Goal: Task Accomplishment & Management: Complete application form

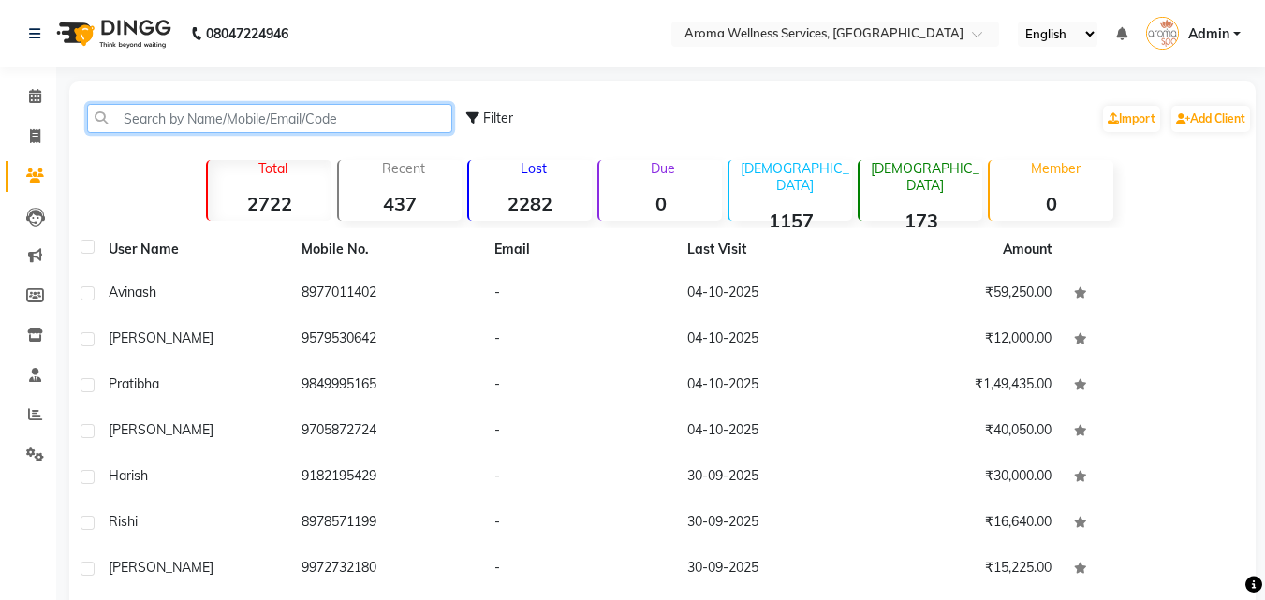
click at [345, 110] on input "text" at bounding box center [269, 118] width 365 height 29
paste input "9000333677"
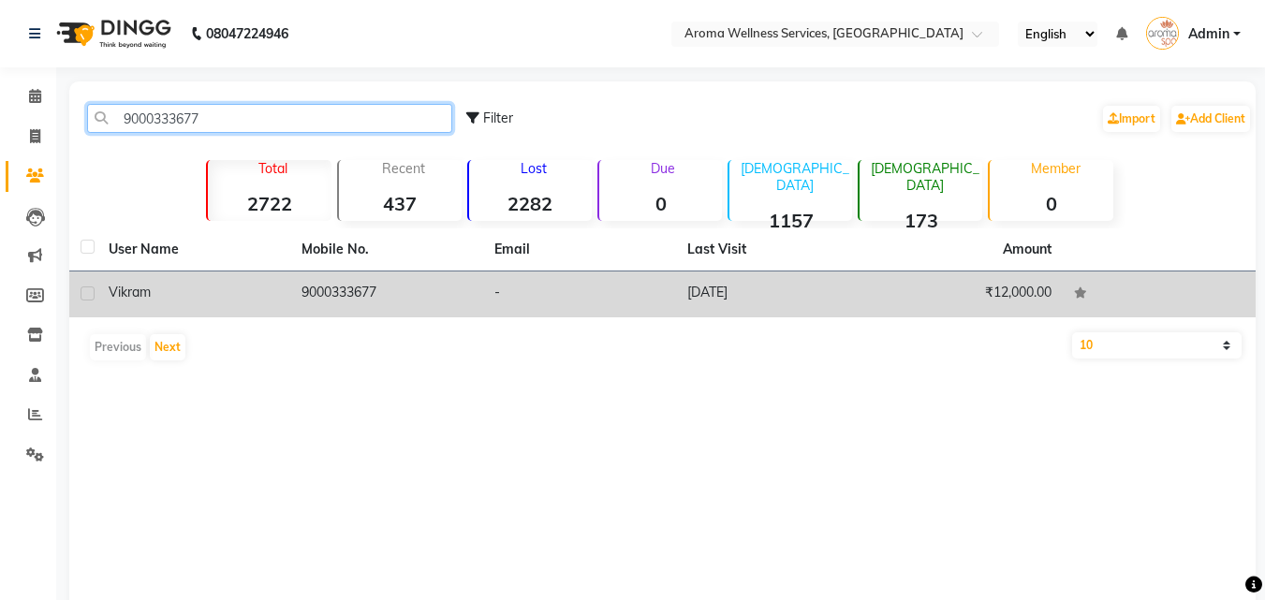
type input "9000333677"
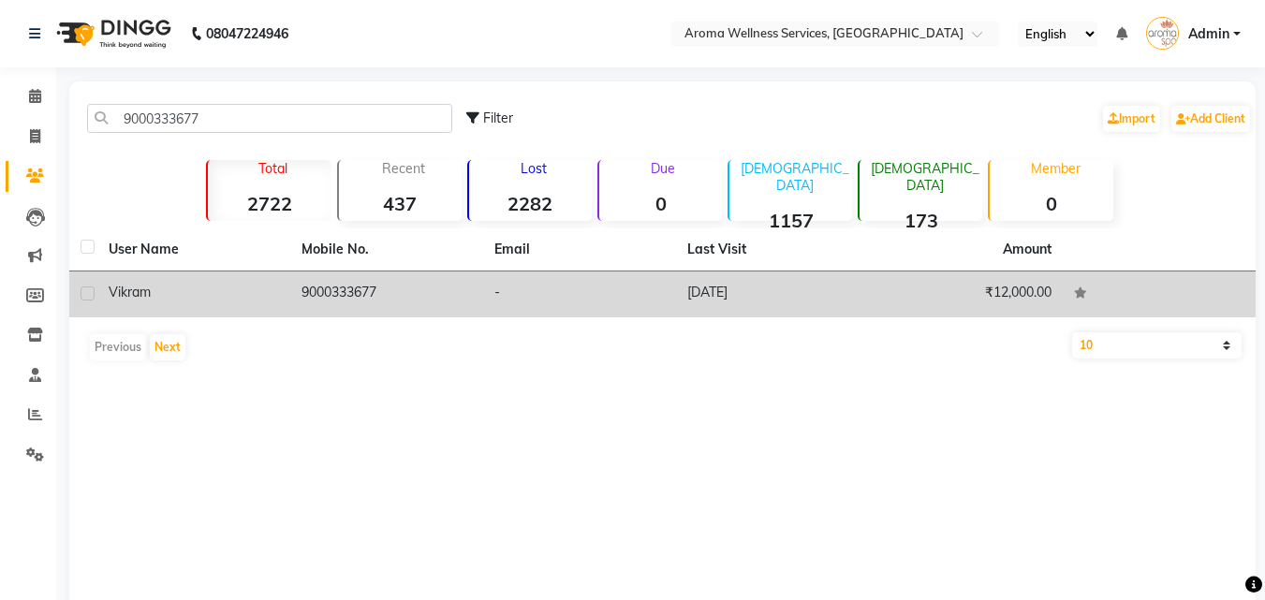
click at [138, 295] on span "Vikram" at bounding box center [130, 292] width 42 height 17
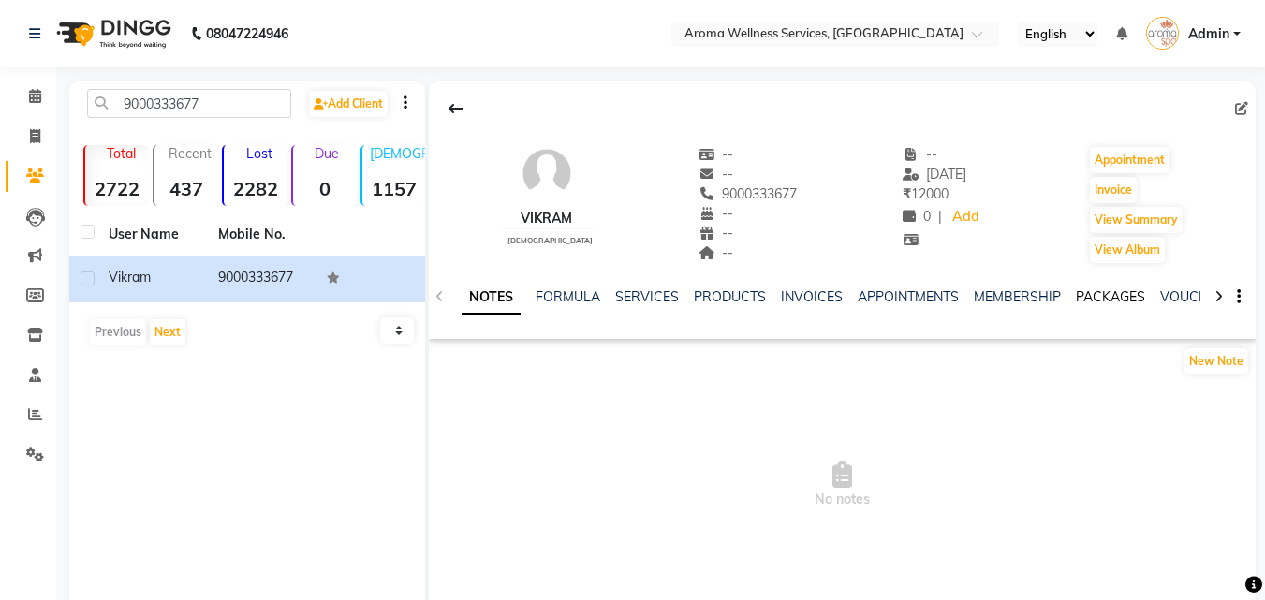
click at [1098, 297] on link "PACKAGES" at bounding box center [1109, 296] width 69 height 17
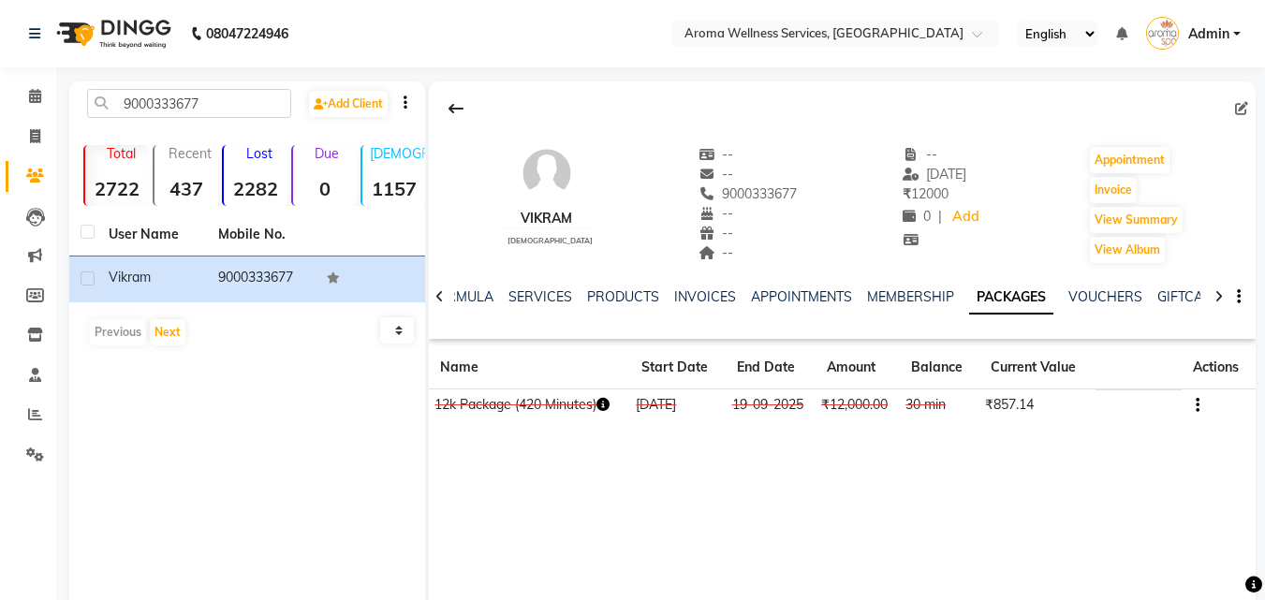
scroll to position [0, 37]
click at [657, 297] on link "INVOICES" at bounding box center [667, 296] width 62 height 17
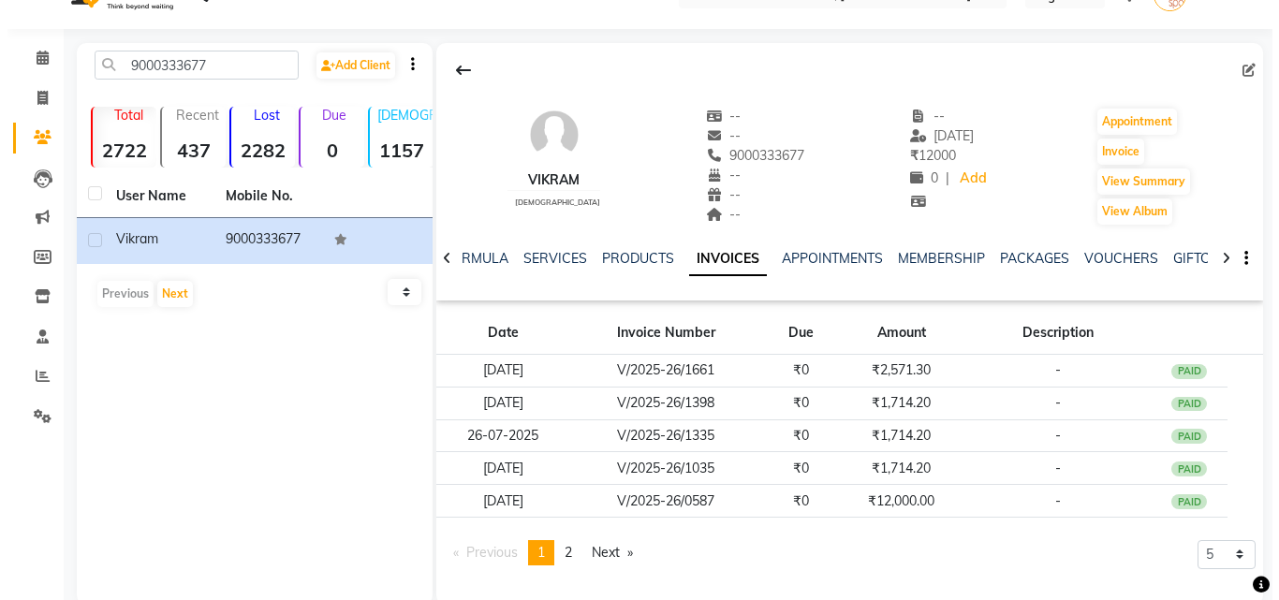
scroll to position [71, 0]
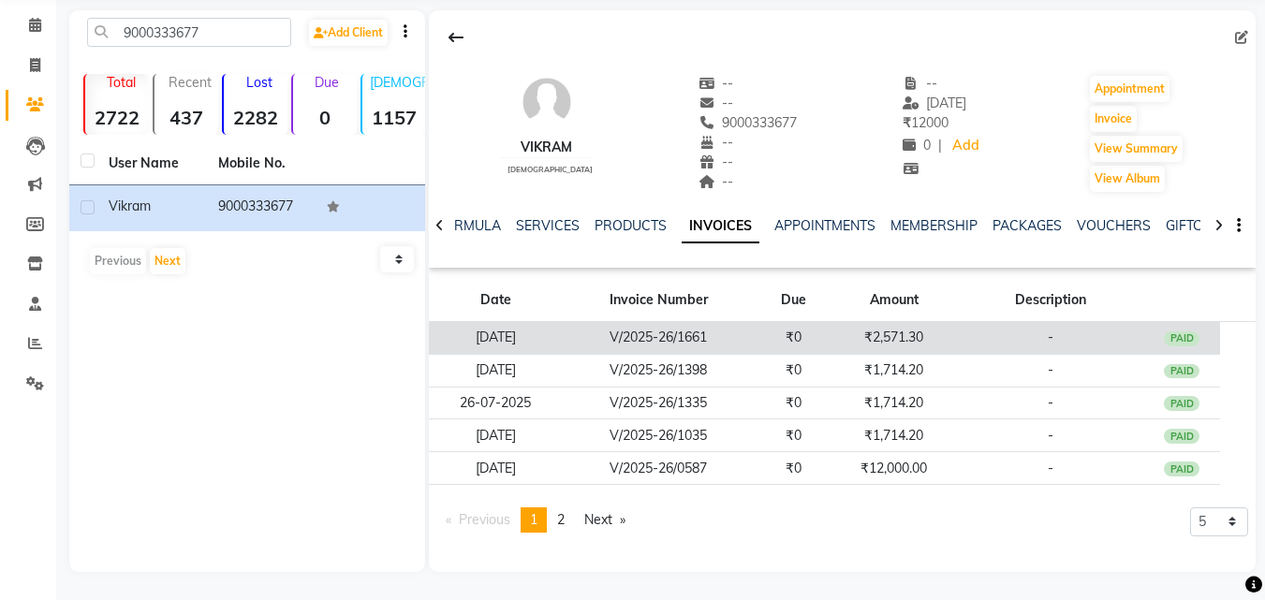
click at [644, 335] on td "V/2025-26/1661" at bounding box center [658, 338] width 193 height 33
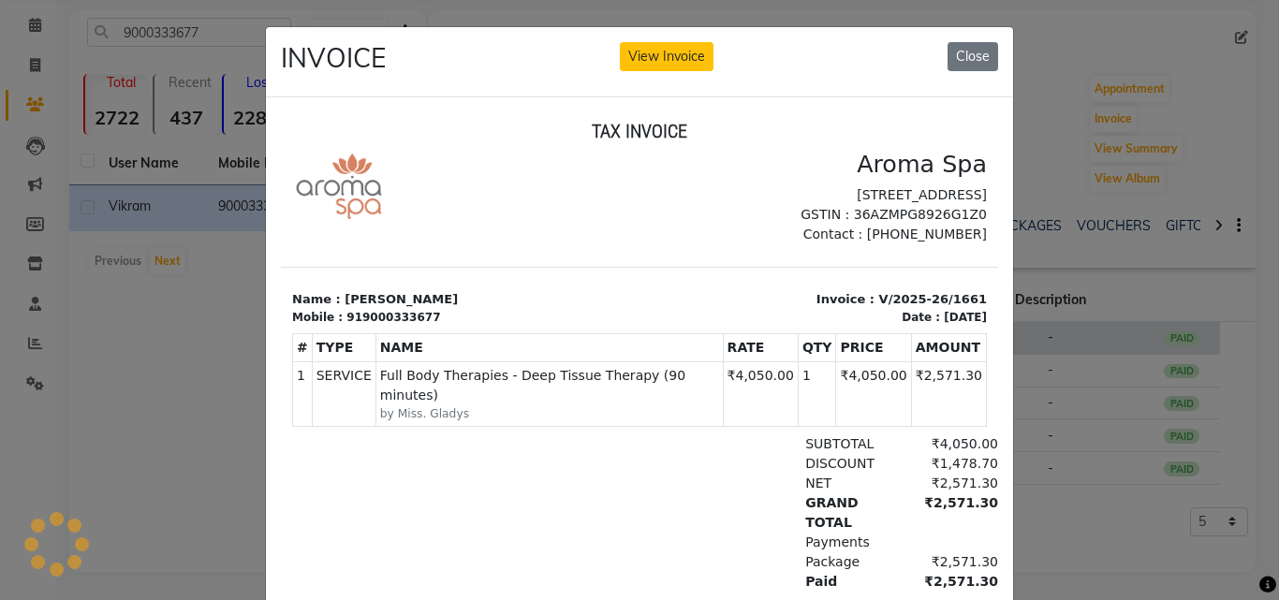
scroll to position [0, 0]
click at [975, 59] on button "Close" at bounding box center [972, 56] width 51 height 29
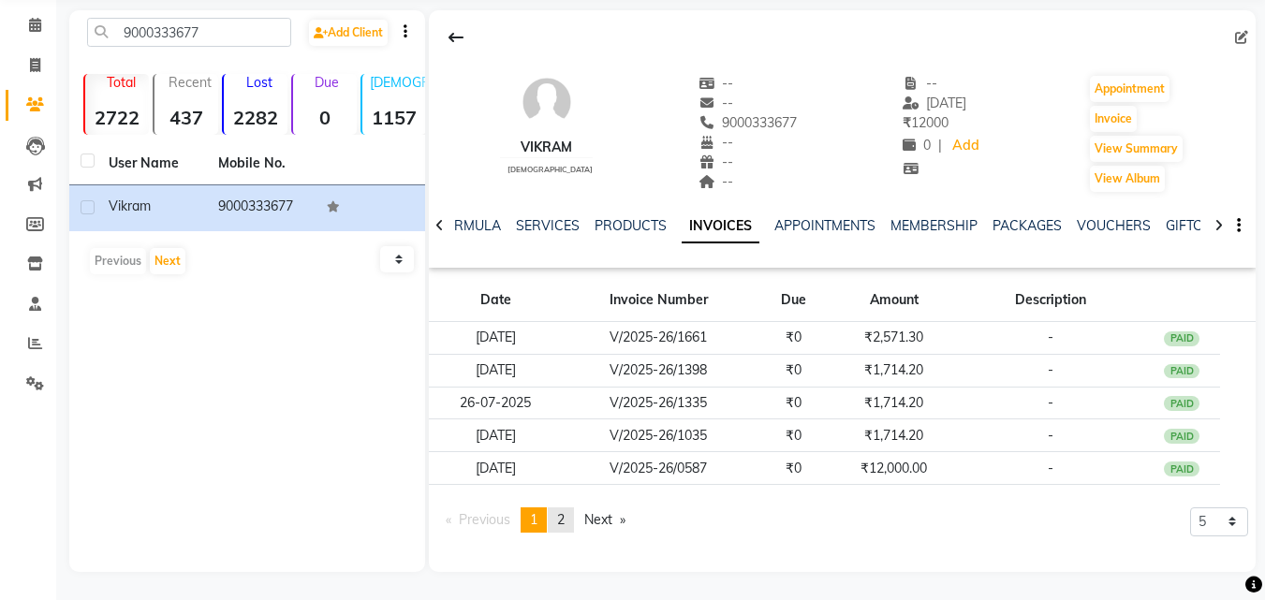
click at [564, 522] on span "2" at bounding box center [560, 519] width 7 height 17
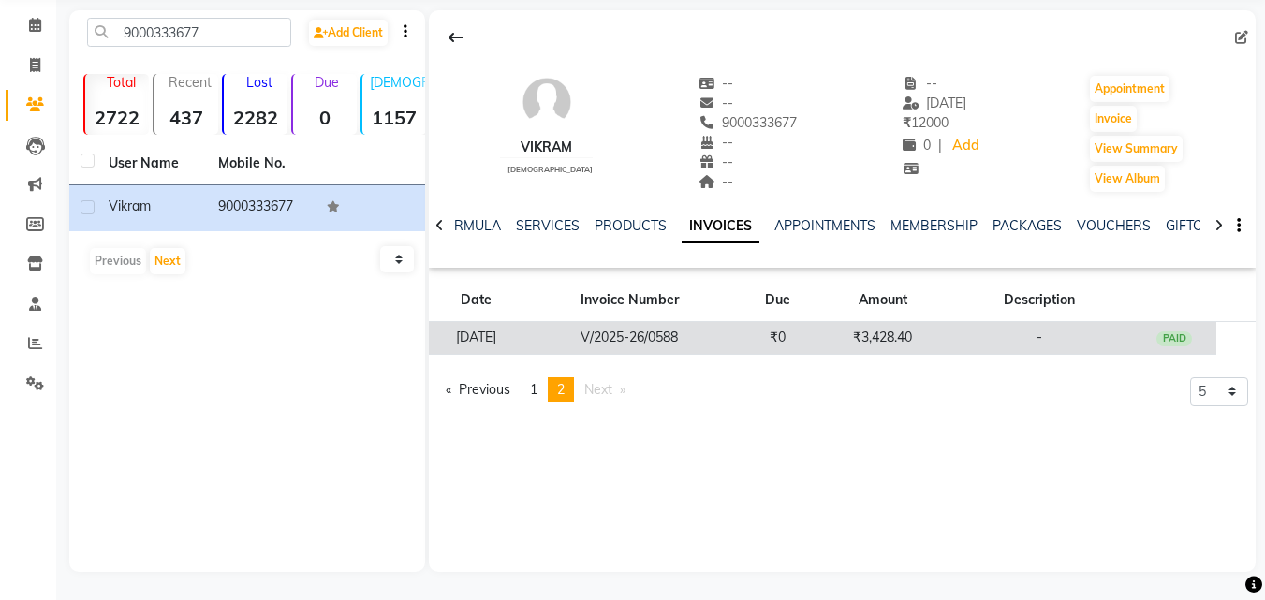
click at [886, 337] on td "₹3,428.40" at bounding box center [882, 338] width 125 height 33
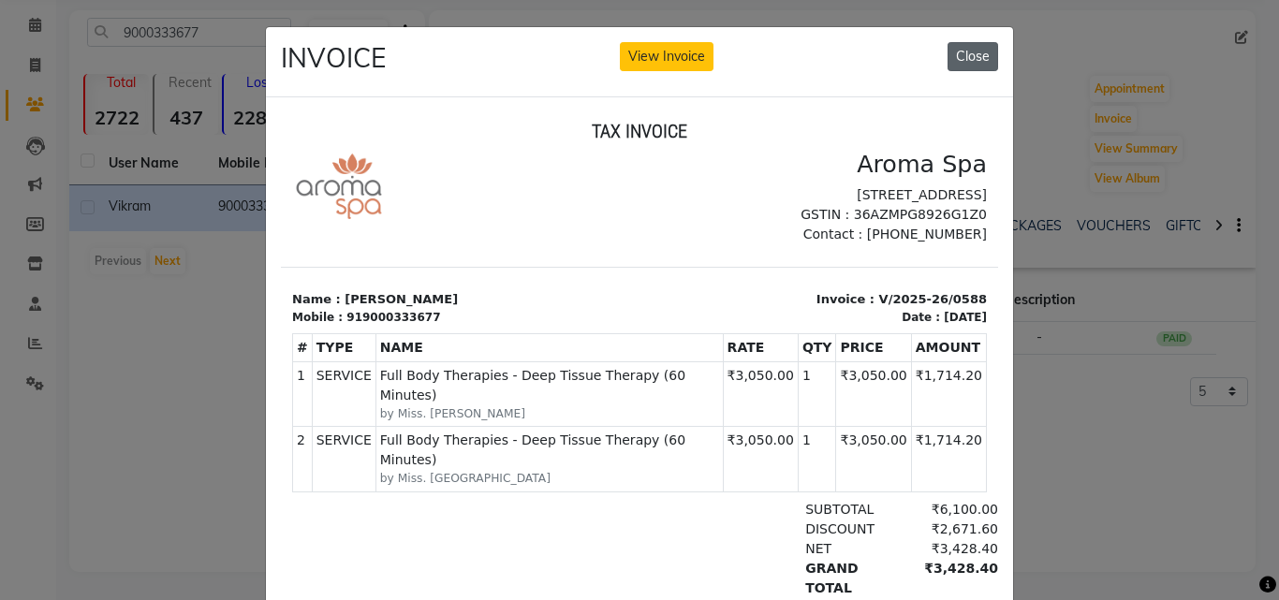
click at [968, 56] on button "Close" at bounding box center [972, 56] width 51 height 29
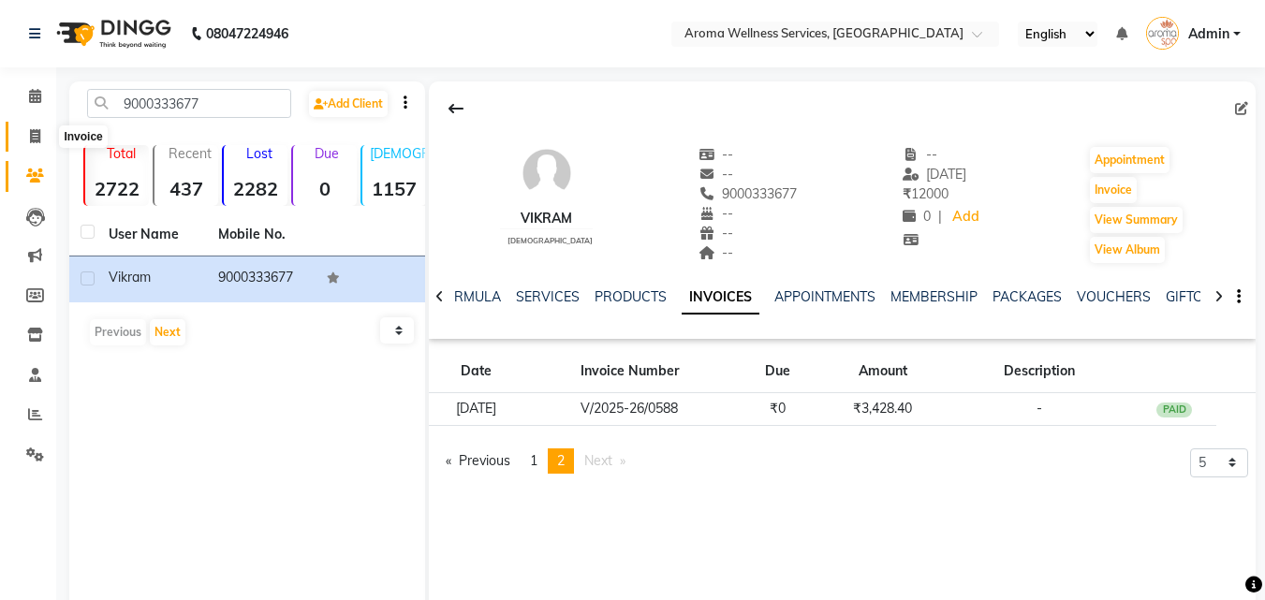
click at [37, 135] on icon at bounding box center [35, 136] width 10 height 14
select select "service"
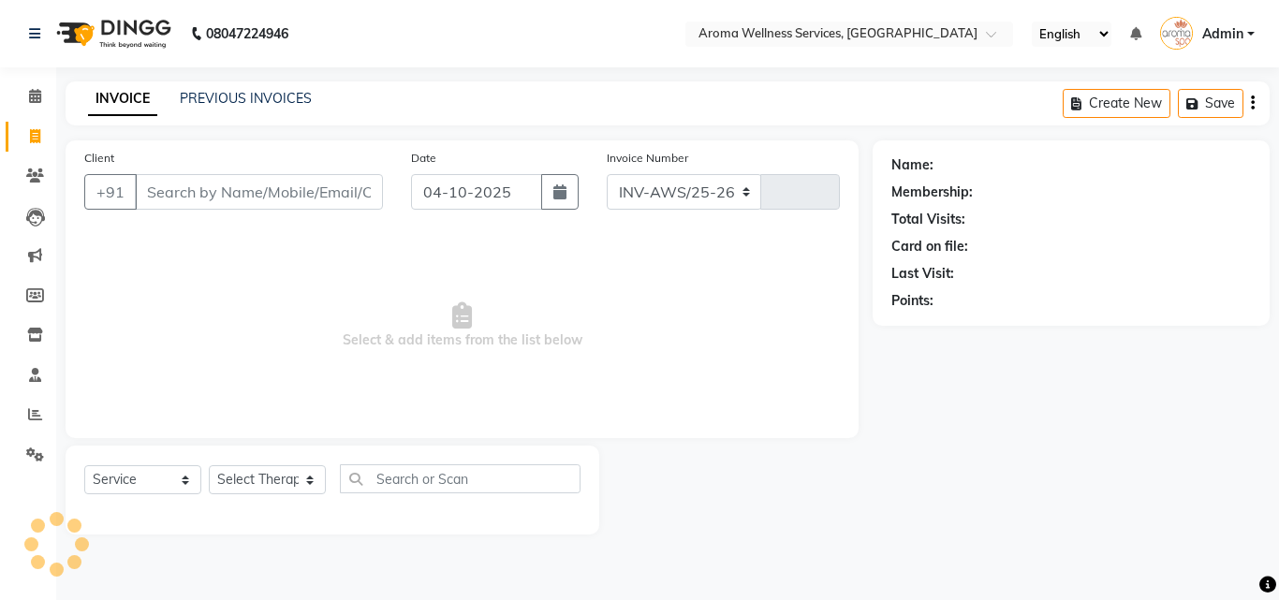
select select "6573"
type input "2043"
click at [564, 197] on icon "button" at bounding box center [559, 191] width 13 height 15
select select "10"
select select "2025"
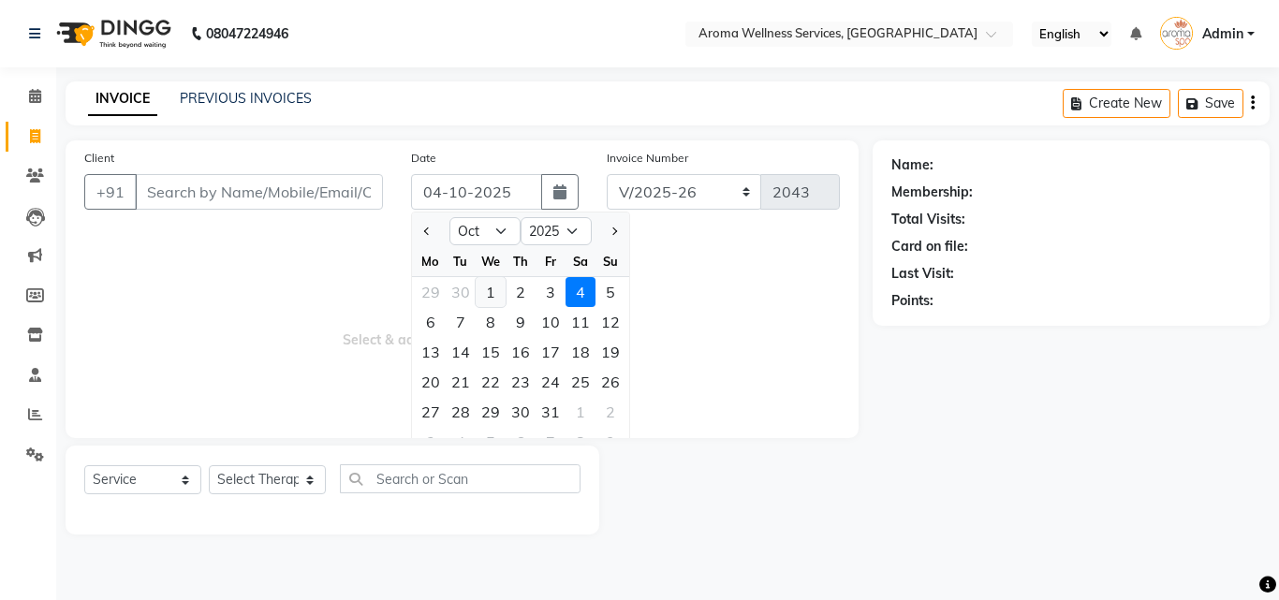
click at [487, 282] on div "1" at bounding box center [490, 292] width 30 height 30
type input "01-10-2025"
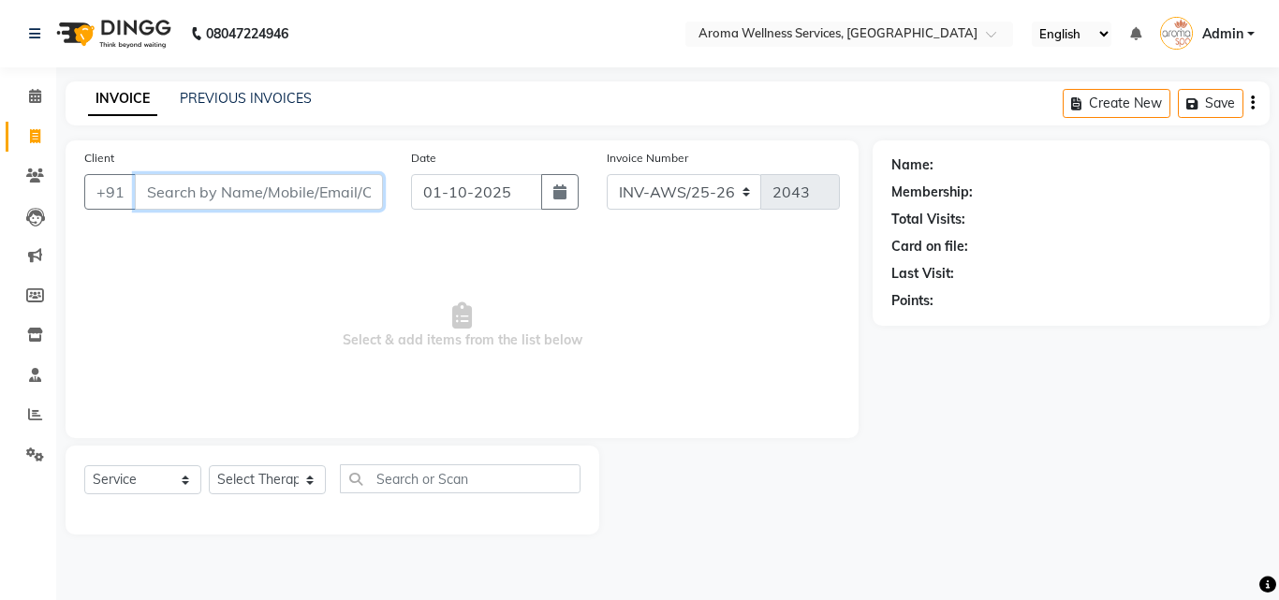
click at [340, 197] on input "Client" at bounding box center [259, 192] width 248 height 36
paste input "9949241859"
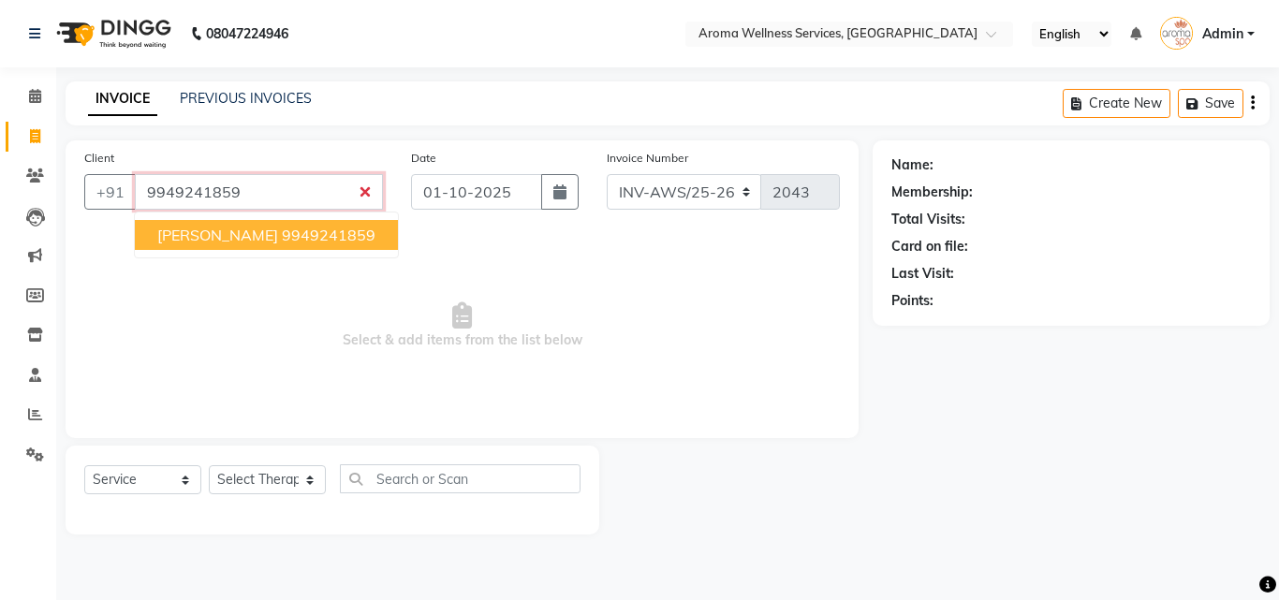
click at [330, 228] on ngb-highlight "9949241859" at bounding box center [329, 235] width 94 height 19
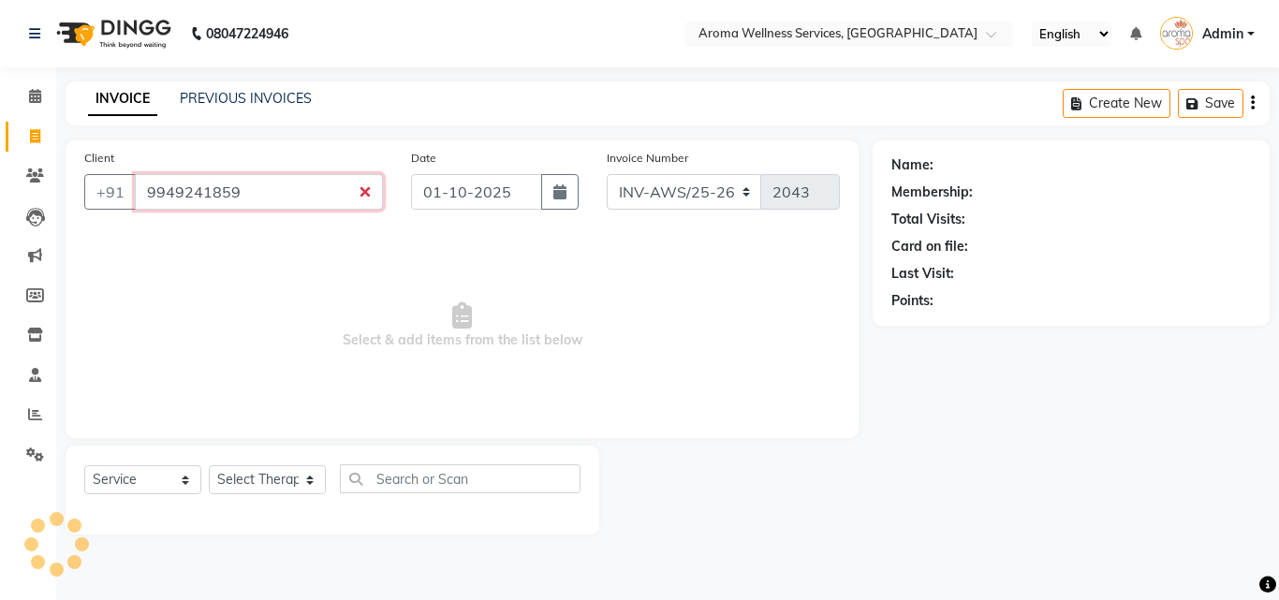
type input "9949241859"
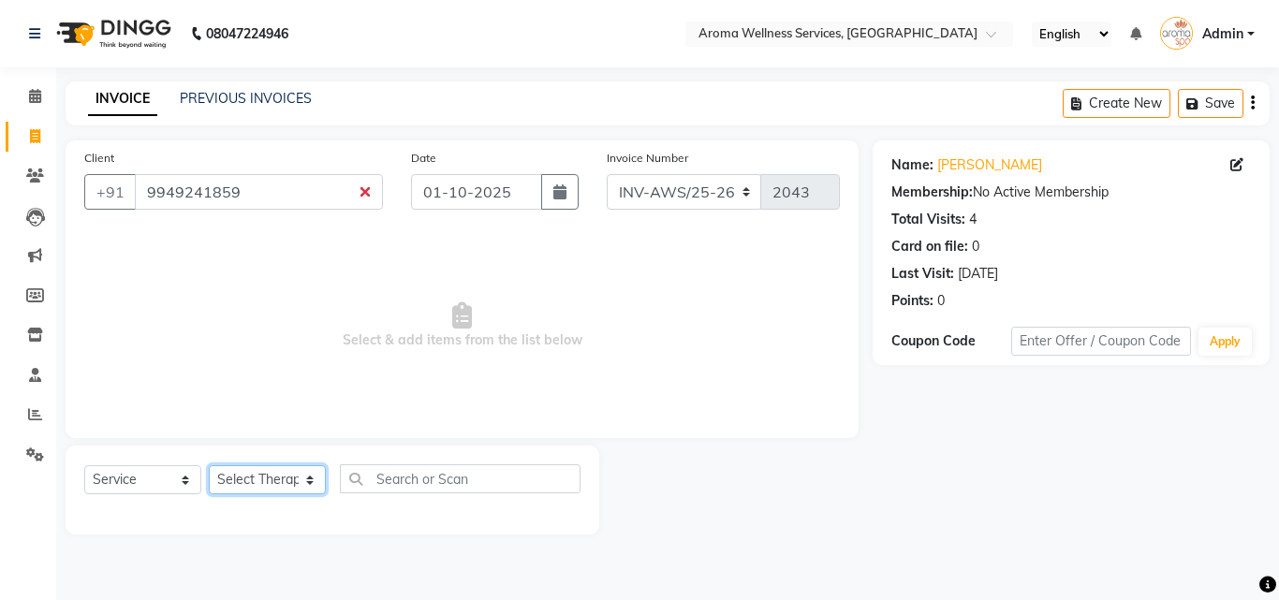
click at [309, 473] on select "Select Therapist [PERSON_NAME] [PERSON_NAME] Miss. Duhpuii [PERSON_NAME] Miss. …" at bounding box center [267, 479] width 117 height 29
select select "50767"
click at [209, 465] on select "Select Therapist [PERSON_NAME] [PERSON_NAME] Miss. Duhpuii [PERSON_NAME] Miss. …" at bounding box center [267, 479] width 117 height 29
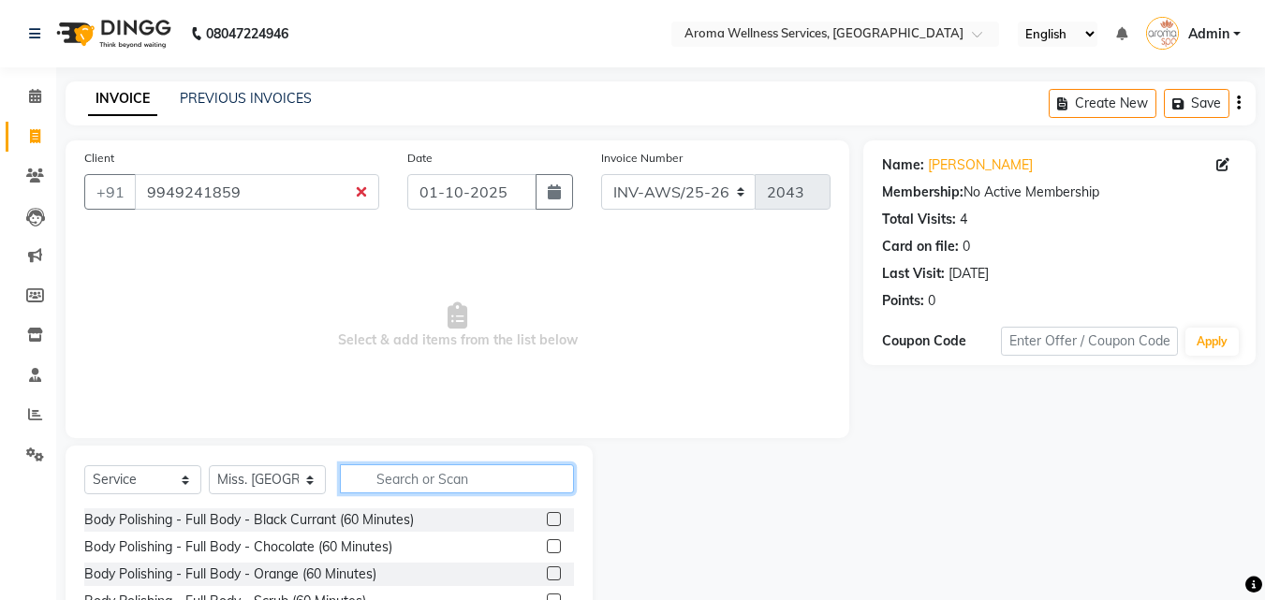
click at [431, 483] on input "text" at bounding box center [457, 478] width 234 height 29
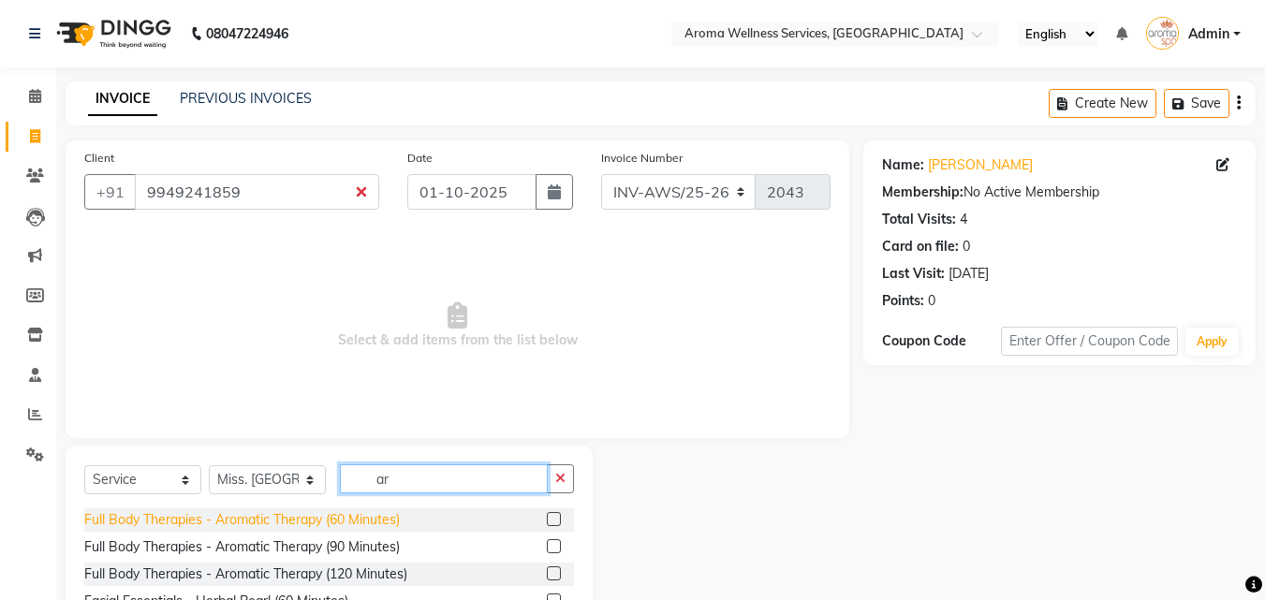
type input "ar"
click at [397, 513] on div "Full Body Therapies - Aromatic Therapy (60 Minutes)" at bounding box center [241, 520] width 315 height 20
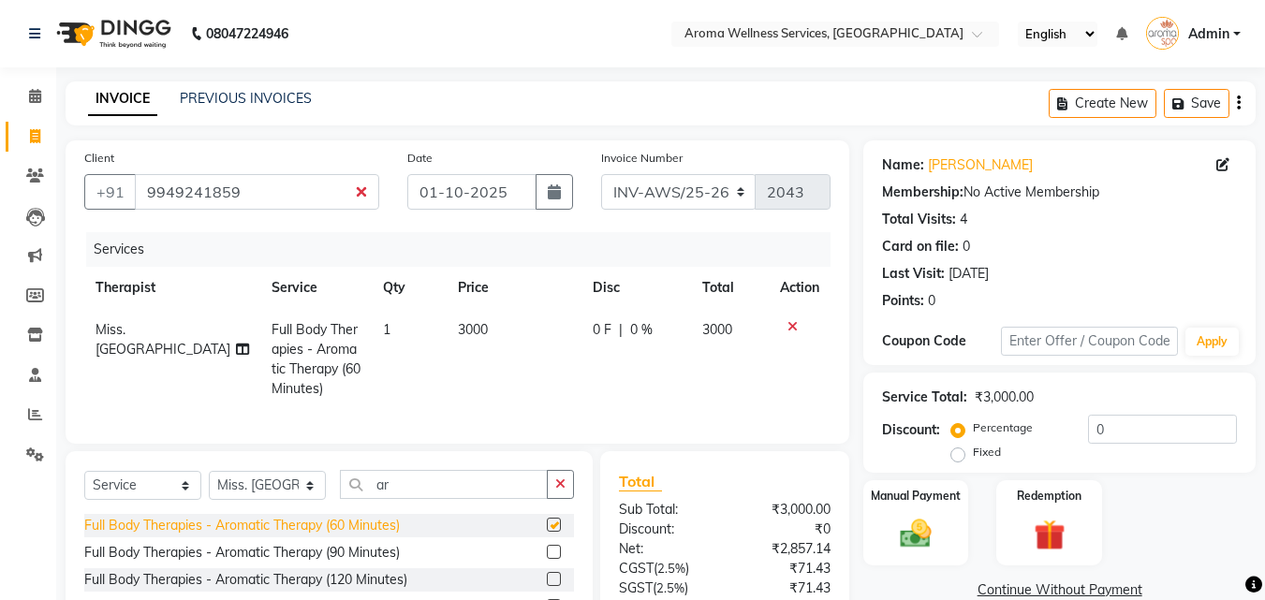
checkbox input "false"
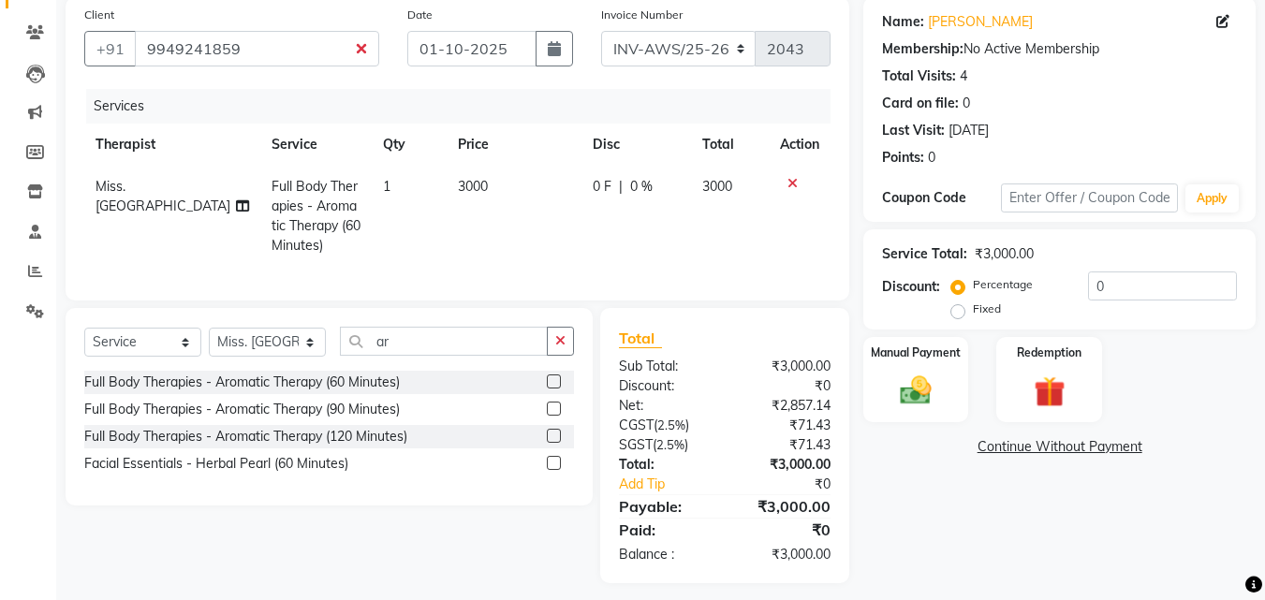
scroll to position [168, 0]
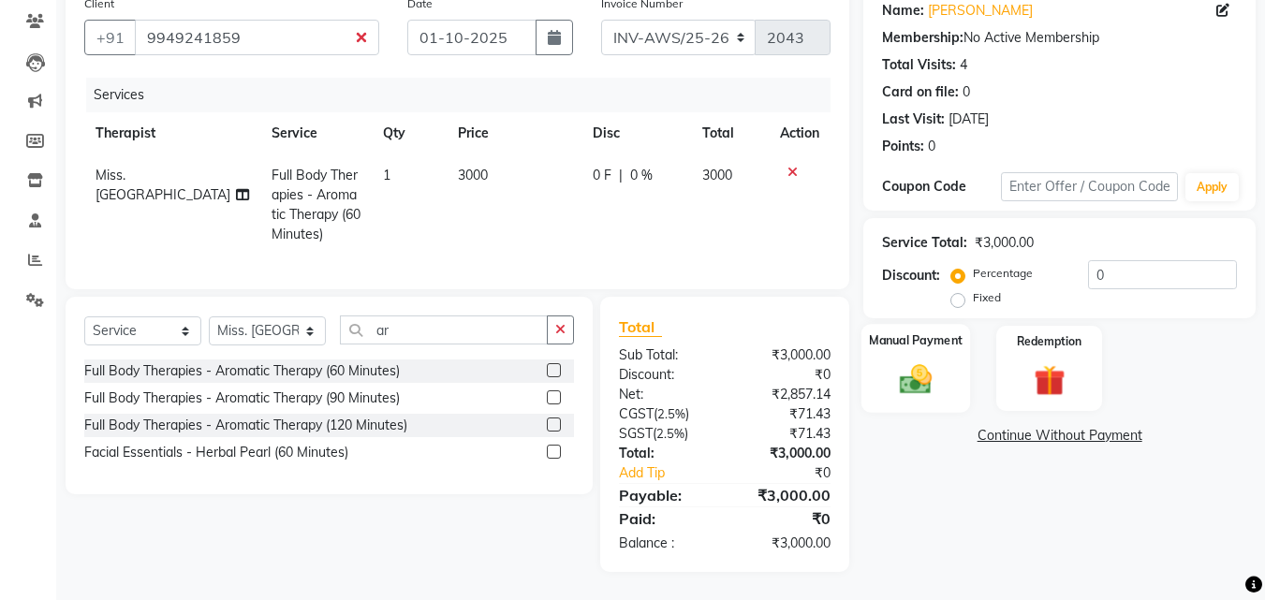
click at [922, 363] on img at bounding box center [915, 378] width 52 height 37
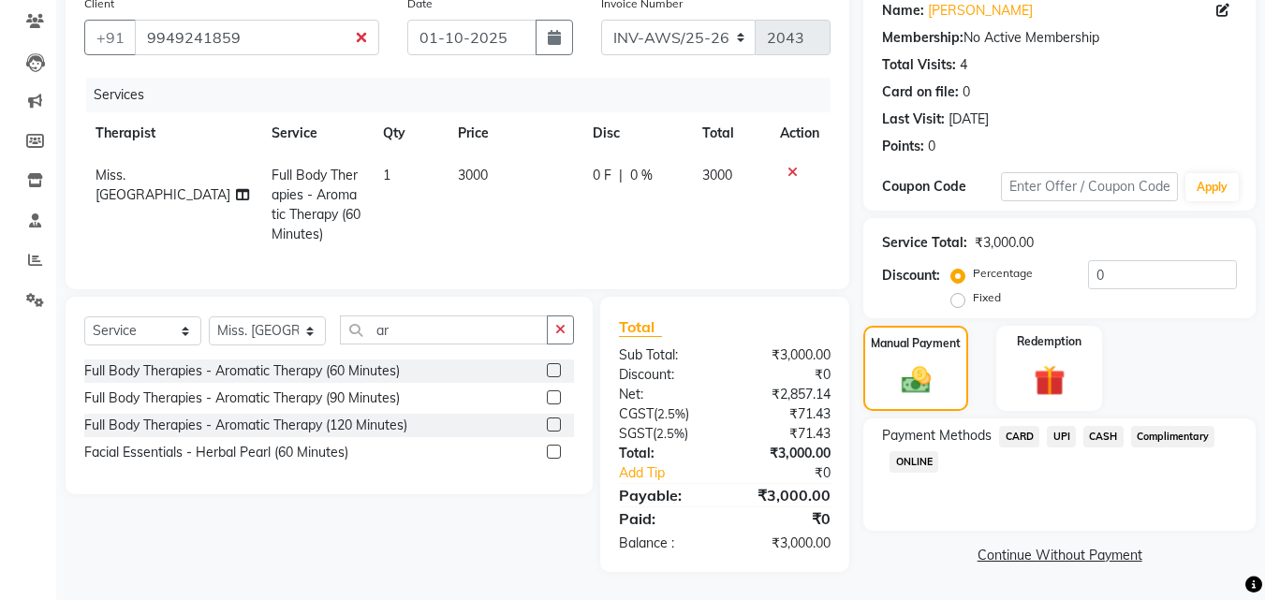
click at [1064, 426] on span "UPI" at bounding box center [1060, 437] width 29 height 22
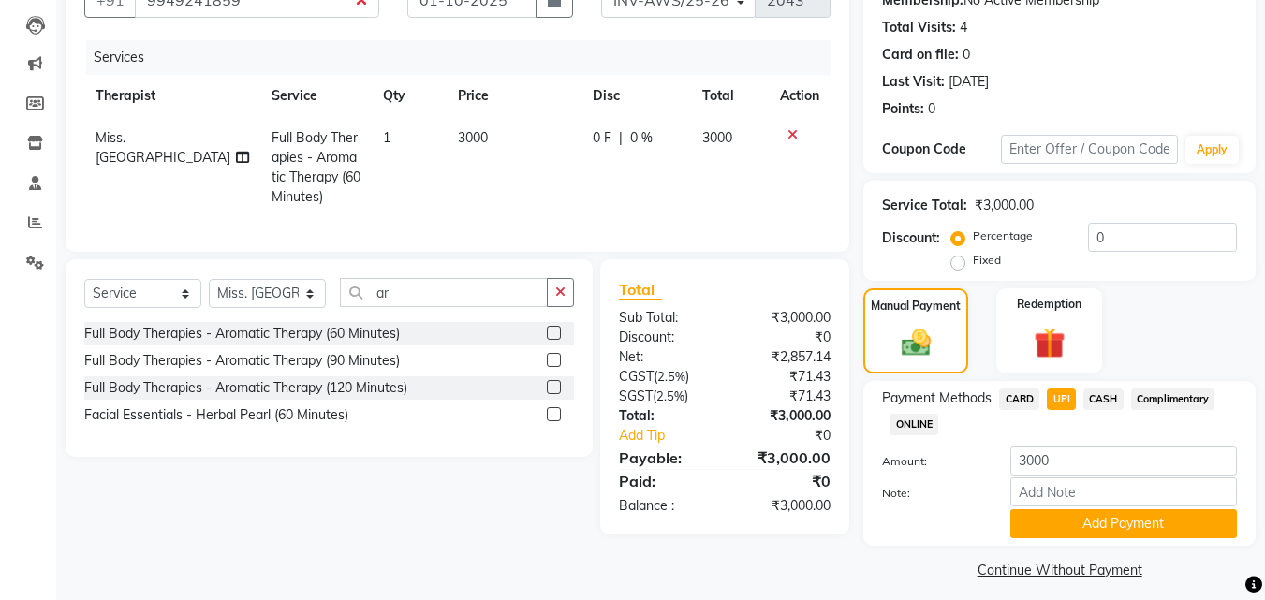
scroll to position [204, 0]
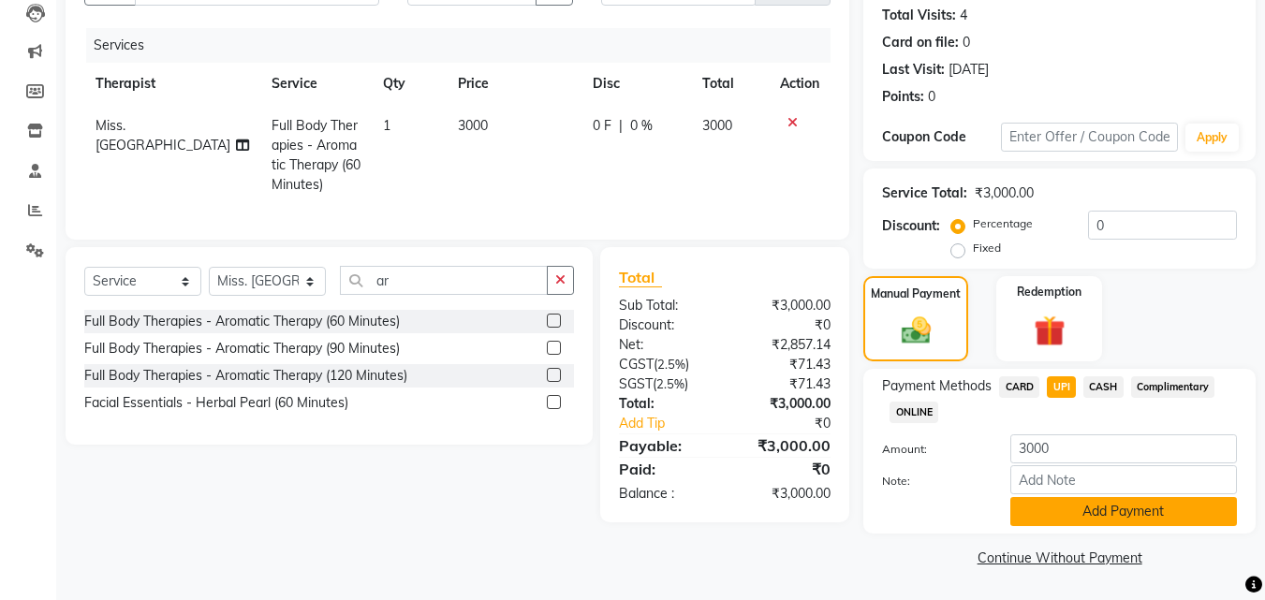
click at [1157, 515] on button "Add Payment" at bounding box center [1123, 511] width 227 height 29
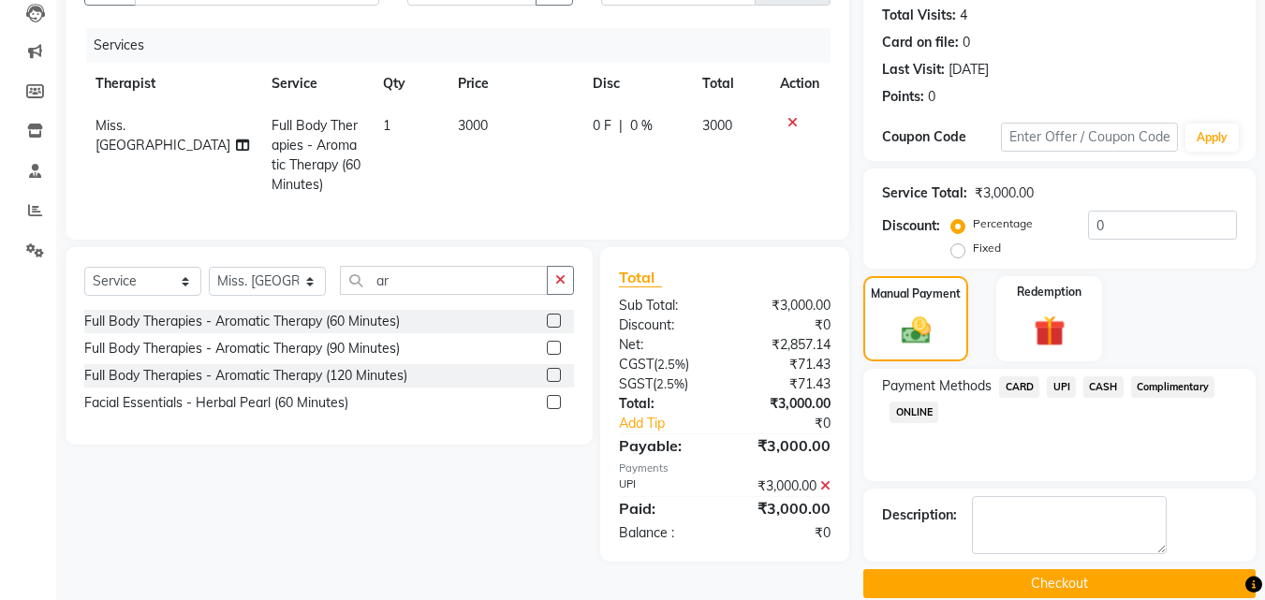
click at [1157, 515] on textarea at bounding box center [1069, 525] width 195 height 58
click at [1174, 577] on button "Checkout" at bounding box center [1059, 583] width 392 height 29
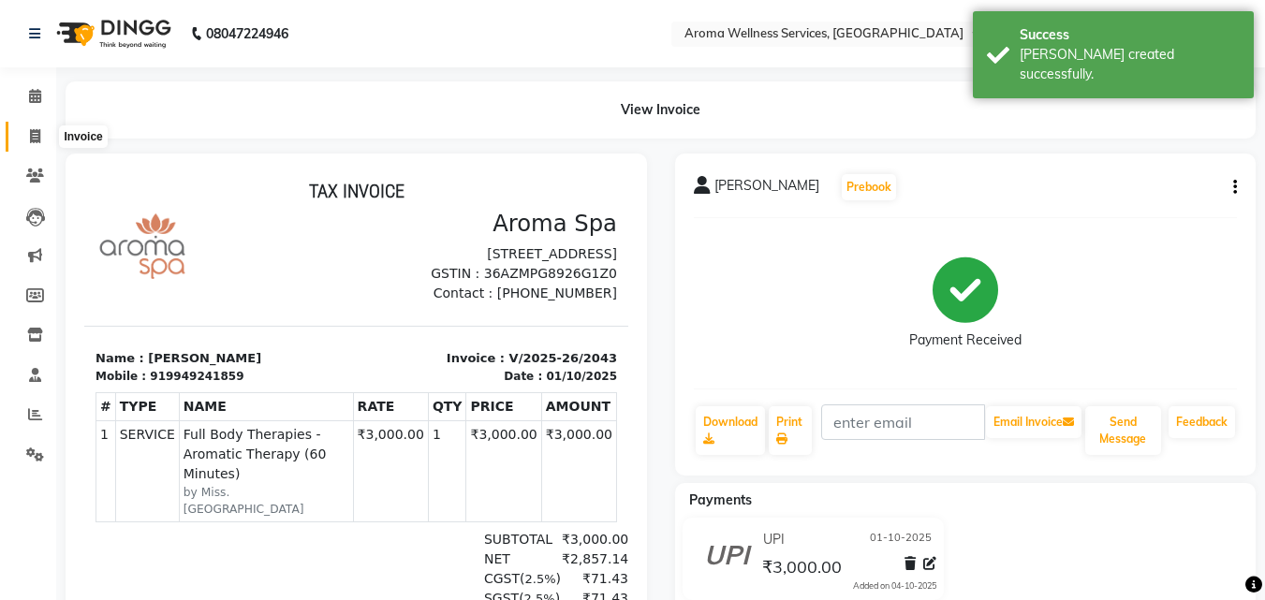
click at [39, 131] on icon at bounding box center [35, 136] width 10 height 14
select select "service"
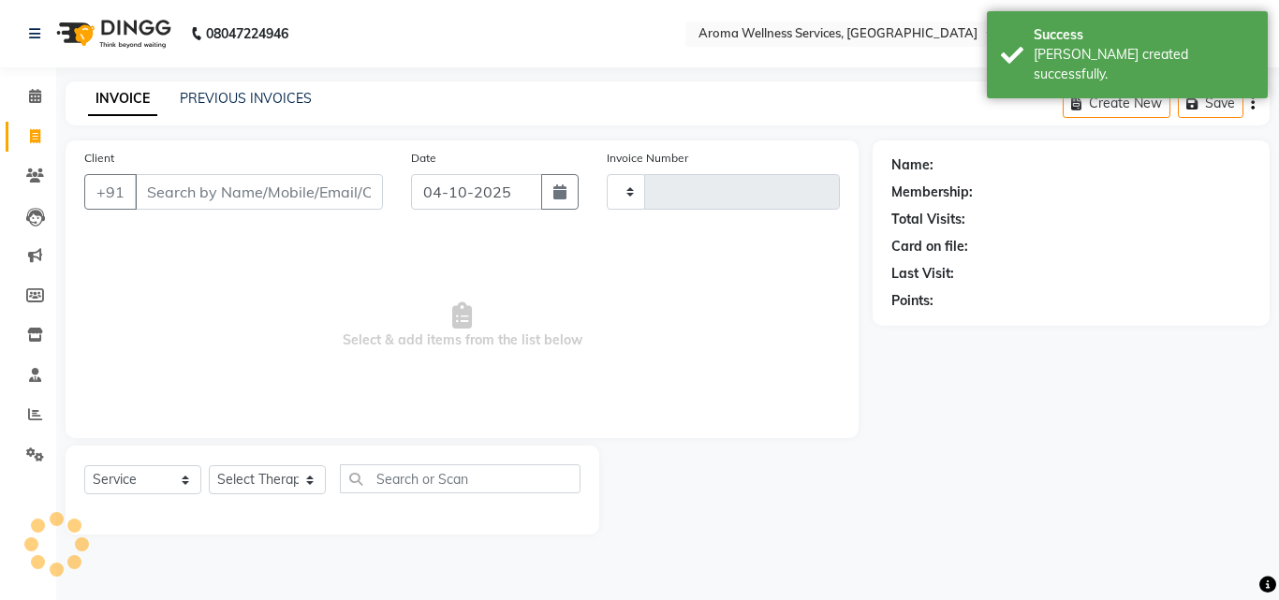
type input "2044"
select select "6573"
click at [559, 196] on icon "button" at bounding box center [559, 191] width 13 height 15
select select "10"
select select "2025"
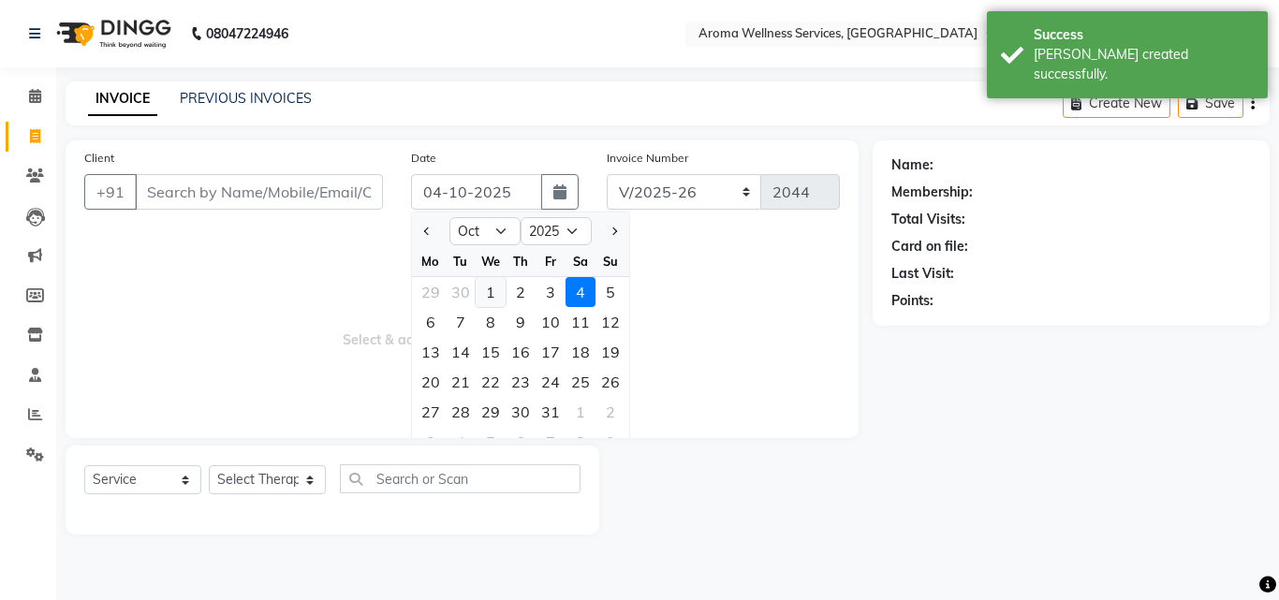
click at [486, 290] on div "1" at bounding box center [490, 292] width 30 height 30
type input "01-10-2025"
click at [486, 290] on span "Select & add items from the list below" at bounding box center [461, 325] width 755 height 187
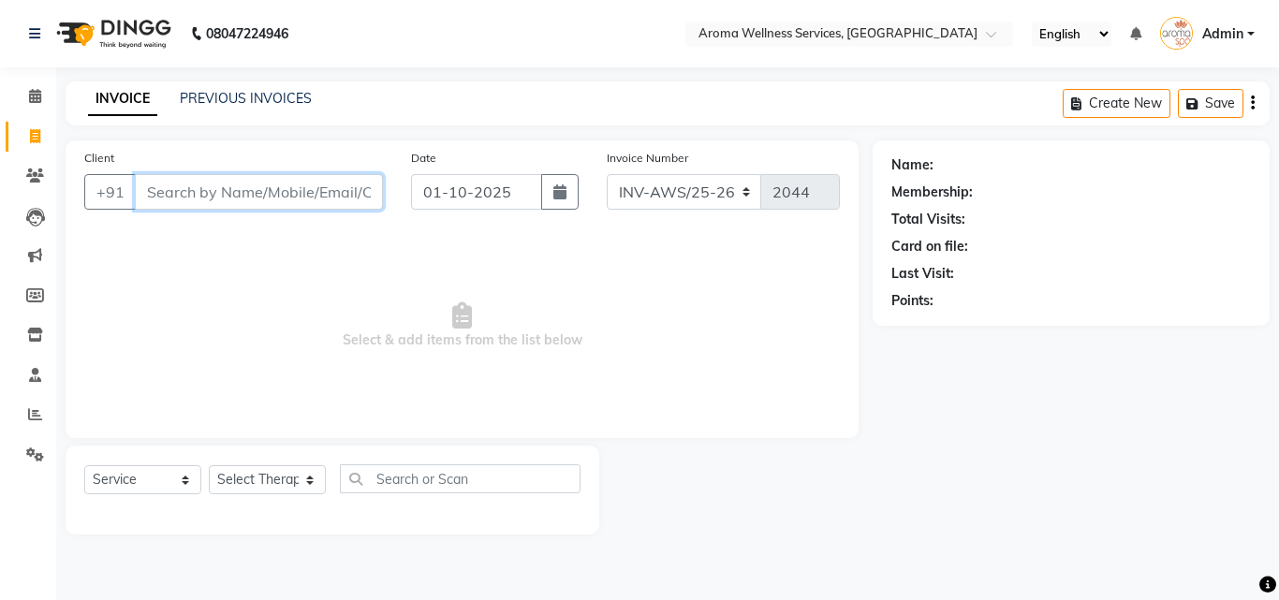
click at [296, 190] on input "Client" at bounding box center [259, 192] width 248 height 36
paste input "9293299399"
type input "9293299399"
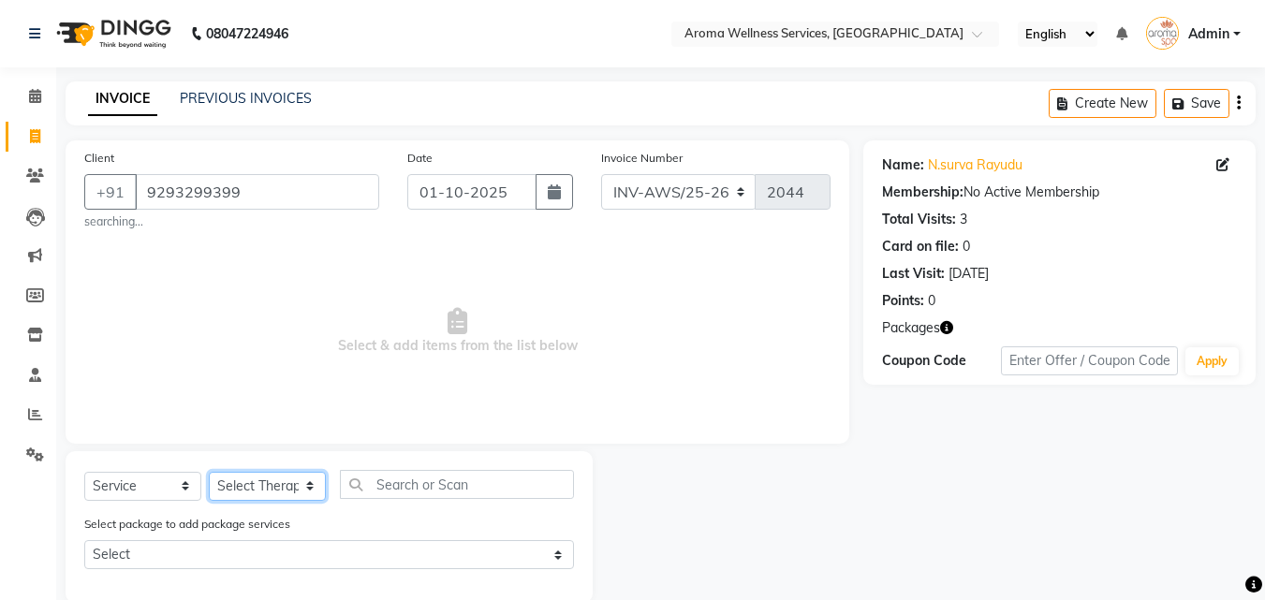
click at [314, 489] on select "Select Therapist [PERSON_NAME] [PERSON_NAME] Miss. Duhpuii [PERSON_NAME] Miss. …" at bounding box center [267, 486] width 117 height 29
select select "83627"
click at [209, 472] on select "Select Therapist [PERSON_NAME] [PERSON_NAME] Miss. Duhpuii [PERSON_NAME] Miss. …" at bounding box center [267, 486] width 117 height 29
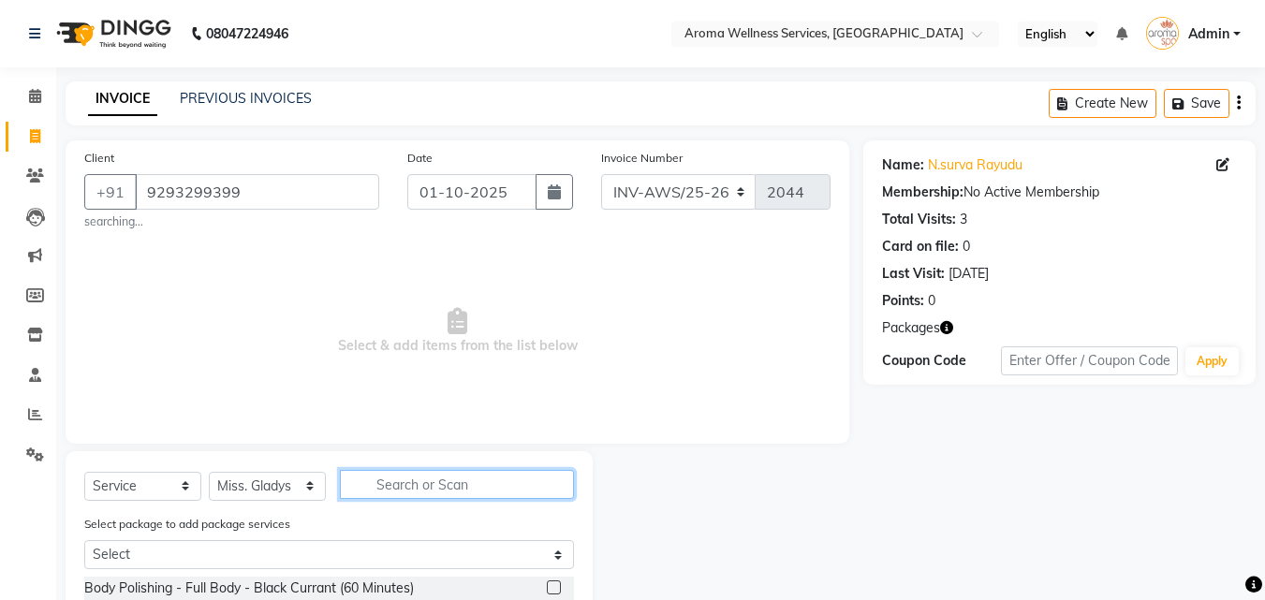
click at [432, 490] on input "text" at bounding box center [457, 484] width 234 height 29
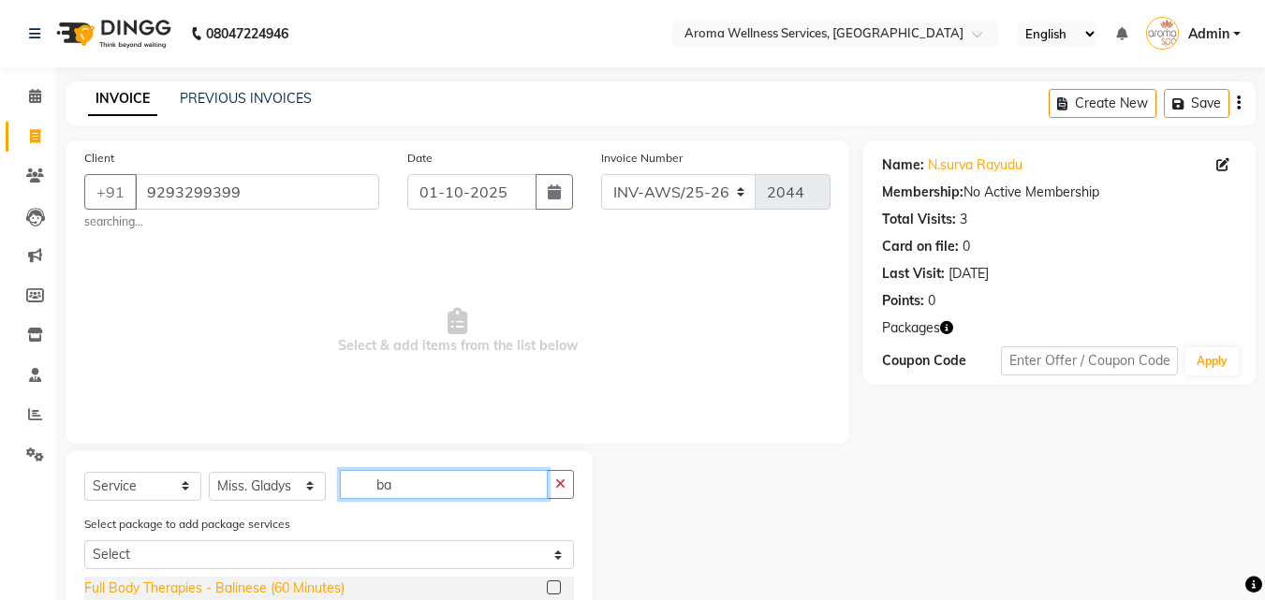
type input "ba"
click at [320, 581] on div "Full Body Therapies - Balinese (60 Minutes)" at bounding box center [214, 588] width 260 height 20
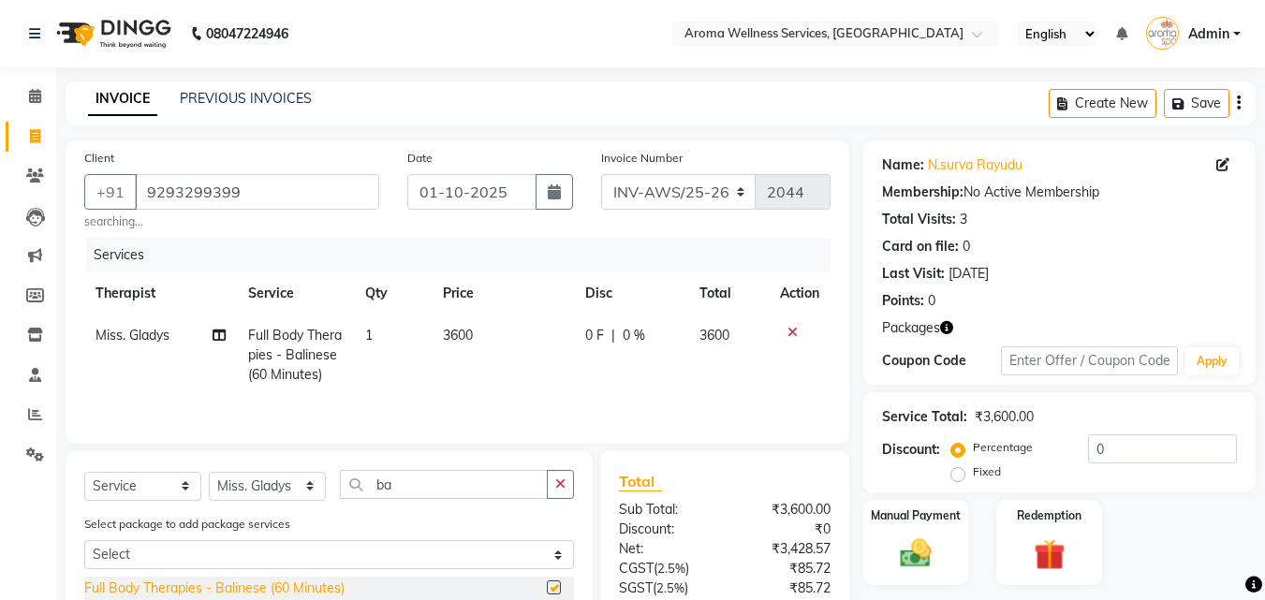
checkbox input "false"
click at [306, 490] on select "Select Therapist [PERSON_NAME] [PERSON_NAME] Miss. Duhpuii [PERSON_NAME] Miss. …" at bounding box center [267, 486] width 117 height 29
select select "91385"
click at [209, 472] on select "Select Therapist [PERSON_NAME] [PERSON_NAME] Miss. Duhpuii [PERSON_NAME] Miss. …" at bounding box center [267, 486] width 117 height 29
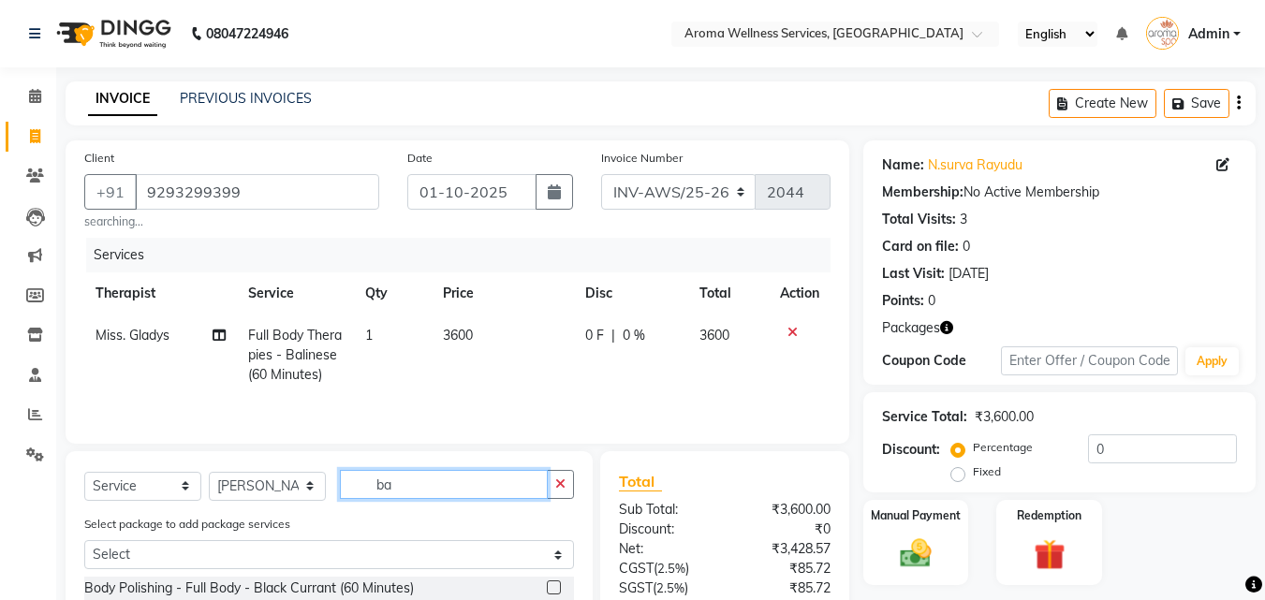
click at [405, 486] on input "ba" at bounding box center [444, 484] width 208 height 29
type input "[MEDICAL_DATA]"
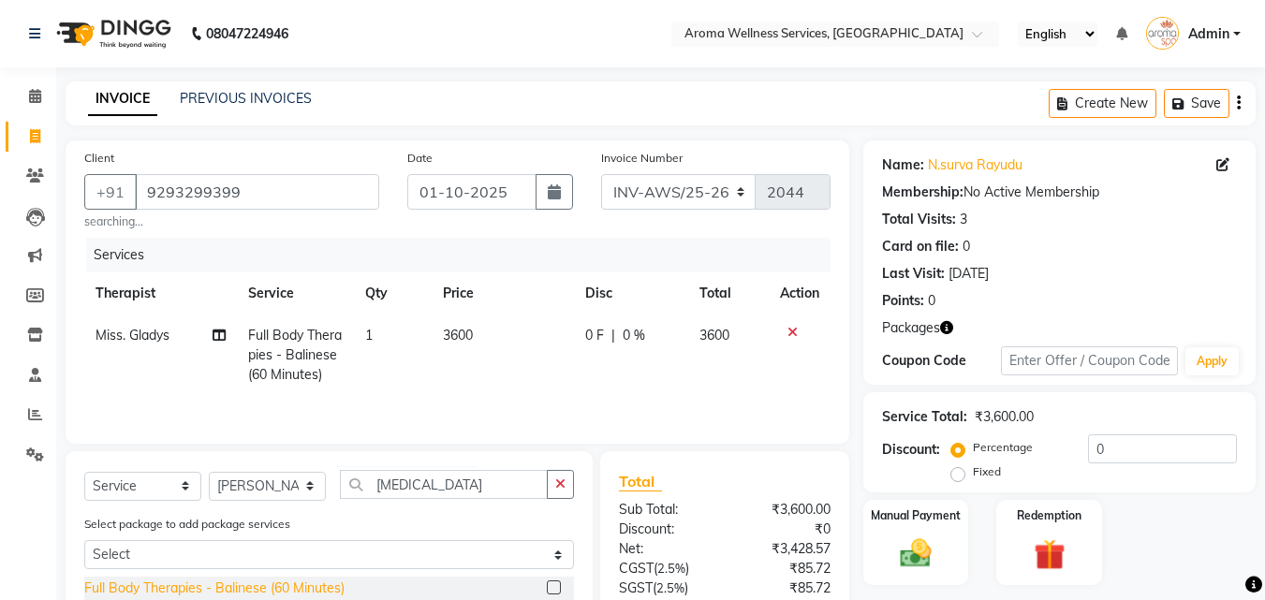
click at [333, 581] on div "Full Body Therapies - Balinese (60 Minutes)" at bounding box center [214, 588] width 260 height 20
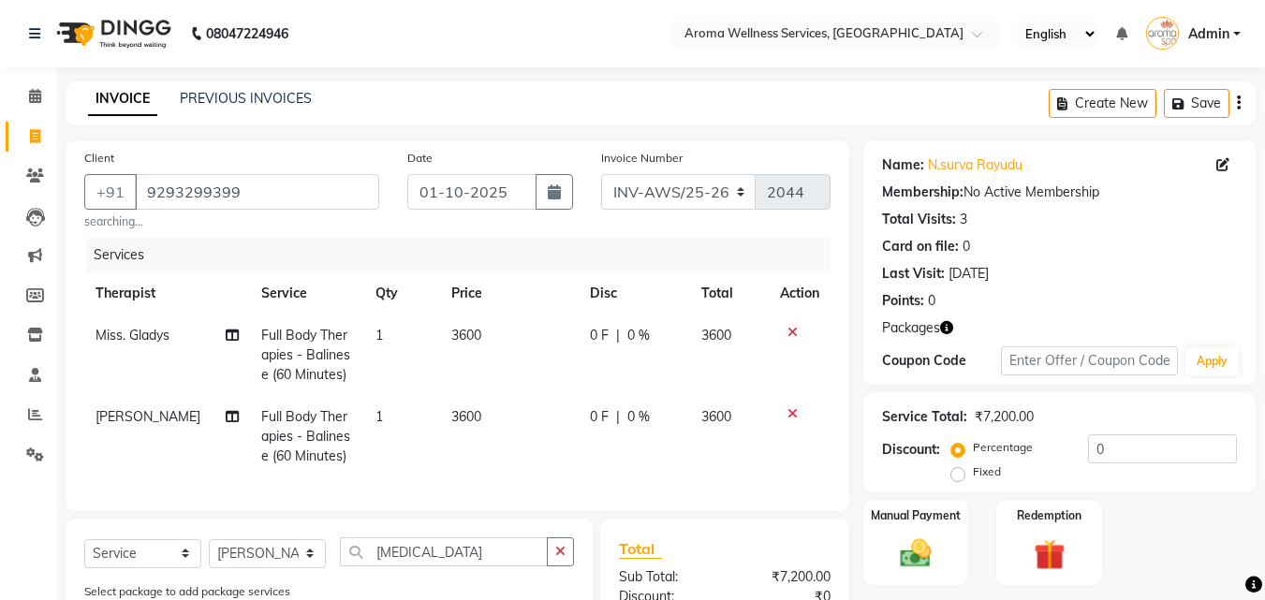
checkbox input "false"
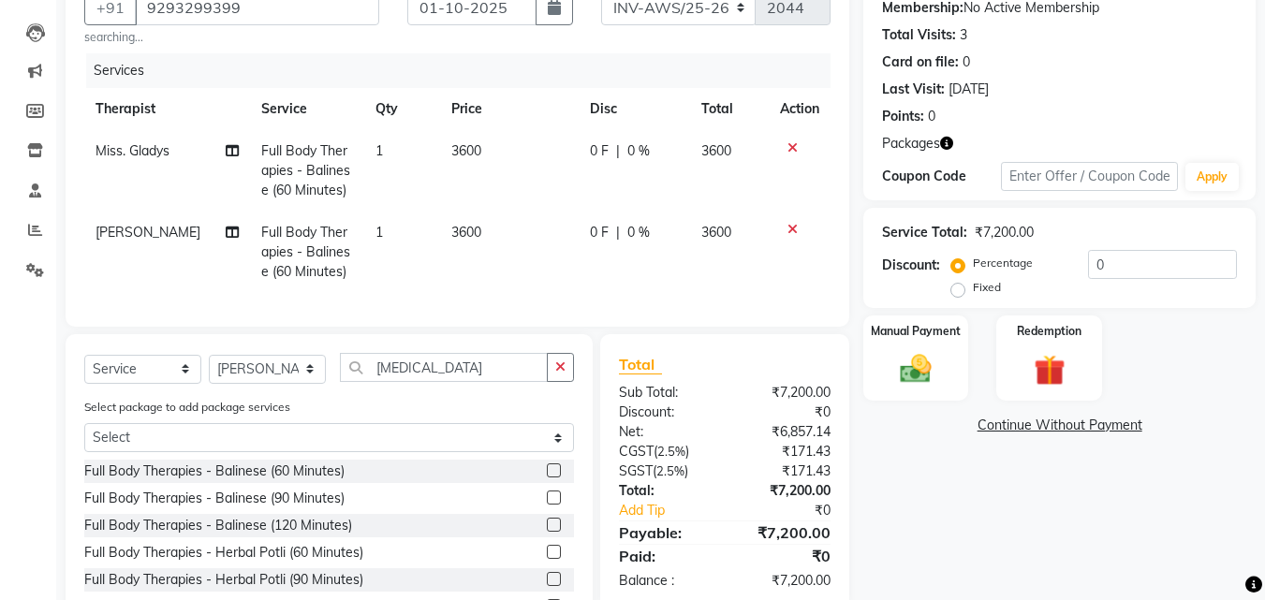
scroll to position [187, 0]
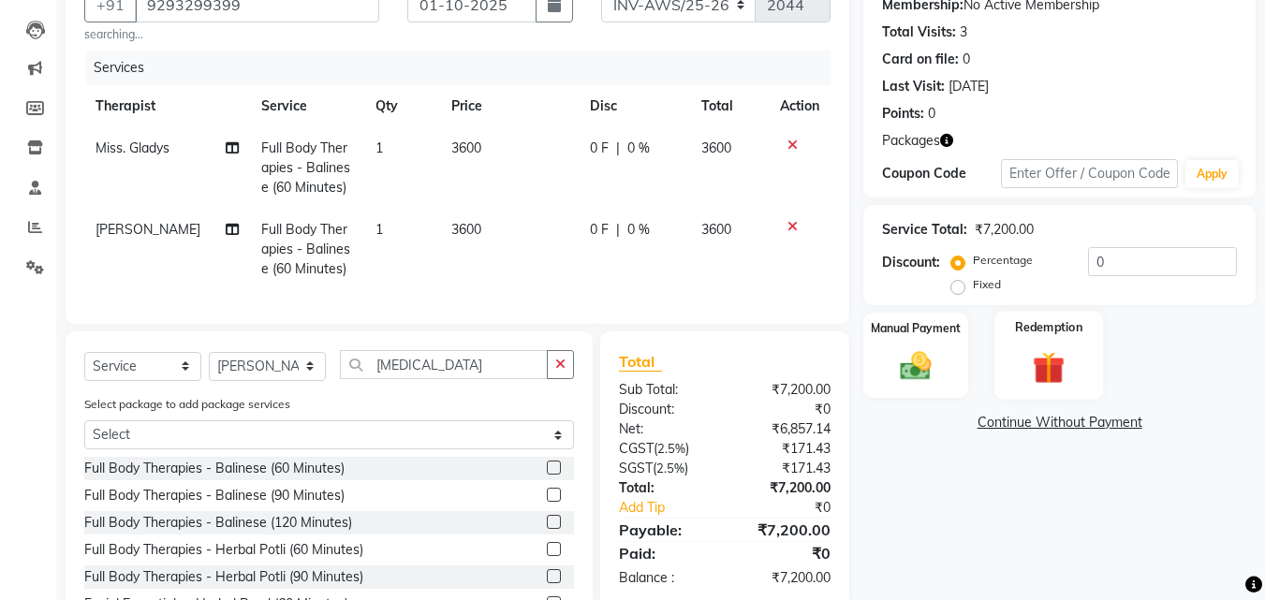
click at [1055, 364] on img at bounding box center [1048, 367] width 52 height 40
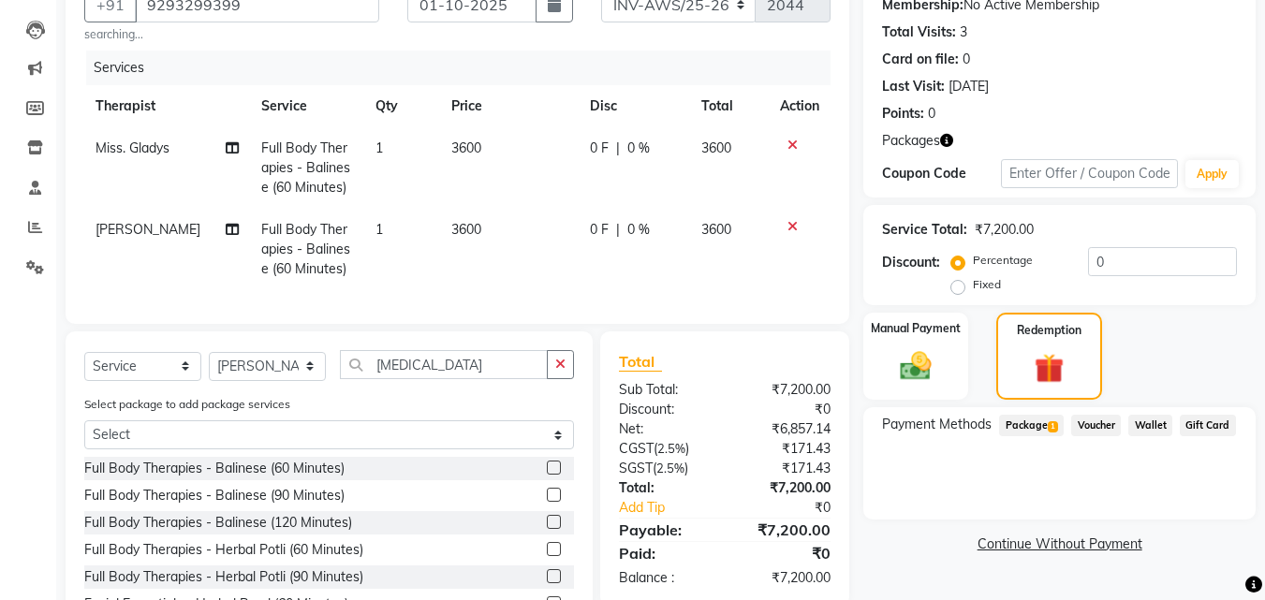
click at [1043, 425] on span "Package 1" at bounding box center [1031, 426] width 65 height 22
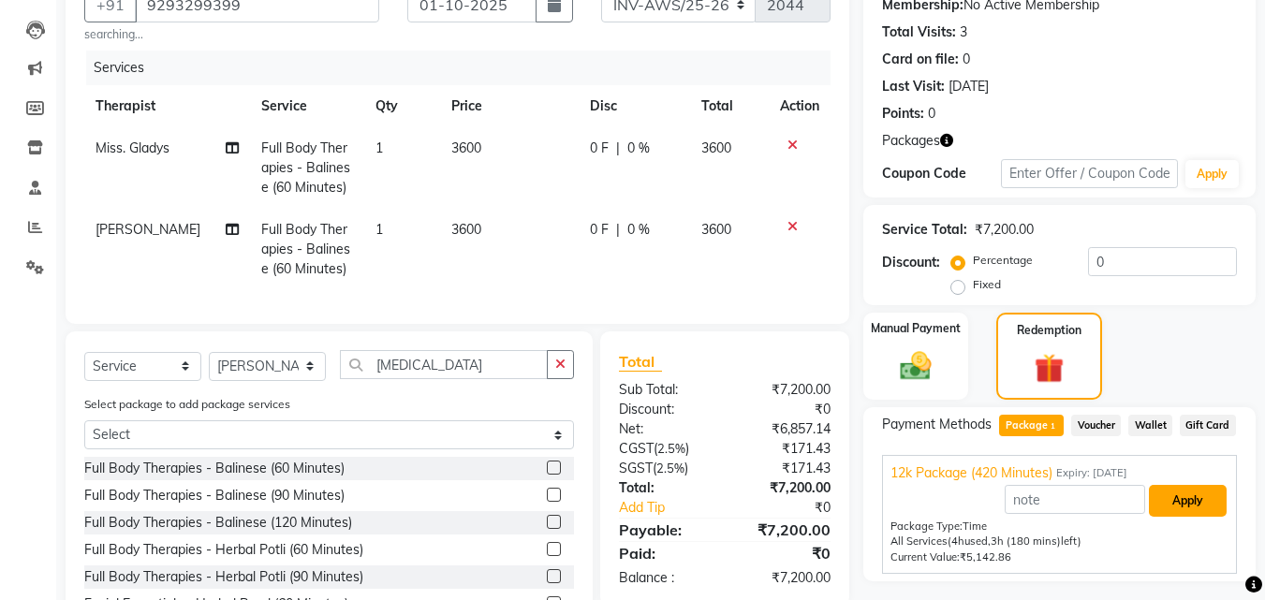
click at [1182, 494] on button "Apply" at bounding box center [1187, 501] width 78 height 32
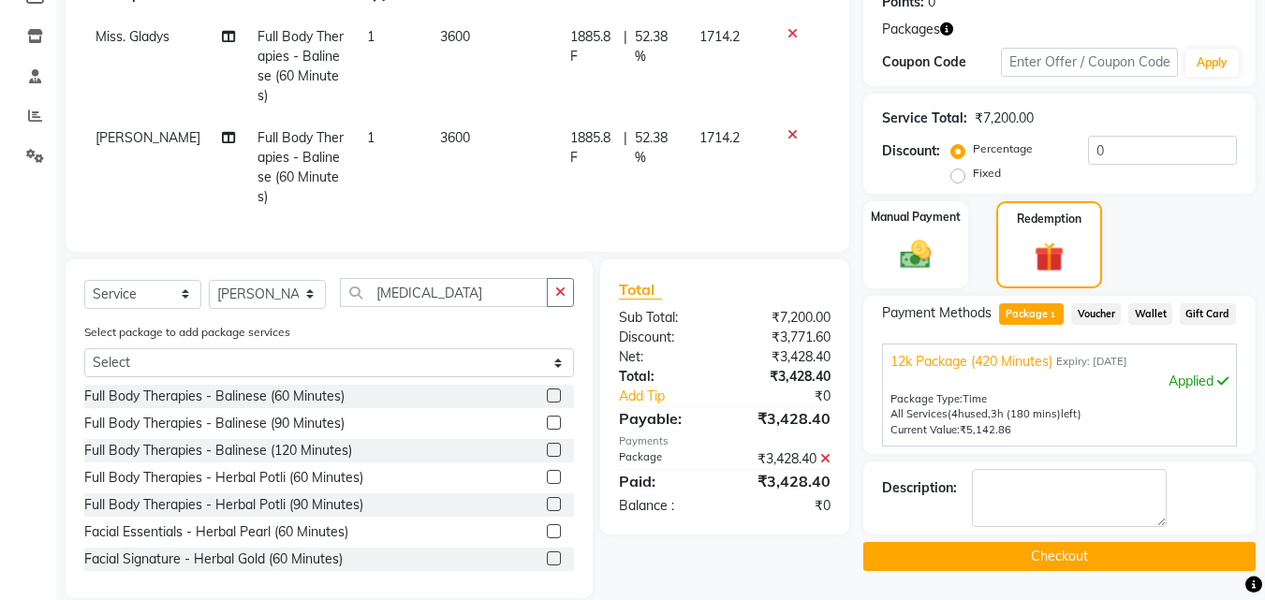
scroll to position [300, 0]
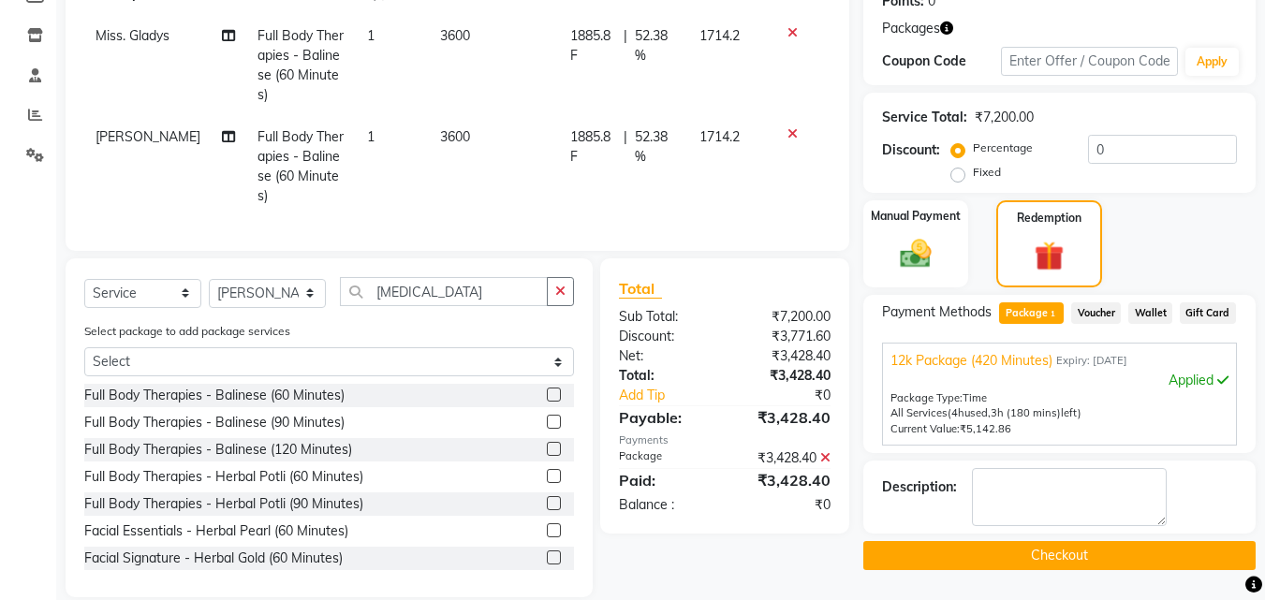
click at [1104, 556] on button "Checkout" at bounding box center [1059, 555] width 392 height 29
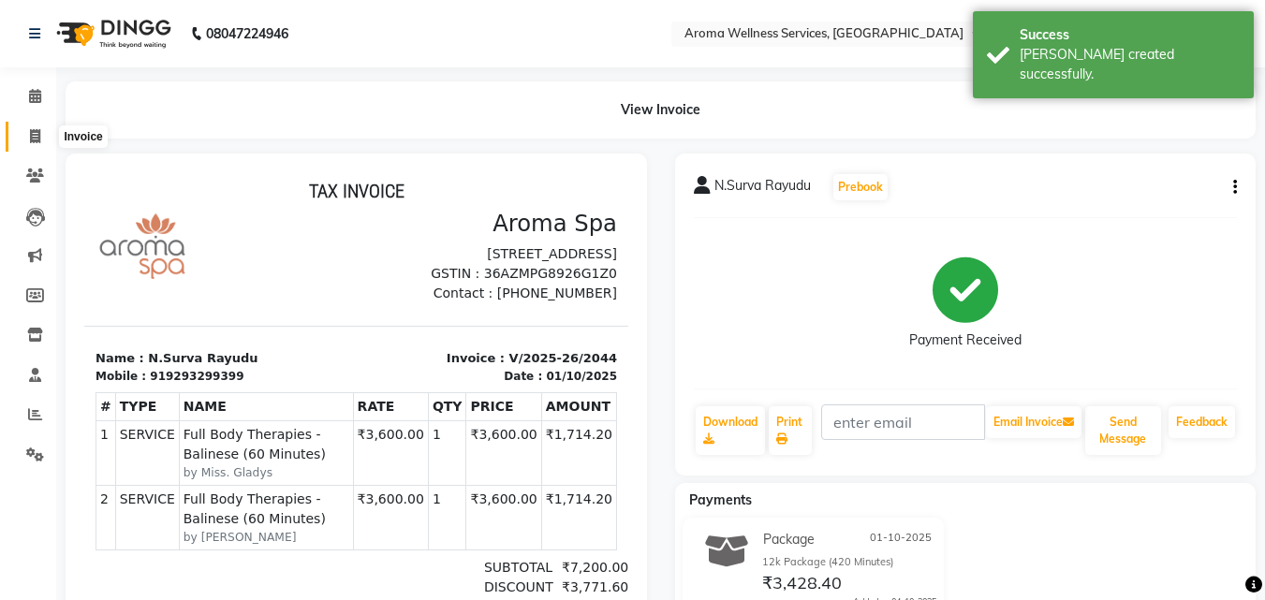
click at [38, 127] on span at bounding box center [35, 137] width 33 height 22
select select "service"
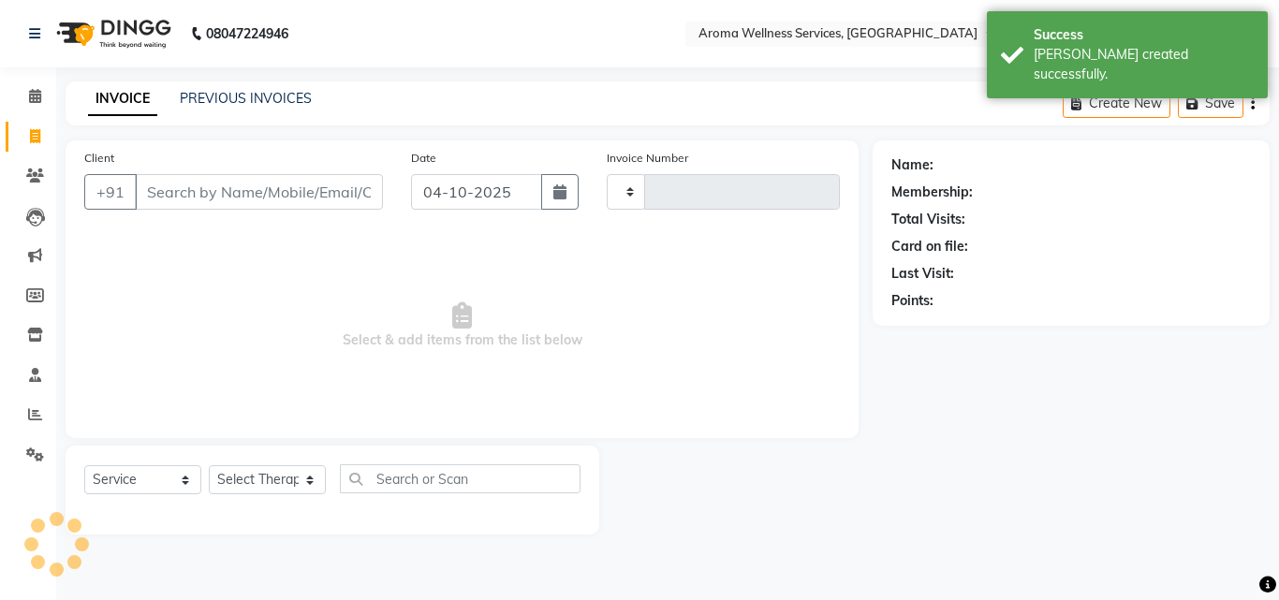
type input "2045"
select select "6573"
click at [550, 189] on button "button" at bounding box center [559, 192] width 37 height 36
select select "10"
select select "2025"
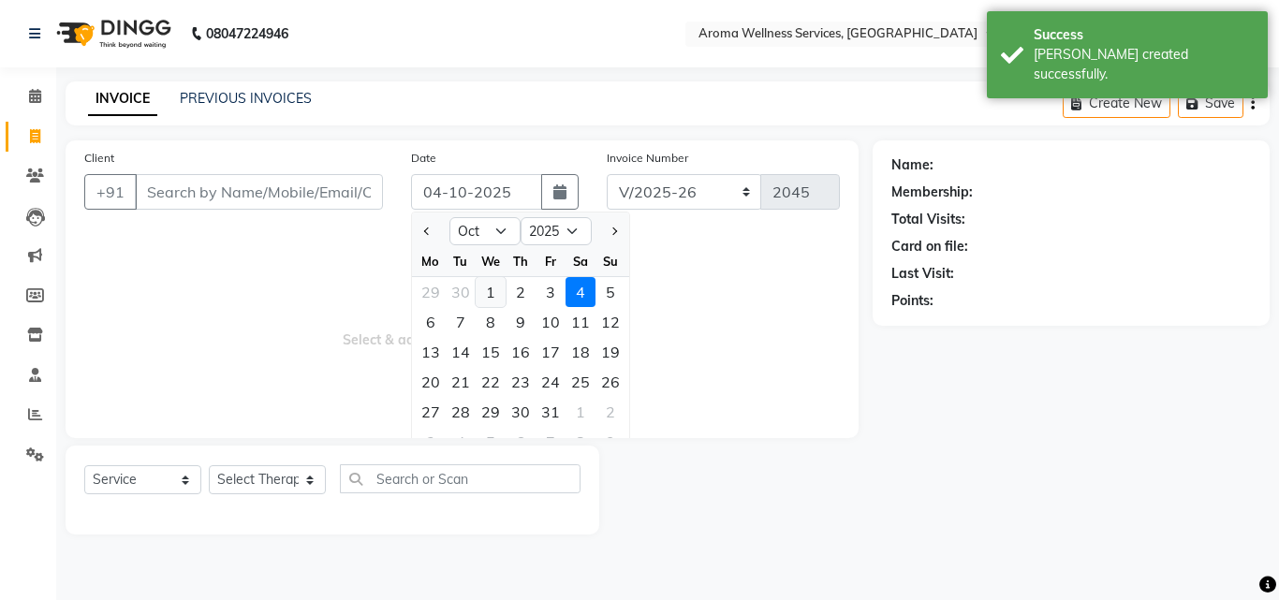
click at [489, 288] on div "1" at bounding box center [490, 292] width 30 height 30
type input "01-10-2025"
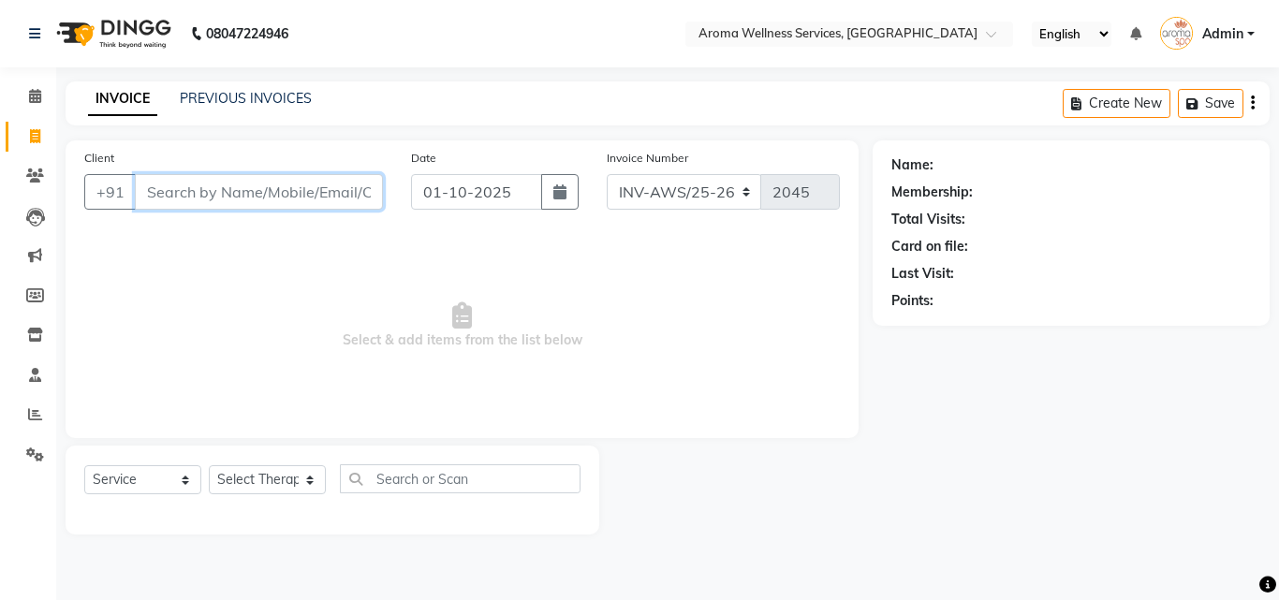
click at [358, 201] on input "Client" at bounding box center [259, 192] width 248 height 36
paste input "9867153743"
type input "9867153743"
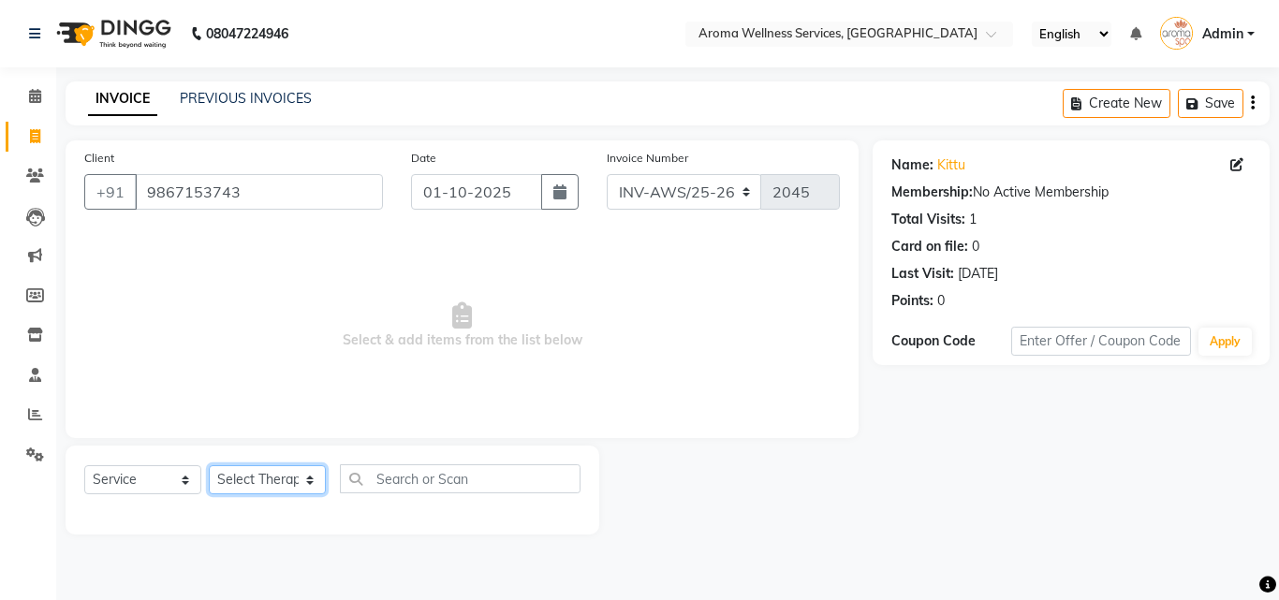
click at [313, 490] on select "Select Therapist [PERSON_NAME] [PERSON_NAME] Miss. Duhpuii [PERSON_NAME] Miss. …" at bounding box center [267, 479] width 117 height 29
select select "50767"
click at [209, 465] on select "Select Therapist [PERSON_NAME] [PERSON_NAME] Miss. Duhpuii [PERSON_NAME] Miss. …" at bounding box center [267, 479] width 117 height 29
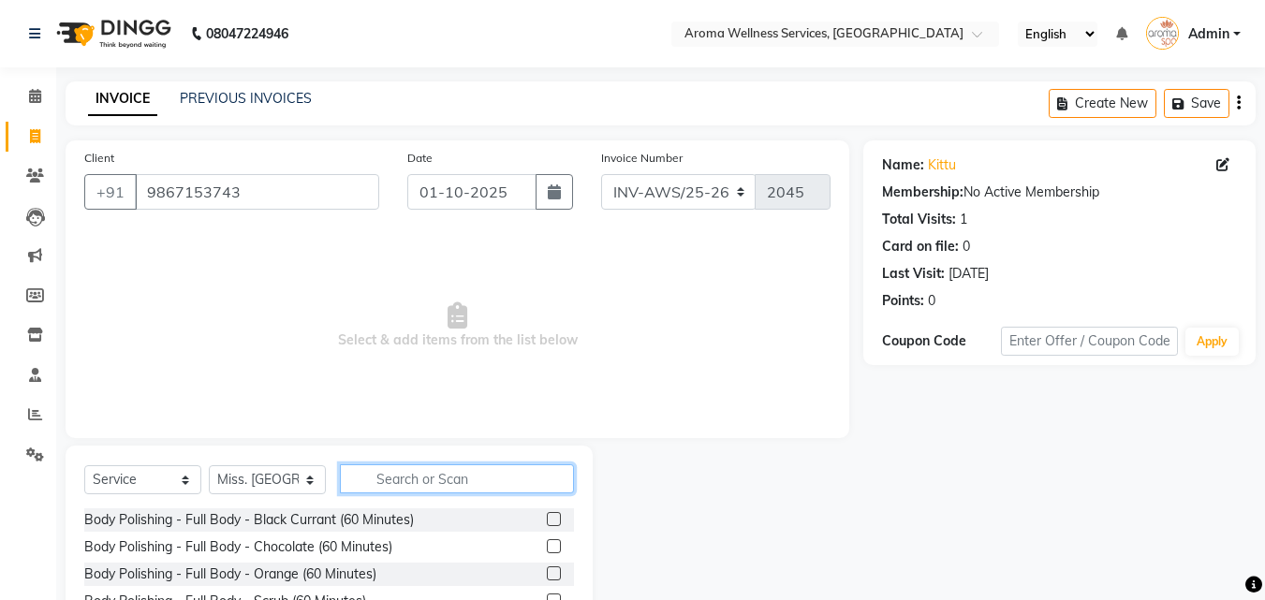
click at [397, 485] on input "text" at bounding box center [457, 478] width 234 height 29
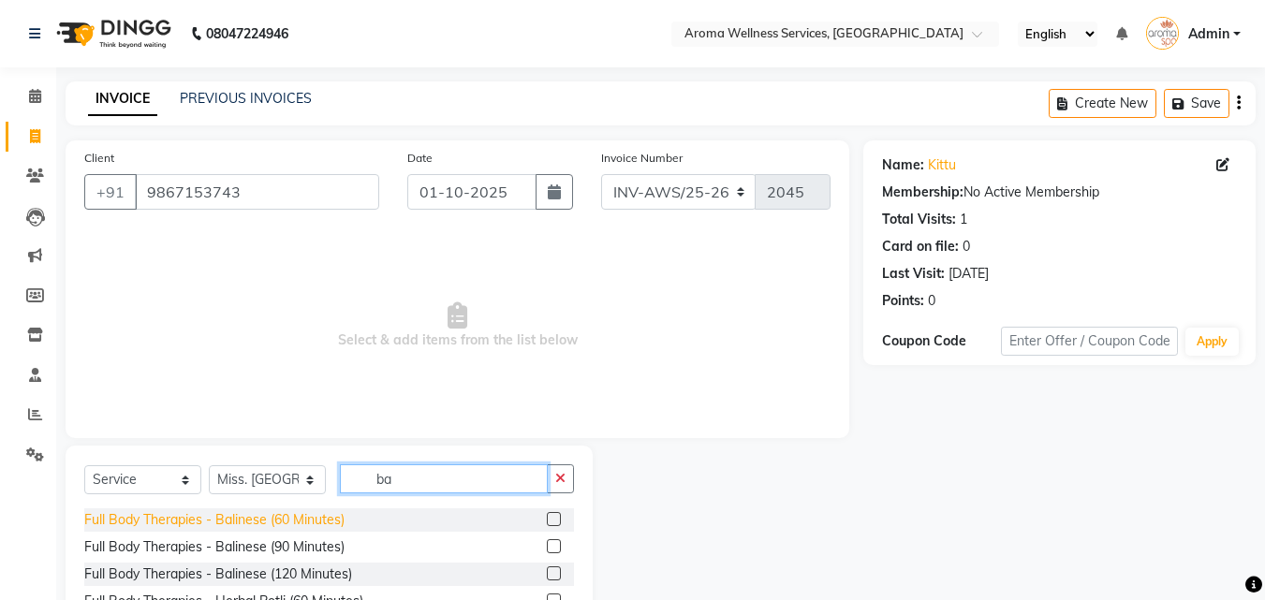
type input "ba"
click at [317, 519] on div "Full Body Therapies - Balinese (60 Minutes)" at bounding box center [214, 520] width 260 height 20
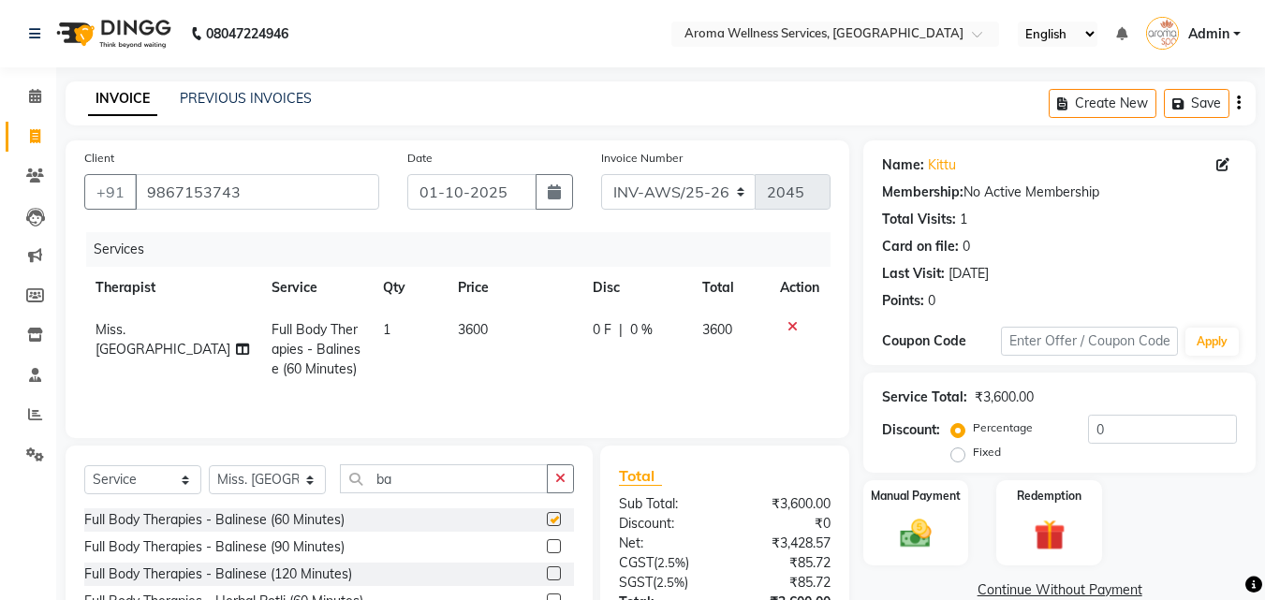
checkbox input "false"
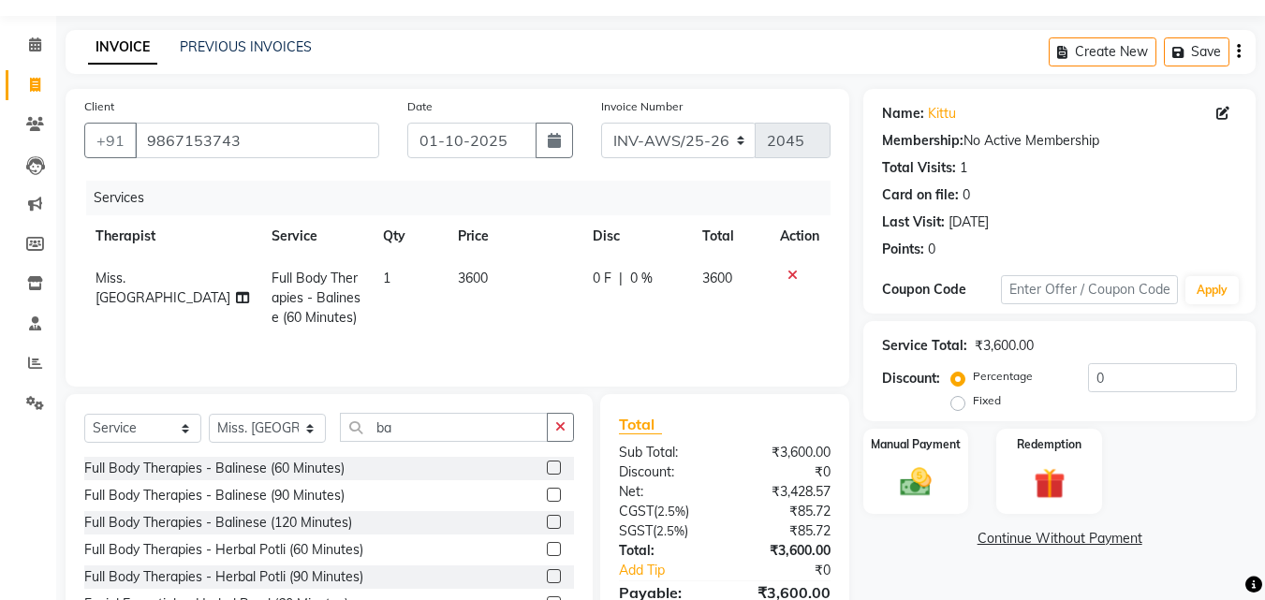
scroll to position [150, 0]
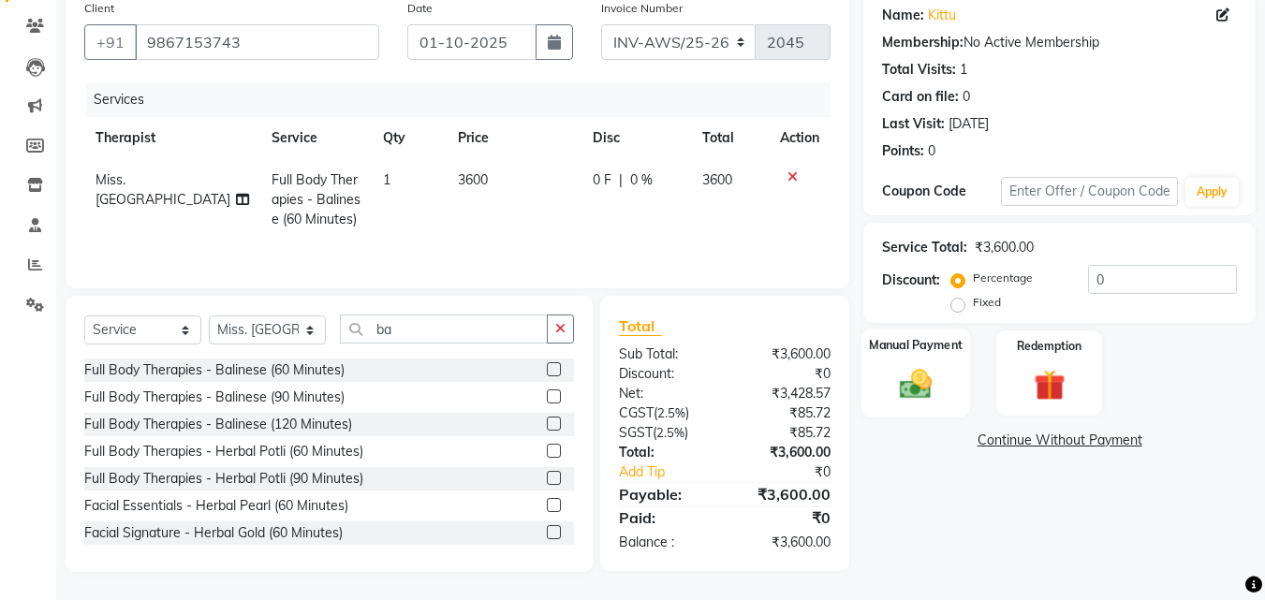
click at [914, 392] on img at bounding box center [915, 383] width 52 height 37
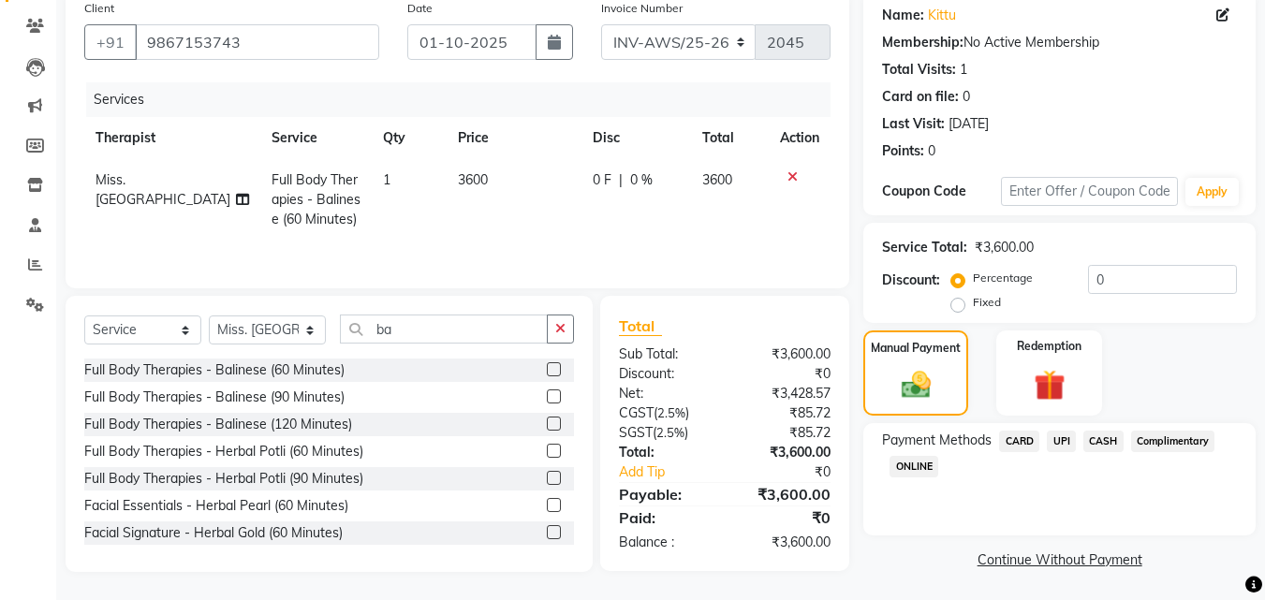
click at [1066, 436] on span "UPI" at bounding box center [1060, 442] width 29 height 22
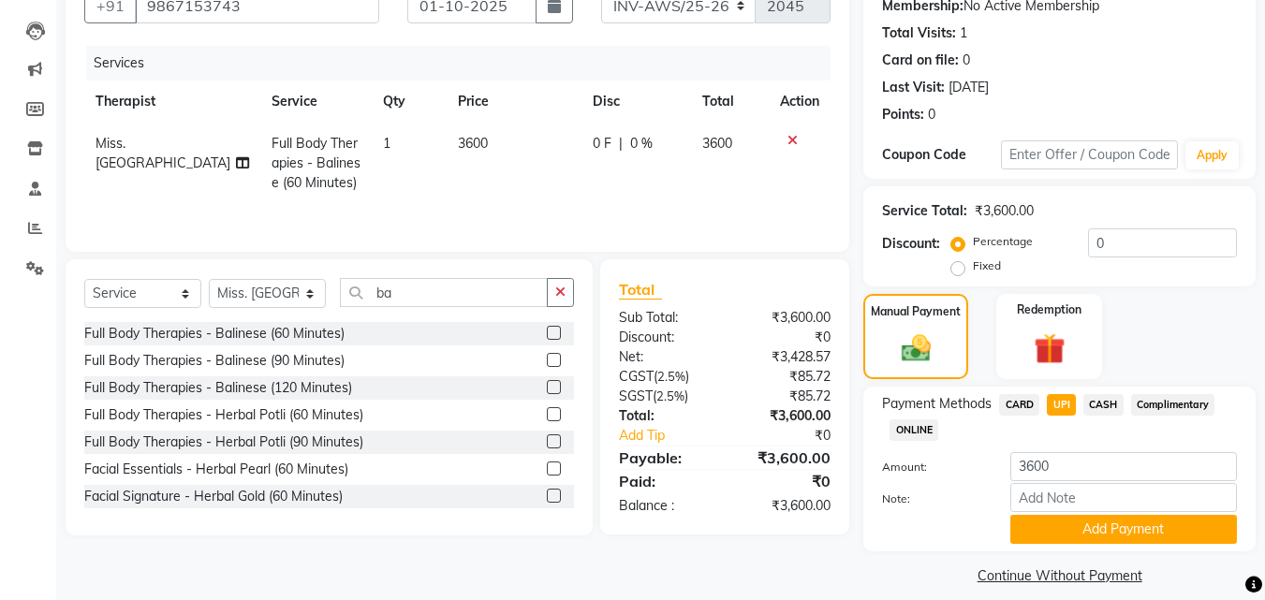
scroll to position [204, 0]
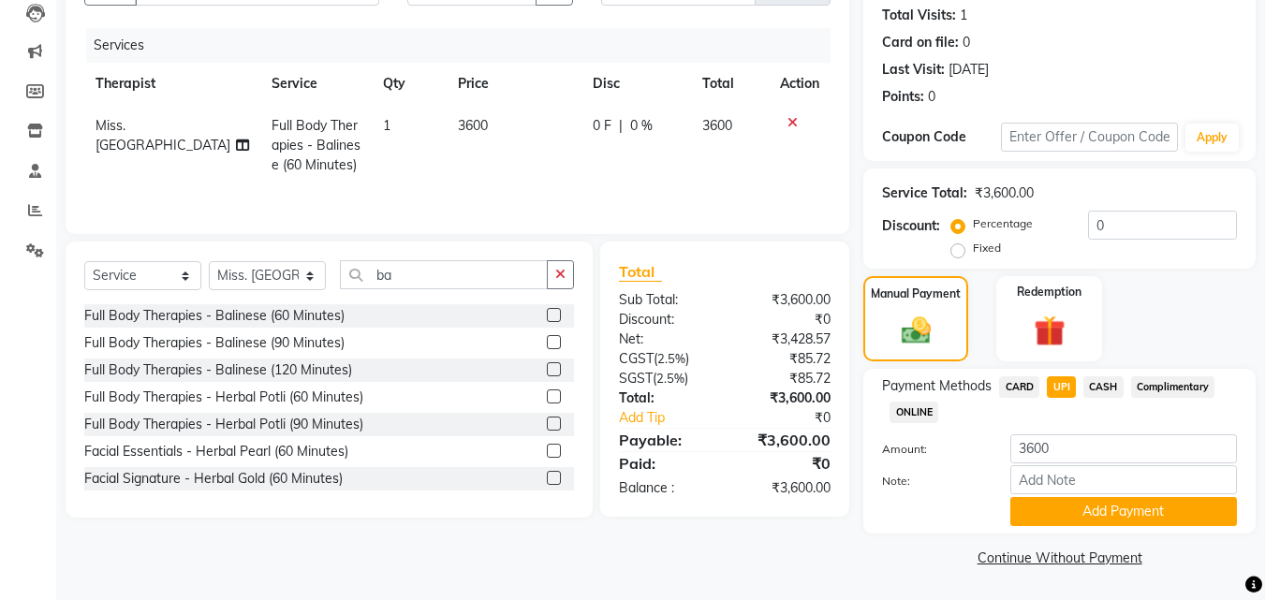
click at [1019, 378] on span "CARD" at bounding box center [1019, 387] width 40 height 22
click at [1089, 504] on button "Add Payment" at bounding box center [1123, 511] width 227 height 29
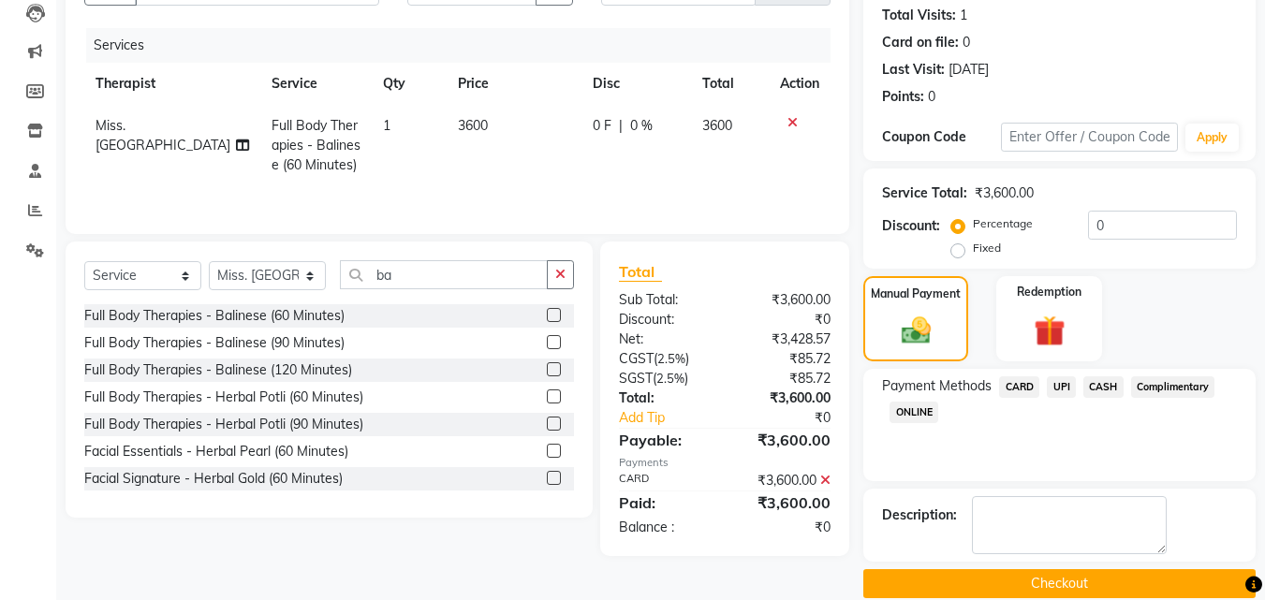
click at [1151, 579] on button "Checkout" at bounding box center [1059, 583] width 392 height 29
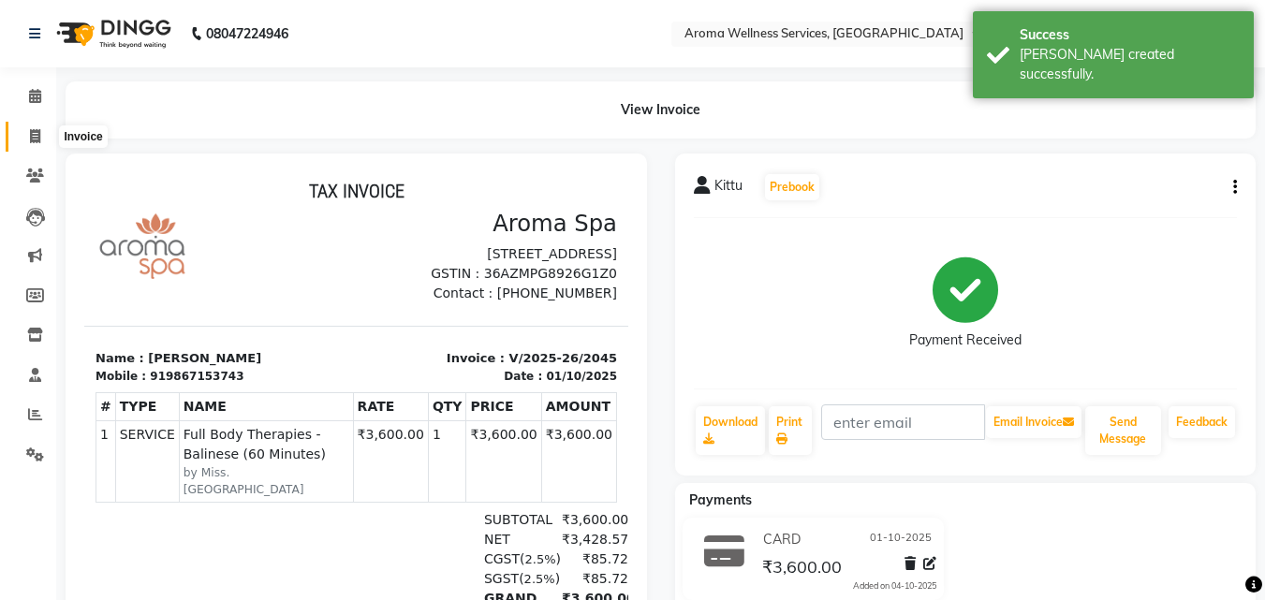
click at [36, 137] on icon at bounding box center [35, 136] width 10 height 14
select select "service"
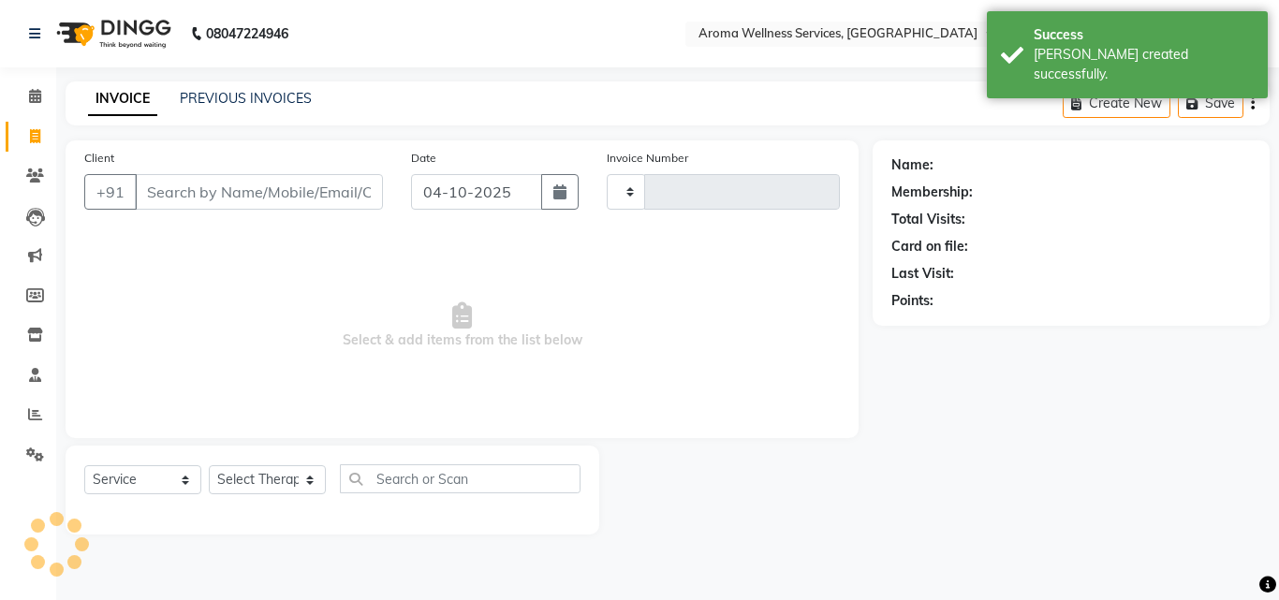
type input "2046"
select select "6573"
click at [556, 195] on icon "button" at bounding box center [559, 191] width 13 height 15
click at [563, 190] on icon "button" at bounding box center [559, 191] width 13 height 15
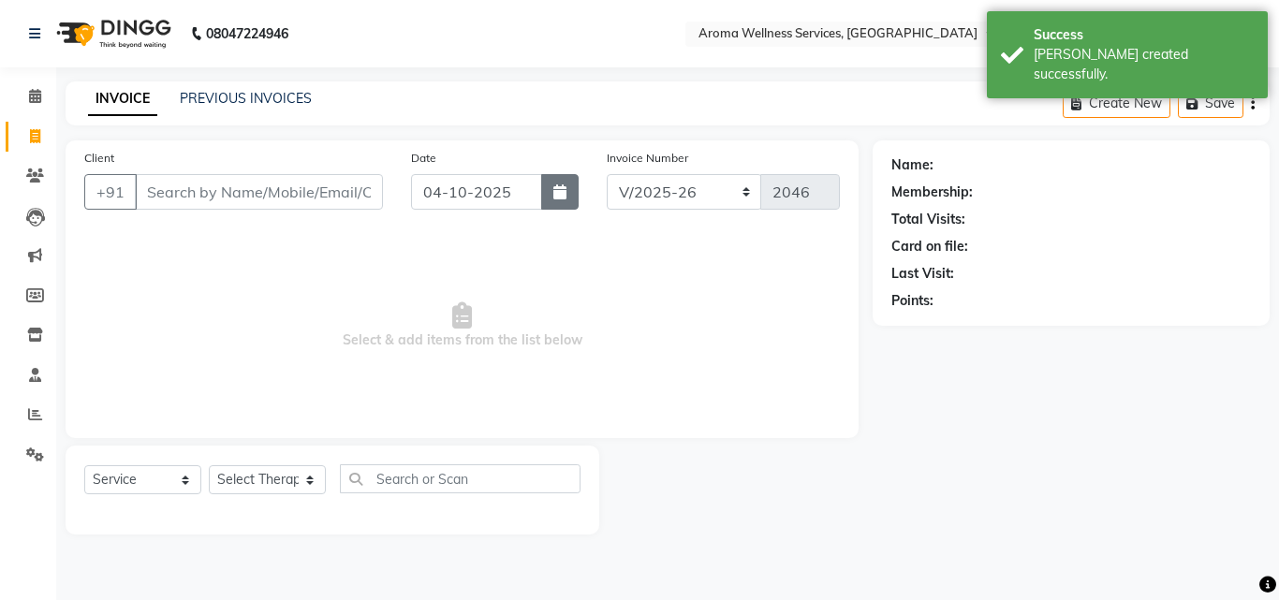
select select "10"
select select "2025"
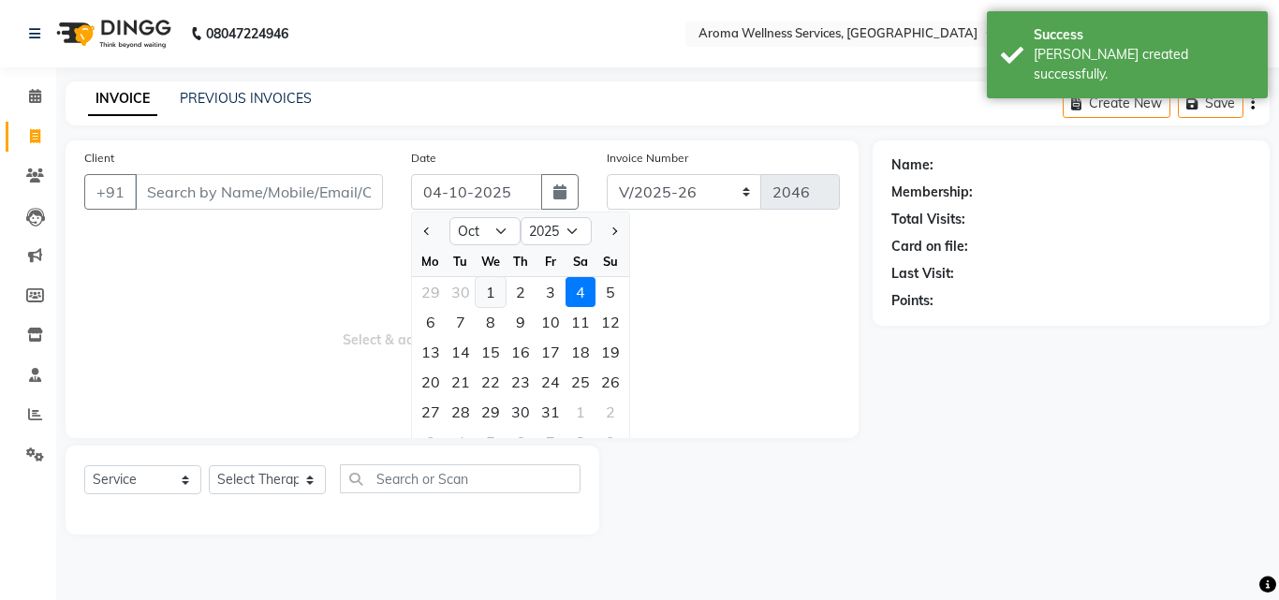
click at [490, 290] on div "1" at bounding box center [490, 292] width 30 height 30
type input "01-10-2025"
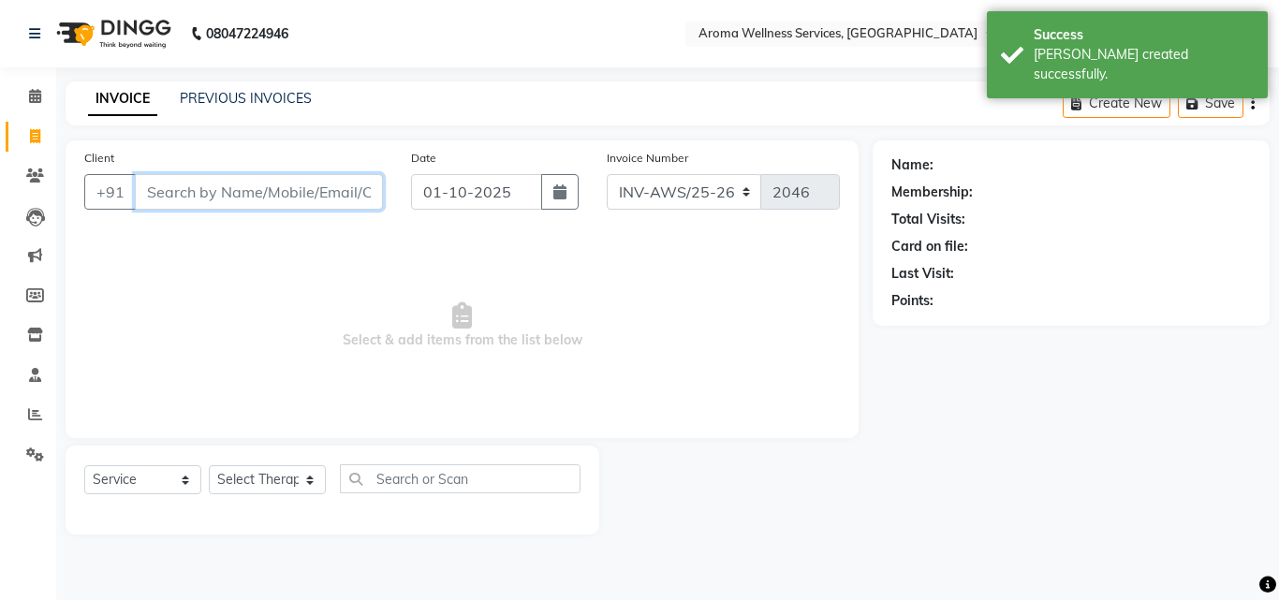
click at [345, 193] on input "Client" at bounding box center [259, 192] width 248 height 36
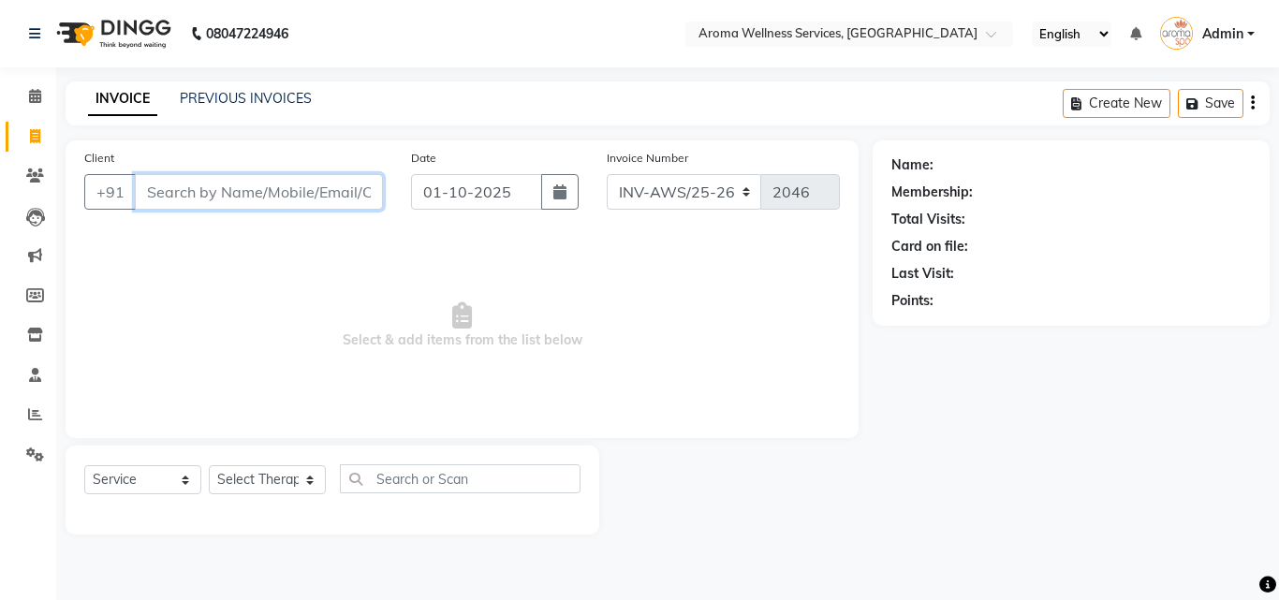
paste input "7702314280"
type input "7702314280"
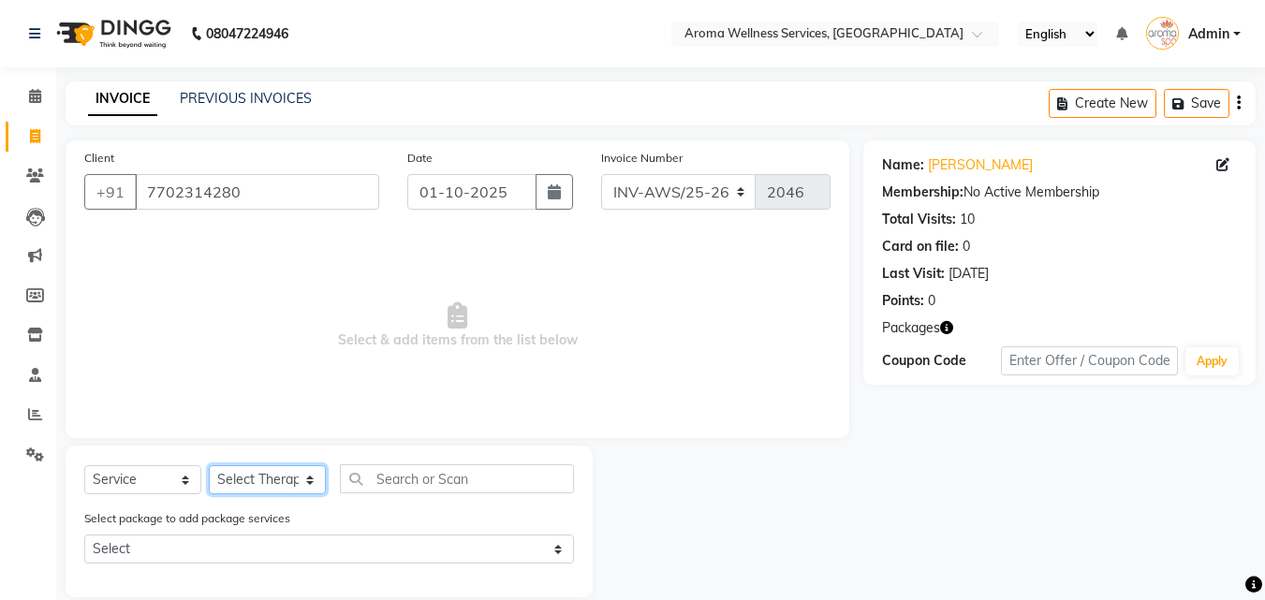
click at [312, 480] on select "Select Therapist [PERSON_NAME] [PERSON_NAME] Miss. Duhpuii [PERSON_NAME] Miss. …" at bounding box center [267, 479] width 117 height 29
select select "82364"
click at [209, 465] on select "Select Therapist [PERSON_NAME] [PERSON_NAME] Miss. Duhpuii [PERSON_NAME] Miss. …" at bounding box center [267, 479] width 117 height 29
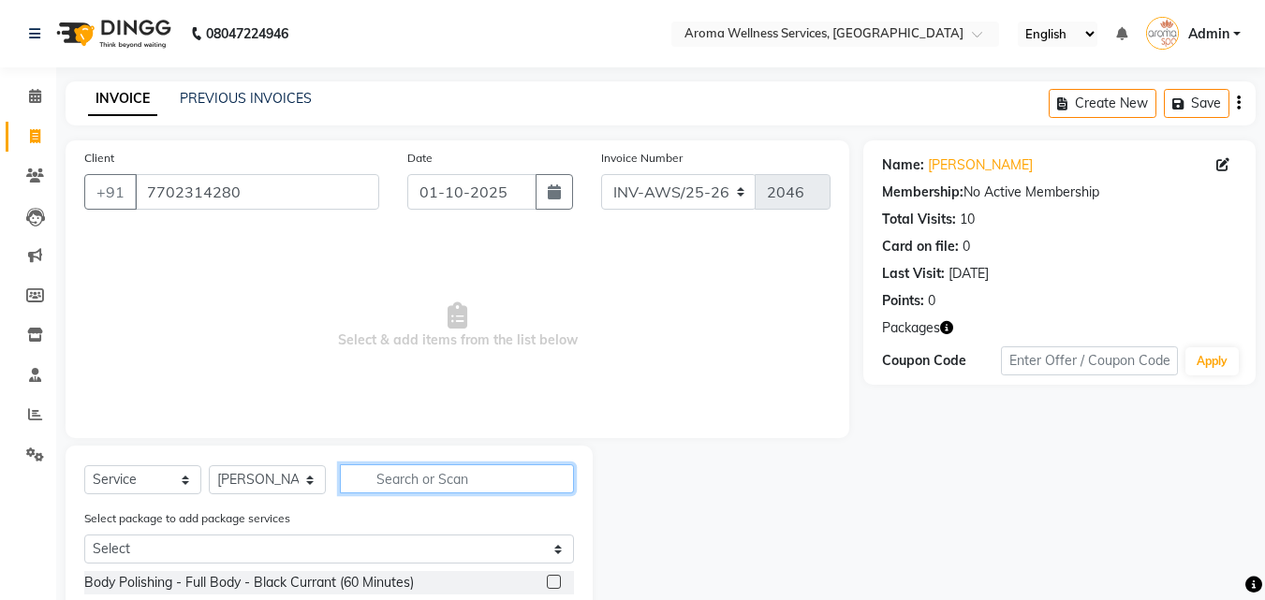
click at [387, 482] on input "text" at bounding box center [457, 478] width 234 height 29
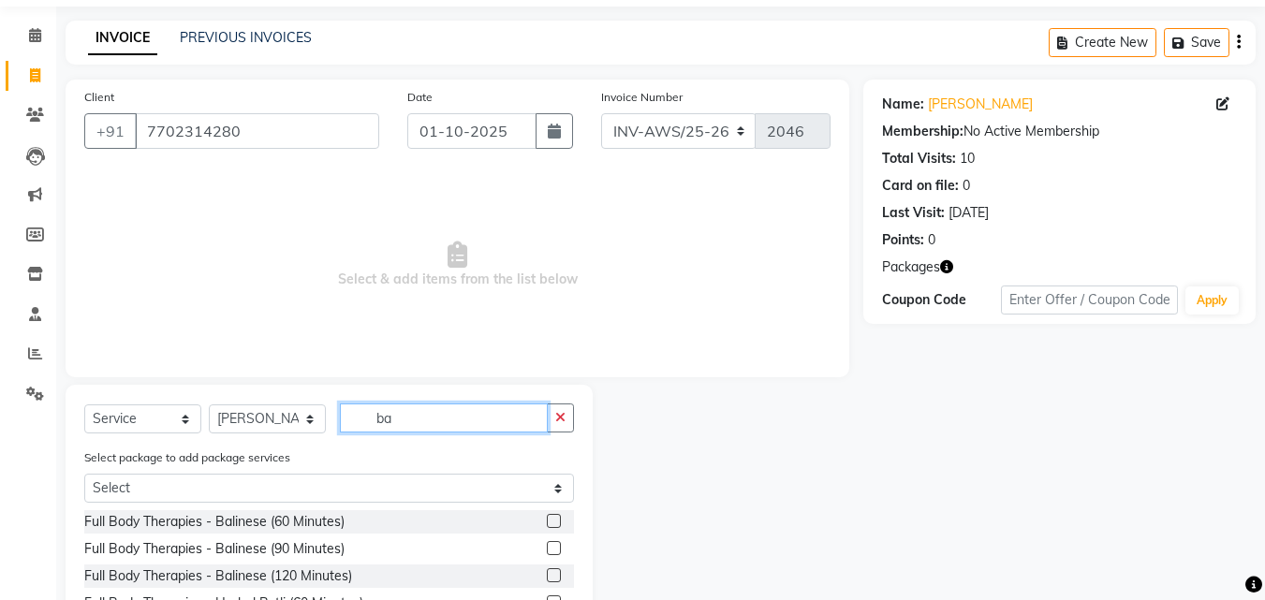
scroll to position [94, 0]
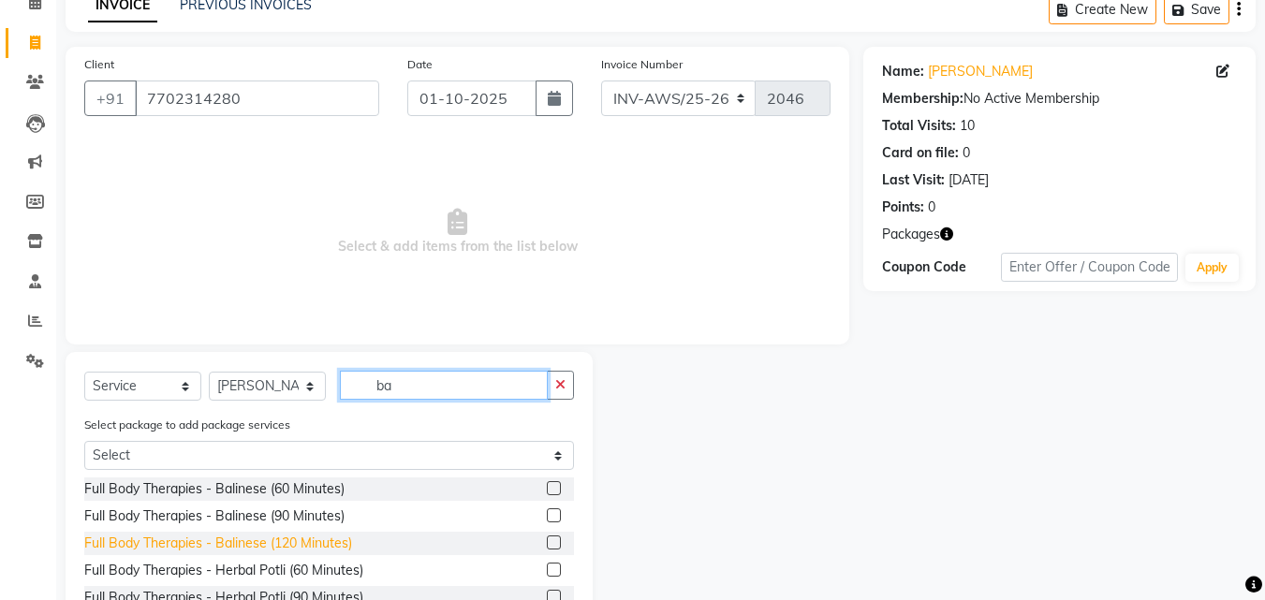
type input "ba"
click at [338, 539] on div "Full Body Therapies - Balinese (120 Minutes)" at bounding box center [218, 544] width 268 height 20
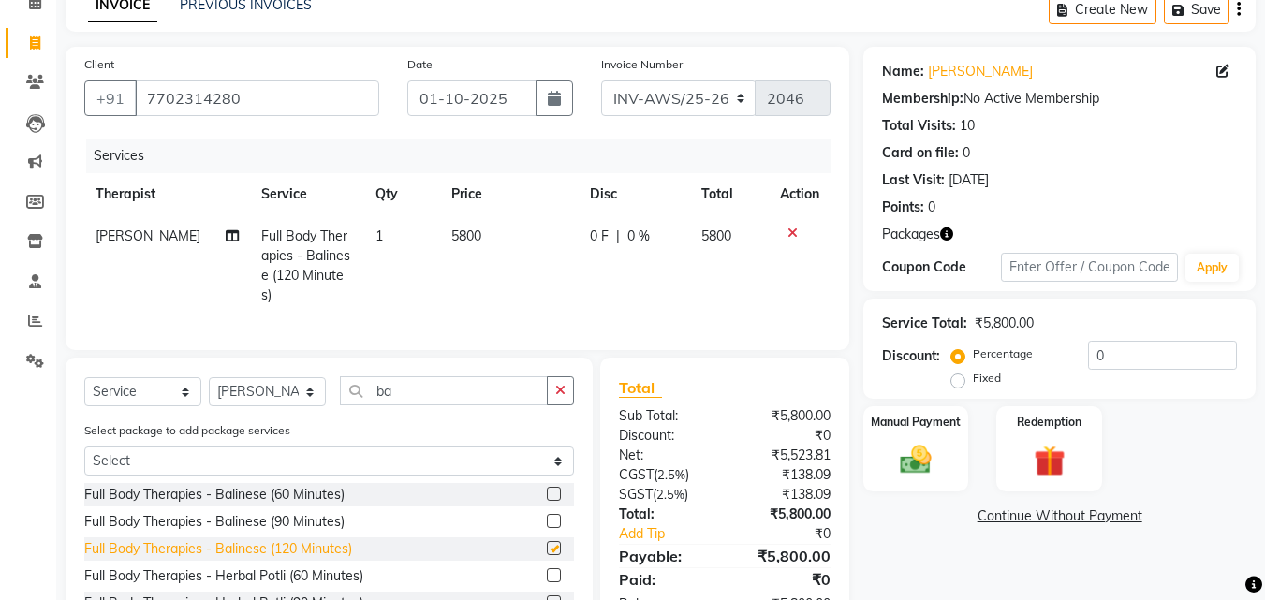
checkbox input "false"
click at [1063, 444] on img at bounding box center [1048, 461] width 52 height 40
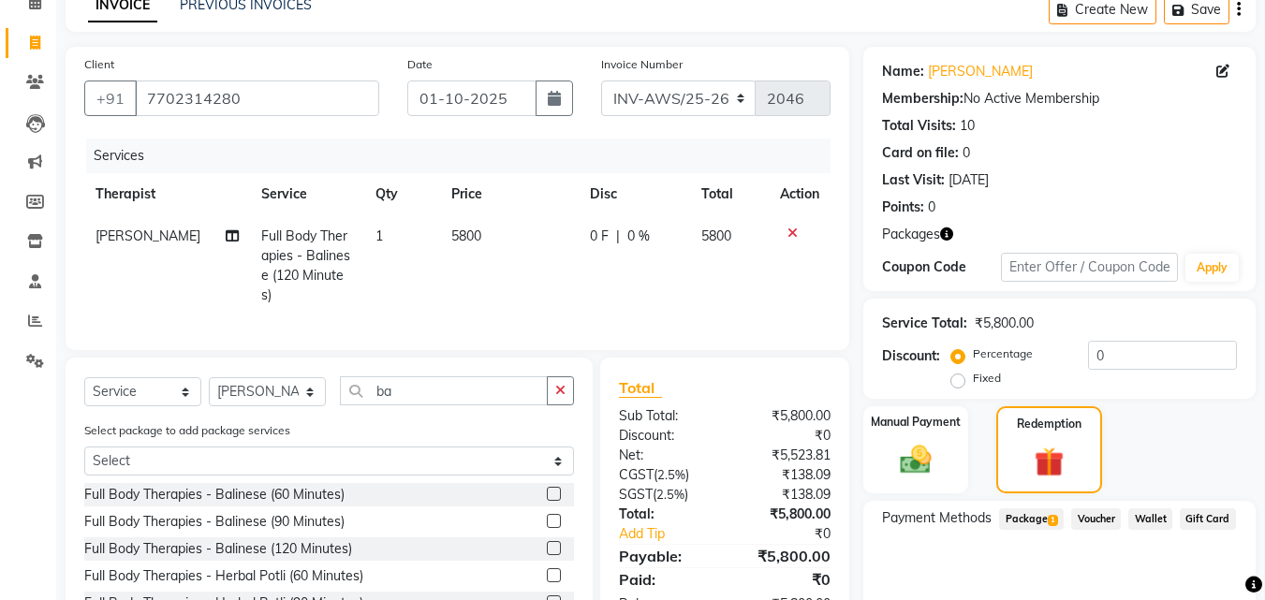
scroll to position [187, 0]
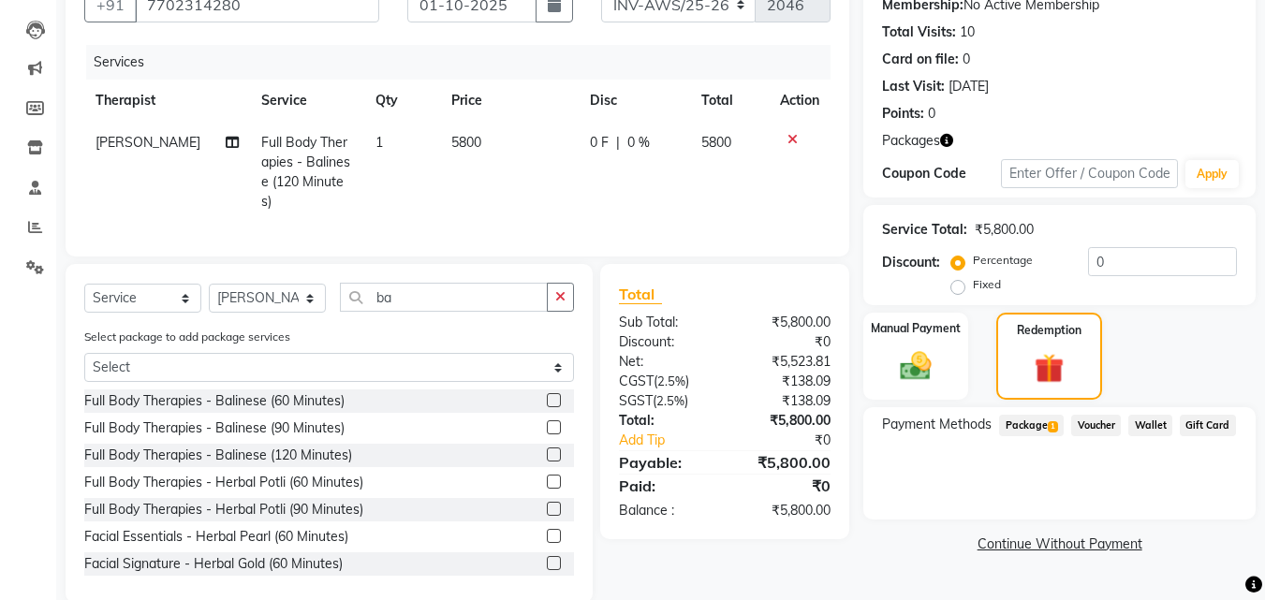
click at [1038, 421] on span "Package 1" at bounding box center [1031, 426] width 65 height 22
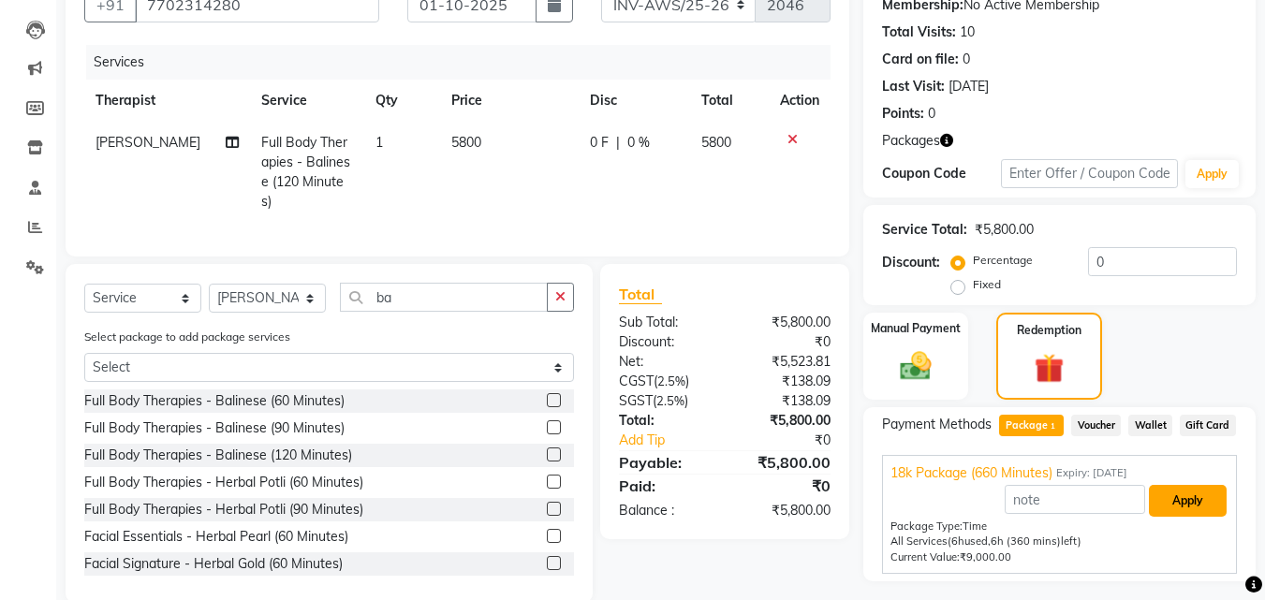
click at [1202, 503] on button "Apply" at bounding box center [1187, 501] width 78 height 32
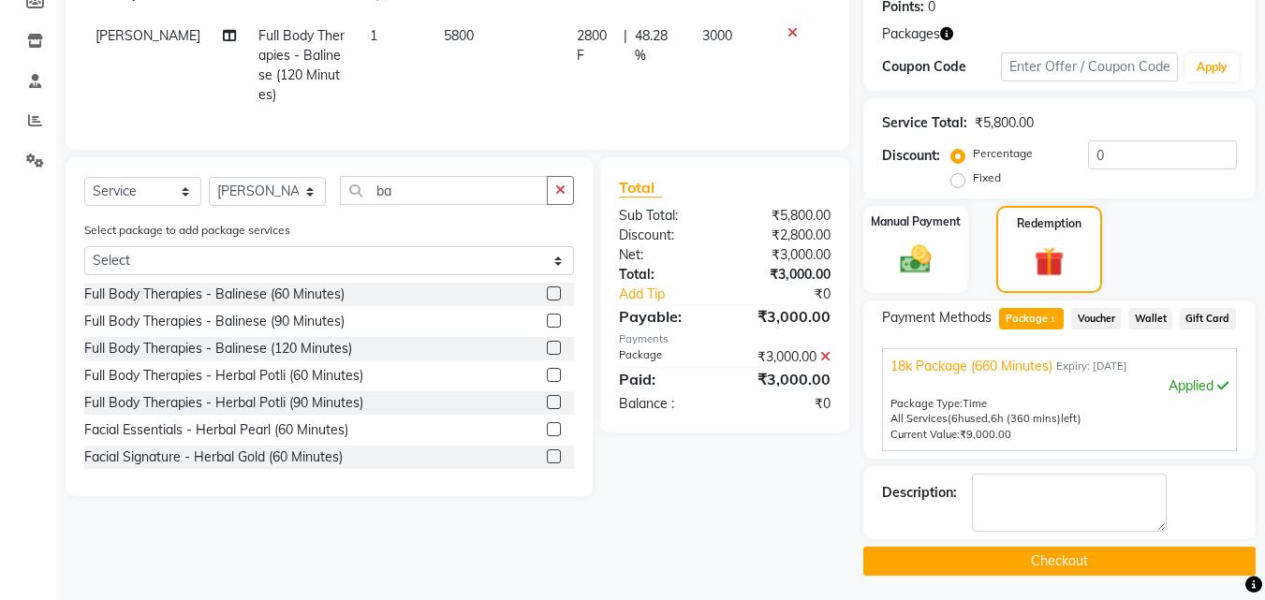
scroll to position [298, 0]
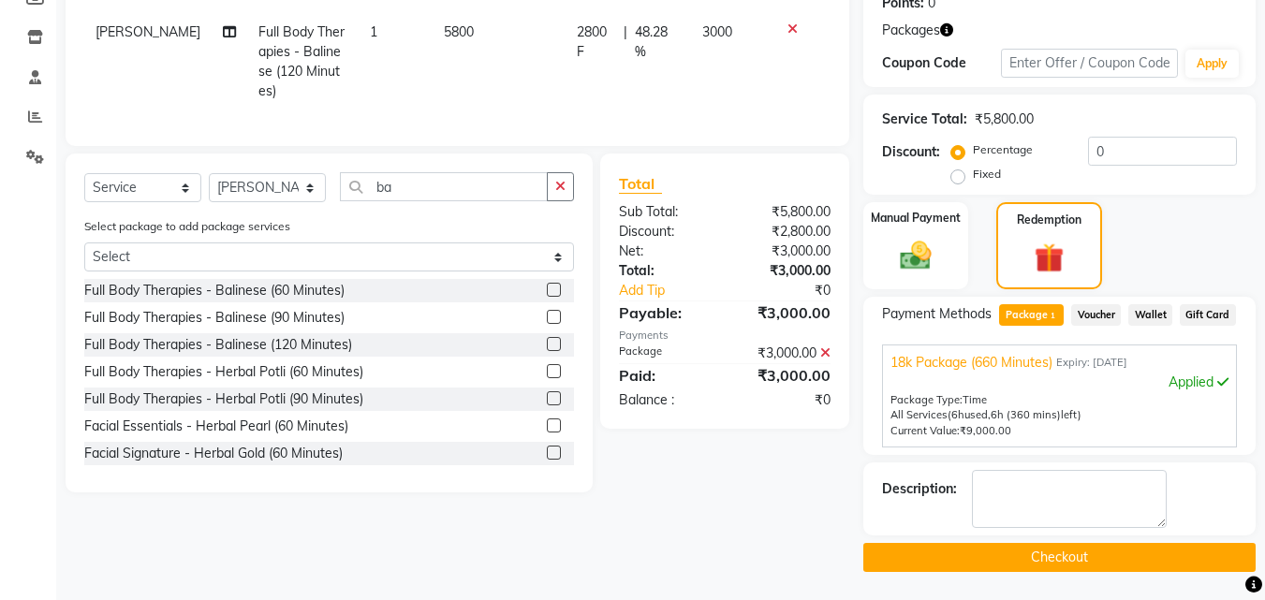
click at [1083, 552] on button "Checkout" at bounding box center [1059, 557] width 392 height 29
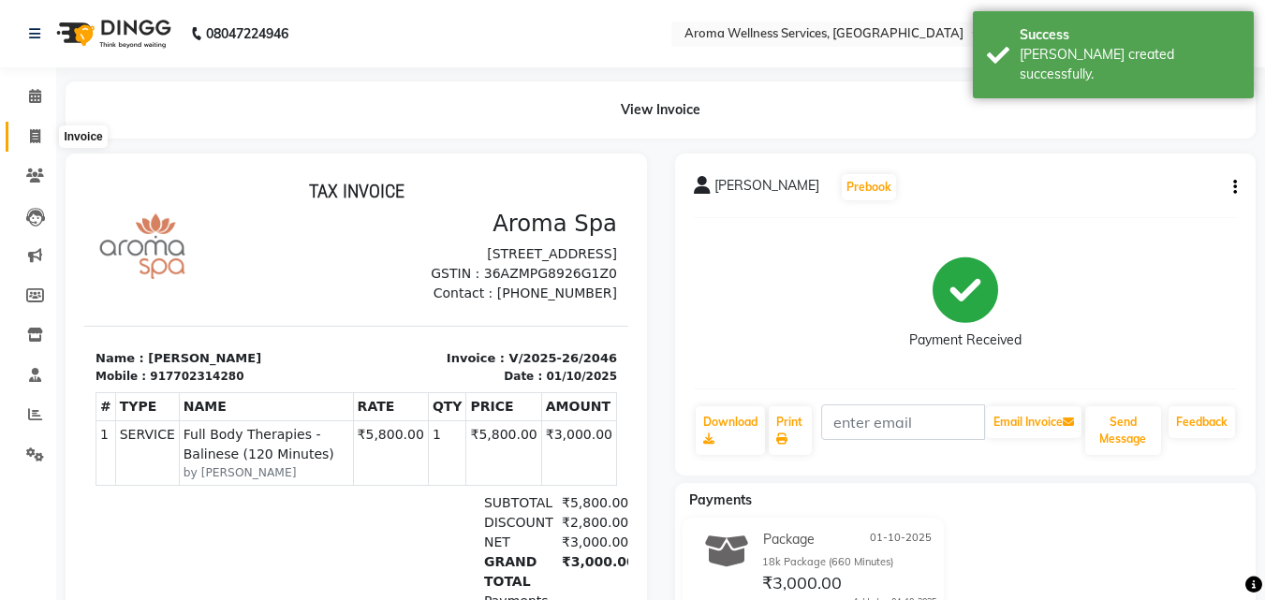
click at [38, 132] on icon at bounding box center [35, 136] width 10 height 14
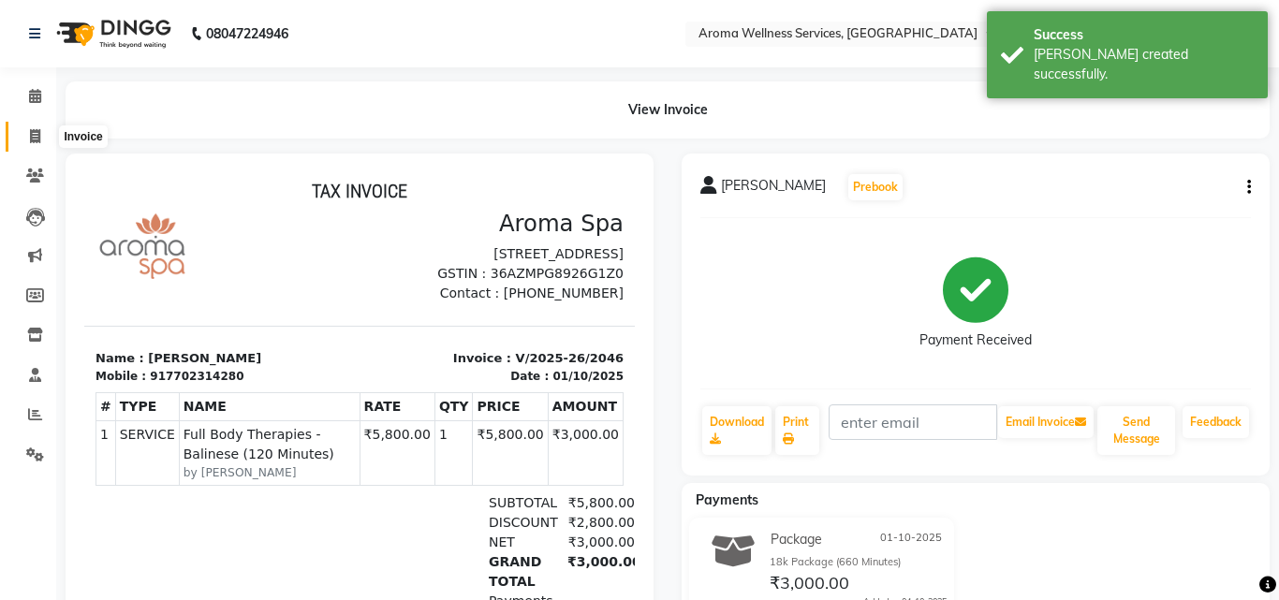
select select "6573"
select select "service"
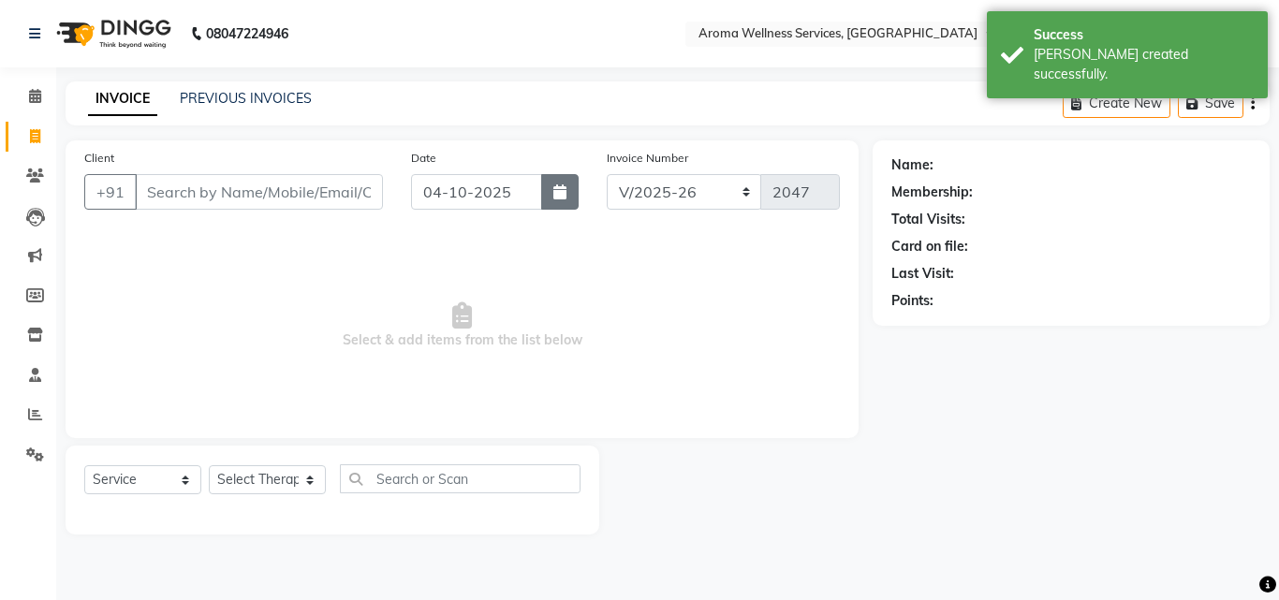
click at [555, 194] on icon "button" at bounding box center [559, 191] width 13 height 15
select select "10"
select select "2025"
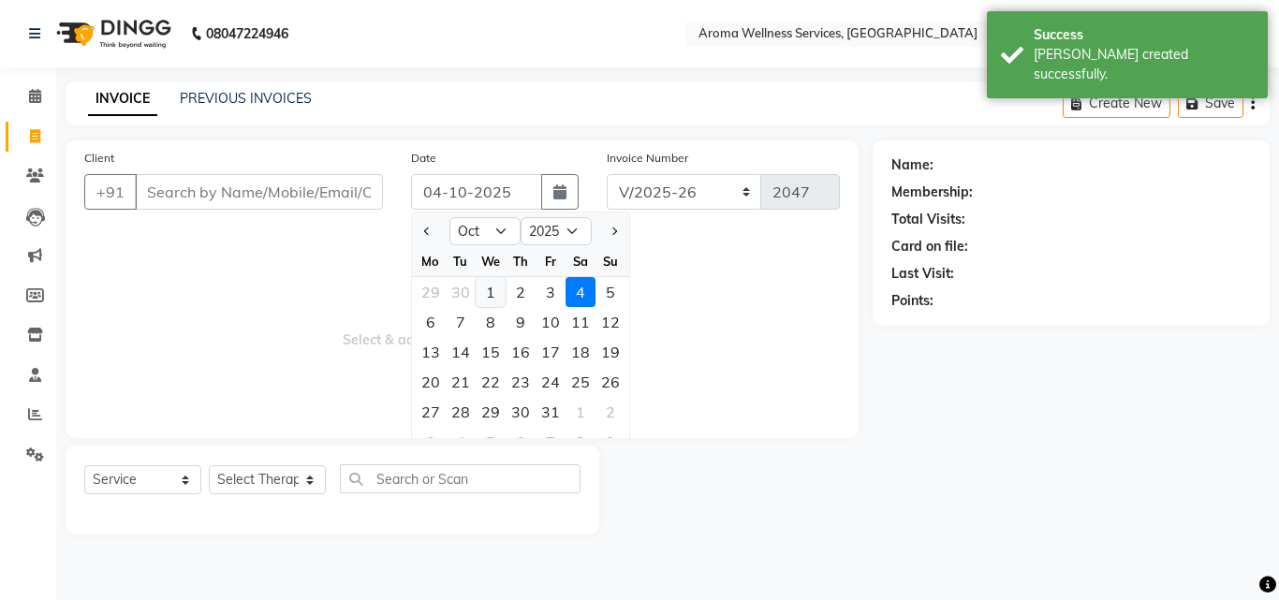
click at [490, 288] on div "1" at bounding box center [490, 292] width 30 height 30
type input "01-10-2025"
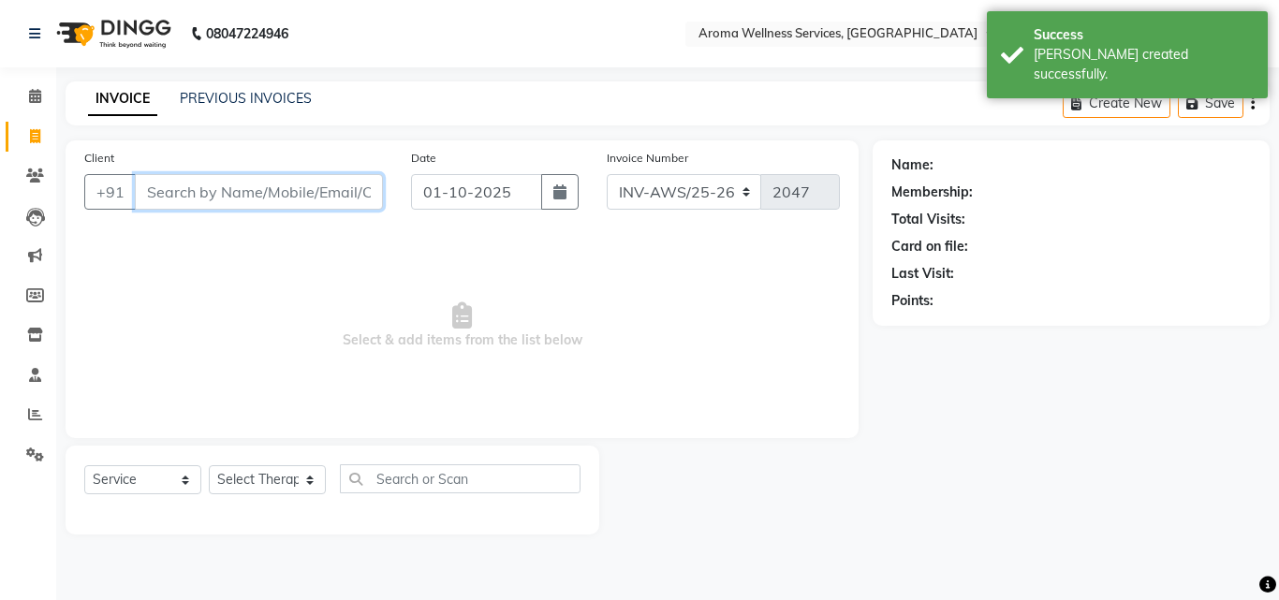
click at [300, 189] on input "Client" at bounding box center [259, 192] width 248 height 36
paste input "9699396995"
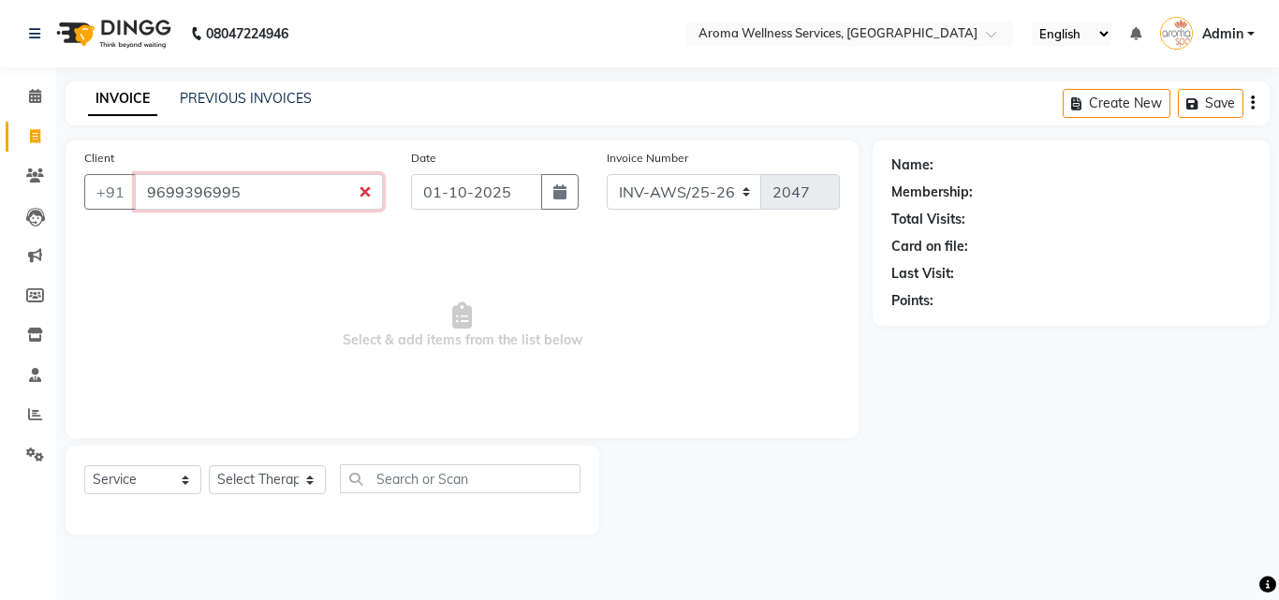
click at [249, 194] on input "9699396995" at bounding box center [259, 192] width 248 height 36
click at [243, 194] on input "969939699" at bounding box center [211, 192] width 153 height 36
type input "9699396995"
click at [322, 189] on span "Add Client" at bounding box center [335, 192] width 74 height 19
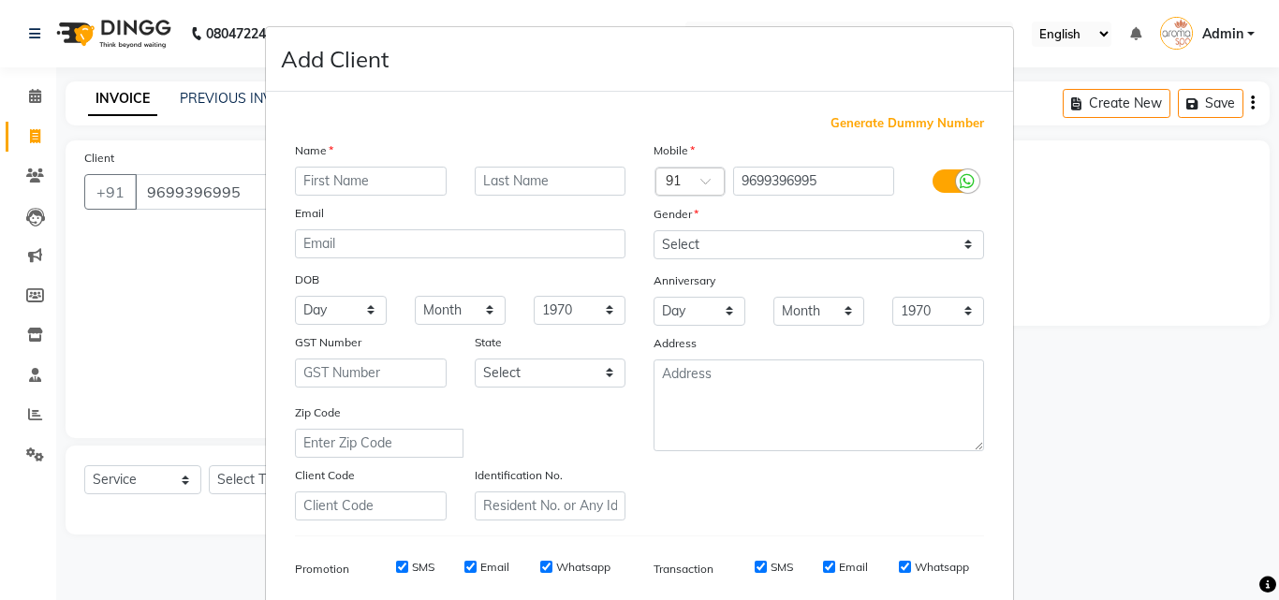
click at [376, 188] on input "text" at bounding box center [371, 181] width 152 height 29
click at [314, 177] on input "Dhana deep" at bounding box center [371, 181] width 152 height 29
type input "Dhana deep"
click at [958, 244] on select "Select [DEMOGRAPHIC_DATA] [DEMOGRAPHIC_DATA] Other Prefer Not To Say" at bounding box center [818, 244] width 330 height 29
select select "[DEMOGRAPHIC_DATA]"
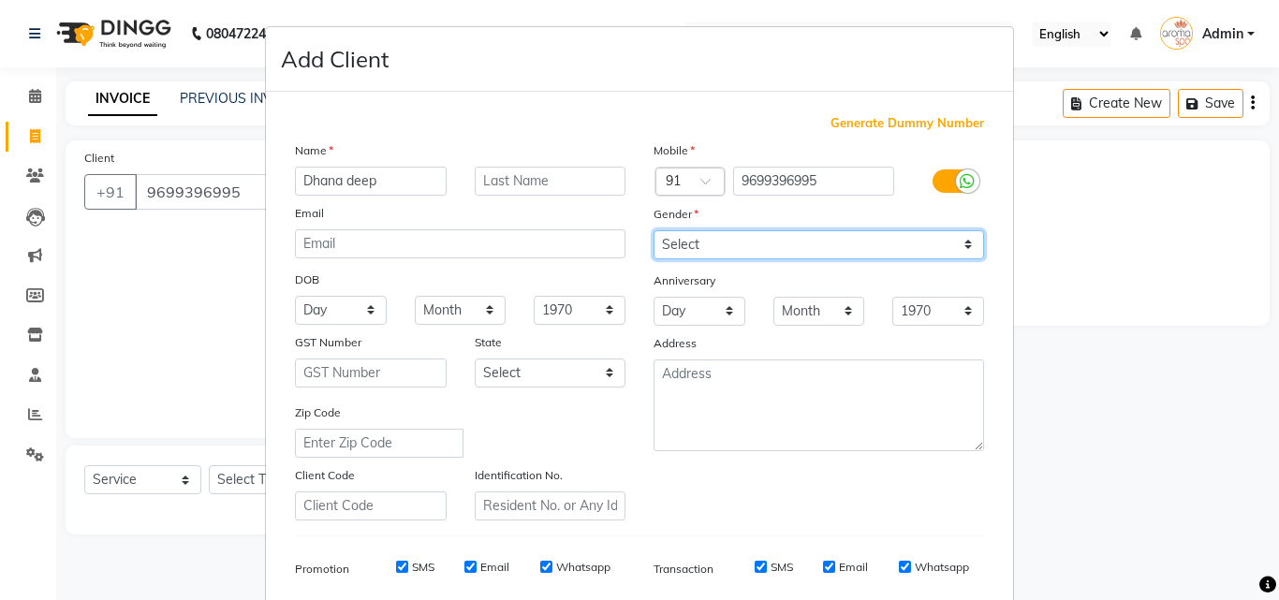
click at [653, 230] on select "Select [DEMOGRAPHIC_DATA] [DEMOGRAPHIC_DATA] Other Prefer Not To Say" at bounding box center [818, 244] width 330 height 29
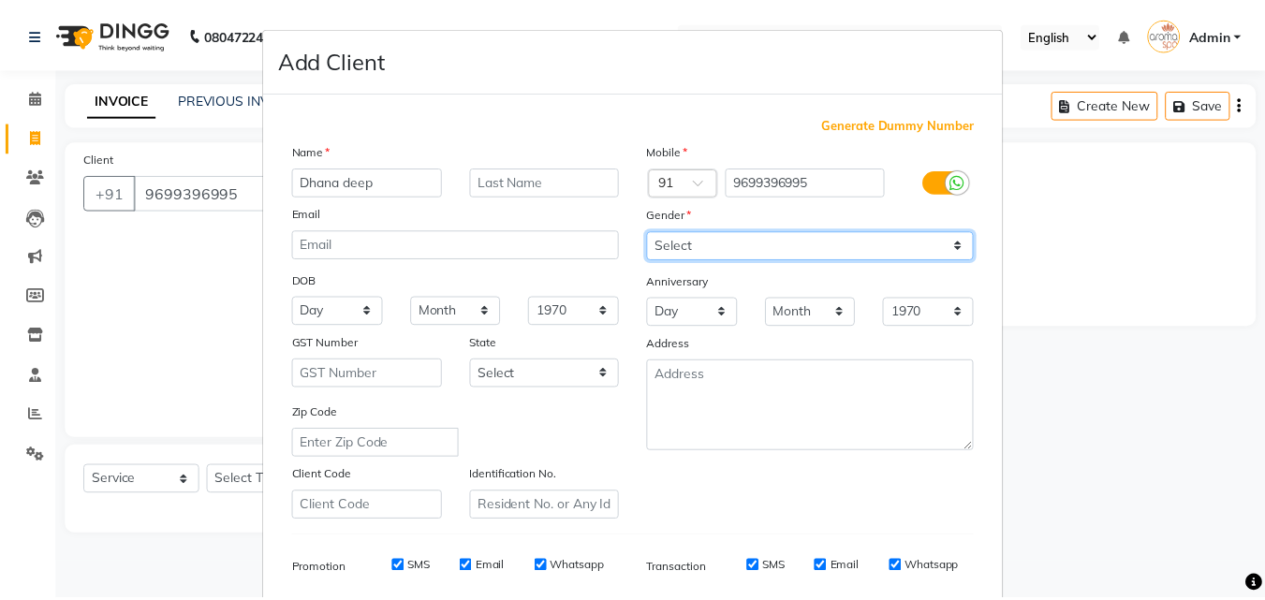
scroll to position [264, 0]
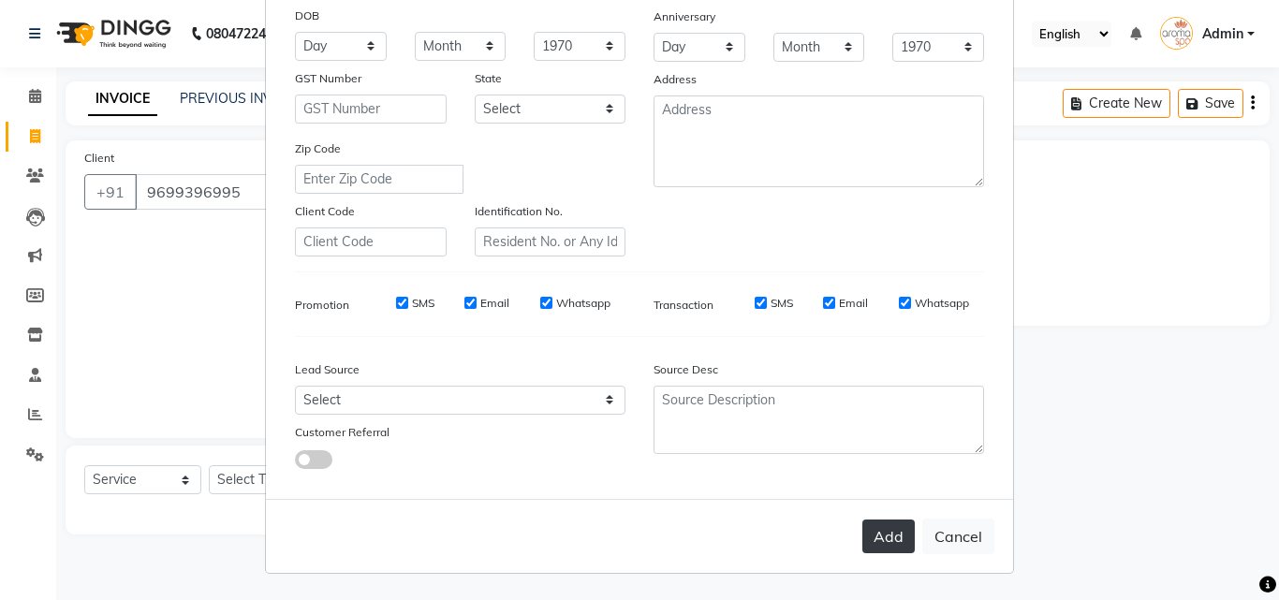
click at [890, 529] on button "Add" at bounding box center [888, 536] width 52 height 34
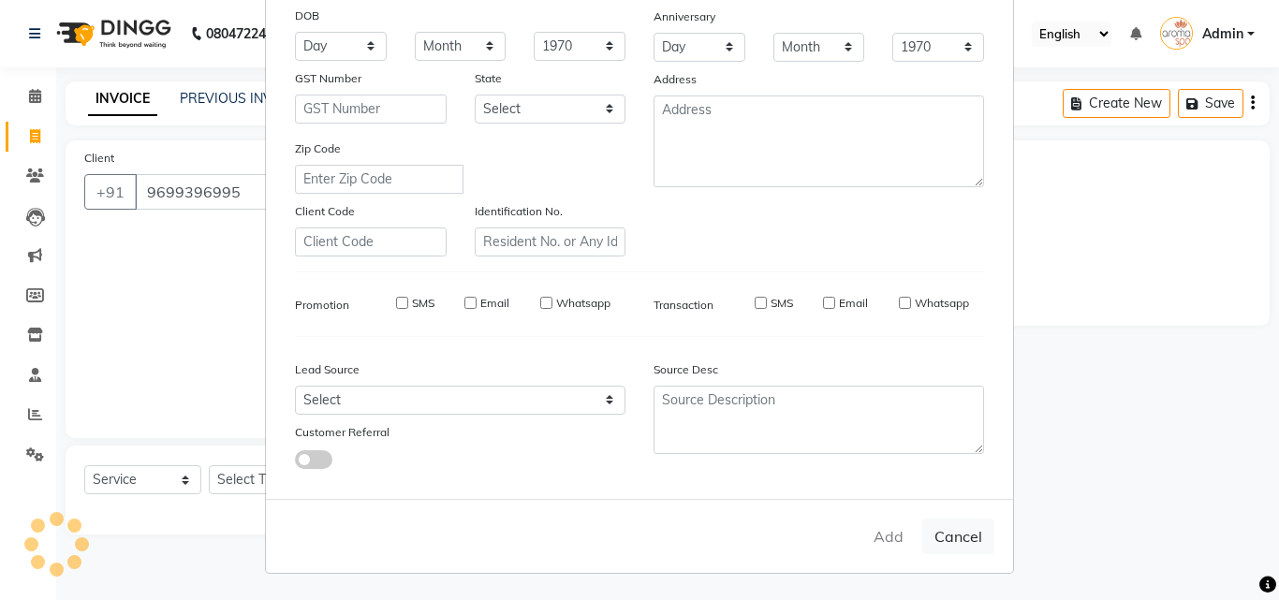
select select
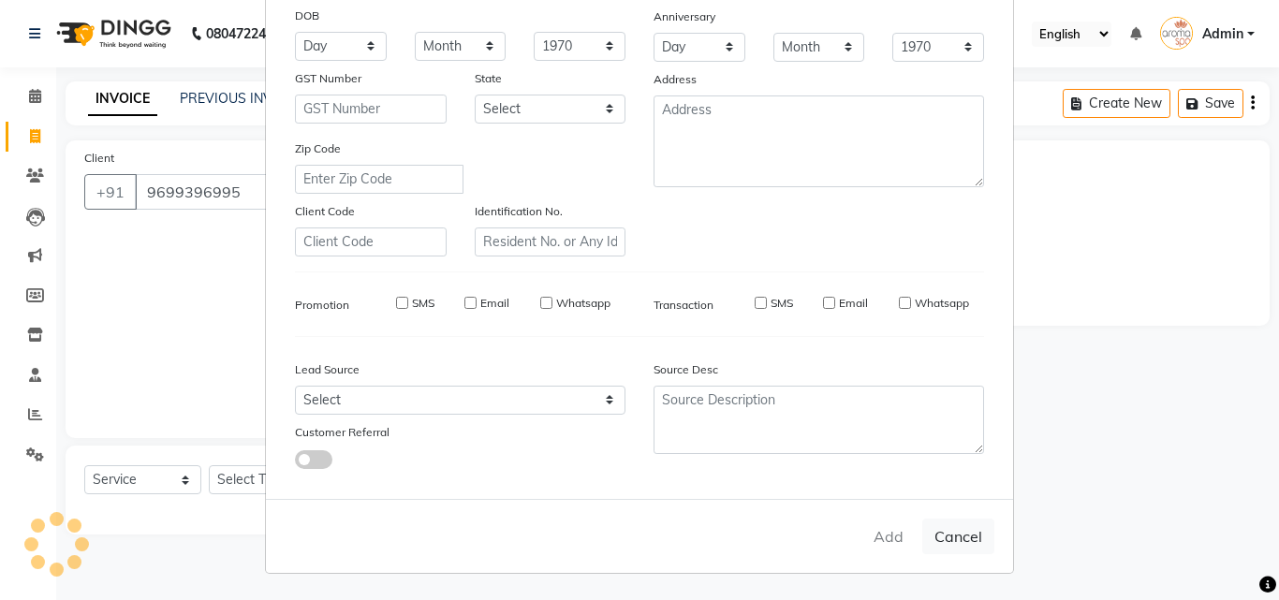
select select
checkbox input "false"
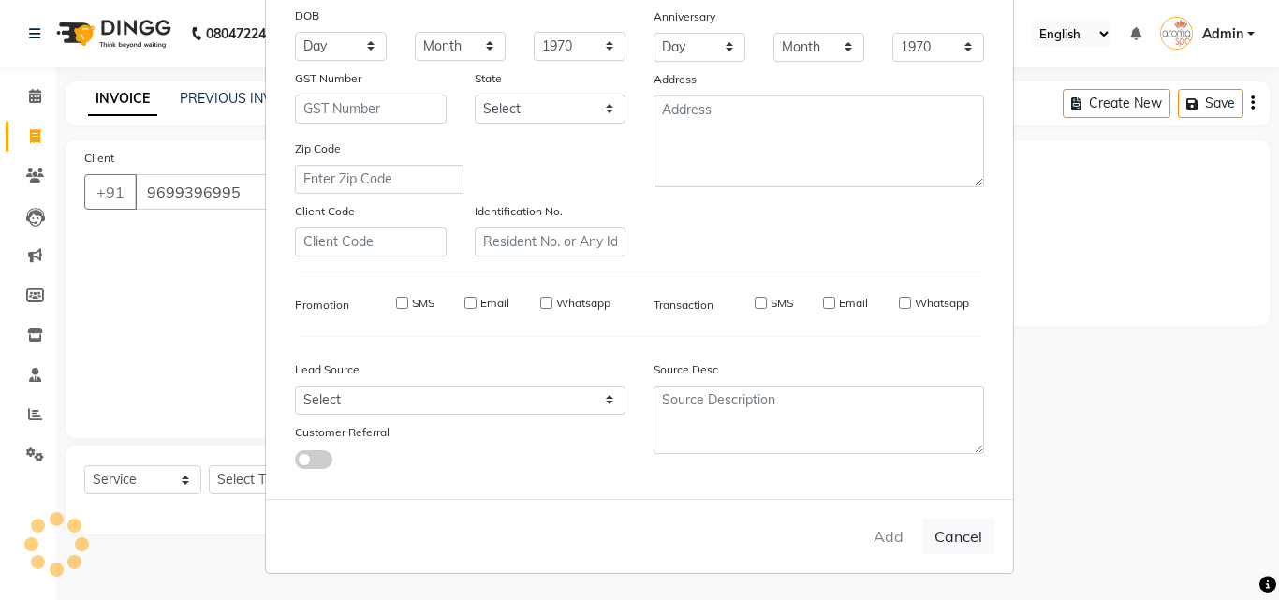
checkbox input "false"
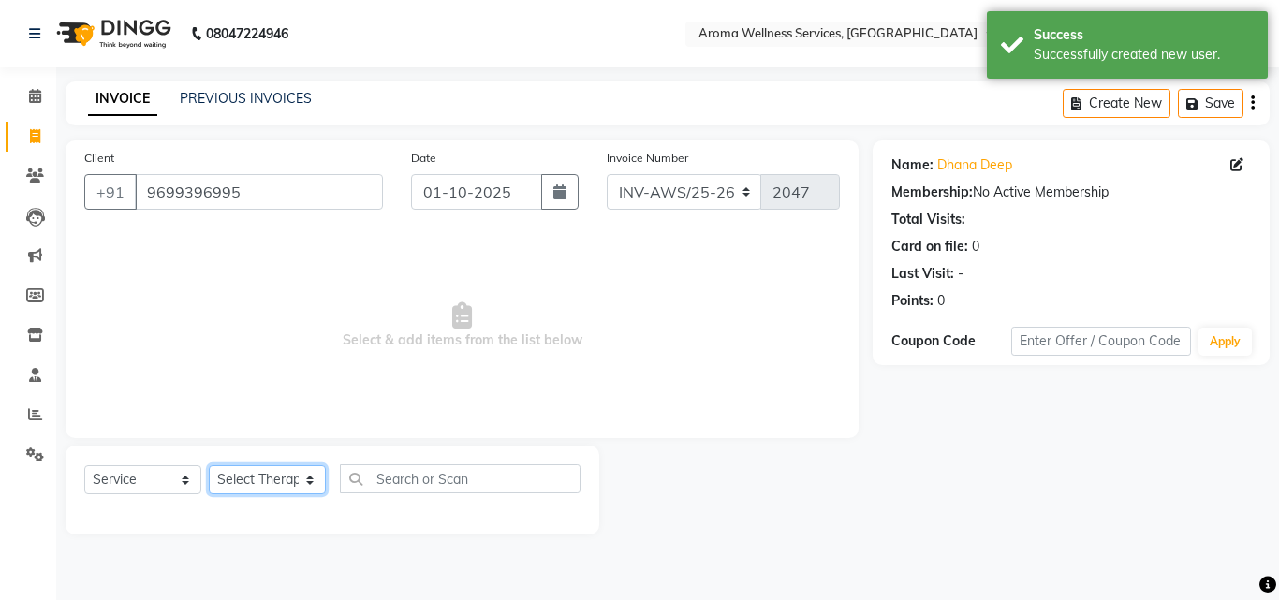
click at [308, 485] on select "Select Therapist [PERSON_NAME] [PERSON_NAME] Miss. Duhpuii [PERSON_NAME] Miss. …" at bounding box center [267, 479] width 117 height 29
select select "83627"
click at [209, 465] on select "Select Therapist [PERSON_NAME] [PERSON_NAME] Miss. Duhpuii [PERSON_NAME] Miss. …" at bounding box center [267, 479] width 117 height 29
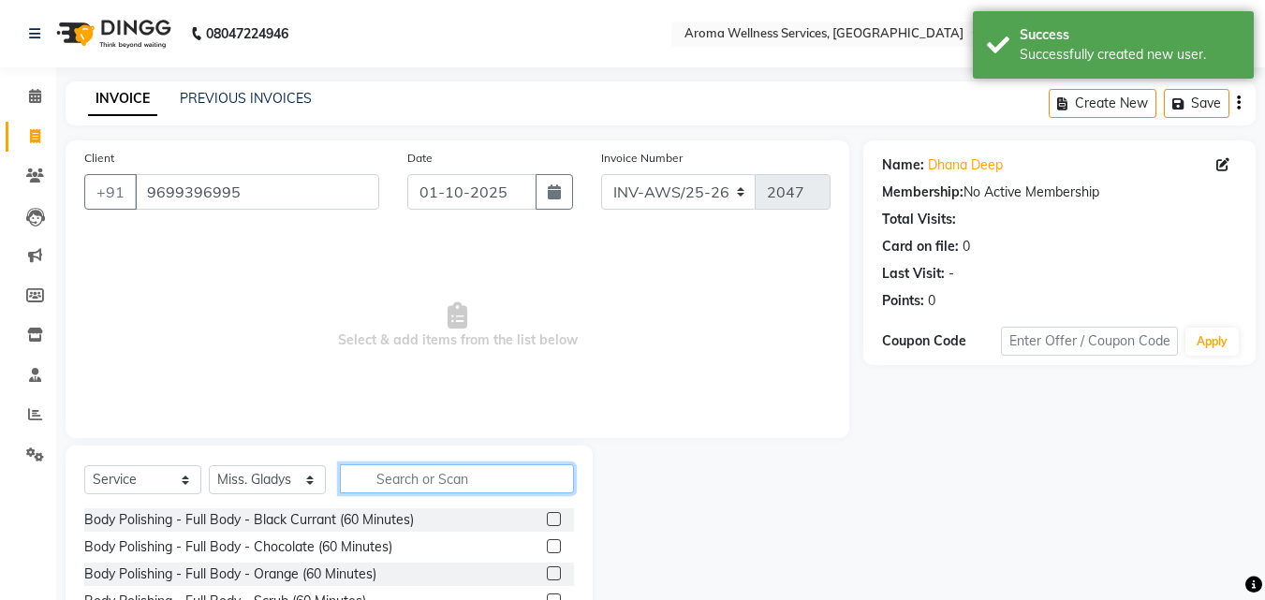
click at [434, 477] on input "text" at bounding box center [457, 478] width 234 height 29
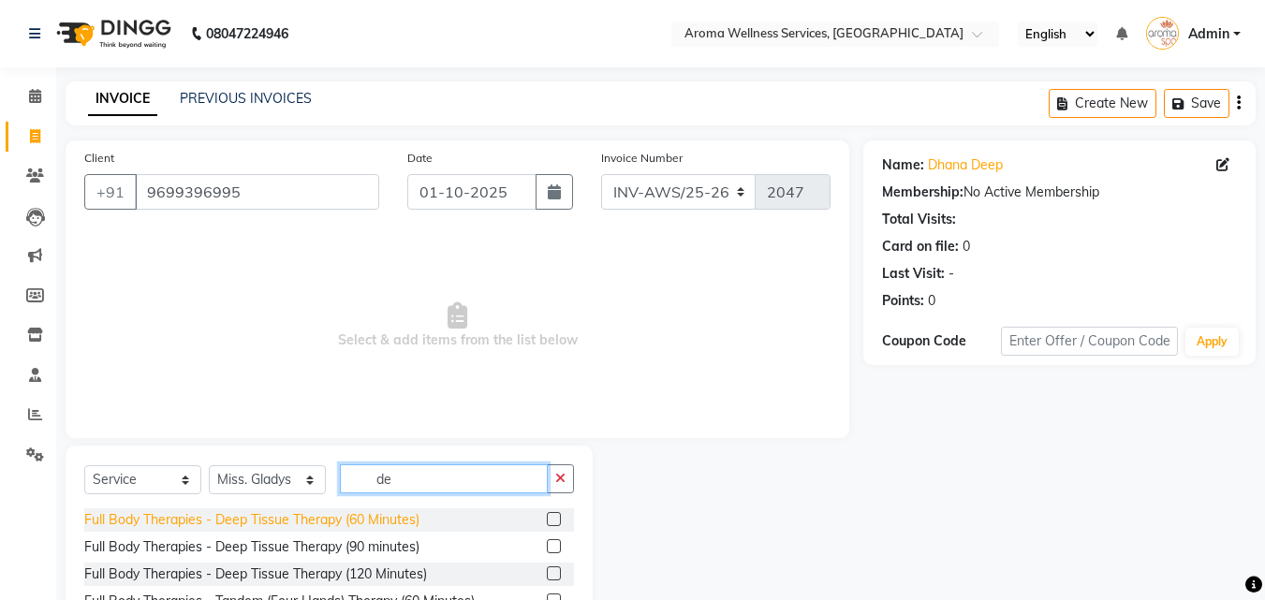
type input "de"
click at [401, 517] on div "Full Body Therapies - Deep Tissue Therapy (60 Minutes)" at bounding box center [251, 520] width 335 height 20
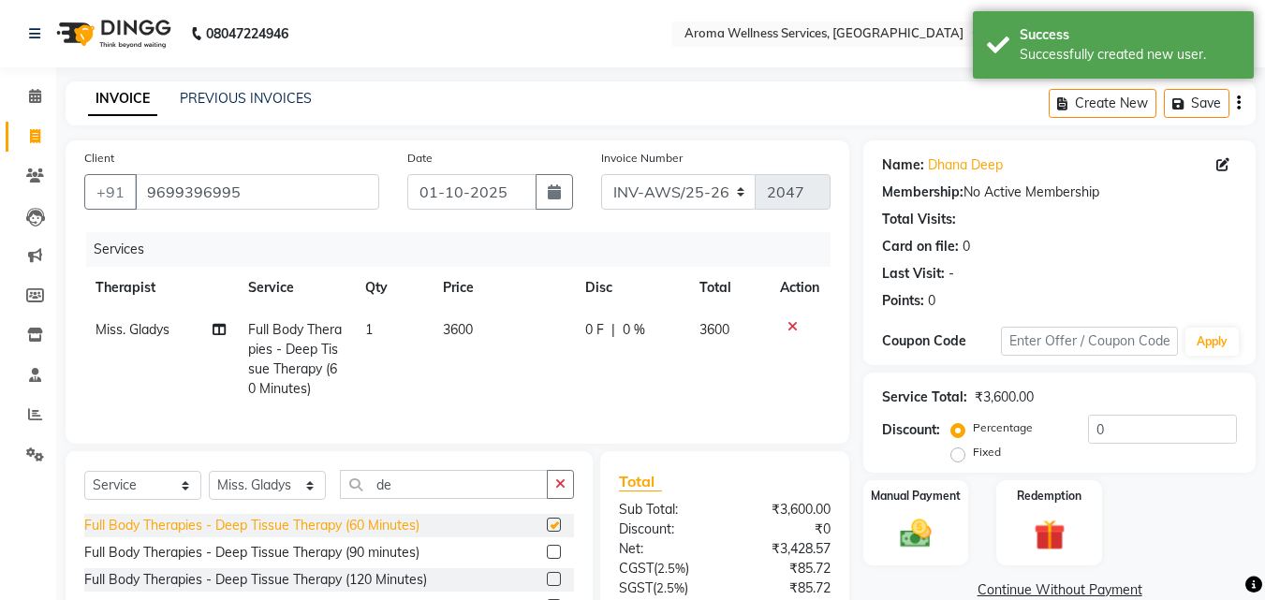
checkbox input "false"
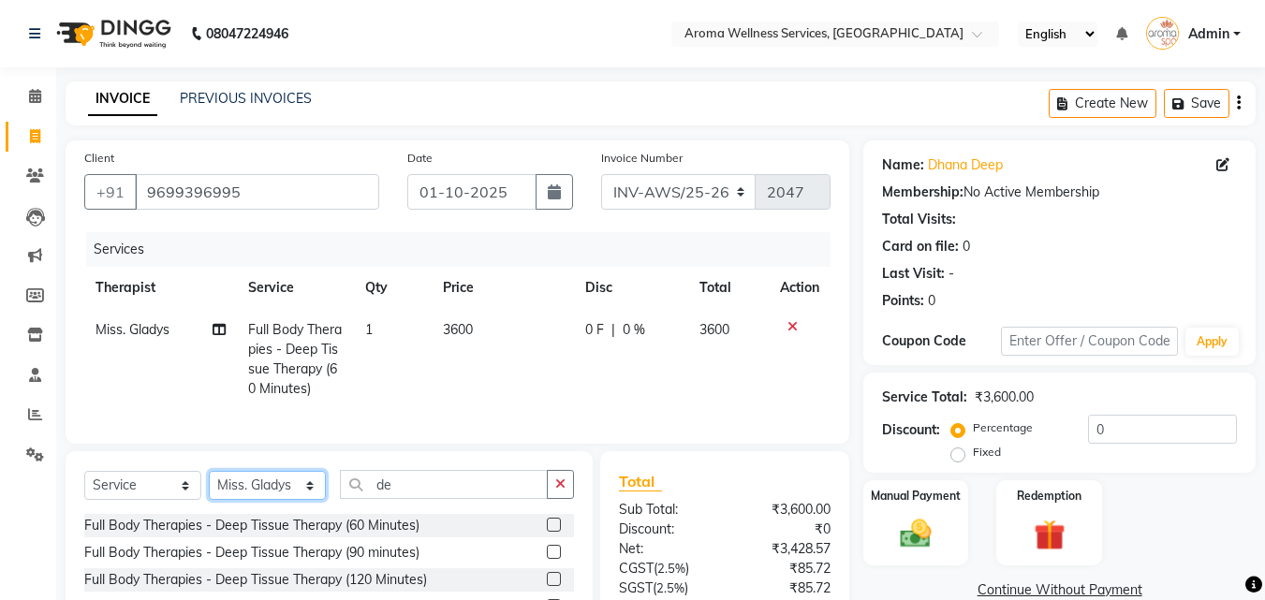
click at [307, 500] on select "Select Therapist [PERSON_NAME] [PERSON_NAME] Miss. Duhpuii [PERSON_NAME] Miss. …" at bounding box center [267, 485] width 117 height 29
select select "91385"
click at [209, 485] on select "Select Therapist [PERSON_NAME] [PERSON_NAME] Miss. Duhpuii [PERSON_NAME] Miss. …" at bounding box center [267, 485] width 117 height 29
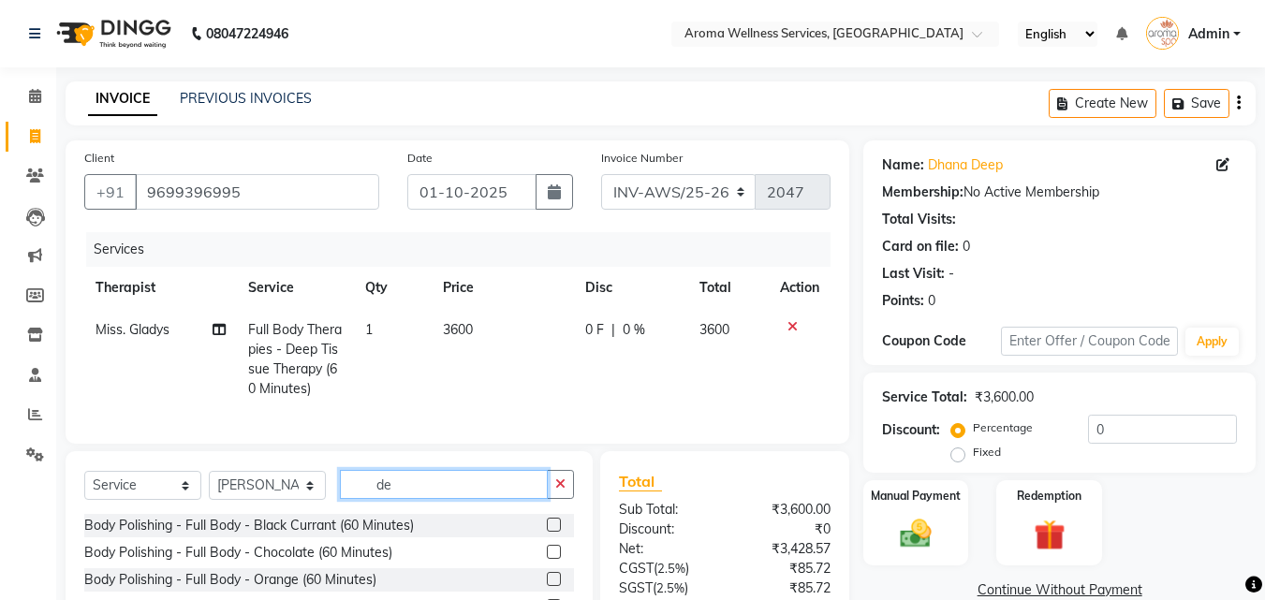
click at [399, 499] on input "de" at bounding box center [444, 484] width 208 height 29
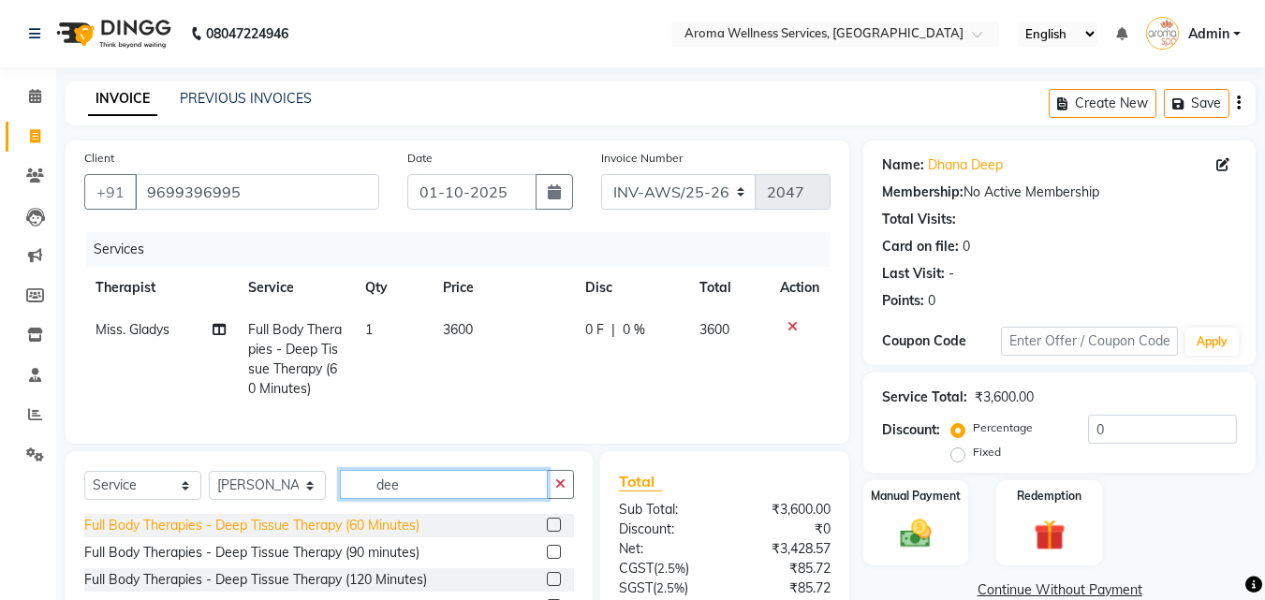
type input "dee"
click at [399, 535] on div "Full Body Therapies - Deep Tissue Therapy (60 Minutes)" at bounding box center [251, 526] width 335 height 20
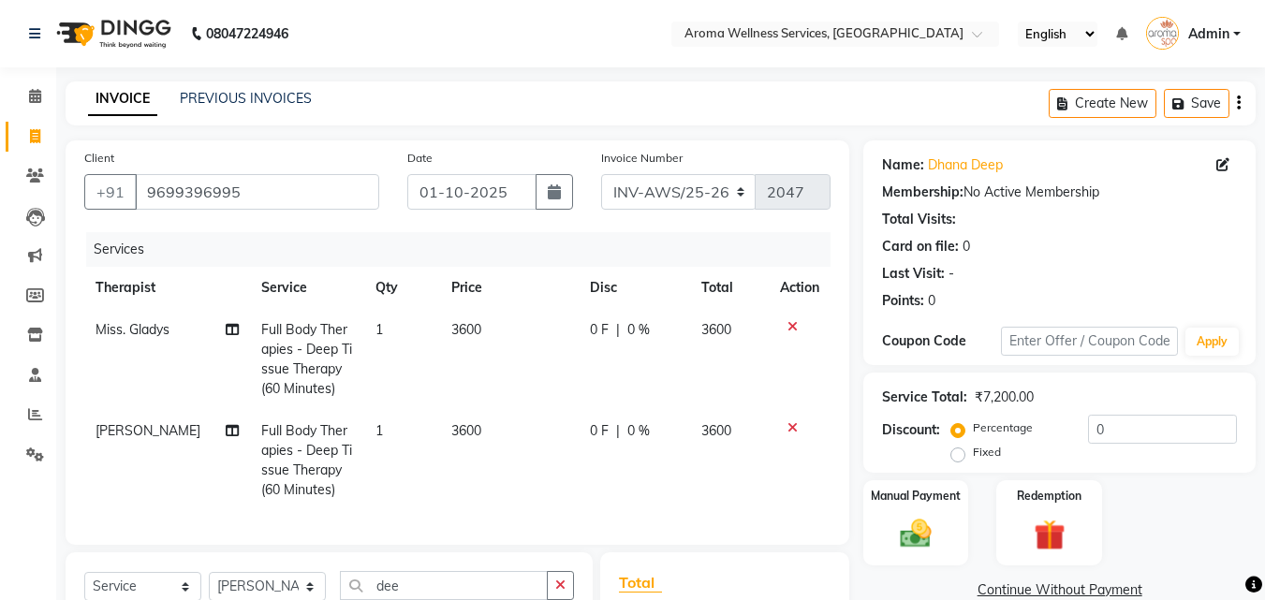
checkbox input "false"
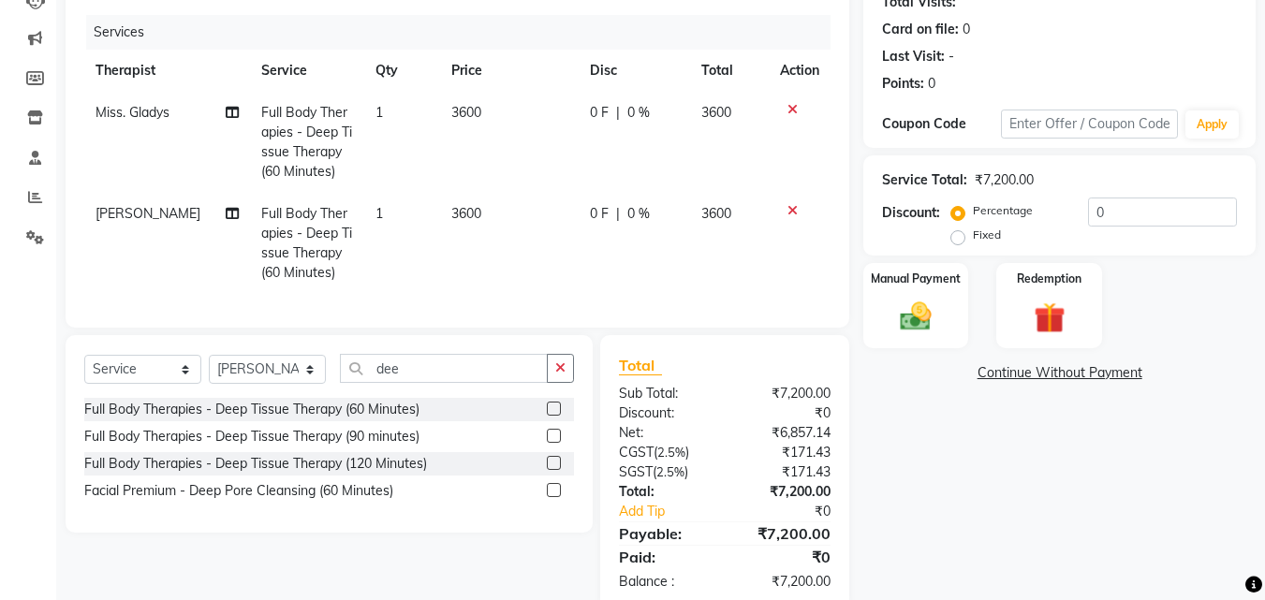
scroll to position [270, 0]
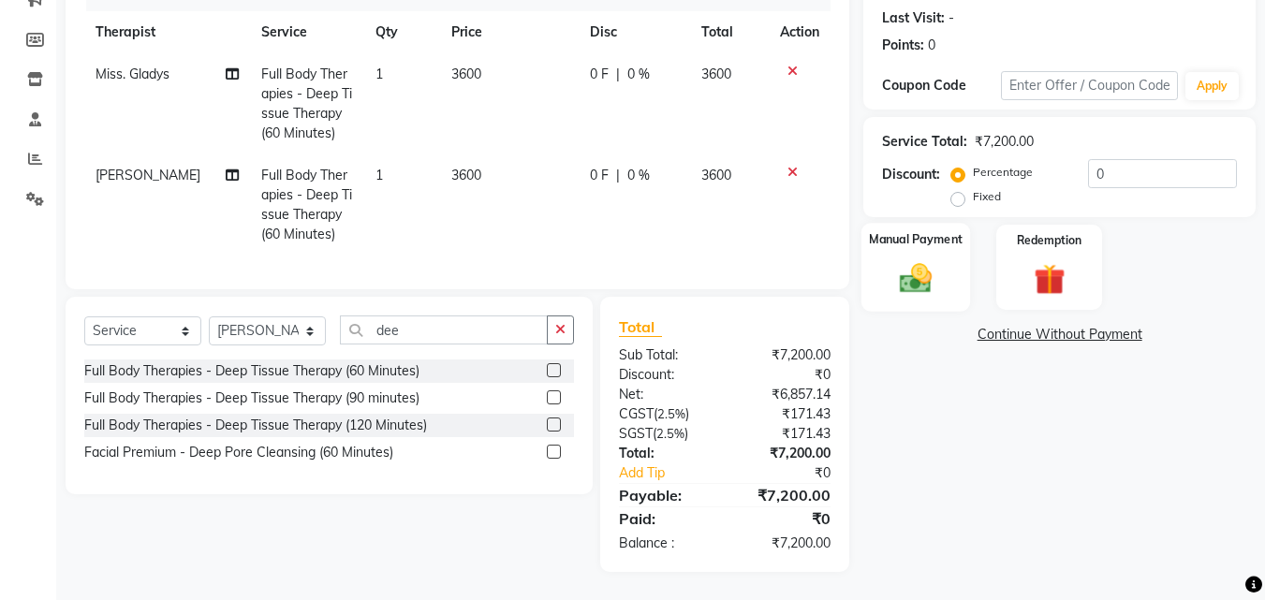
click at [922, 259] on img at bounding box center [915, 277] width 52 height 37
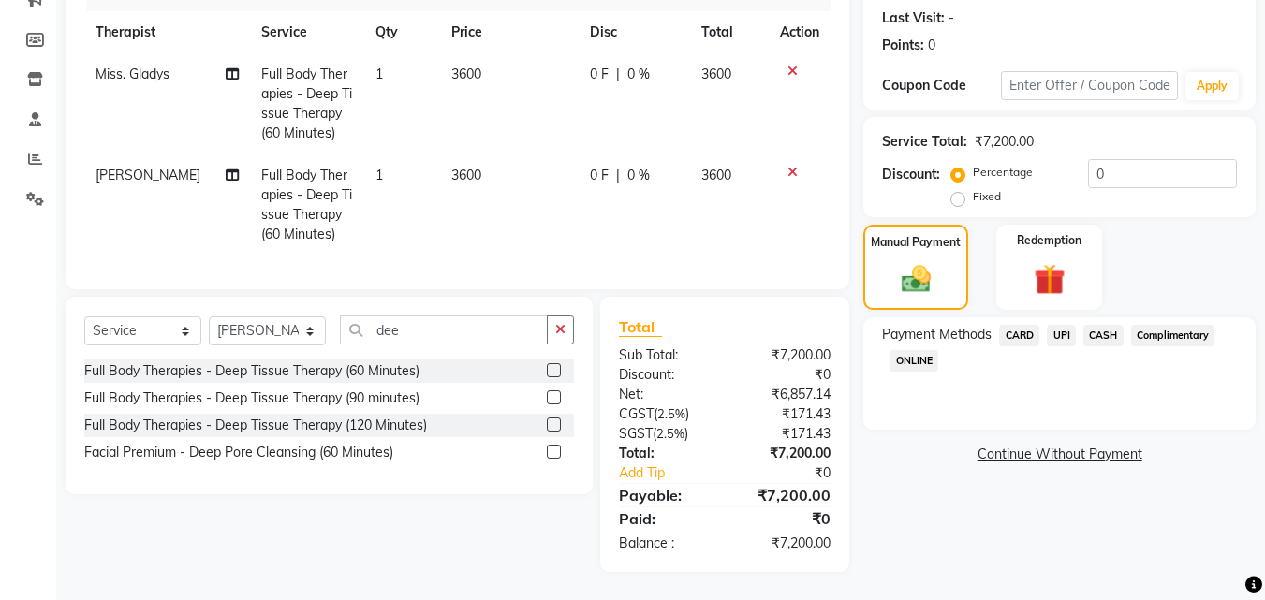
click at [1009, 325] on span "CARD" at bounding box center [1019, 336] width 40 height 22
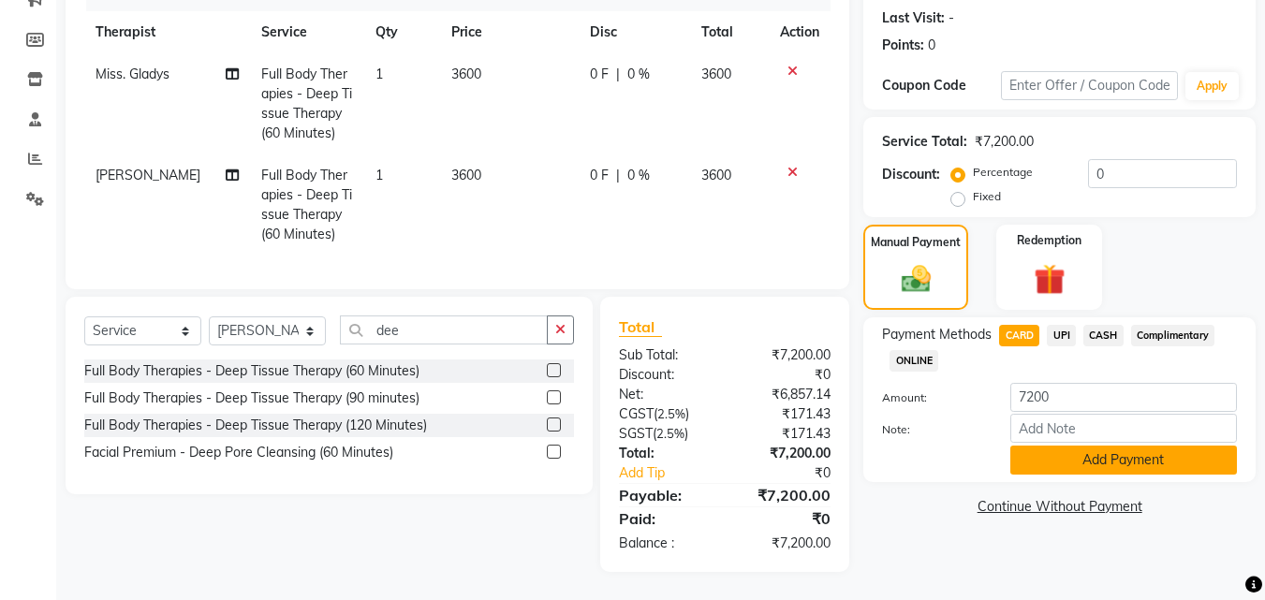
click at [1136, 446] on button "Add Payment" at bounding box center [1123, 460] width 227 height 29
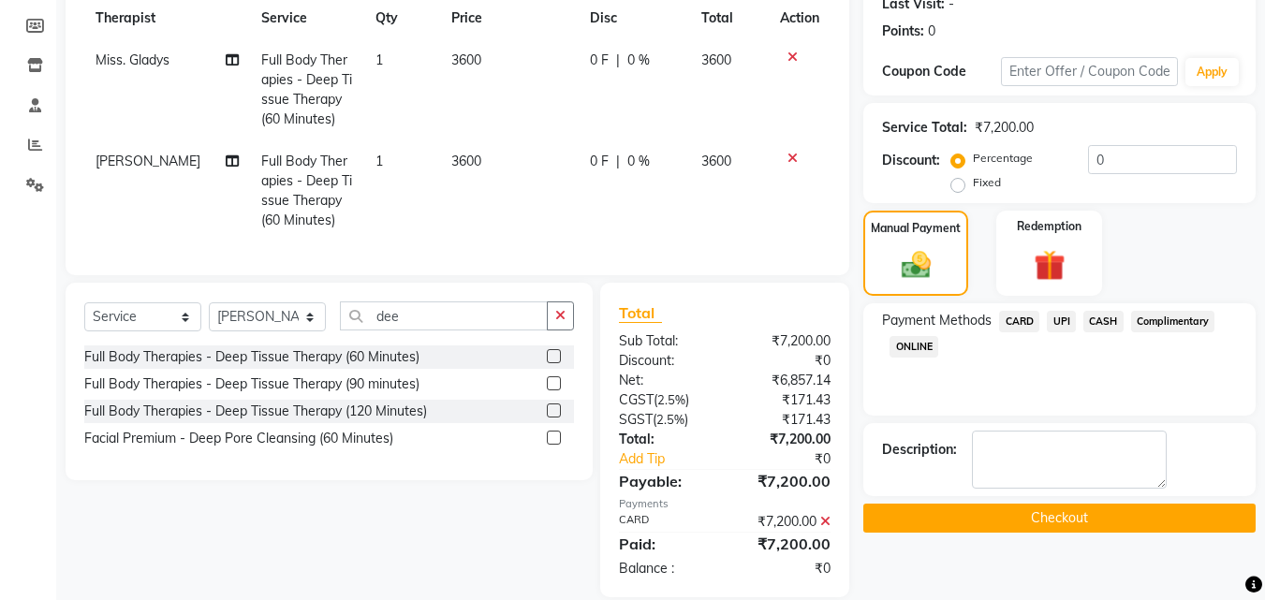
click at [1098, 516] on button "Checkout" at bounding box center [1059, 518] width 392 height 29
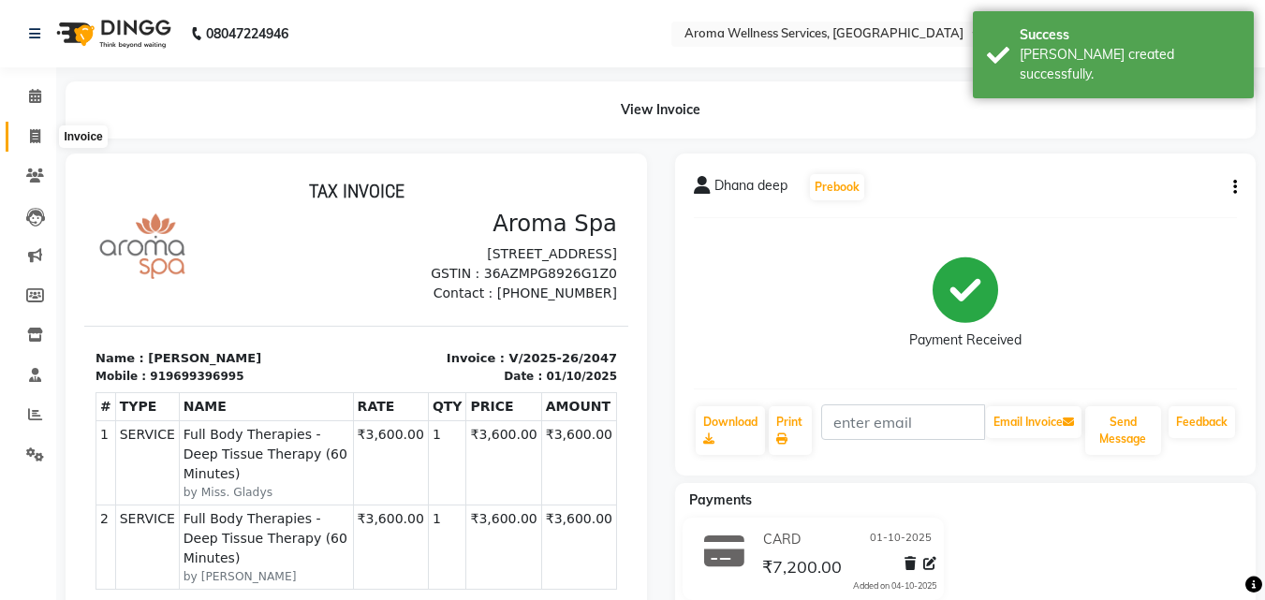
click at [41, 135] on span at bounding box center [35, 137] width 33 height 22
select select "service"
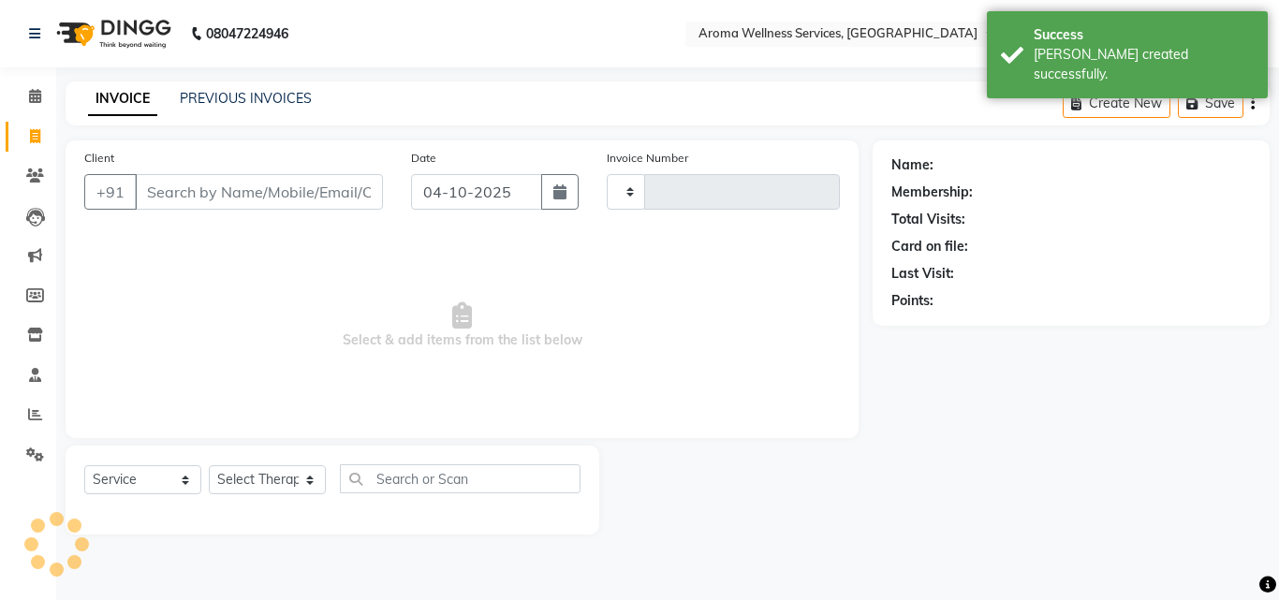
type input "2048"
select select "6573"
click at [275, 99] on link "PREVIOUS INVOICES" at bounding box center [246, 98] width 132 height 17
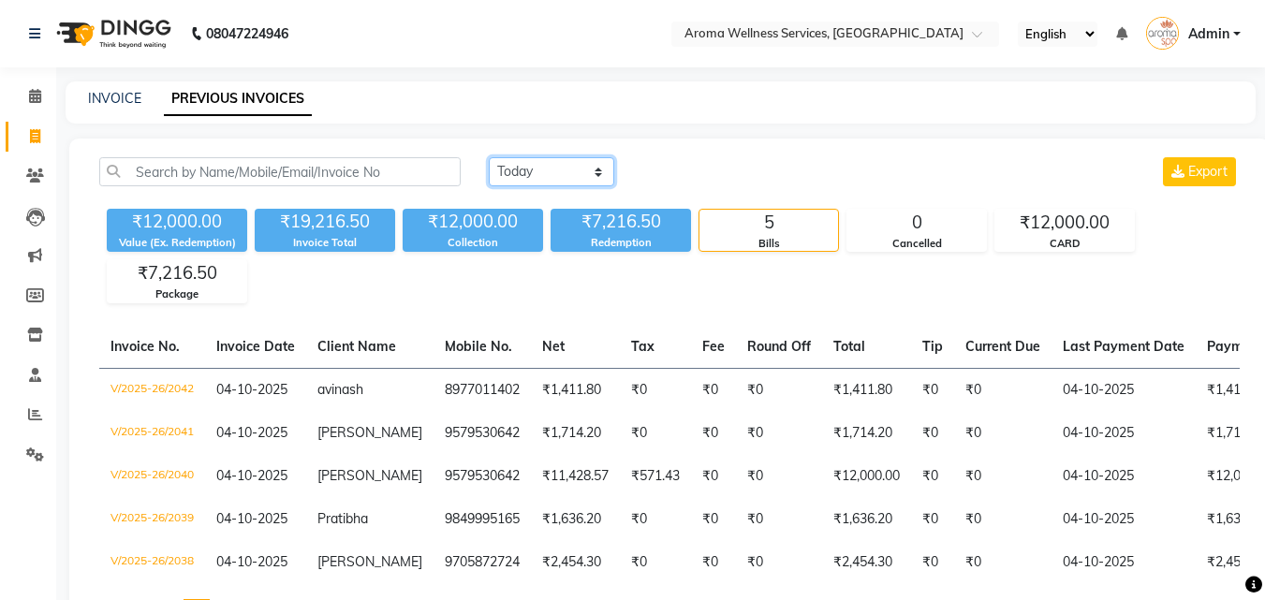
click at [595, 179] on select "[DATE] [DATE] Custom Range" at bounding box center [551, 171] width 125 height 29
select select "range"
click at [489, 157] on select "[DATE] [DATE] Custom Range" at bounding box center [551, 171] width 125 height 29
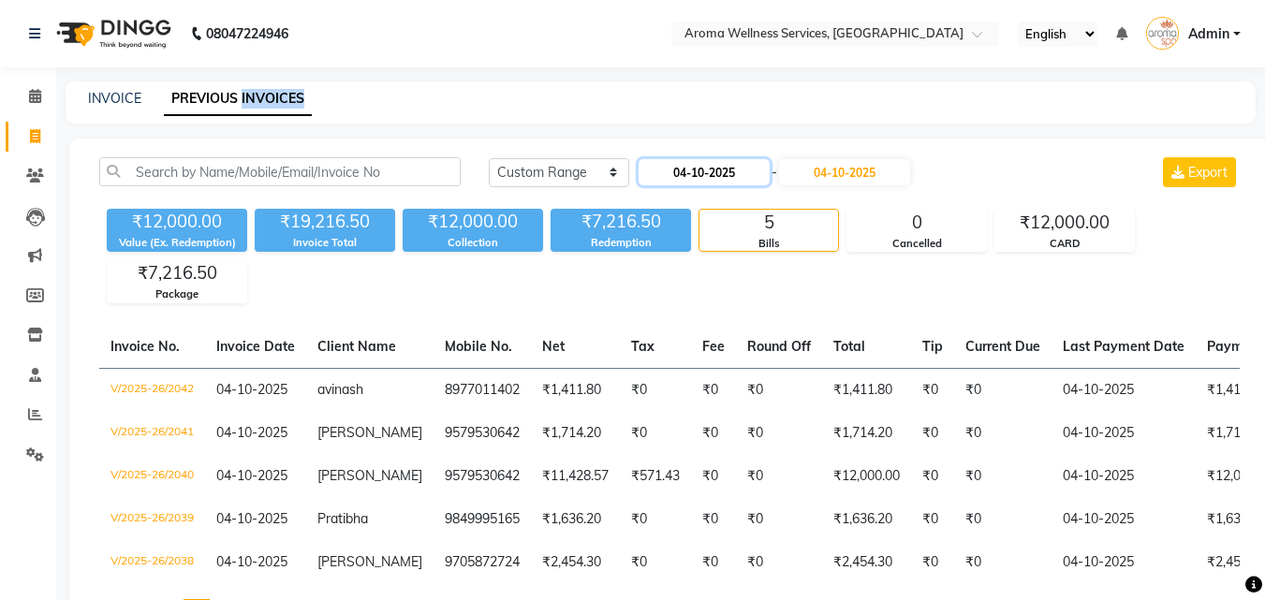
click at [749, 168] on input "04-10-2025" at bounding box center [703, 172] width 131 height 26
select select "10"
select select "2025"
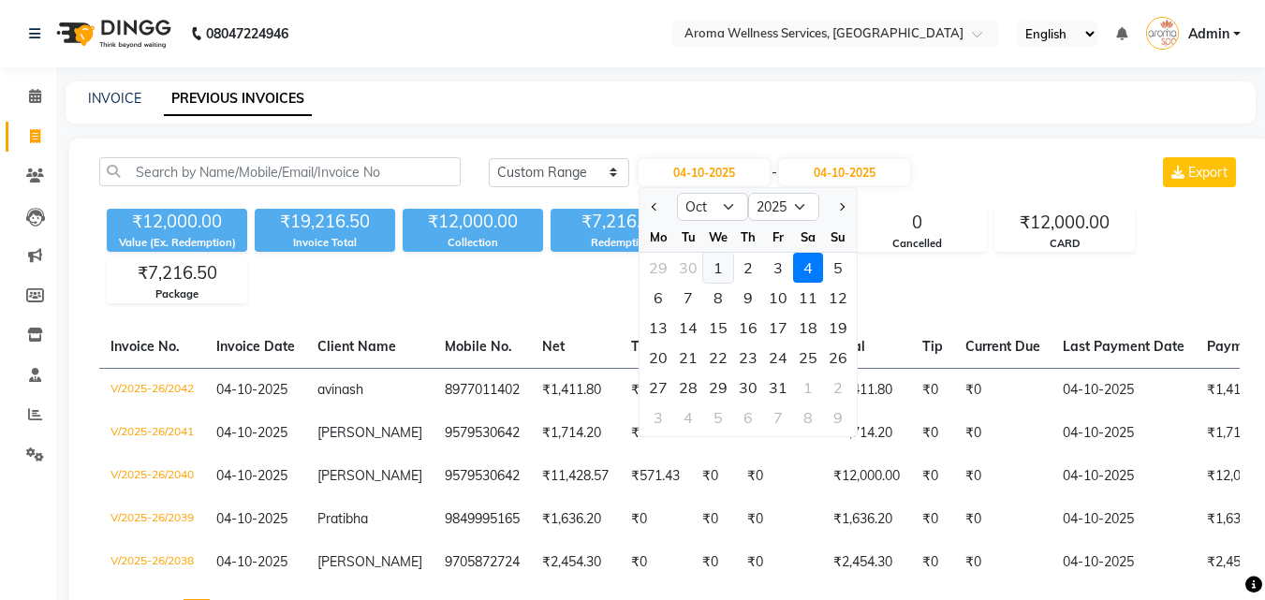
click at [721, 268] on div "1" at bounding box center [718, 268] width 30 height 30
type input "01-10-2025"
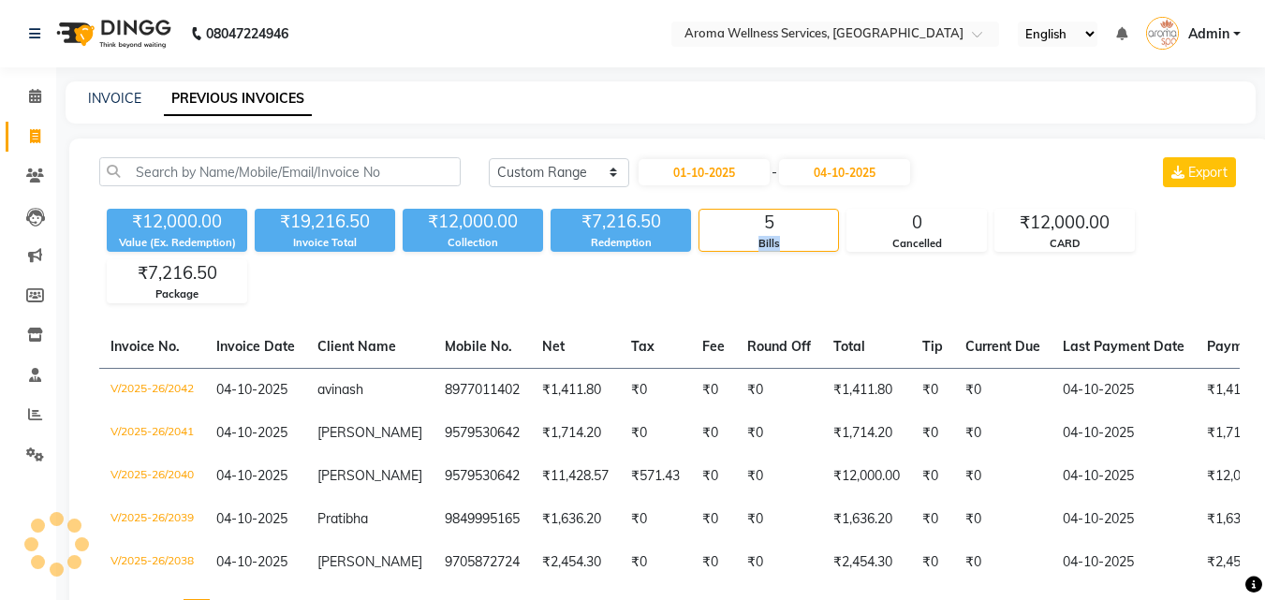
click at [721, 268] on div "₹12,000.00 Value (Ex. Redemption) ₹19,216.50 Invoice Total ₹12,000.00 Collectio…" at bounding box center [669, 252] width 1140 height 102
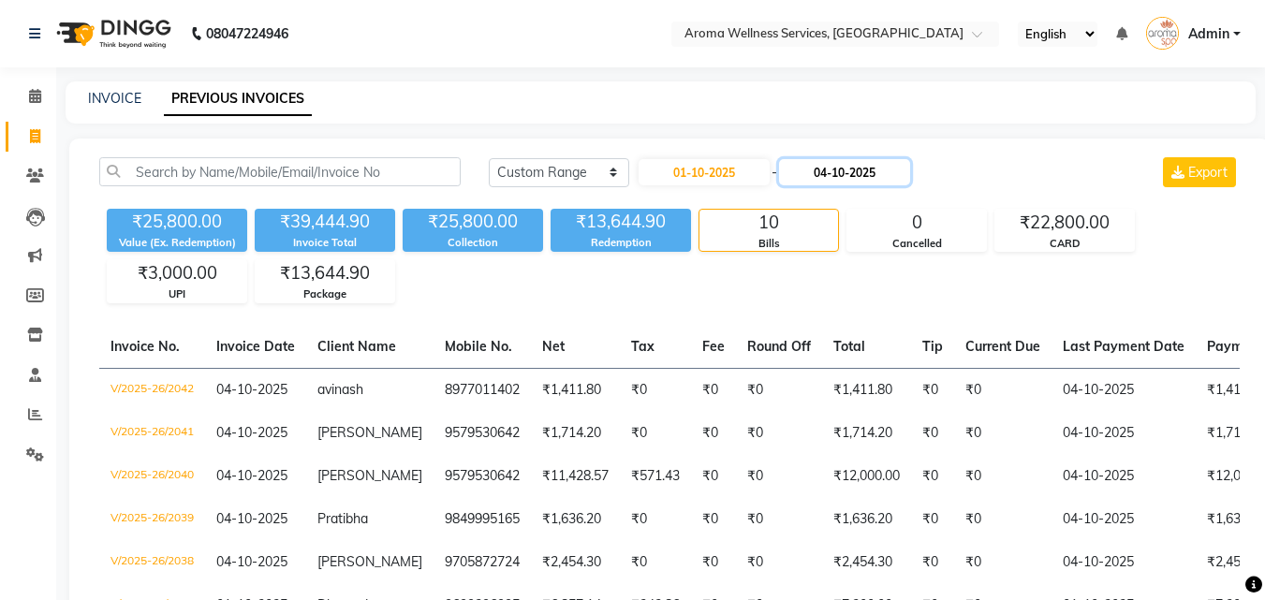
click at [857, 175] on input "04-10-2025" at bounding box center [844, 172] width 131 height 26
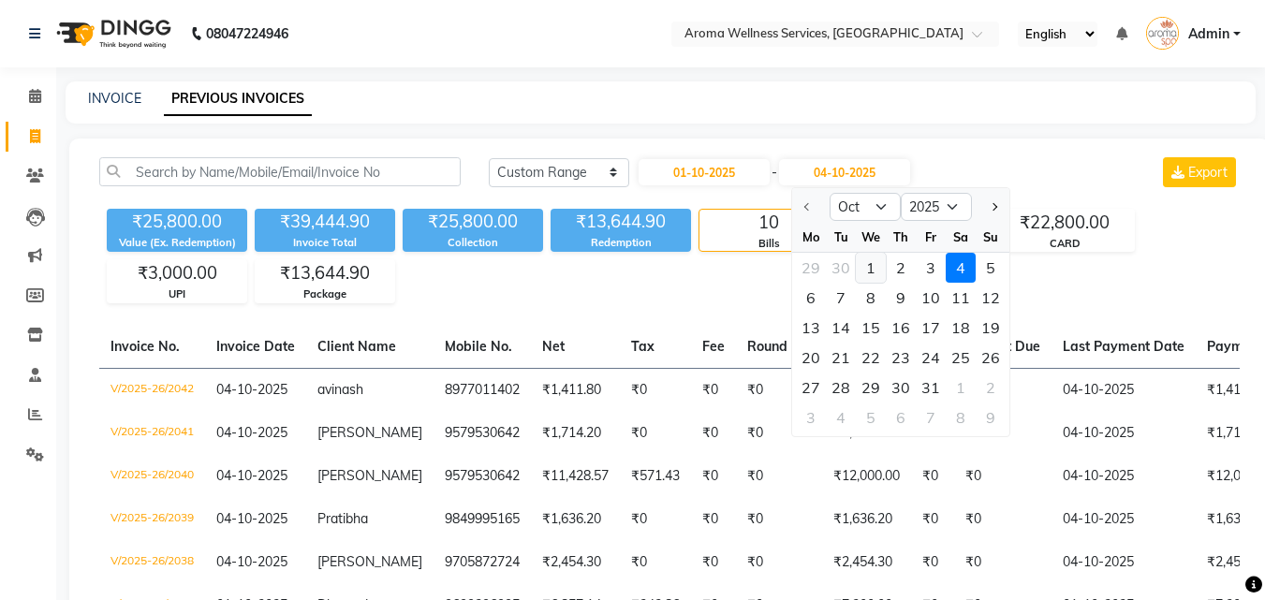
click at [870, 266] on div "1" at bounding box center [870, 268] width 30 height 30
type input "01-10-2025"
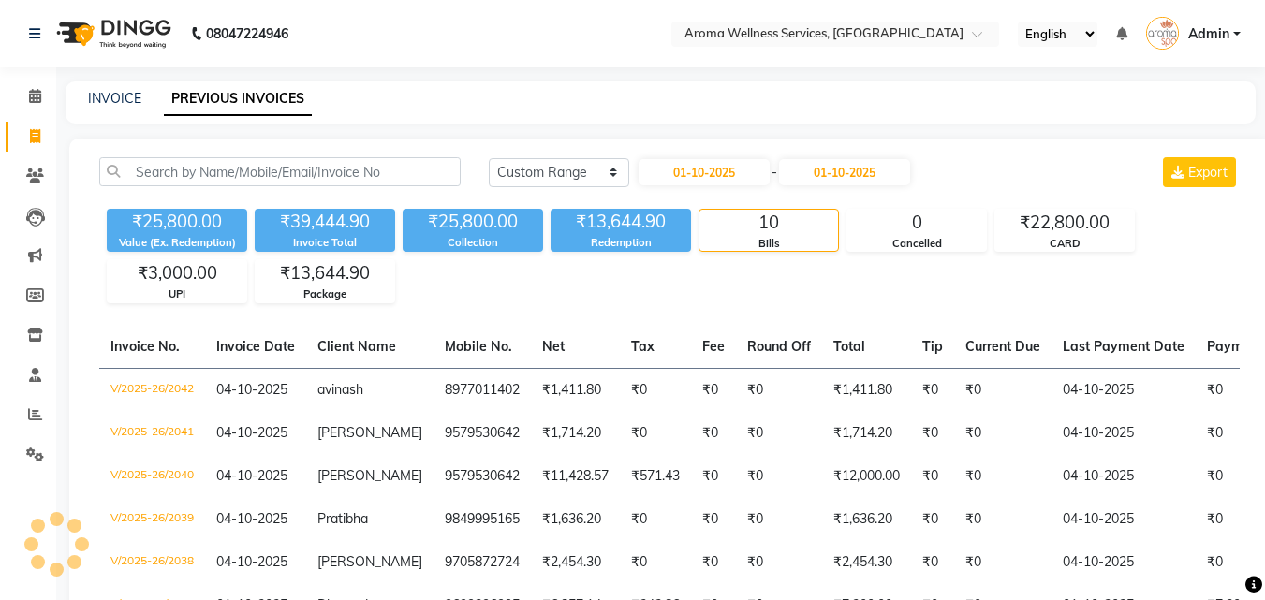
click at [870, 266] on div "₹25,800.00 Value (Ex. Redemption) ₹39,444.90 Invoice Total ₹25,800.00 Collectio…" at bounding box center [669, 252] width 1140 height 102
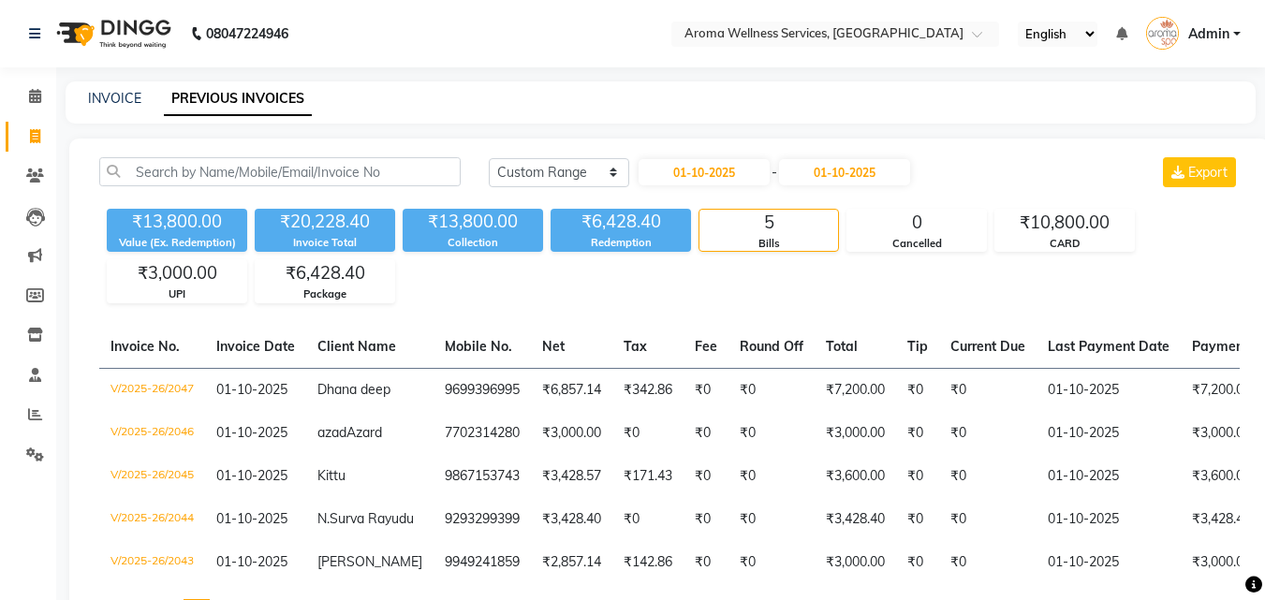
click at [621, 275] on div "₹13,800.00 Value (Ex. Redemption) ₹20,228.40 Invoice Total ₹13,800.00 Collectio…" at bounding box center [669, 252] width 1140 height 102
click at [115, 91] on link "INVOICE" at bounding box center [114, 98] width 53 height 17
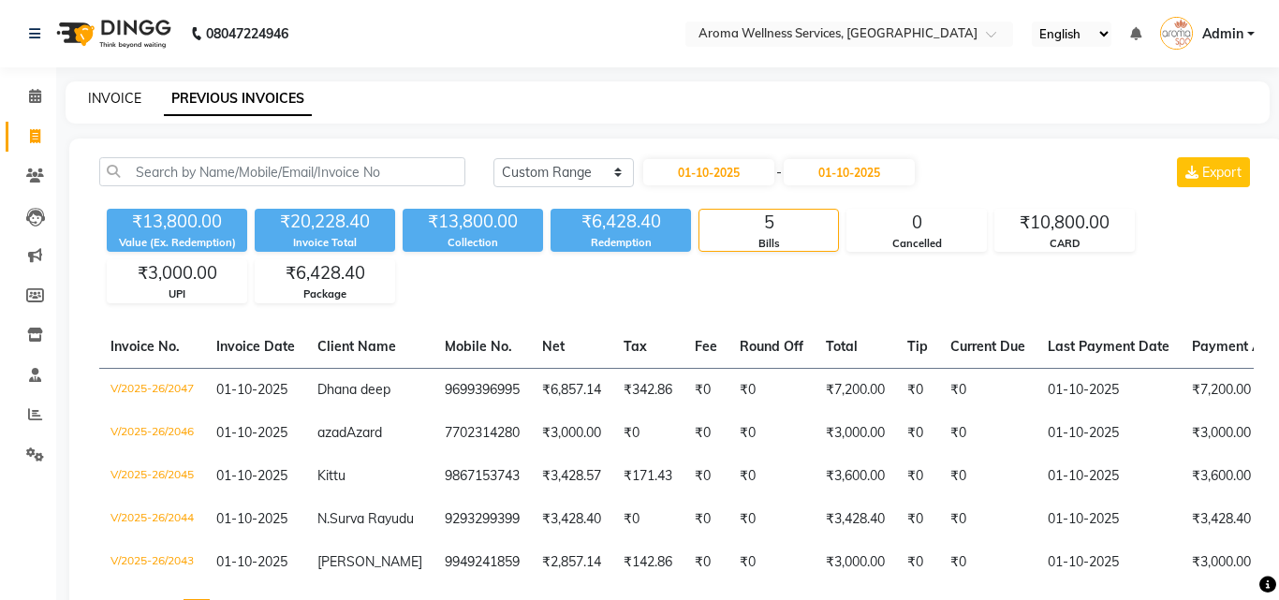
select select "service"
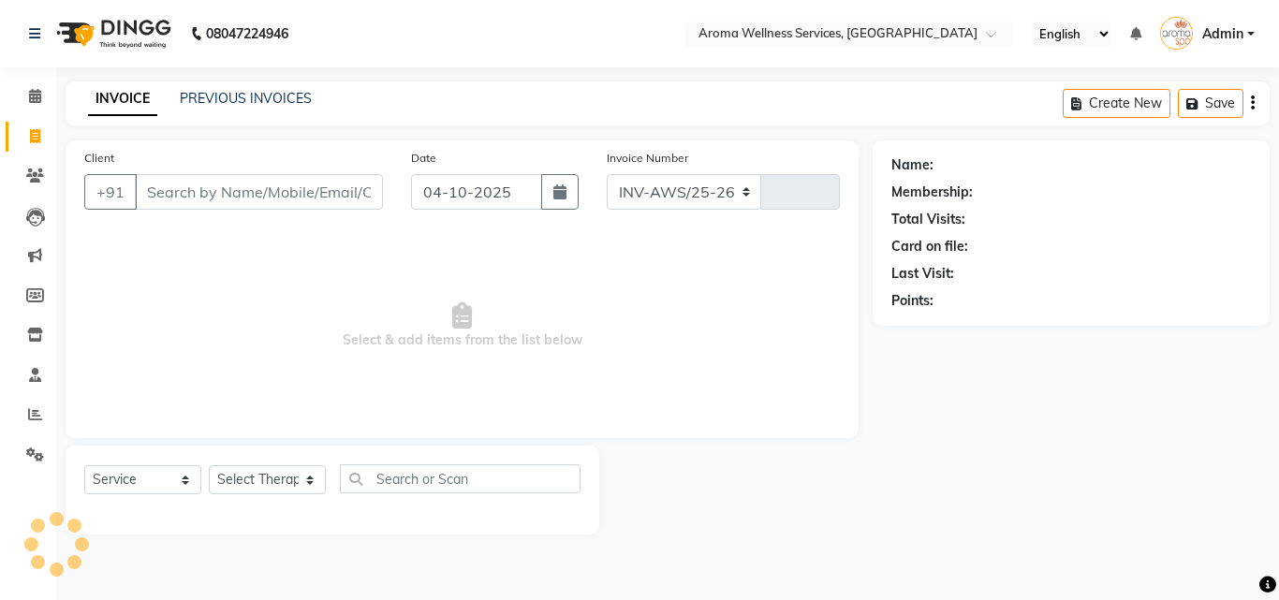
select select "6573"
type input "2048"
click at [552, 190] on button "button" at bounding box center [559, 192] width 37 height 36
select select "10"
select select "2025"
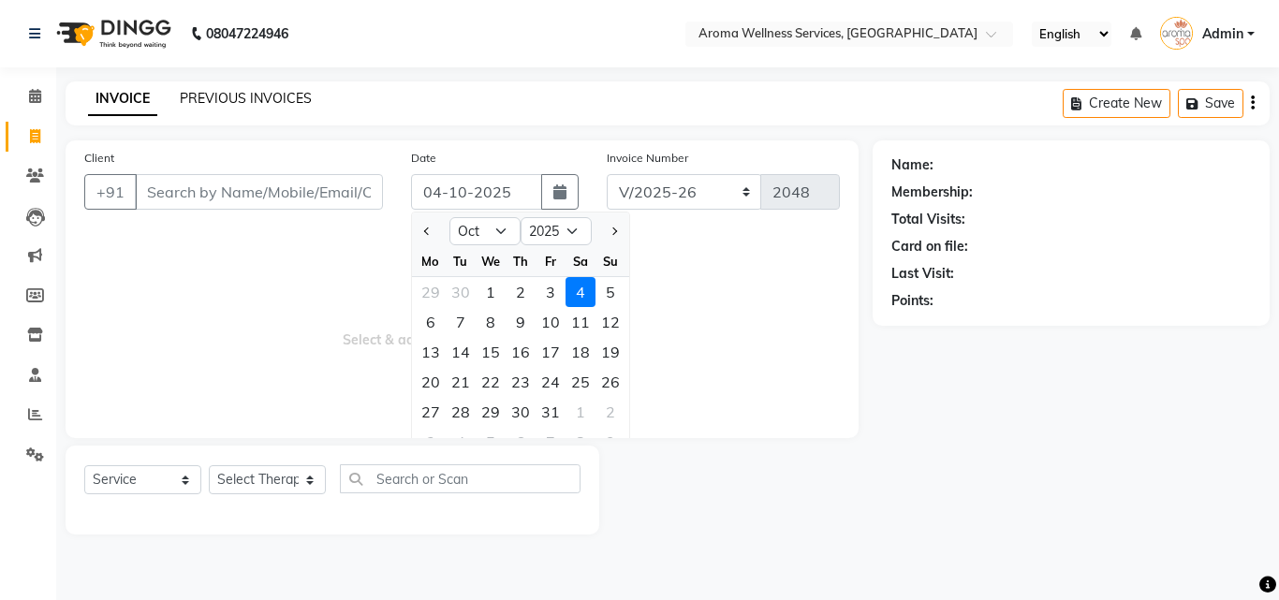
click at [251, 101] on link "PREVIOUS INVOICES" at bounding box center [246, 98] width 132 height 17
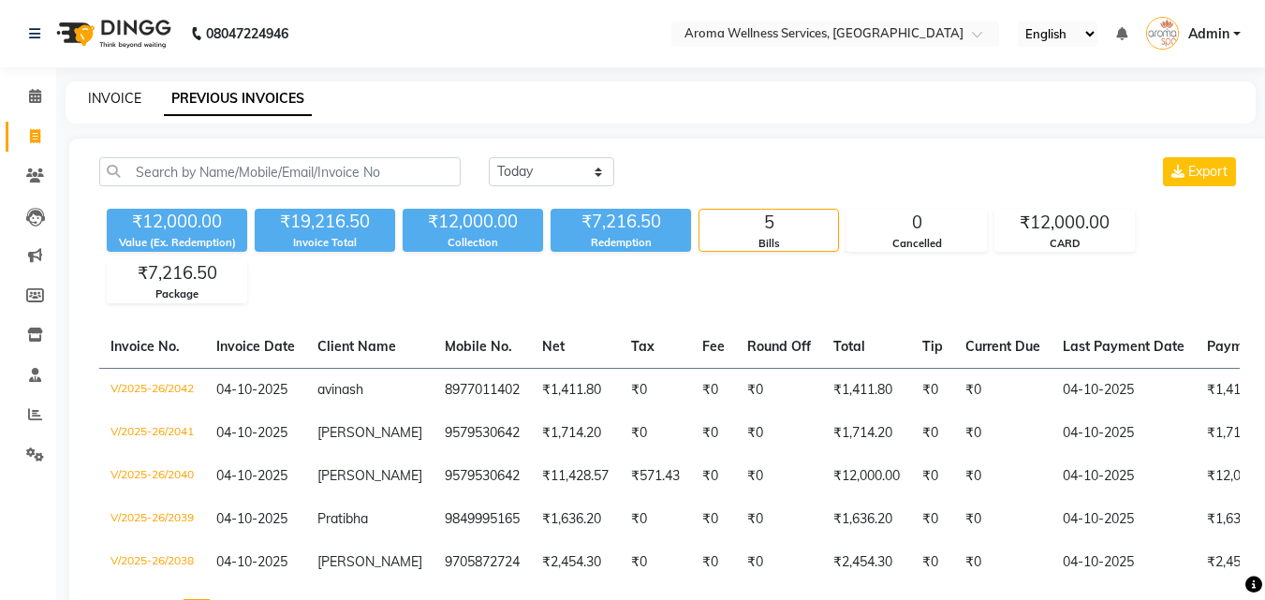
click at [106, 94] on link "INVOICE" at bounding box center [114, 98] width 53 height 17
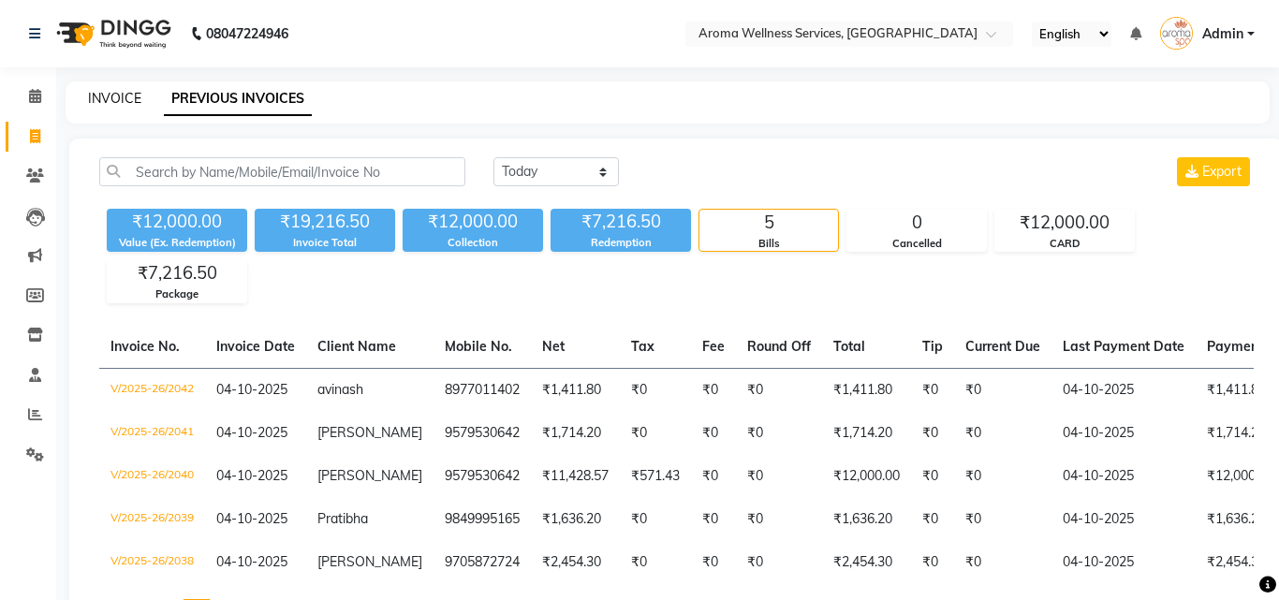
select select "6573"
select select "service"
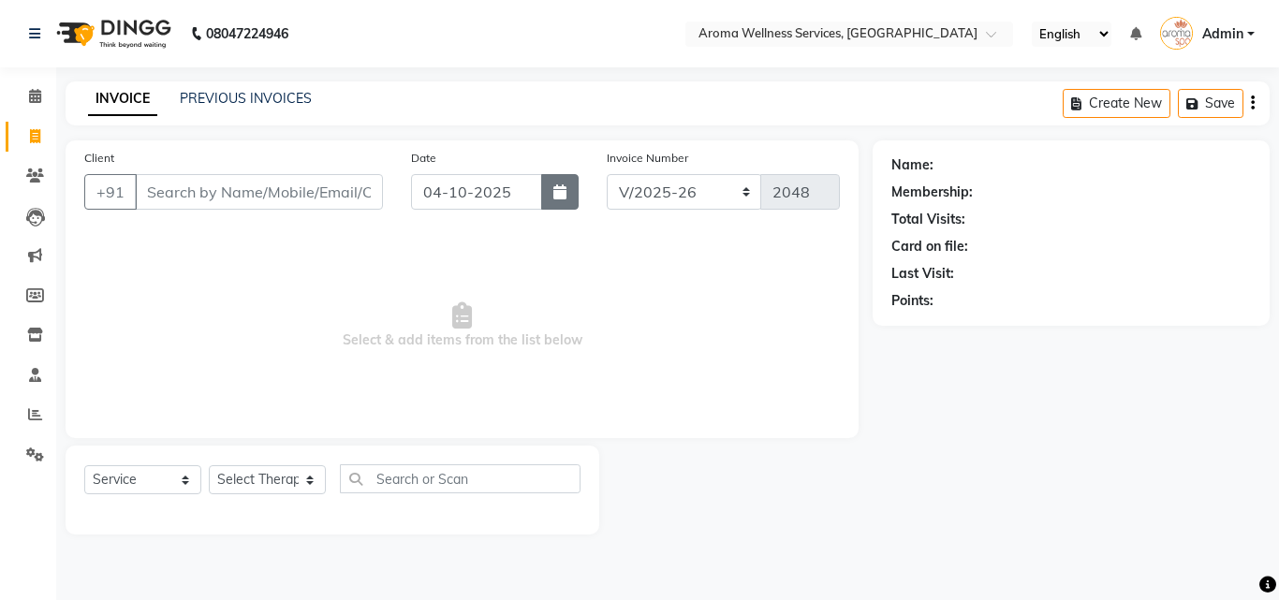
click at [562, 190] on icon "button" at bounding box center [559, 191] width 13 height 15
select select "10"
select select "2025"
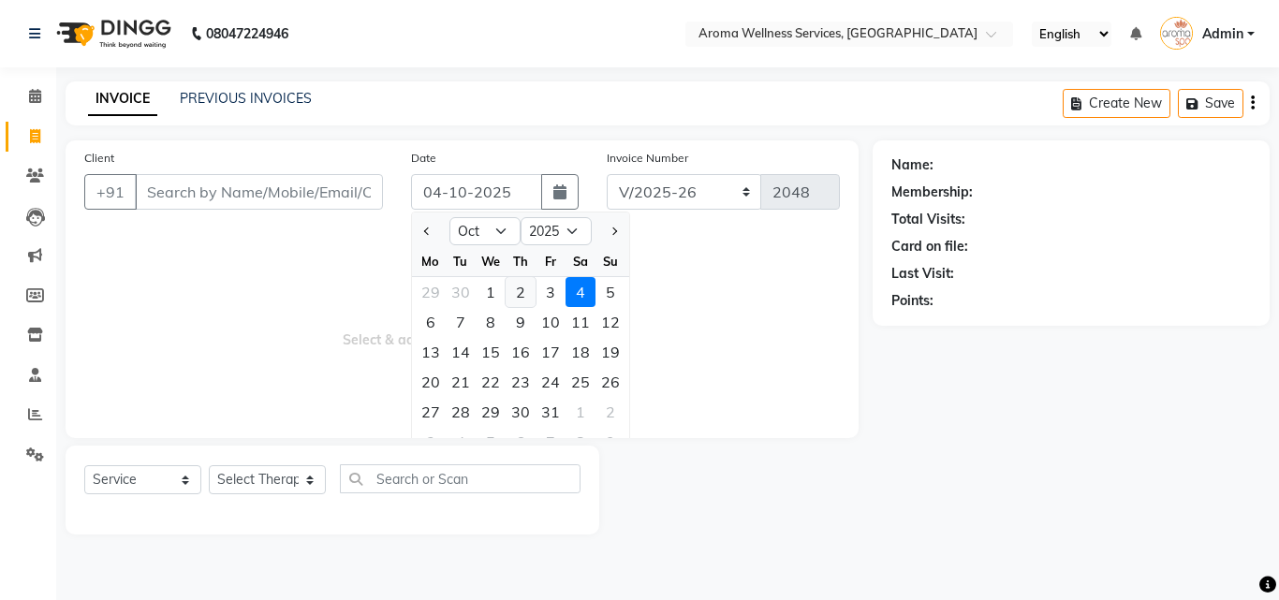
click at [519, 293] on div "2" at bounding box center [520, 292] width 30 height 30
type input "02-10-2025"
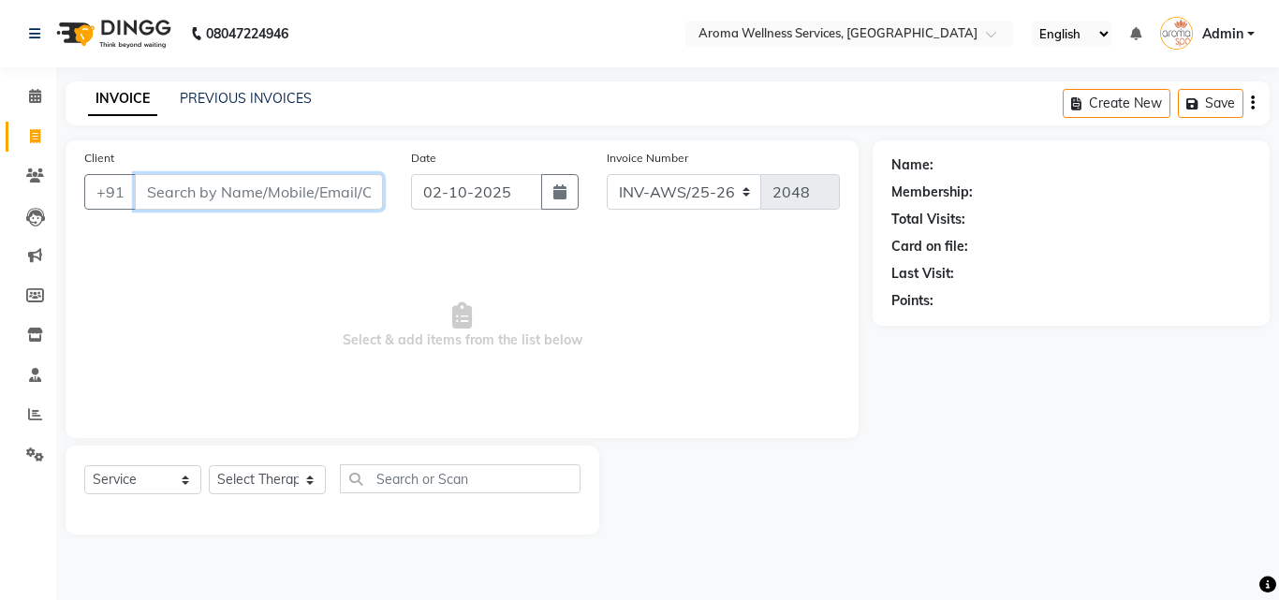
click at [322, 179] on input "Client" at bounding box center [259, 192] width 248 height 36
paste input "9063249005"
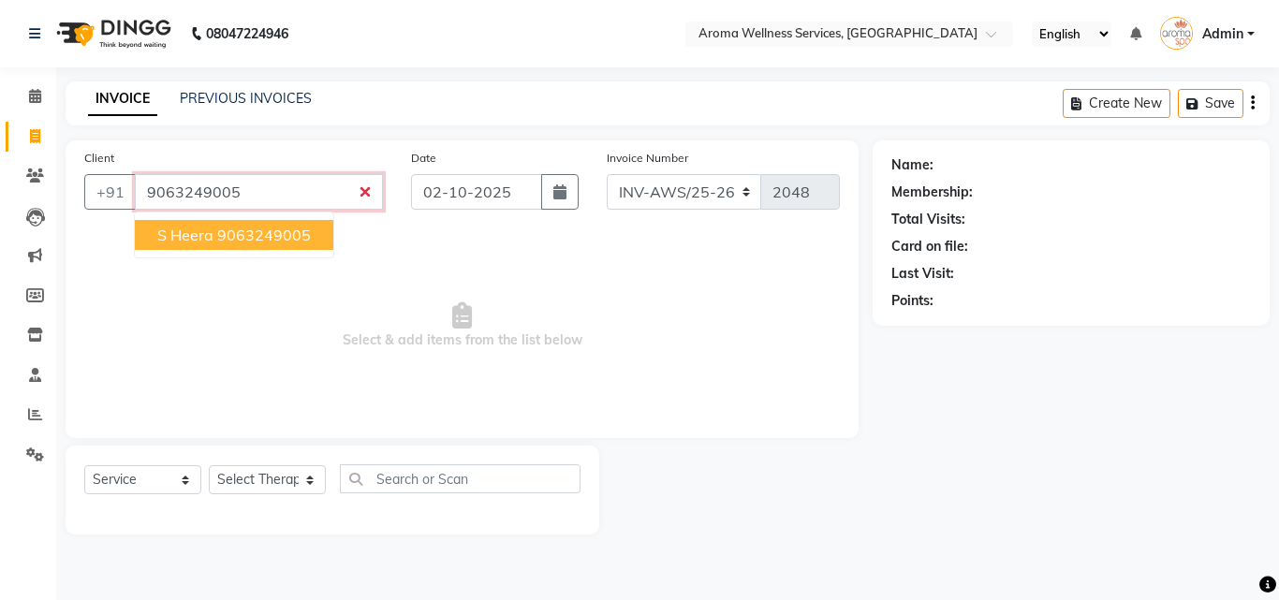
click at [298, 229] on ngb-highlight "9063249005" at bounding box center [264, 235] width 94 height 19
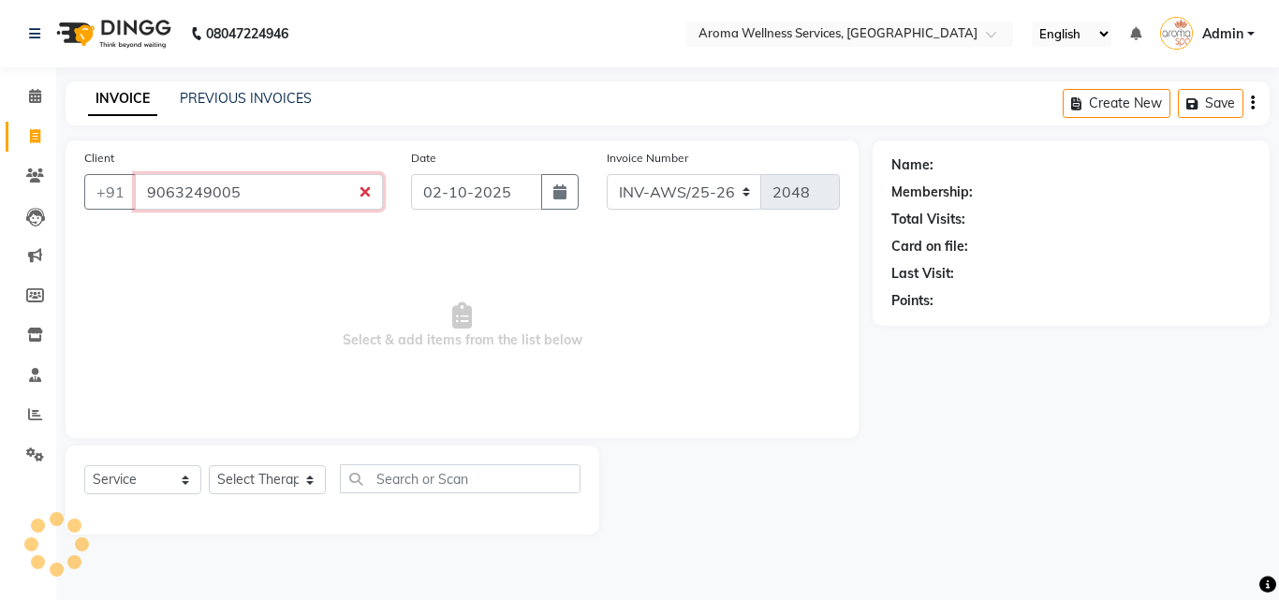
type input "9063249005"
click at [298, 229] on div "Client [PHONE_NUMBER] Date [DATE] Invoice Number INV-AWS/25-26 V/2025 V/[PHONE_…" at bounding box center [462, 289] width 793 height 298
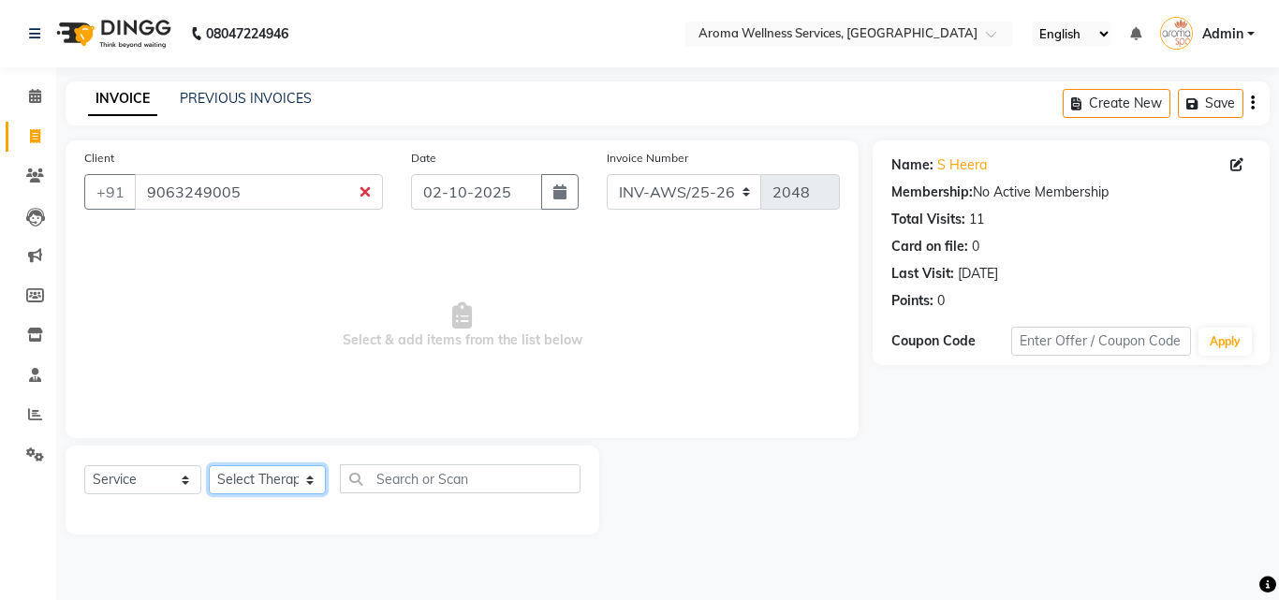
click at [311, 487] on select "Select Therapist [PERSON_NAME] [PERSON_NAME] Miss. Duhpuii [PERSON_NAME] Miss. …" at bounding box center [267, 479] width 117 height 29
select select "82364"
click at [209, 465] on select "Select Therapist [PERSON_NAME] [PERSON_NAME] Miss. Duhpuii [PERSON_NAME] Miss. …" at bounding box center [267, 479] width 117 height 29
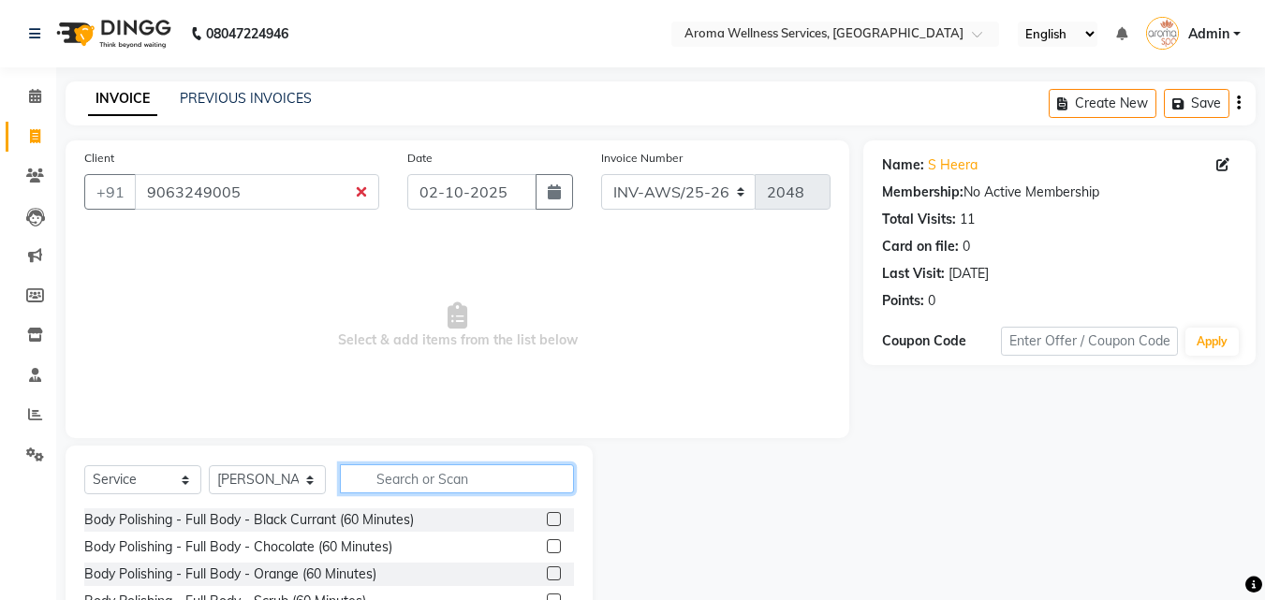
click at [397, 468] on input "text" at bounding box center [457, 478] width 234 height 29
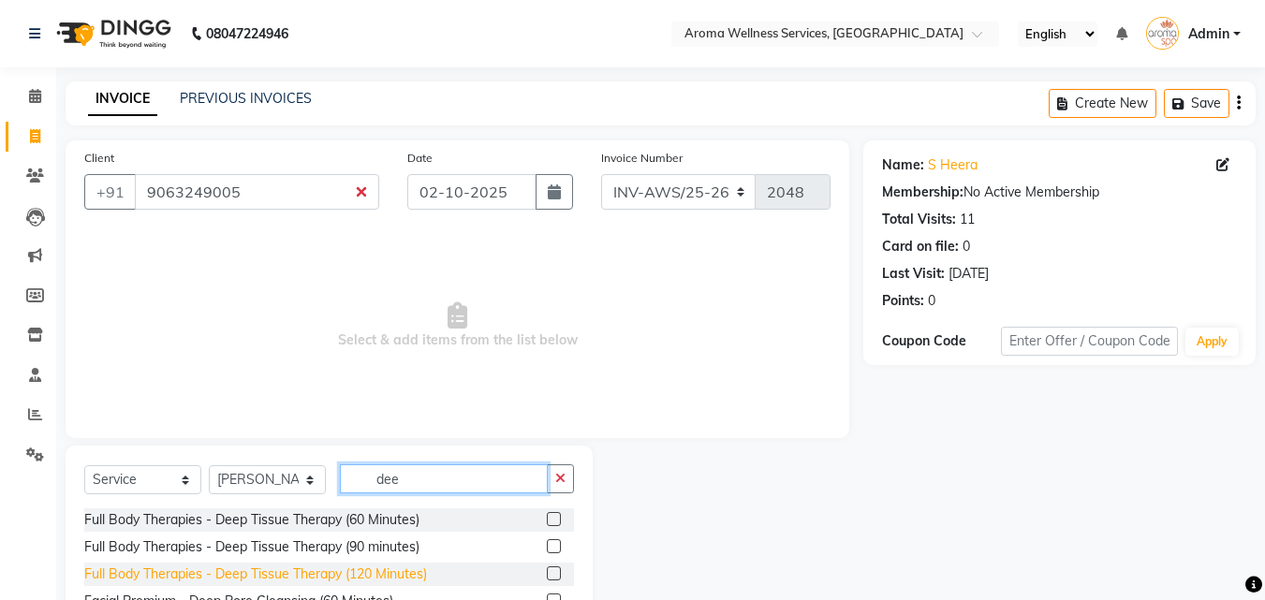
type input "dee"
click at [423, 571] on div "Full Body Therapies - Deep Tissue Therapy (120 Minutes)" at bounding box center [255, 574] width 343 height 20
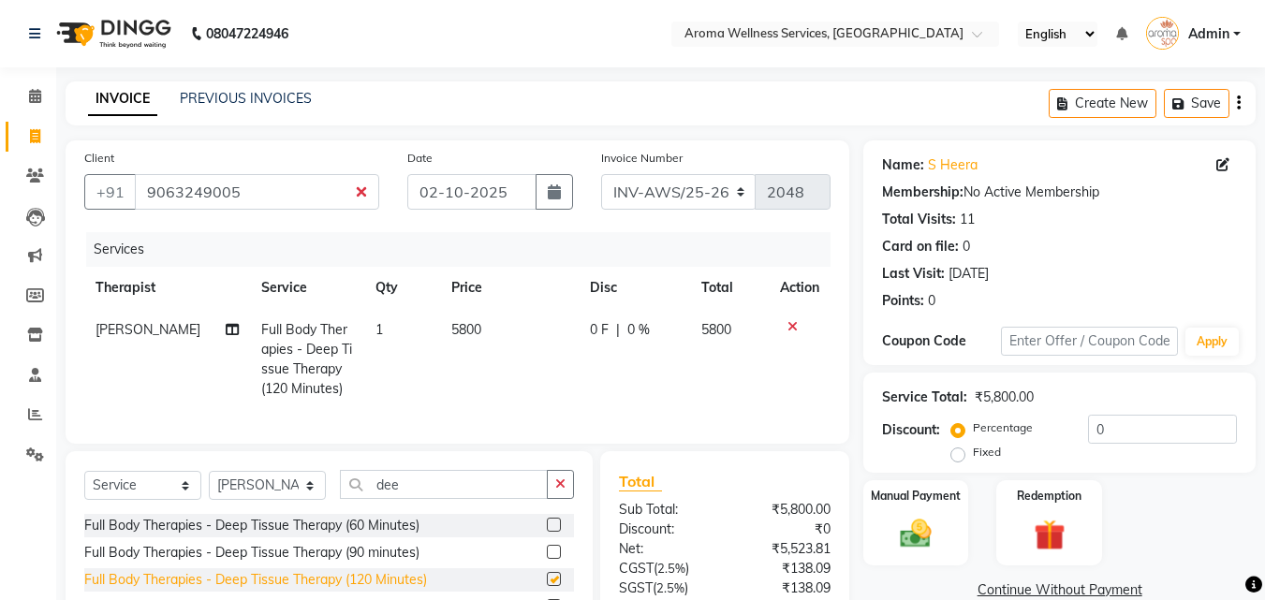
checkbox input "false"
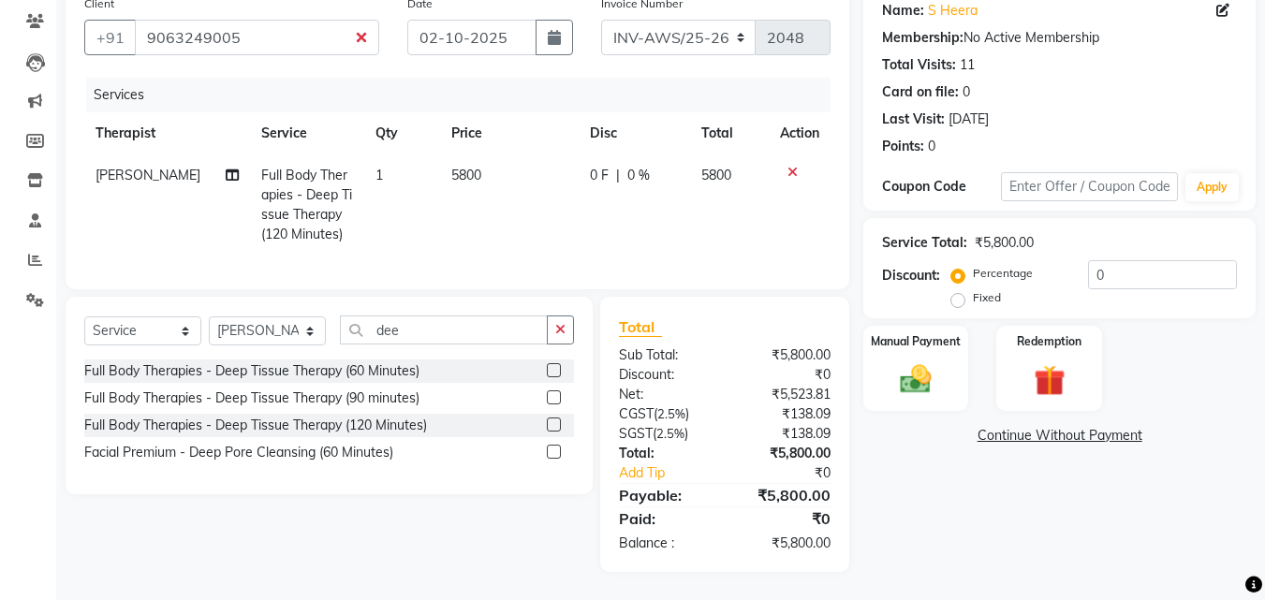
scroll to position [168, 0]
click at [972, 289] on label "Fixed" at bounding box center [986, 297] width 28 height 17
click at [956, 291] on input "Fixed" at bounding box center [961, 297] width 13 height 13
radio input "true"
click at [1101, 265] on input "0" at bounding box center [1162, 274] width 149 height 29
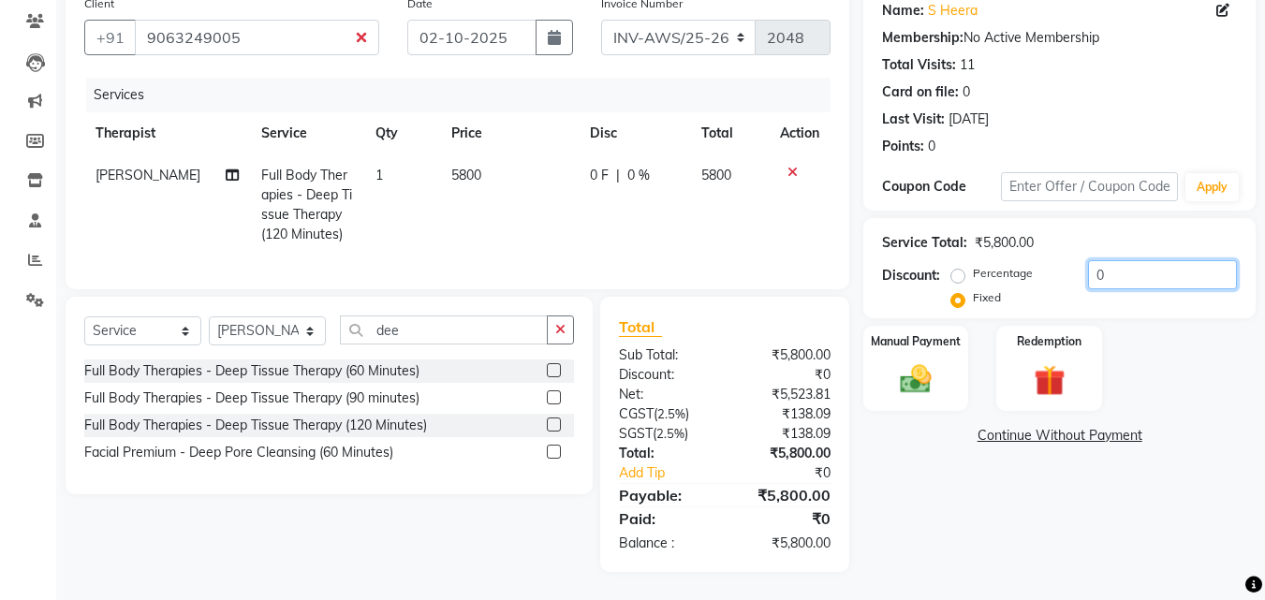
click at [1101, 265] on input "0" at bounding box center [1162, 274] width 149 height 29
click at [1091, 261] on input "0" at bounding box center [1162, 274] width 149 height 29
type input "1160"
click at [921, 360] on img at bounding box center [915, 378] width 52 height 37
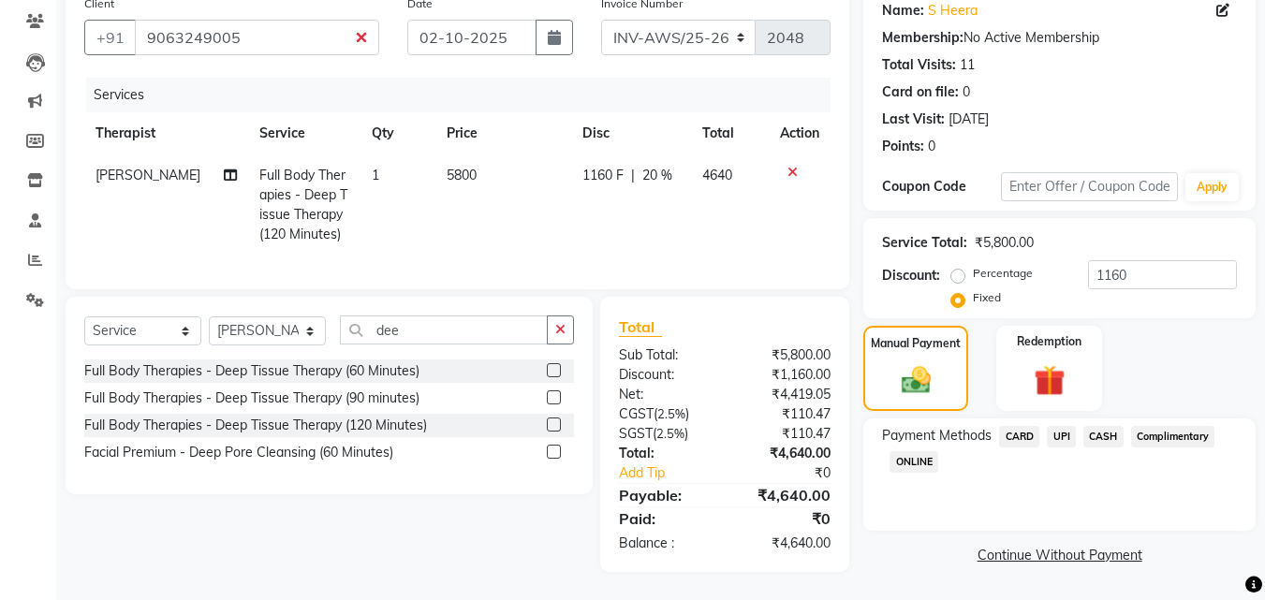
click at [1062, 426] on span "UPI" at bounding box center [1060, 437] width 29 height 22
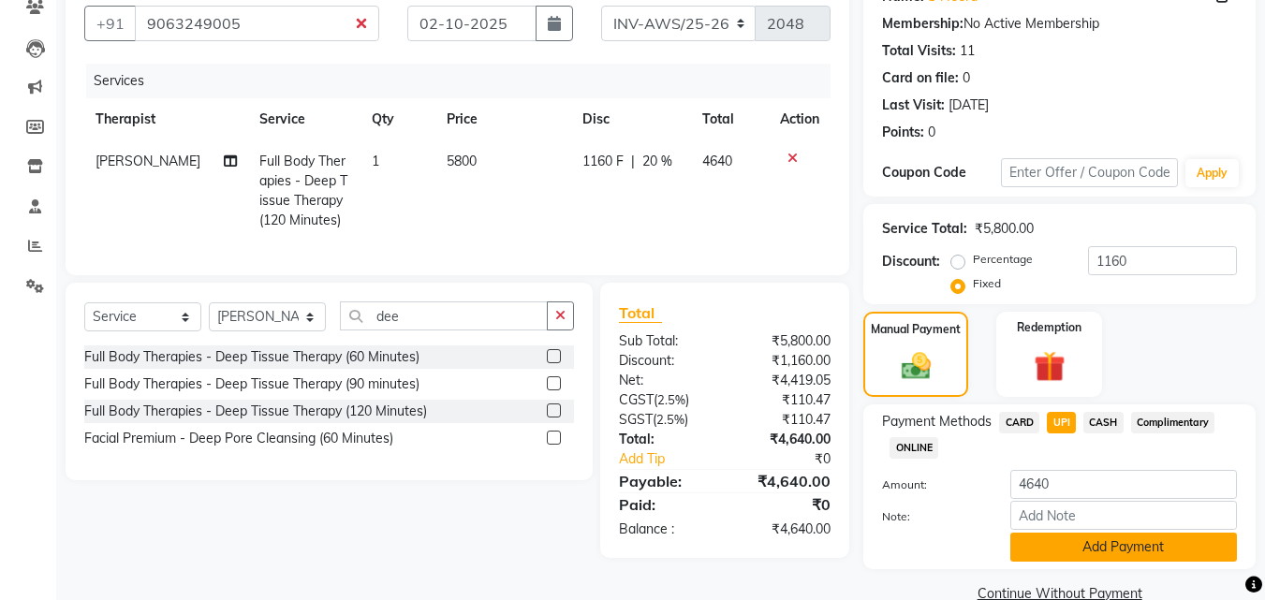
click at [1167, 552] on button "Add Payment" at bounding box center [1123, 547] width 227 height 29
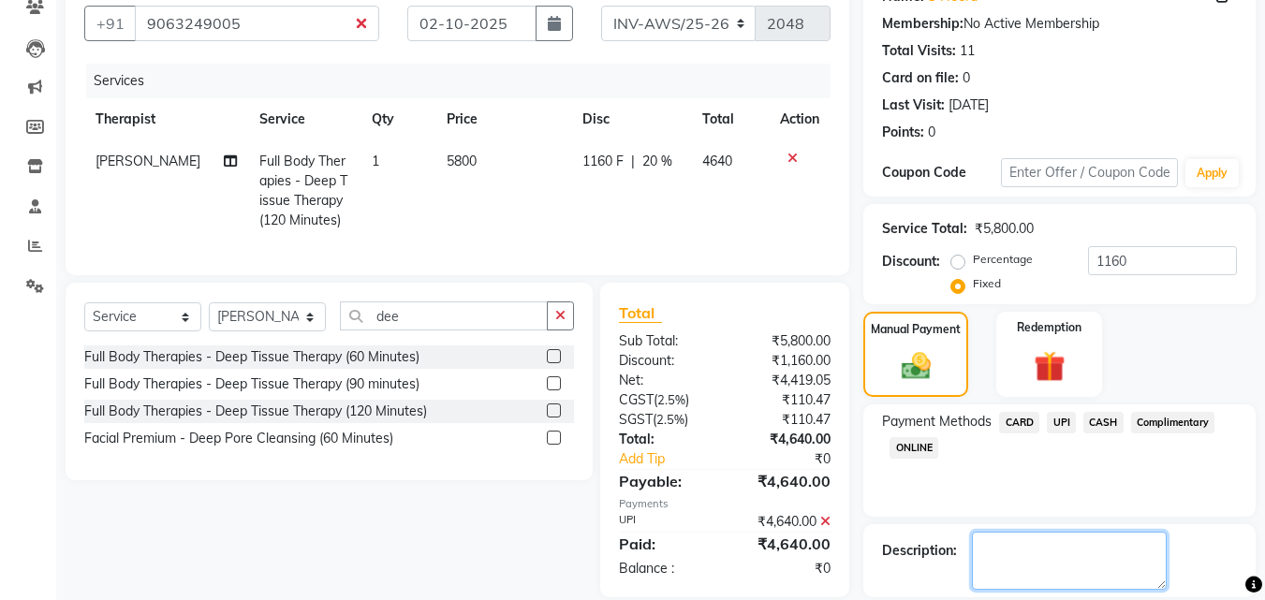
click at [1166, 552] on textarea at bounding box center [1069, 561] width 195 height 58
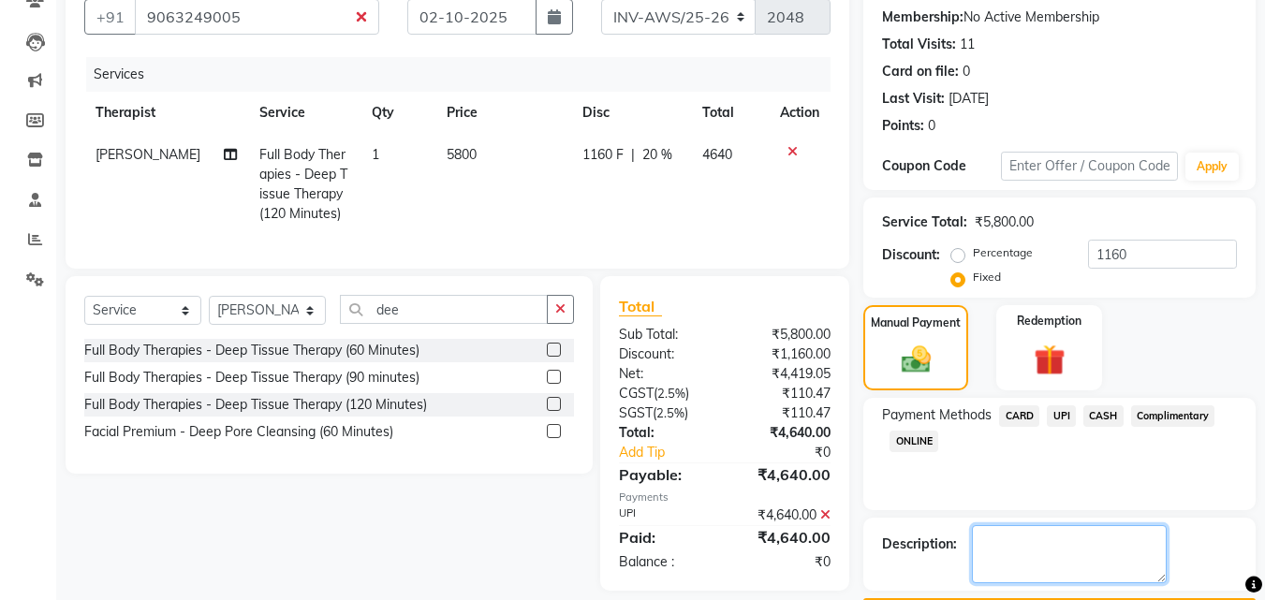
scroll to position [230, 0]
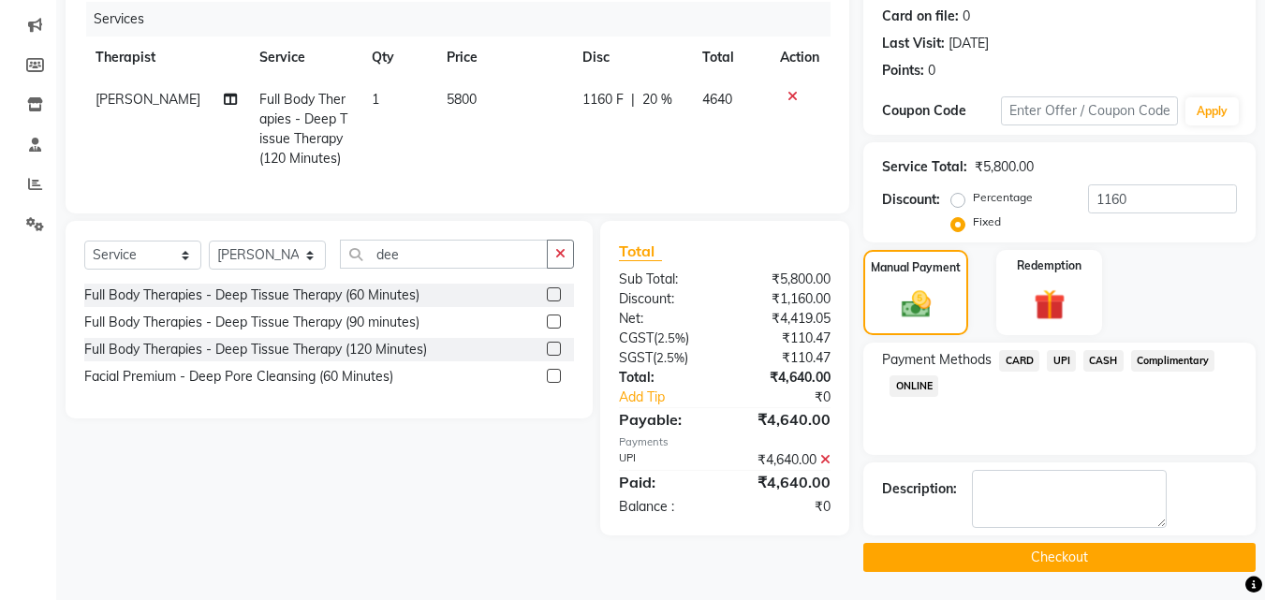
click at [1118, 551] on button "Checkout" at bounding box center [1059, 557] width 392 height 29
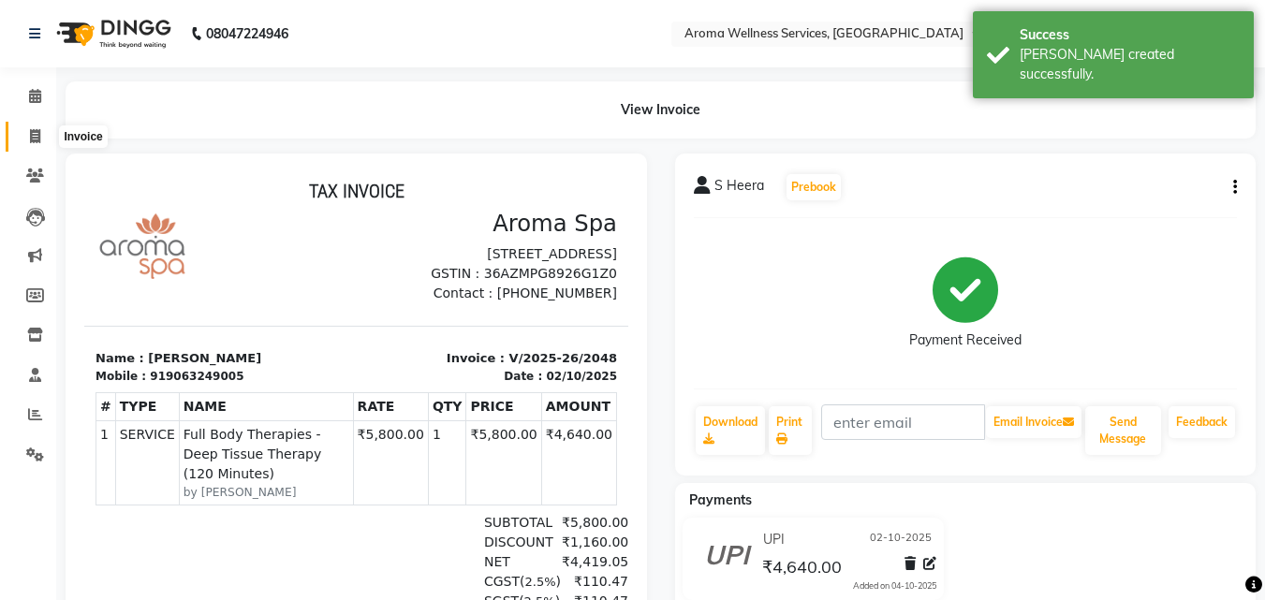
click at [36, 139] on icon at bounding box center [35, 136] width 10 height 14
select select "service"
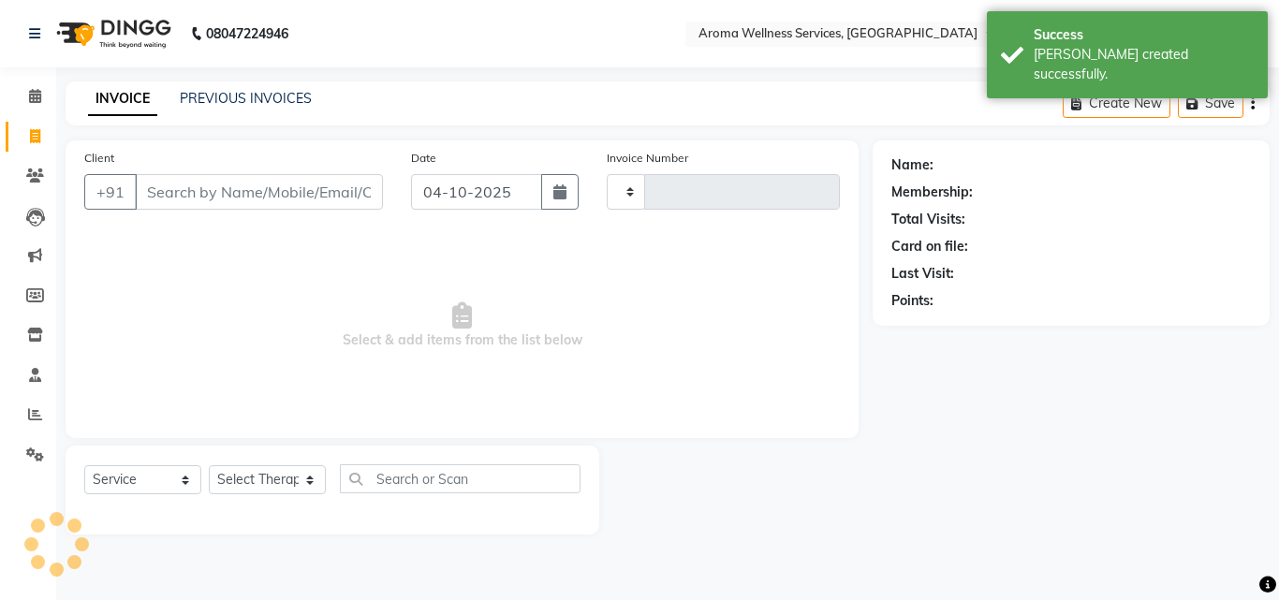
type input "2049"
select select "6573"
click at [562, 183] on button "button" at bounding box center [559, 192] width 37 height 36
click at [560, 197] on icon "button" at bounding box center [559, 191] width 13 height 15
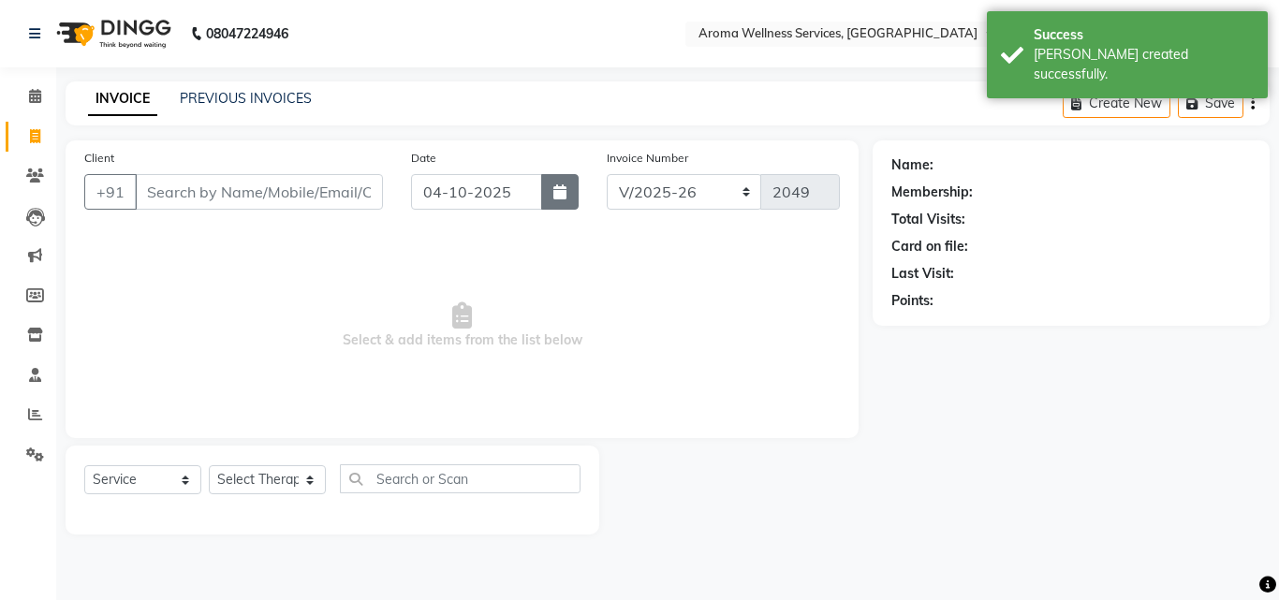
select select "10"
select select "2025"
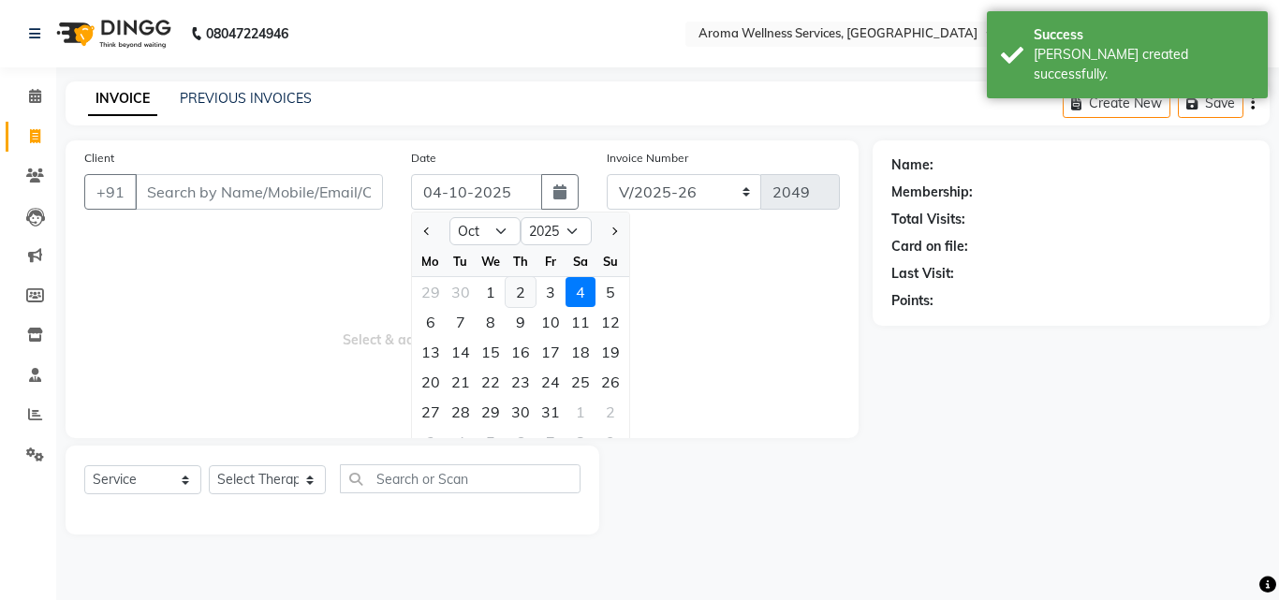
click at [520, 288] on div "2" at bounding box center [520, 292] width 30 height 30
type input "02-10-2025"
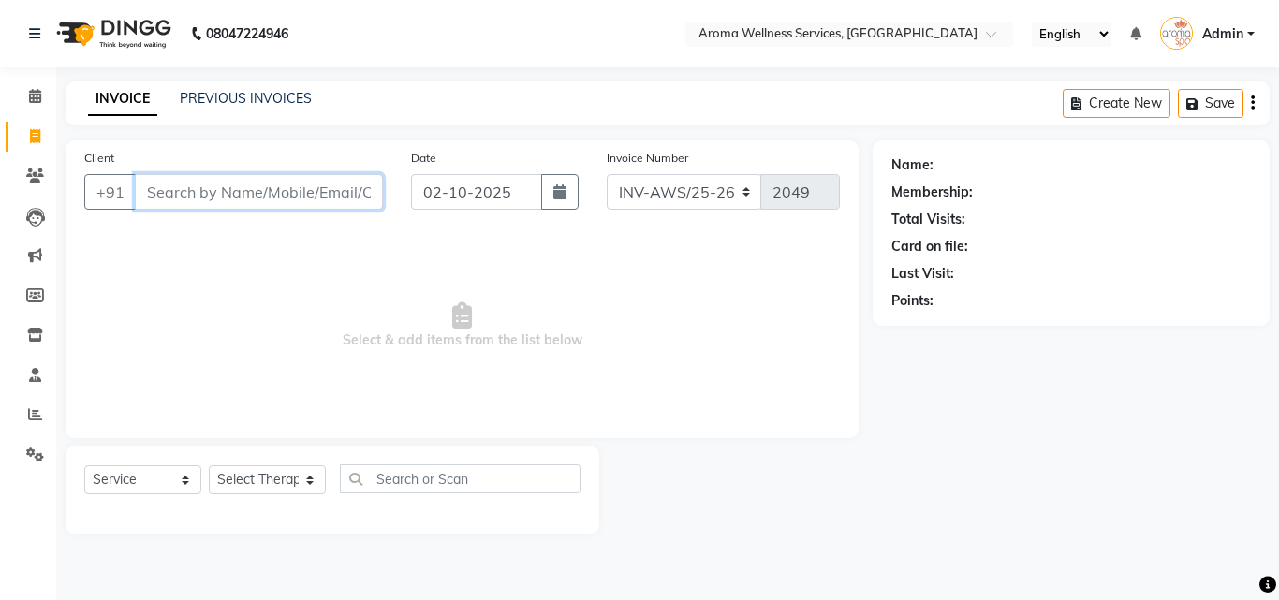
click at [302, 192] on input "Client" at bounding box center [259, 192] width 248 height 36
paste input "8975404325"
type input "8975404325"
click at [302, 192] on span "Add Client" at bounding box center [335, 192] width 74 height 19
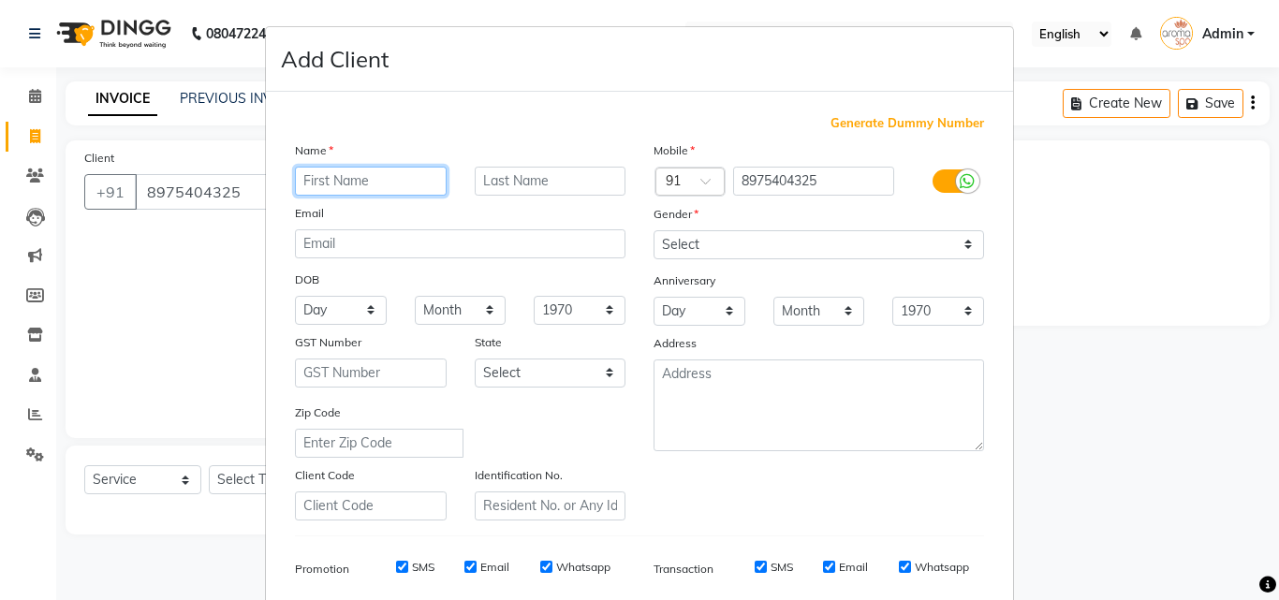
click at [358, 190] on input "text" at bounding box center [371, 181] width 152 height 29
type input "Mirhvu"
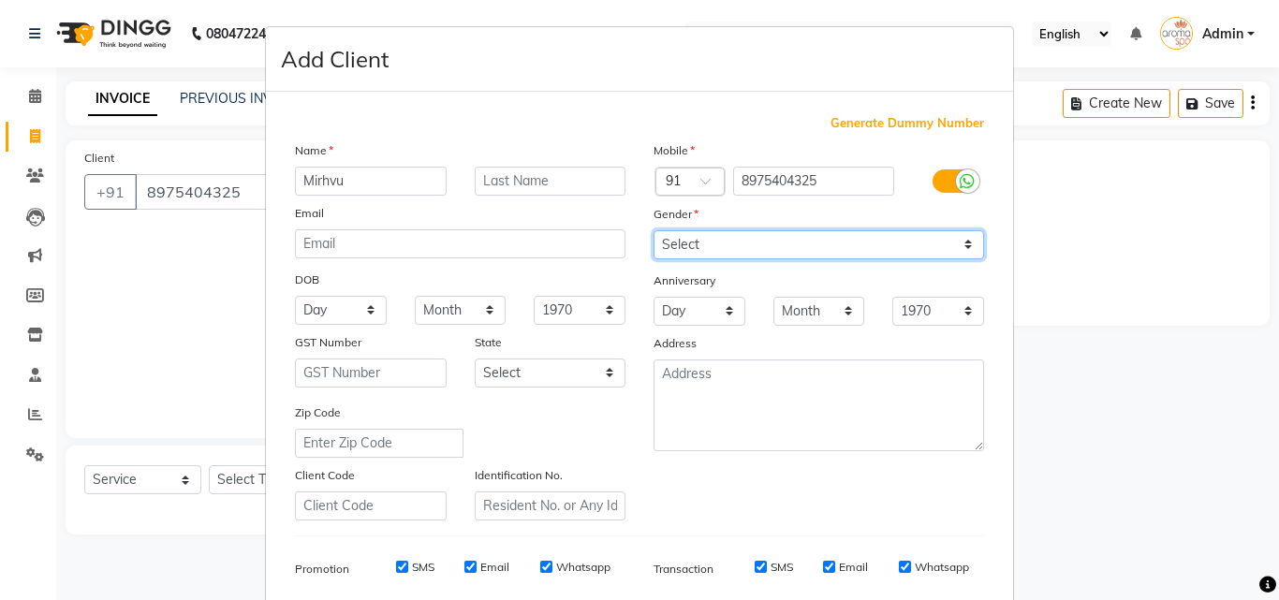
click at [966, 249] on select "Select [DEMOGRAPHIC_DATA] [DEMOGRAPHIC_DATA] Other Prefer Not To Say" at bounding box center [818, 244] width 330 height 29
click at [963, 244] on select "Select [DEMOGRAPHIC_DATA] [DEMOGRAPHIC_DATA] Other Prefer Not To Say" at bounding box center [818, 244] width 330 height 29
click at [870, 255] on select "Select [DEMOGRAPHIC_DATA] [DEMOGRAPHIC_DATA] Other Prefer Not To Say" at bounding box center [818, 244] width 330 height 29
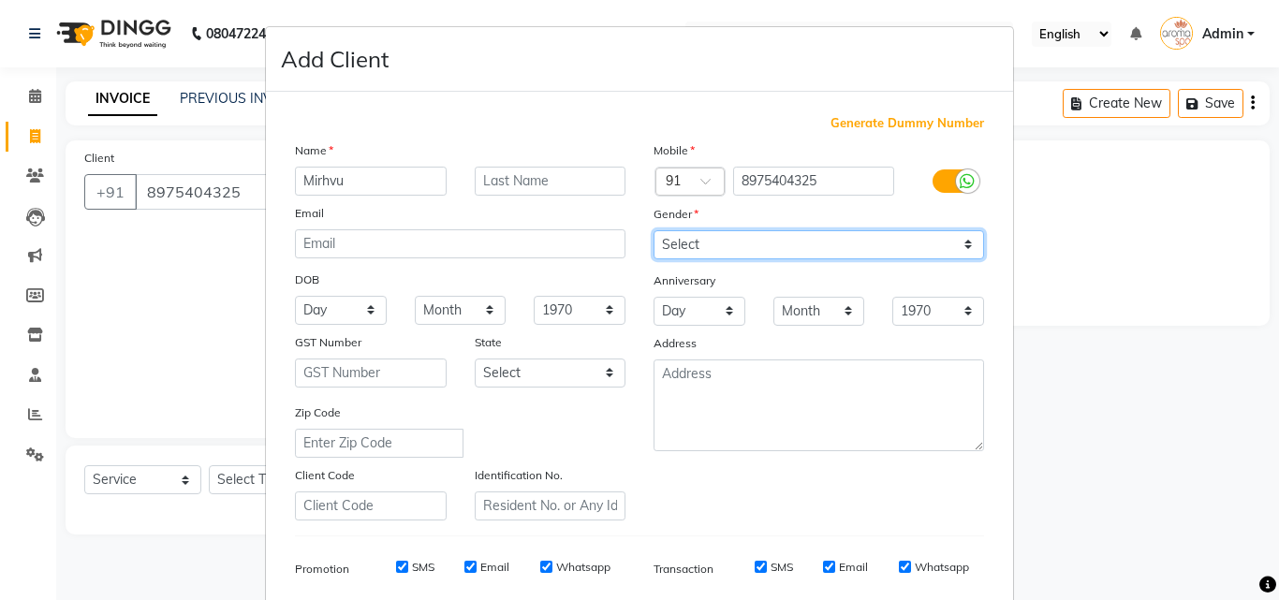
select select "[DEMOGRAPHIC_DATA]"
click at [653, 230] on select "Select [DEMOGRAPHIC_DATA] [DEMOGRAPHIC_DATA] Other Prefer Not To Say" at bounding box center [818, 244] width 330 height 29
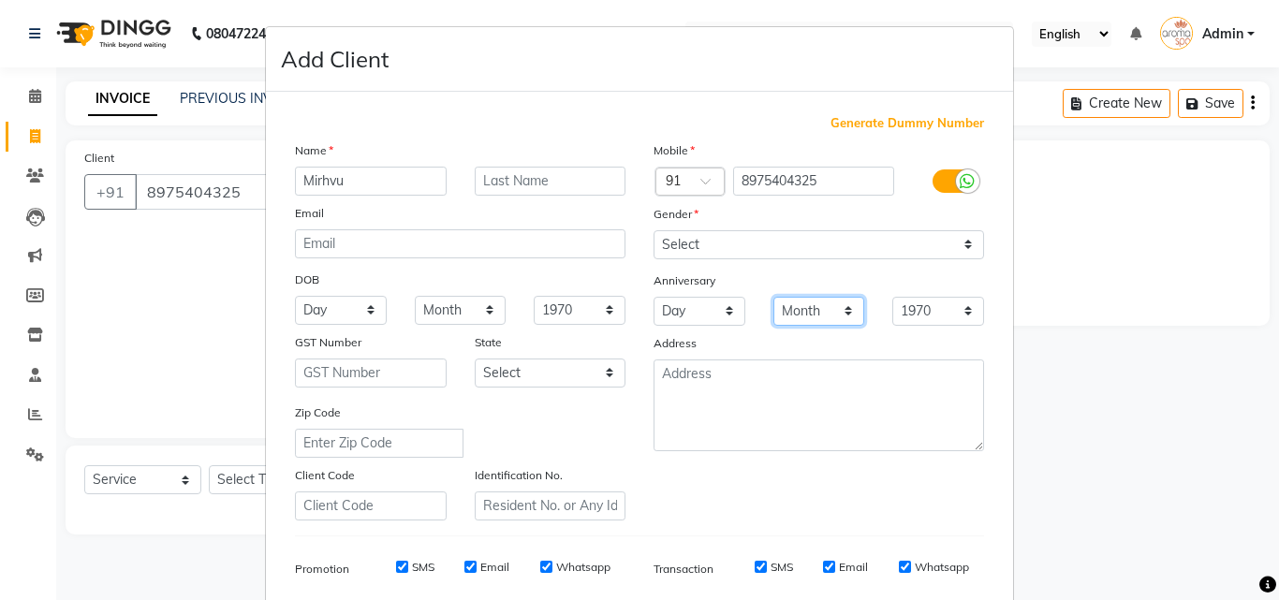
click at [795, 299] on select "Month January February March April May June July August September October Novem…" at bounding box center [819, 311] width 92 height 29
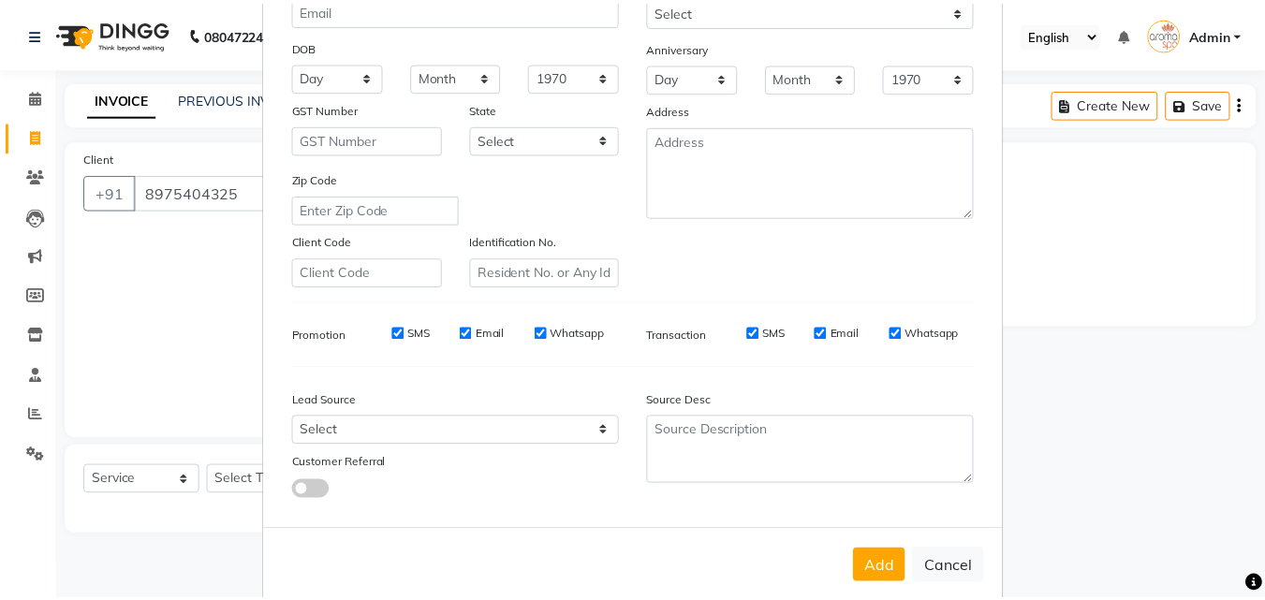
scroll to position [264, 0]
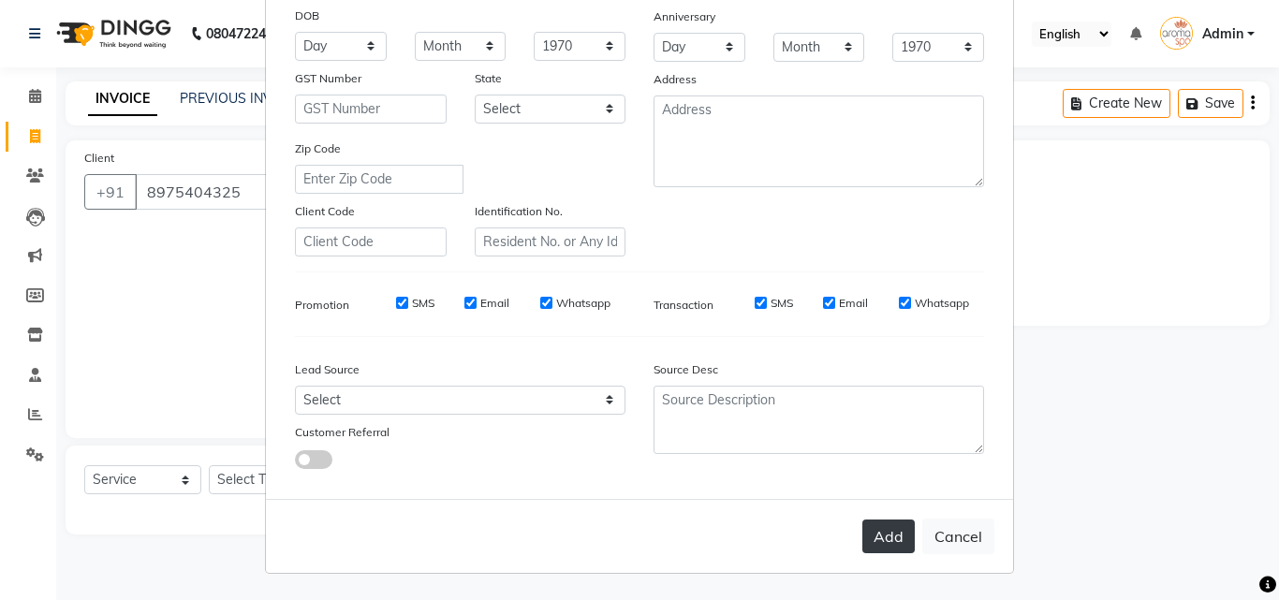
click at [877, 534] on button "Add" at bounding box center [888, 536] width 52 height 34
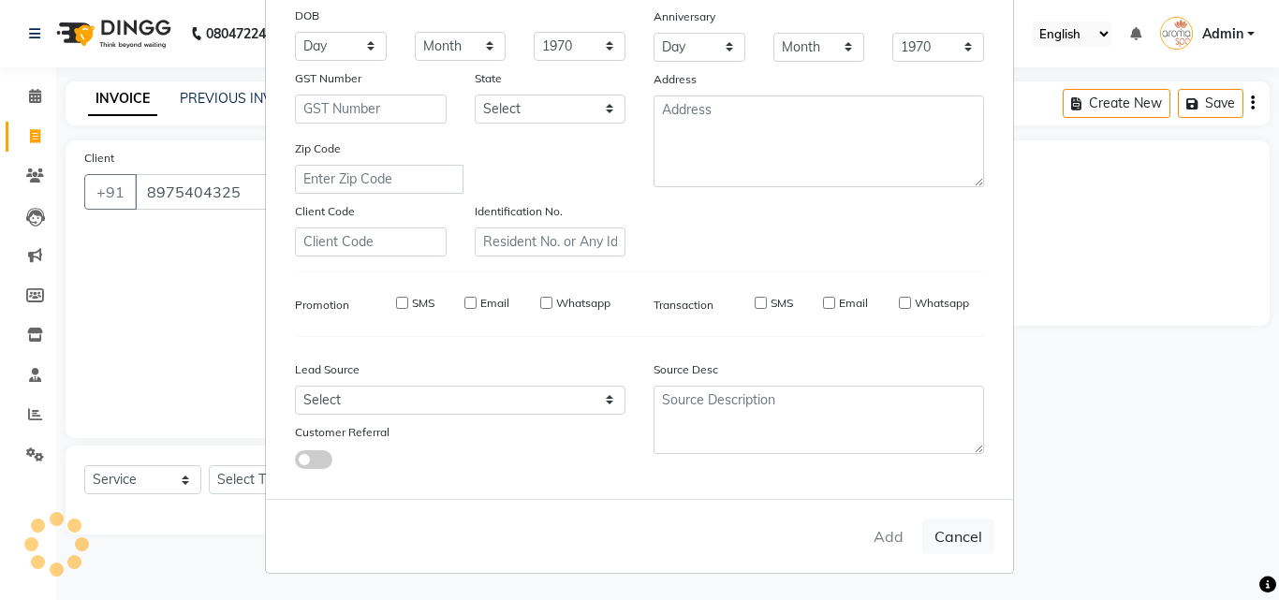
select select
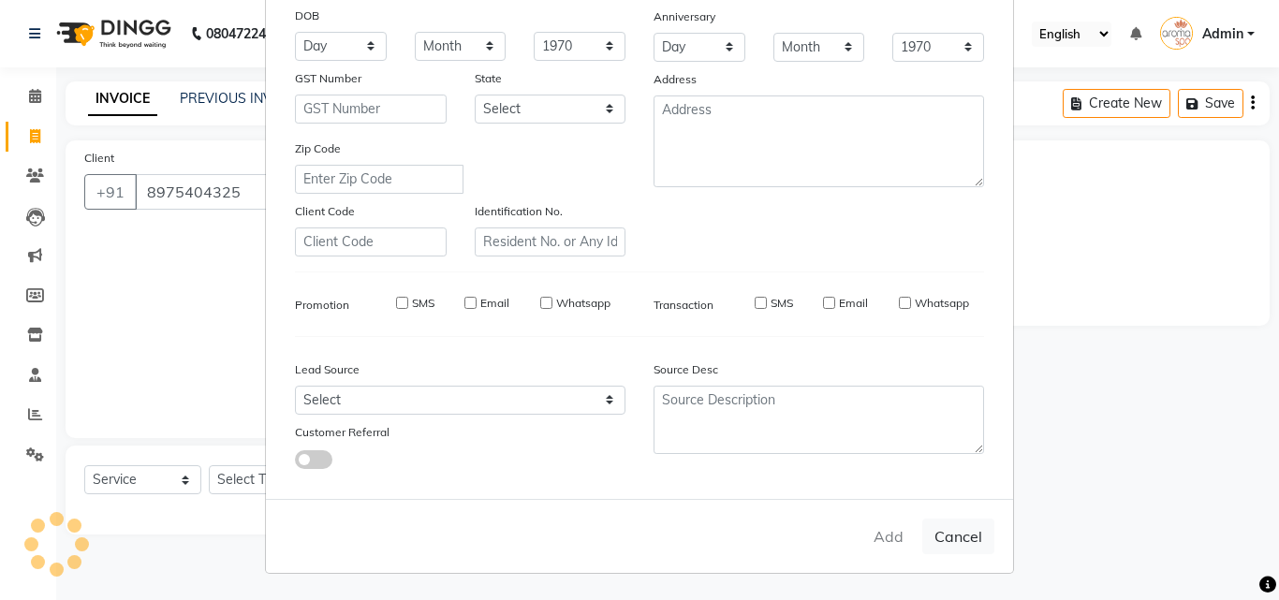
select select
checkbox input "false"
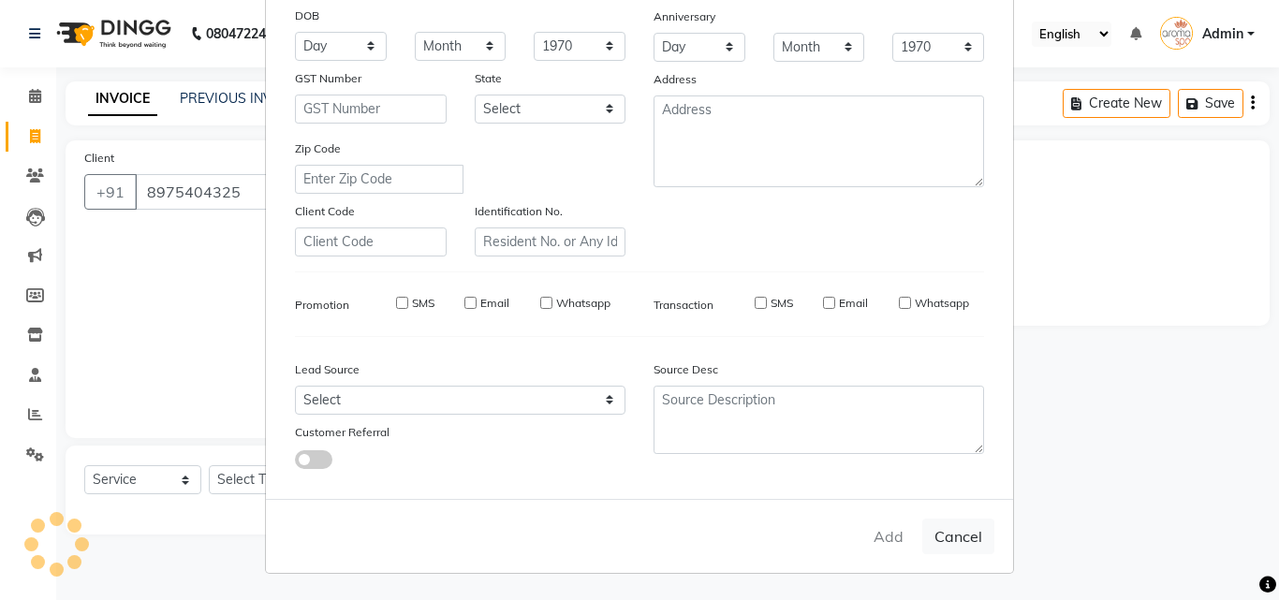
checkbox input "false"
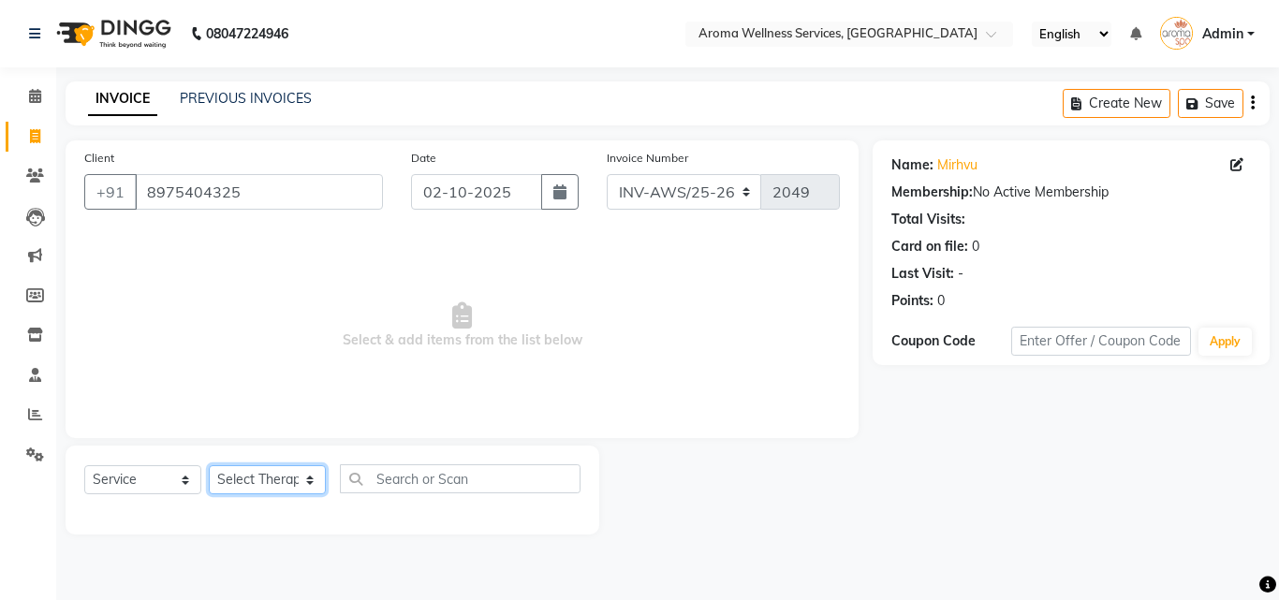
click at [310, 479] on select "Select Therapist [PERSON_NAME] [PERSON_NAME] Miss. Duhpuii [PERSON_NAME] Miss. …" at bounding box center [267, 479] width 117 height 29
select select "83627"
click at [209, 465] on select "Select Therapist [PERSON_NAME] [PERSON_NAME] Miss. Duhpuii [PERSON_NAME] Miss. …" at bounding box center [267, 479] width 117 height 29
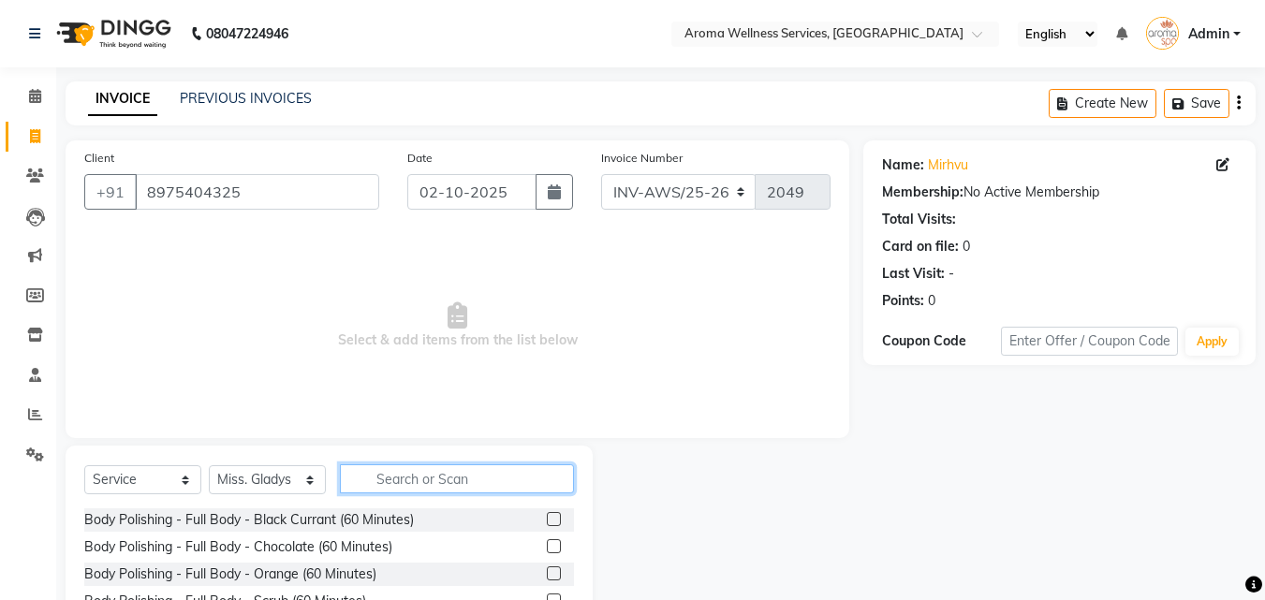
click at [499, 485] on input "text" at bounding box center [457, 478] width 234 height 29
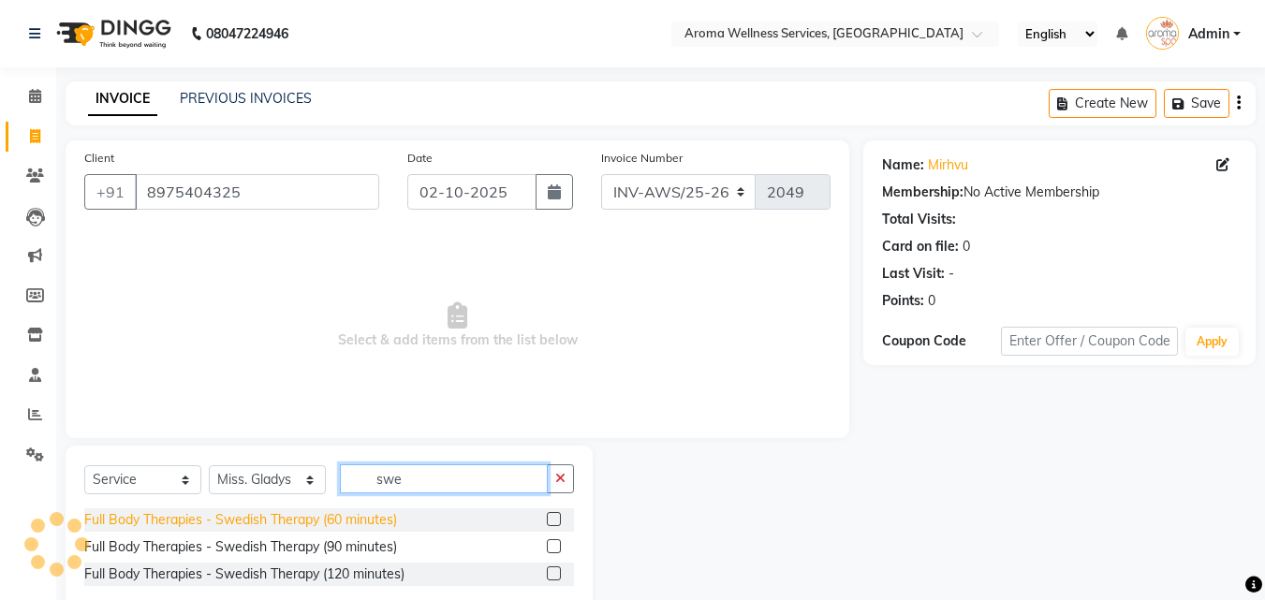
type input "swe"
click at [379, 520] on div "Full Body Therapies - Swedish Therapy (60 minutes)" at bounding box center [240, 520] width 313 height 20
click at [379, 508] on div "Select Service Product Membership Package Voucher Prepaid Gift Card Select Ther…" at bounding box center [329, 486] width 490 height 44
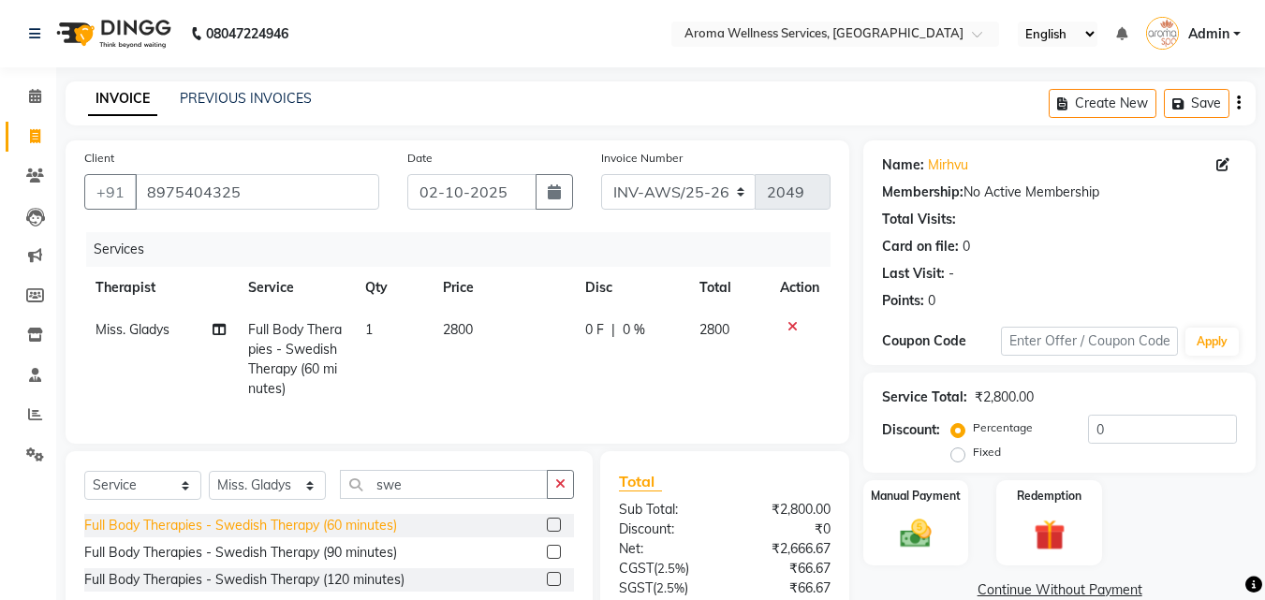
checkbox input "false"
click at [961, 462] on div "Fixed" at bounding box center [978, 452] width 46 height 22
click at [972, 461] on label "Fixed" at bounding box center [986, 452] width 28 height 17
click at [961, 459] on input "Fixed" at bounding box center [961, 452] width 13 height 13
radio input "true"
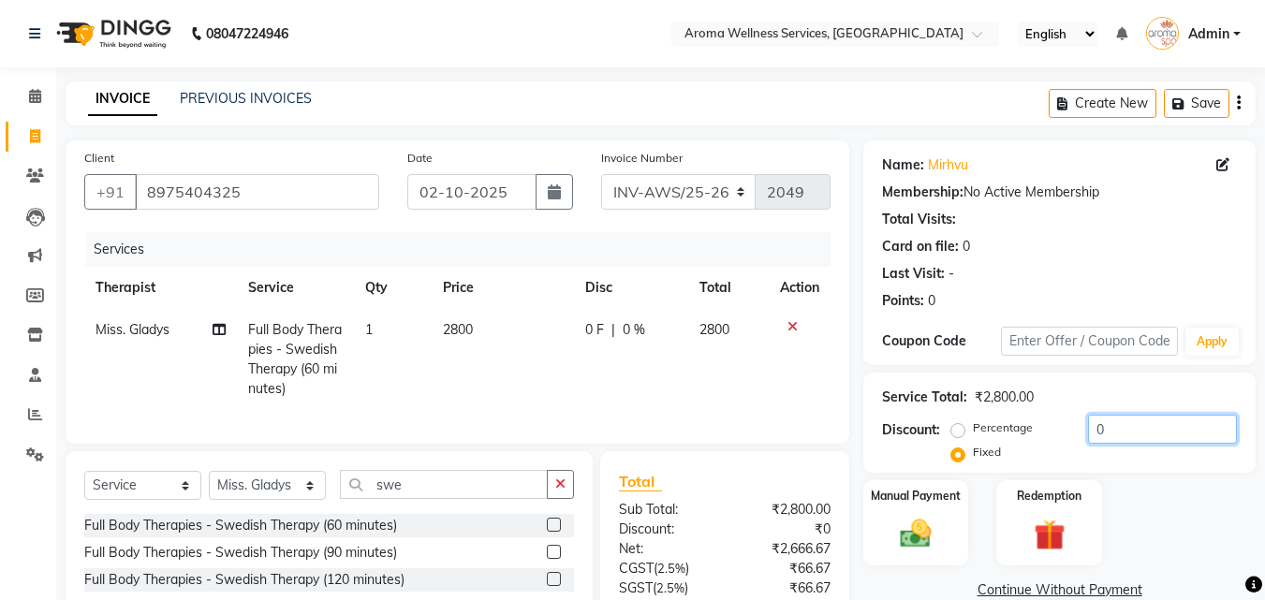
click at [1088, 425] on input "0" at bounding box center [1162, 429] width 149 height 29
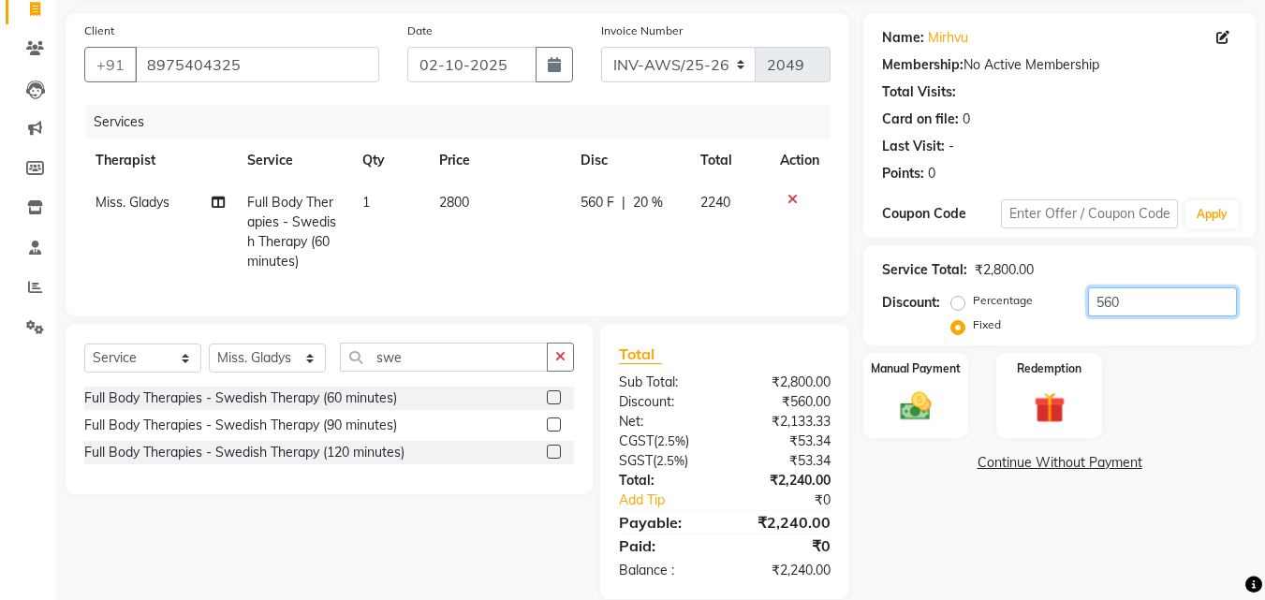
scroll to position [168, 0]
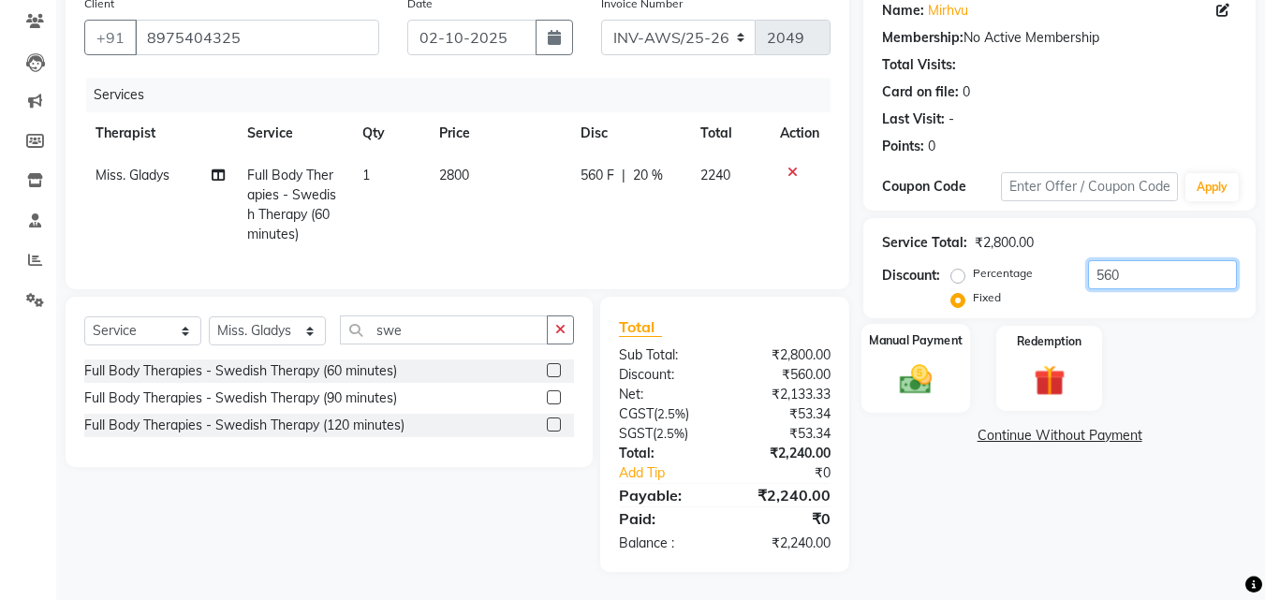
type input "560"
click at [931, 367] on img at bounding box center [915, 378] width 52 height 37
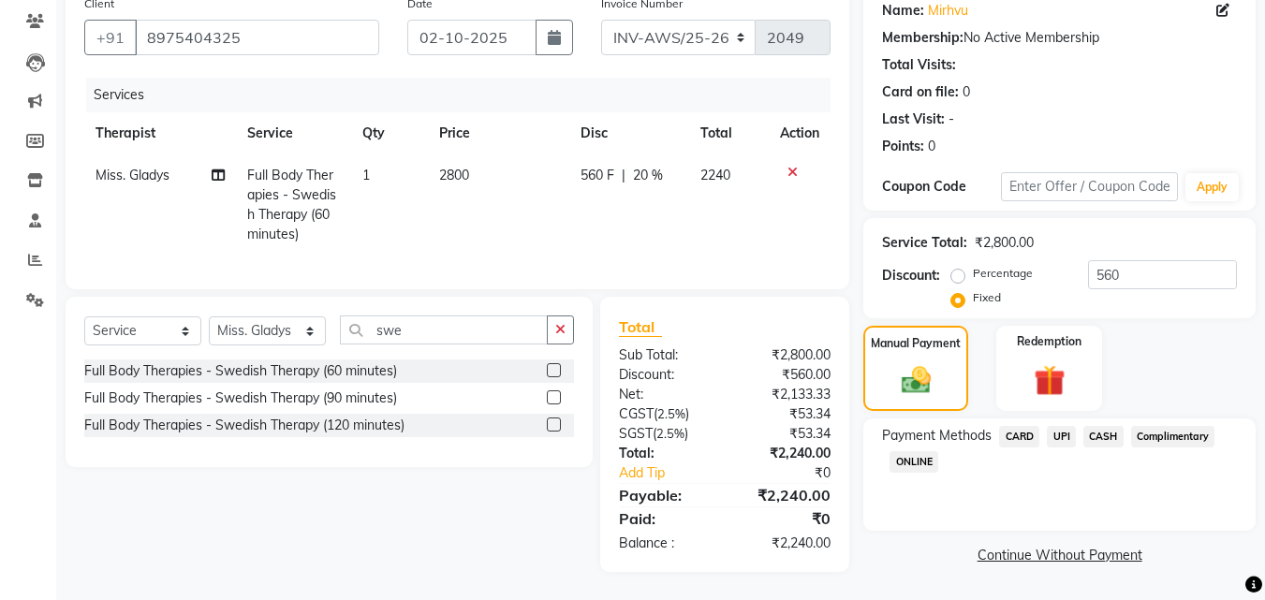
click at [1064, 426] on span "UPI" at bounding box center [1060, 437] width 29 height 22
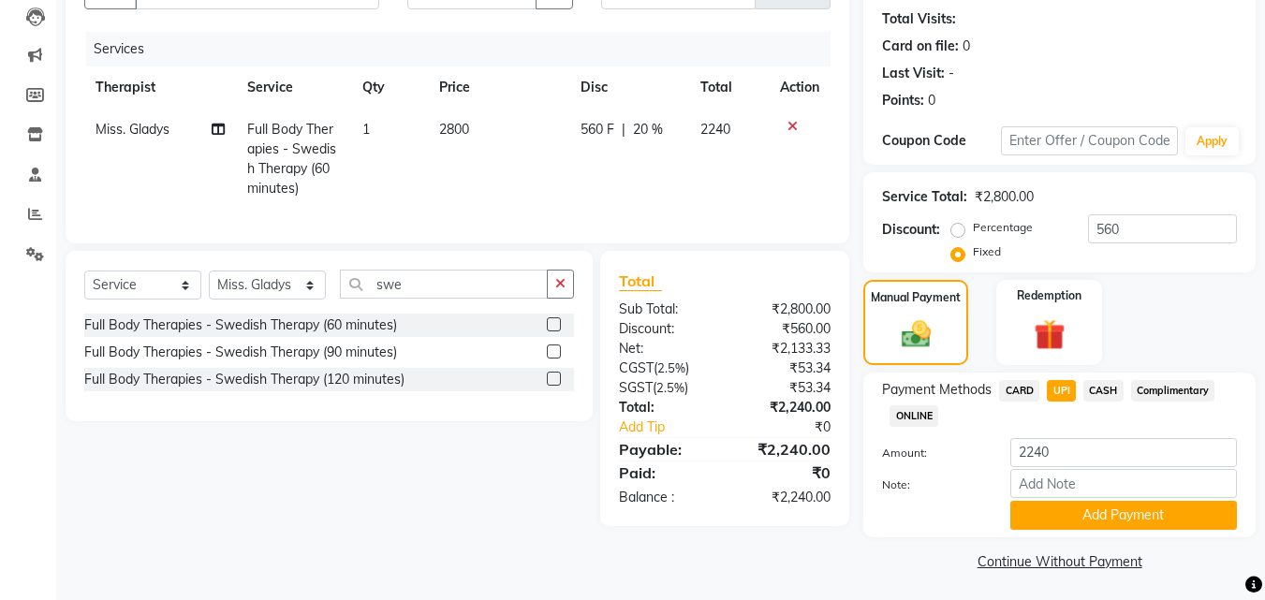
scroll to position [204, 0]
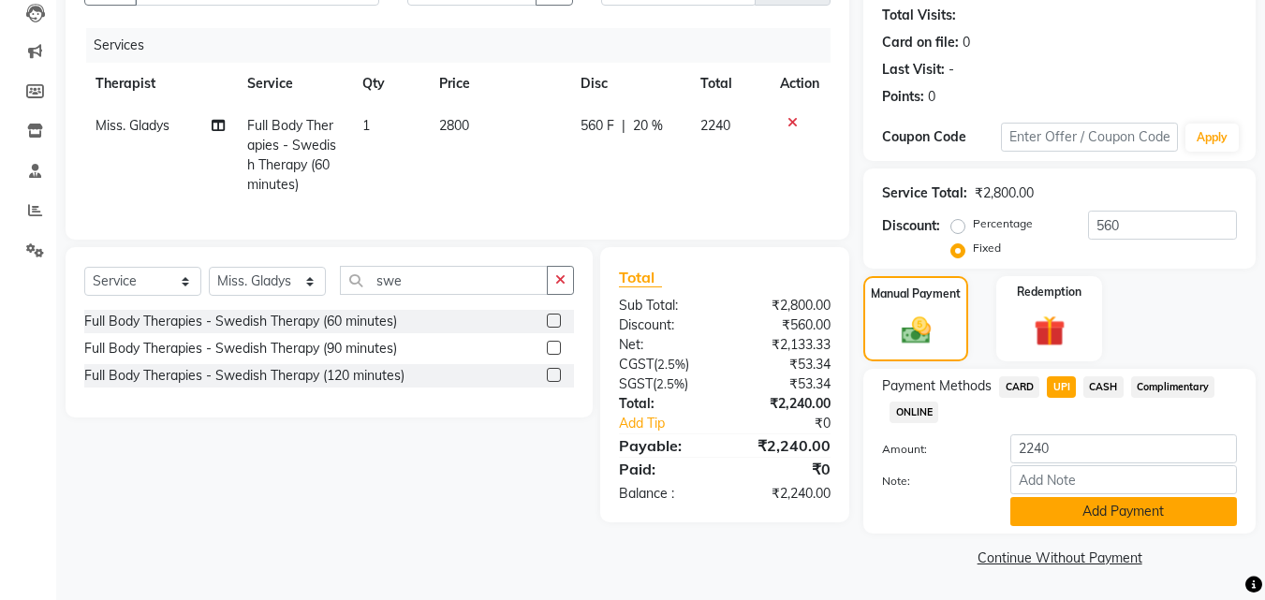
click at [1166, 512] on button "Add Payment" at bounding box center [1123, 511] width 227 height 29
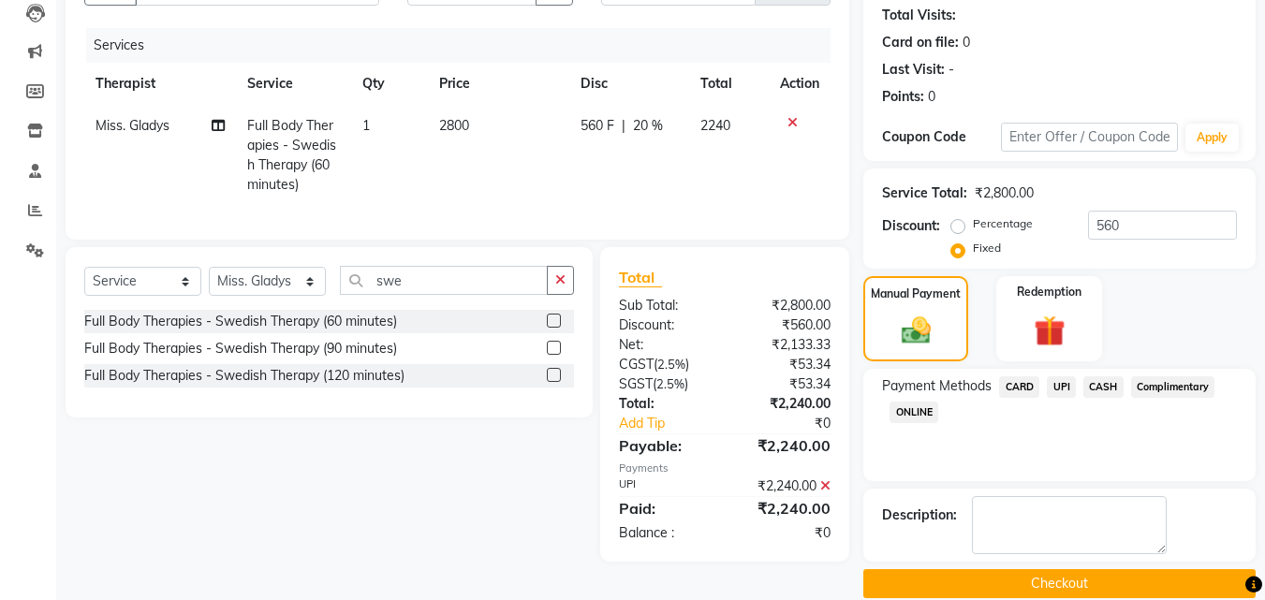
click at [1166, 512] on textarea at bounding box center [1069, 525] width 195 height 58
click at [1151, 585] on button "Checkout" at bounding box center [1059, 583] width 392 height 29
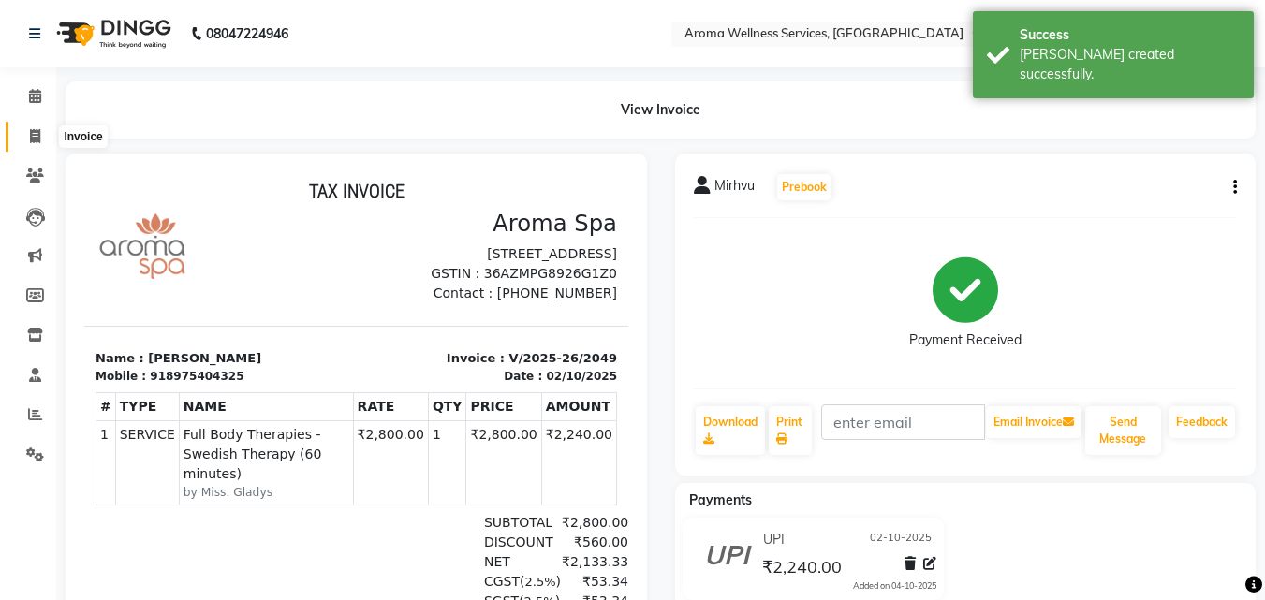
click at [31, 127] on span at bounding box center [35, 137] width 33 height 22
select select "service"
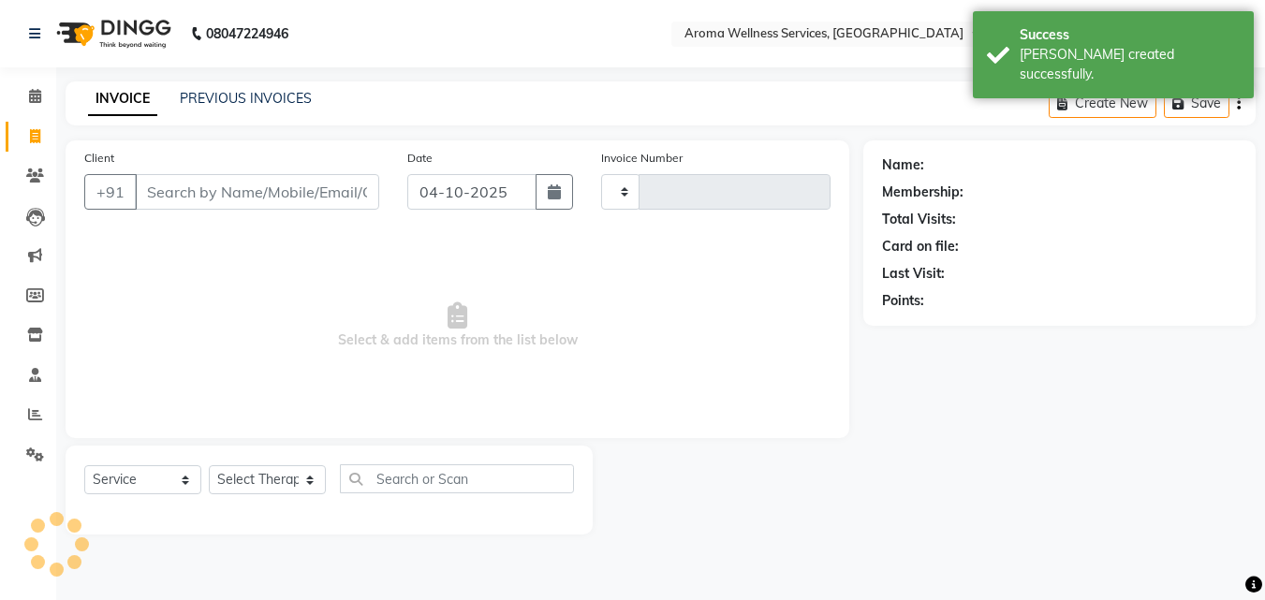
type input "2050"
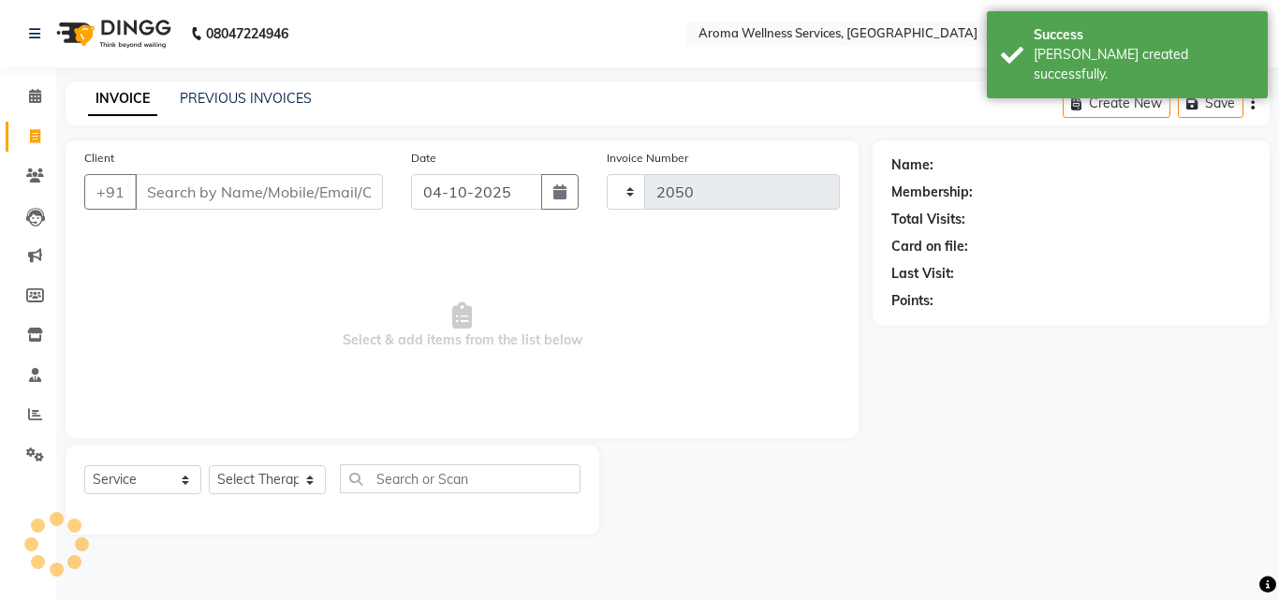
select select "6573"
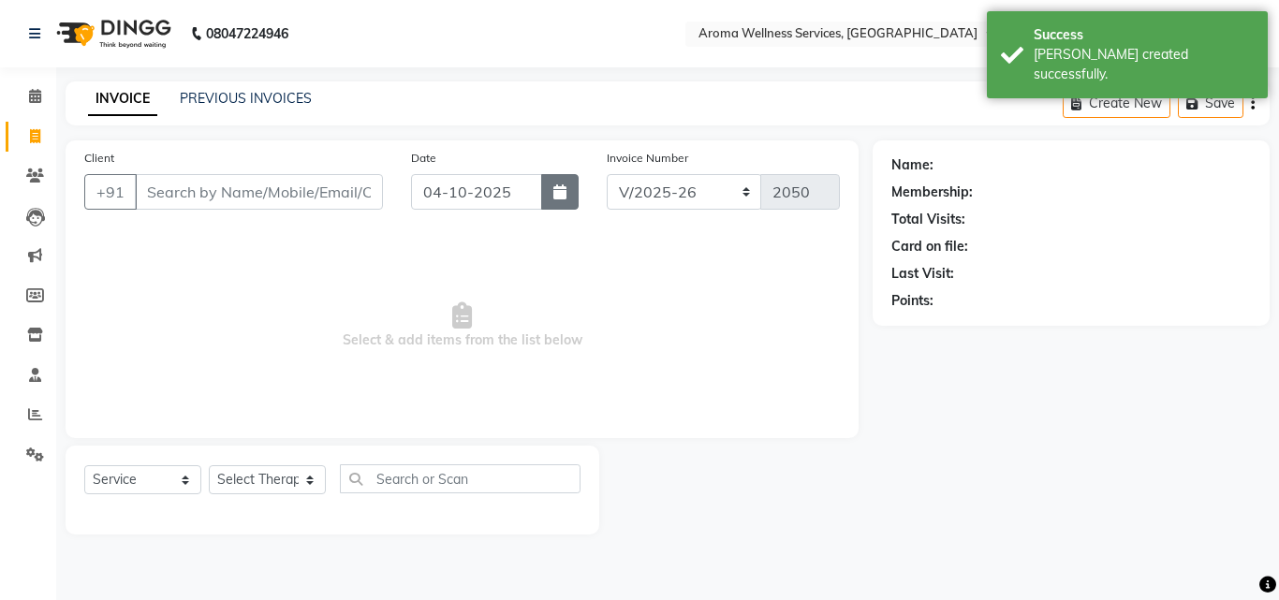
click at [568, 201] on button "button" at bounding box center [559, 192] width 37 height 36
select select "10"
select select "2025"
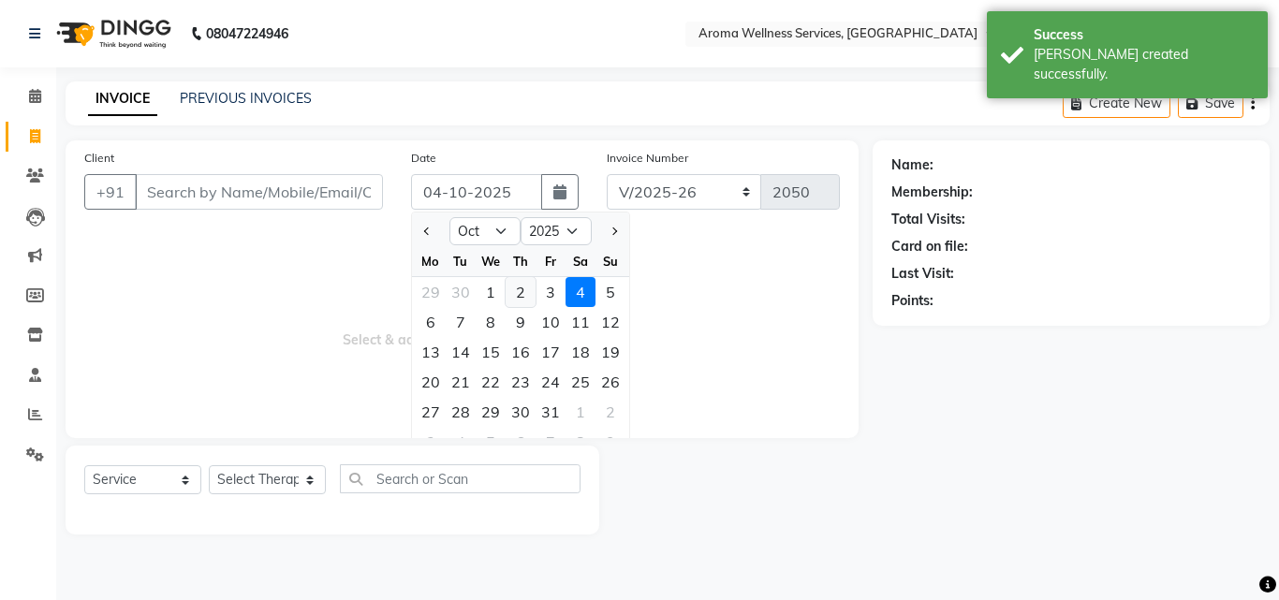
click at [519, 280] on div "2" at bounding box center [520, 292] width 30 height 30
type input "02-10-2025"
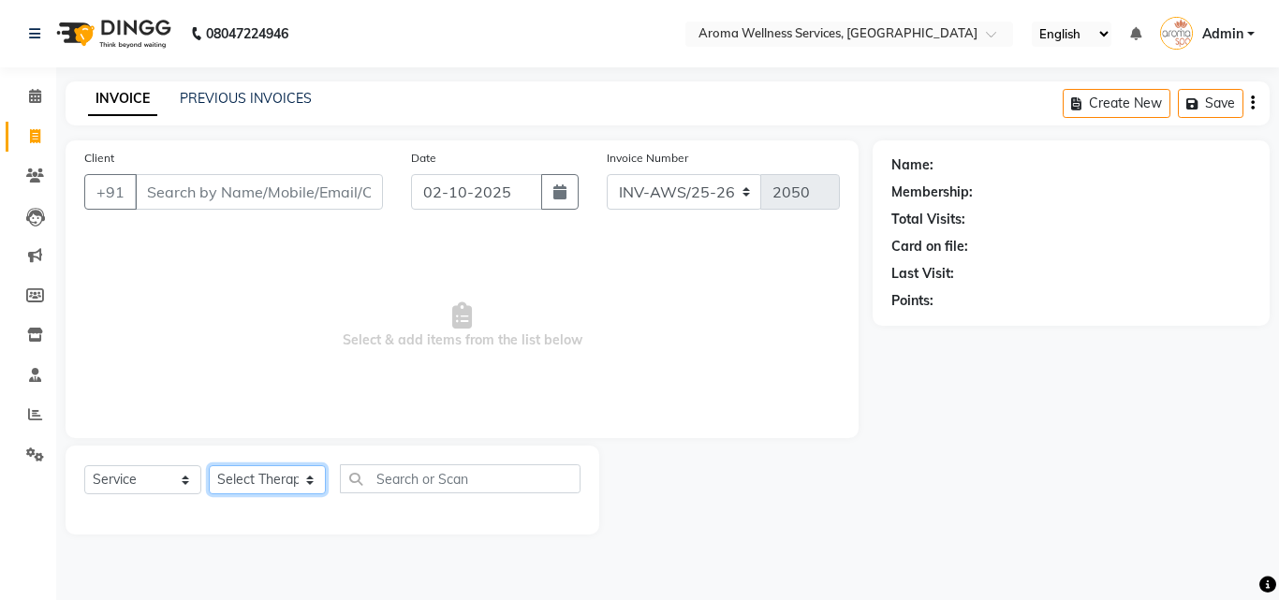
click at [314, 481] on select "Select Therapist [PERSON_NAME] [PERSON_NAME] Miss. Duhpuii [PERSON_NAME] Miss. …" at bounding box center [267, 479] width 117 height 29
select select "50770"
click at [209, 465] on select "Select Therapist [PERSON_NAME] [PERSON_NAME] Miss. Duhpuii [PERSON_NAME] Miss. …" at bounding box center [267, 479] width 117 height 29
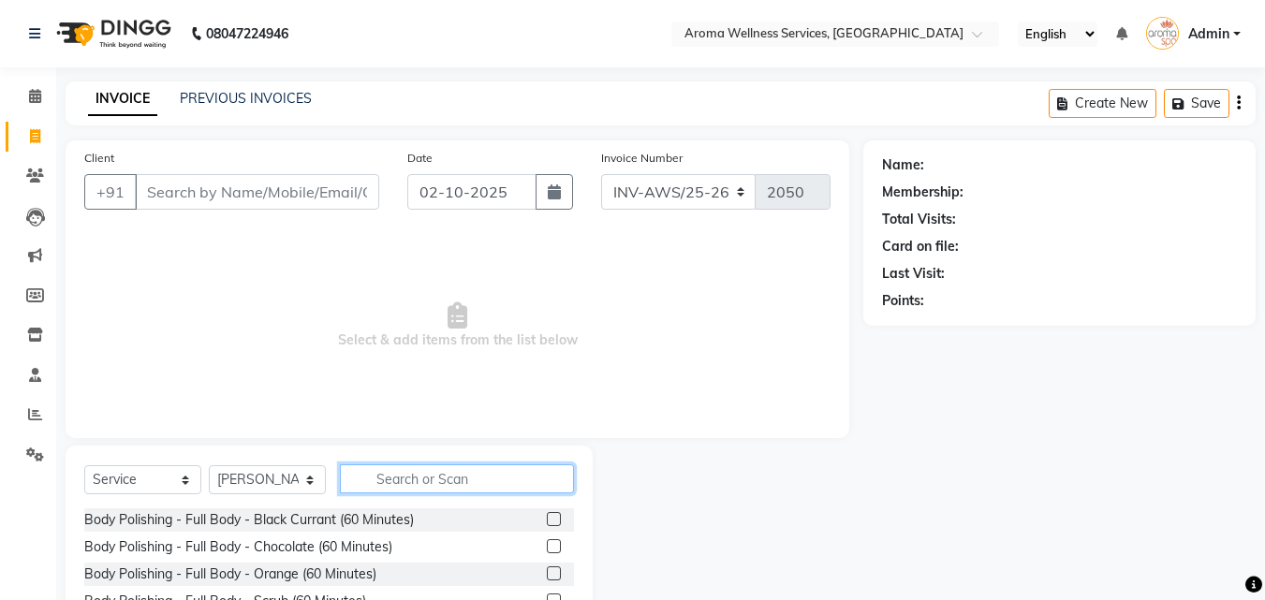
click at [451, 477] on input "text" at bounding box center [457, 478] width 234 height 29
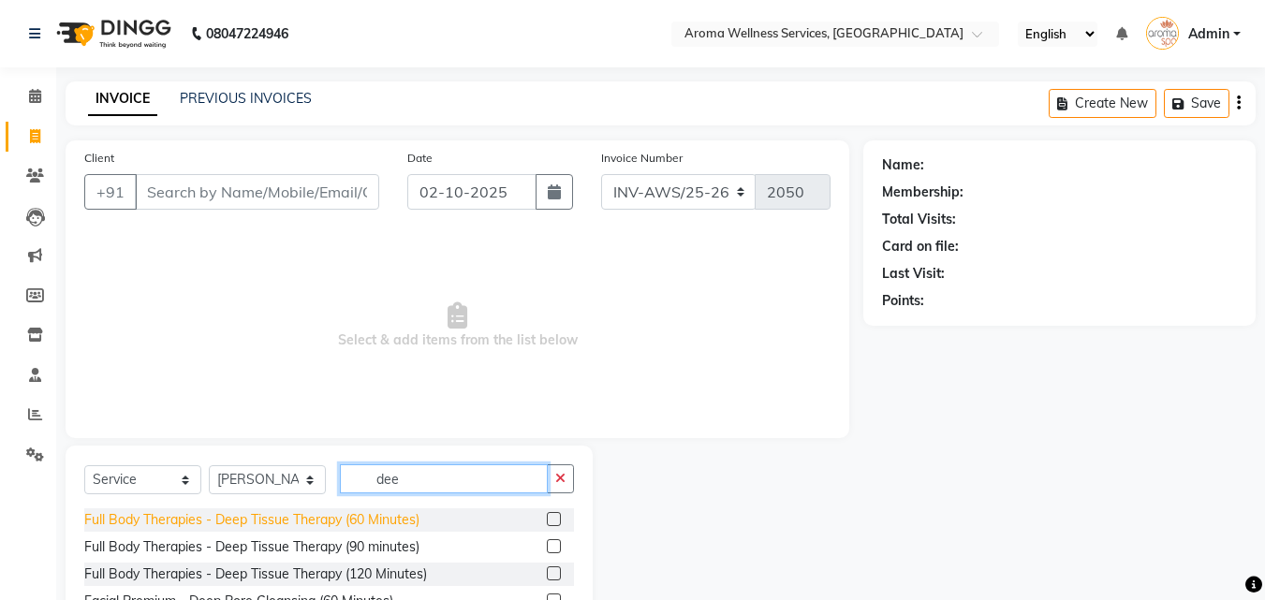
type input "dee"
click at [384, 519] on div "Full Body Therapies - Deep Tissue Therapy (60 Minutes)" at bounding box center [251, 520] width 335 height 20
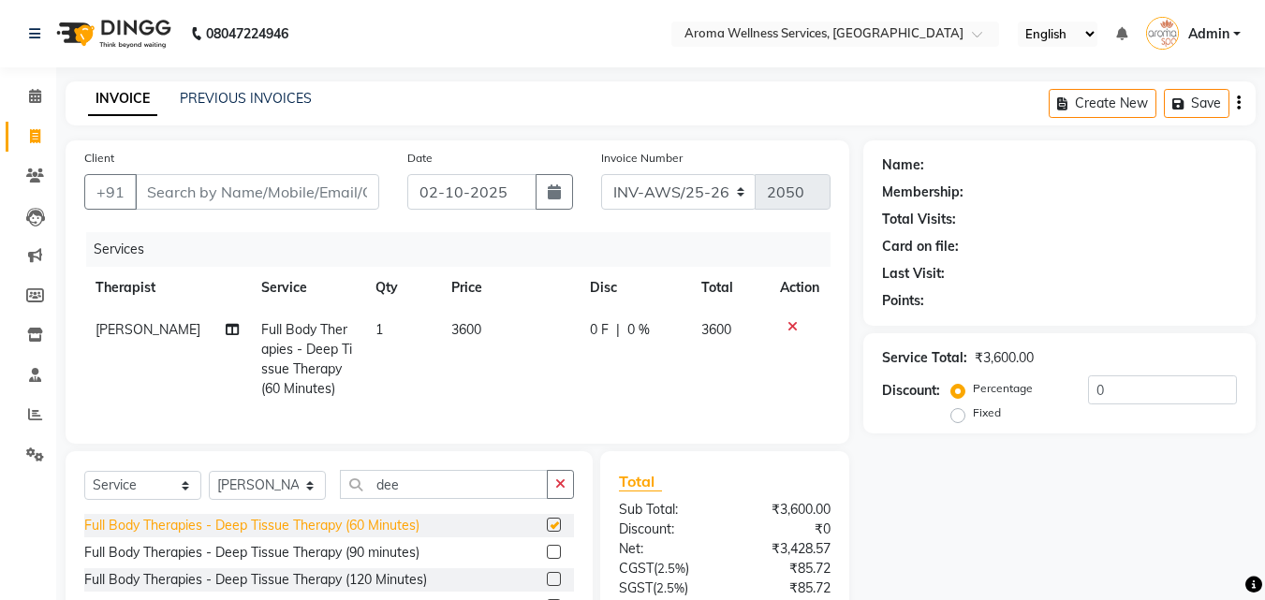
checkbox input "false"
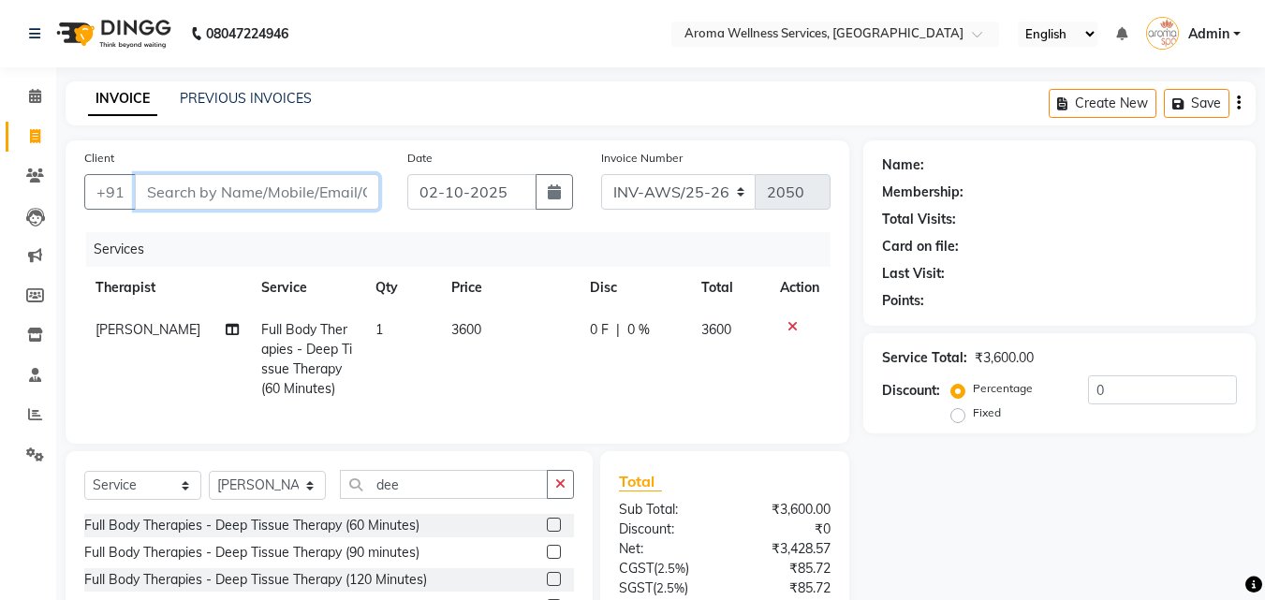
click at [330, 190] on input "Client" at bounding box center [257, 192] width 244 height 36
paste input "9177556641"
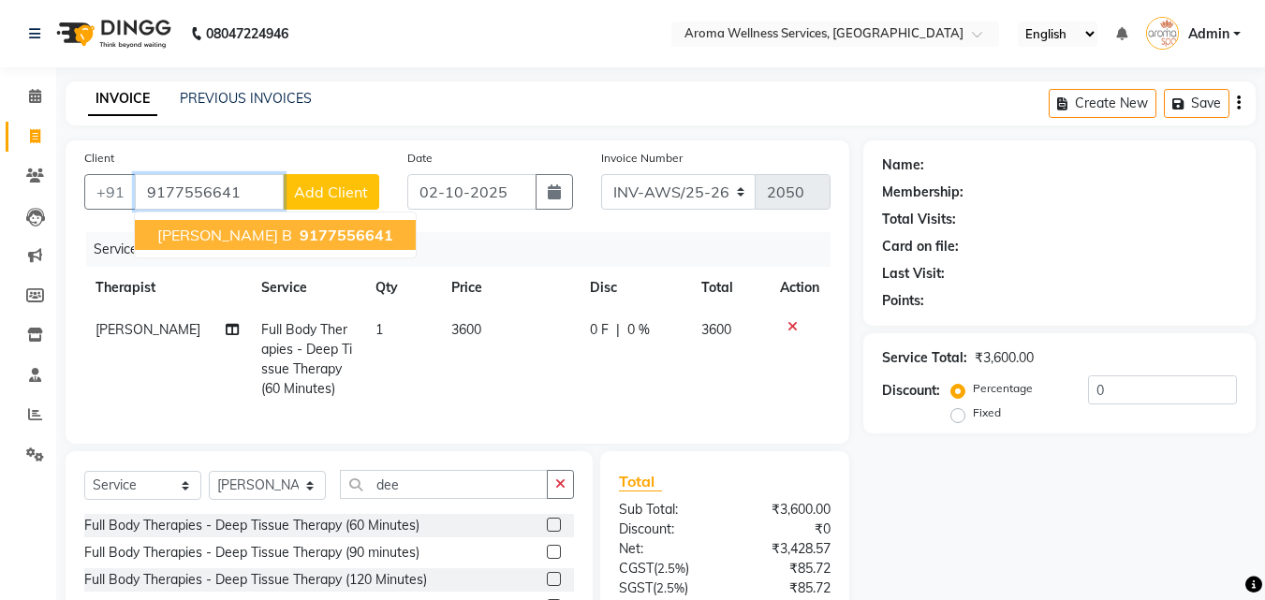
click at [311, 235] on span "9177556641" at bounding box center [347, 235] width 94 height 19
type input "9177556641"
click at [311, 235] on div "Services" at bounding box center [465, 249] width 758 height 35
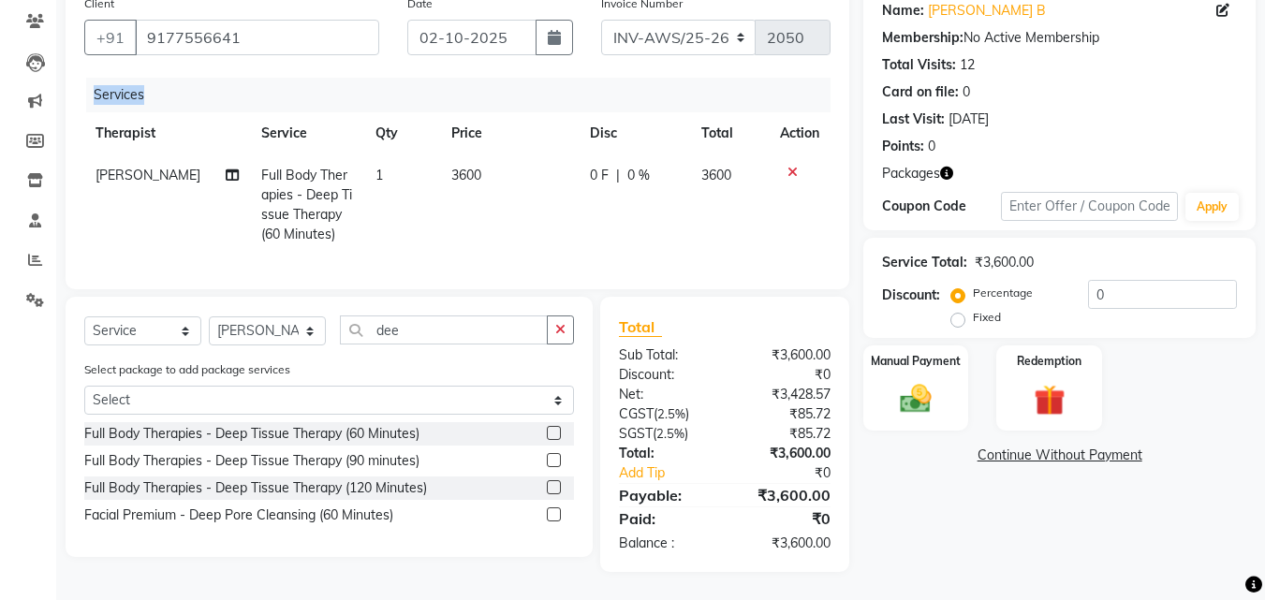
scroll to position [168, 0]
click at [1053, 365] on div "Redemption" at bounding box center [1049, 388] width 110 height 89
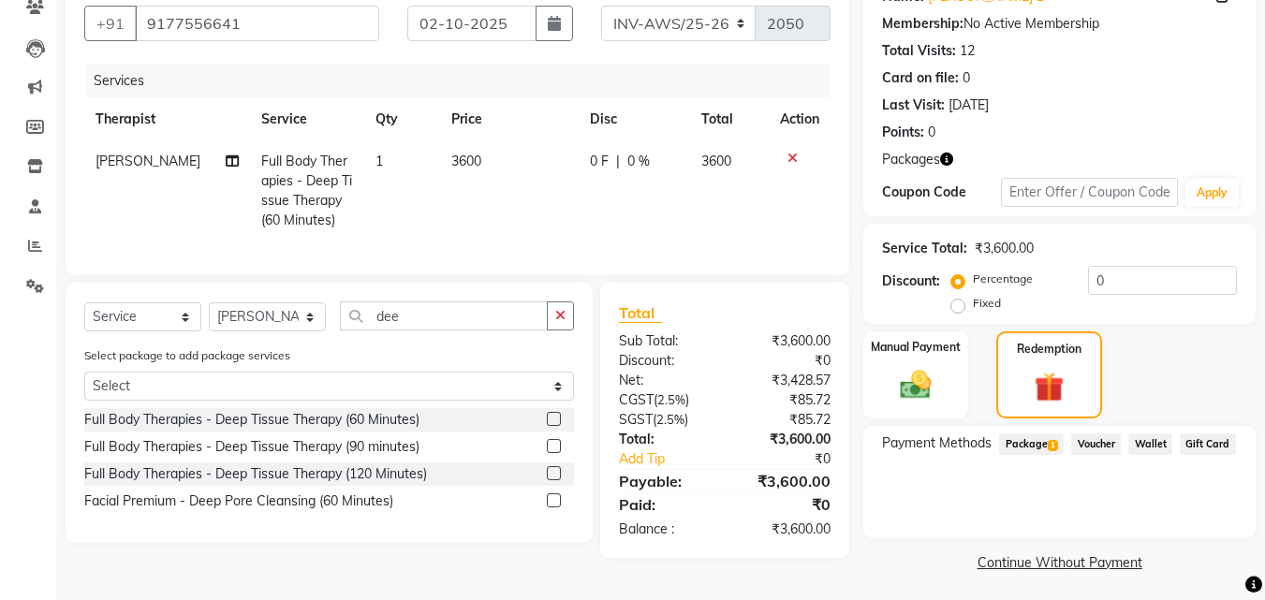
click at [1034, 441] on span "Package 1" at bounding box center [1031, 444] width 65 height 22
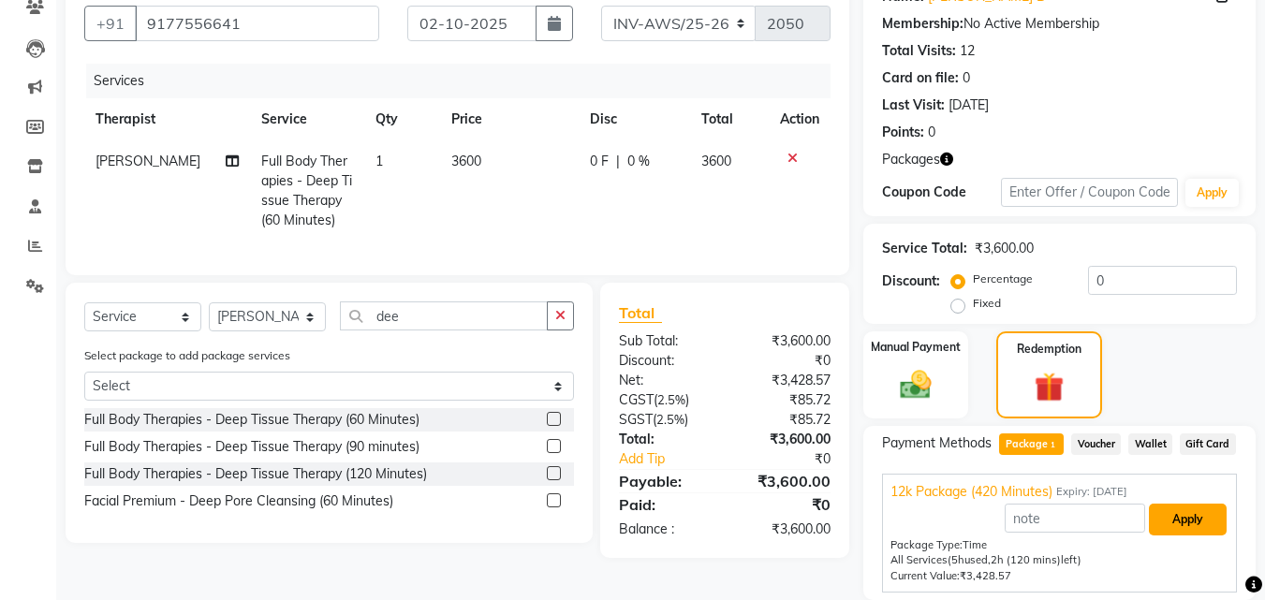
click at [1185, 528] on button "Apply" at bounding box center [1187, 520] width 78 height 32
click at [1185, 537] on div "Package Type: Time" at bounding box center [1059, 545] width 338 height 16
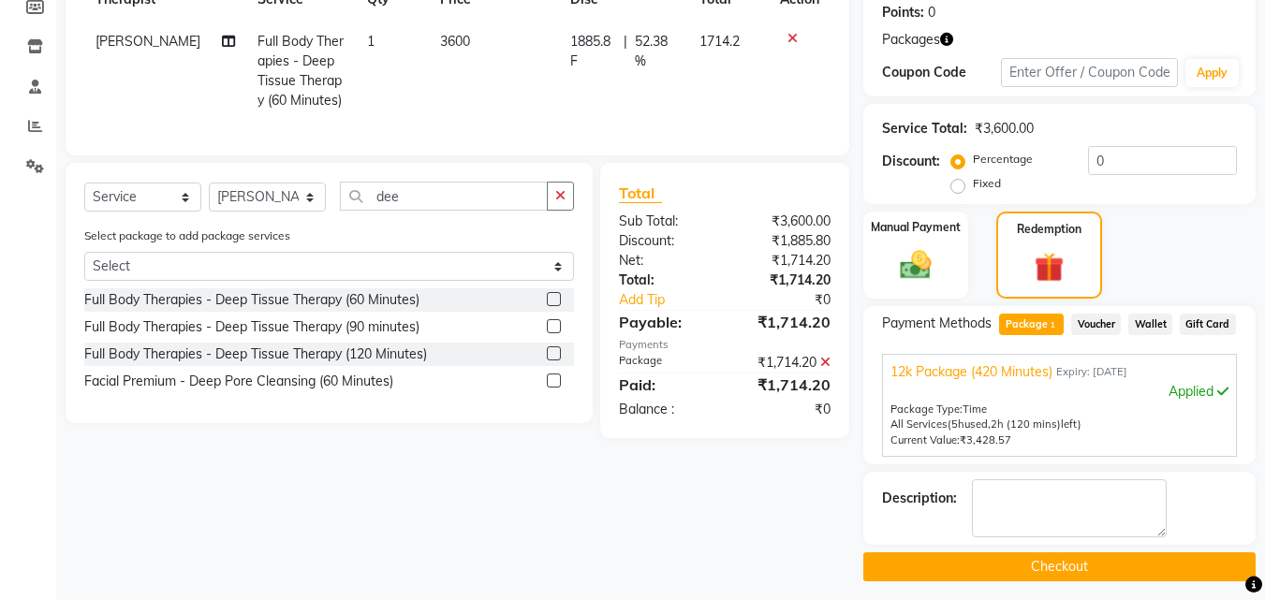
scroll to position [298, 0]
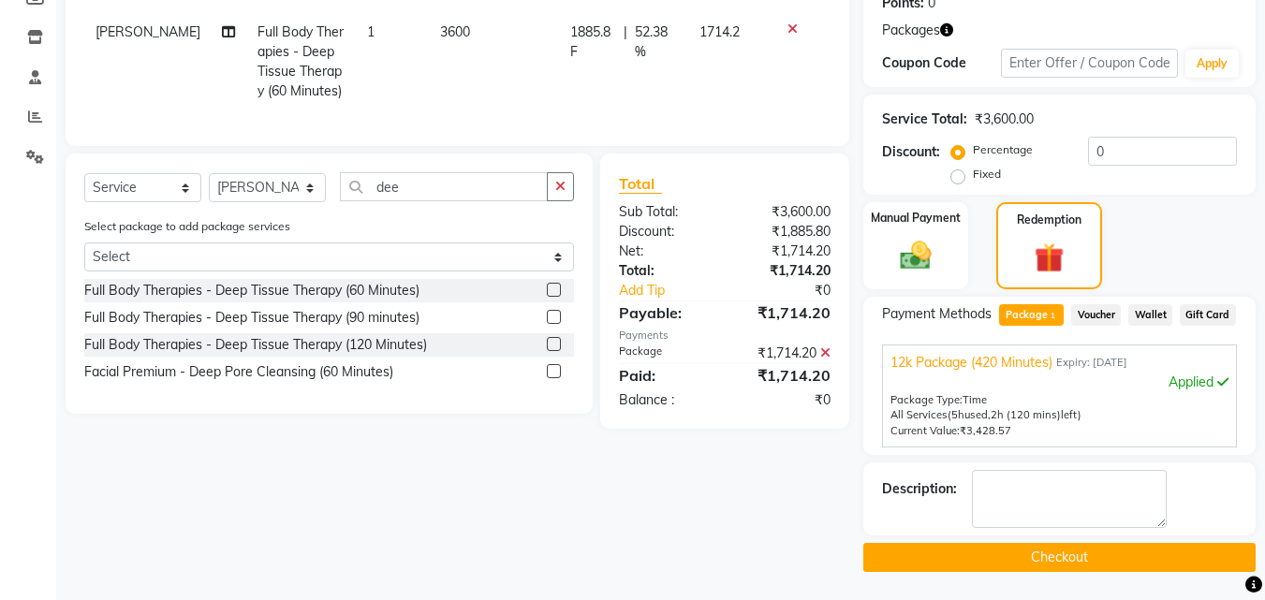
click at [1104, 560] on button "Checkout" at bounding box center [1059, 557] width 392 height 29
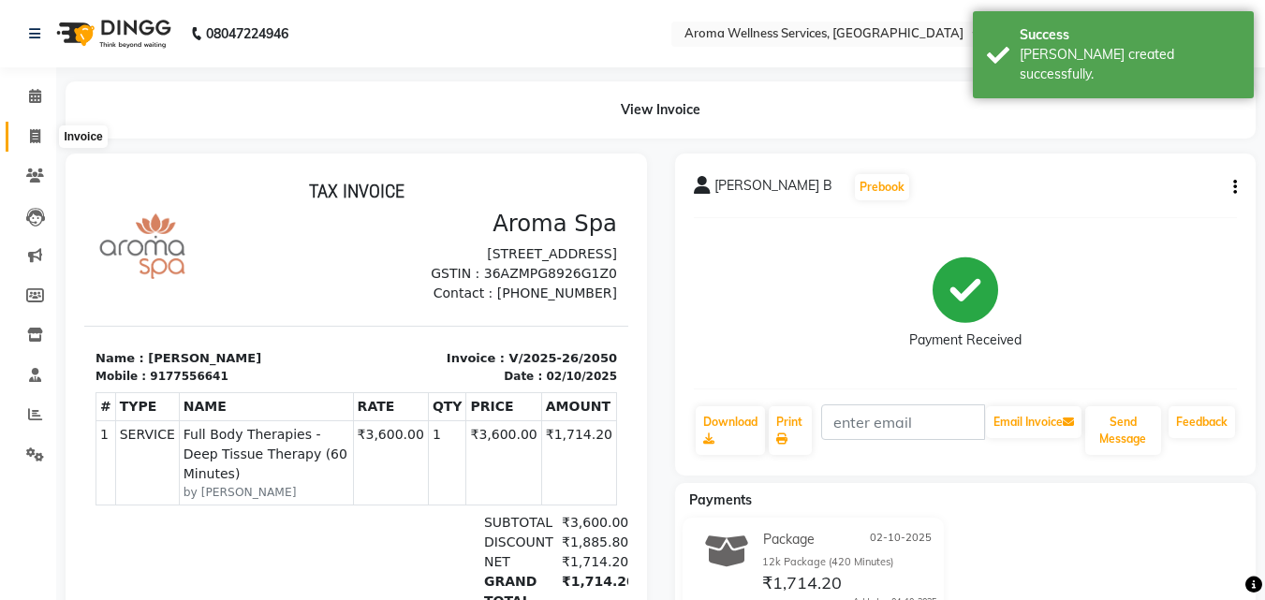
click at [37, 139] on icon at bounding box center [35, 136] width 10 height 14
select select "service"
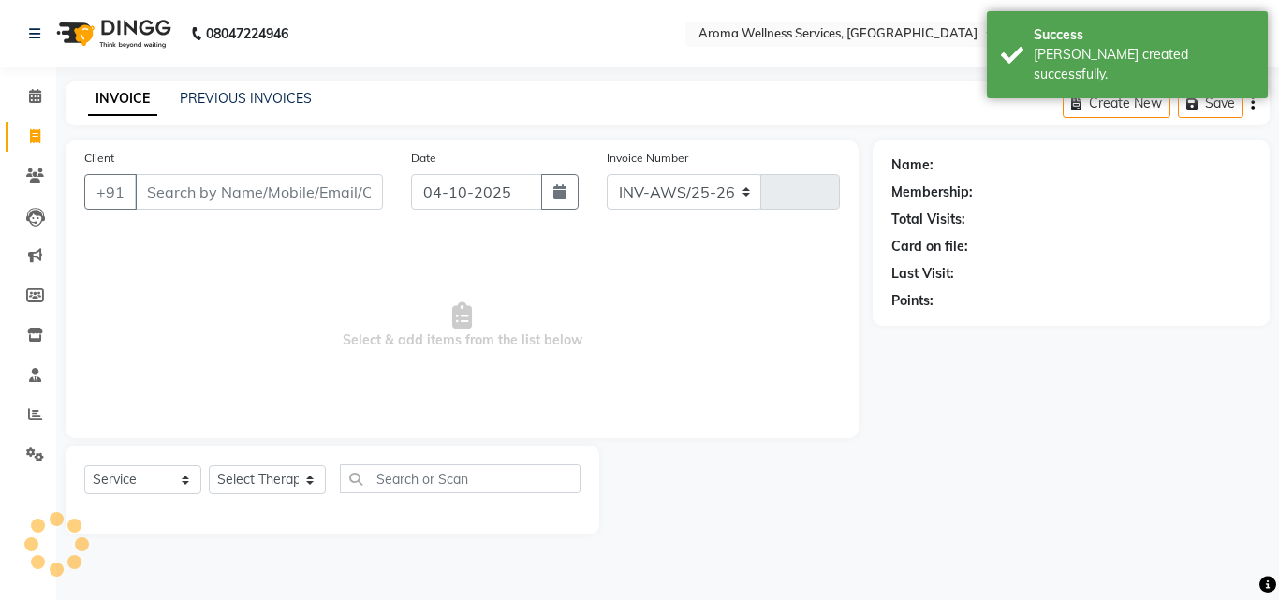
select select "6573"
type input "2051"
click at [565, 196] on icon "button" at bounding box center [559, 191] width 13 height 15
select select "10"
select select "2025"
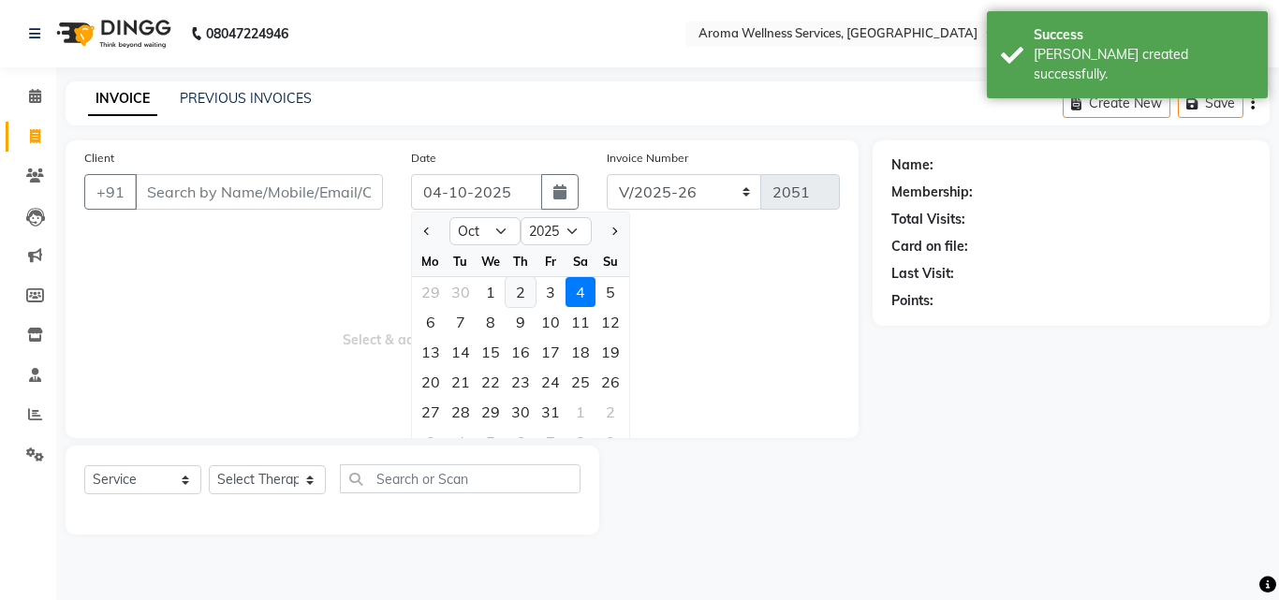
click at [519, 286] on div "2" at bounding box center [520, 292] width 30 height 30
type input "02-10-2025"
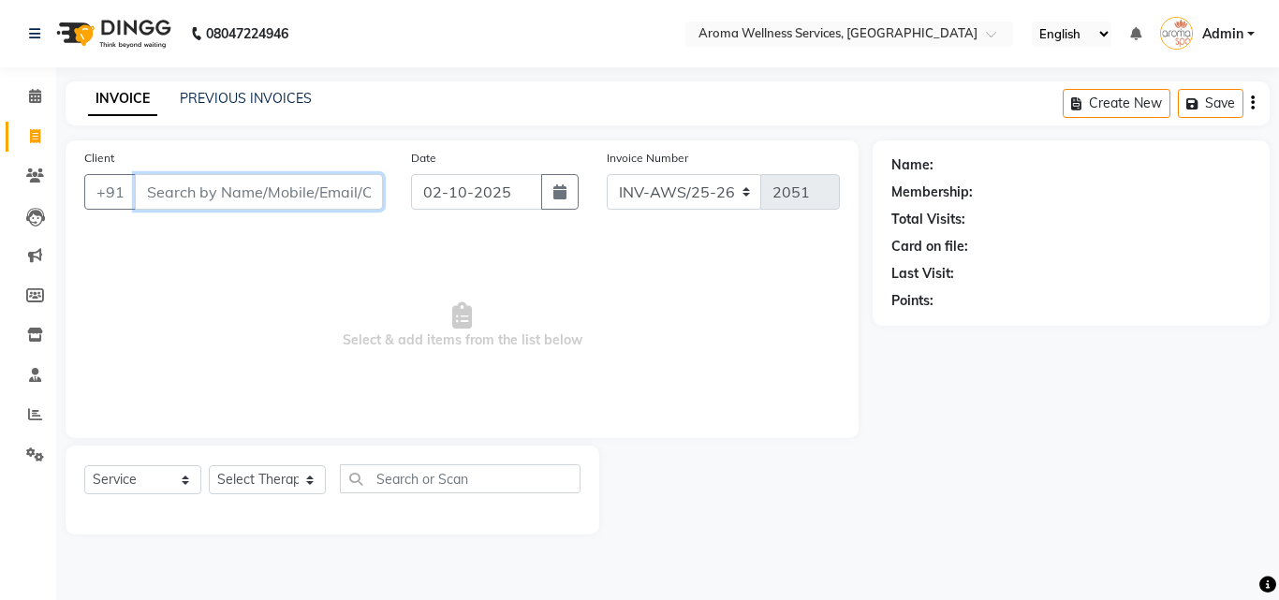
click at [358, 199] on input "Client" at bounding box center [259, 192] width 248 height 36
paste input "9848326000"
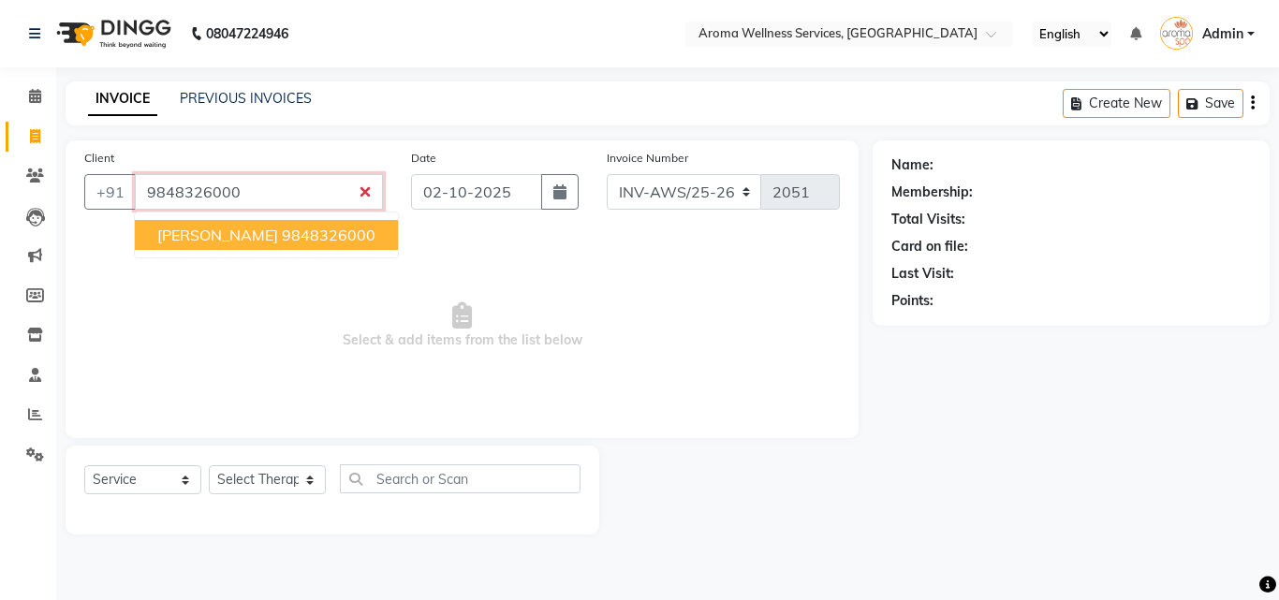
click at [335, 229] on ngb-highlight "9848326000" at bounding box center [329, 235] width 94 height 19
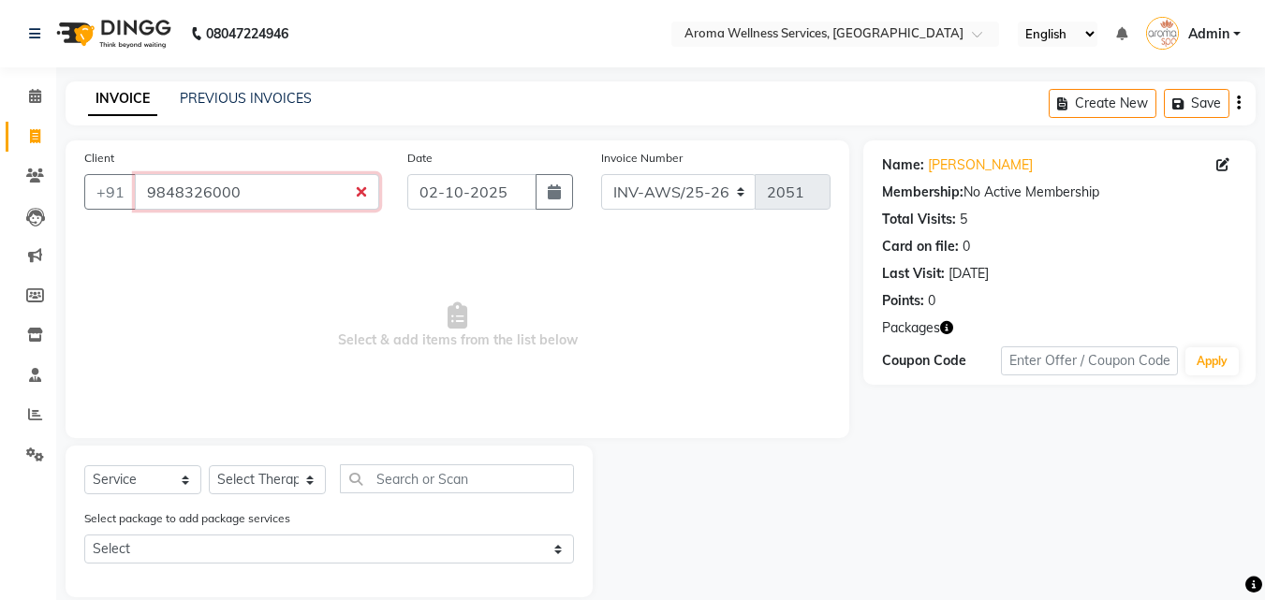
click at [255, 191] on input "9848326000" at bounding box center [257, 192] width 244 height 36
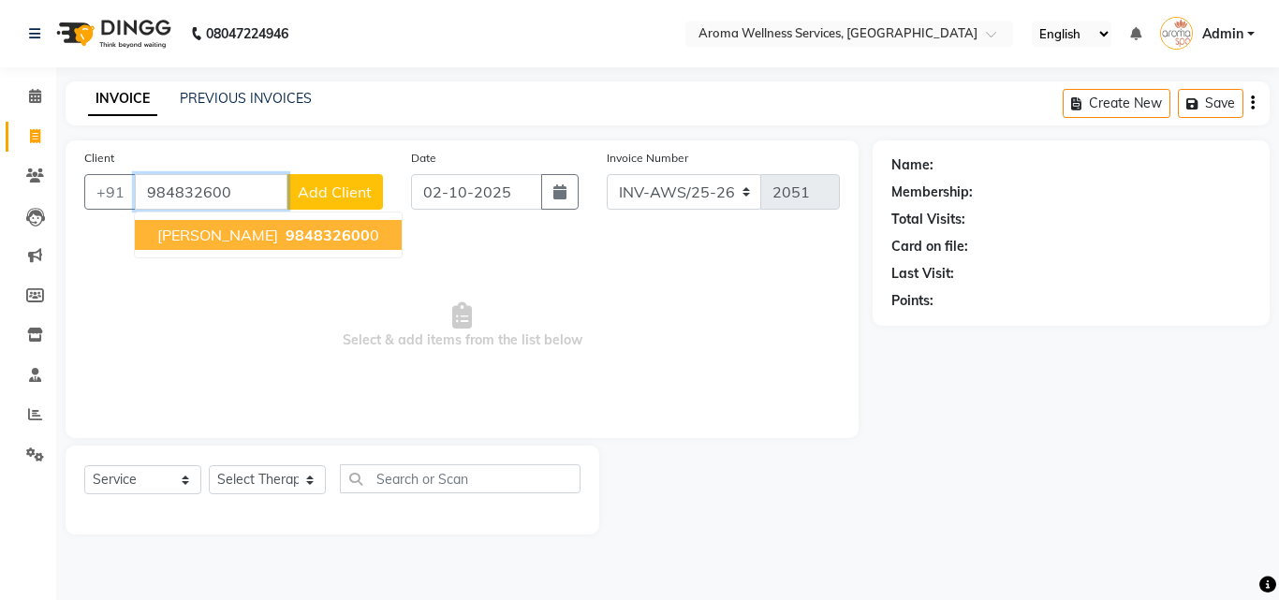
click at [252, 229] on span "[PERSON_NAME]" at bounding box center [217, 235] width 121 height 19
type input "9848326000"
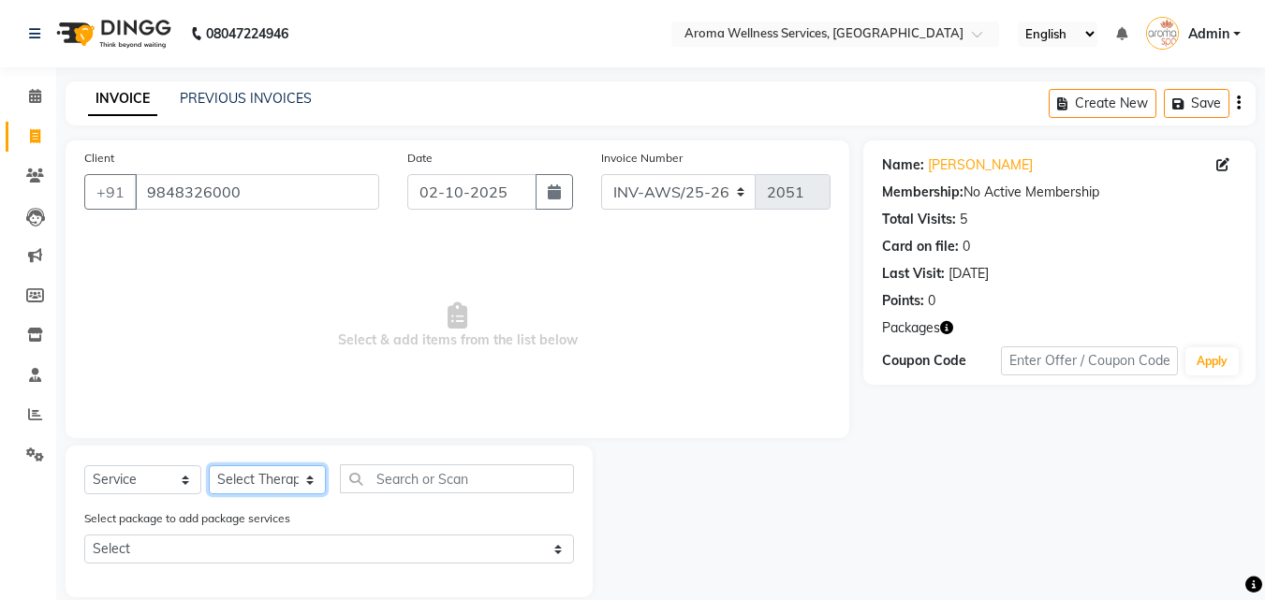
click at [311, 483] on select "Select Therapist [PERSON_NAME] [PERSON_NAME] Miss. Duhpuii [PERSON_NAME] Miss. …" at bounding box center [267, 479] width 117 height 29
select select "50768"
click at [209, 465] on select "Select Therapist [PERSON_NAME] [PERSON_NAME] Miss. Duhpuii [PERSON_NAME] Miss. …" at bounding box center [267, 479] width 117 height 29
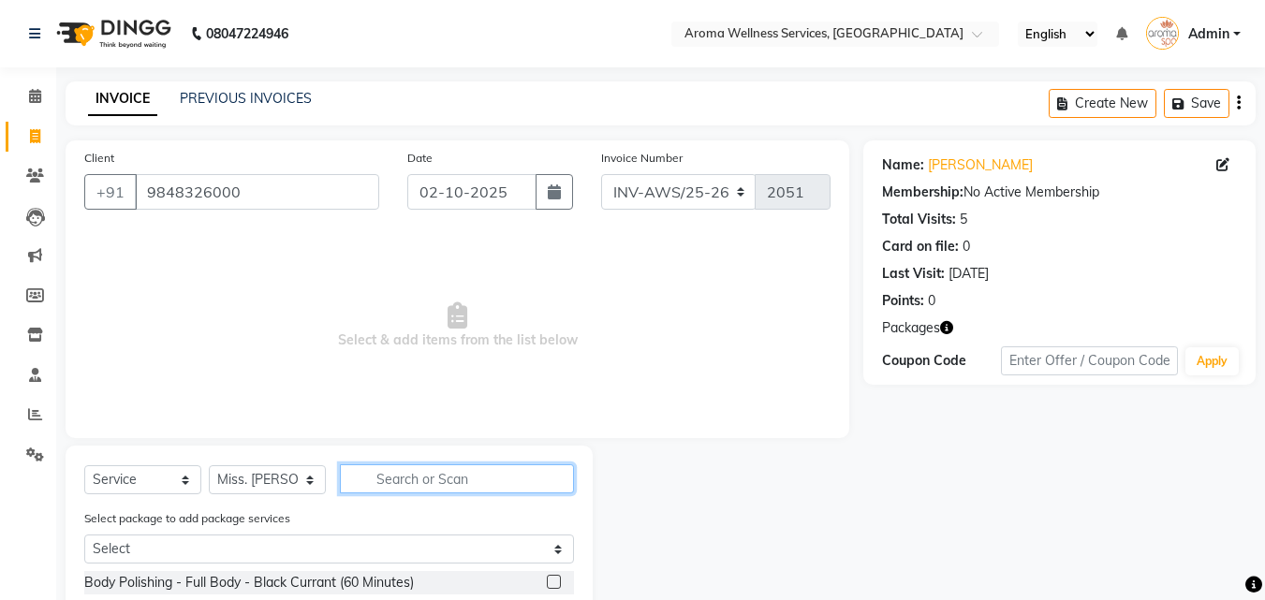
click at [424, 475] on input "text" at bounding box center [457, 478] width 234 height 29
type input "ba"
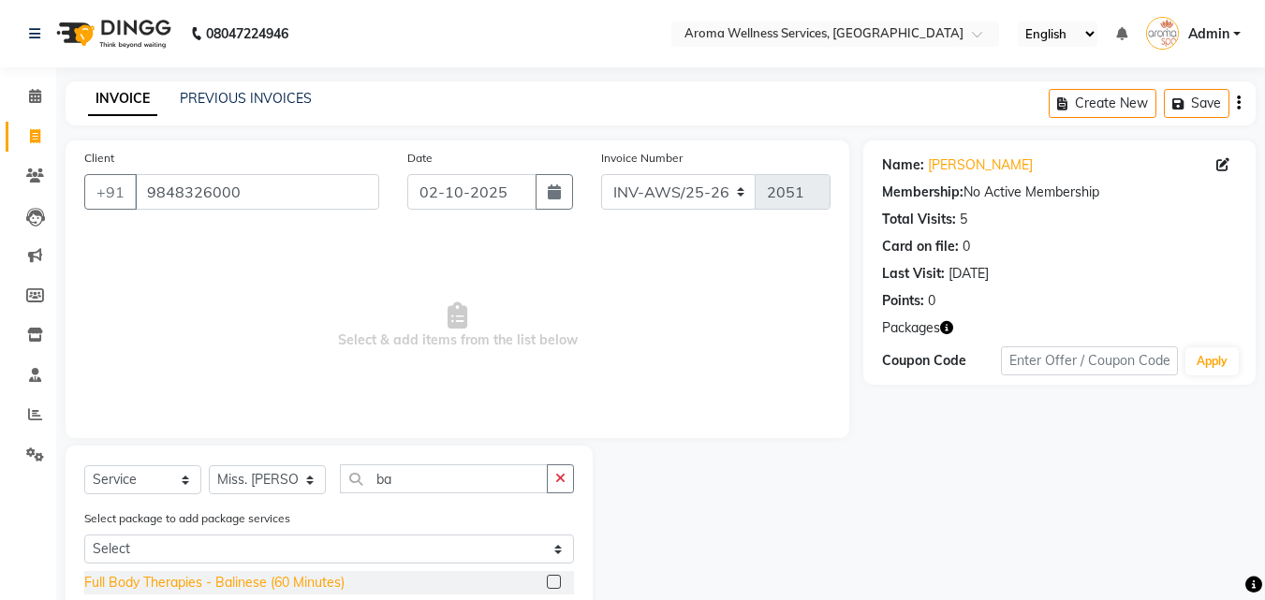
click at [311, 577] on div "Full Body Therapies - Balinese (60 Minutes)" at bounding box center [214, 583] width 260 height 20
checkbox input "false"
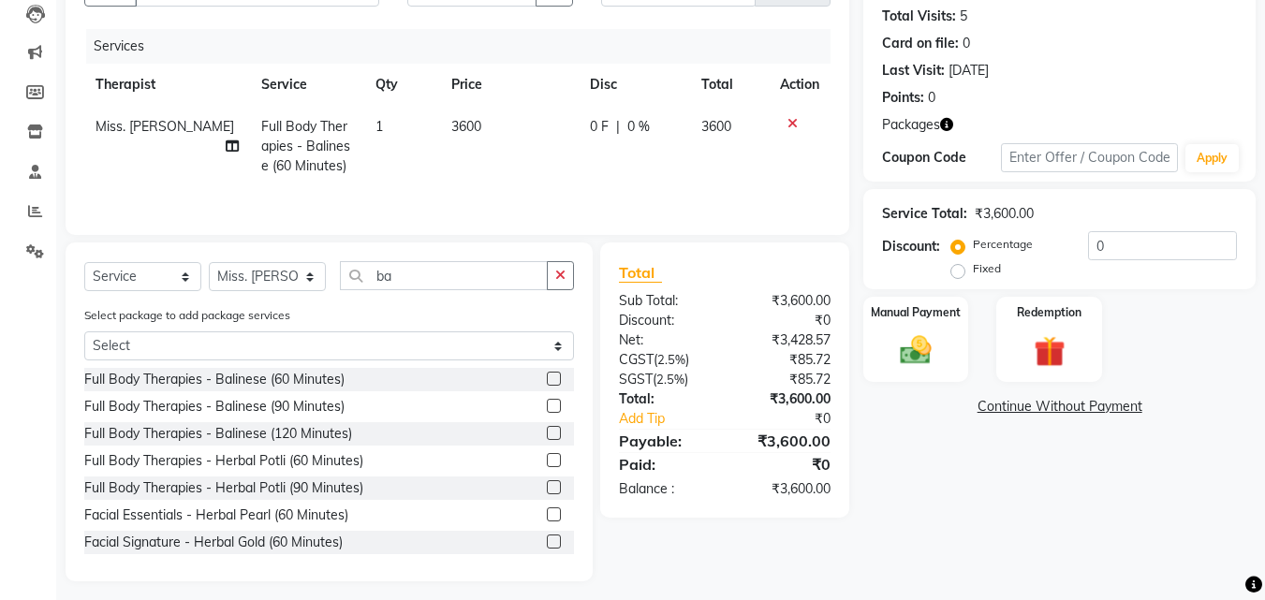
scroll to position [212, 0]
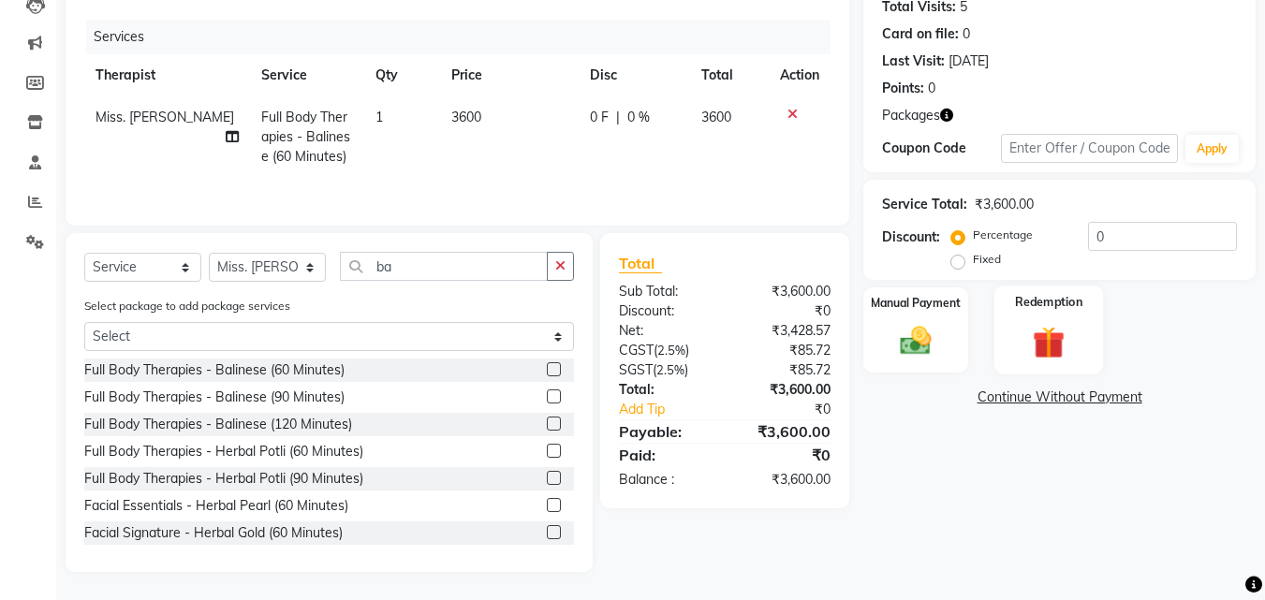
click at [1069, 346] on img at bounding box center [1048, 342] width 52 height 40
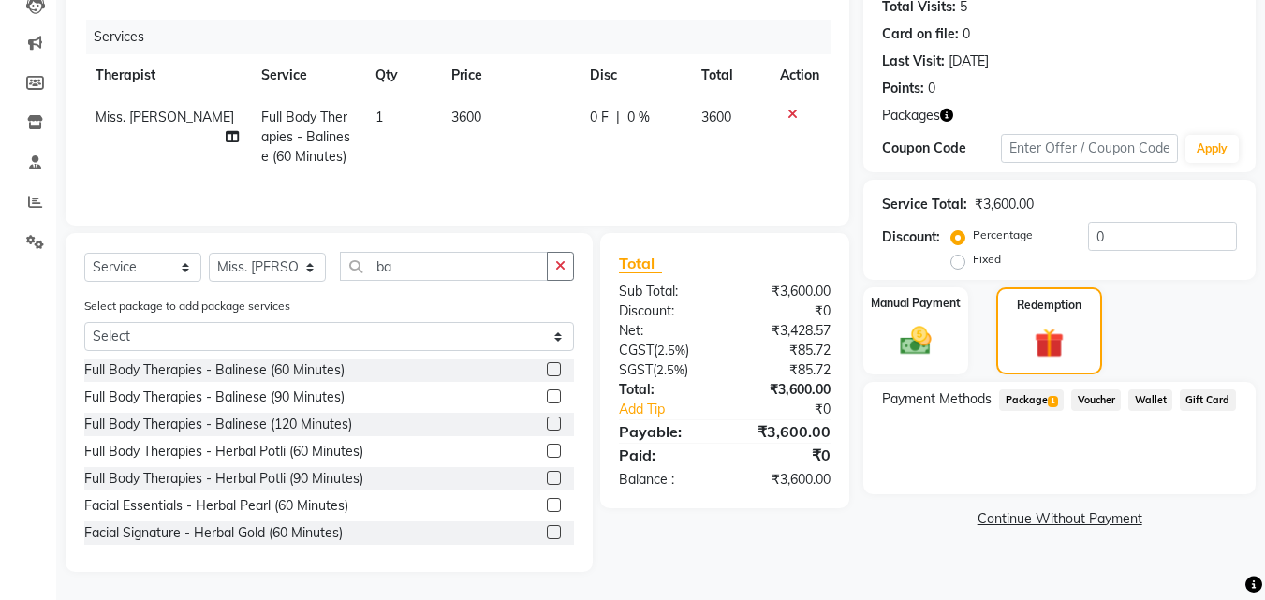
click at [1020, 394] on span "Package 1" at bounding box center [1031, 400] width 65 height 22
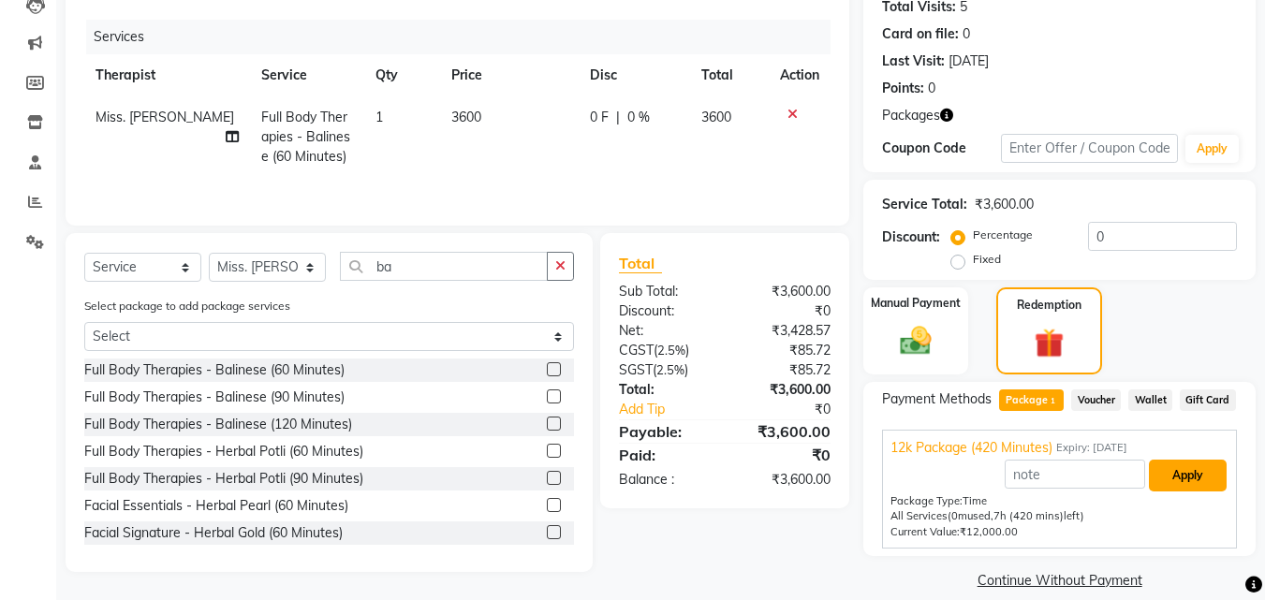
click at [1210, 487] on button "Apply" at bounding box center [1187, 476] width 78 height 32
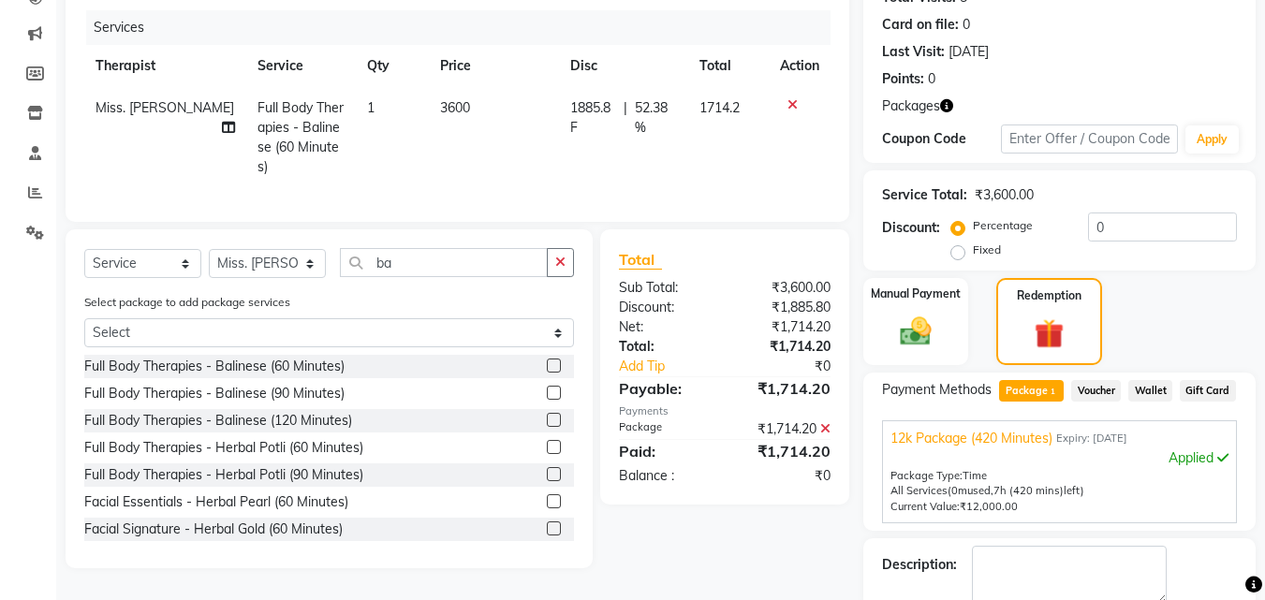
scroll to position [298, 0]
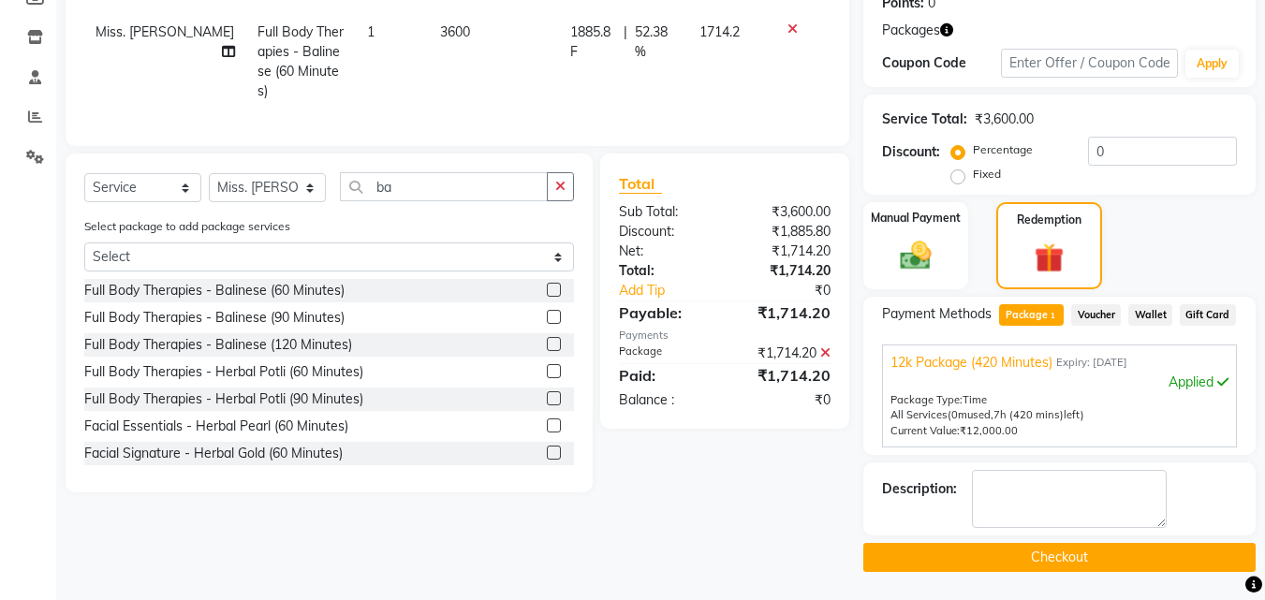
click at [1137, 546] on button "Checkout" at bounding box center [1059, 557] width 392 height 29
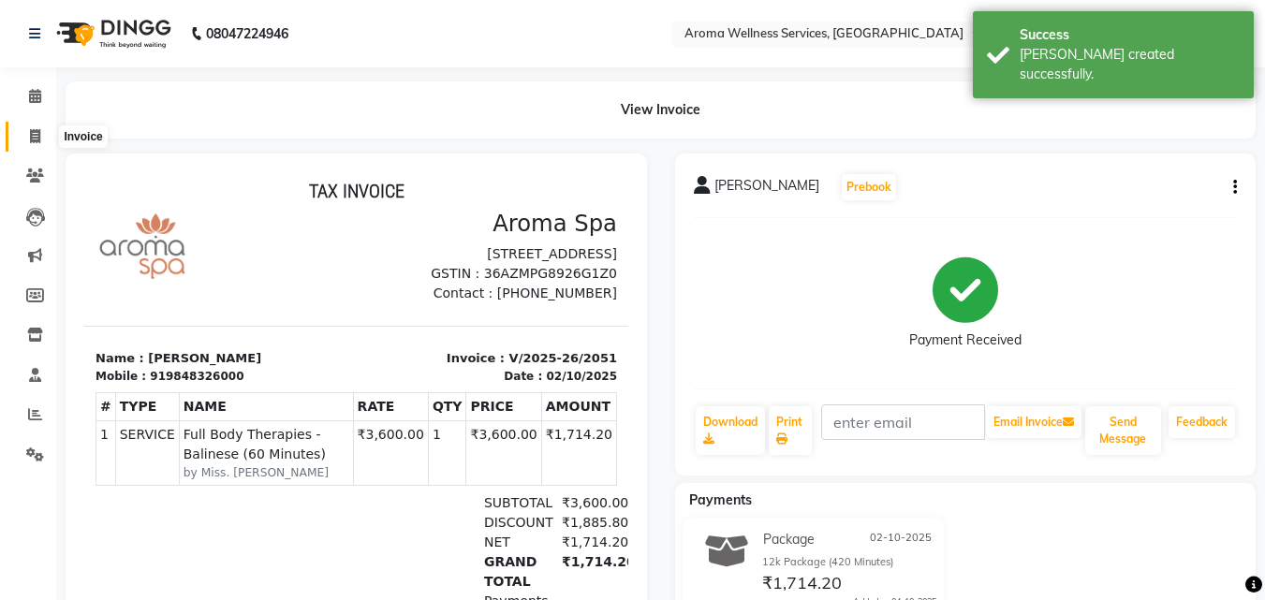
click at [40, 137] on icon at bounding box center [35, 136] width 10 height 14
select select "service"
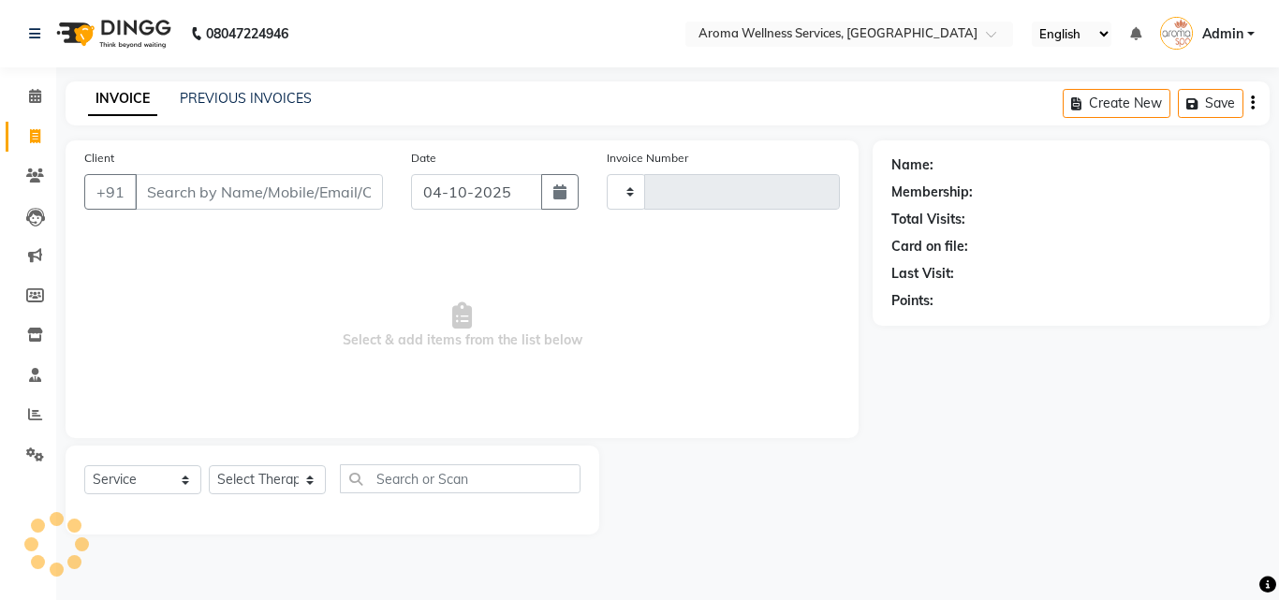
type input "2052"
select select "6573"
click at [567, 198] on button "button" at bounding box center [559, 192] width 37 height 36
select select "10"
select select "2025"
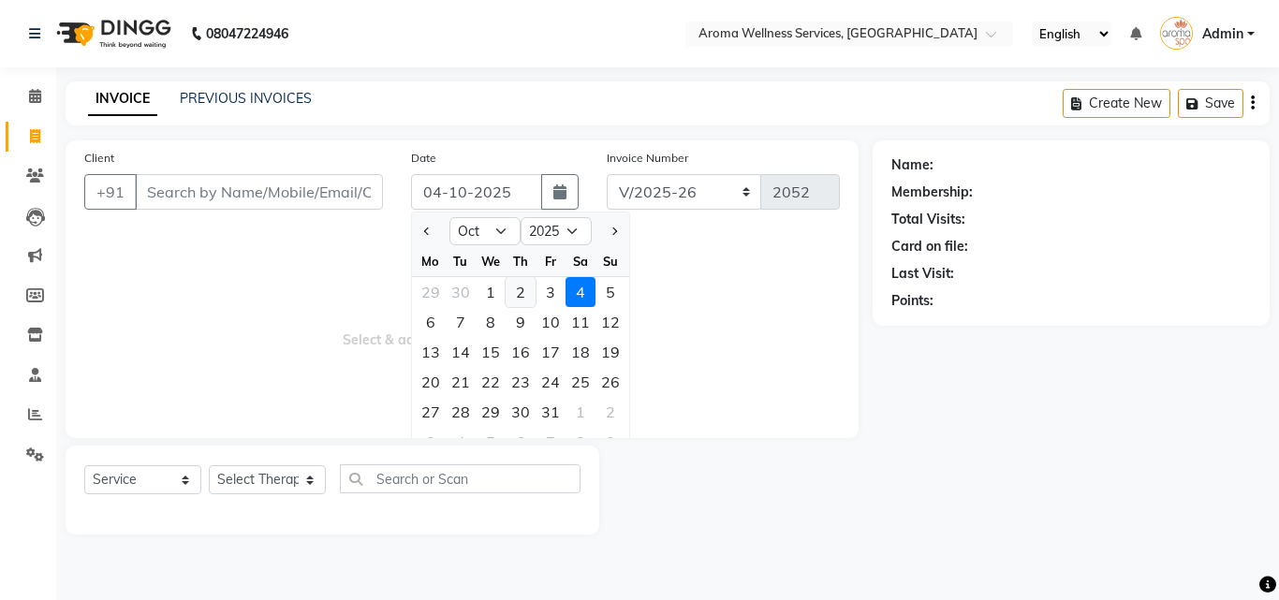
click at [514, 281] on div "2" at bounding box center [520, 292] width 30 height 30
type input "02-10-2025"
click at [514, 281] on span "Select & add items from the list below" at bounding box center [461, 325] width 755 height 187
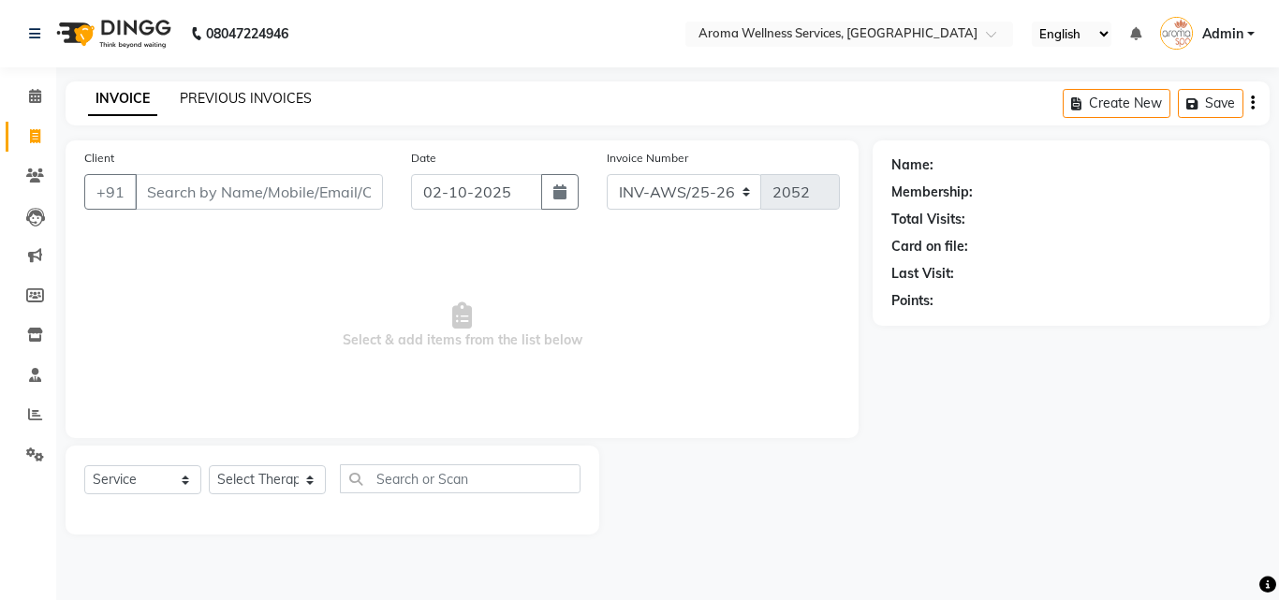
click at [251, 94] on link "PREVIOUS INVOICES" at bounding box center [246, 98] width 132 height 17
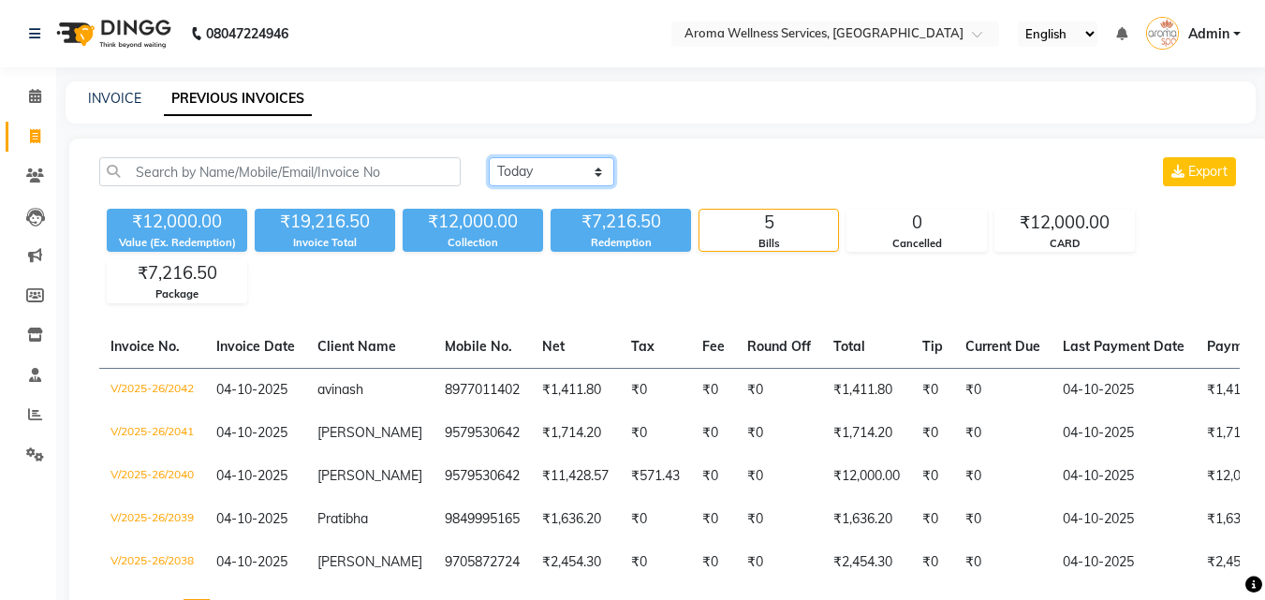
click at [595, 173] on select "[DATE] [DATE] Custom Range" at bounding box center [551, 171] width 125 height 29
click at [489, 157] on select "[DATE] [DATE] Custom Range" at bounding box center [551, 171] width 125 height 29
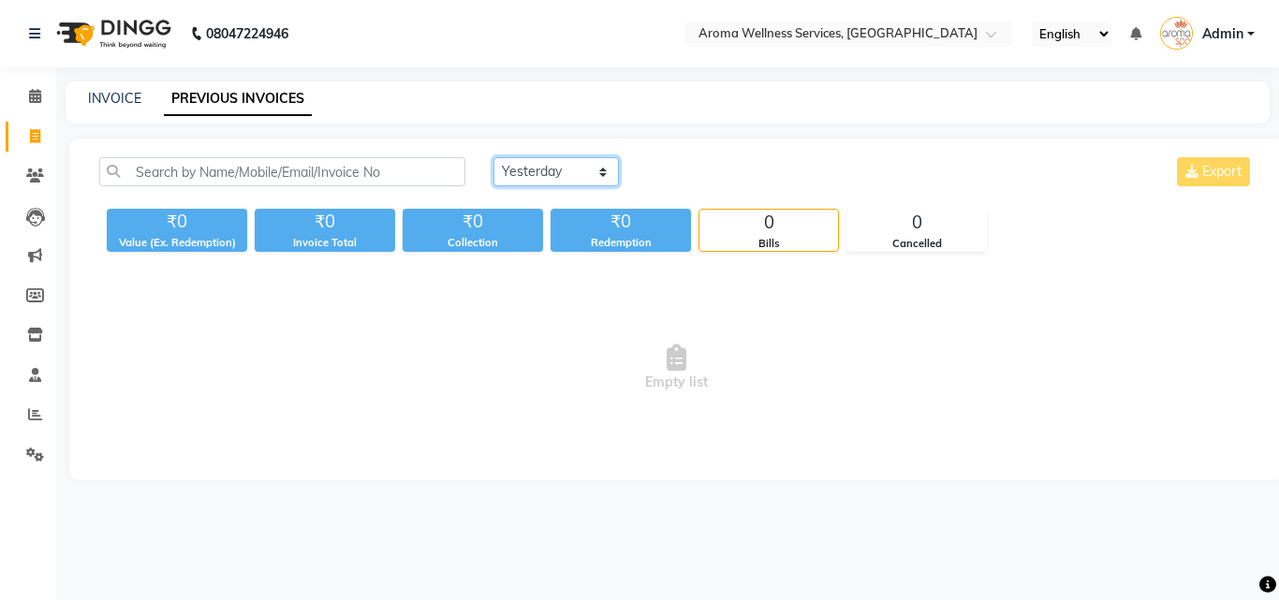
click at [601, 177] on select "[DATE] [DATE] Custom Range" at bounding box center [555, 171] width 125 height 29
select select "range"
click at [493, 157] on select "[DATE] [DATE] Custom Range" at bounding box center [555, 171] width 125 height 29
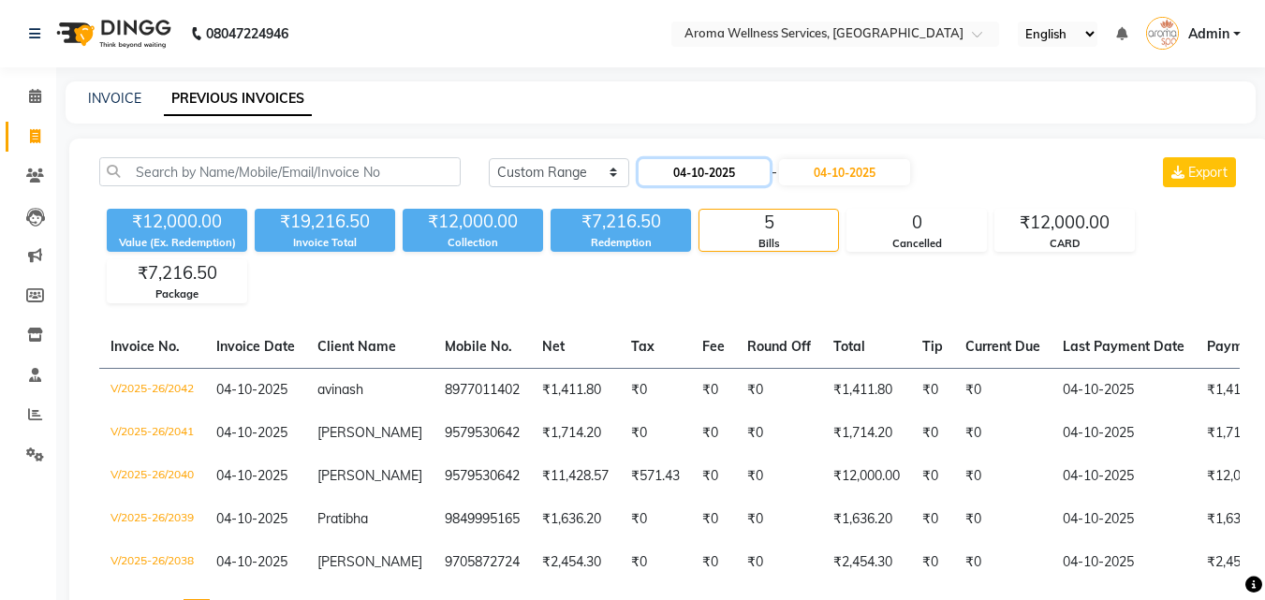
click at [711, 174] on input "04-10-2025" at bounding box center [703, 172] width 131 height 26
select select "10"
select select "2025"
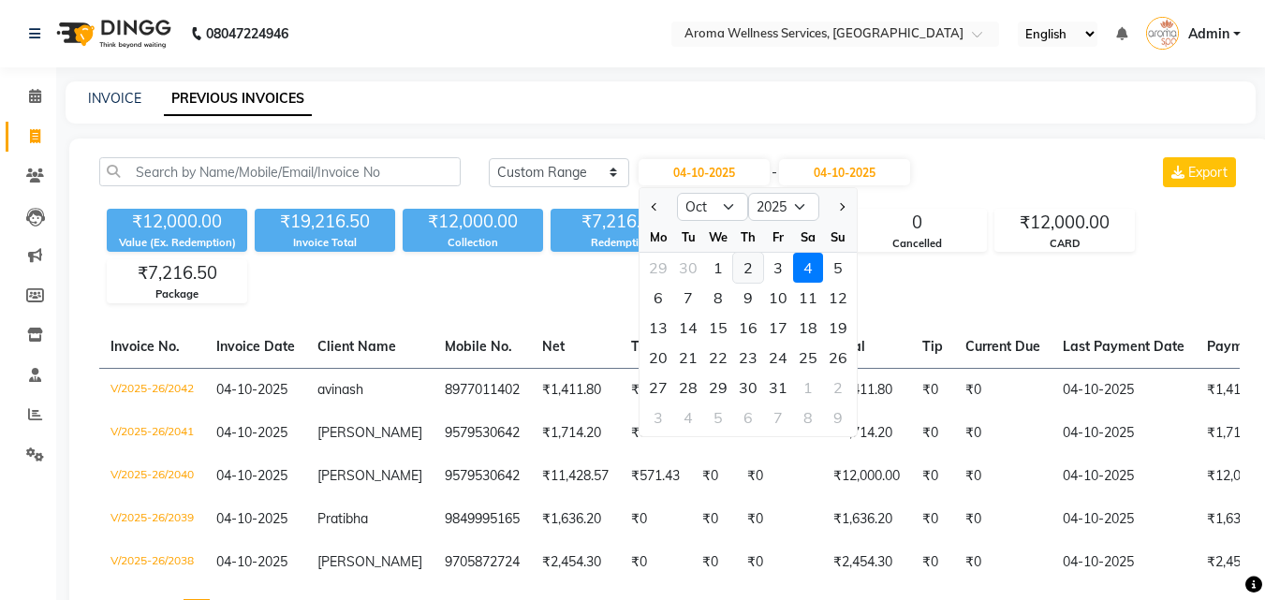
click at [745, 262] on div "2" at bounding box center [748, 268] width 30 height 30
type input "02-10-2025"
click at [745, 262] on div "₹12,000.00 Value (Ex. Redemption) ₹19,216.50 Invoice Total ₹12,000.00 Collectio…" at bounding box center [669, 252] width 1140 height 102
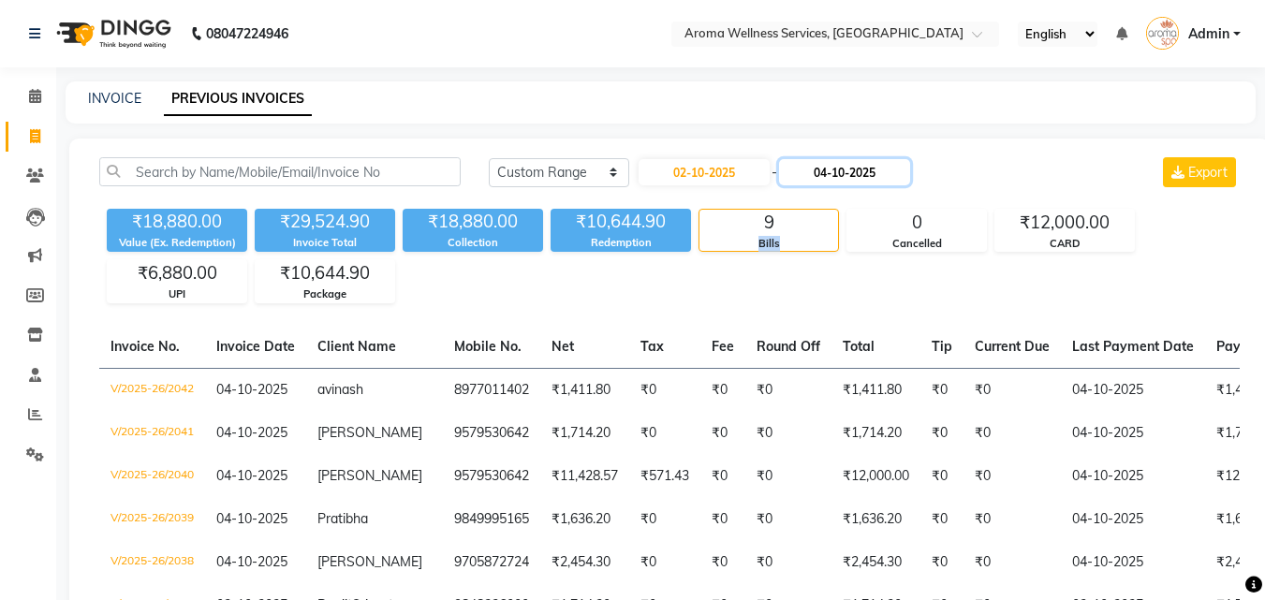
click at [861, 180] on input "04-10-2025" at bounding box center [844, 172] width 131 height 26
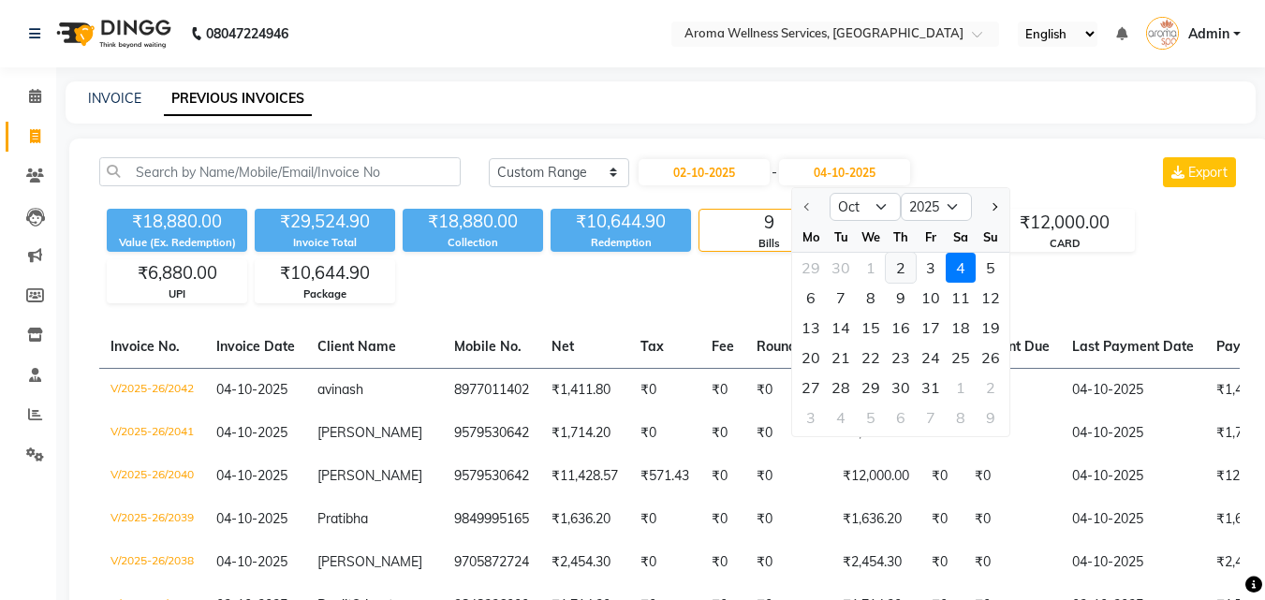
click at [897, 259] on div "2" at bounding box center [900, 268] width 30 height 30
type input "02-10-2025"
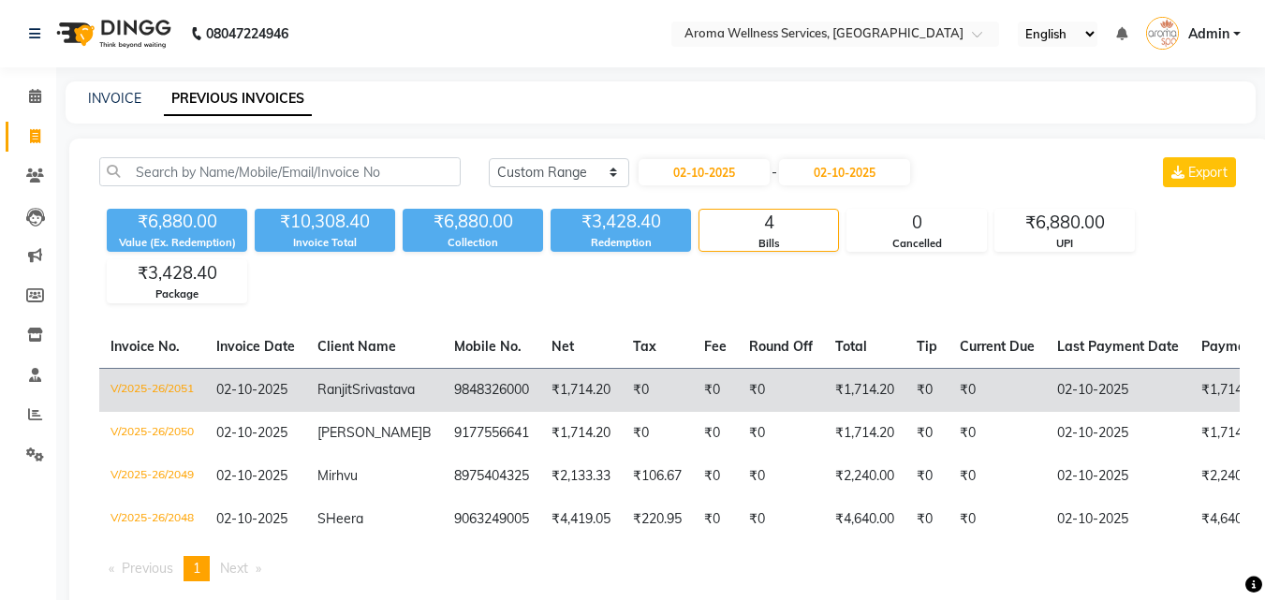
click at [329, 394] on span "Ranjit" at bounding box center [334, 389] width 35 height 17
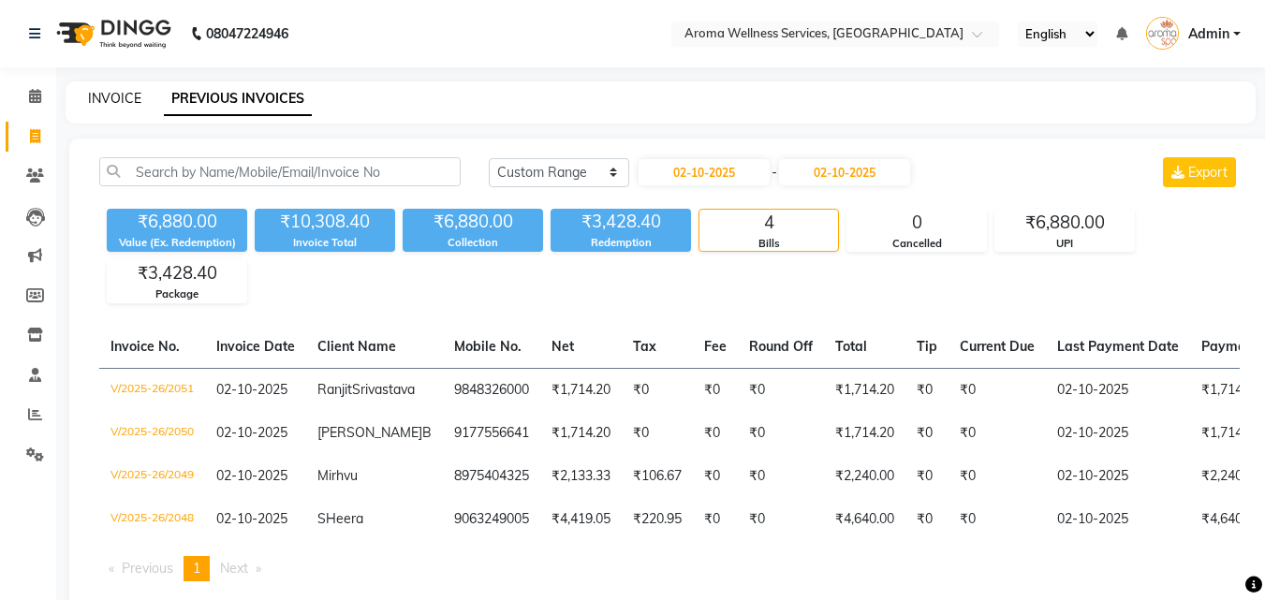
click at [109, 97] on link "INVOICE" at bounding box center [114, 98] width 53 height 17
select select "service"
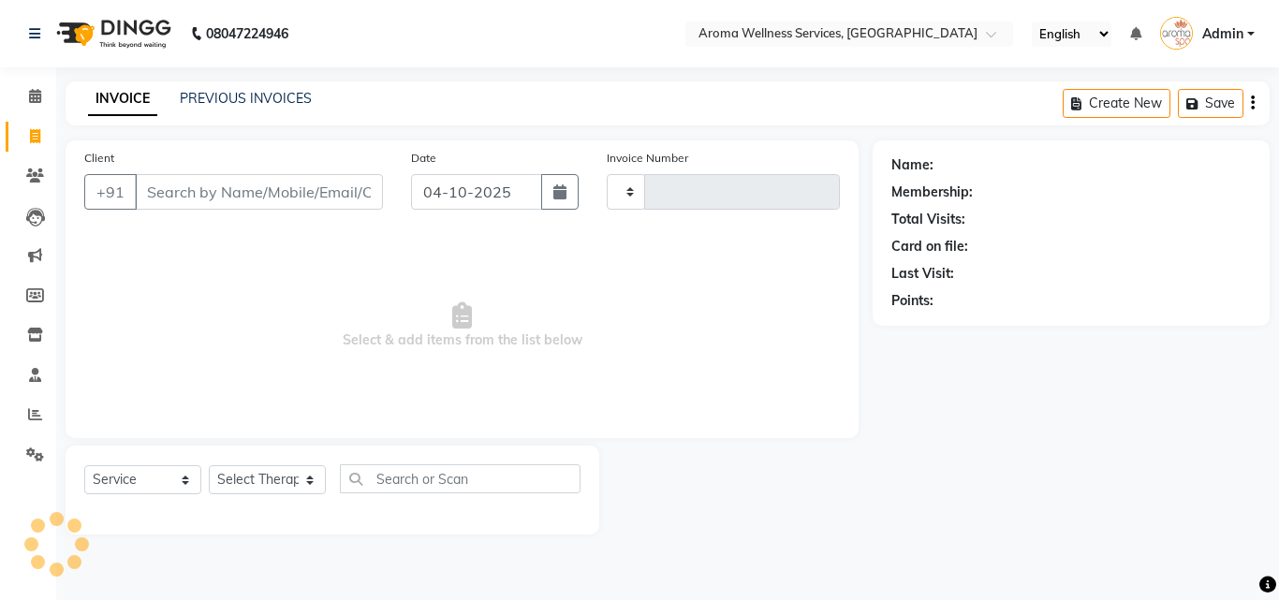
type input "2052"
select select "6573"
click at [567, 188] on button "button" at bounding box center [559, 192] width 37 height 36
select select "10"
select select "2025"
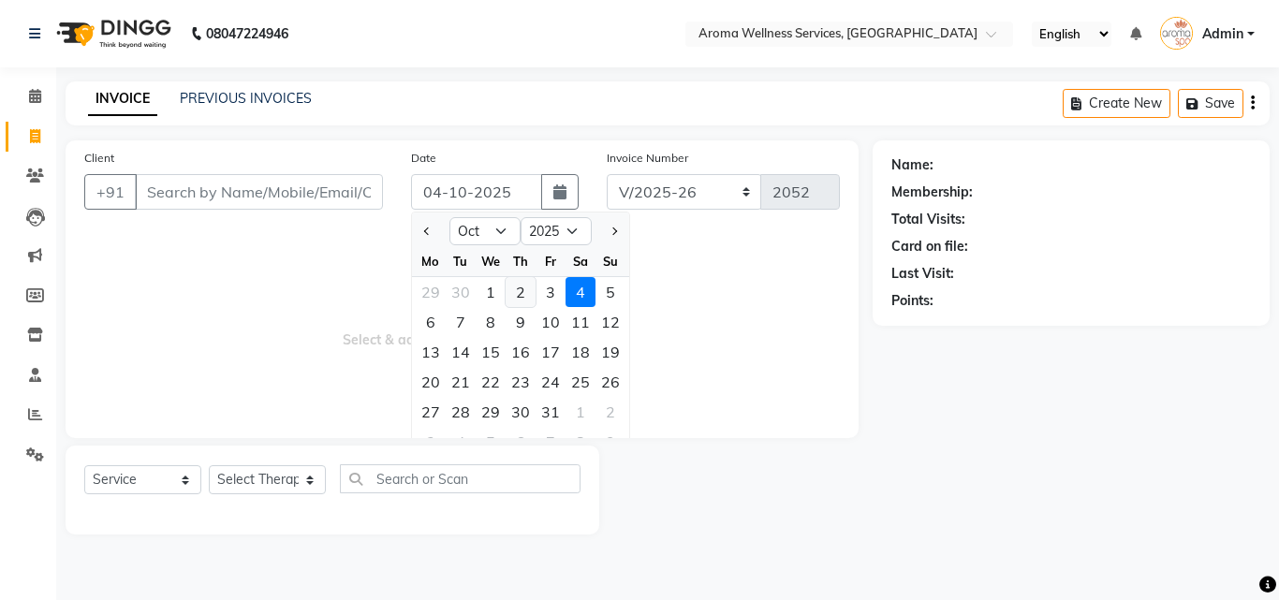
click at [526, 294] on div "2" at bounding box center [520, 292] width 30 height 30
type input "02-10-2025"
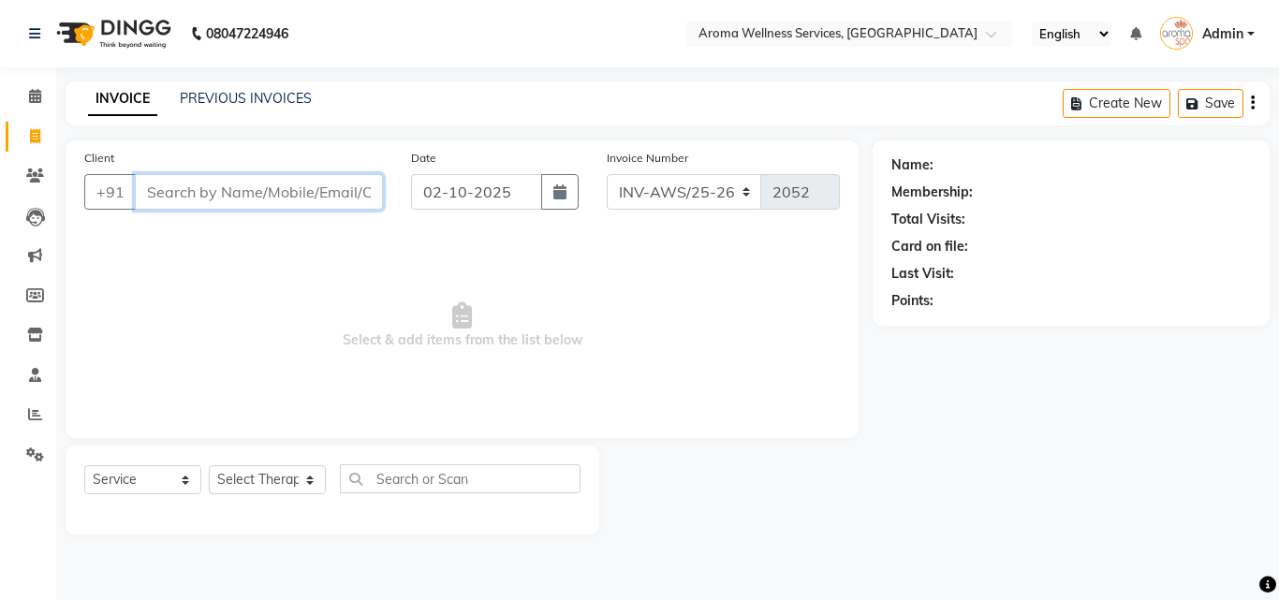
click at [293, 205] on input "Client" at bounding box center [259, 192] width 248 height 36
paste input "9848326000"
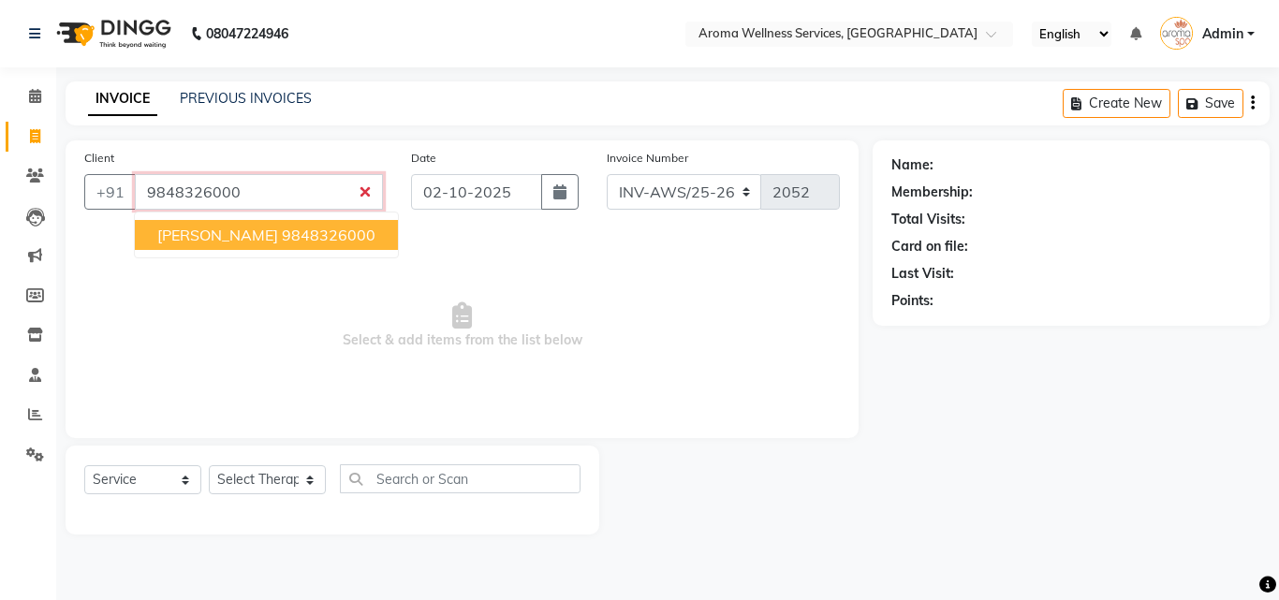
click at [303, 229] on ngb-highlight "9848326000" at bounding box center [329, 235] width 94 height 19
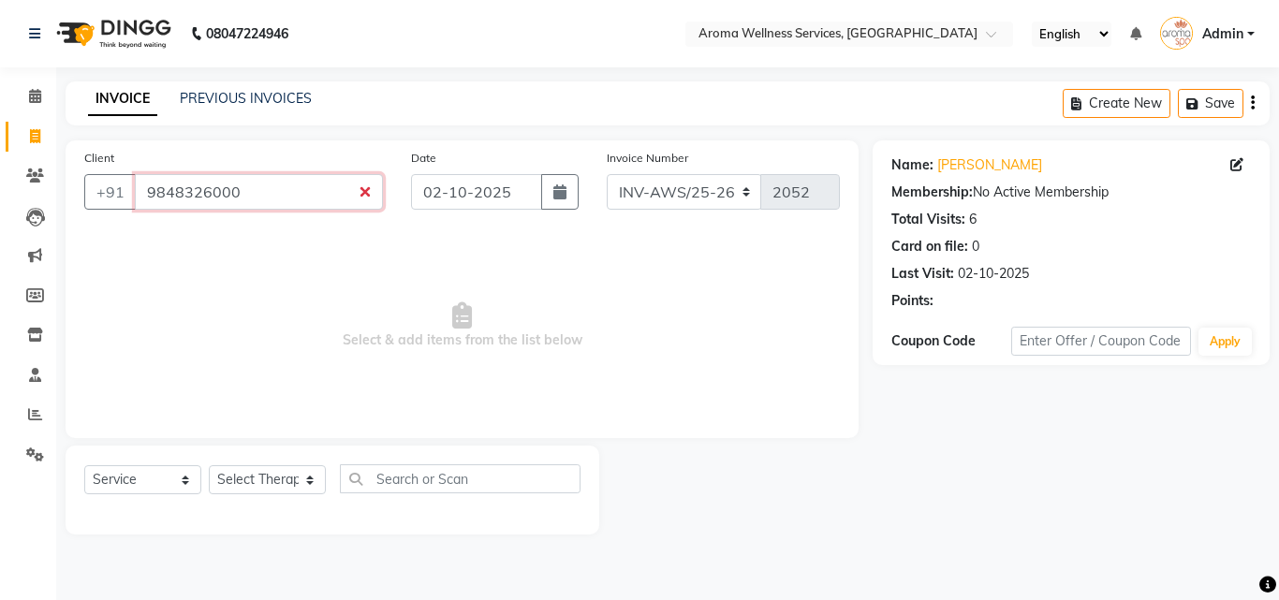
click at [320, 198] on input "9848326000" at bounding box center [259, 192] width 248 height 36
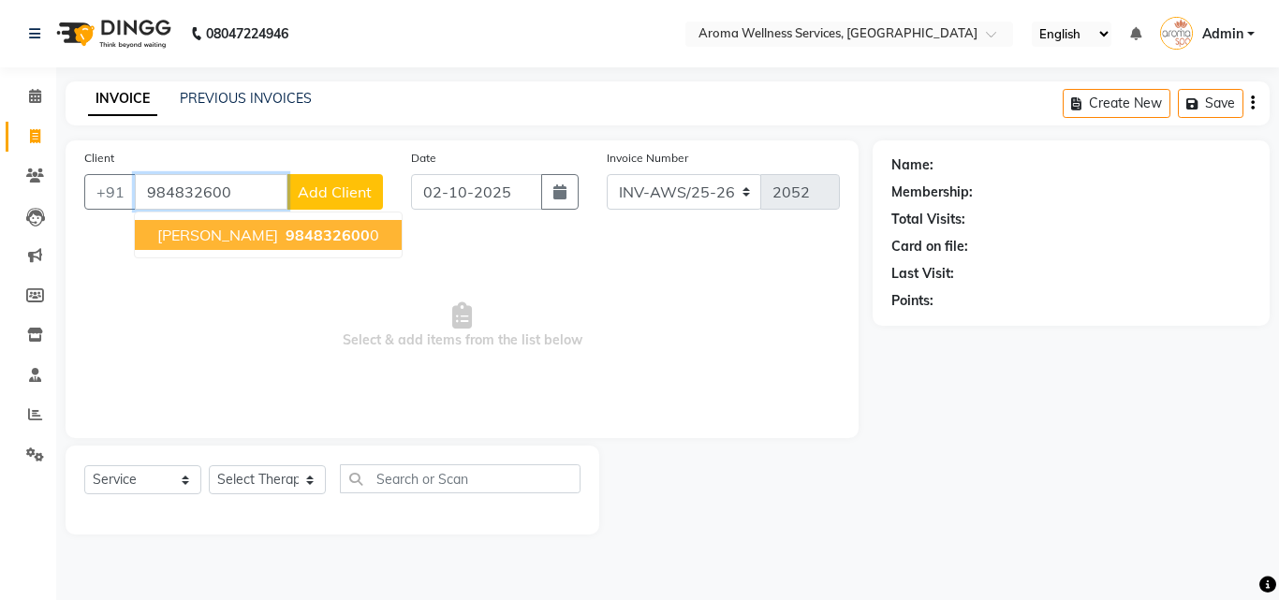
type input "9848326000"
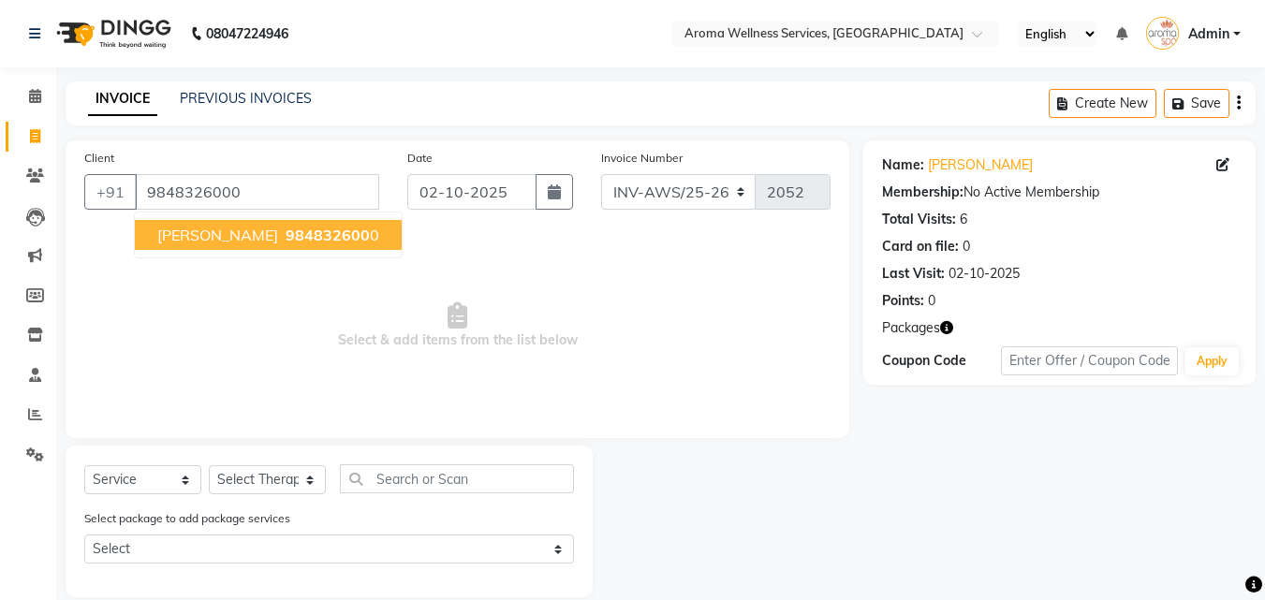
click at [363, 228] on span "984832600" at bounding box center [327, 235] width 84 height 19
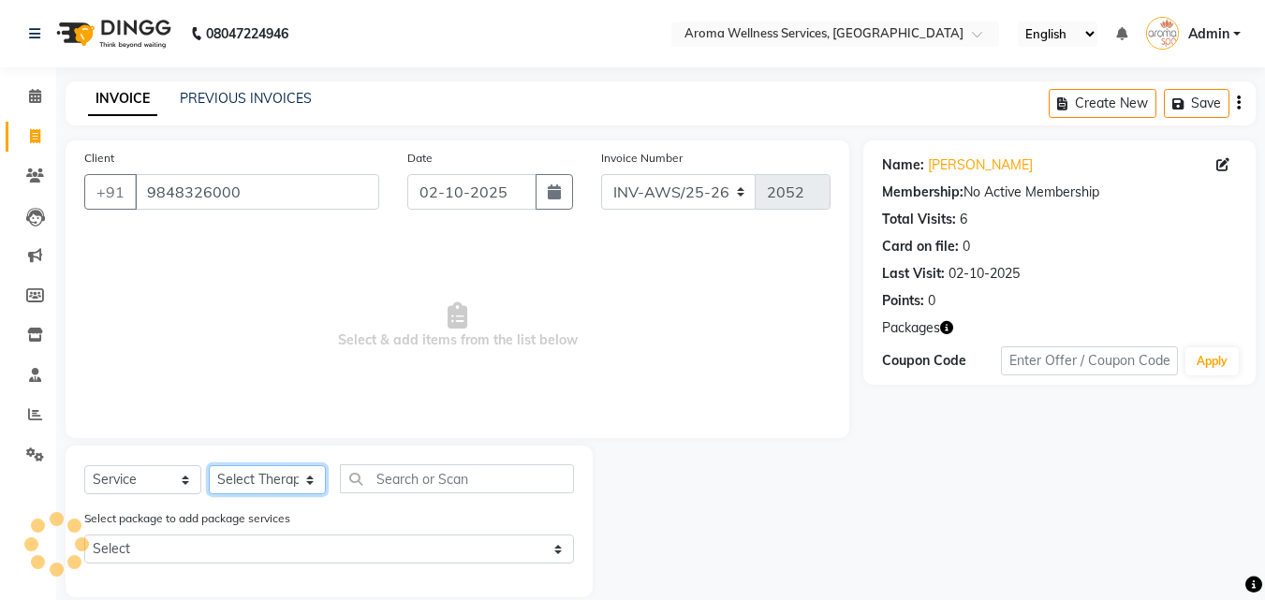
click at [311, 480] on select "Select Therapist [PERSON_NAME] [PERSON_NAME] Miss. Duhpuii [PERSON_NAME] Miss. …" at bounding box center [267, 479] width 117 height 29
select select "50768"
click at [209, 465] on select "Select Therapist [PERSON_NAME] [PERSON_NAME] Miss. Duhpuii [PERSON_NAME] Miss. …" at bounding box center [267, 479] width 117 height 29
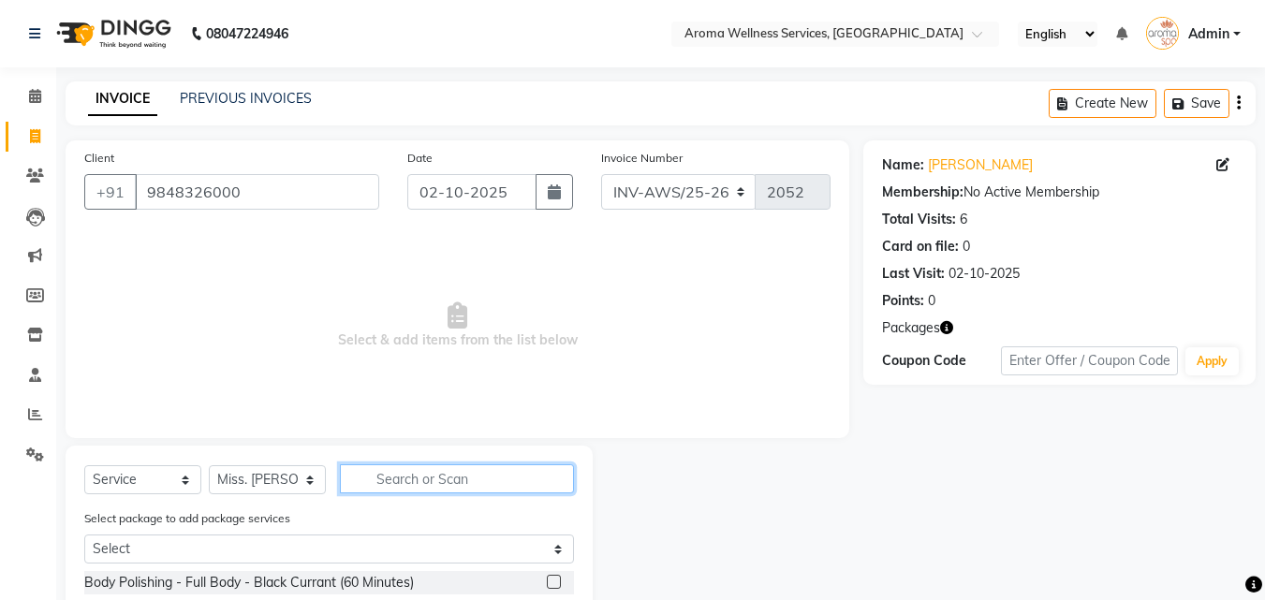
click at [433, 485] on input "text" at bounding box center [457, 478] width 234 height 29
type input "sc"
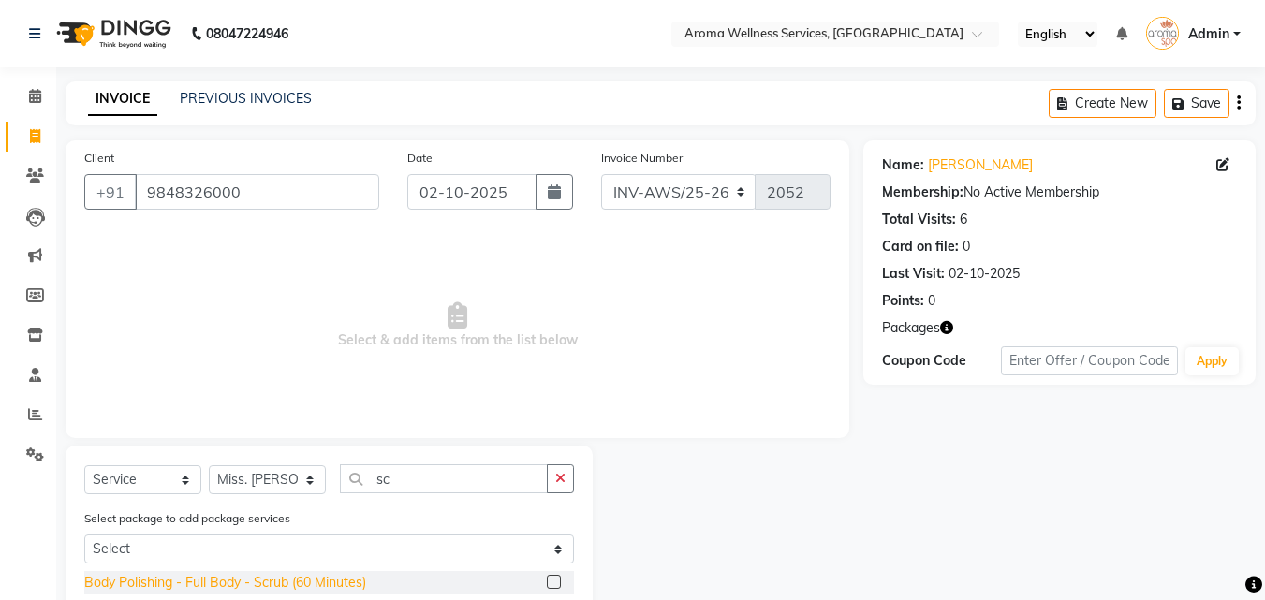
click at [352, 581] on div "Body Polishing - Full Body - Scrub (60 Minutes)" at bounding box center [225, 583] width 282 height 20
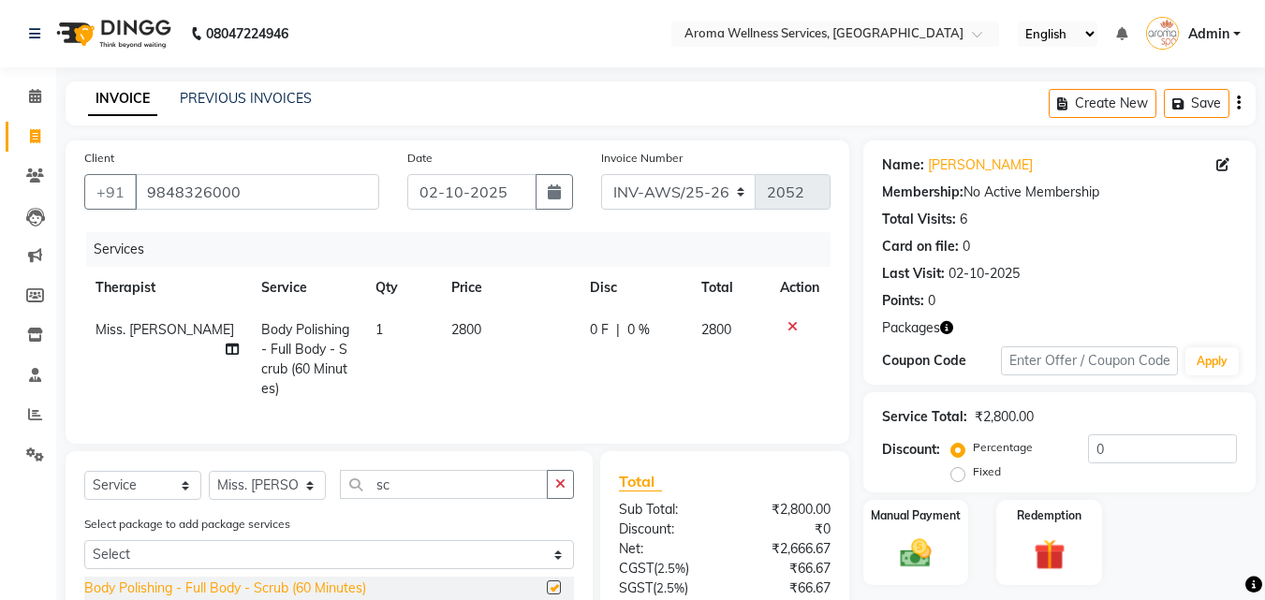
checkbox input "false"
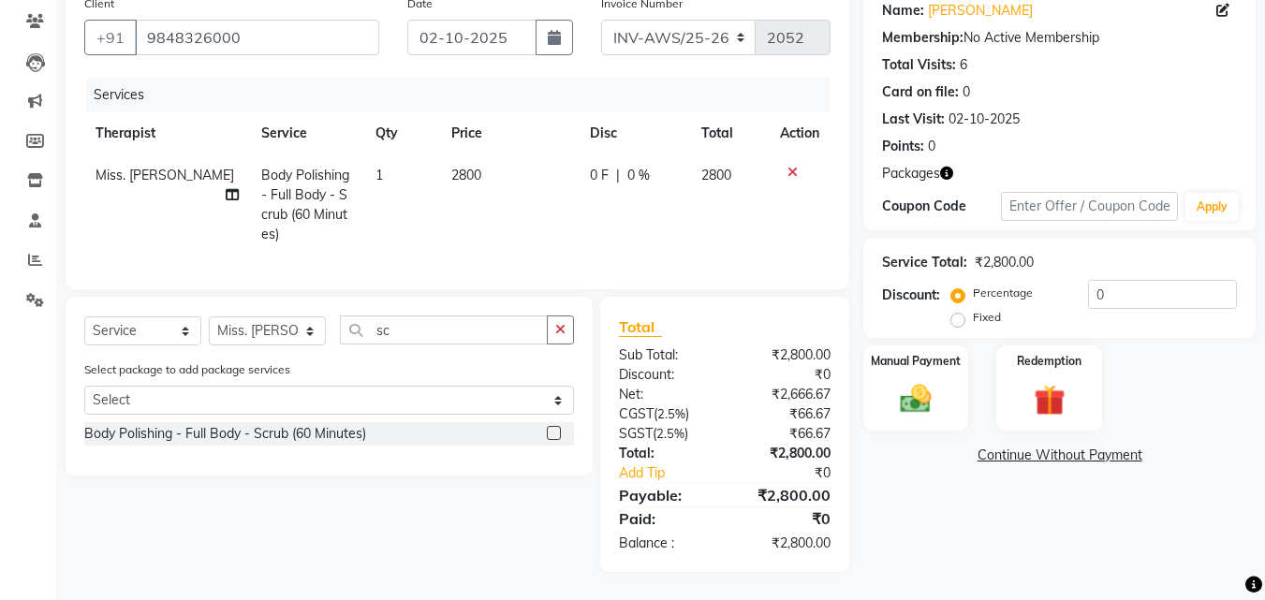
scroll to position [168, 0]
click at [1090, 281] on input "0" at bounding box center [1162, 294] width 149 height 29
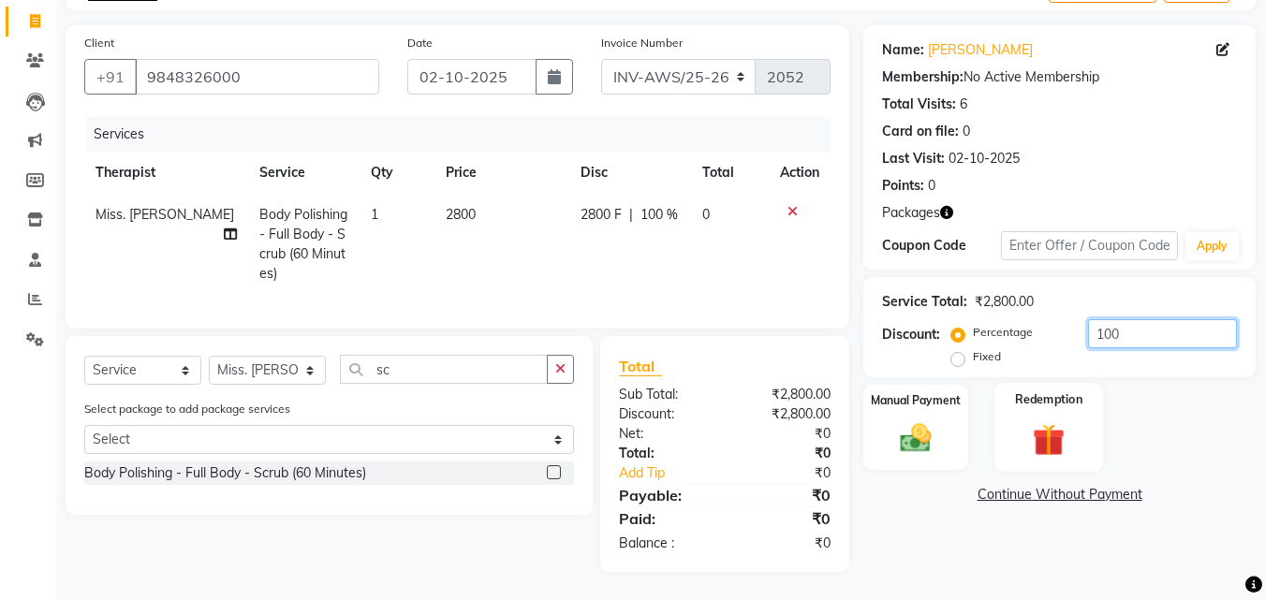
type input "100"
click at [1050, 420] on img at bounding box center [1048, 439] width 52 height 40
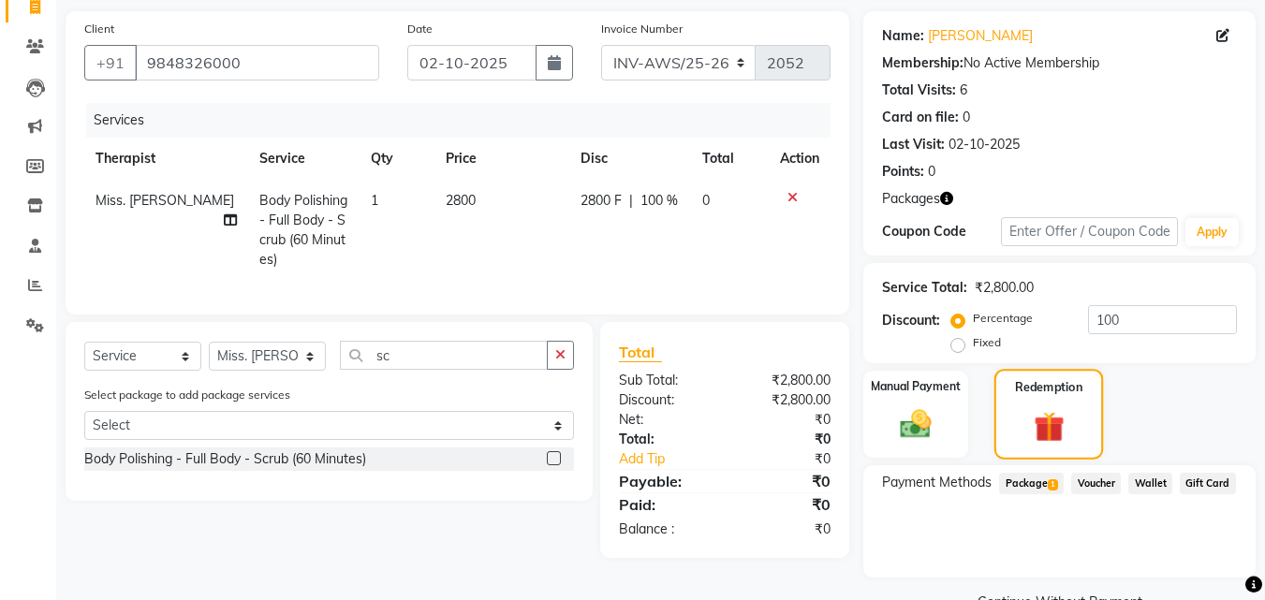
click at [1050, 420] on img at bounding box center [1049, 426] width 50 height 38
click at [922, 412] on img at bounding box center [915, 423] width 52 height 37
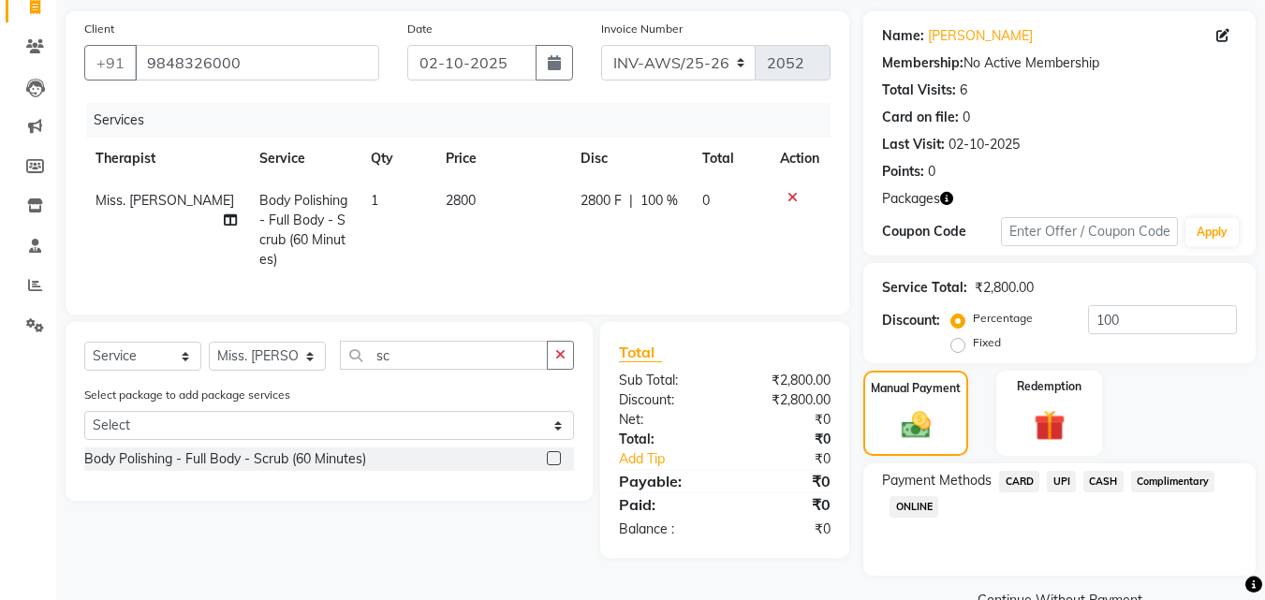
scroll to position [171, 0]
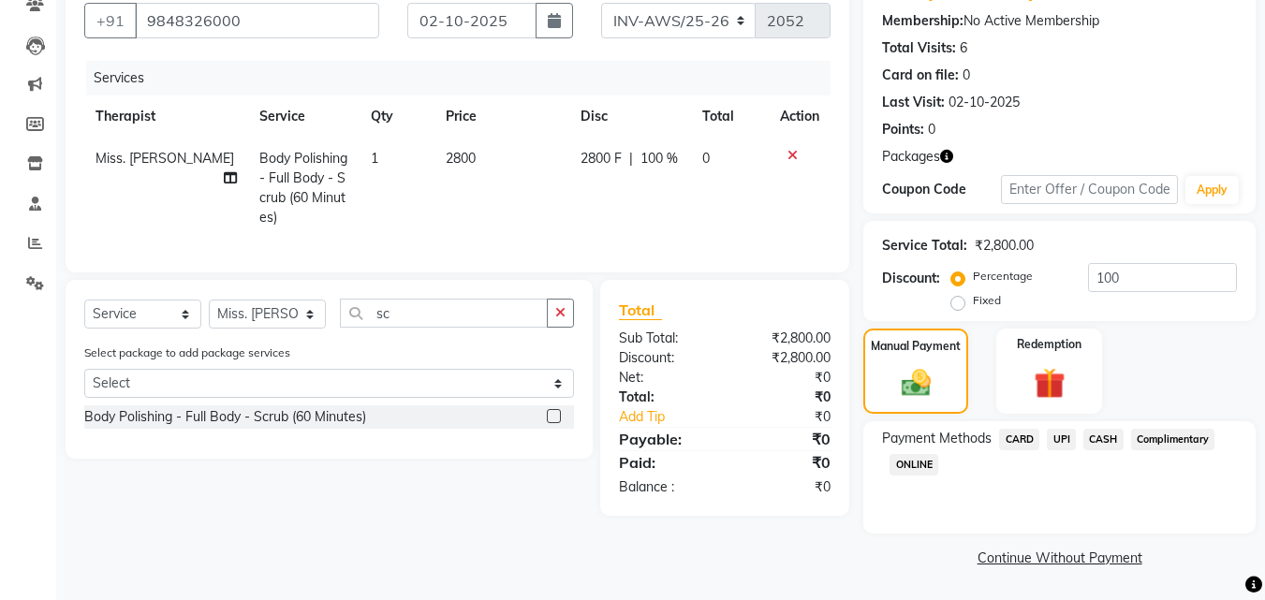
click at [1199, 435] on span "Complimentary" at bounding box center [1173, 440] width 84 height 22
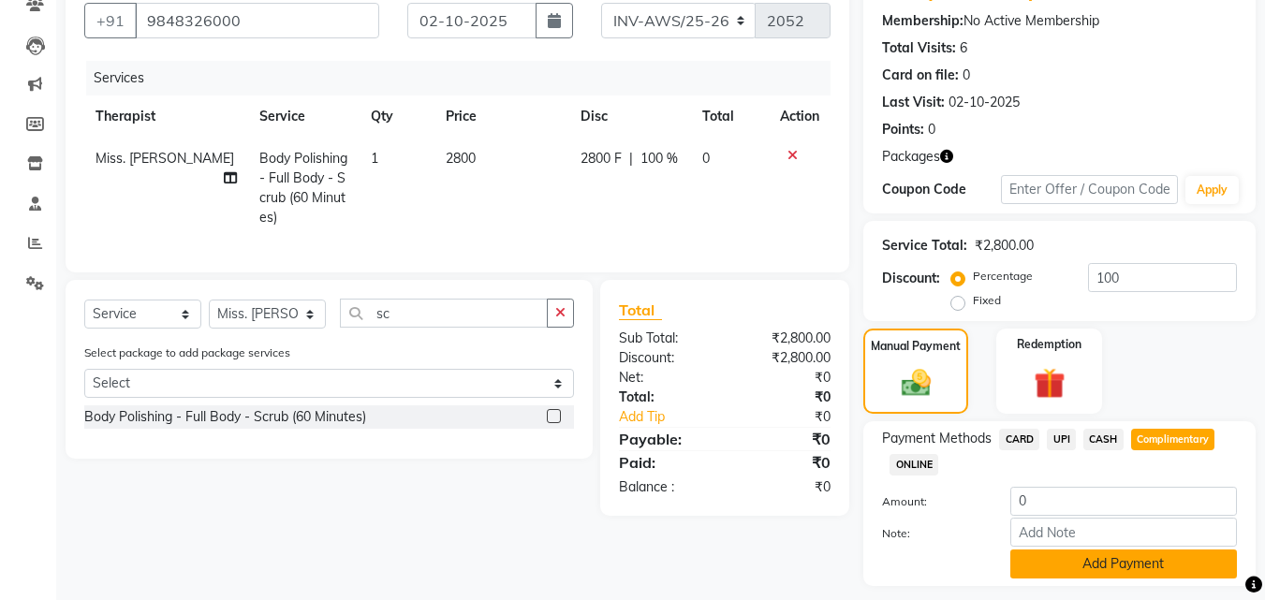
click at [1128, 556] on button "Add Payment" at bounding box center [1123, 563] width 227 height 29
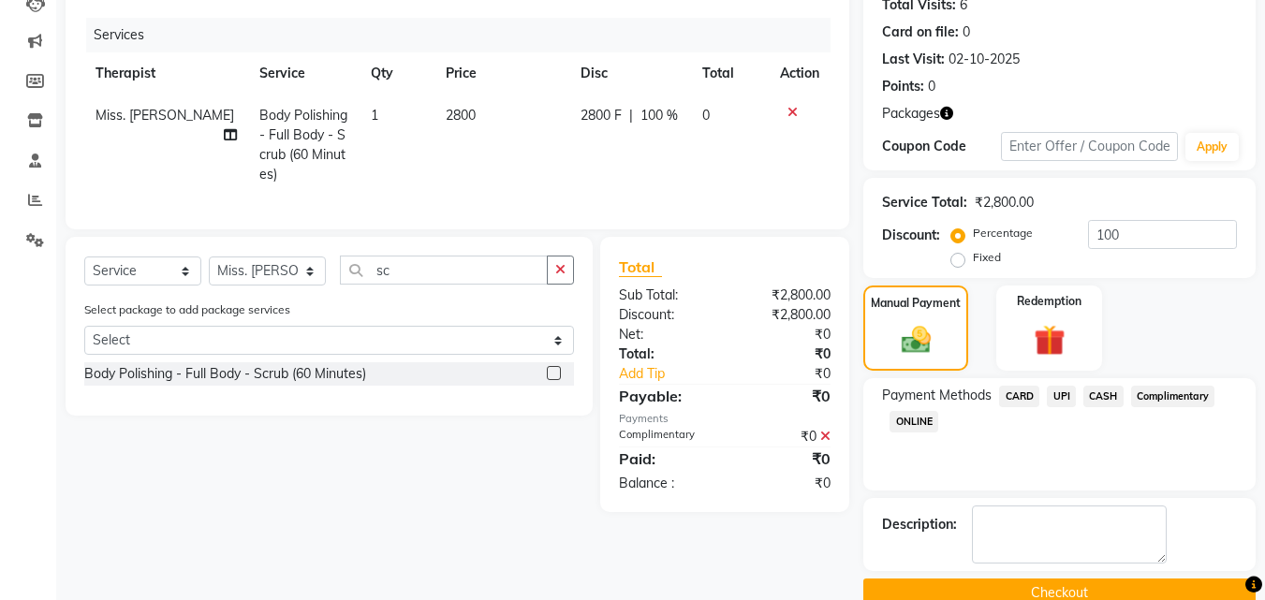
scroll to position [250, 0]
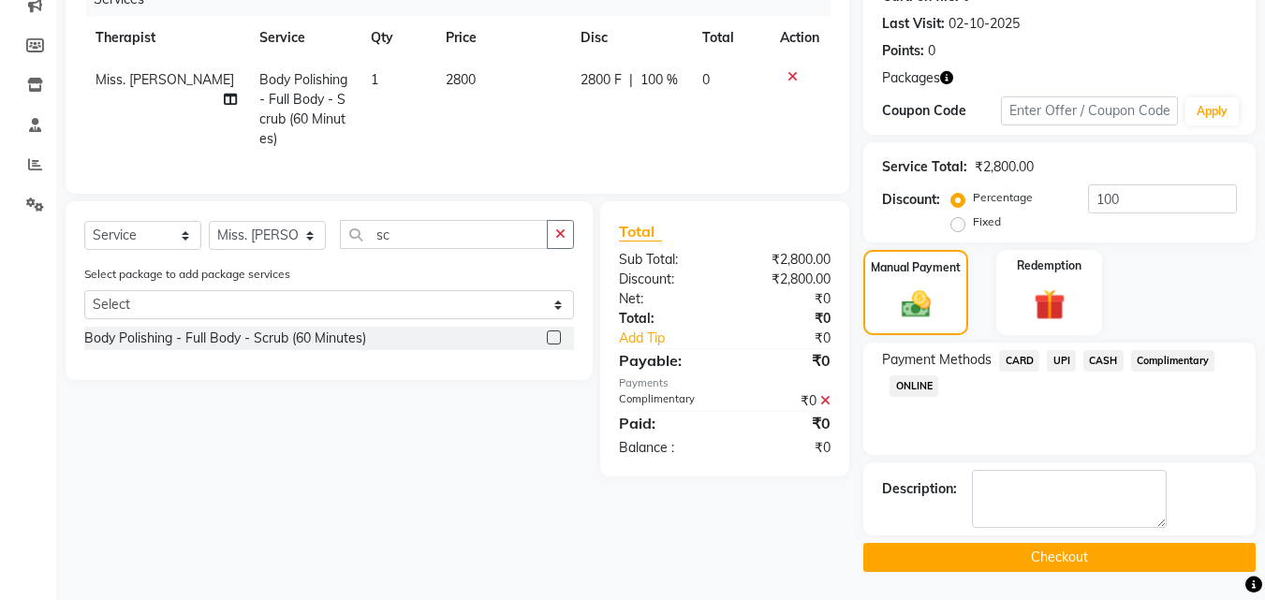
click at [1115, 562] on button "Checkout" at bounding box center [1059, 557] width 392 height 29
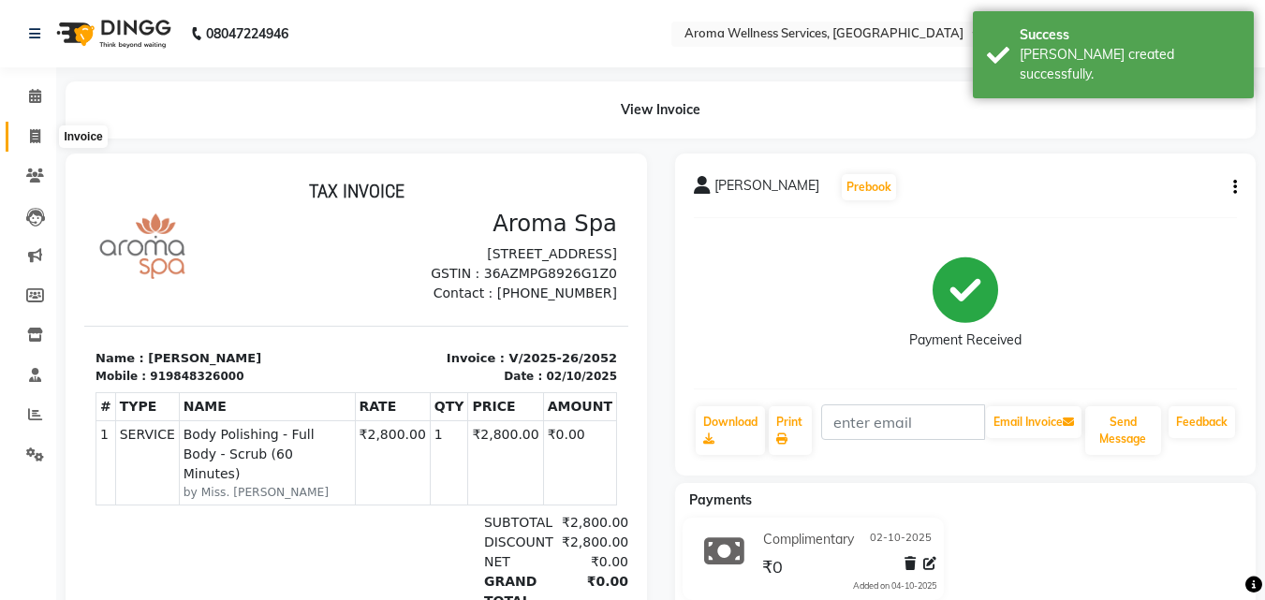
click at [41, 139] on span at bounding box center [35, 137] width 33 height 22
select select "service"
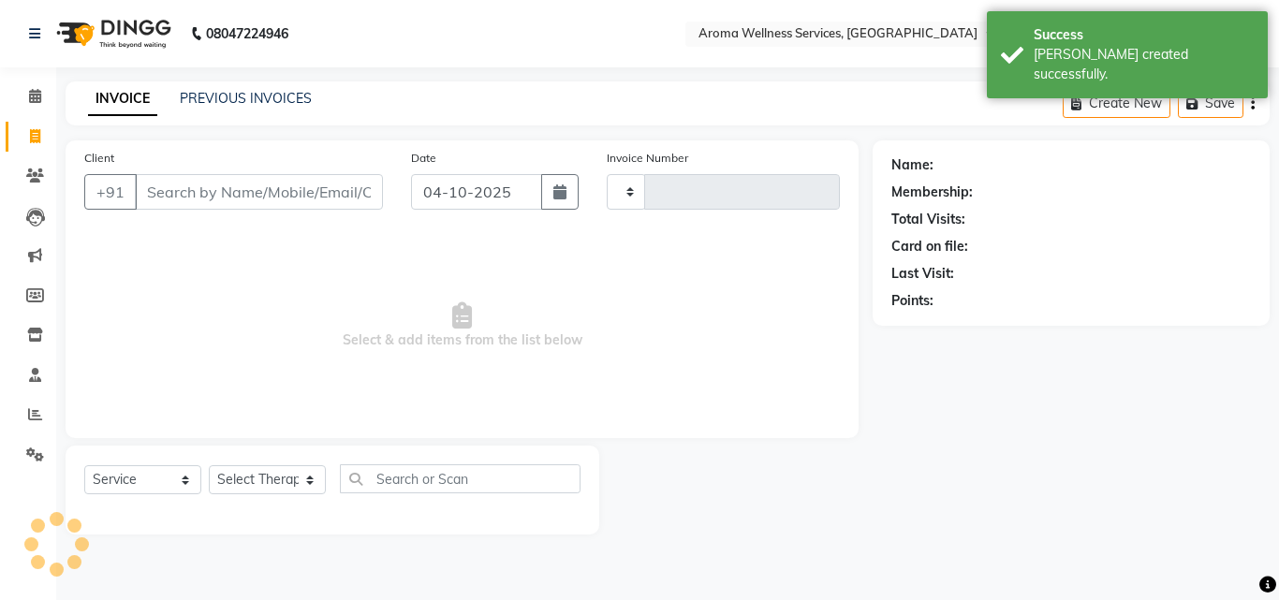
type input "2053"
select select "6573"
click at [553, 198] on icon "button" at bounding box center [559, 191] width 13 height 15
select select "10"
select select "2025"
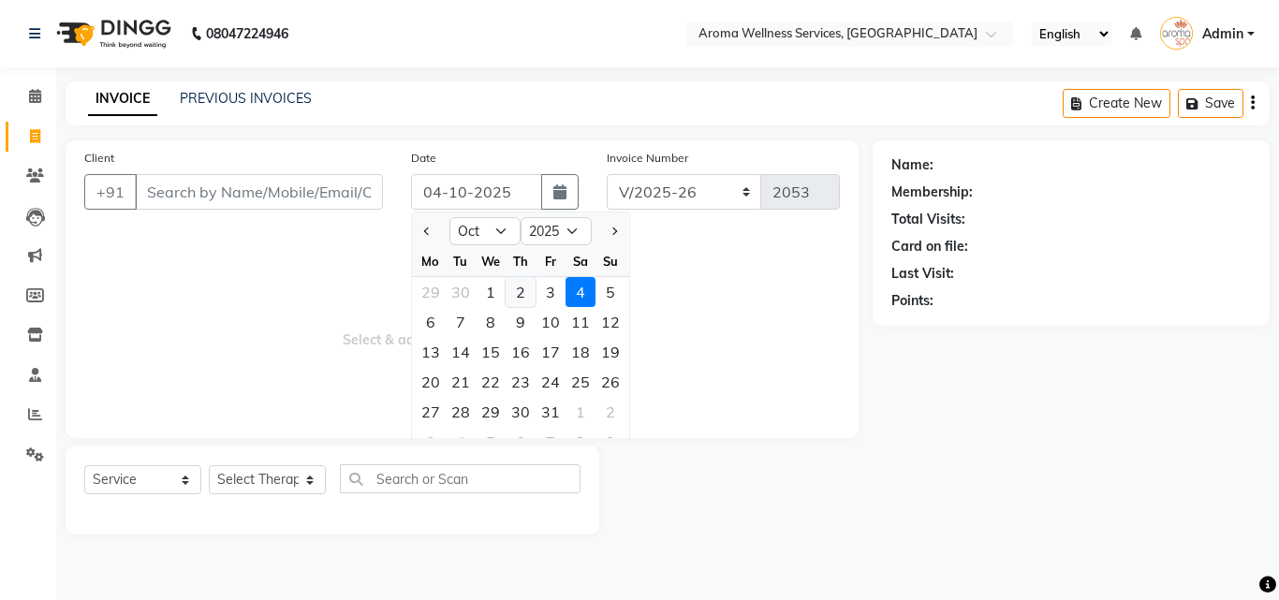
click at [517, 285] on div "2" at bounding box center [520, 292] width 30 height 30
type input "02-10-2025"
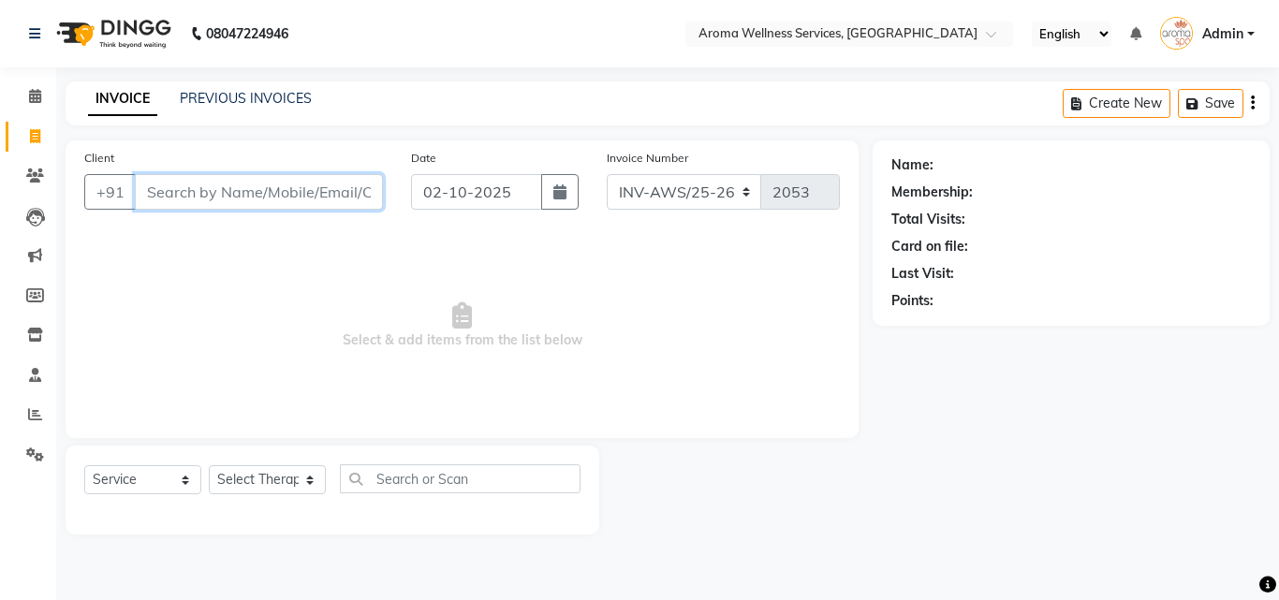
click at [317, 196] on input "Client" at bounding box center [259, 192] width 248 height 36
paste input "9000333677"
type input "9000333677"
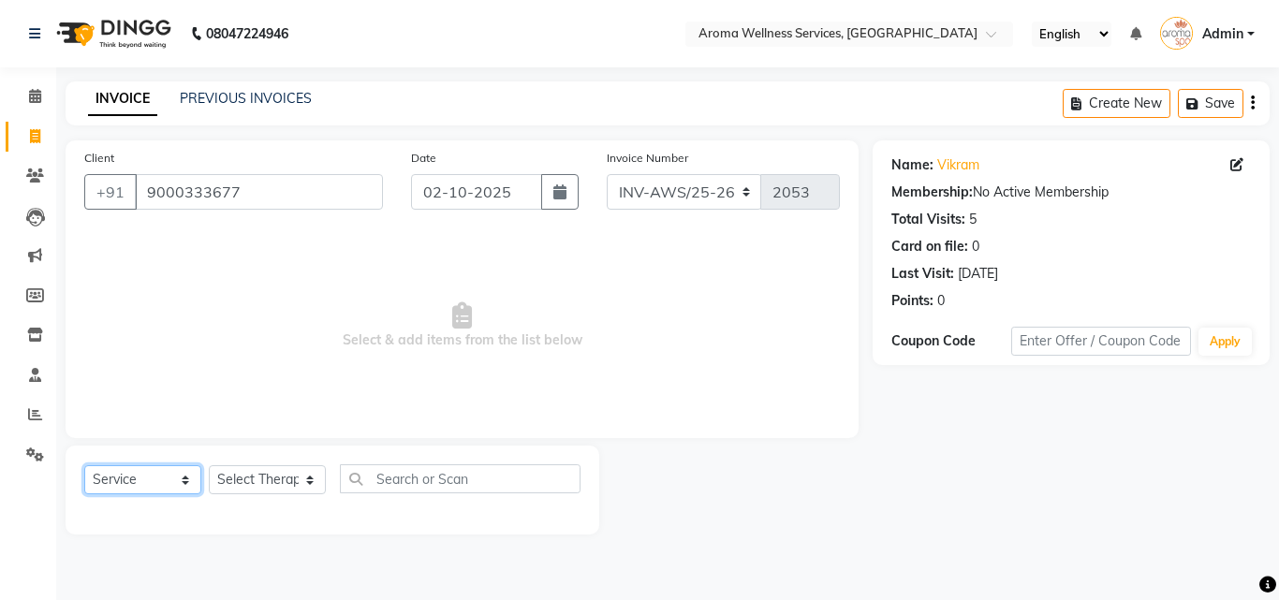
click at [188, 484] on select "Select Service Product Membership Package Voucher Prepaid Gift Card" at bounding box center [142, 479] width 117 height 29
select select "package"
click at [84, 465] on select "Select Service Product Membership Package Voucher Prepaid Gift Card" at bounding box center [142, 479] width 117 height 29
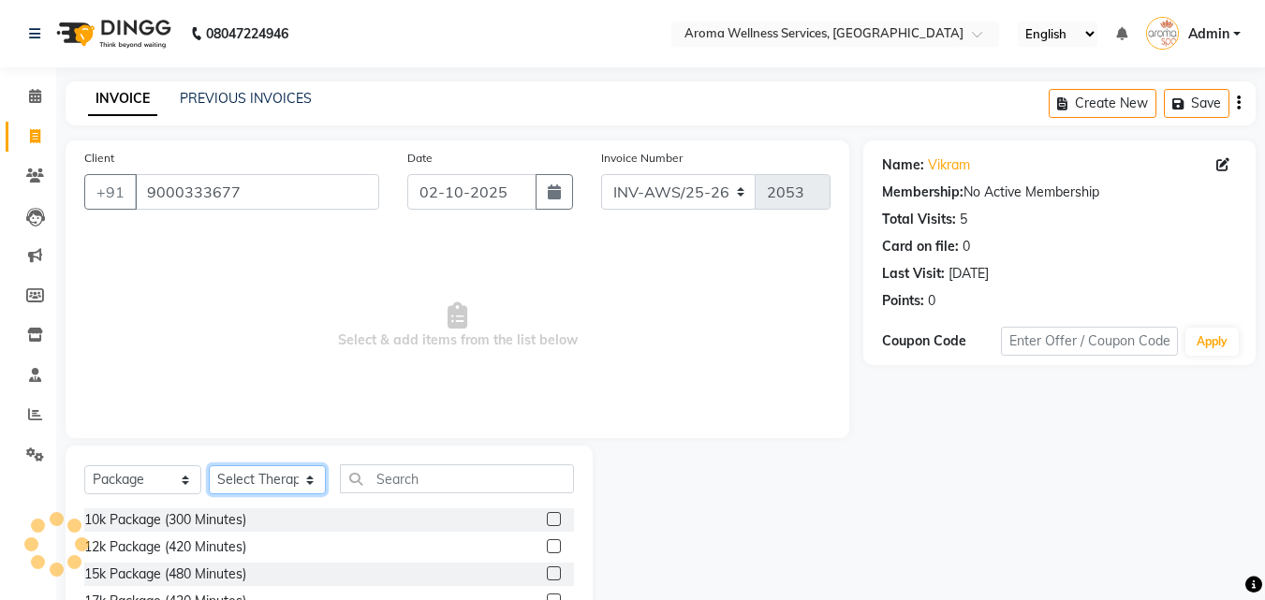
click at [314, 479] on select "Select Therapist [PERSON_NAME] [PERSON_NAME] Miss. Duhpuii [PERSON_NAME] Miss. …" at bounding box center [267, 479] width 117 height 29
select select "59699"
click at [209, 465] on select "Select Therapist [PERSON_NAME] [PERSON_NAME] Miss. Duhpuii [PERSON_NAME] Miss. …" at bounding box center [267, 479] width 117 height 29
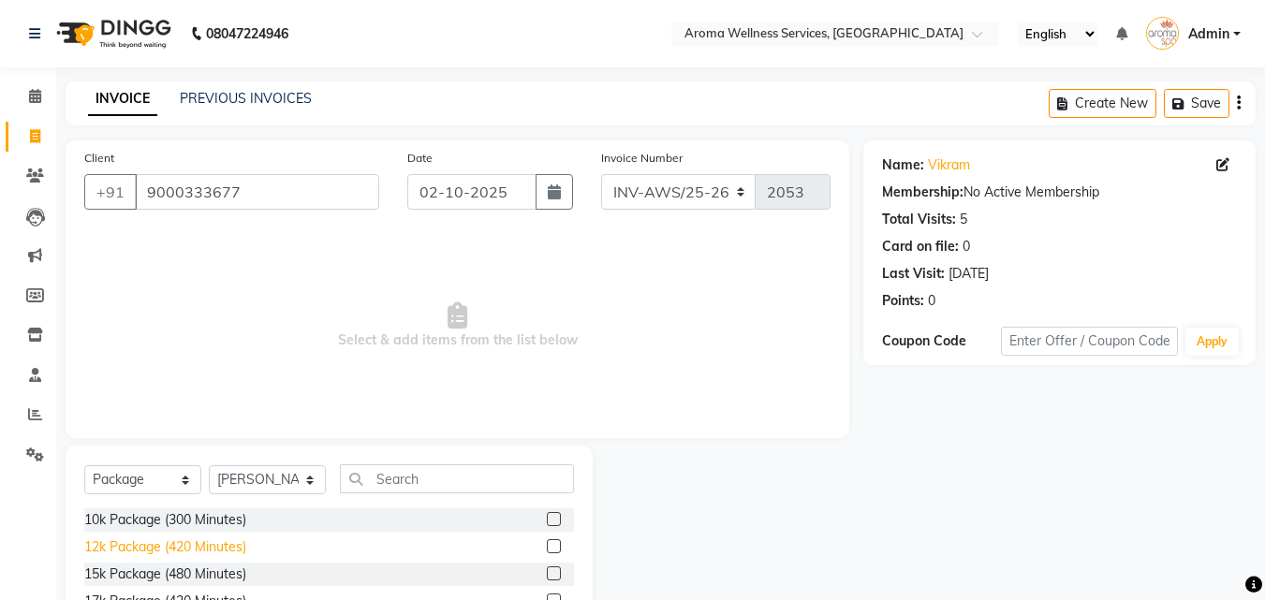
click at [237, 548] on div "12k Package (420 Minutes)" at bounding box center [165, 547] width 162 height 20
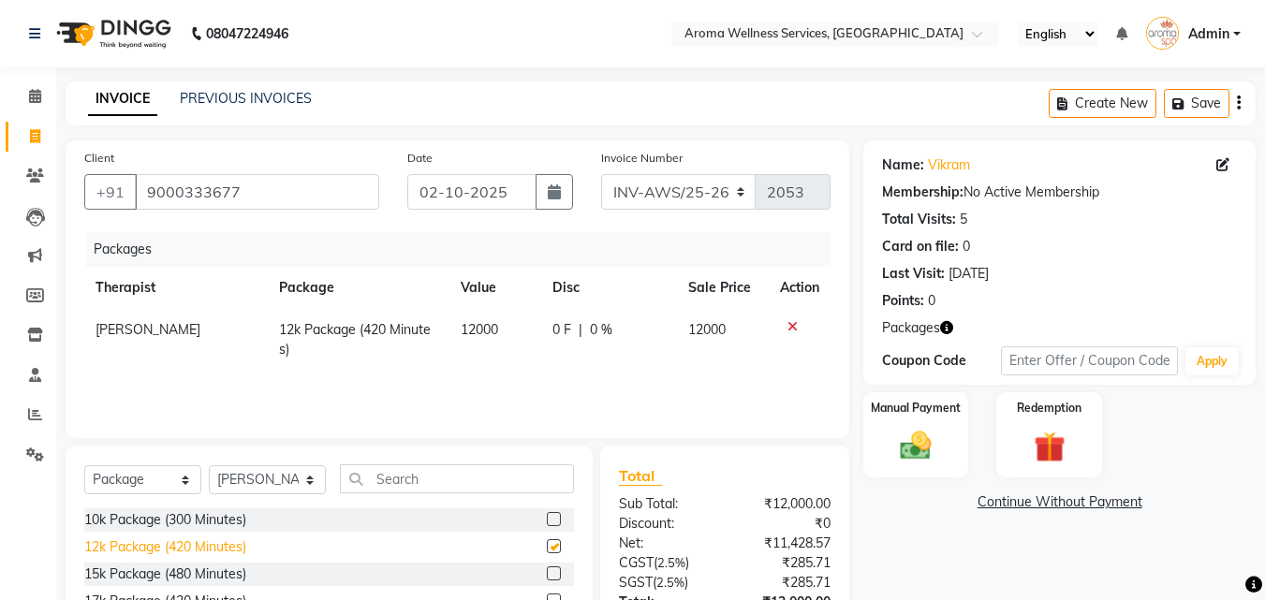
checkbox input "false"
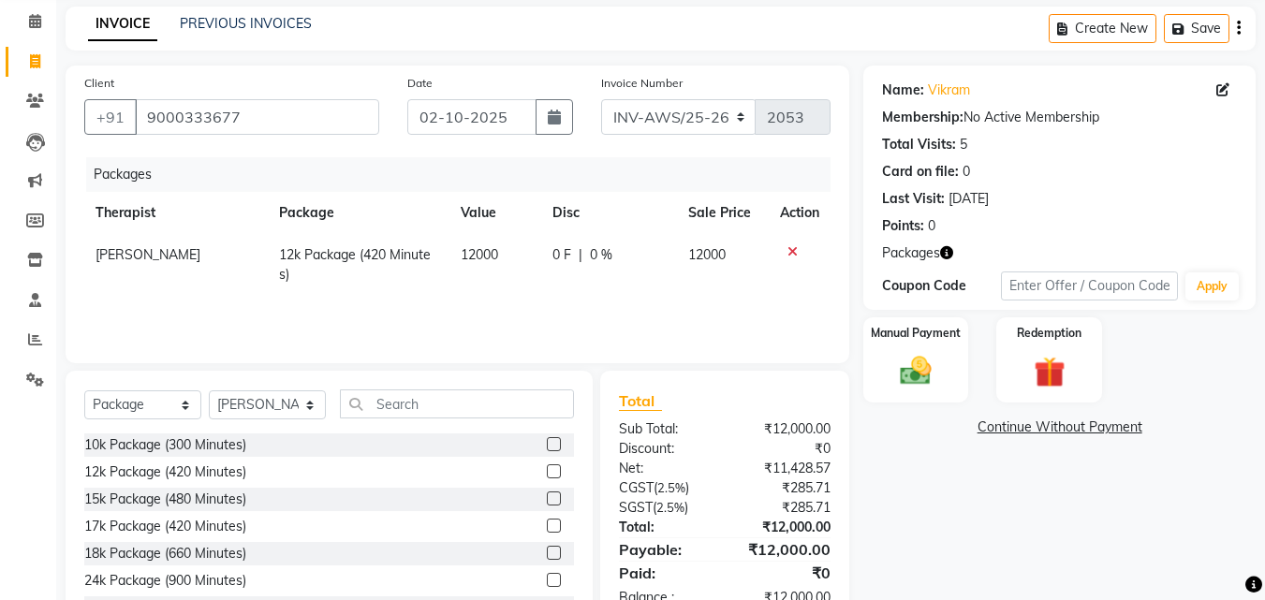
scroll to position [150, 0]
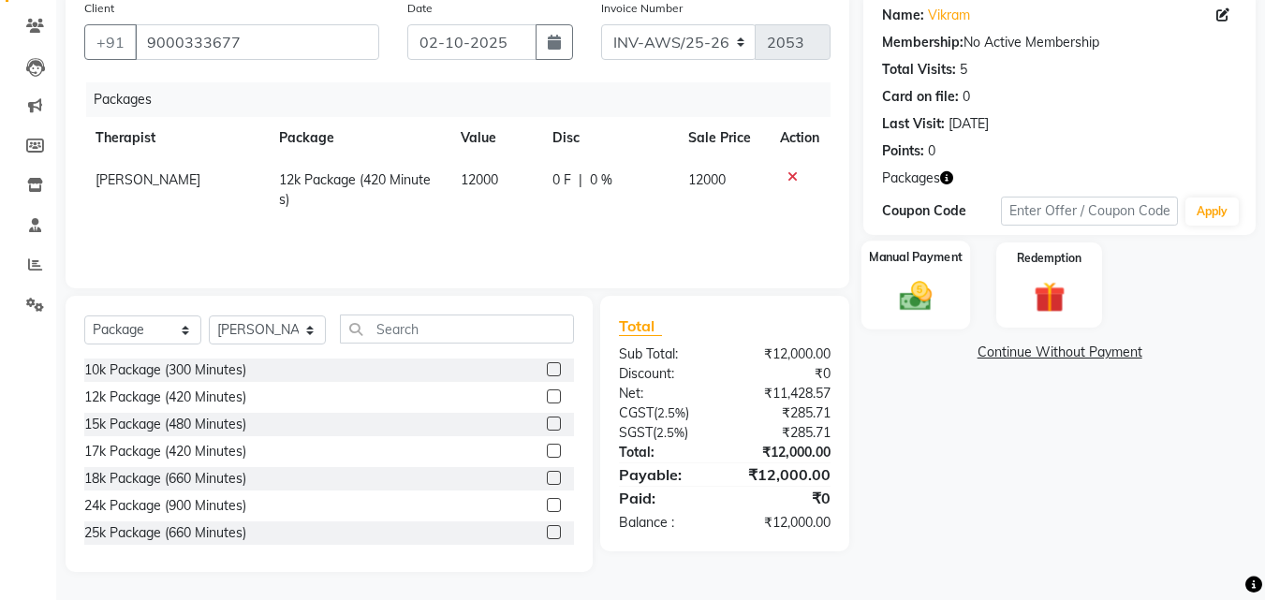
click at [907, 282] on img at bounding box center [915, 296] width 52 height 37
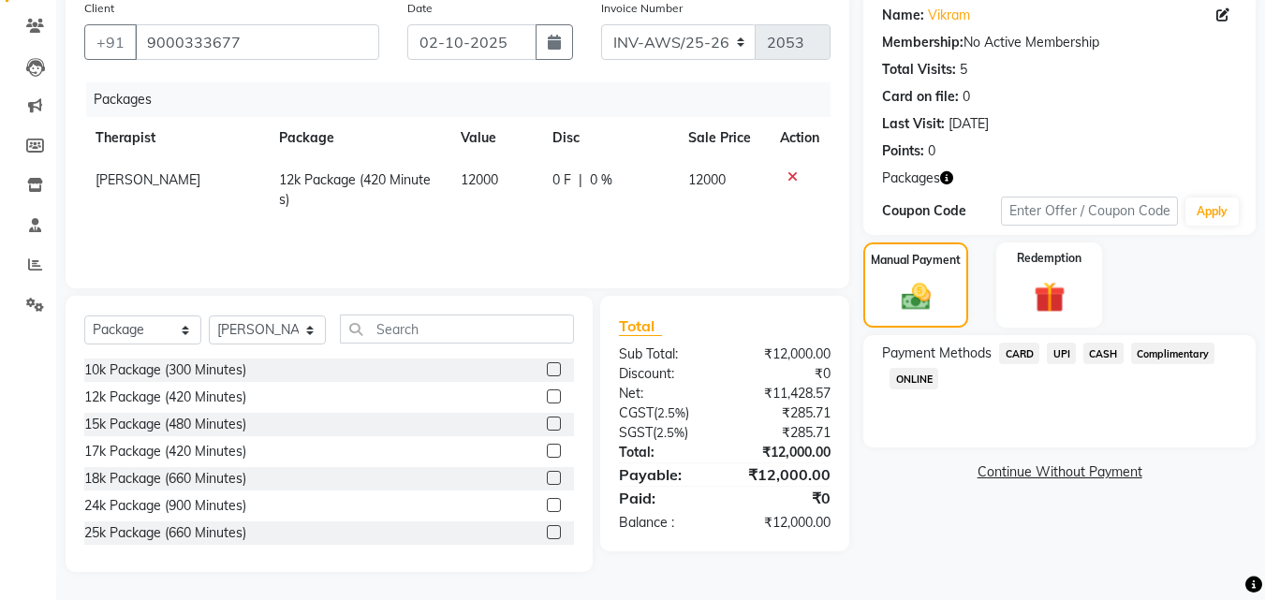
click at [1065, 357] on span "UPI" at bounding box center [1060, 354] width 29 height 22
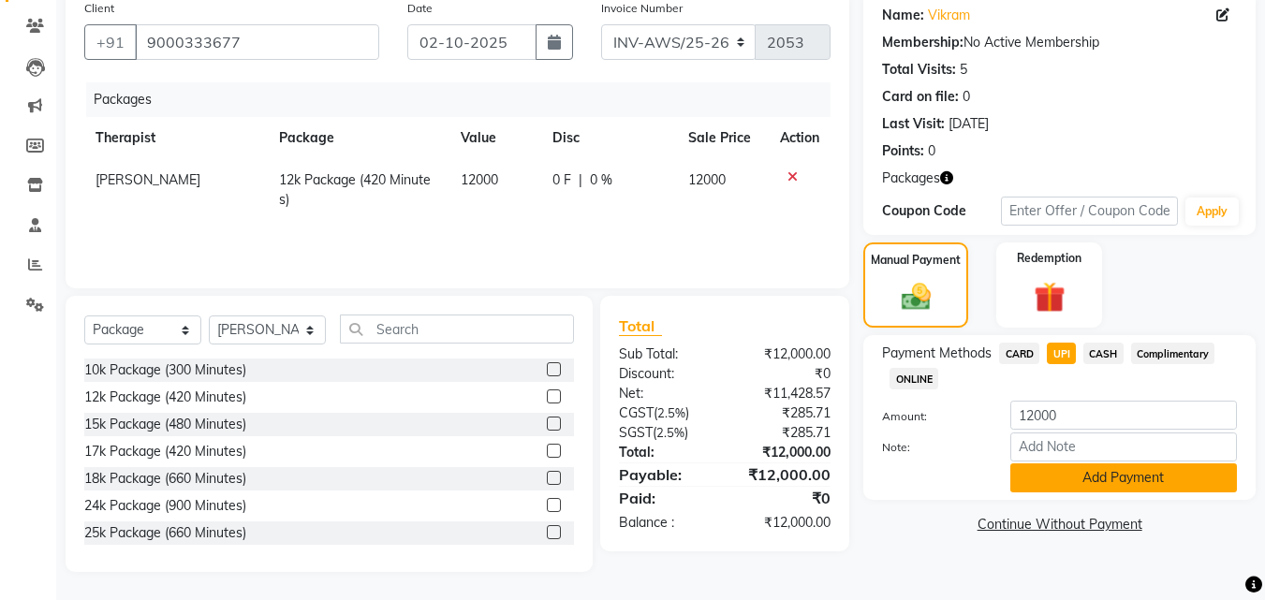
click at [1104, 478] on button "Add Payment" at bounding box center [1123, 477] width 227 height 29
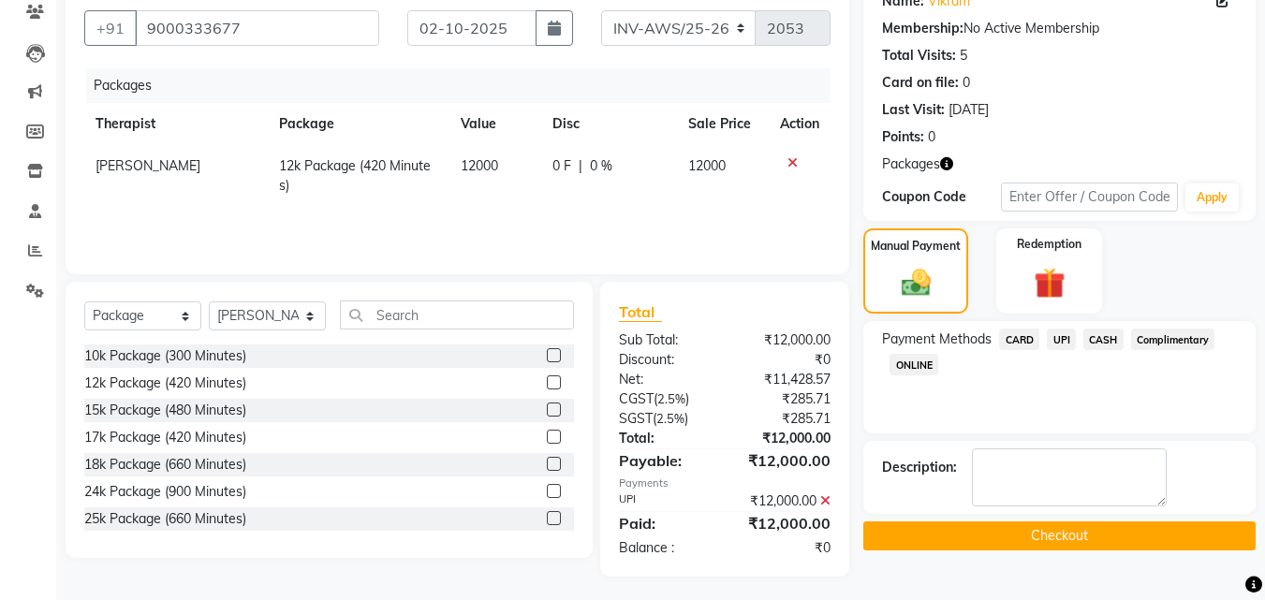
scroll to position [168, 0]
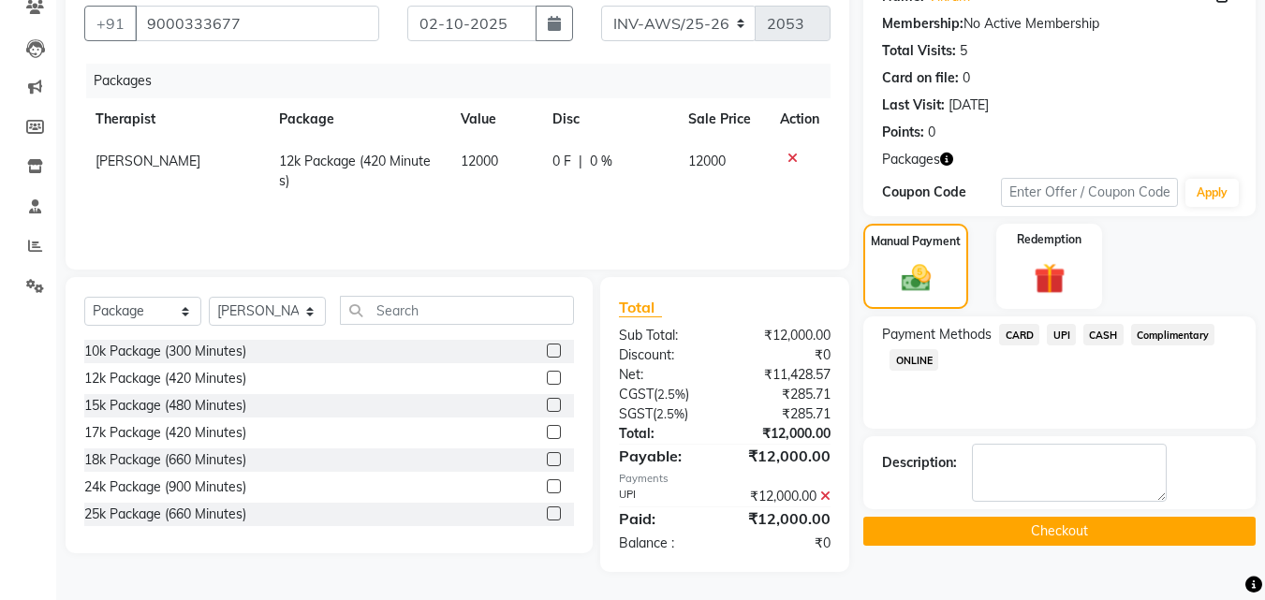
click at [1109, 530] on button "Checkout" at bounding box center [1059, 531] width 392 height 29
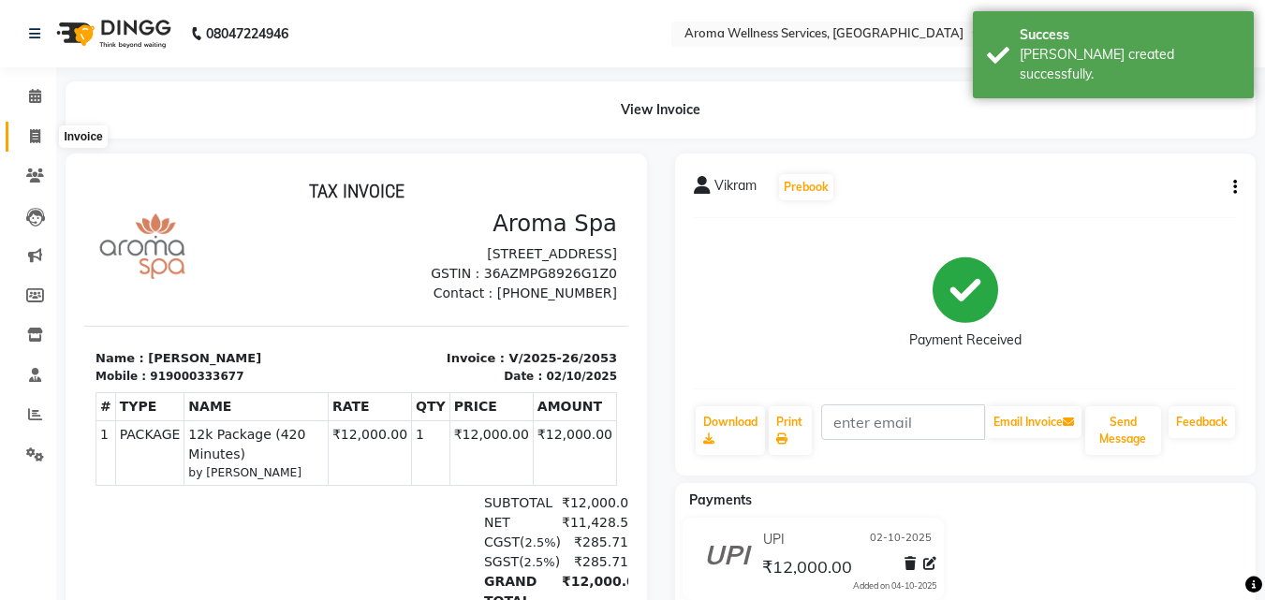
click at [25, 134] on span at bounding box center [35, 137] width 33 height 22
select select "6573"
select select "service"
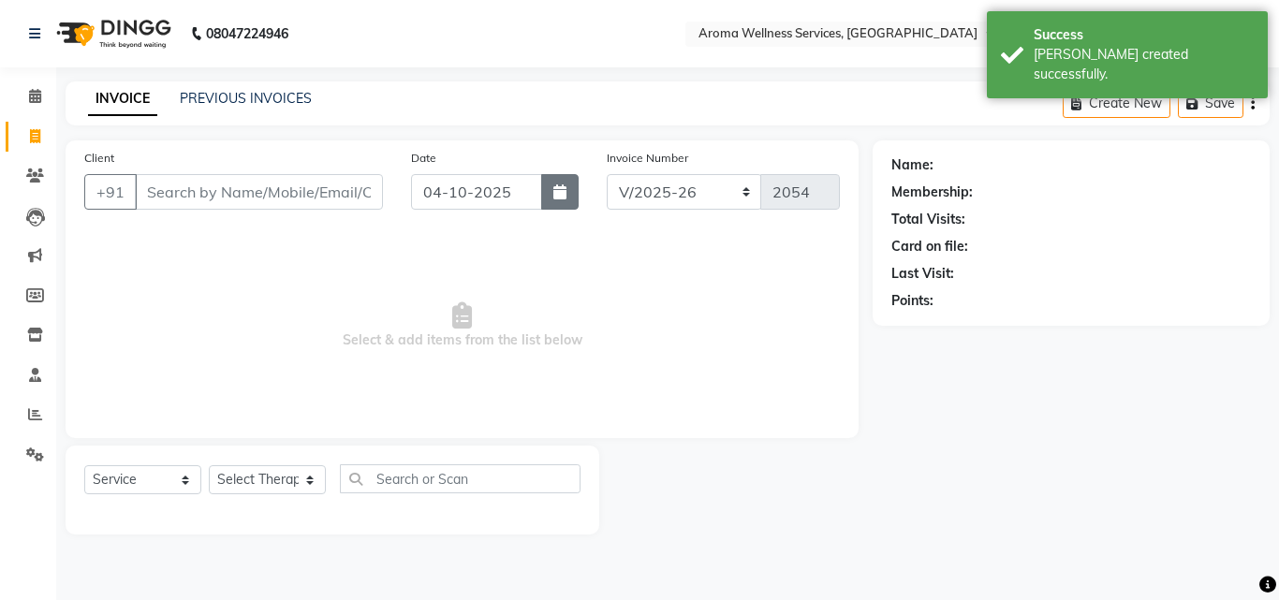
click at [566, 197] on icon "button" at bounding box center [559, 191] width 13 height 15
select select "10"
select select "2025"
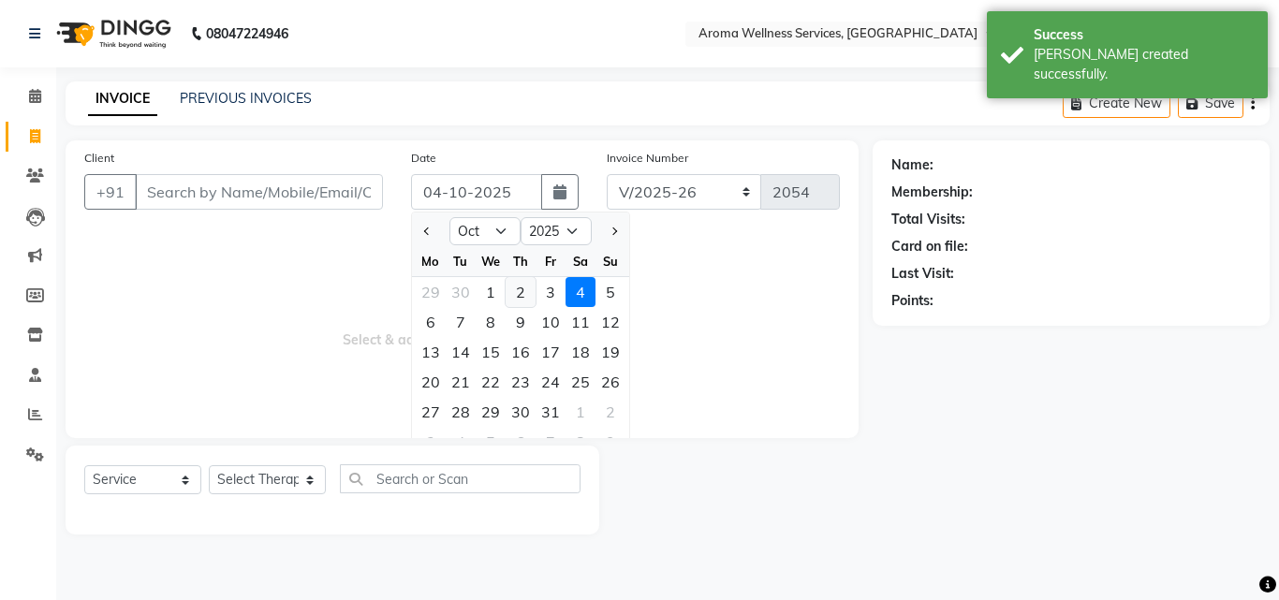
click at [521, 293] on div "2" at bounding box center [520, 292] width 30 height 30
type input "02-10-2025"
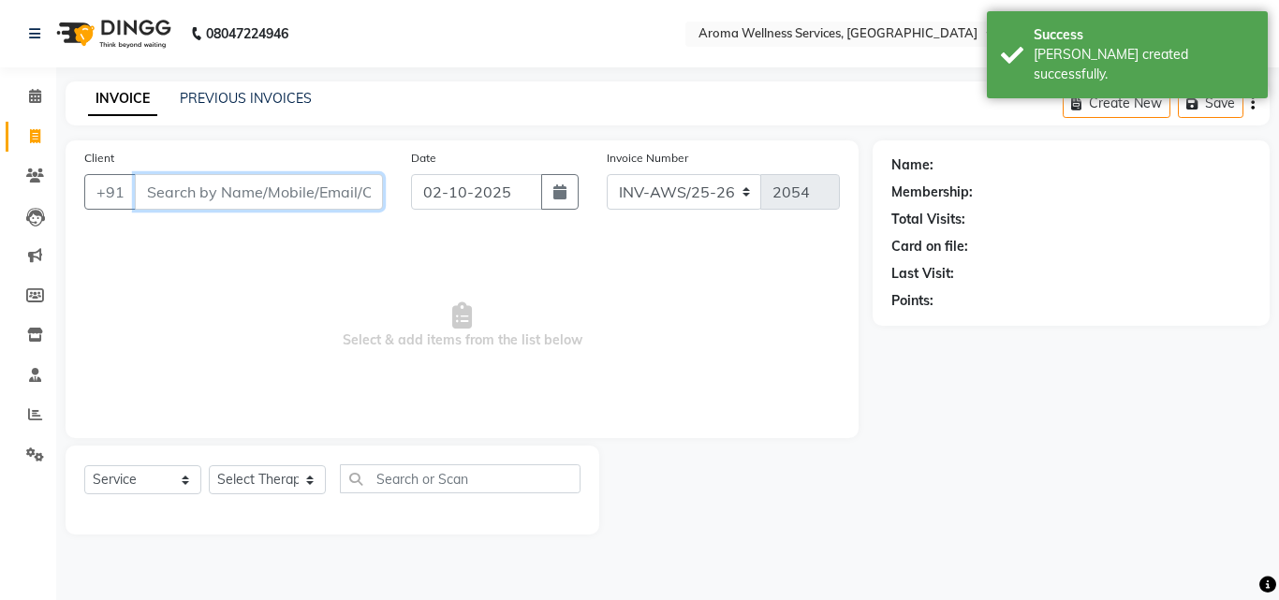
click at [326, 199] on input "Client" at bounding box center [259, 192] width 248 height 36
paste input "9000333677"
type input "9000333677"
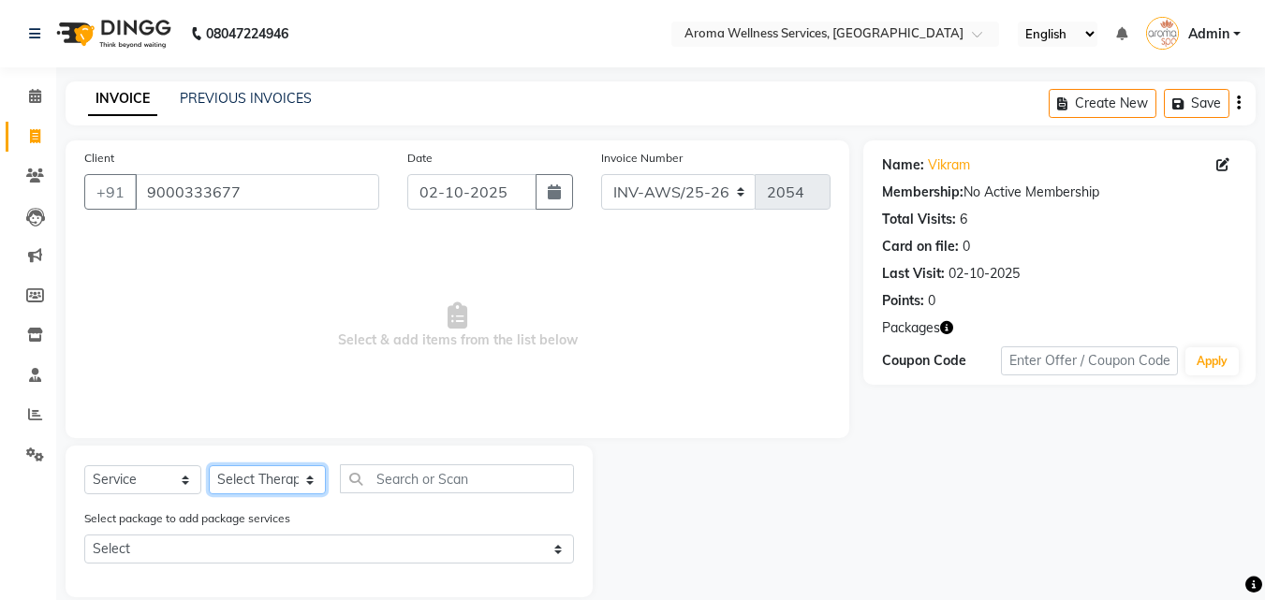
click at [311, 478] on select "Select Therapist [PERSON_NAME] [PERSON_NAME] Miss. Duhpuii [PERSON_NAME] Miss. …" at bounding box center [267, 479] width 117 height 29
select select "50767"
click at [209, 465] on select "Select Therapist [PERSON_NAME] [PERSON_NAME] Miss. Duhpuii [PERSON_NAME] Miss. …" at bounding box center [267, 479] width 117 height 29
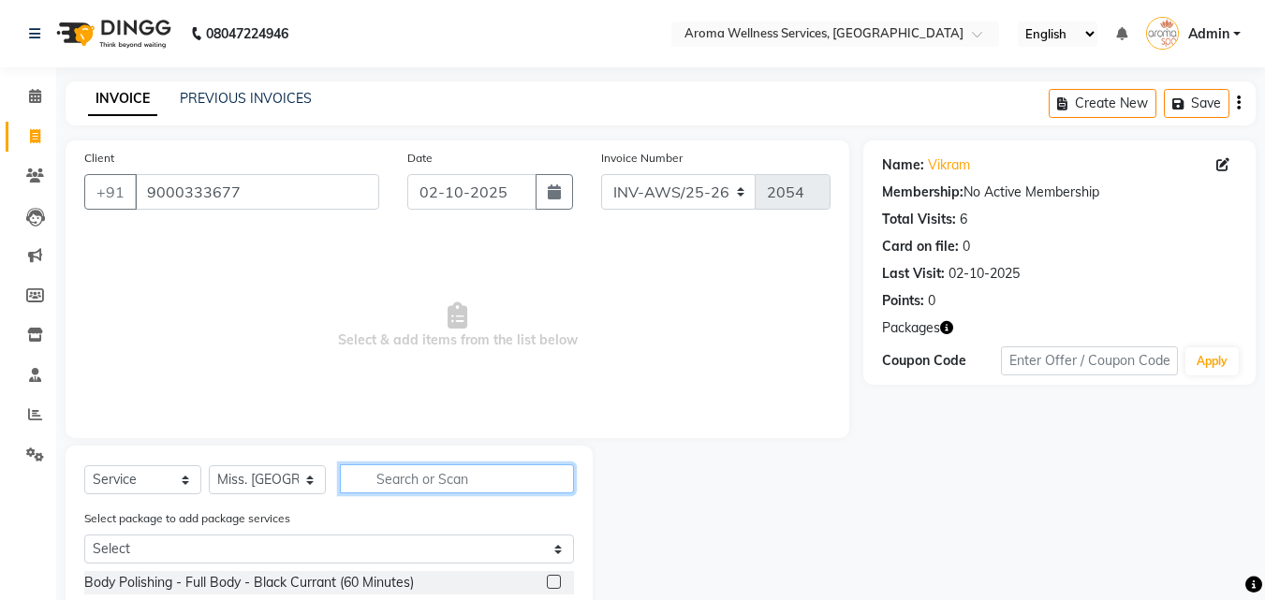
click at [429, 478] on input "text" at bounding box center [457, 478] width 234 height 29
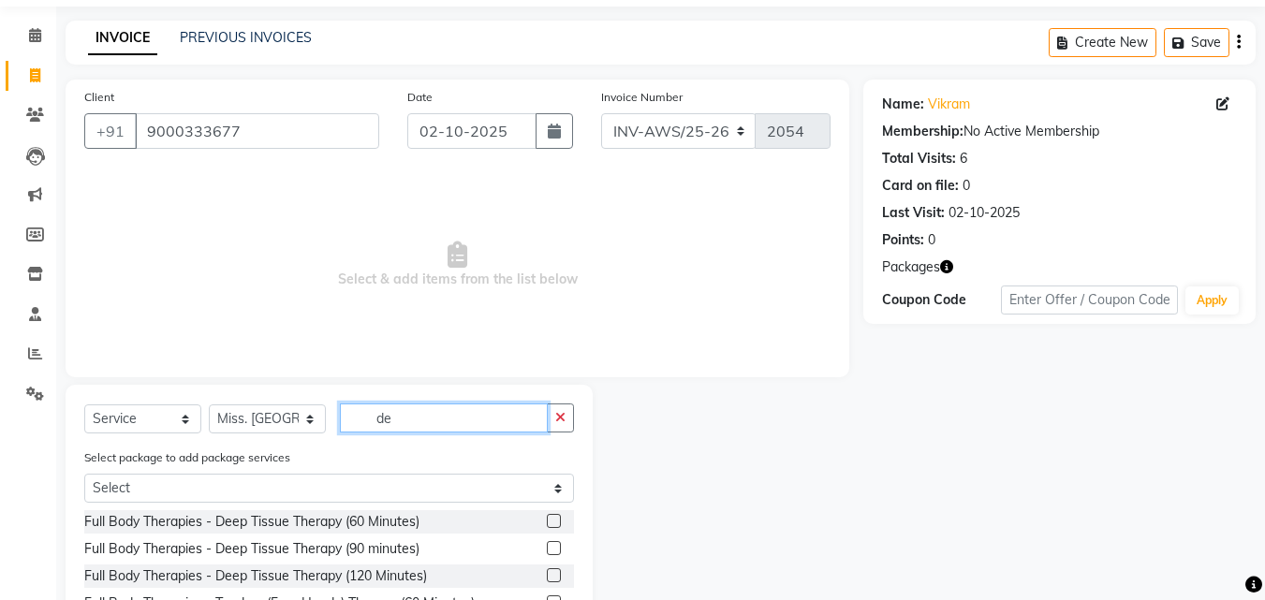
scroll to position [94, 0]
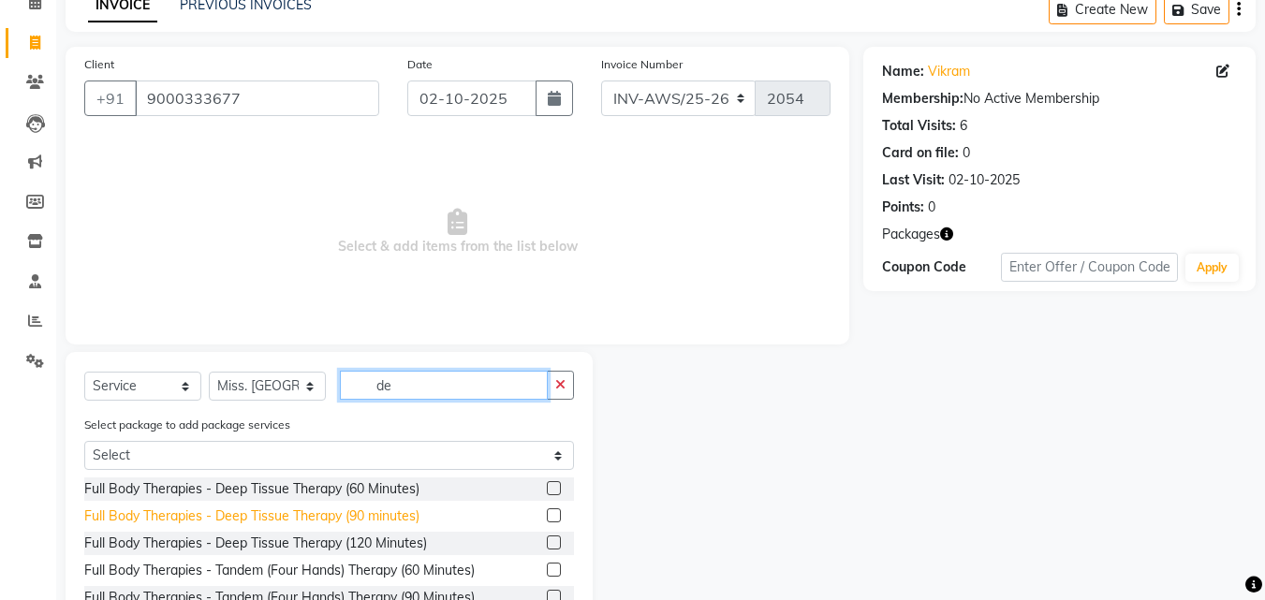
type input "de"
click at [403, 513] on div "Full Body Therapies - Deep Tissue Therapy (90 minutes)" at bounding box center [251, 516] width 335 height 20
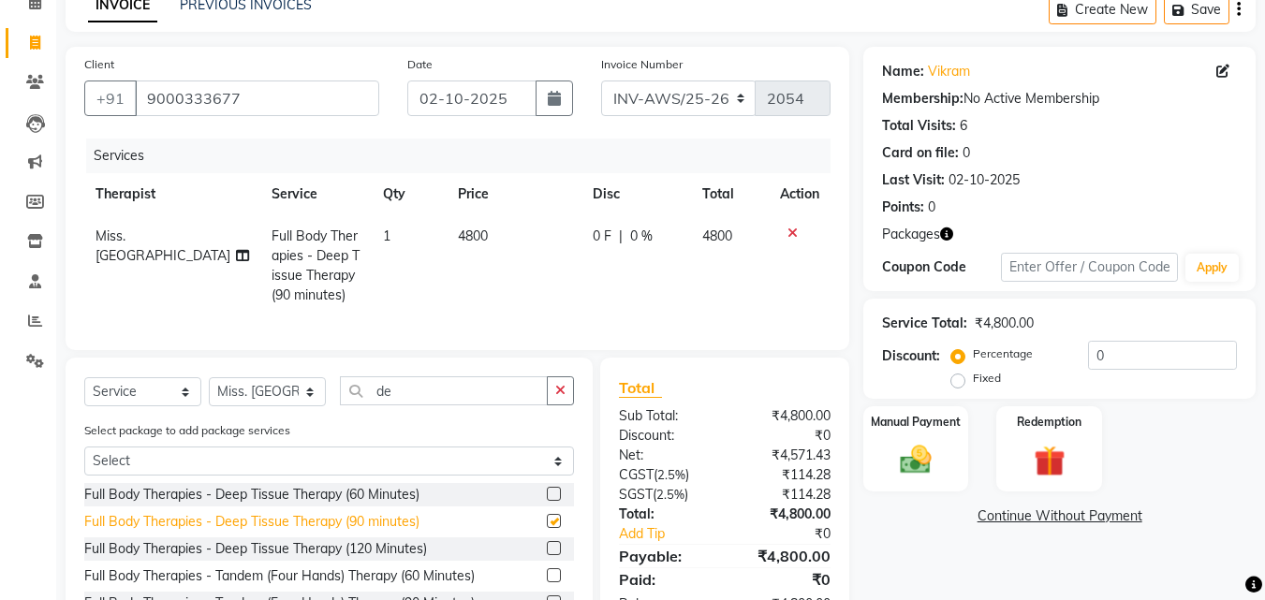
checkbox input "false"
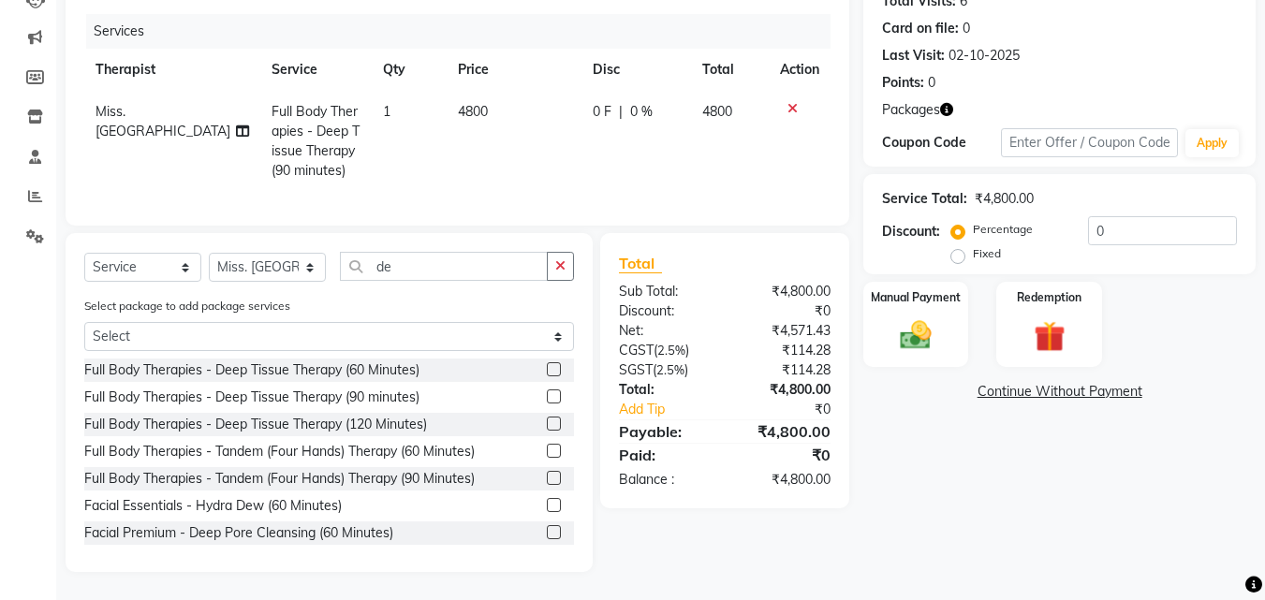
scroll to position [232, 0]
click at [1056, 316] on img at bounding box center [1048, 336] width 52 height 40
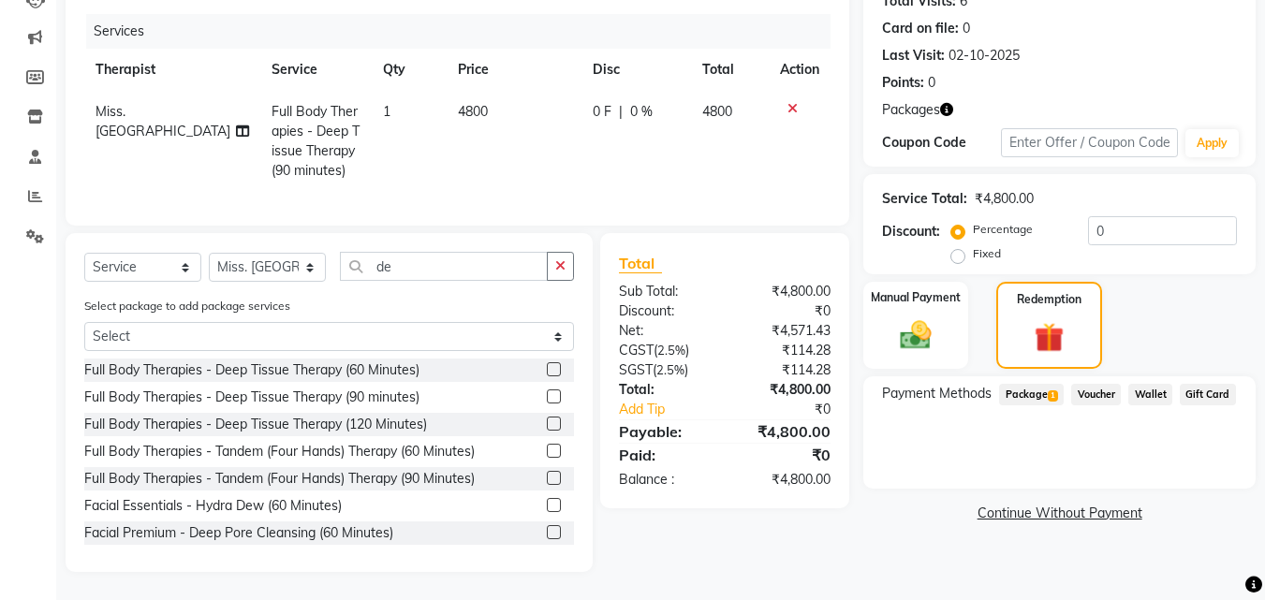
click at [1050, 384] on span "Package 1" at bounding box center [1031, 395] width 65 height 22
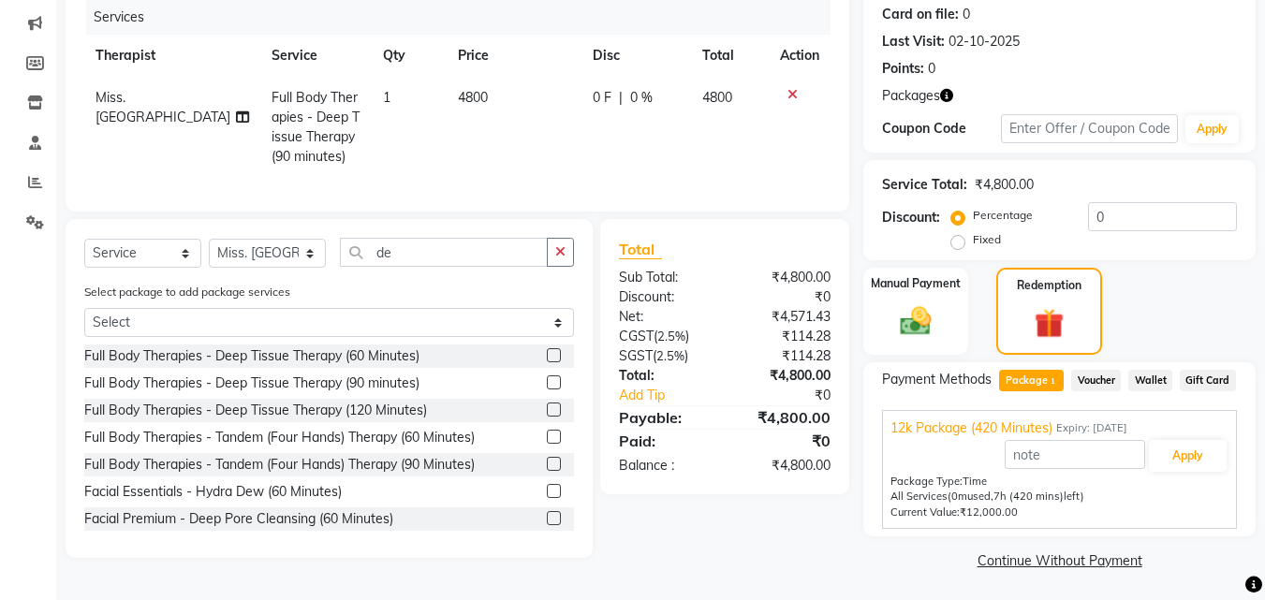
click at [1050, 373] on span "Package 1" at bounding box center [1031, 381] width 65 height 22
click at [1211, 446] on button "Apply" at bounding box center [1187, 456] width 78 height 32
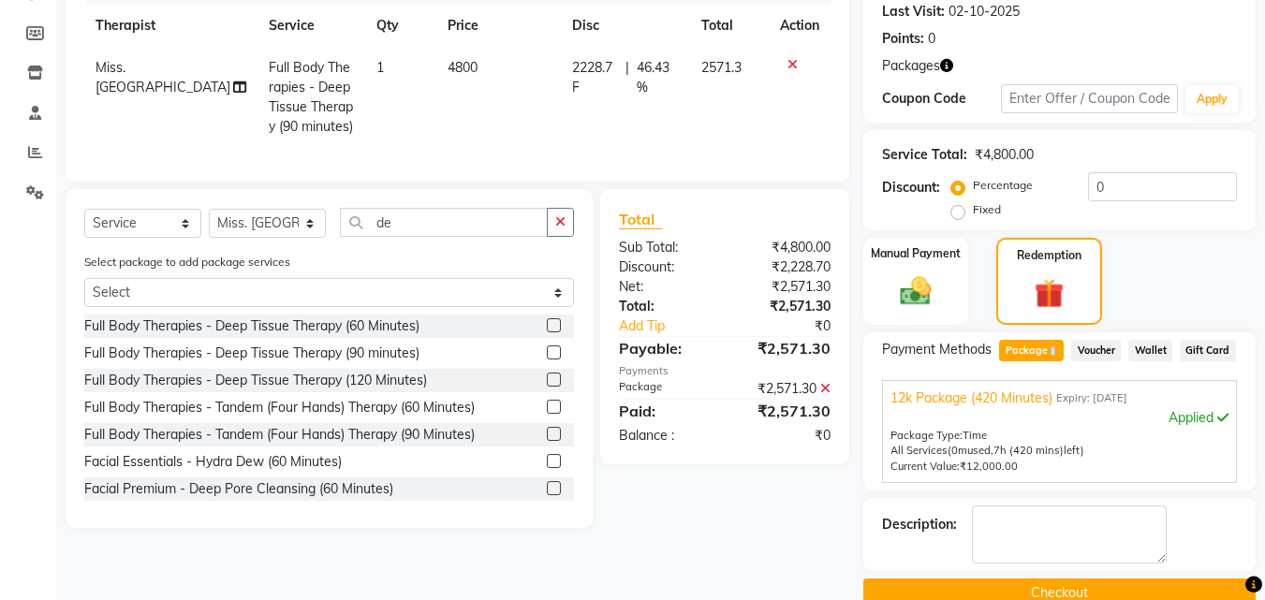
scroll to position [298, 0]
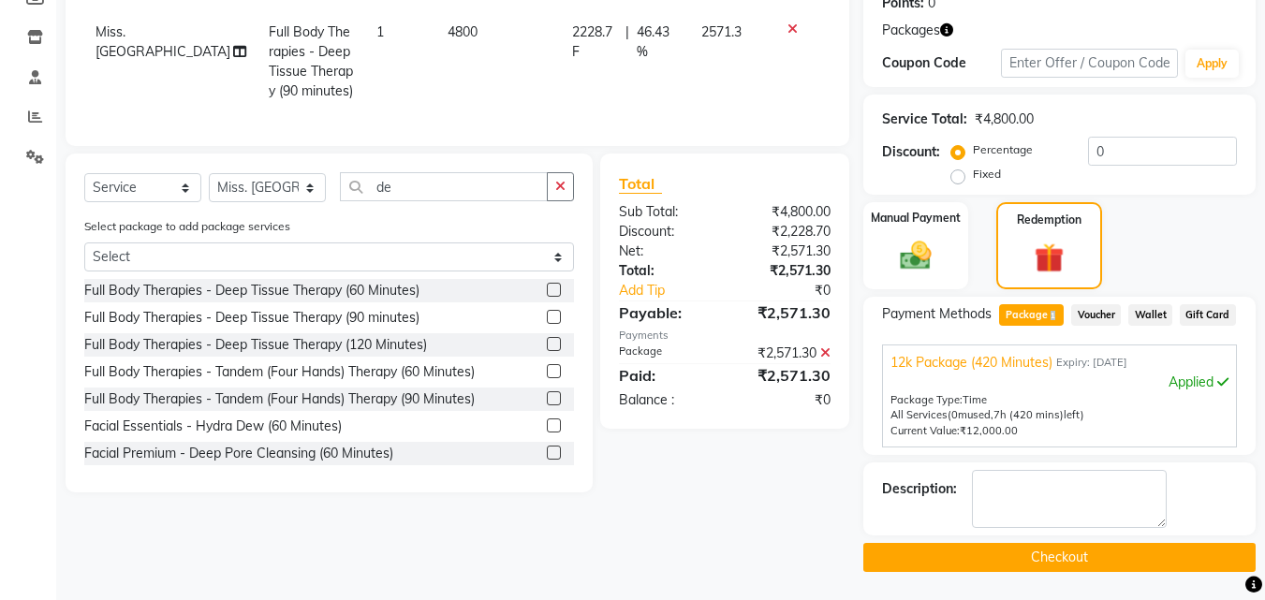
click at [1113, 562] on button "Checkout" at bounding box center [1059, 557] width 392 height 29
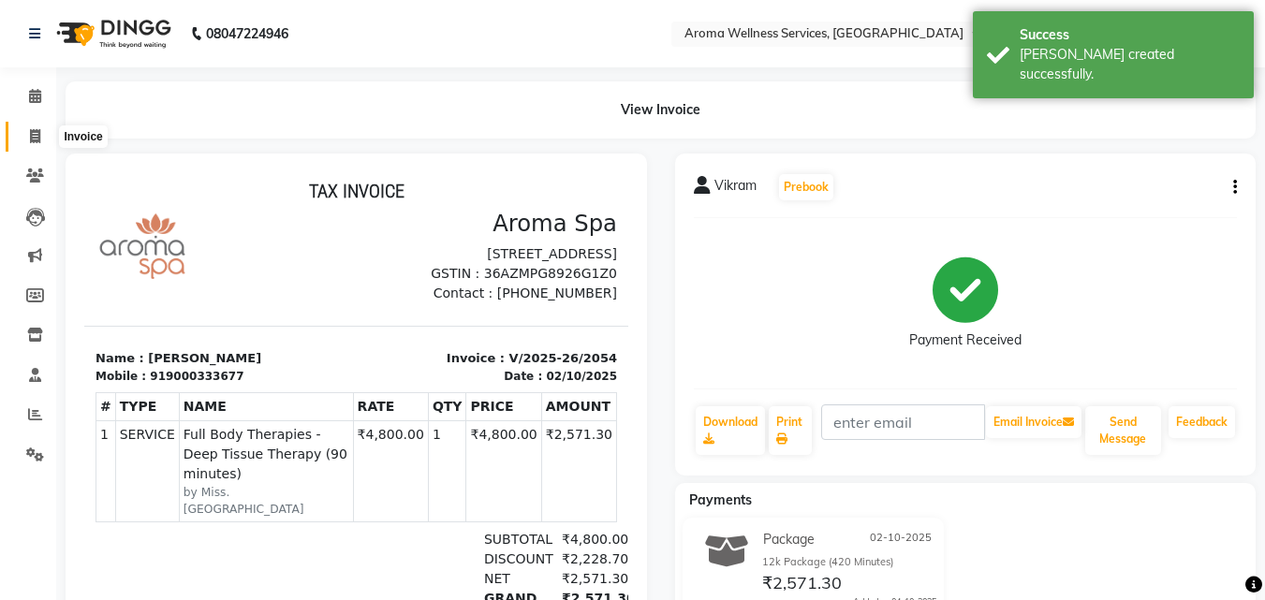
click at [36, 140] on icon at bounding box center [35, 136] width 10 height 14
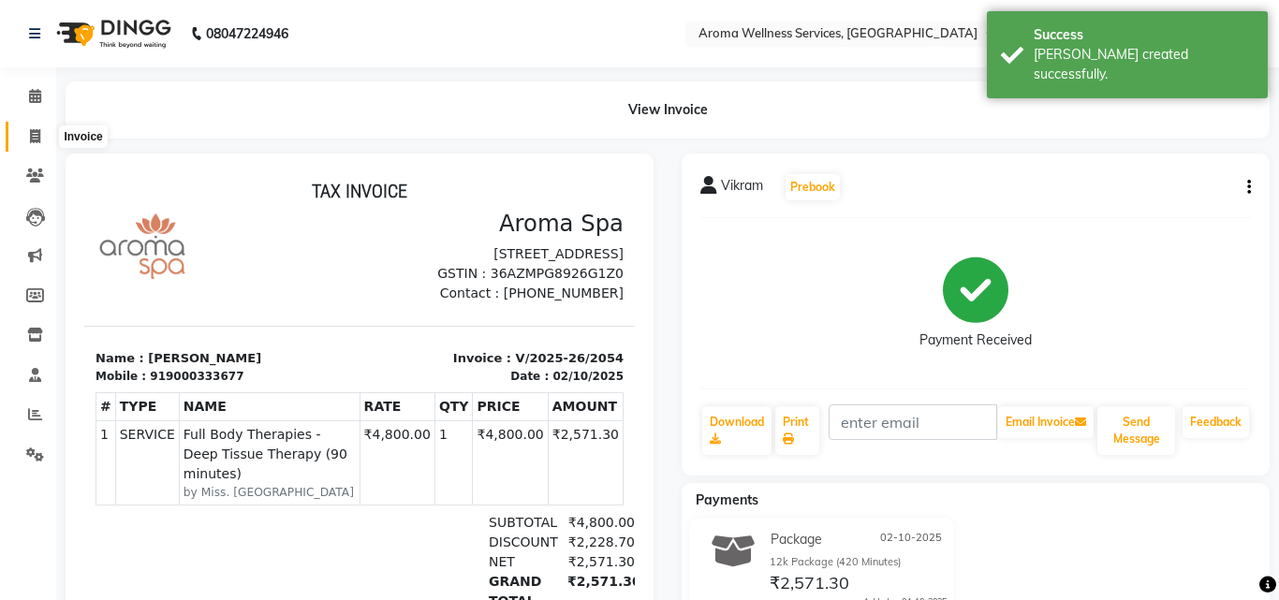
select select "service"
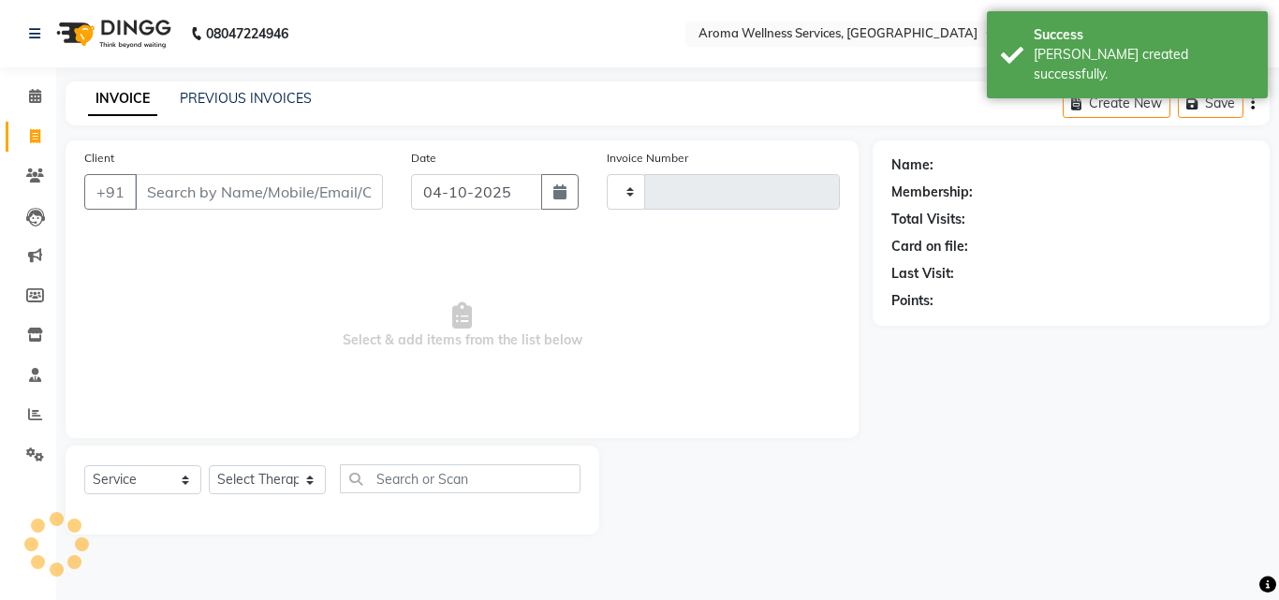
type input "2055"
select select "6573"
click at [562, 192] on icon "button" at bounding box center [559, 191] width 13 height 15
select select "10"
select select "2025"
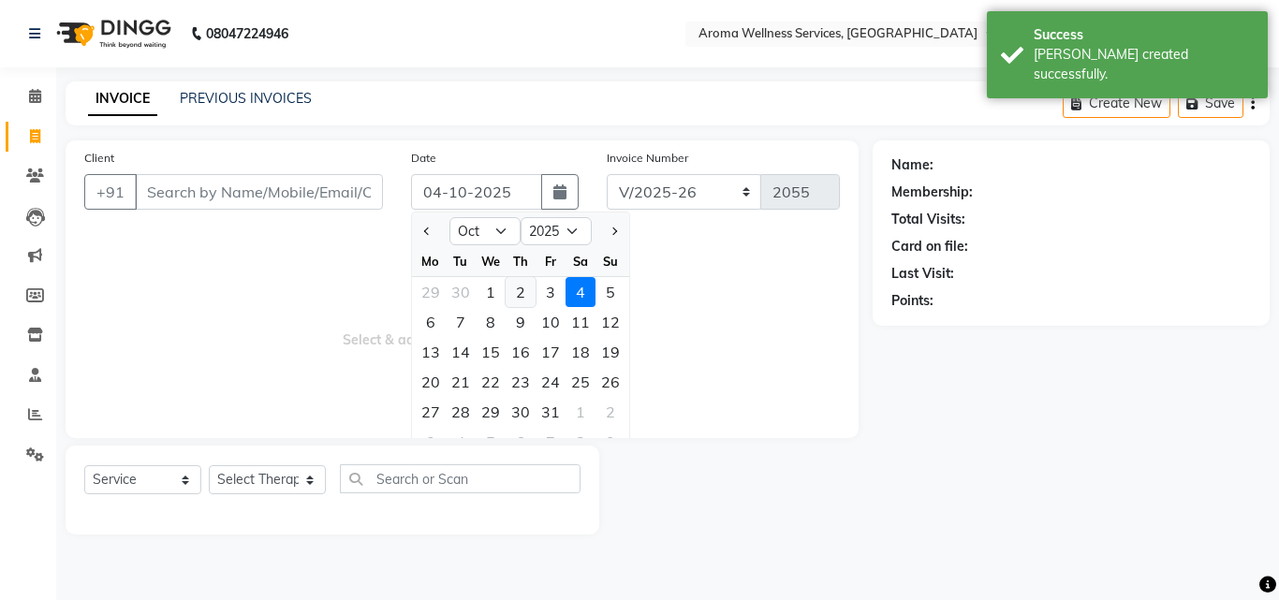
click at [522, 279] on div "2" at bounding box center [520, 292] width 30 height 30
type input "02-10-2025"
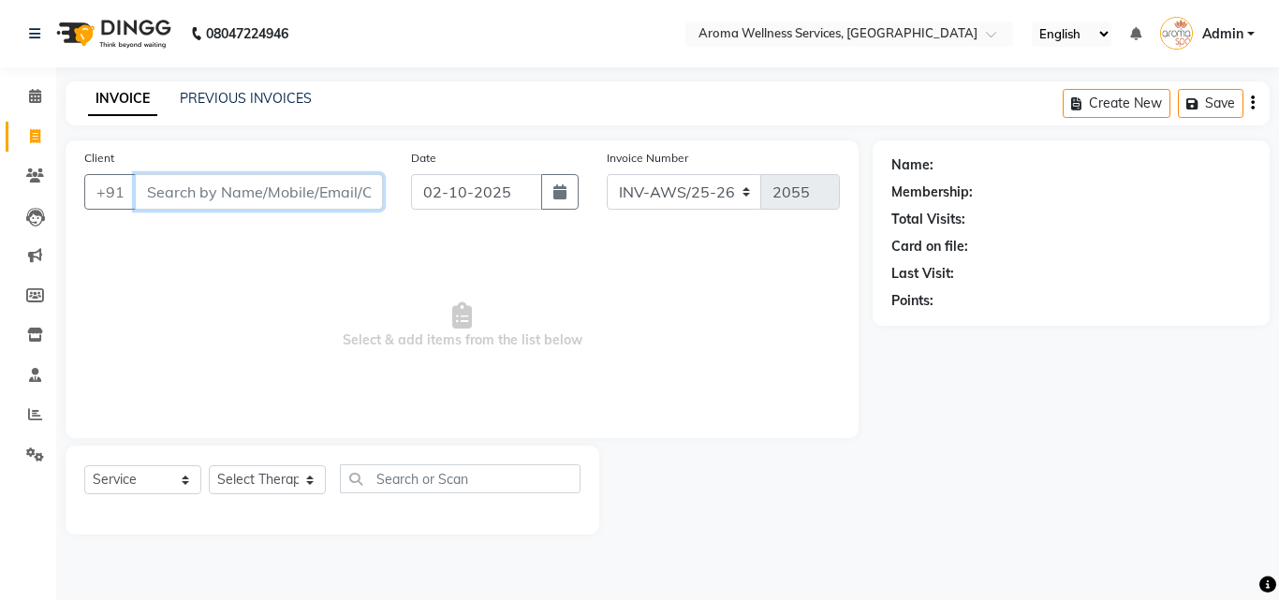
click at [331, 196] on input "Client" at bounding box center [259, 192] width 248 height 36
paste input "9686570957"
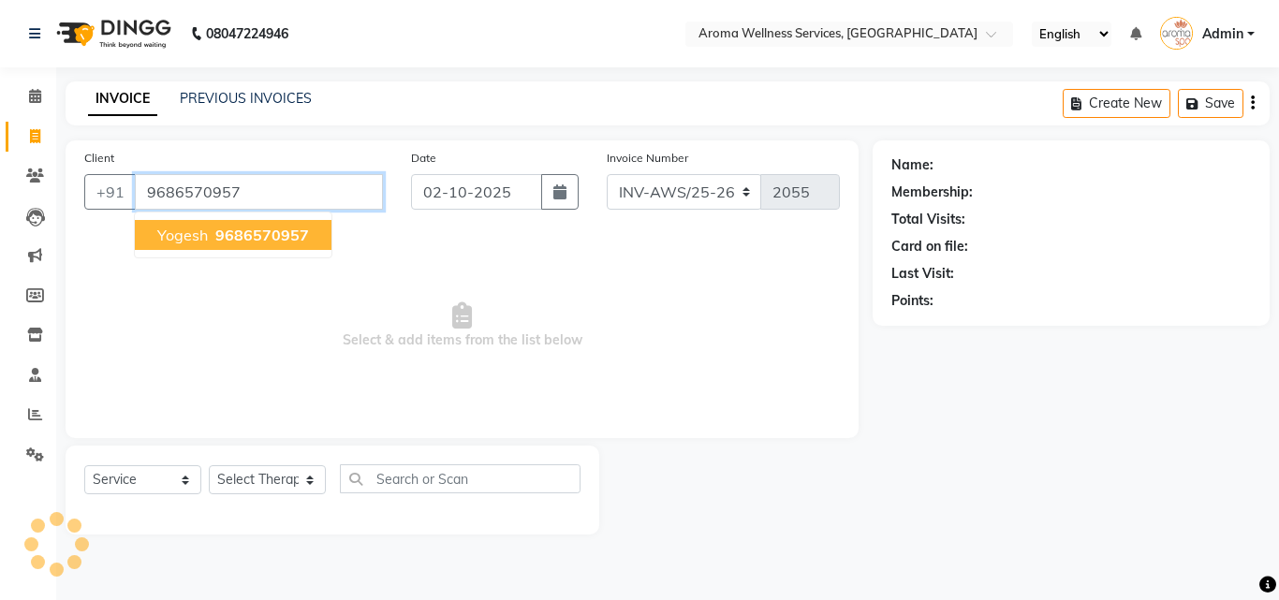
type input "9686570957"
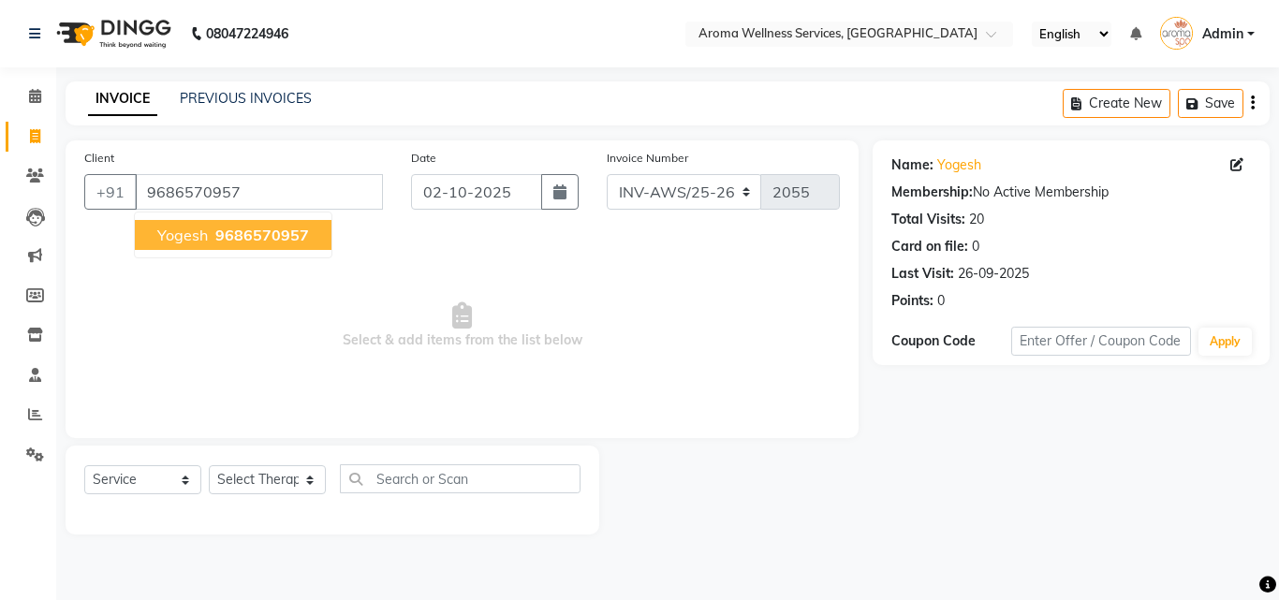
click at [297, 229] on span "9686570957" at bounding box center [262, 235] width 94 height 19
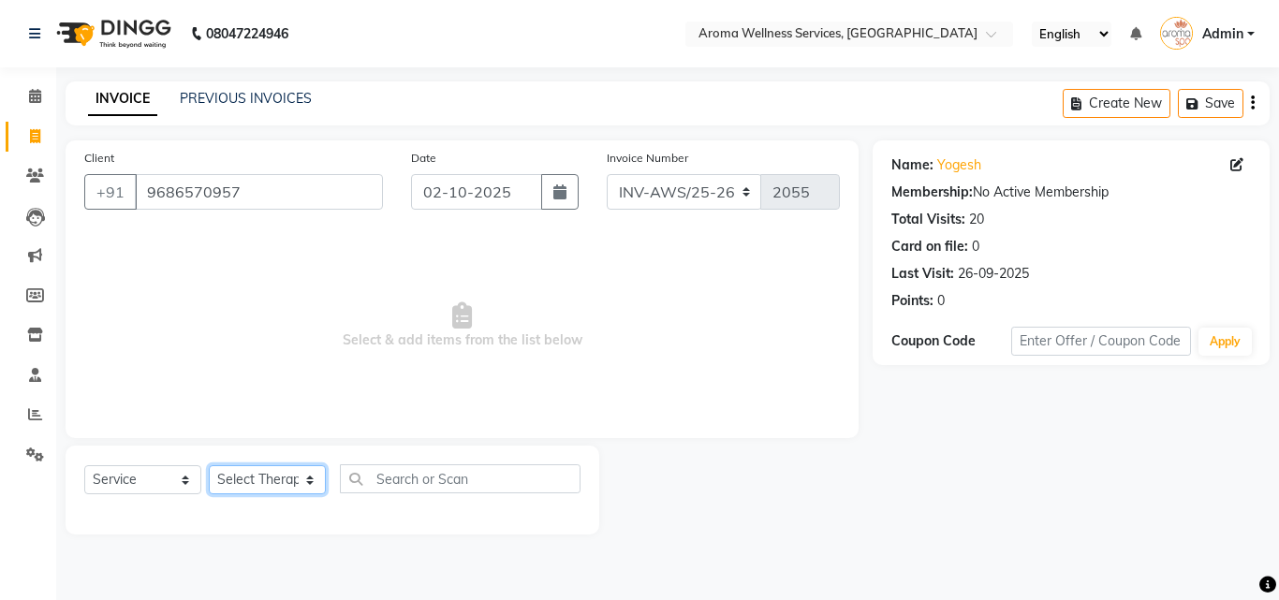
click at [303, 482] on select "Select Therapist [PERSON_NAME] [PERSON_NAME] Miss. Duhpuii [PERSON_NAME] Miss. …" at bounding box center [267, 479] width 117 height 29
select select "82364"
click at [209, 465] on select "Select Therapist [PERSON_NAME] [PERSON_NAME] Miss. Duhpuii [PERSON_NAME] Miss. …" at bounding box center [267, 479] width 117 height 29
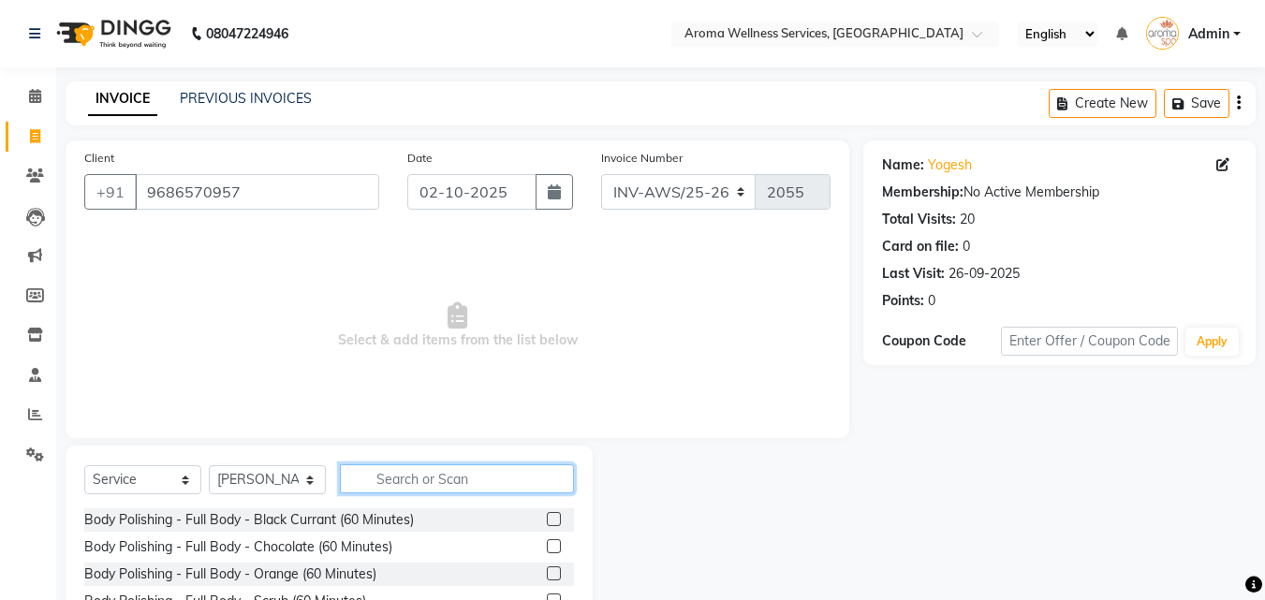
click at [406, 475] on input "text" at bounding box center [457, 478] width 234 height 29
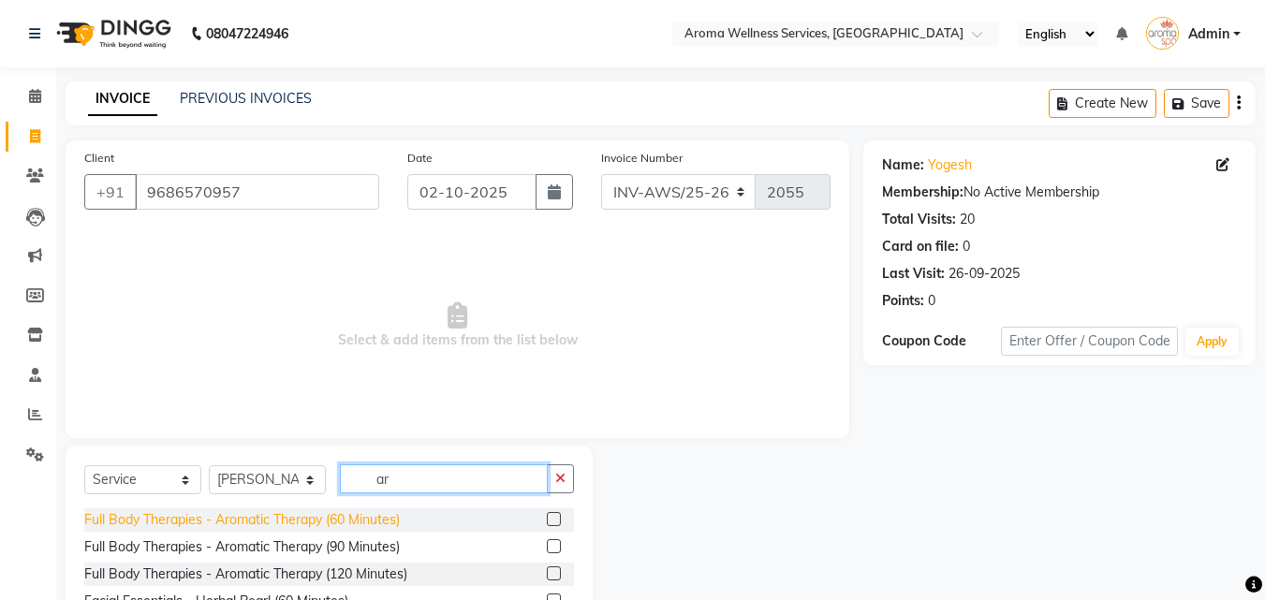
type input "ar"
click at [388, 516] on div "Full Body Therapies - Aromatic Therapy (60 Minutes)" at bounding box center [241, 520] width 315 height 20
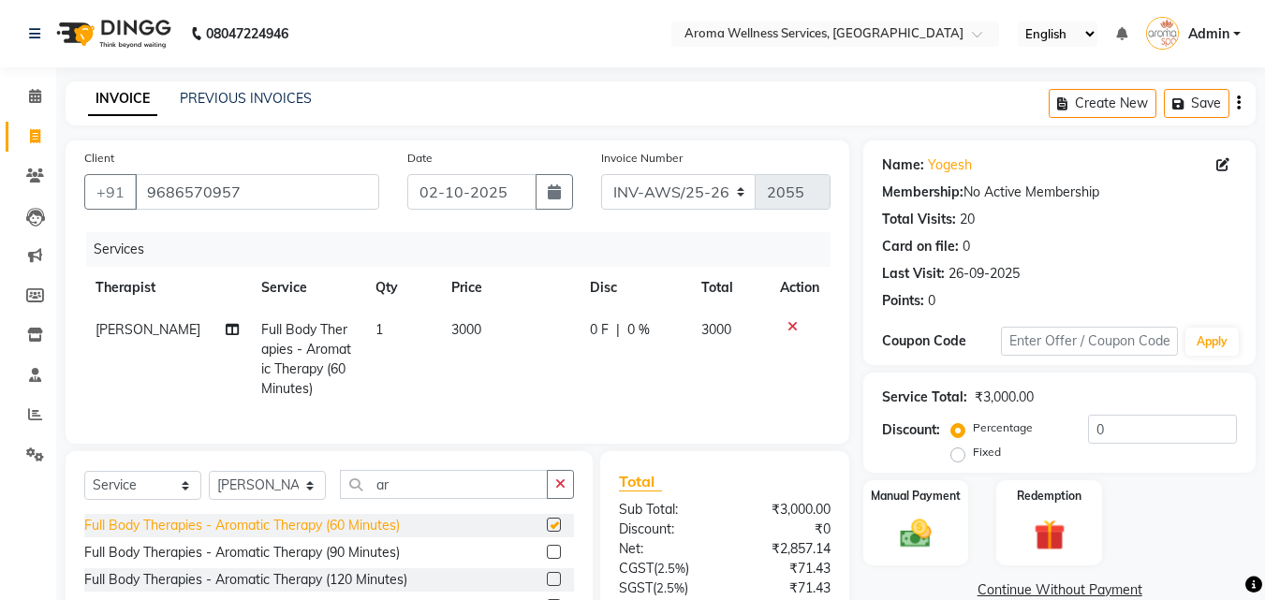
checkbox input "false"
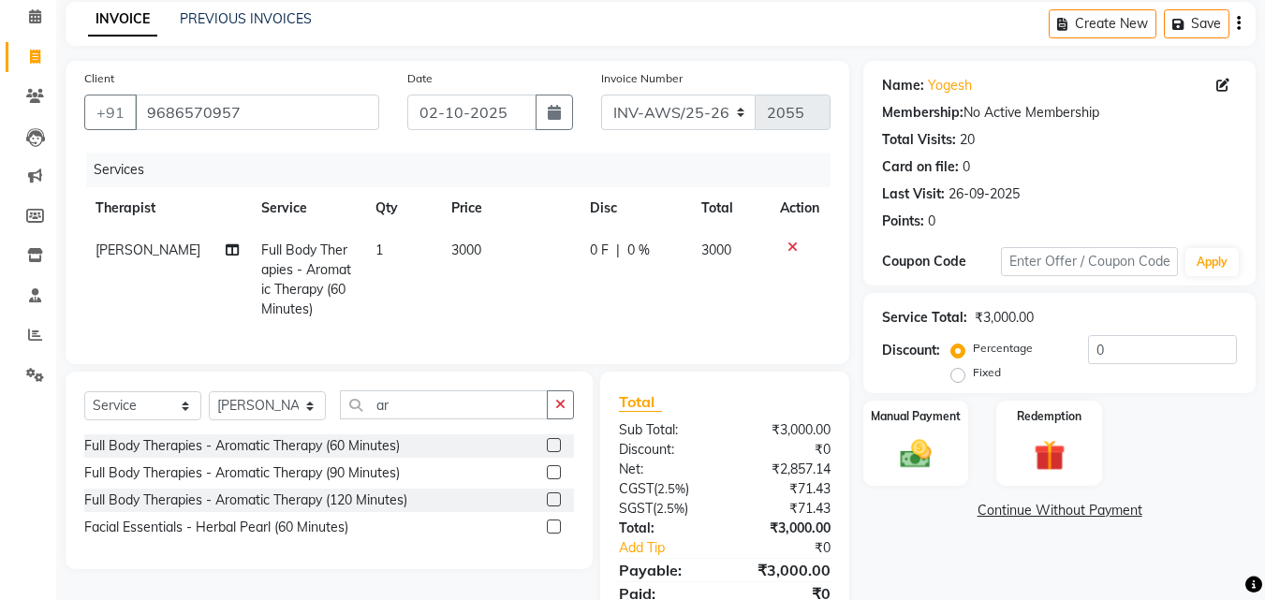
scroll to position [168, 0]
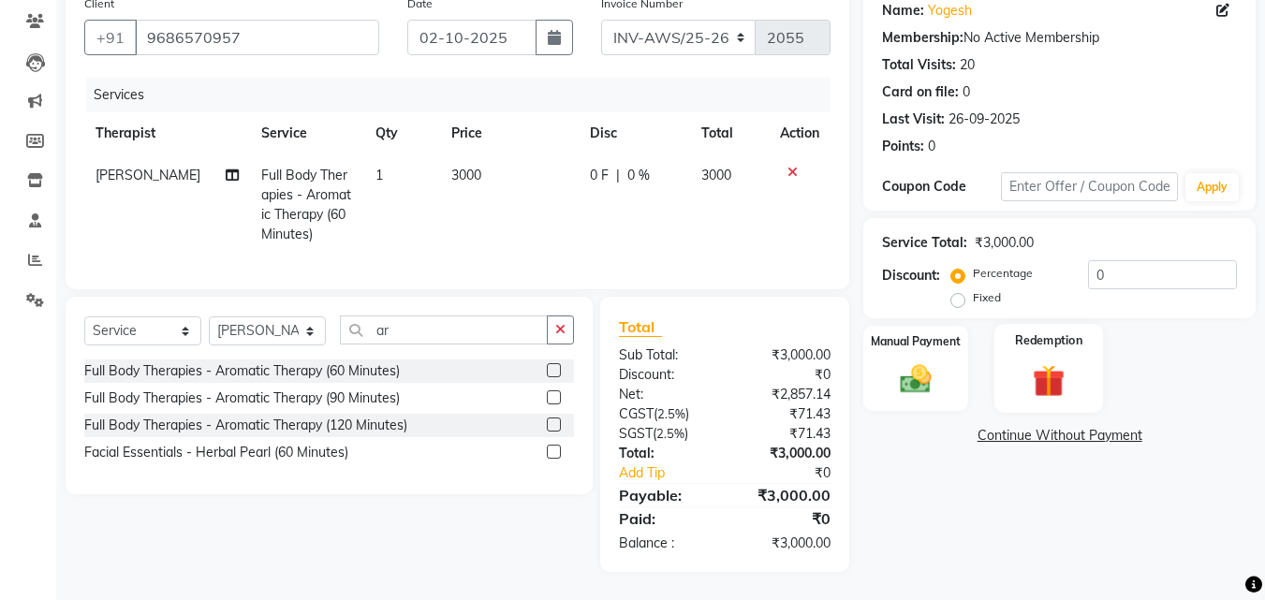
click at [1041, 360] on img at bounding box center [1048, 380] width 52 height 40
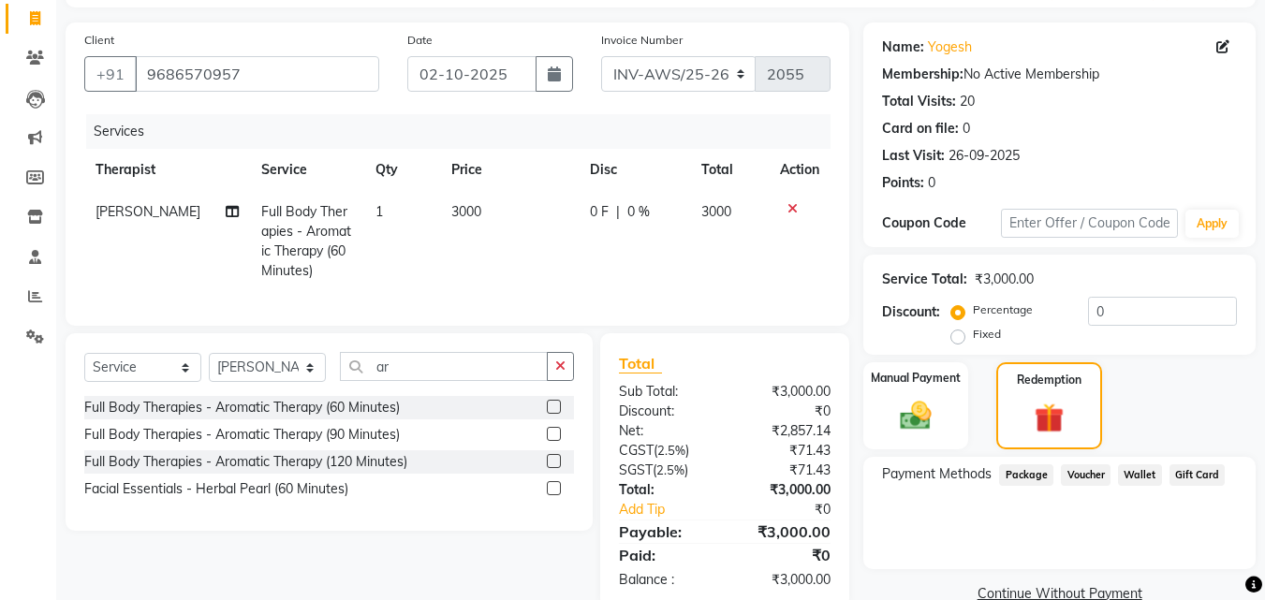
scroll to position [75, 0]
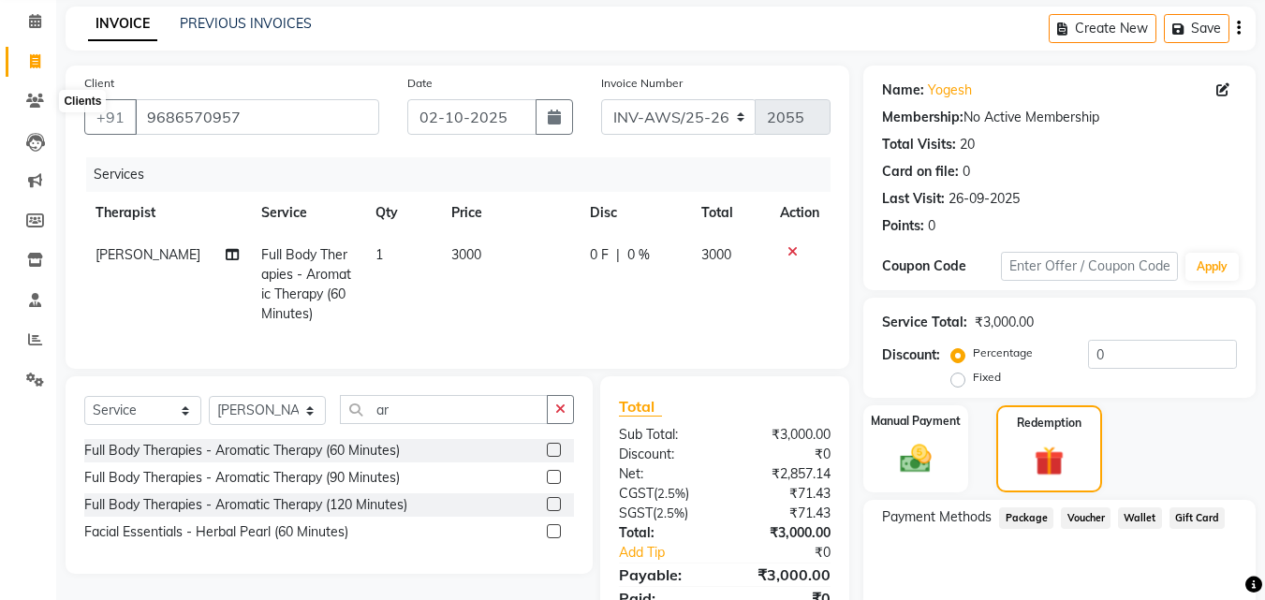
click at [104, 136] on div "Client [PHONE_NUMBER]" at bounding box center [231, 111] width 323 height 77
click at [288, 125] on input "9686570957" at bounding box center [257, 117] width 244 height 36
drag, startPoint x: 241, startPoint y: 109, endPoint x: 93, endPoint y: 110, distance: 147.9
click at [93, 110] on div "[PHONE_NUMBER]" at bounding box center [231, 117] width 295 height 36
click at [333, 119] on input "9686570957" at bounding box center [257, 117] width 244 height 36
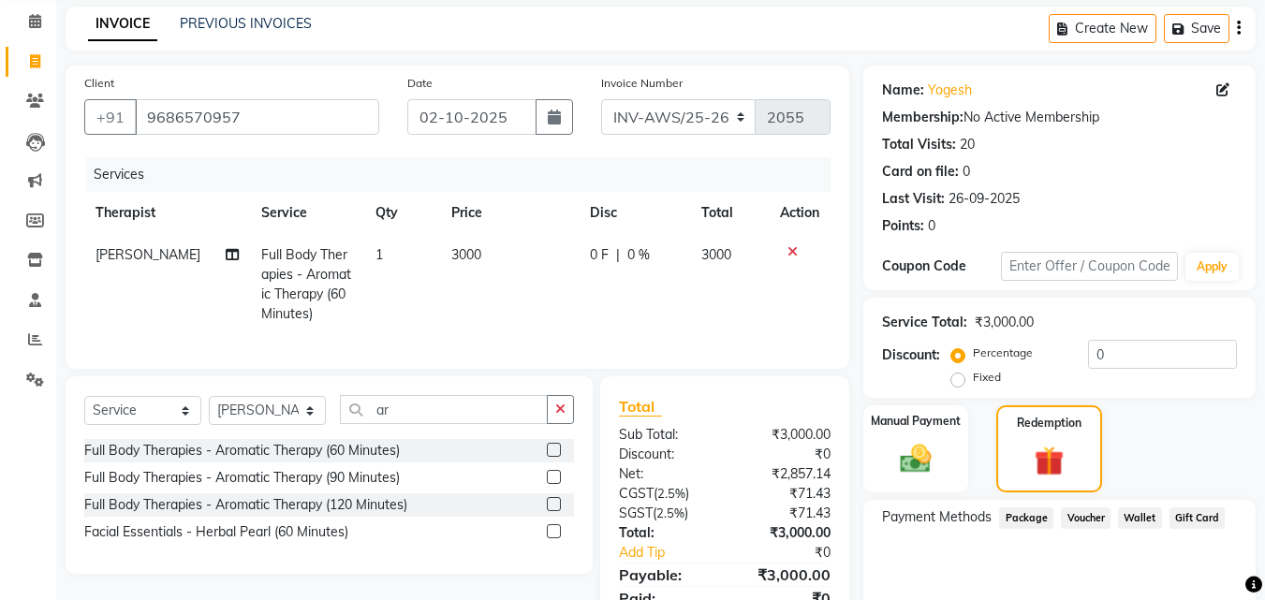
click at [1034, 523] on span "Package" at bounding box center [1026, 518] width 54 height 22
click at [1175, 444] on div "Manual Payment Redemption" at bounding box center [1059, 448] width 420 height 87
click at [1025, 444] on img at bounding box center [1049, 461] width 50 height 38
click at [910, 452] on img at bounding box center [915, 458] width 52 height 37
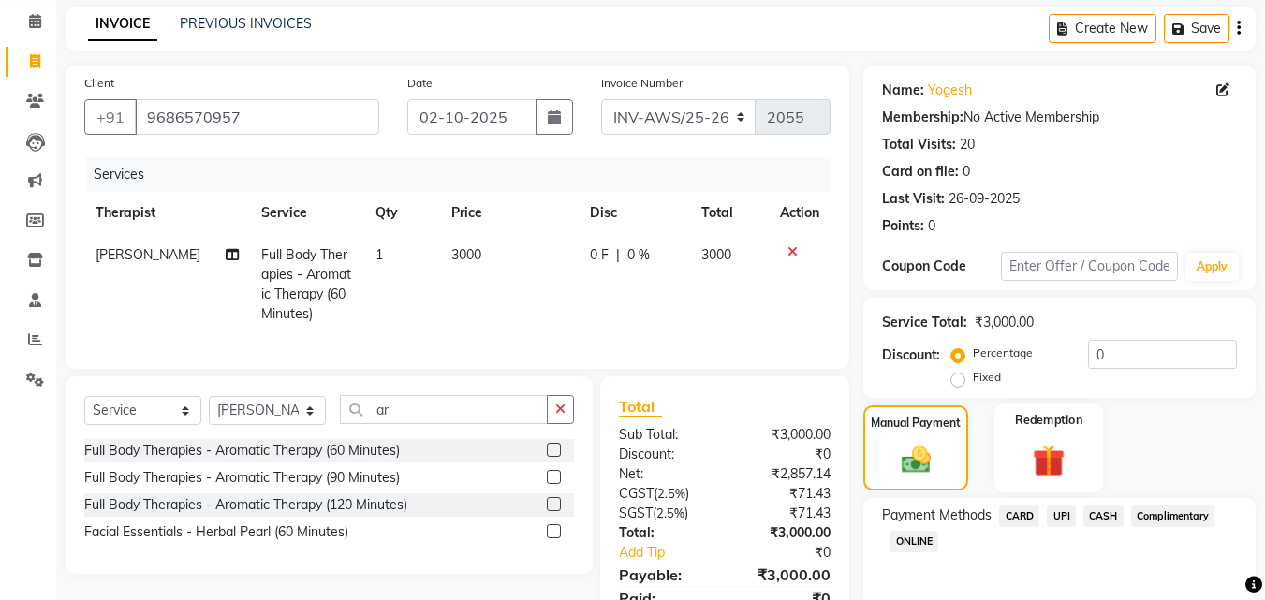
click at [1046, 456] on img at bounding box center [1048, 460] width 52 height 40
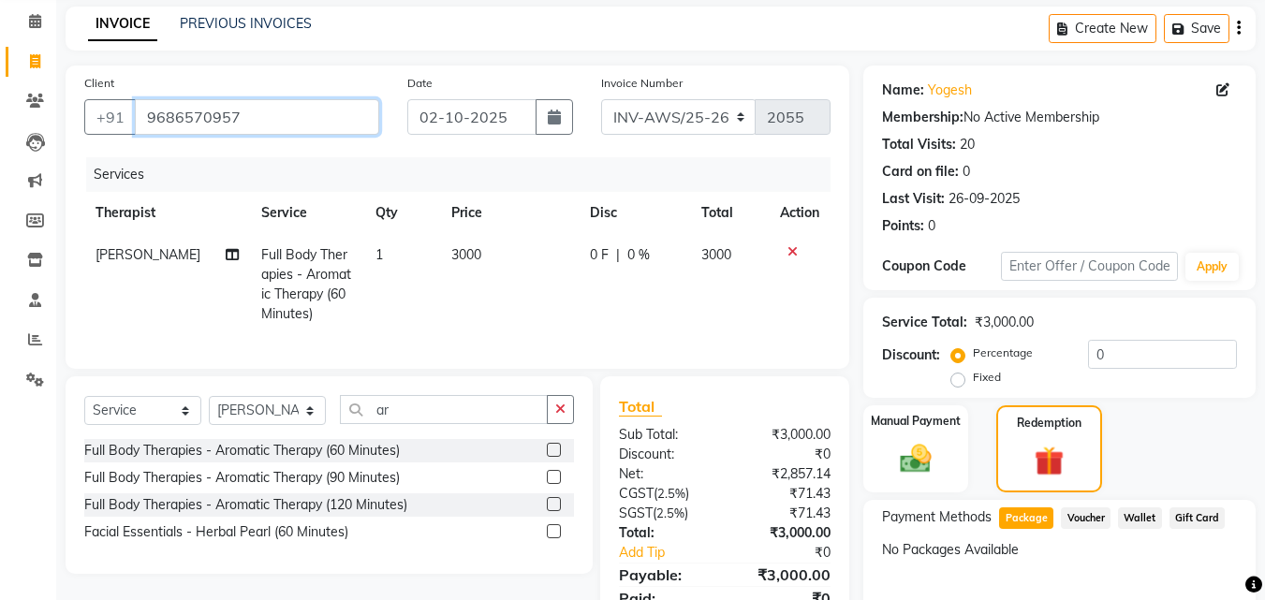
click at [248, 117] on input "9686570957" at bounding box center [257, 117] width 244 height 36
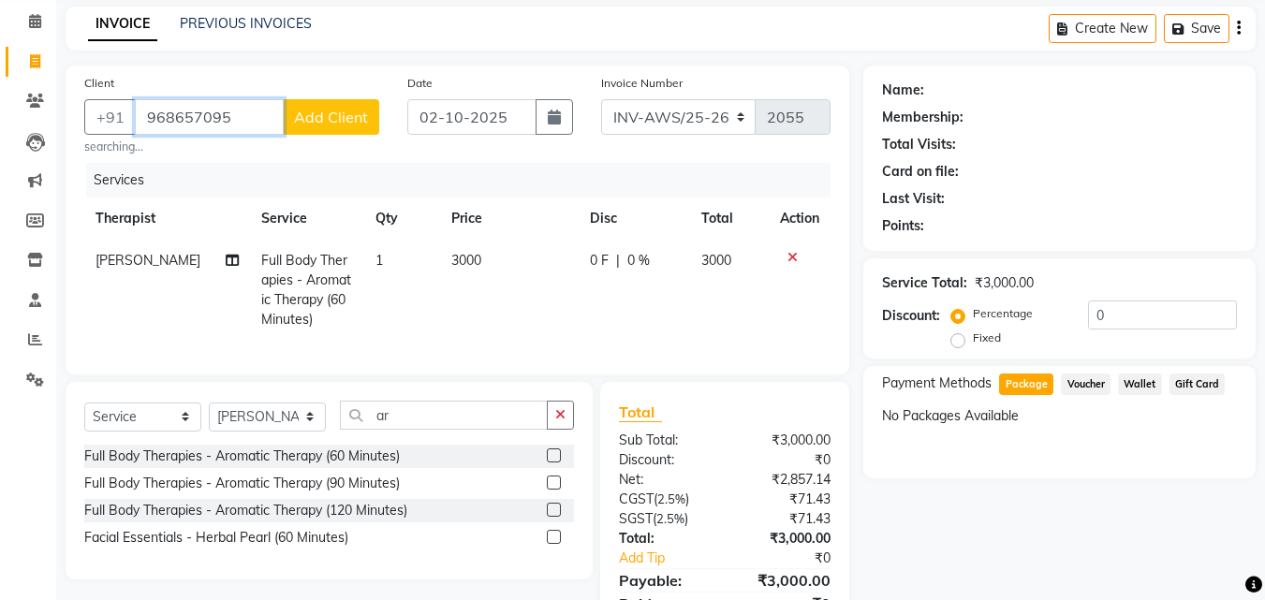
type input "9686570957"
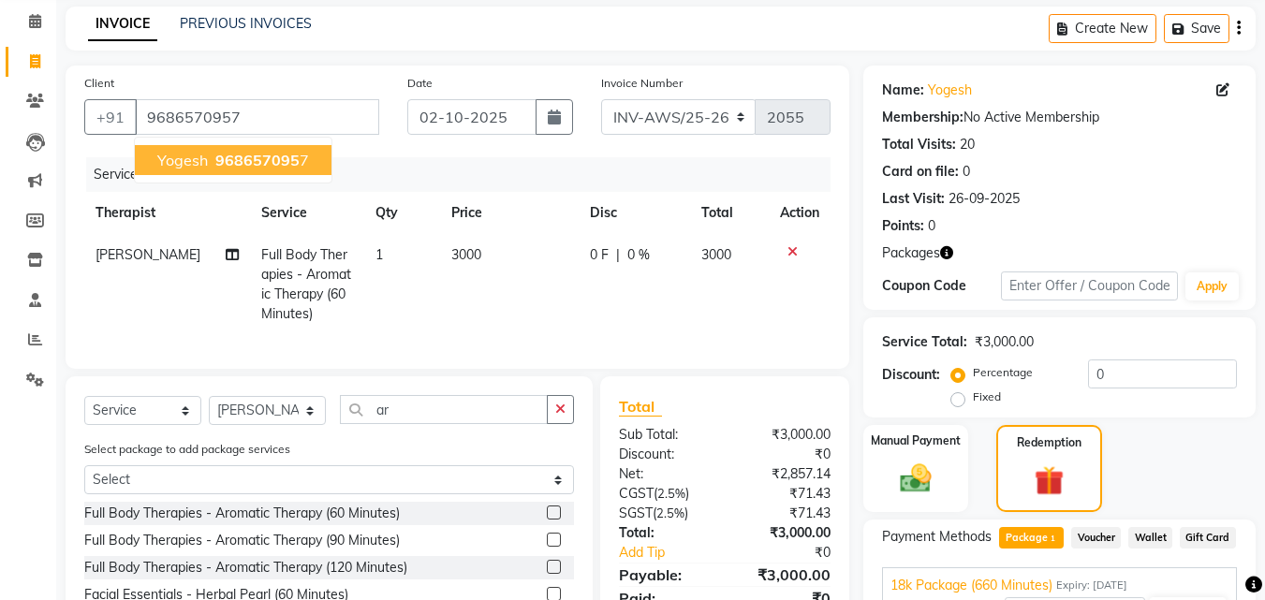
click at [258, 152] on span "968657095" at bounding box center [257, 160] width 84 height 19
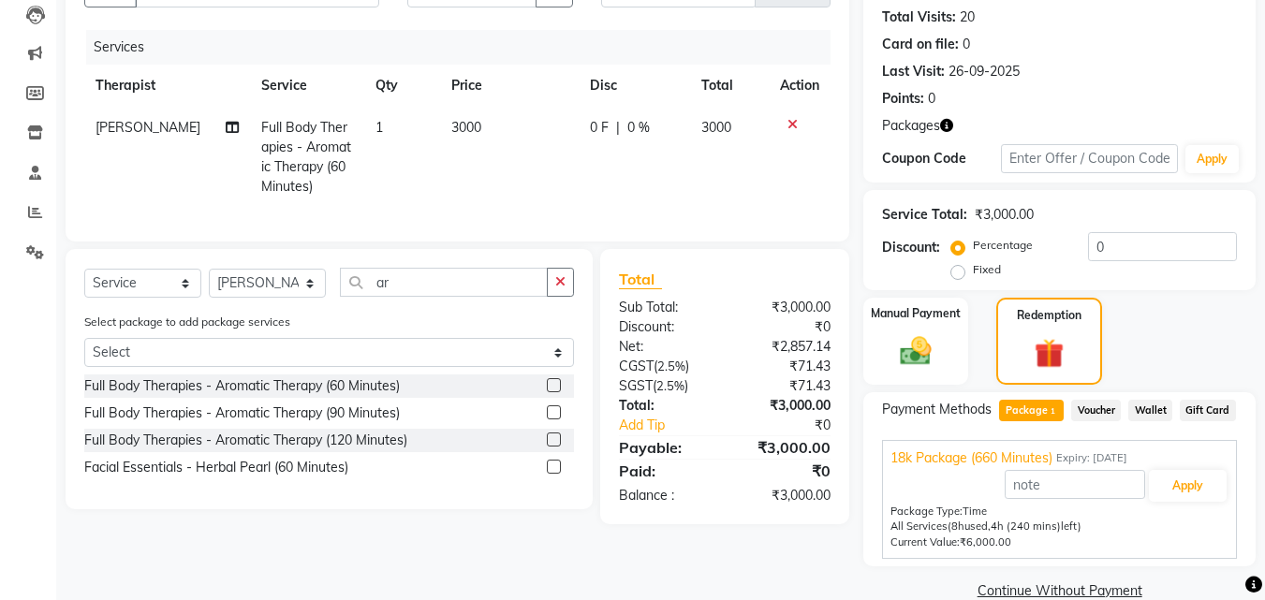
scroll to position [235, 0]
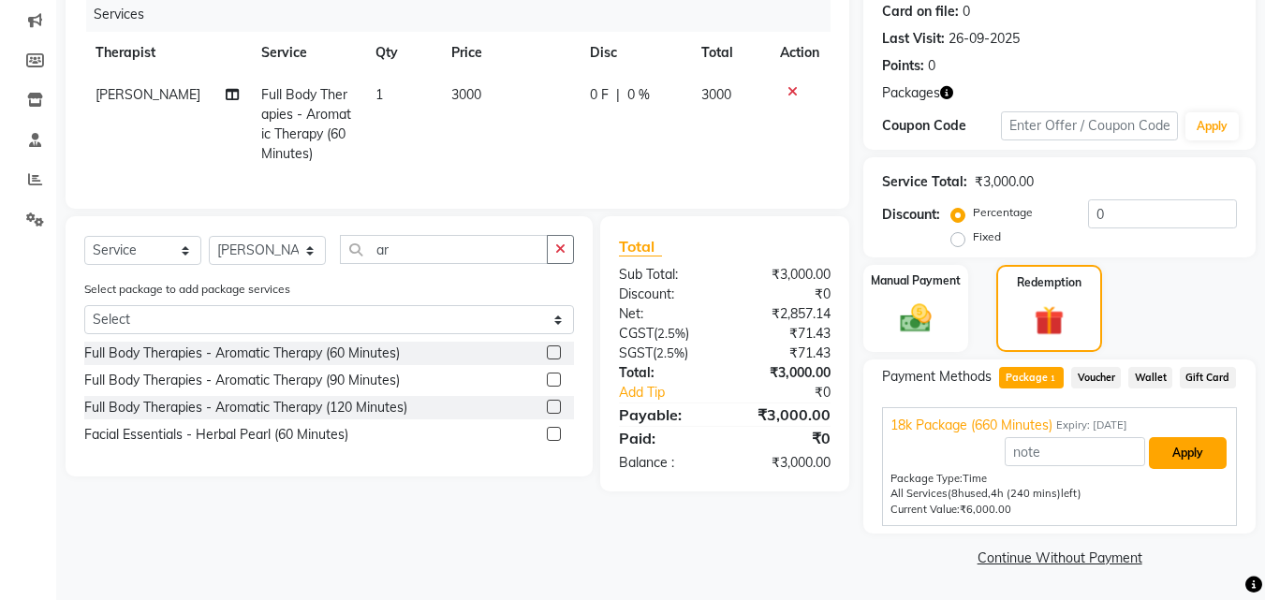
click at [1213, 447] on button "Apply" at bounding box center [1187, 453] width 78 height 32
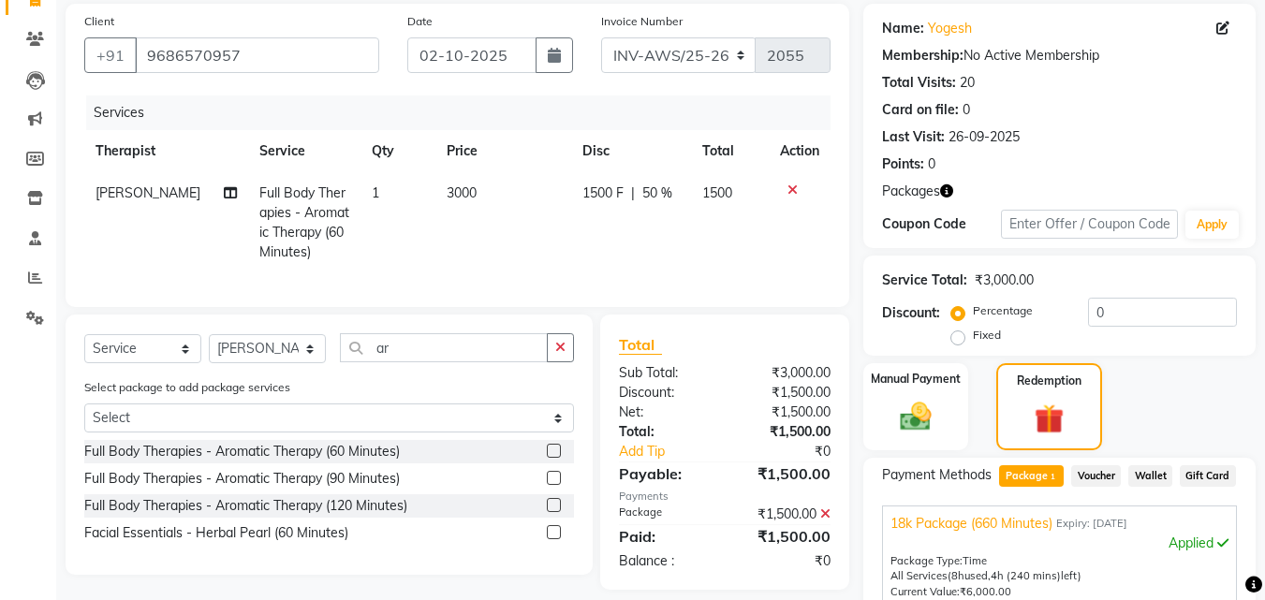
scroll to position [298, 0]
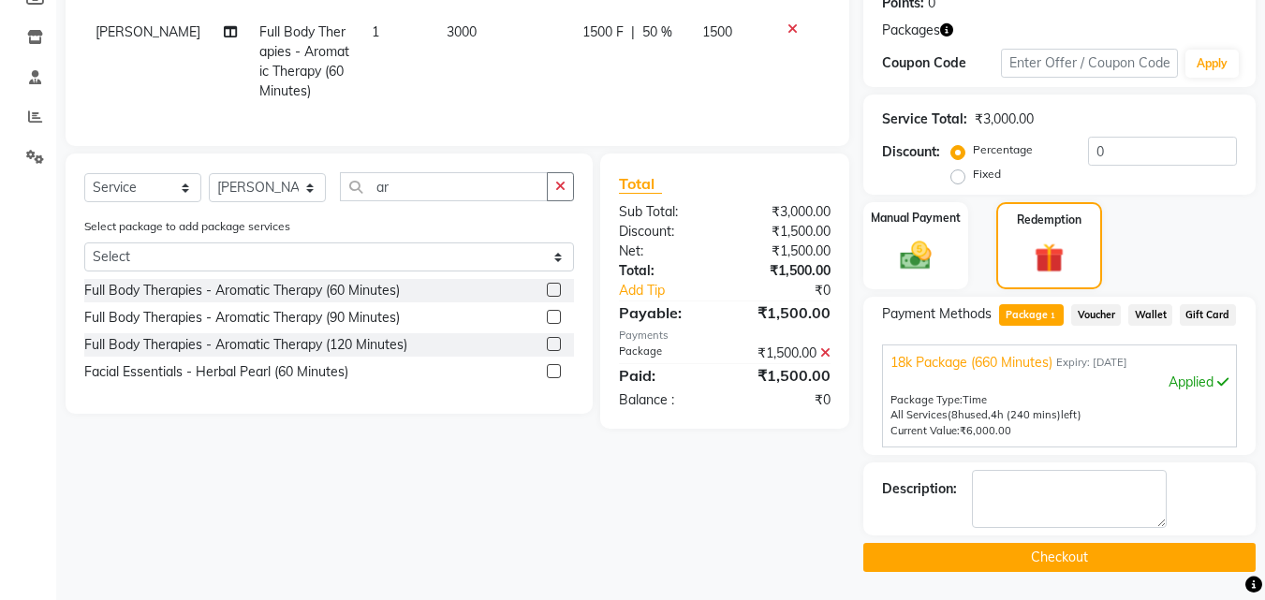
click at [1029, 556] on button "Checkout" at bounding box center [1059, 557] width 392 height 29
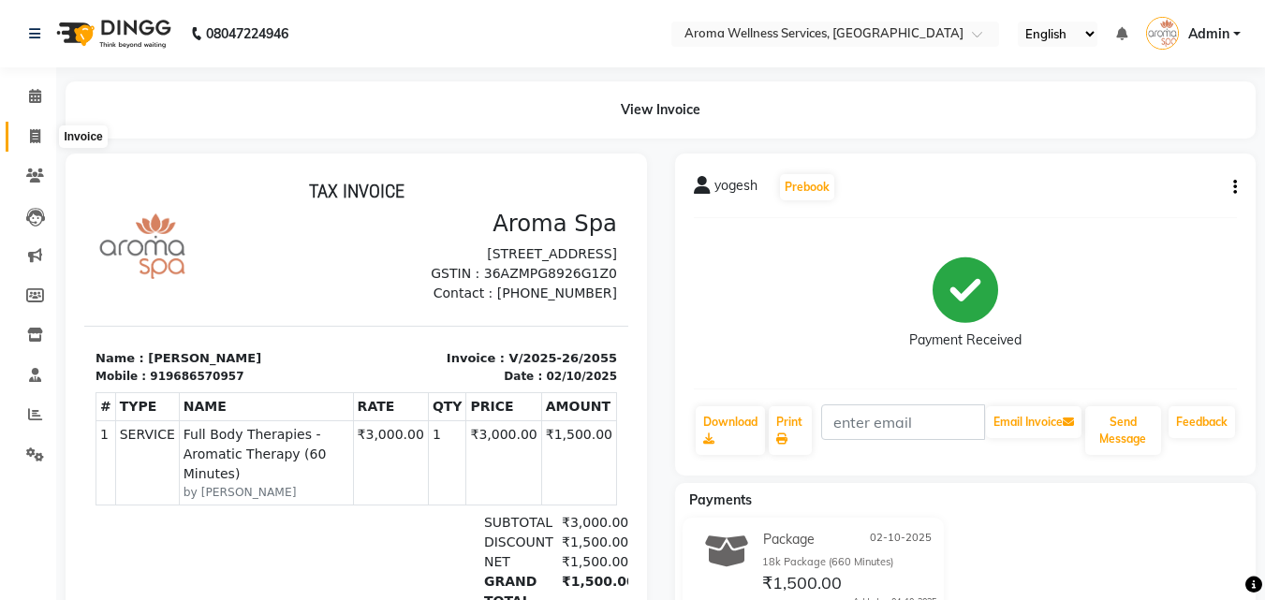
click at [37, 132] on icon at bounding box center [35, 136] width 10 height 14
select select "service"
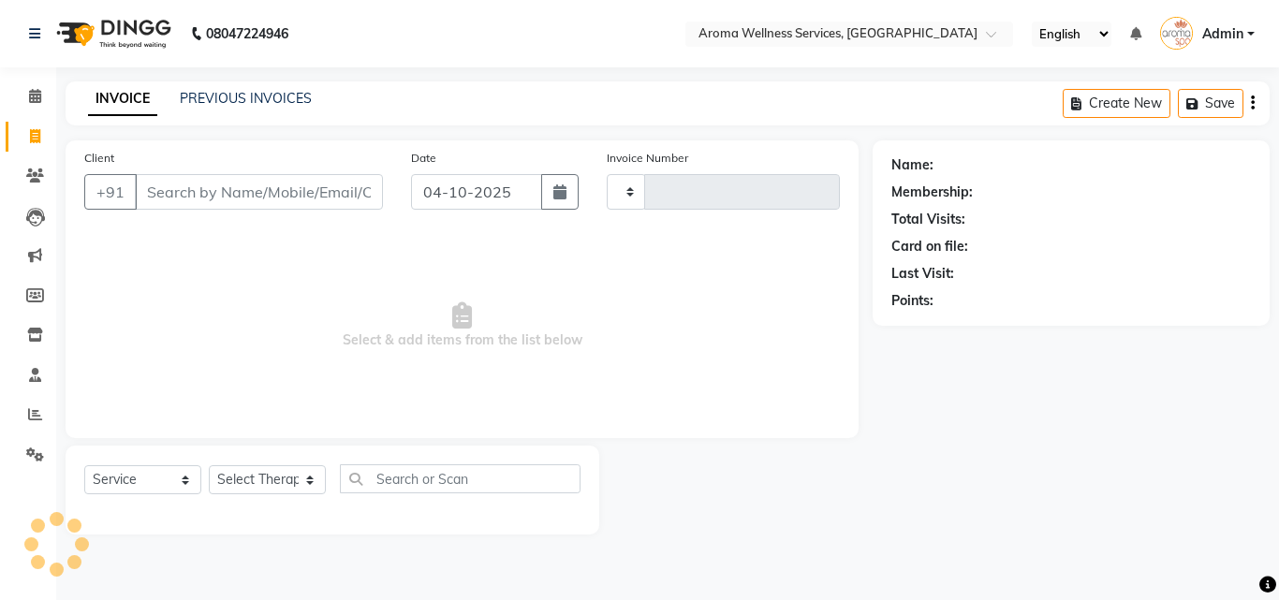
type input "2056"
select select "6573"
click at [558, 183] on button "button" at bounding box center [559, 192] width 37 height 36
select select "10"
select select "2025"
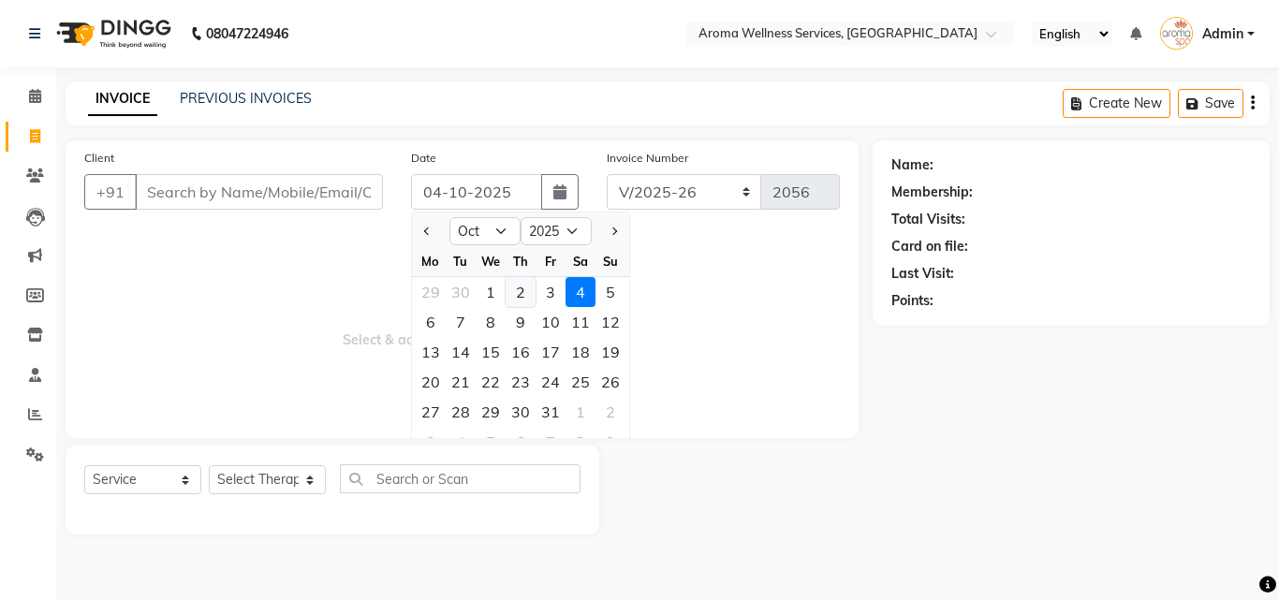
click at [514, 286] on div "2" at bounding box center [520, 292] width 30 height 30
type input "02-10-2025"
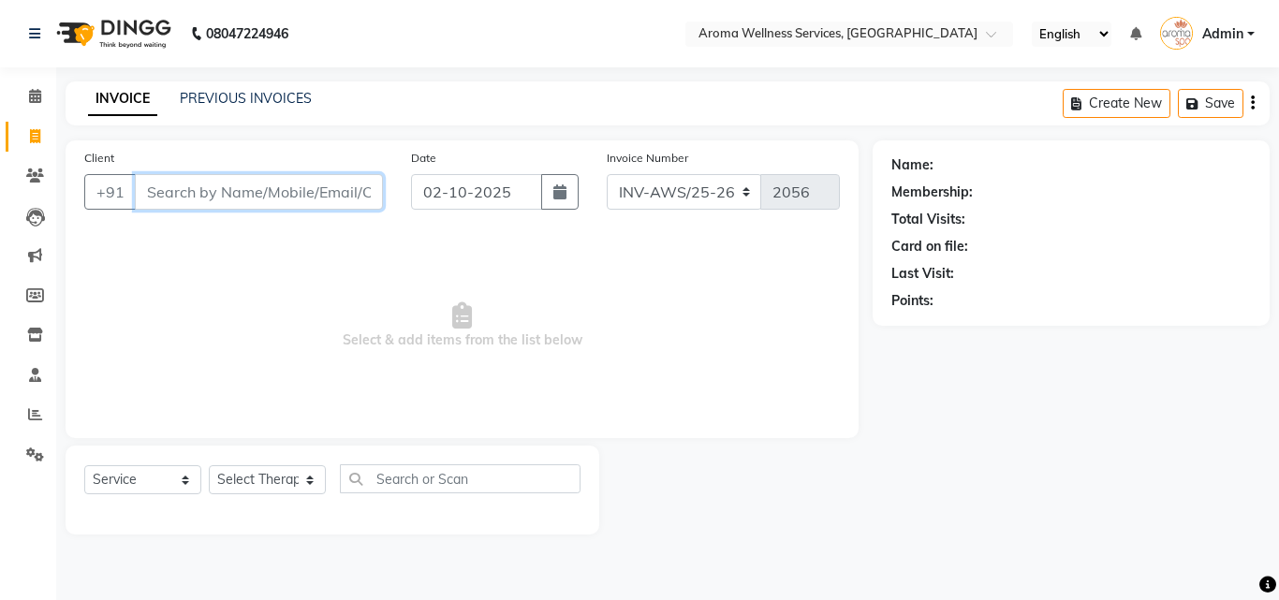
click at [291, 189] on input "Client" at bounding box center [259, 192] width 248 height 36
paste input "7995670596"
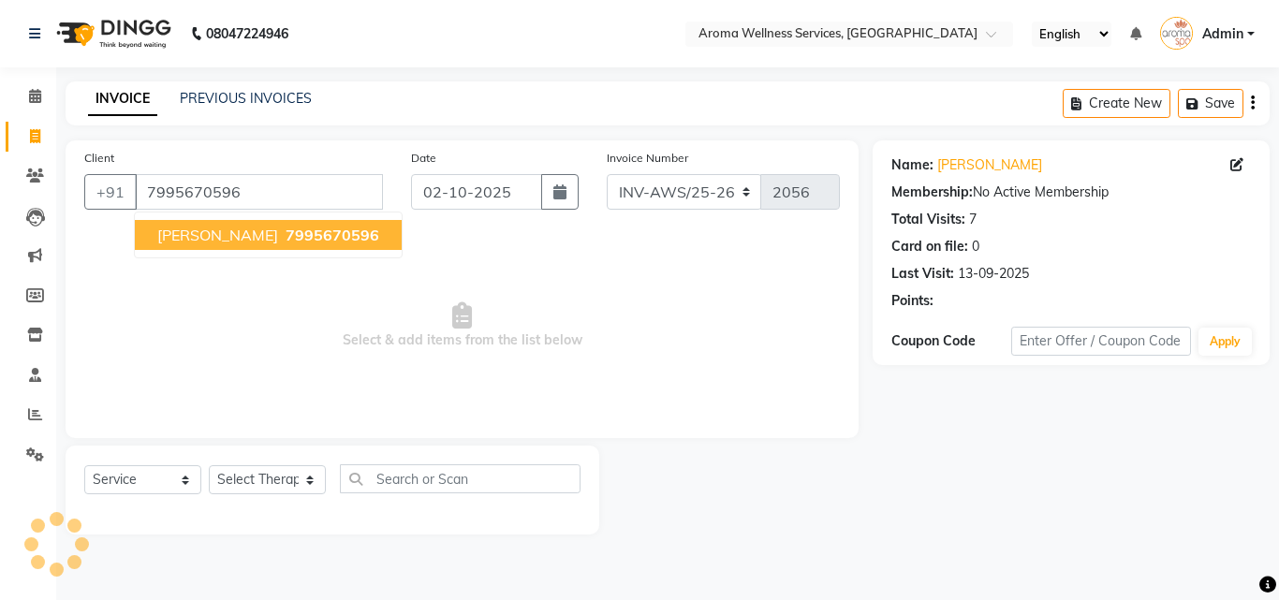
click at [291, 227] on span "7995670596" at bounding box center [332, 235] width 94 height 19
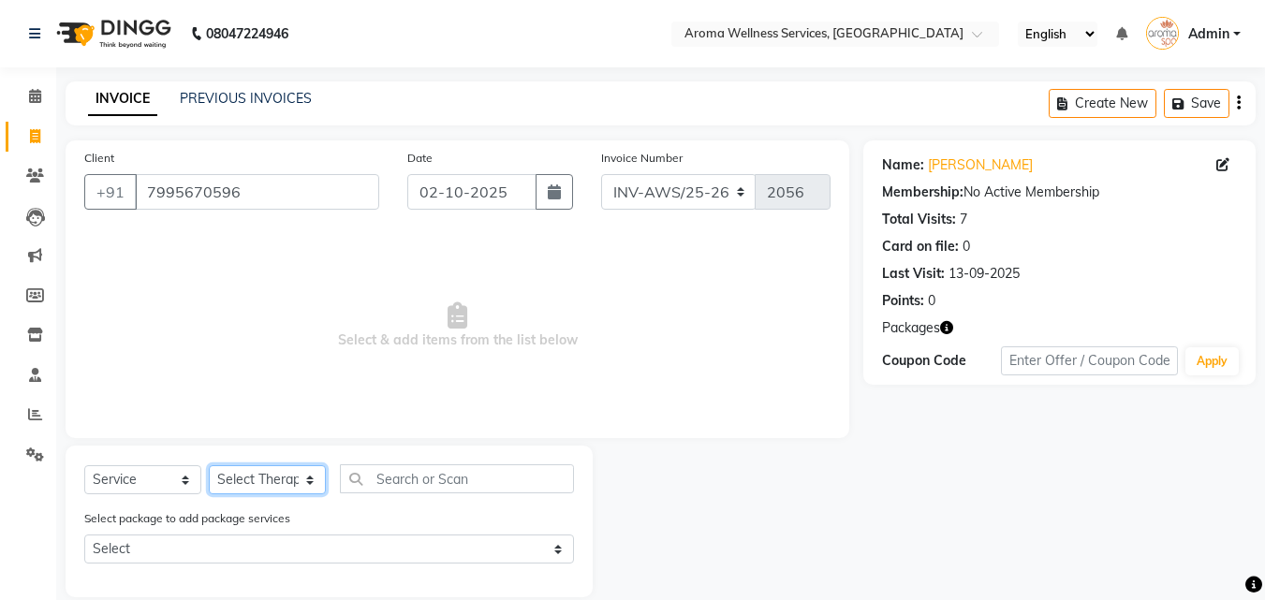
click at [306, 482] on select "Select Therapist [PERSON_NAME] [PERSON_NAME] Miss. Duhpuii [PERSON_NAME] Miss. …" at bounding box center [267, 479] width 117 height 29
click at [309, 480] on select "Select Therapist [PERSON_NAME] [PERSON_NAME] Miss. Duhpuii [PERSON_NAME] Miss. …" at bounding box center [267, 479] width 117 height 29
click at [209, 465] on select "Select Therapist [PERSON_NAME] [PERSON_NAME] Miss. Duhpuii [PERSON_NAME] Miss. …" at bounding box center [267, 479] width 117 height 29
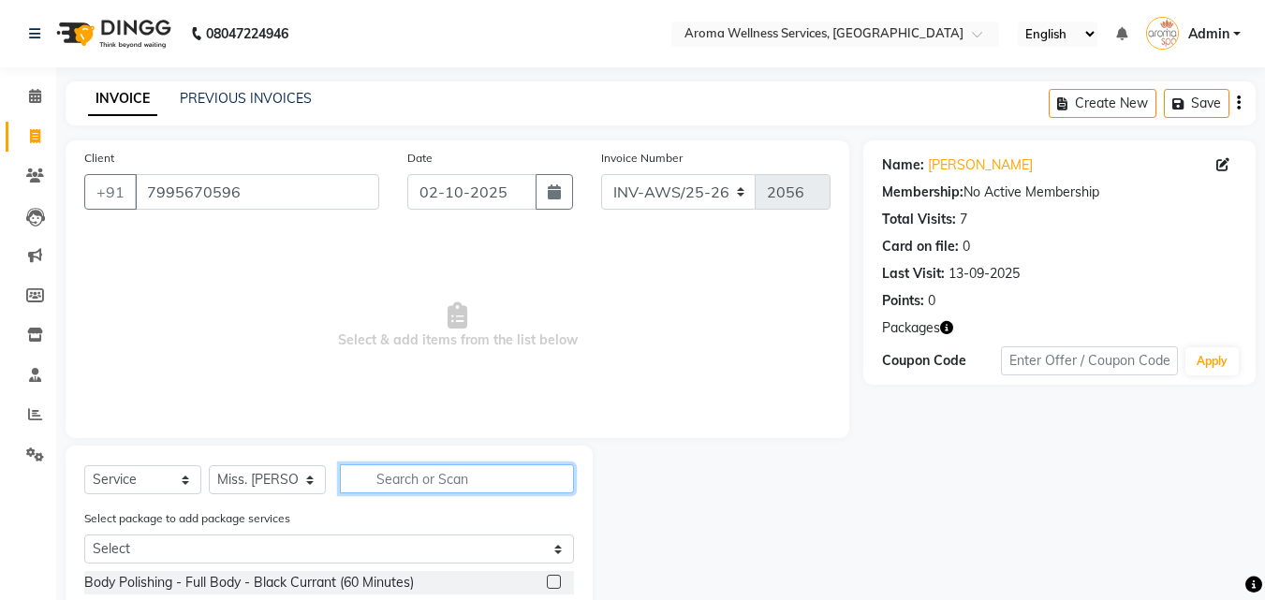
click at [428, 478] on input "text" at bounding box center [457, 478] width 234 height 29
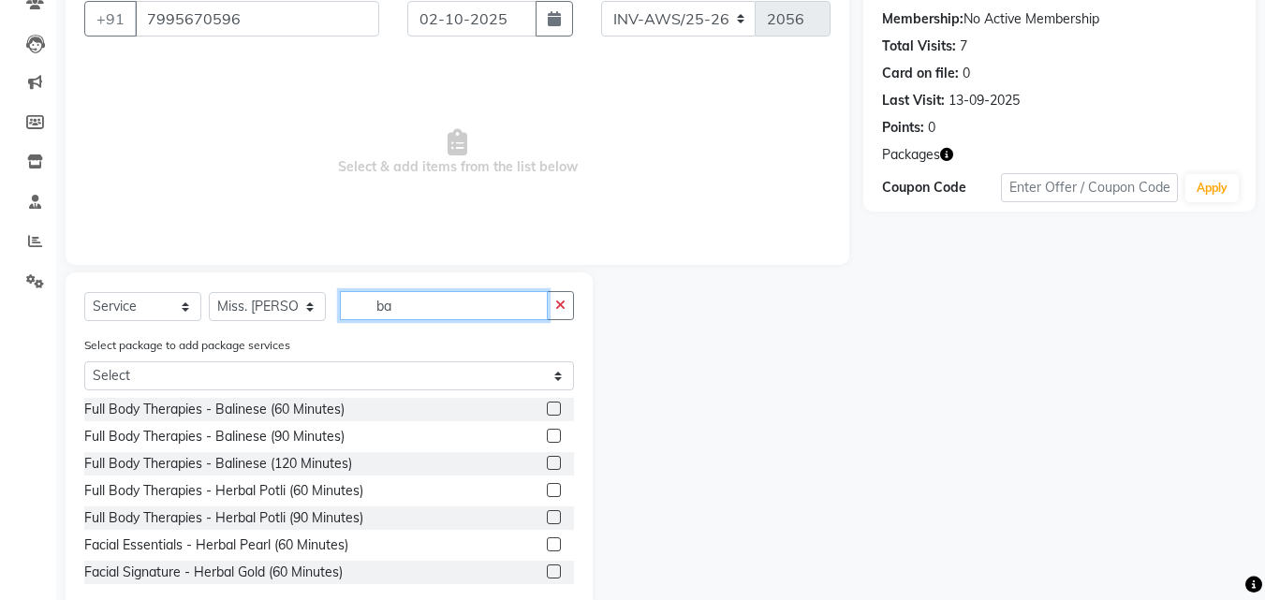
scroll to position [187, 0]
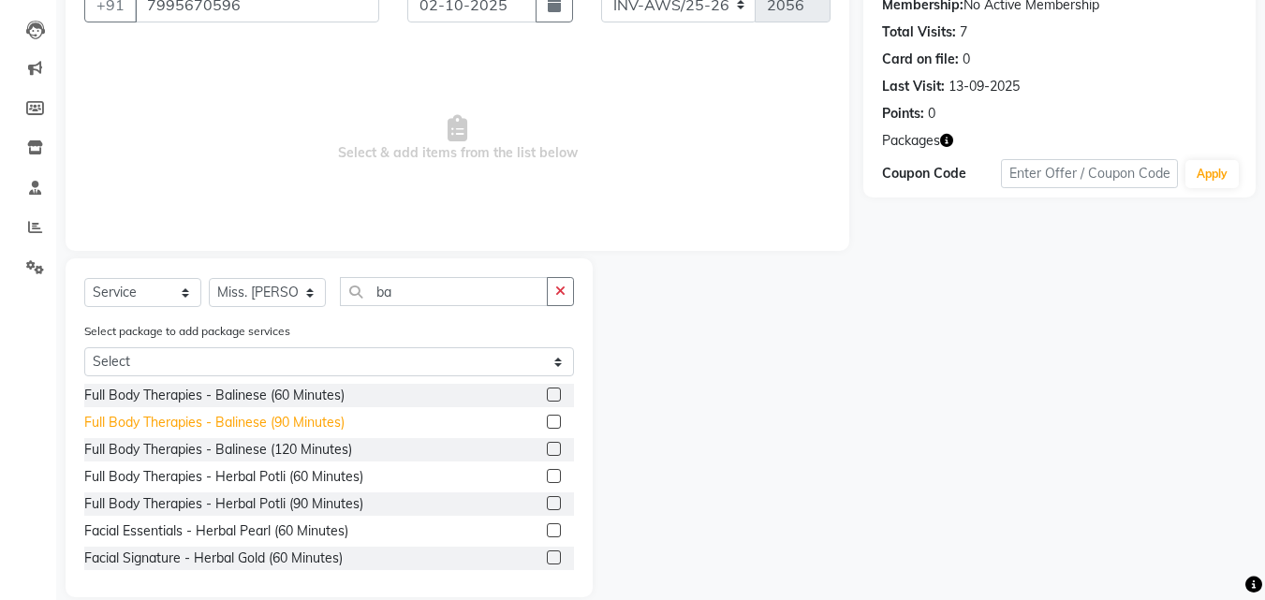
click at [300, 421] on div "Full Body Therapies - Balinese (90 Minutes)" at bounding box center [214, 423] width 260 height 20
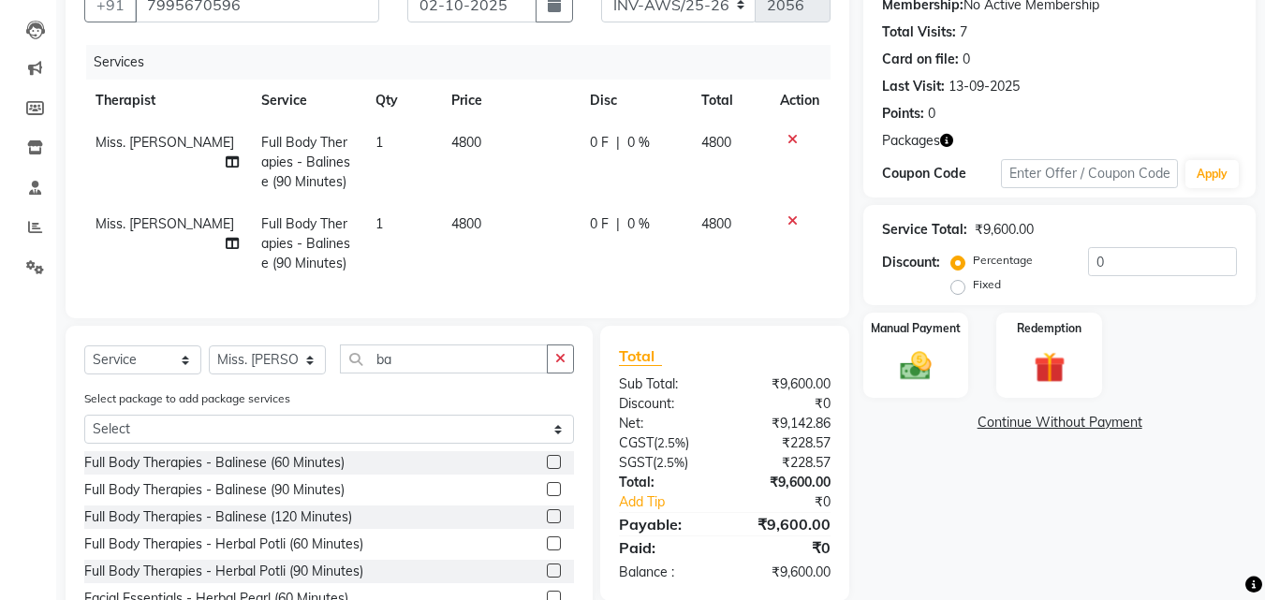
click at [793, 222] on icon at bounding box center [792, 220] width 10 height 13
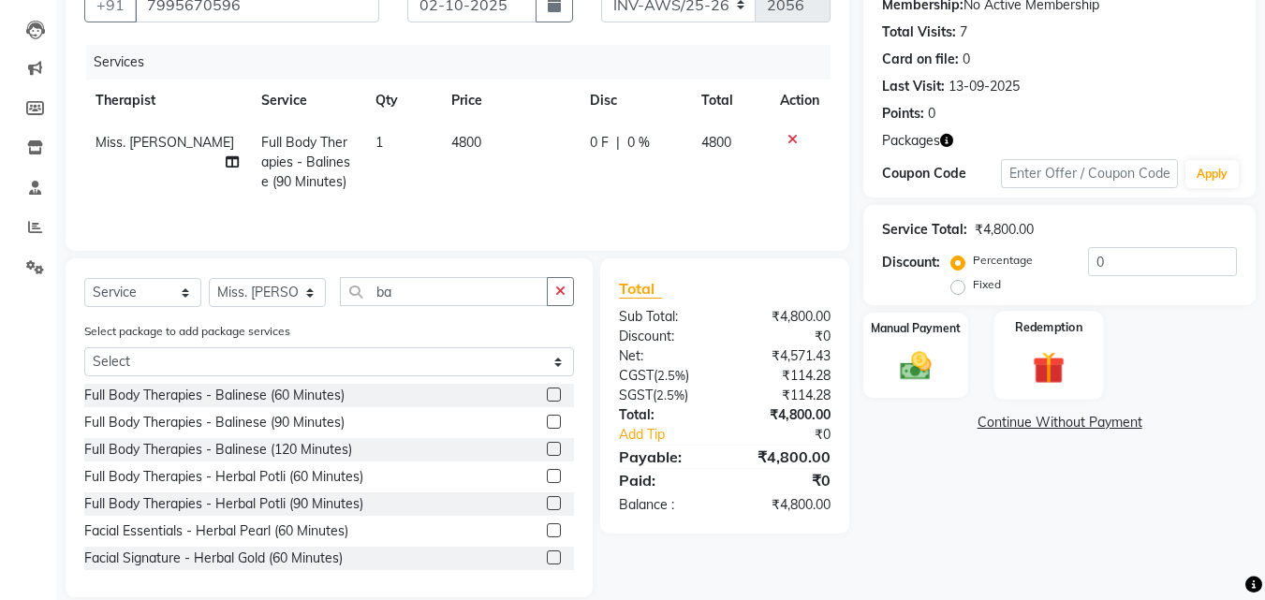
click at [1032, 351] on img at bounding box center [1048, 367] width 52 height 40
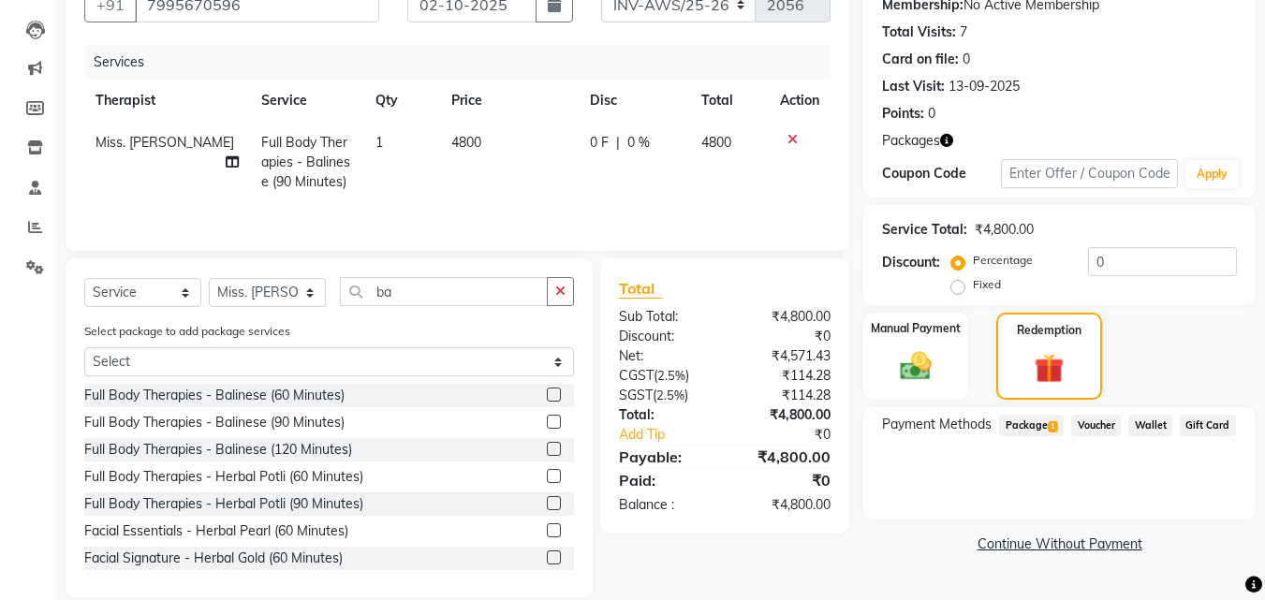
click at [1044, 422] on span "Package 1" at bounding box center [1031, 426] width 65 height 22
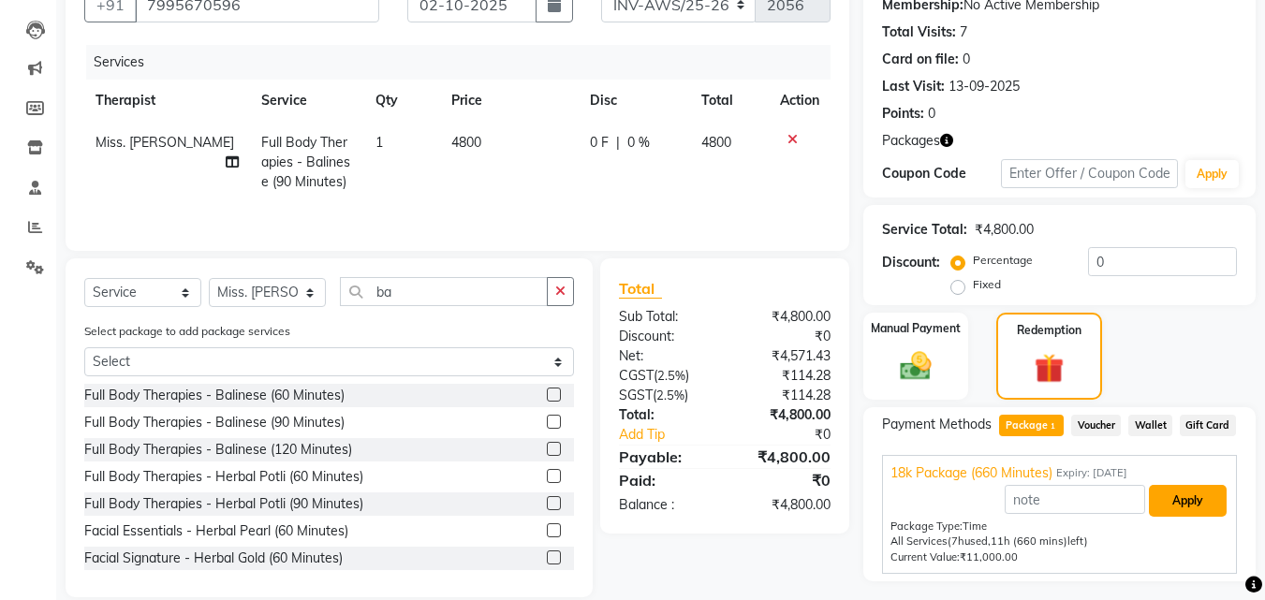
click at [1207, 510] on button "Apply" at bounding box center [1187, 501] width 78 height 32
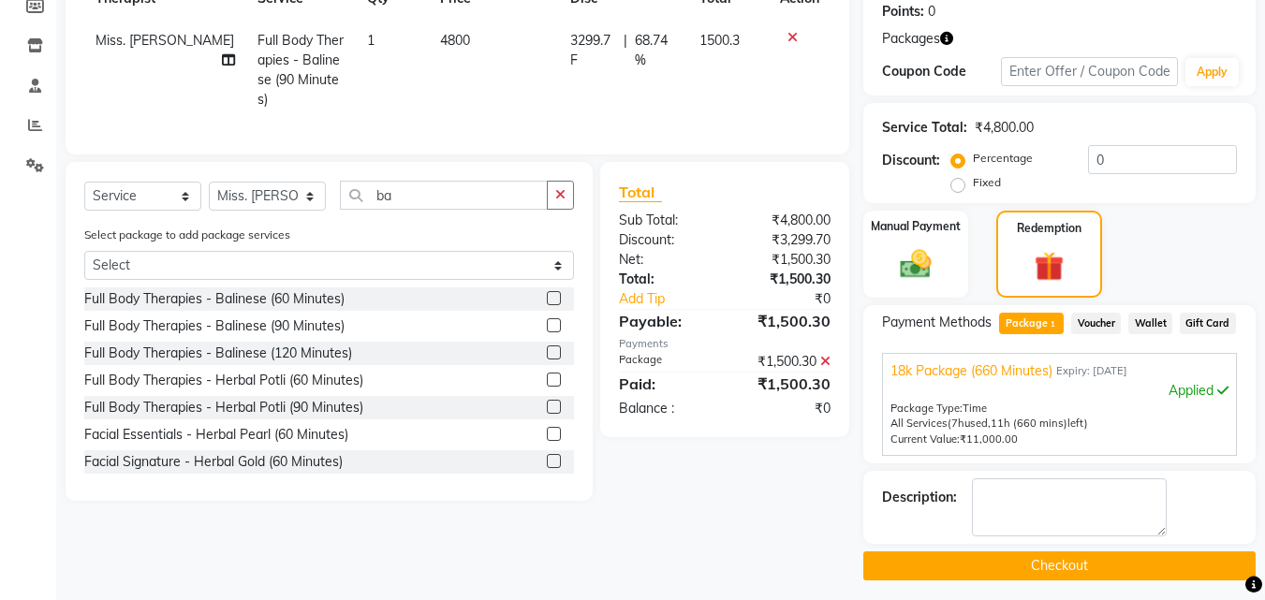
scroll to position [298, 0]
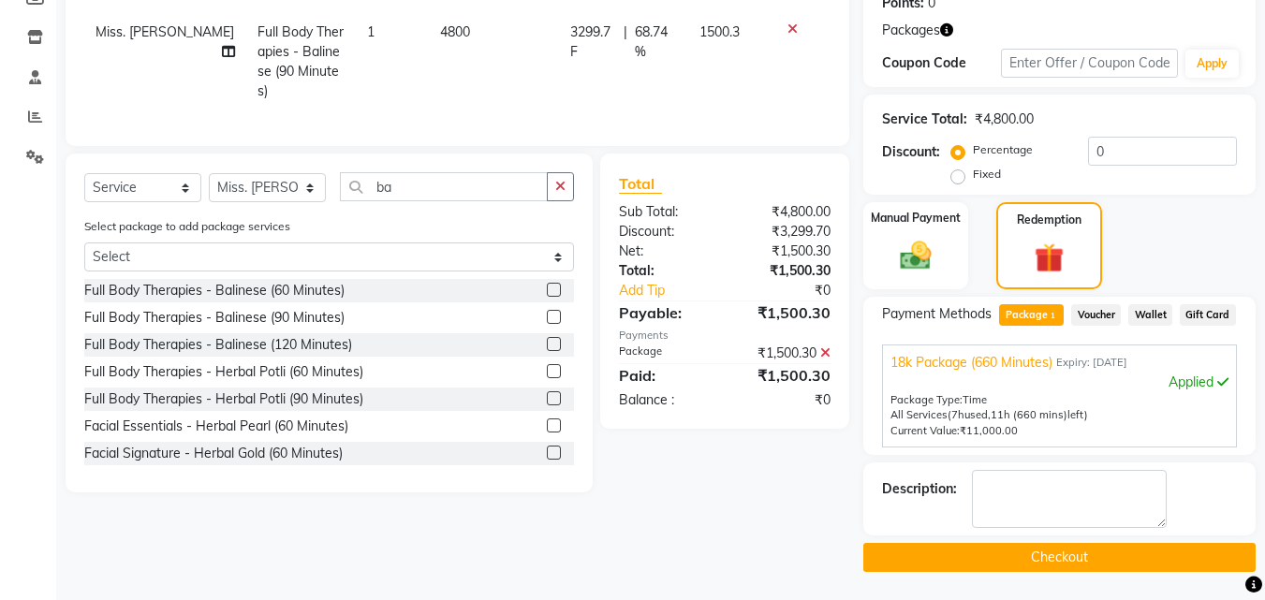
click at [1179, 552] on button "Checkout" at bounding box center [1059, 557] width 392 height 29
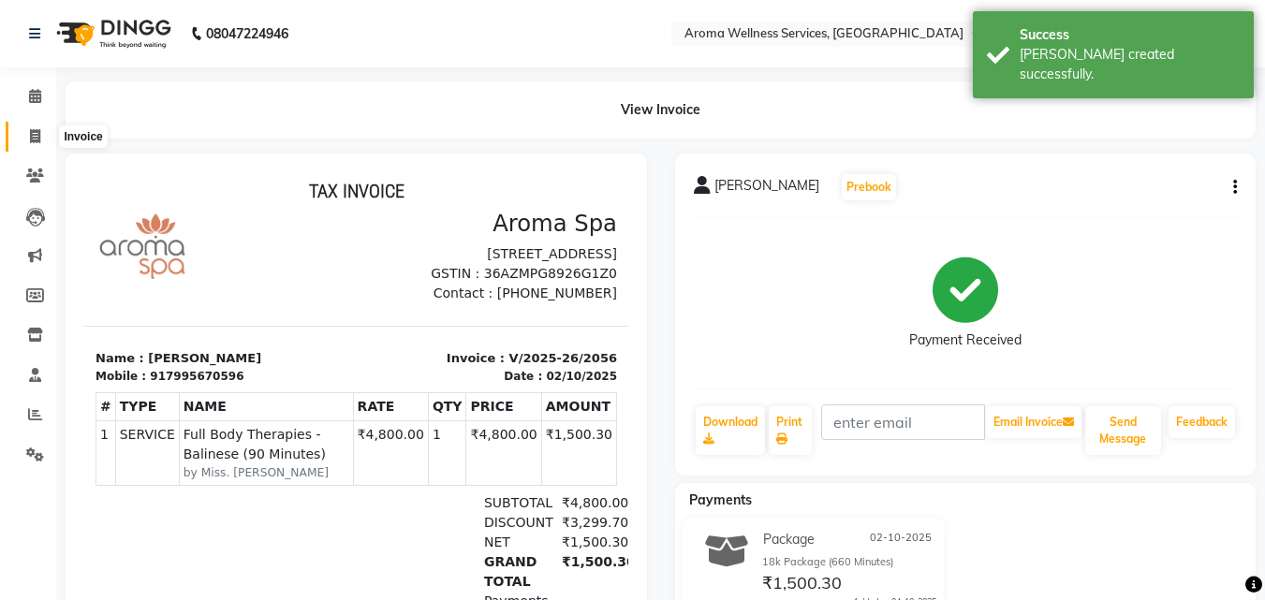
click at [44, 129] on span at bounding box center [35, 137] width 33 height 22
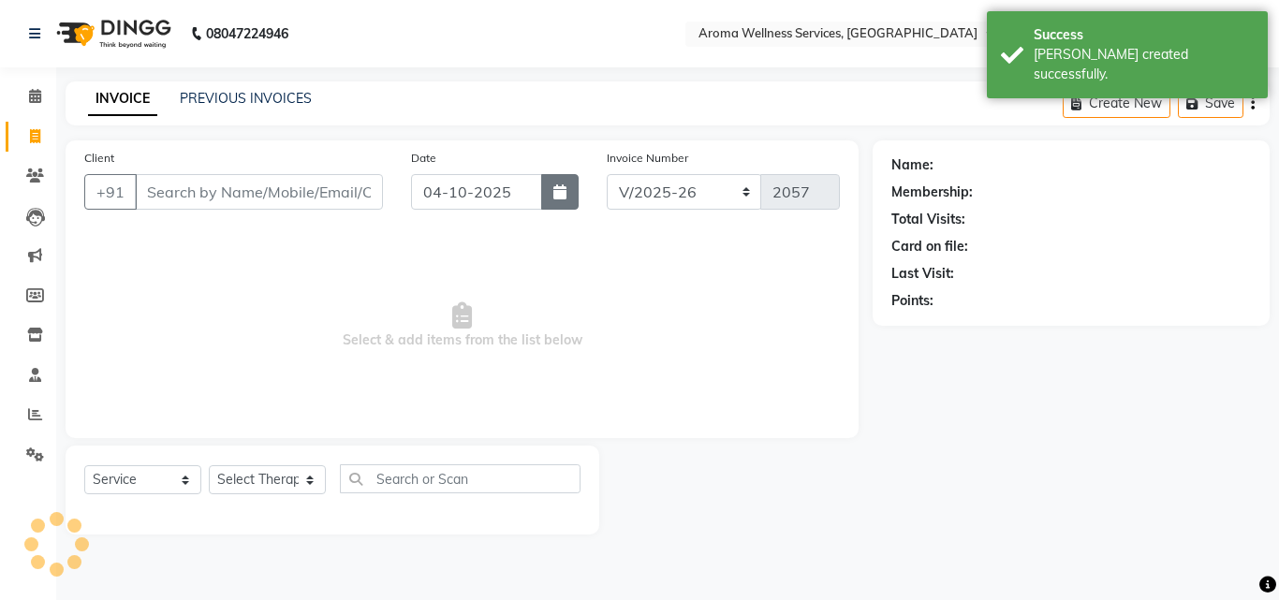
click at [561, 200] on button "button" at bounding box center [559, 192] width 37 height 36
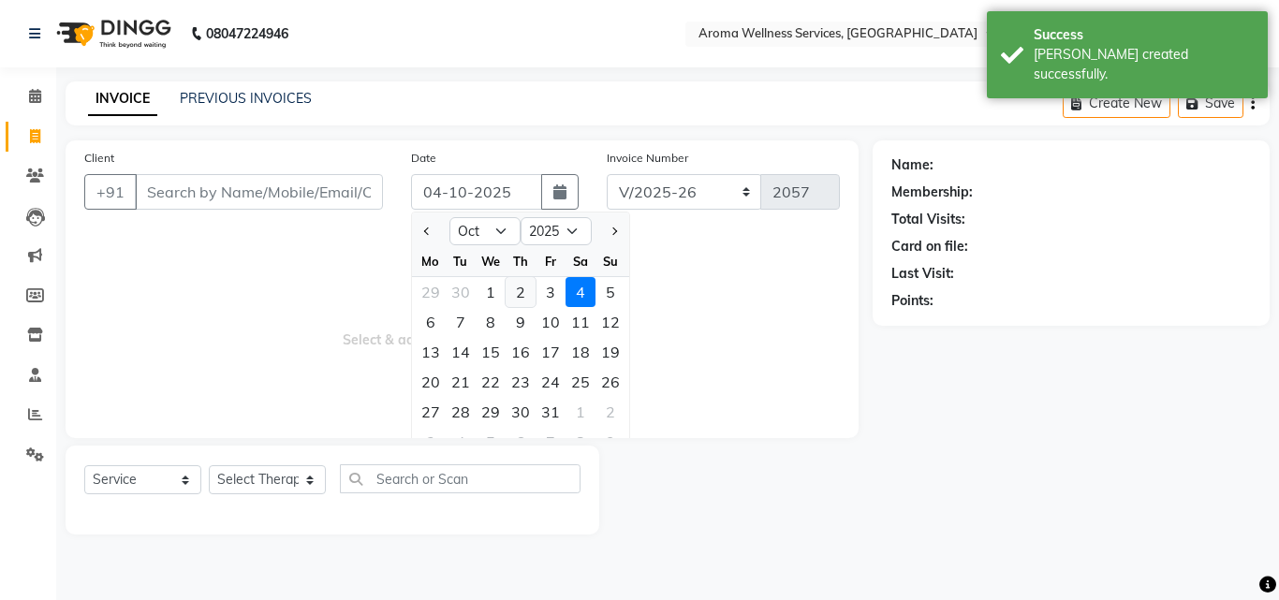
click at [513, 293] on div "2" at bounding box center [520, 292] width 30 height 30
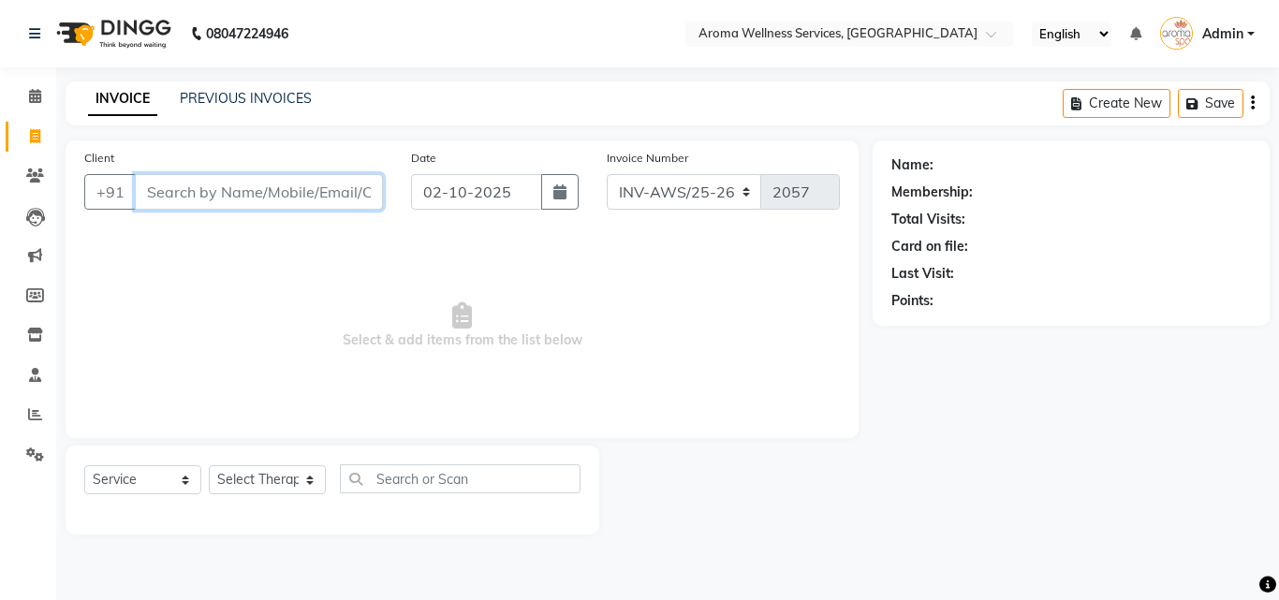
click at [326, 195] on input "Client" at bounding box center [259, 192] width 248 height 36
paste input "9176611022"
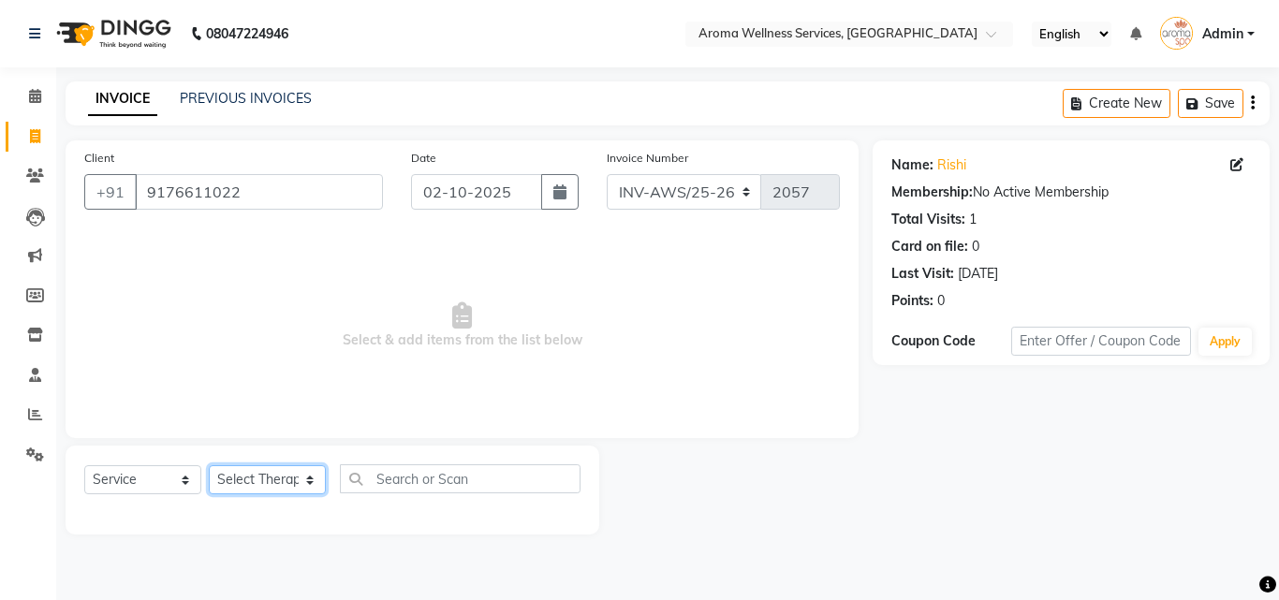
click at [309, 480] on select "Select Therapist [PERSON_NAME] [PERSON_NAME] Miss. Duhpuii [PERSON_NAME] Miss. …" at bounding box center [267, 479] width 117 height 29
click at [209, 465] on select "Select Therapist [PERSON_NAME] [PERSON_NAME] Miss. Duhpuii [PERSON_NAME] Miss. …" at bounding box center [267, 479] width 117 height 29
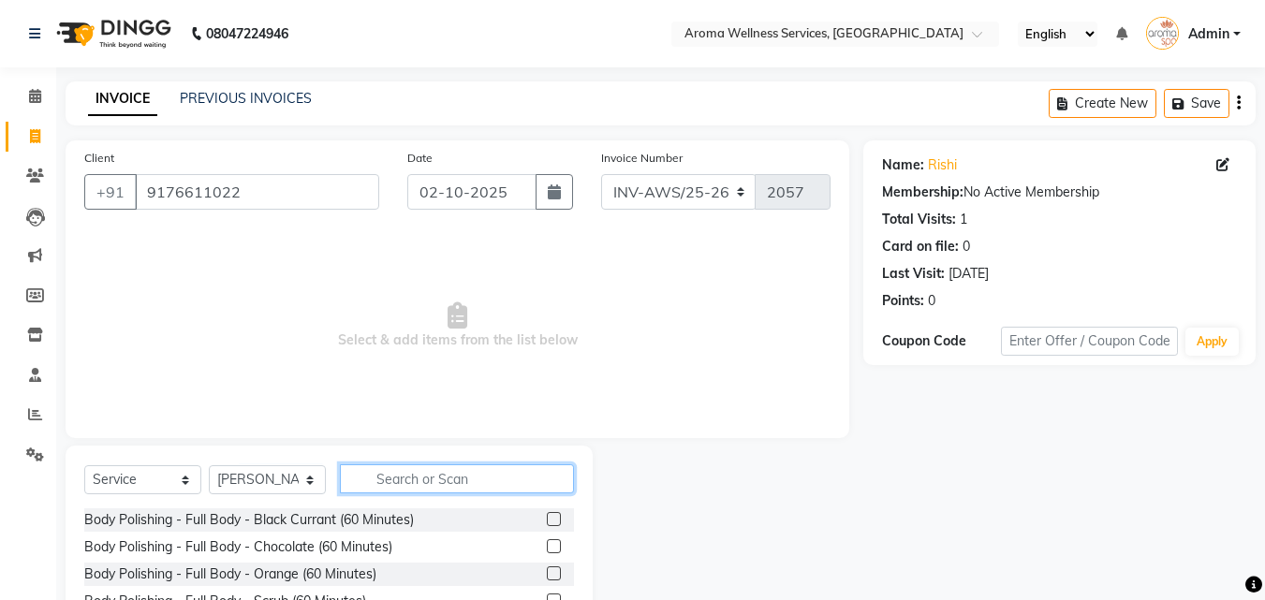
click at [439, 477] on input "text" at bounding box center [457, 478] width 234 height 29
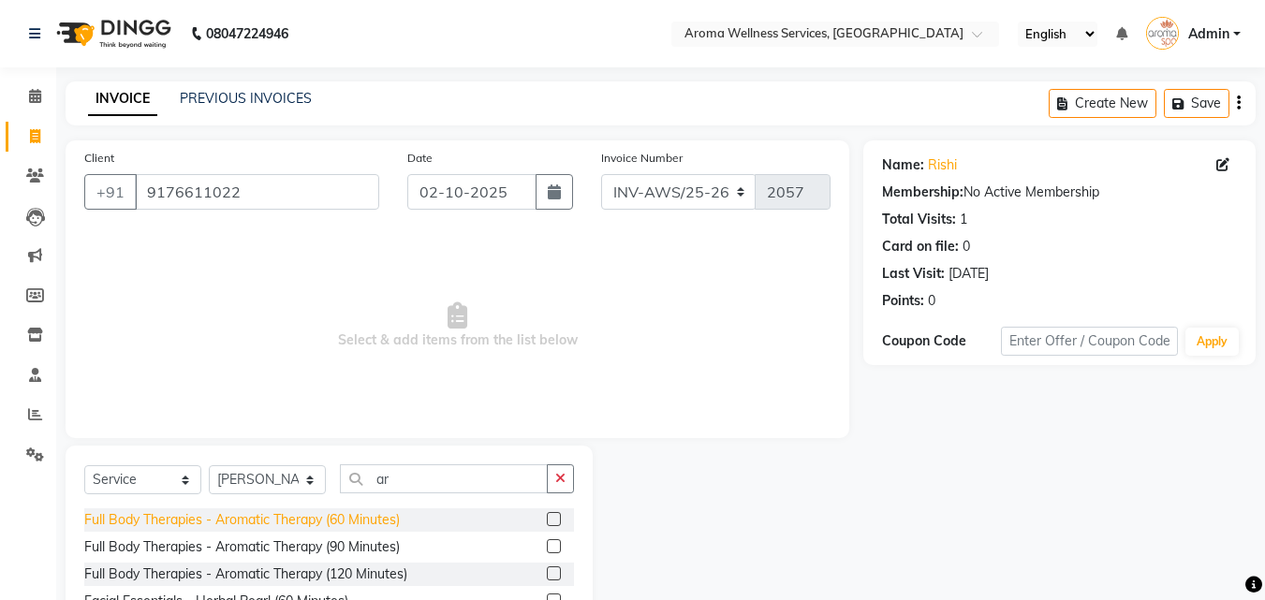
click at [378, 512] on div "Full Body Therapies - Aromatic Therapy (60 Minutes)" at bounding box center [241, 520] width 315 height 20
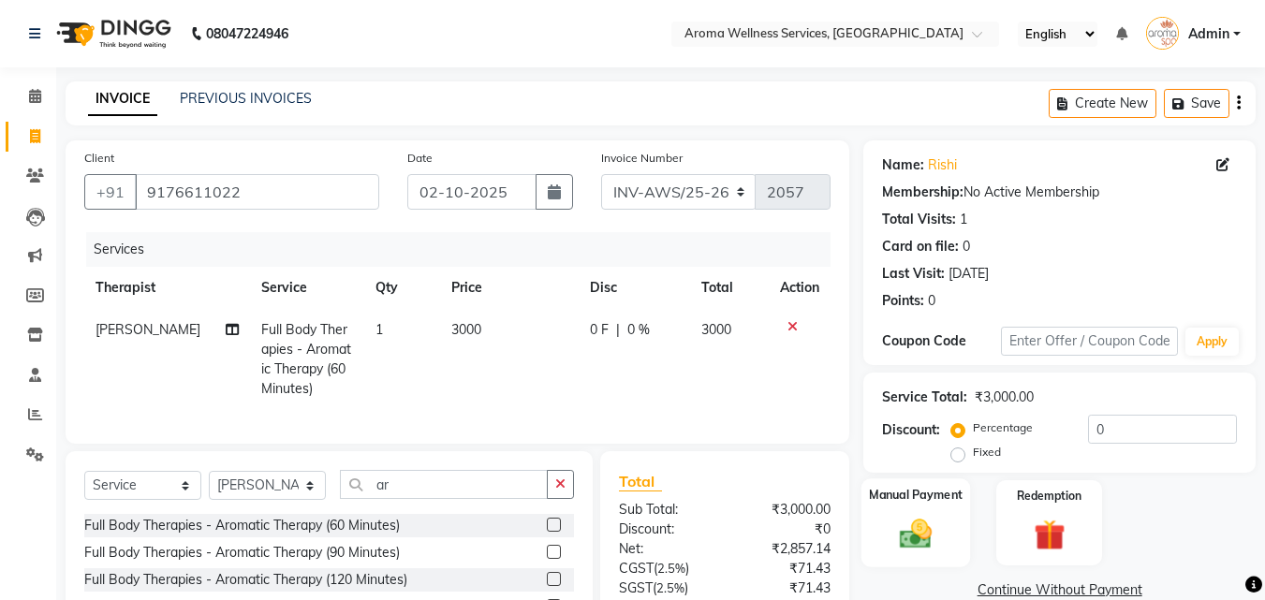
click at [915, 519] on img at bounding box center [915, 533] width 52 height 37
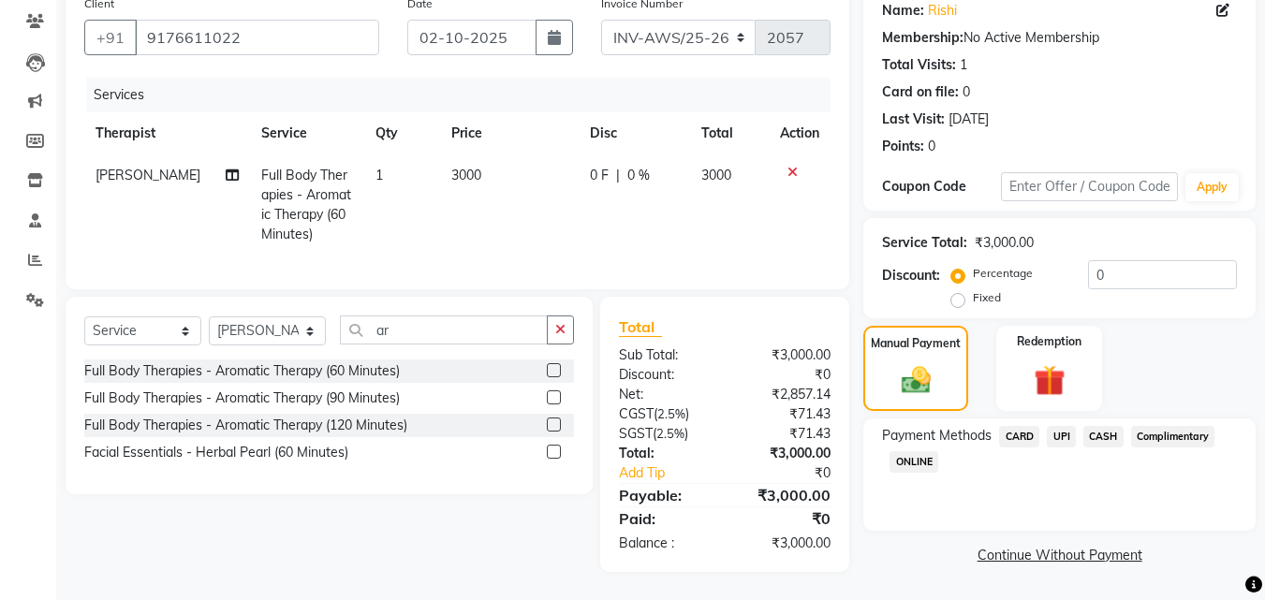
scroll to position [168, 0]
click at [1031, 426] on span "CARD" at bounding box center [1019, 437] width 40 height 22
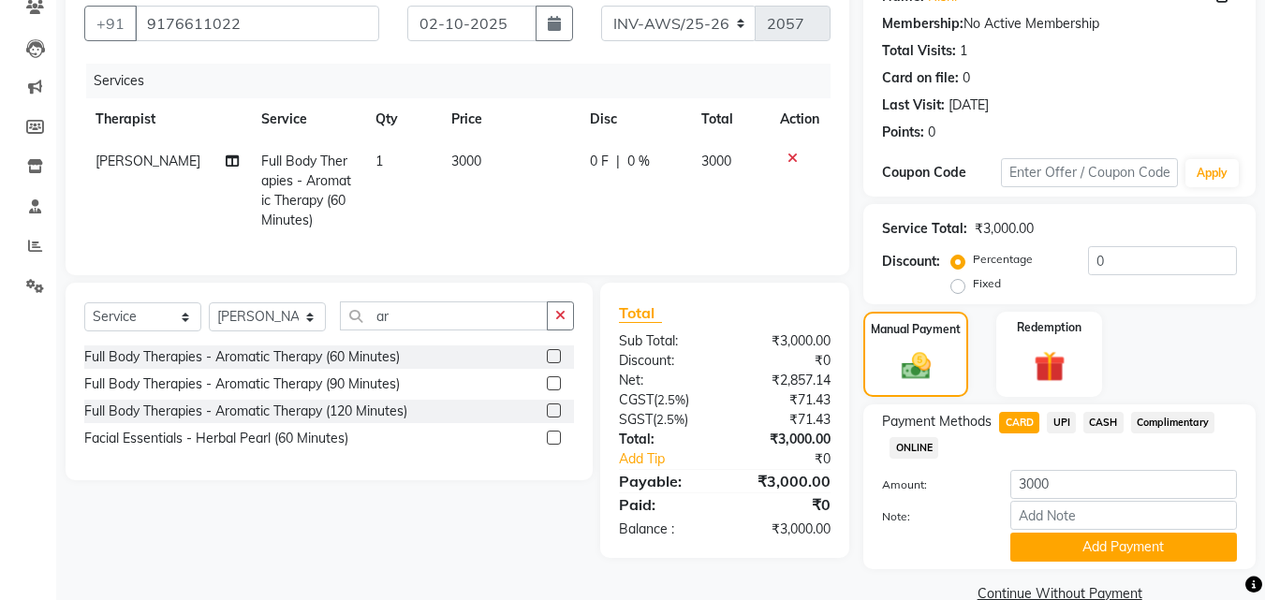
click at [972, 286] on label "Fixed" at bounding box center [986, 283] width 28 height 17
click at [957, 286] on input "Fixed" at bounding box center [961, 283] width 13 height 13
click at [1091, 254] on input "0" at bounding box center [1162, 260] width 149 height 29
click at [1143, 549] on button "Add Payment" at bounding box center [1123, 547] width 227 height 29
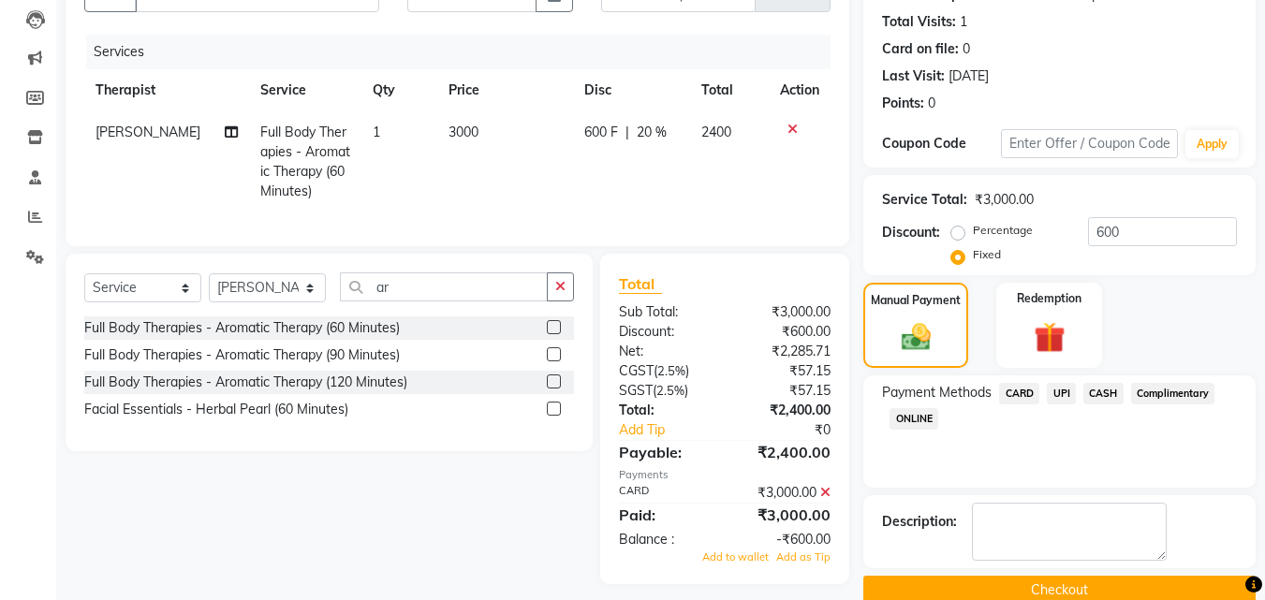
scroll to position [230, 0]
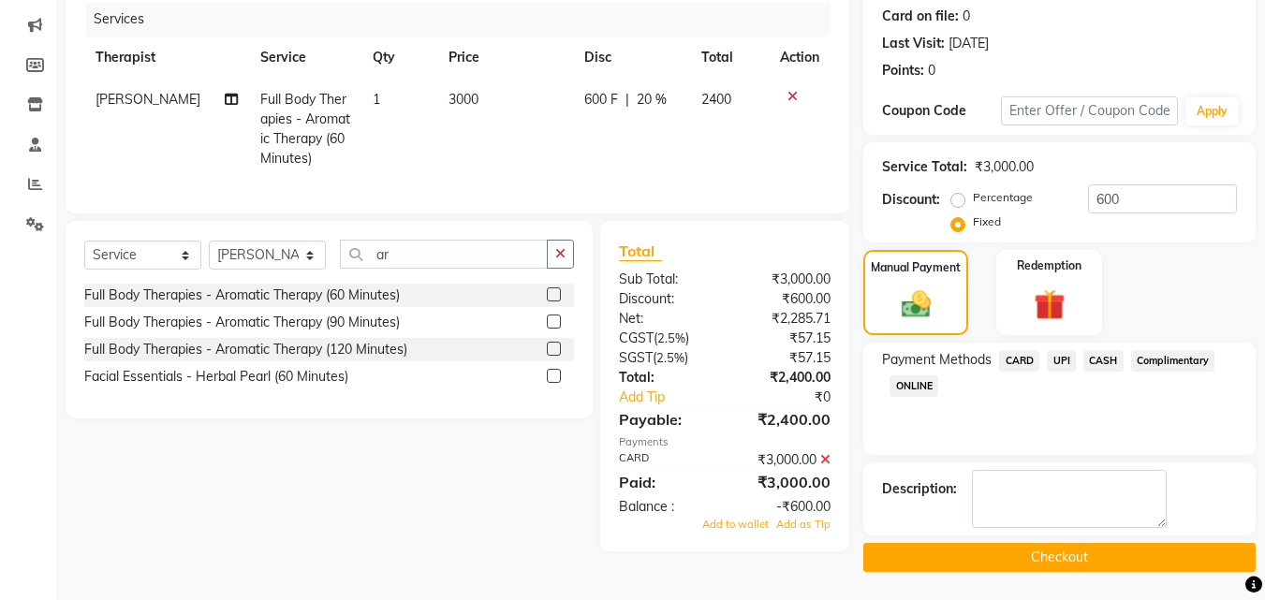
click at [1027, 557] on button "Checkout" at bounding box center [1059, 557] width 392 height 29
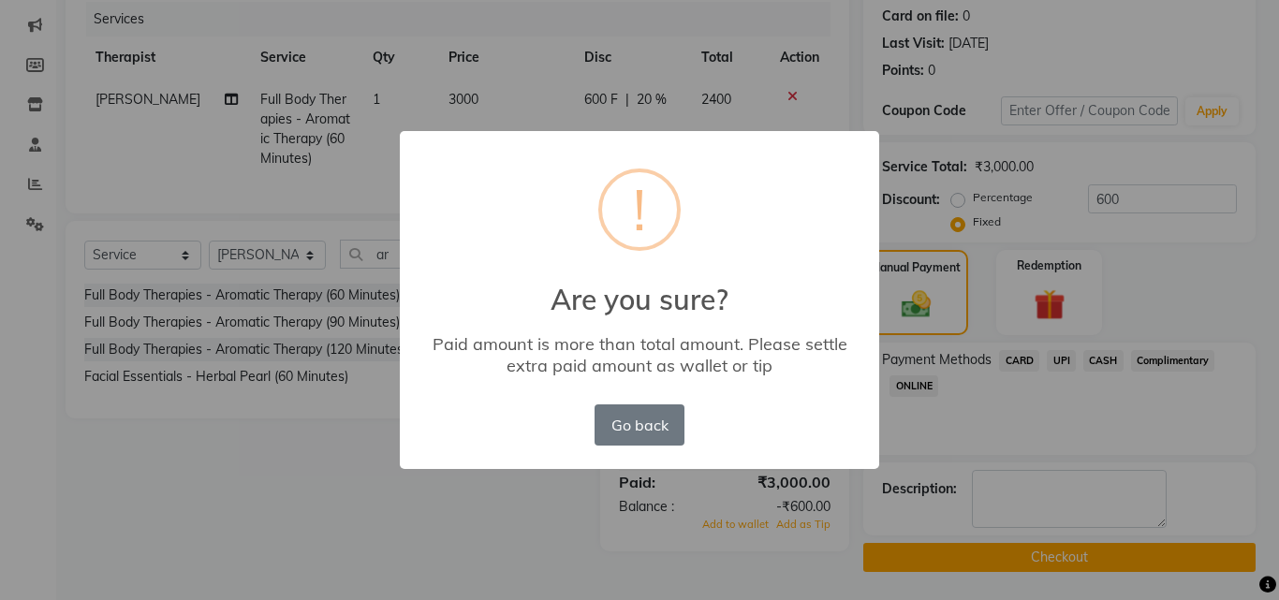
click at [1264, 454] on div "× ! Are you sure? Paid amount is more than total amount. Please settle extra pa…" at bounding box center [639, 300] width 1279 height 600
click at [641, 425] on button "Go back" at bounding box center [639, 424] width 90 height 41
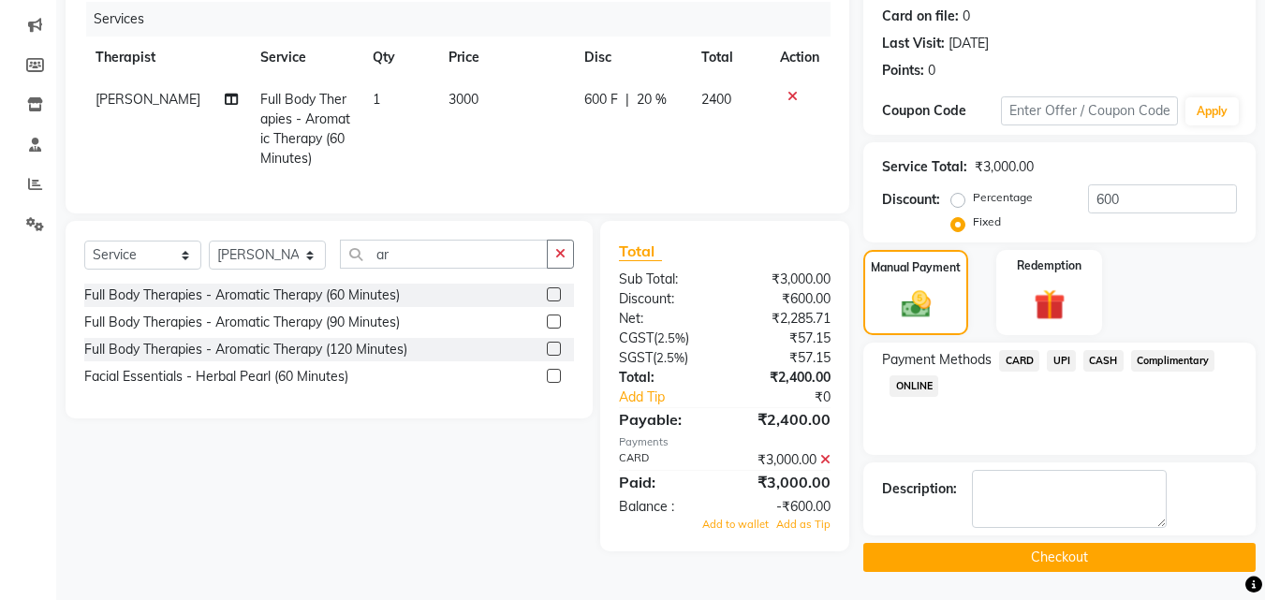
click at [1018, 358] on span "CARD" at bounding box center [1019, 361] width 40 height 22
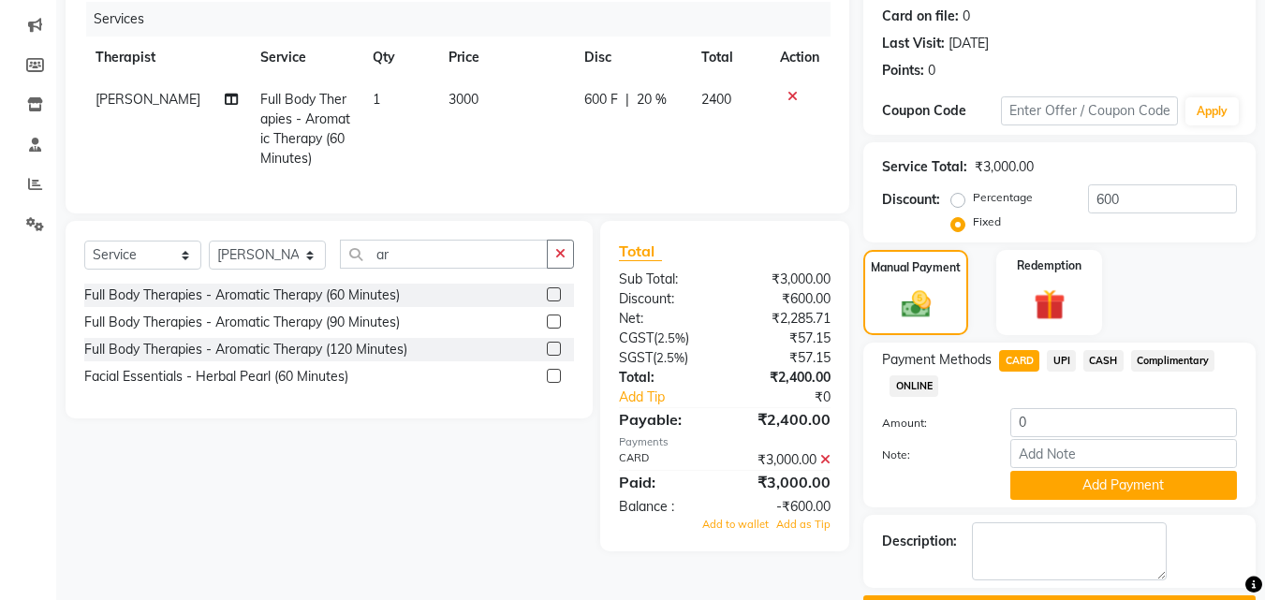
click at [825, 466] on icon at bounding box center [825, 459] width 10 height 13
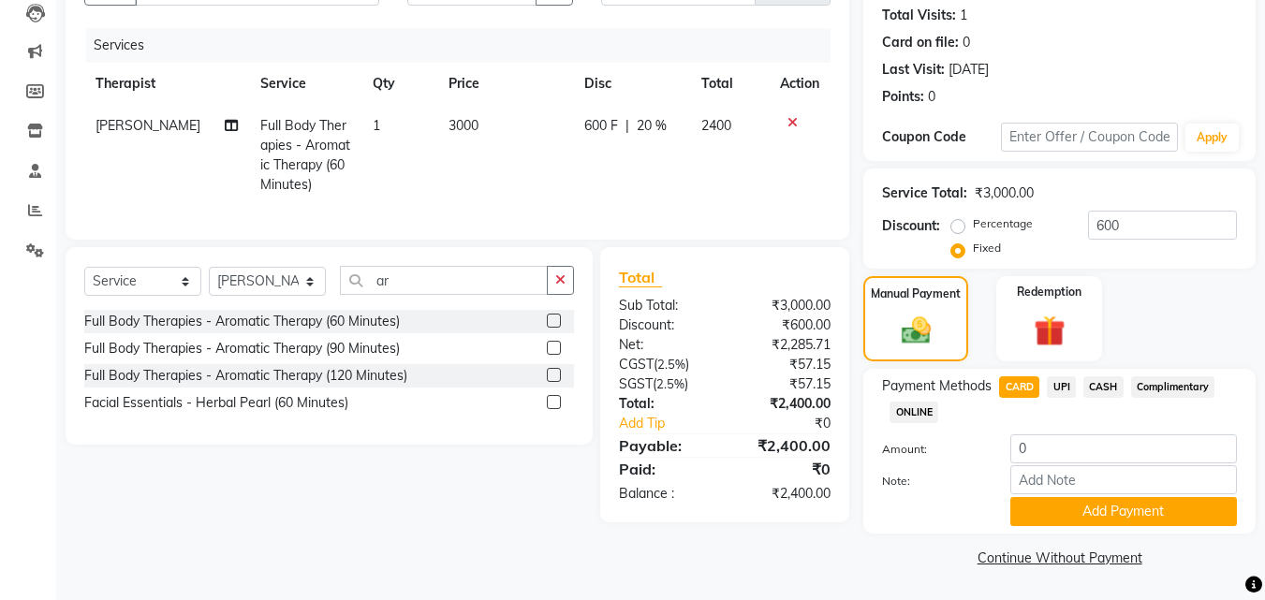
click at [1180, 325] on div "Manual Payment Redemption" at bounding box center [1059, 318] width 420 height 85
click at [1060, 313] on img at bounding box center [1048, 331] width 52 height 40
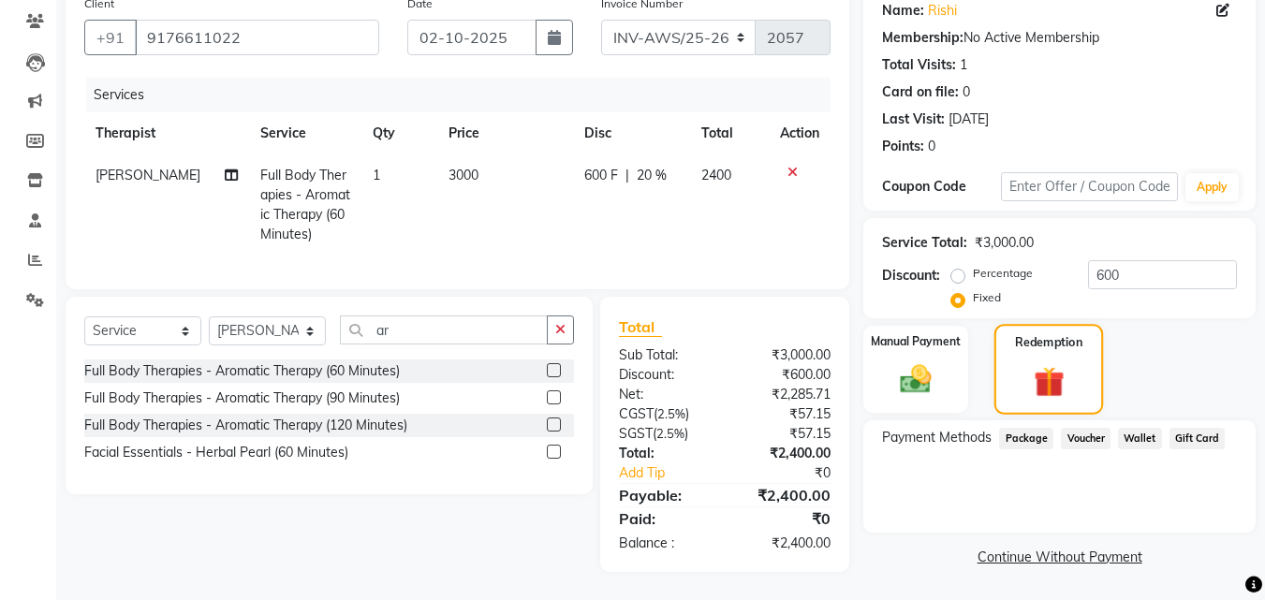
scroll to position [168, 0]
click at [945, 373] on div "Manual Payment" at bounding box center [916, 369] width 110 height 91
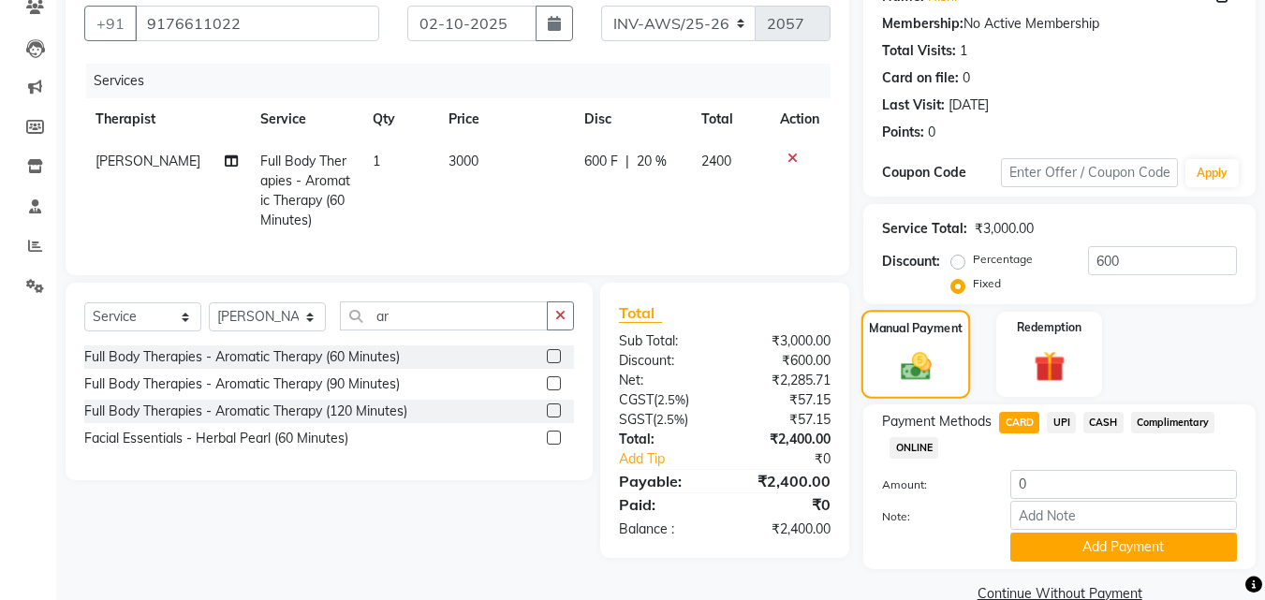
scroll to position [204, 0]
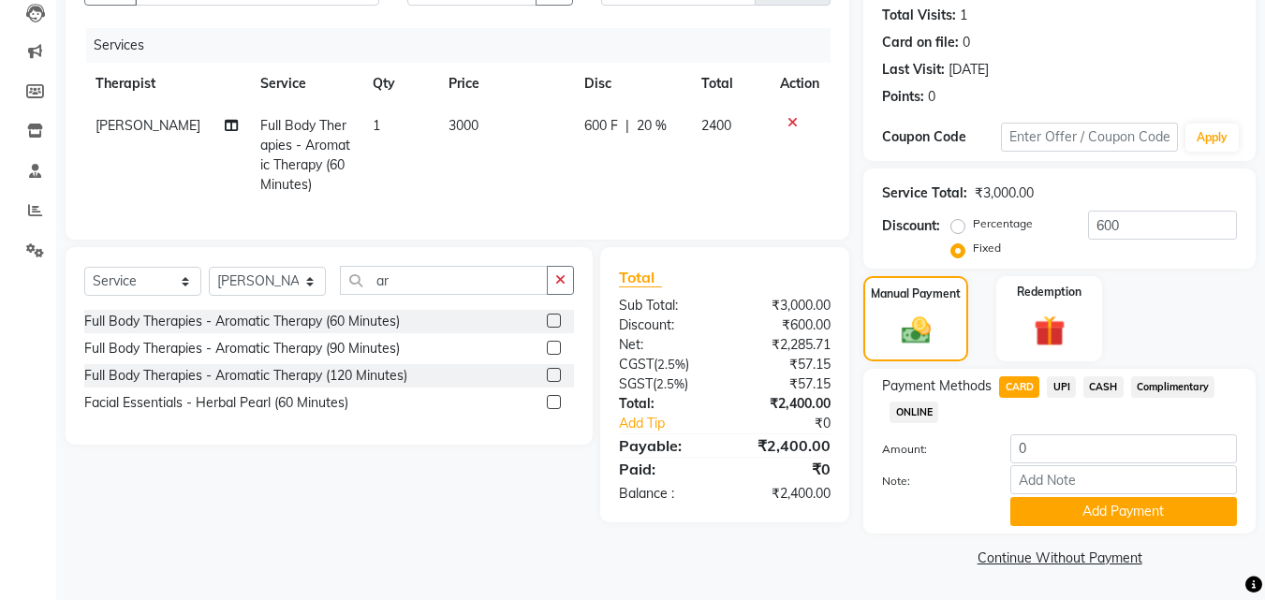
click at [1008, 383] on span "CARD" at bounding box center [1019, 387] width 40 height 22
click at [1093, 512] on button "Add Payment" at bounding box center [1123, 511] width 227 height 29
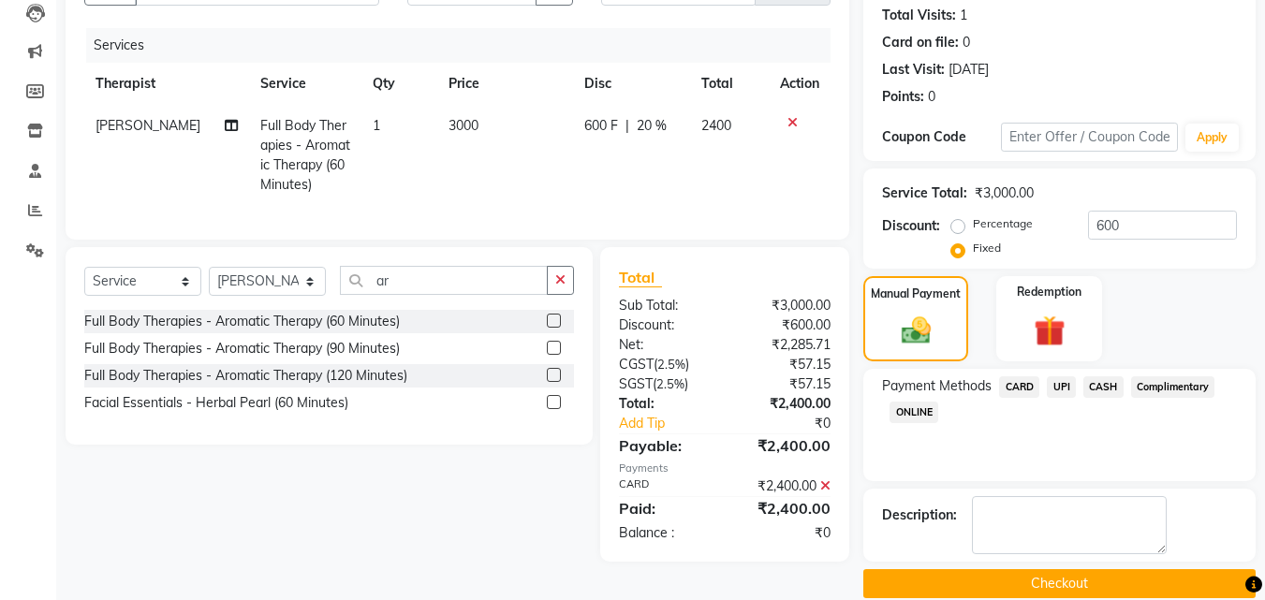
scroll to position [230, 0]
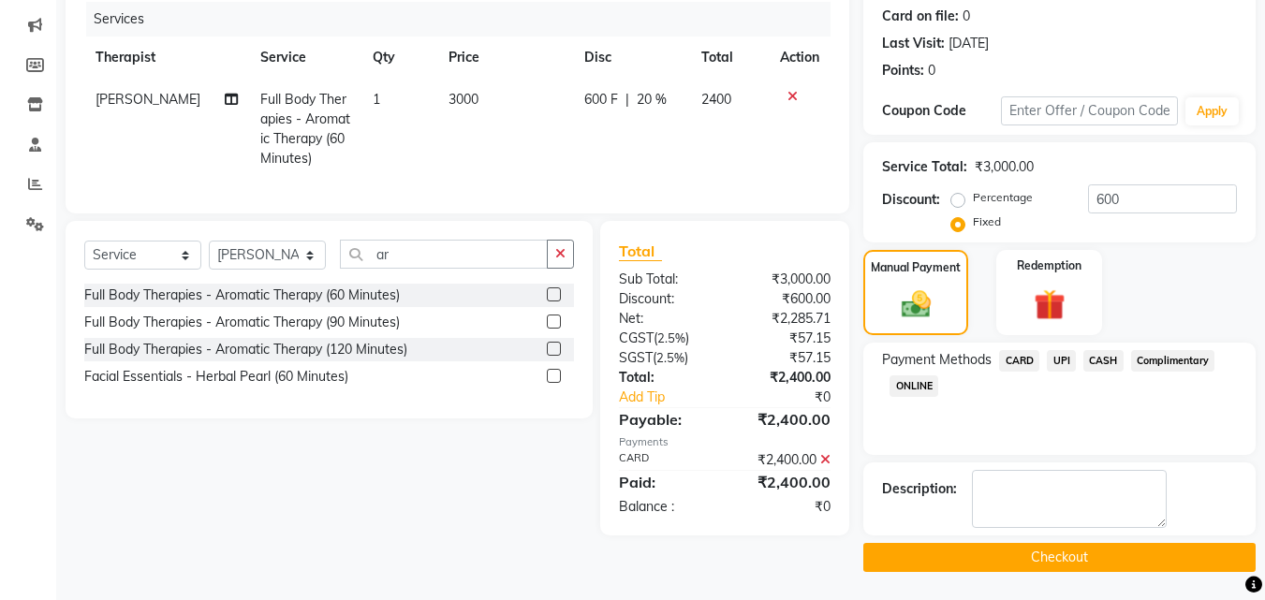
click at [1134, 546] on button "Checkout" at bounding box center [1059, 557] width 392 height 29
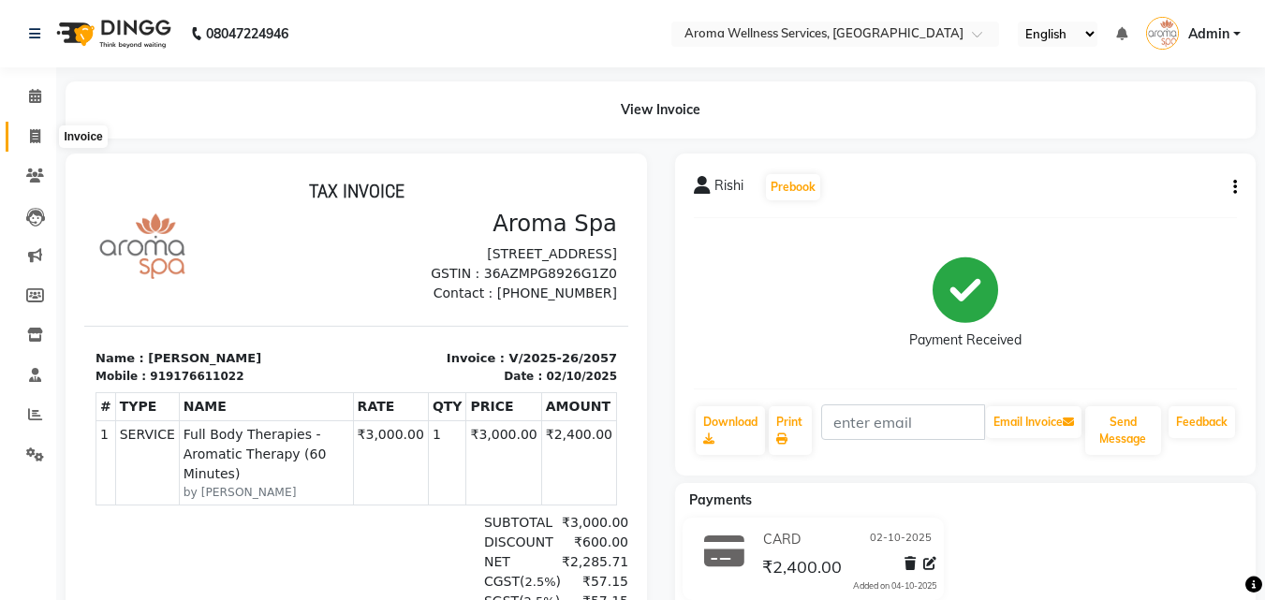
click at [35, 133] on icon at bounding box center [35, 136] width 10 height 14
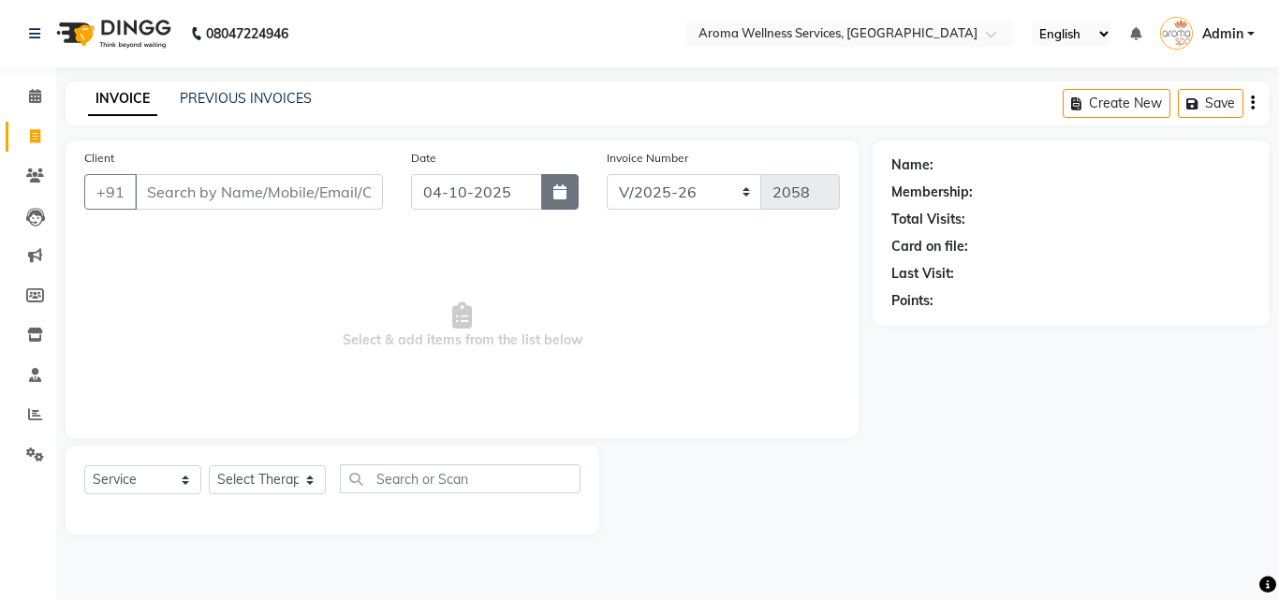
click at [563, 195] on icon "button" at bounding box center [559, 191] width 13 height 15
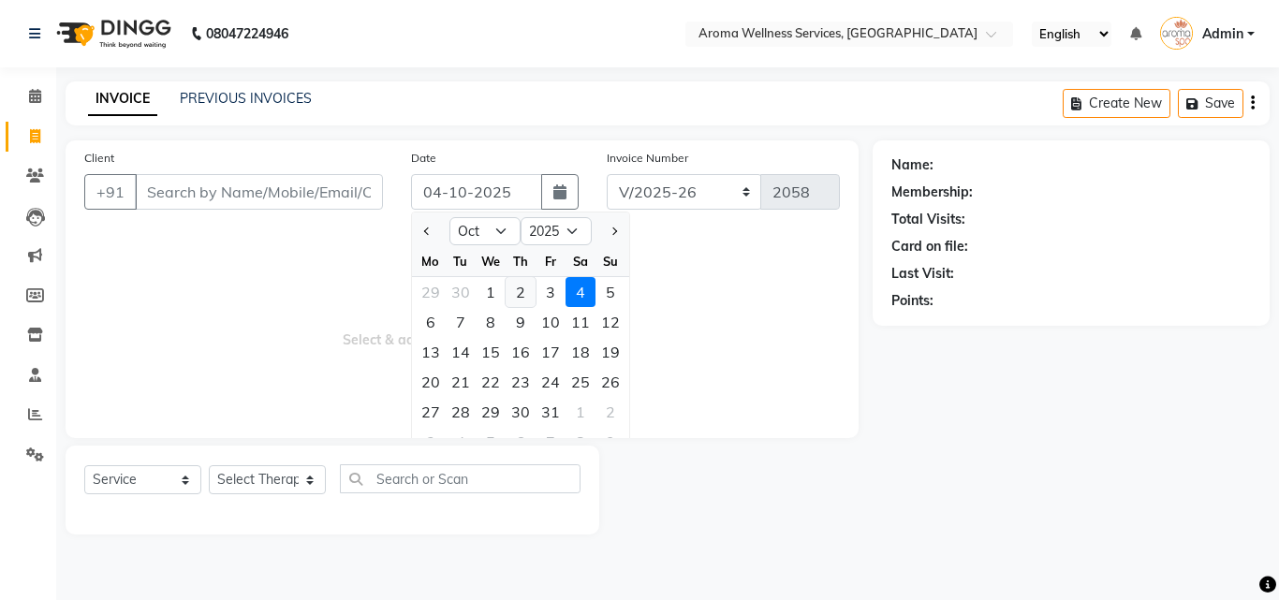
click at [514, 282] on div "2" at bounding box center [520, 292] width 30 height 30
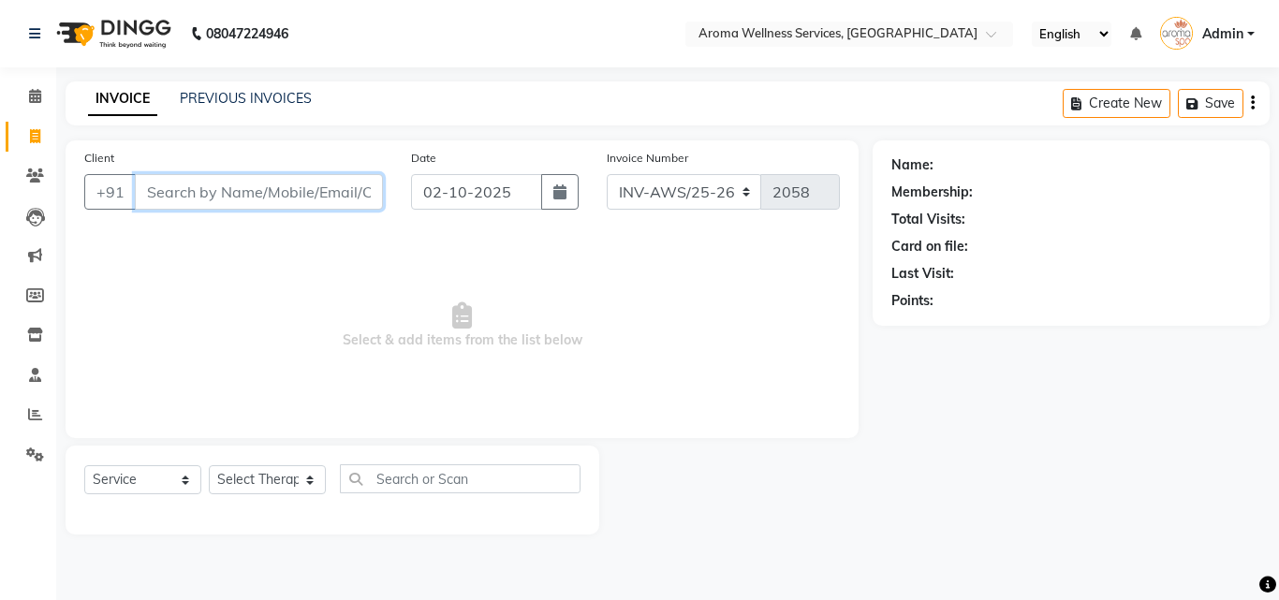
click at [315, 201] on input "Client" at bounding box center [259, 192] width 248 height 36
paste input "7893683052"
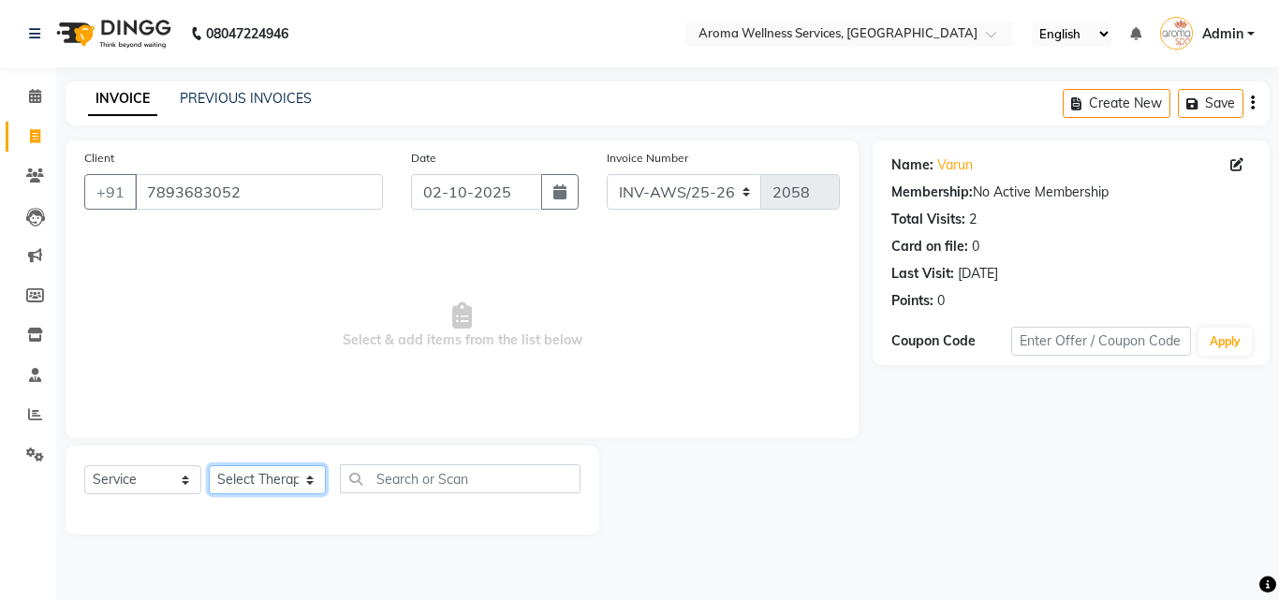
click at [313, 482] on select "Select Therapist [PERSON_NAME] [PERSON_NAME] Miss. Duhpuii [PERSON_NAME] Miss. …" at bounding box center [267, 479] width 117 height 29
click at [209, 465] on select "Select Therapist [PERSON_NAME] [PERSON_NAME] Miss. Duhpuii [PERSON_NAME] Miss. …" at bounding box center [267, 479] width 117 height 29
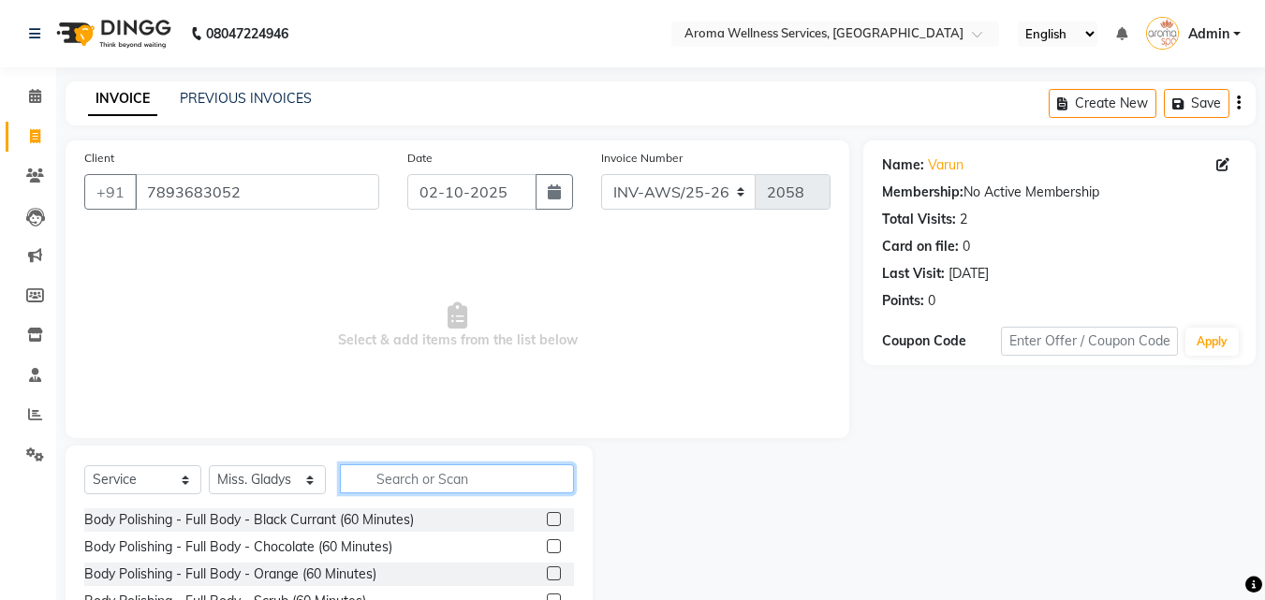
click at [468, 485] on input "text" at bounding box center [457, 478] width 234 height 29
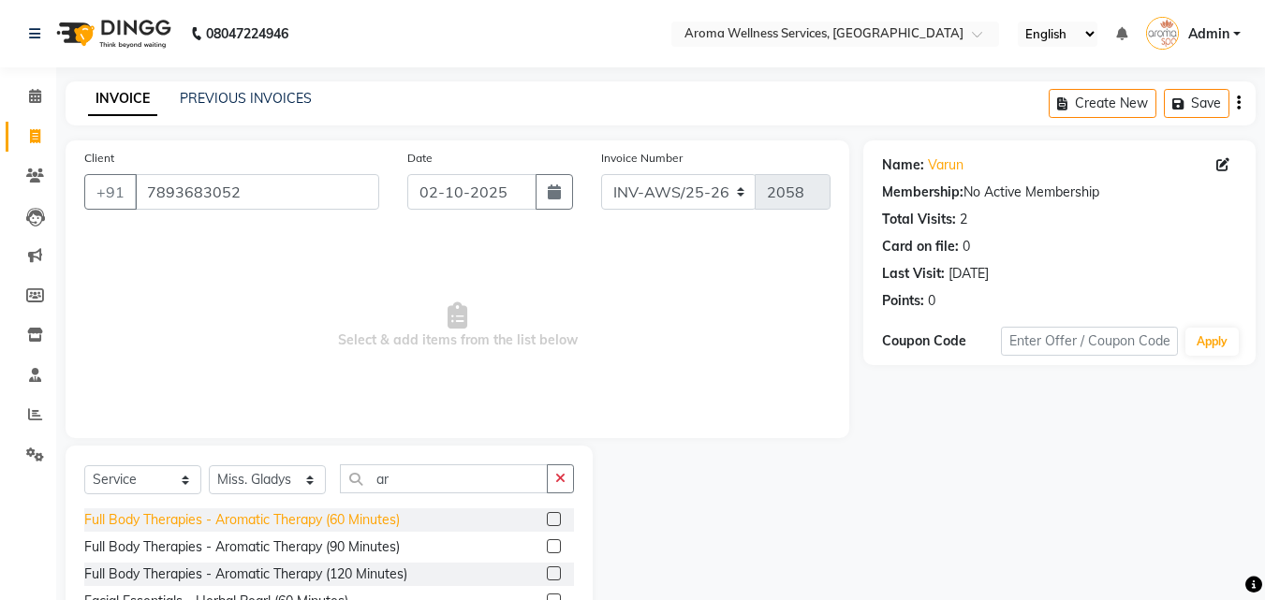
click at [370, 519] on div "Full Body Therapies - Aromatic Therapy (60 Minutes)" at bounding box center [241, 520] width 315 height 20
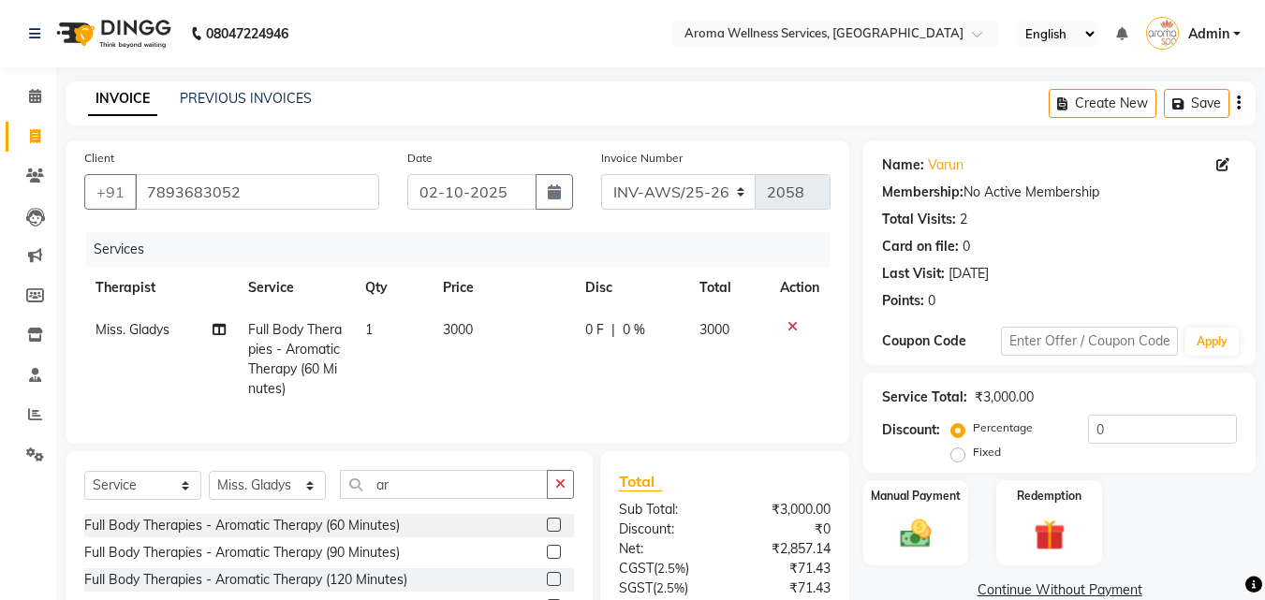
click at [972, 459] on label "Fixed" at bounding box center [986, 452] width 28 height 17
click at [957, 459] on input "Fixed" at bounding box center [961, 452] width 13 height 13
click at [1092, 427] on input "0" at bounding box center [1162, 429] width 149 height 29
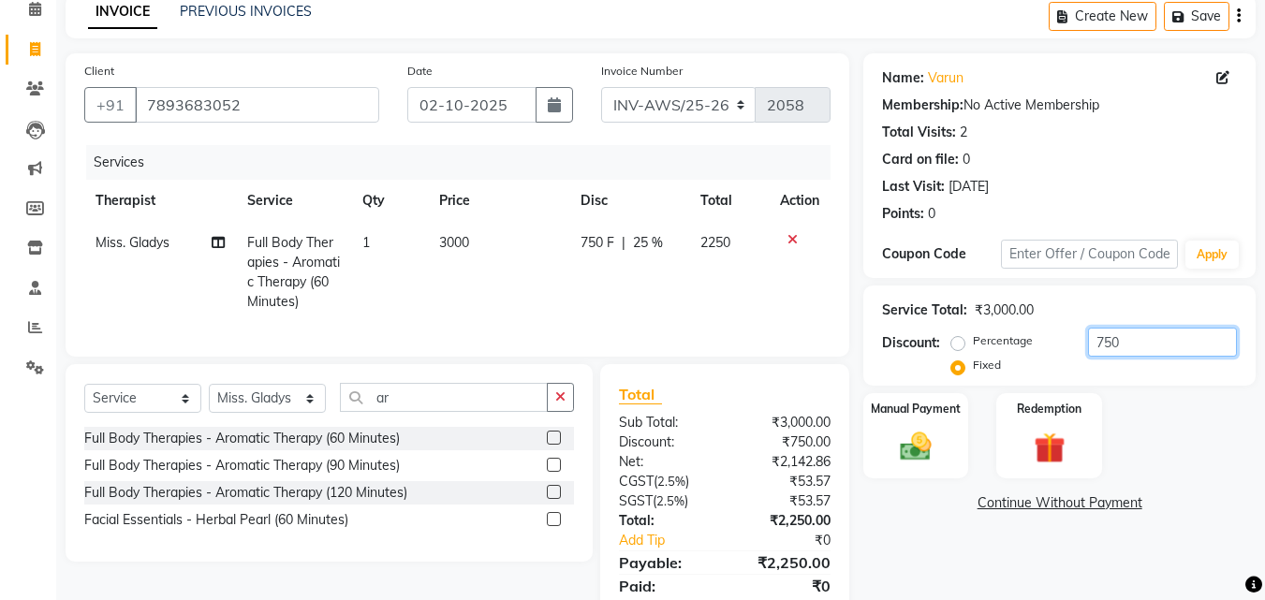
scroll to position [168, 0]
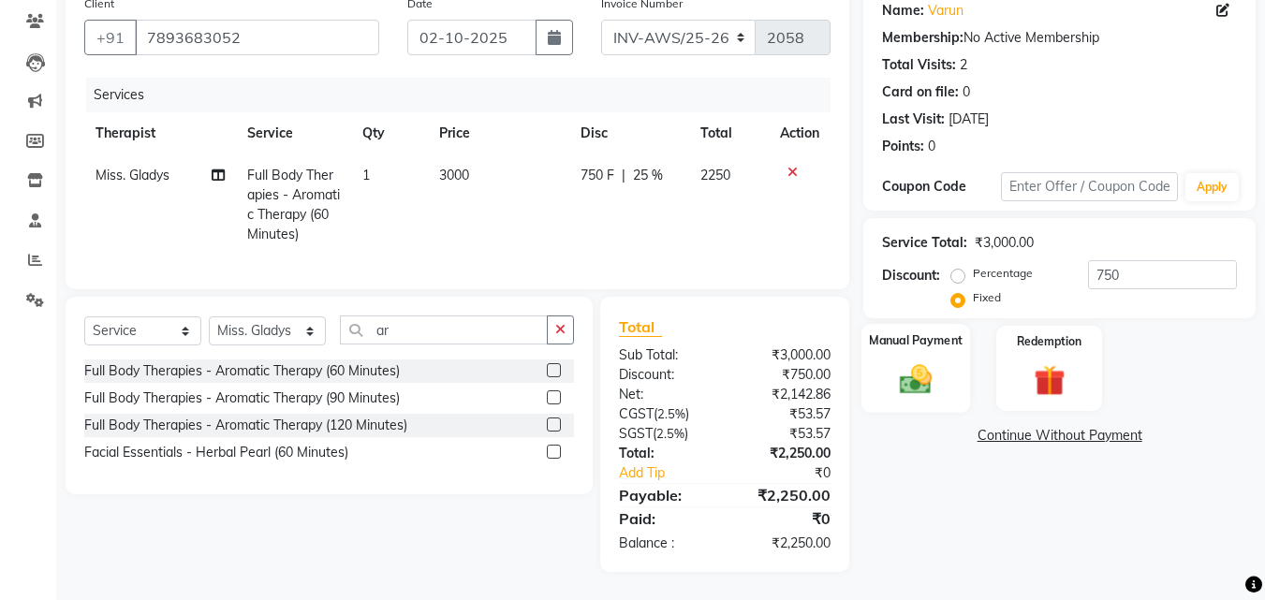
click at [939, 365] on img at bounding box center [915, 378] width 52 height 37
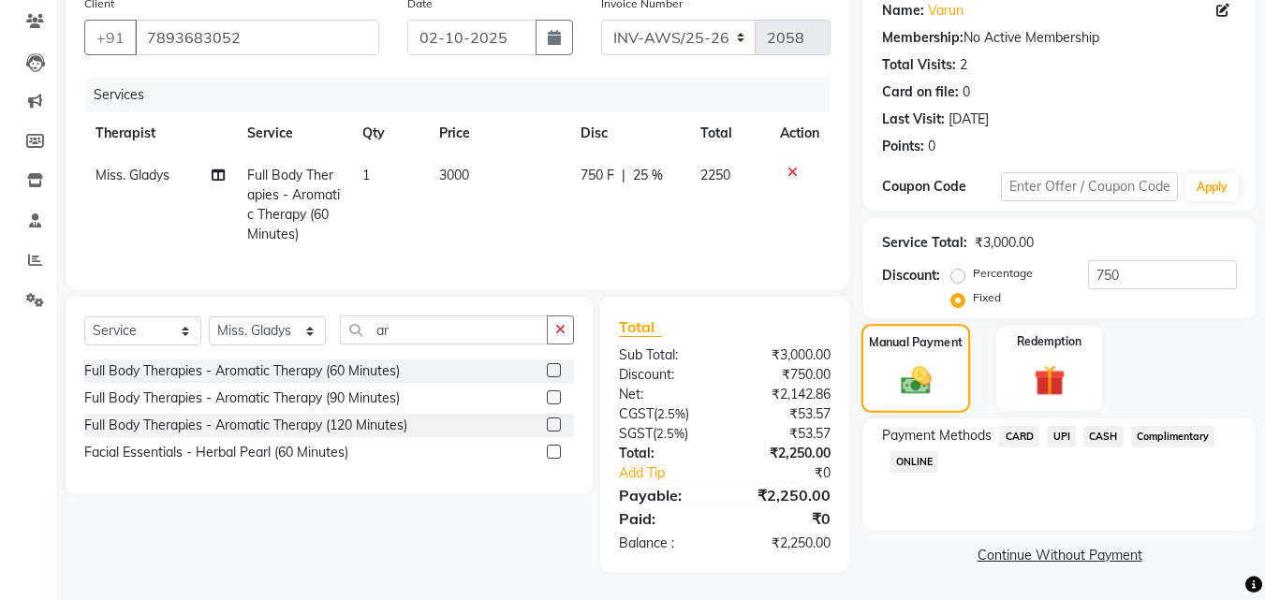
click at [939, 365] on img at bounding box center [916, 380] width 50 height 36
click at [1064, 426] on span "UPI" at bounding box center [1060, 437] width 29 height 22
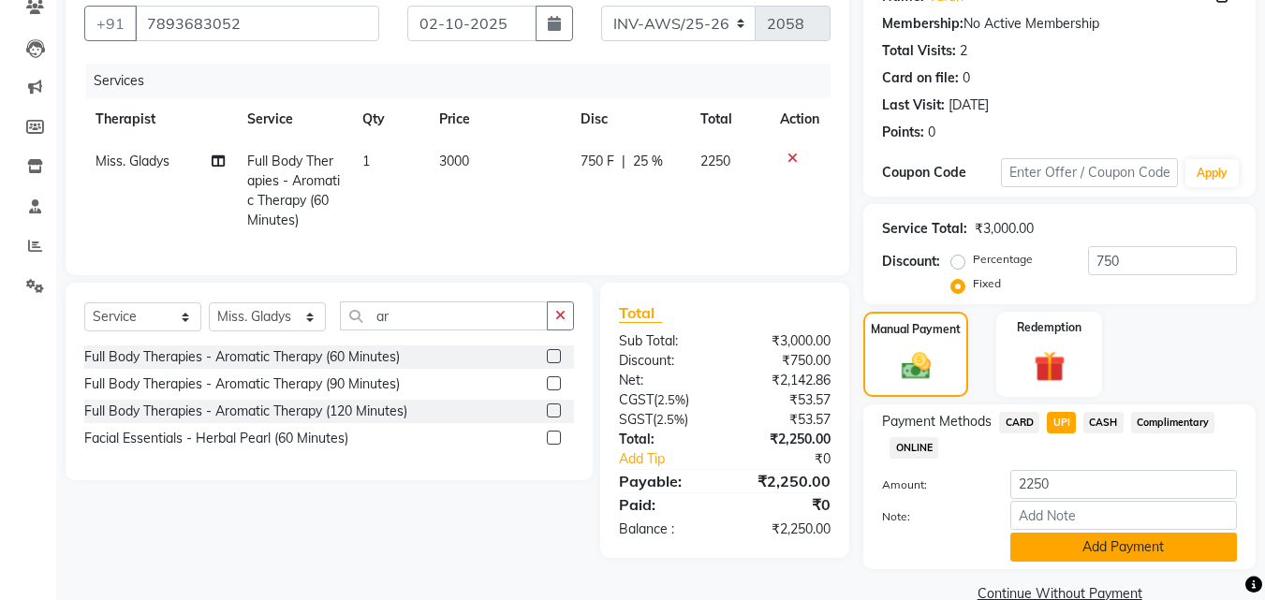
click at [1163, 551] on button "Add Payment" at bounding box center [1123, 547] width 227 height 29
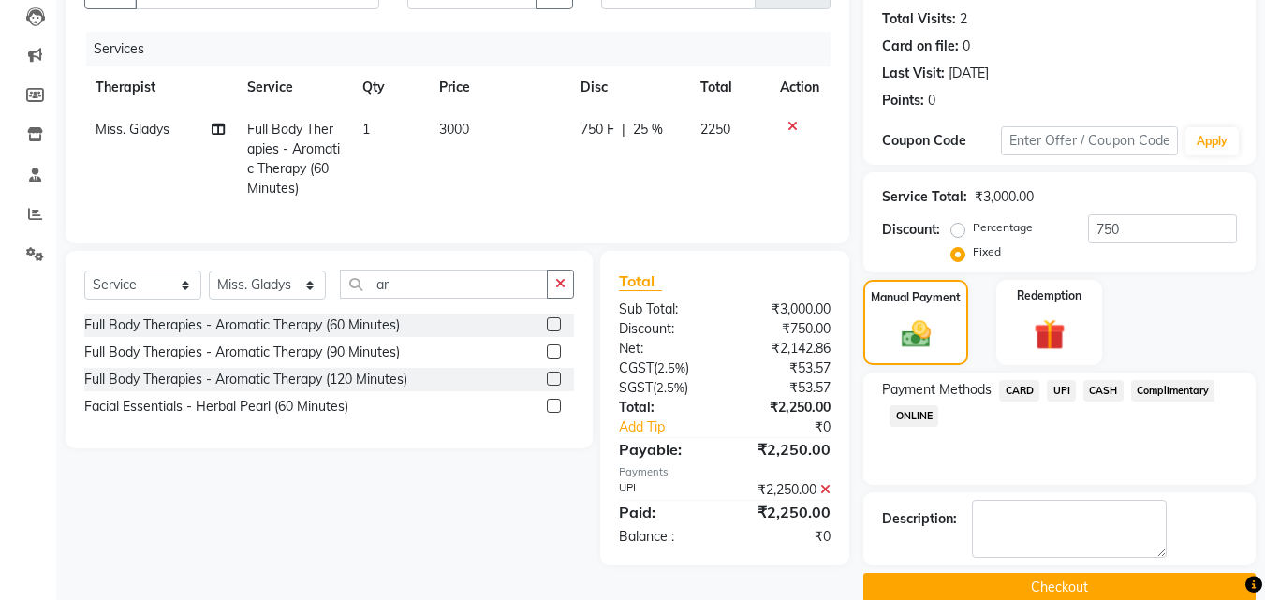
scroll to position [230, 0]
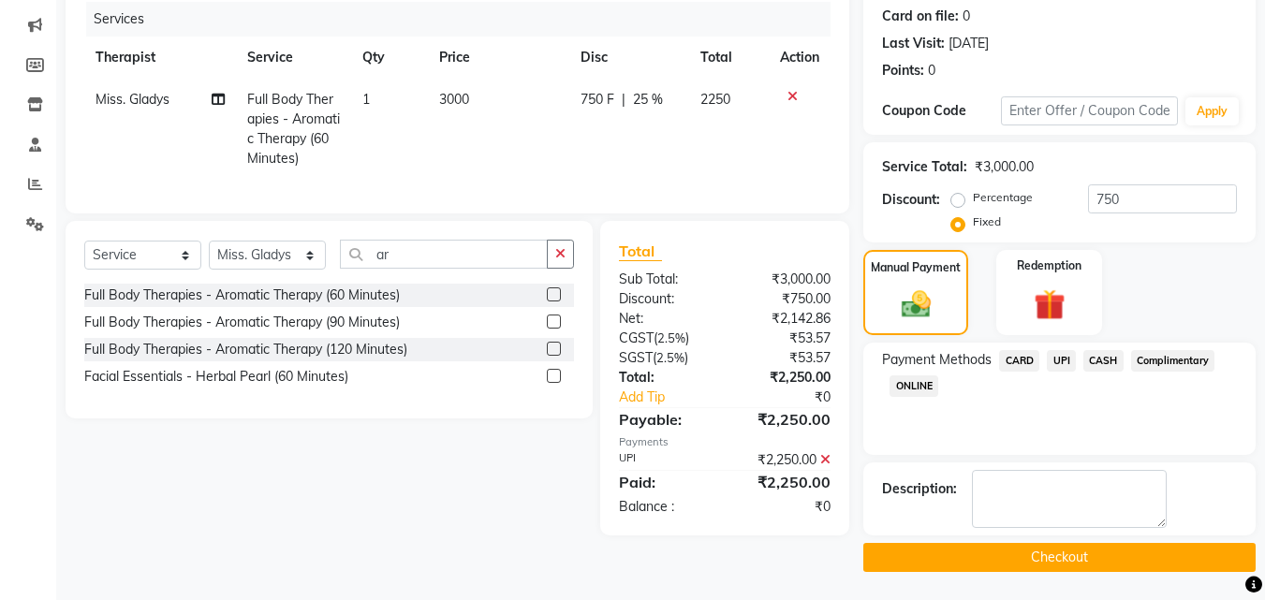
click at [1158, 562] on button "Checkout" at bounding box center [1059, 557] width 392 height 29
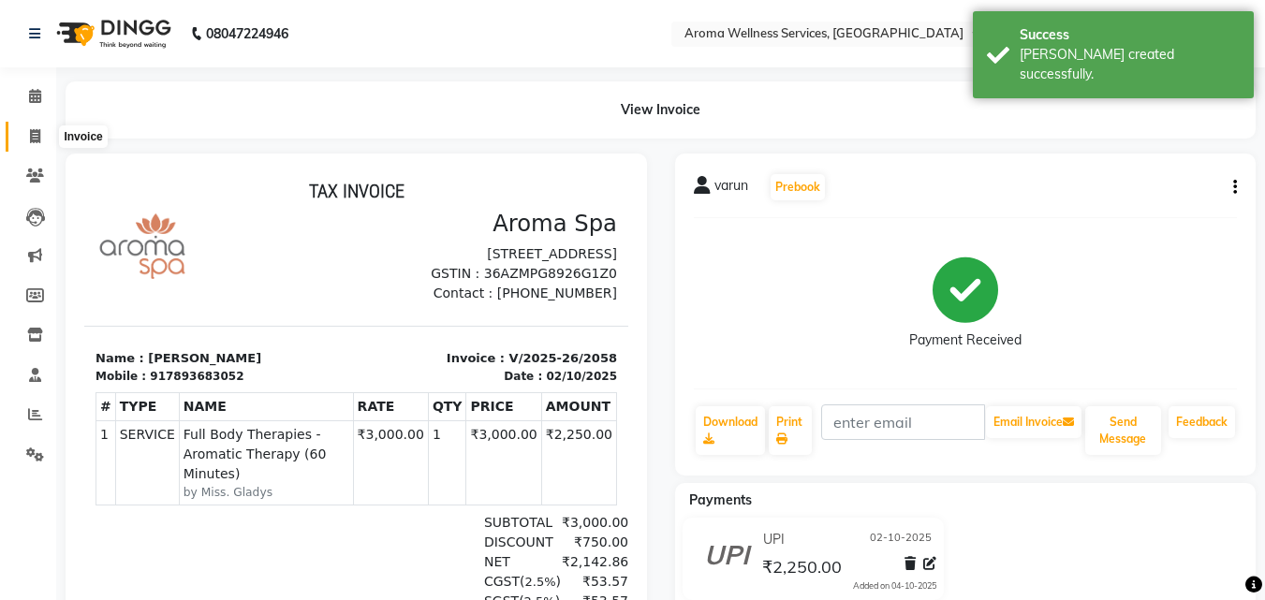
click at [39, 132] on icon at bounding box center [35, 136] width 10 height 14
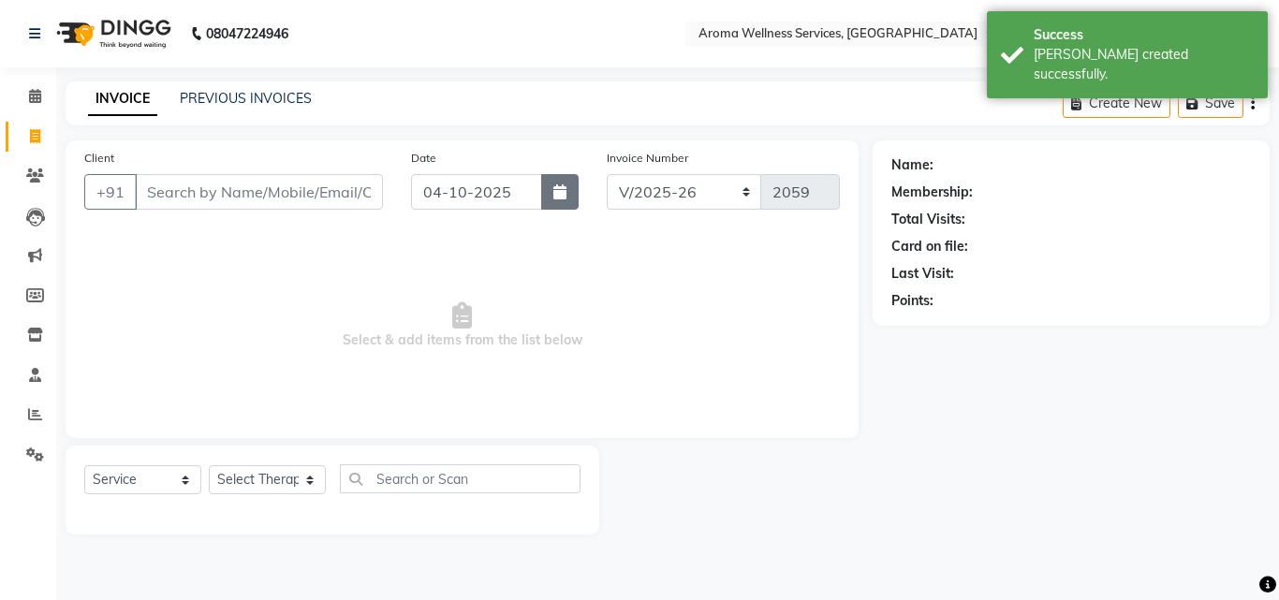
click at [549, 191] on button "button" at bounding box center [559, 192] width 37 height 36
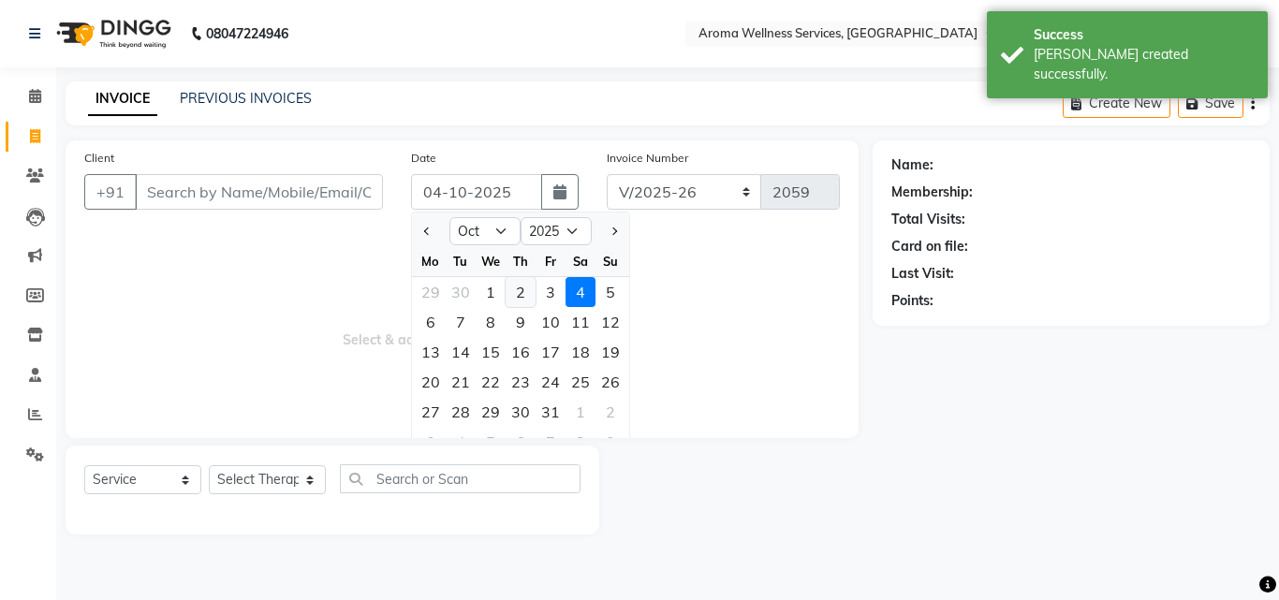
click at [516, 290] on div "2" at bounding box center [520, 292] width 30 height 30
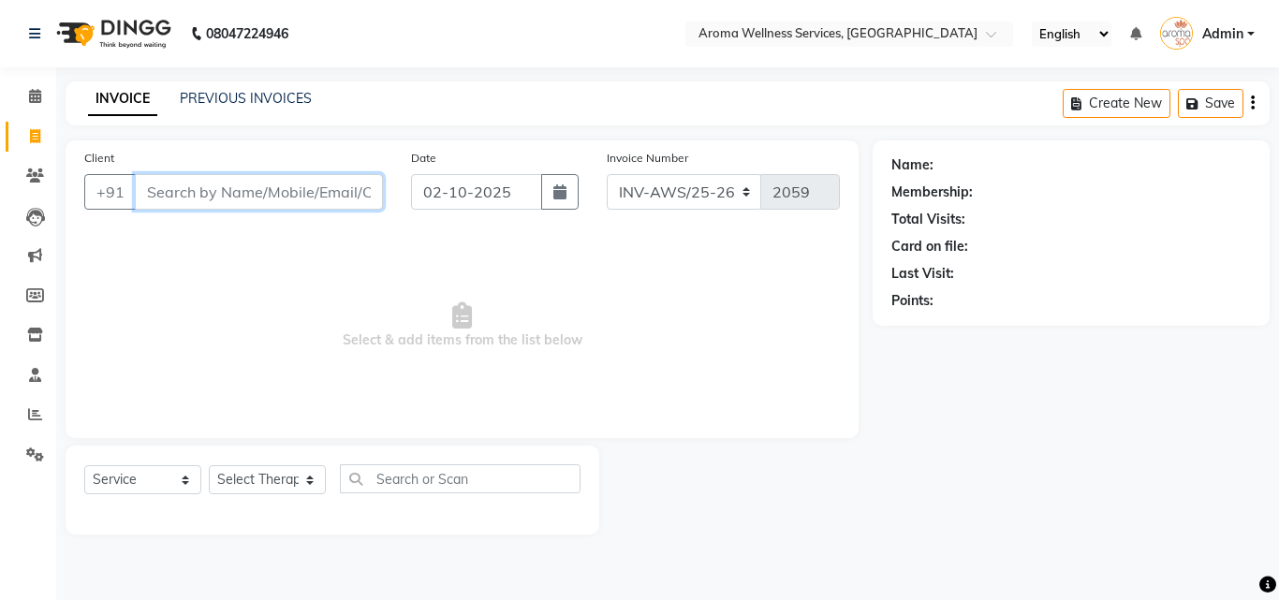
click at [309, 199] on input "Client" at bounding box center [259, 192] width 248 height 36
paste input "8978711462"
click at [301, 191] on input "8978711462" at bounding box center [259, 192] width 248 height 36
click at [340, 183] on span "Add Client" at bounding box center [335, 192] width 74 height 19
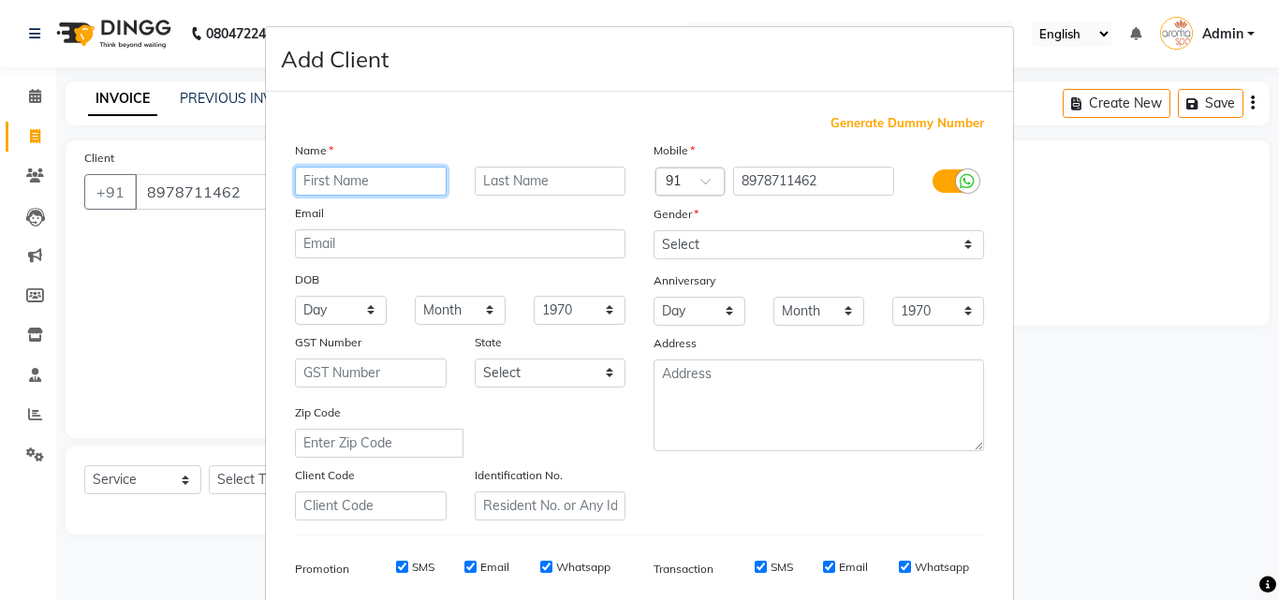
click at [402, 178] on input "text" at bounding box center [371, 181] width 152 height 29
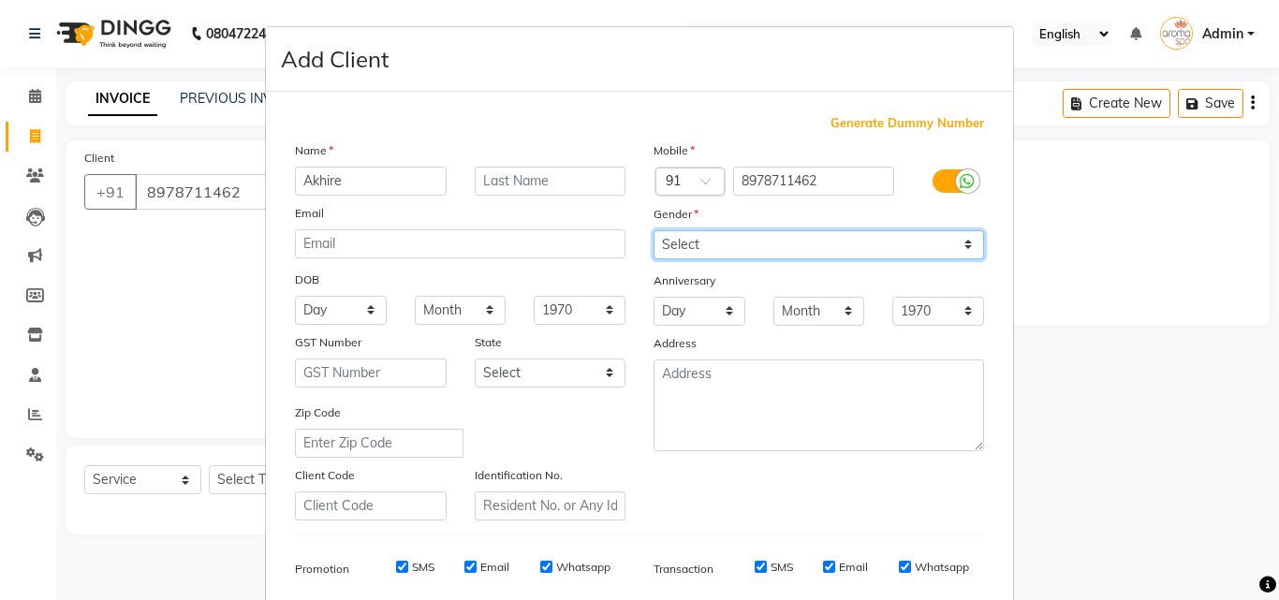
click at [968, 238] on select "Select [DEMOGRAPHIC_DATA] [DEMOGRAPHIC_DATA] Other Prefer Not To Say" at bounding box center [818, 244] width 330 height 29
click at [653, 230] on select "Select [DEMOGRAPHIC_DATA] [DEMOGRAPHIC_DATA] Other Prefer Not To Say" at bounding box center [818, 244] width 330 height 29
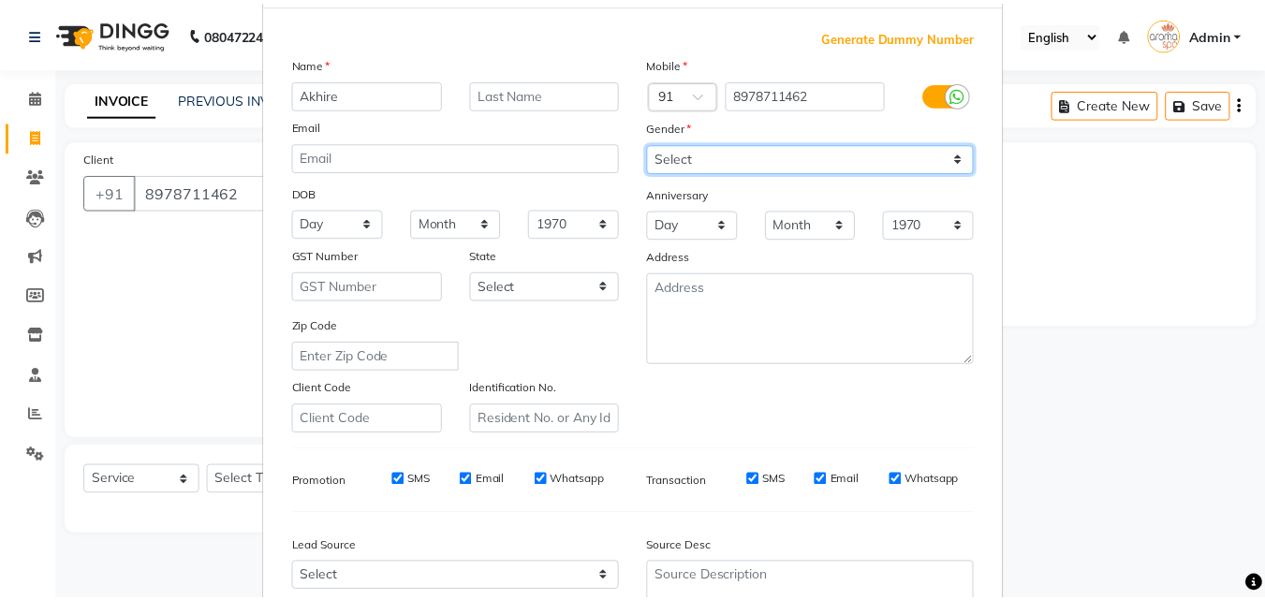
scroll to position [264, 0]
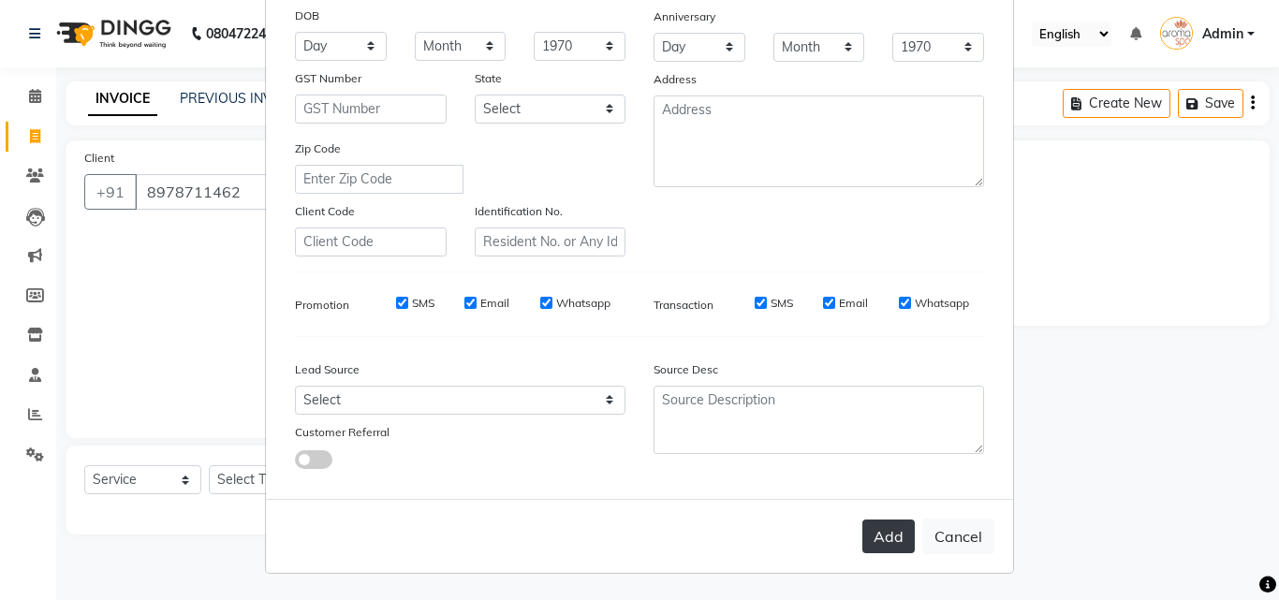
click at [875, 522] on button "Add" at bounding box center [888, 536] width 52 height 34
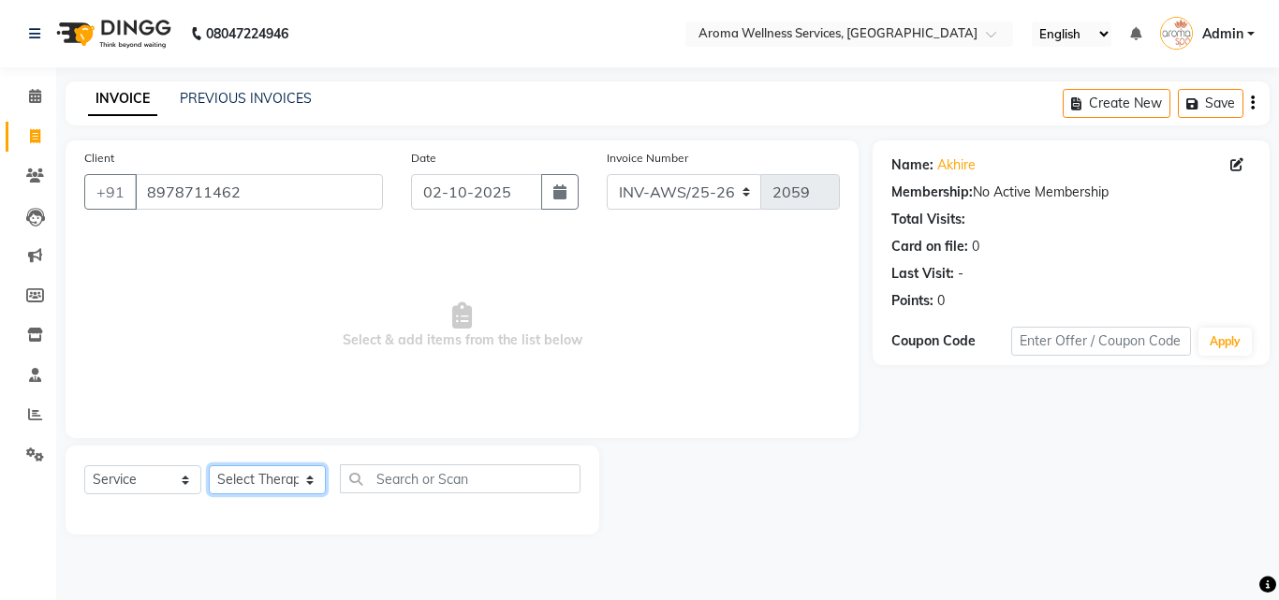
click at [311, 477] on select "Select Therapist [PERSON_NAME] [PERSON_NAME] Miss. Duhpuii [PERSON_NAME] Miss. …" at bounding box center [267, 479] width 117 height 29
click at [209, 465] on select "Select Therapist [PERSON_NAME] [PERSON_NAME] Miss. Duhpuii [PERSON_NAME] Miss. …" at bounding box center [267, 479] width 117 height 29
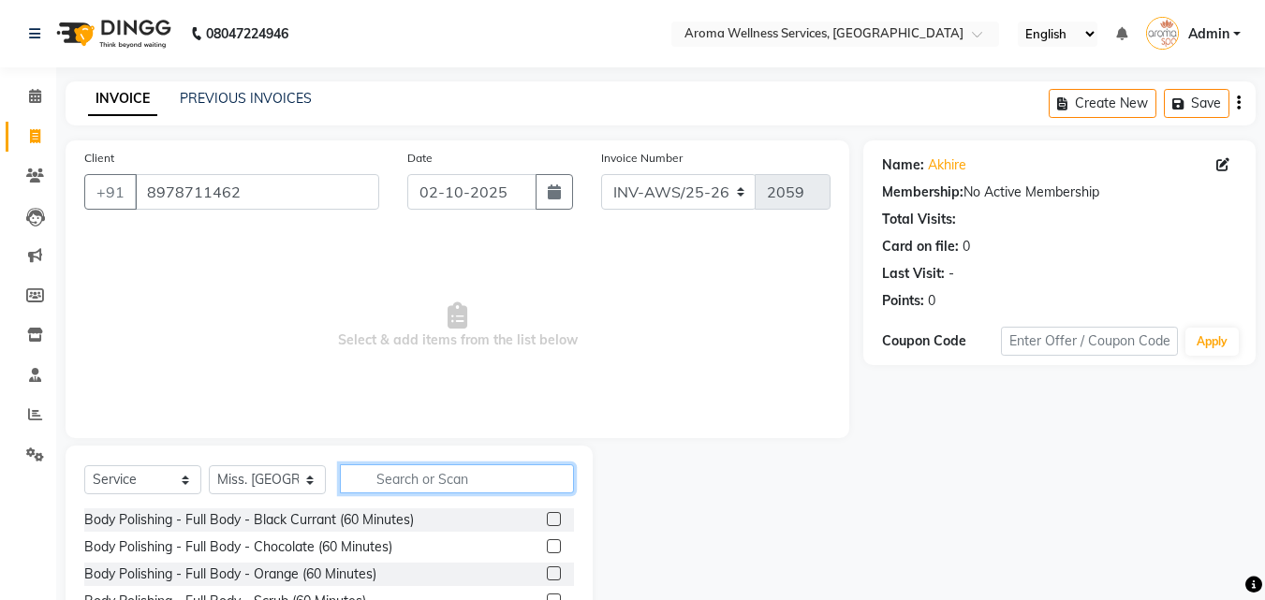
click at [398, 481] on input "text" at bounding box center [457, 478] width 234 height 29
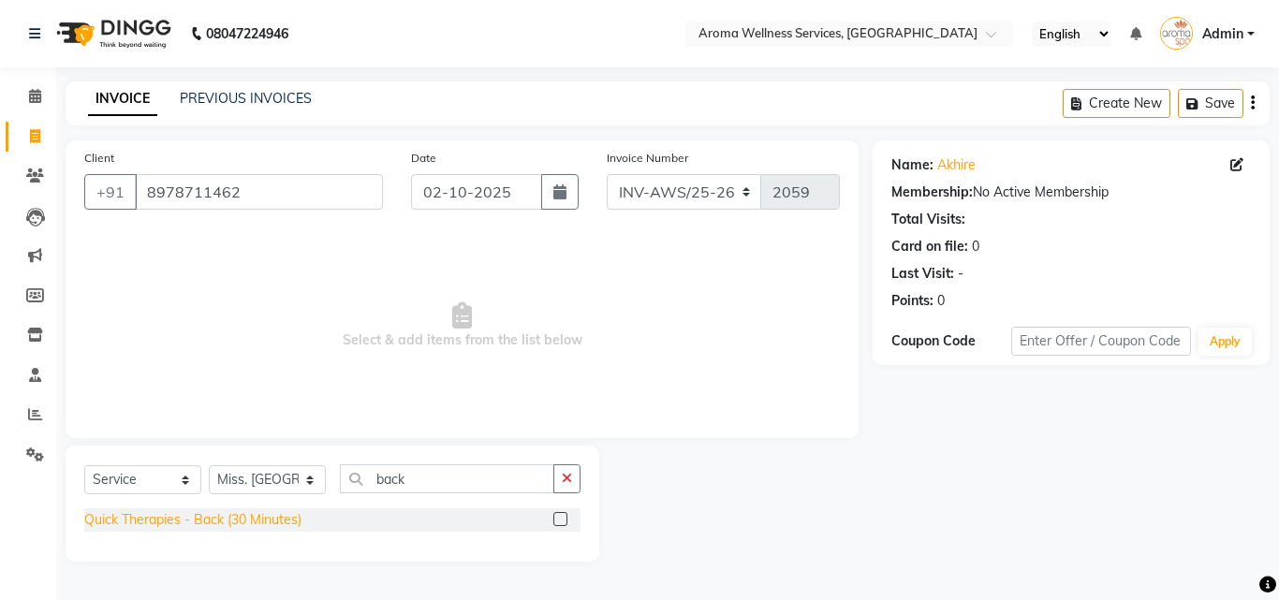
click at [274, 518] on div "Quick Therapies - Back (30 Minutes)" at bounding box center [192, 520] width 217 height 20
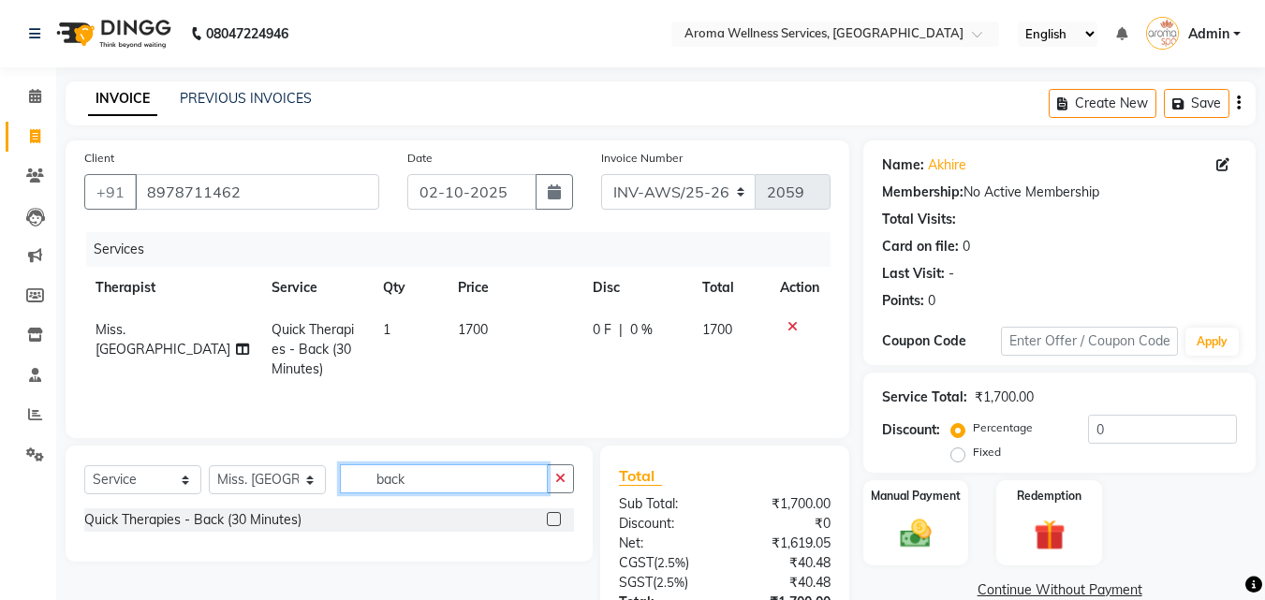
click at [434, 481] on input "back" at bounding box center [444, 478] width 208 height 29
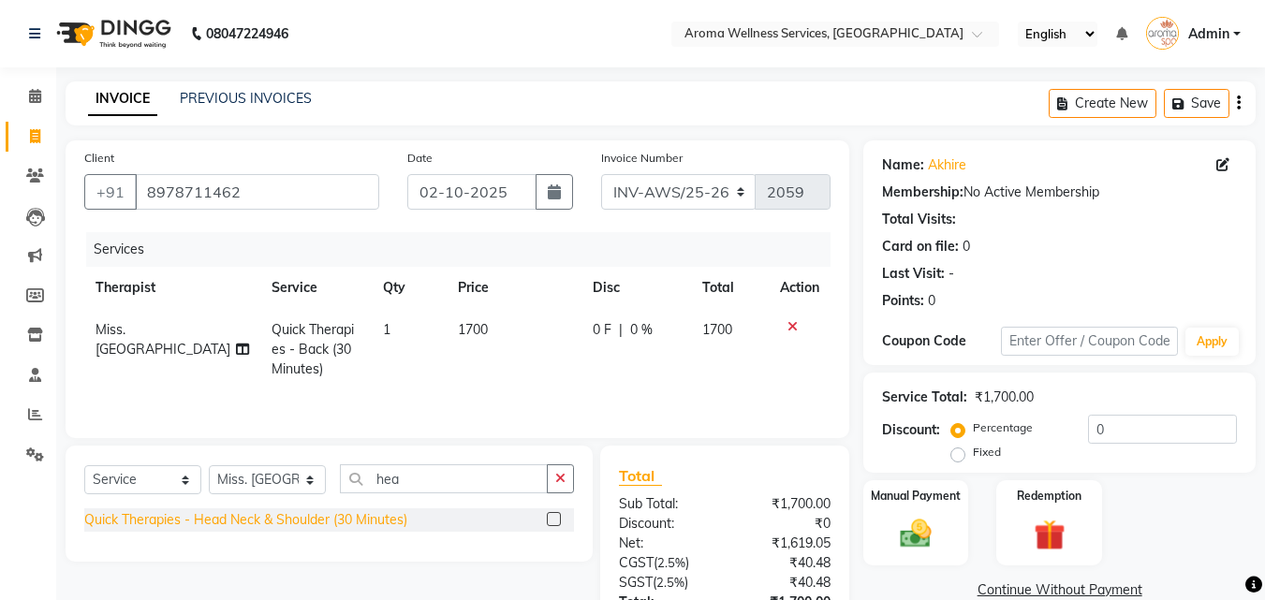
click at [314, 522] on div "Quick Therapies - Head Neck & Shoulder (30 Minutes)" at bounding box center [245, 520] width 323 height 20
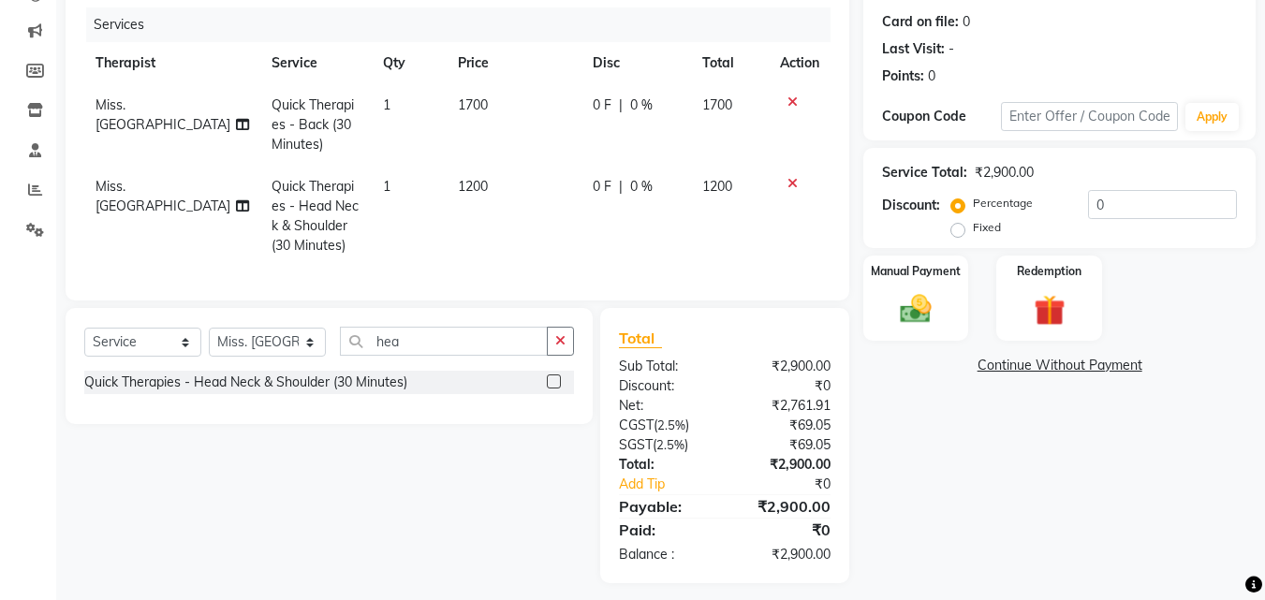
scroll to position [250, 0]
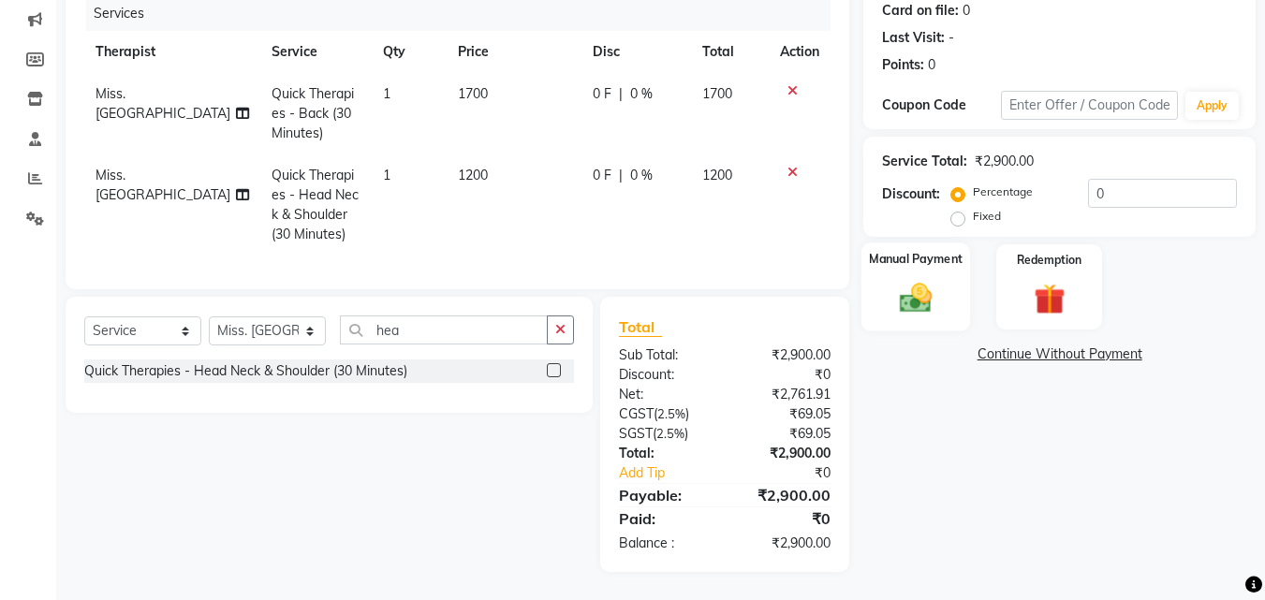
click at [899, 279] on img at bounding box center [915, 297] width 52 height 37
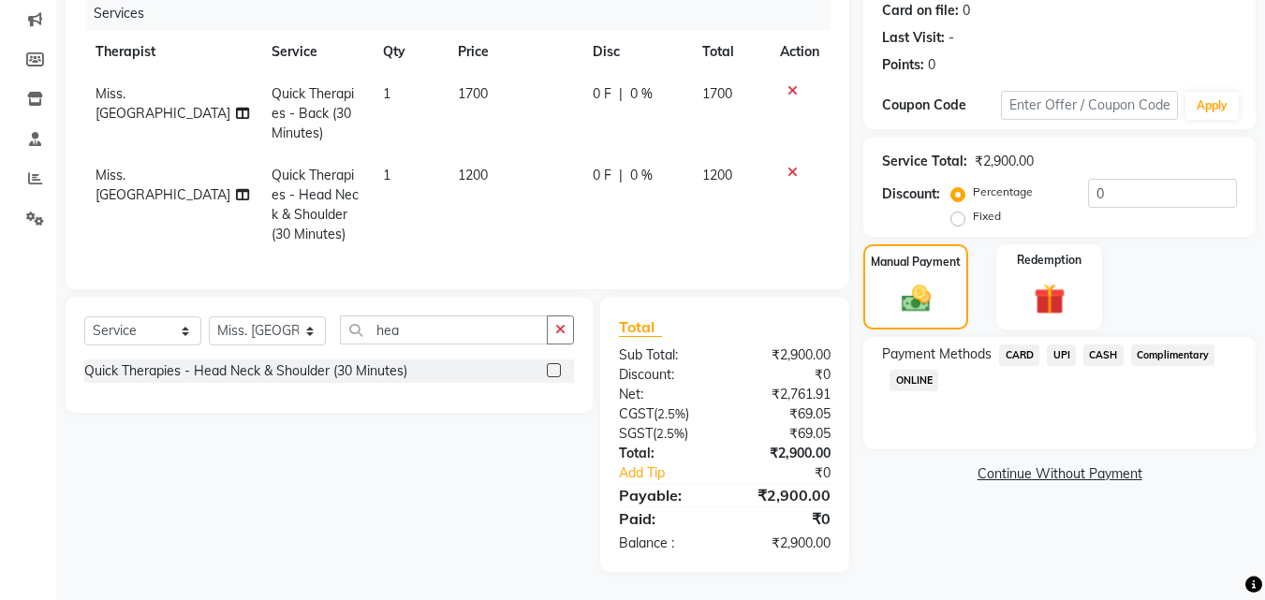
click at [1061, 344] on span "UPI" at bounding box center [1060, 355] width 29 height 22
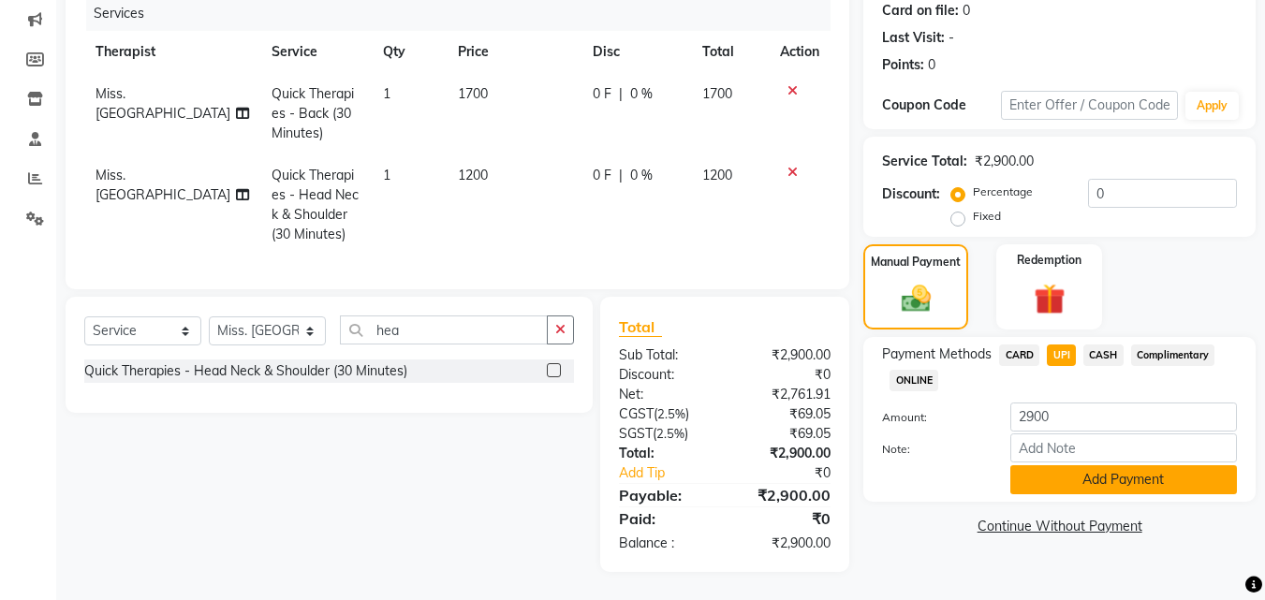
click at [1133, 465] on button "Add Payment" at bounding box center [1123, 479] width 227 height 29
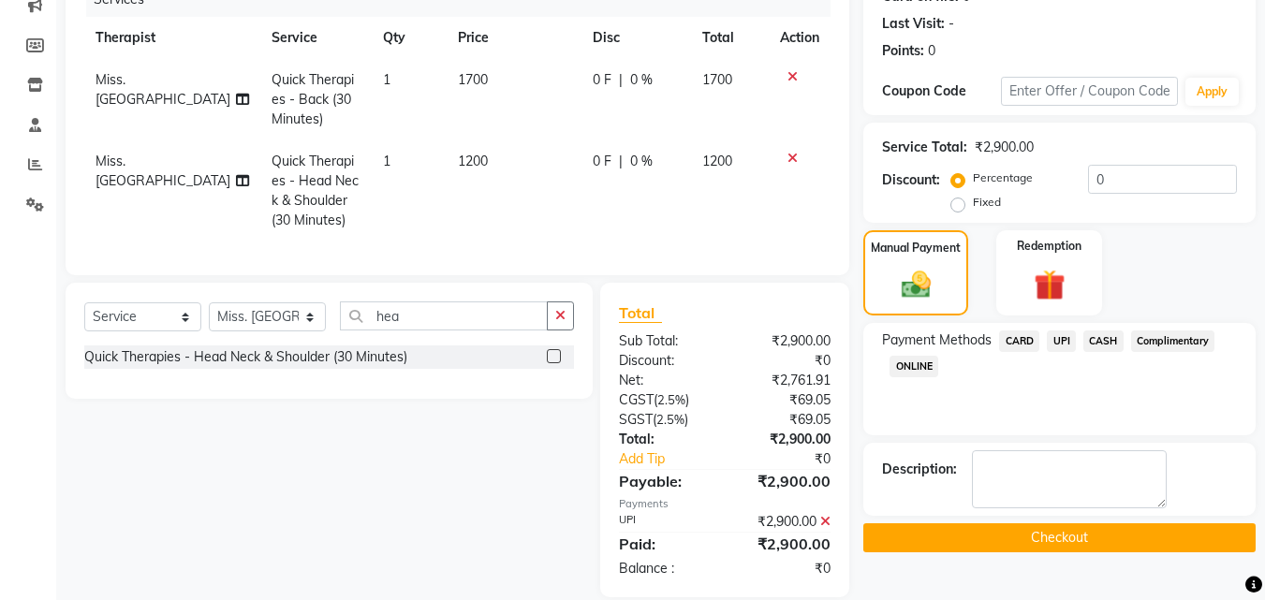
click at [1104, 537] on button "Checkout" at bounding box center [1059, 537] width 392 height 29
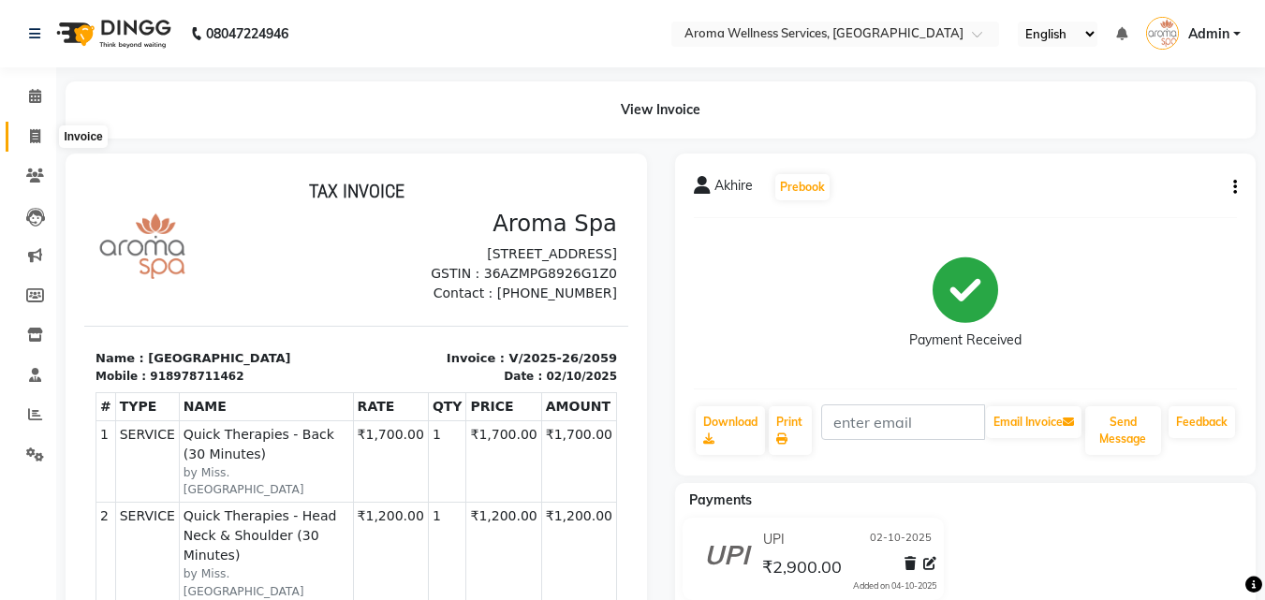
click at [34, 135] on icon at bounding box center [35, 136] width 10 height 14
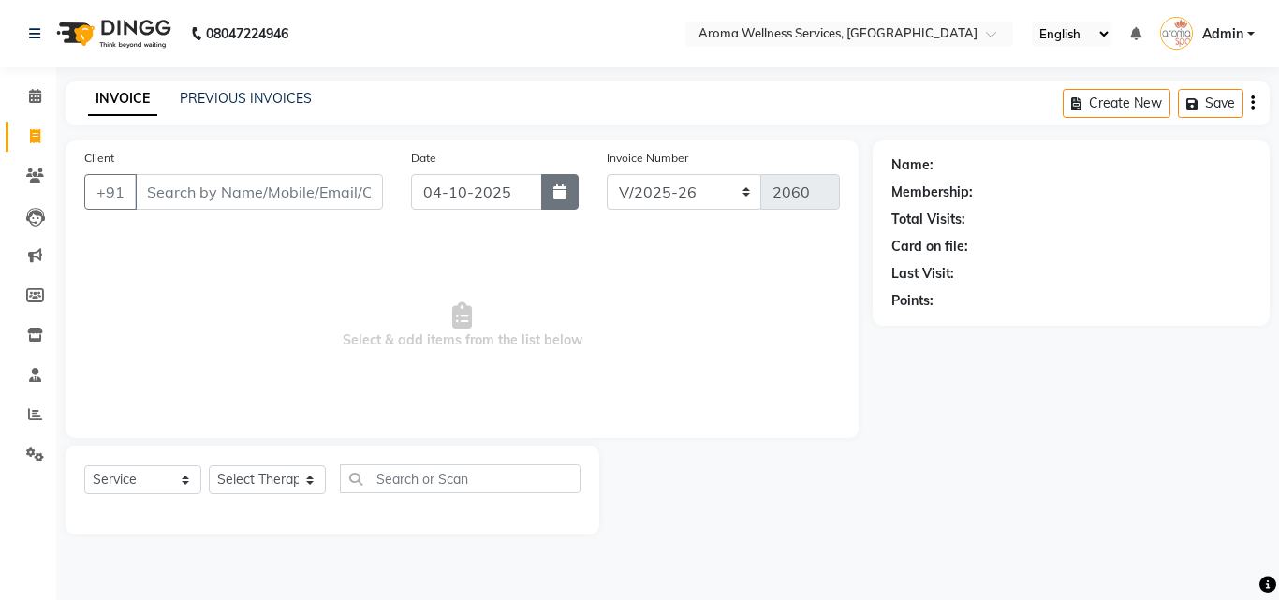
click at [556, 197] on icon "button" at bounding box center [559, 191] width 13 height 15
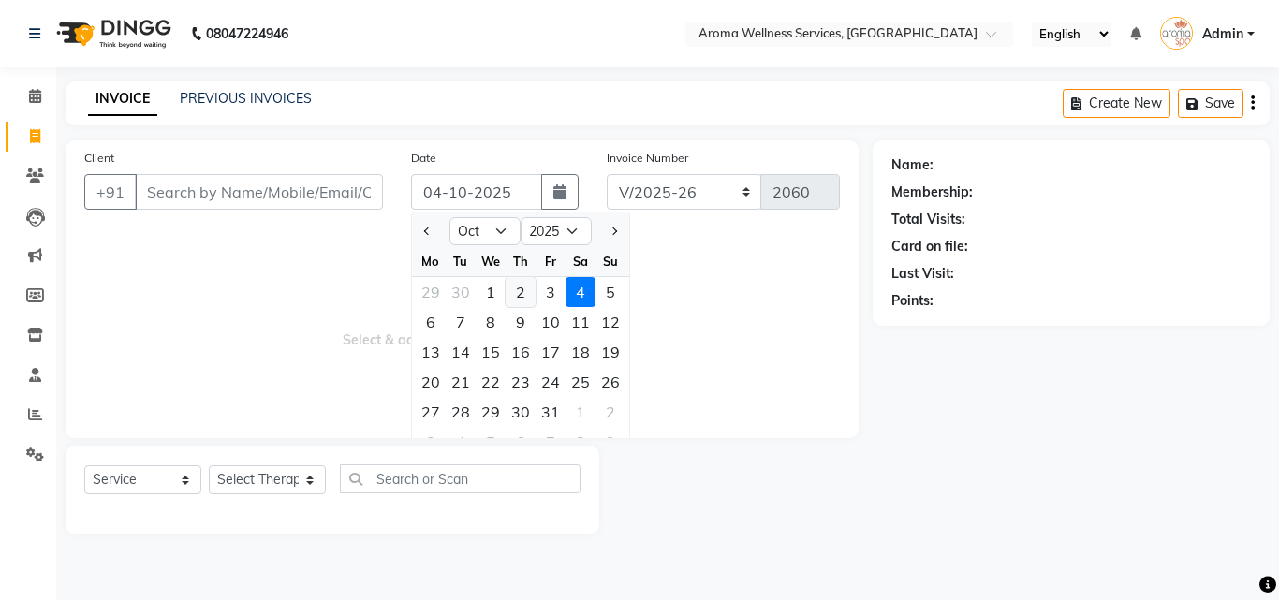
click at [523, 288] on div "2" at bounding box center [520, 292] width 30 height 30
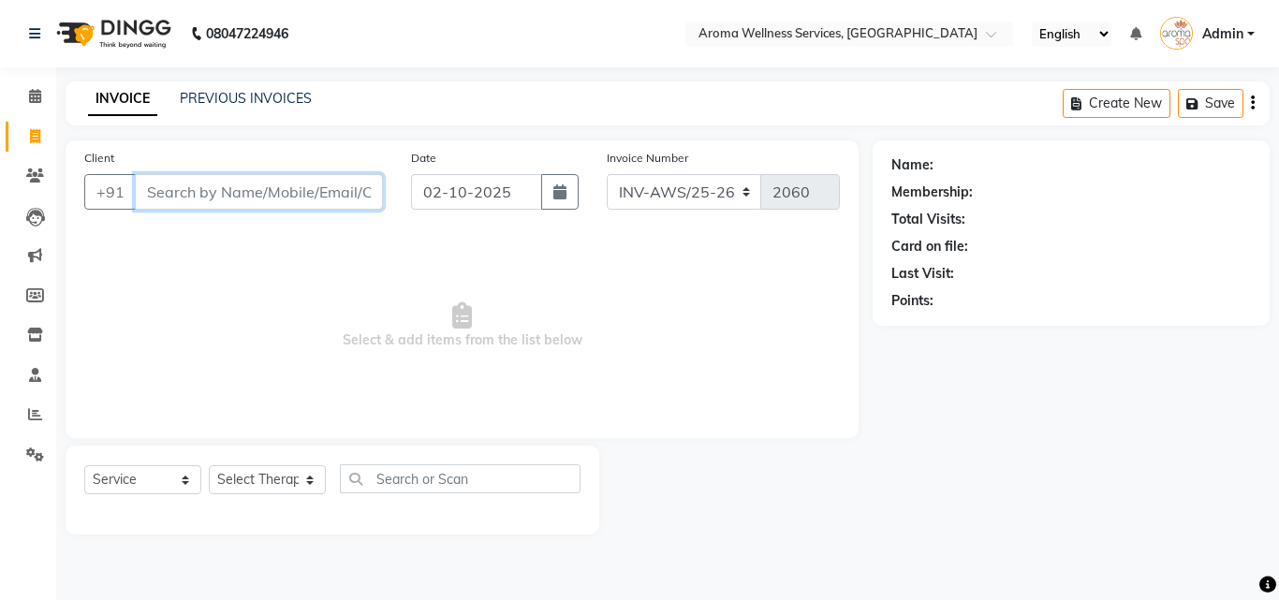
click at [334, 189] on input "Client" at bounding box center [259, 192] width 248 height 36
paste input "8008492675"
click at [334, 189] on span "Add Client" at bounding box center [335, 192] width 74 height 19
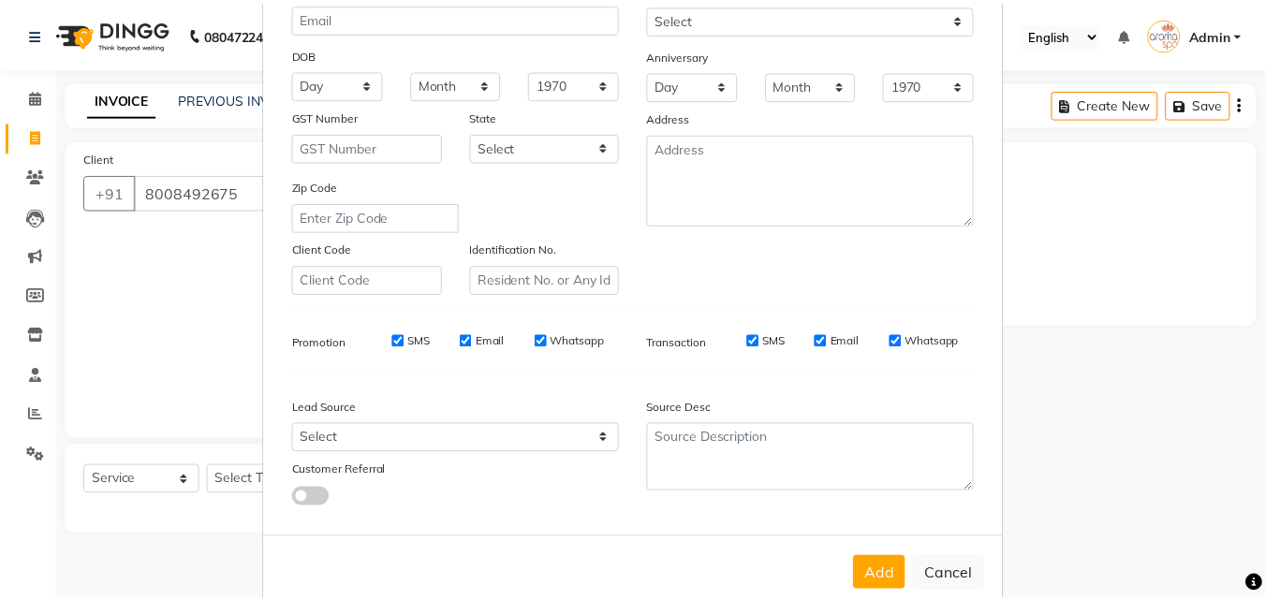
scroll to position [264, 0]
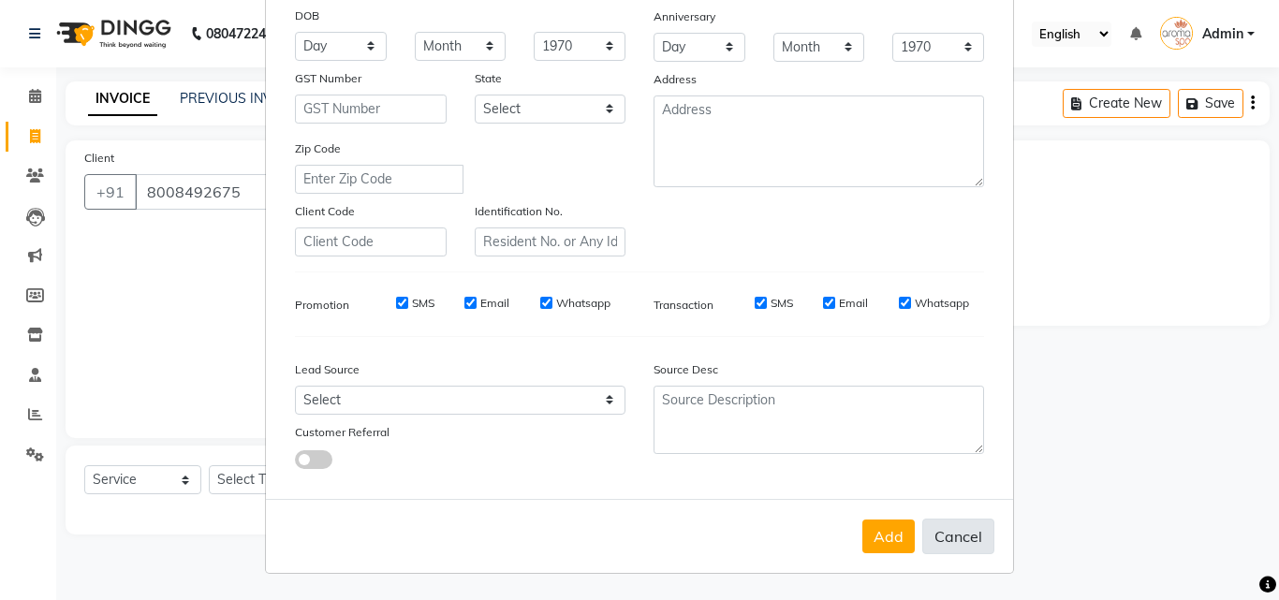
click at [968, 530] on button "Cancel" at bounding box center [958, 537] width 72 height 36
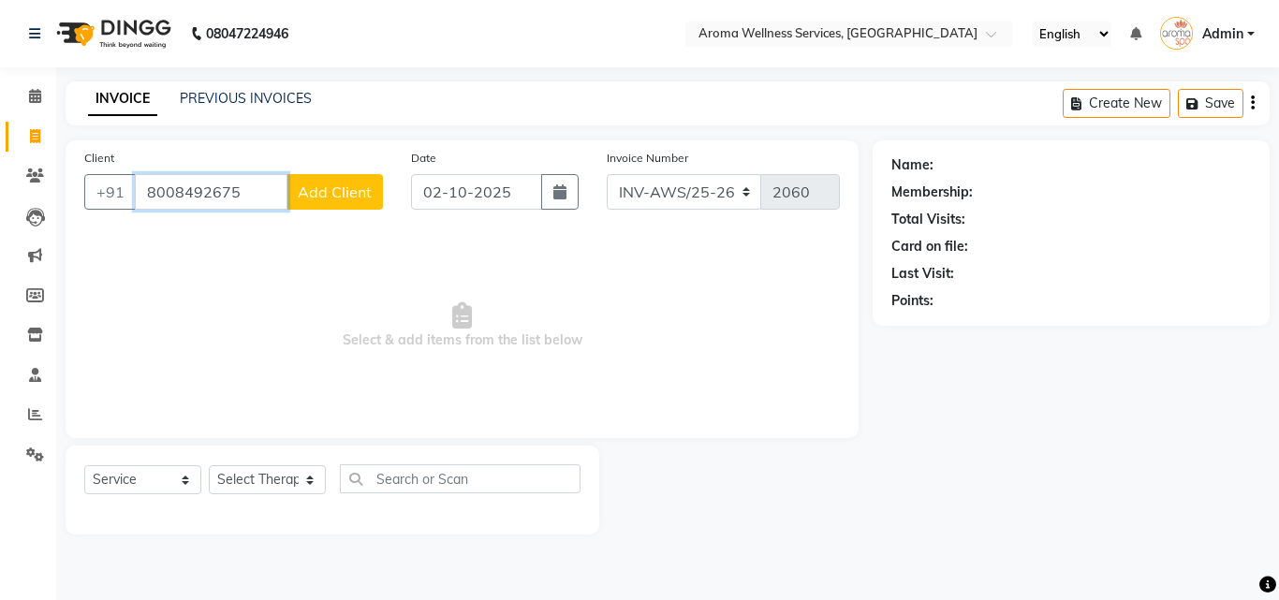
click at [238, 190] on input "8008492675" at bounding box center [211, 192] width 153 height 36
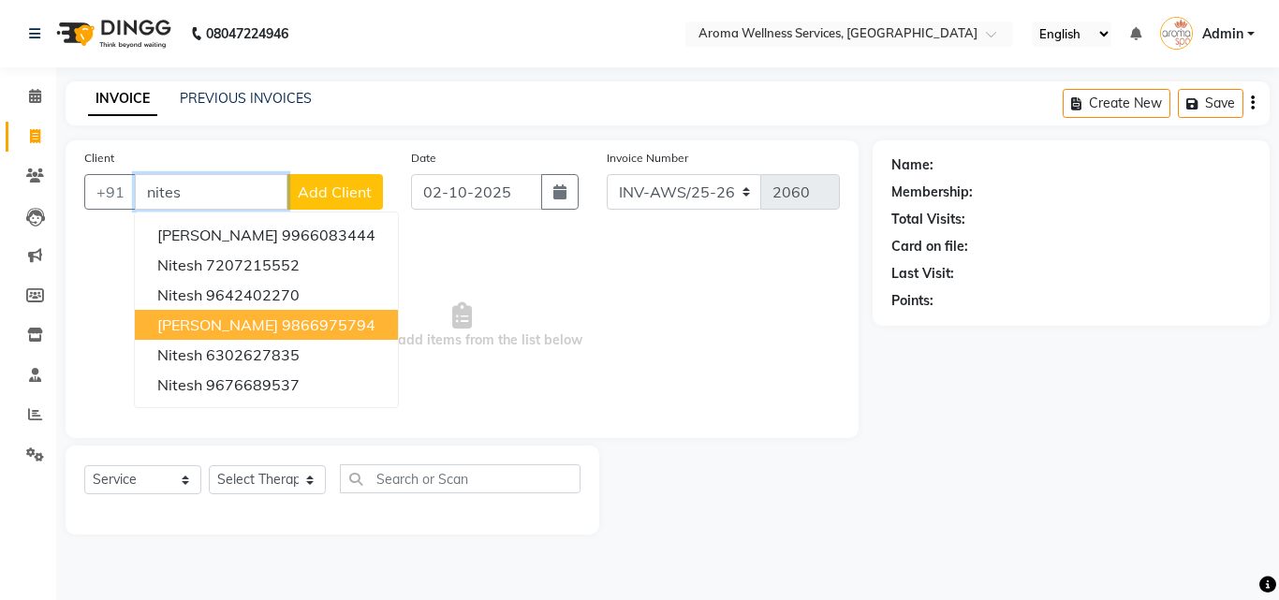
click at [224, 329] on span "[PERSON_NAME]" at bounding box center [217, 324] width 121 height 19
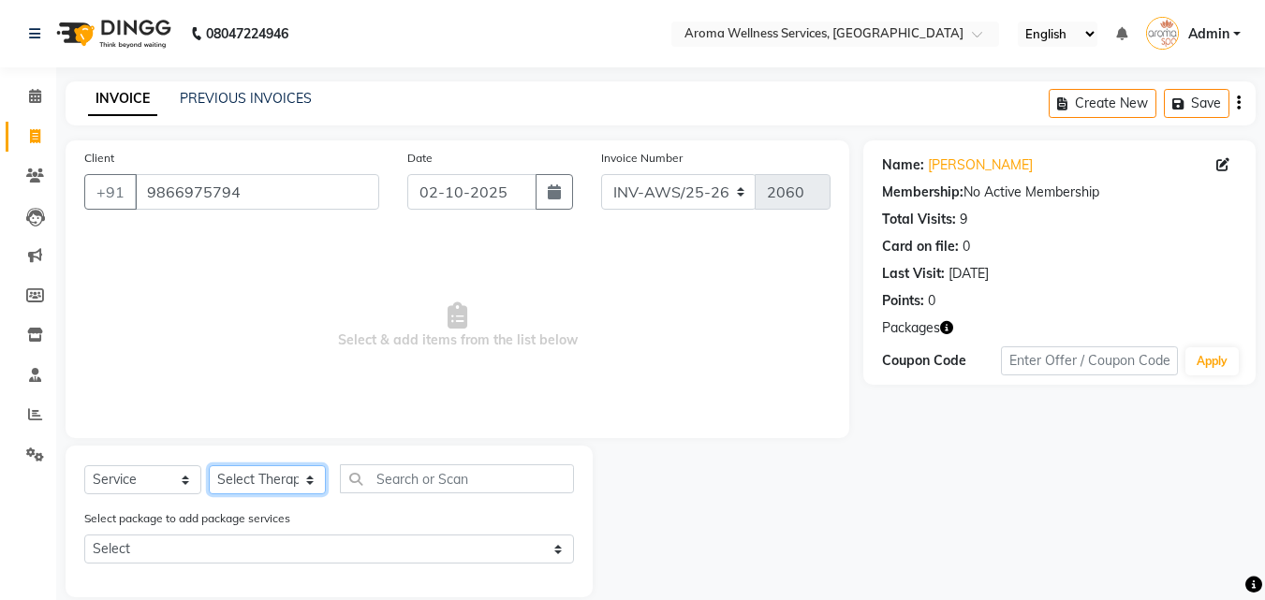
click at [312, 481] on select "Select Therapist [PERSON_NAME] [PERSON_NAME] Miss. Duhpuii [PERSON_NAME] Miss. …" at bounding box center [267, 479] width 117 height 29
click at [209, 465] on select "Select Therapist [PERSON_NAME] [PERSON_NAME] Miss. Duhpuii [PERSON_NAME] Miss. …" at bounding box center [267, 479] width 117 height 29
click at [290, 426] on div "Client [PHONE_NUMBER] Date [DATE] Invoice Number INV-AWS/25-26 V/2025 V/[PHONE_…" at bounding box center [457, 289] width 783 height 298
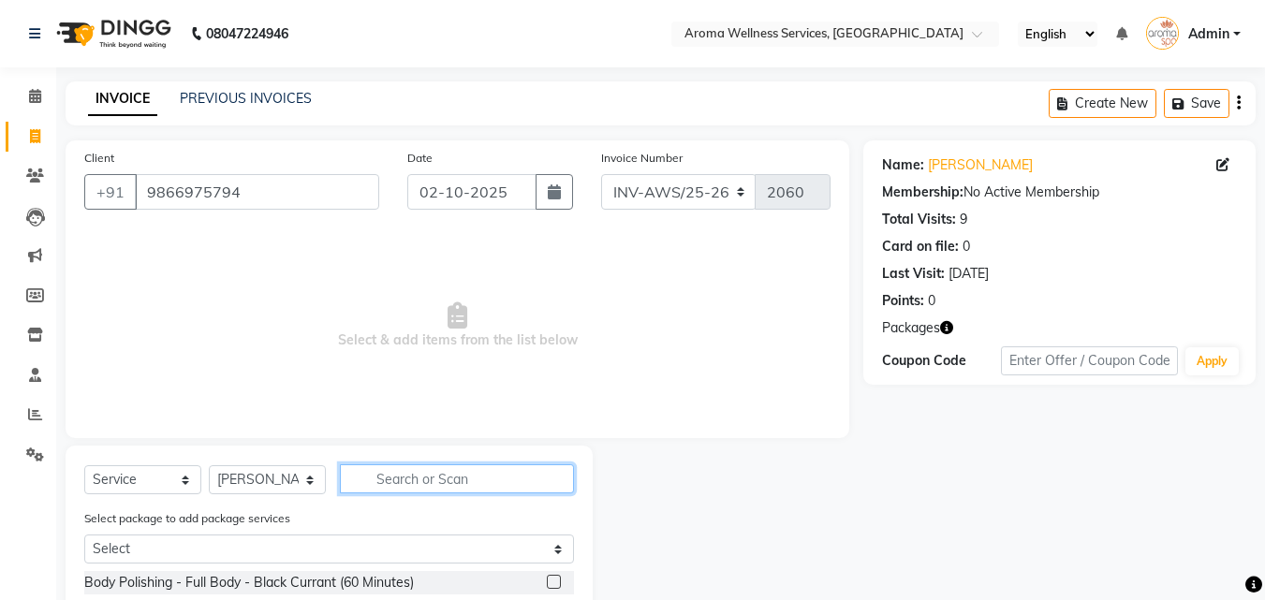
click at [432, 475] on input "text" at bounding box center [457, 478] width 234 height 29
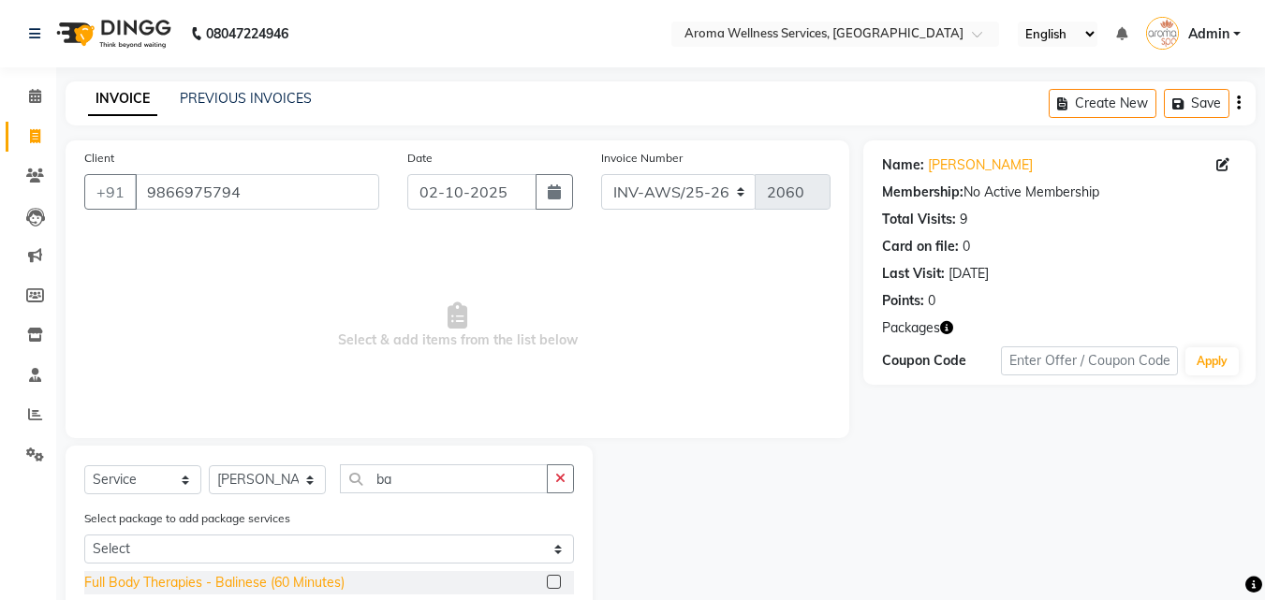
click at [300, 573] on div "Full Body Therapies - Balinese (60 Minutes)" at bounding box center [214, 583] width 260 height 20
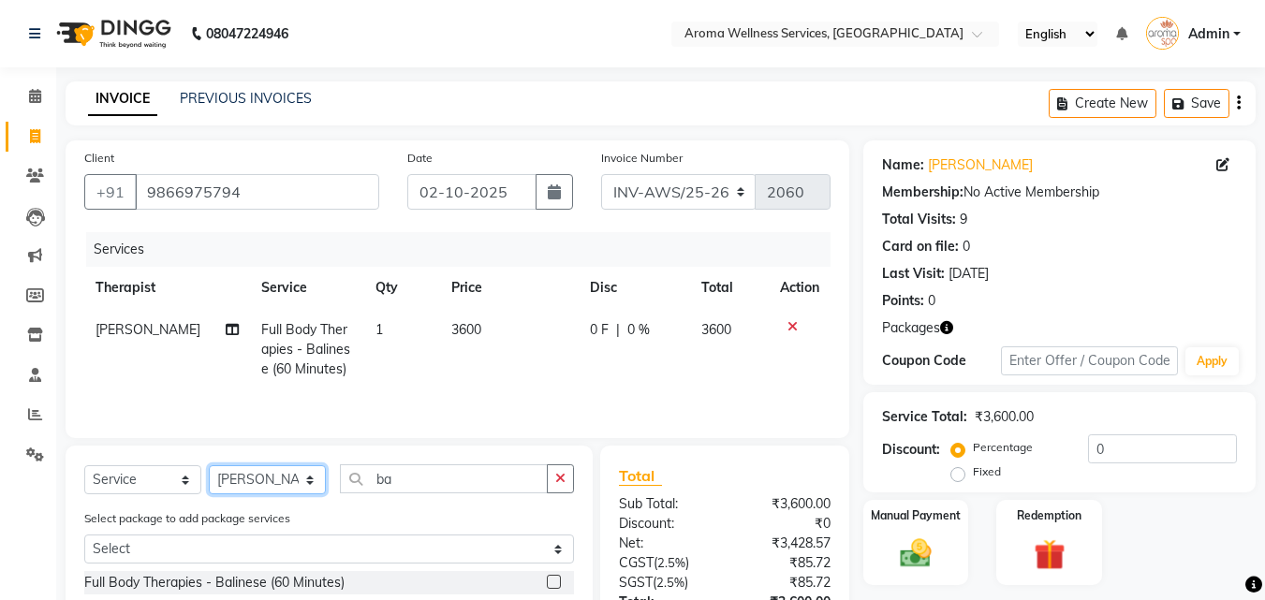
click at [309, 479] on select "Select Therapist [PERSON_NAME] [PERSON_NAME] Miss. Duhpuii [PERSON_NAME] Miss. …" at bounding box center [267, 479] width 117 height 29
click at [209, 465] on select "Select Therapist [PERSON_NAME] [PERSON_NAME] Miss. Duhpuii [PERSON_NAME] Miss. …" at bounding box center [267, 479] width 117 height 29
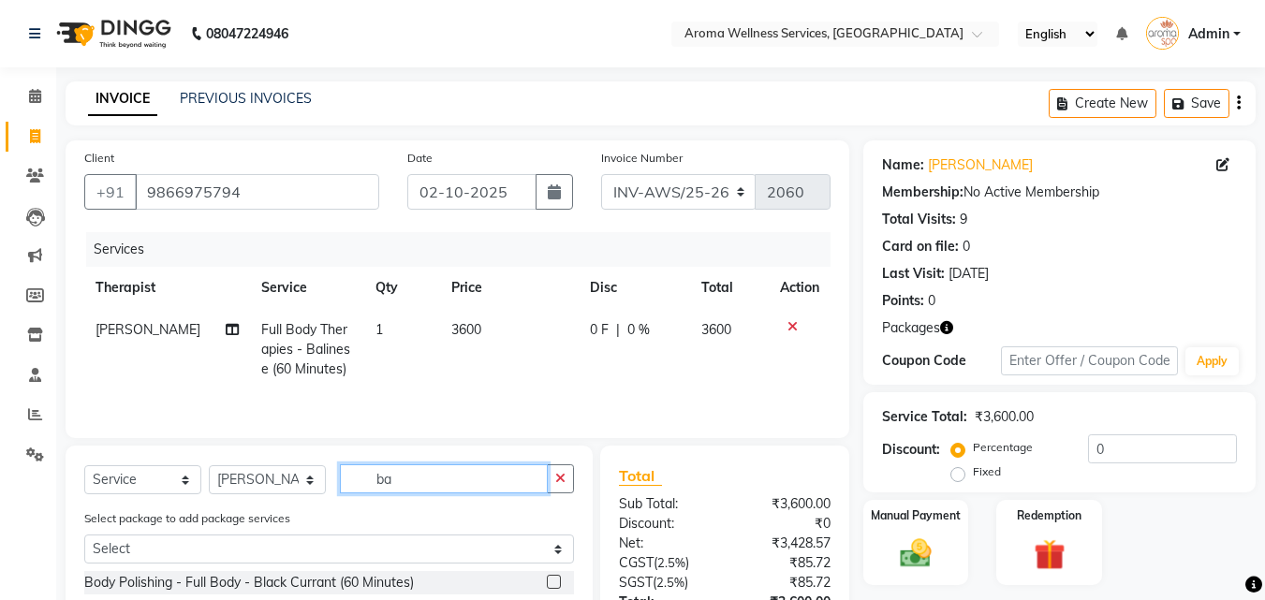
click at [430, 482] on input "ba" at bounding box center [444, 478] width 208 height 29
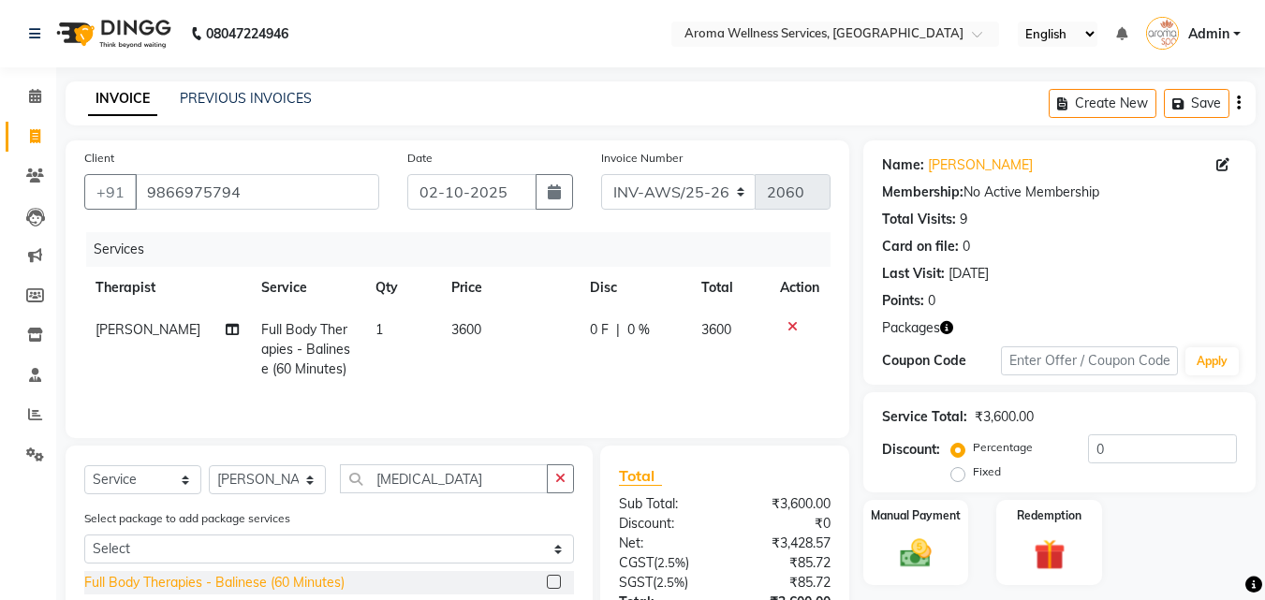
click at [300, 578] on div "Full Body Therapies - Balinese (60 Minutes)" at bounding box center [214, 583] width 260 height 20
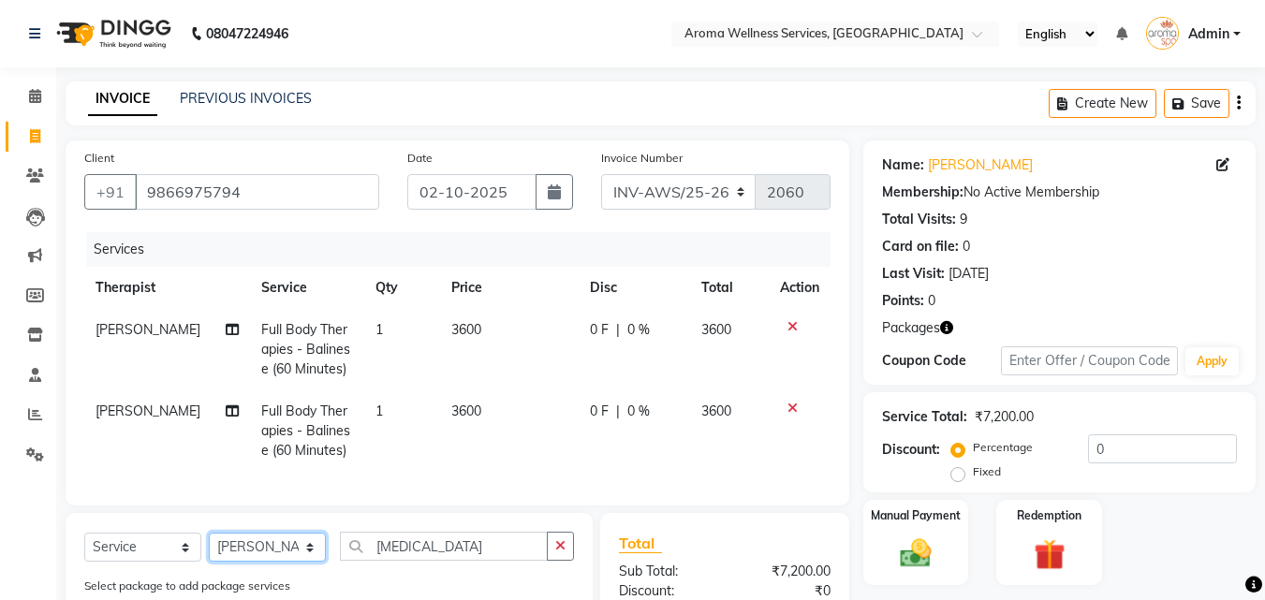
click at [309, 562] on select "Select Therapist [PERSON_NAME] [PERSON_NAME] Miss. Duhpuii [PERSON_NAME] Miss. …" at bounding box center [267, 547] width 117 height 29
click at [209, 547] on select "Select Therapist [PERSON_NAME] [PERSON_NAME] Miss. Duhpuii [PERSON_NAME] Miss. …" at bounding box center [267, 547] width 117 height 29
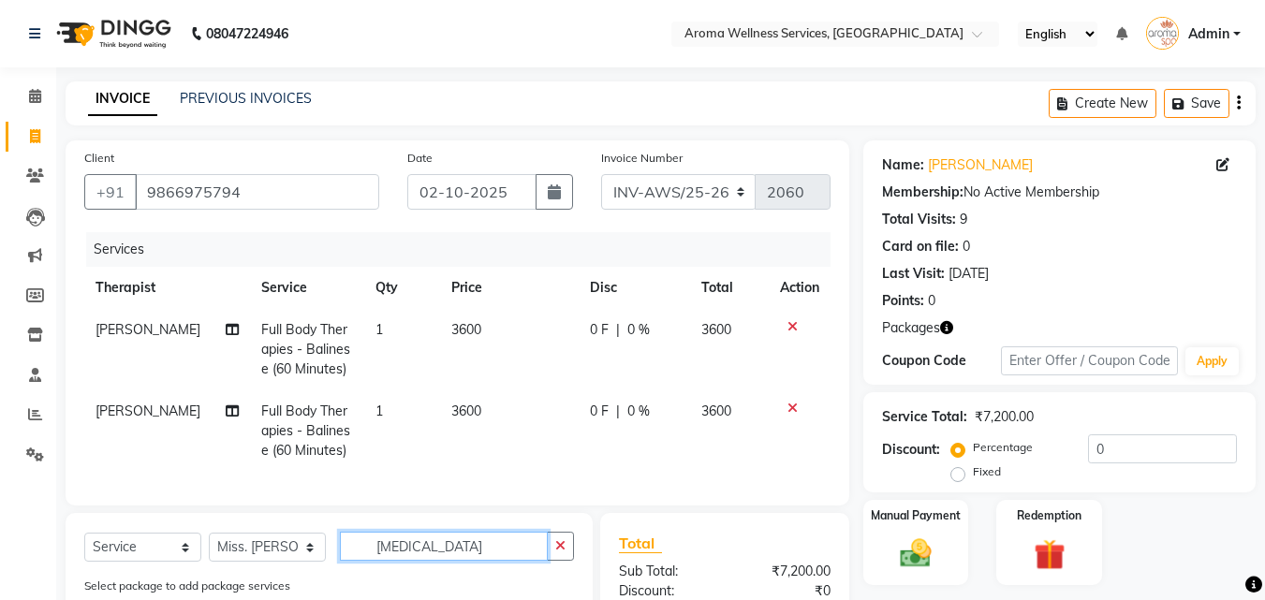
click at [452, 561] on input "[MEDICAL_DATA]" at bounding box center [444, 546] width 208 height 29
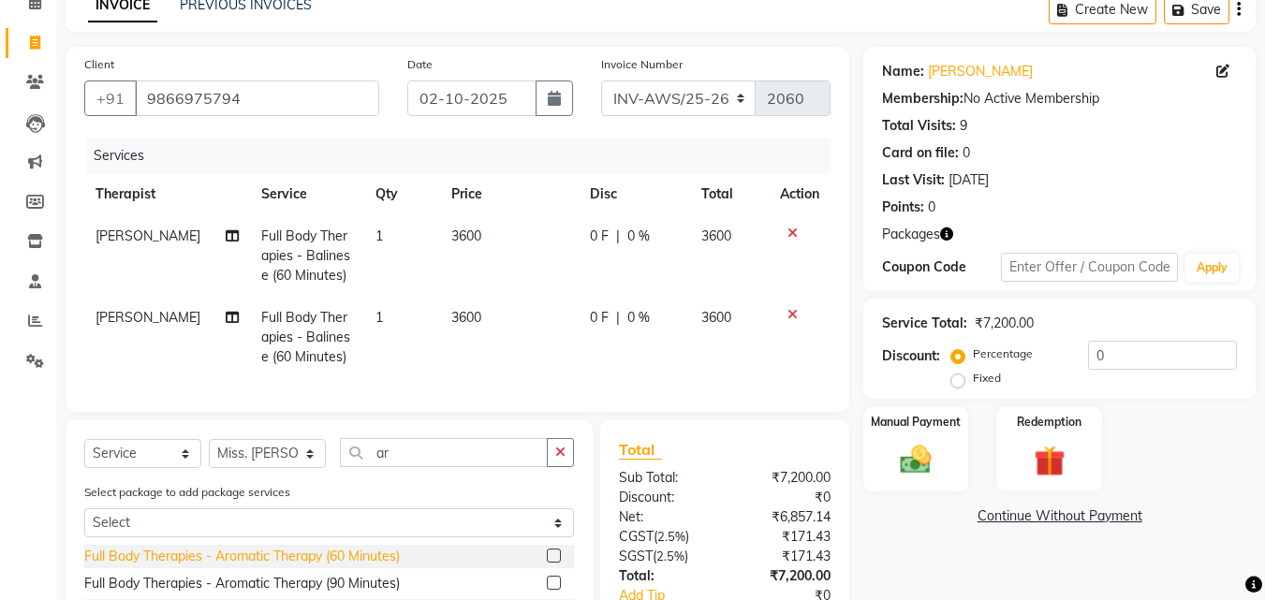
click at [397, 565] on div "Full Body Therapies - Aromatic Therapy (60 Minutes)" at bounding box center [241, 557] width 315 height 20
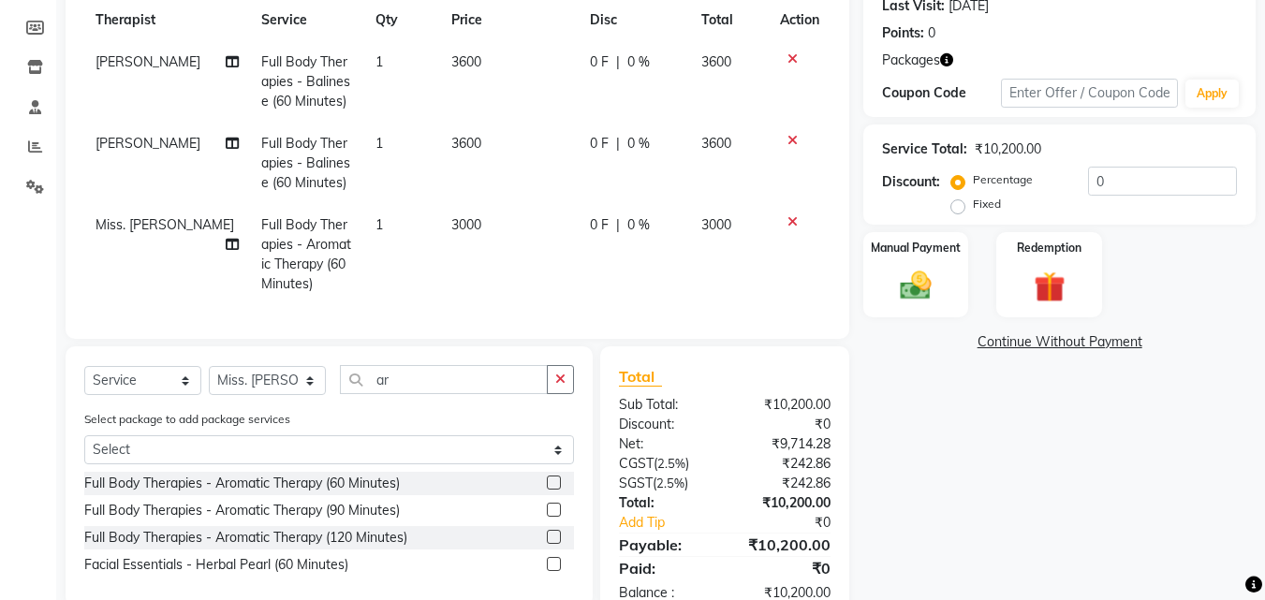
scroll to position [281, 0]
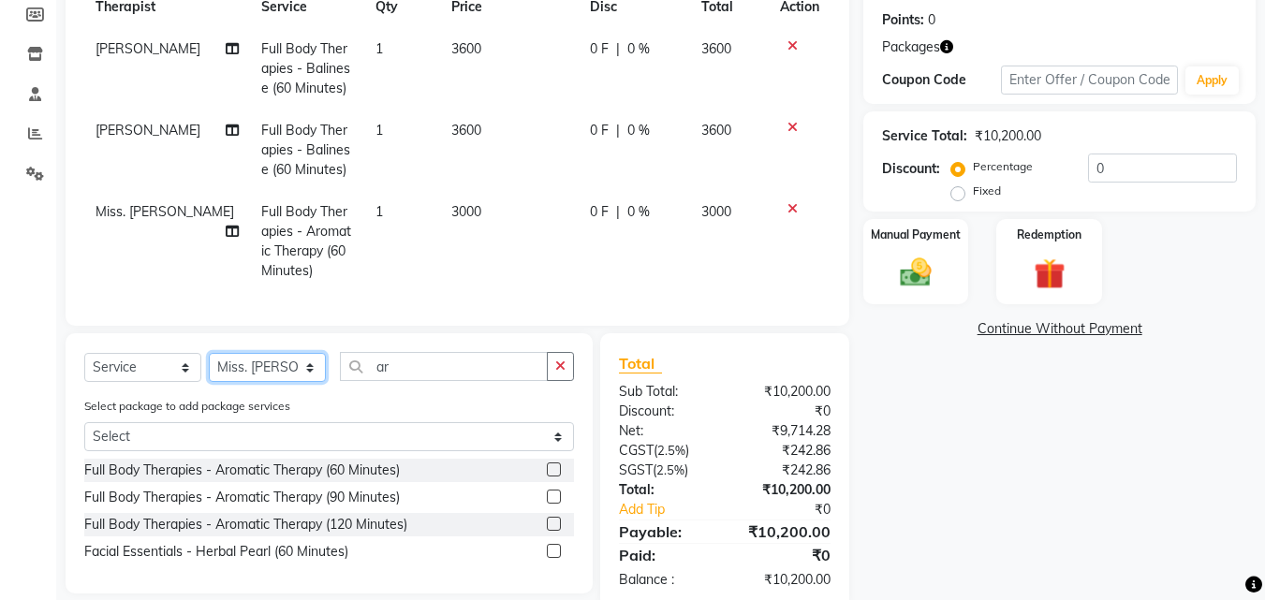
click at [309, 382] on select "Select Therapist [PERSON_NAME] [PERSON_NAME] Miss. Duhpuii [PERSON_NAME] Miss. …" at bounding box center [267, 367] width 117 height 29
click at [209, 367] on select "Select Therapist [PERSON_NAME] [PERSON_NAME] Miss. Duhpuii [PERSON_NAME] Miss. …" at bounding box center [267, 367] width 117 height 29
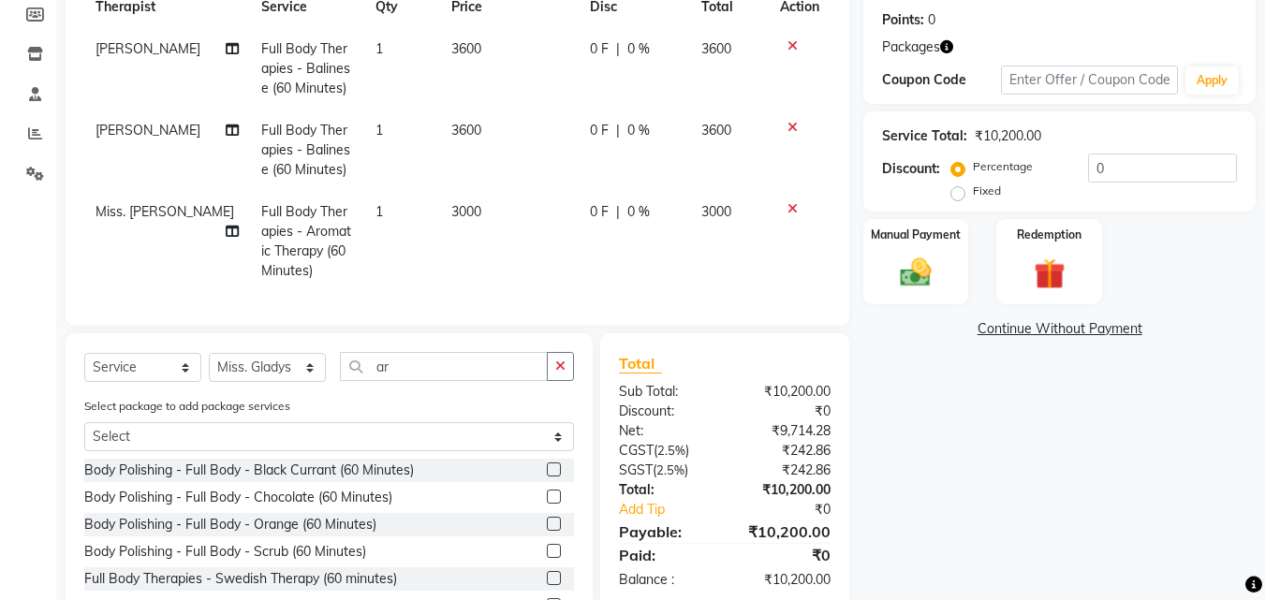
click at [434, 396] on div "Select Service Product Membership Package Voucher Prepaid Gift Card Select Ther…" at bounding box center [329, 374] width 490 height 44
click at [408, 378] on input "ar" at bounding box center [444, 366] width 208 height 29
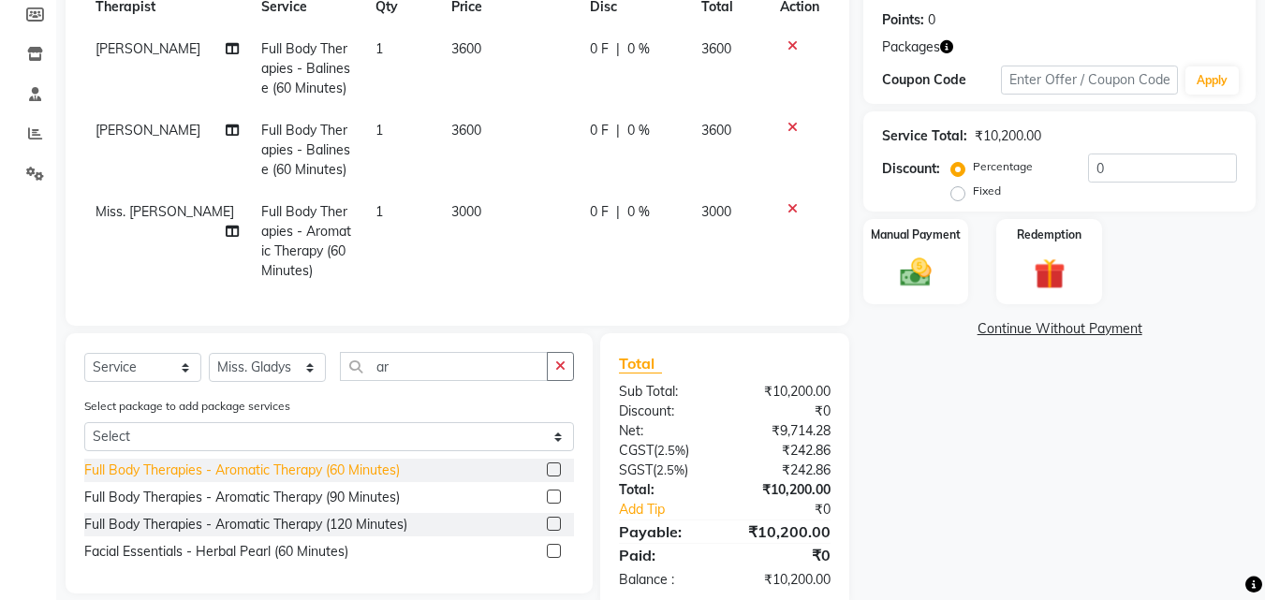
click at [371, 480] on div "Full Body Therapies - Aromatic Therapy (60 Minutes)" at bounding box center [241, 471] width 315 height 20
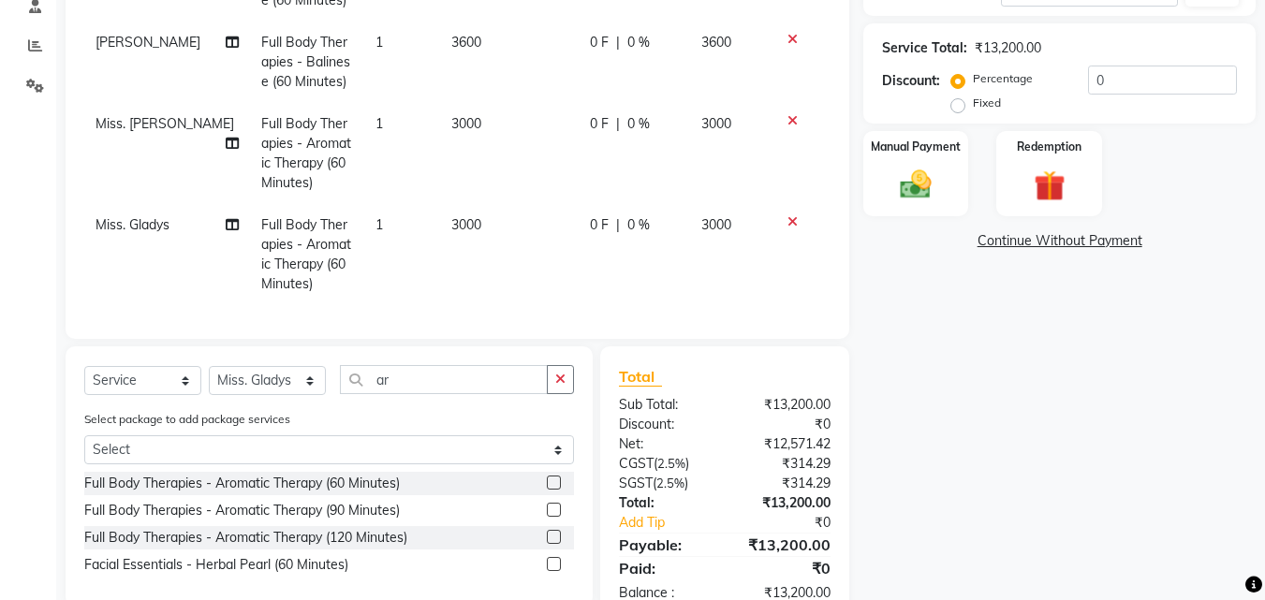
scroll to position [336, 0]
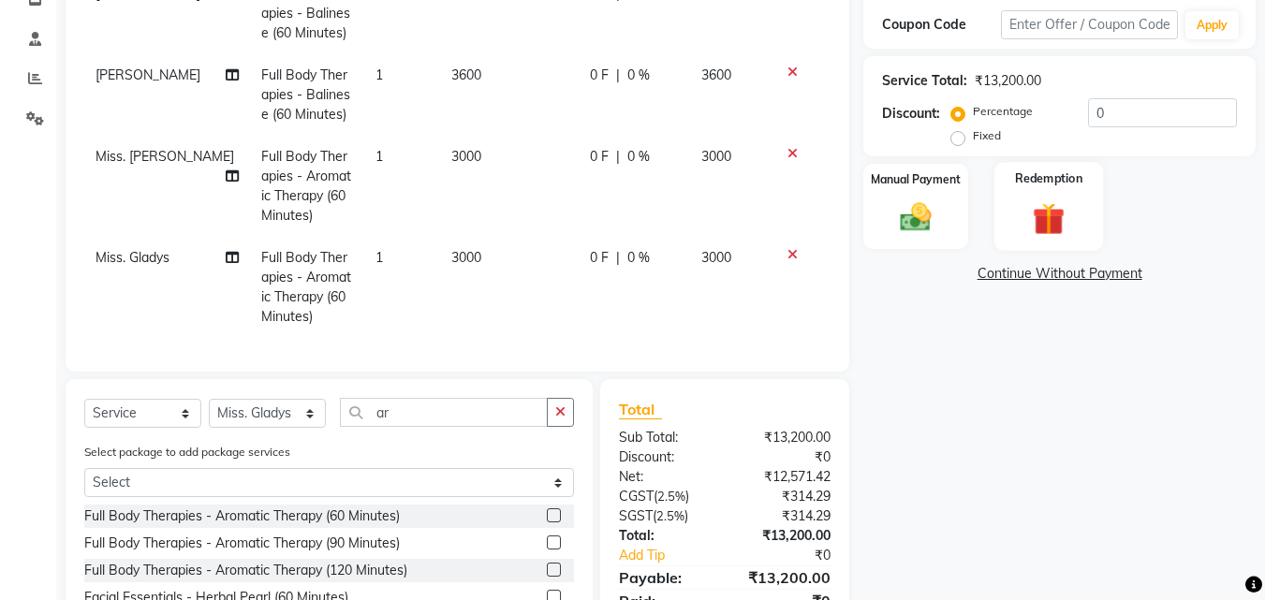
click at [1054, 229] on img at bounding box center [1048, 218] width 52 height 40
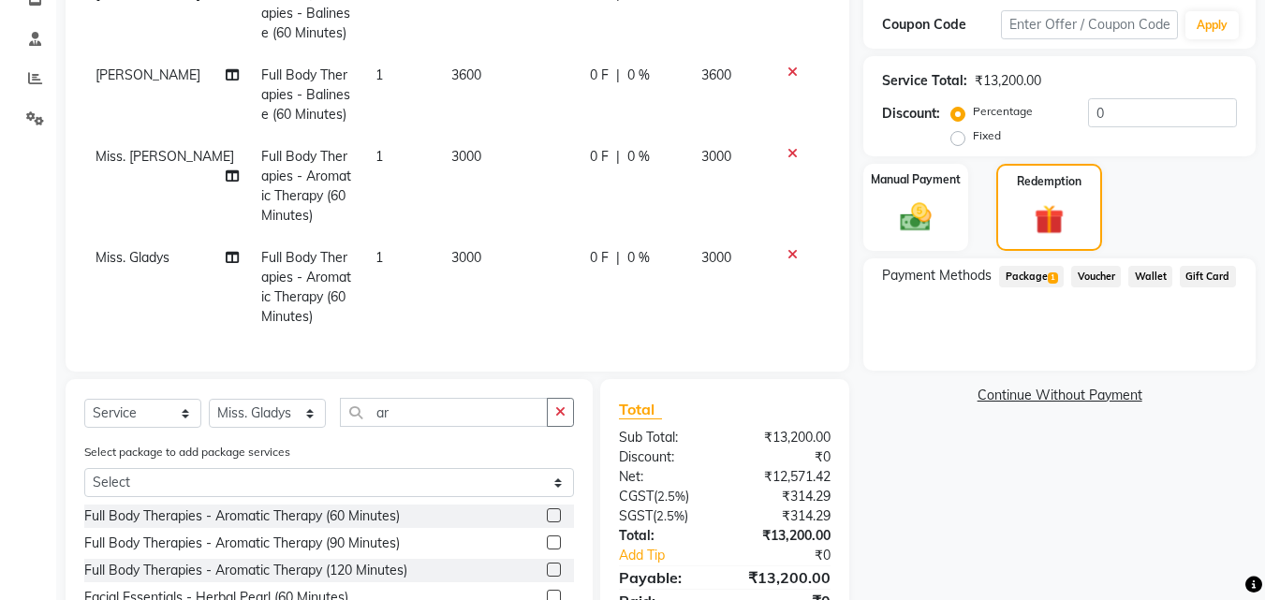
click at [1050, 279] on span "1" at bounding box center [1052, 277] width 10 height 11
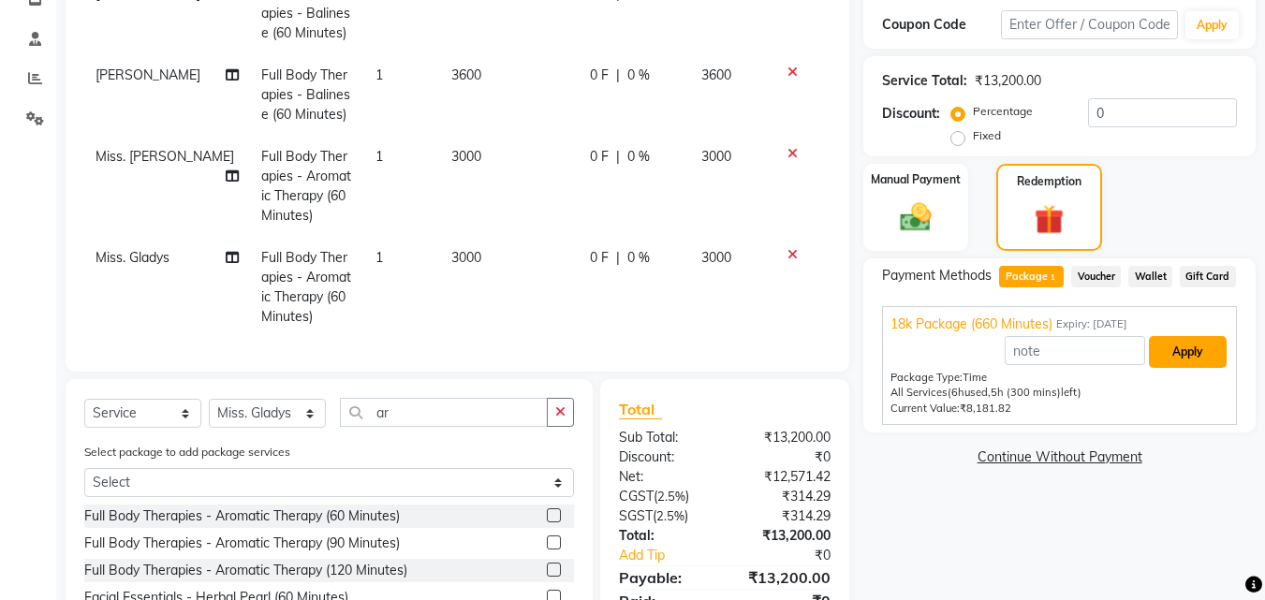
click at [1198, 354] on button "Apply" at bounding box center [1187, 352] width 78 height 32
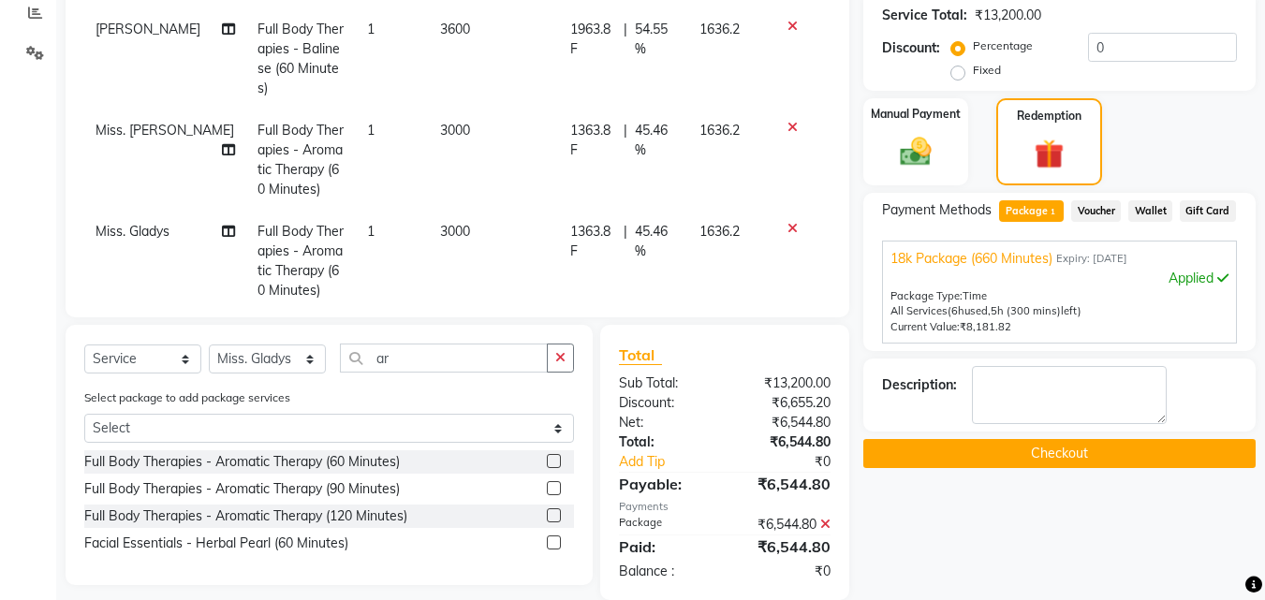
scroll to position [430, 0]
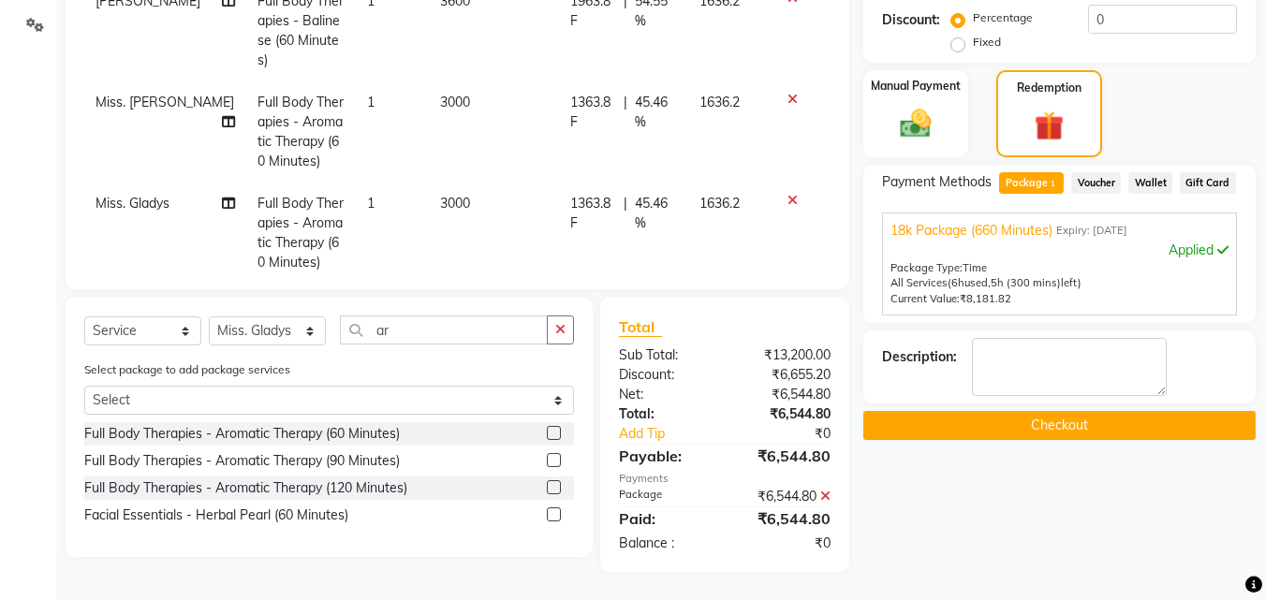
click at [1091, 420] on button "Checkout" at bounding box center [1059, 425] width 392 height 29
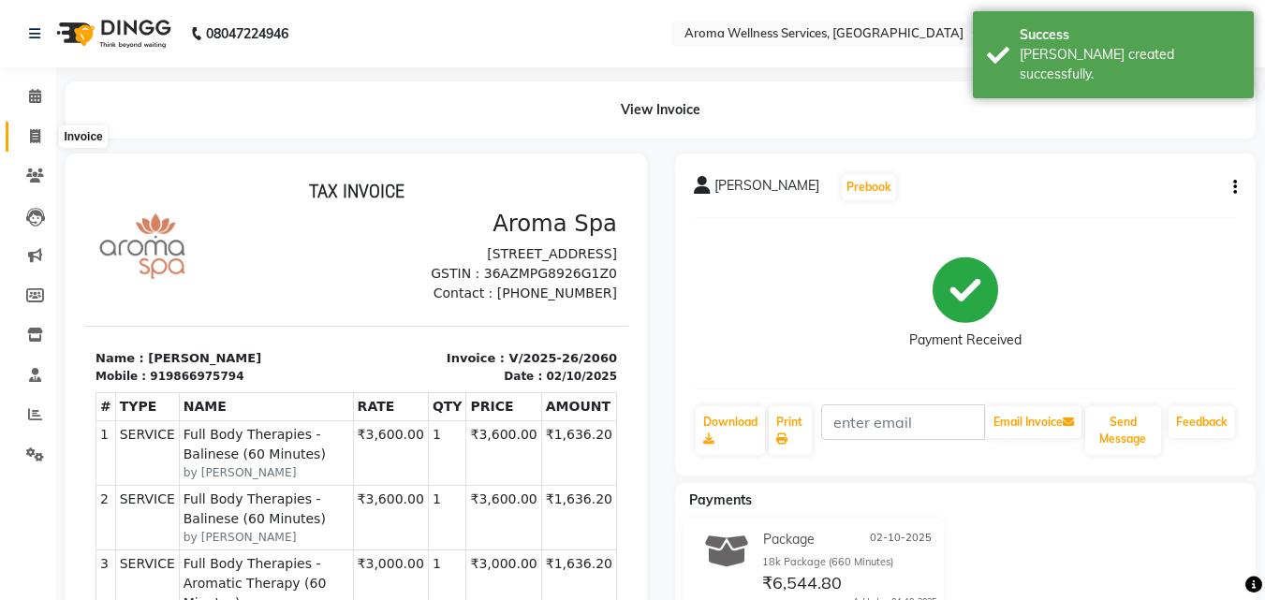
click at [38, 129] on icon at bounding box center [35, 136] width 10 height 14
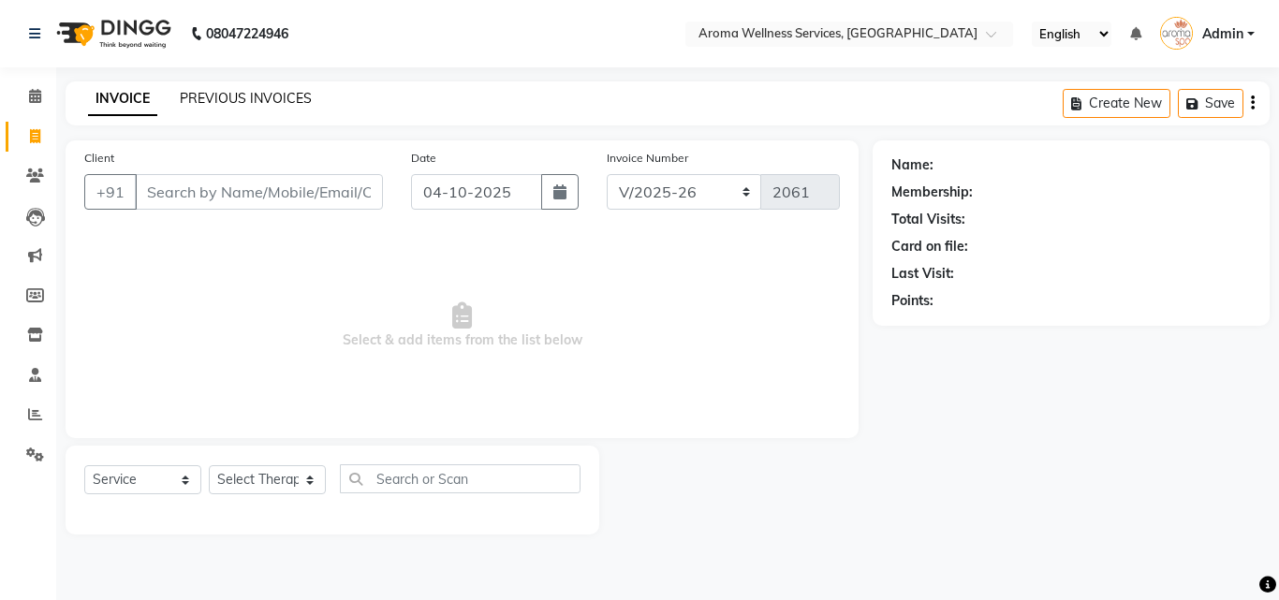
click at [278, 99] on link "PREVIOUS INVOICES" at bounding box center [246, 98] width 132 height 17
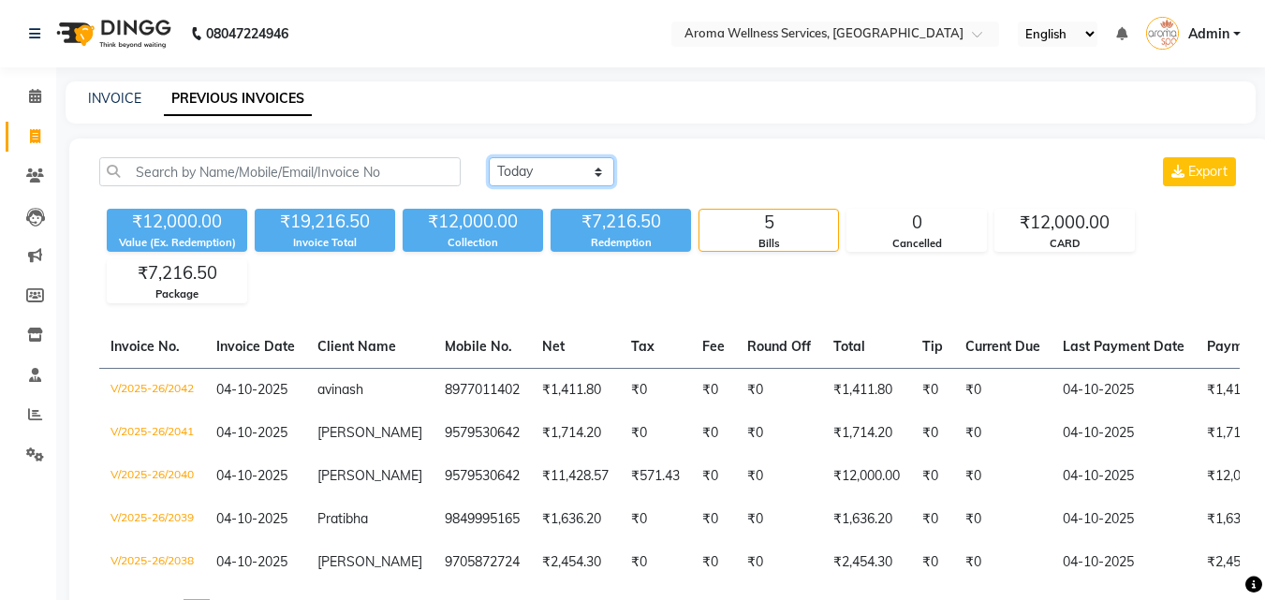
click at [600, 177] on select "[DATE] [DATE] Custom Range" at bounding box center [551, 171] width 125 height 29
click at [489, 157] on select "[DATE] [DATE] Custom Range" at bounding box center [551, 171] width 125 height 29
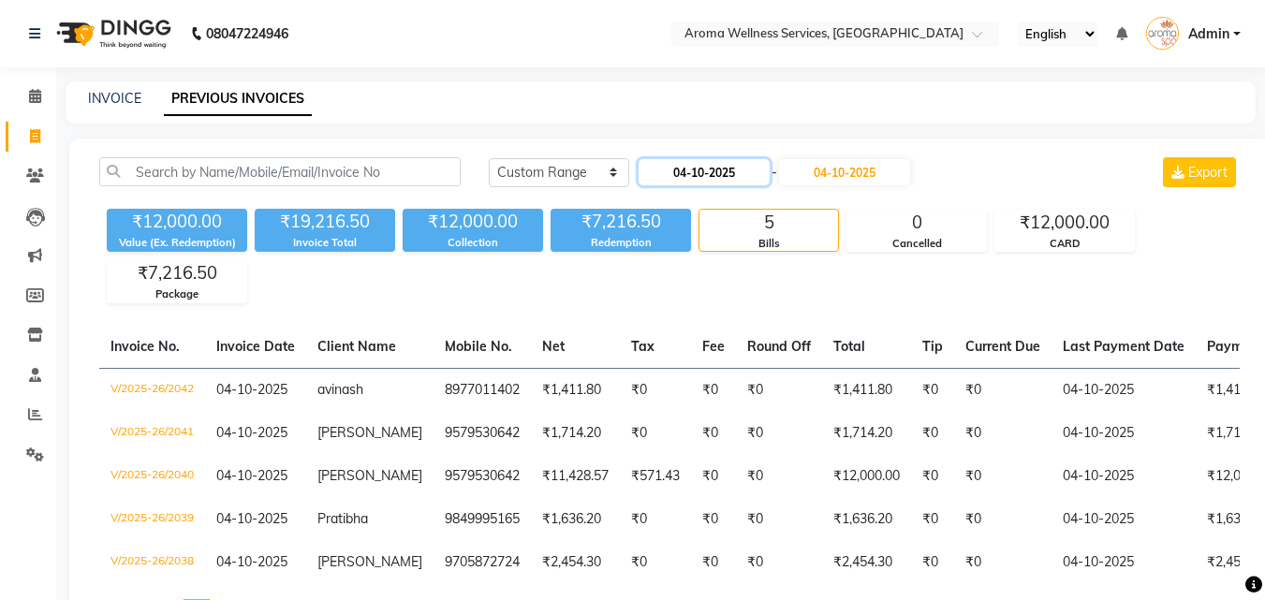
click at [683, 168] on input "04-10-2025" at bounding box center [703, 172] width 131 height 26
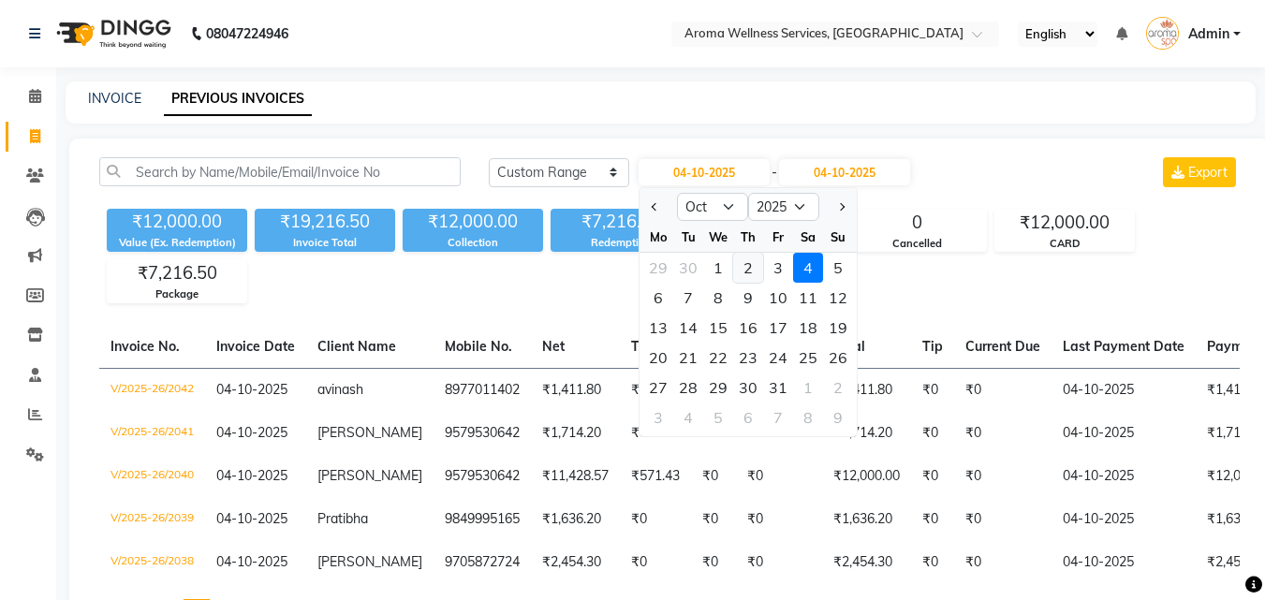
click at [753, 267] on div "2" at bounding box center [748, 268] width 30 height 30
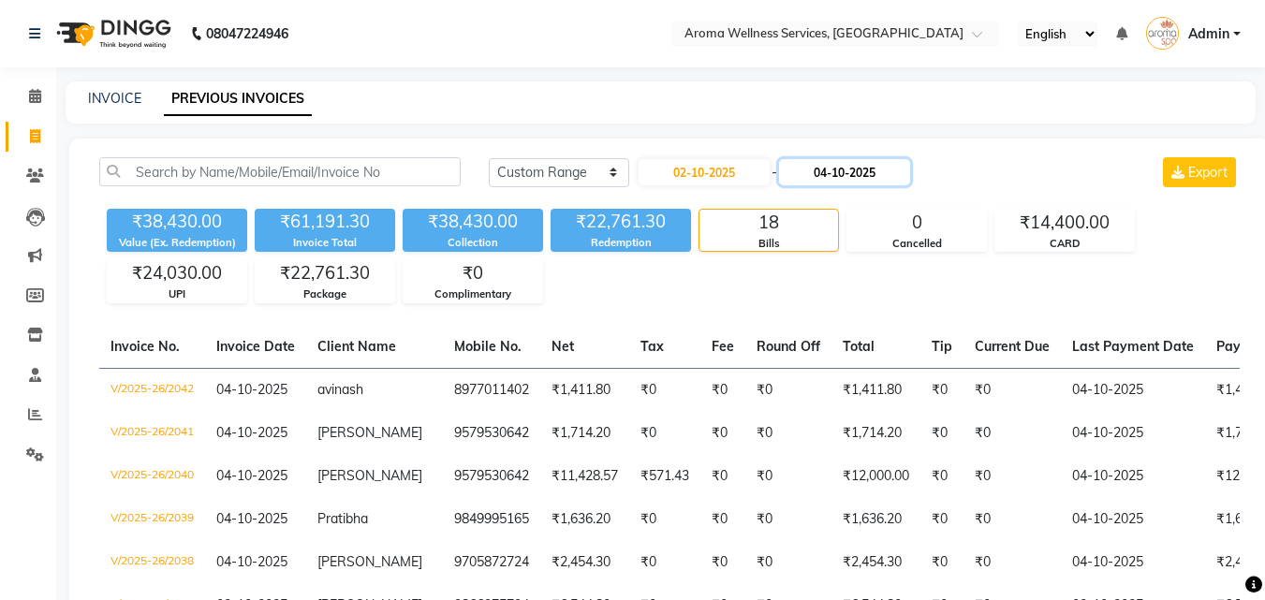
click at [857, 170] on input "04-10-2025" at bounding box center [844, 172] width 131 height 26
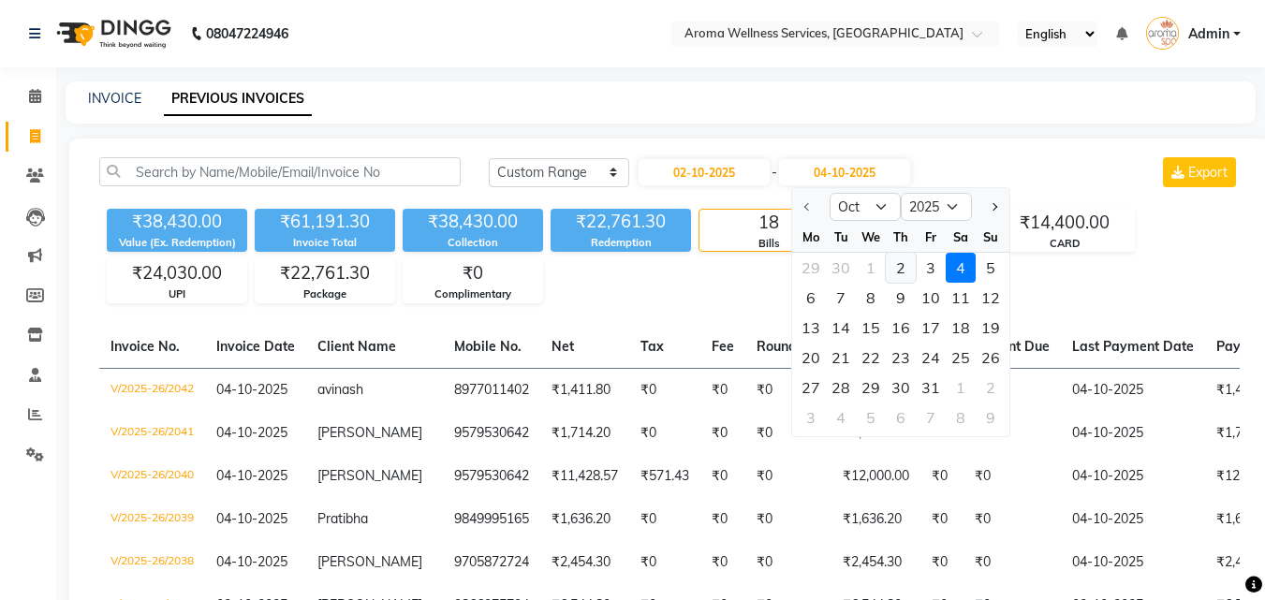
click at [897, 259] on div "2" at bounding box center [900, 268] width 30 height 30
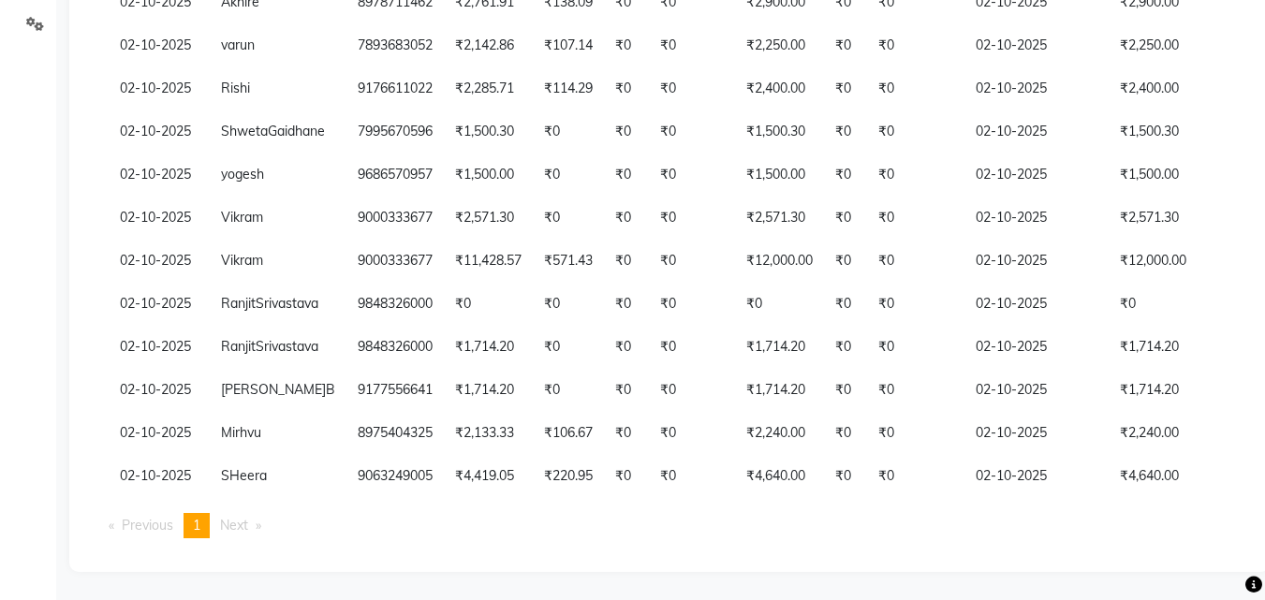
scroll to position [0, 108]
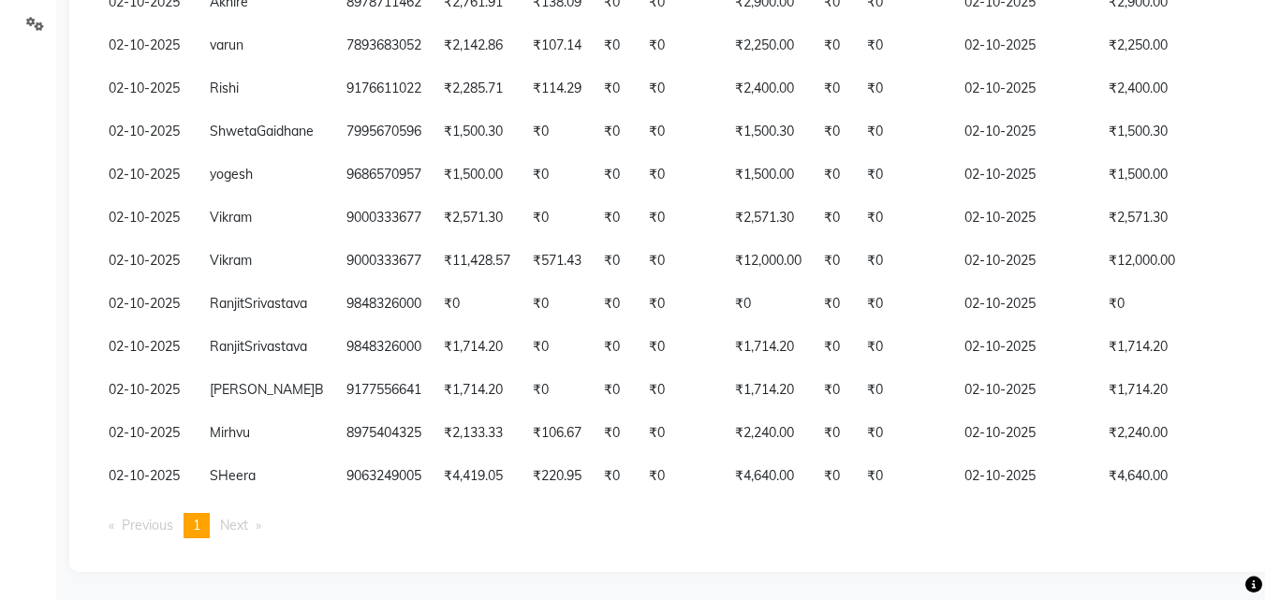
drag, startPoint x: 1014, startPoint y: 501, endPoint x: 1089, endPoint y: 507, distance: 75.2
click at [1089, 507] on div "Invoice No. Invoice Date Client Name Mobile No. Net Tax Fee Round Off Total Tip…" at bounding box center [669, 224] width 1162 height 658
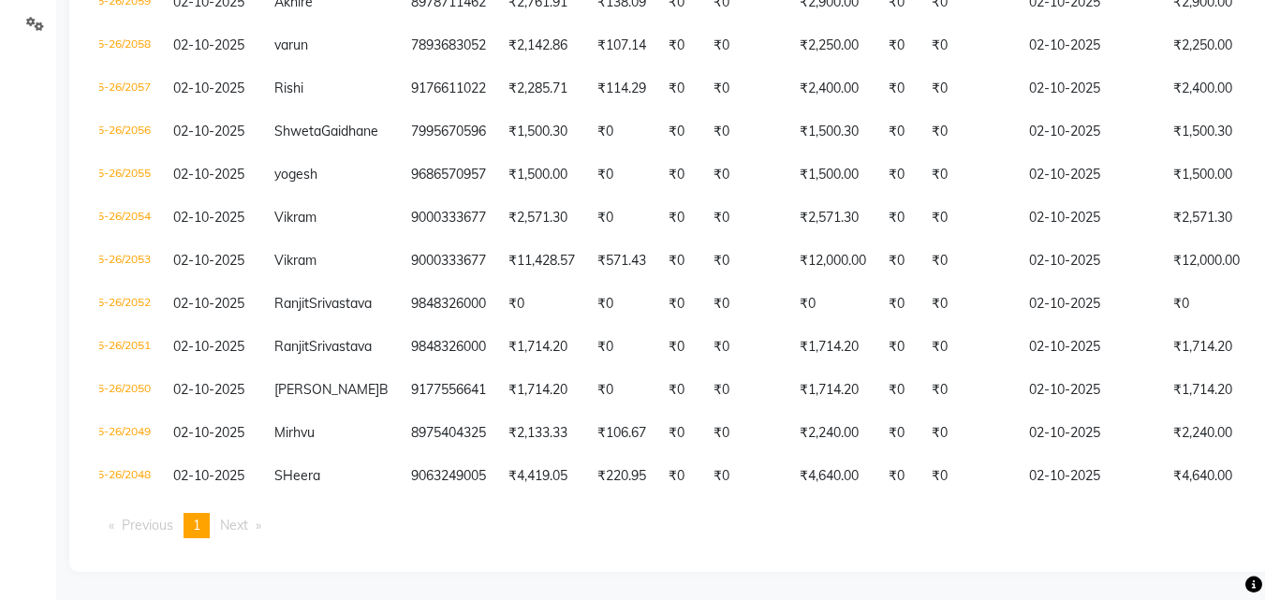
scroll to position [0, 98]
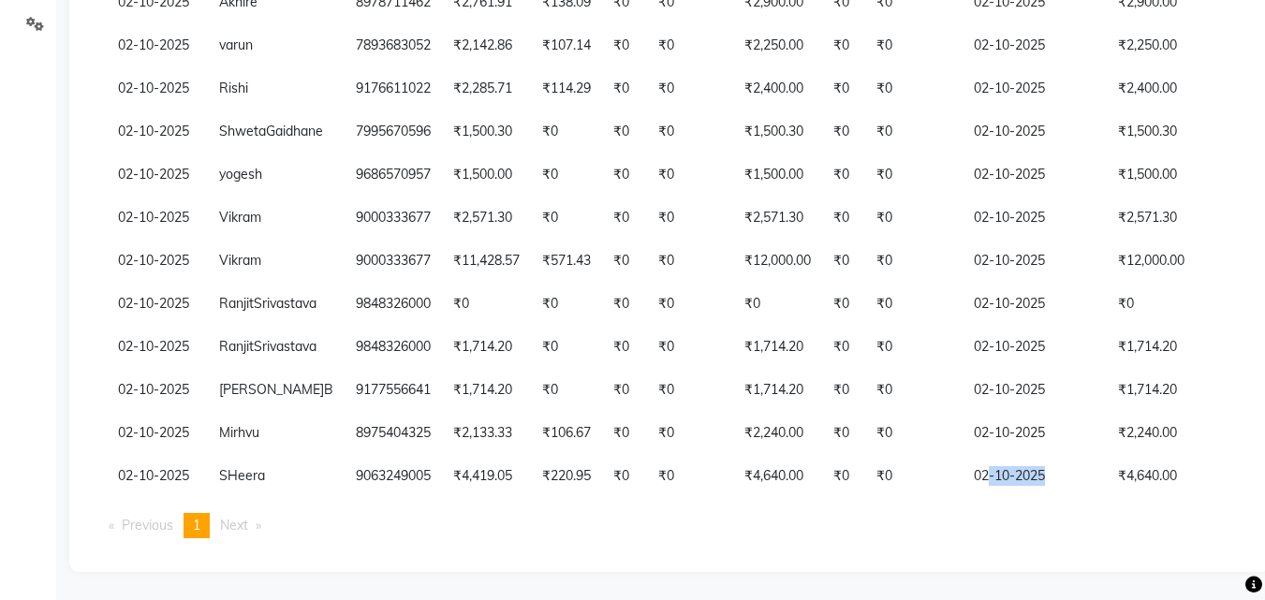
drag, startPoint x: 961, startPoint y: 482, endPoint x: 1035, endPoint y: 485, distance: 74.0
click at [1035, 485] on table "Invoice No. Invoice Date Client Name Mobile No. Net Tax Fee Round Off Total Tip…" at bounding box center [669, 196] width 1140 height 603
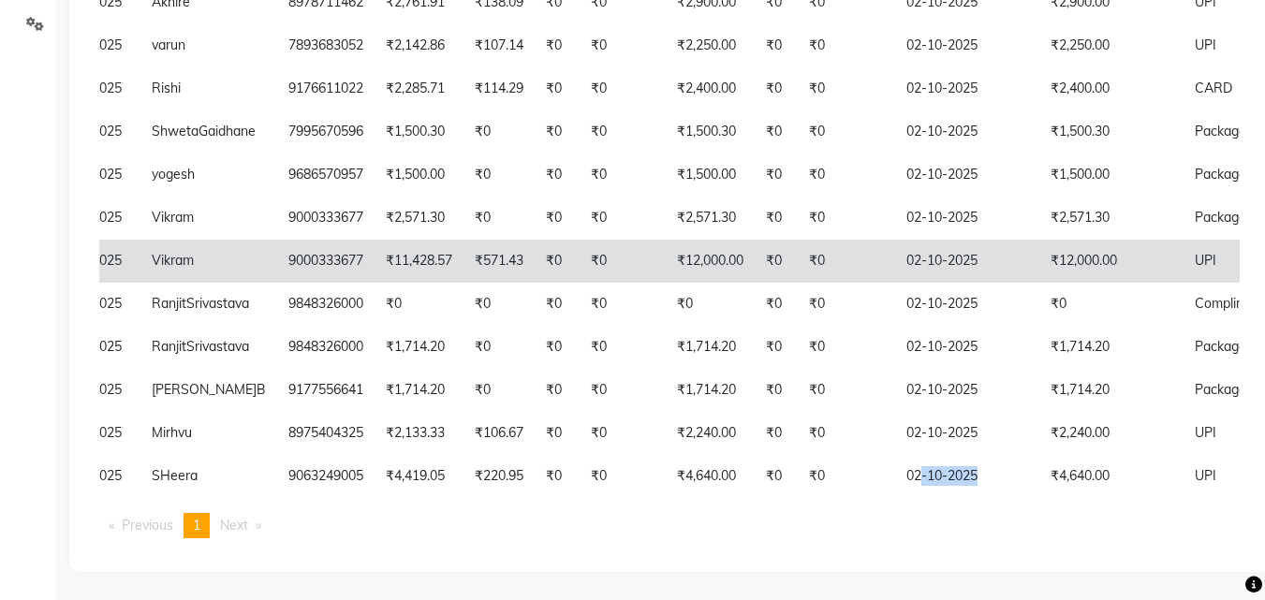
scroll to position [0, 0]
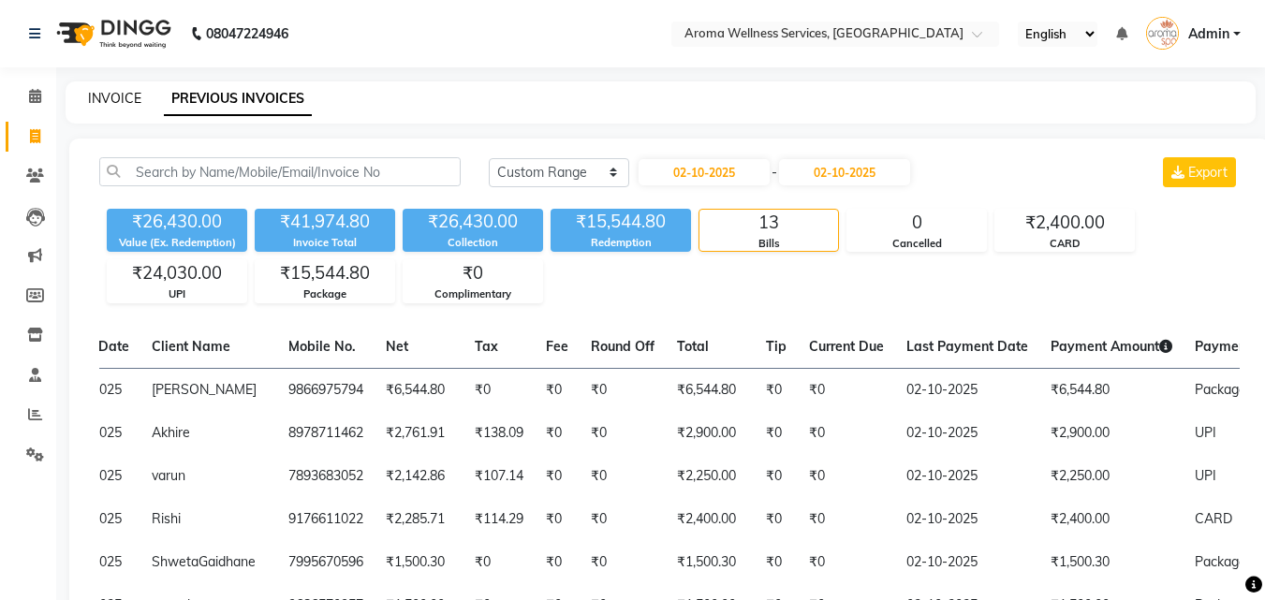
click at [113, 95] on link "INVOICE" at bounding box center [114, 98] width 53 height 17
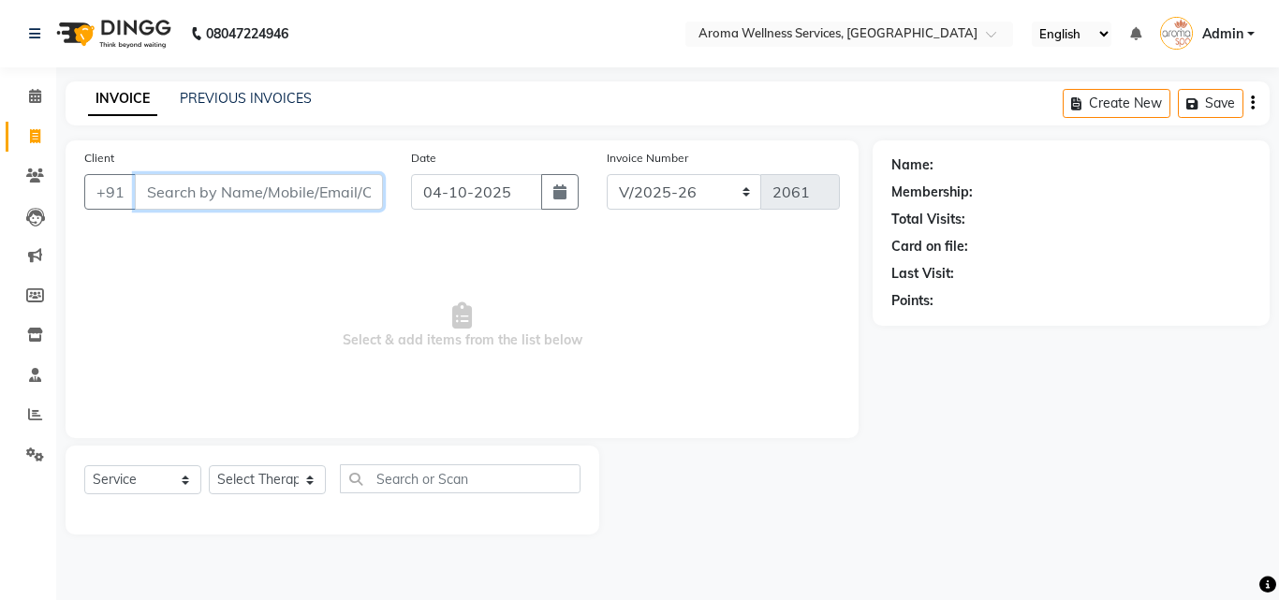
click at [350, 187] on input "Client" at bounding box center [259, 192] width 248 height 36
paste input "9866043745"
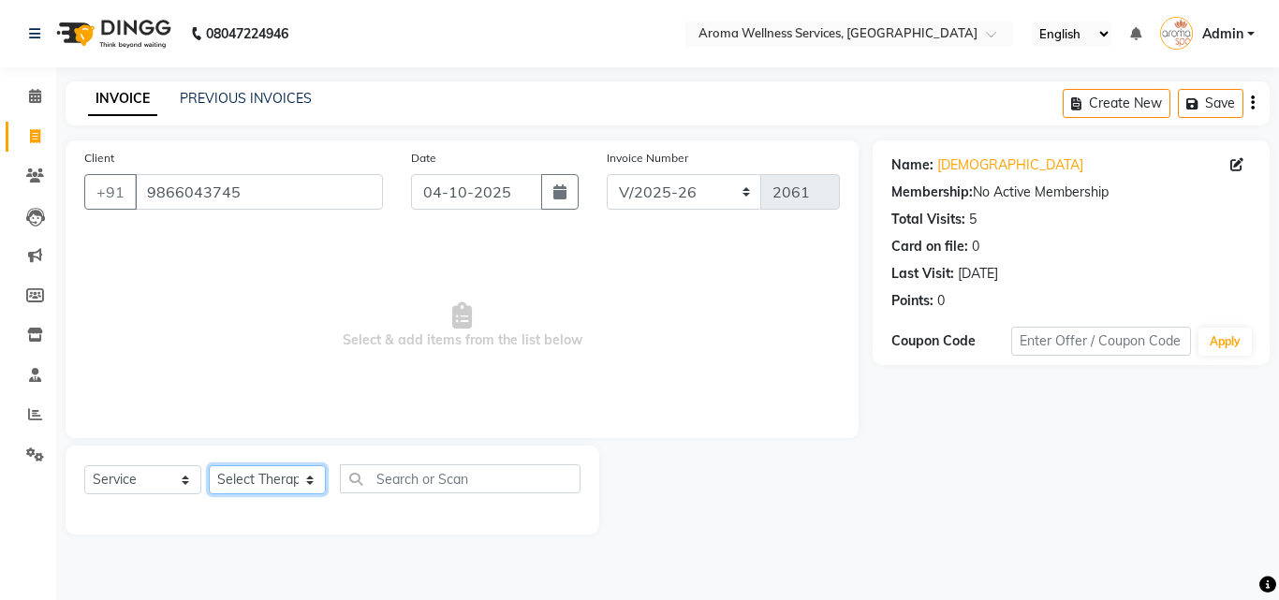
click at [306, 485] on select "Select Therapist [PERSON_NAME] [PERSON_NAME] Miss. Duhpuii [PERSON_NAME] Miss. …" at bounding box center [267, 479] width 117 height 29
click at [310, 486] on select "Select Therapist [PERSON_NAME] [PERSON_NAME] Miss. Duhpuii [PERSON_NAME] Miss. …" at bounding box center [267, 479] width 117 height 29
click at [311, 485] on select "Select Therapist [PERSON_NAME] [PERSON_NAME] Miss. Duhpuii [PERSON_NAME] Miss. …" at bounding box center [267, 479] width 117 height 29
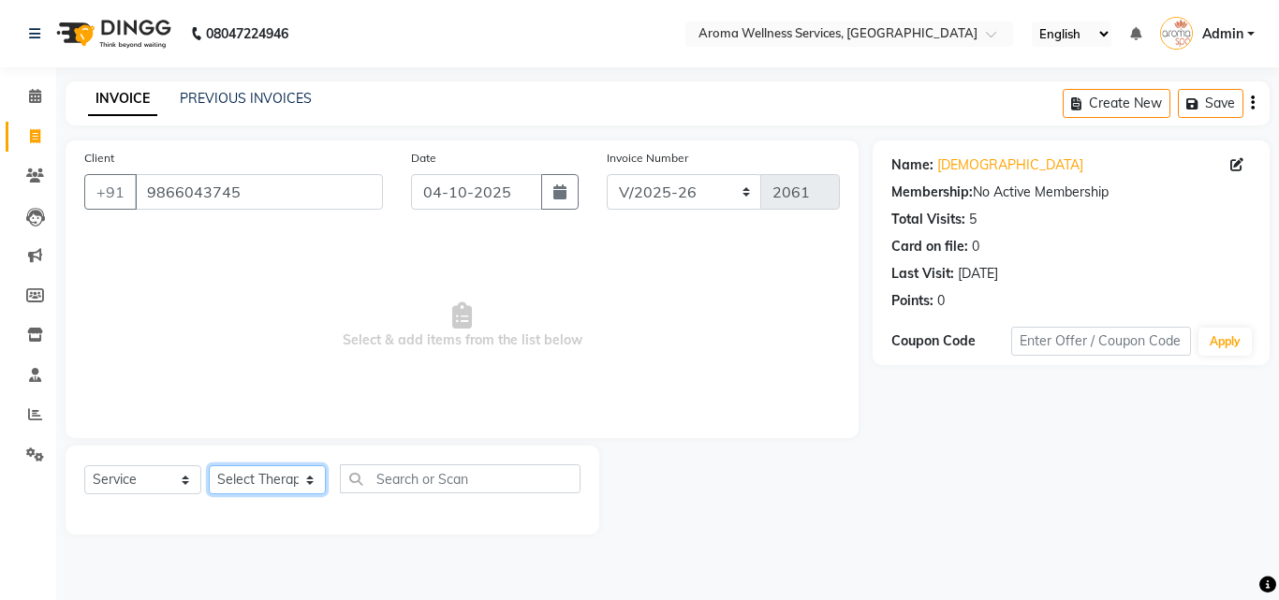
click at [311, 485] on select "Select Therapist [PERSON_NAME] [PERSON_NAME] Miss. Duhpuii [PERSON_NAME] Miss. …" at bounding box center [267, 479] width 117 height 29
click at [209, 465] on select "Select Therapist [PERSON_NAME] [PERSON_NAME] Miss. Duhpuii [PERSON_NAME] Miss. …" at bounding box center [267, 479] width 117 height 29
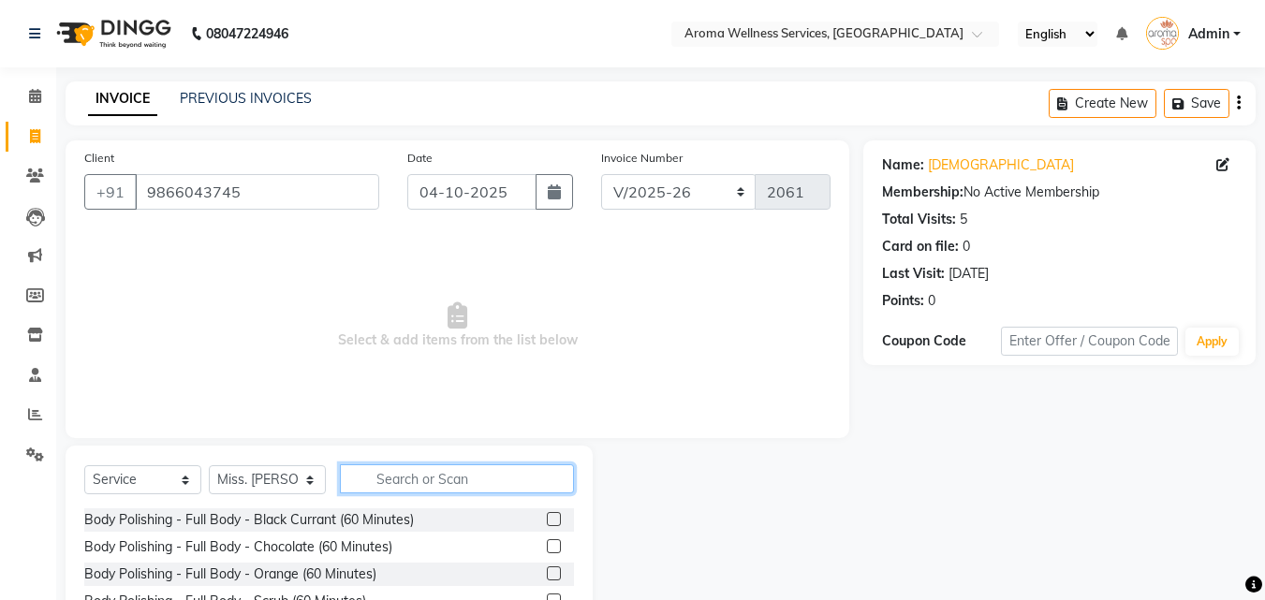
click at [477, 476] on input "text" at bounding box center [457, 478] width 234 height 29
click at [410, 482] on input "b" at bounding box center [444, 478] width 208 height 29
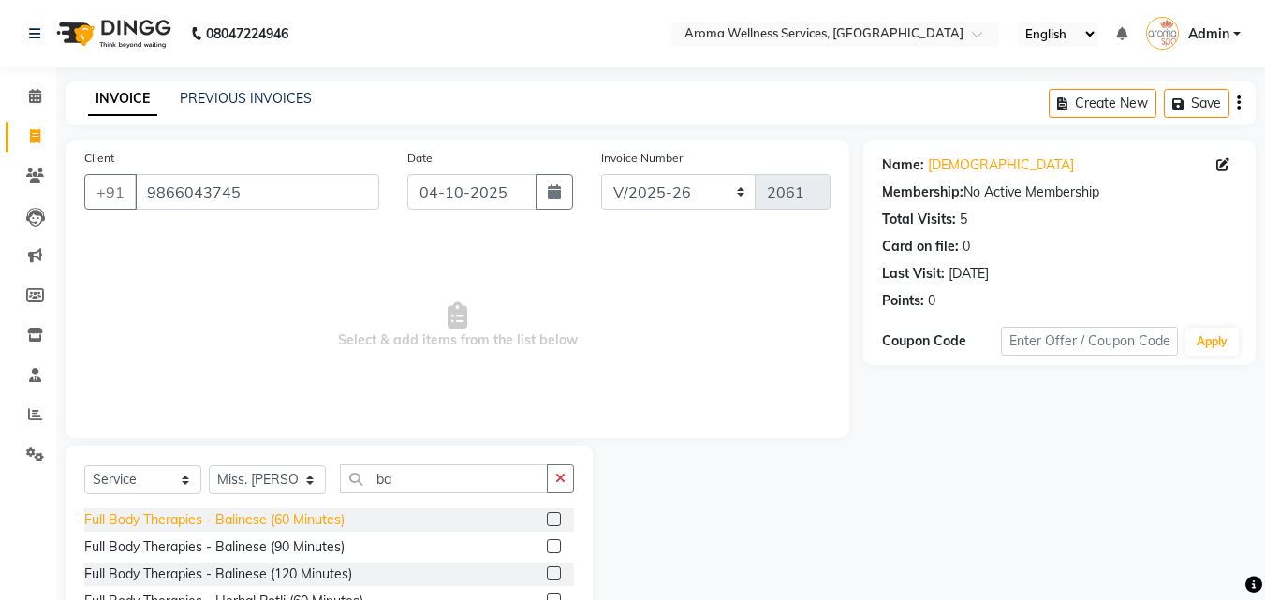
click at [328, 514] on div "Full Body Therapies - Balinese (60 Minutes)" at bounding box center [214, 520] width 260 height 20
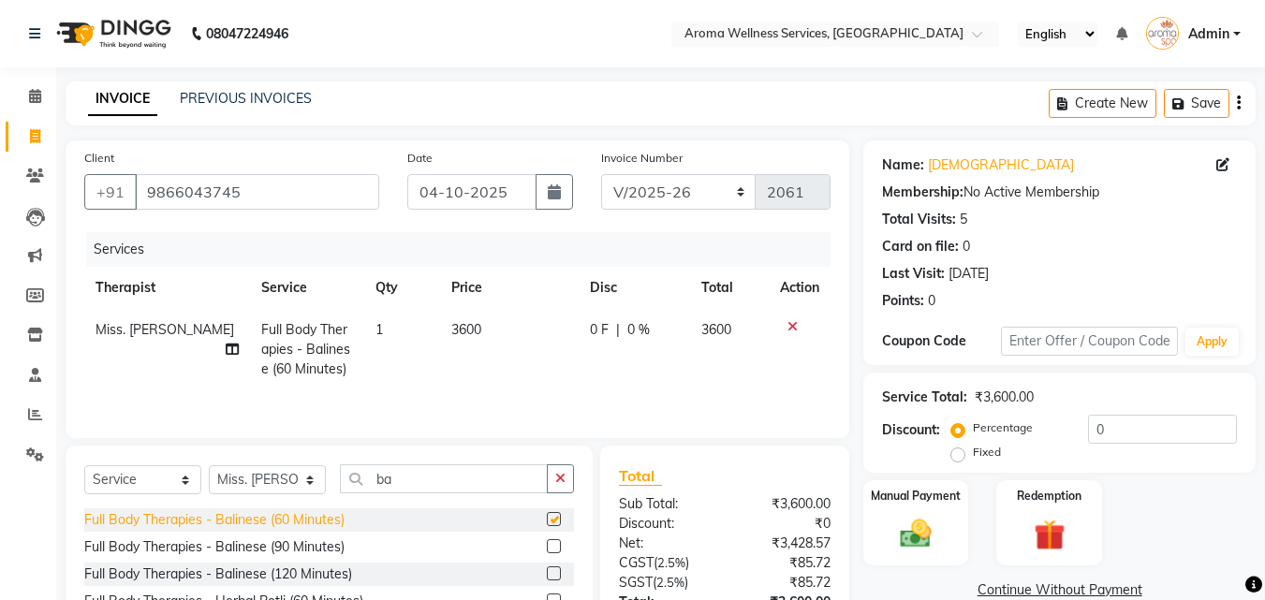
click at [328, 514] on div "Full Body Therapies - Balinese (60 Minutes)" at bounding box center [214, 520] width 260 height 20
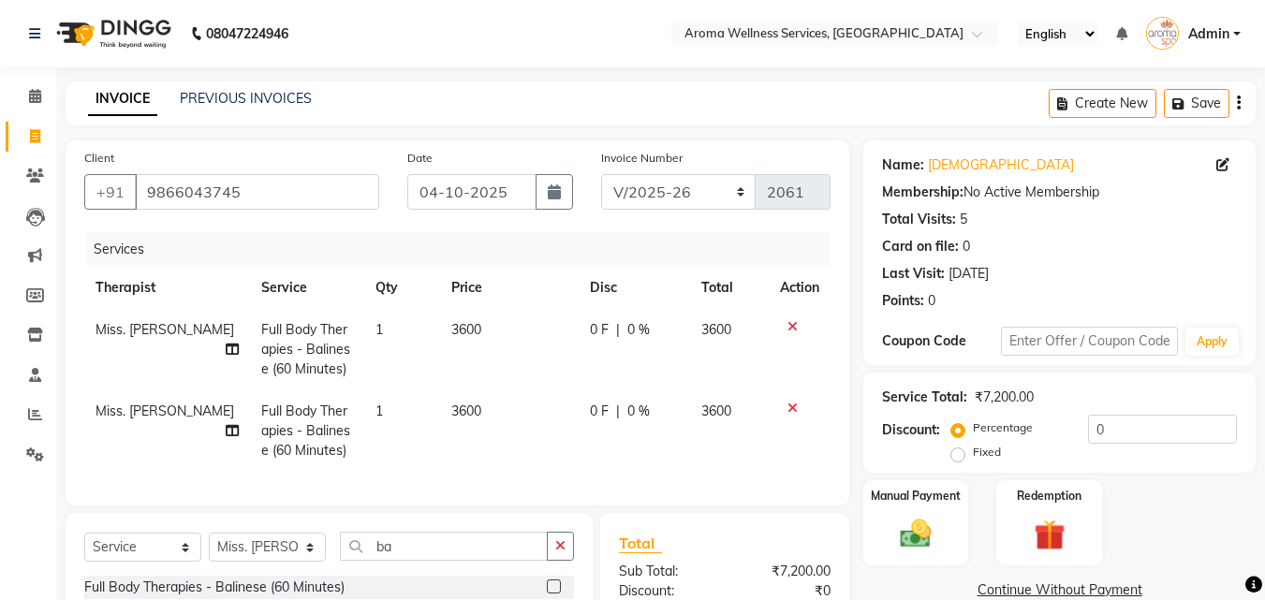
click at [791, 408] on icon at bounding box center [792, 408] width 10 height 13
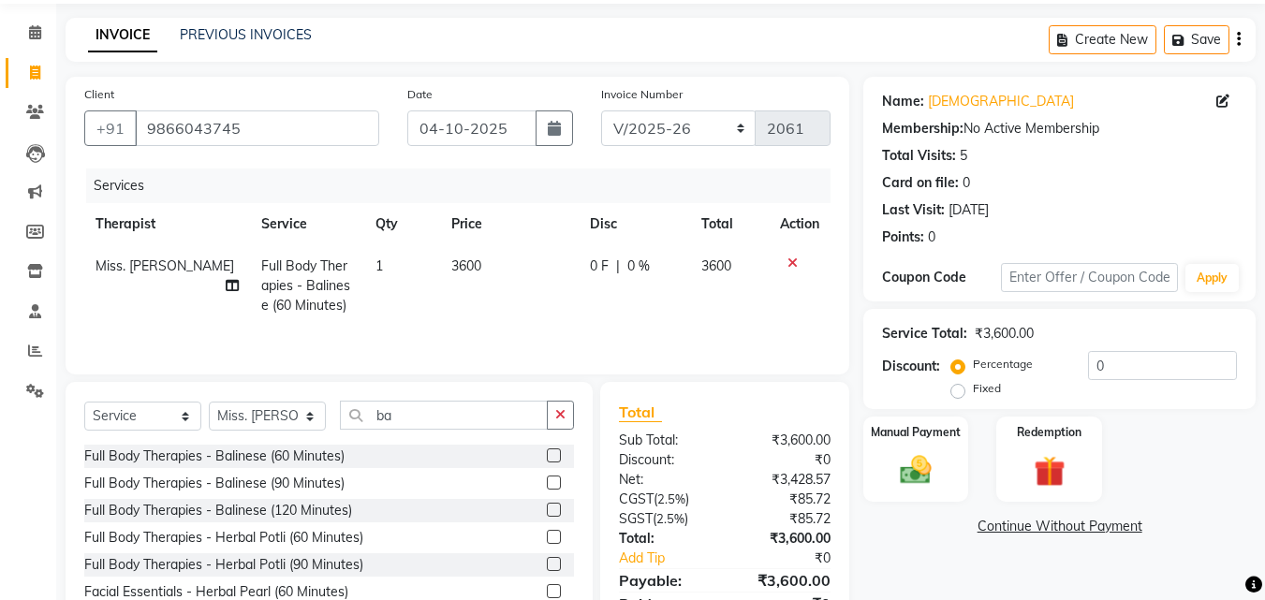
scroll to position [150, 0]
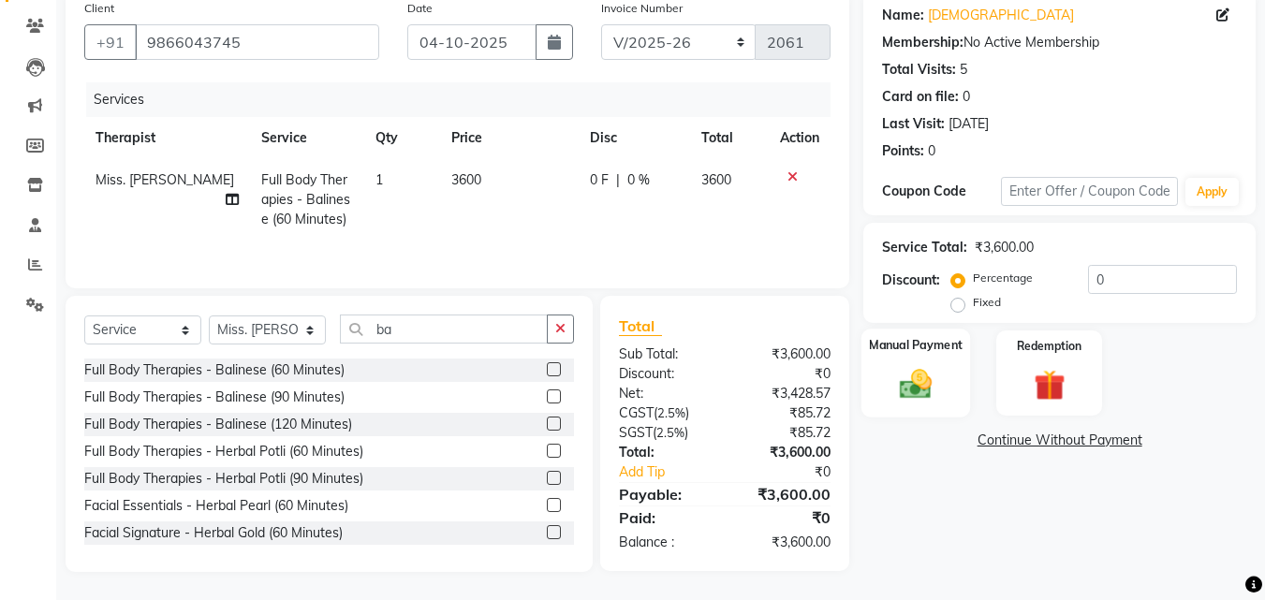
click at [912, 393] on img at bounding box center [915, 383] width 52 height 37
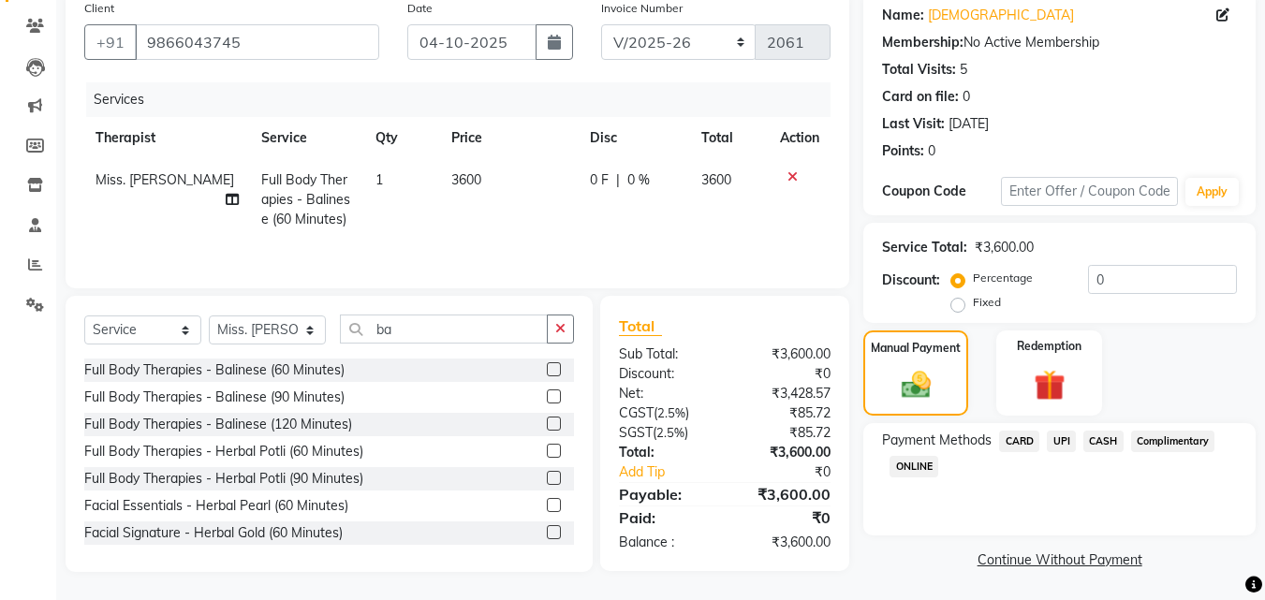
click at [1013, 438] on span "CARD" at bounding box center [1019, 442] width 40 height 22
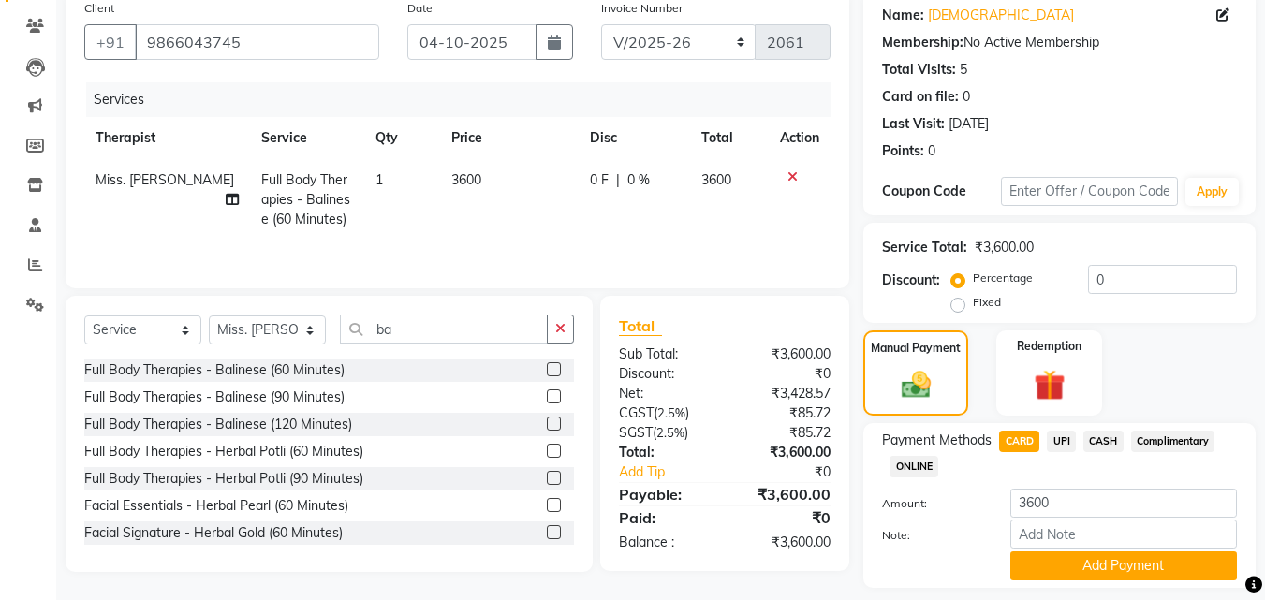
scroll to position [204, 0]
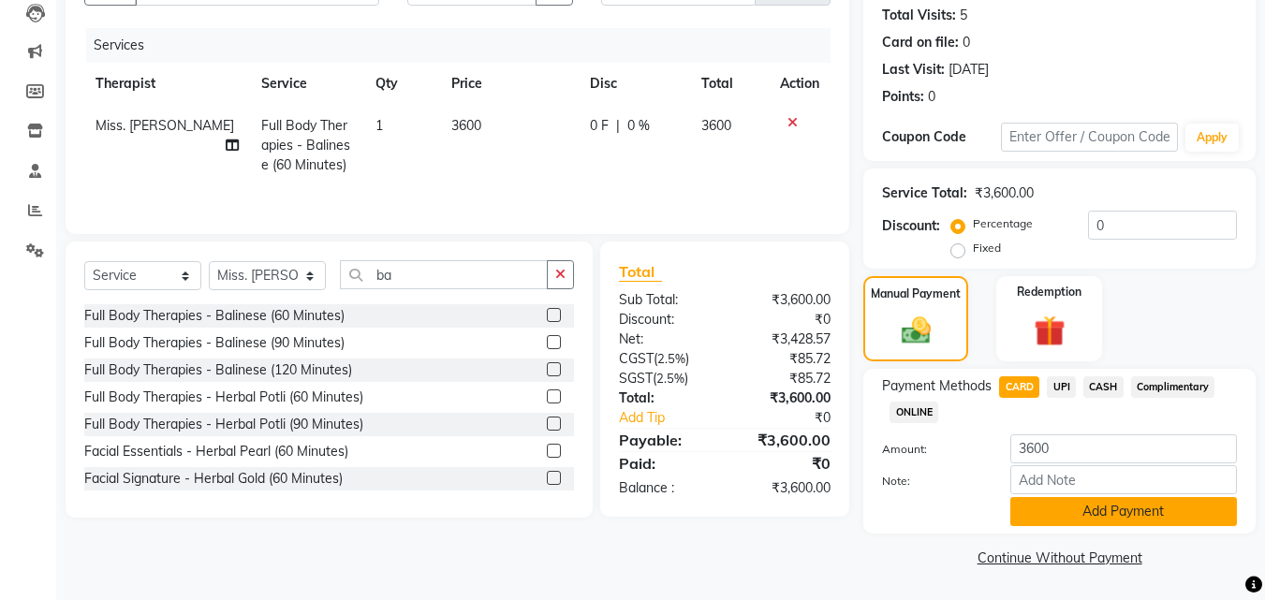
click at [1140, 507] on button "Add Payment" at bounding box center [1123, 511] width 227 height 29
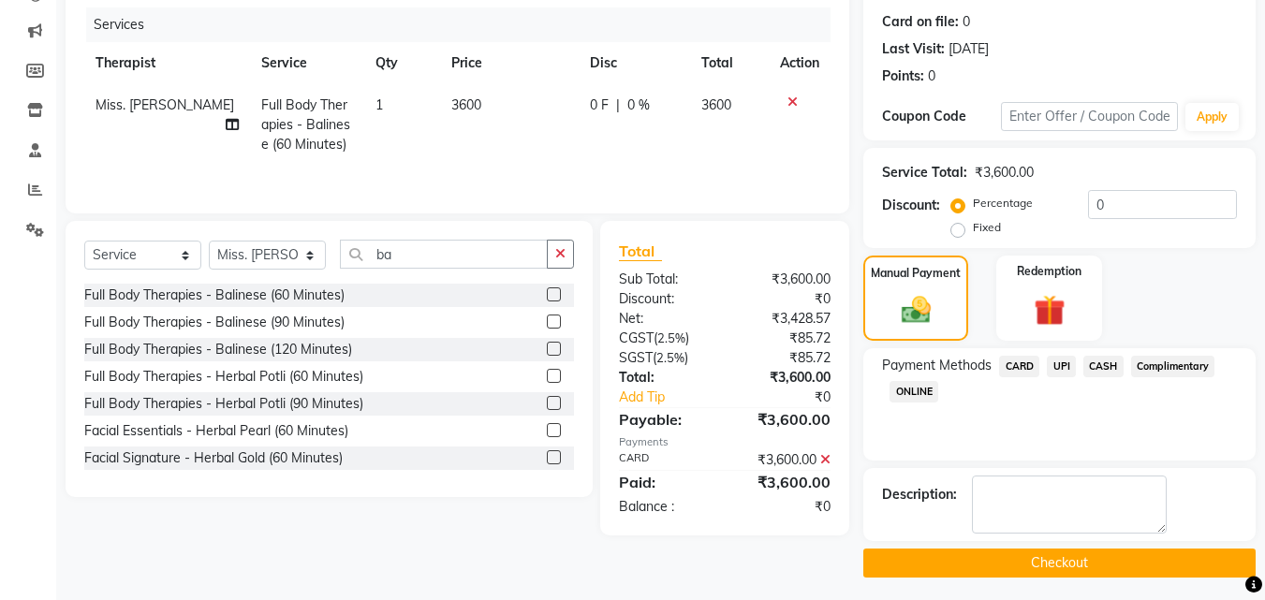
scroll to position [230, 0]
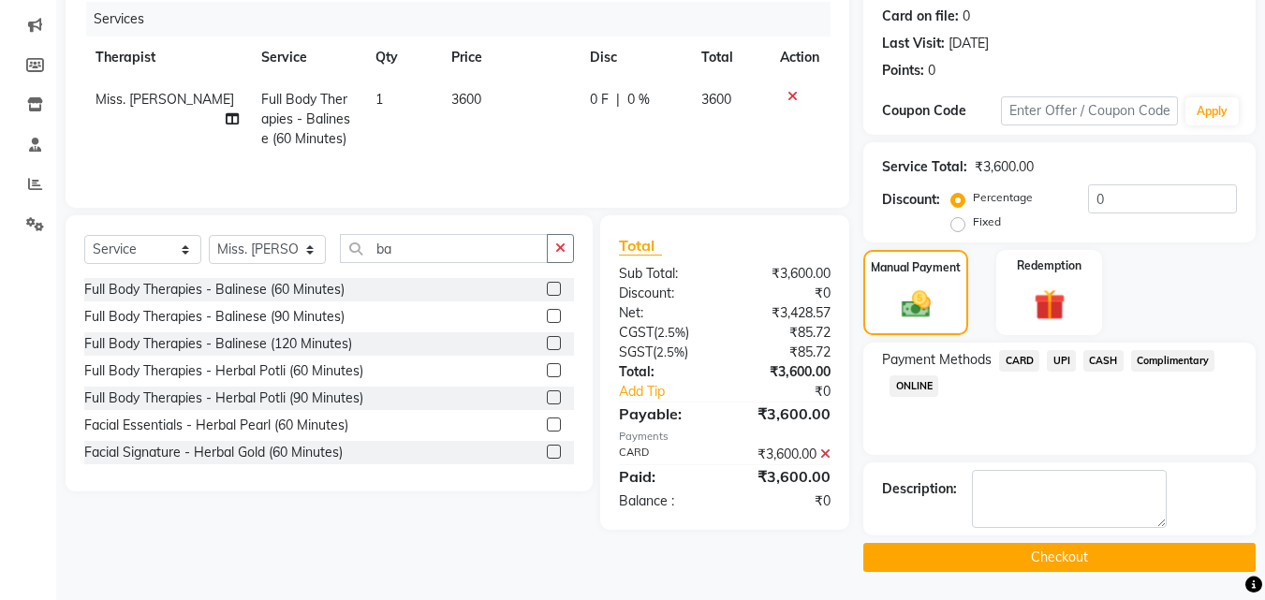
click at [1156, 546] on button "Checkout" at bounding box center [1059, 557] width 392 height 29
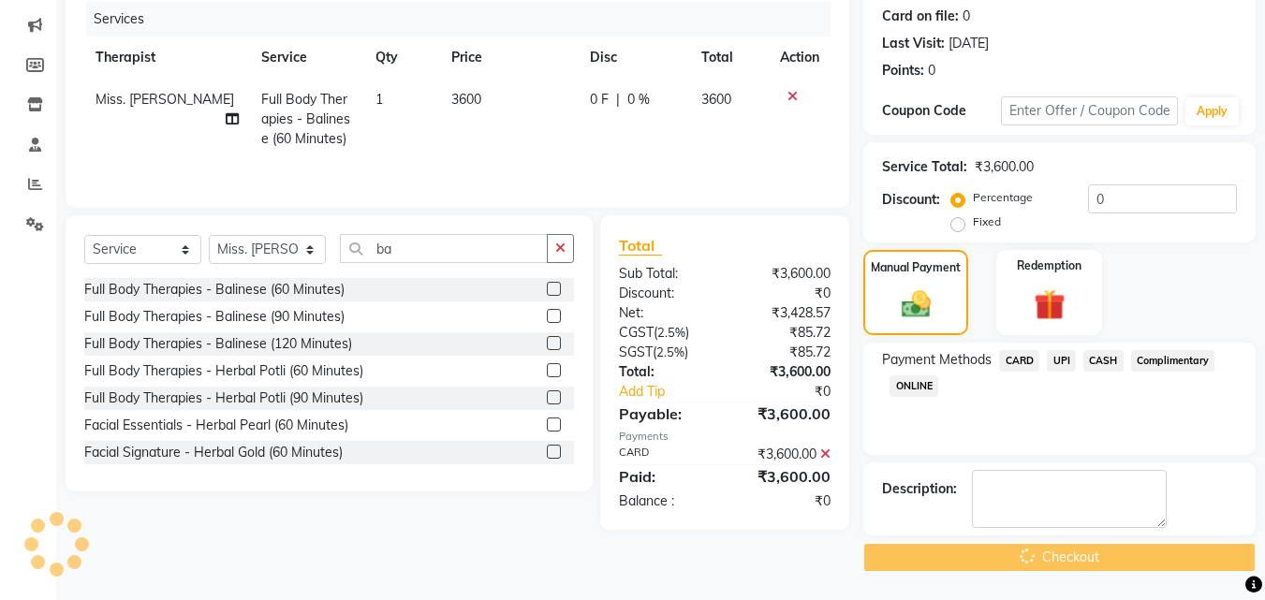
click at [1156, 546] on div "Checkout" at bounding box center [1059, 557] width 392 height 29
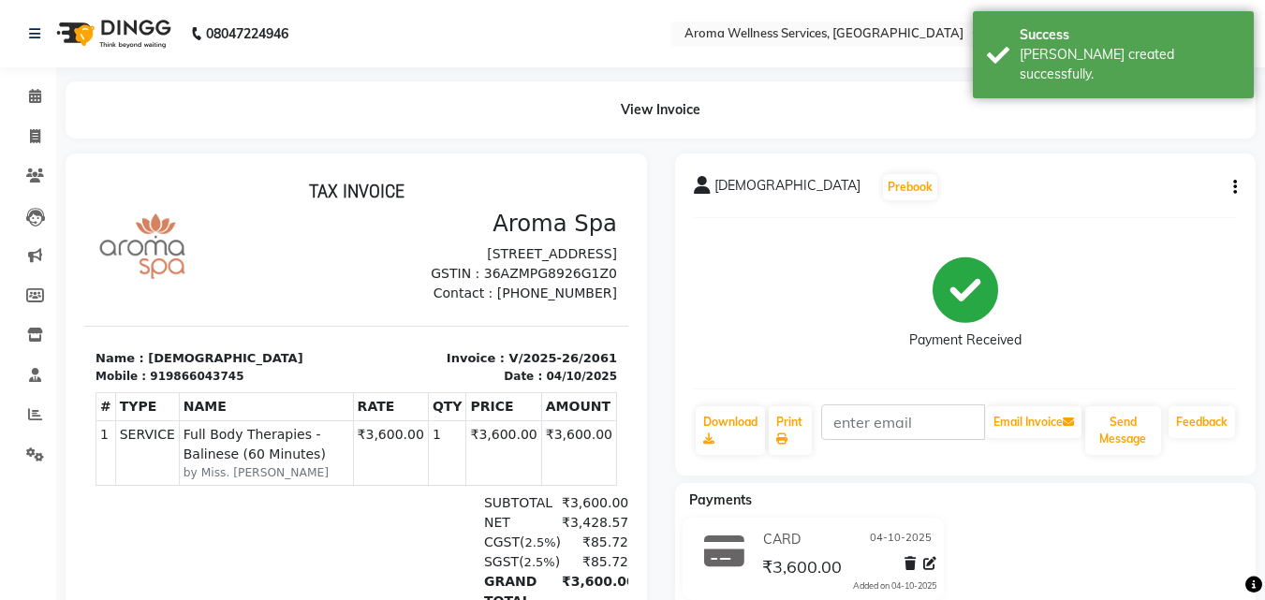
click at [1236, 183] on div "Krishna Prebook Payment Received Download Print Email Invoice Send Message Feed…" at bounding box center [965, 315] width 581 height 322
click at [1230, 185] on button "button" at bounding box center [1230, 188] width 11 height 20
click at [1139, 135] on div "Cancel Invoice" at bounding box center [1141, 140] width 128 height 23
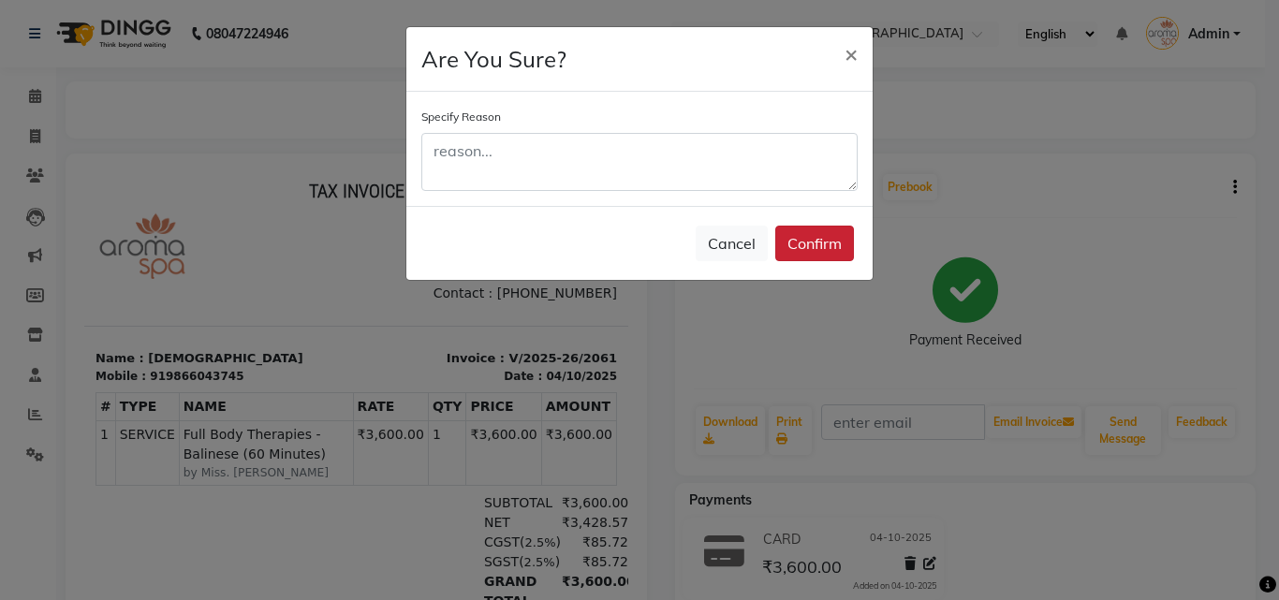
click at [806, 241] on button "Confirm" at bounding box center [814, 244] width 79 height 36
click at [806, 241] on div "Cancel Confirm" at bounding box center [639, 243] width 466 height 74
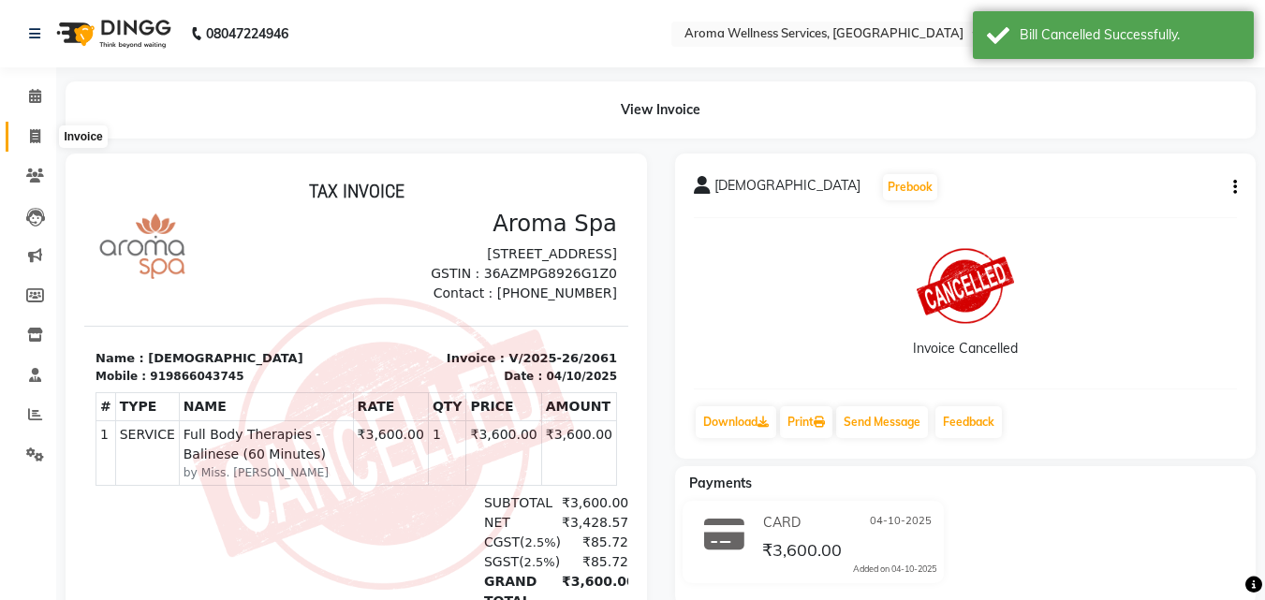
click at [30, 127] on span at bounding box center [35, 137] width 33 height 22
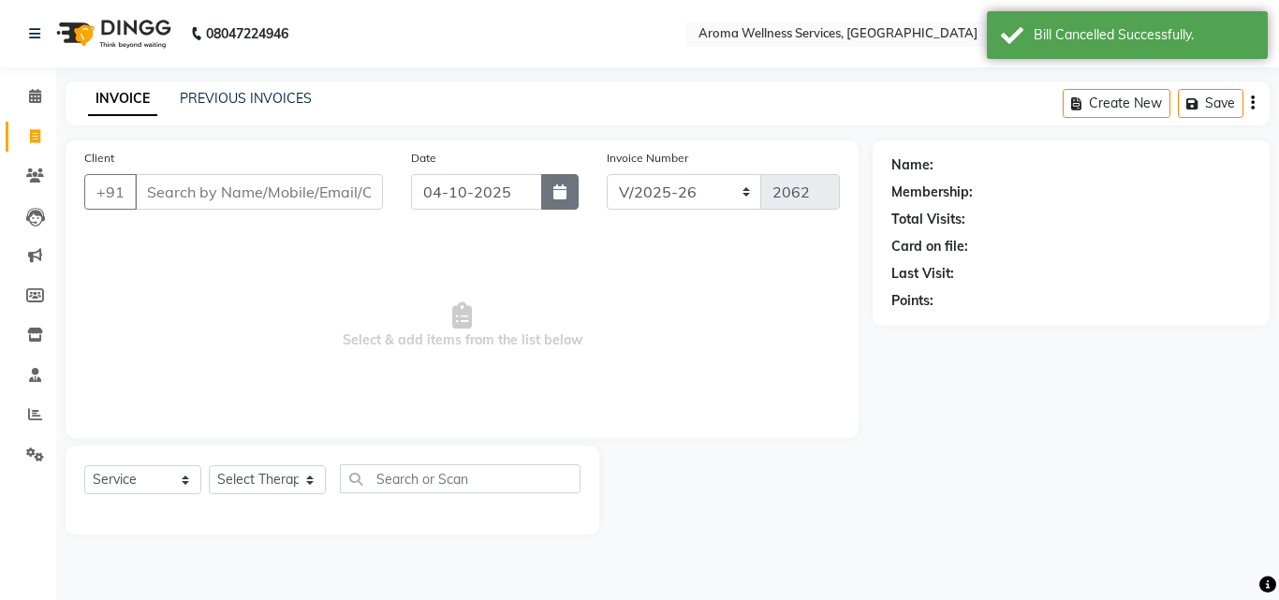
click at [562, 182] on button "button" at bounding box center [559, 192] width 37 height 36
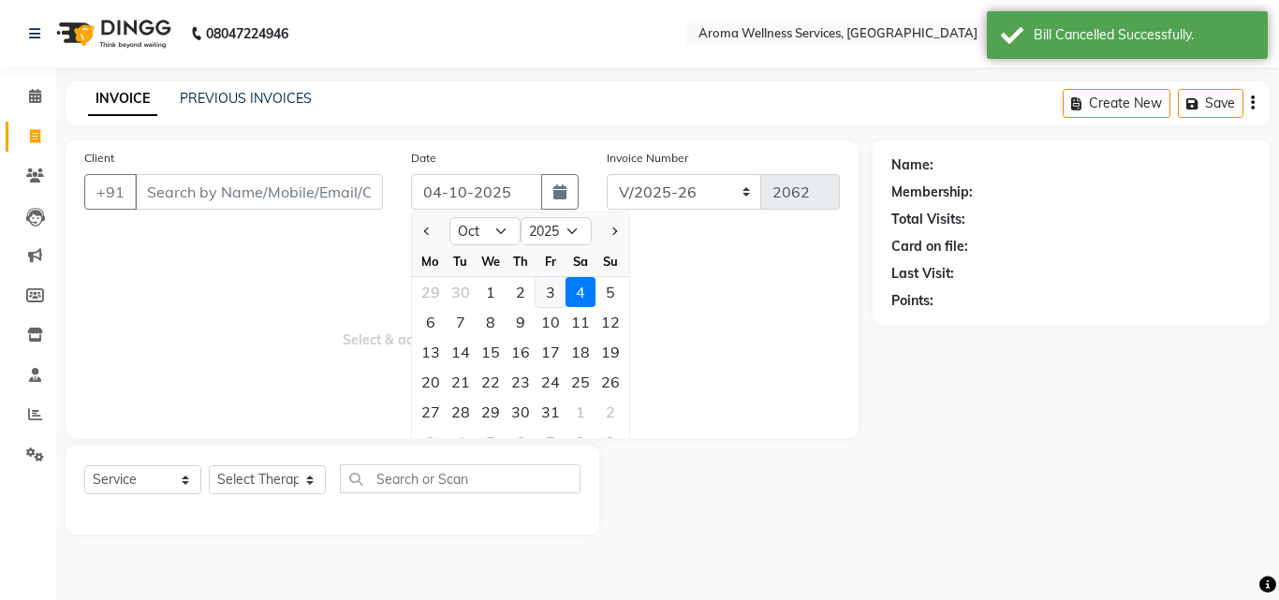
click at [553, 290] on div "3" at bounding box center [550, 292] width 30 height 30
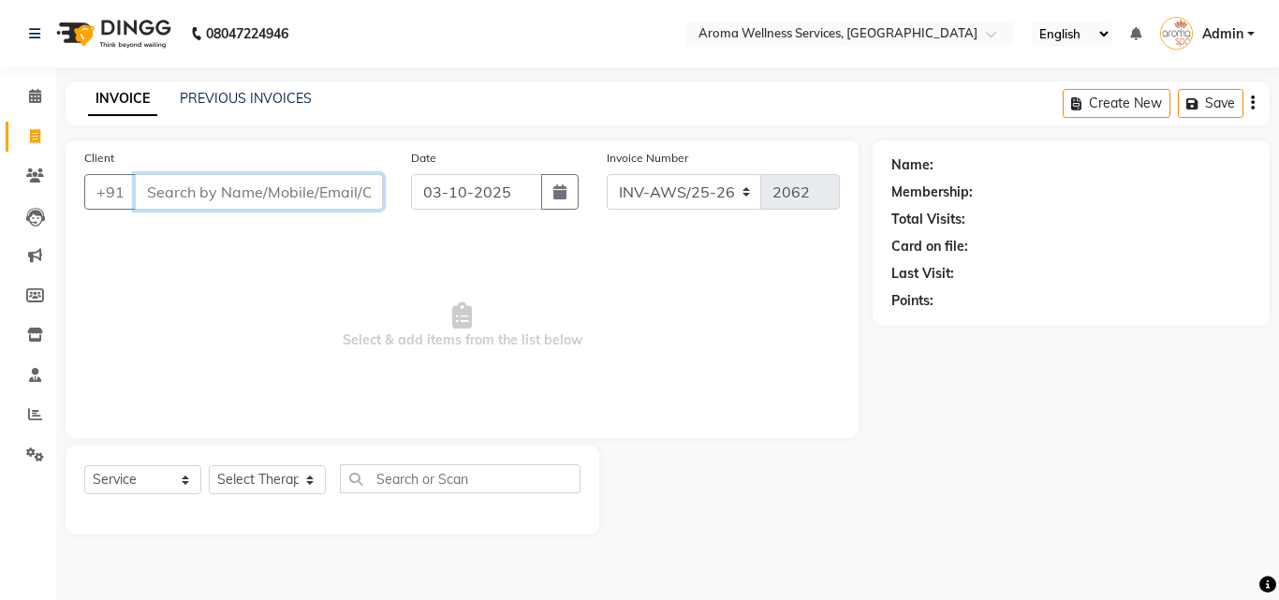
click at [295, 192] on input "Client" at bounding box center [259, 192] width 248 height 36
click at [304, 483] on select "Select Therapist [PERSON_NAME] [PERSON_NAME] Miss. Duhpuii [PERSON_NAME] Miss. …" at bounding box center [267, 479] width 117 height 29
click at [209, 465] on select "Select Therapist [PERSON_NAME] [PERSON_NAME] Miss. Duhpuii [PERSON_NAME] Miss. …" at bounding box center [267, 479] width 117 height 29
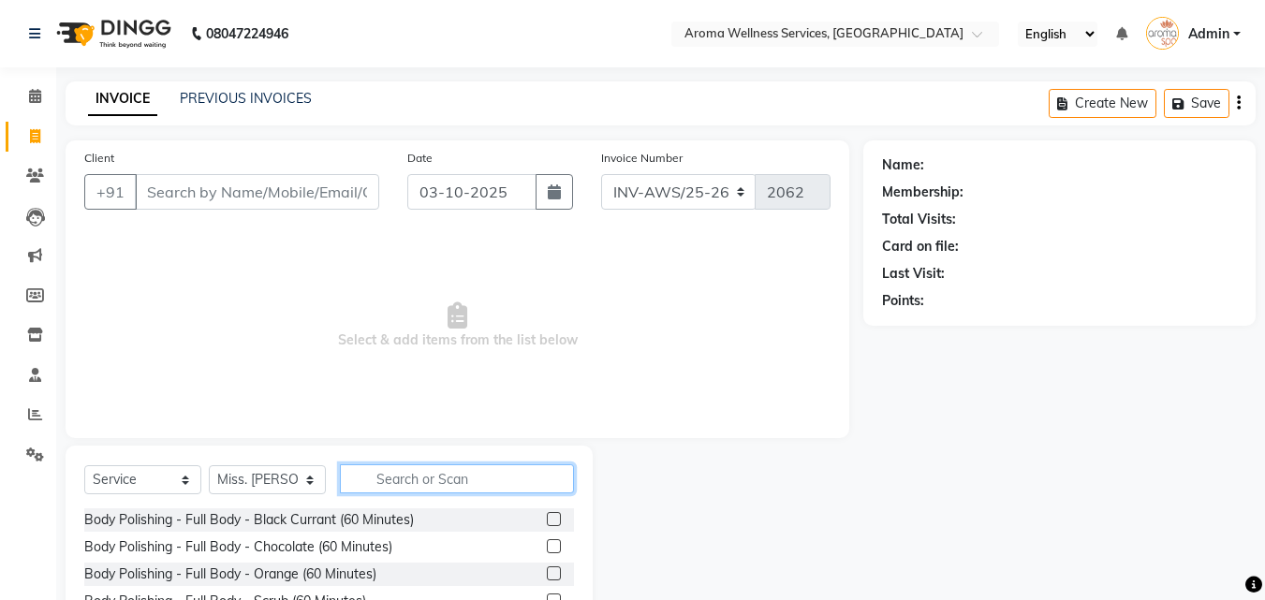
click at [447, 481] on input "text" at bounding box center [457, 478] width 234 height 29
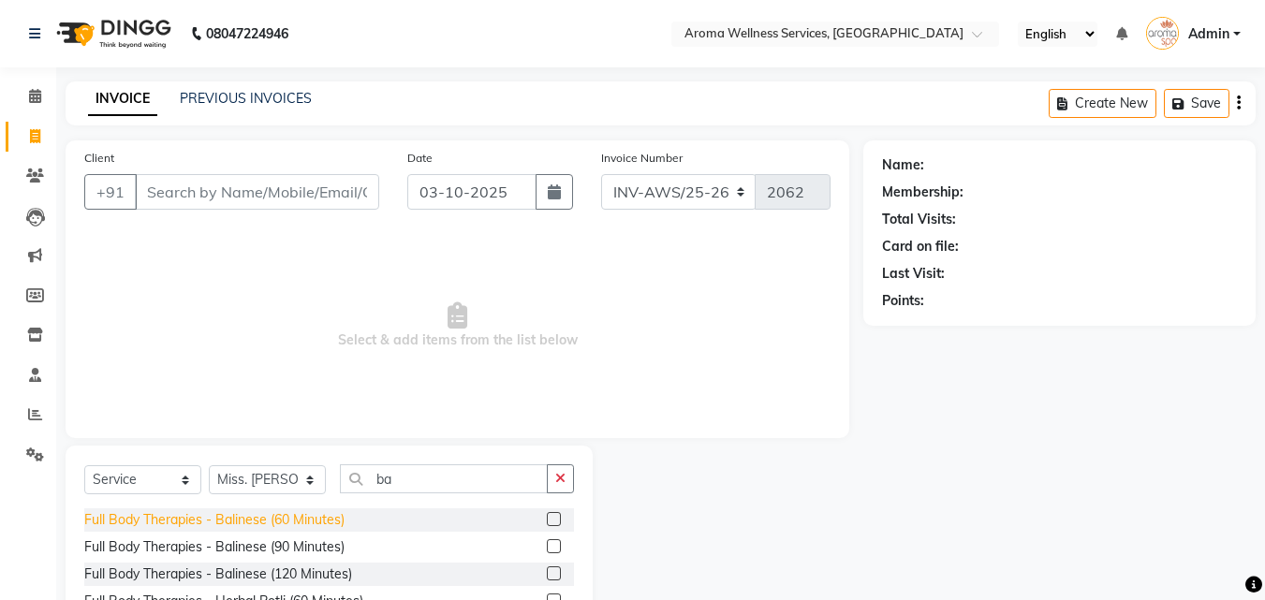
click at [330, 525] on div "Full Body Therapies - Balinese (60 Minutes)" at bounding box center [214, 520] width 260 height 20
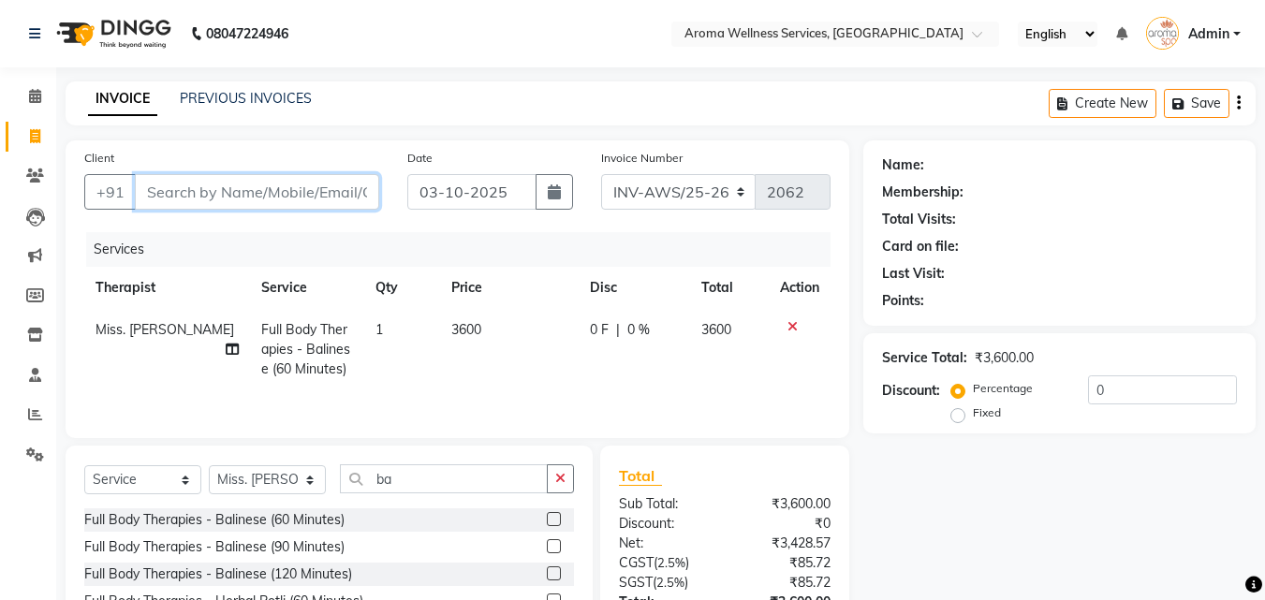
click at [312, 184] on input "Client" at bounding box center [257, 192] width 244 height 36
paste input "9866043745"
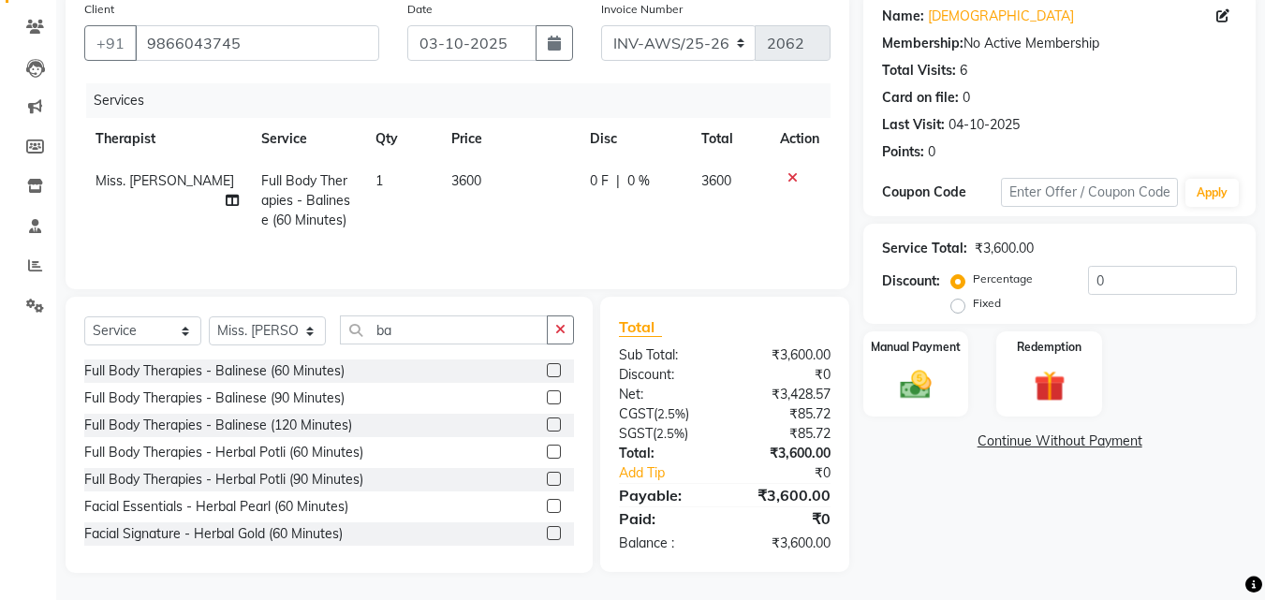
scroll to position [150, 0]
click at [906, 370] on img at bounding box center [915, 383] width 52 height 37
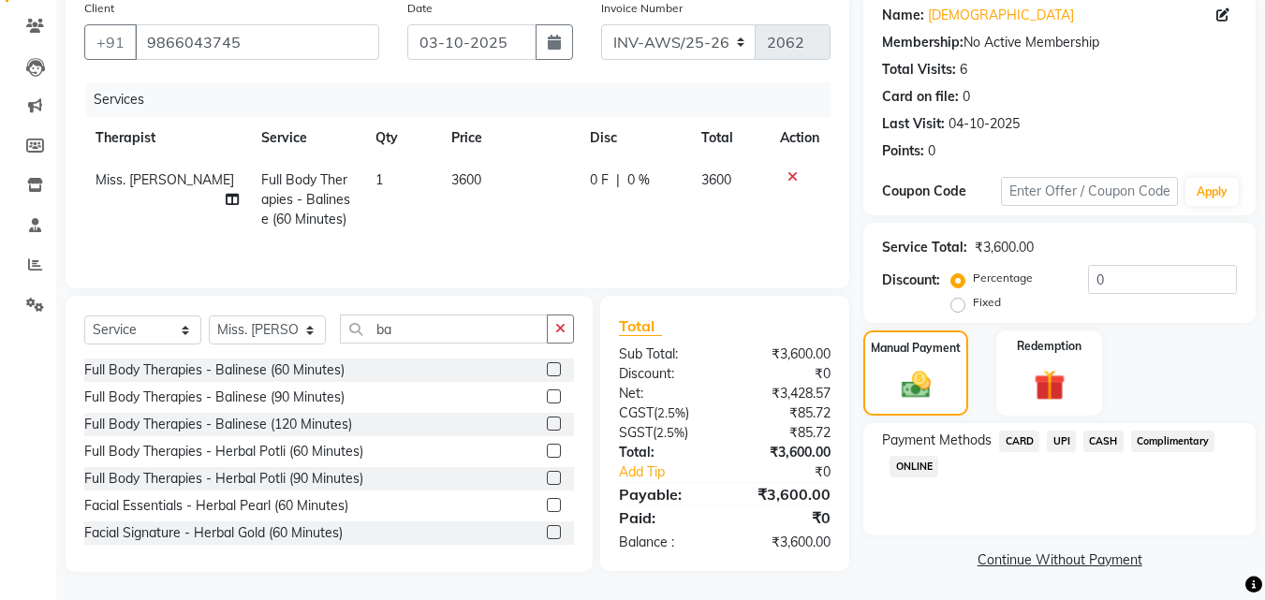
click at [1013, 435] on span "CARD" at bounding box center [1019, 442] width 40 height 22
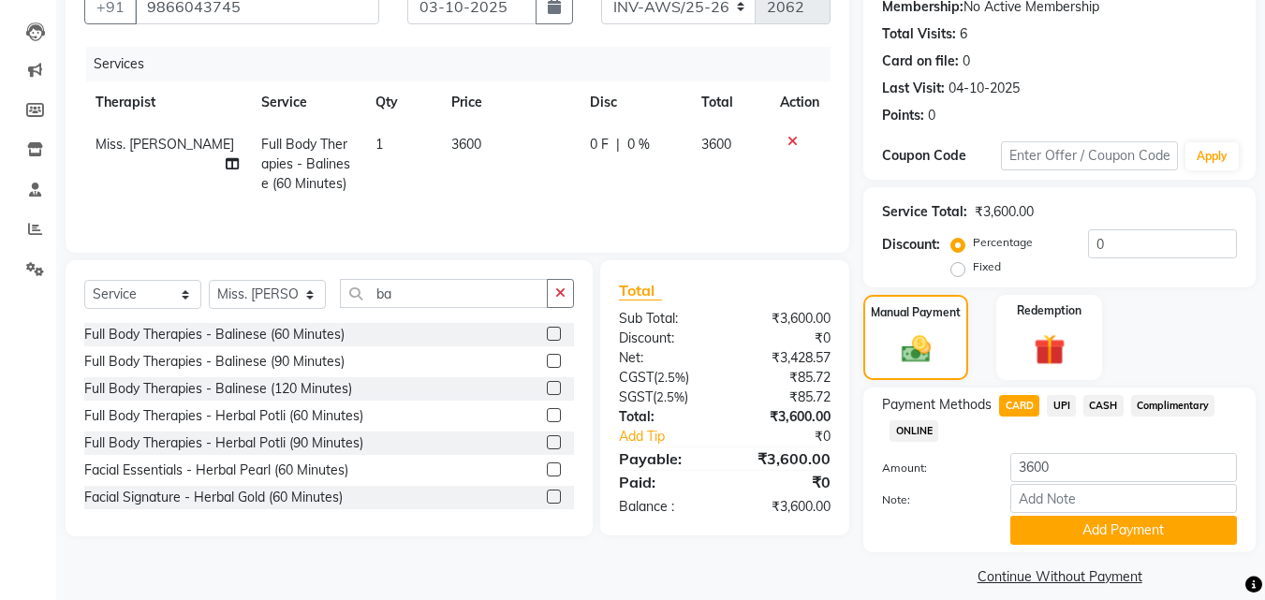
scroll to position [204, 0]
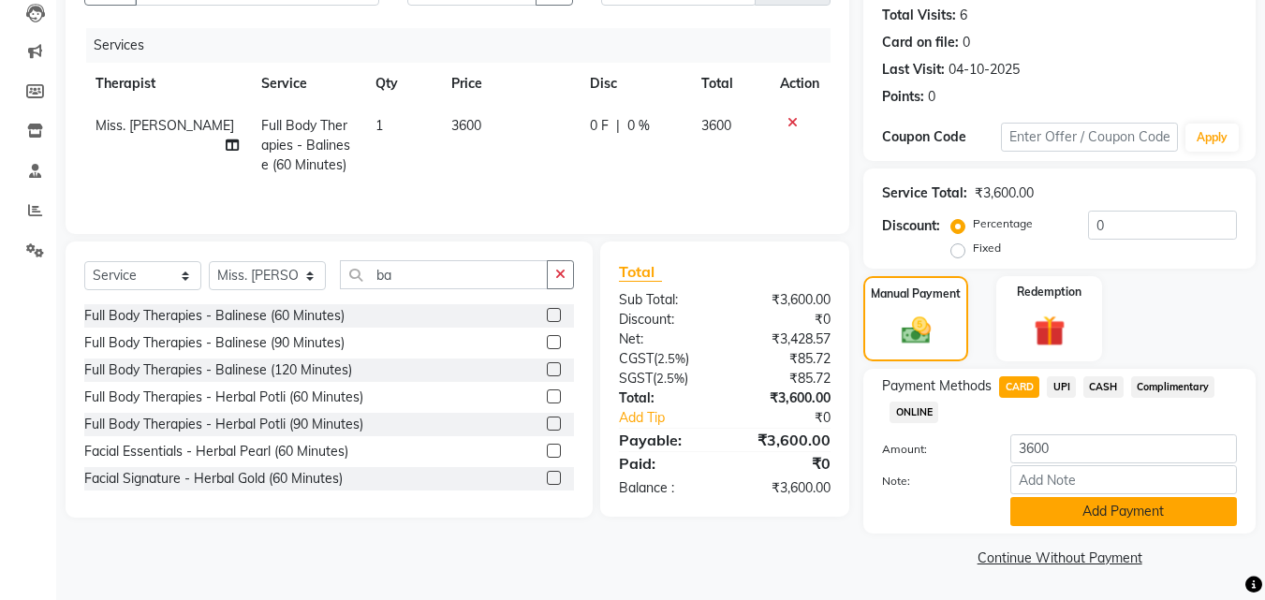
click at [1162, 508] on button "Add Payment" at bounding box center [1123, 511] width 227 height 29
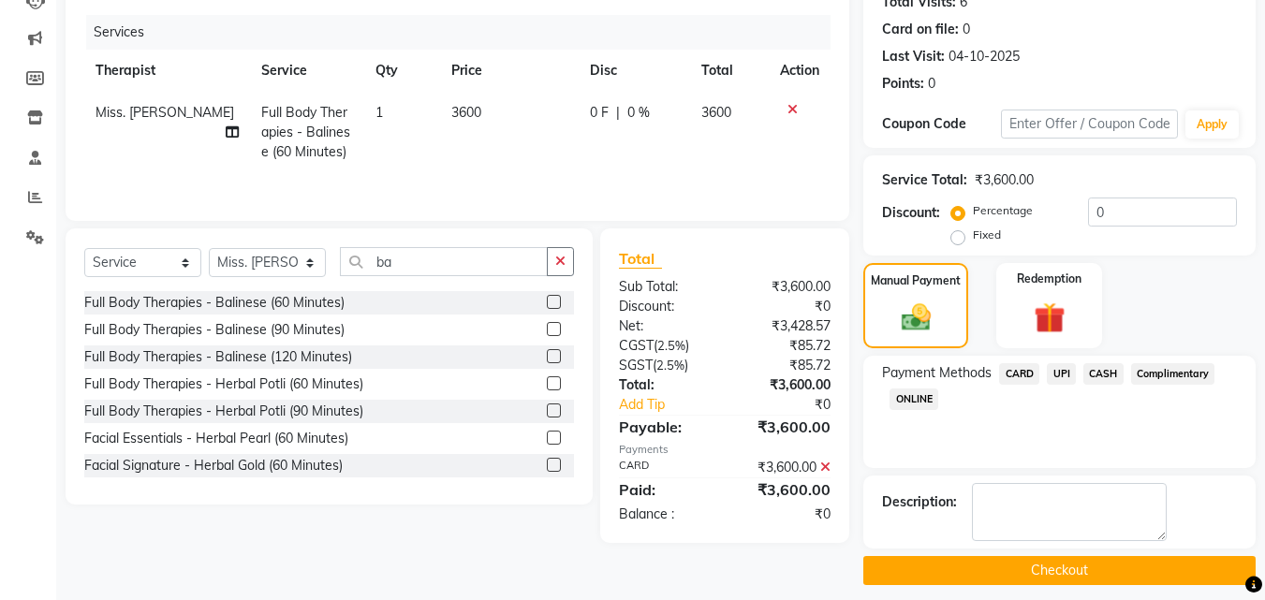
scroll to position [230, 0]
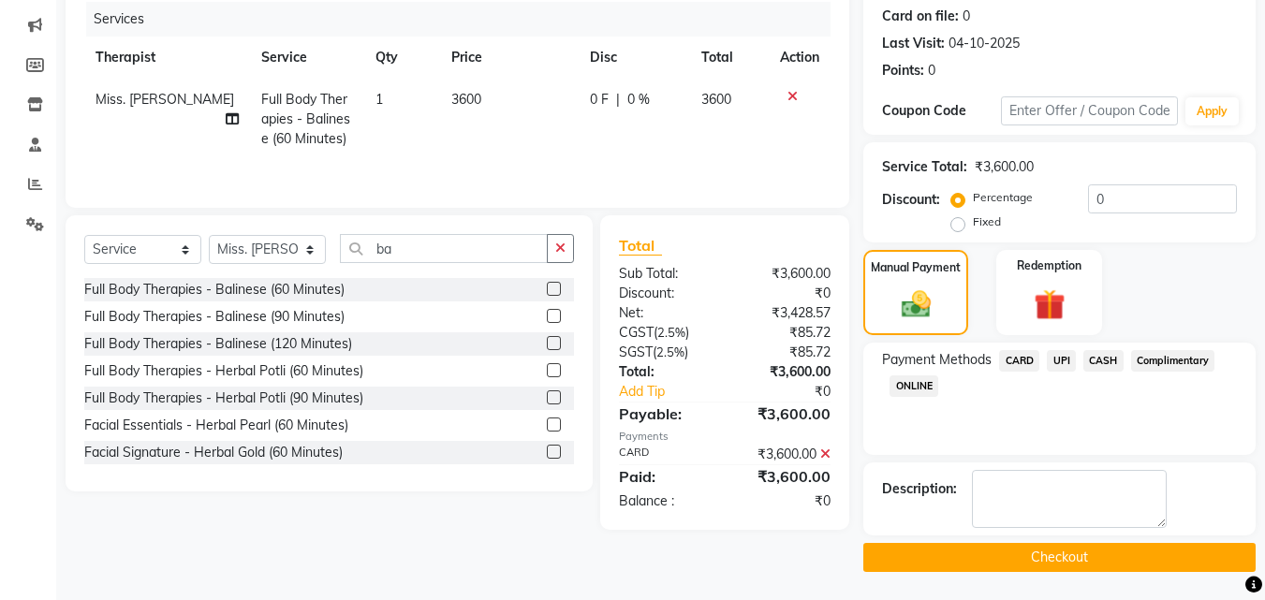
click at [1111, 550] on button "Checkout" at bounding box center [1059, 557] width 392 height 29
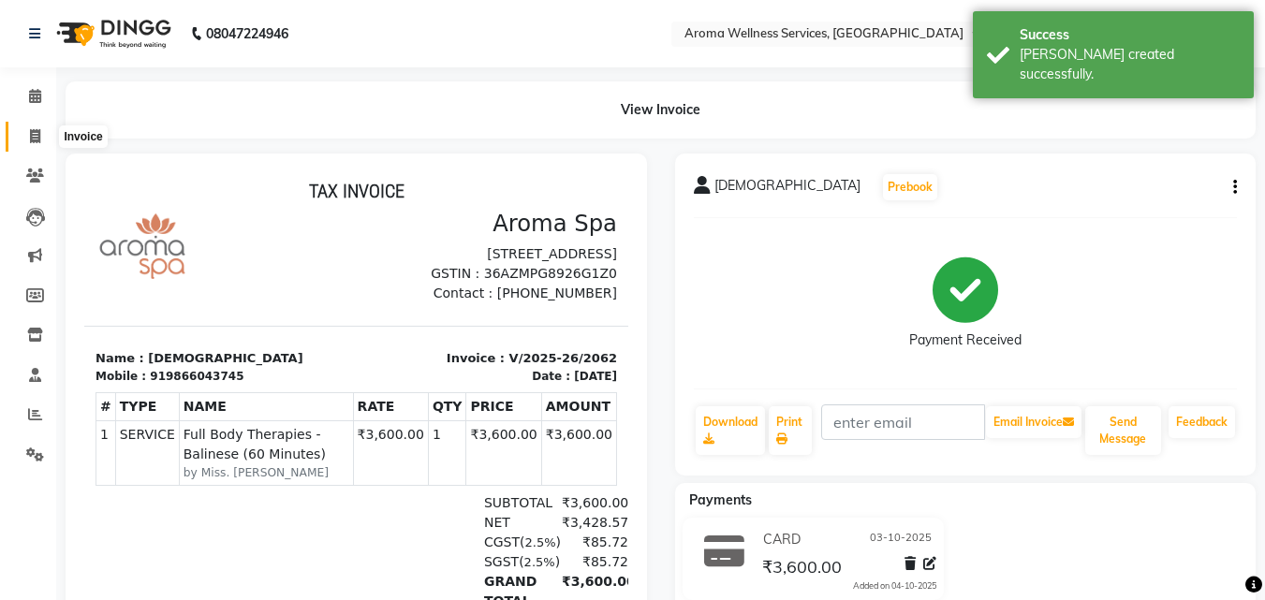
click at [37, 133] on icon at bounding box center [35, 136] width 10 height 14
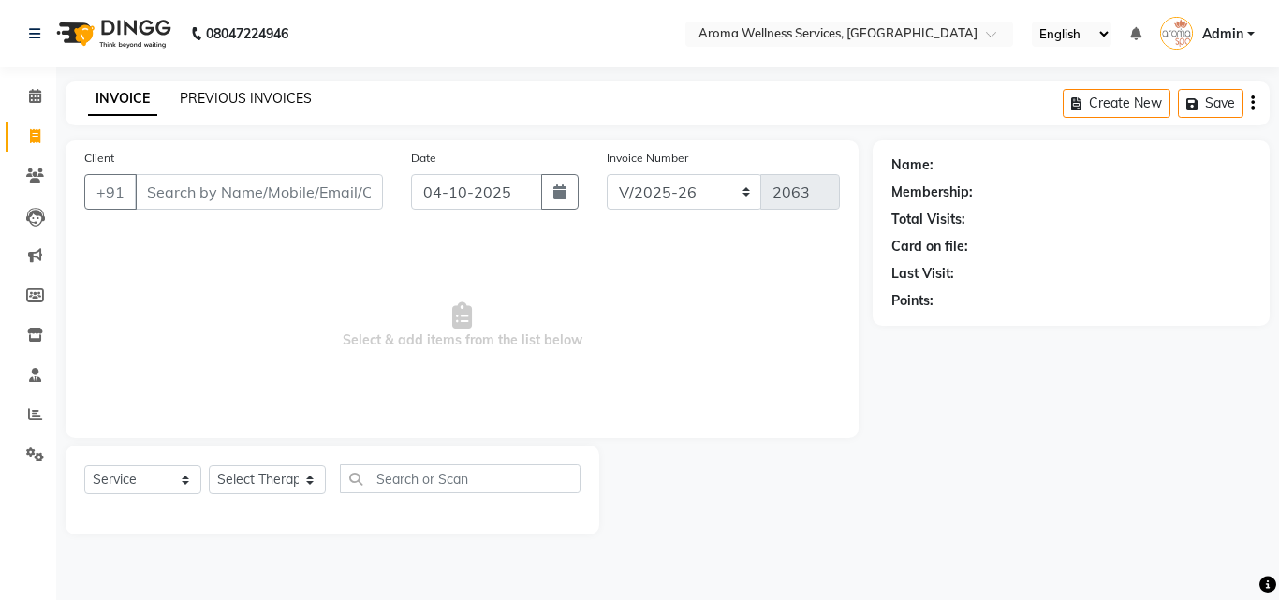
click at [290, 97] on link "PREVIOUS INVOICES" at bounding box center [246, 98] width 132 height 17
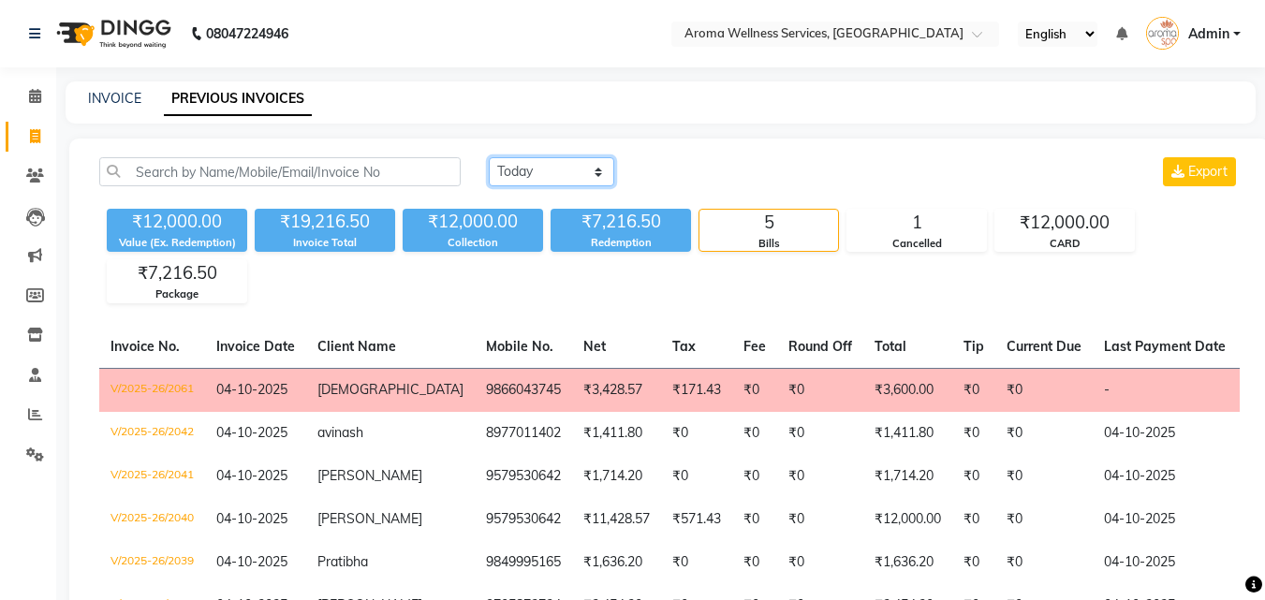
click at [596, 171] on select "[DATE] [DATE] Custom Range" at bounding box center [551, 171] width 125 height 29
click at [489, 157] on select "[DATE] [DATE] Custom Range" at bounding box center [551, 171] width 125 height 29
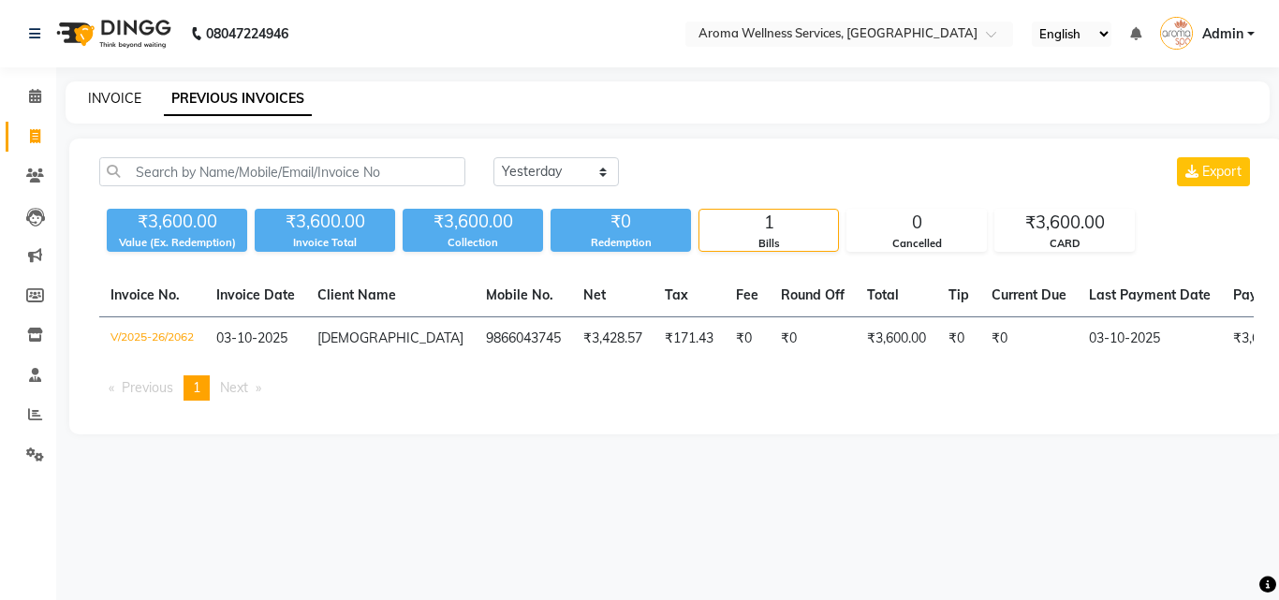
click at [116, 95] on link "INVOICE" at bounding box center [114, 98] width 53 height 17
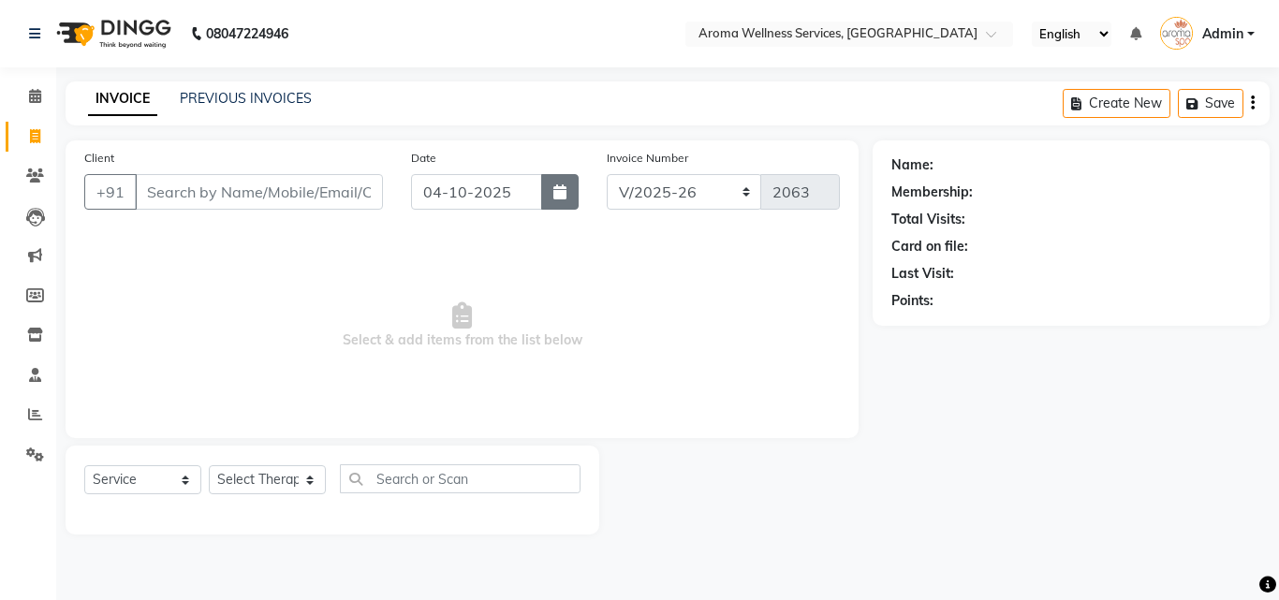
click at [553, 196] on icon "button" at bounding box center [559, 191] width 13 height 15
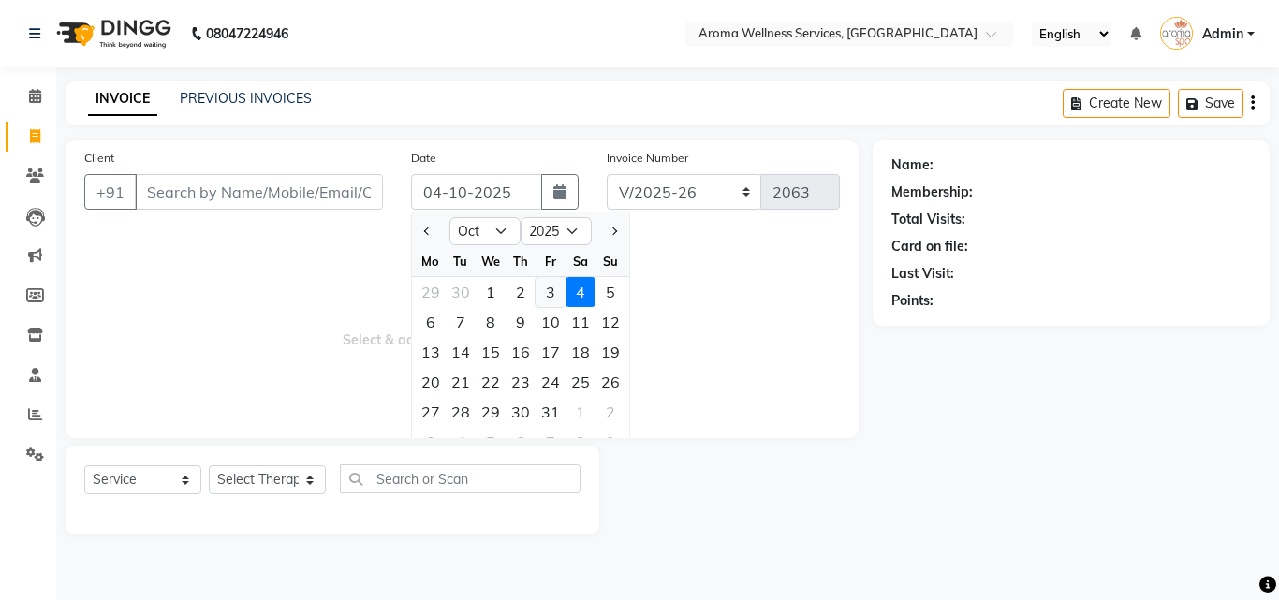
click at [548, 291] on div "3" at bounding box center [550, 292] width 30 height 30
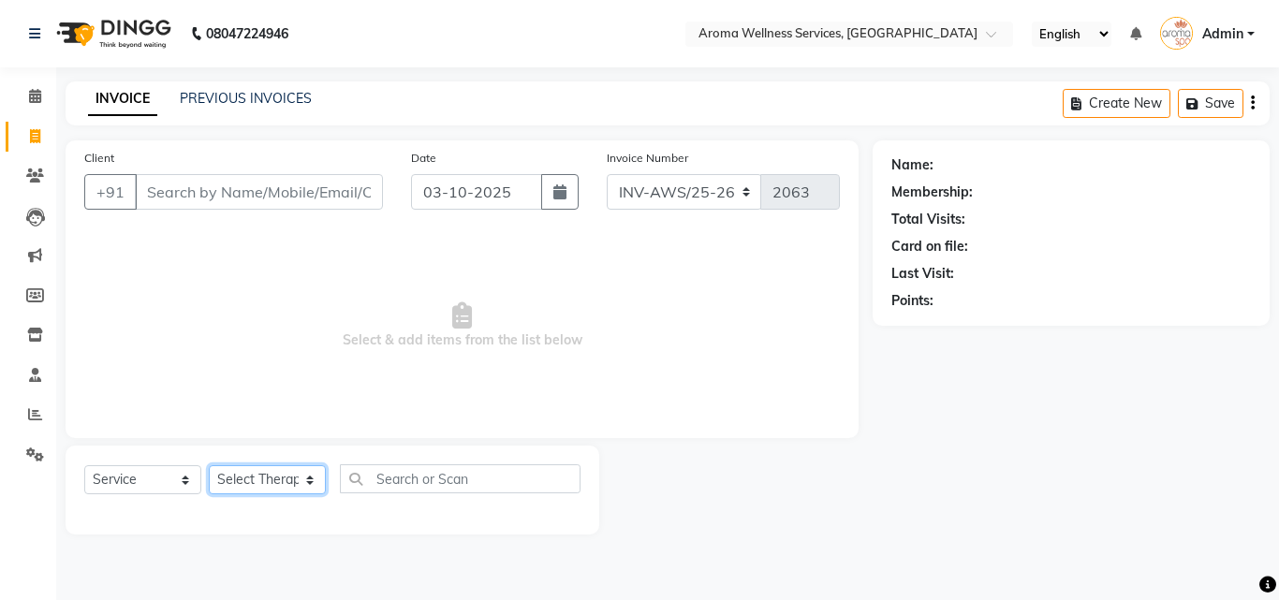
click at [311, 483] on select "Select Therapist [PERSON_NAME] [PERSON_NAME] Miss. Duhpuii [PERSON_NAME] Miss. …" at bounding box center [267, 479] width 117 height 29
click at [209, 465] on select "Select Therapist [PERSON_NAME] [PERSON_NAME] Miss. Duhpuii [PERSON_NAME] Miss. …" at bounding box center [267, 479] width 117 height 29
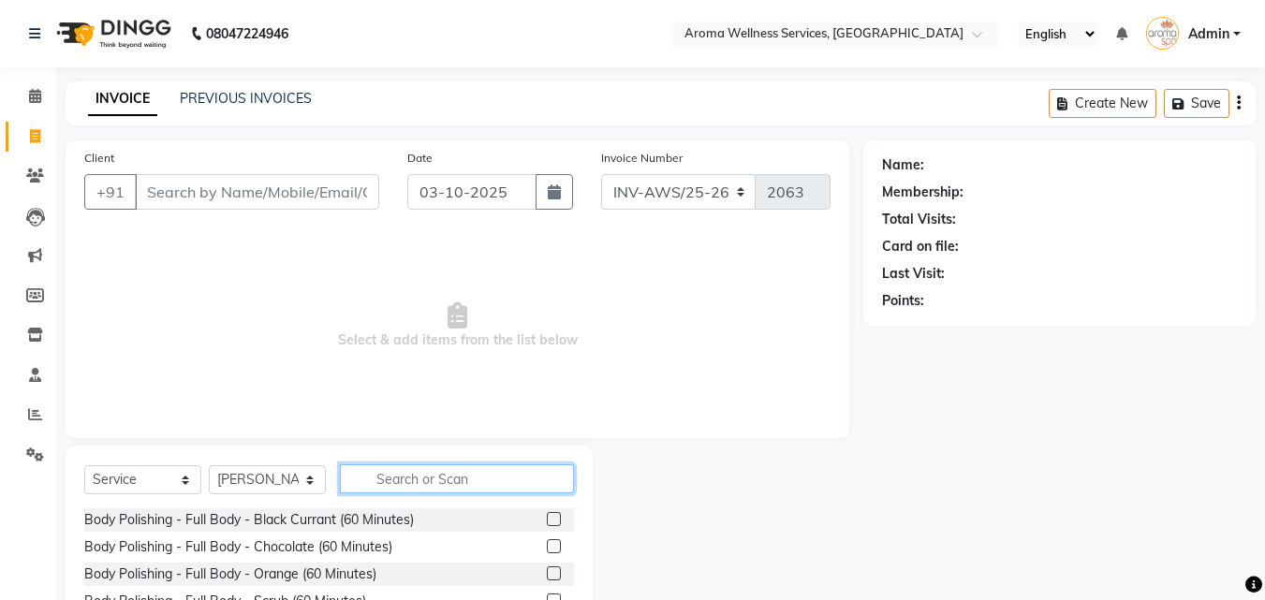
click at [424, 485] on input "text" at bounding box center [457, 478] width 234 height 29
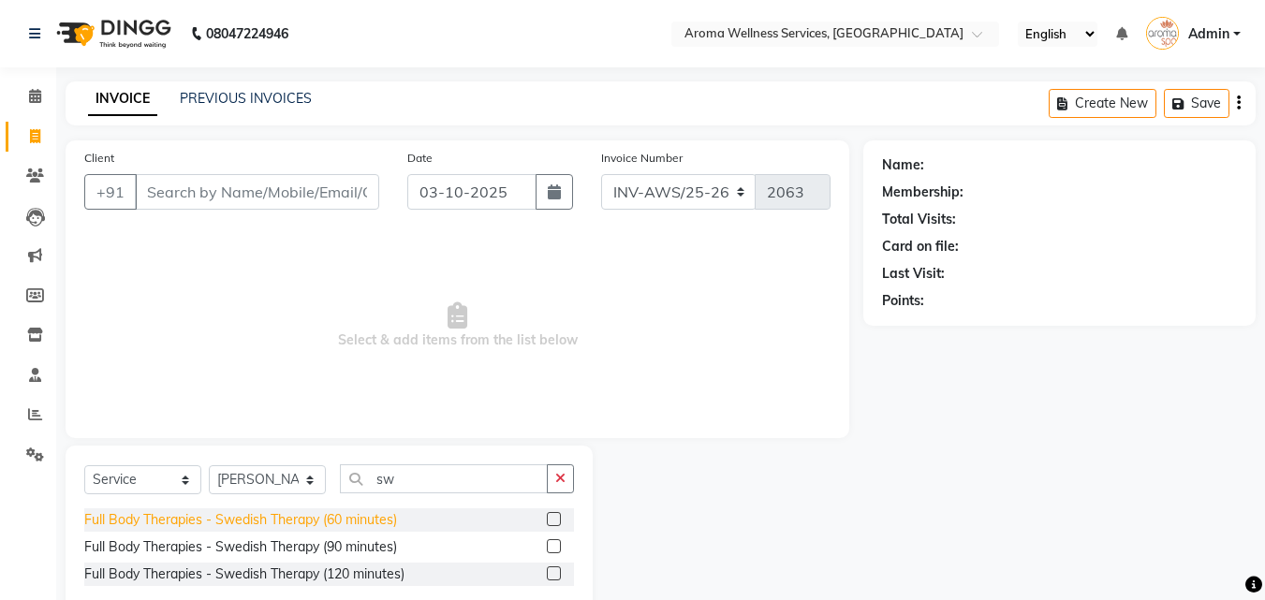
click at [358, 512] on div "Full Body Therapies - Swedish Therapy (60 minutes)" at bounding box center [240, 520] width 313 height 20
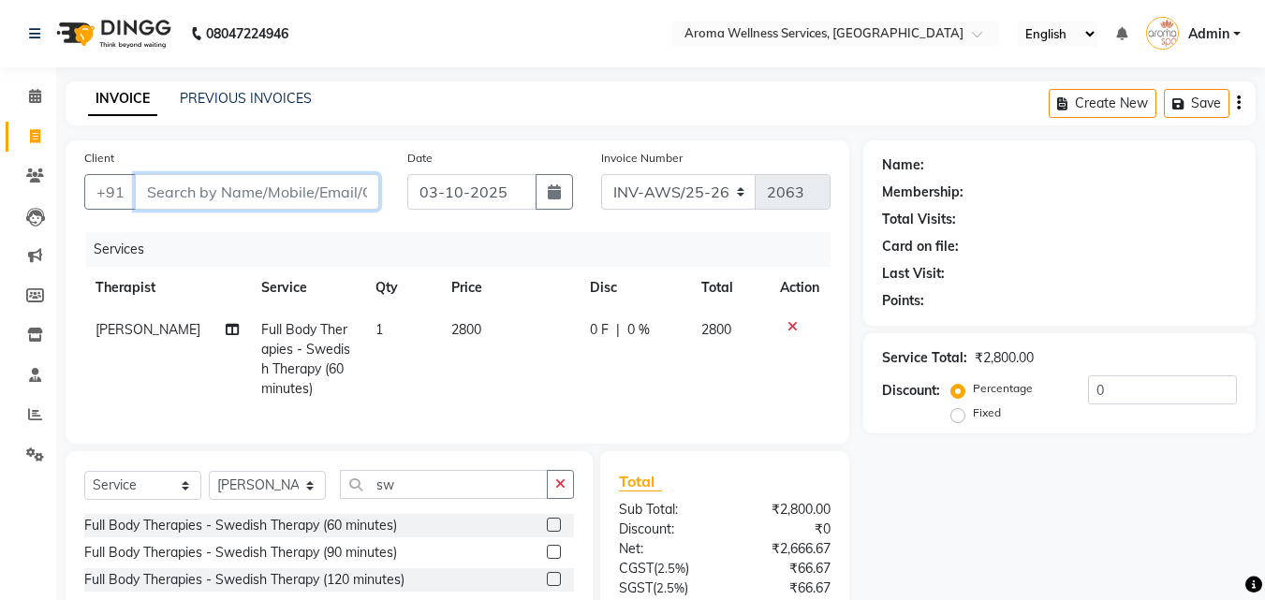
click at [344, 197] on input "Client" at bounding box center [257, 192] width 244 height 36
paste input "9573655900"
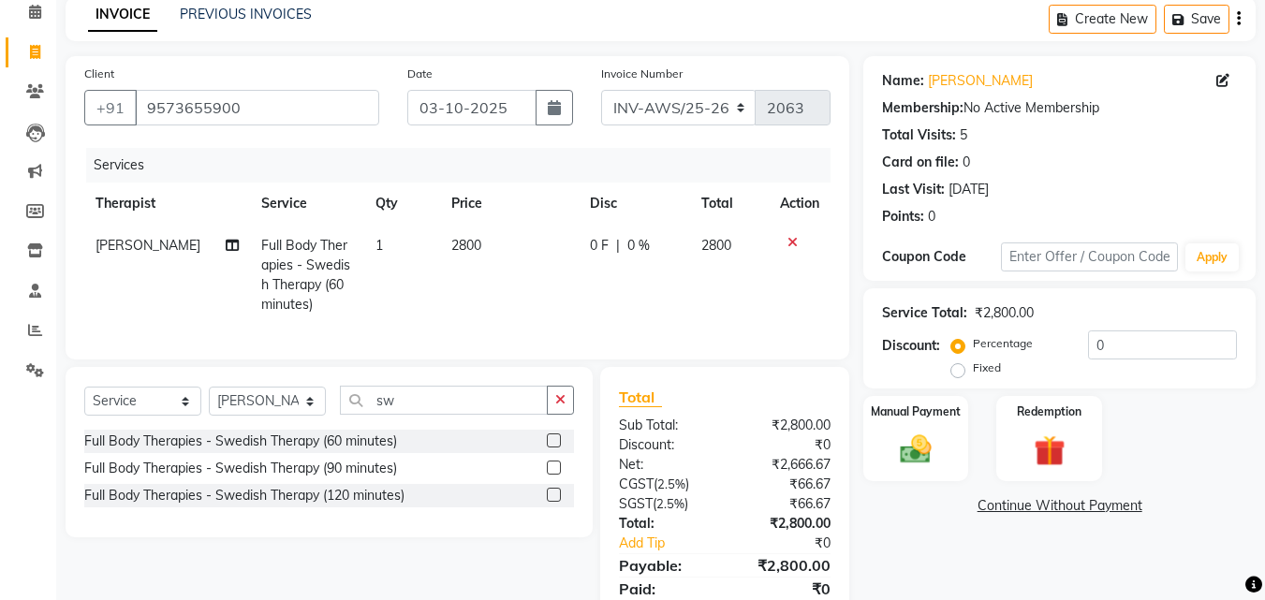
scroll to position [168, 0]
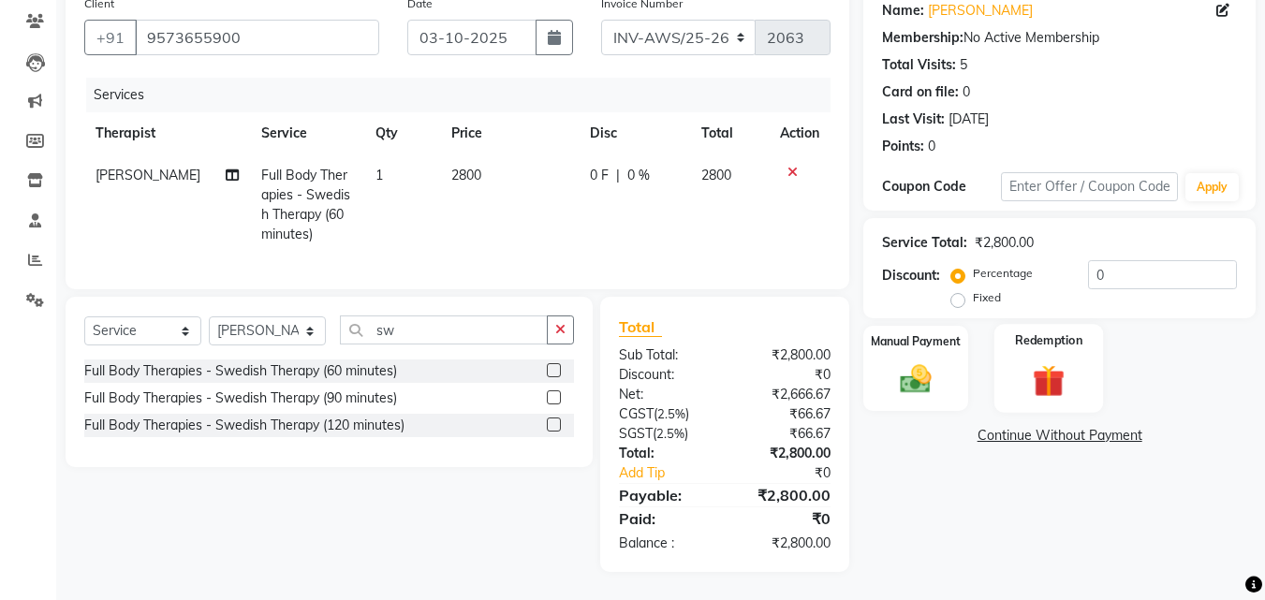
click at [1053, 373] on img at bounding box center [1048, 380] width 52 height 40
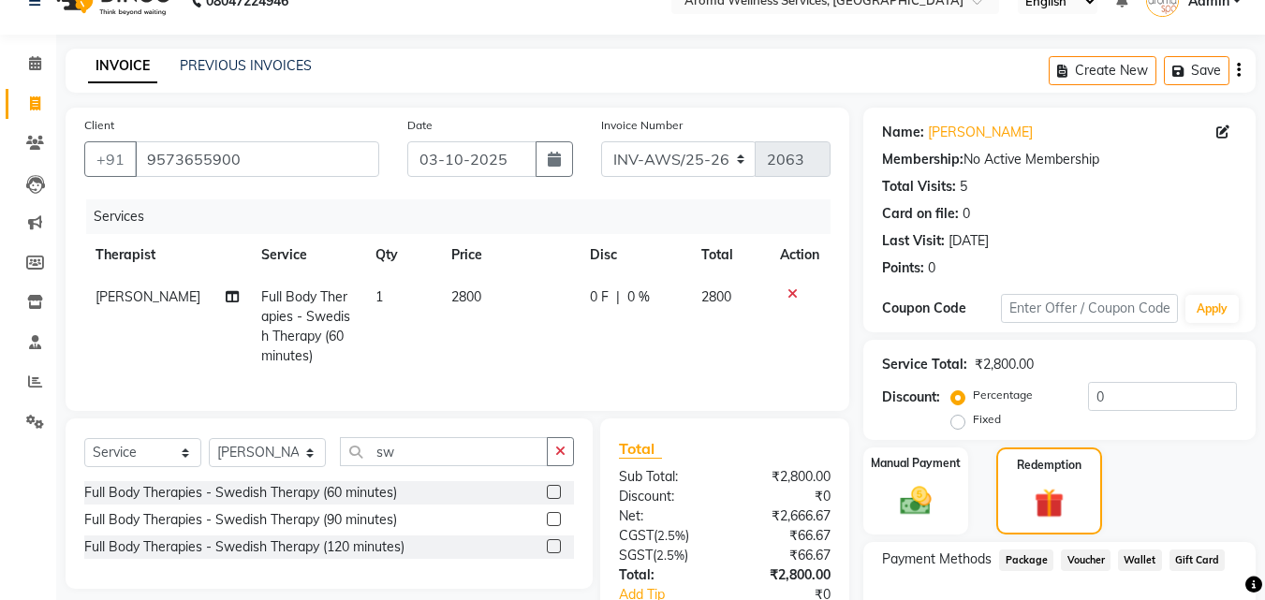
scroll to position [0, 0]
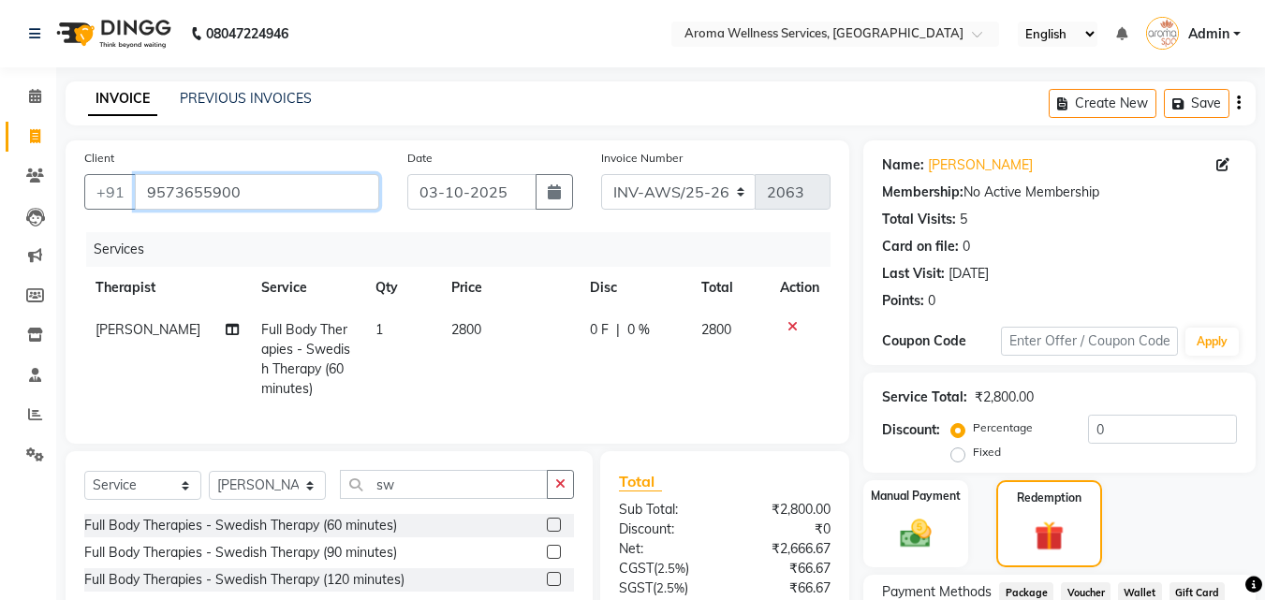
click at [261, 187] on input "9573655900" at bounding box center [257, 192] width 244 height 36
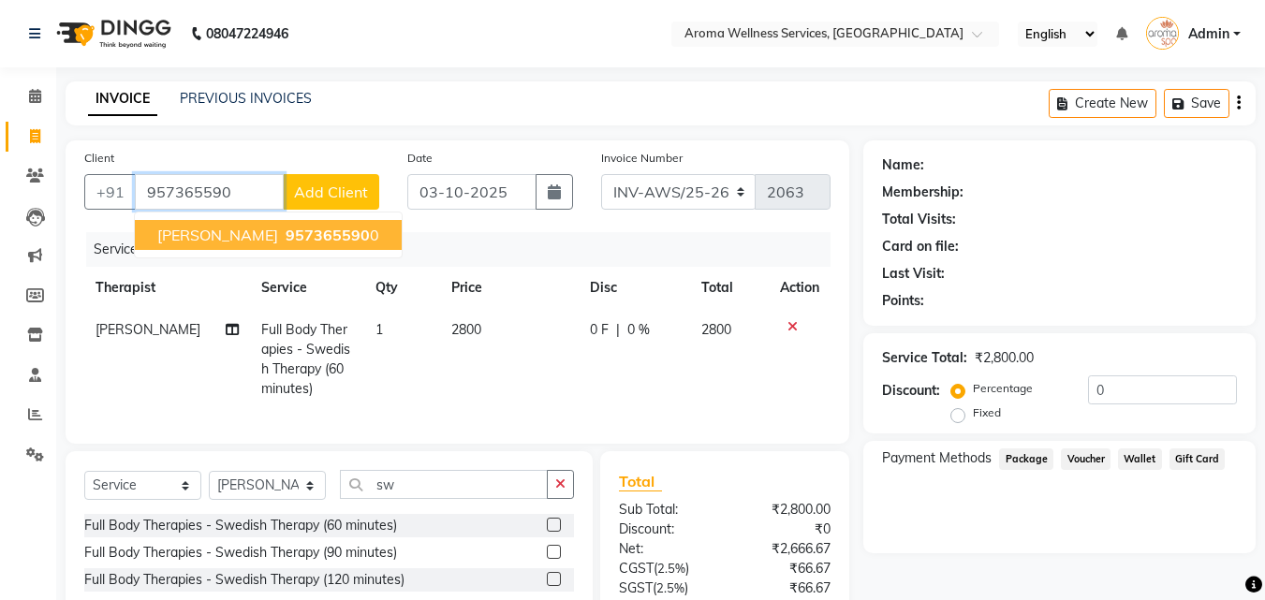
click at [285, 235] on span "957365590" at bounding box center [327, 235] width 84 height 19
click at [272, 235] on div "Services" at bounding box center [465, 249] width 758 height 35
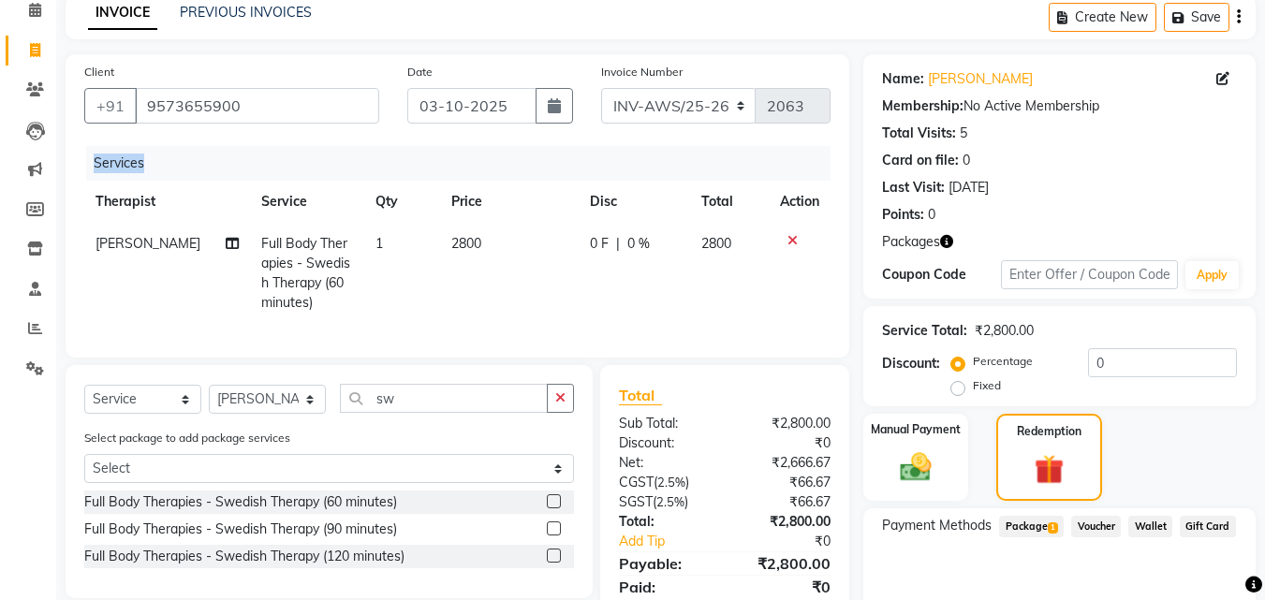
scroll to position [173, 0]
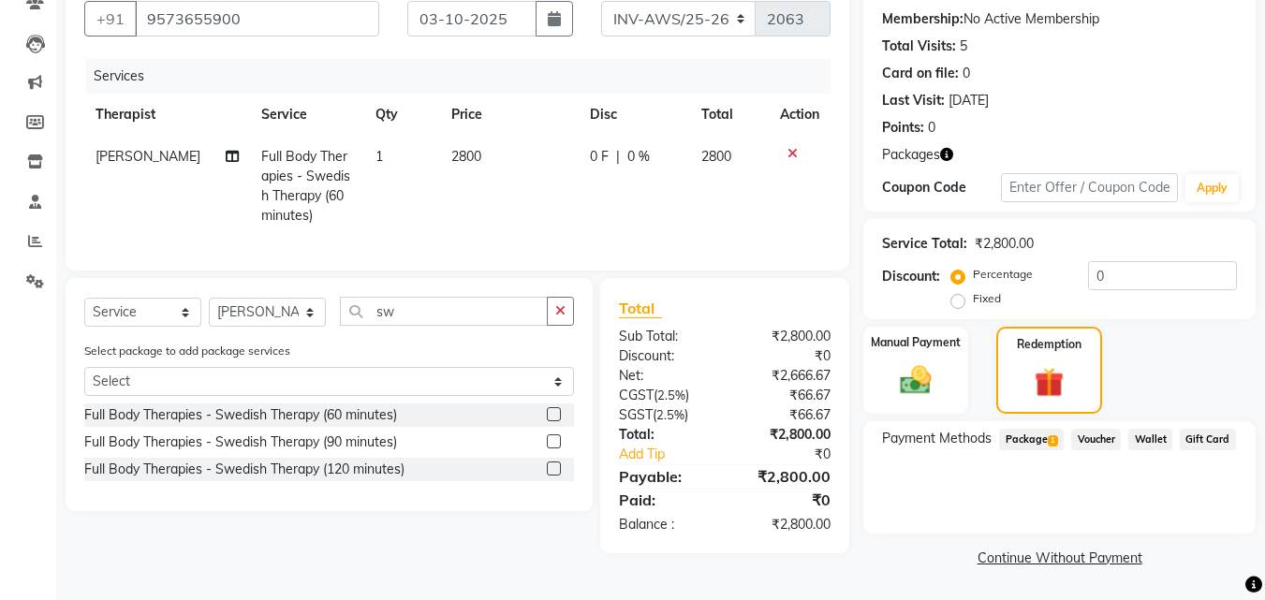
click at [1023, 423] on div "Payment Methods Package 1 Voucher Wallet Gift Card" at bounding box center [1059, 477] width 392 height 112
click at [1020, 434] on span "Package 1" at bounding box center [1031, 440] width 65 height 22
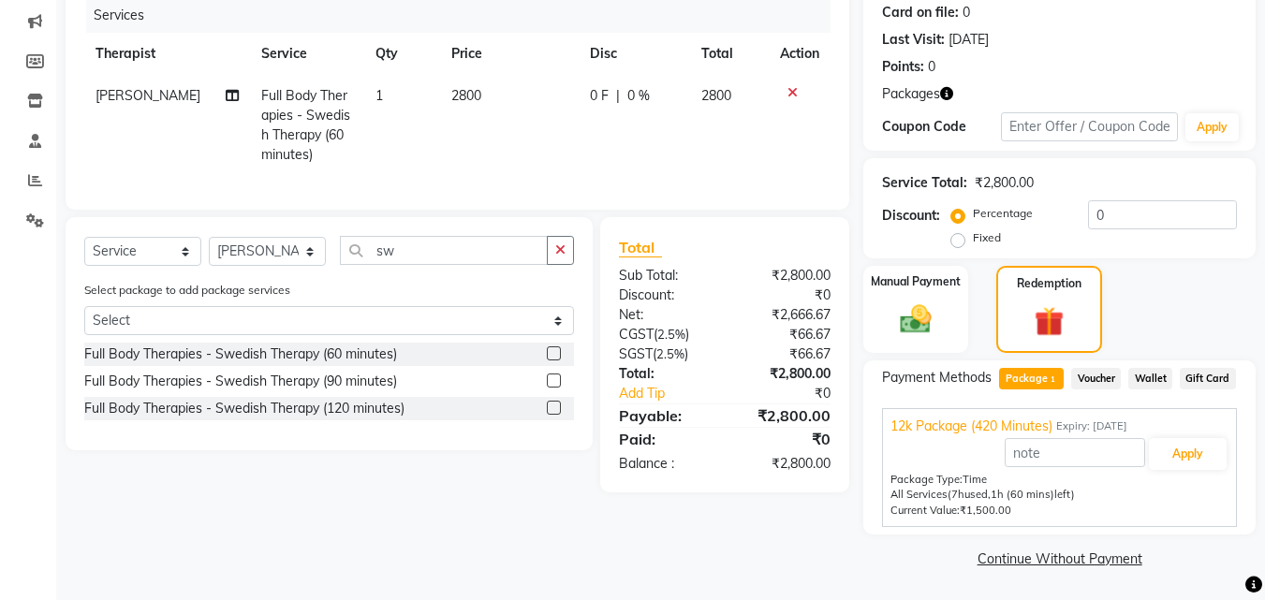
scroll to position [235, 0]
click at [1184, 461] on button "Apply" at bounding box center [1187, 453] width 78 height 32
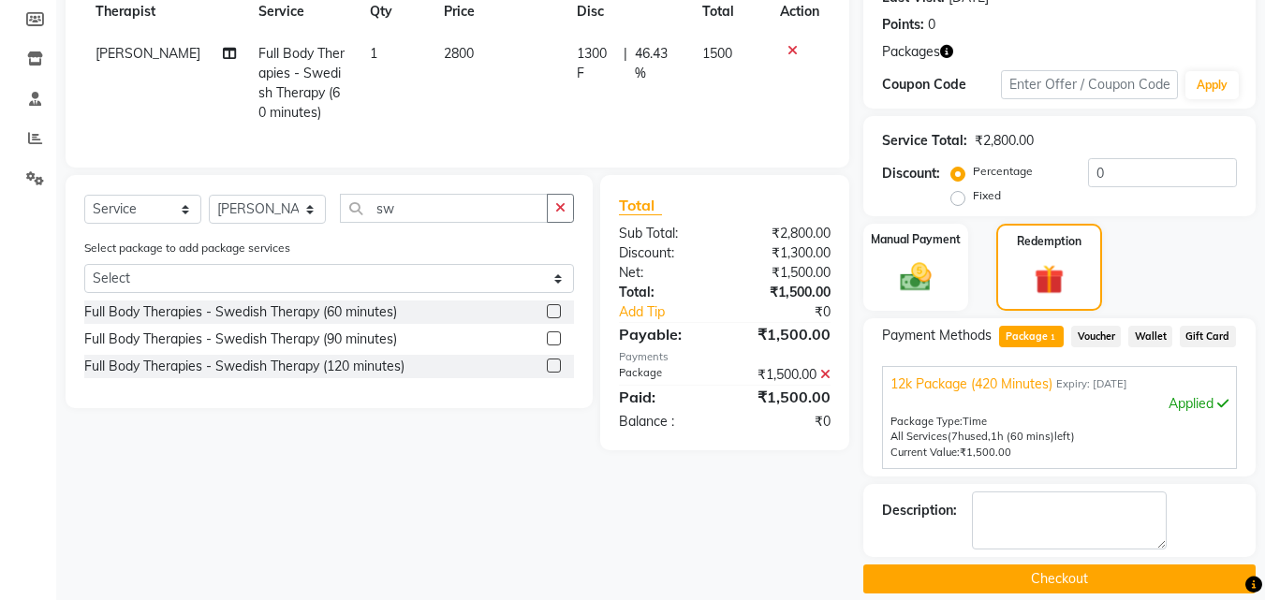
scroll to position [298, 0]
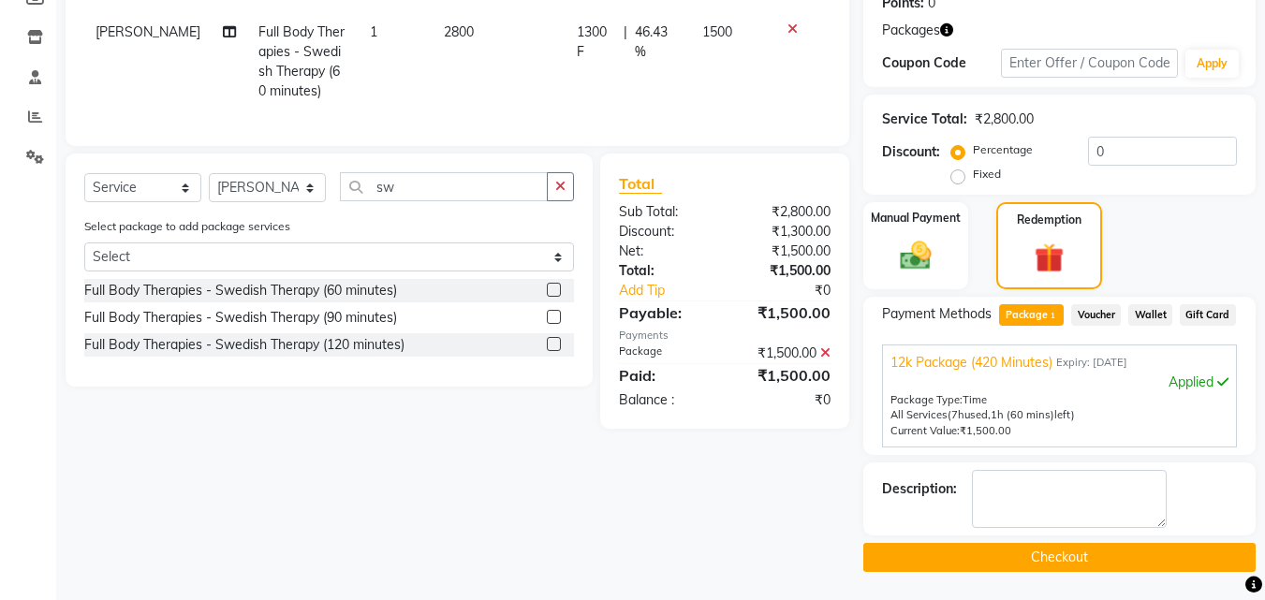
click at [1160, 560] on button "Checkout" at bounding box center [1059, 557] width 392 height 29
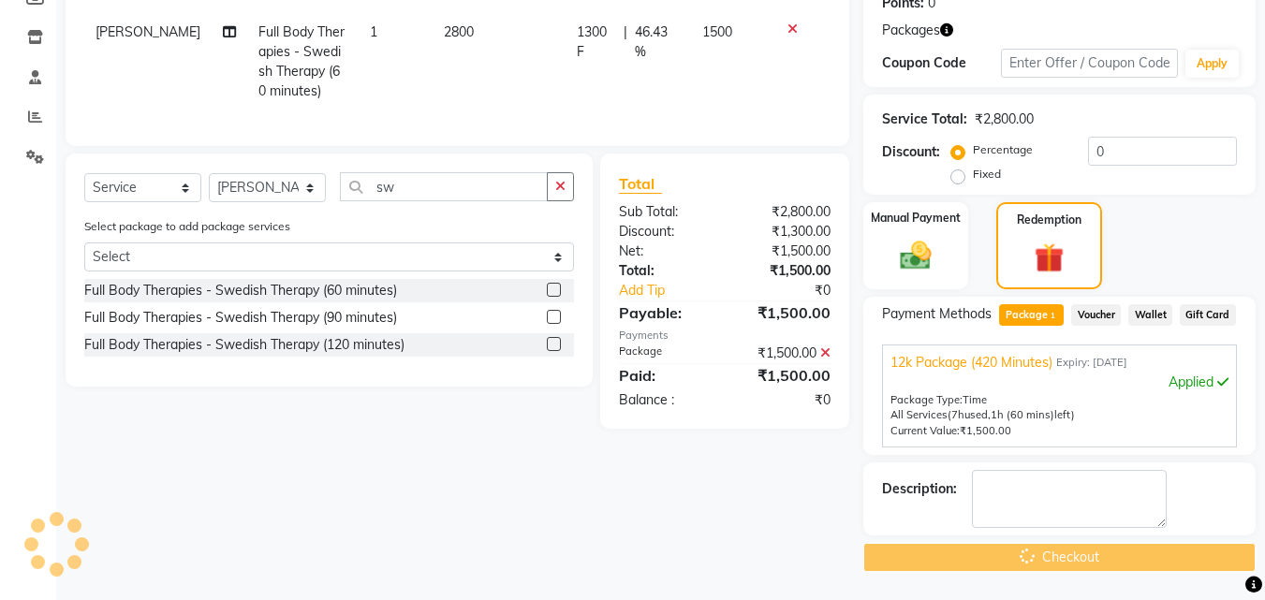
click at [1160, 560] on div "Checkout" at bounding box center [1059, 557] width 392 height 29
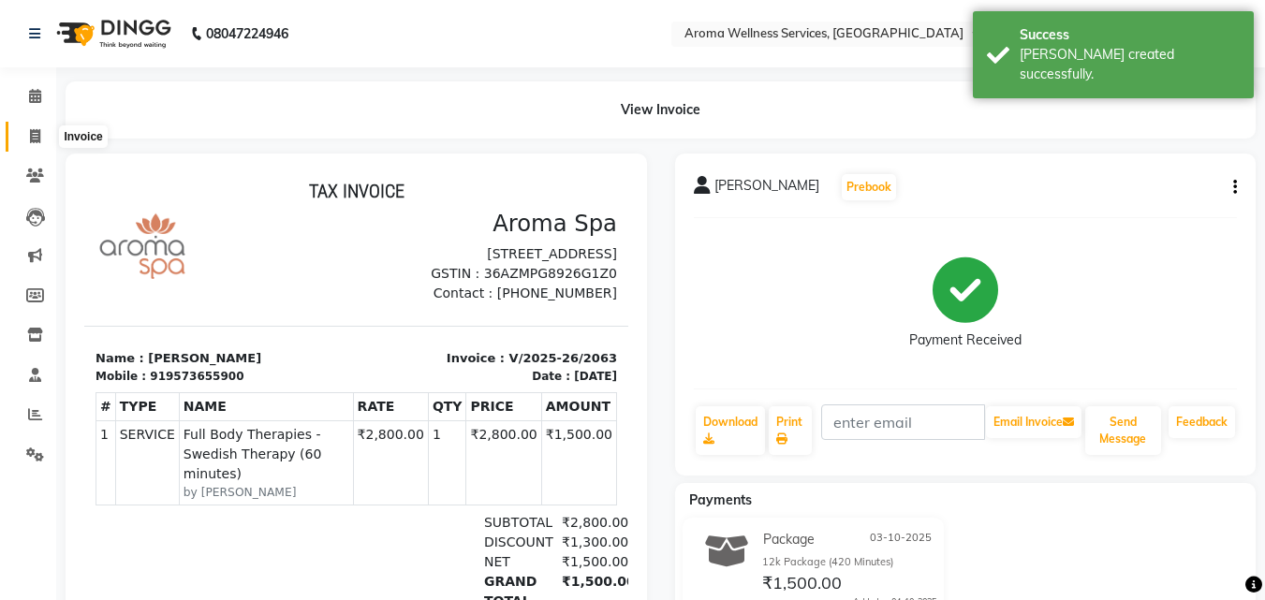
click at [38, 129] on icon at bounding box center [35, 136] width 10 height 14
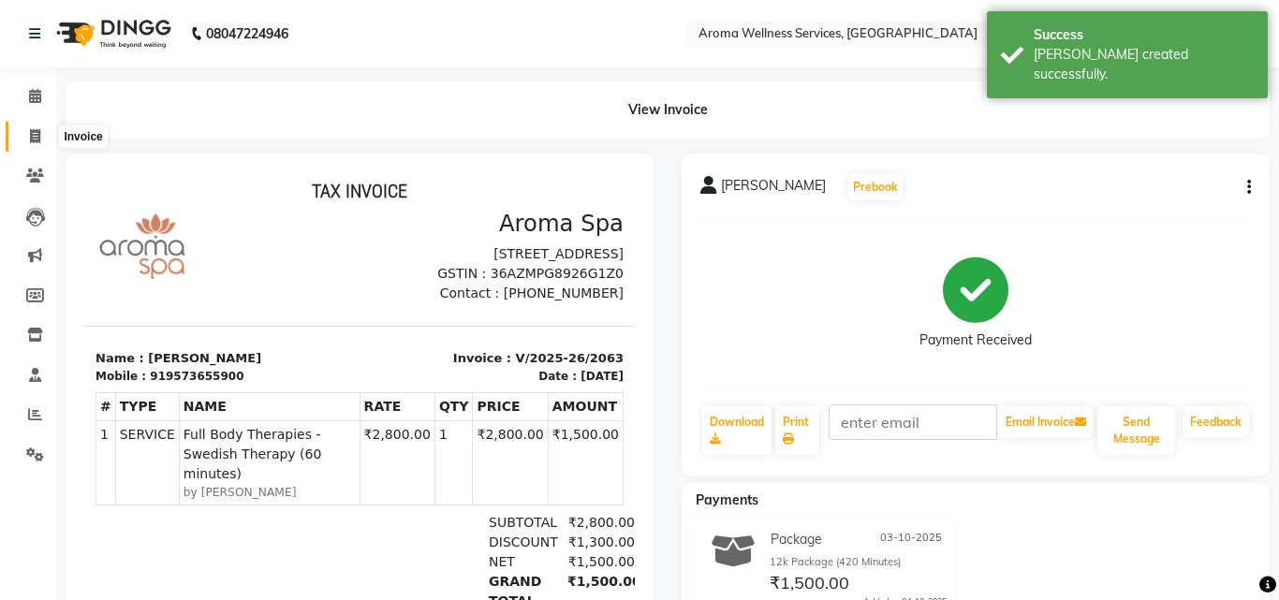
click at [38, 129] on icon at bounding box center [35, 136] width 10 height 14
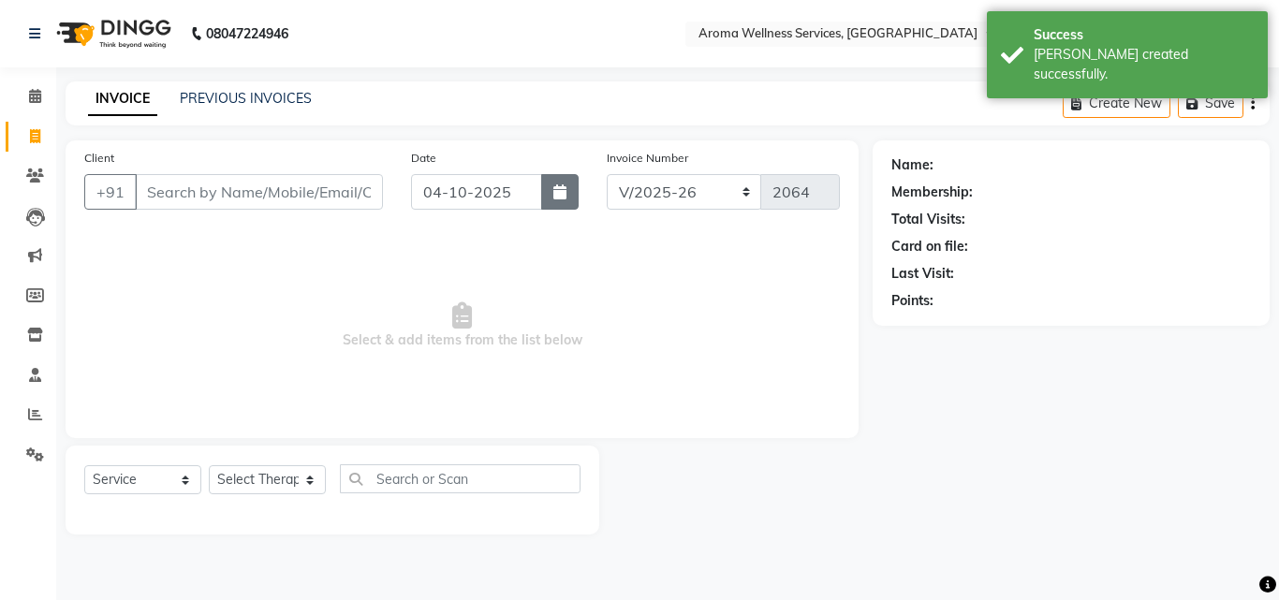
click at [554, 192] on icon "button" at bounding box center [559, 191] width 13 height 15
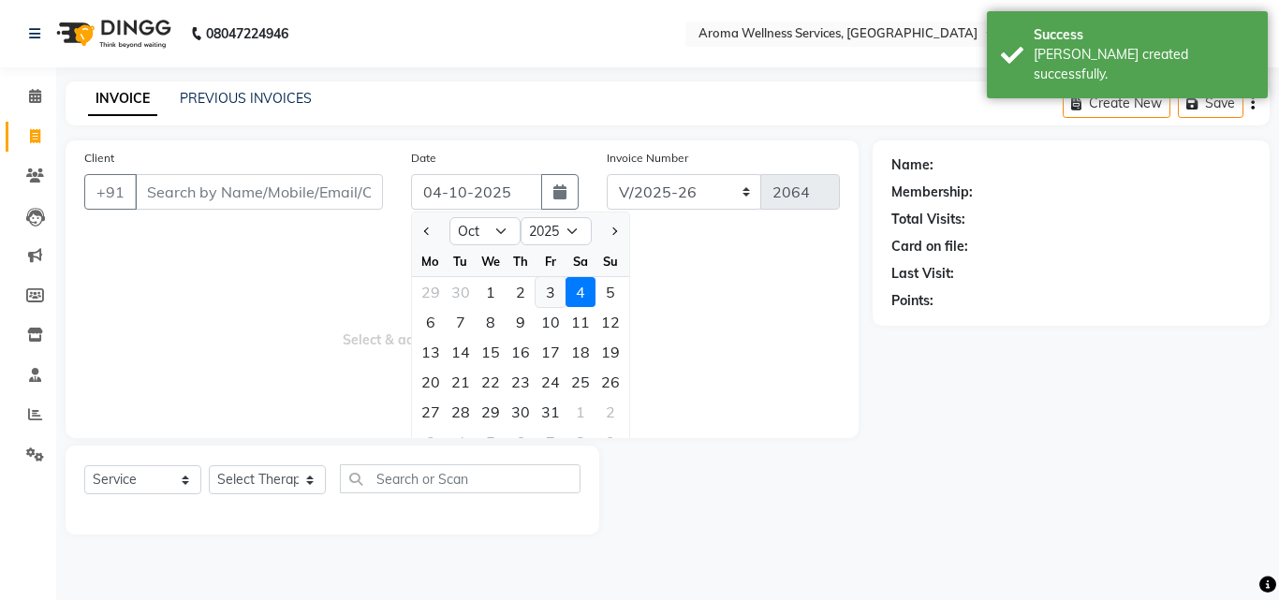
click at [547, 284] on div "3" at bounding box center [550, 292] width 30 height 30
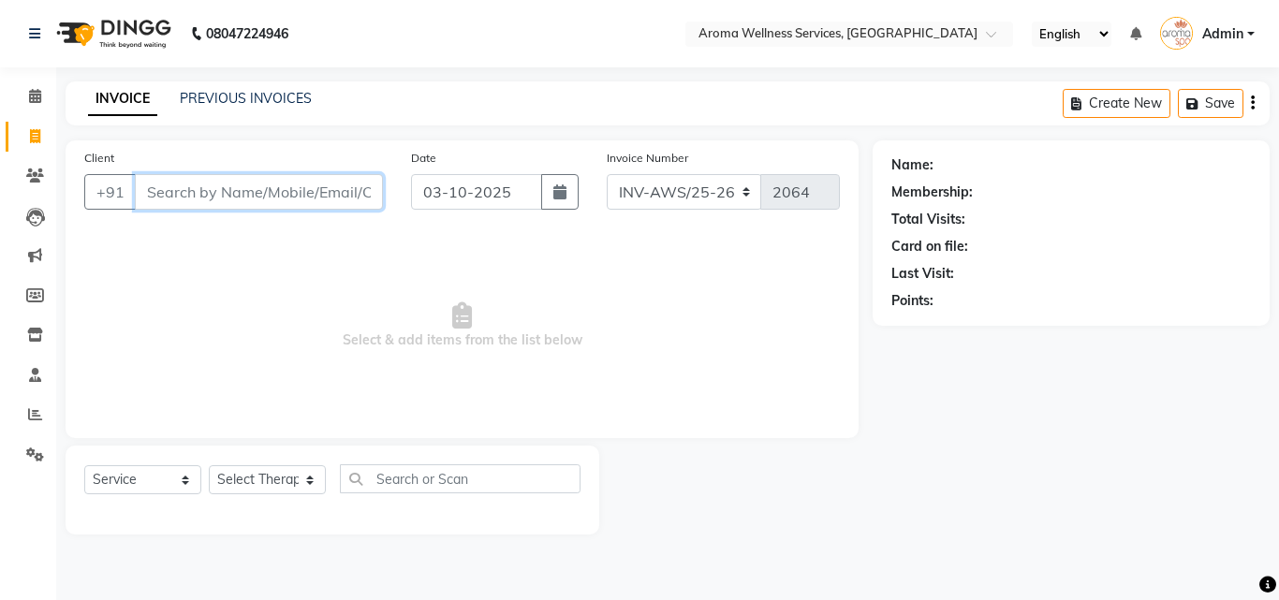
click at [323, 189] on input "Client" at bounding box center [259, 192] width 248 height 36
paste input "9962979976"
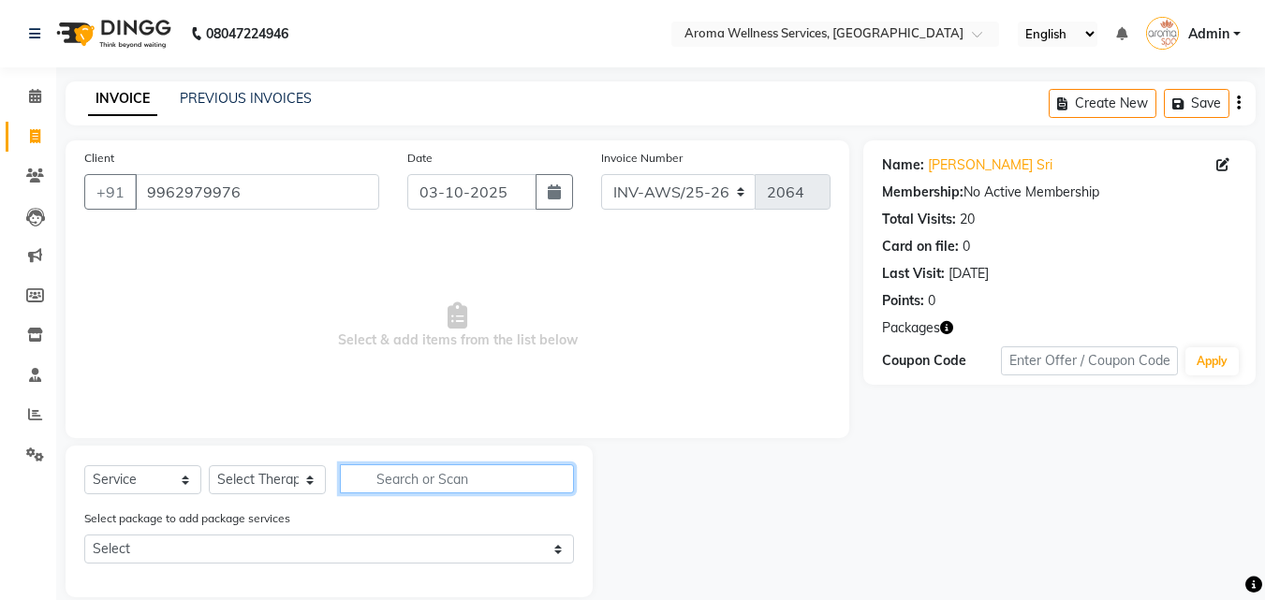
click at [370, 481] on input "text" at bounding box center [457, 478] width 234 height 29
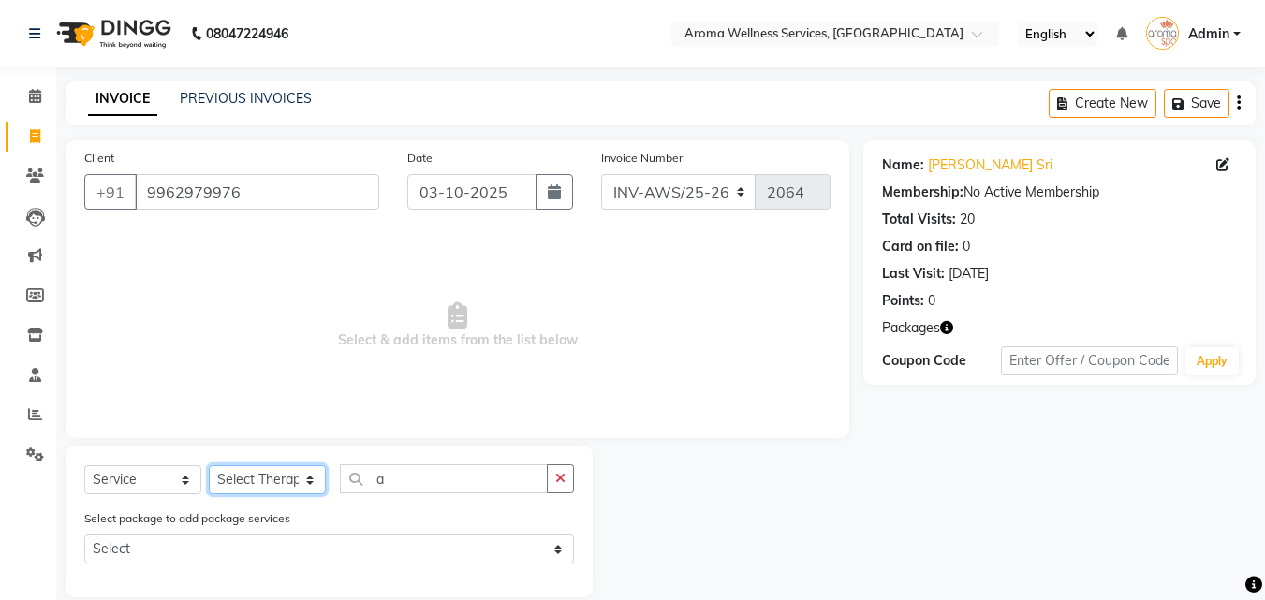
click at [307, 475] on select "Select Therapist [PERSON_NAME] [PERSON_NAME] Miss. Duhpuii [PERSON_NAME] Miss. …" at bounding box center [267, 479] width 117 height 29
click at [312, 481] on select "Select Therapist [PERSON_NAME] [PERSON_NAME] Miss. Duhpuii [PERSON_NAME] Miss. …" at bounding box center [267, 479] width 117 height 29
click at [209, 465] on select "Select Therapist [PERSON_NAME] [PERSON_NAME] Miss. Duhpuii [PERSON_NAME] Miss. …" at bounding box center [267, 479] width 117 height 29
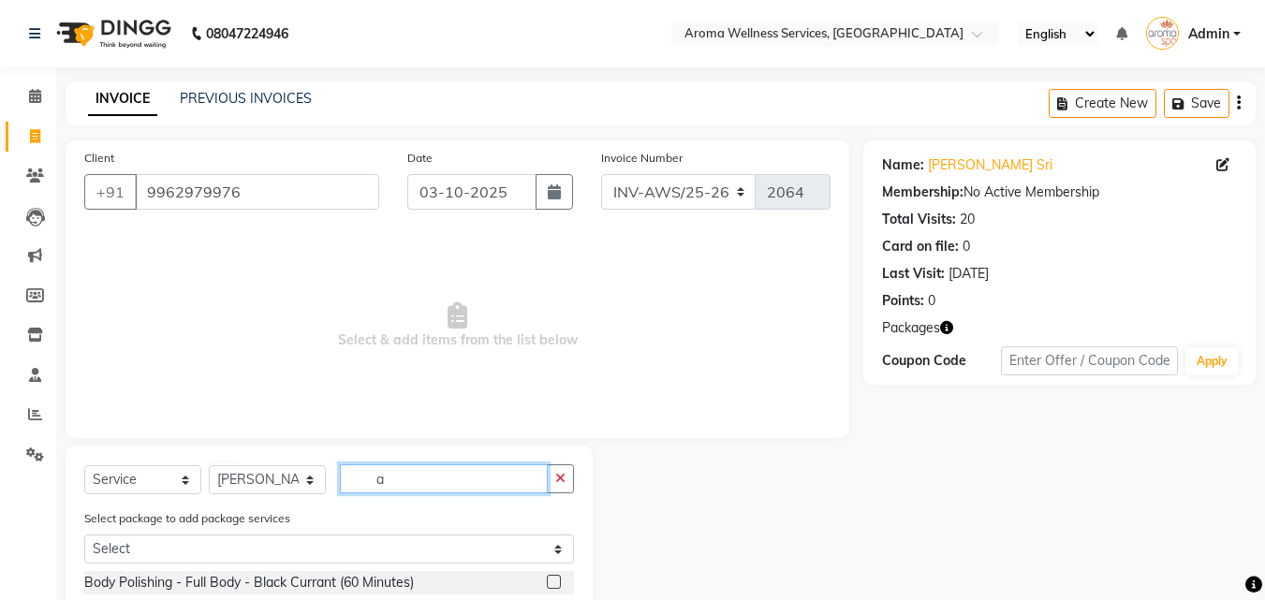
click at [394, 472] on input "a" at bounding box center [444, 478] width 208 height 29
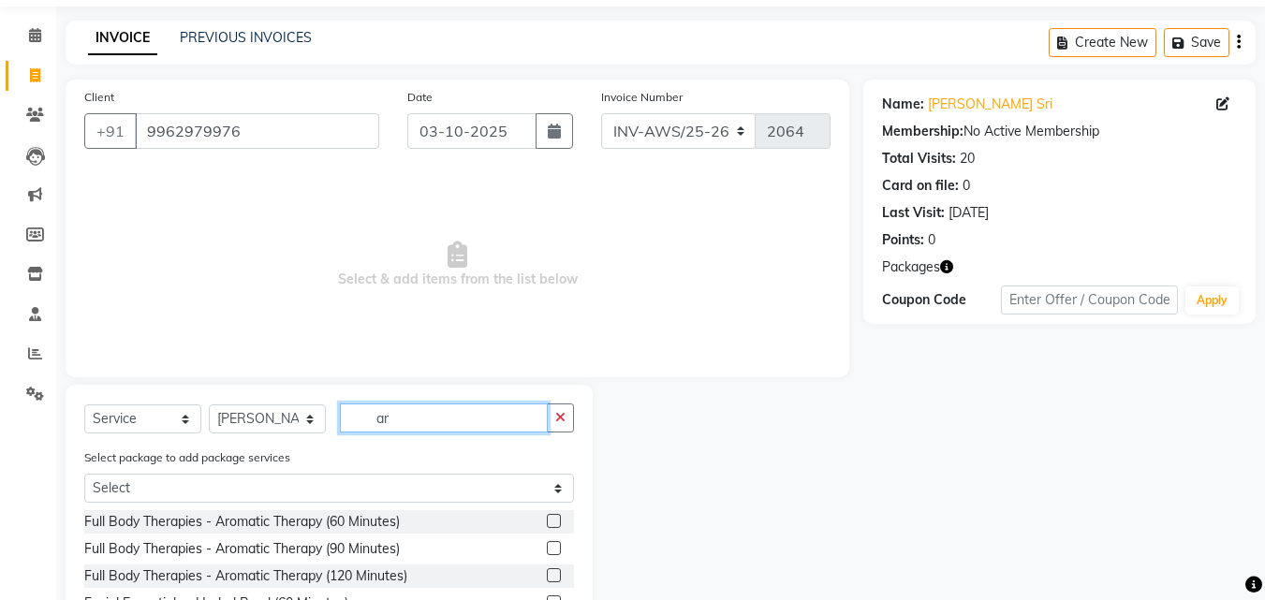
scroll to position [94, 0]
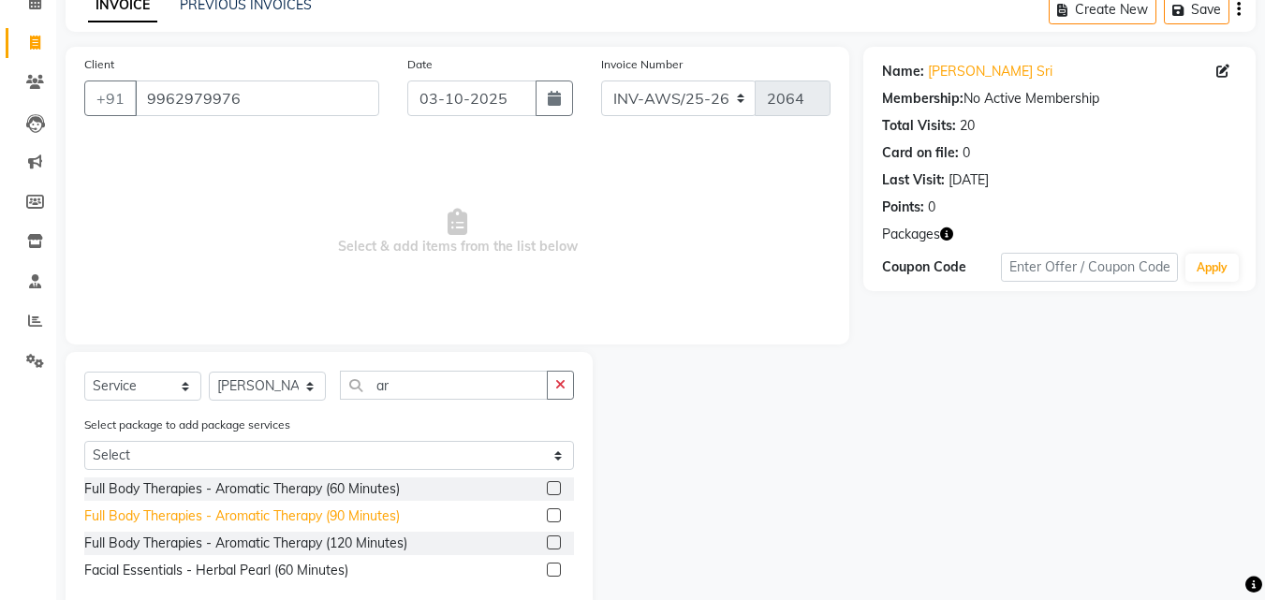
click at [389, 509] on div "Full Body Therapies - Aromatic Therapy (90 Minutes)" at bounding box center [241, 516] width 315 height 20
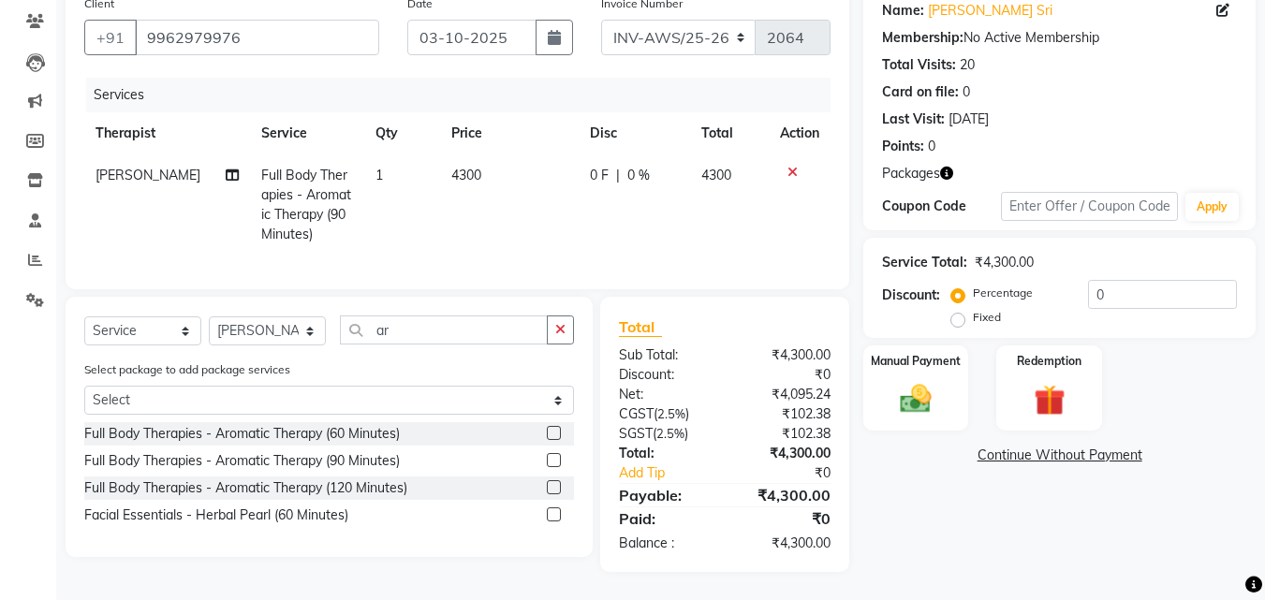
scroll to position [168, 0]
click at [1049, 391] on img at bounding box center [1048, 400] width 52 height 40
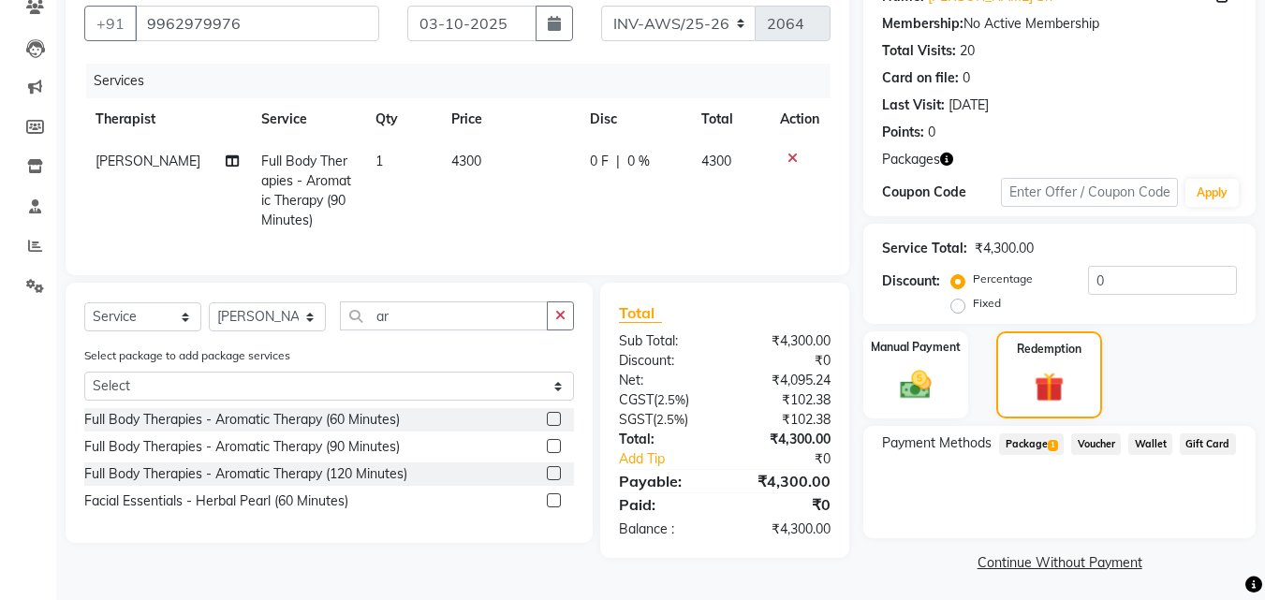
click at [1042, 436] on span "Package 1" at bounding box center [1031, 444] width 65 height 22
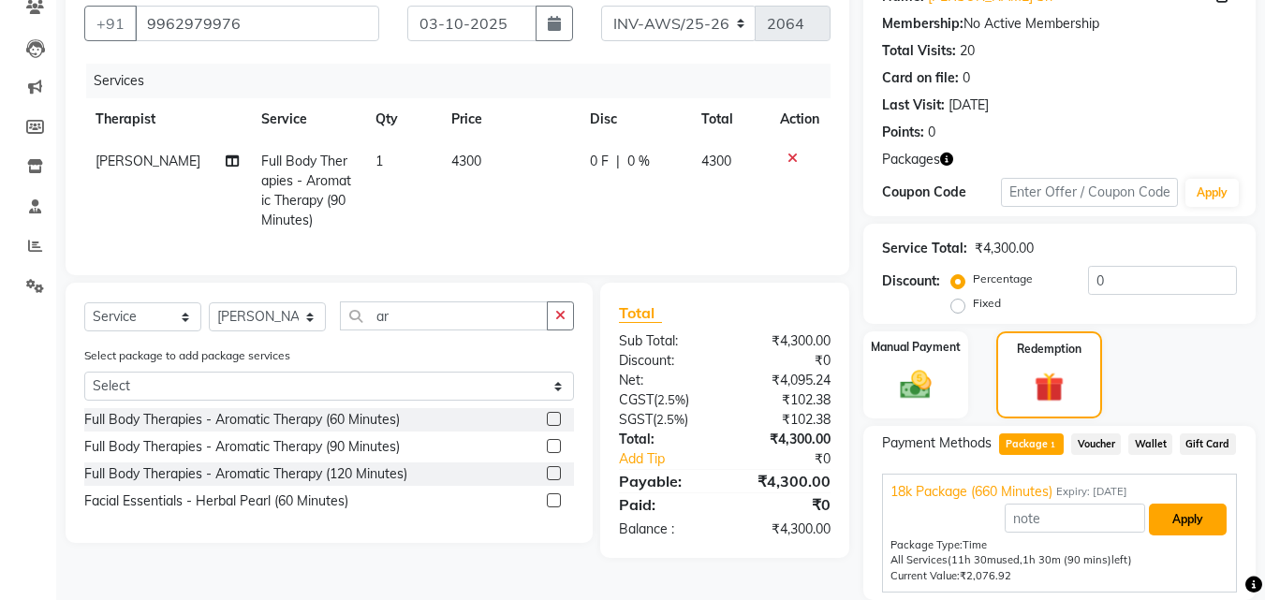
click at [1186, 524] on button "Apply" at bounding box center [1187, 520] width 78 height 32
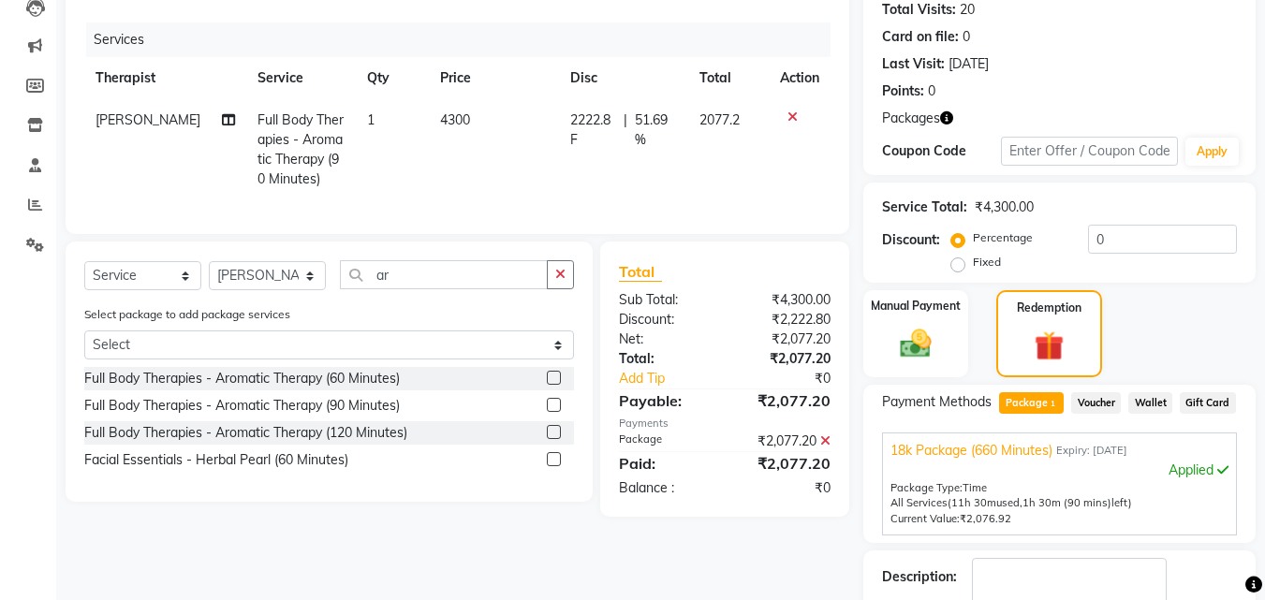
scroll to position [298, 0]
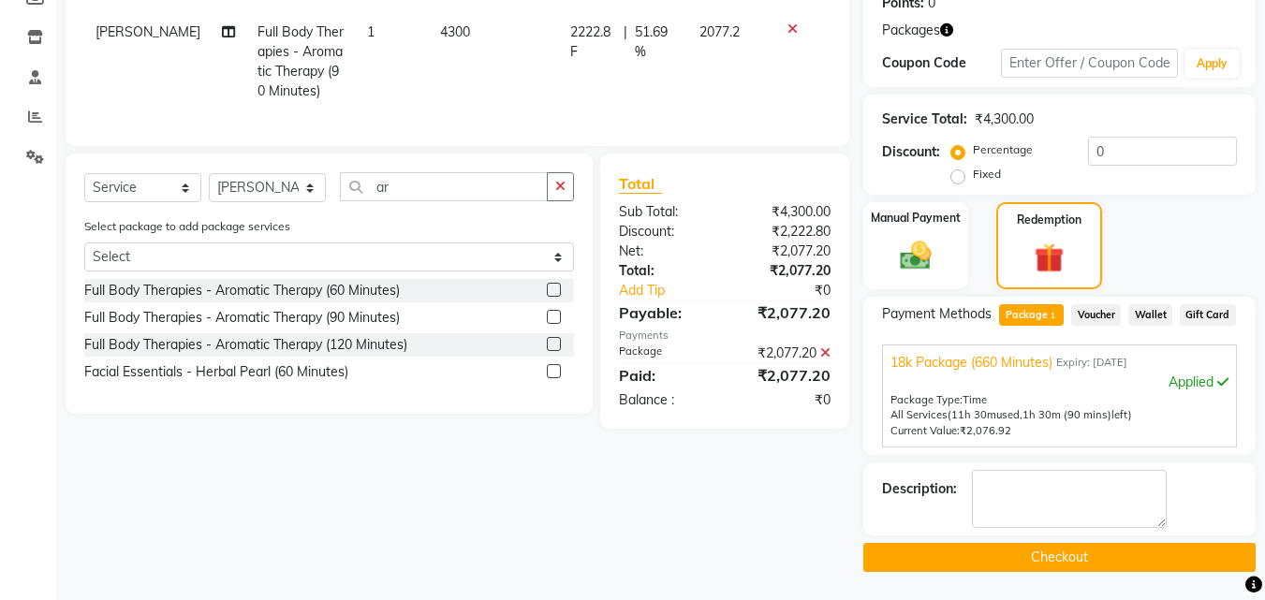
click at [1126, 551] on button "Checkout" at bounding box center [1059, 557] width 392 height 29
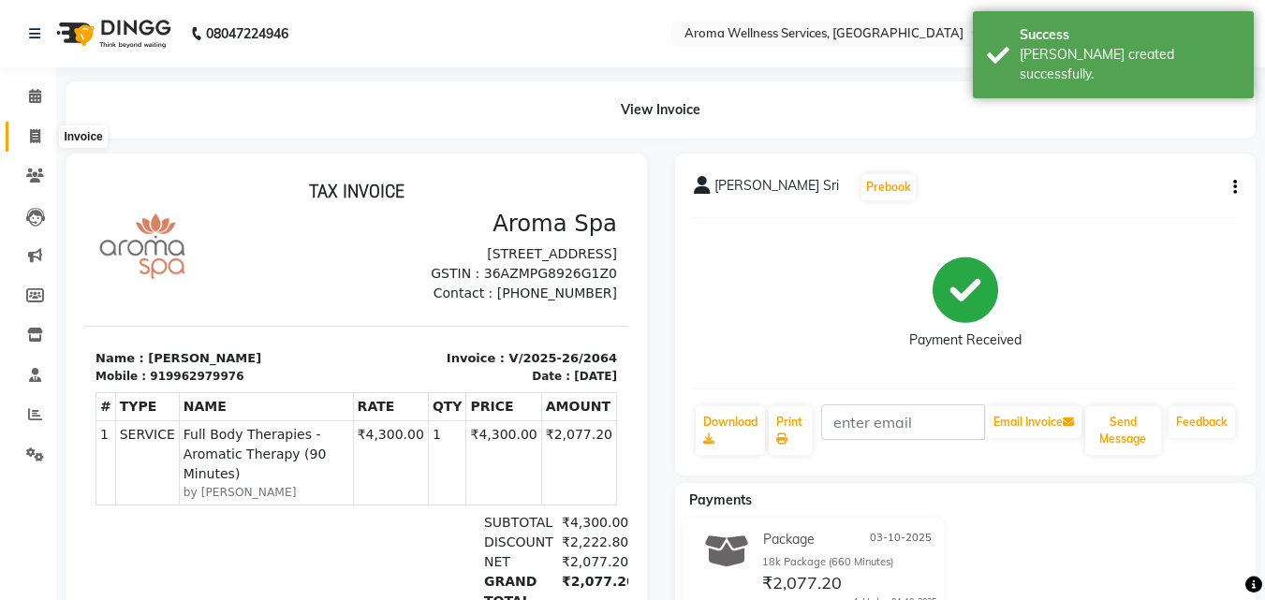
click at [48, 137] on span at bounding box center [35, 137] width 33 height 22
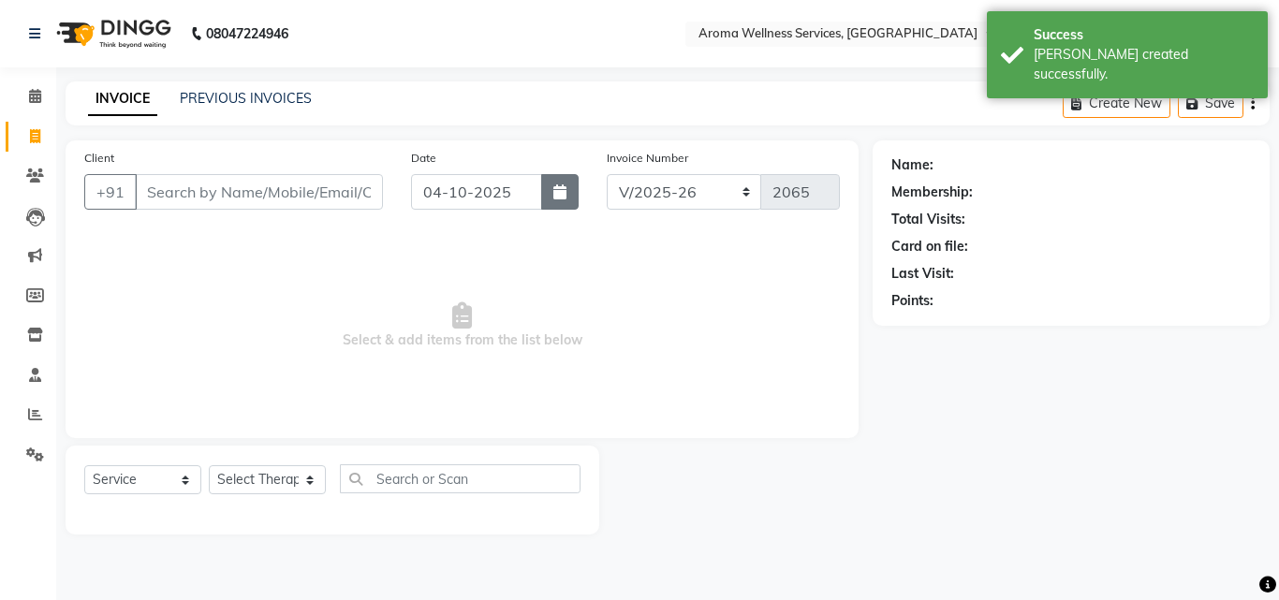
click at [550, 199] on button "button" at bounding box center [559, 192] width 37 height 36
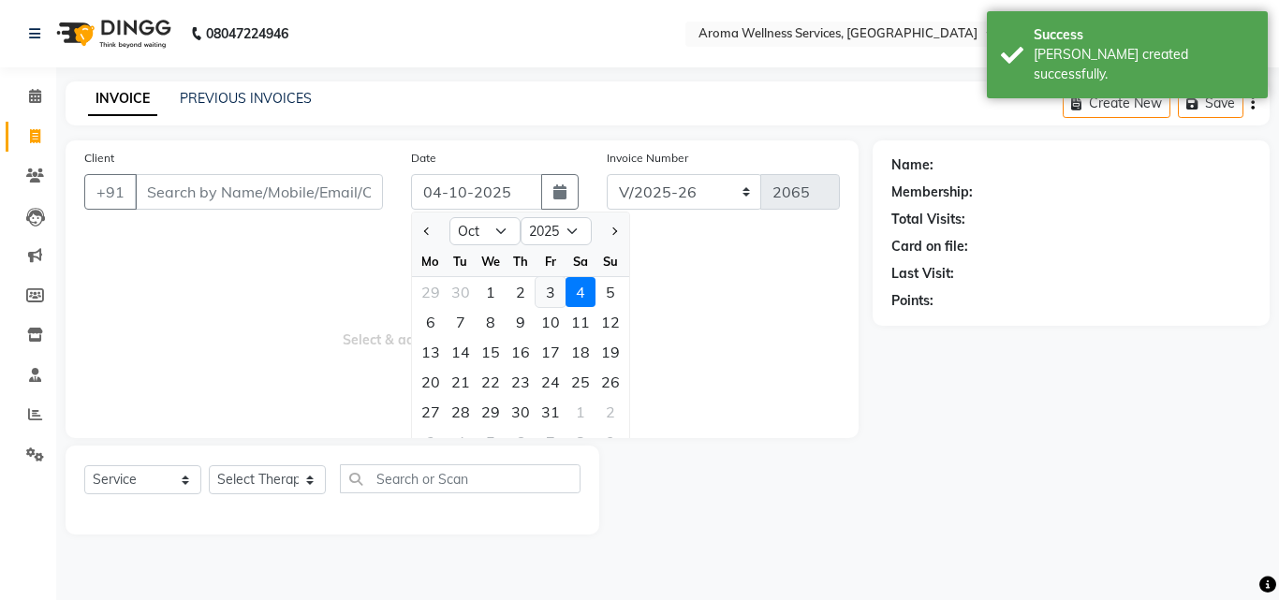
click at [551, 288] on div "3" at bounding box center [550, 292] width 30 height 30
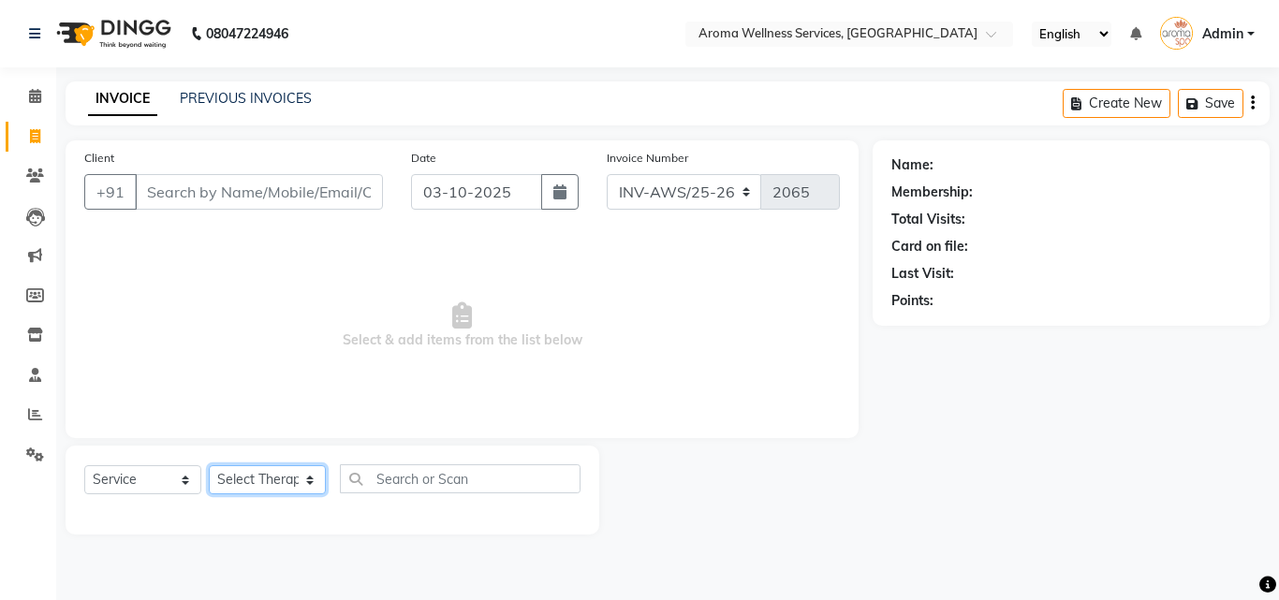
click at [312, 478] on select "Select Therapist [PERSON_NAME] [PERSON_NAME] Miss. Duhpuii [PERSON_NAME] Miss. …" at bounding box center [267, 479] width 117 height 29
click at [209, 465] on select "Select Therapist [PERSON_NAME] [PERSON_NAME] Miss. Duhpuii [PERSON_NAME] Miss. …" at bounding box center [267, 479] width 117 height 29
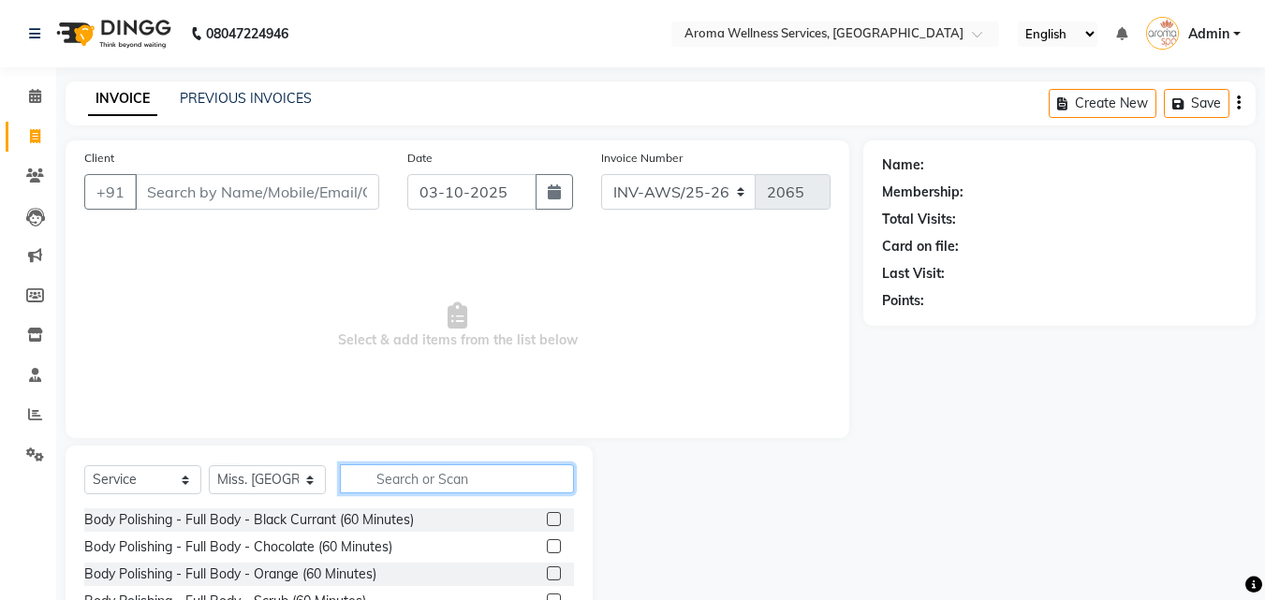
click at [423, 483] on input "text" at bounding box center [457, 478] width 234 height 29
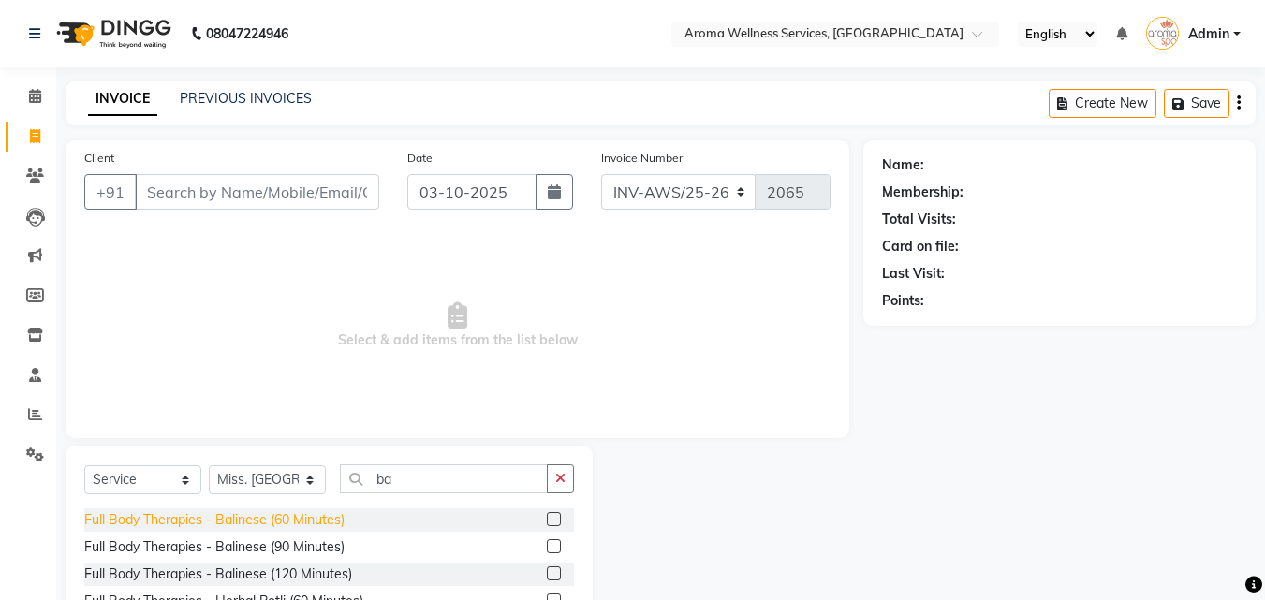
click at [329, 512] on div "Full Body Therapies - Balinese (60 Minutes)" at bounding box center [214, 520] width 260 height 20
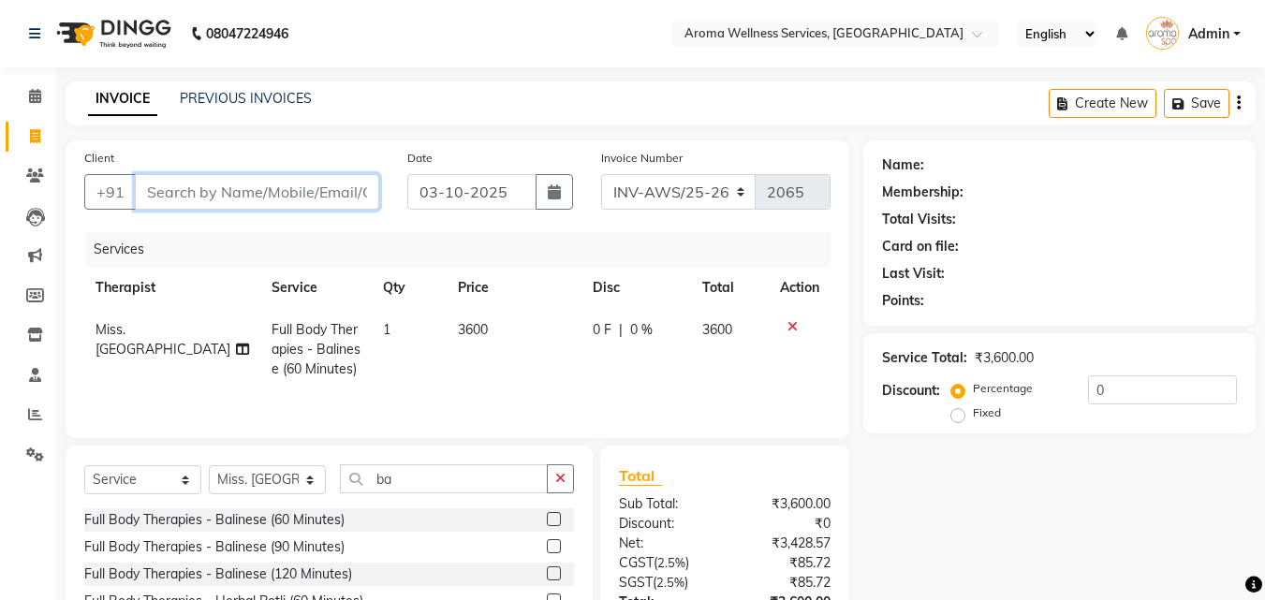
click at [292, 186] on input "Client" at bounding box center [257, 192] width 244 height 36
paste input "9833921338"
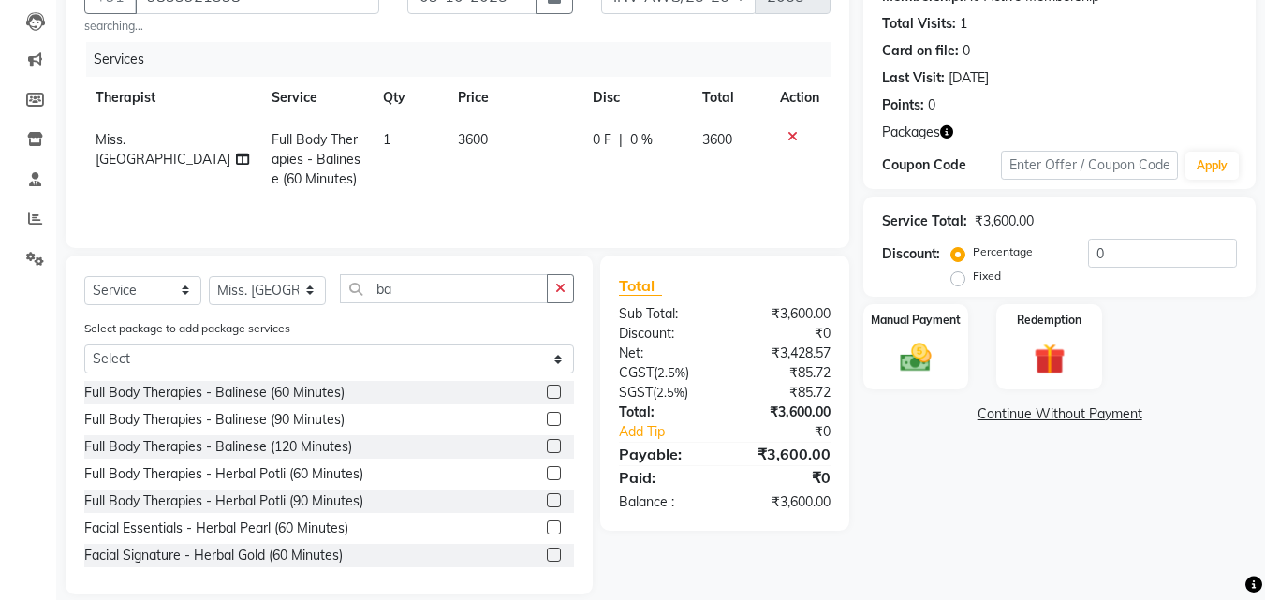
scroll to position [218, 0]
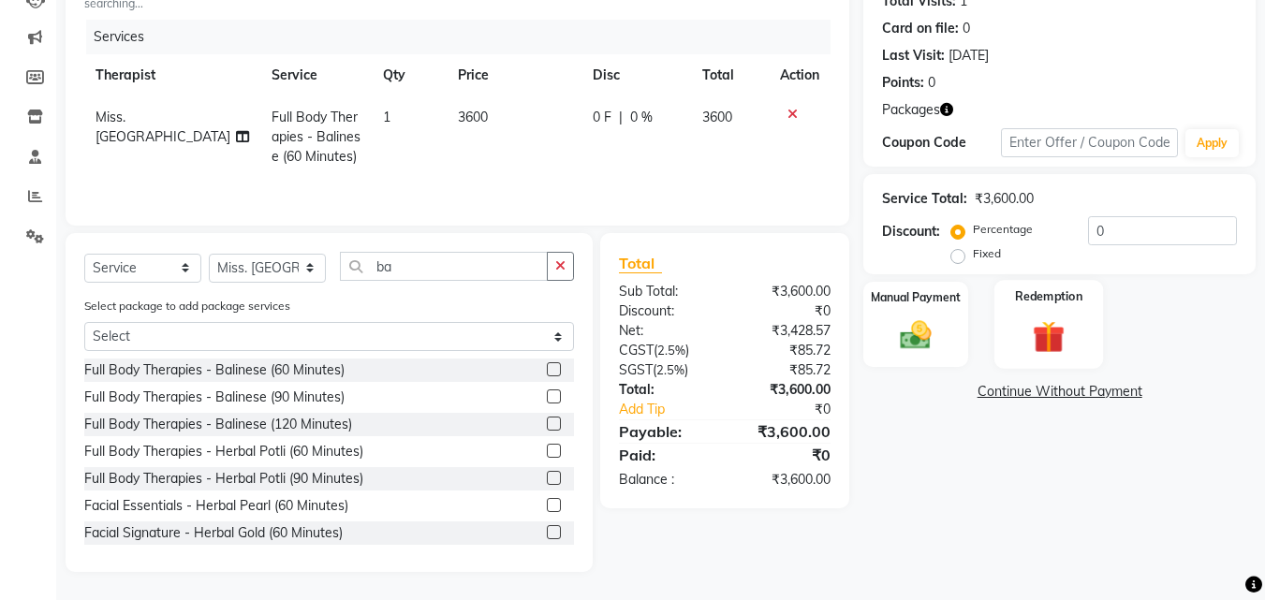
click at [1067, 336] on img at bounding box center [1048, 336] width 52 height 40
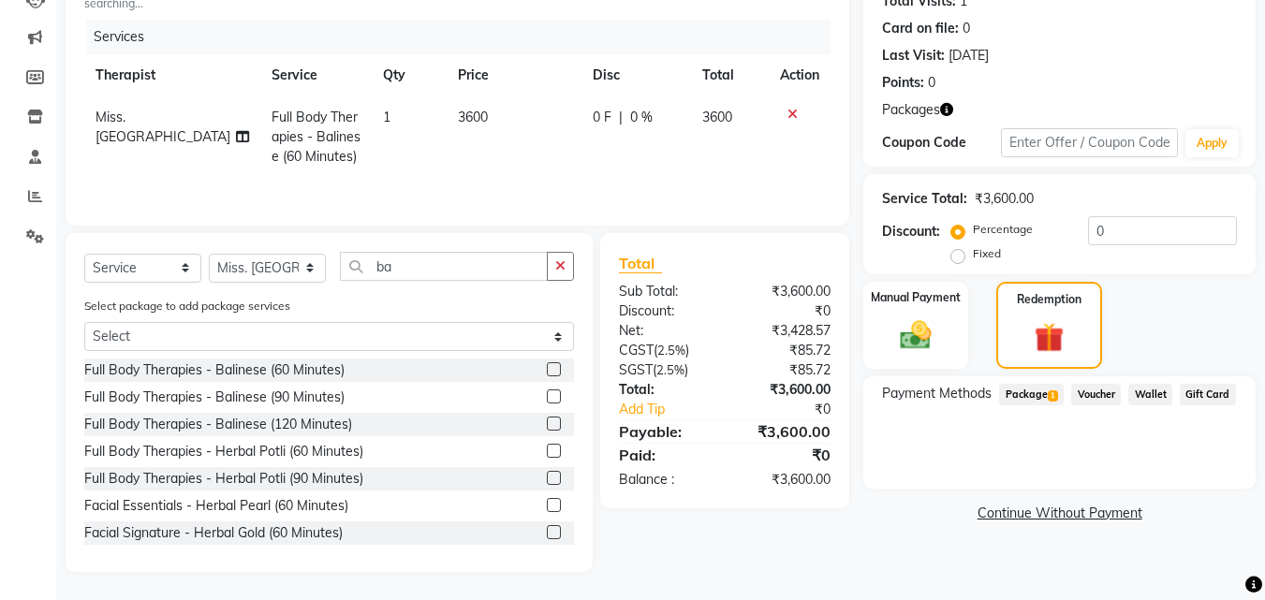
click at [1060, 387] on span "Package 1" at bounding box center [1031, 395] width 65 height 22
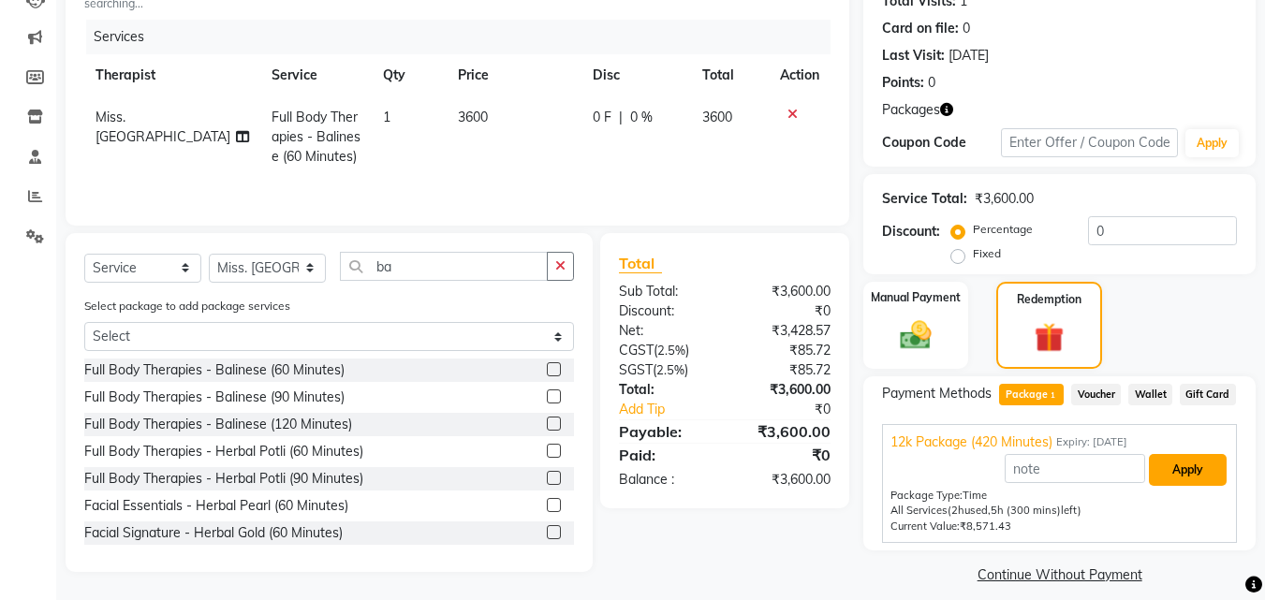
click at [1199, 477] on button "Apply" at bounding box center [1187, 470] width 78 height 32
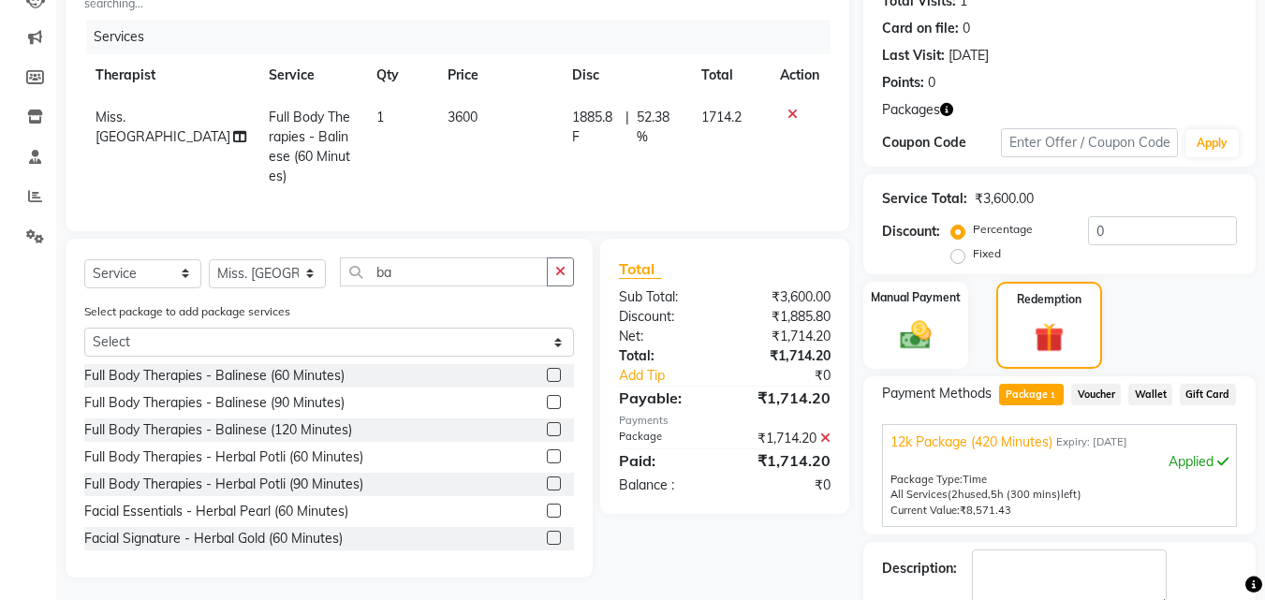
scroll to position [298, 0]
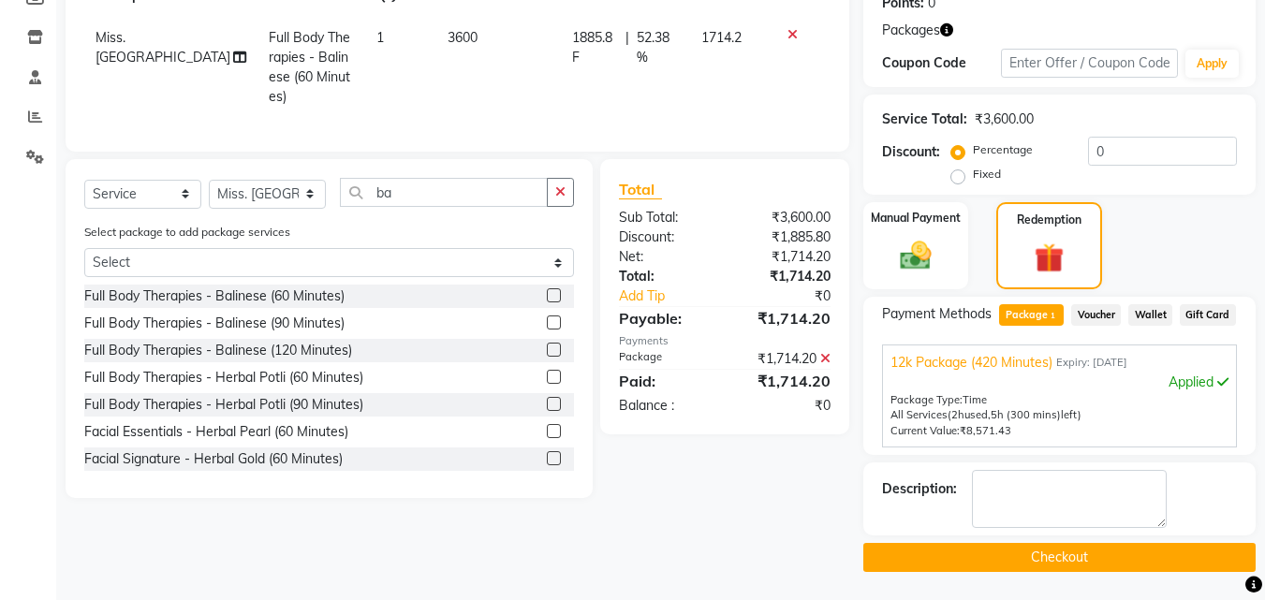
click at [1157, 546] on button "Checkout" at bounding box center [1059, 557] width 392 height 29
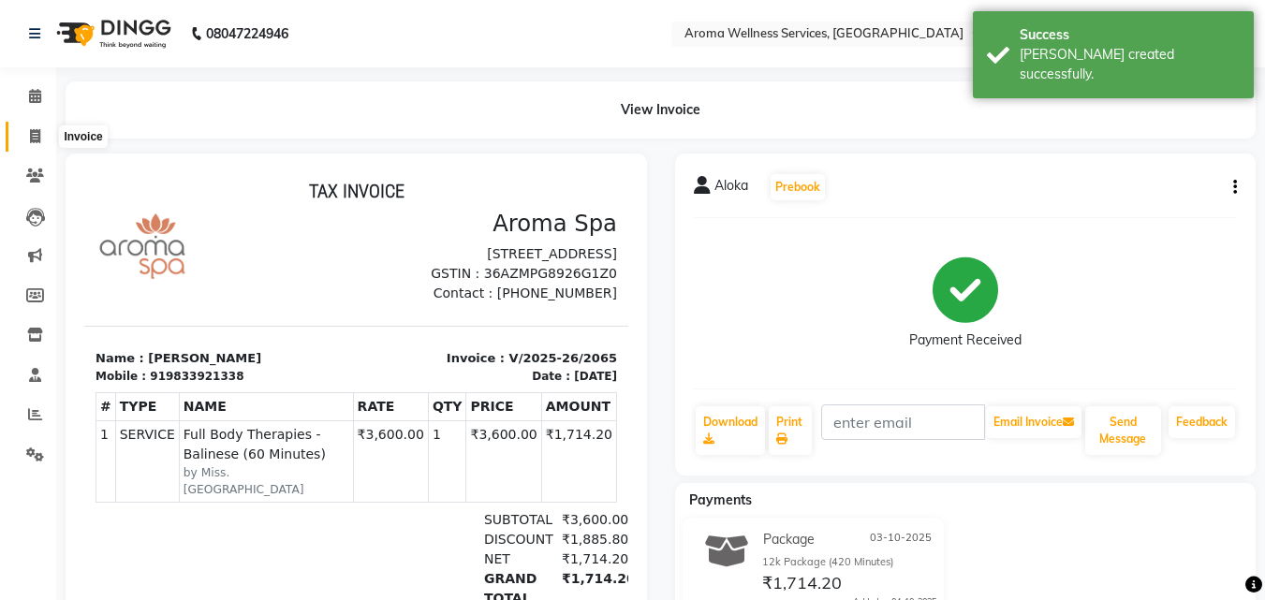
click at [31, 129] on icon at bounding box center [35, 136] width 10 height 14
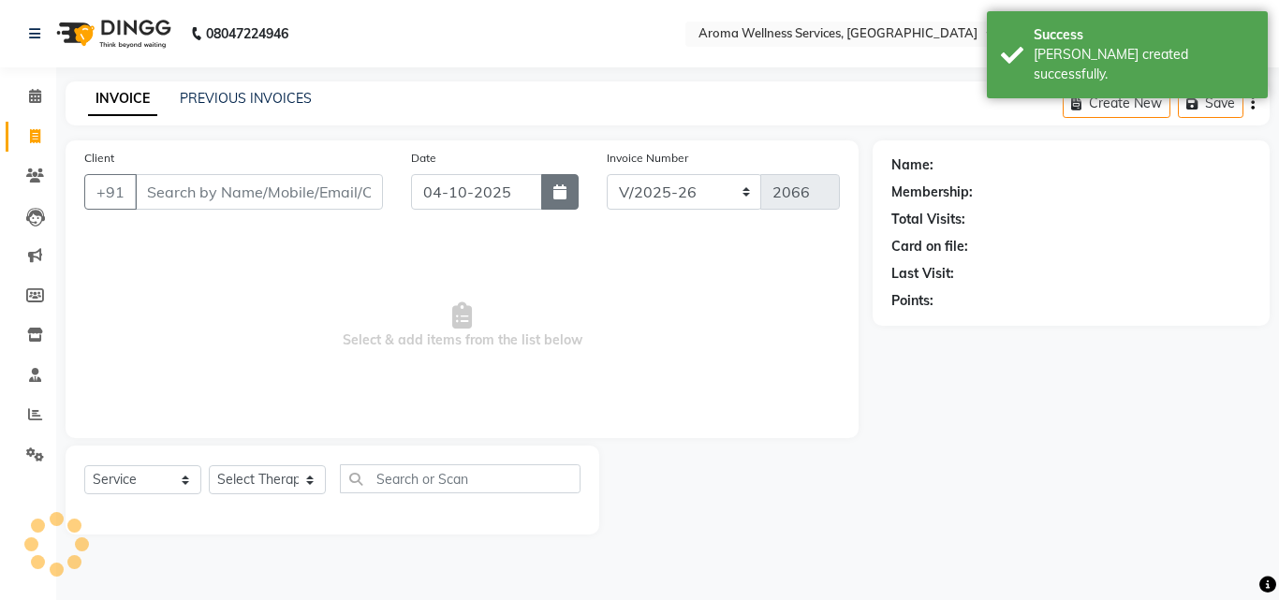
click at [566, 194] on icon "button" at bounding box center [559, 191] width 13 height 15
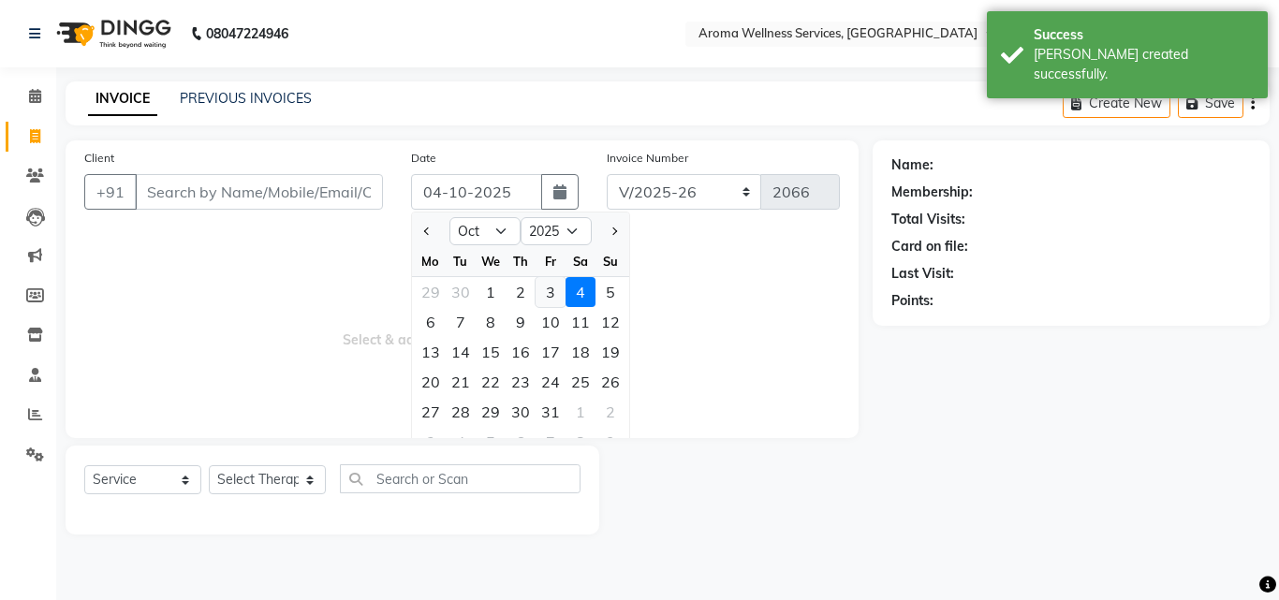
click at [555, 280] on div "3" at bounding box center [550, 292] width 30 height 30
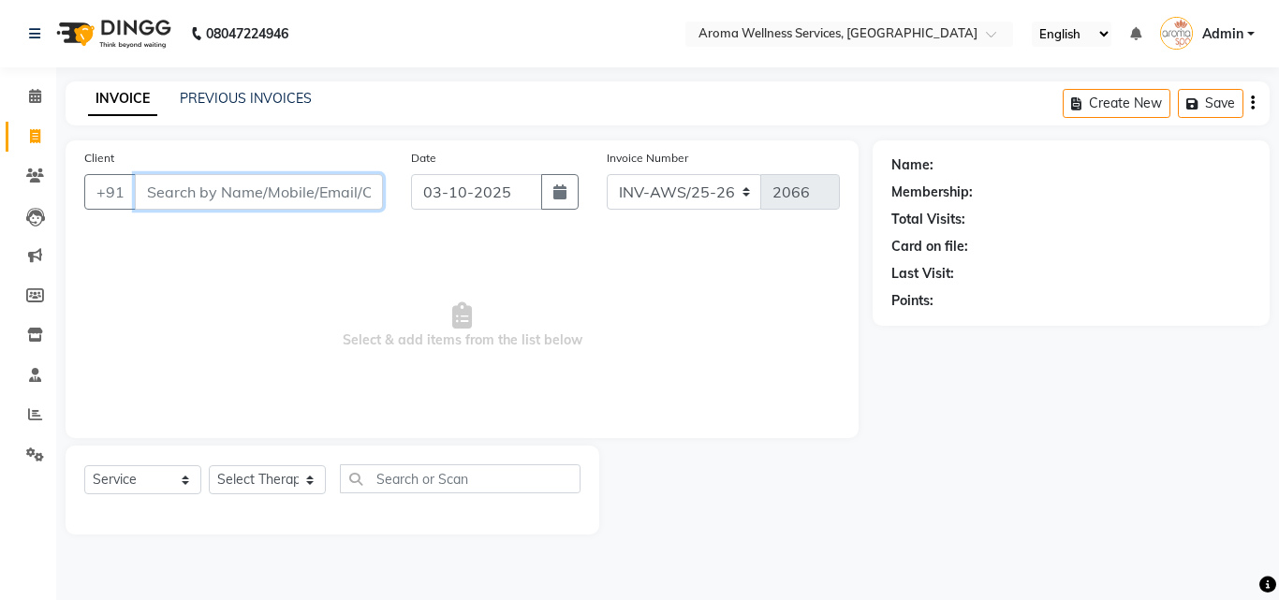
click at [312, 193] on input "Client" at bounding box center [259, 192] width 248 height 36
paste input "9966052250"
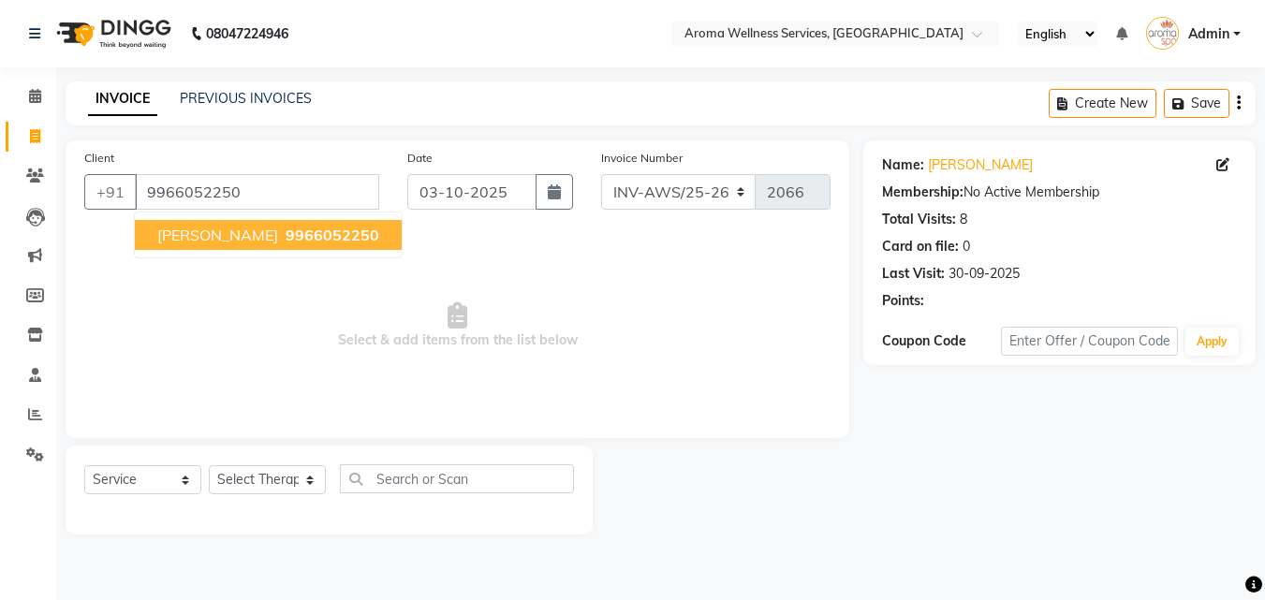
click at [318, 237] on span "9966052250" at bounding box center [332, 235] width 94 height 19
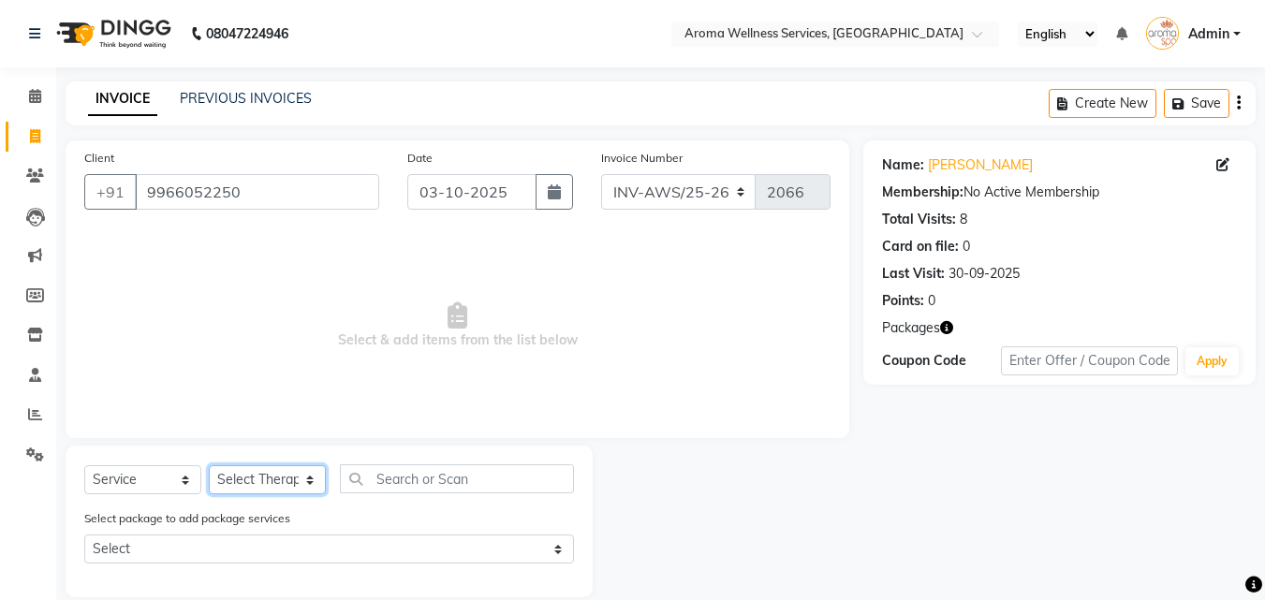
click at [312, 481] on select "Select Therapist [PERSON_NAME] [PERSON_NAME] Miss. Duhpuii [PERSON_NAME] Miss. …" at bounding box center [267, 479] width 117 height 29
click at [209, 465] on select "Select Therapist [PERSON_NAME] [PERSON_NAME] Miss. Duhpuii [PERSON_NAME] Miss. …" at bounding box center [267, 479] width 117 height 29
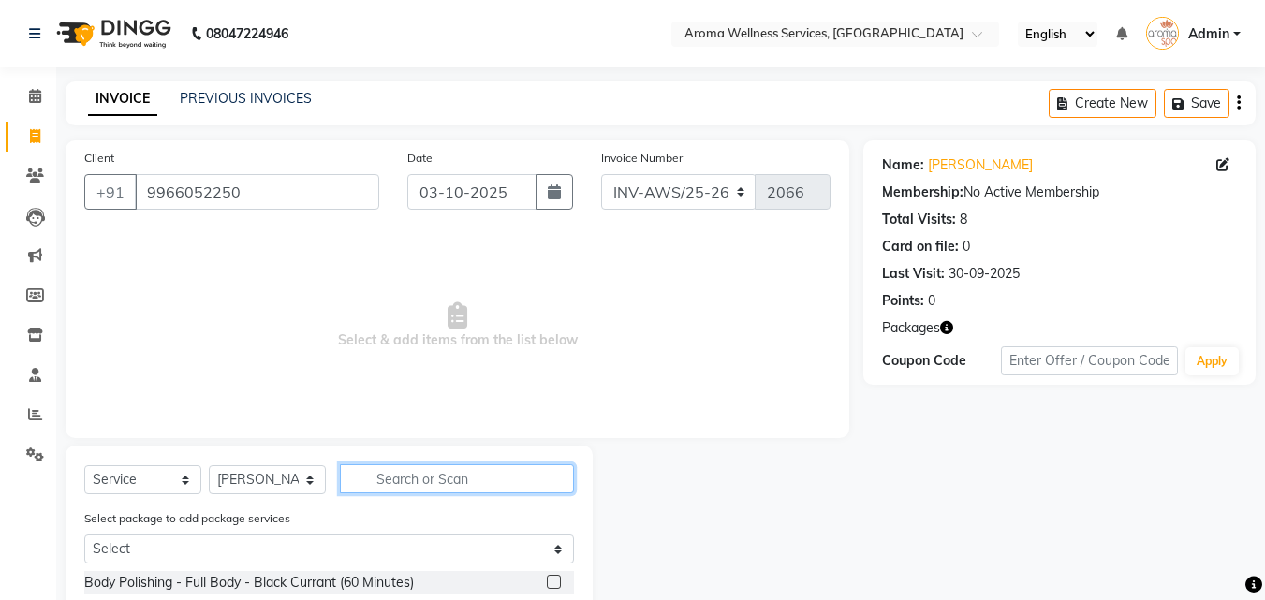
click at [392, 482] on input "text" at bounding box center [457, 478] width 234 height 29
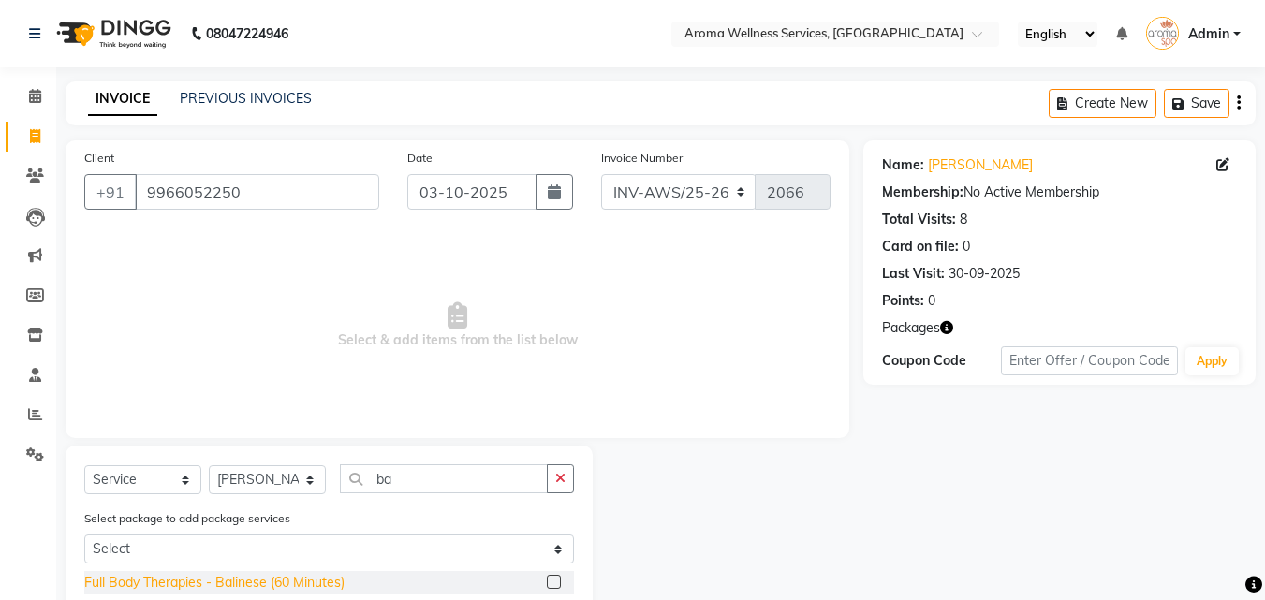
click at [334, 573] on div "Full Body Therapies - Balinese (60 Minutes)" at bounding box center [214, 583] width 260 height 20
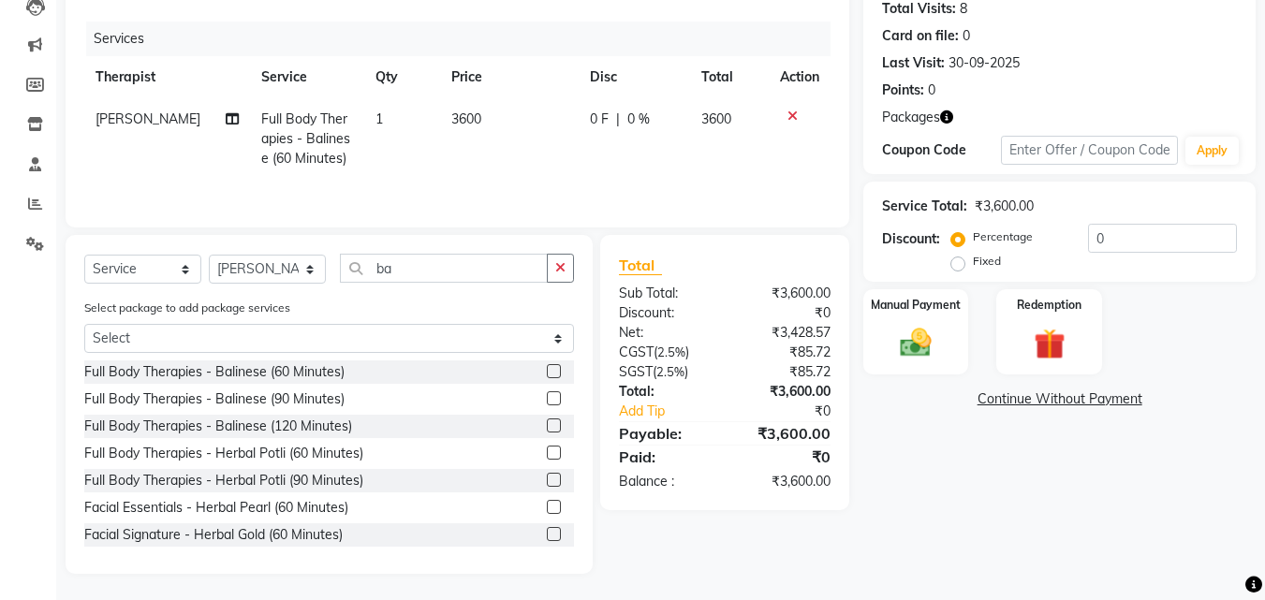
scroll to position [212, 0]
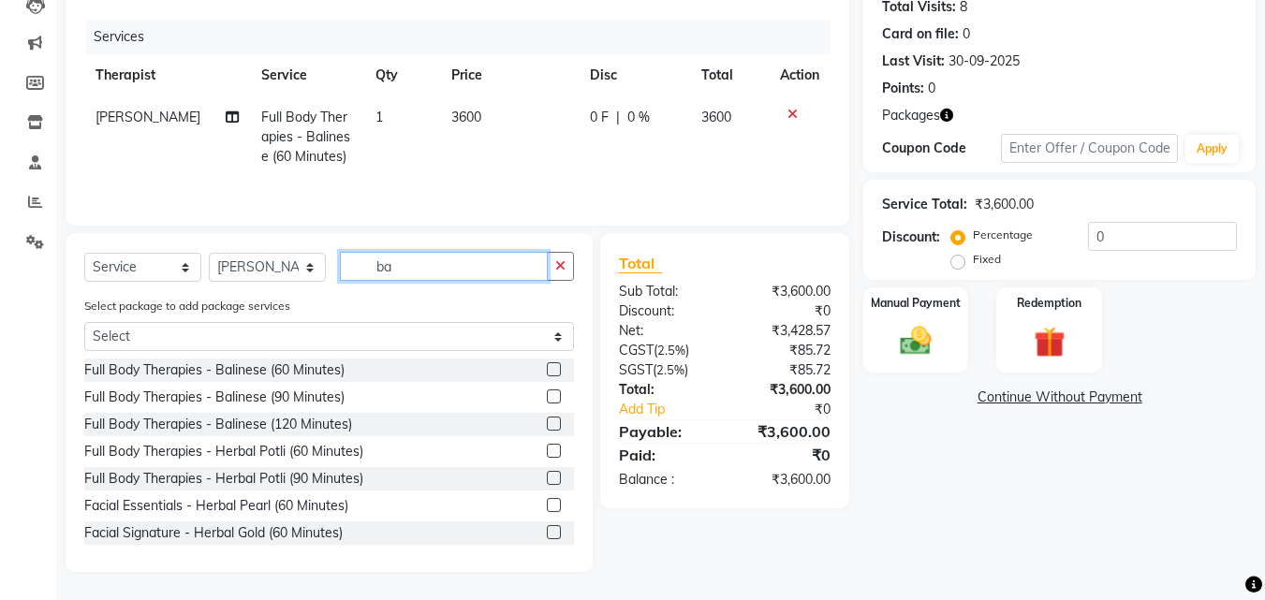
click at [456, 269] on input "ba" at bounding box center [444, 266] width 208 height 29
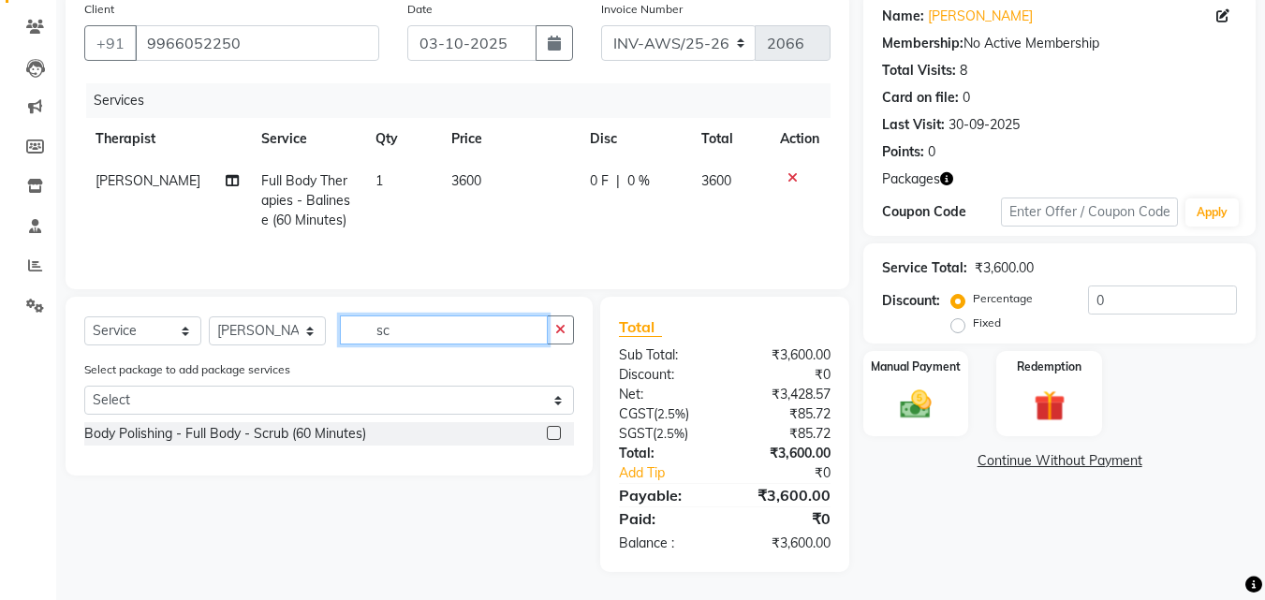
scroll to position [149, 0]
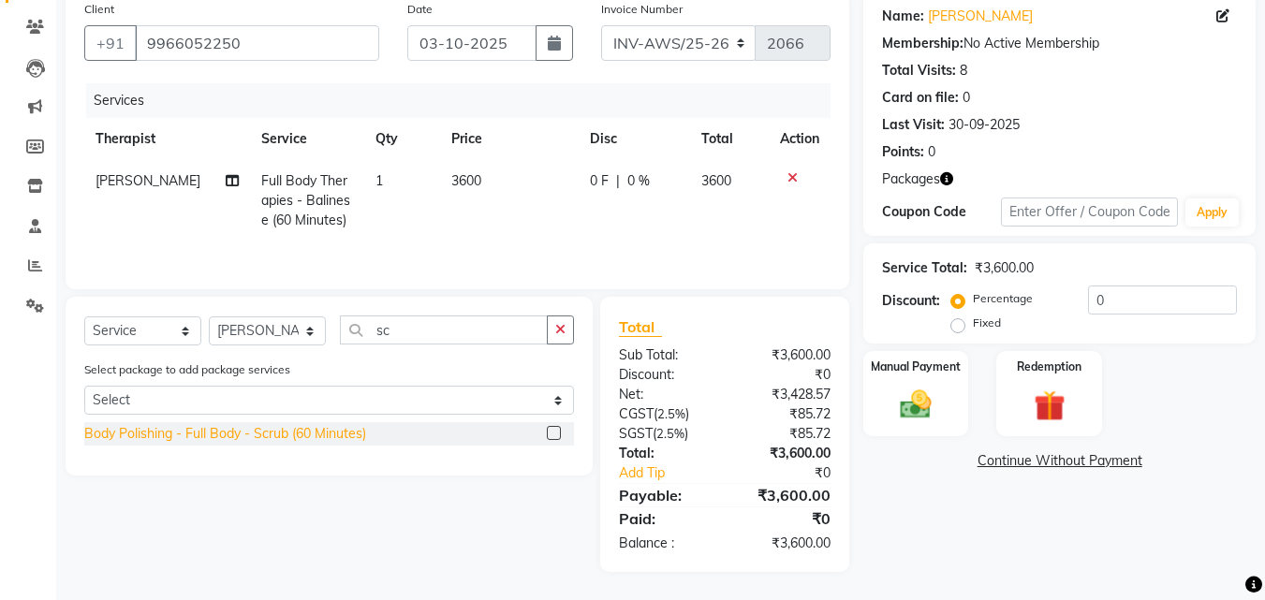
click at [325, 429] on div "Body Polishing - Full Body - Scrub (60 Minutes)" at bounding box center [225, 434] width 282 height 20
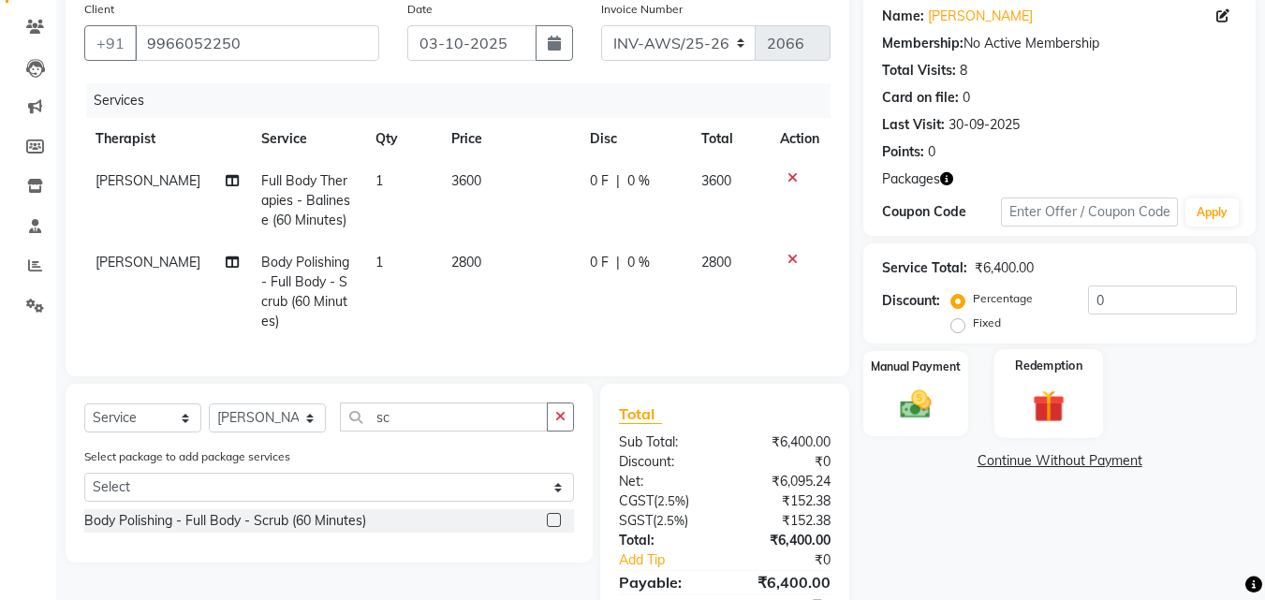
click at [1057, 411] on img at bounding box center [1048, 406] width 52 height 40
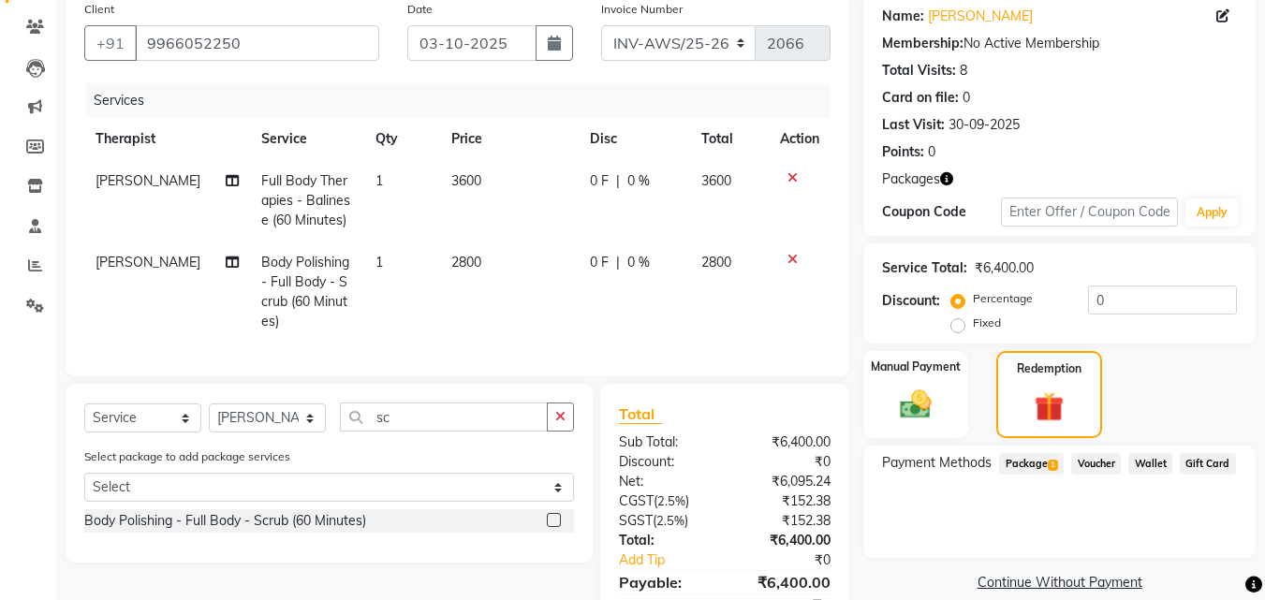
click at [1056, 468] on span "1" at bounding box center [1052, 465] width 10 height 11
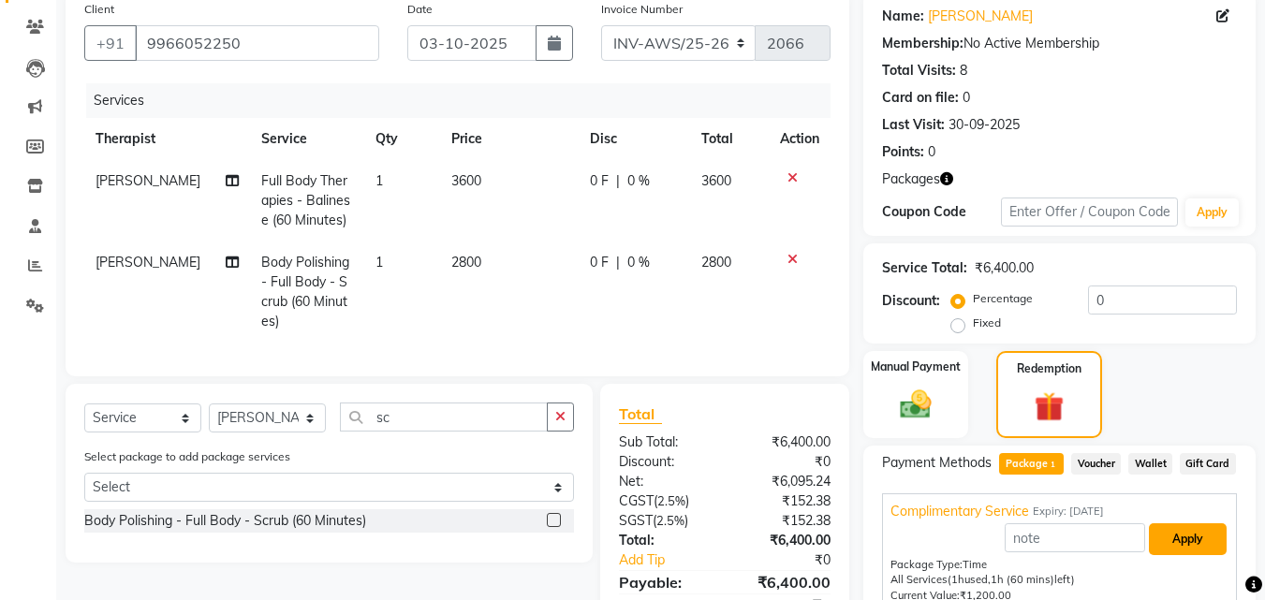
click at [1193, 536] on button "Apply" at bounding box center [1187, 539] width 78 height 32
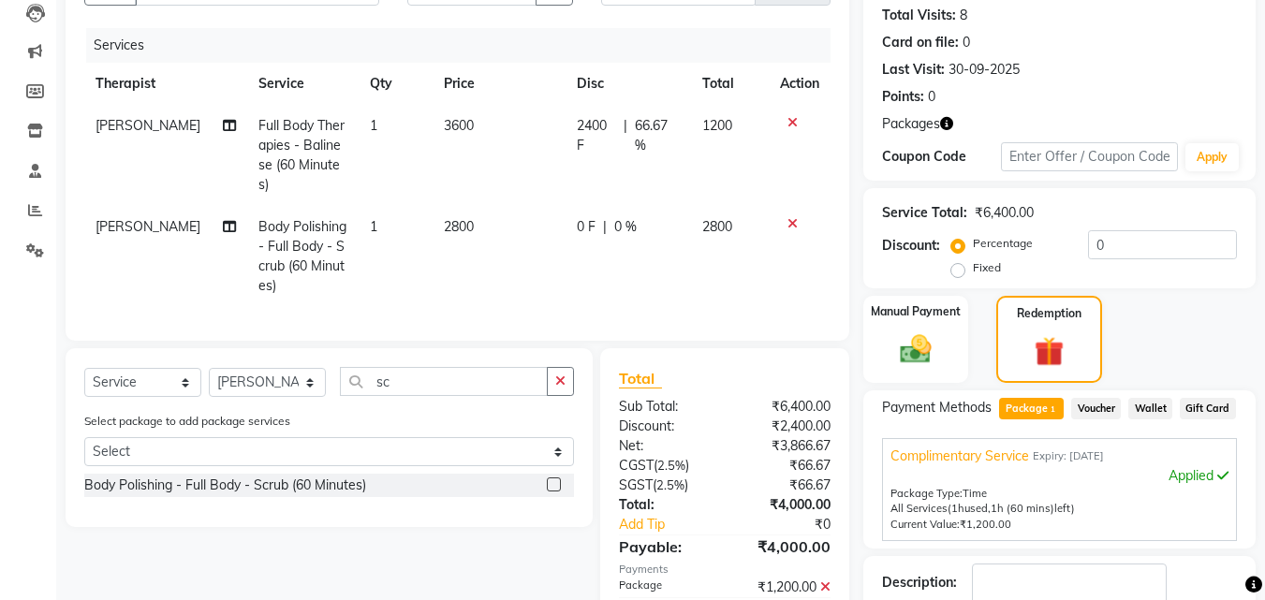
scroll to position [298, 0]
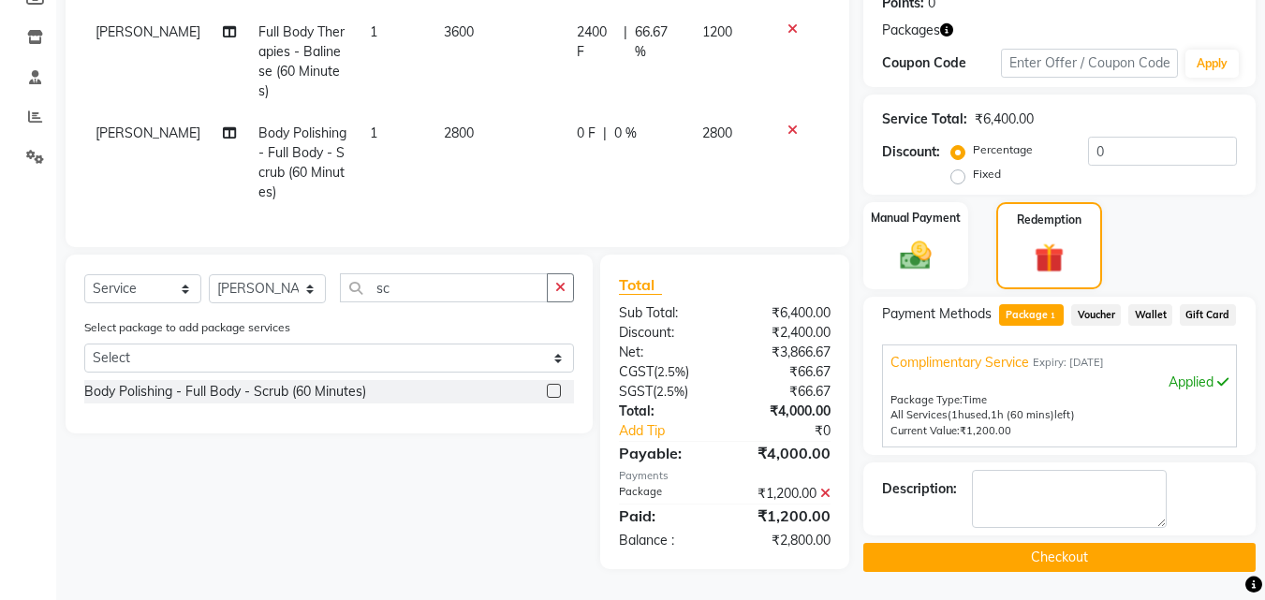
click at [791, 124] on icon at bounding box center [792, 130] width 10 height 13
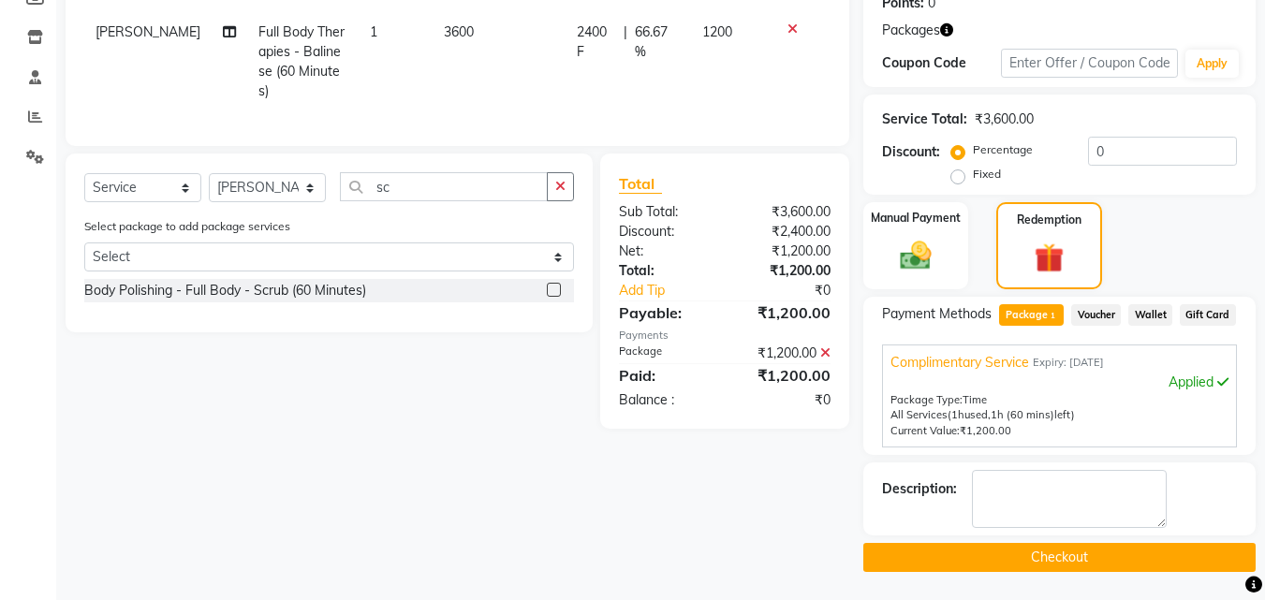
click at [791, 107] on div "Services Therapist Service Qty Price Disc Total Action [PERSON_NAME] Full Body …" at bounding box center [457, 30] width 746 height 193
click at [791, 20] on td at bounding box center [799, 61] width 62 height 101
click at [794, 29] on icon at bounding box center [792, 28] width 10 height 13
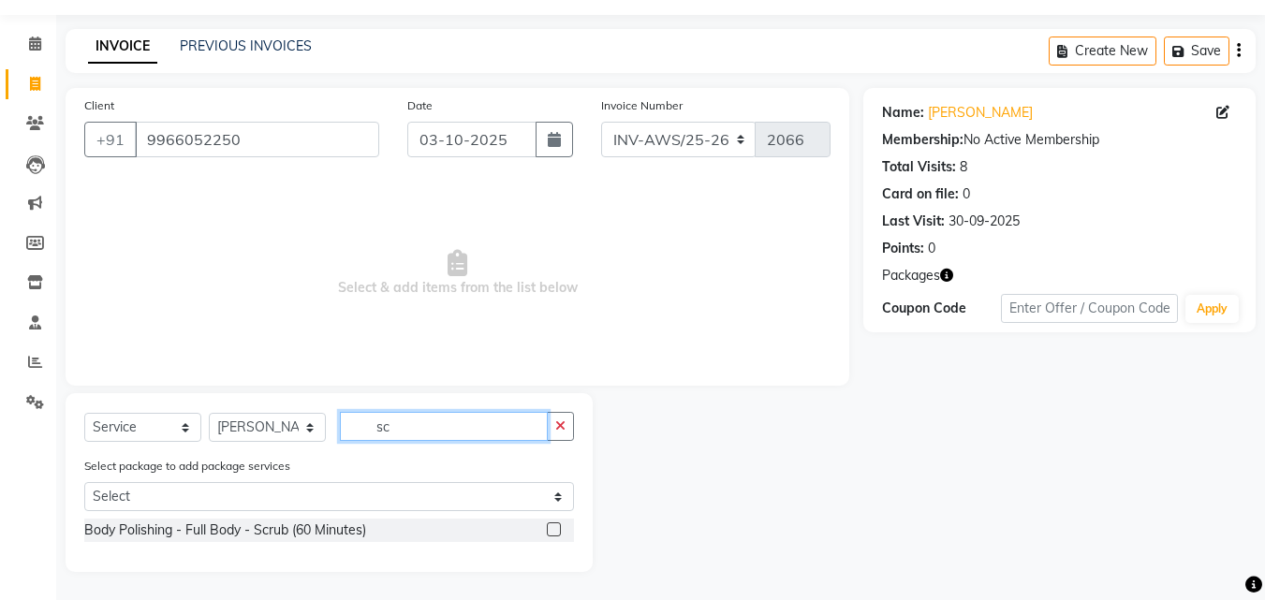
click at [402, 427] on input "sc" at bounding box center [444, 426] width 208 height 29
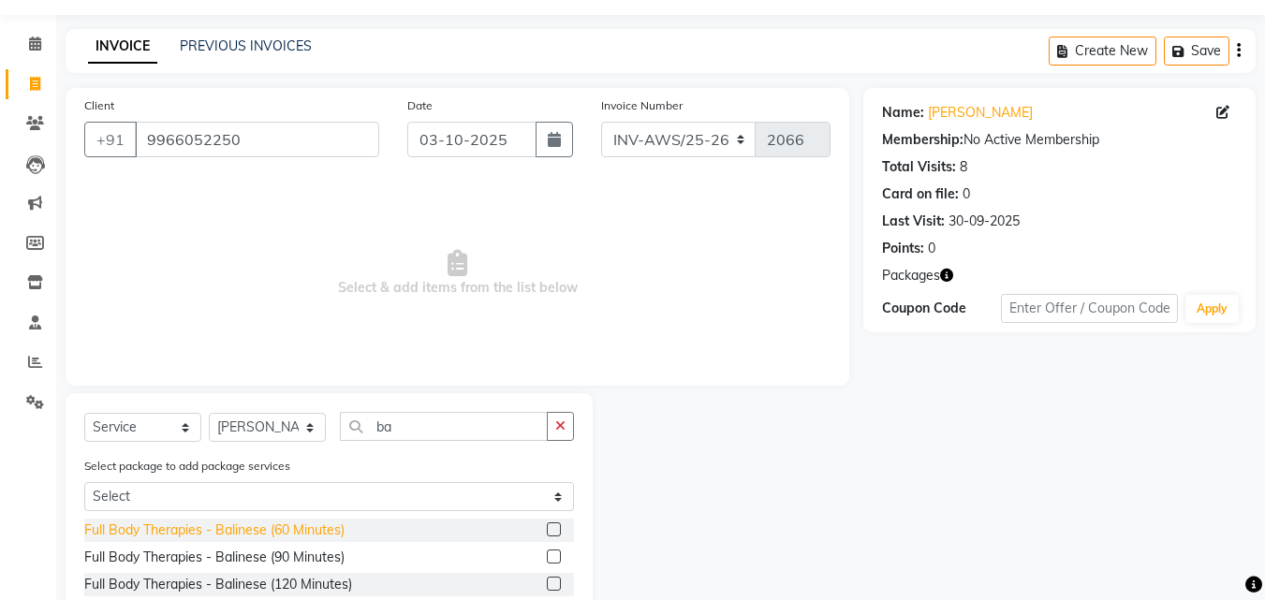
click at [266, 530] on div "Full Body Therapies - Balinese (60 Minutes)" at bounding box center [214, 530] width 260 height 20
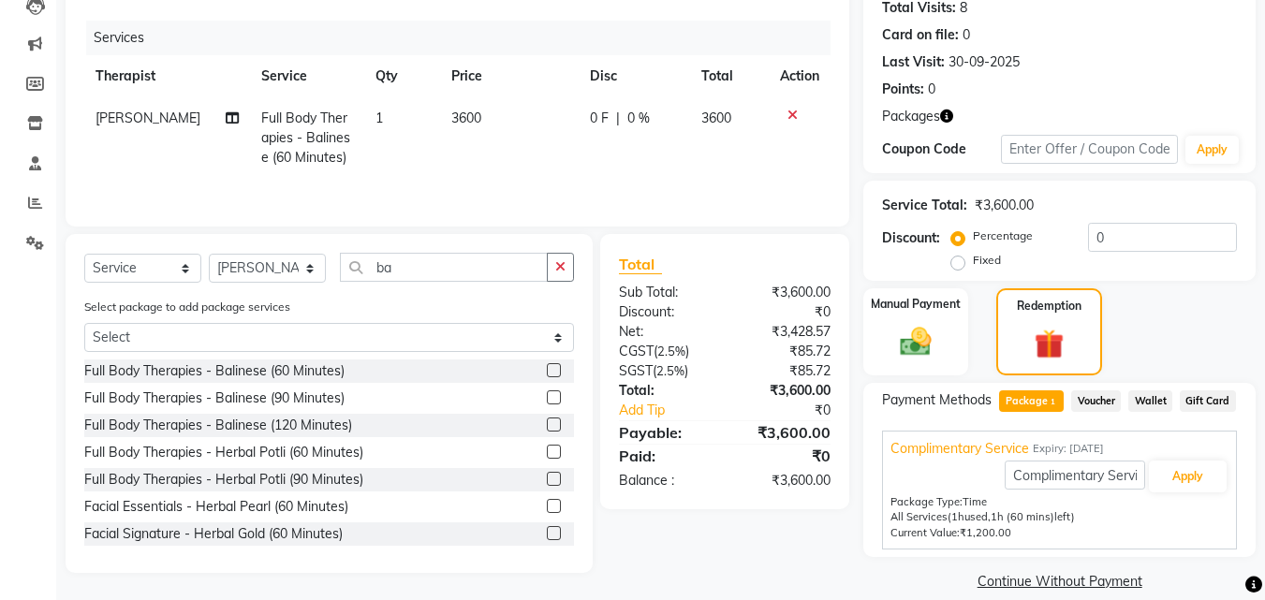
scroll to position [235, 0]
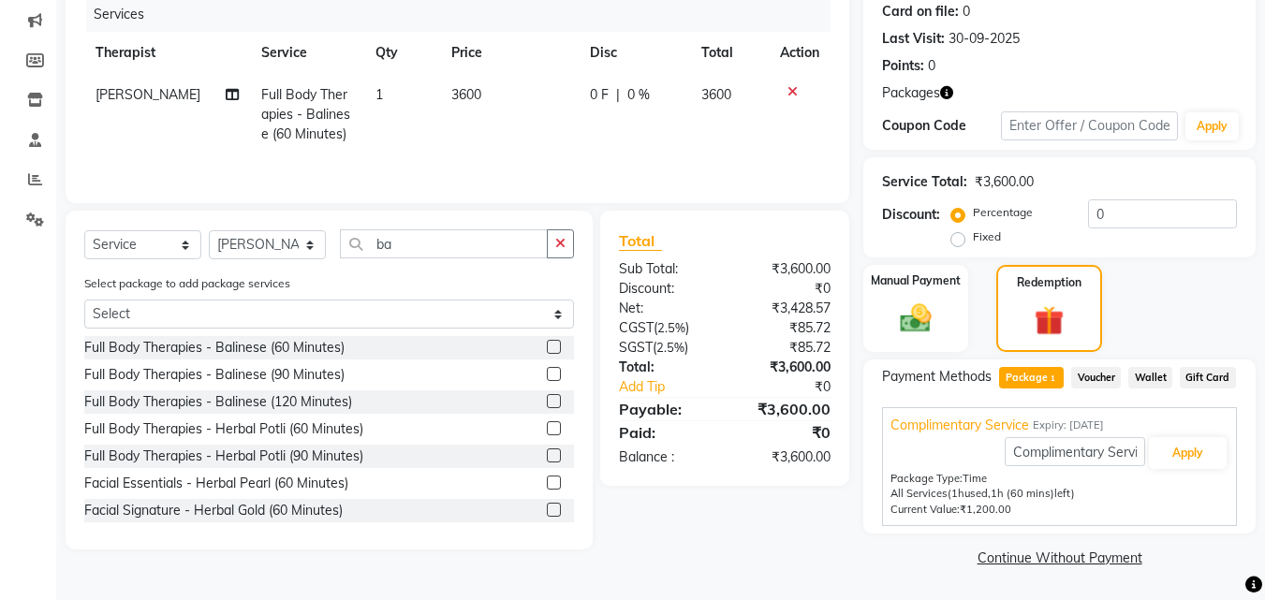
click at [1042, 376] on span "Package 1" at bounding box center [1031, 378] width 65 height 22
click at [1183, 449] on button "Apply" at bounding box center [1187, 453] width 78 height 32
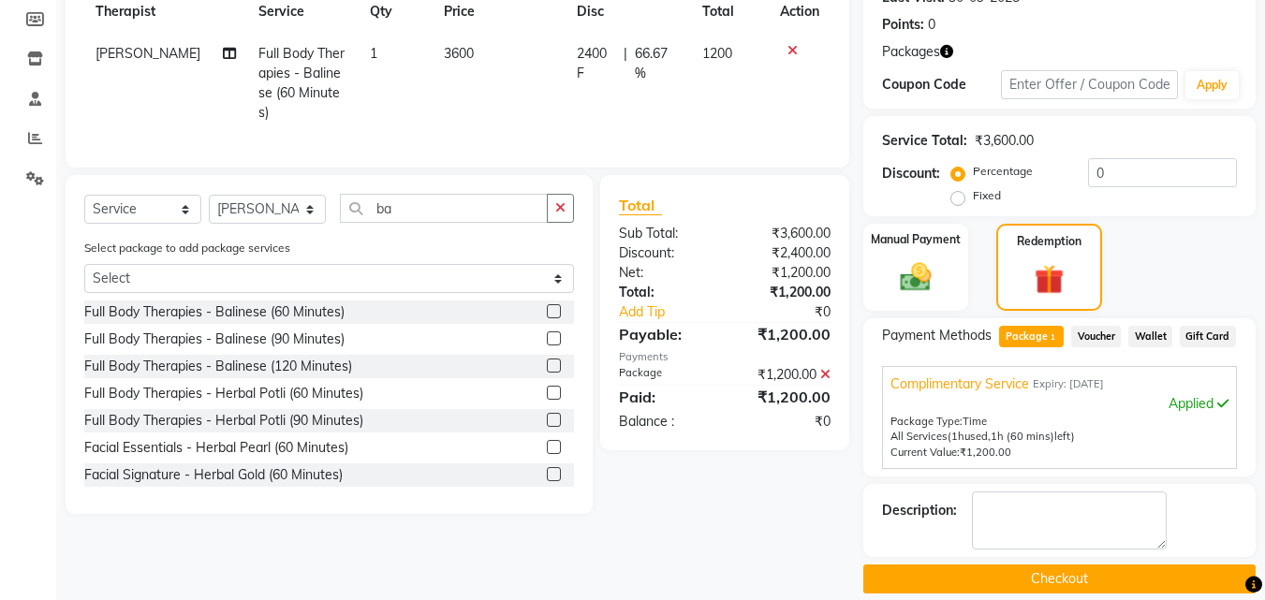
scroll to position [298, 0]
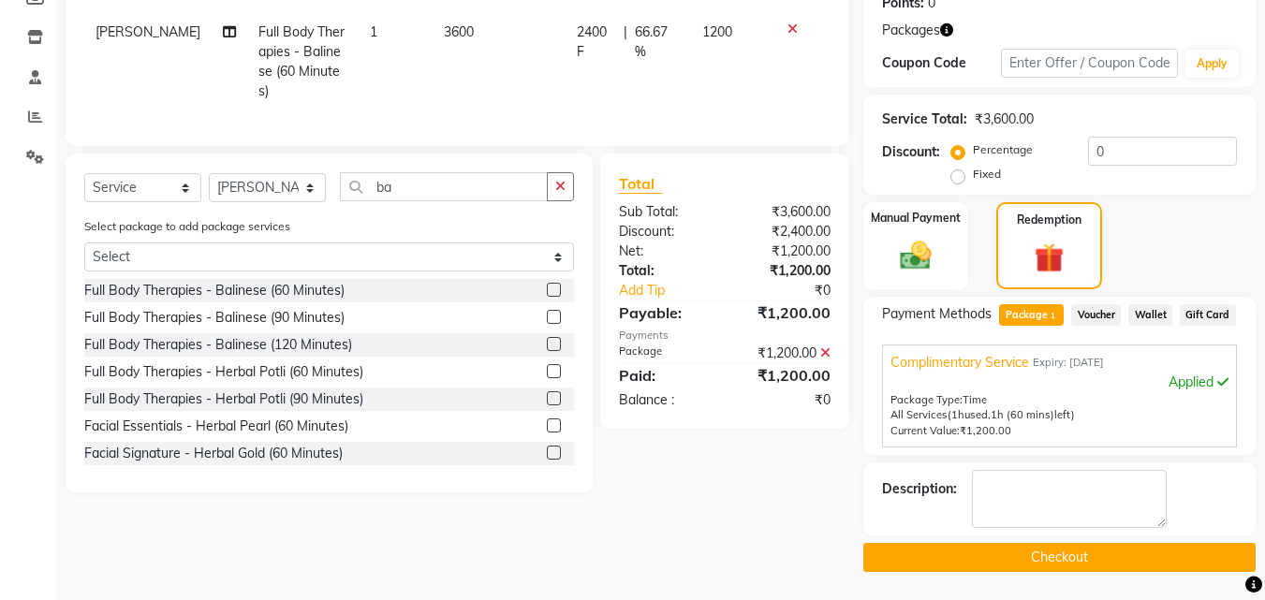
click at [1040, 557] on button "Checkout" at bounding box center [1059, 557] width 392 height 29
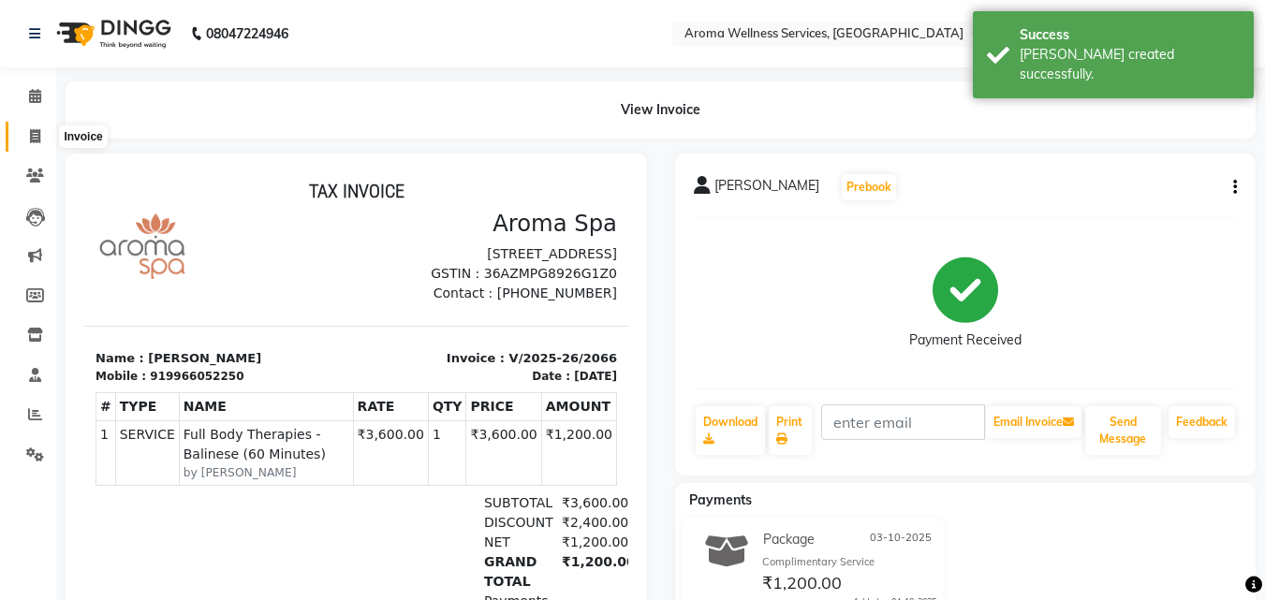
click at [28, 132] on span at bounding box center [35, 137] width 33 height 22
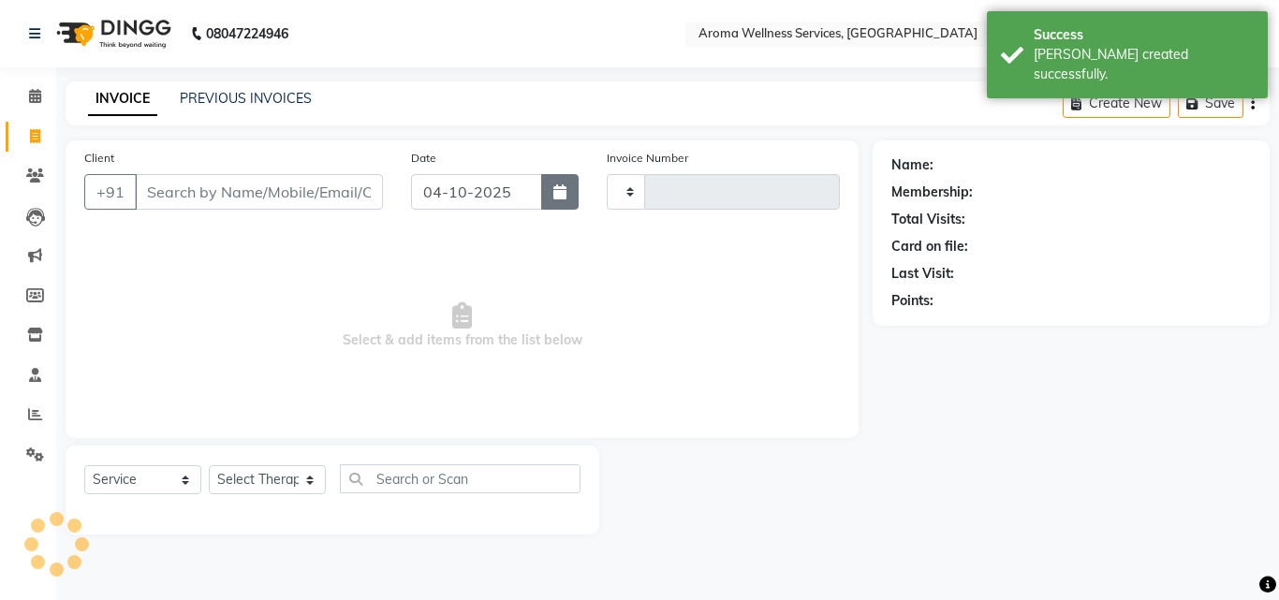
click at [568, 185] on button "button" at bounding box center [559, 192] width 37 height 36
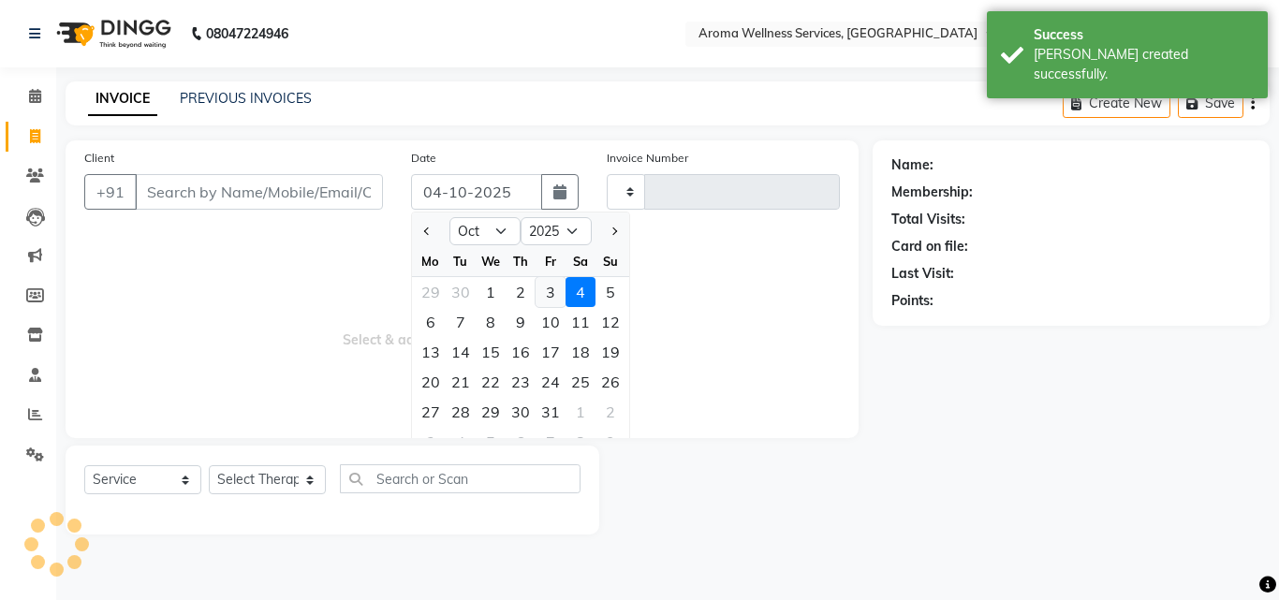
click at [552, 293] on div "3" at bounding box center [550, 292] width 30 height 30
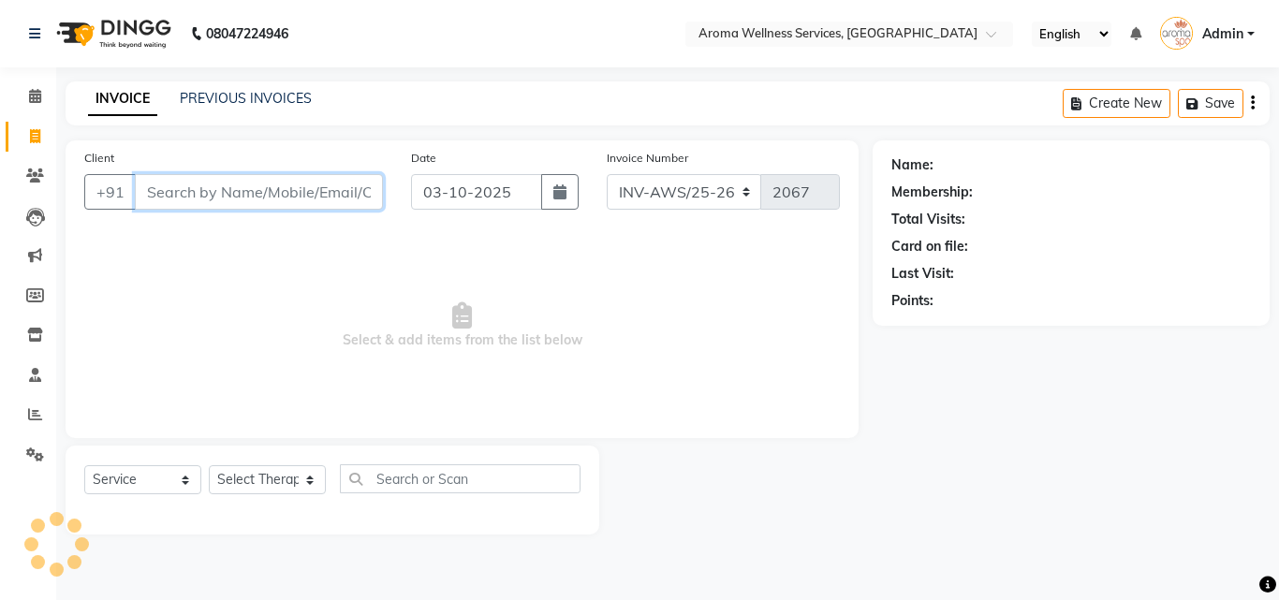
click at [290, 184] on input "Client" at bounding box center [259, 192] width 248 height 36
paste input "9966052250"
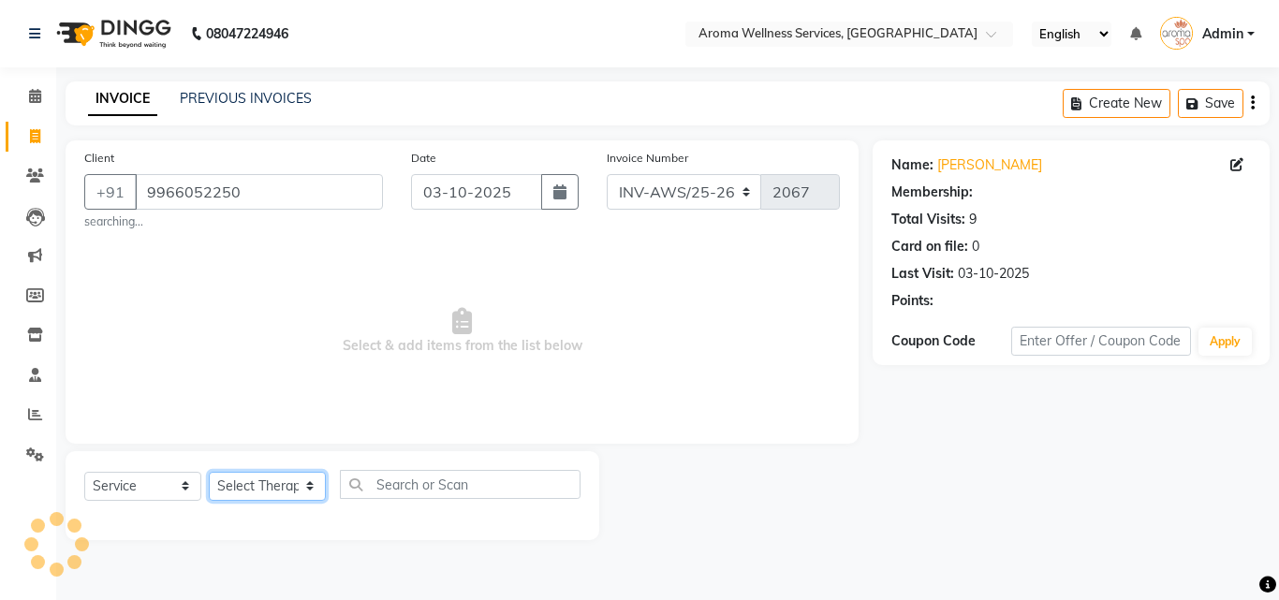
click at [306, 486] on select "Select Therapist" at bounding box center [267, 486] width 117 height 29
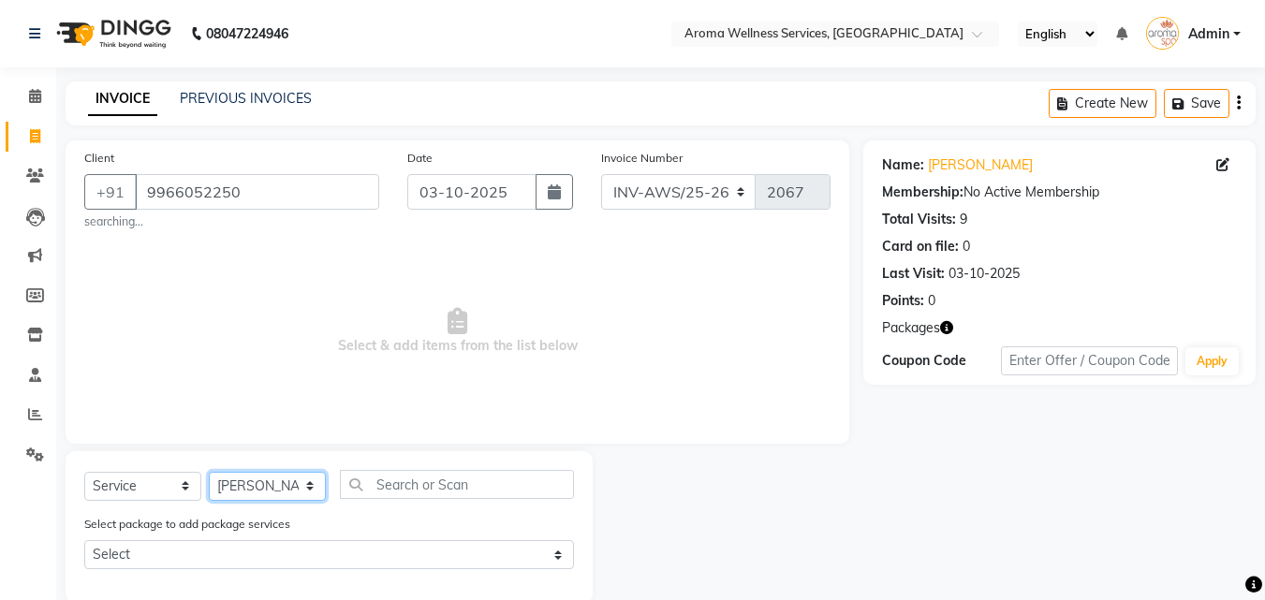
click at [209, 472] on select "Select Therapist [PERSON_NAME] [PERSON_NAME] Miss. Duhpuii [PERSON_NAME] Miss. …" at bounding box center [267, 486] width 117 height 29
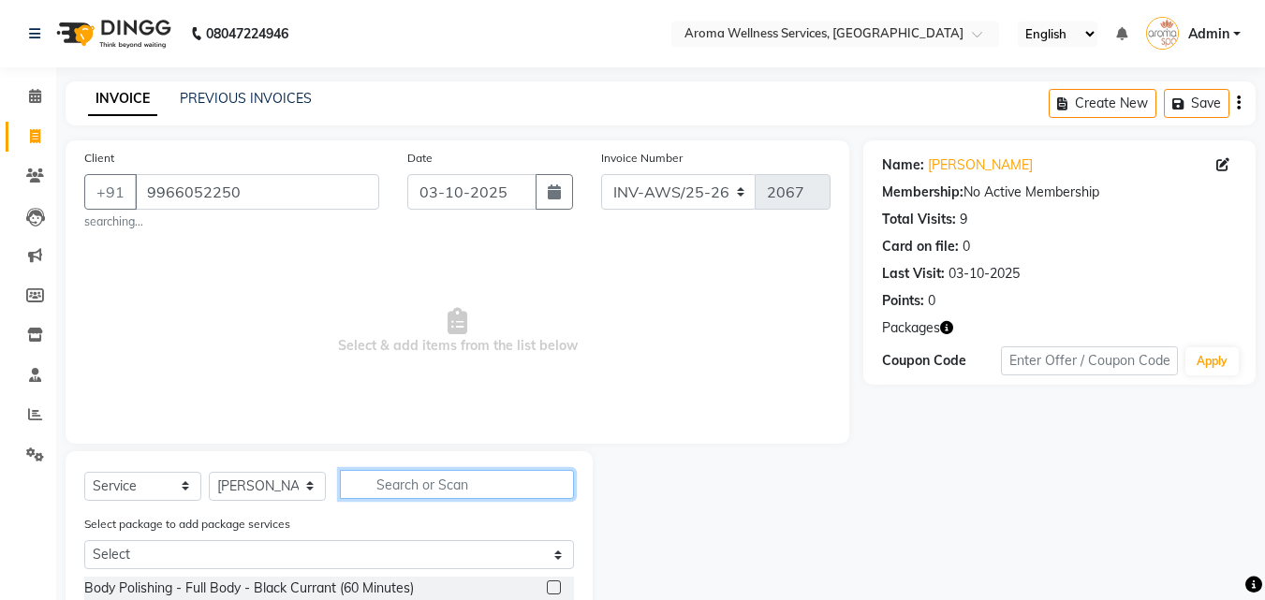
click at [428, 482] on input "text" at bounding box center [457, 484] width 234 height 29
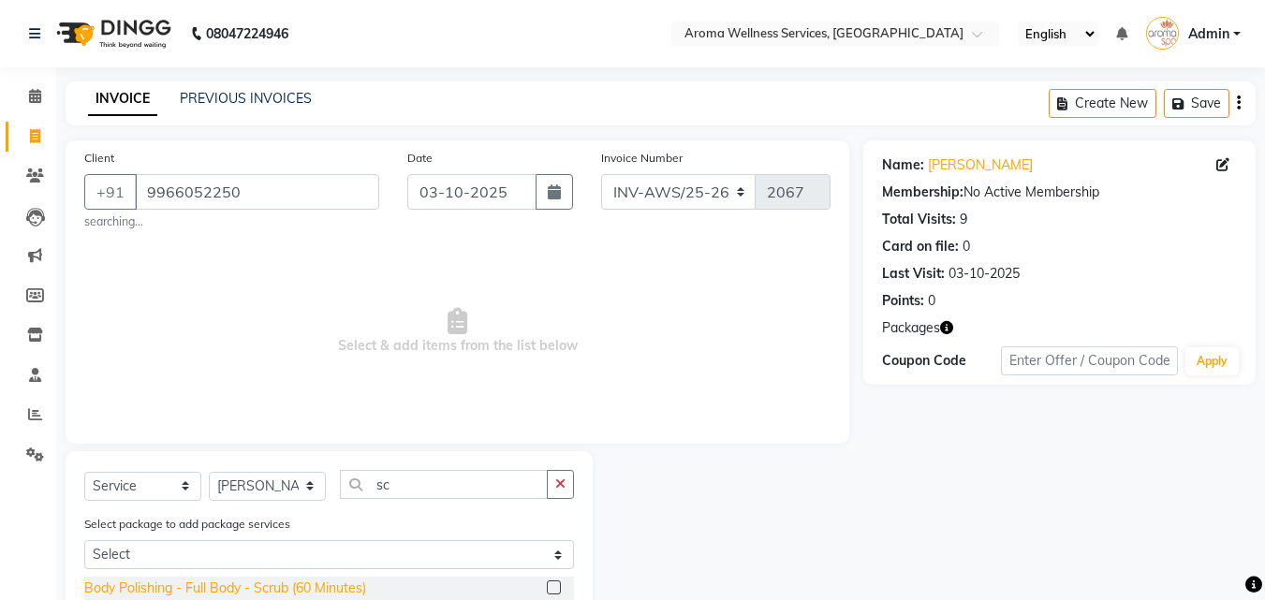
click at [358, 588] on div "Body Polishing - Full Body - Scrub (60 Minutes)" at bounding box center [225, 588] width 282 height 20
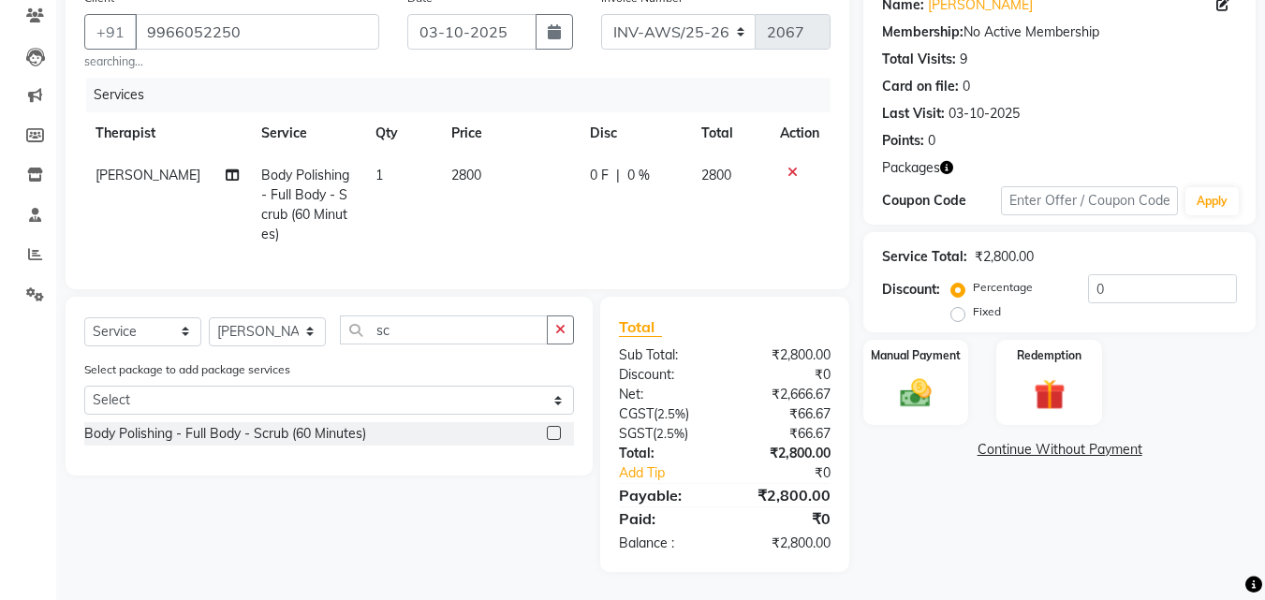
scroll to position [174, 0]
click at [1088, 274] on input "0" at bounding box center [1162, 288] width 149 height 29
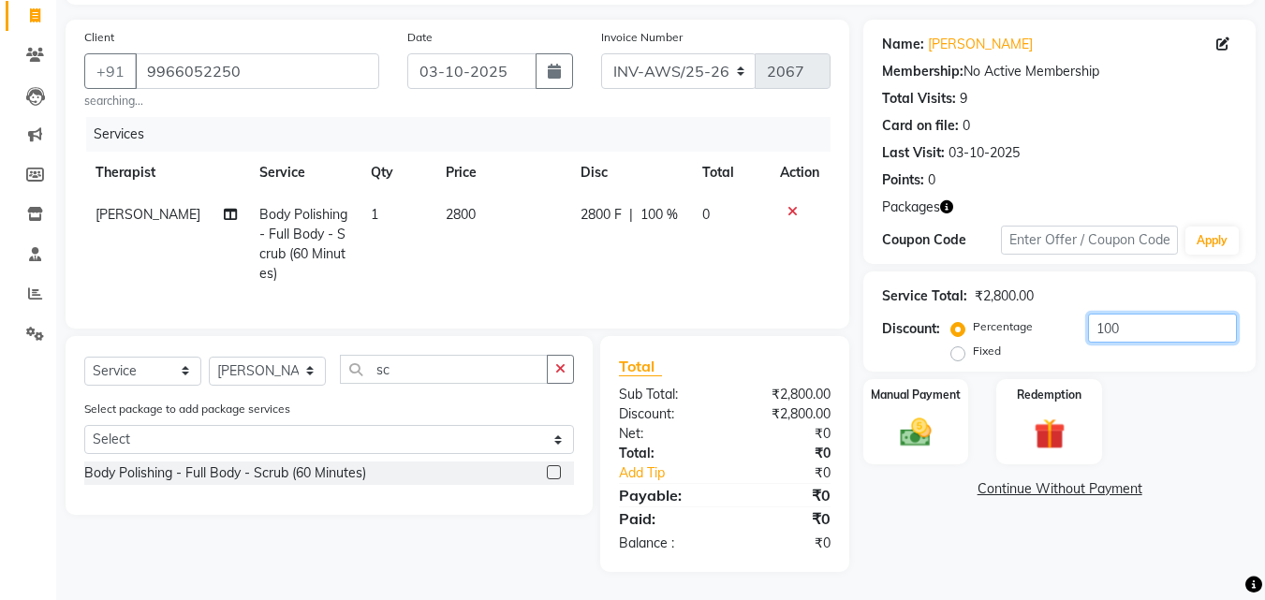
scroll to position [135, 0]
click at [1046, 414] on img at bounding box center [1048, 434] width 52 height 40
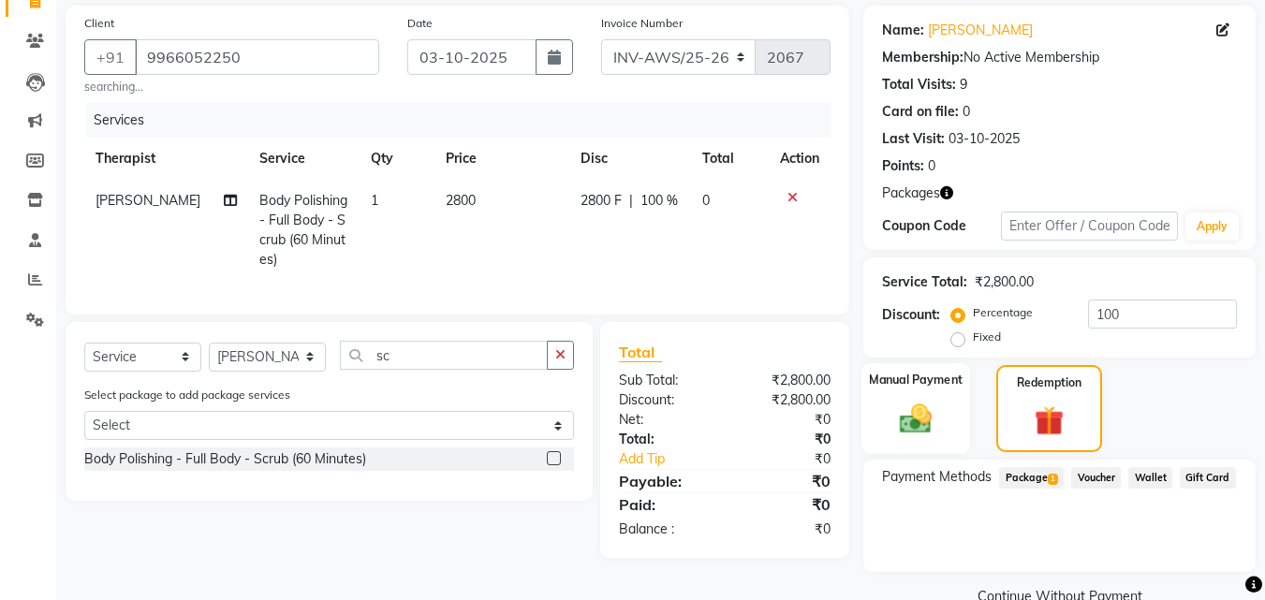
click at [940, 413] on img at bounding box center [915, 418] width 52 height 37
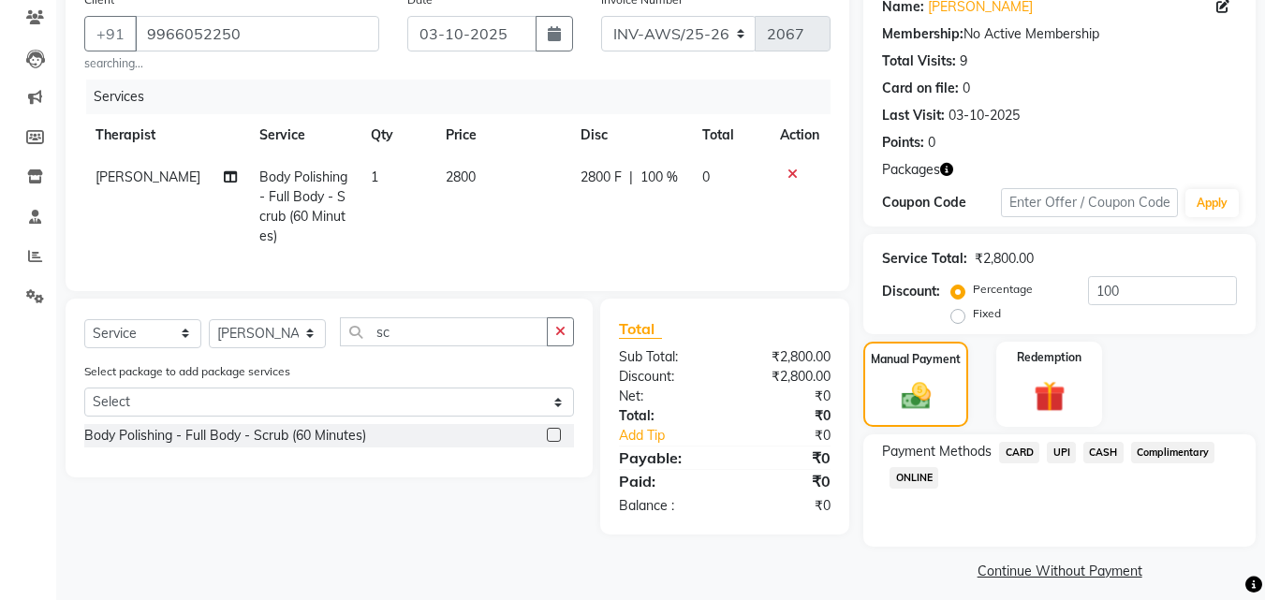
scroll to position [171, 0]
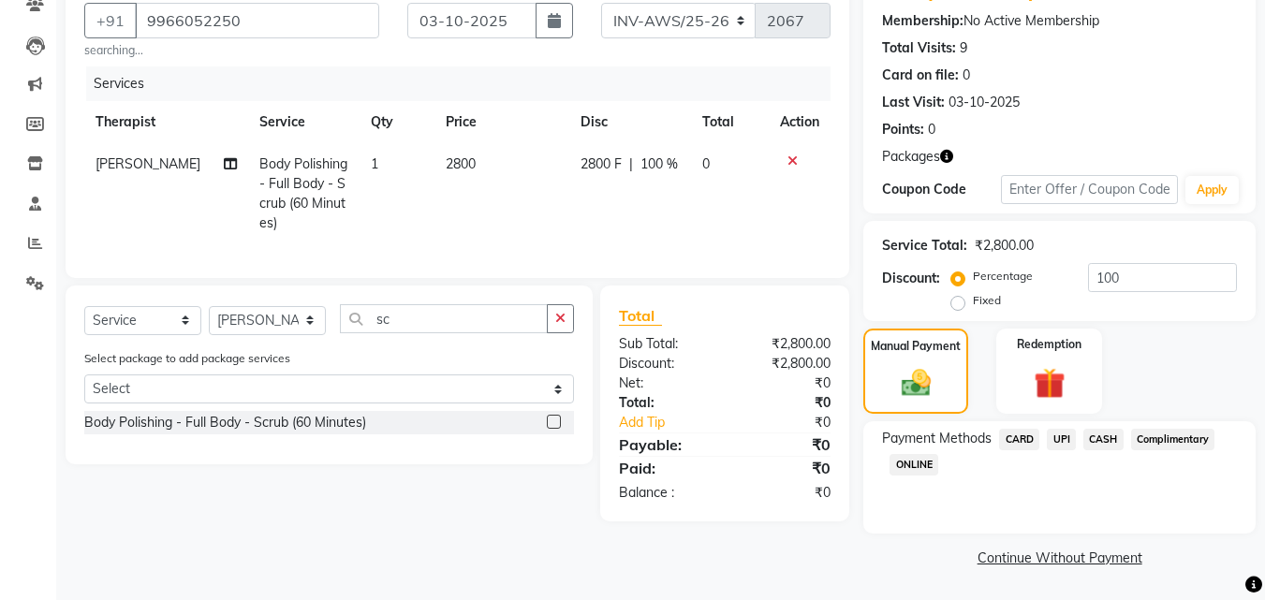
click at [1191, 441] on span "Complimentary" at bounding box center [1173, 440] width 84 height 22
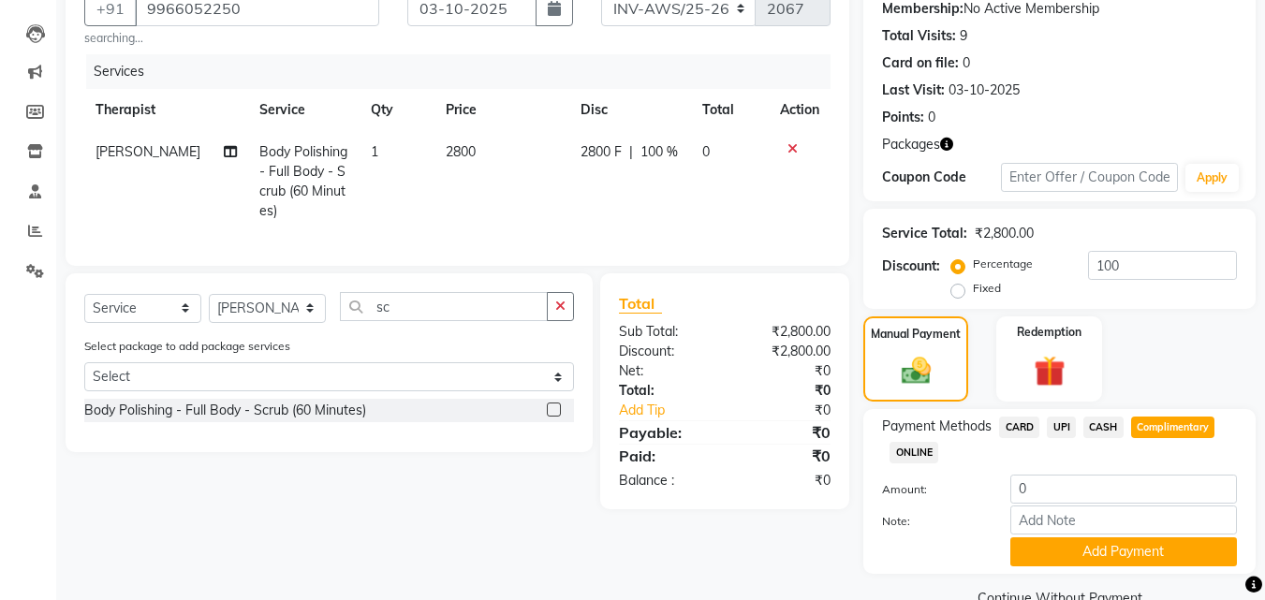
scroll to position [224, 0]
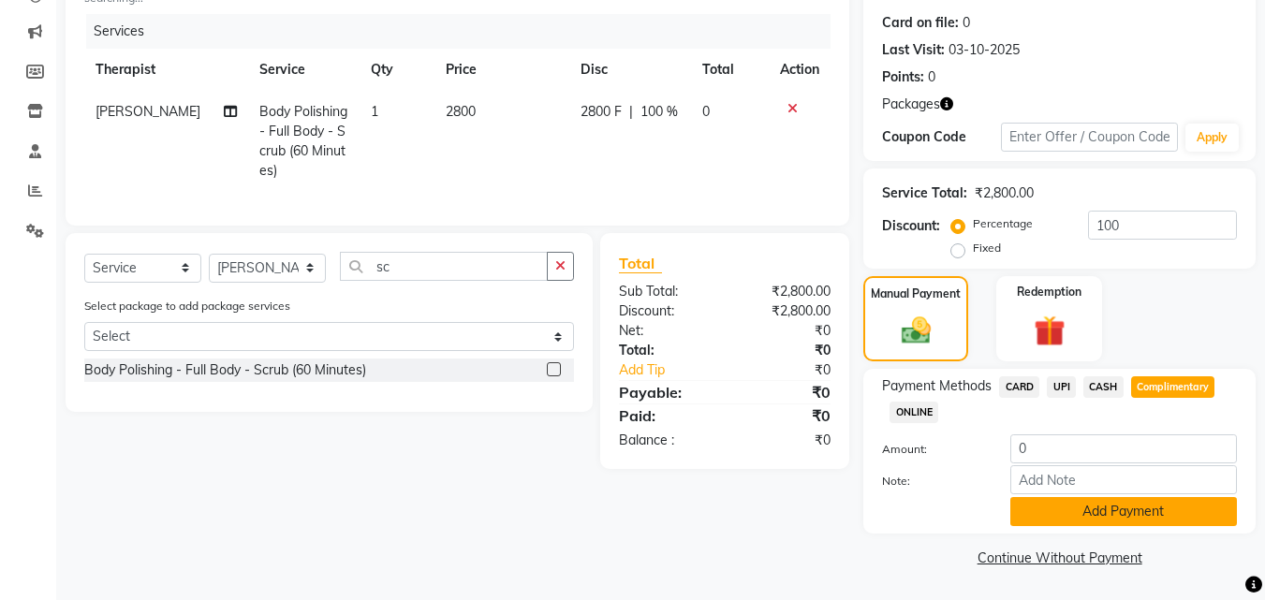
click at [1196, 515] on button "Add Payment" at bounding box center [1123, 511] width 227 height 29
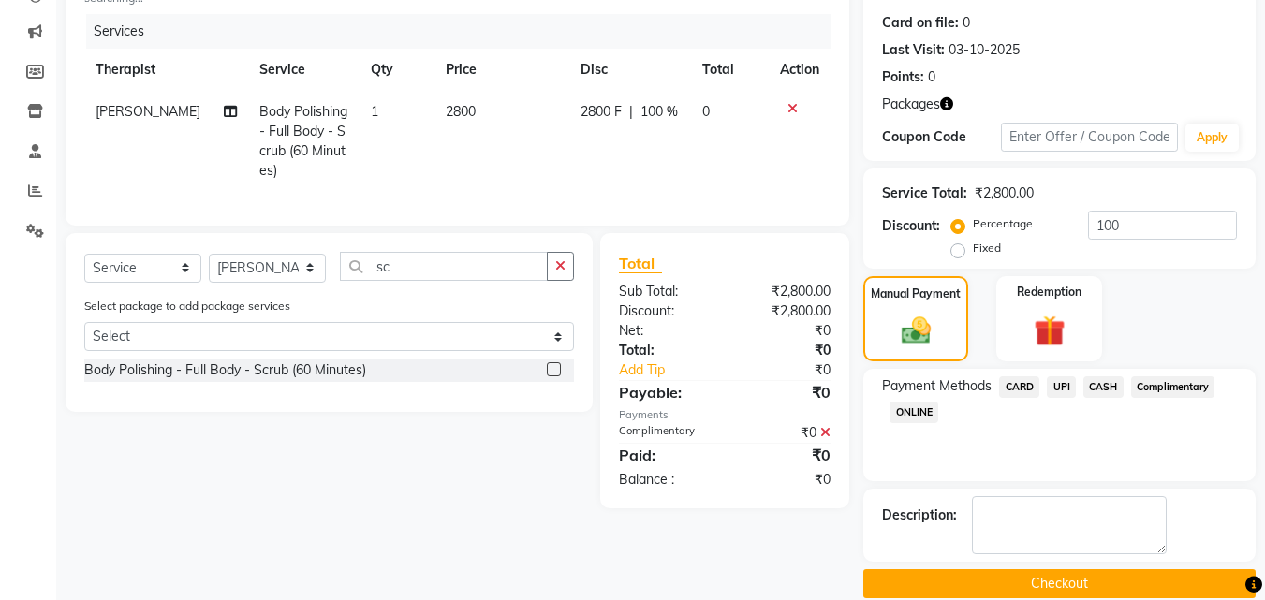
scroll to position [250, 0]
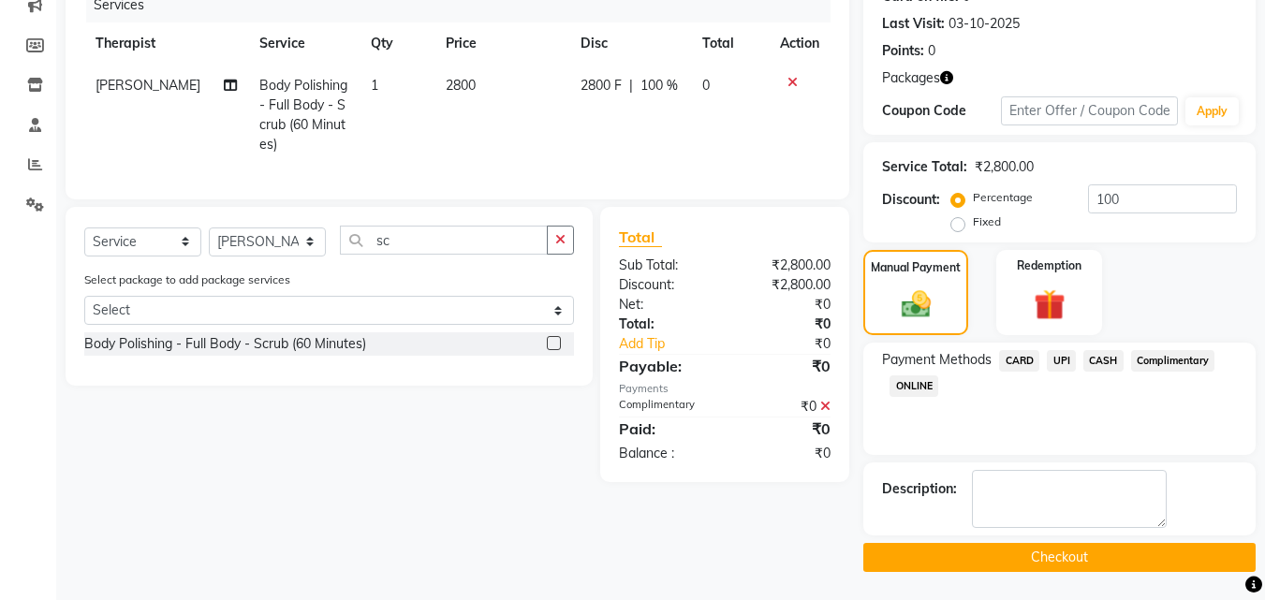
click at [1177, 556] on button "Checkout" at bounding box center [1059, 557] width 392 height 29
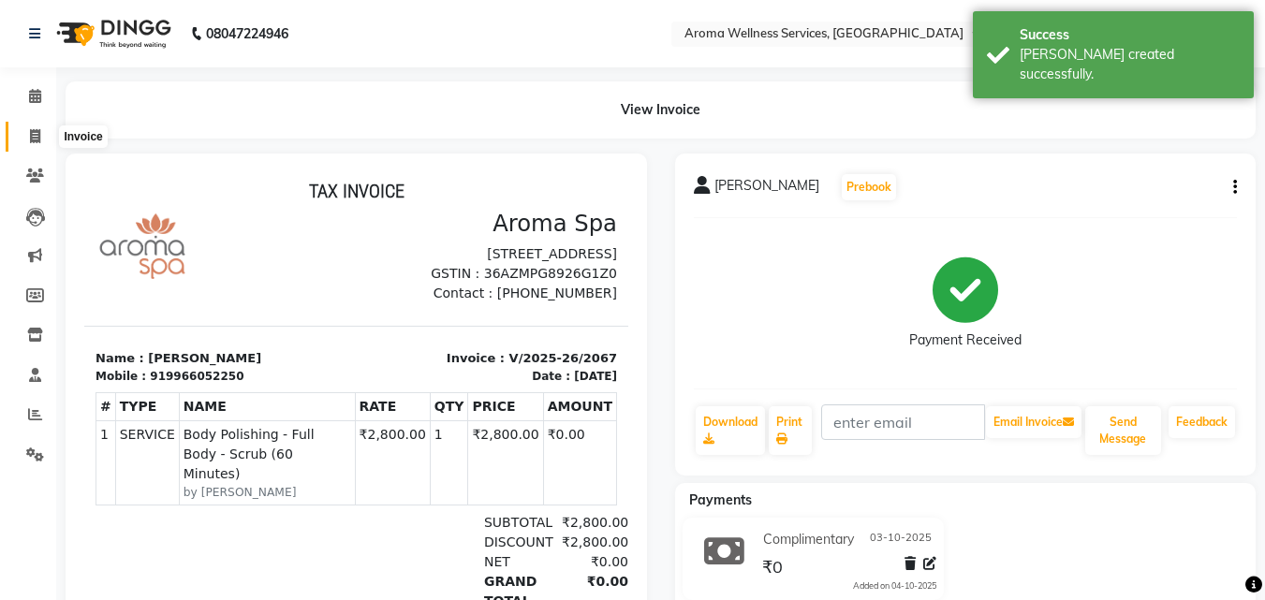
click at [31, 131] on icon at bounding box center [35, 136] width 10 height 14
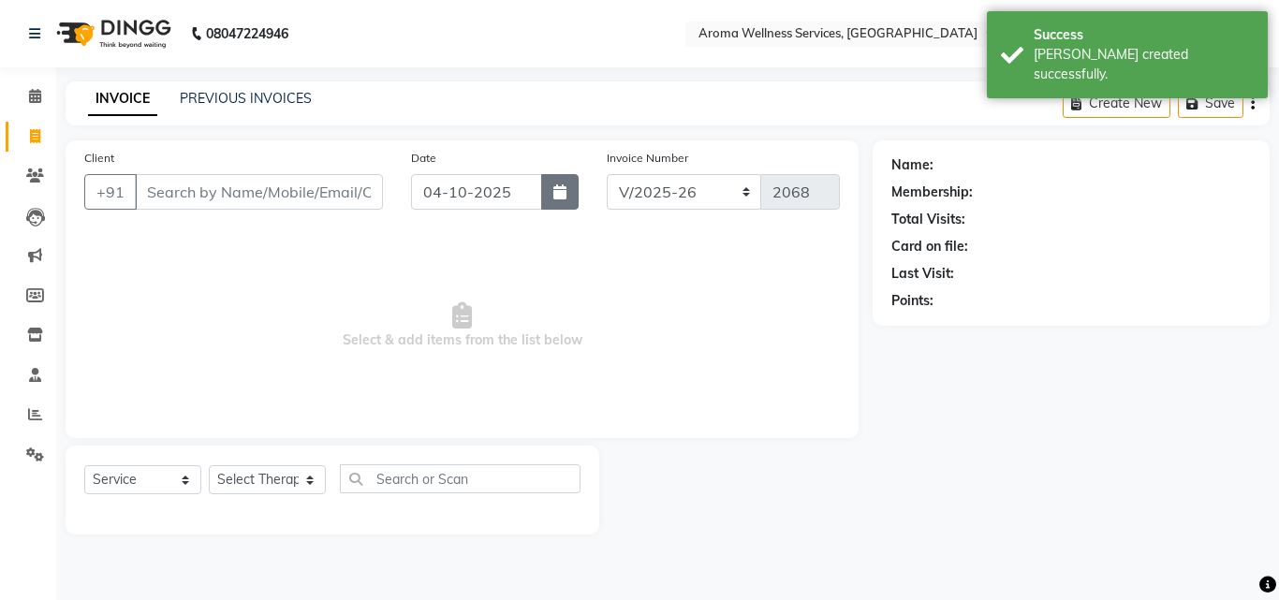
click at [557, 191] on icon "button" at bounding box center [559, 191] width 13 height 15
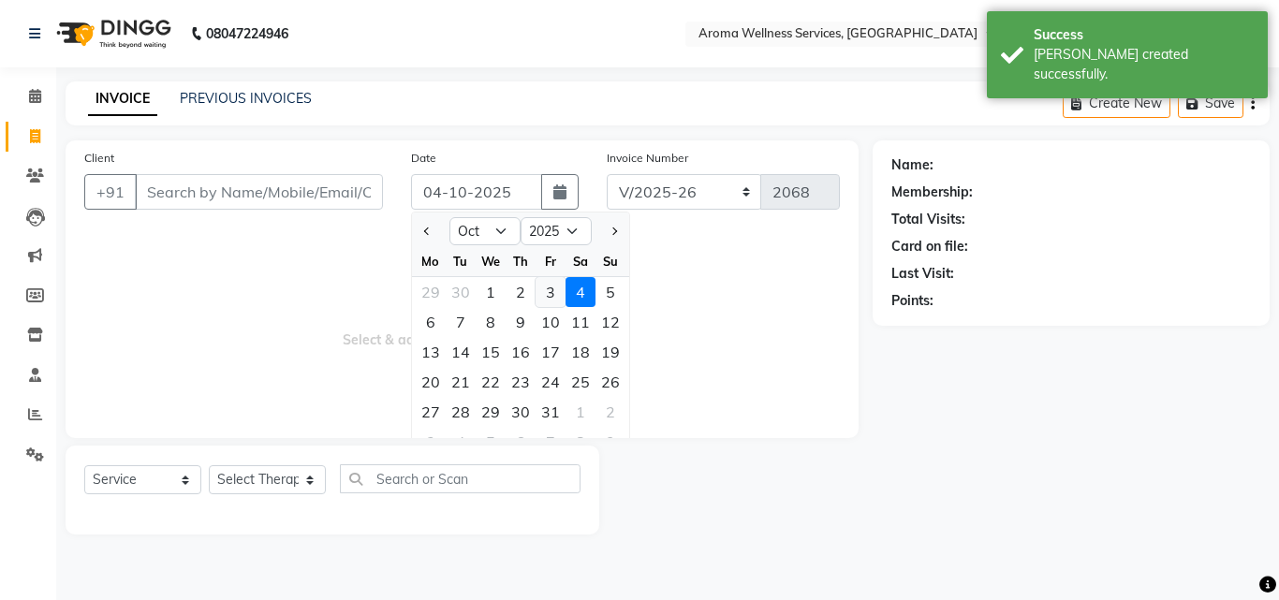
click at [550, 289] on div "3" at bounding box center [550, 292] width 30 height 30
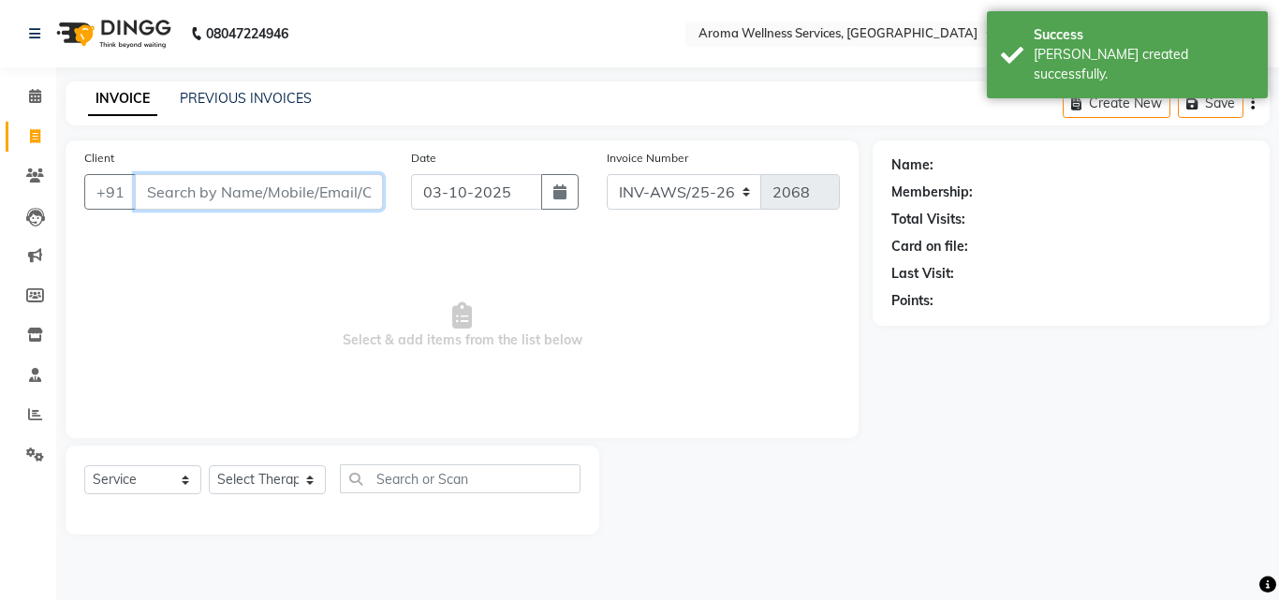
click at [296, 198] on input "Client" at bounding box center [259, 192] width 248 height 36
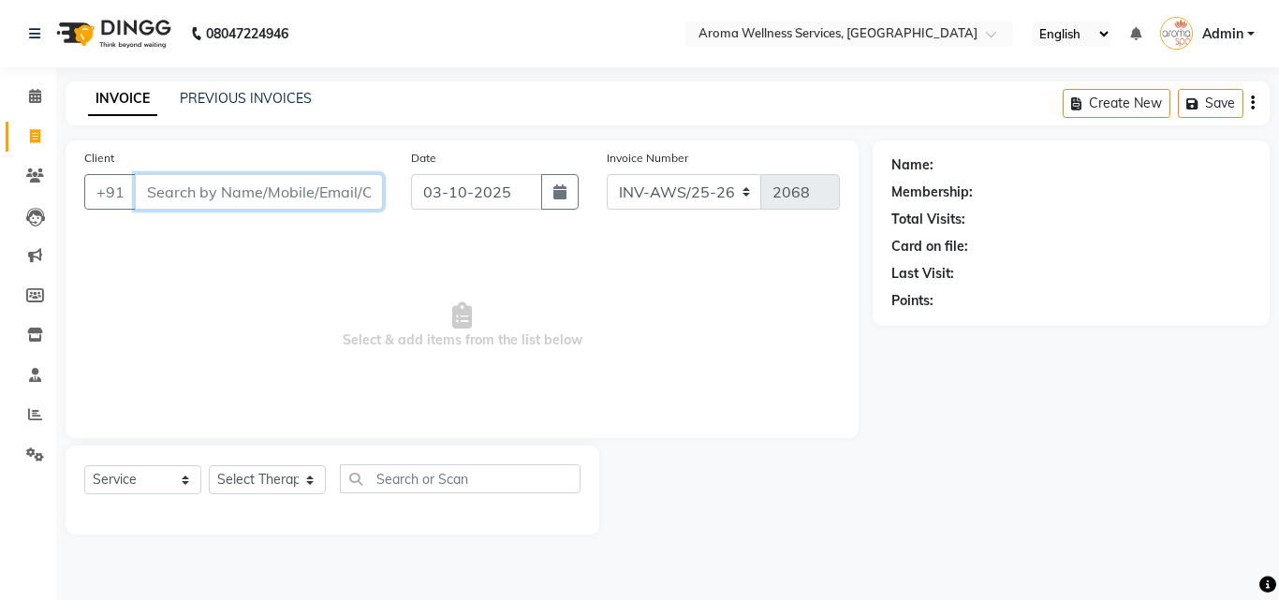
paste input "9966052250"
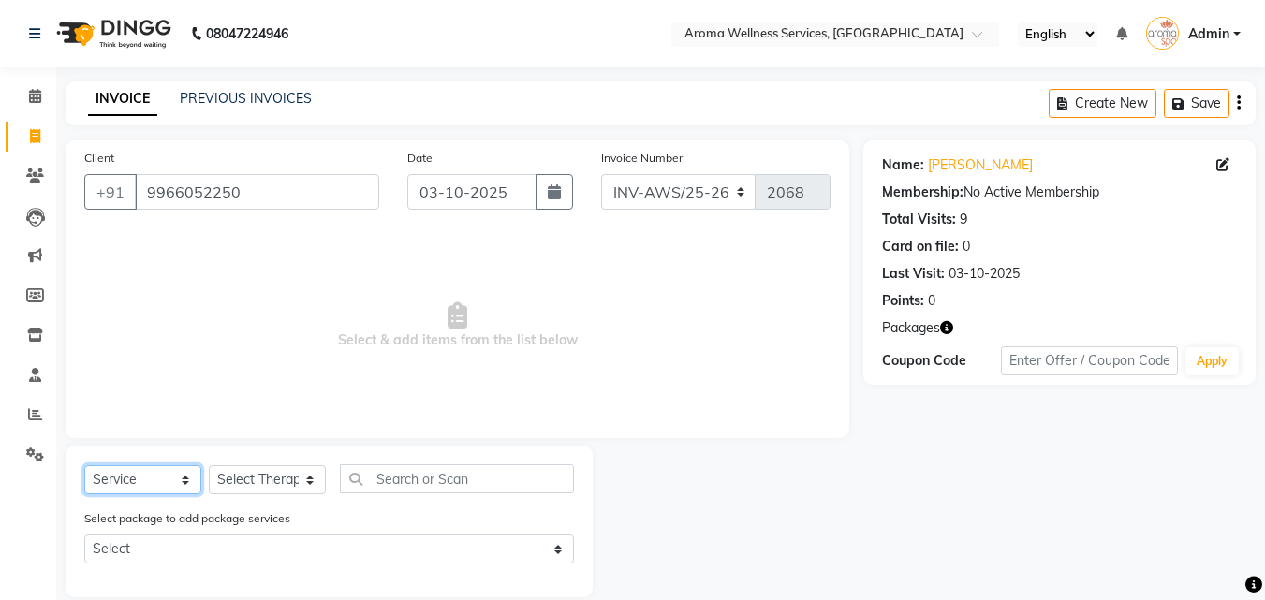
click at [181, 481] on select "Select Service Product Membership Package Voucher Prepaid Gift Card" at bounding box center [142, 479] width 117 height 29
click at [84, 465] on select "Select Service Product Membership Package Voucher Prepaid Gift Card" at bounding box center [142, 479] width 117 height 29
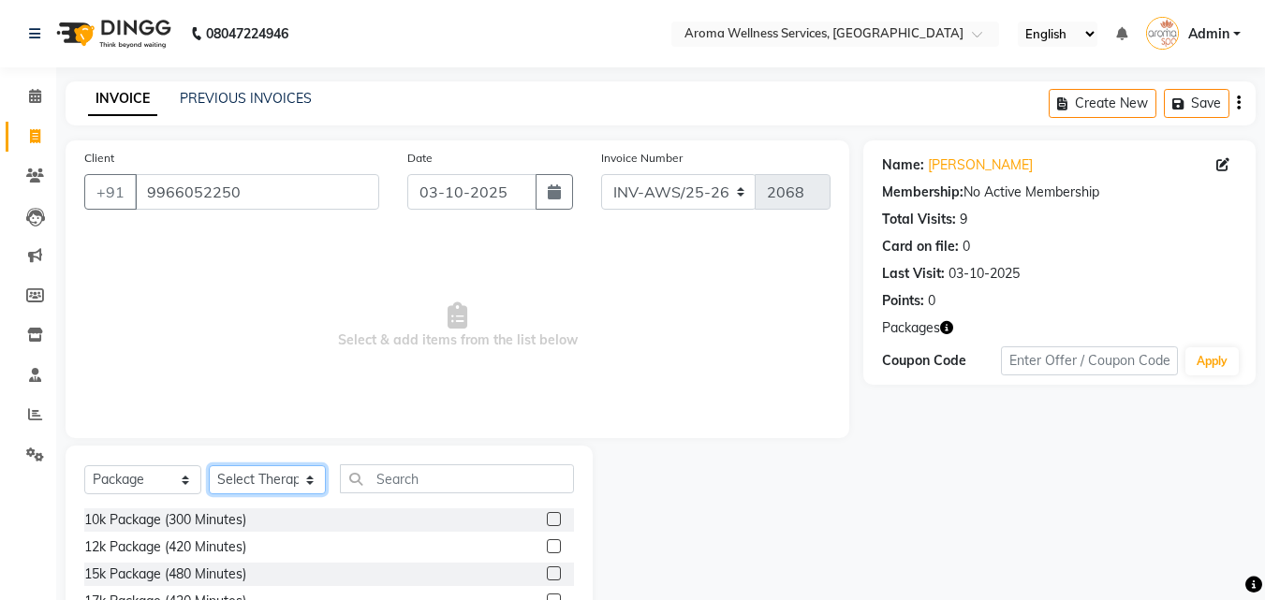
click at [310, 482] on select "Select Therapist [PERSON_NAME] [PERSON_NAME] Miss. Duhpuii [PERSON_NAME] Miss. …" at bounding box center [267, 479] width 117 height 29
click at [209, 465] on select "Select Therapist [PERSON_NAME] [PERSON_NAME] Miss. Duhpuii [PERSON_NAME] Miss. …" at bounding box center [267, 479] width 117 height 29
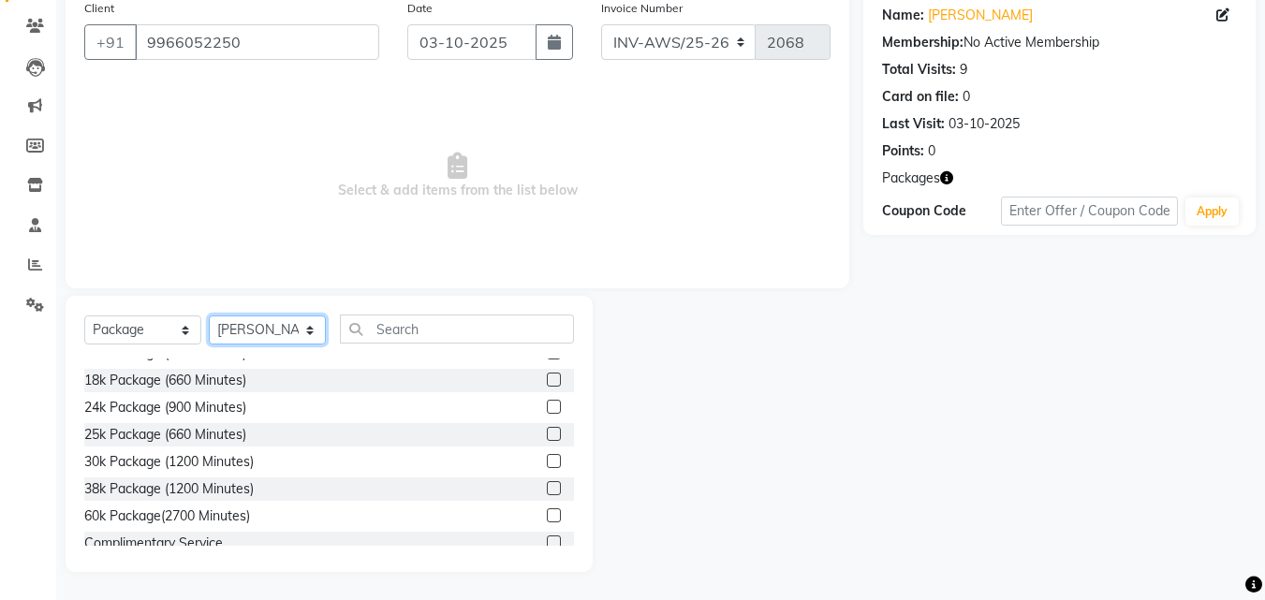
scroll to position [111, 0]
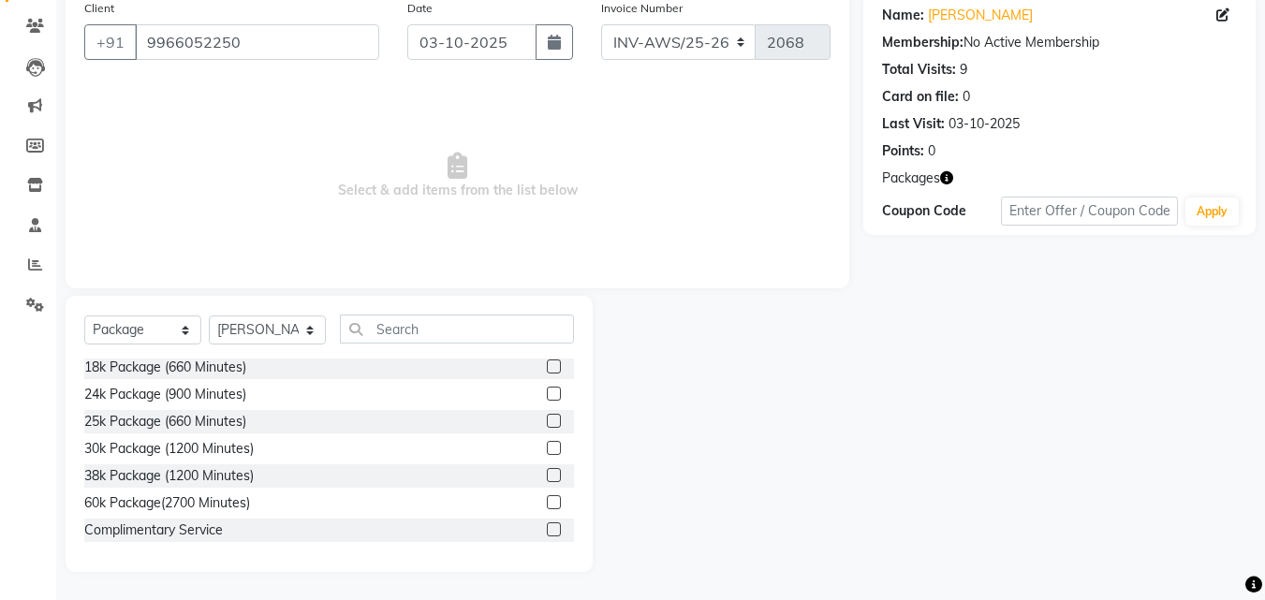
click at [557, 532] on div at bounding box center [560, 530] width 27 height 23
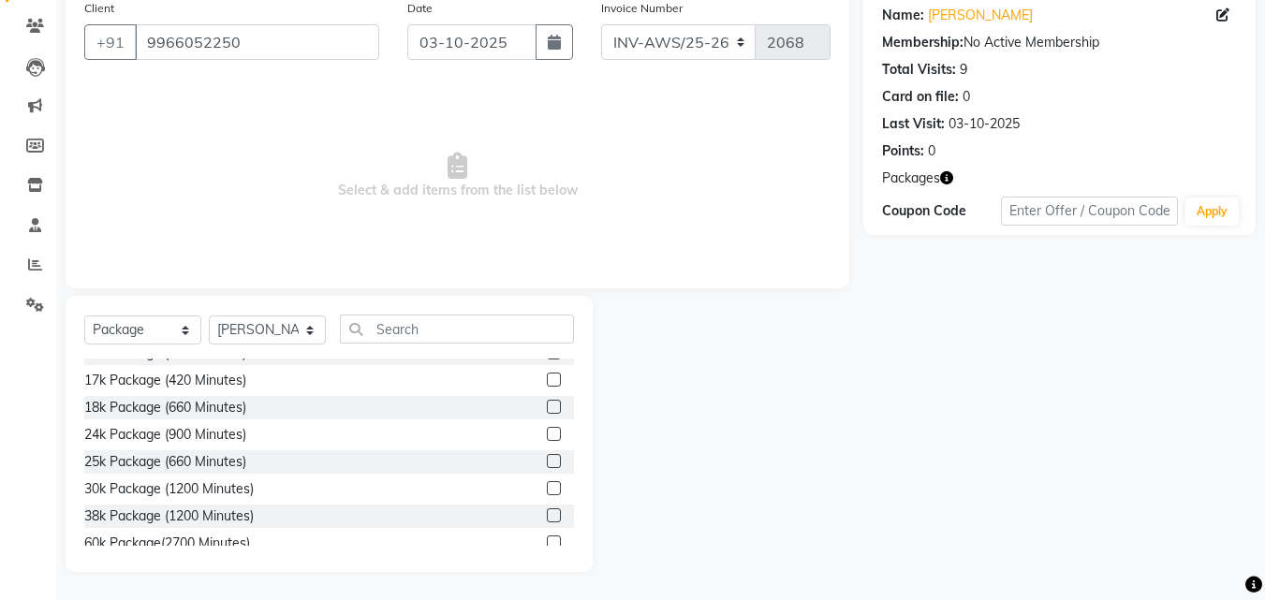
click at [575, 463] on div "Select Service Product Membership Package Voucher Prepaid Gift Card Select Ther…" at bounding box center [329, 434] width 527 height 276
click at [575, 461] on div "Select Service Product Membership Package Voucher Prepaid Gift Card Select Ther…" at bounding box center [329, 434] width 527 height 276
click at [579, 438] on div "Select Service Product Membership Package Voucher Prepaid Gift Card Select Ther…" at bounding box center [329, 434] width 527 height 276
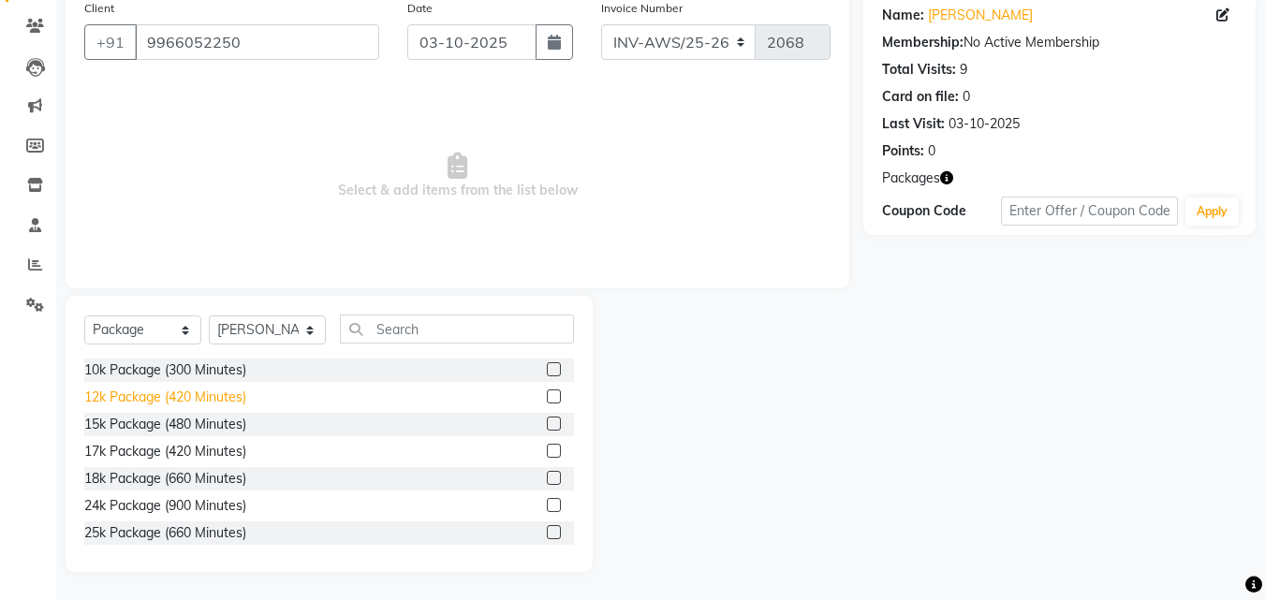
click at [233, 395] on div "12k Package (420 Minutes)" at bounding box center [165, 397] width 162 height 20
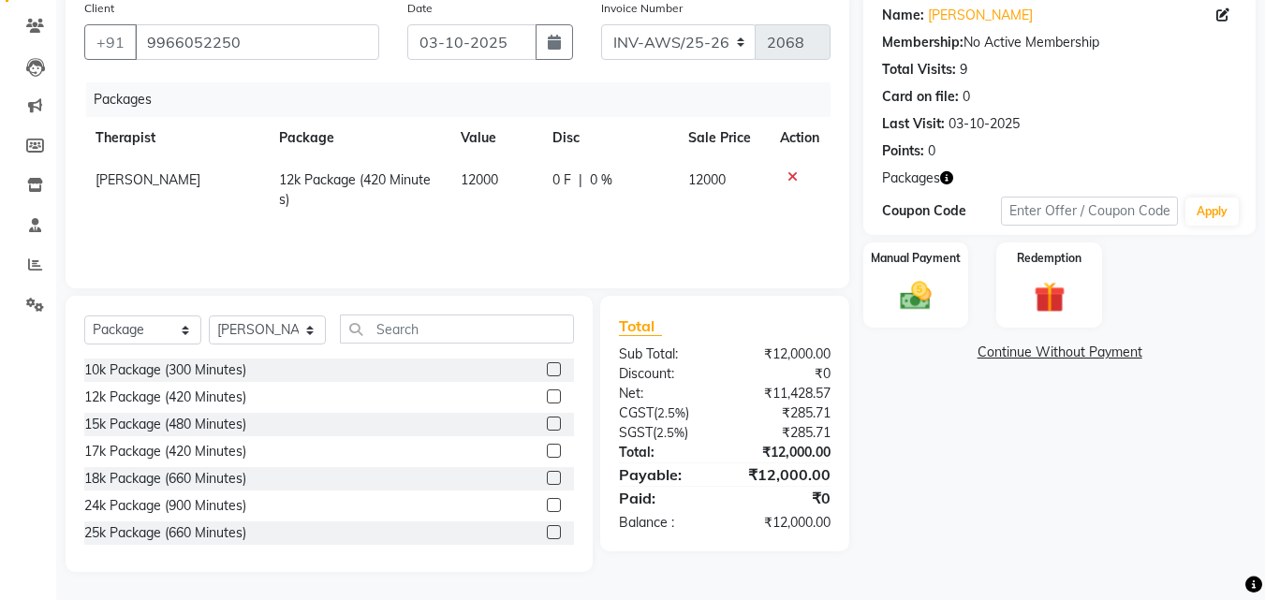
scroll to position [111, 0]
click at [148, 525] on div "Complimentary Service" at bounding box center [153, 530] width 139 height 20
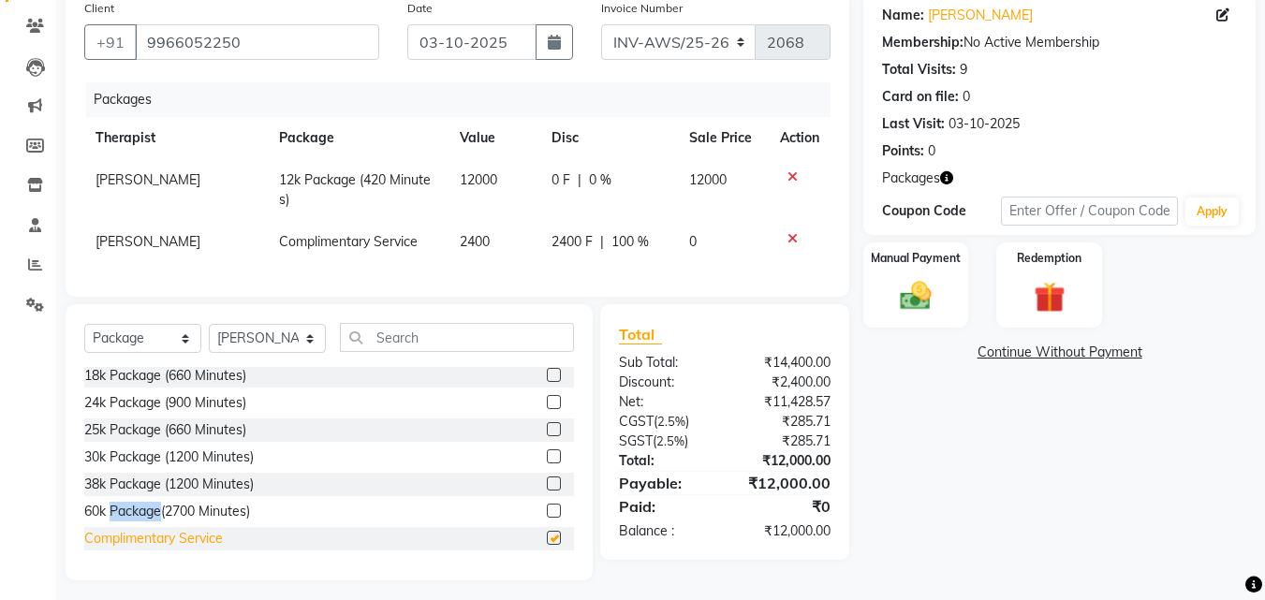
click at [148, 521] on div "60k Package(2700 Minutes)" at bounding box center [167, 512] width 166 height 20
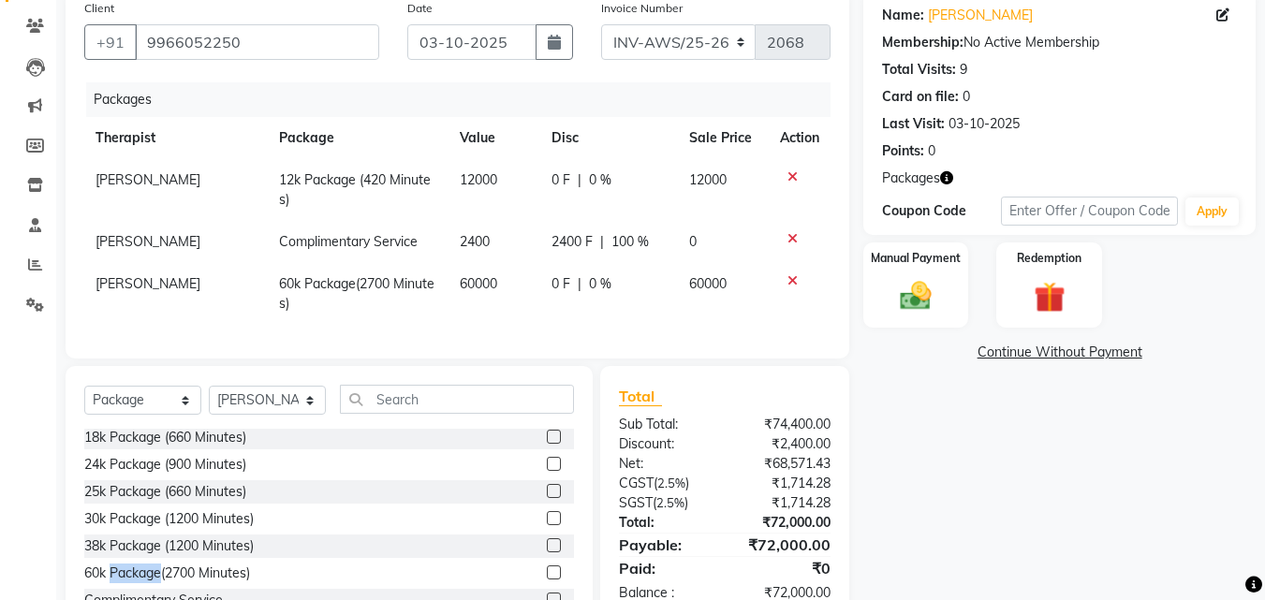
click at [784, 281] on div at bounding box center [799, 280] width 39 height 13
click at [792, 281] on icon at bounding box center [792, 280] width 10 height 13
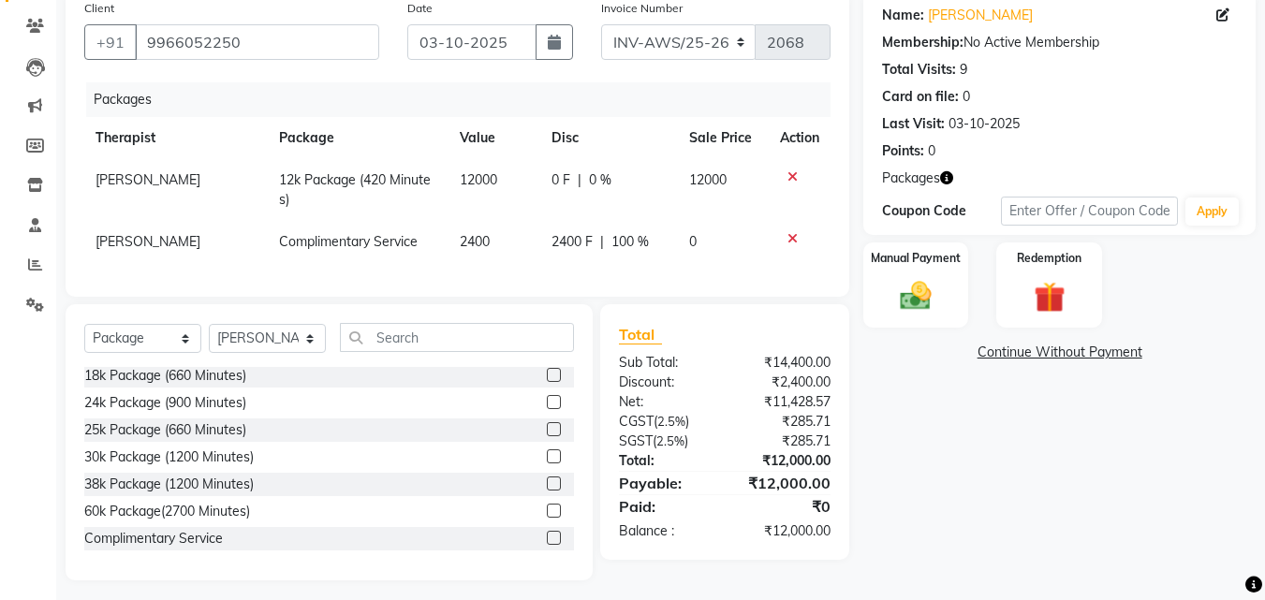
click at [792, 239] on icon at bounding box center [792, 238] width 10 height 13
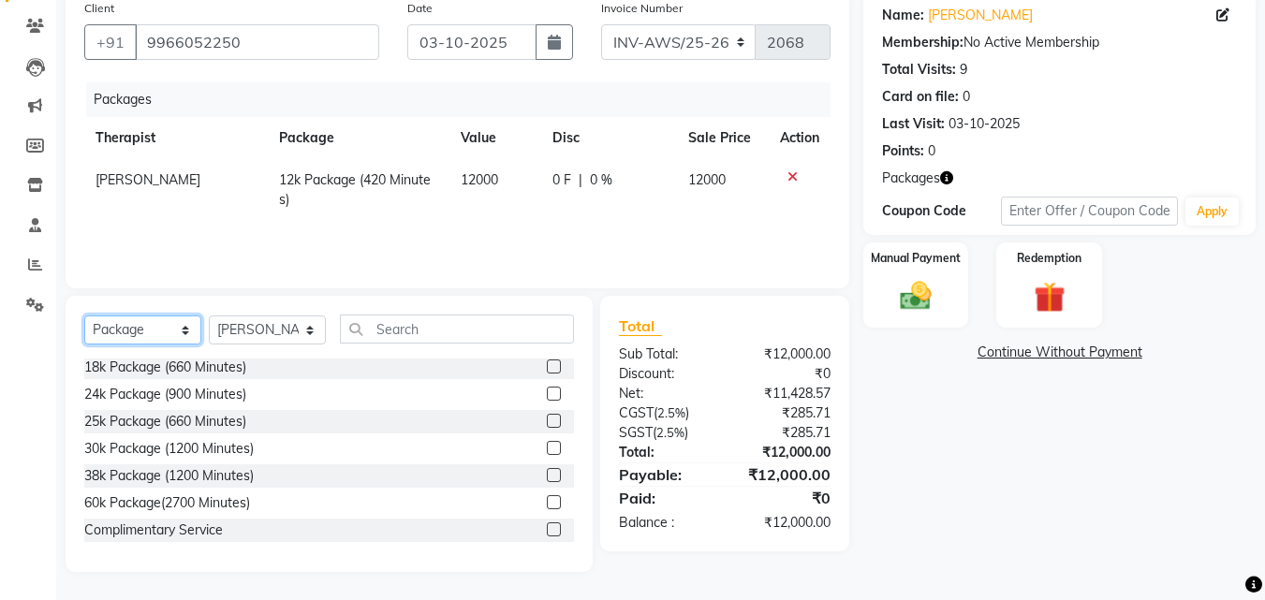
click at [188, 327] on select "Select Service Product Membership Package Voucher Prepaid Gift Card" at bounding box center [142, 329] width 117 height 29
click at [84, 336] on select "Select Service Product Membership Package Voucher Prepaid Gift Card" at bounding box center [142, 329] width 117 height 29
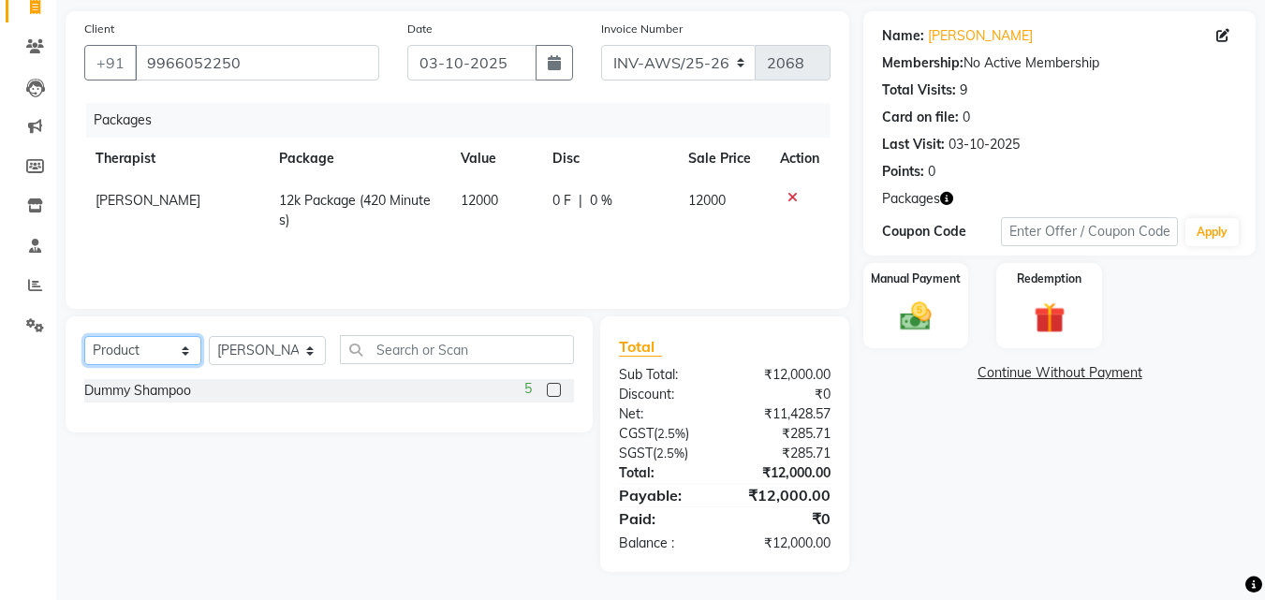
scroll to position [0, 0]
click at [183, 351] on select "Select Service Product Membership Package Voucher Prepaid Gift Card" at bounding box center [142, 350] width 117 height 29
click at [84, 336] on select "Select Service Product Membership Package Voucher Prepaid Gift Card" at bounding box center [142, 350] width 117 height 29
click at [181, 354] on select "Select Service Product Membership Package Voucher Prepaid Gift Card" at bounding box center [142, 350] width 117 height 29
click at [84, 336] on select "Select Service Product Membership Package Voucher Prepaid Gift Card" at bounding box center [142, 350] width 117 height 29
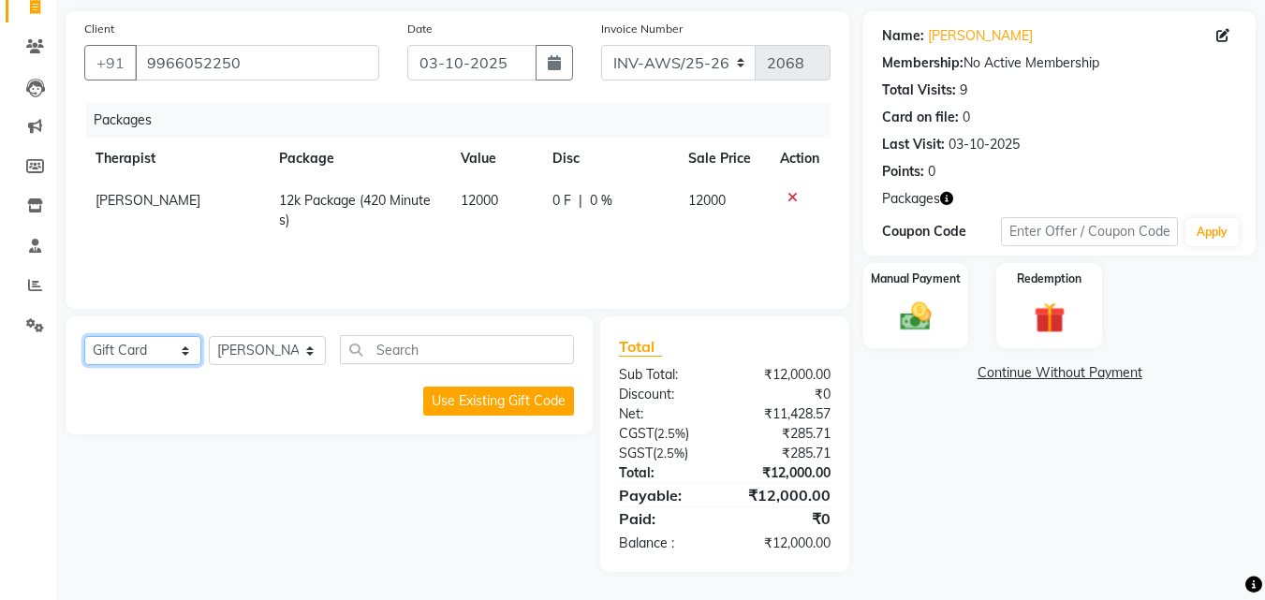
click at [183, 347] on select "Select Service Product Membership Package Voucher Prepaid Gift Card" at bounding box center [142, 350] width 117 height 29
click at [84, 336] on select "Select Service Product Membership Package Voucher Prepaid Gift Card" at bounding box center [142, 350] width 117 height 29
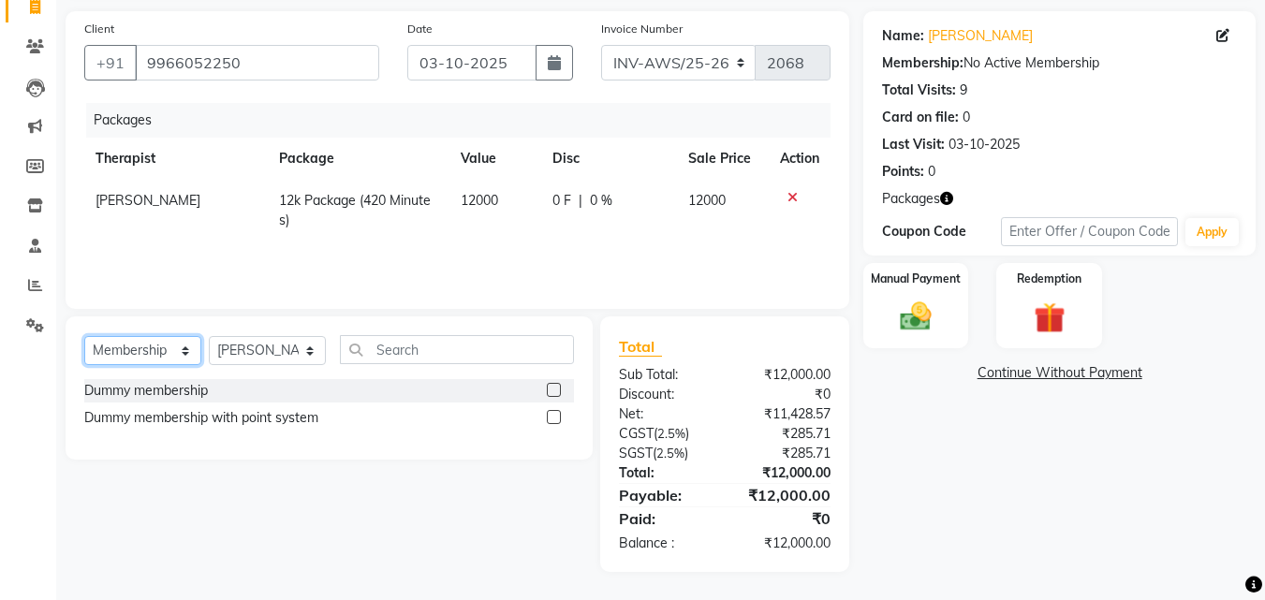
click at [187, 358] on select "Select Service Product Membership Package Voucher Prepaid Gift Card" at bounding box center [142, 350] width 117 height 29
click at [187, 344] on select "Select Service Product Membership Package Voucher Prepaid Gift Card" at bounding box center [142, 350] width 117 height 29
click at [84, 336] on select "Select Service Product Membership Package Voucher Prepaid Gift Card" at bounding box center [142, 350] width 117 height 29
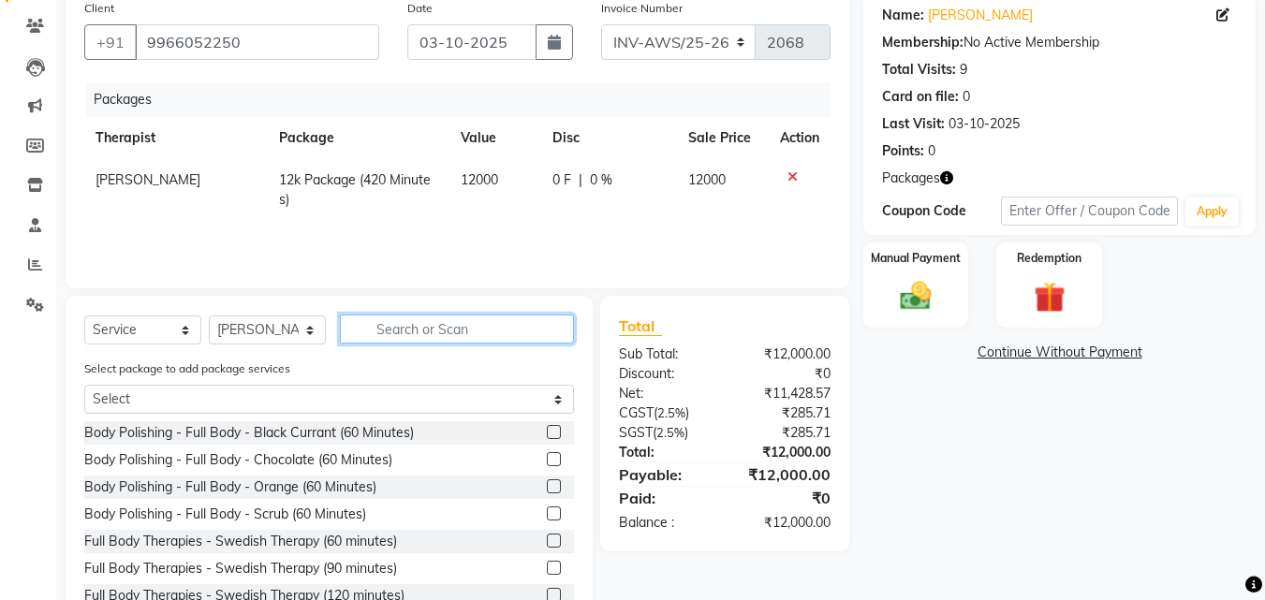
click at [413, 328] on input "text" at bounding box center [457, 328] width 234 height 29
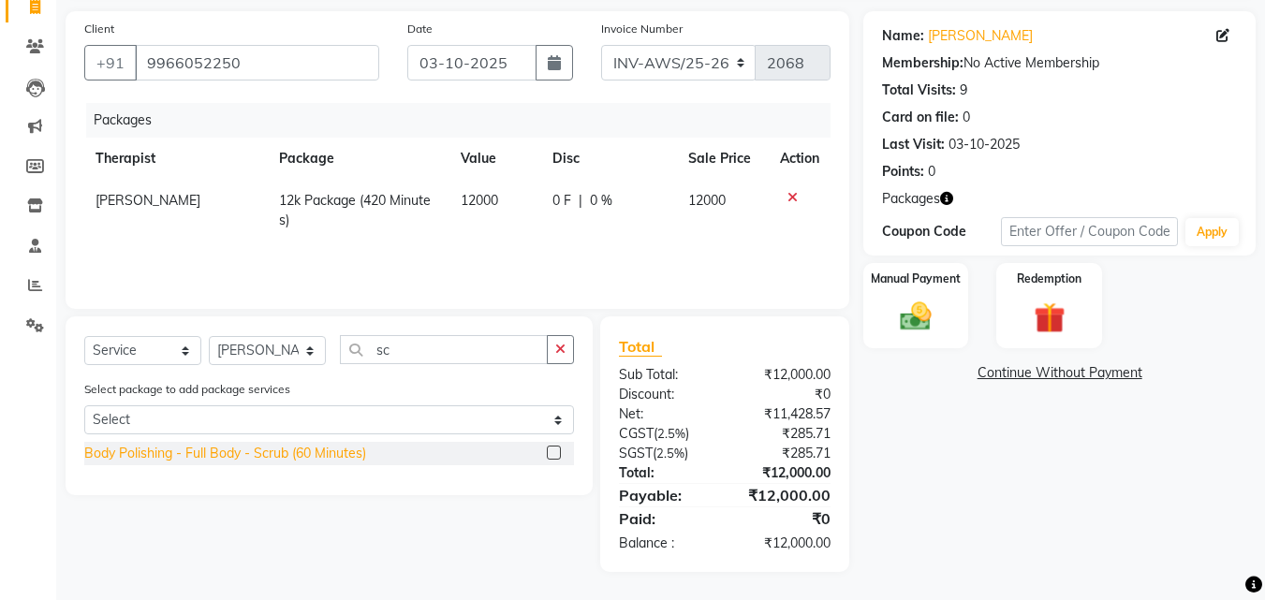
click at [354, 452] on div "Body Polishing - Full Body - Scrub (60 Minutes)" at bounding box center [225, 454] width 282 height 20
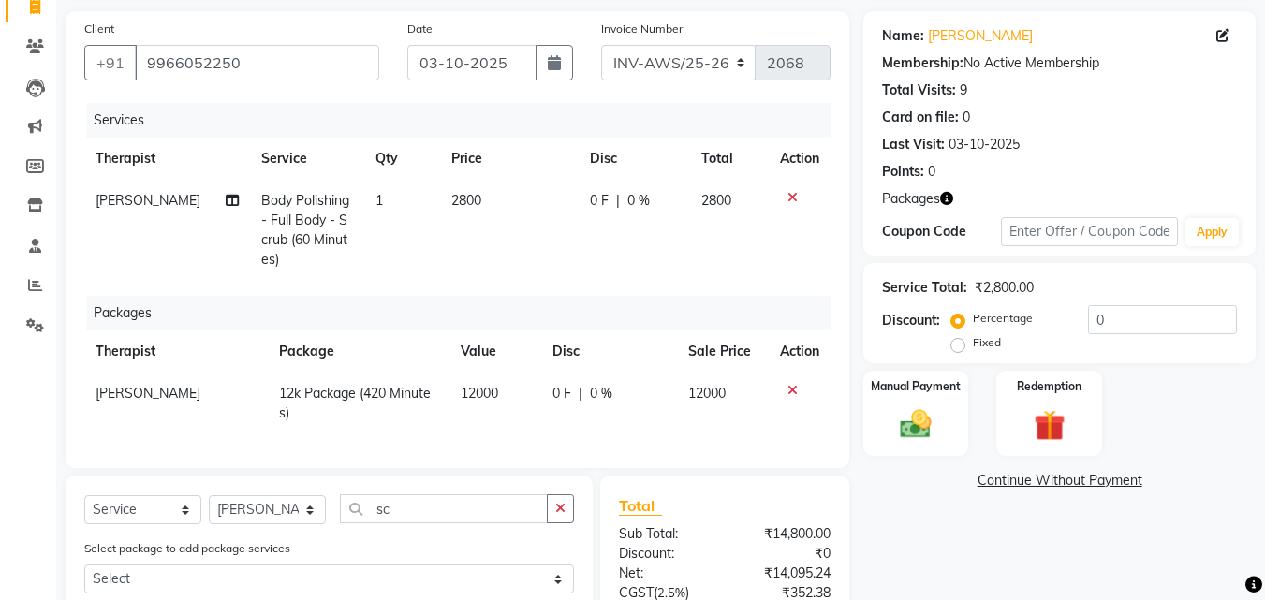
click at [795, 201] on icon at bounding box center [792, 197] width 10 height 13
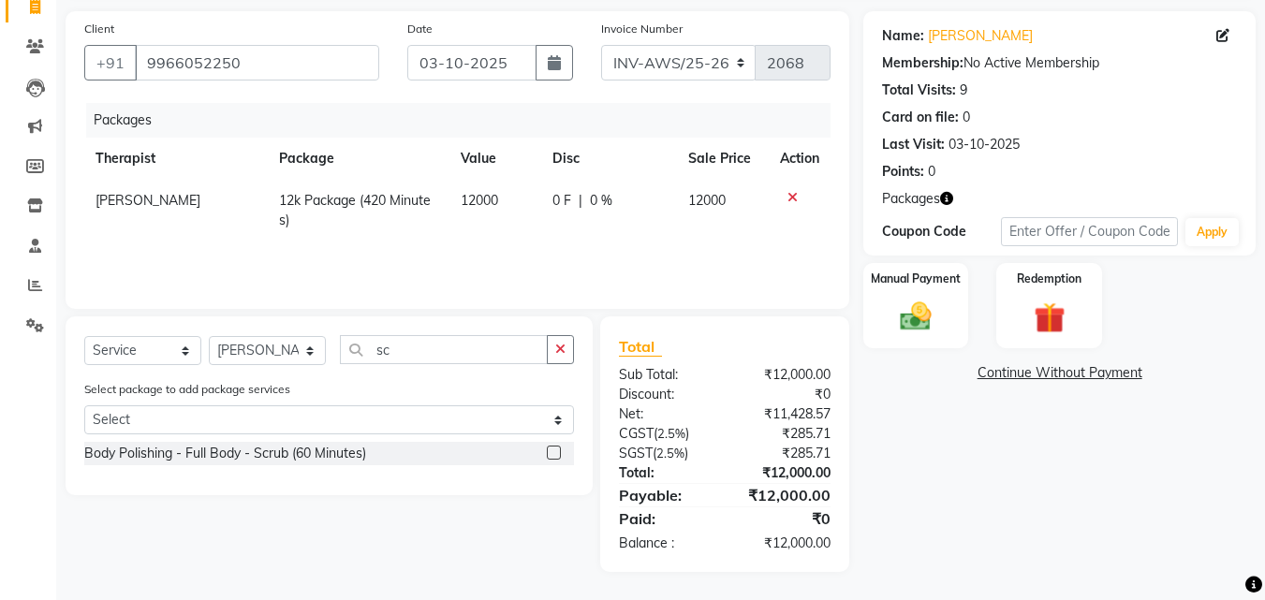
click at [795, 198] on icon at bounding box center [792, 197] width 10 height 13
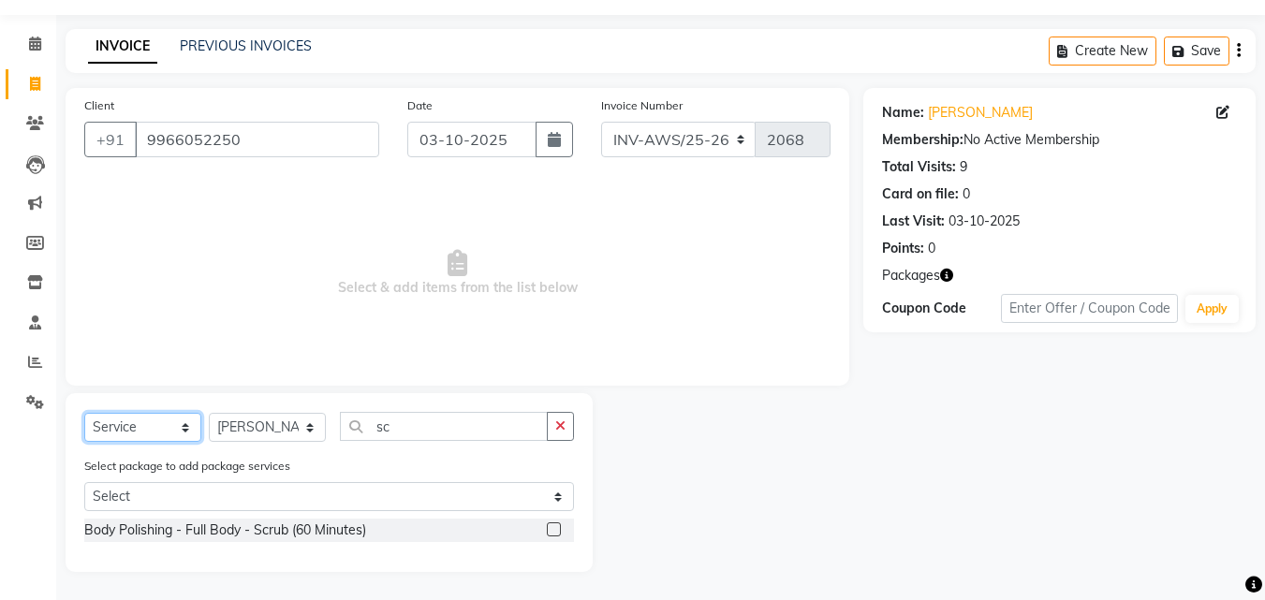
click at [186, 422] on select "Select Service Product Membership Package Voucher Prepaid Gift Card" at bounding box center [142, 427] width 117 height 29
click at [84, 413] on select "Select Service Product Membership Package Voucher Prepaid Gift Card" at bounding box center [142, 427] width 117 height 29
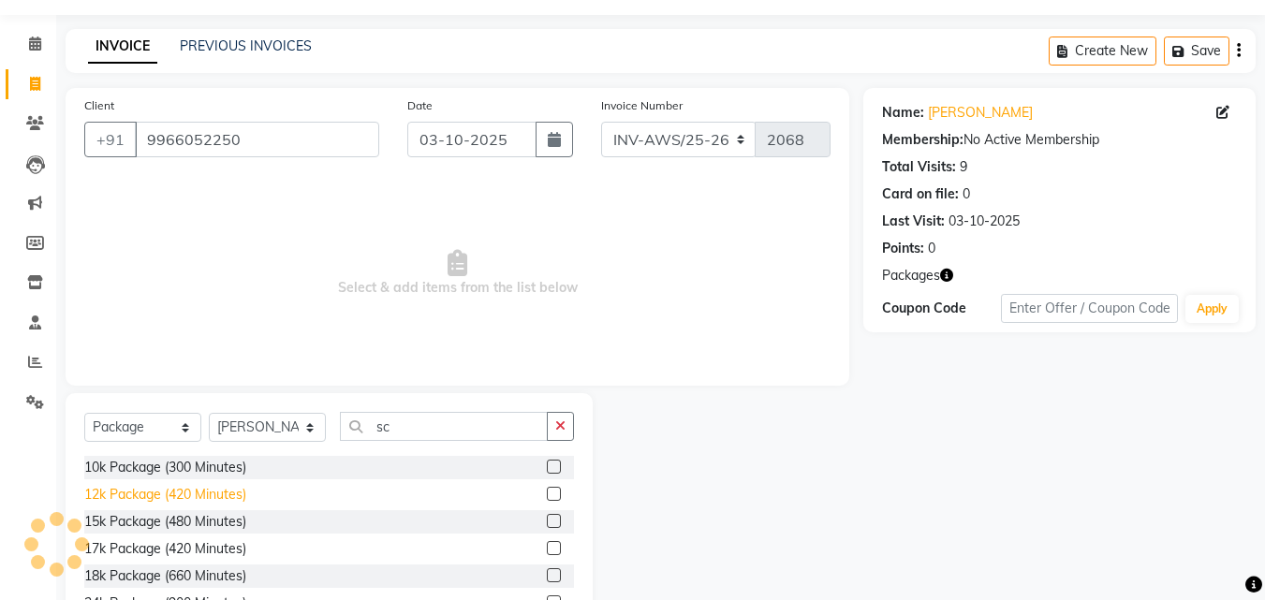
click at [213, 488] on div "12k Package (420 Minutes)" at bounding box center [165, 495] width 162 height 20
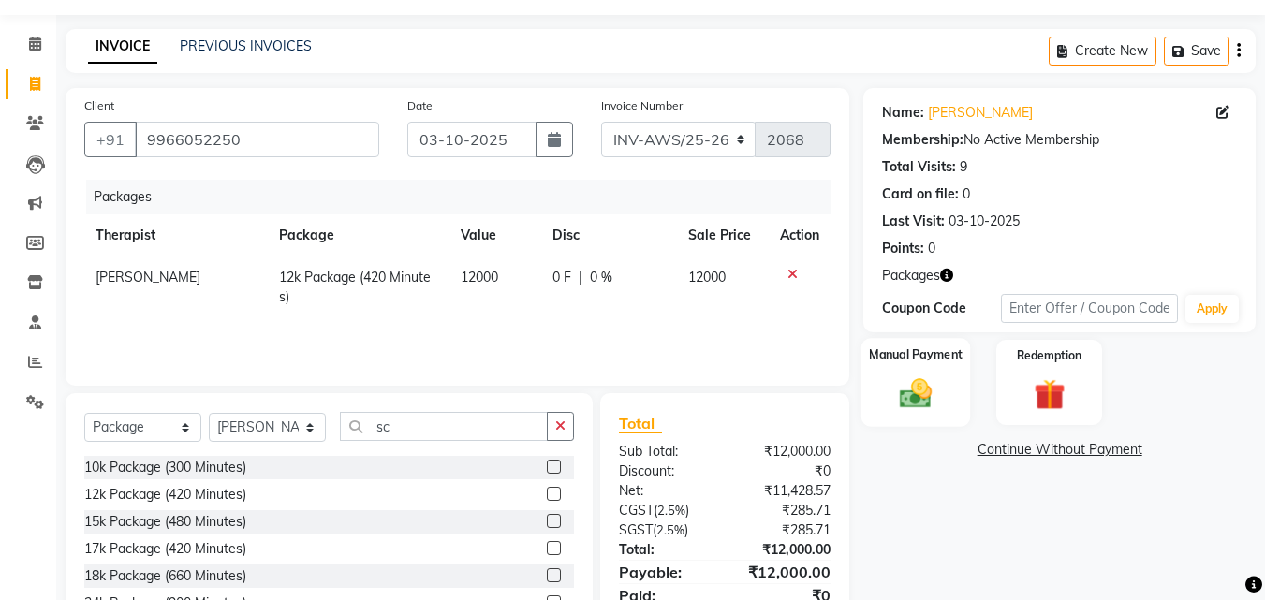
click at [918, 401] on img at bounding box center [915, 393] width 52 height 37
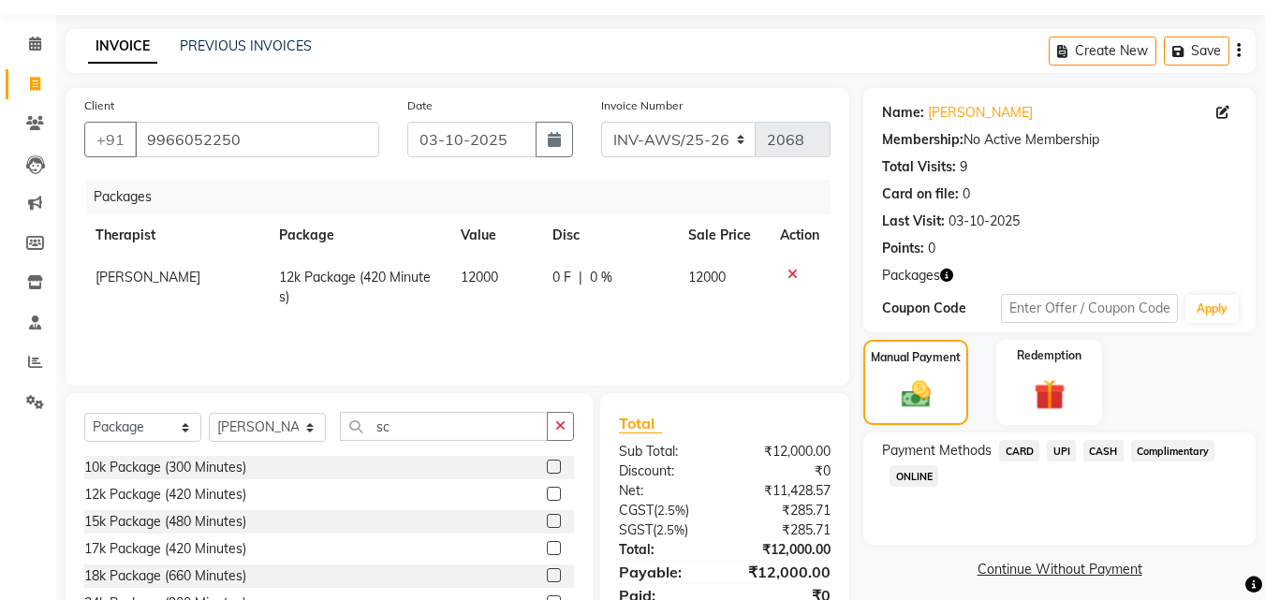
click at [1068, 452] on span "UPI" at bounding box center [1060, 451] width 29 height 22
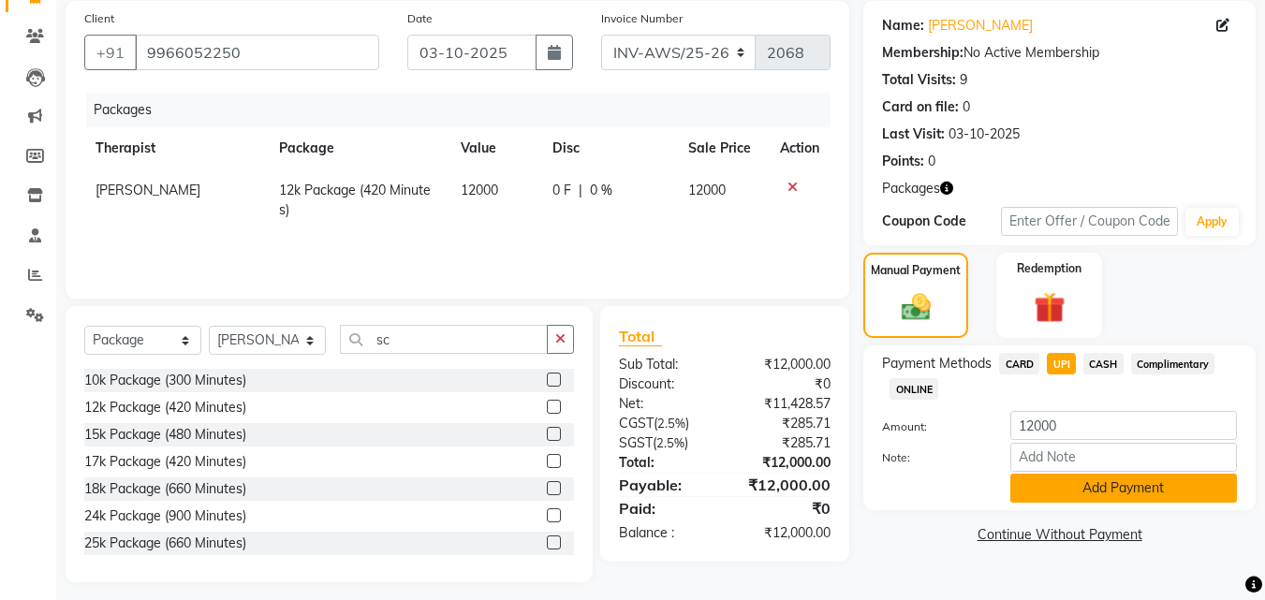
scroll to position [150, 0]
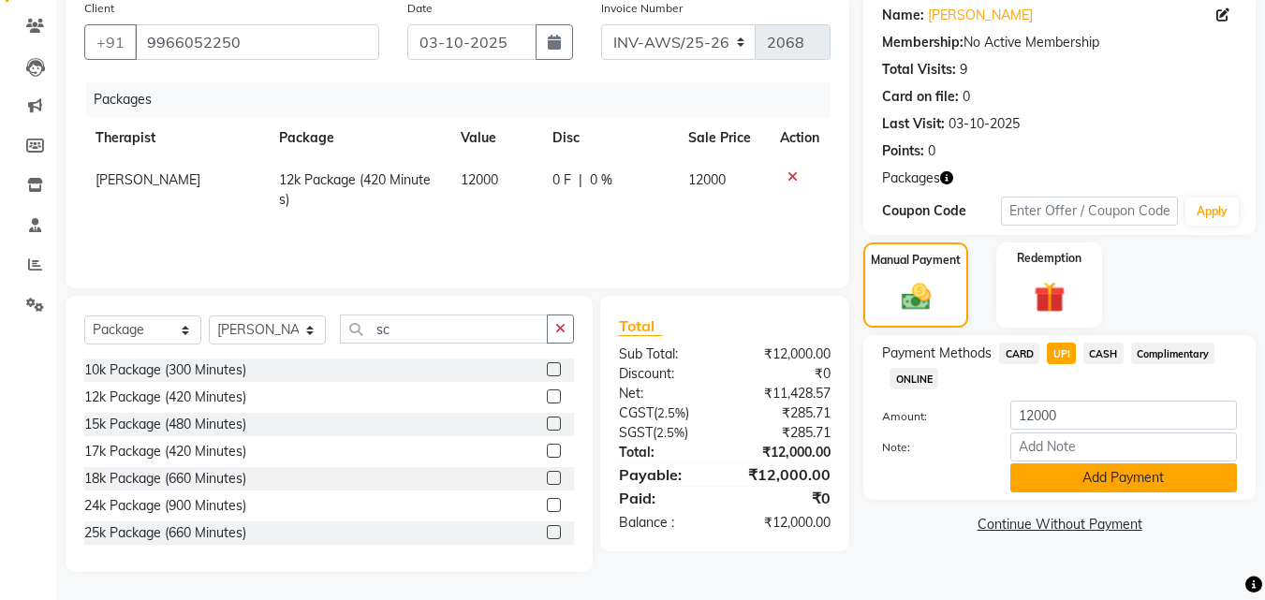
click at [1135, 480] on button "Add Payment" at bounding box center [1123, 477] width 227 height 29
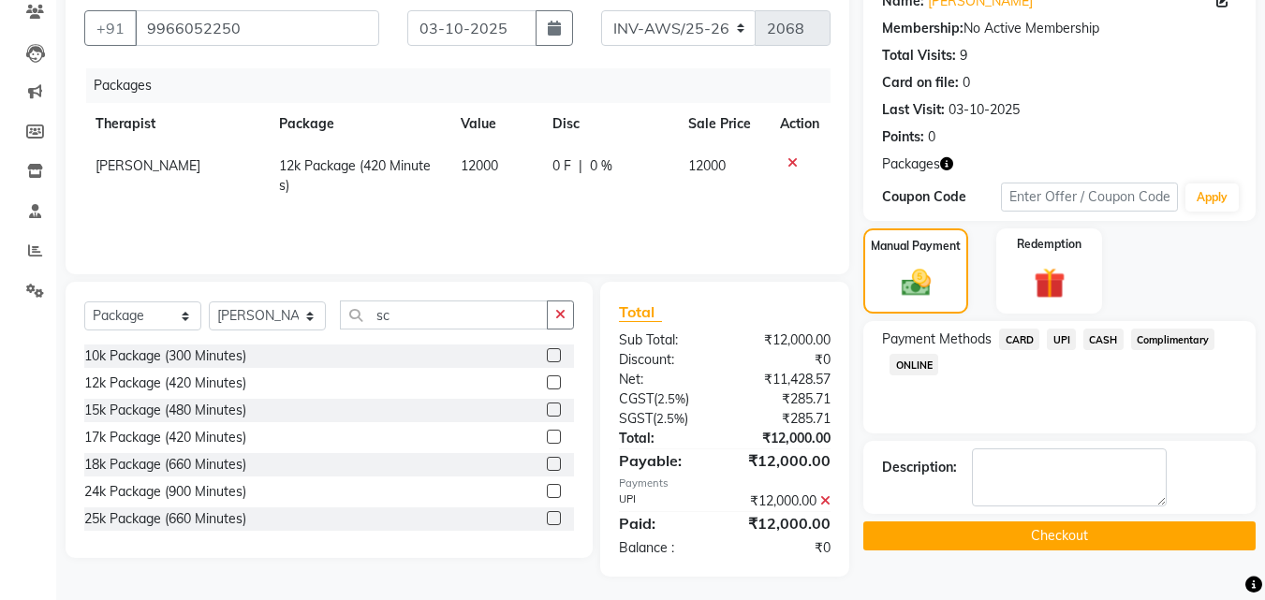
scroll to position [168, 0]
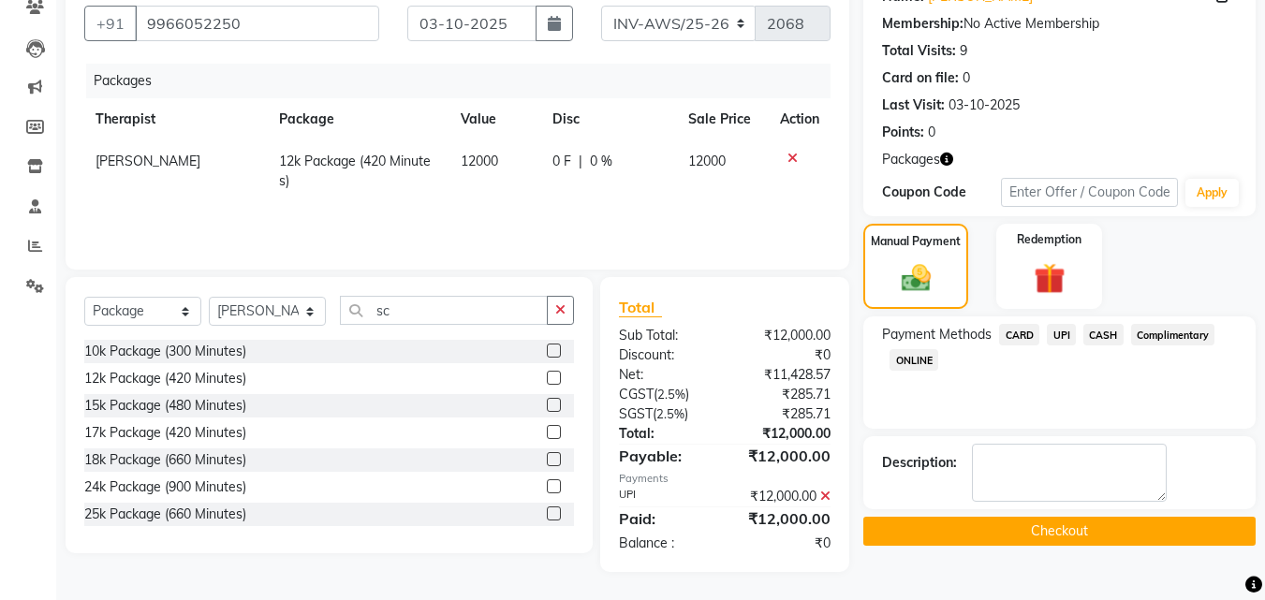
click at [1106, 528] on button "Checkout" at bounding box center [1059, 531] width 392 height 29
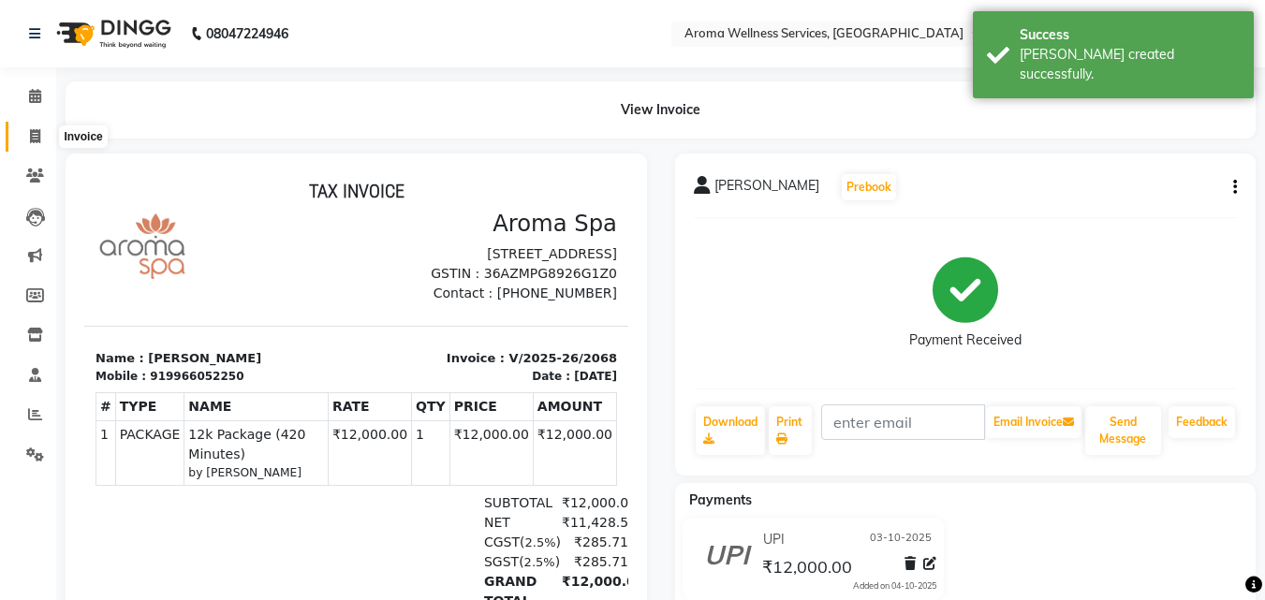
click at [41, 132] on span at bounding box center [35, 137] width 33 height 22
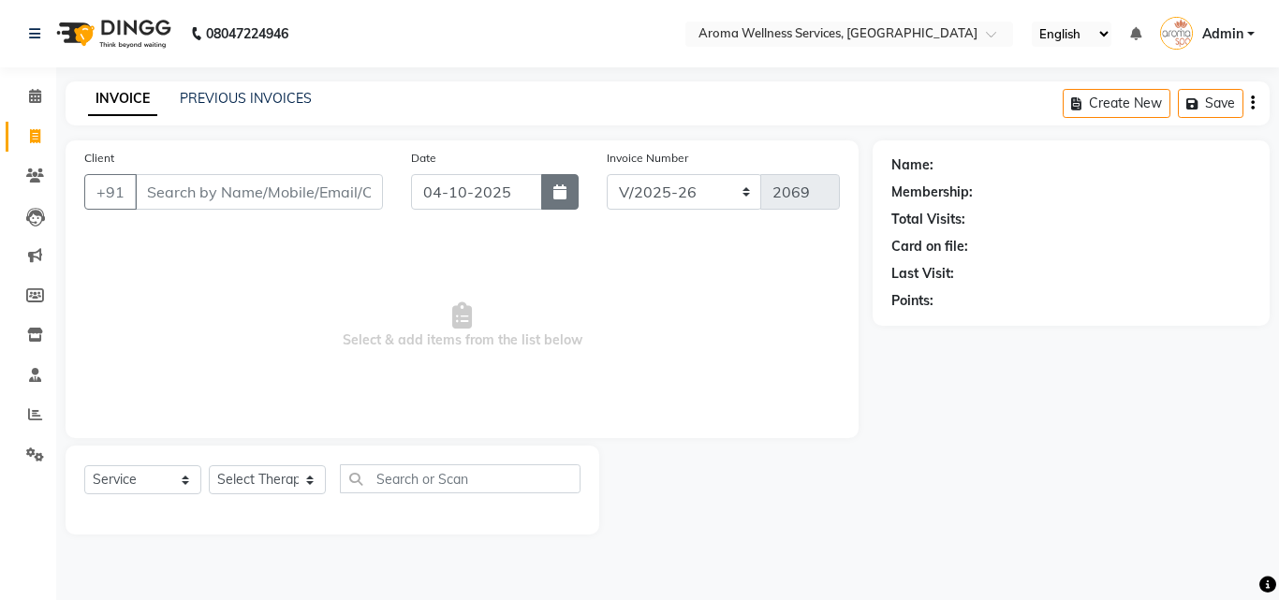
click at [566, 191] on icon "button" at bounding box center [559, 191] width 13 height 15
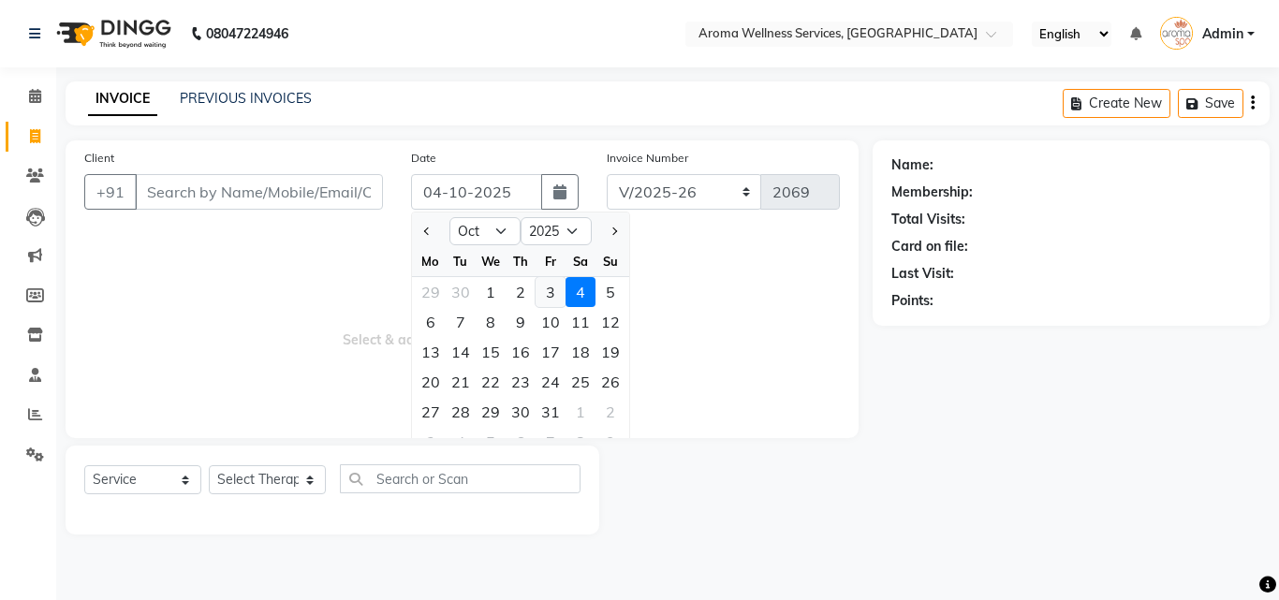
click at [553, 287] on div "3" at bounding box center [550, 292] width 30 height 30
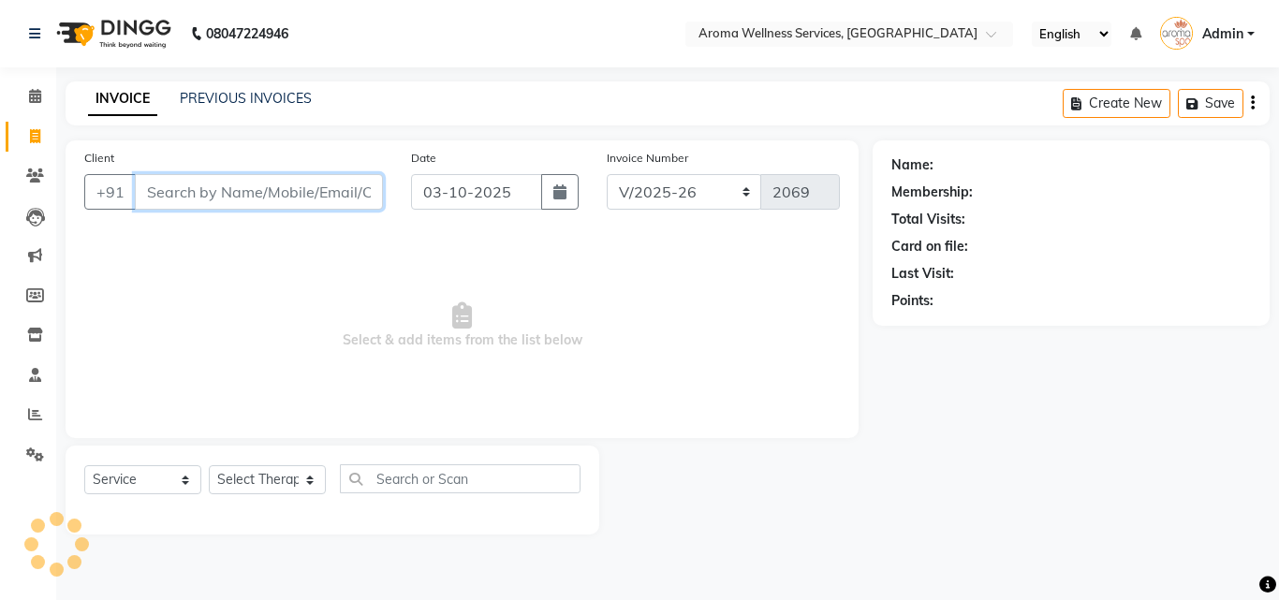
click at [328, 198] on input "Client" at bounding box center [259, 192] width 248 height 36
paste input "9130889600"
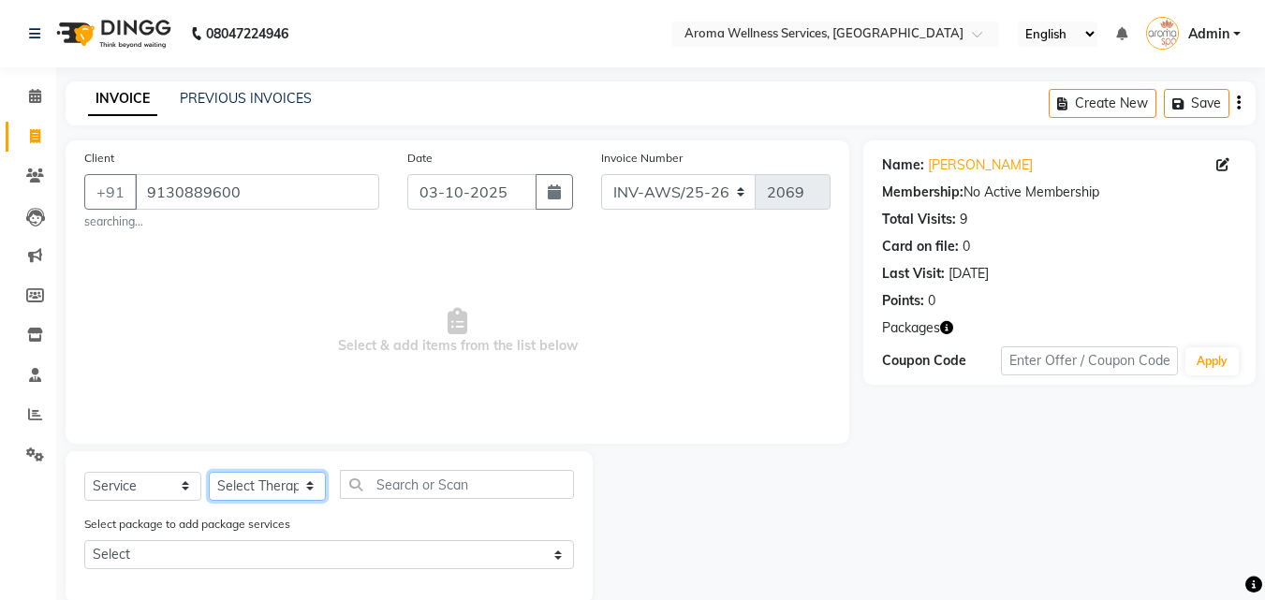
click at [309, 487] on select "Select Therapist [PERSON_NAME] [PERSON_NAME] Miss. Duhpuii [PERSON_NAME] Miss. …" at bounding box center [267, 486] width 117 height 29
click at [209, 472] on select "Select Therapist [PERSON_NAME] [PERSON_NAME] Miss. Duhpuii [PERSON_NAME] Miss. …" at bounding box center [267, 486] width 117 height 29
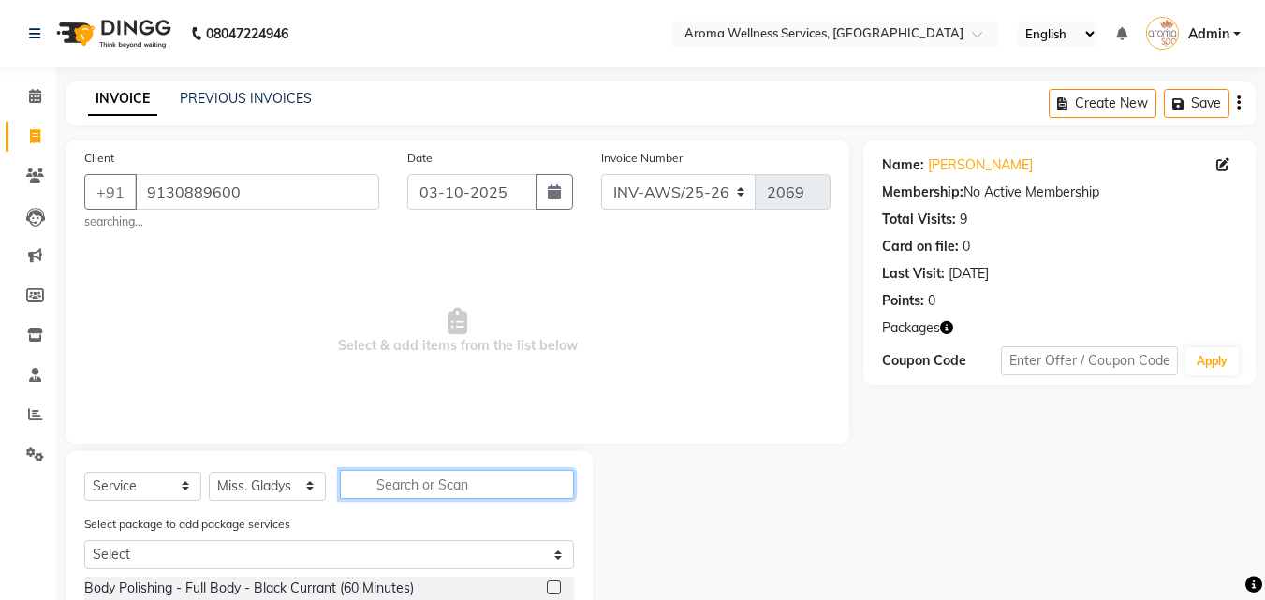
click at [396, 489] on input "text" at bounding box center [457, 484] width 234 height 29
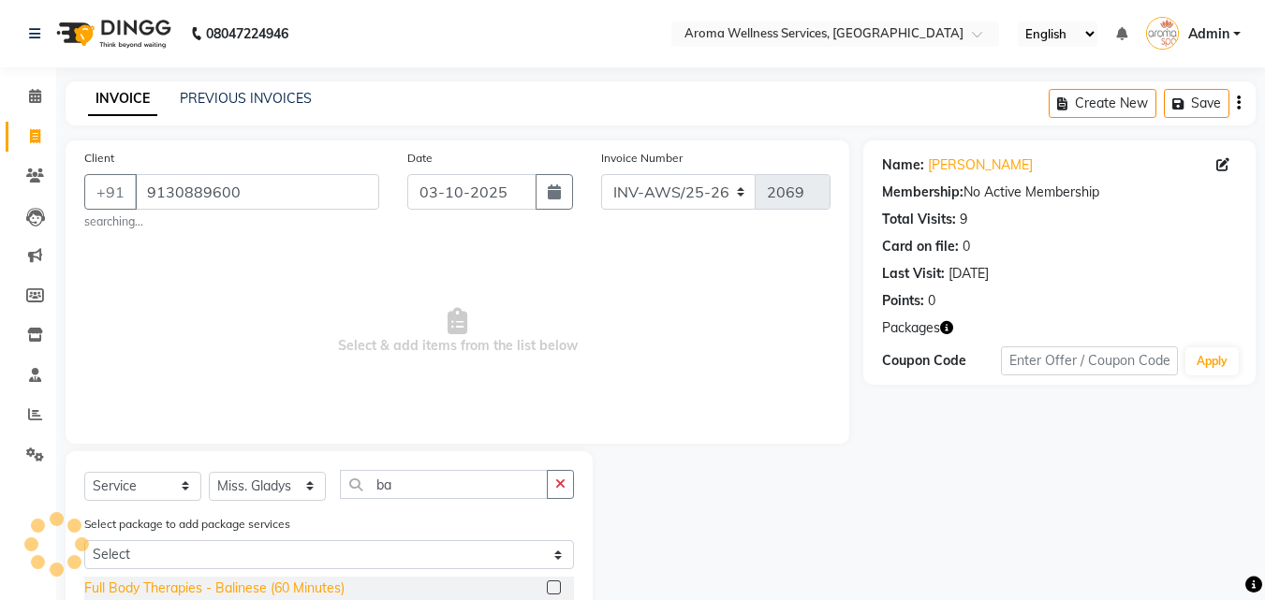
click at [329, 588] on div "Full Body Therapies - Balinese (60 Minutes)" at bounding box center [214, 588] width 260 height 20
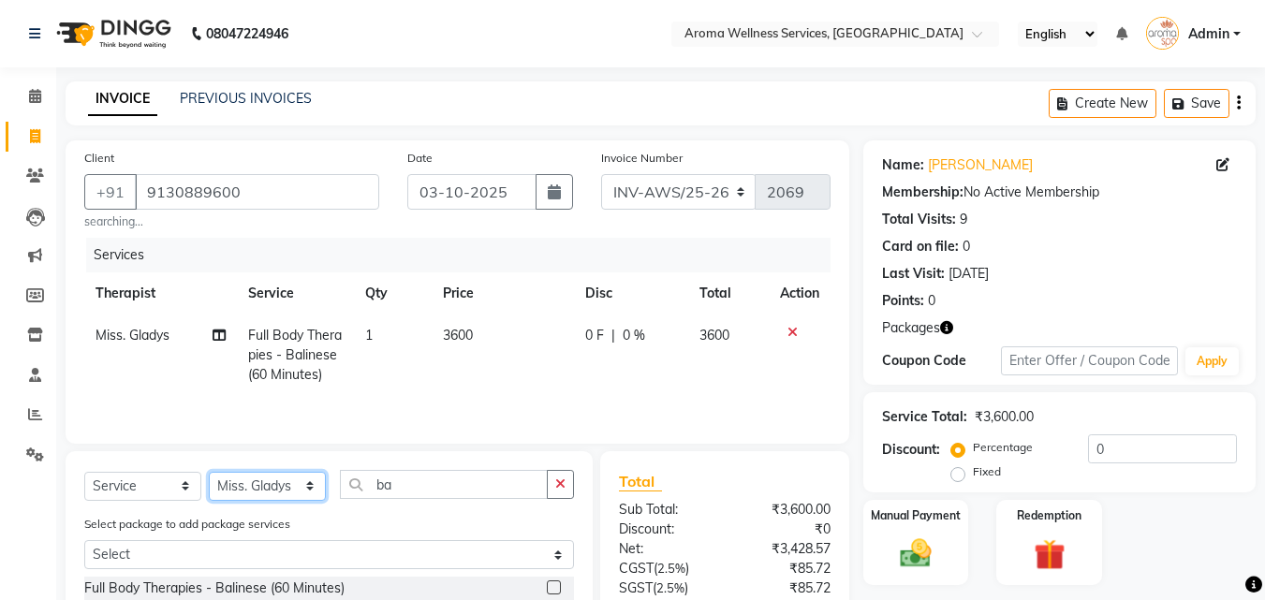
click at [309, 482] on select "Select Therapist [PERSON_NAME] [PERSON_NAME] Miss. Duhpuii [PERSON_NAME] Miss. …" at bounding box center [267, 486] width 117 height 29
click at [209, 472] on select "Select Therapist [PERSON_NAME] [PERSON_NAME] Miss. Duhpuii [PERSON_NAME] Miss. …" at bounding box center [267, 486] width 117 height 29
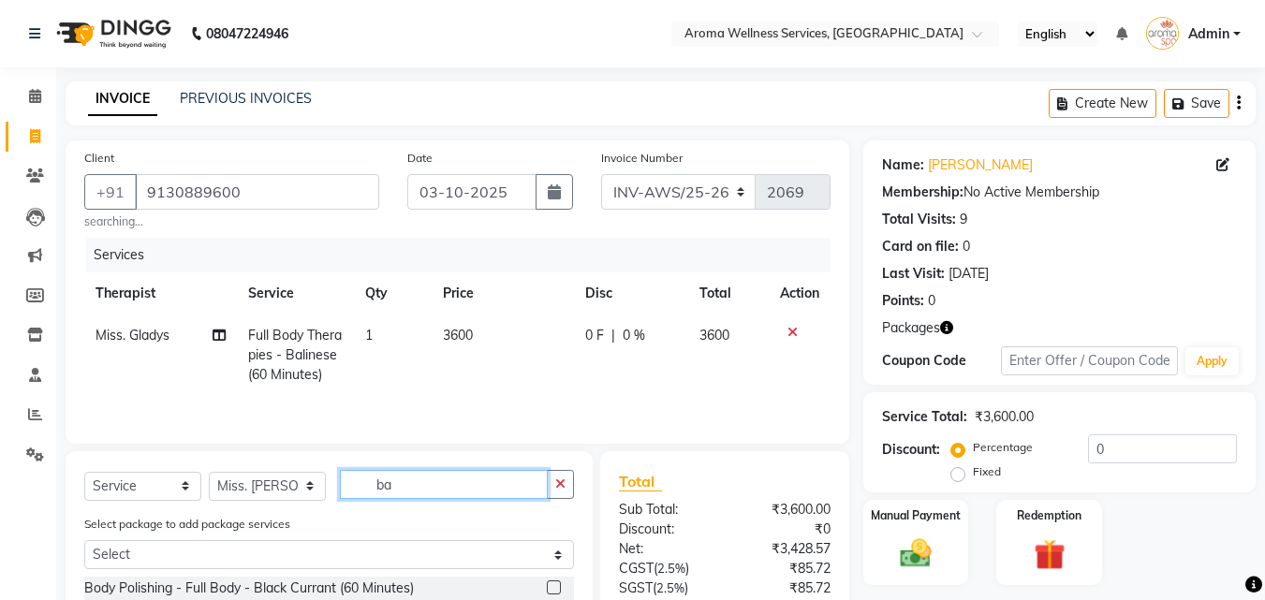
click at [422, 490] on input "ba" at bounding box center [444, 484] width 208 height 29
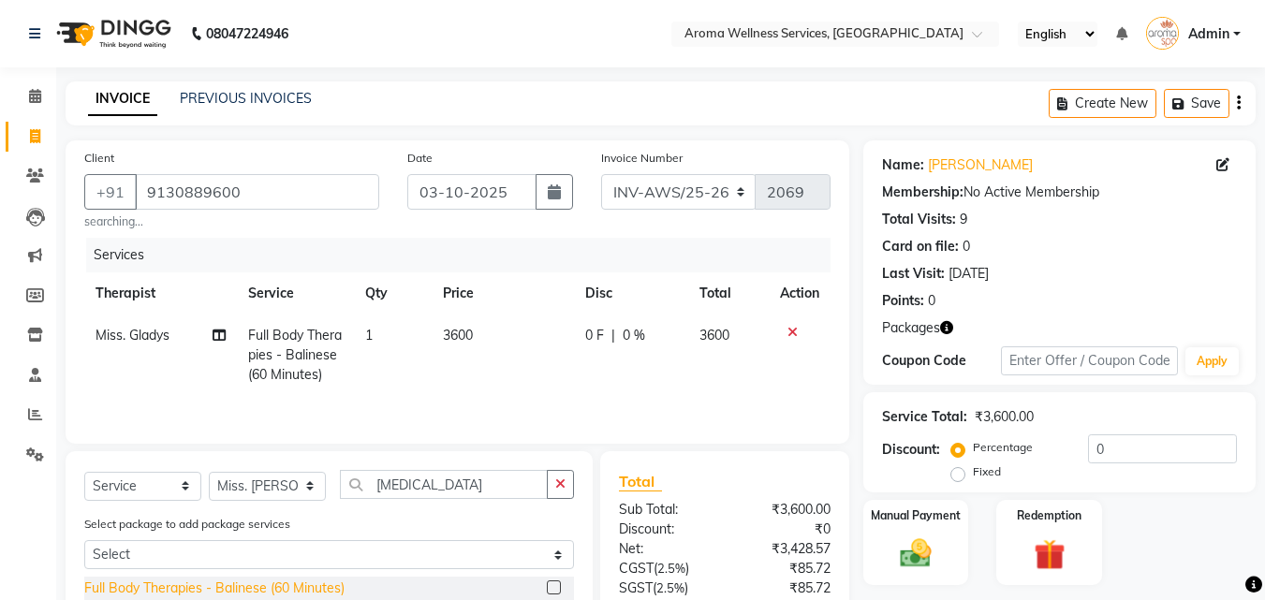
click at [321, 578] on div "Full Body Therapies - Balinese (60 Minutes)" at bounding box center [214, 588] width 260 height 20
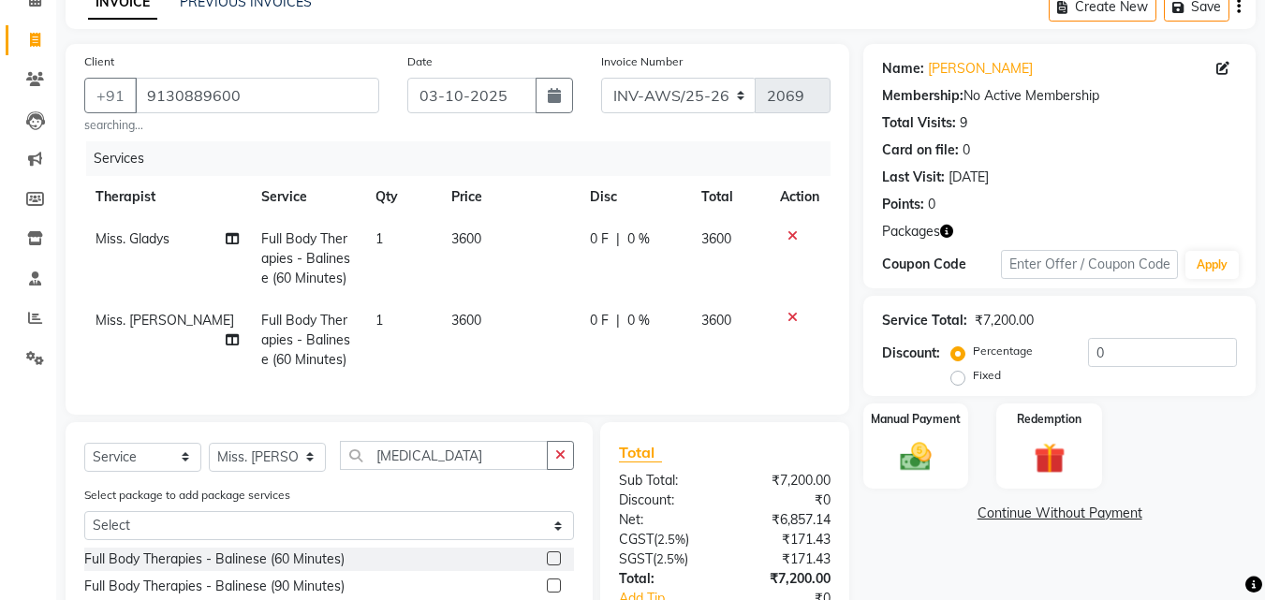
scroll to position [187, 0]
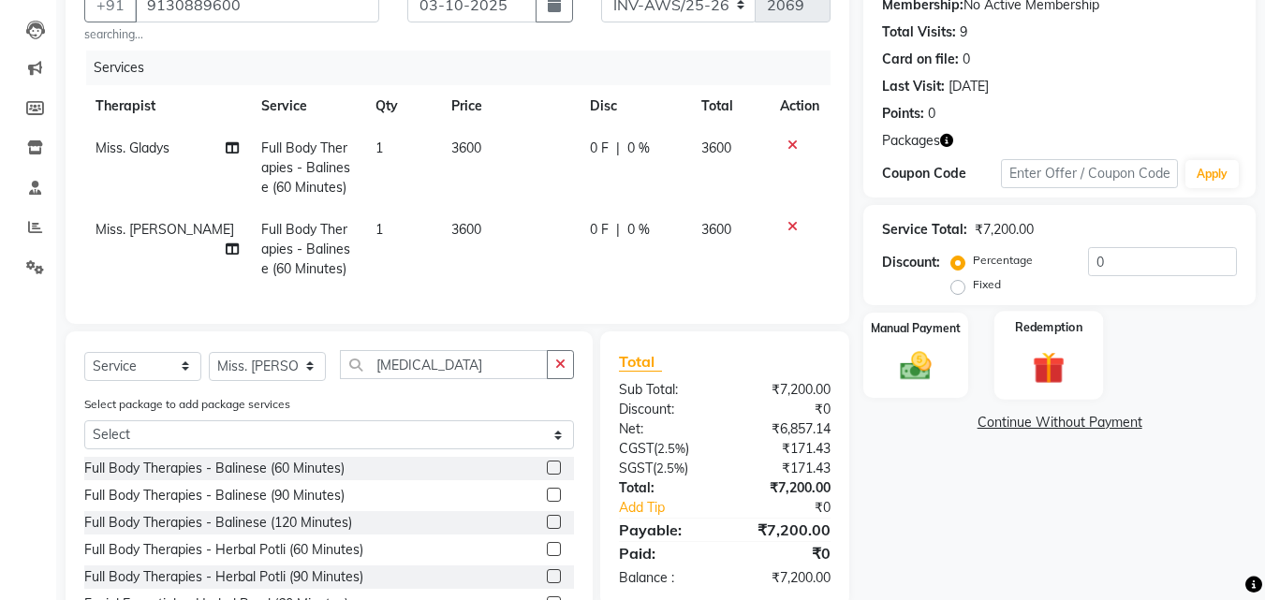
click at [1047, 376] on img at bounding box center [1048, 367] width 52 height 40
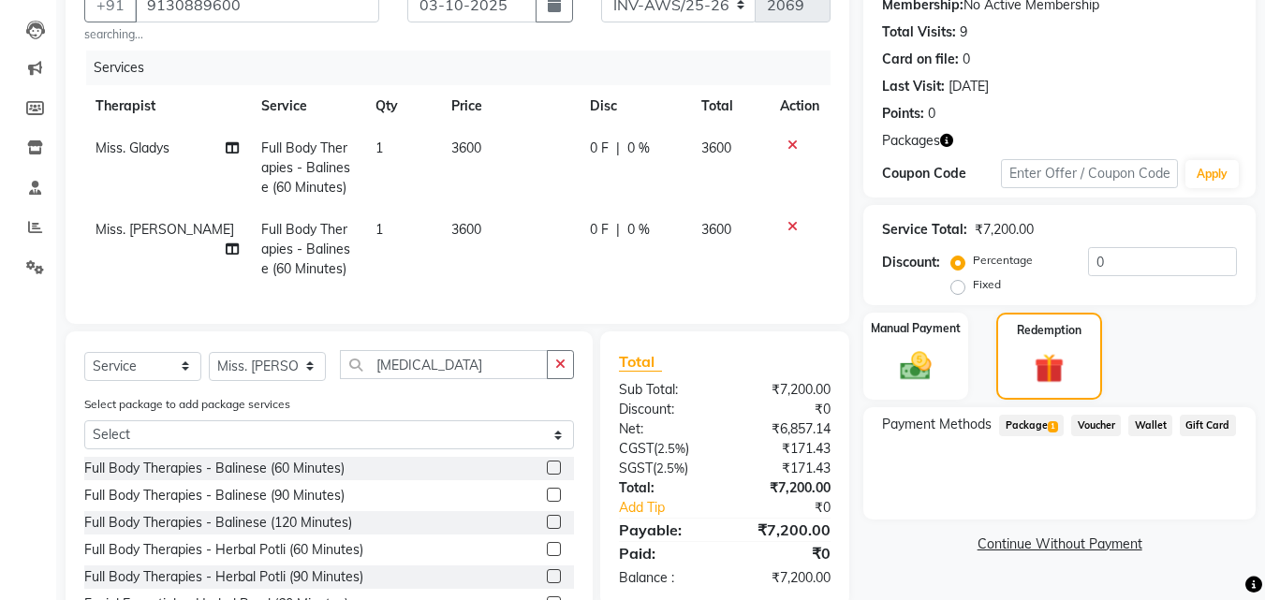
click at [1048, 420] on span "Package 1" at bounding box center [1031, 426] width 65 height 22
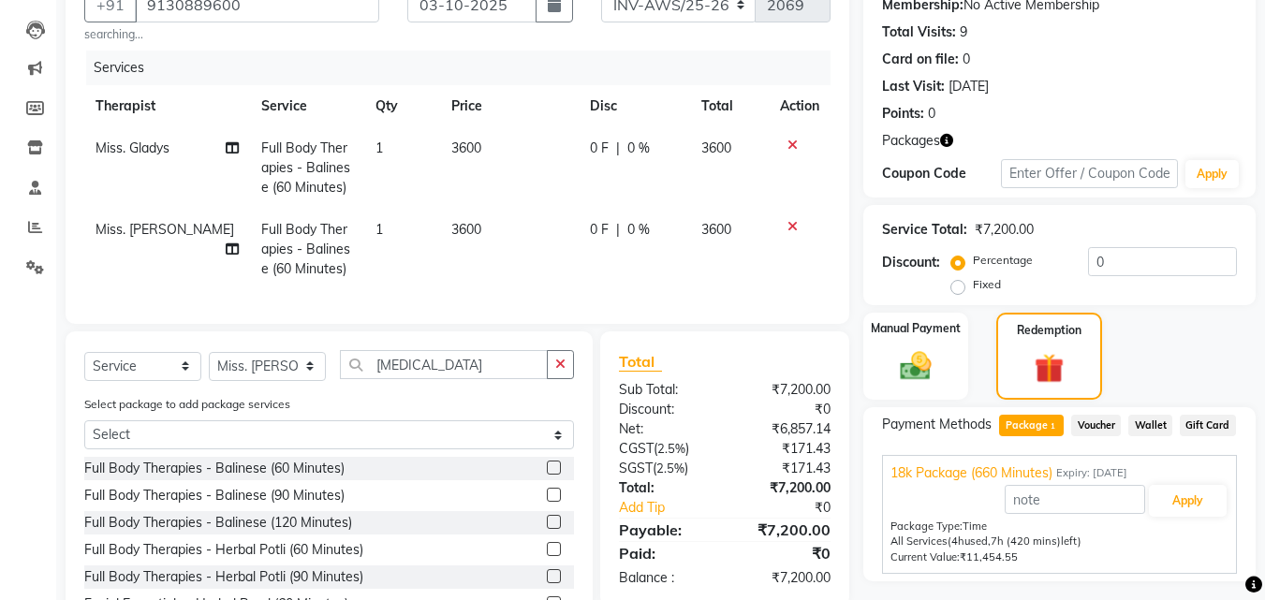
click at [1190, 483] on div "Apply" at bounding box center [1059, 501] width 338 height 36
click at [1185, 493] on button "Apply" at bounding box center [1187, 501] width 78 height 32
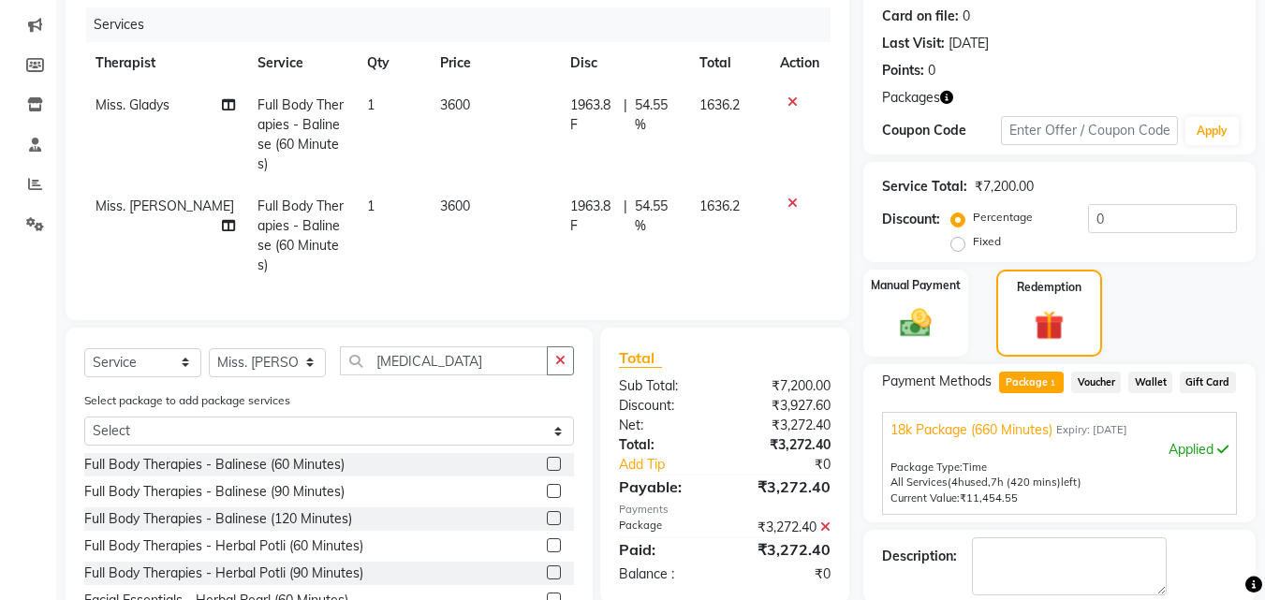
scroll to position [300, 0]
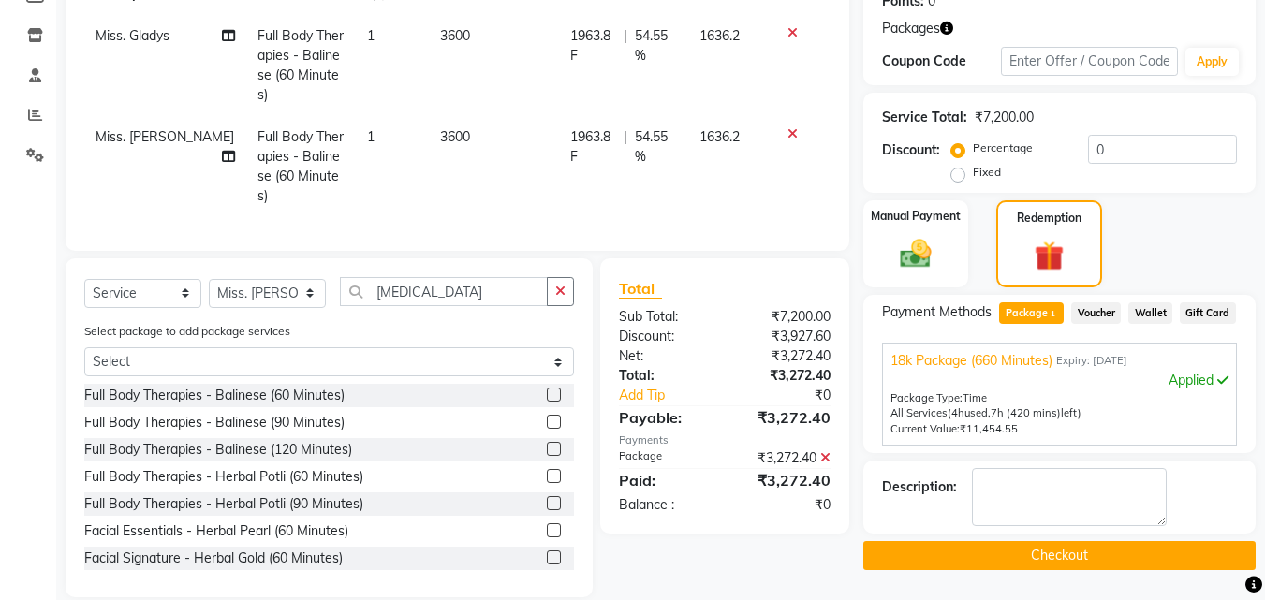
click at [1119, 560] on button "Checkout" at bounding box center [1059, 555] width 392 height 29
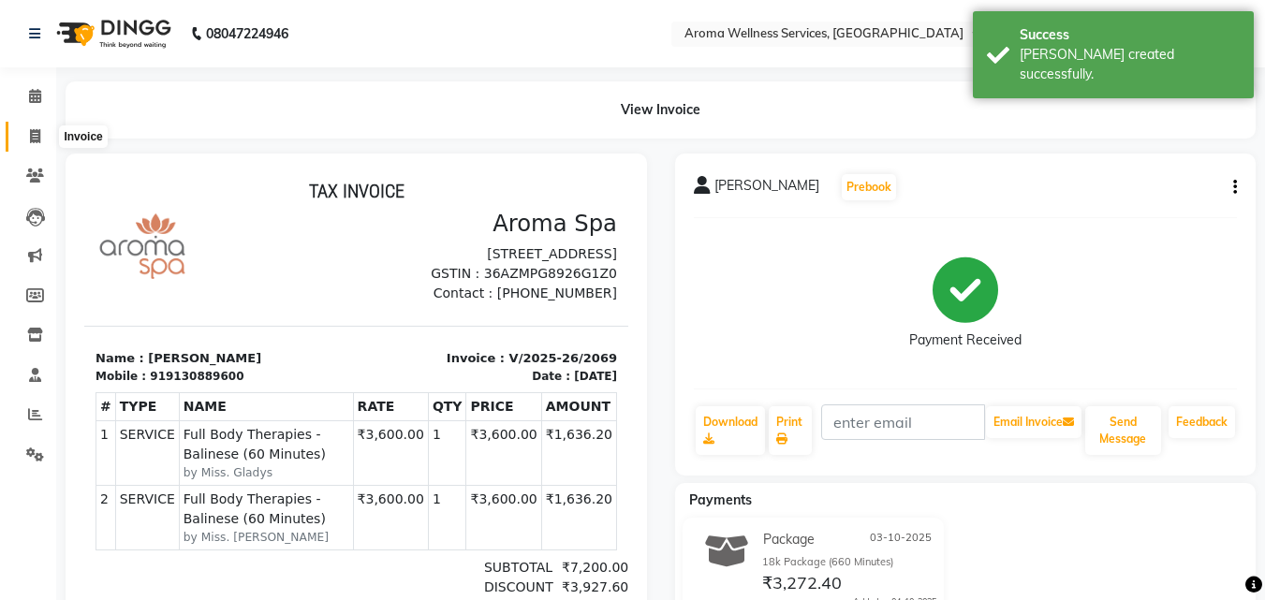
click at [37, 137] on icon at bounding box center [35, 136] width 10 height 14
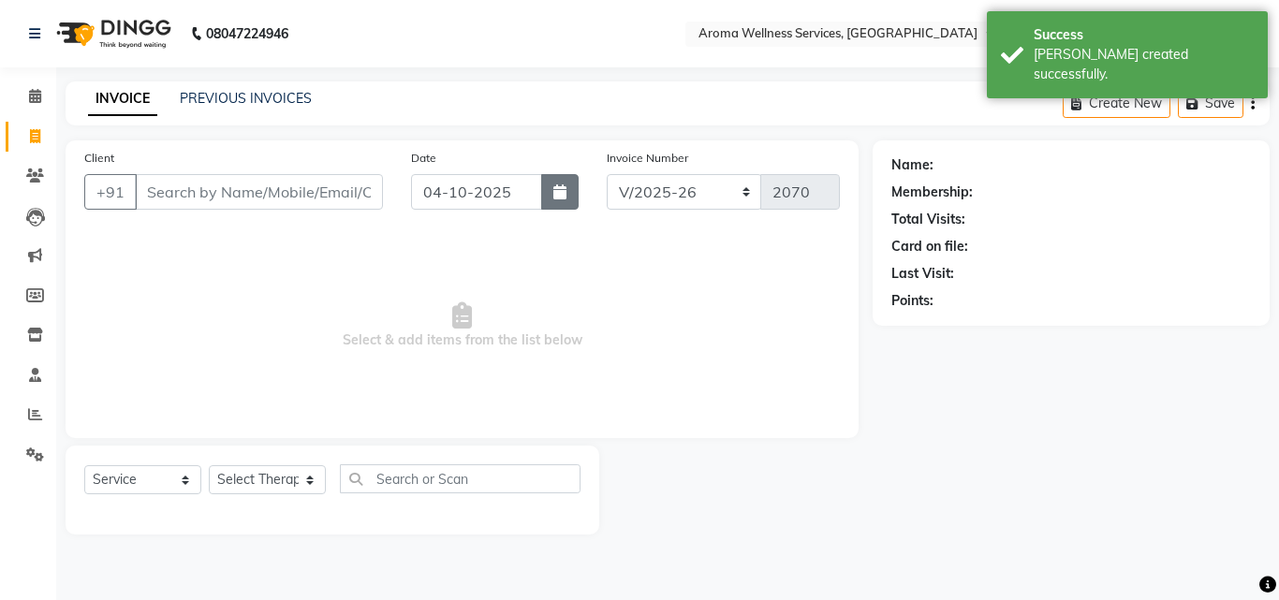
click at [562, 193] on icon "button" at bounding box center [559, 191] width 13 height 15
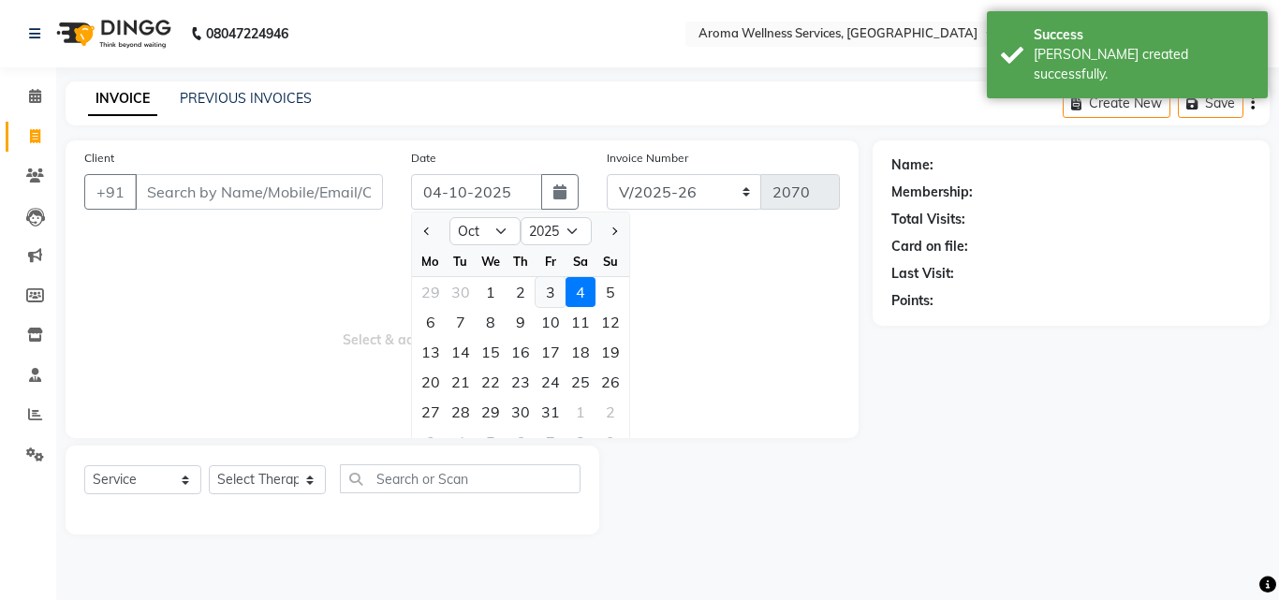
click at [548, 285] on div "3" at bounding box center [550, 292] width 30 height 30
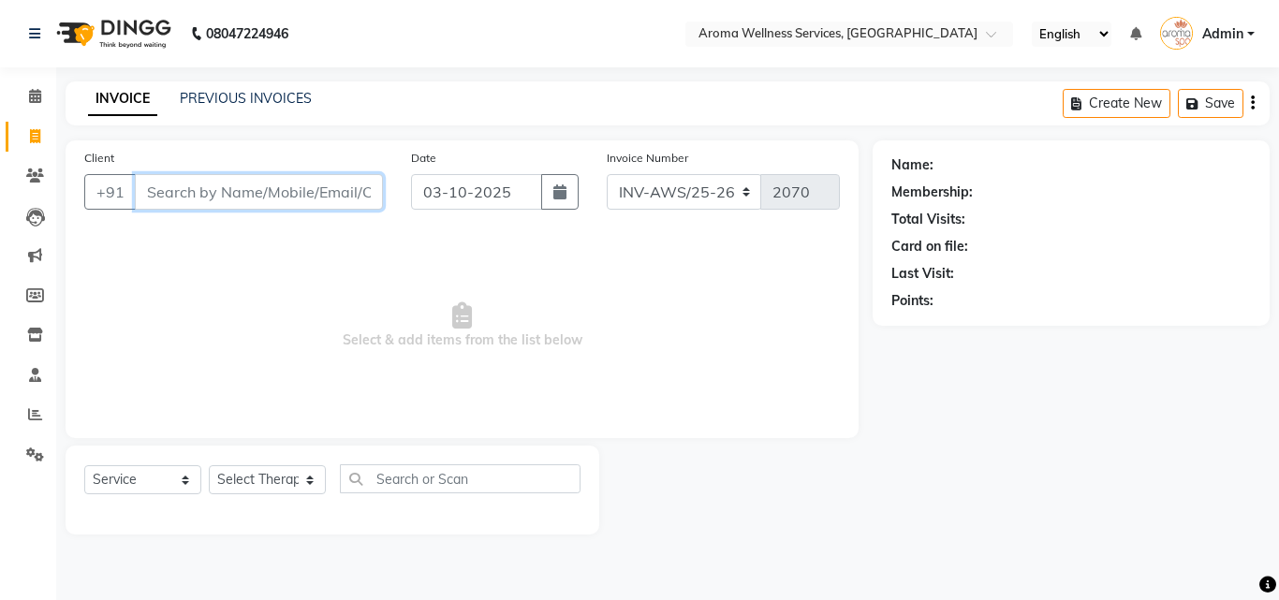
click at [314, 195] on input "Client" at bounding box center [259, 192] width 248 height 36
paste input "9989100209"
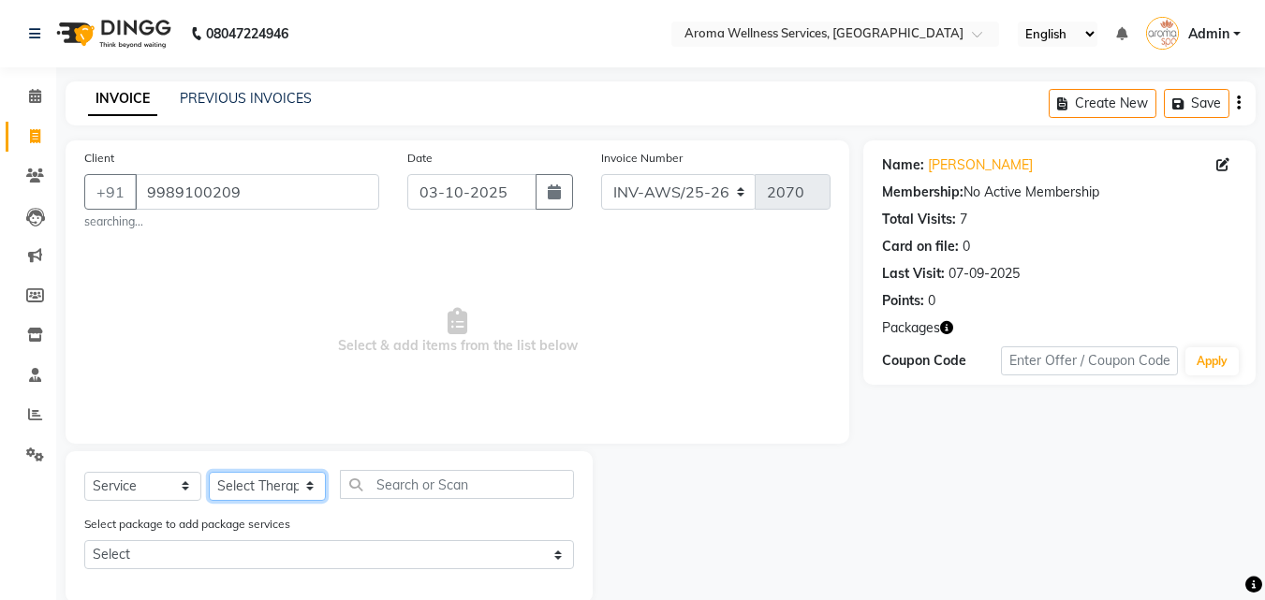
click at [311, 487] on select "Select Therapist [PERSON_NAME] [PERSON_NAME] Miss. Duhpuii [PERSON_NAME] Miss. …" at bounding box center [267, 486] width 117 height 29
click at [209, 472] on select "Select Therapist [PERSON_NAME] [PERSON_NAME] Miss. Duhpuii [PERSON_NAME] Miss. …" at bounding box center [267, 486] width 117 height 29
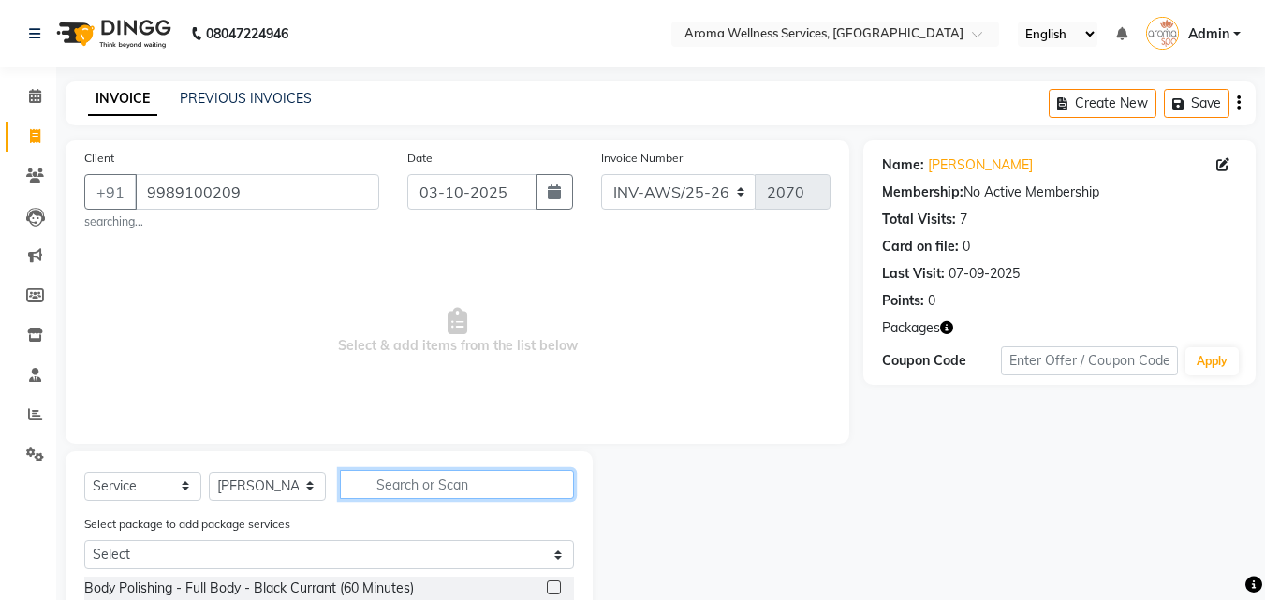
click at [410, 494] on input "text" at bounding box center [457, 484] width 234 height 29
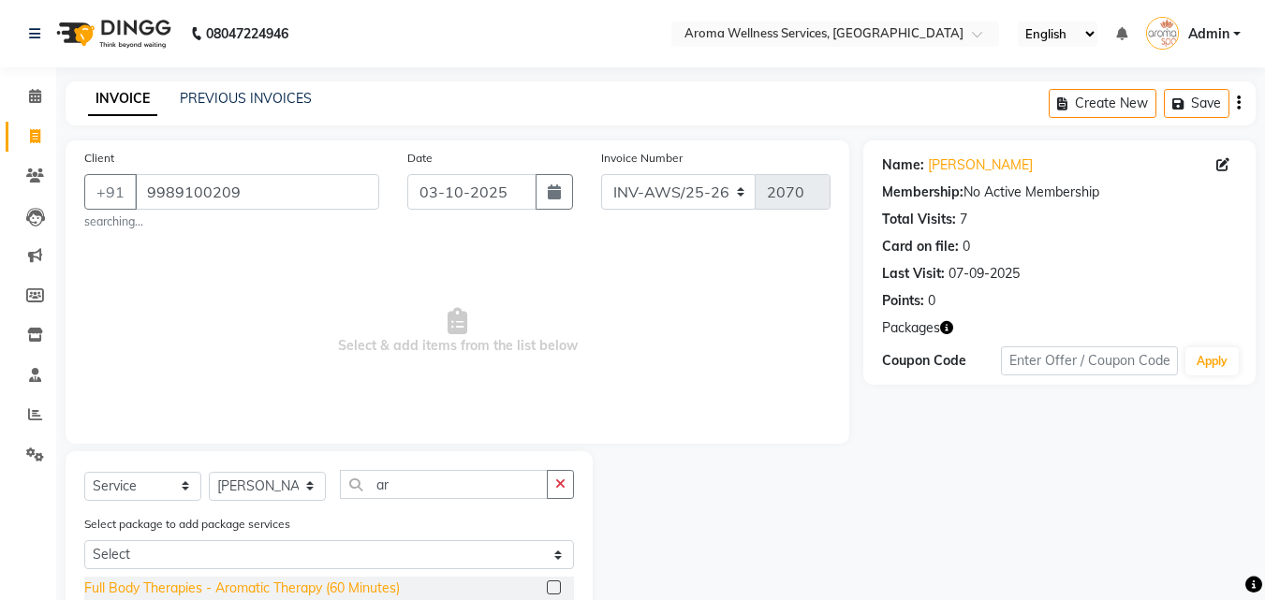
click at [383, 578] on div "Full Body Therapies - Aromatic Therapy (60 Minutes)" at bounding box center [241, 588] width 315 height 20
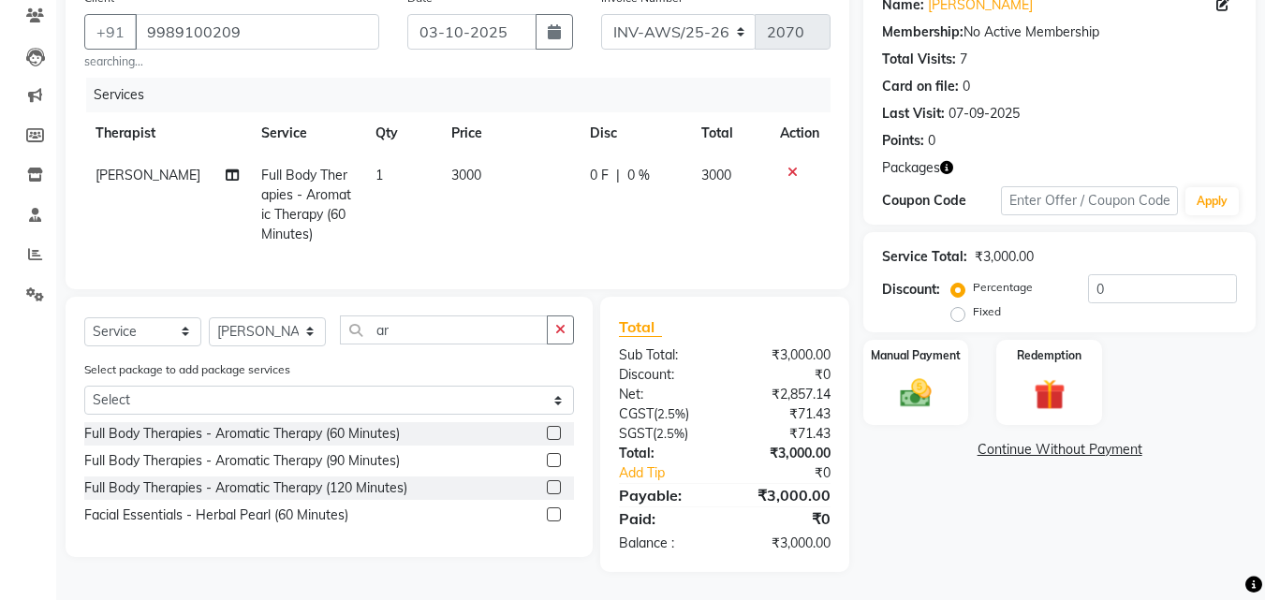
scroll to position [174, 0]
click at [1063, 395] on img at bounding box center [1048, 394] width 52 height 40
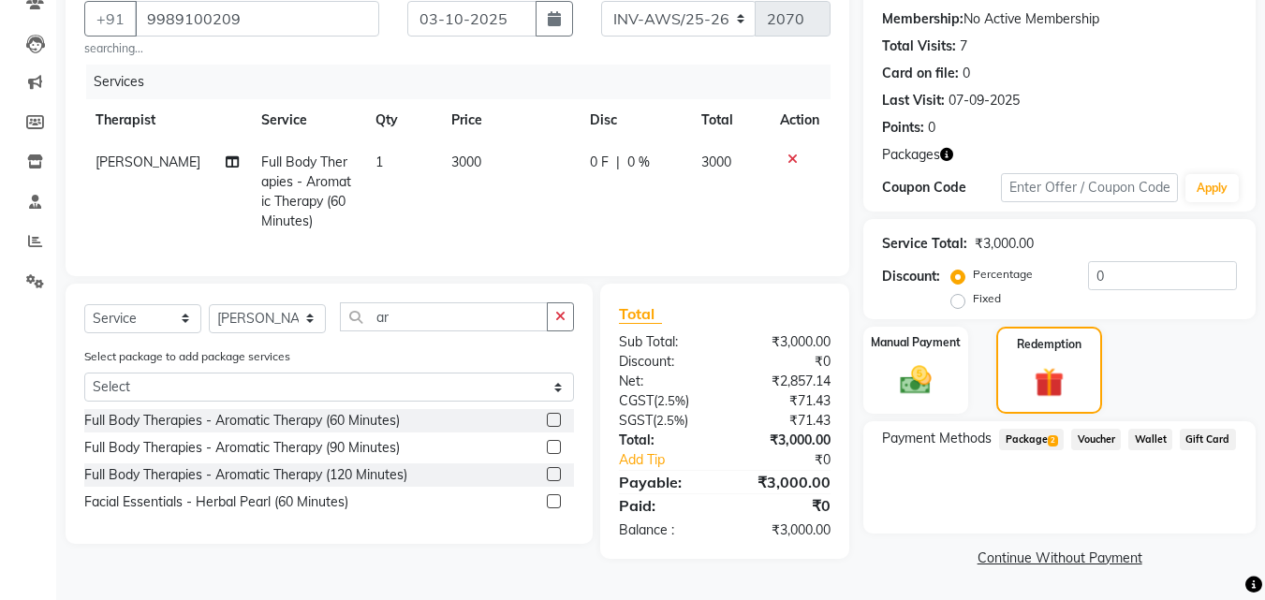
click at [1049, 437] on span "2" at bounding box center [1052, 440] width 10 height 11
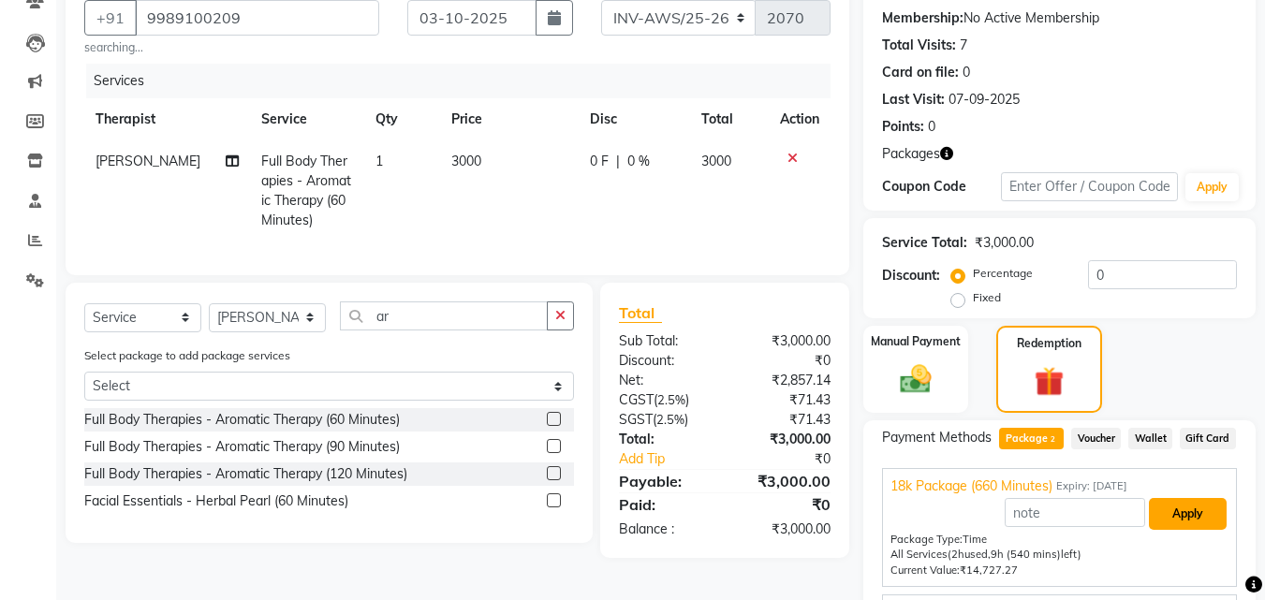
click at [1195, 512] on button "Apply" at bounding box center [1187, 514] width 78 height 32
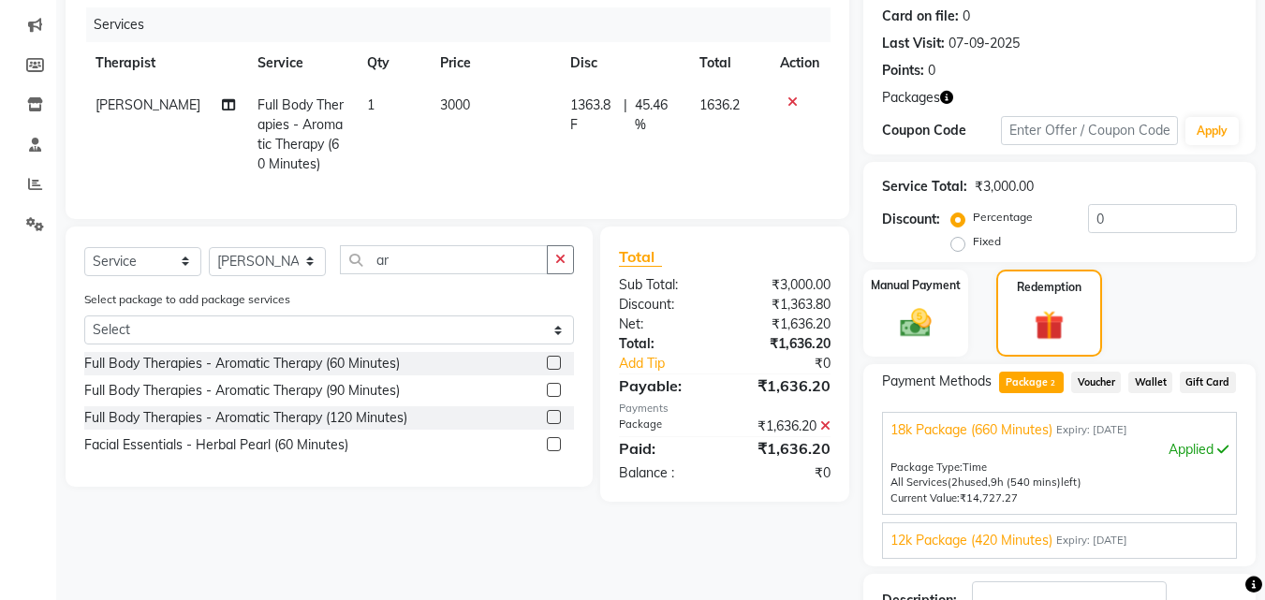
scroll to position [342, 0]
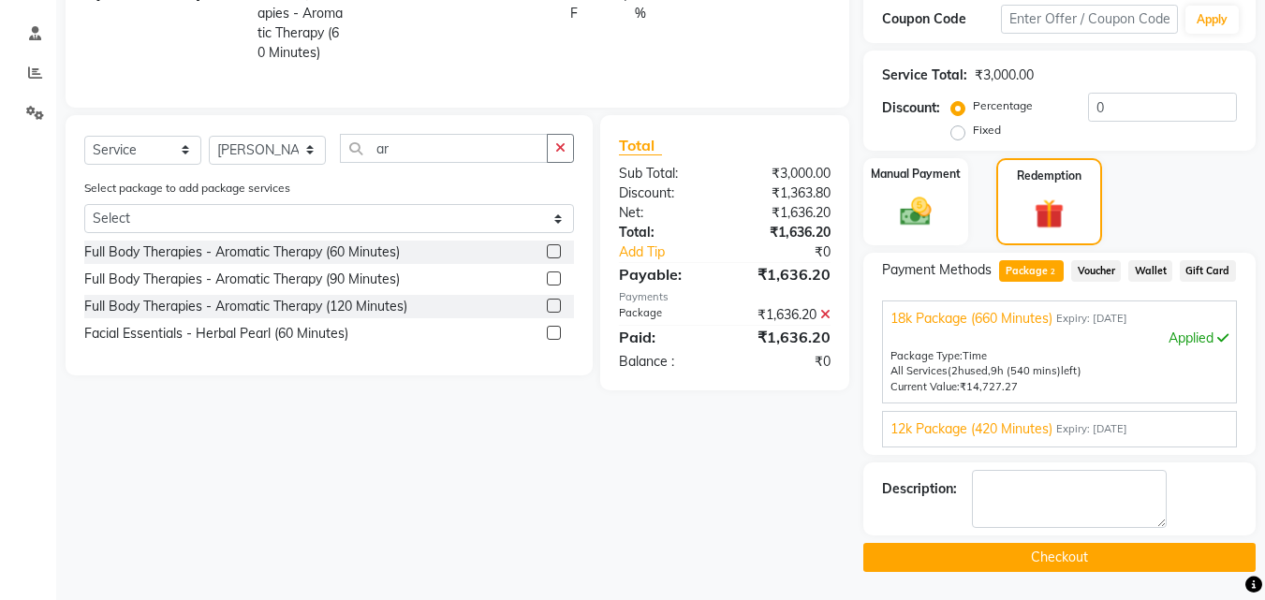
click at [1134, 549] on button "Checkout" at bounding box center [1059, 557] width 392 height 29
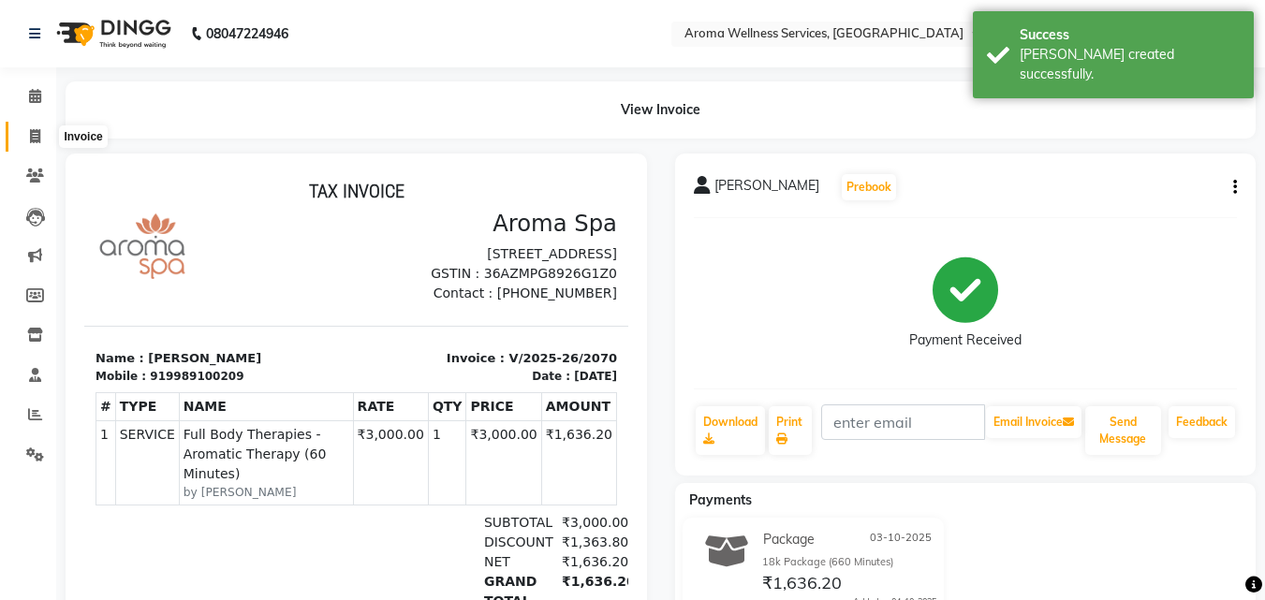
click at [47, 132] on span at bounding box center [35, 137] width 33 height 22
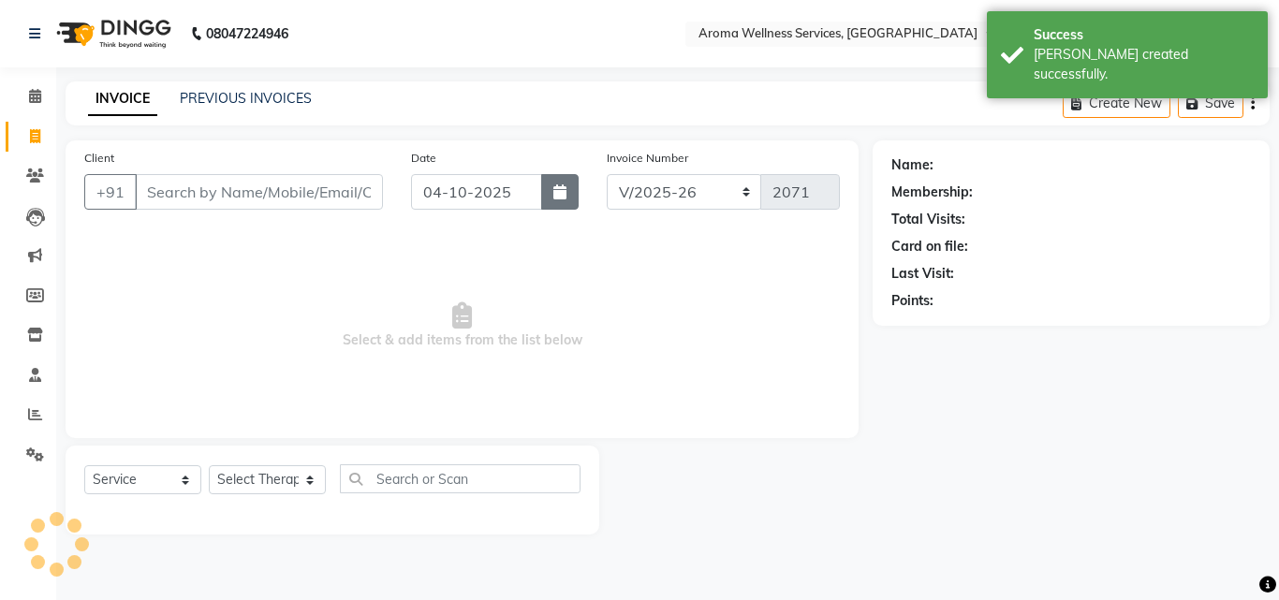
click at [551, 197] on button "button" at bounding box center [559, 192] width 37 height 36
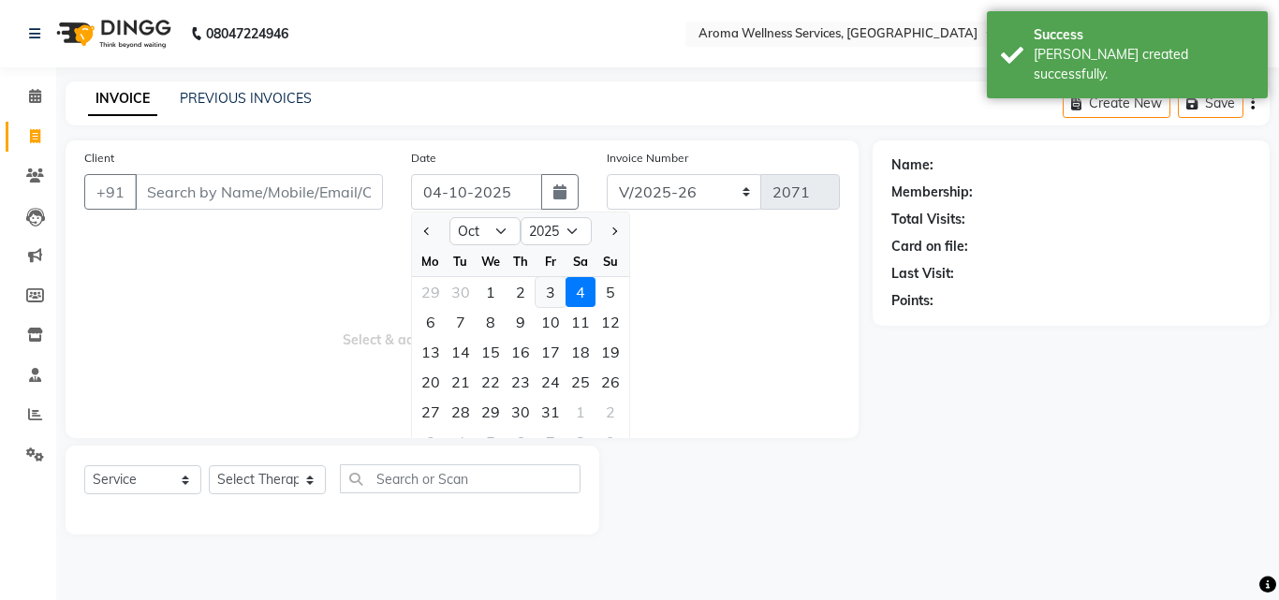
click at [545, 287] on div "3" at bounding box center [550, 292] width 30 height 30
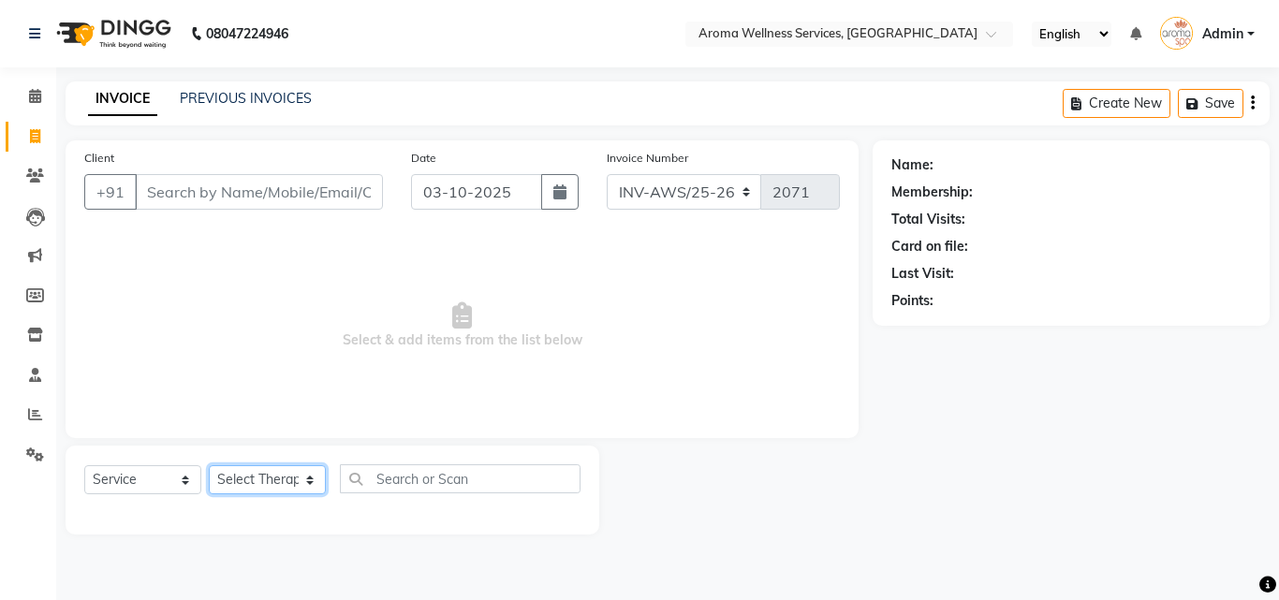
click at [309, 477] on select "Select Therapist [PERSON_NAME] [PERSON_NAME] Miss. Duhpuii [PERSON_NAME] Miss. …" at bounding box center [267, 479] width 117 height 29
click at [209, 465] on select "Select Therapist [PERSON_NAME] [PERSON_NAME] Miss. Duhpuii [PERSON_NAME] Miss. …" at bounding box center [267, 479] width 117 height 29
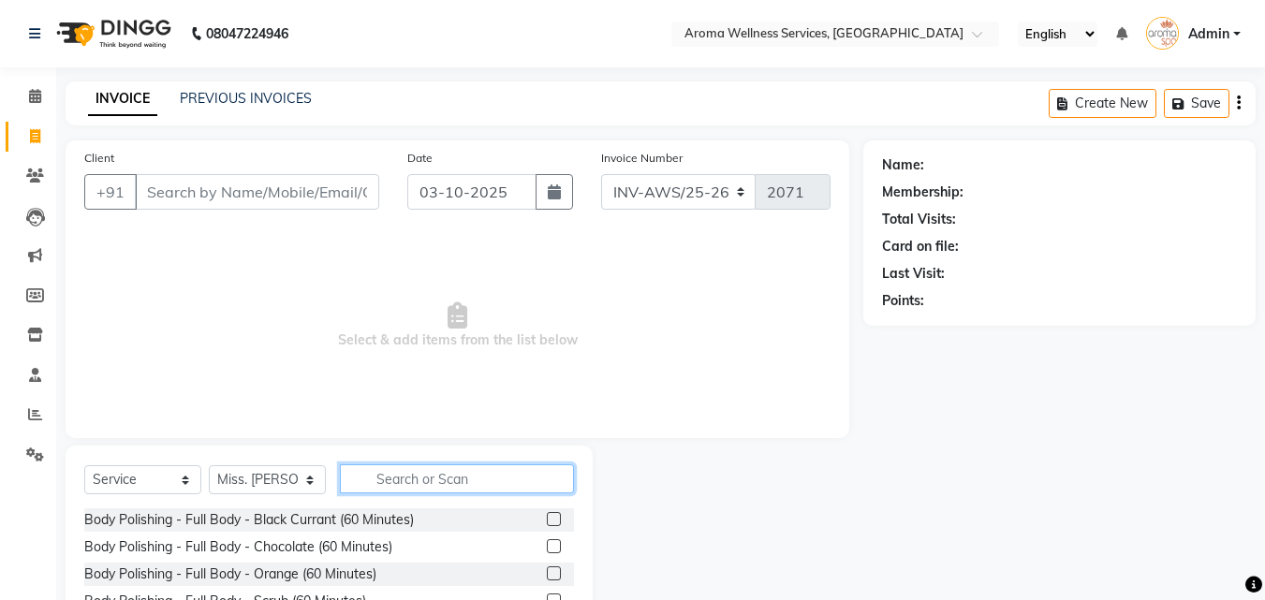
click at [444, 479] on input "text" at bounding box center [457, 478] width 234 height 29
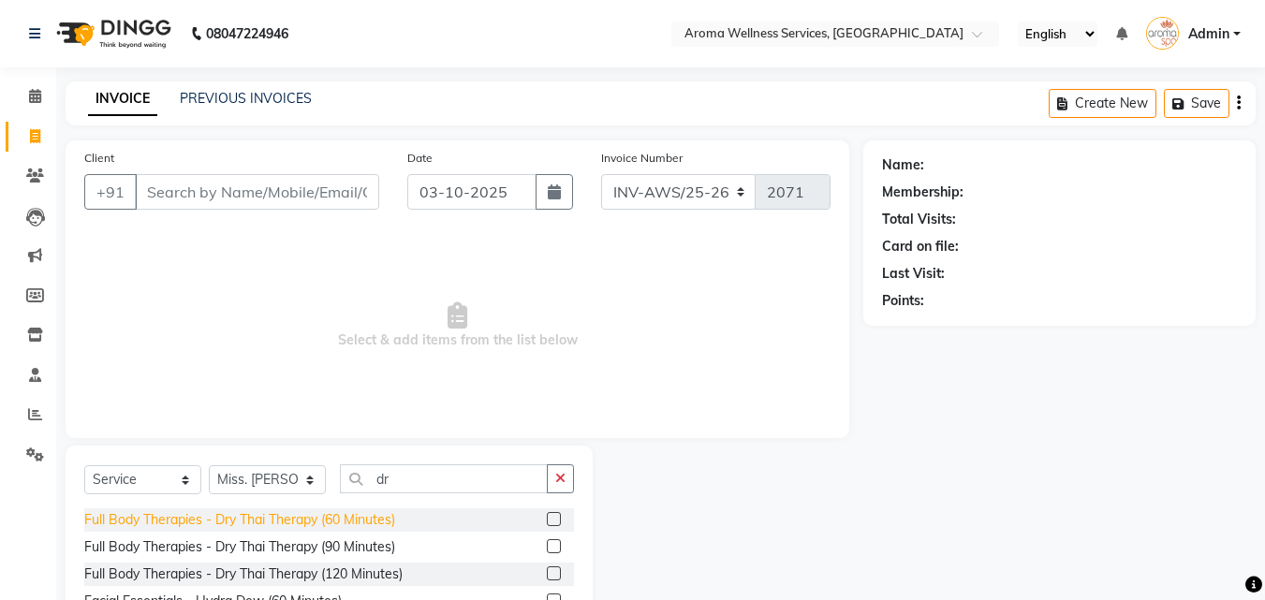
click at [371, 526] on div "Full Body Therapies - Dry Thai Therapy (60 Minutes)" at bounding box center [239, 520] width 311 height 20
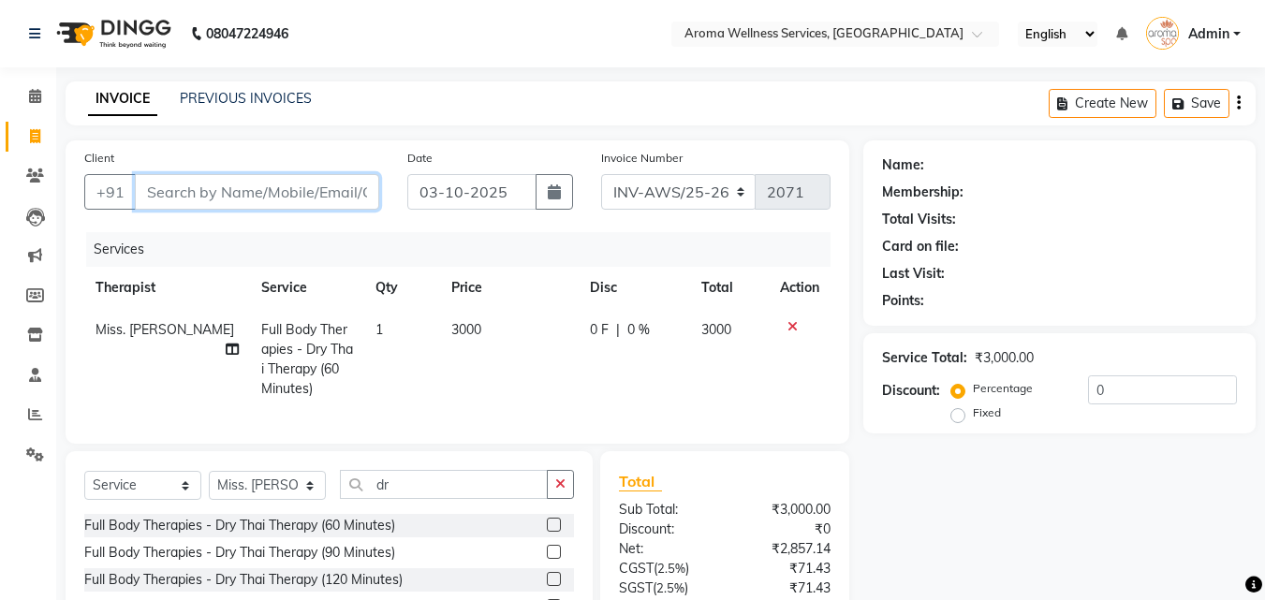
click at [238, 199] on input "Client" at bounding box center [257, 192] width 244 height 36
paste input "7095168217"
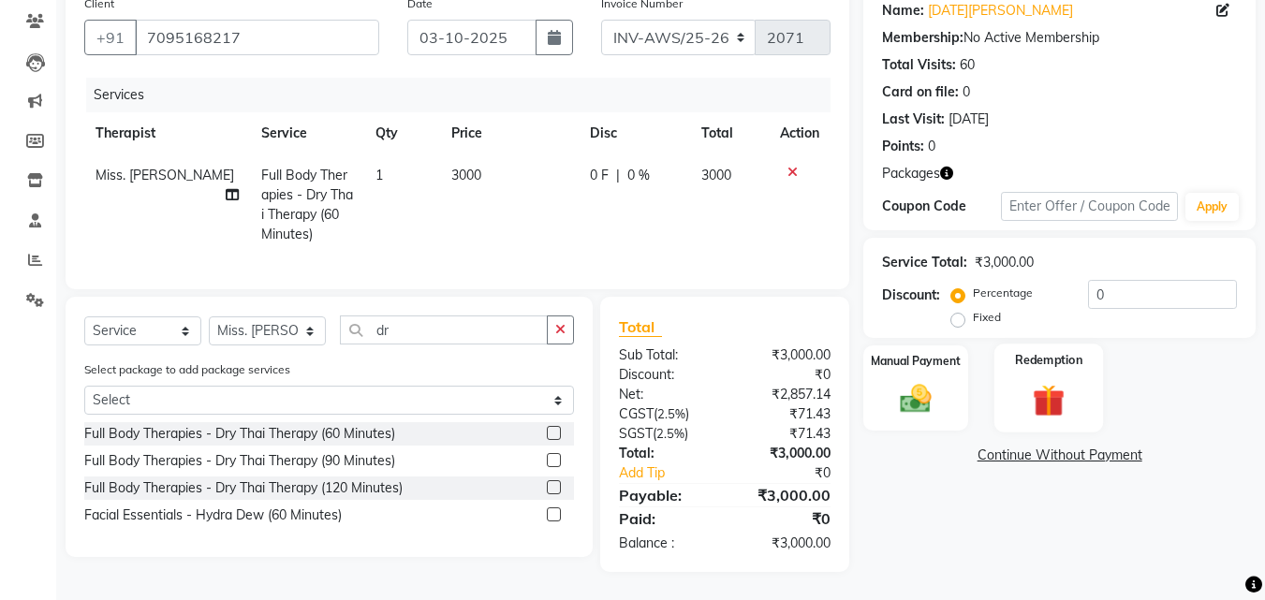
scroll to position [168, 0]
click at [1040, 381] on img at bounding box center [1048, 400] width 52 height 40
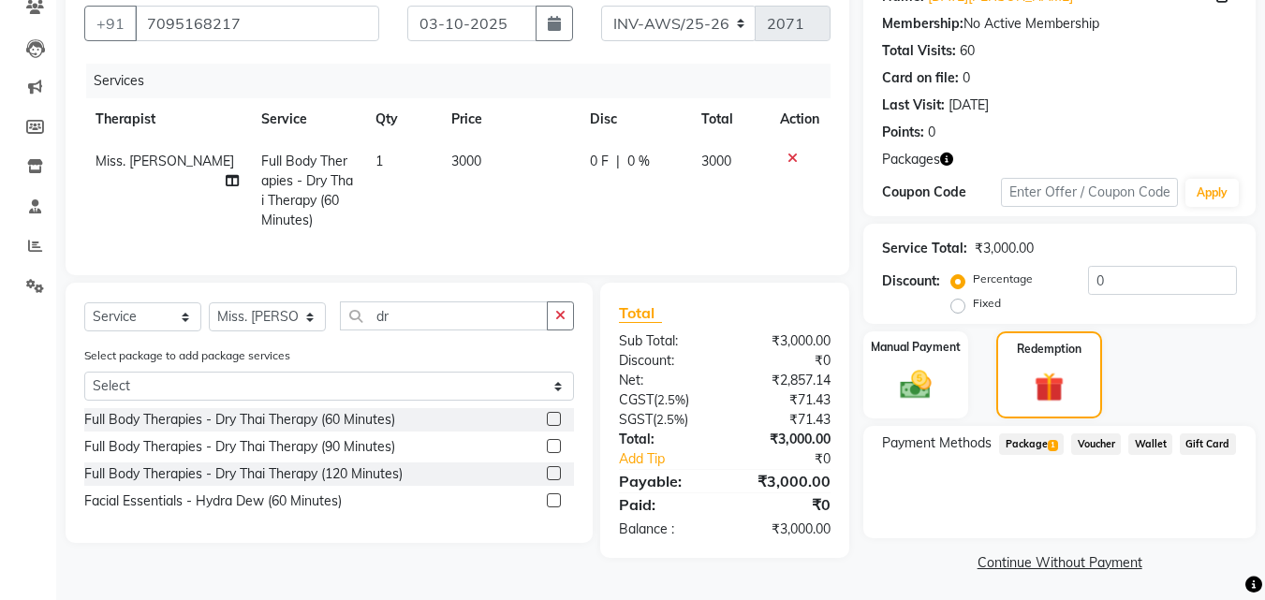
click at [1056, 437] on span "Package 1" at bounding box center [1031, 444] width 65 height 22
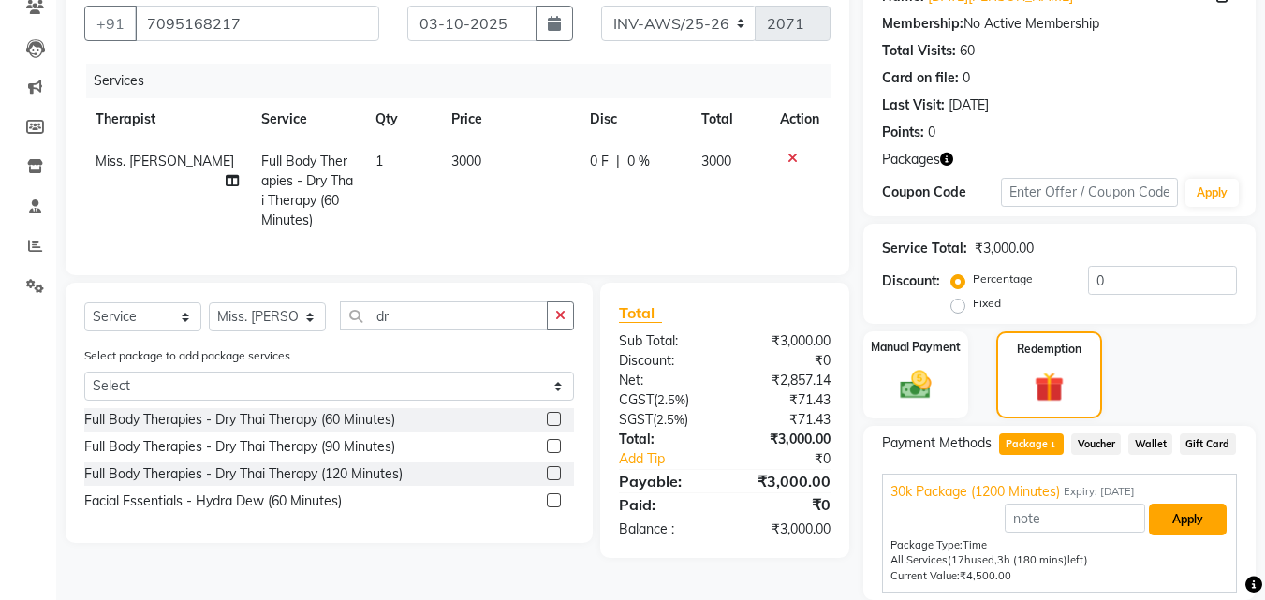
click at [1189, 511] on button "Apply" at bounding box center [1187, 520] width 78 height 32
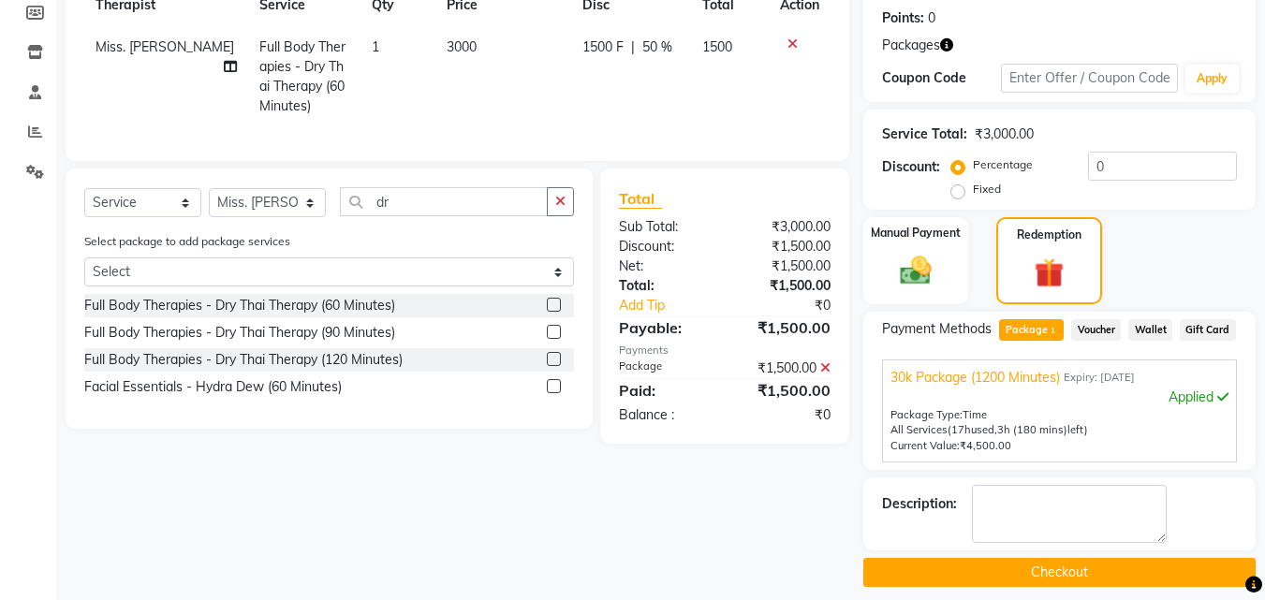
scroll to position [298, 0]
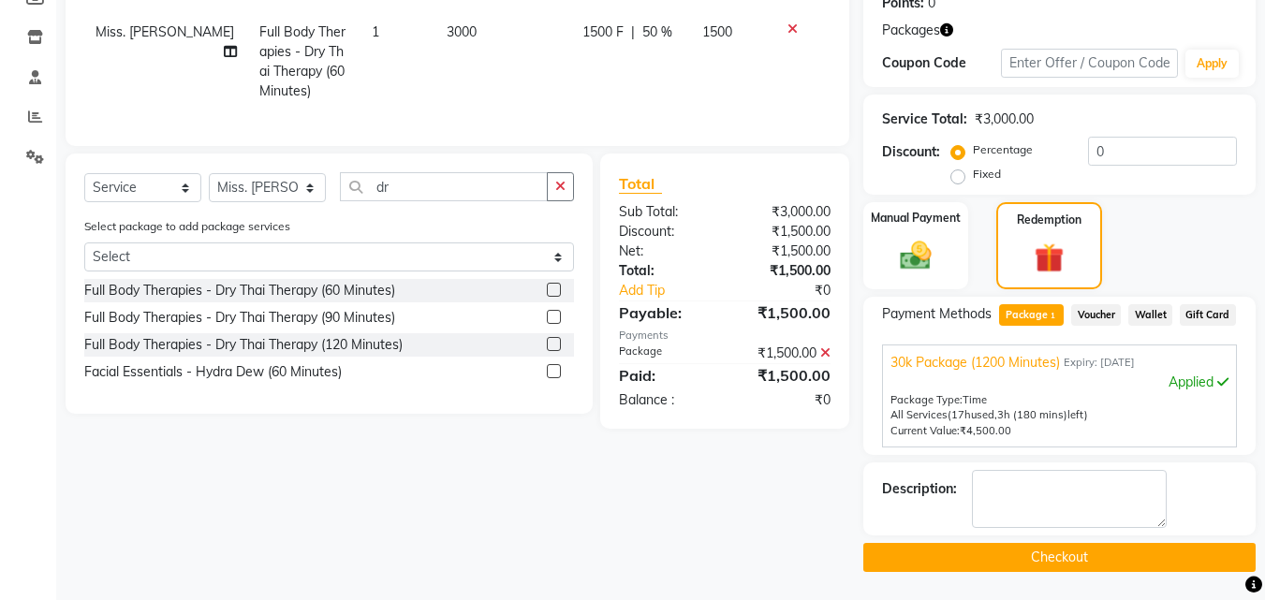
click at [1121, 552] on button "Checkout" at bounding box center [1059, 557] width 392 height 29
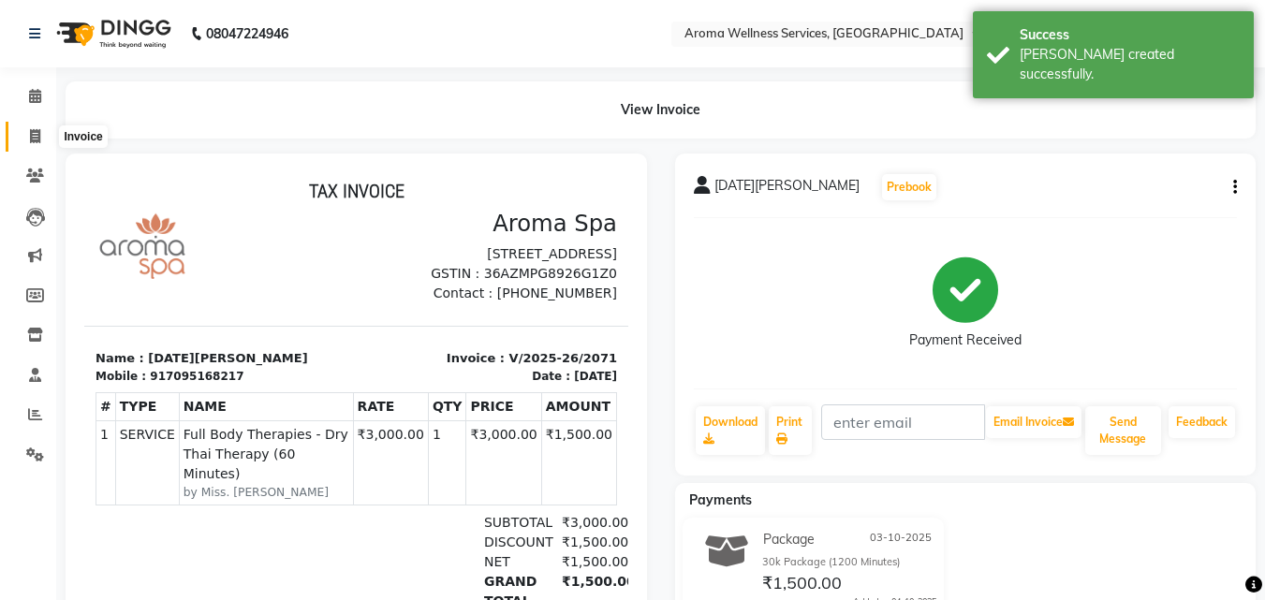
click at [27, 127] on span at bounding box center [35, 137] width 33 height 22
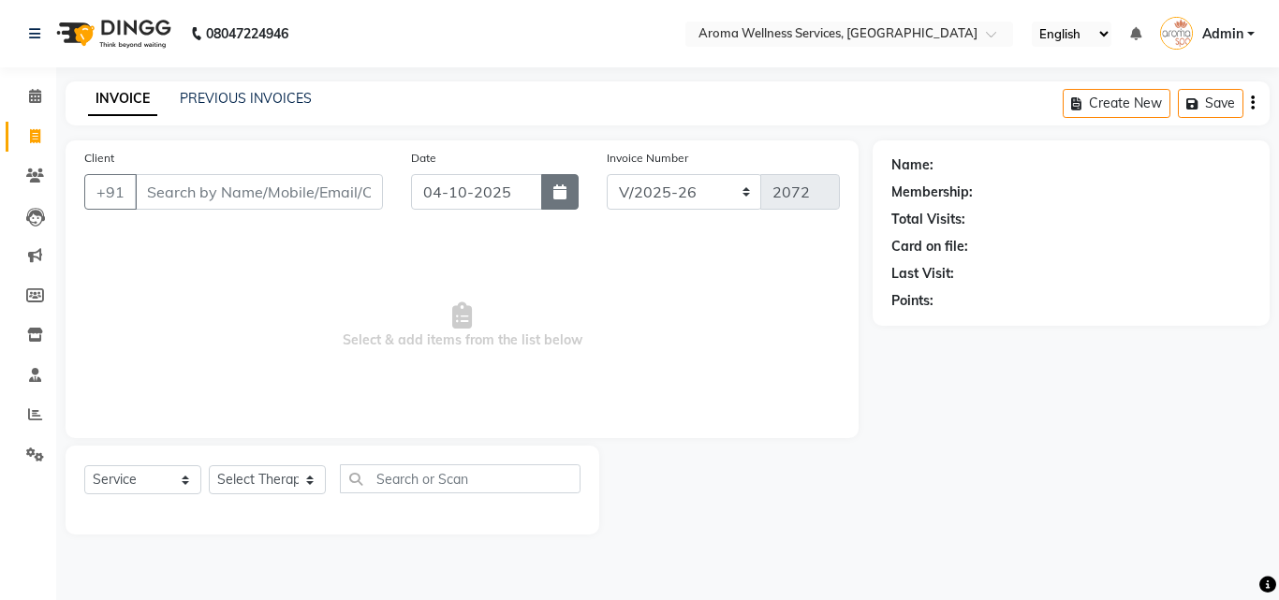
click at [554, 192] on icon "button" at bounding box center [559, 191] width 13 height 15
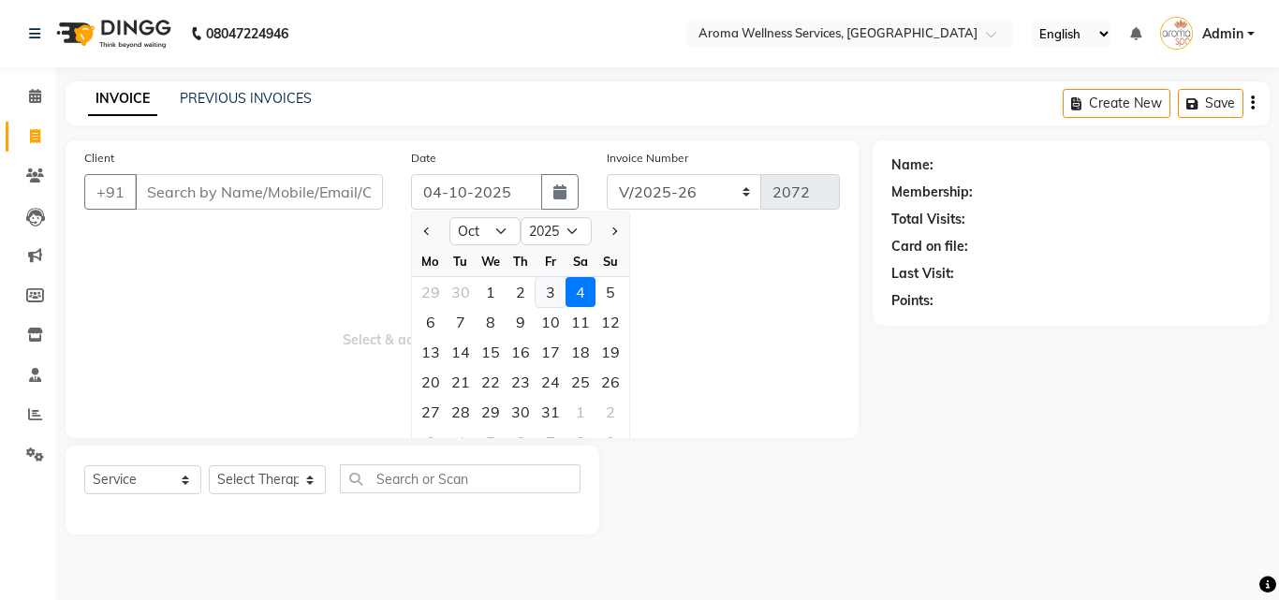
click at [548, 282] on div "3" at bounding box center [550, 292] width 30 height 30
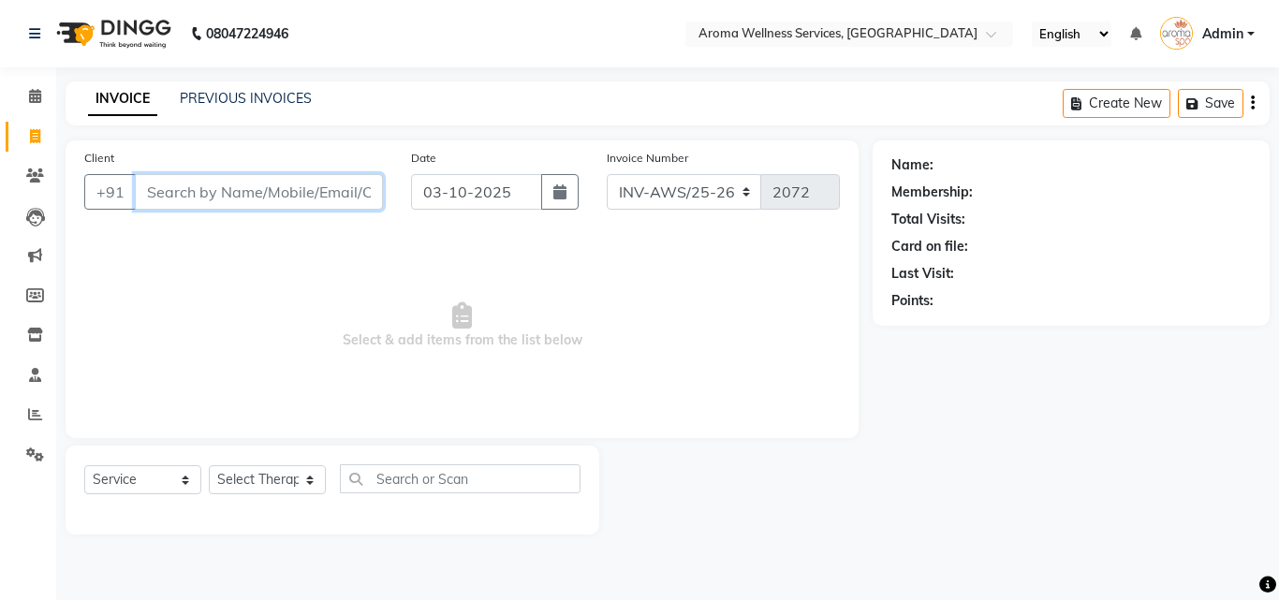
click at [214, 188] on input "Client" at bounding box center [259, 192] width 248 height 36
paste input "9705424111"
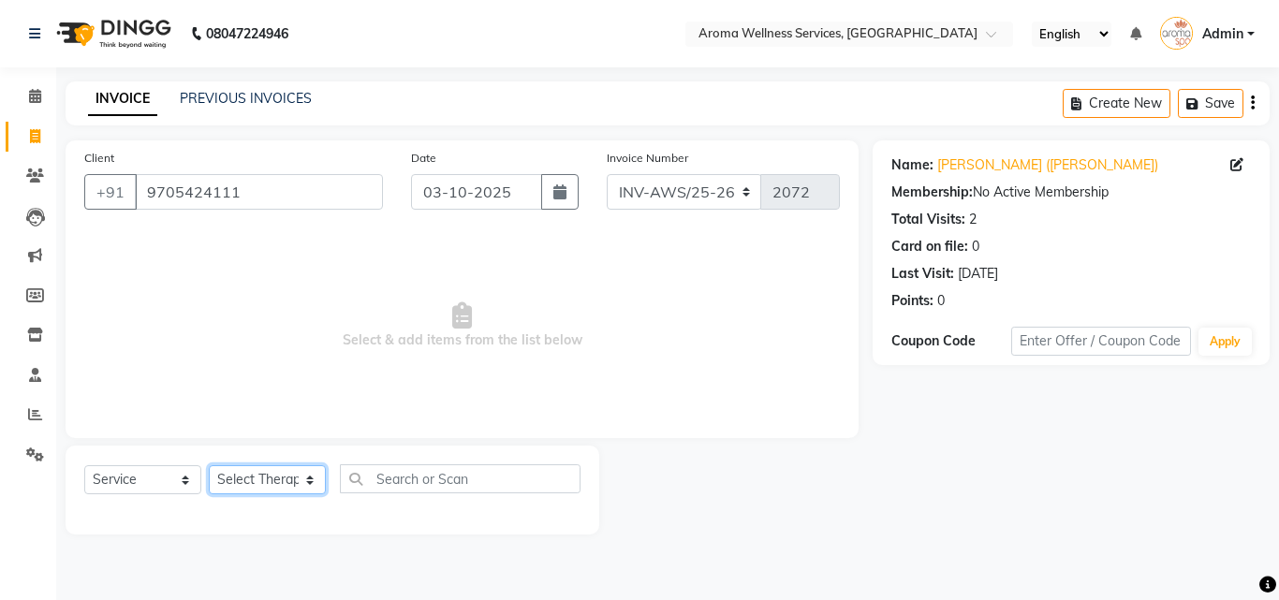
click at [310, 479] on select "Select Therapist [PERSON_NAME] [PERSON_NAME] Miss. Duhpuii [PERSON_NAME] Miss. …" at bounding box center [267, 479] width 117 height 29
click at [209, 465] on select "Select Therapist [PERSON_NAME] [PERSON_NAME] Miss. Duhpuii [PERSON_NAME] Miss. …" at bounding box center [267, 479] width 117 height 29
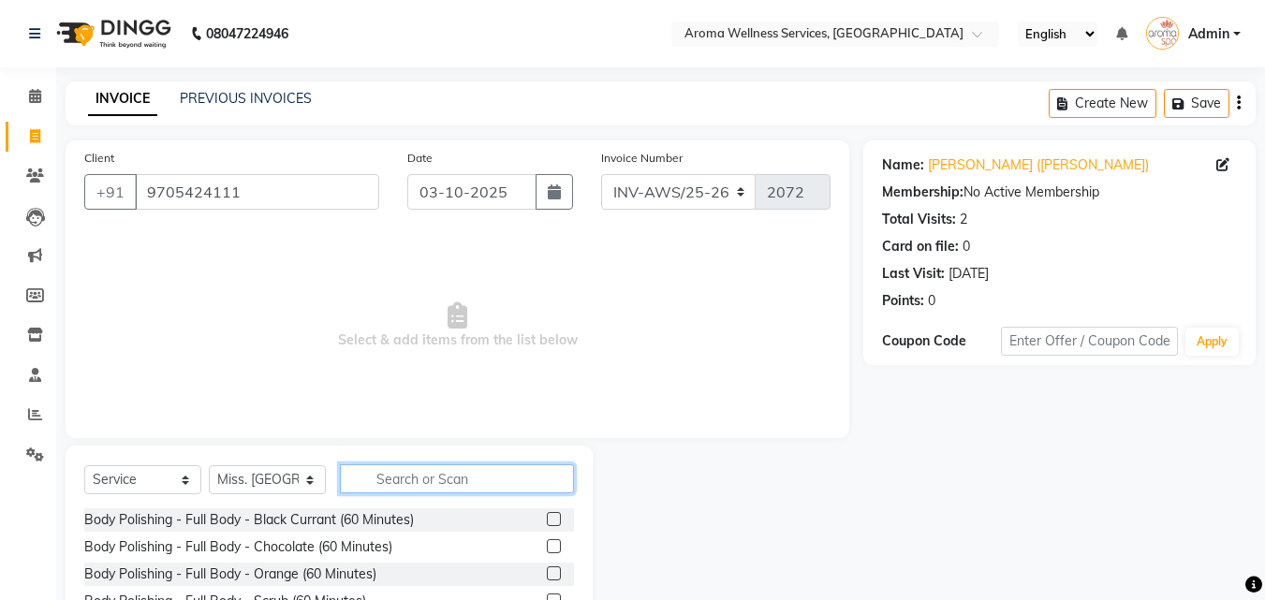
click at [409, 476] on input "text" at bounding box center [457, 478] width 234 height 29
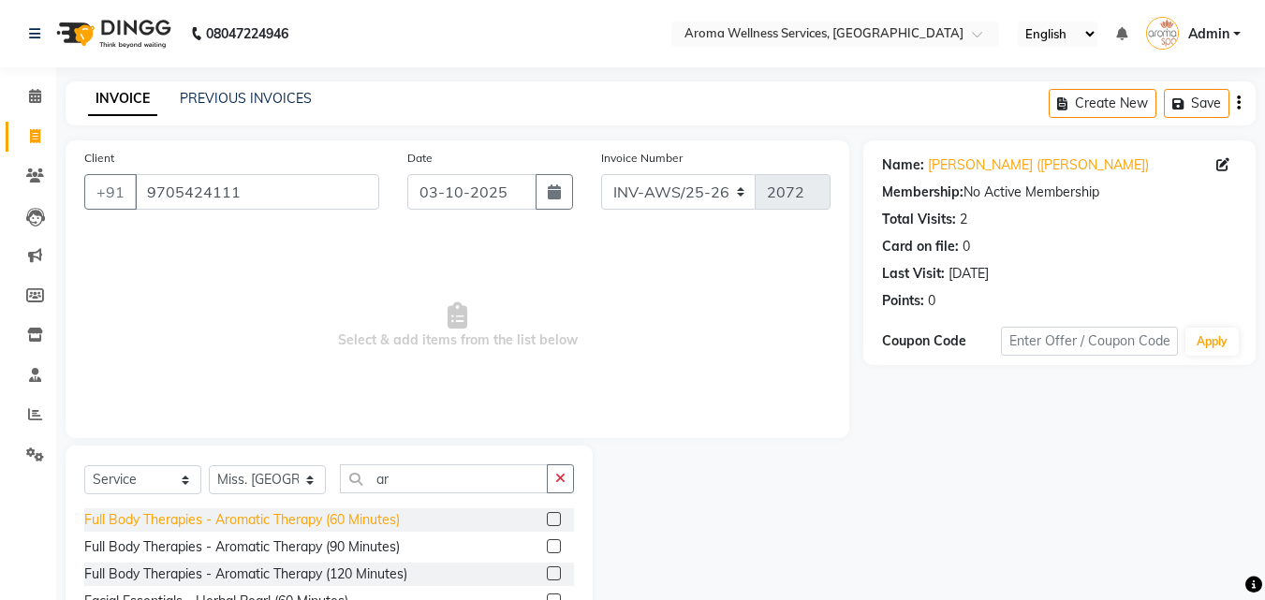
click at [388, 510] on div "Full Body Therapies - Aromatic Therapy (60 Minutes)" at bounding box center [241, 520] width 315 height 20
click at [388, 493] on input "ar" at bounding box center [444, 478] width 208 height 29
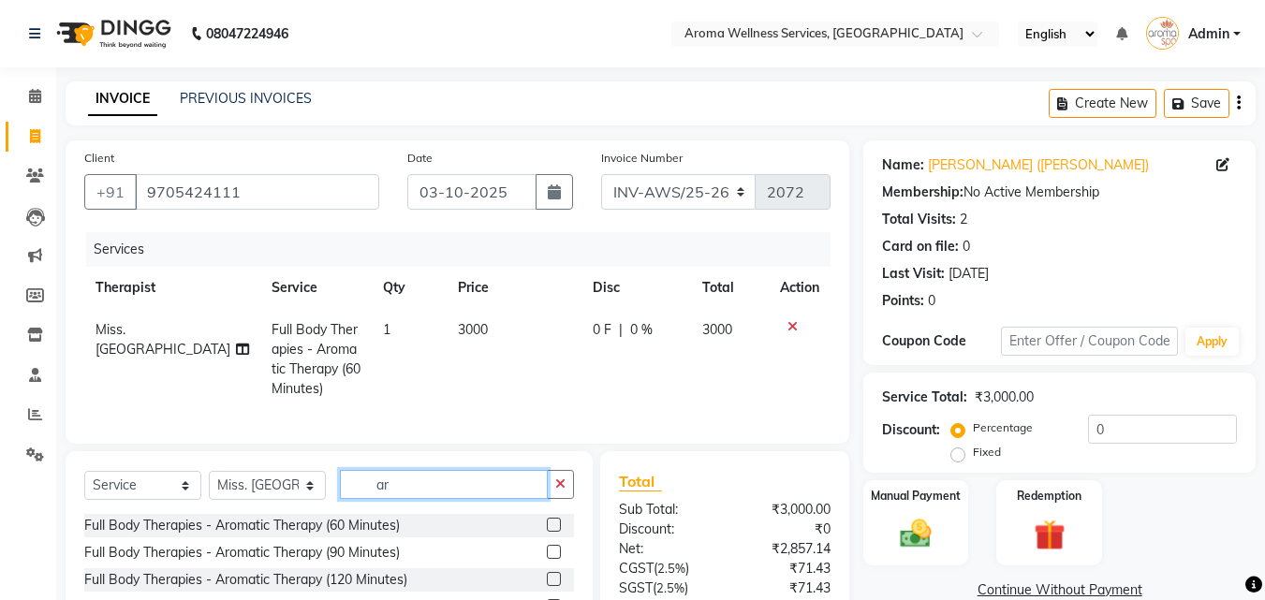
scroll to position [168, 0]
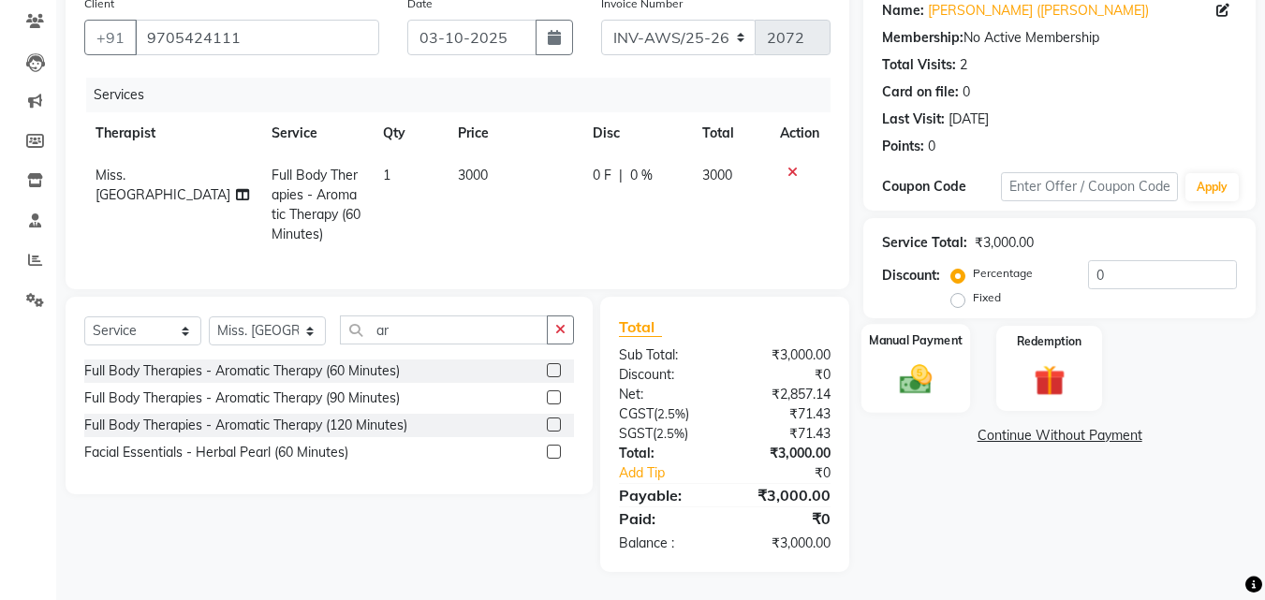
click at [927, 370] on img at bounding box center [915, 378] width 52 height 37
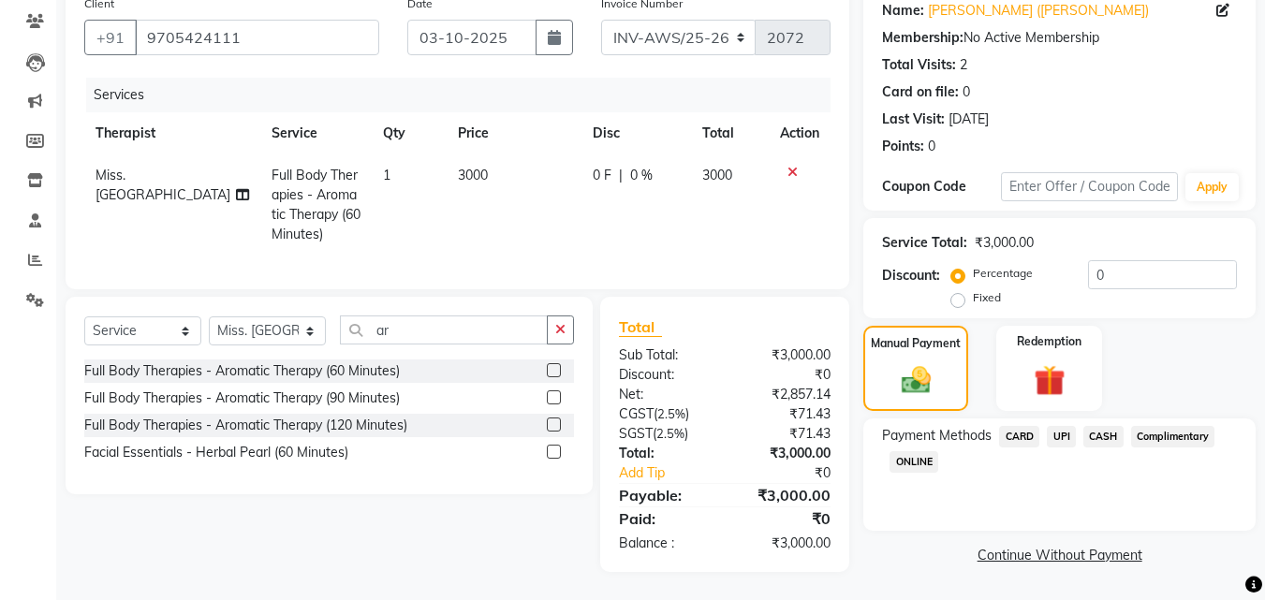
click at [1029, 426] on span "CARD" at bounding box center [1019, 437] width 40 height 22
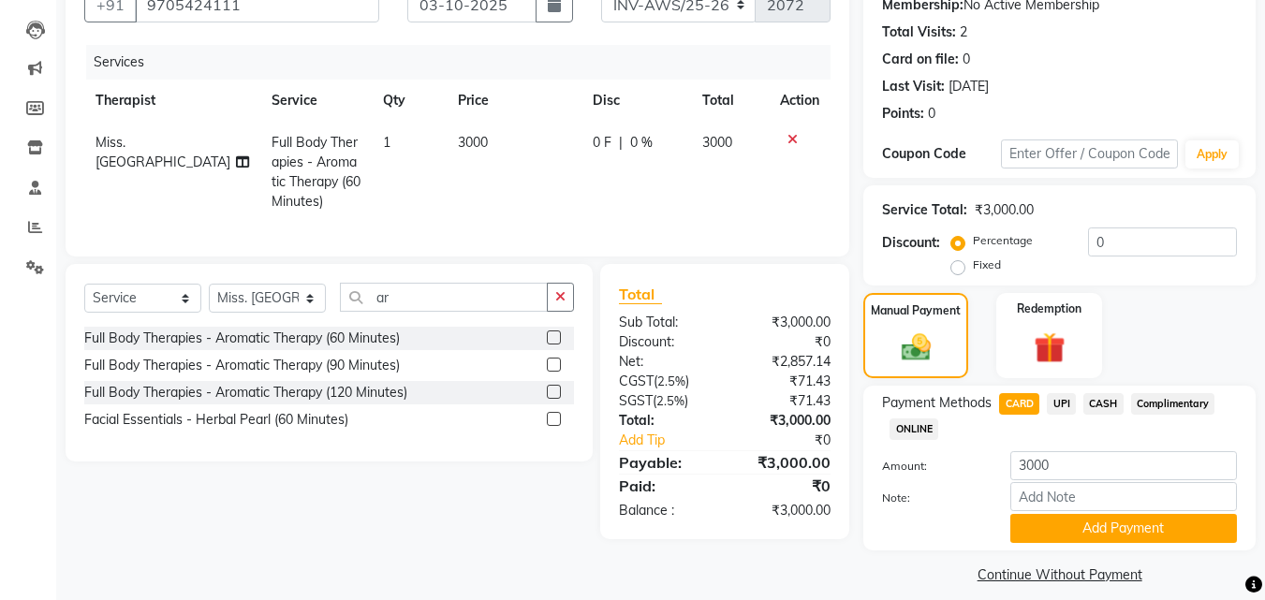
scroll to position [204, 0]
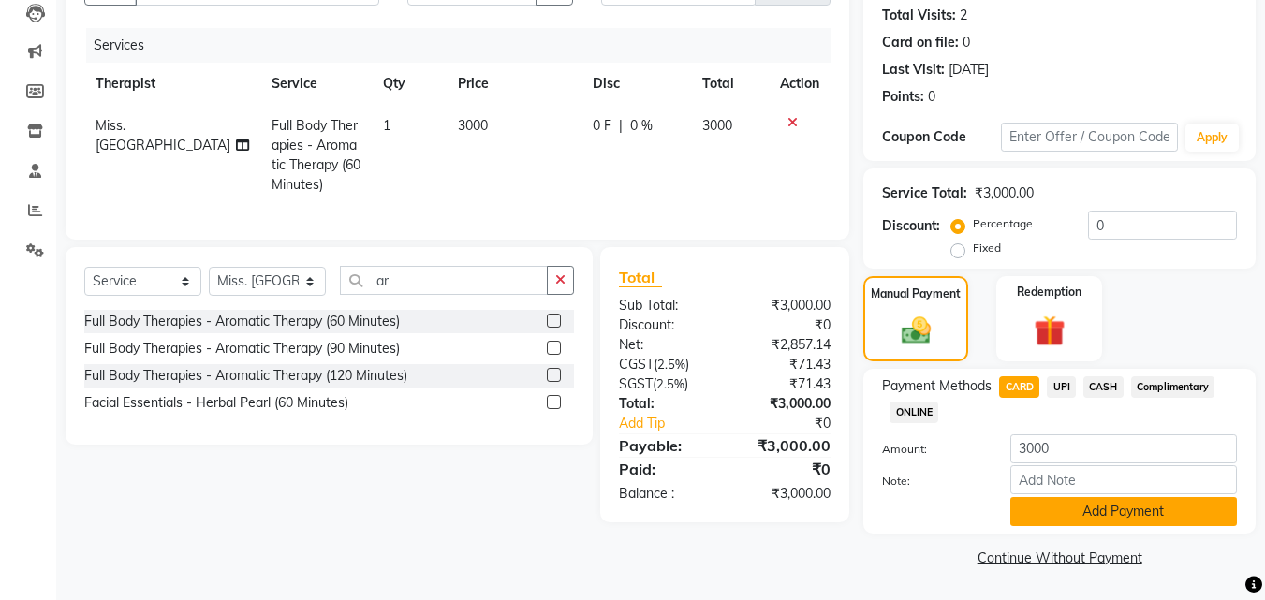
click at [1186, 510] on button "Add Payment" at bounding box center [1123, 511] width 227 height 29
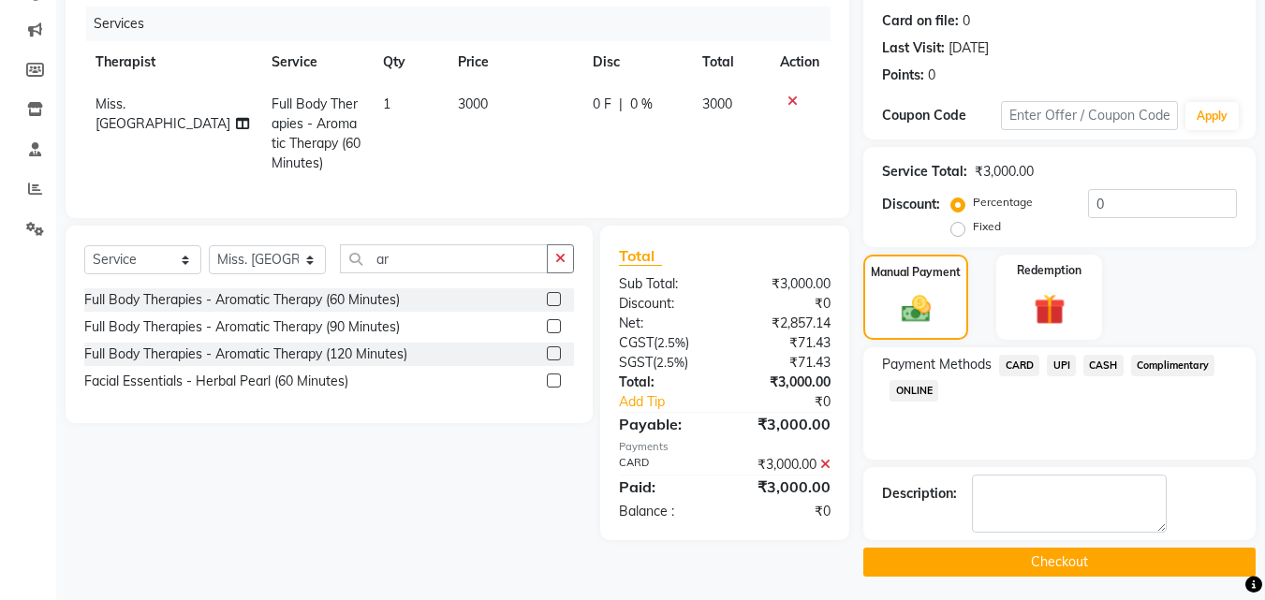
scroll to position [230, 0]
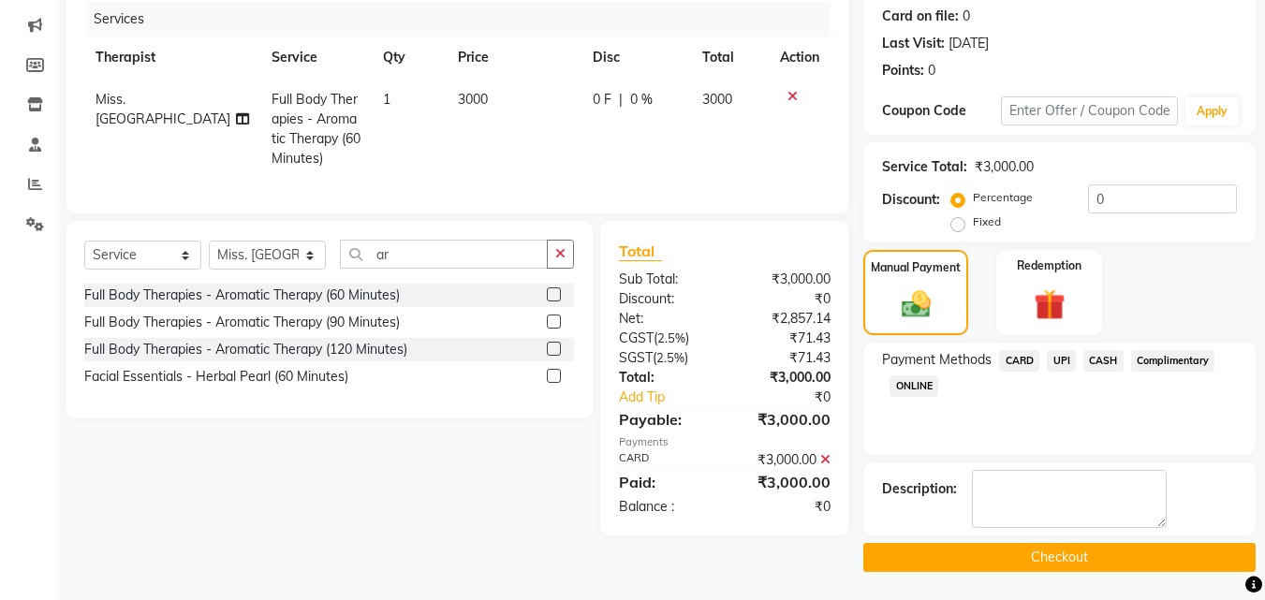
click at [1142, 554] on button "Checkout" at bounding box center [1059, 557] width 392 height 29
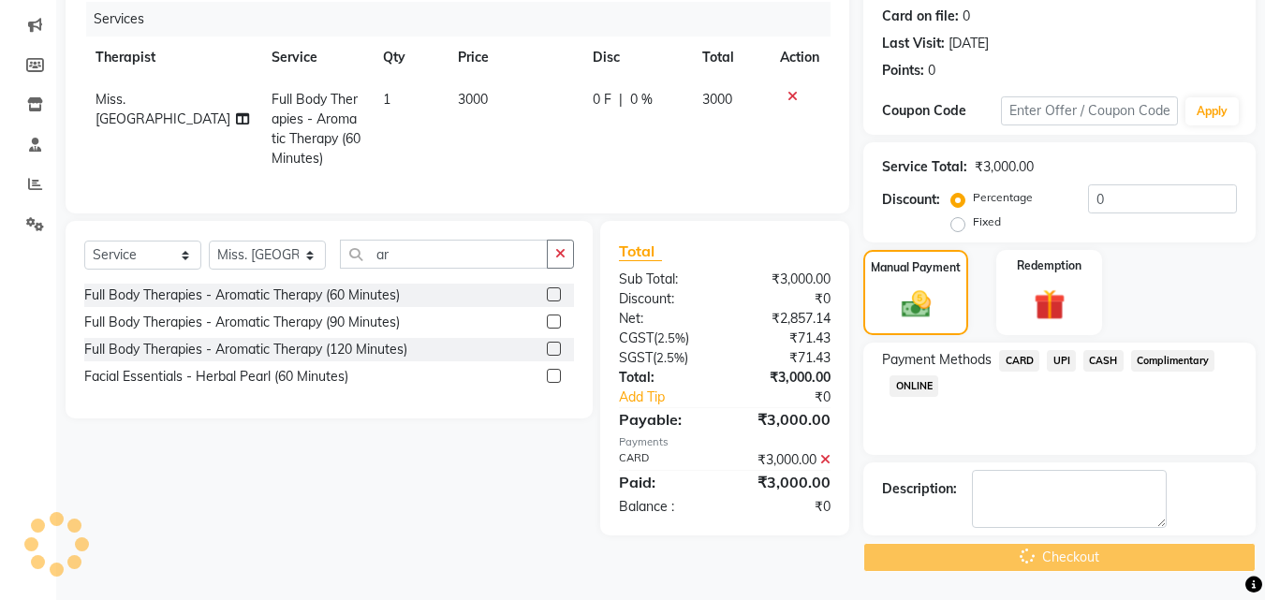
click at [1142, 554] on div "Checkout" at bounding box center [1059, 557] width 392 height 29
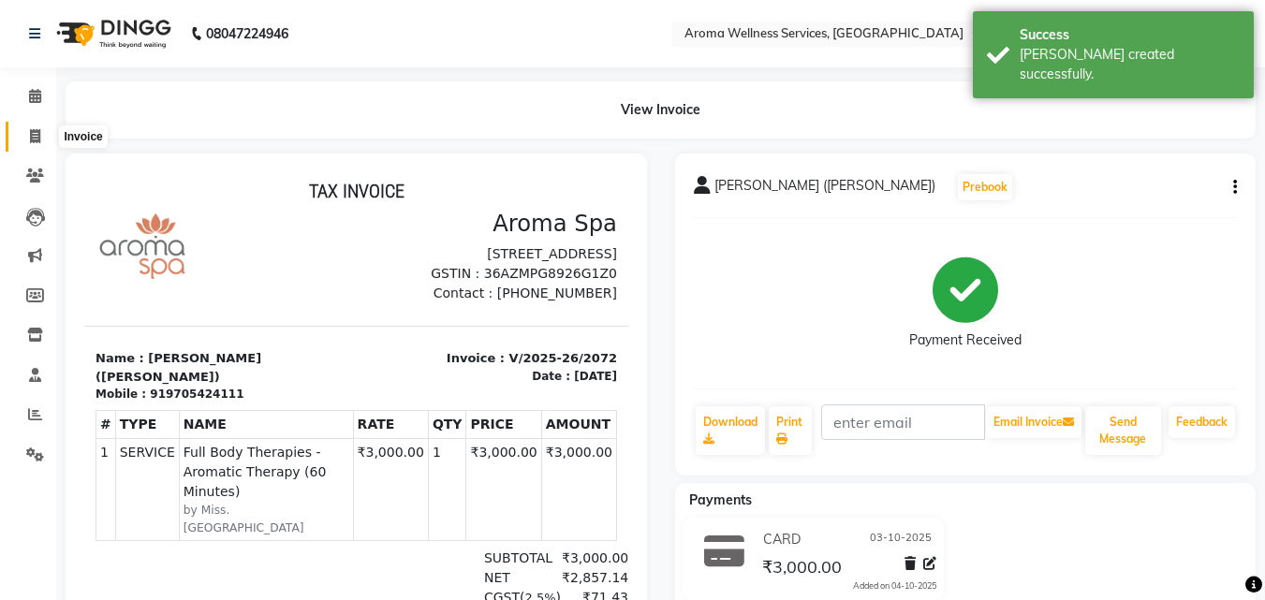
click at [47, 137] on span at bounding box center [35, 137] width 33 height 22
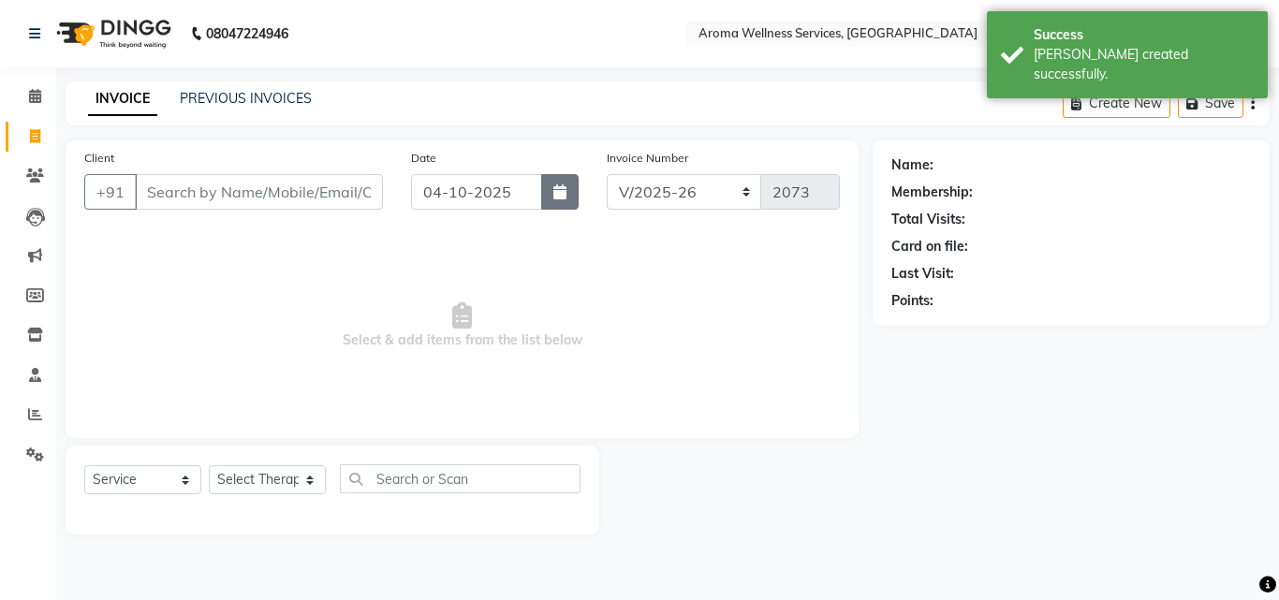
click at [554, 188] on icon "button" at bounding box center [559, 191] width 13 height 15
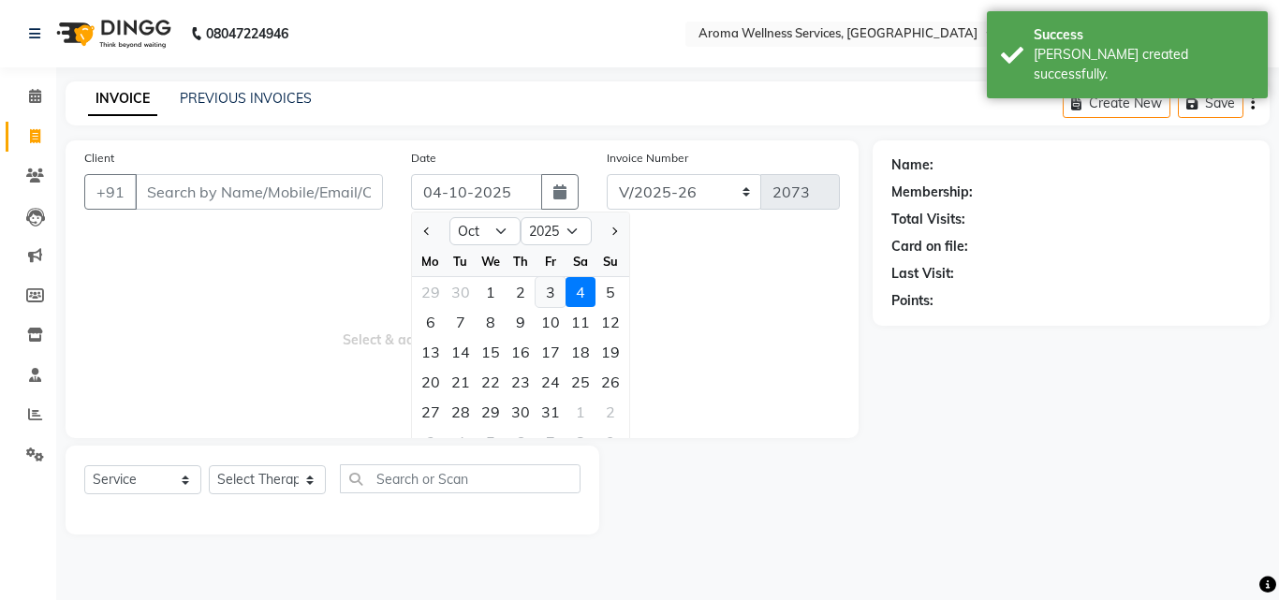
click at [554, 286] on div "3" at bounding box center [550, 292] width 30 height 30
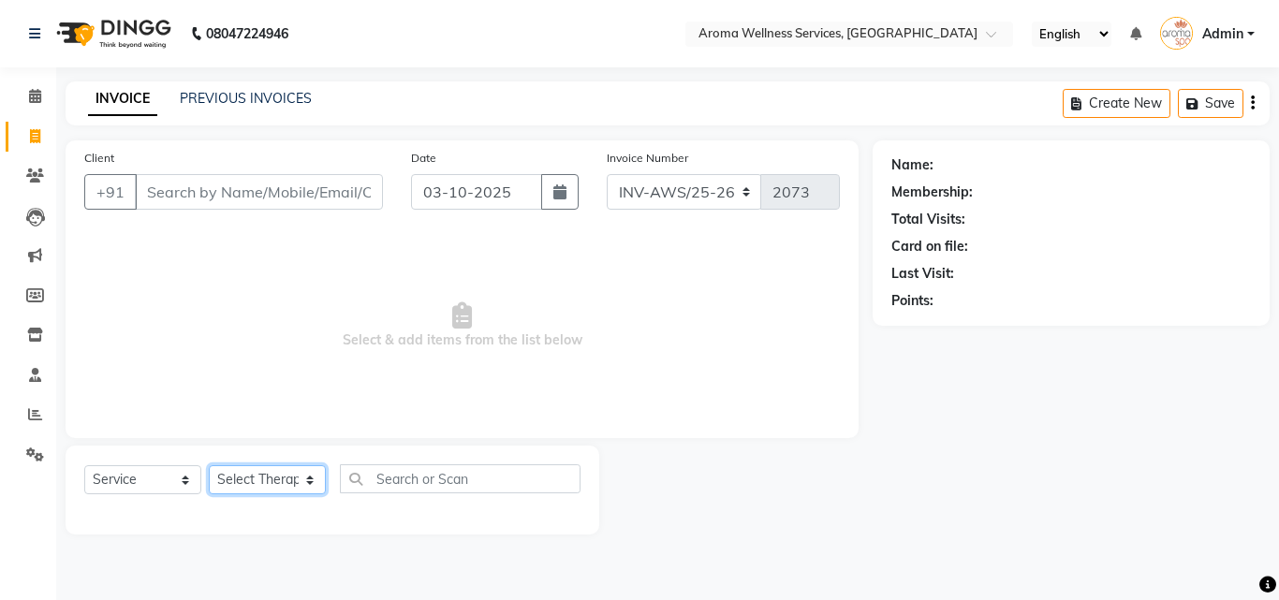
click at [310, 481] on select "Select Therapist [PERSON_NAME] [PERSON_NAME] Miss. Duhpuii [PERSON_NAME] Miss. …" at bounding box center [267, 479] width 117 height 29
click at [209, 465] on select "Select Therapist [PERSON_NAME] [PERSON_NAME] Miss. Duhpuii [PERSON_NAME] Miss. …" at bounding box center [267, 479] width 117 height 29
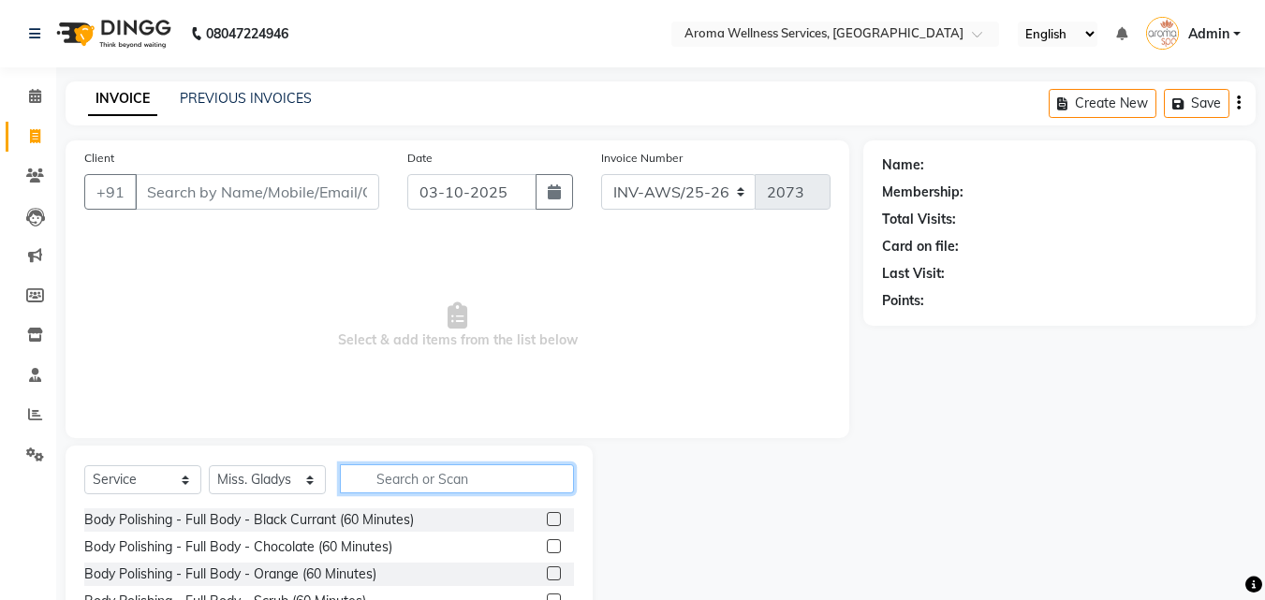
click at [408, 481] on input "text" at bounding box center [457, 478] width 234 height 29
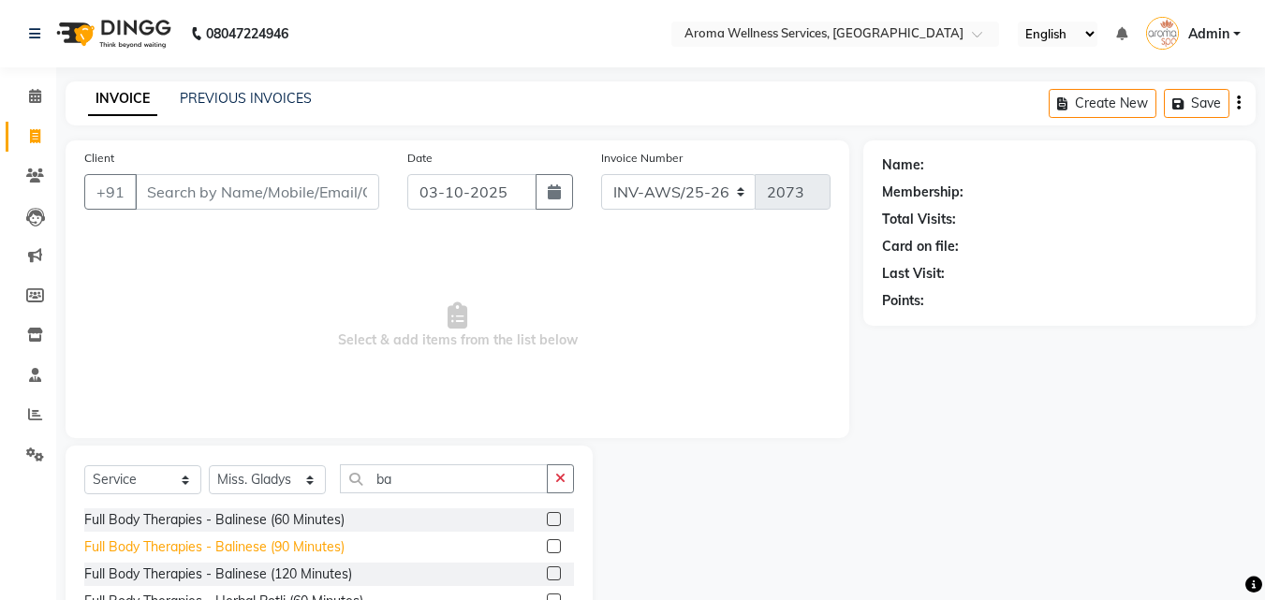
click at [325, 542] on div "Full Body Therapies - Balinese (90 Minutes)" at bounding box center [214, 547] width 260 height 20
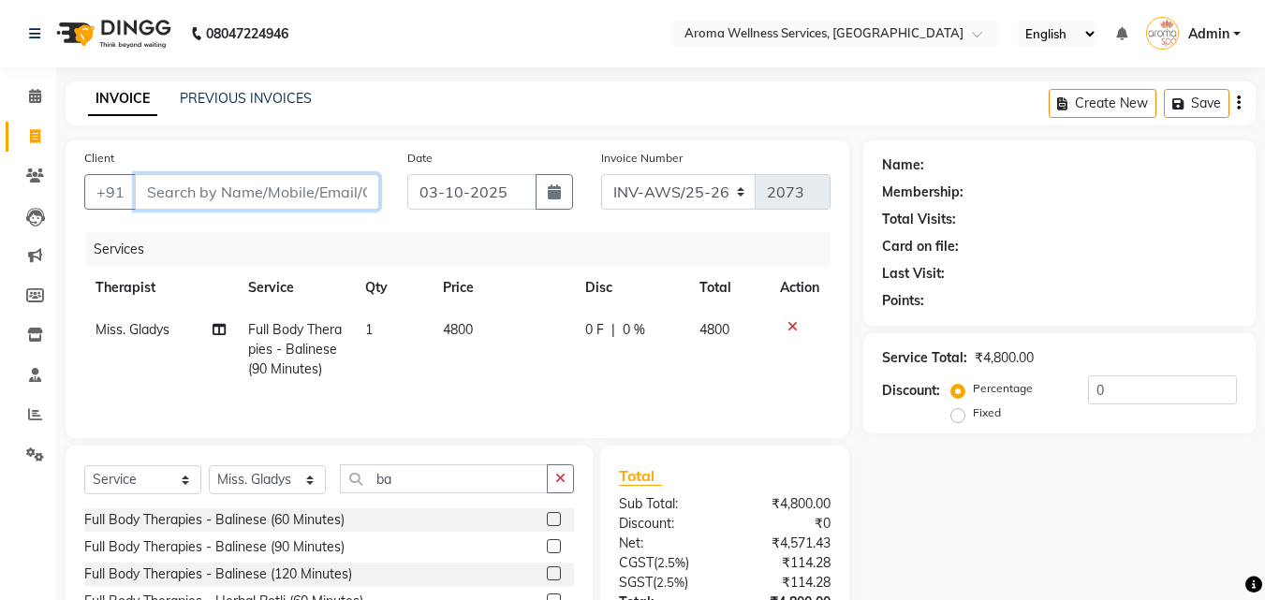
click at [315, 191] on input "Client" at bounding box center [257, 192] width 244 height 36
paste input "9704440515"
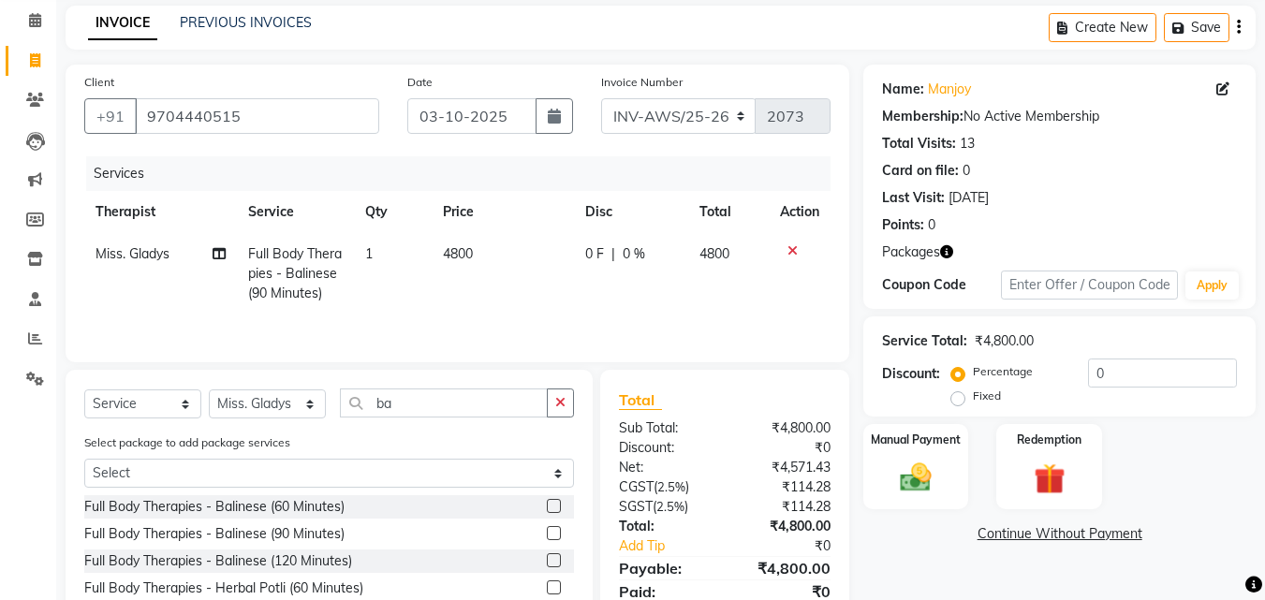
scroll to position [212, 0]
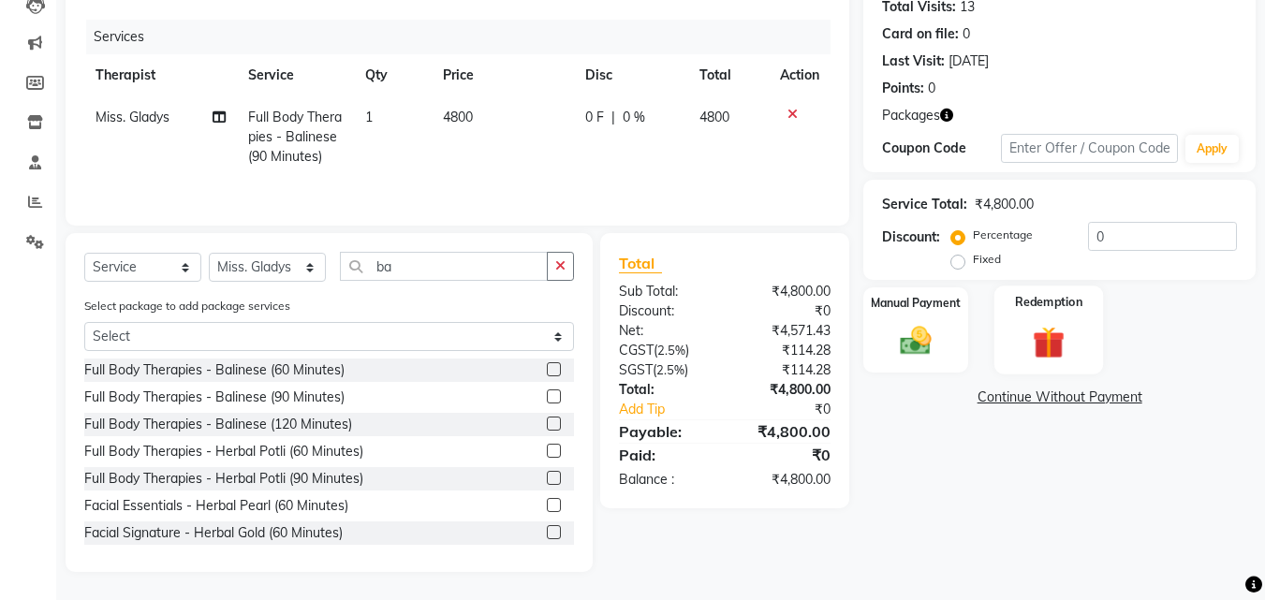
click at [1032, 337] on img at bounding box center [1048, 342] width 52 height 40
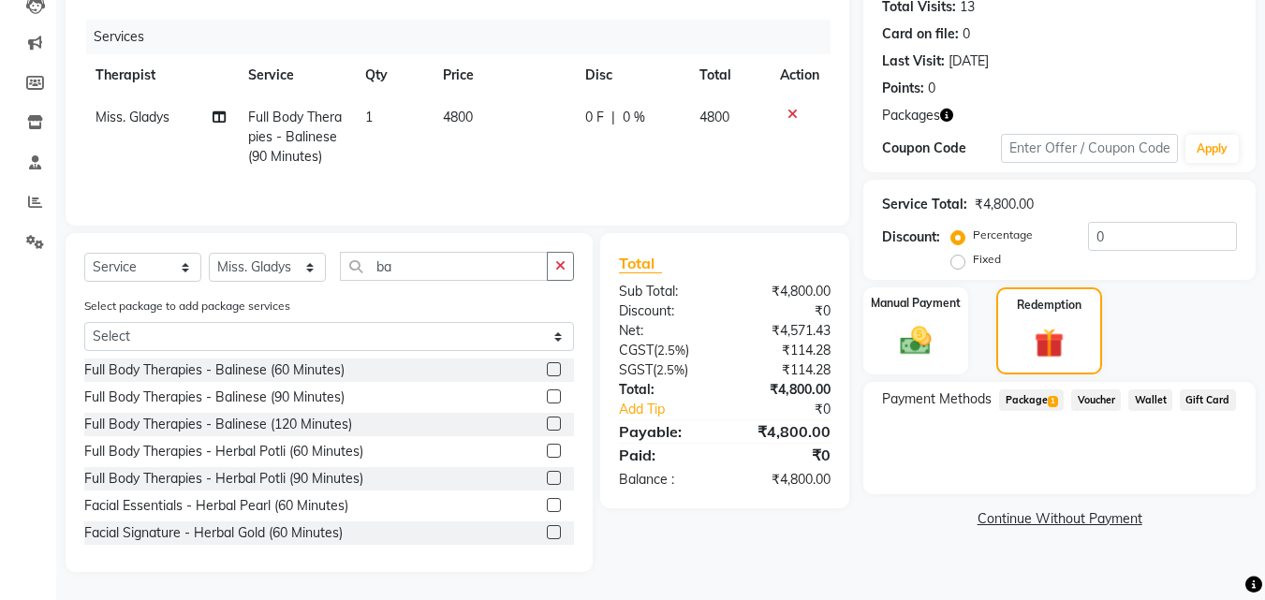
click at [1033, 393] on span "Package 1" at bounding box center [1031, 400] width 65 height 22
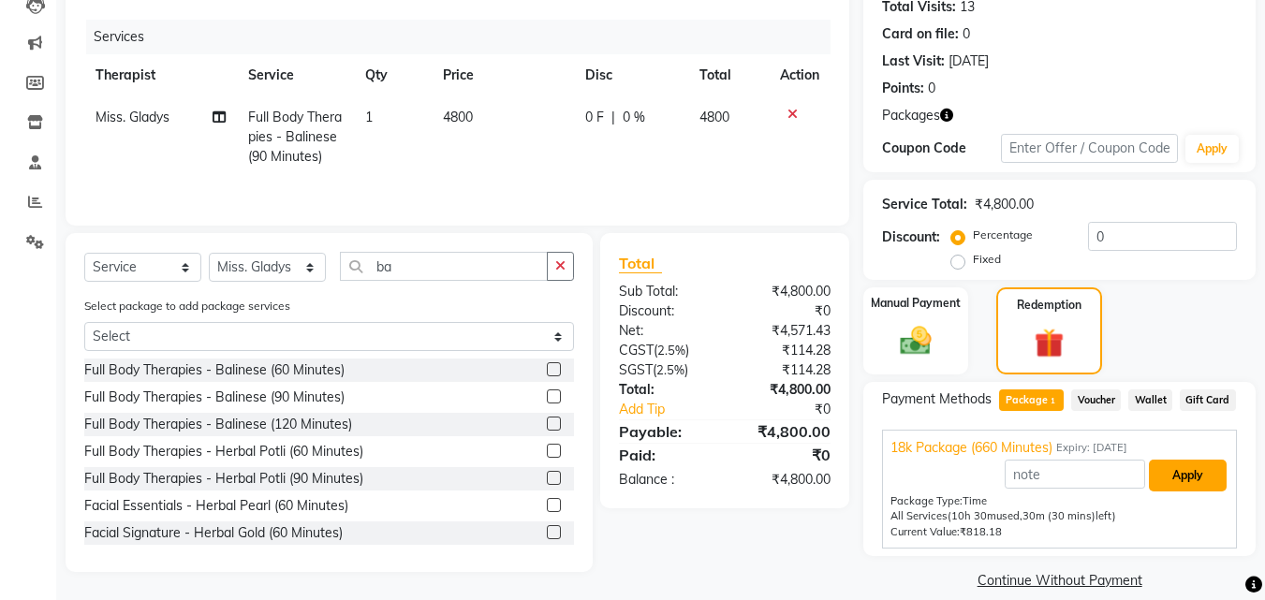
click at [1192, 466] on button "Apply" at bounding box center [1187, 476] width 78 height 32
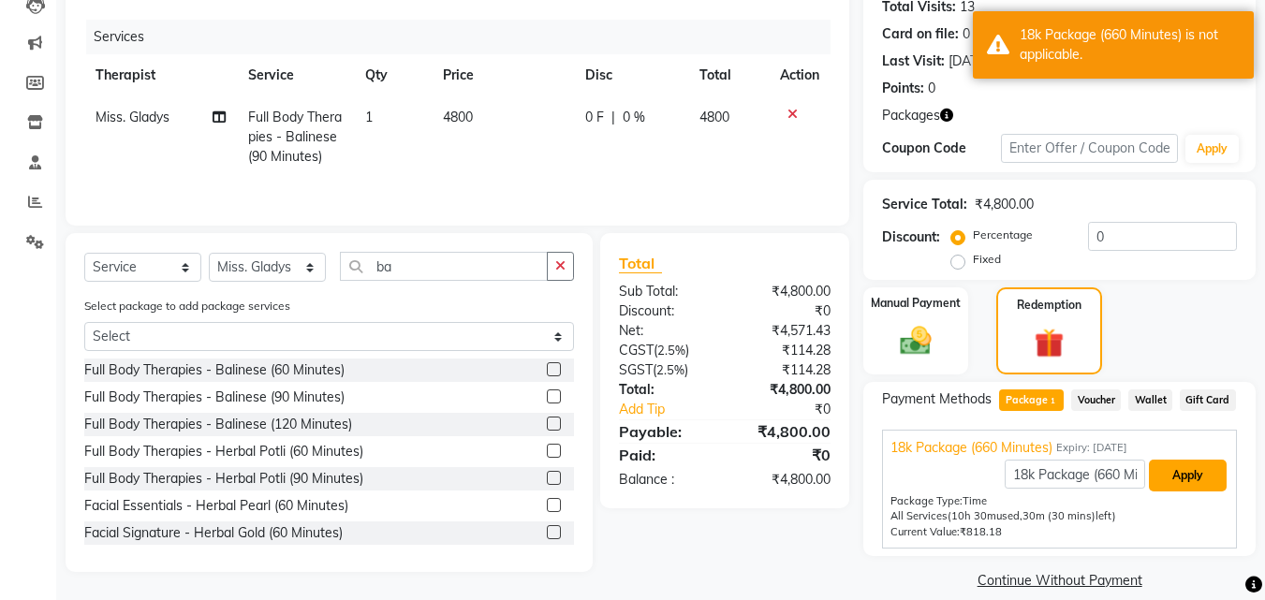
click at [1195, 469] on button "Apply" at bounding box center [1187, 476] width 78 height 32
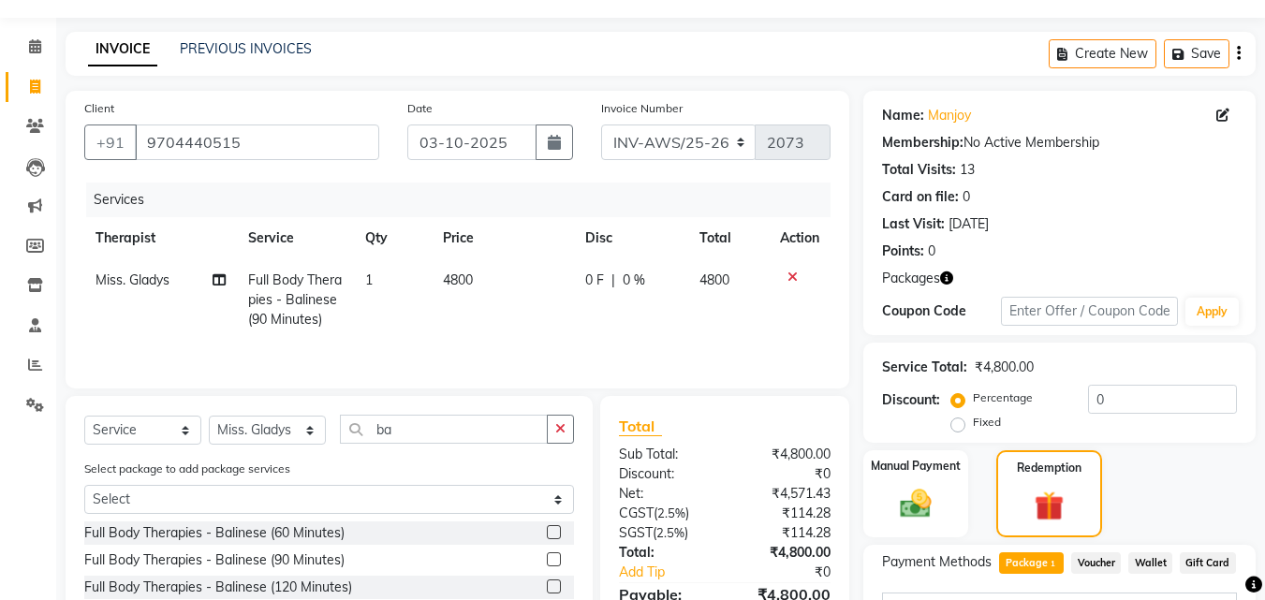
scroll to position [25, 0]
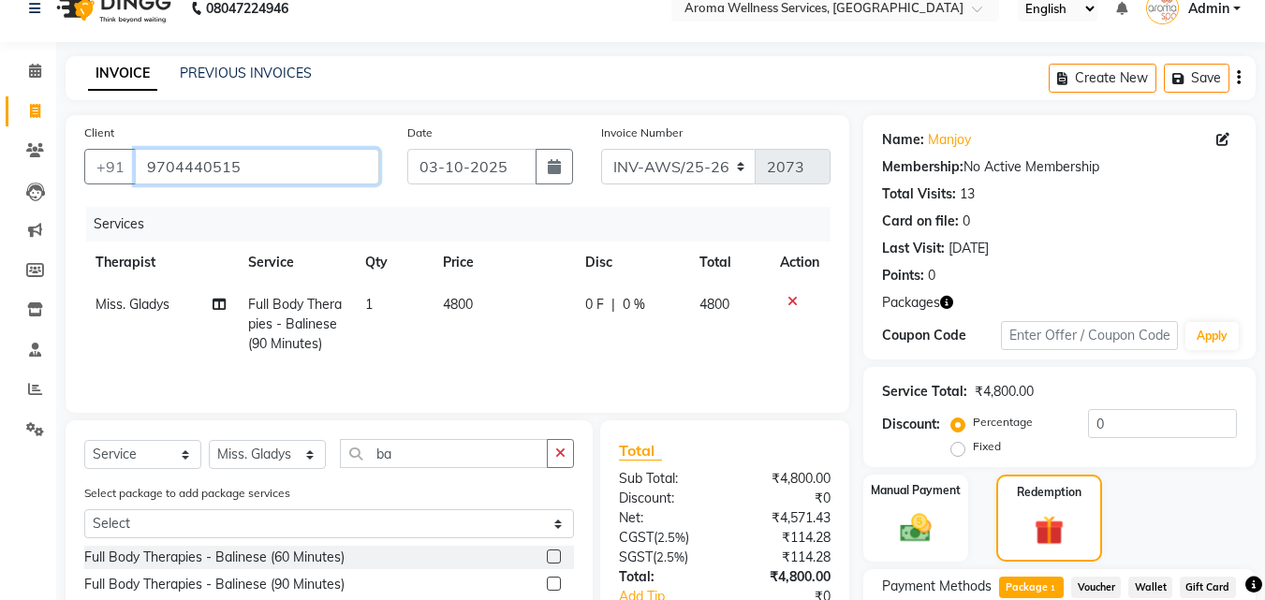
click at [256, 167] on input "9704440515" at bounding box center [257, 167] width 244 height 36
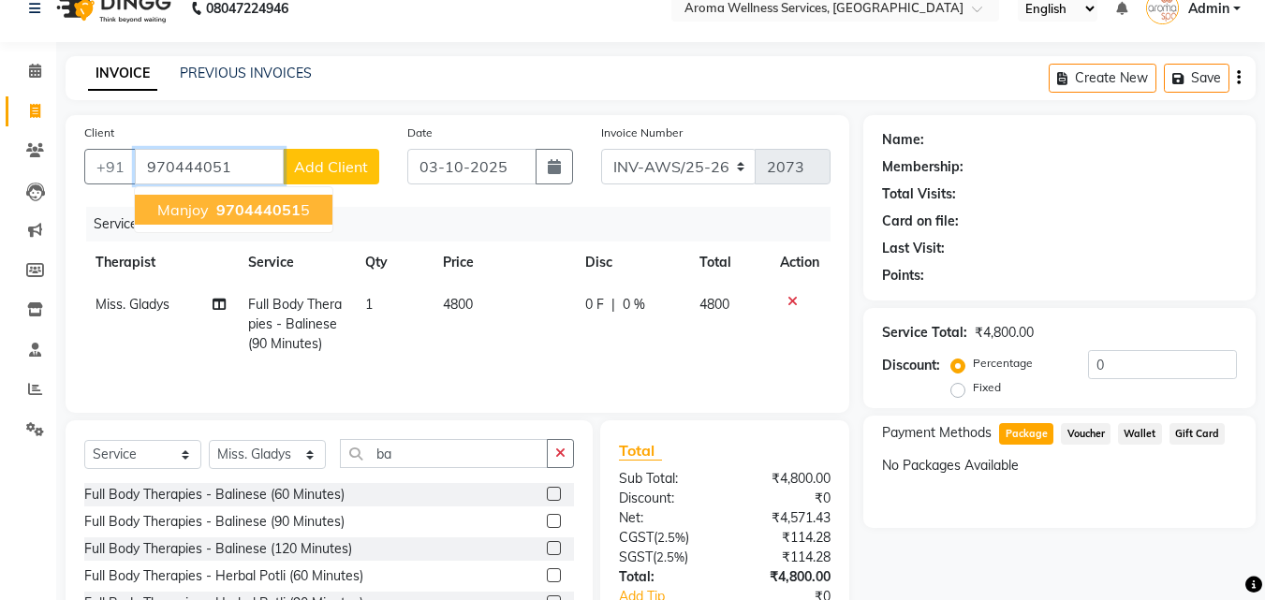
click at [259, 203] on span "970444051" at bounding box center [258, 209] width 84 height 19
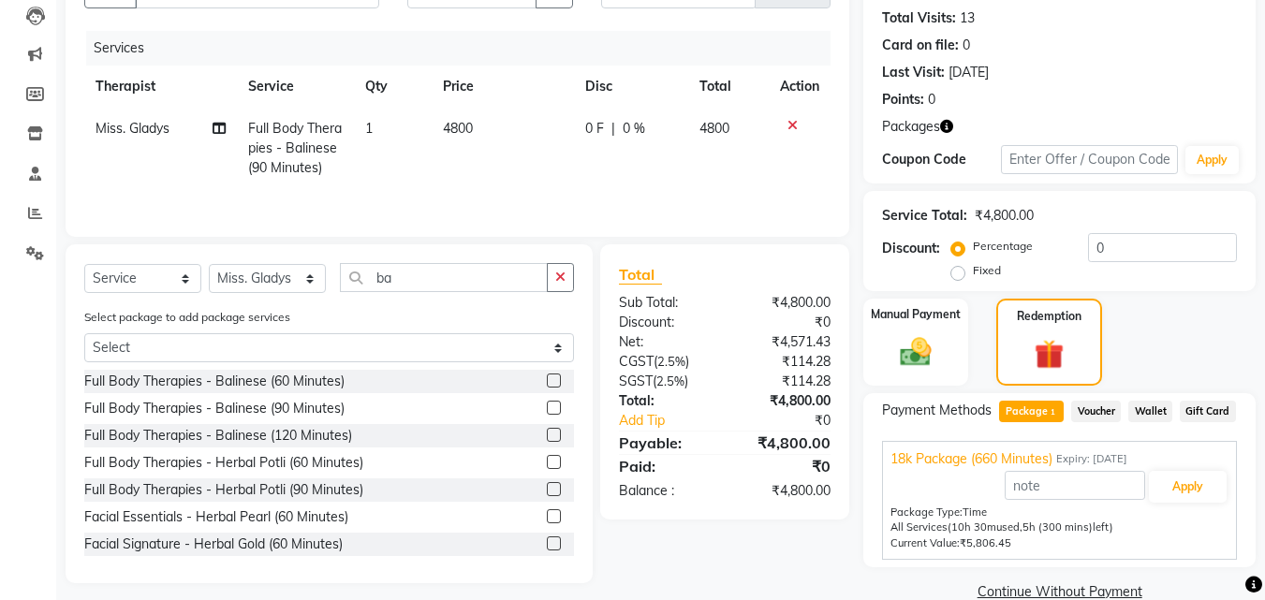
scroll to position [235, 0]
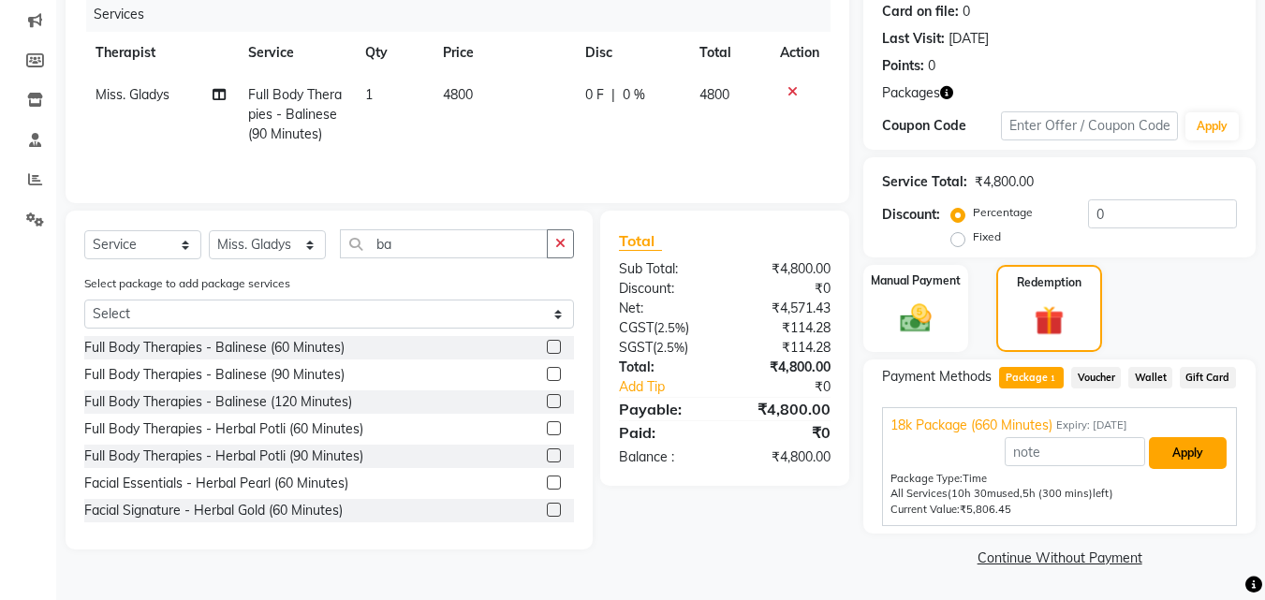
click at [1192, 448] on button "Apply" at bounding box center [1187, 453] width 78 height 32
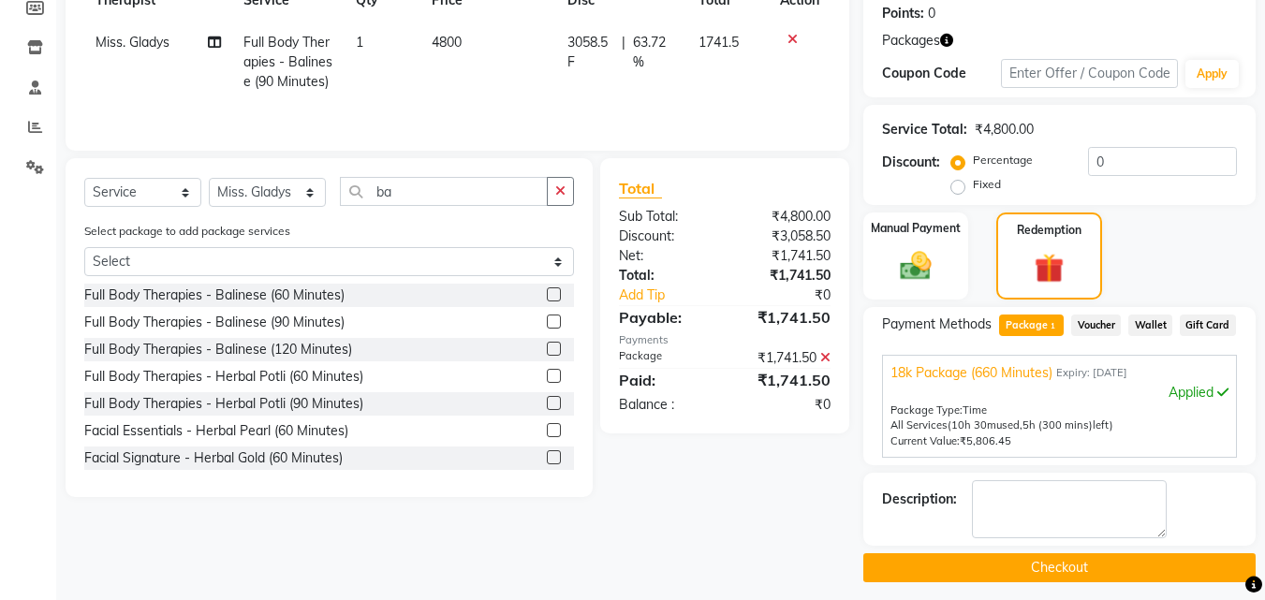
scroll to position [298, 0]
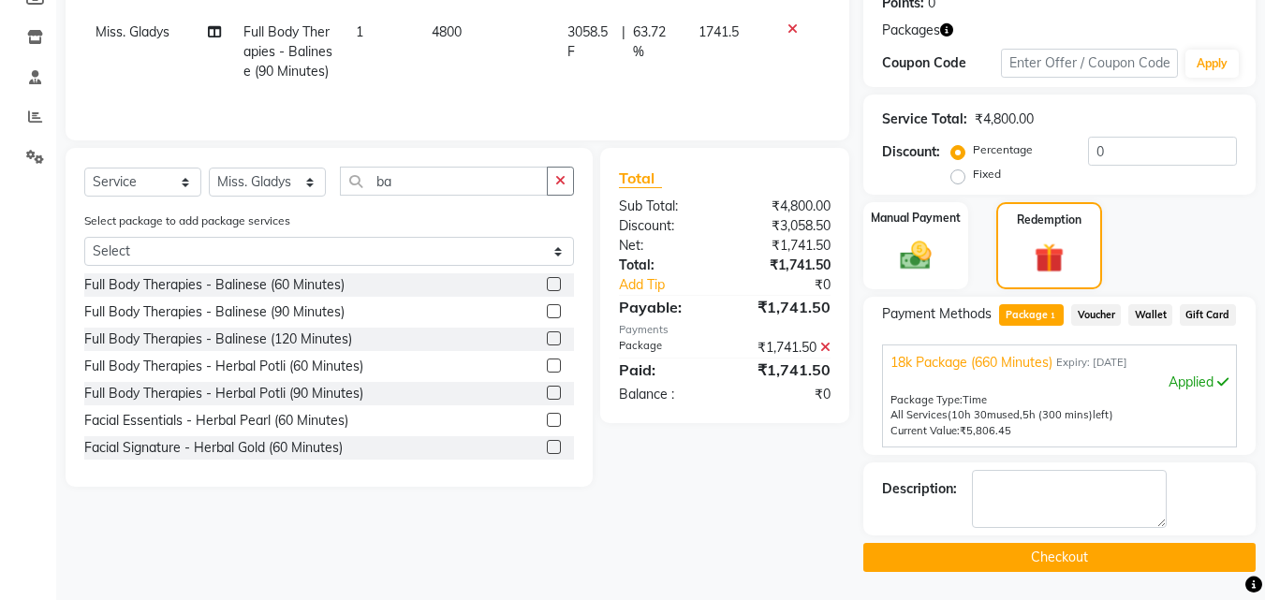
click at [1141, 561] on button "Checkout" at bounding box center [1059, 557] width 392 height 29
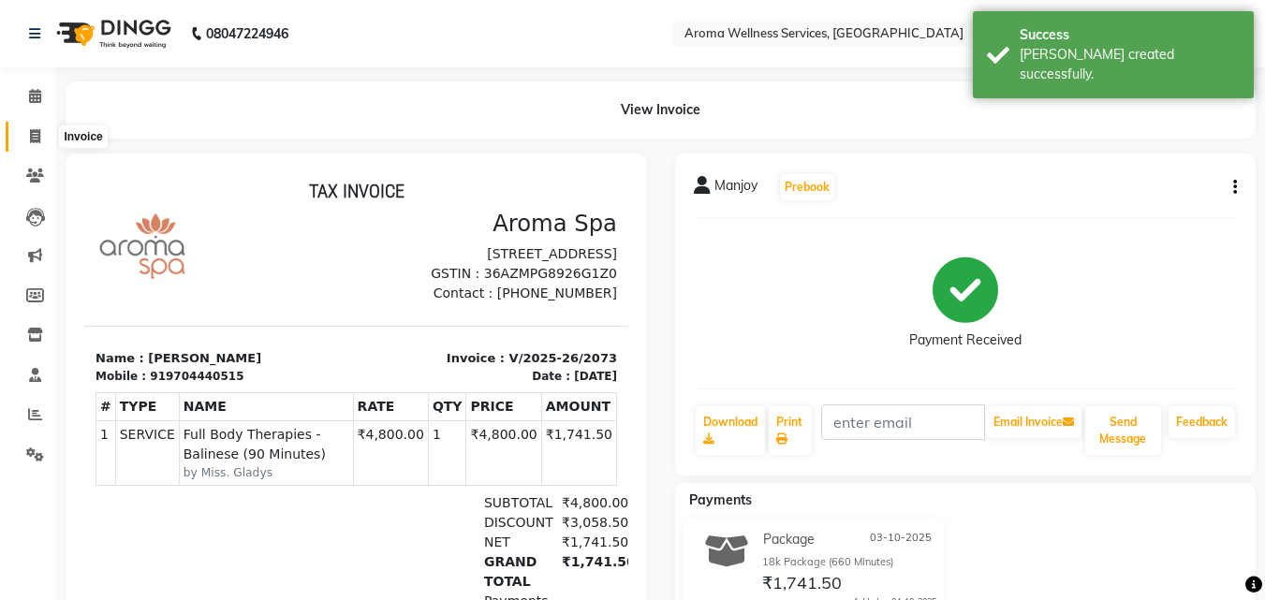
click at [27, 136] on span at bounding box center [35, 137] width 33 height 22
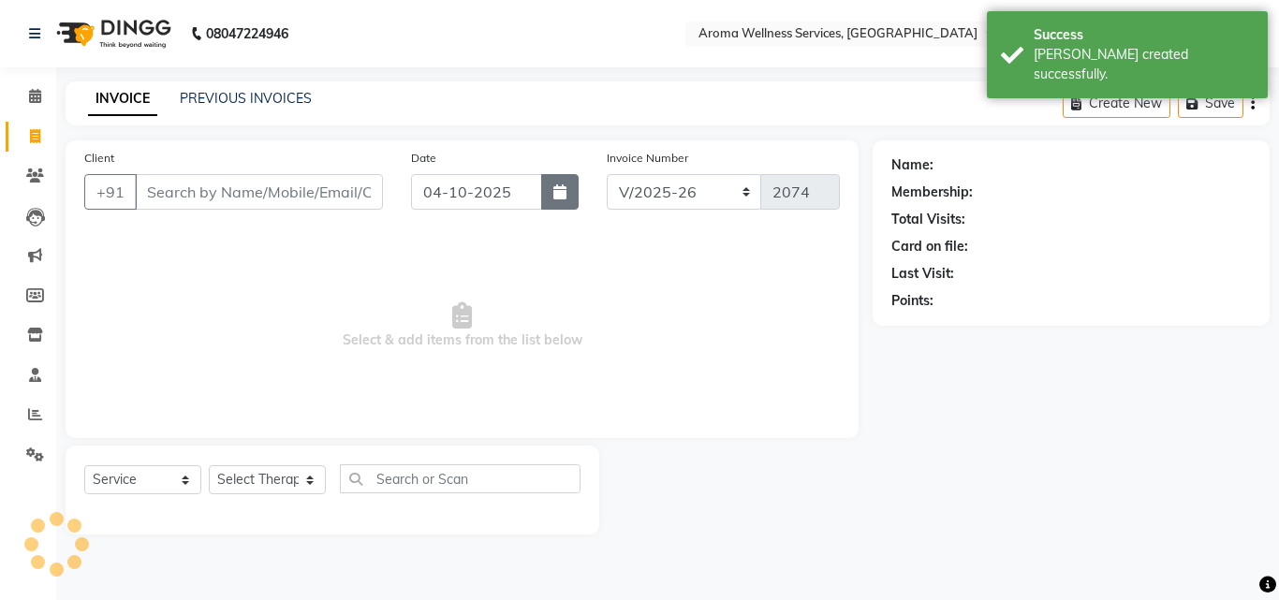
click at [559, 196] on icon "button" at bounding box center [559, 191] width 13 height 15
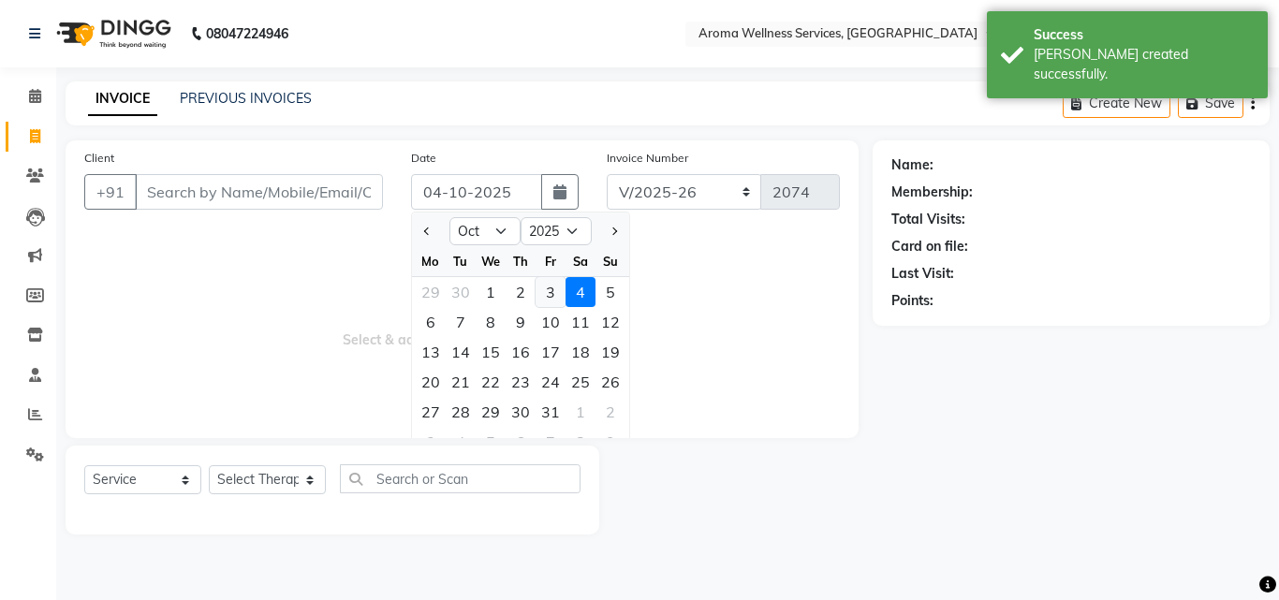
click at [548, 287] on div "3" at bounding box center [550, 292] width 30 height 30
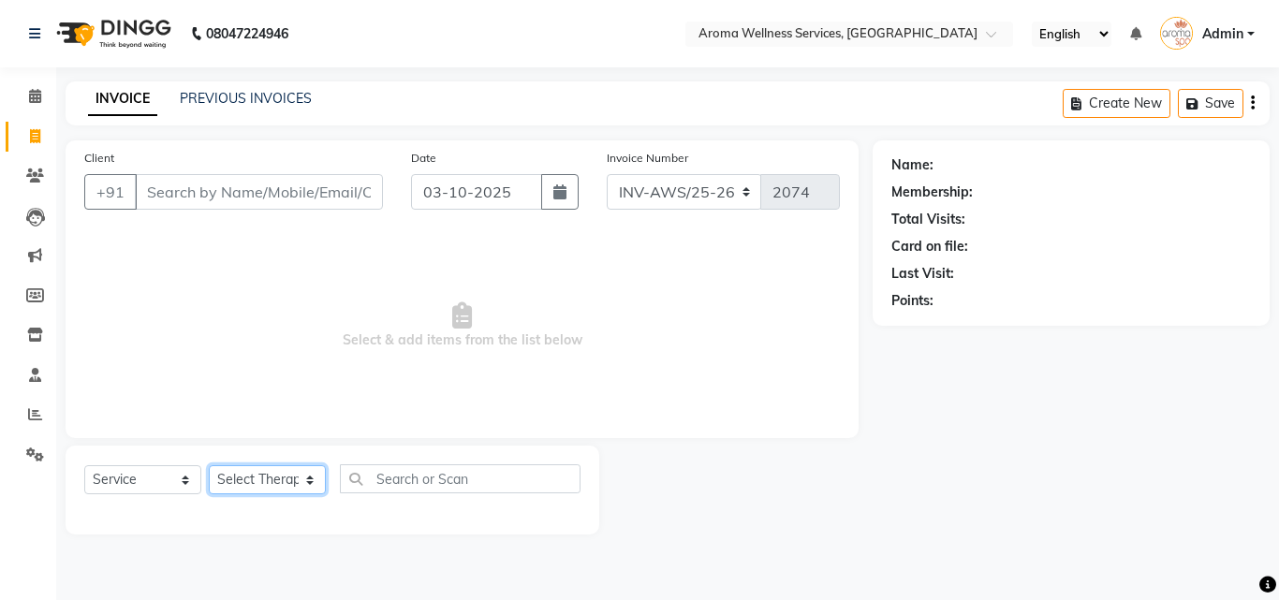
click at [309, 480] on select "Select Therapist [PERSON_NAME] [PERSON_NAME] Miss. Duhpuii [PERSON_NAME] Miss. …" at bounding box center [267, 479] width 117 height 29
click at [209, 465] on select "Select Therapist [PERSON_NAME] [PERSON_NAME] Miss. Duhpuii [PERSON_NAME] Miss. …" at bounding box center [267, 479] width 117 height 29
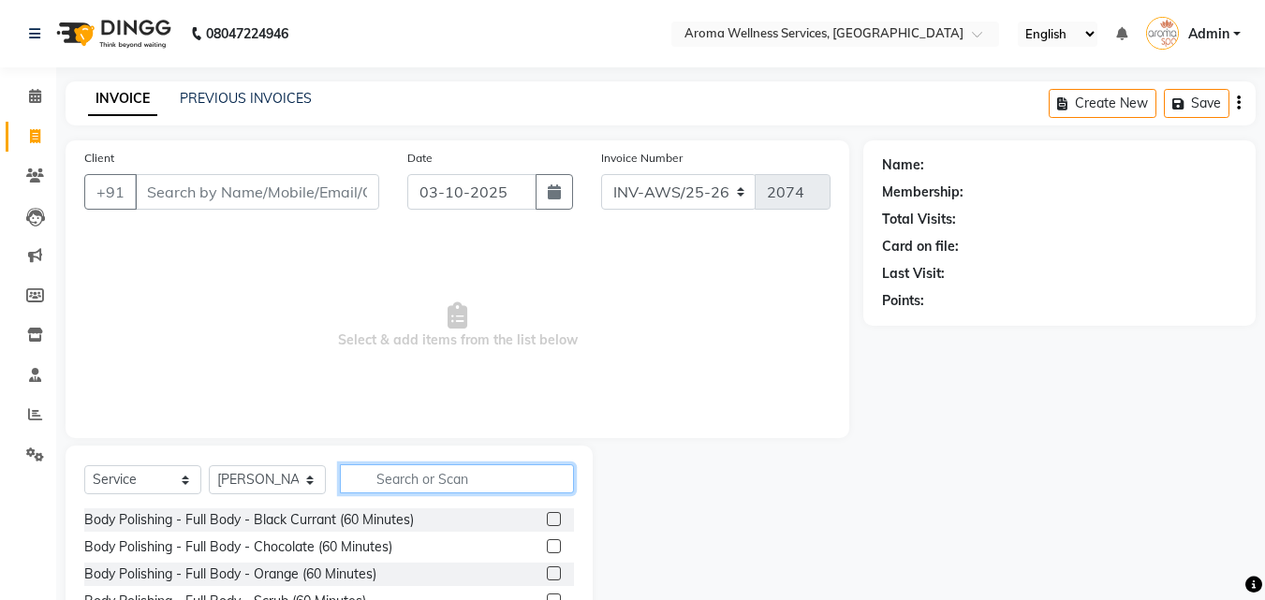
click at [387, 470] on input "text" at bounding box center [457, 478] width 234 height 29
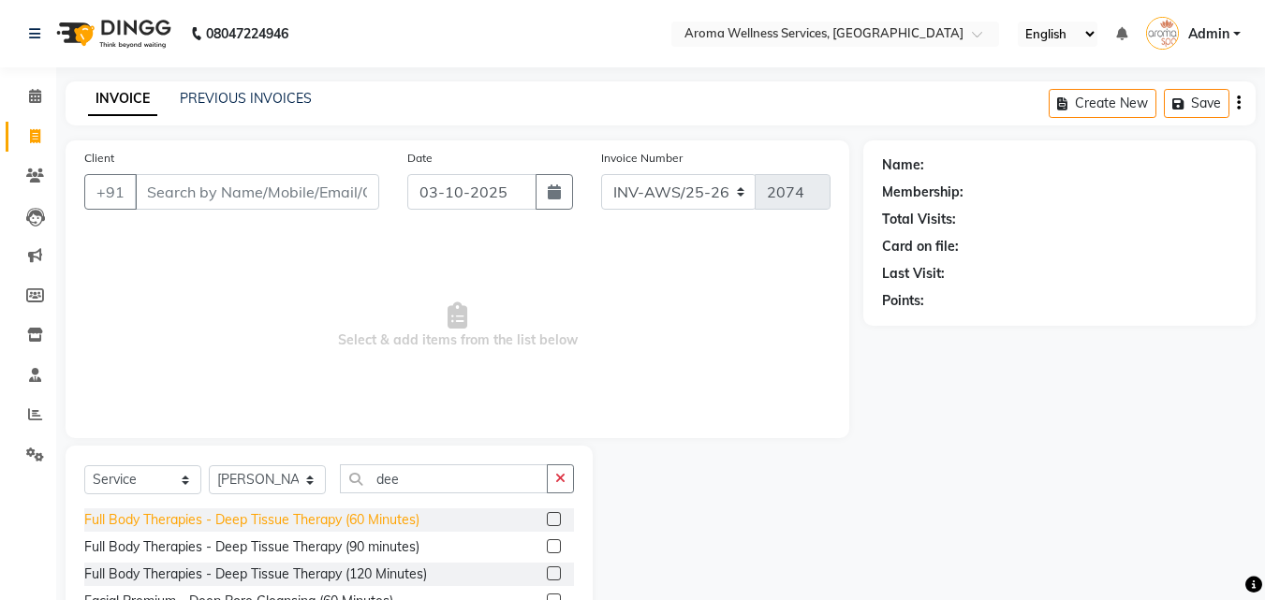
click at [375, 519] on div "Full Body Therapies - Deep Tissue Therapy (60 Minutes)" at bounding box center [251, 520] width 335 height 20
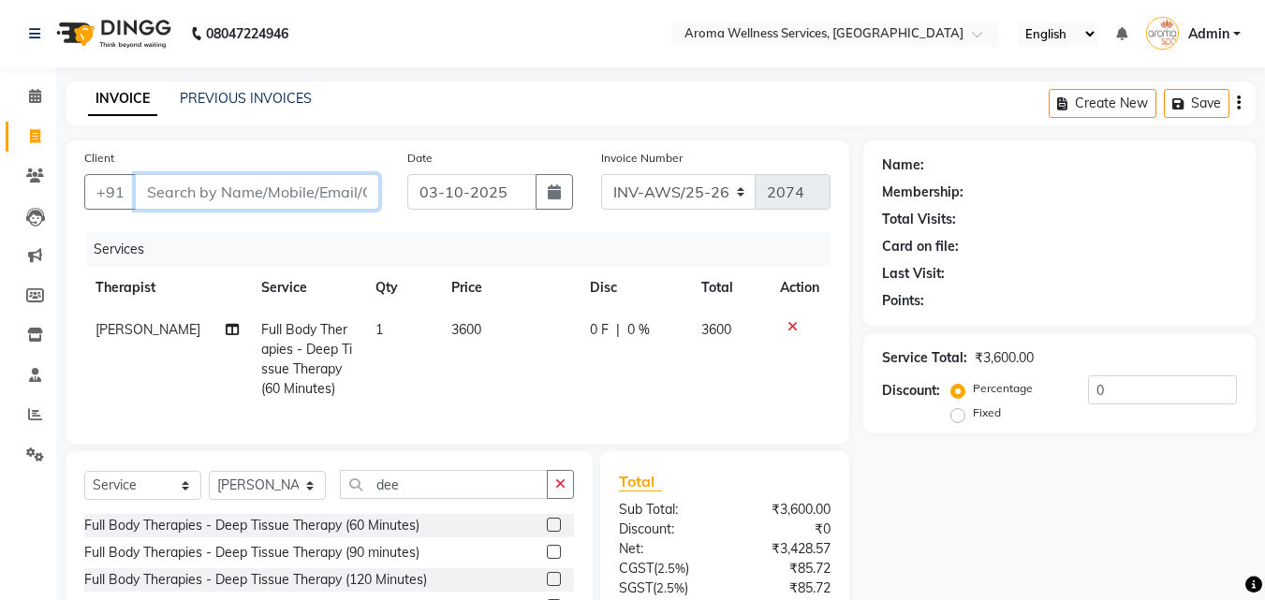
click at [254, 190] on input "Client" at bounding box center [257, 192] width 244 height 36
paste input "9949148588"
click at [249, 192] on input "9949148588" at bounding box center [257, 192] width 244 height 36
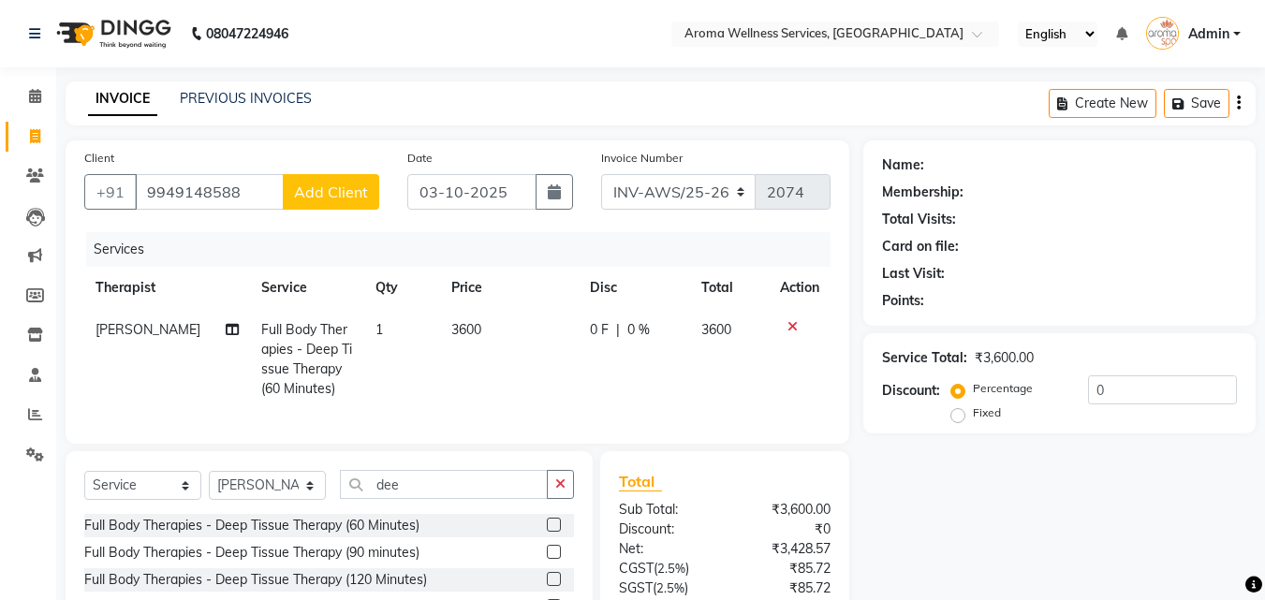
click at [332, 182] on button "Add Client" at bounding box center [331, 192] width 96 height 36
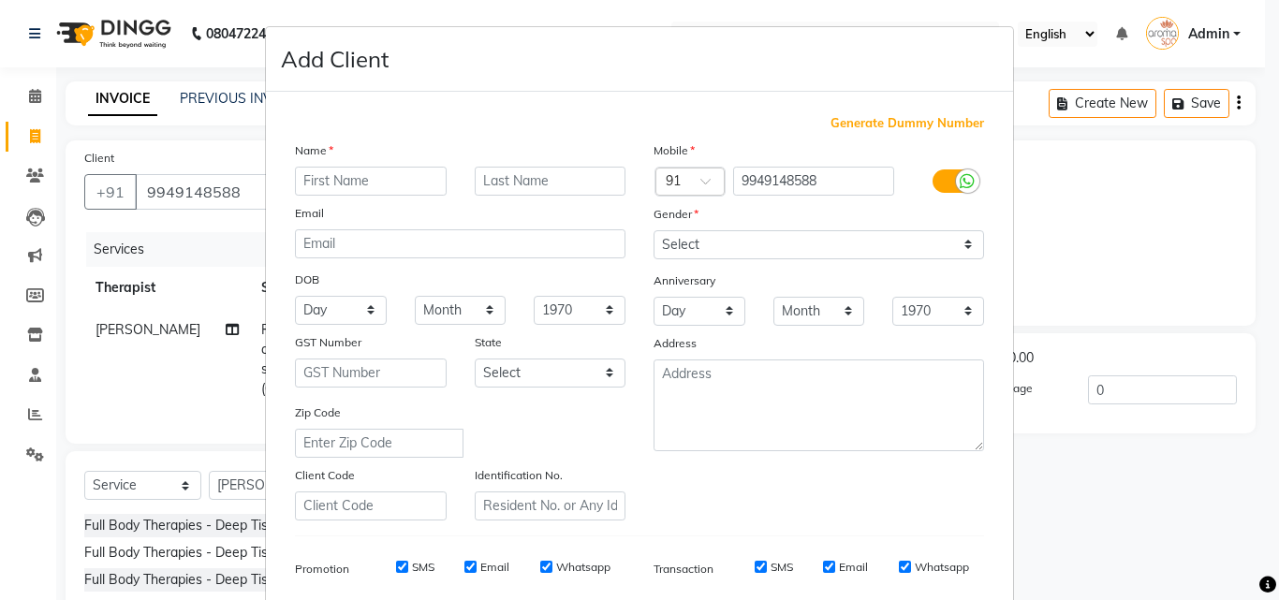
click at [340, 173] on input "text" at bounding box center [371, 181] width 152 height 29
click at [961, 240] on select "Select [DEMOGRAPHIC_DATA] [DEMOGRAPHIC_DATA] Other Prefer Not To Say" at bounding box center [818, 244] width 330 height 29
click at [653, 230] on select "Select [DEMOGRAPHIC_DATA] [DEMOGRAPHIC_DATA] Other Prefer Not To Say" at bounding box center [818, 244] width 330 height 29
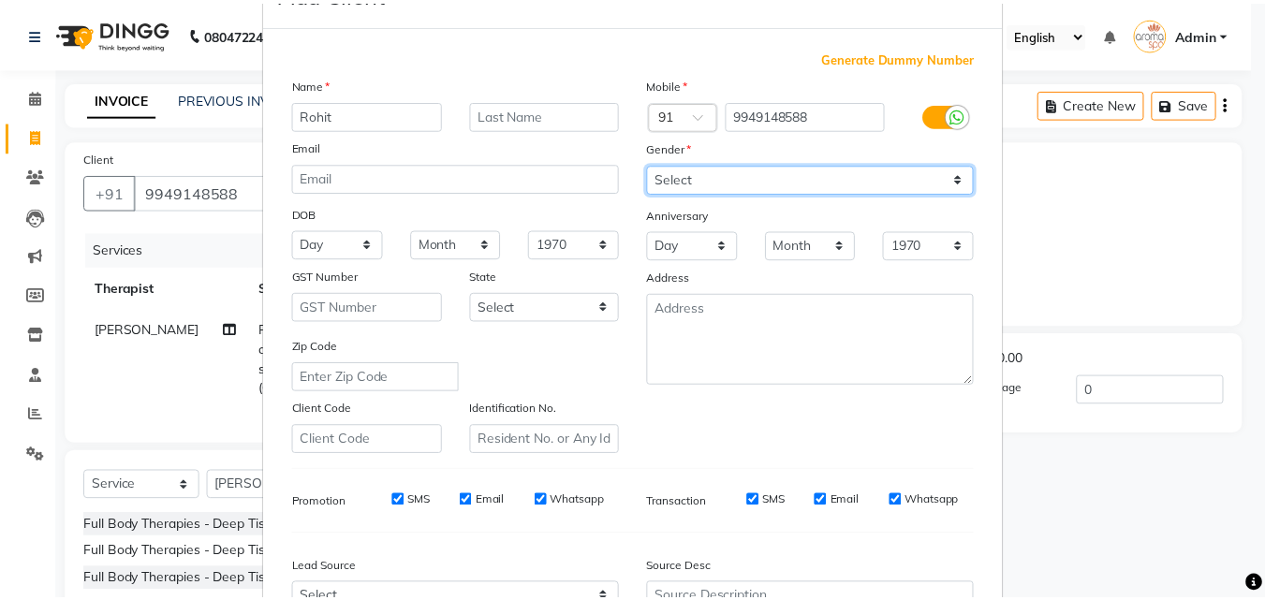
scroll to position [264, 0]
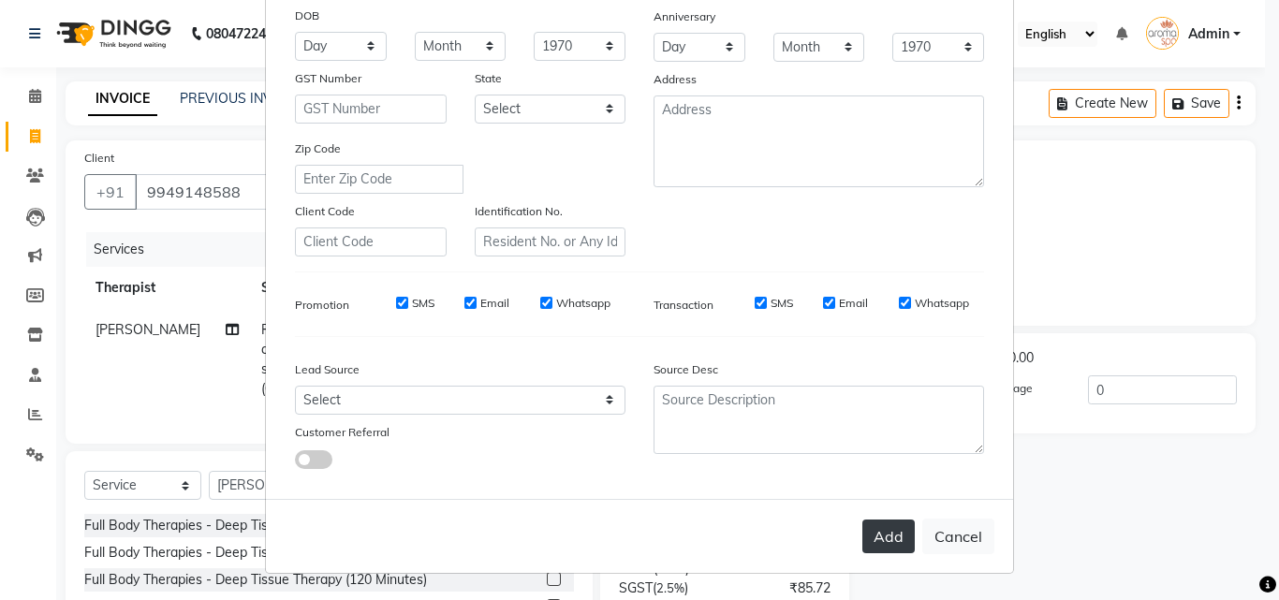
click at [885, 549] on button "Add" at bounding box center [888, 536] width 52 height 34
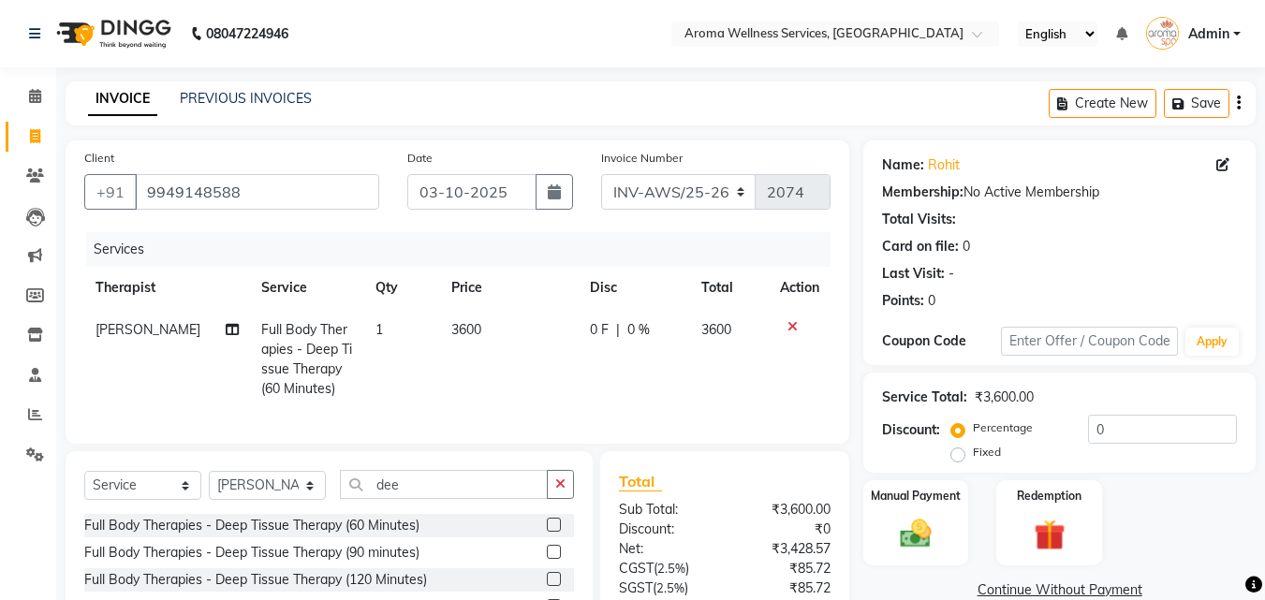
click at [972, 458] on label "Fixed" at bounding box center [986, 452] width 28 height 17
click at [959, 458] on input "Fixed" at bounding box center [961, 452] width 13 height 13
click at [1090, 431] on input "0" at bounding box center [1162, 429] width 149 height 29
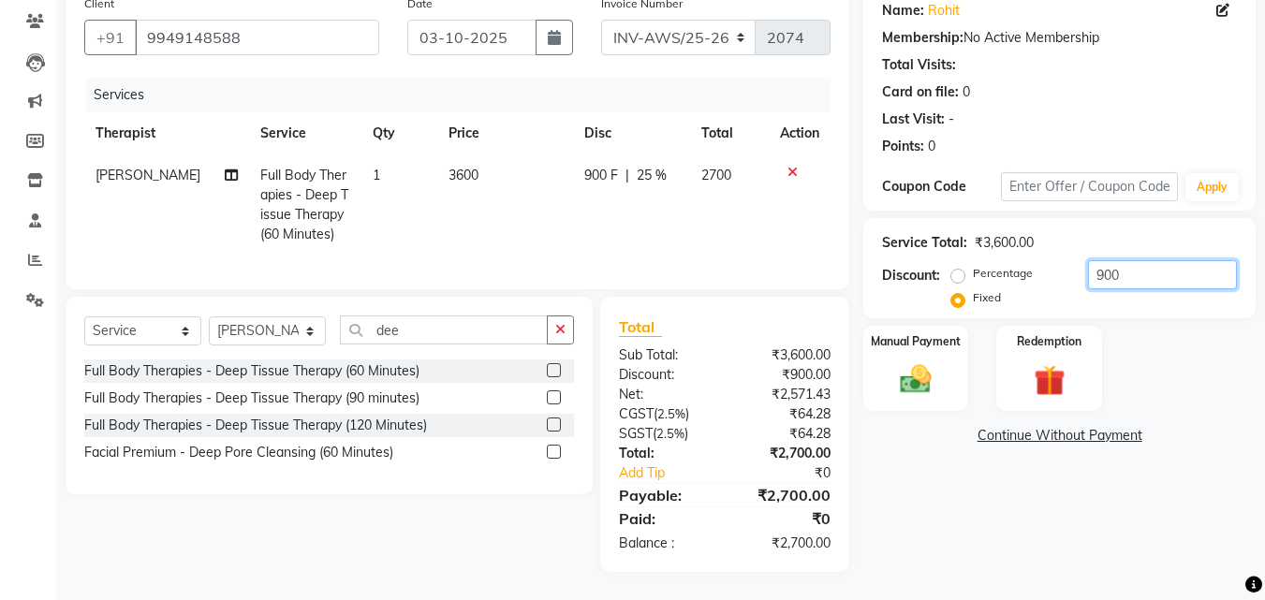
scroll to position [168, 0]
click at [934, 360] on img at bounding box center [915, 378] width 52 height 37
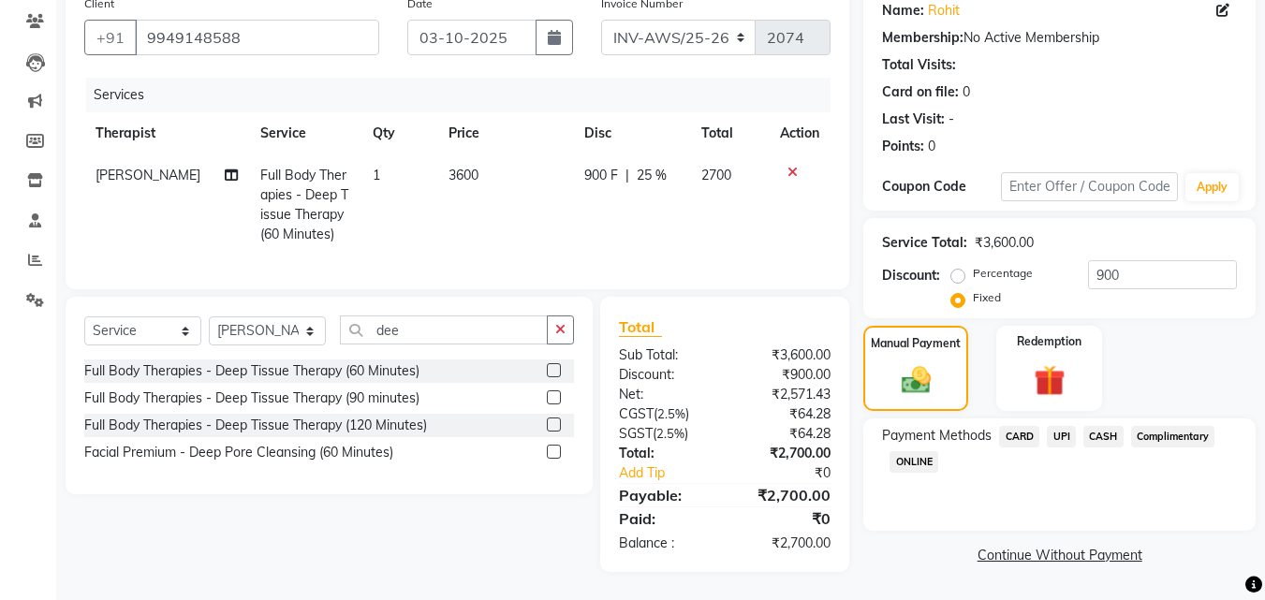
click at [1060, 426] on span "UPI" at bounding box center [1060, 437] width 29 height 22
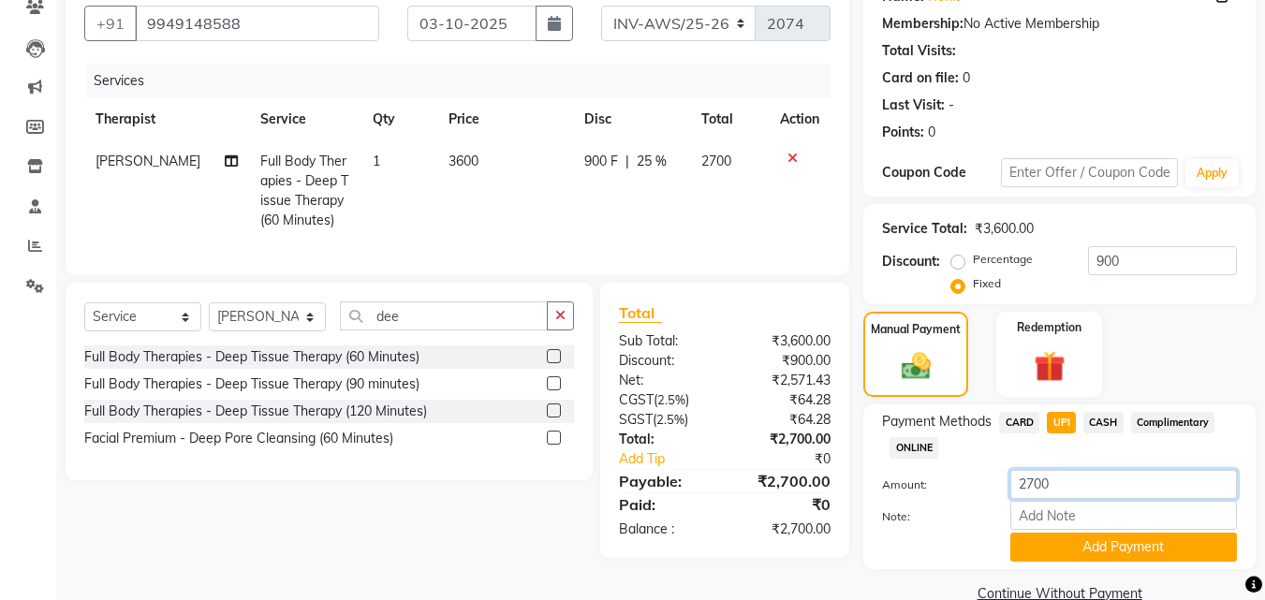
click at [1023, 478] on input "2700" at bounding box center [1123, 484] width 227 height 29
click at [1108, 417] on span "CASH" at bounding box center [1103, 423] width 40 height 22
click at [1031, 481] on input "2700" at bounding box center [1123, 484] width 227 height 29
click at [1139, 549] on button "Add Payment" at bounding box center [1123, 547] width 227 height 29
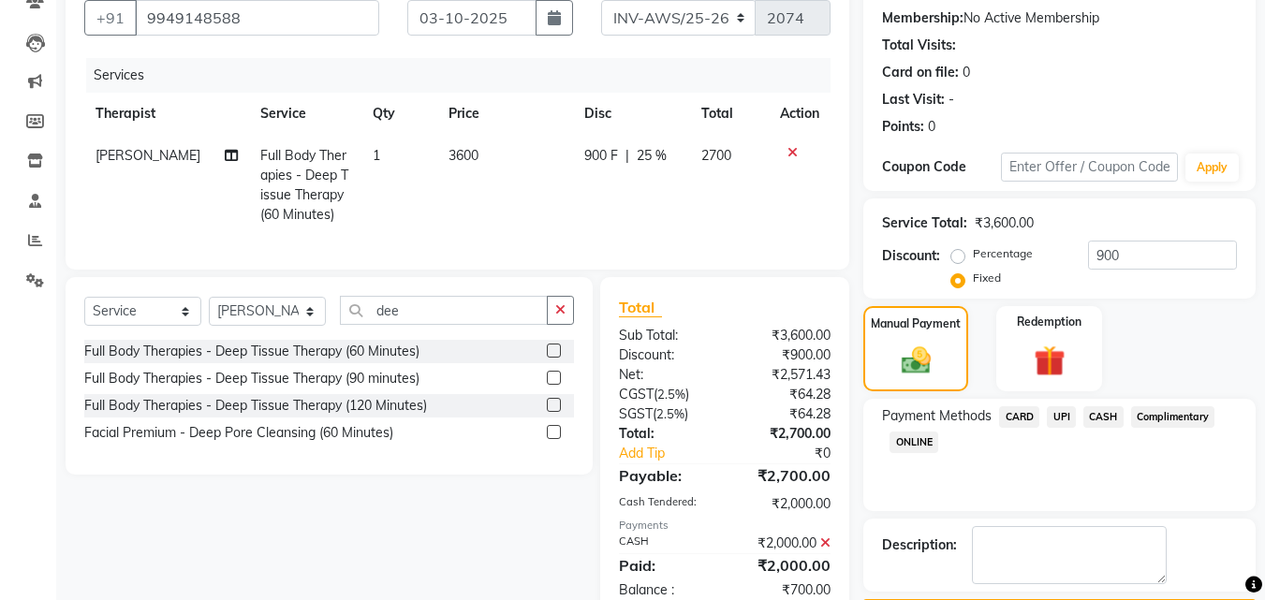
scroll to position [141, 0]
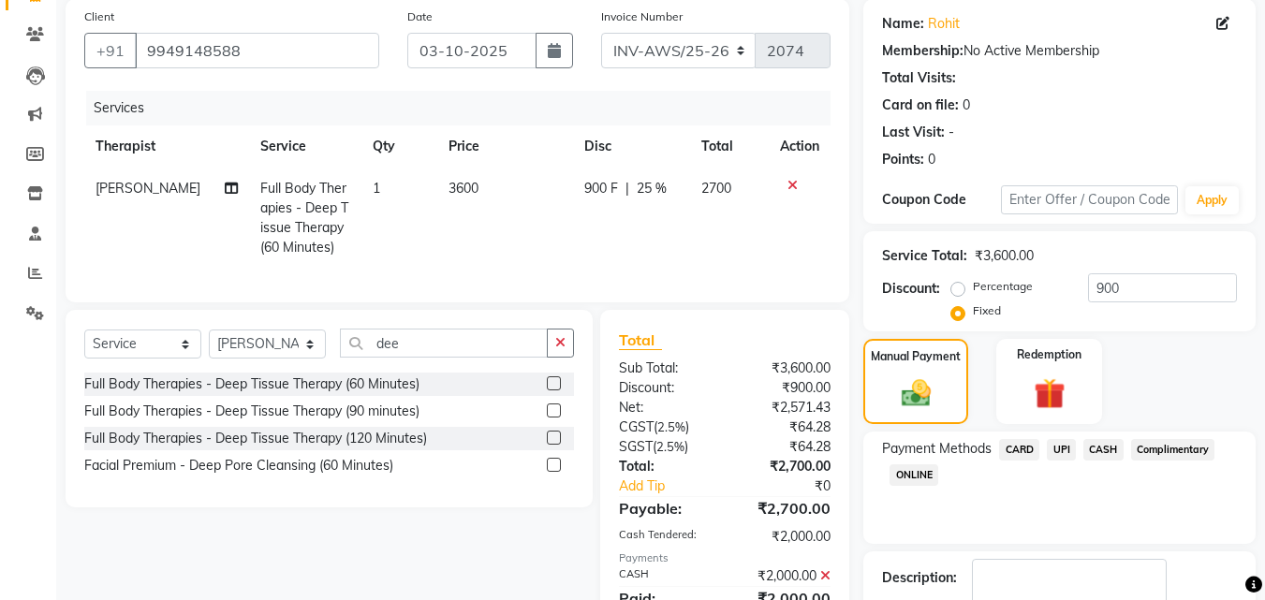
click at [1060, 448] on span "UPI" at bounding box center [1060, 450] width 29 height 22
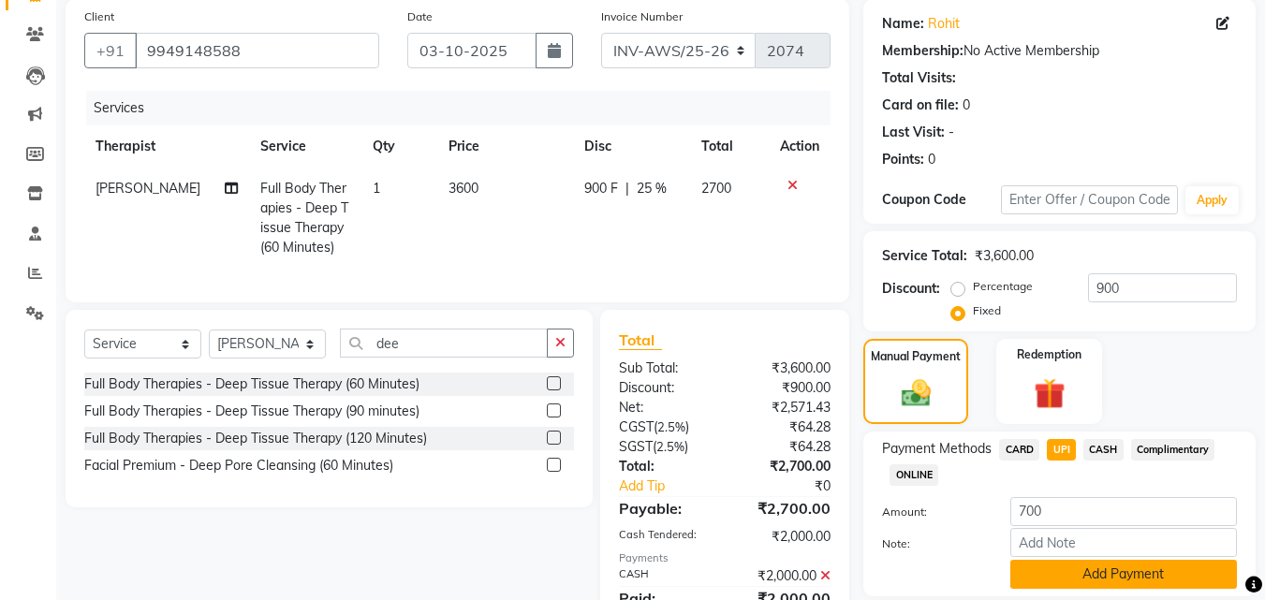
click at [1133, 574] on button "Add Payment" at bounding box center [1123, 574] width 227 height 29
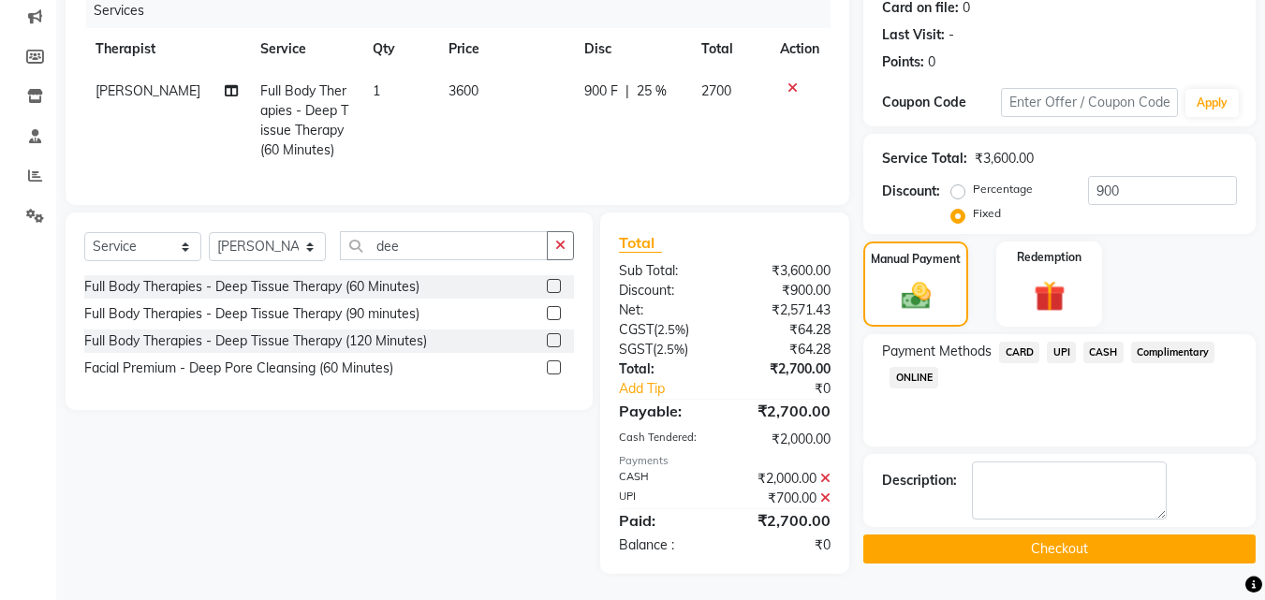
scroll to position [255, 0]
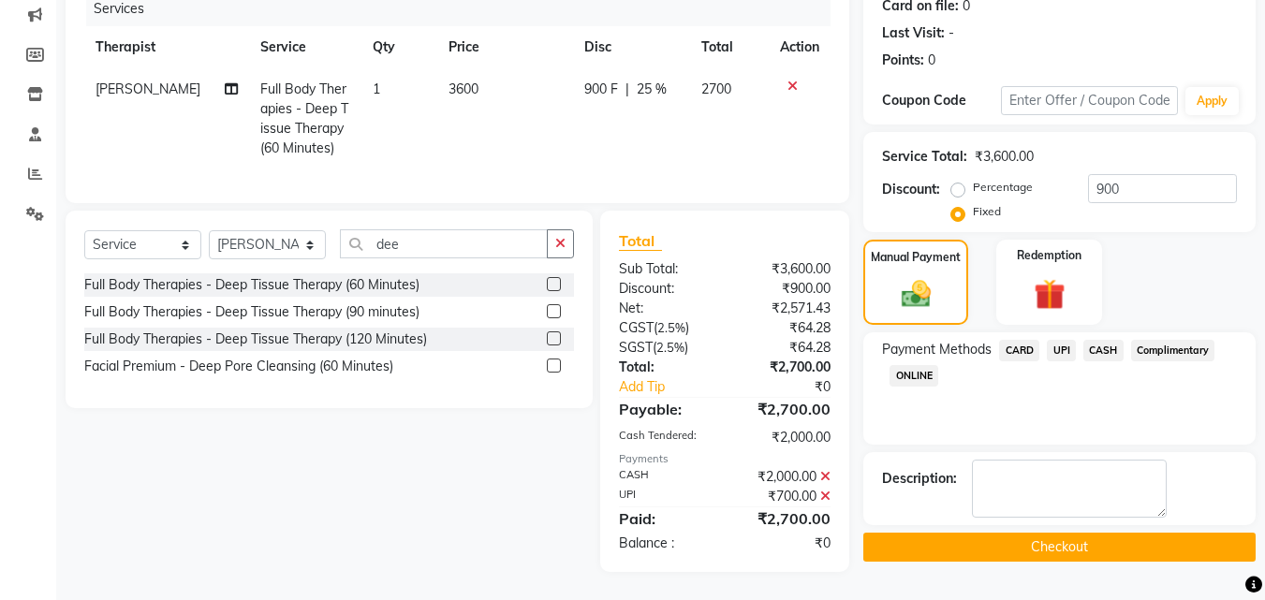
click at [1063, 534] on button "Checkout" at bounding box center [1059, 547] width 392 height 29
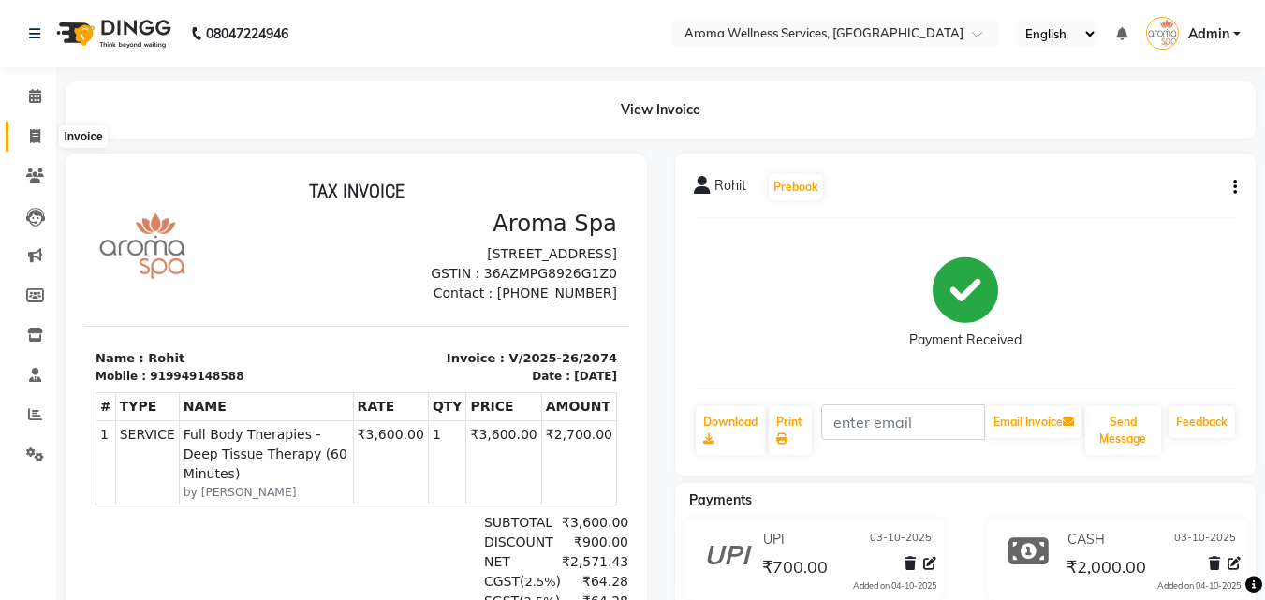
click at [36, 134] on icon at bounding box center [35, 136] width 10 height 14
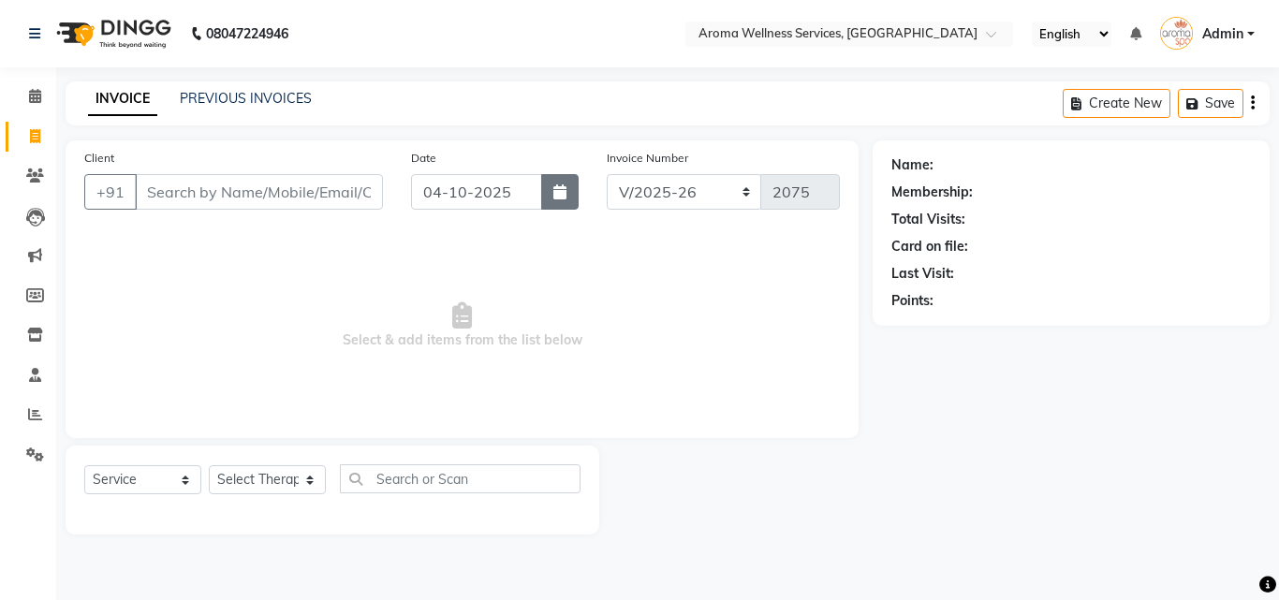
click at [566, 197] on icon "button" at bounding box center [559, 191] width 13 height 15
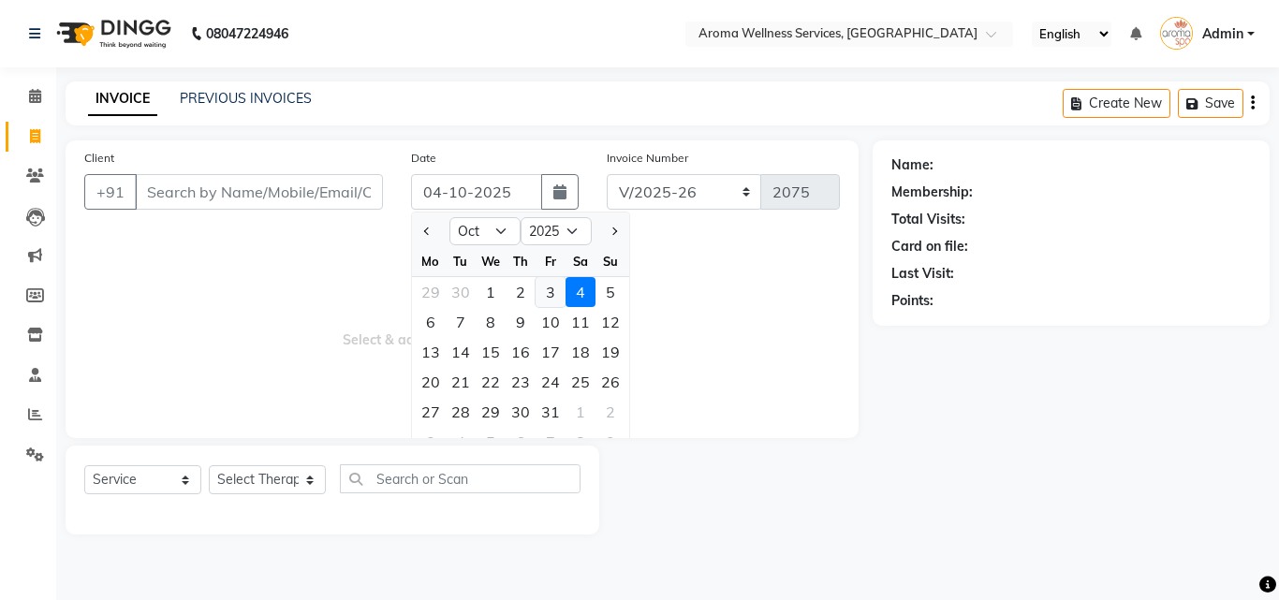
click at [549, 288] on div "3" at bounding box center [550, 292] width 30 height 30
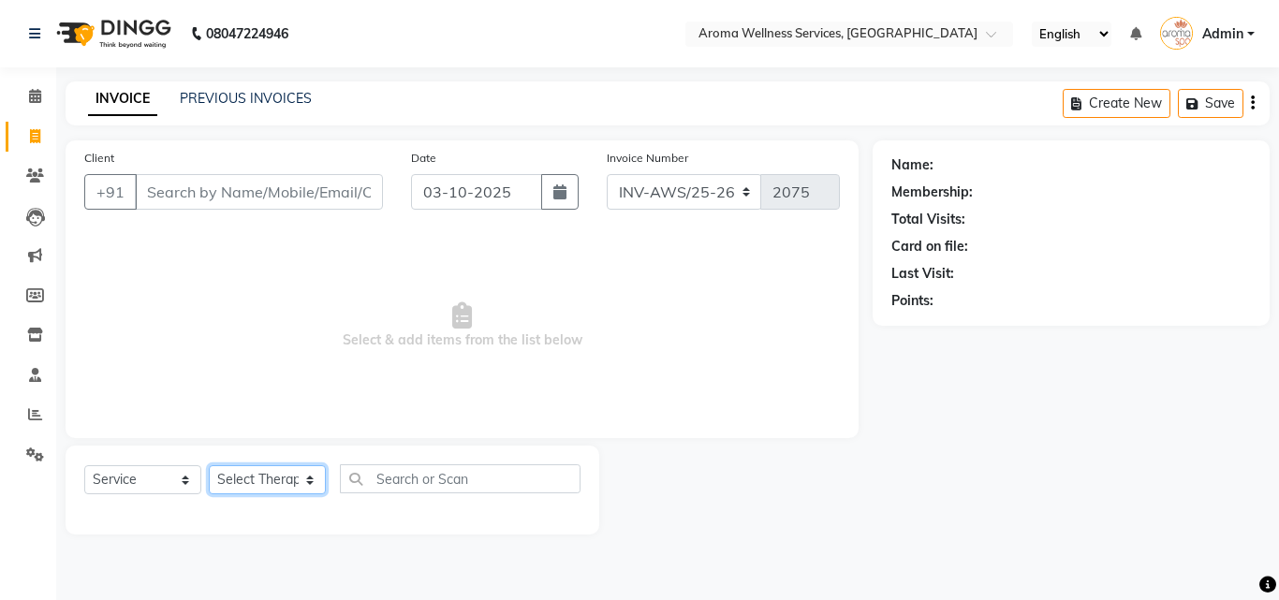
click at [304, 481] on select "Select Therapist [PERSON_NAME] [PERSON_NAME] Miss. Duhpuii [PERSON_NAME] Miss. …" at bounding box center [267, 479] width 117 height 29
click at [209, 465] on select "Select Therapist [PERSON_NAME] [PERSON_NAME] Miss. Duhpuii [PERSON_NAME] Miss. …" at bounding box center [267, 479] width 117 height 29
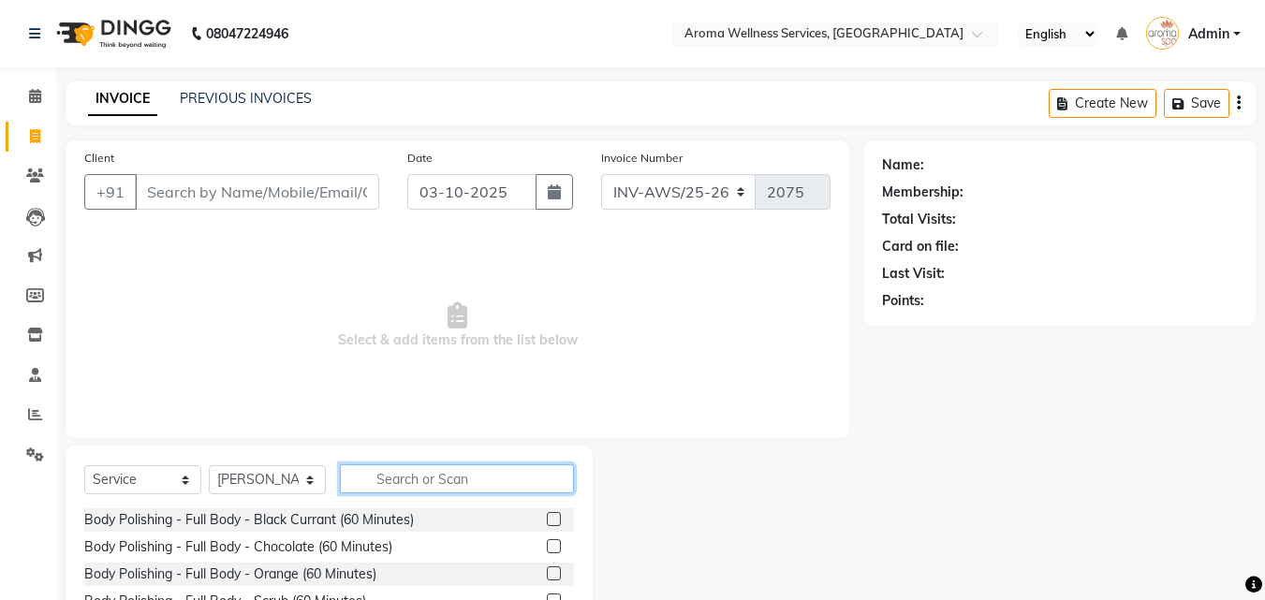
click at [414, 484] on input "text" at bounding box center [457, 478] width 234 height 29
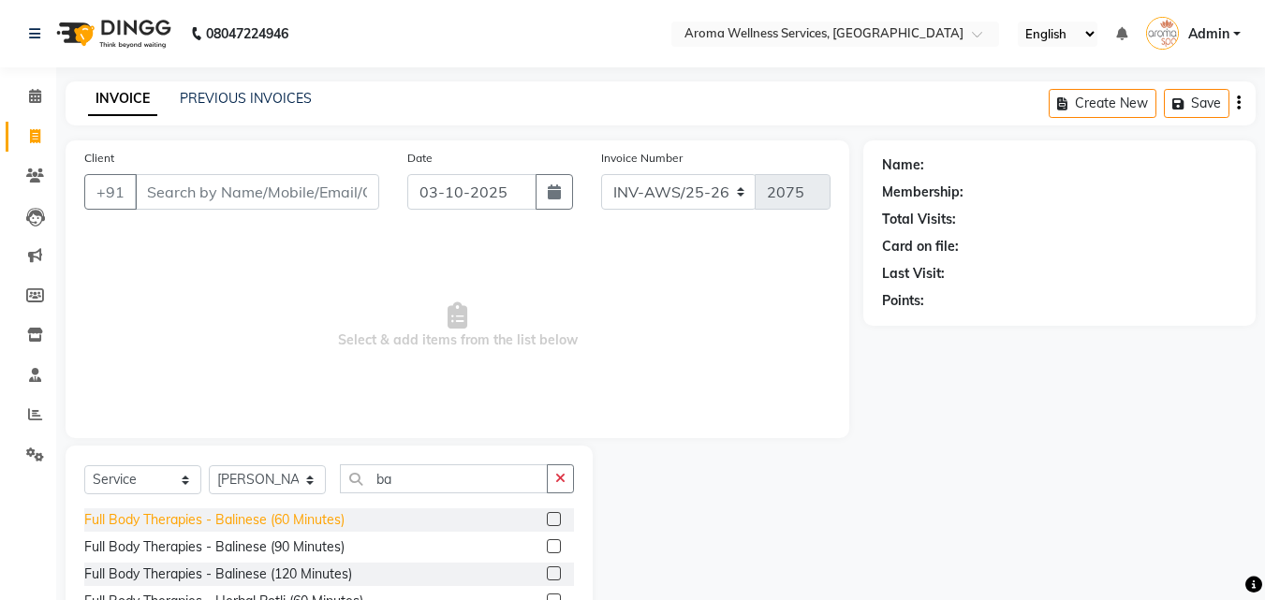
click at [315, 519] on div "Full Body Therapies - Balinese (60 Minutes)" at bounding box center [214, 520] width 260 height 20
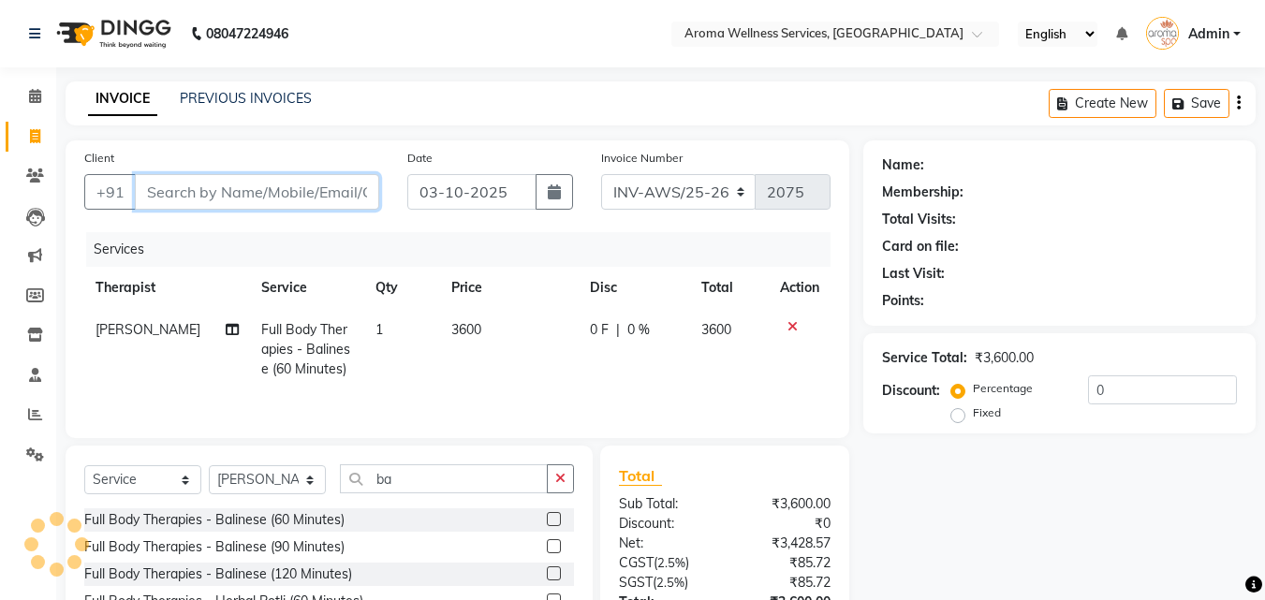
click at [315, 200] on input "Client" at bounding box center [257, 192] width 244 height 36
paste input "9418563960"
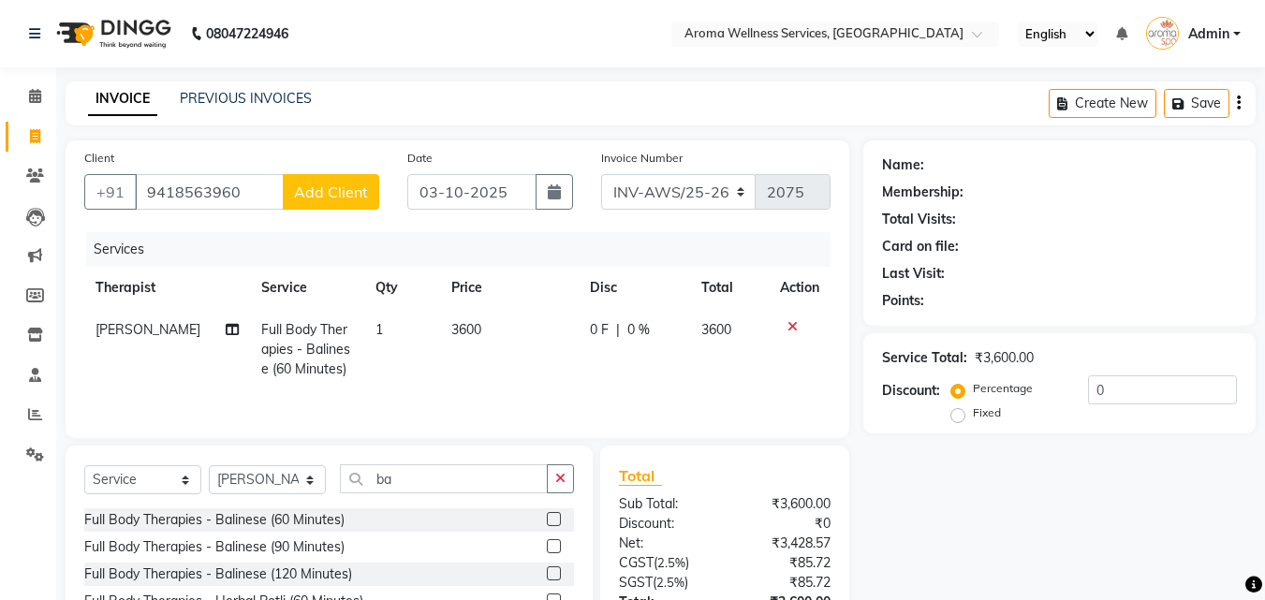
click at [322, 185] on span "Add Client" at bounding box center [331, 192] width 74 height 19
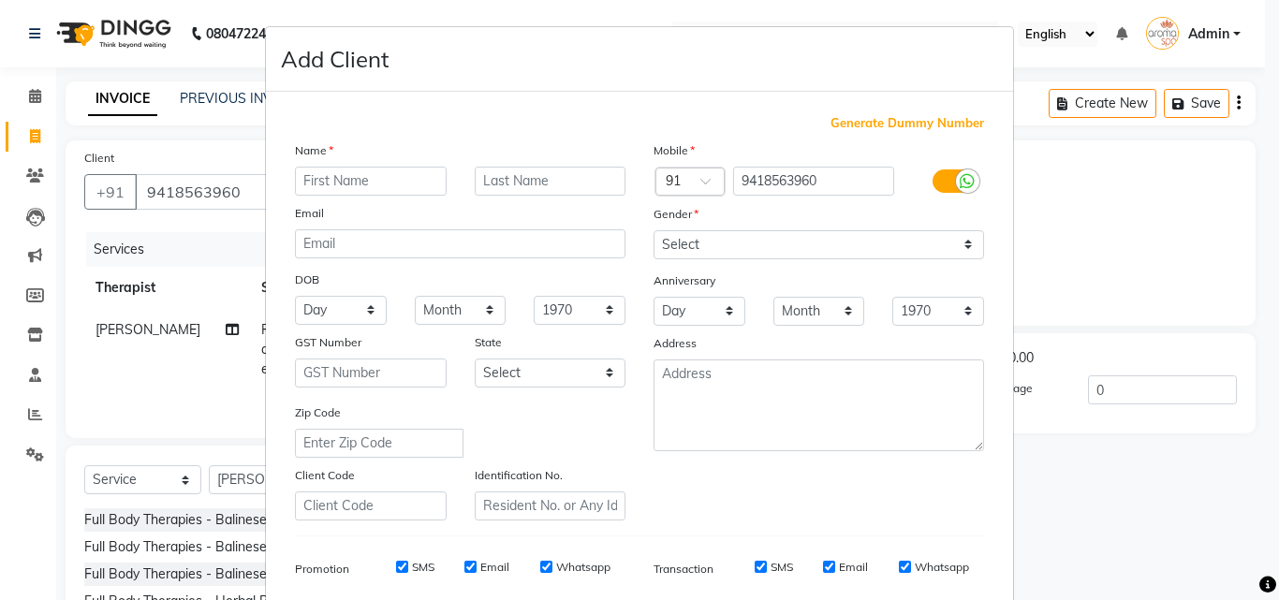
click at [356, 182] on input "text" at bounding box center [371, 181] width 152 height 29
click at [955, 254] on select "Select [DEMOGRAPHIC_DATA] [DEMOGRAPHIC_DATA] Other Prefer Not To Say" at bounding box center [818, 244] width 330 height 29
click at [653, 230] on select "Select [DEMOGRAPHIC_DATA] [DEMOGRAPHIC_DATA] Other Prefer Not To Say" at bounding box center [818, 244] width 330 height 29
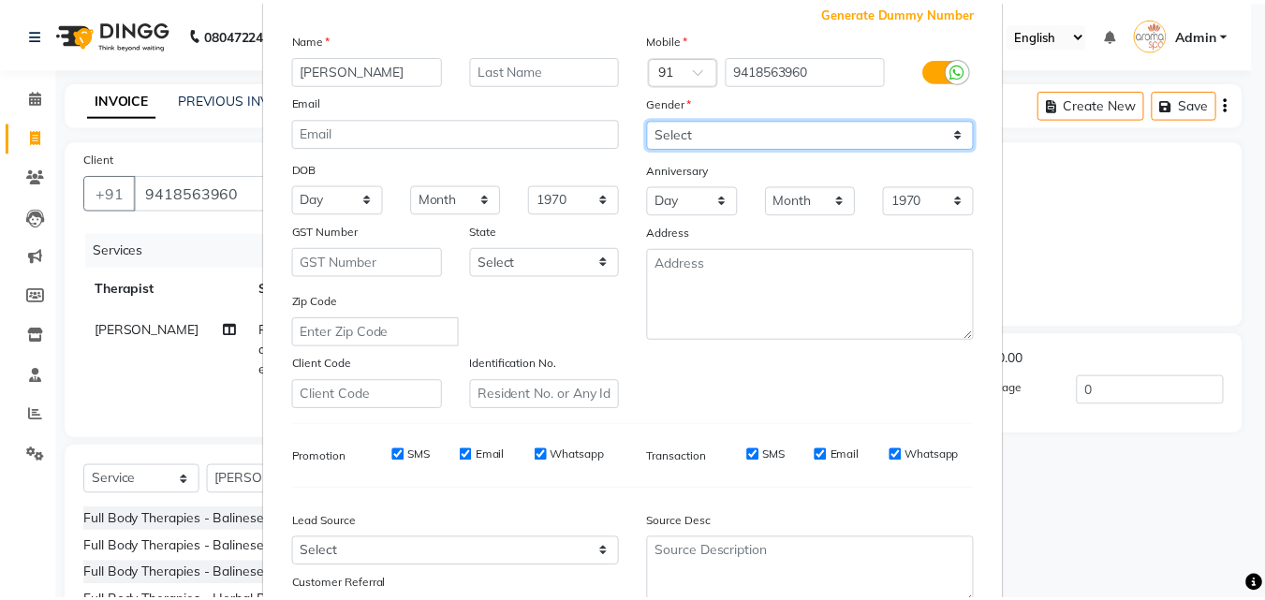
scroll to position [264, 0]
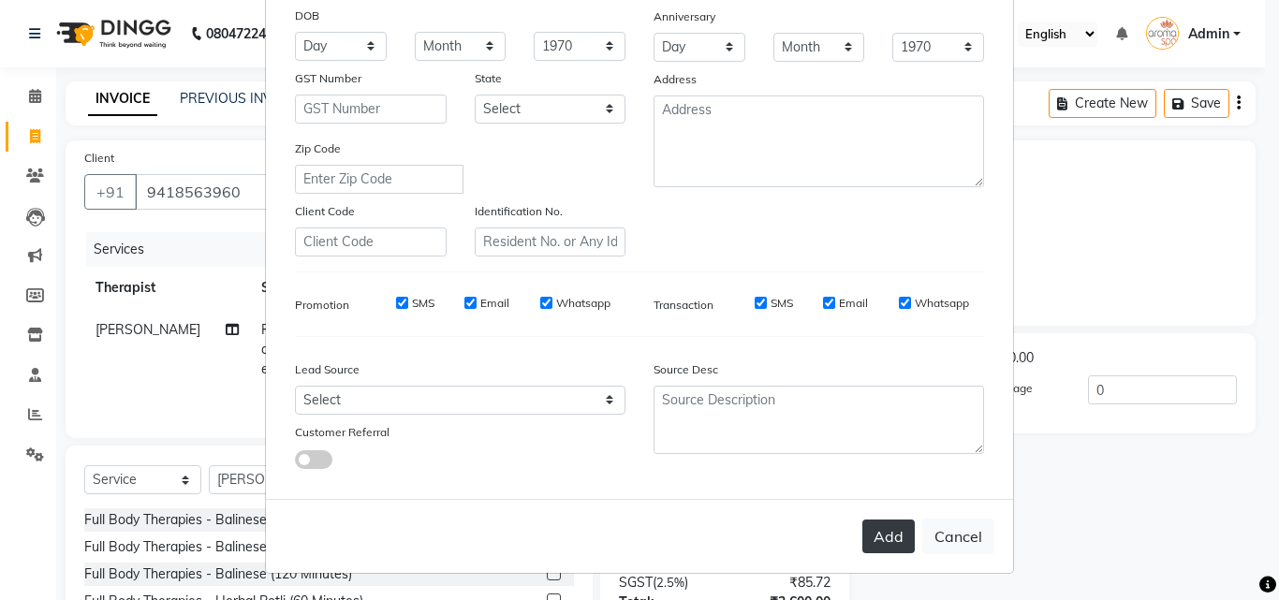
click at [862, 544] on button "Add" at bounding box center [888, 536] width 52 height 34
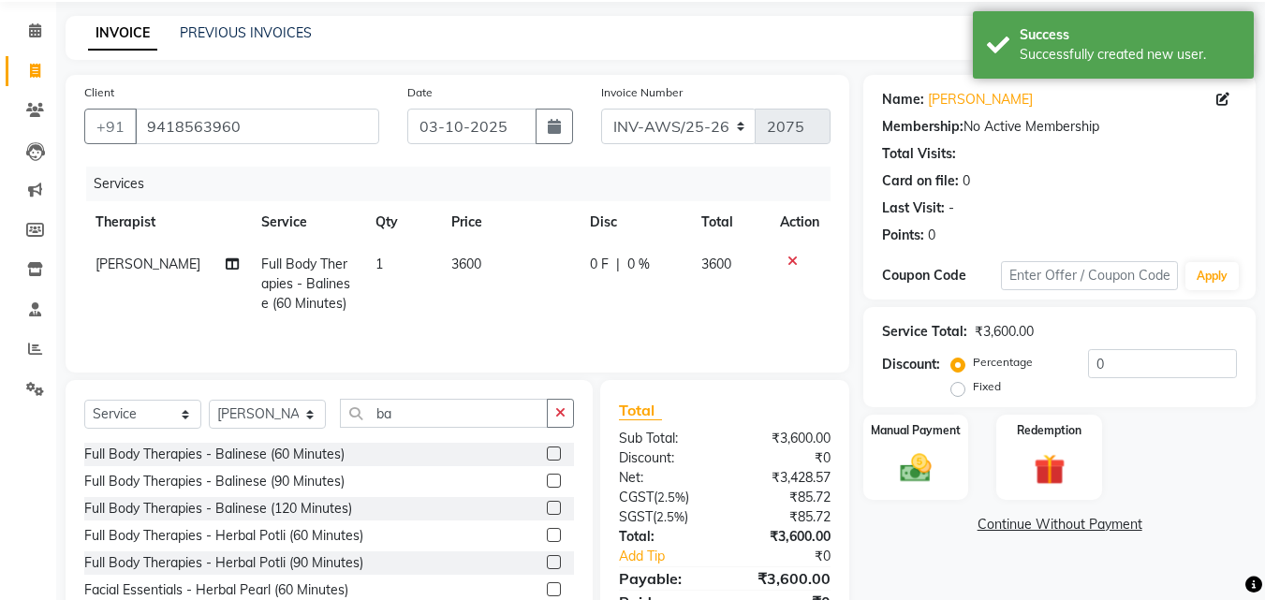
scroll to position [150, 0]
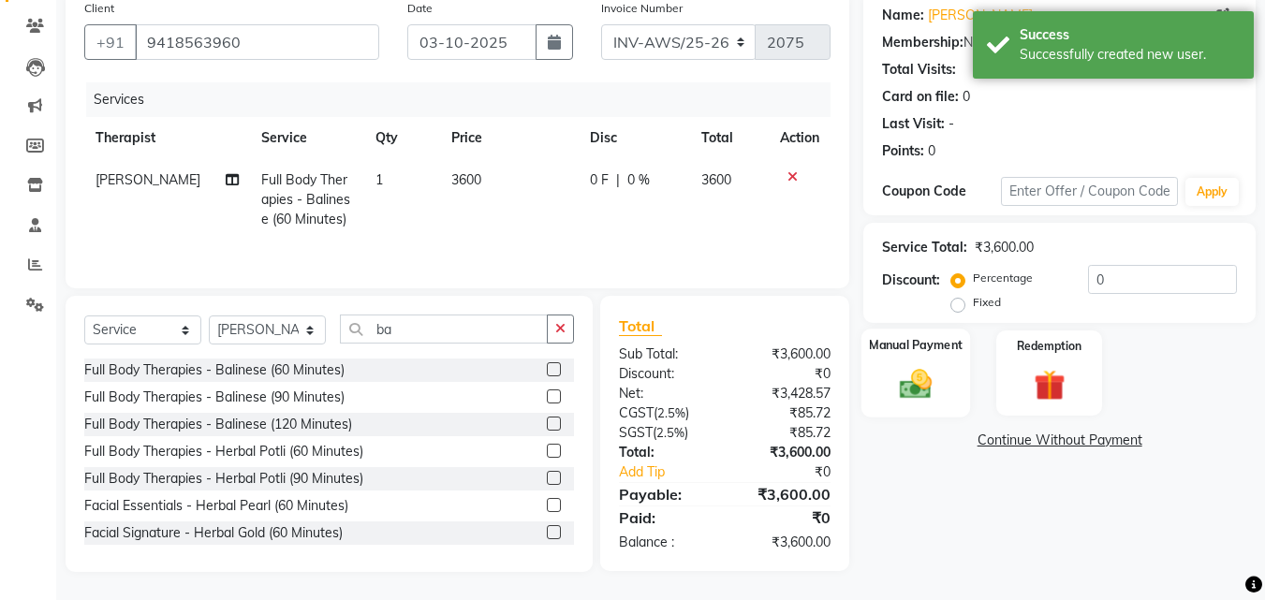
click at [921, 386] on img at bounding box center [915, 383] width 52 height 37
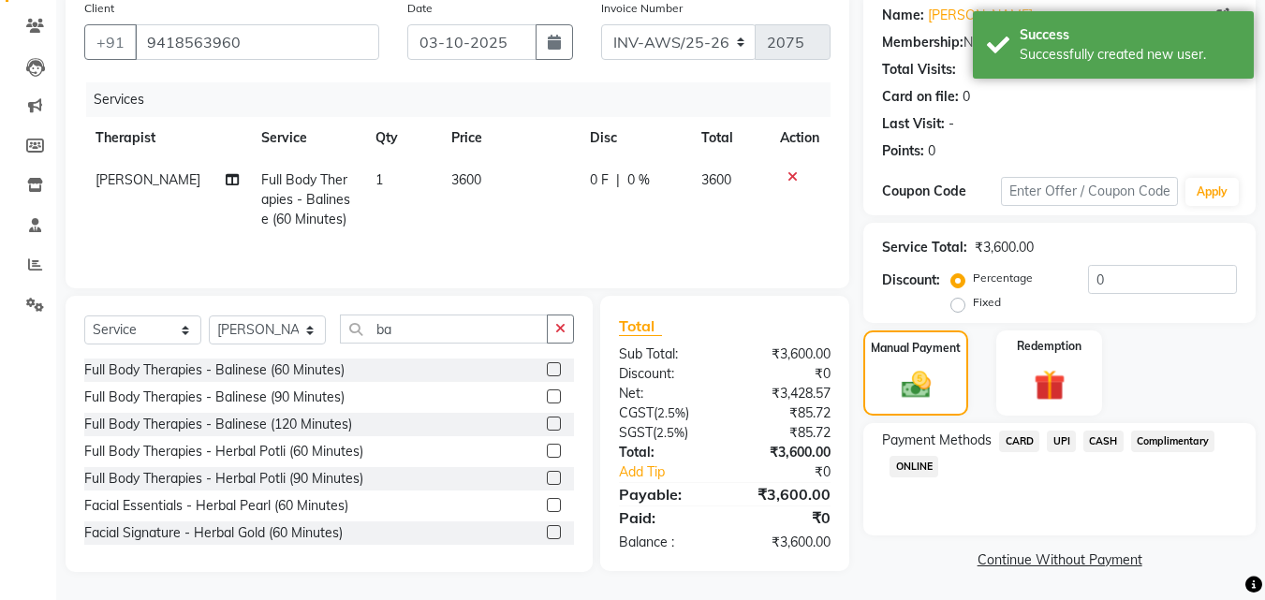
click at [1058, 440] on span "UPI" at bounding box center [1060, 442] width 29 height 22
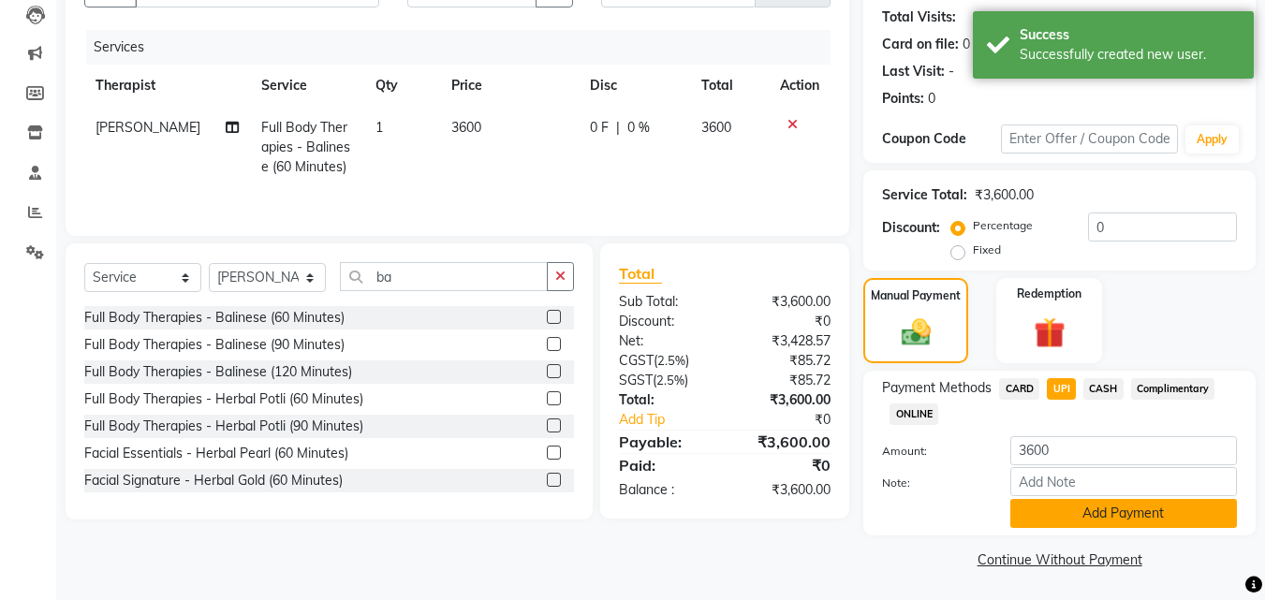
scroll to position [204, 0]
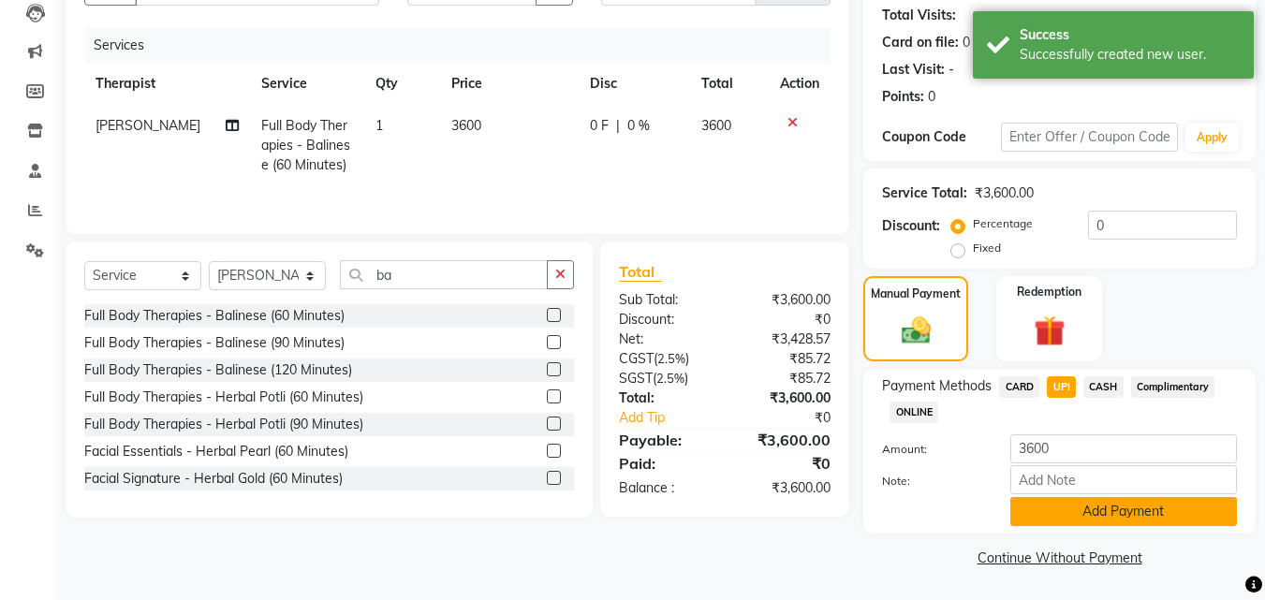
click at [1174, 507] on button "Add Payment" at bounding box center [1123, 511] width 227 height 29
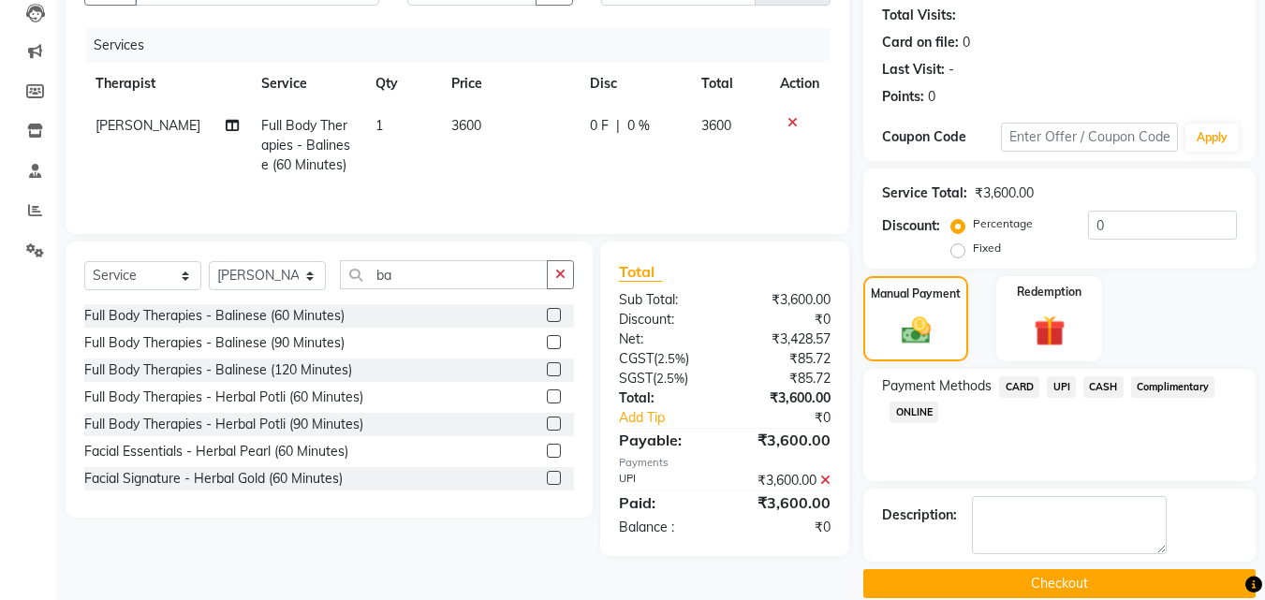
click at [1100, 585] on button "Checkout" at bounding box center [1059, 583] width 392 height 29
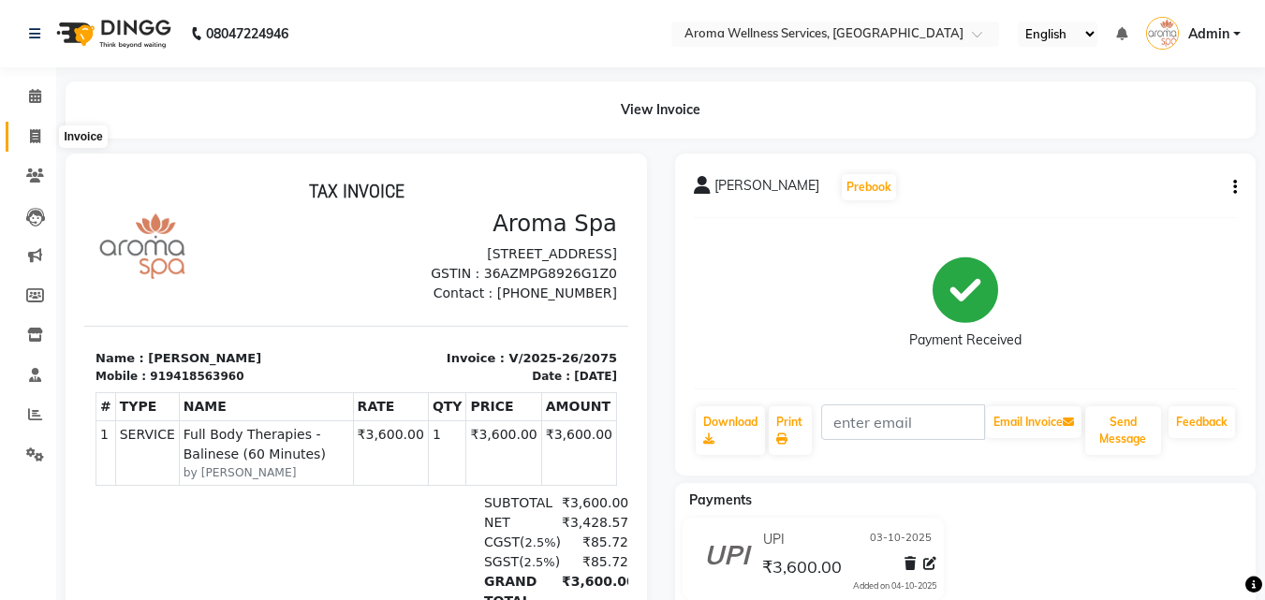
click at [34, 129] on icon at bounding box center [35, 136] width 10 height 14
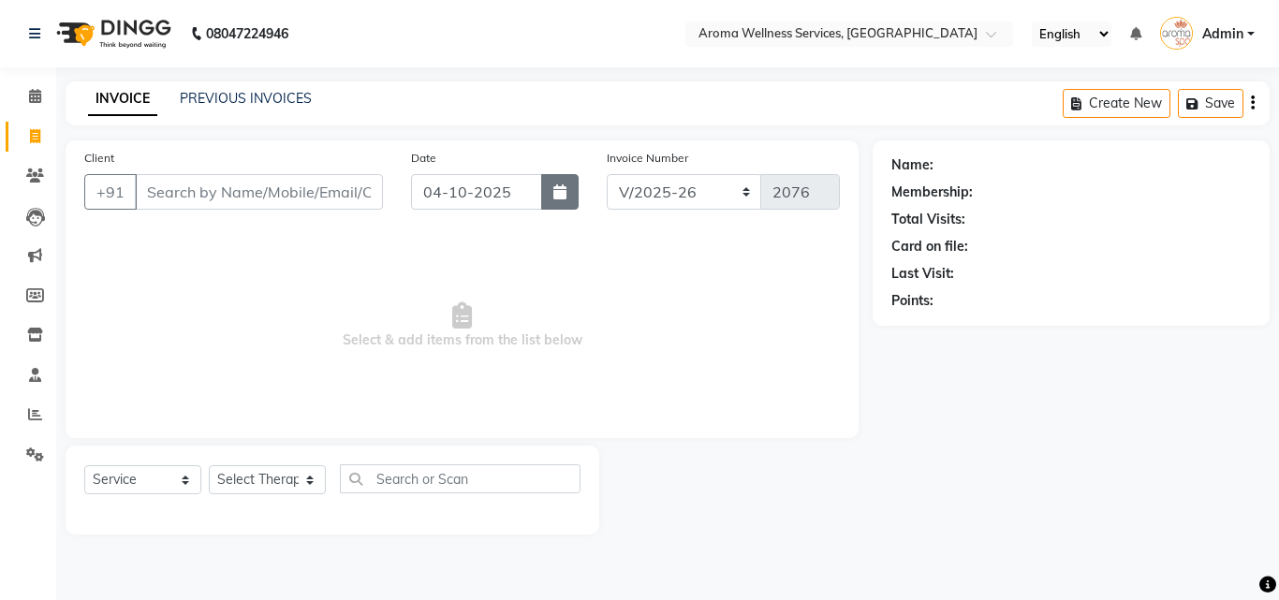
click at [560, 197] on icon "button" at bounding box center [559, 191] width 13 height 15
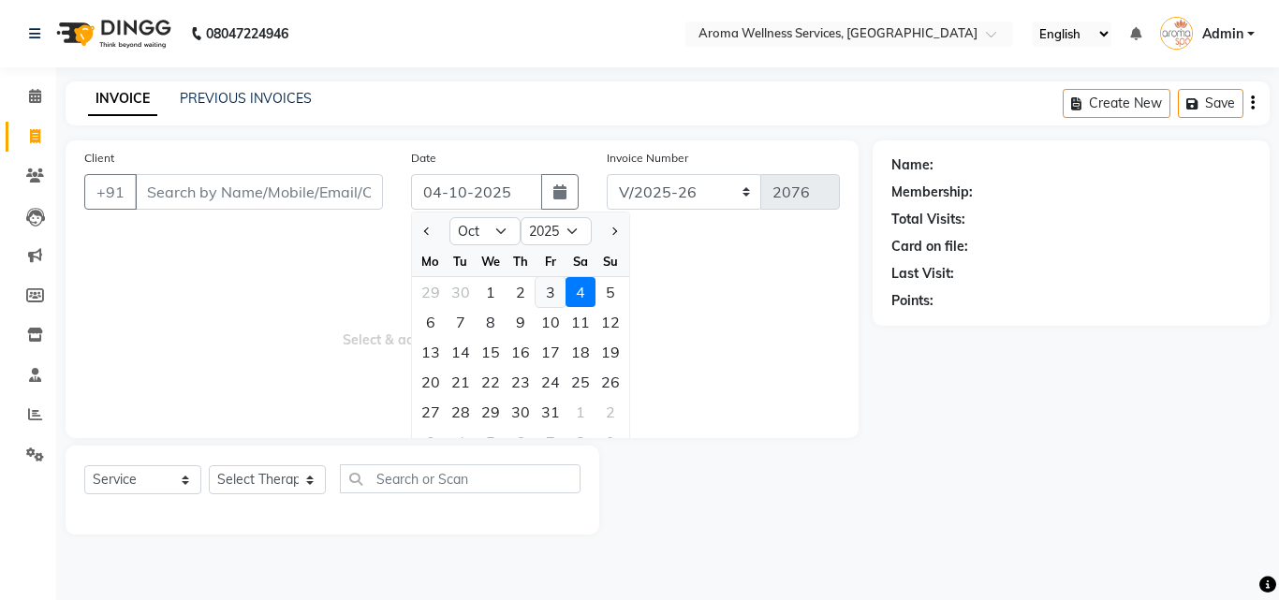
click at [550, 294] on div "3" at bounding box center [550, 292] width 30 height 30
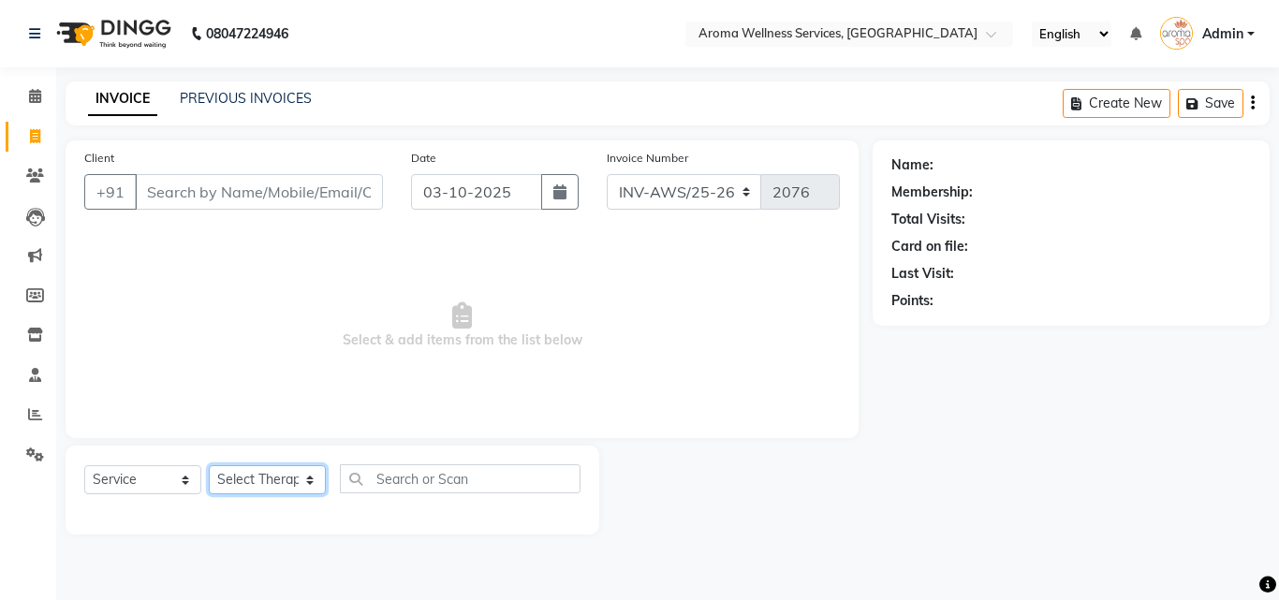
click at [308, 479] on select "Select Therapist [PERSON_NAME] [PERSON_NAME] Miss. Duhpuii [PERSON_NAME] Miss. …" at bounding box center [267, 479] width 117 height 29
click at [209, 465] on select "Select Therapist [PERSON_NAME] [PERSON_NAME] Miss. Duhpuii [PERSON_NAME] Miss. …" at bounding box center [267, 479] width 117 height 29
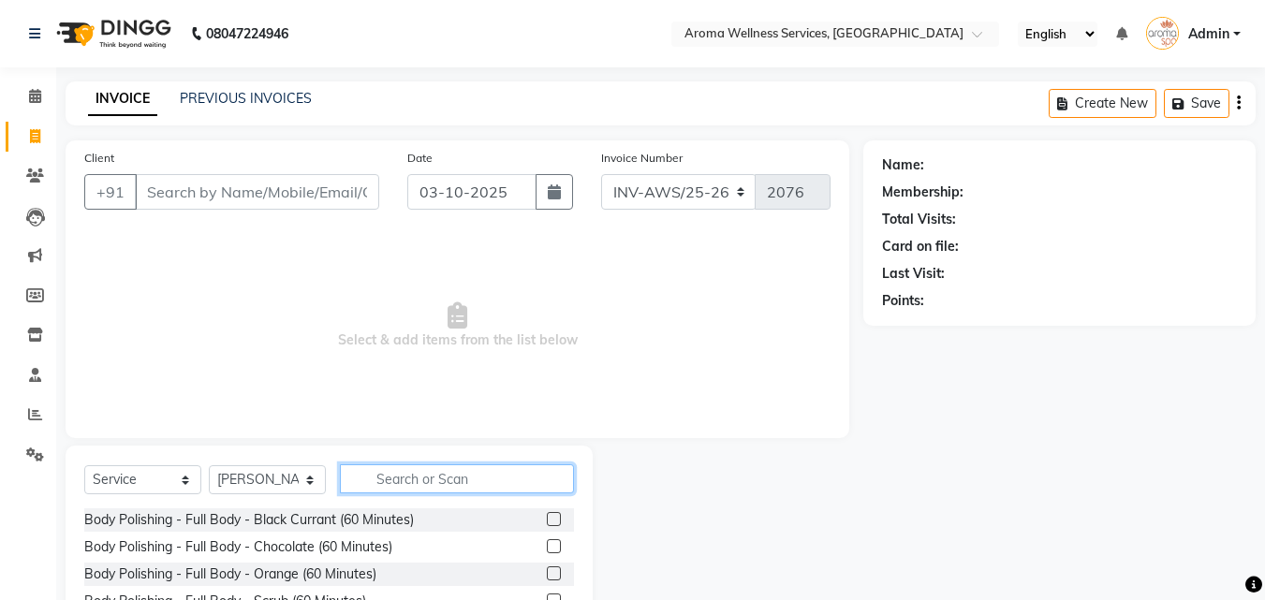
click at [429, 482] on input "text" at bounding box center [457, 478] width 234 height 29
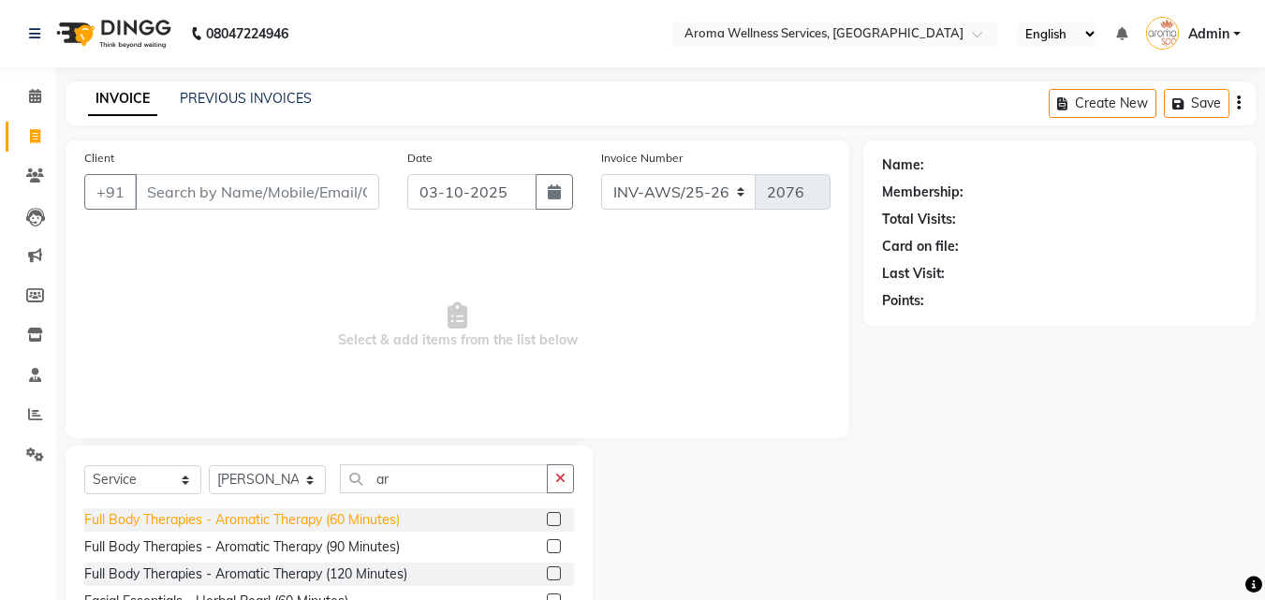
click at [387, 512] on div "Full Body Therapies - Aromatic Therapy (60 Minutes)" at bounding box center [241, 520] width 315 height 20
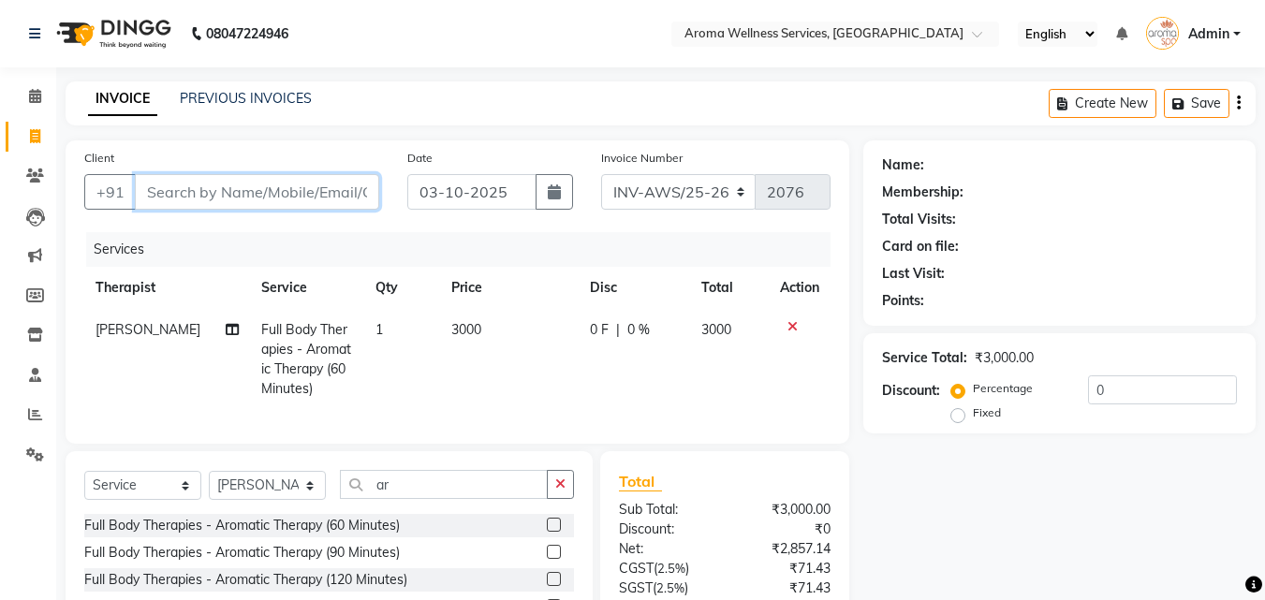
click at [312, 189] on input "Client" at bounding box center [257, 192] width 244 height 36
paste input "9859534141"
click at [312, 189] on span "Add Client" at bounding box center [331, 192] width 74 height 19
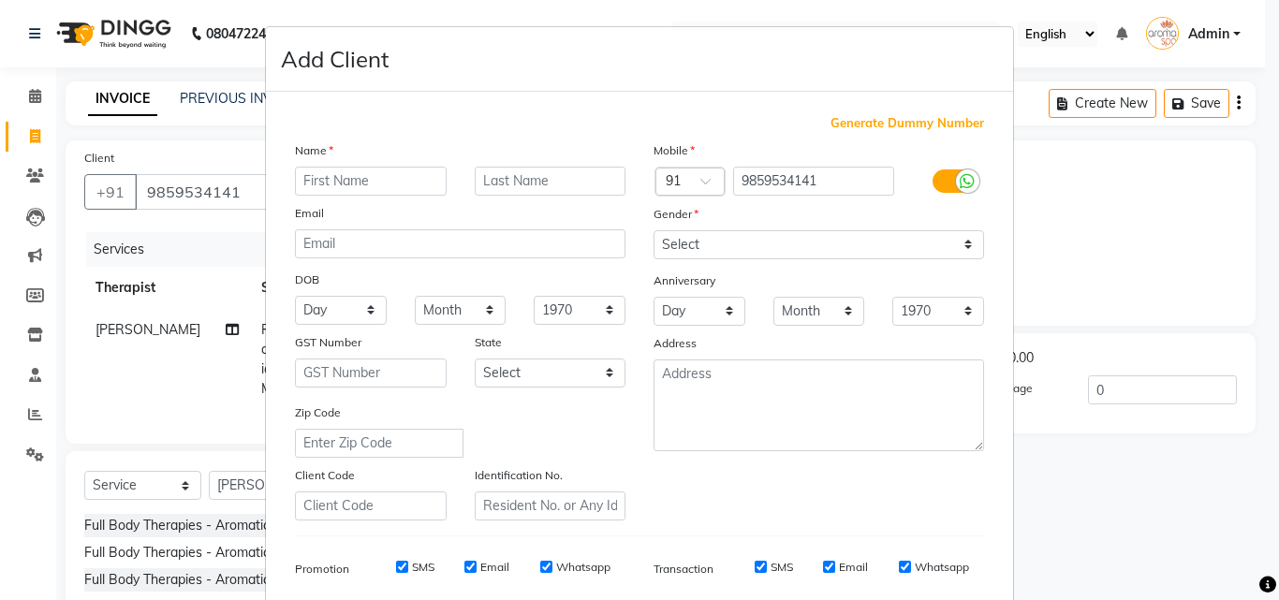
click at [312, 189] on input "text" at bounding box center [371, 181] width 152 height 29
click at [969, 243] on select "Select [DEMOGRAPHIC_DATA] [DEMOGRAPHIC_DATA] Other Prefer Not To Say" at bounding box center [818, 244] width 330 height 29
click at [653, 230] on select "Select [DEMOGRAPHIC_DATA] [DEMOGRAPHIC_DATA] Other Prefer Not To Say" at bounding box center [818, 244] width 330 height 29
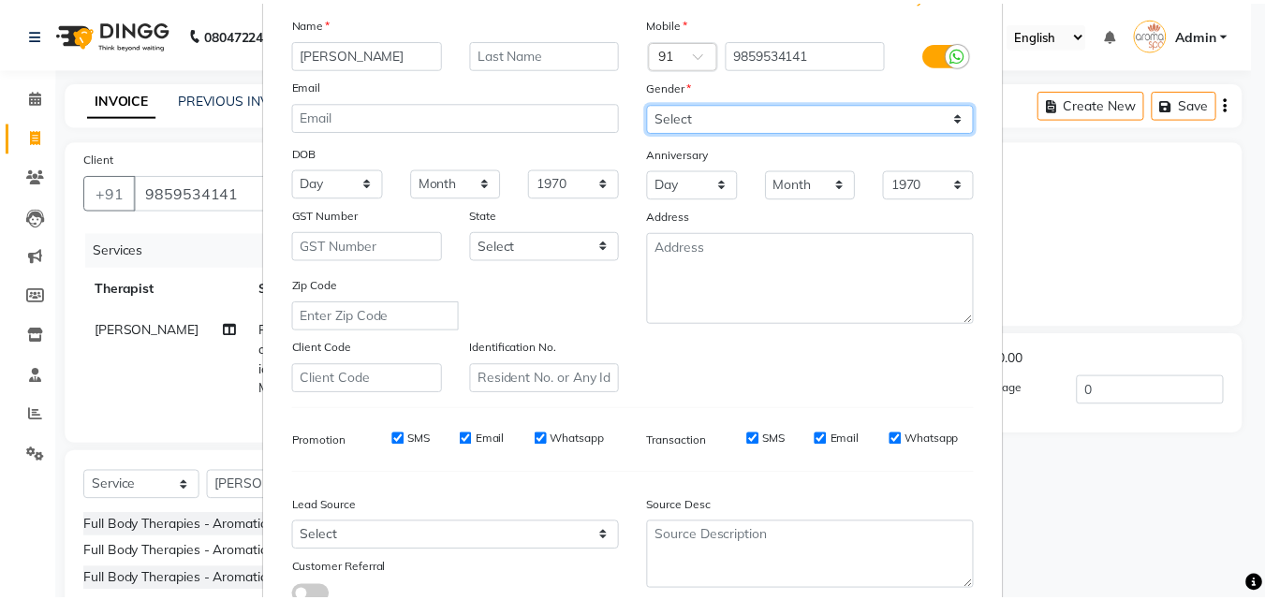
scroll to position [264, 0]
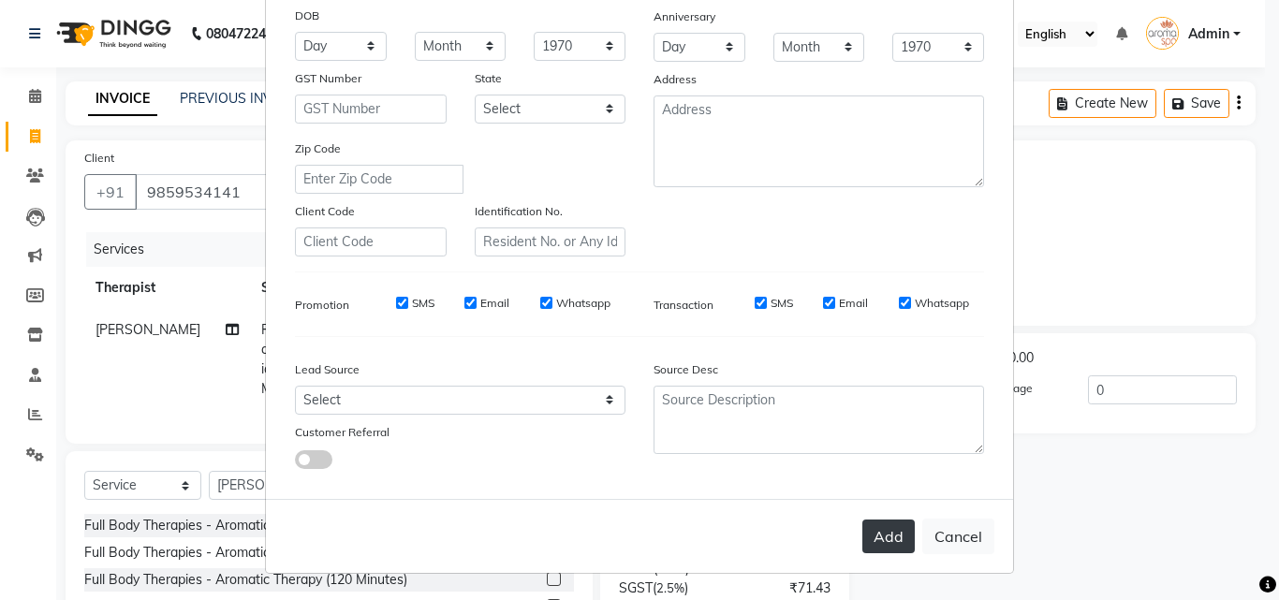
click at [881, 526] on button "Add" at bounding box center [888, 536] width 52 height 34
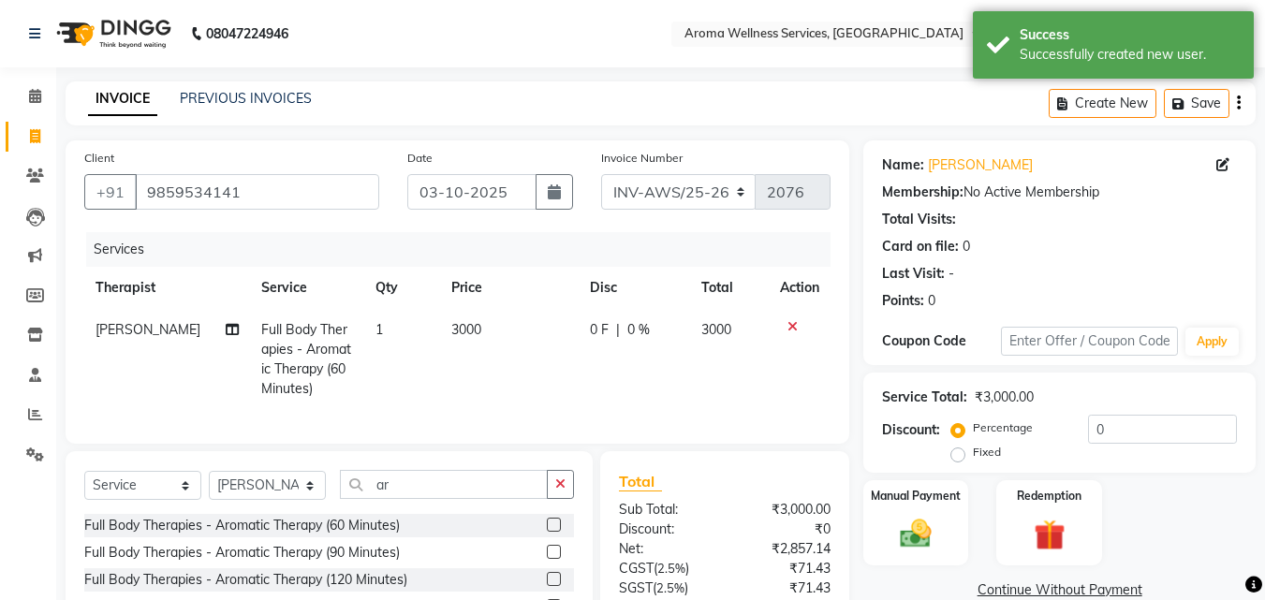
scroll to position [168, 0]
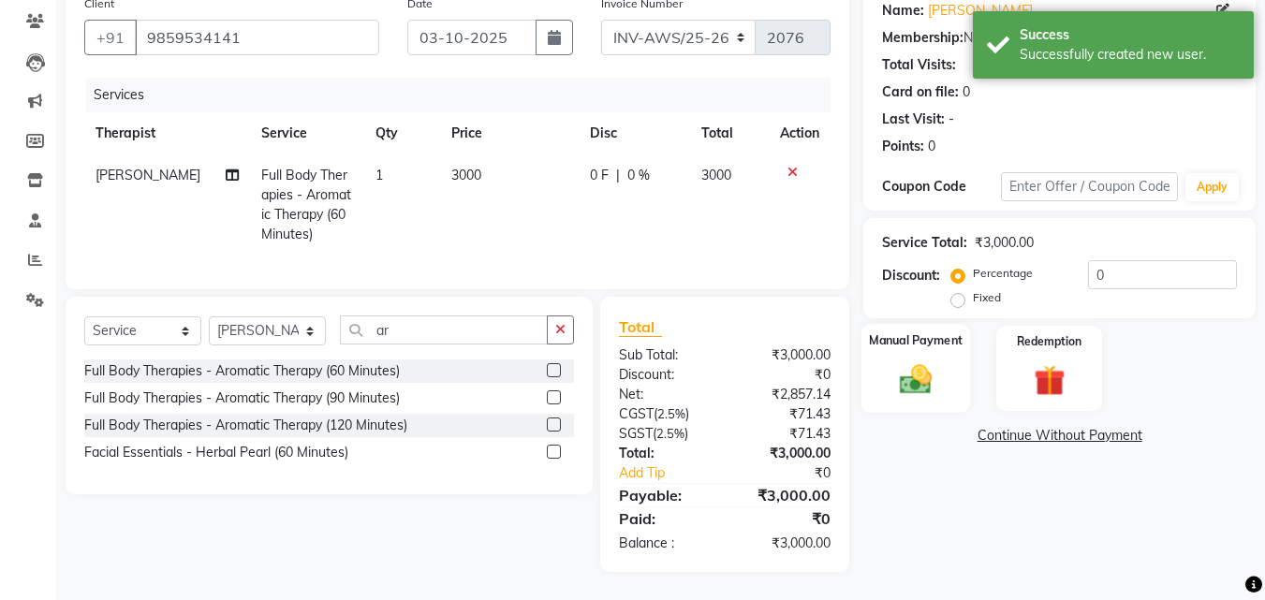
click at [928, 366] on img at bounding box center [915, 378] width 52 height 37
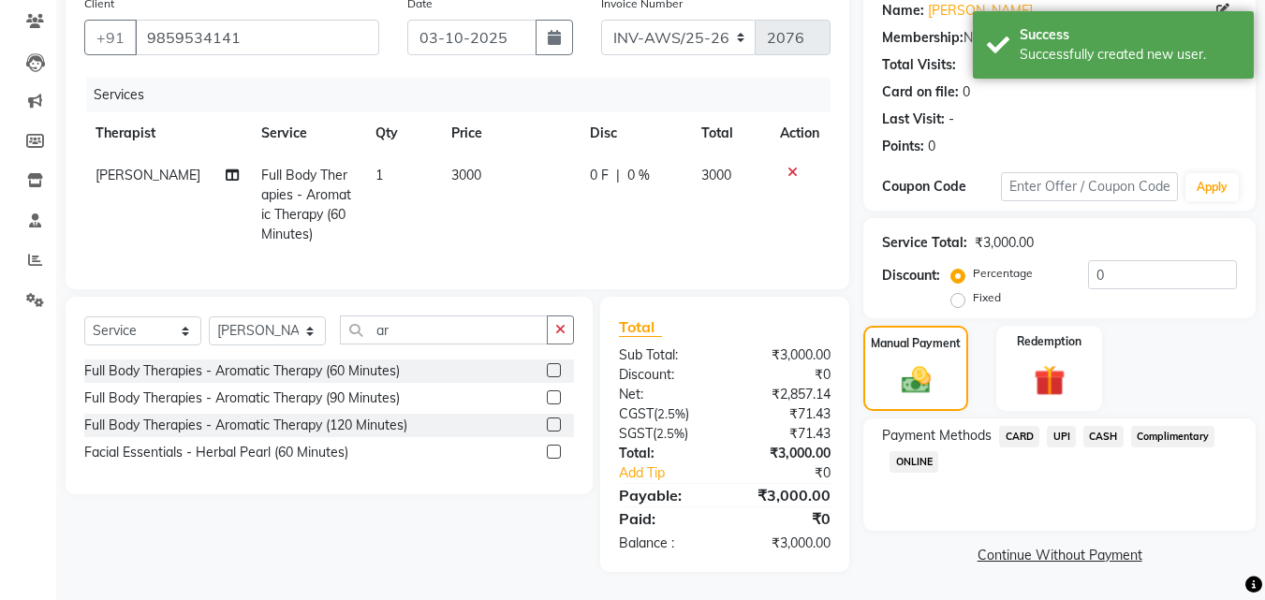
click at [1059, 426] on span "UPI" at bounding box center [1060, 437] width 29 height 22
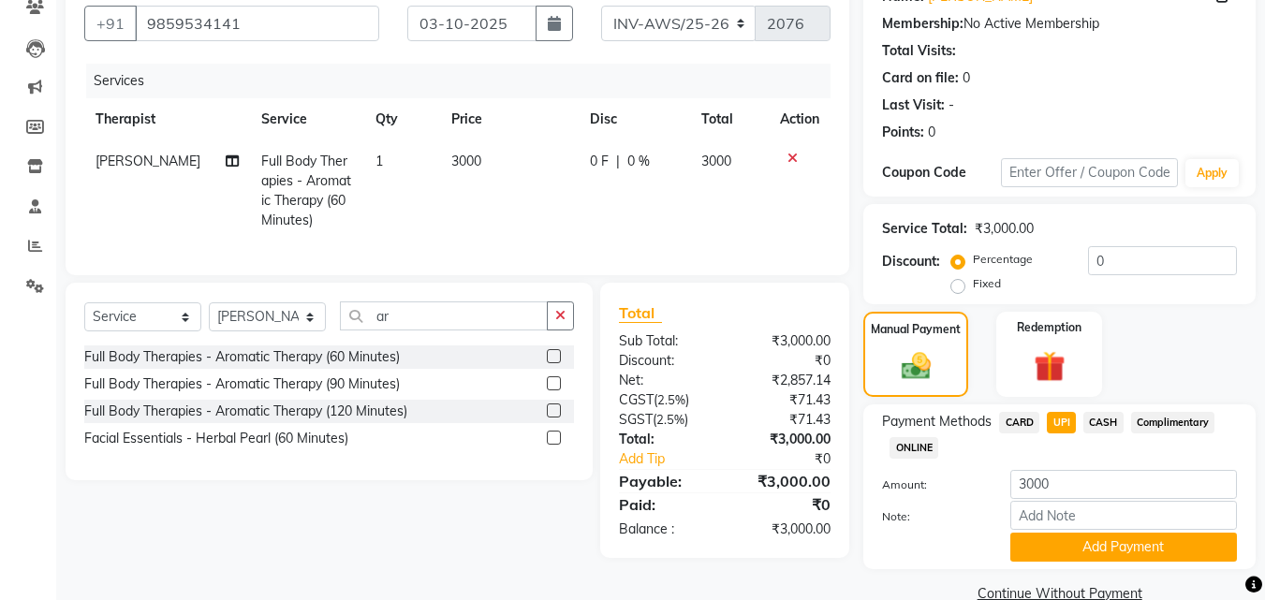
click at [1022, 419] on span "CARD" at bounding box center [1019, 423] width 40 height 22
click at [1183, 548] on button "Add Payment" at bounding box center [1123, 547] width 227 height 29
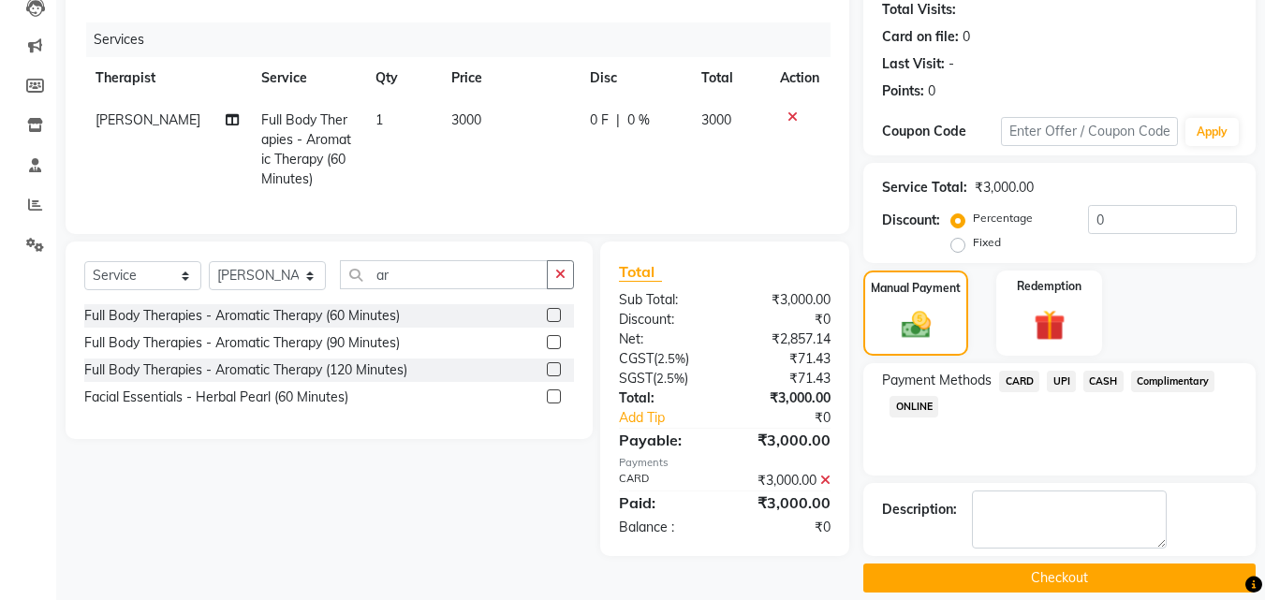
scroll to position [230, 0]
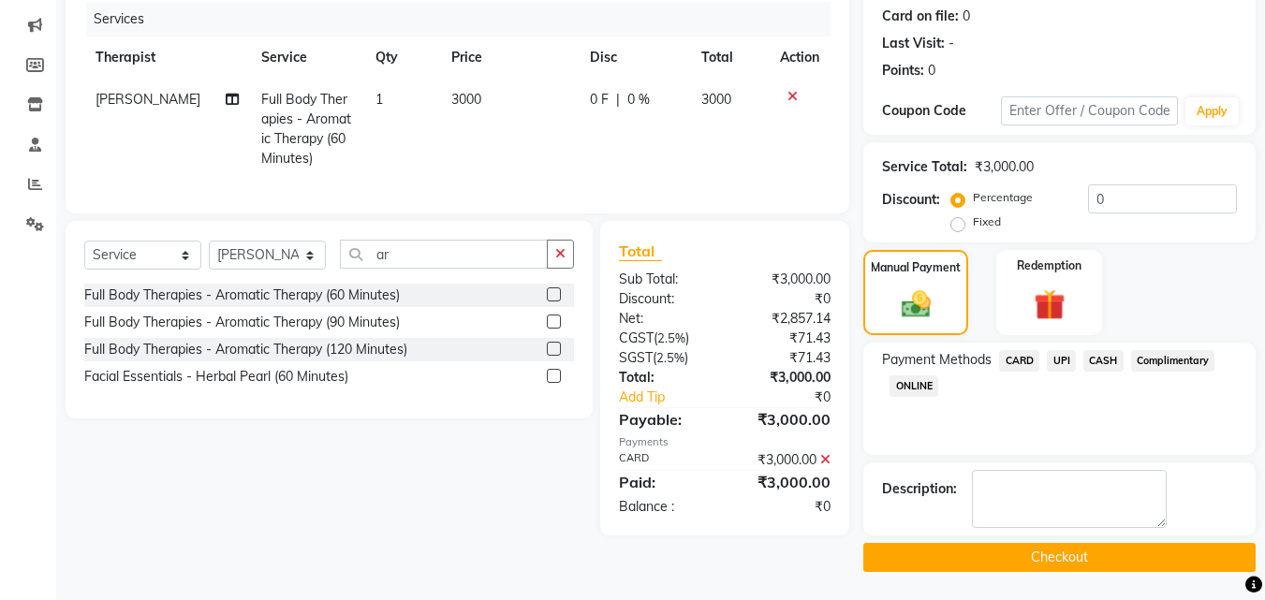
click at [1139, 554] on button "Checkout" at bounding box center [1059, 557] width 392 height 29
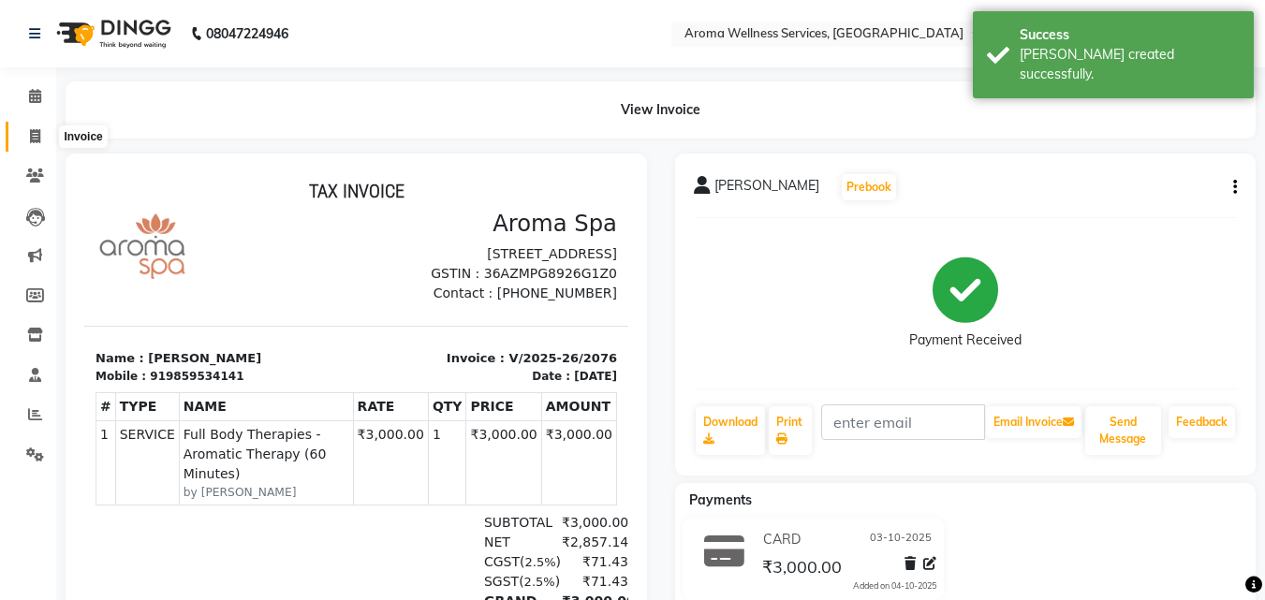
click at [30, 132] on icon at bounding box center [35, 136] width 10 height 14
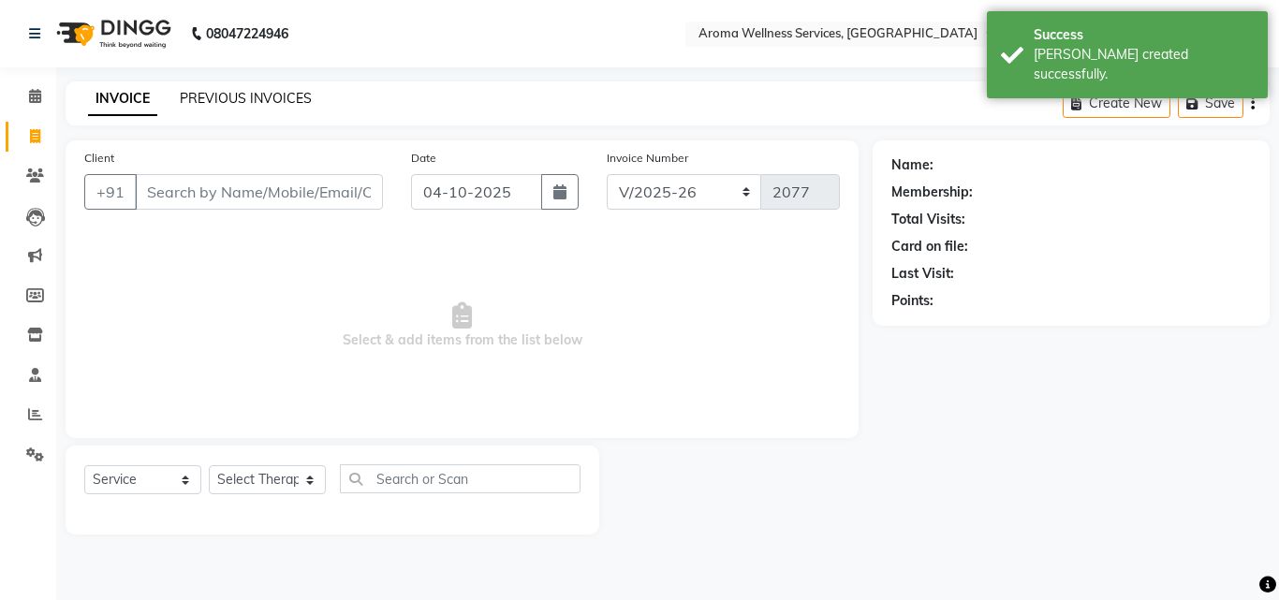
click at [261, 95] on link "PREVIOUS INVOICES" at bounding box center [246, 98] width 132 height 17
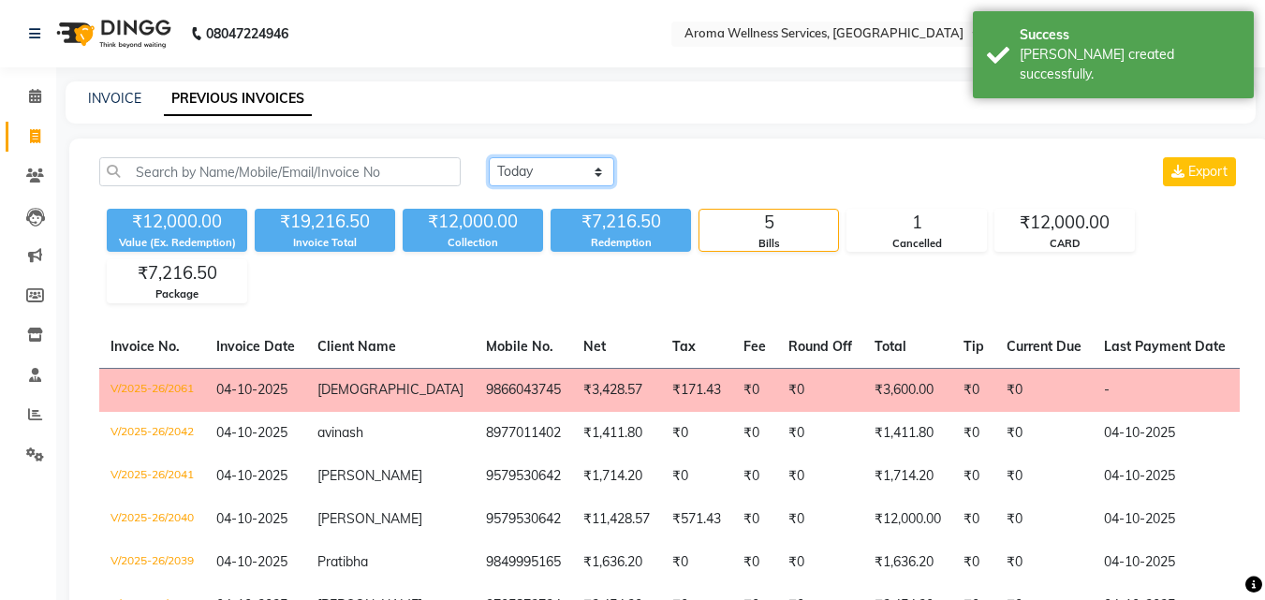
click at [599, 176] on select "[DATE] [DATE] Custom Range" at bounding box center [551, 171] width 125 height 29
click at [489, 157] on select "[DATE] [DATE] Custom Range" at bounding box center [551, 171] width 125 height 29
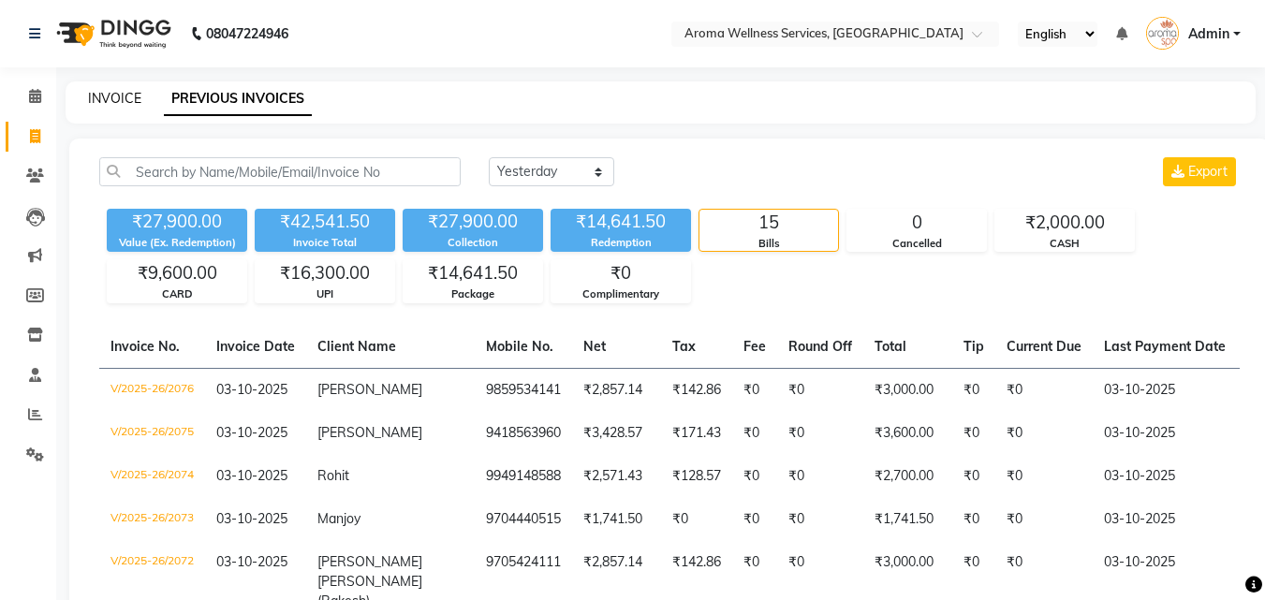
click at [126, 92] on link "INVOICE" at bounding box center [114, 98] width 53 height 17
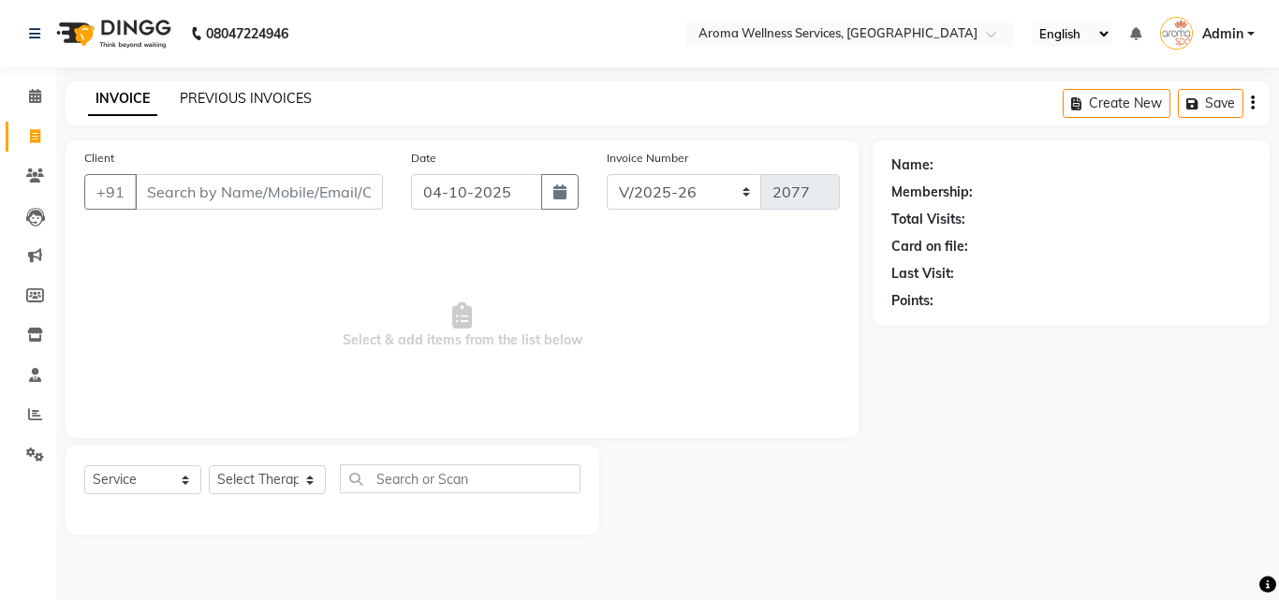
click at [267, 100] on link "PREVIOUS INVOICES" at bounding box center [246, 98] width 132 height 17
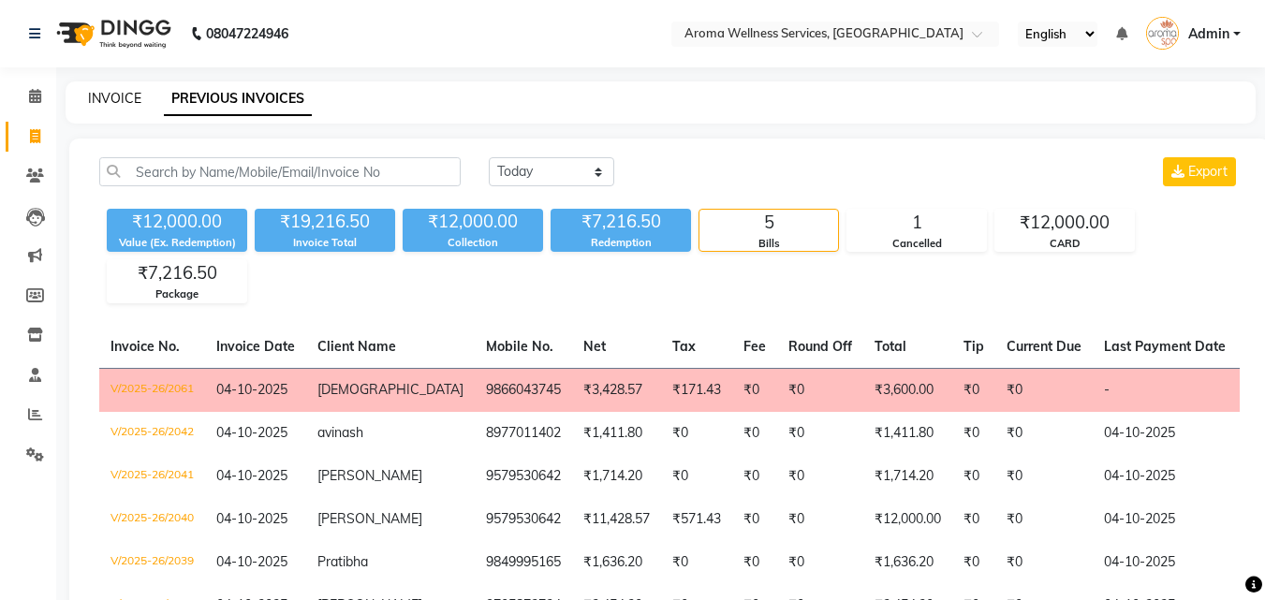
click at [137, 100] on link "INVOICE" at bounding box center [114, 98] width 53 height 17
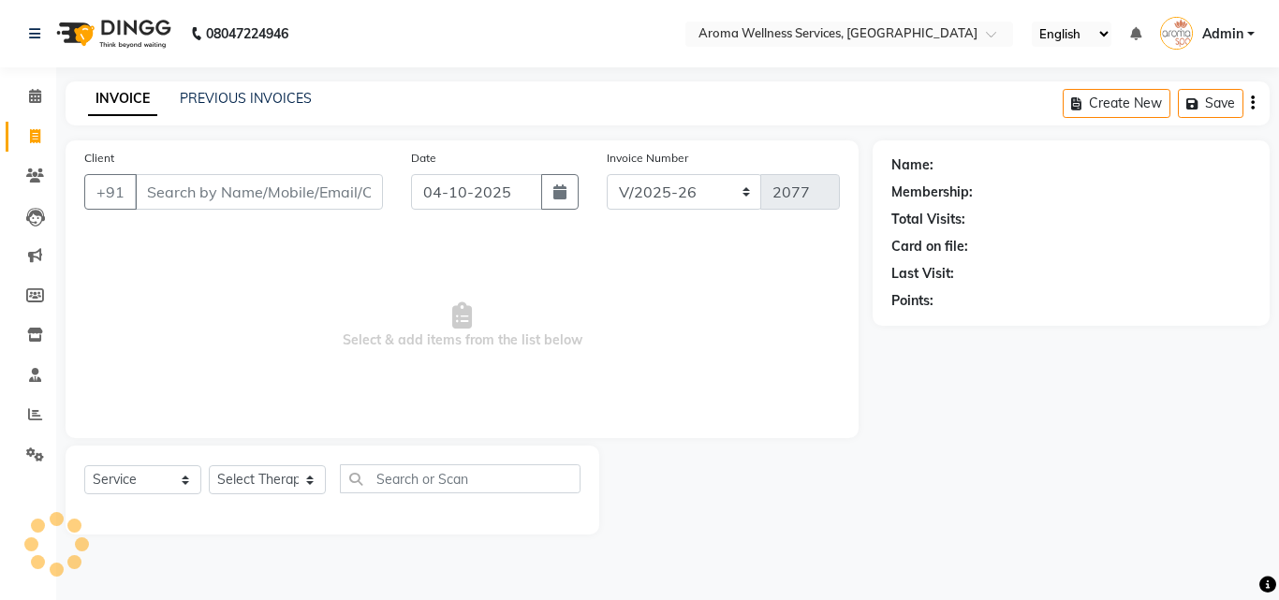
click at [201, 194] on input "Client" at bounding box center [259, 192] width 248 height 36
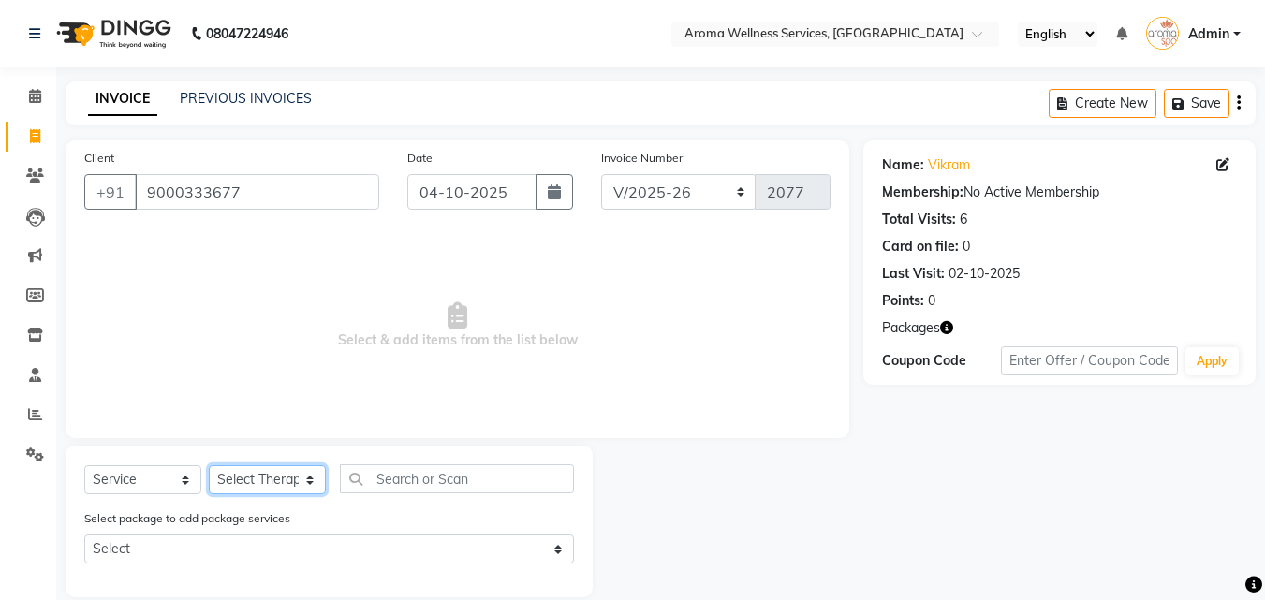
click at [308, 482] on select "Select Therapist [PERSON_NAME] [PERSON_NAME] Miss. Duhpuii [PERSON_NAME] Miss. …" at bounding box center [267, 479] width 117 height 29
click at [209, 465] on select "Select Therapist [PERSON_NAME] [PERSON_NAME] Miss. Duhpuii [PERSON_NAME] Miss. …" at bounding box center [267, 479] width 117 height 29
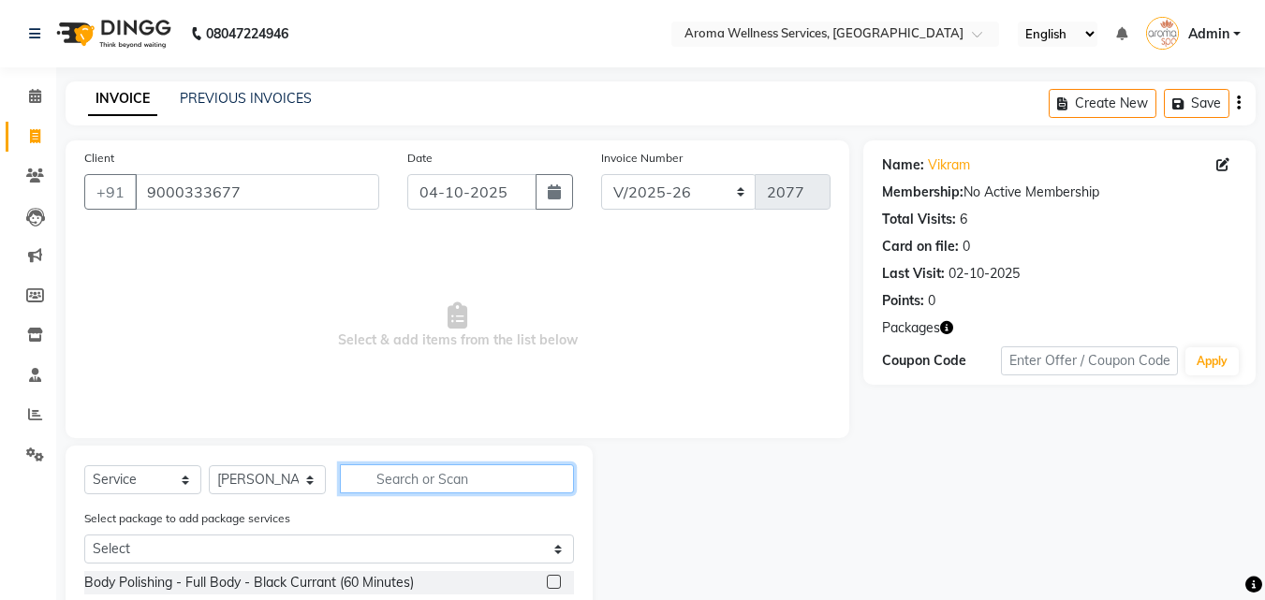
click at [446, 488] on input "text" at bounding box center [457, 478] width 234 height 29
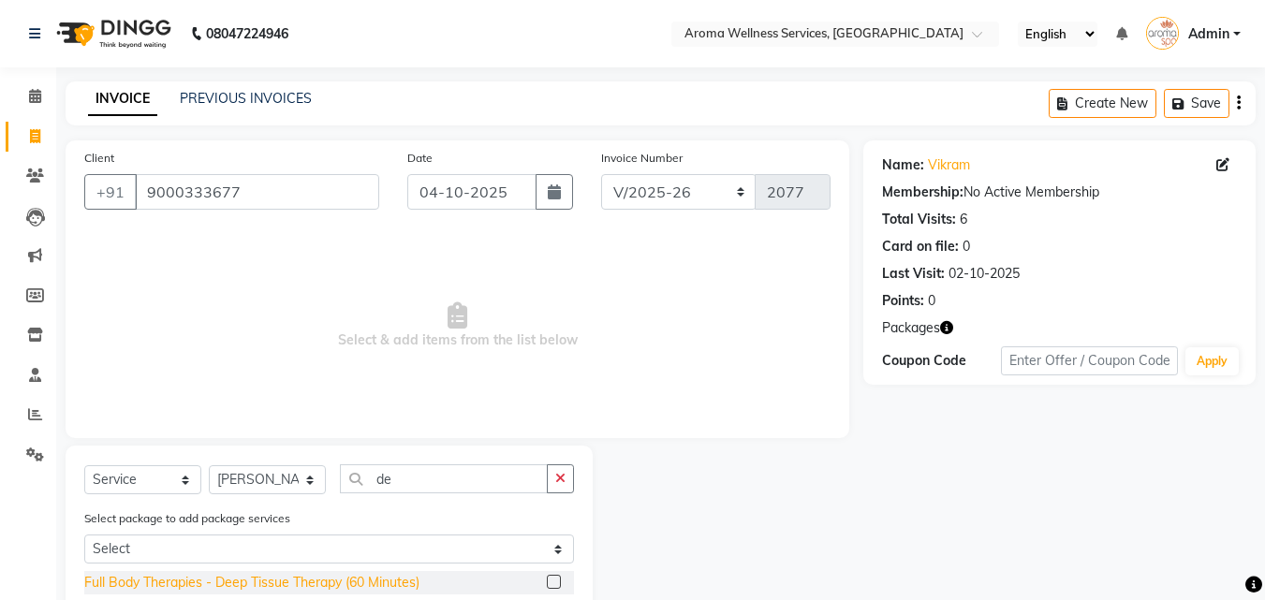
click at [380, 582] on div "Full Body Therapies - Deep Tissue Therapy (60 Minutes)" at bounding box center [251, 583] width 335 height 20
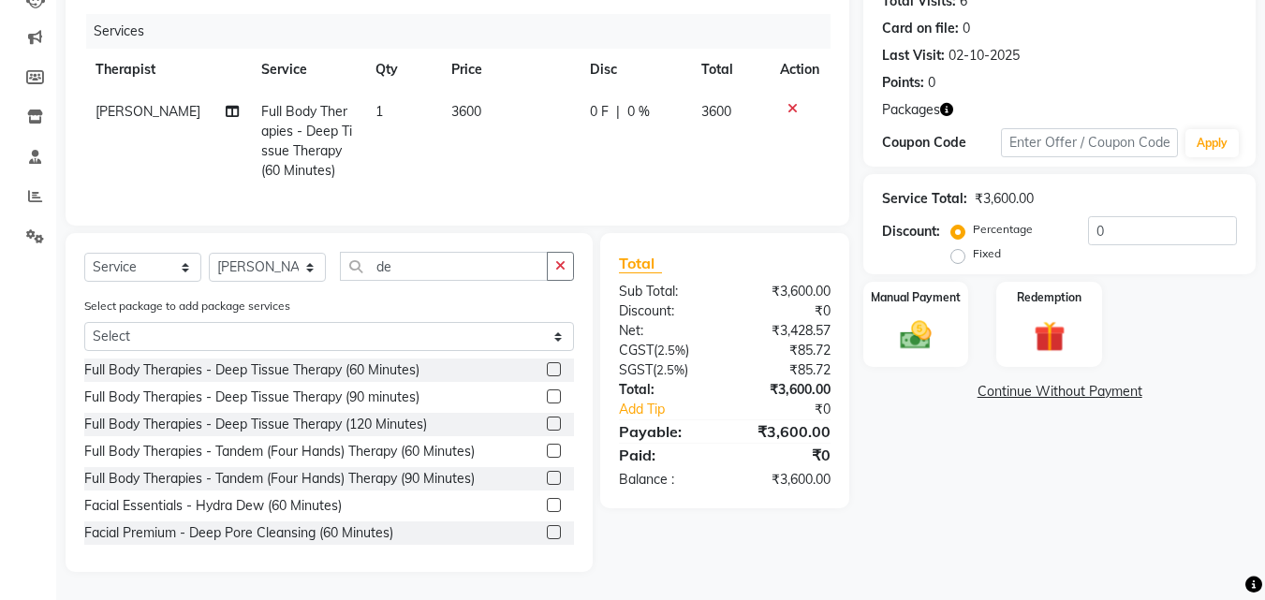
scroll to position [232, 0]
click at [1055, 331] on img at bounding box center [1048, 336] width 52 height 40
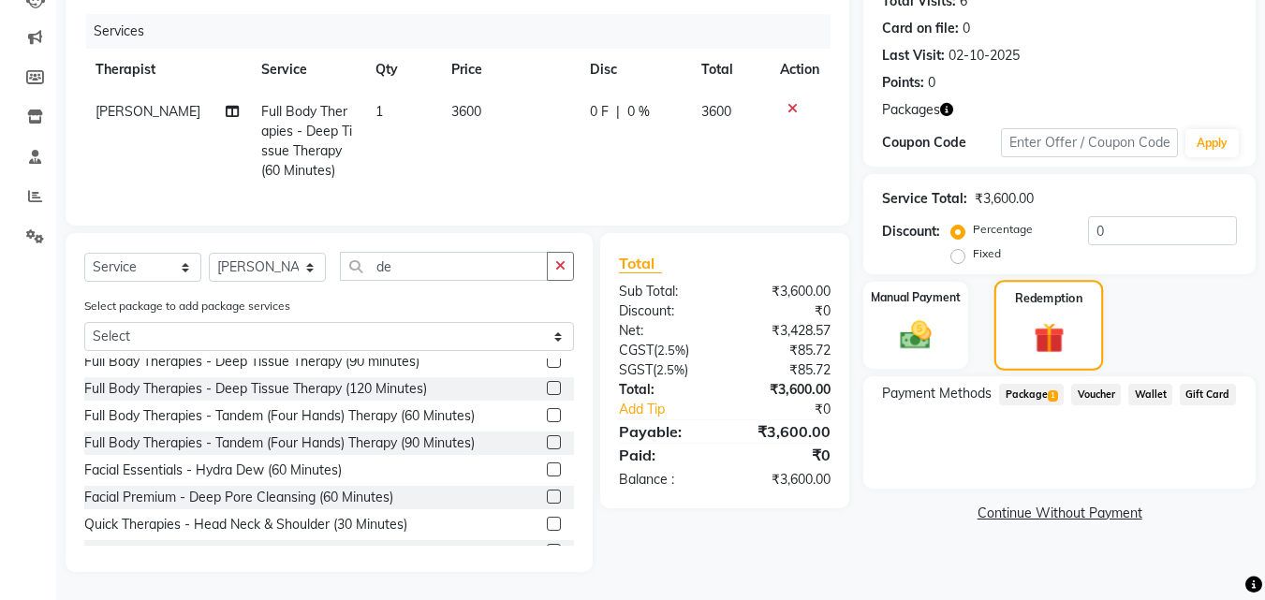
scroll to position [37, 0]
click at [1030, 384] on span "Package 1" at bounding box center [1031, 395] width 65 height 22
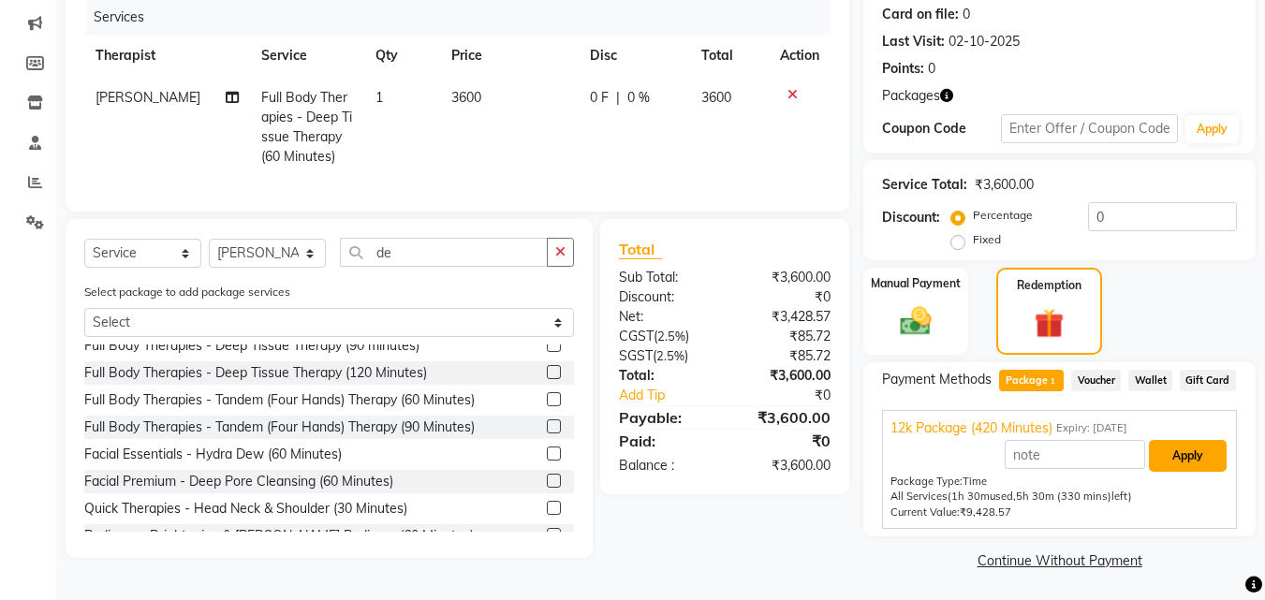
click at [1184, 454] on button "Apply" at bounding box center [1187, 456] width 78 height 32
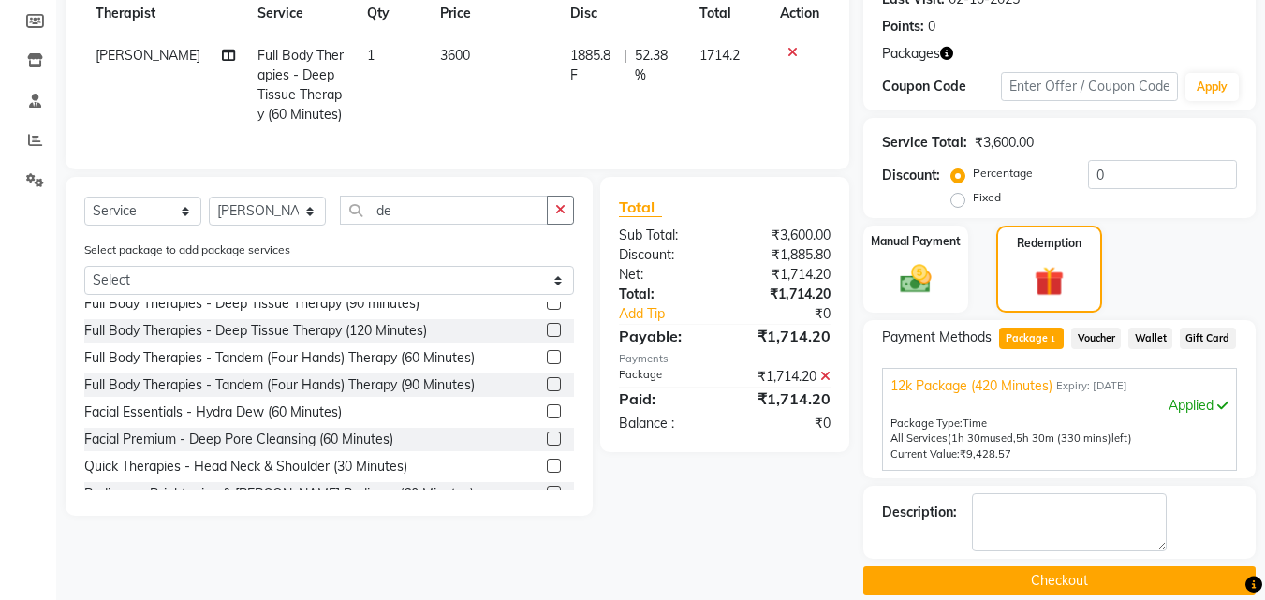
scroll to position [298, 0]
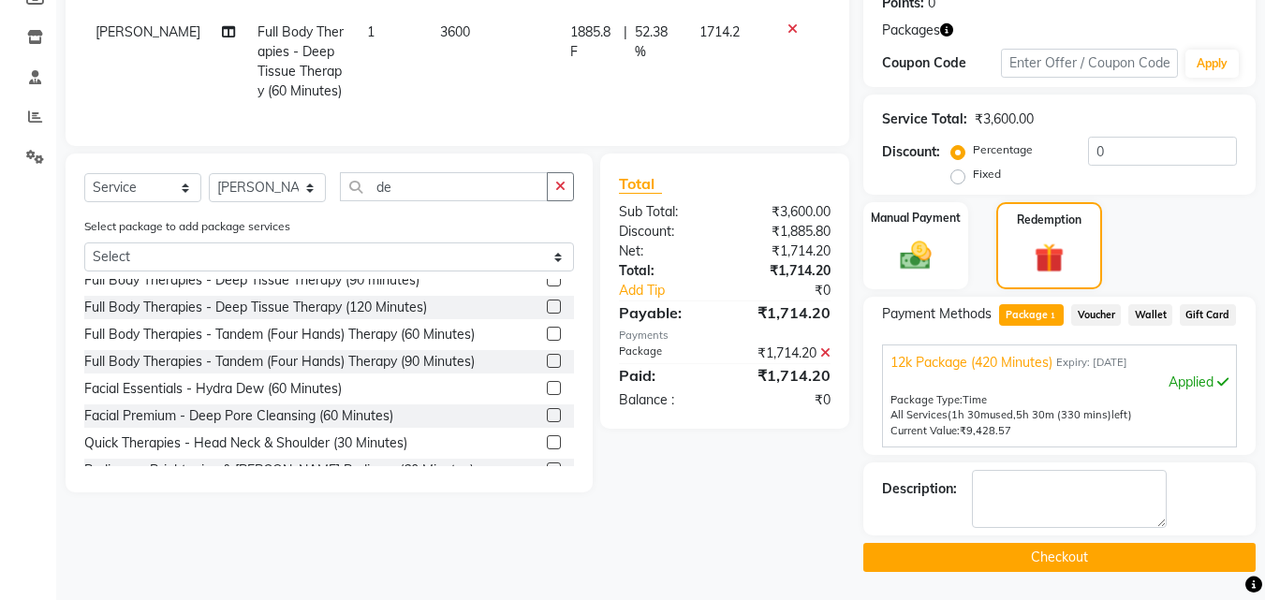
click at [1176, 558] on button "Checkout" at bounding box center [1059, 557] width 392 height 29
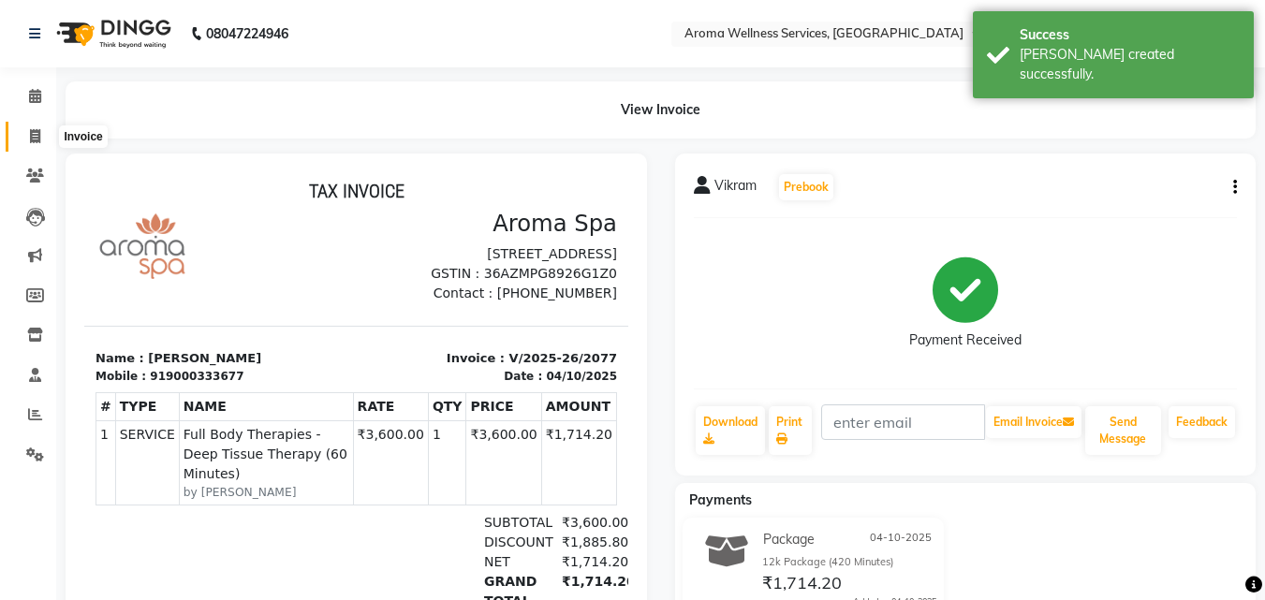
click at [35, 130] on icon at bounding box center [35, 136] width 10 height 14
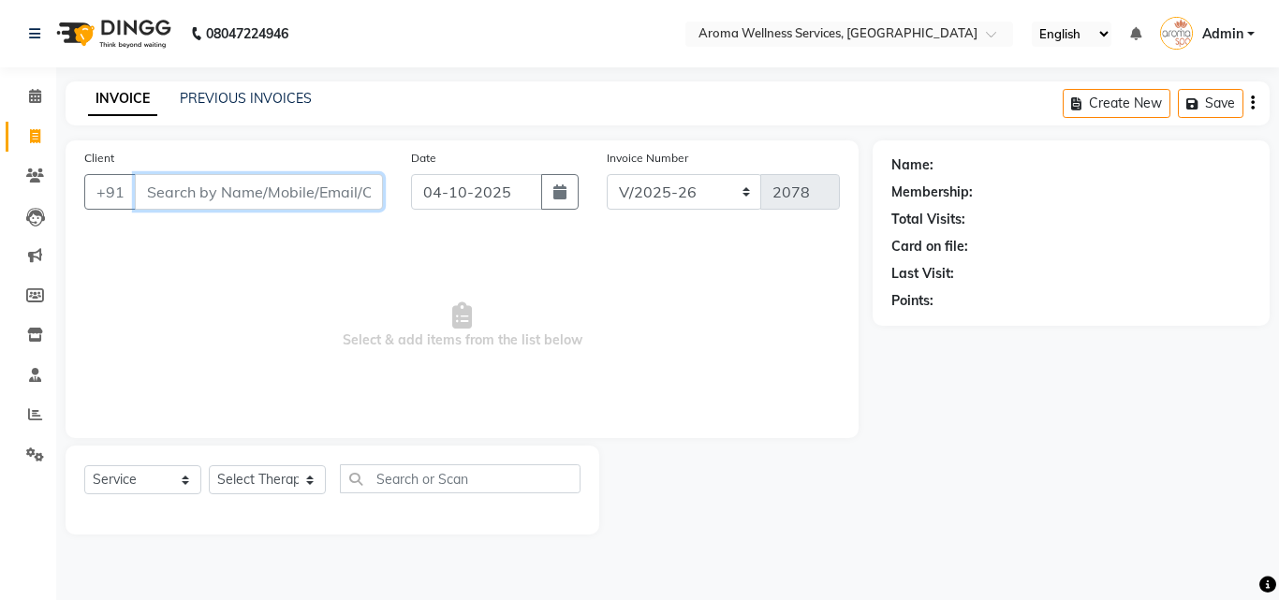
click at [278, 184] on input "Client" at bounding box center [259, 192] width 248 height 36
paste input "9310268050"
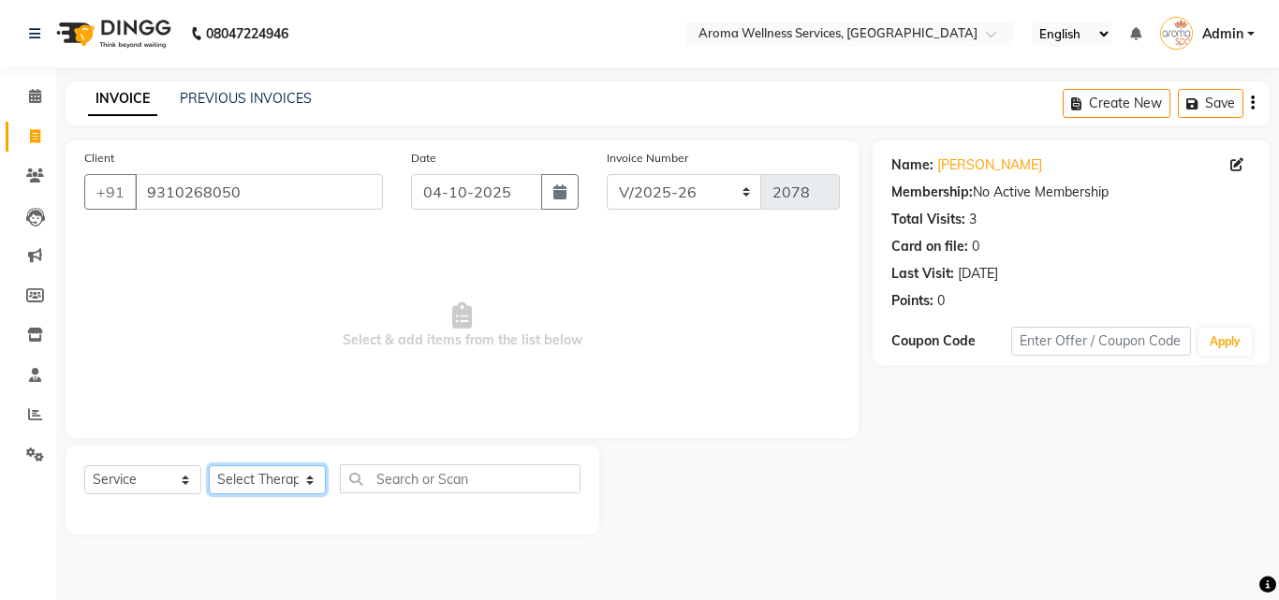
click at [313, 480] on select "Select Therapist [PERSON_NAME] [PERSON_NAME] Miss. Duhpuii [PERSON_NAME] Miss. …" at bounding box center [267, 479] width 117 height 29
click at [209, 465] on select "Select Therapist [PERSON_NAME] [PERSON_NAME] Miss. Duhpuii [PERSON_NAME] Miss. …" at bounding box center [267, 479] width 117 height 29
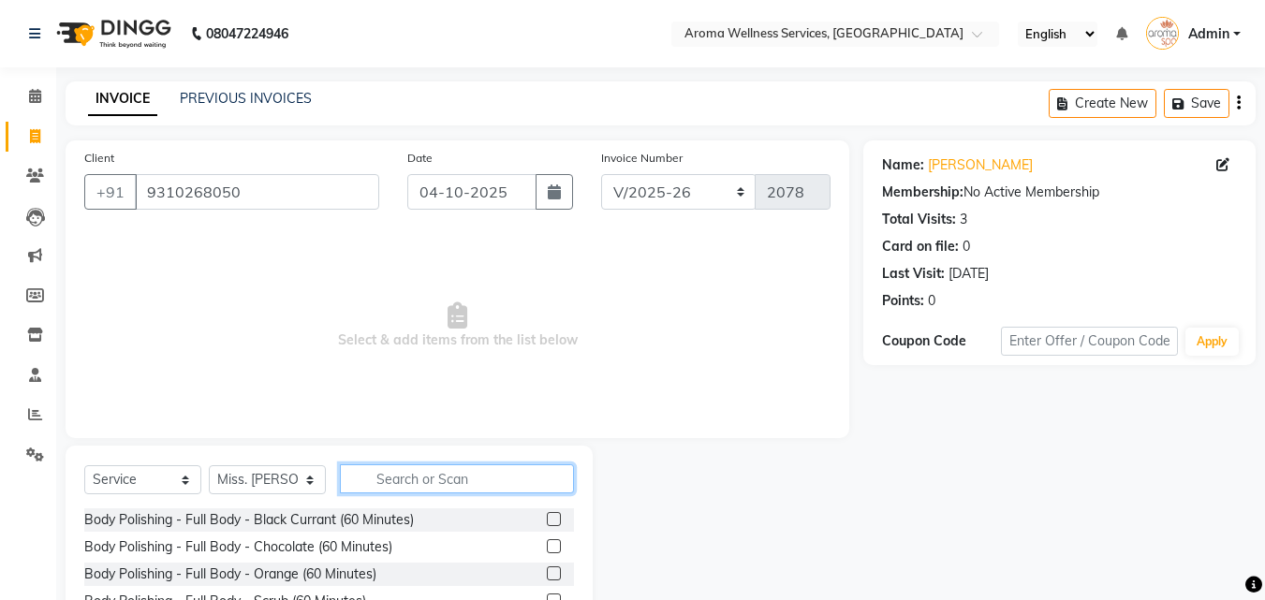
click at [425, 479] on input "text" at bounding box center [457, 478] width 234 height 29
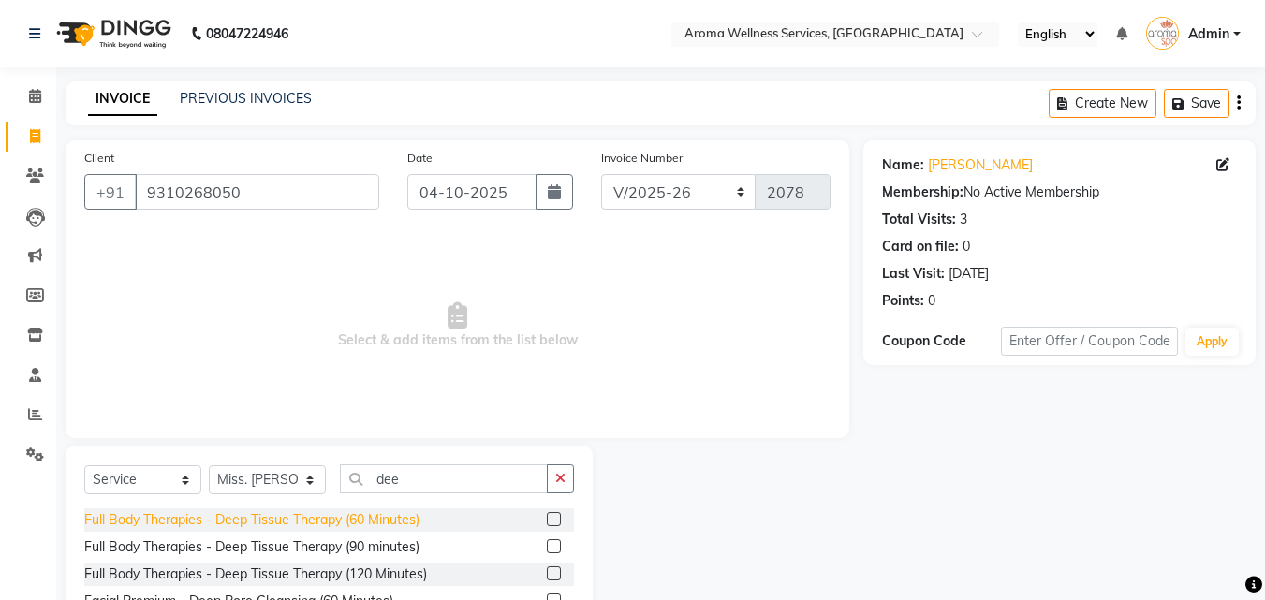
click at [384, 513] on div "Full Body Therapies - Deep Tissue Therapy (60 Minutes)" at bounding box center [251, 520] width 335 height 20
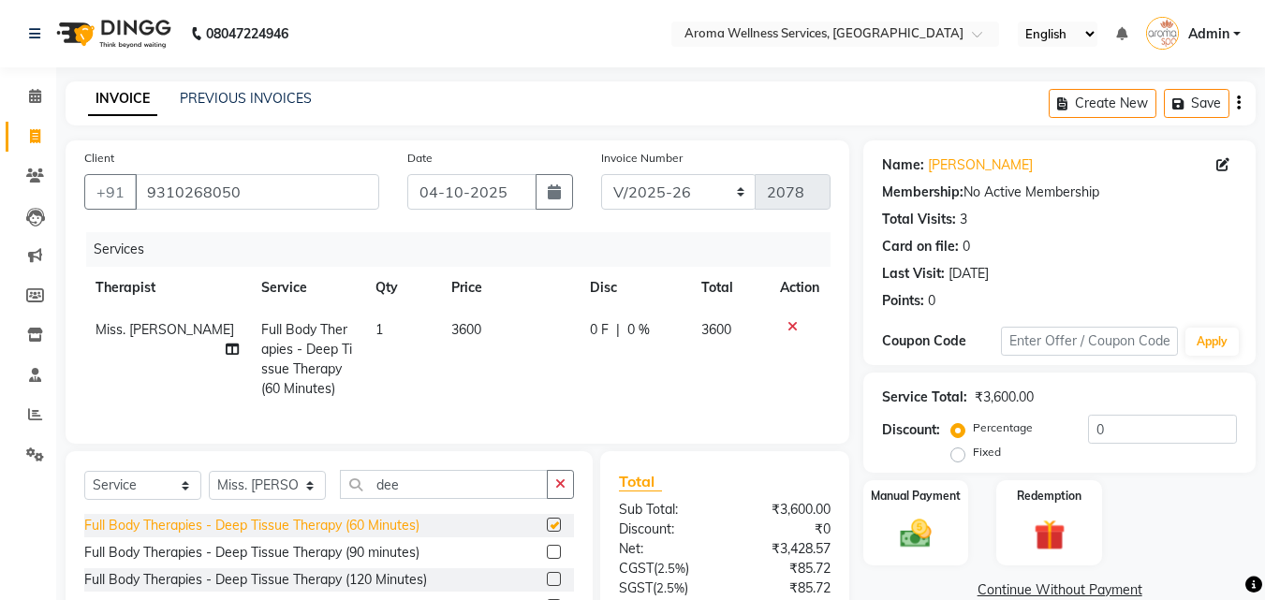
click at [384, 513] on div "Select Service Product Membership Package Voucher Prepaid Gift Card Select Ther…" at bounding box center [329, 492] width 490 height 44
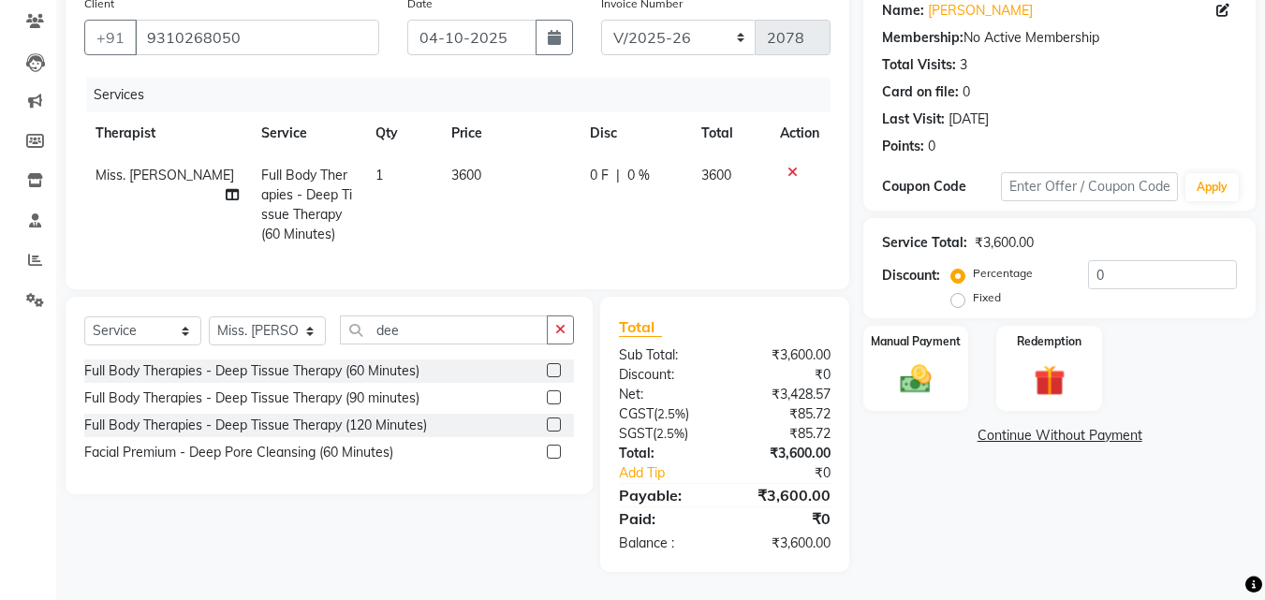
scroll to position [168, 0]
click at [1067, 360] on img at bounding box center [1048, 380] width 52 height 40
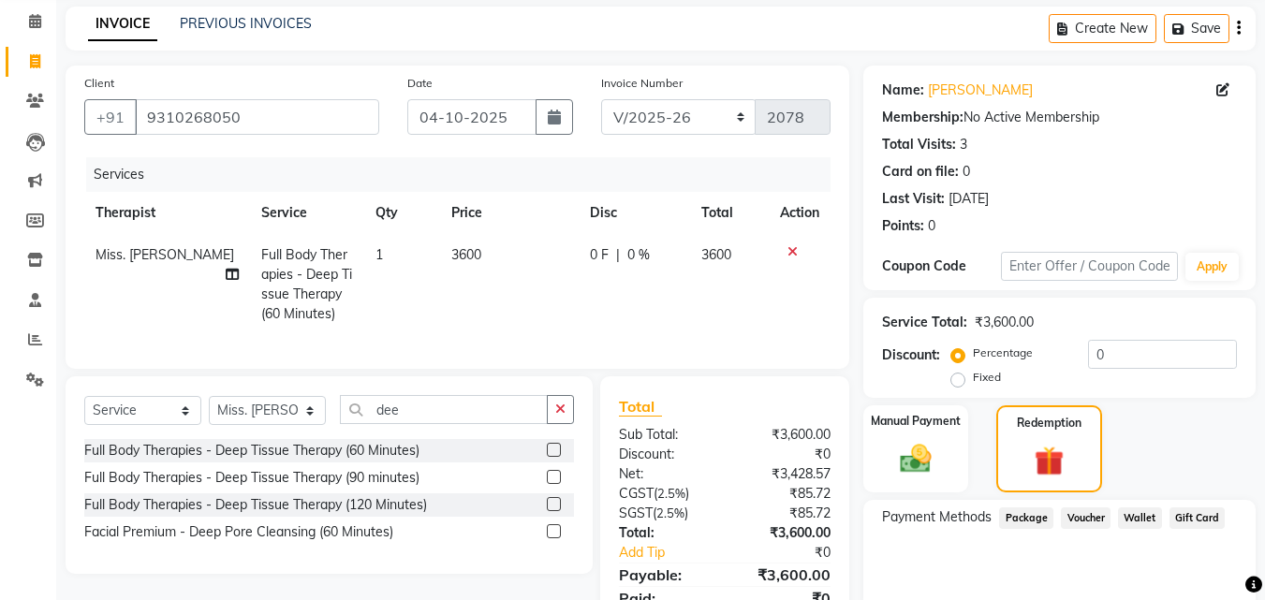
scroll to position [0, 0]
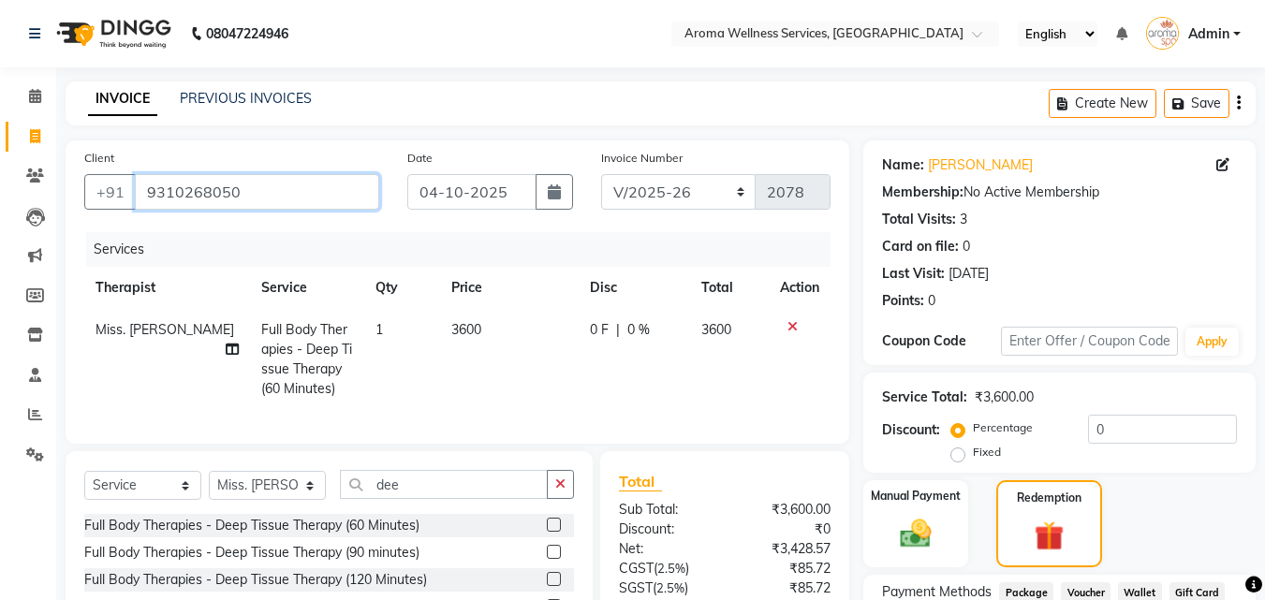
click at [238, 183] on input "9310268050" at bounding box center [257, 192] width 244 height 36
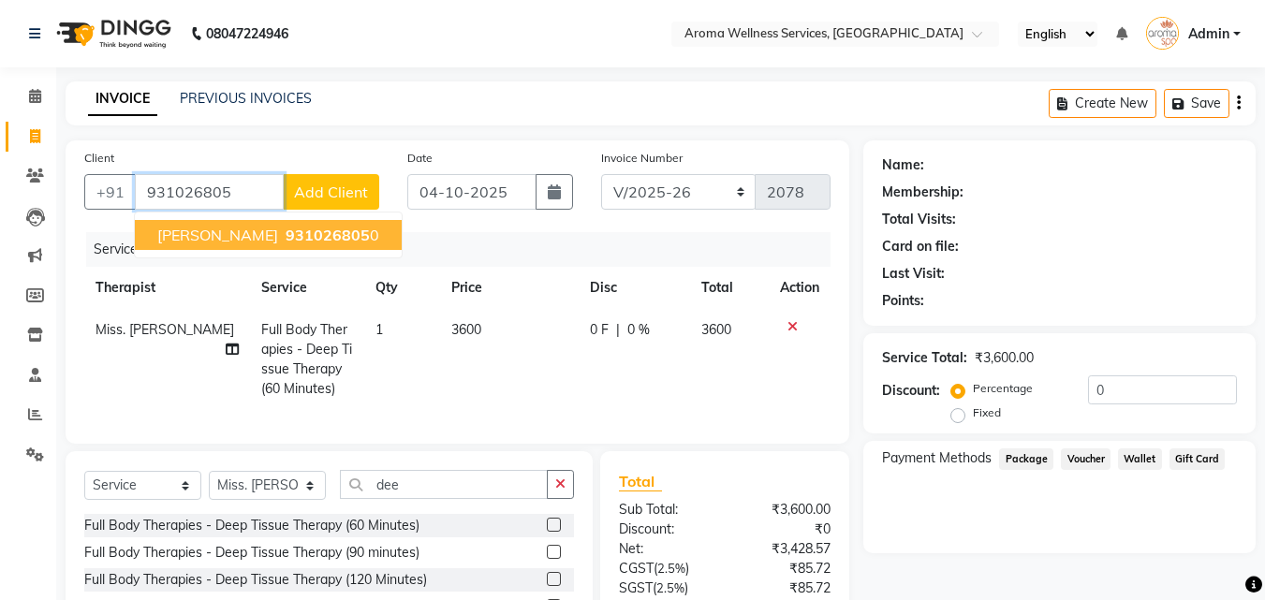
click at [285, 232] on span "931026805" at bounding box center [327, 235] width 84 height 19
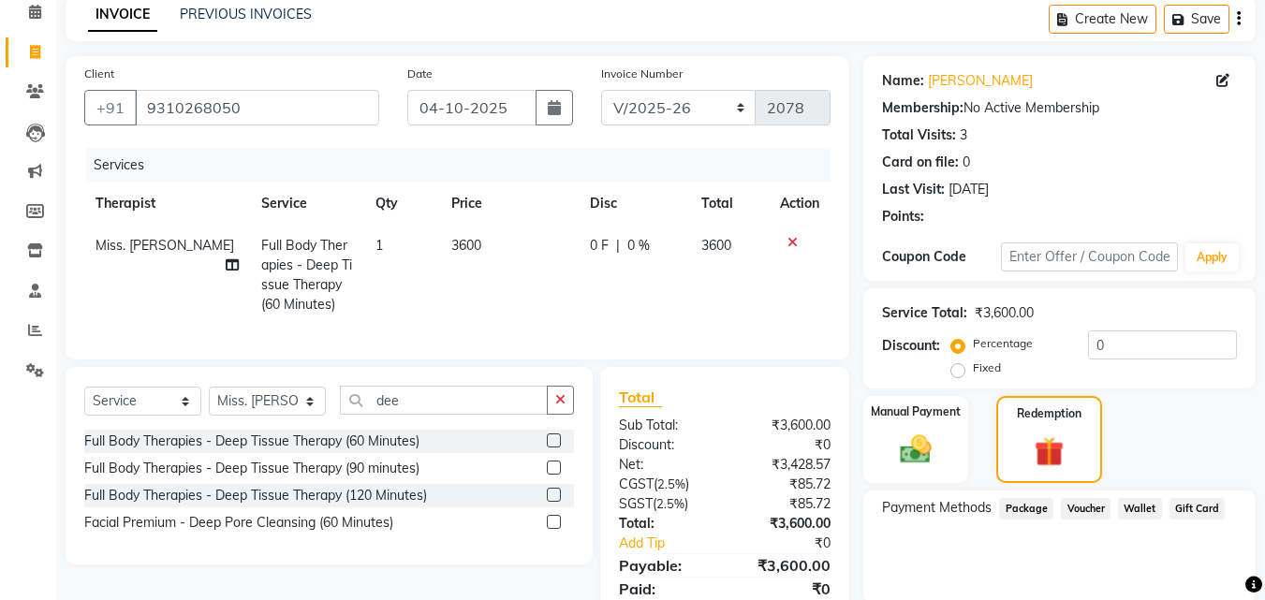
scroll to position [168, 0]
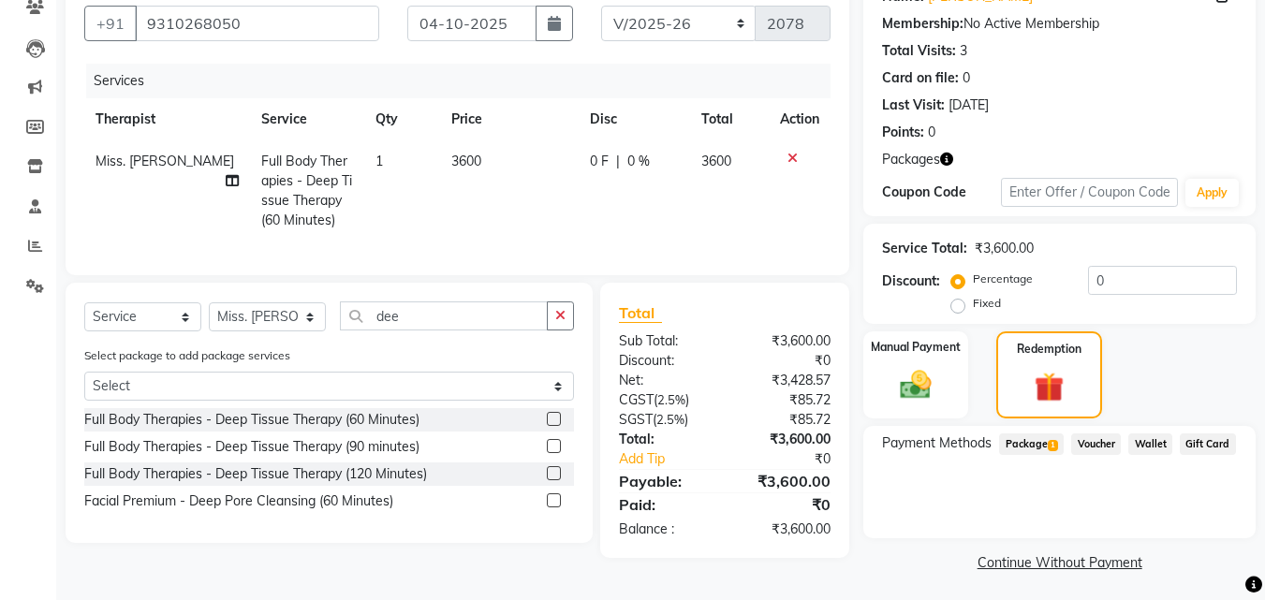
click at [1034, 441] on span "Package 1" at bounding box center [1031, 444] width 65 height 22
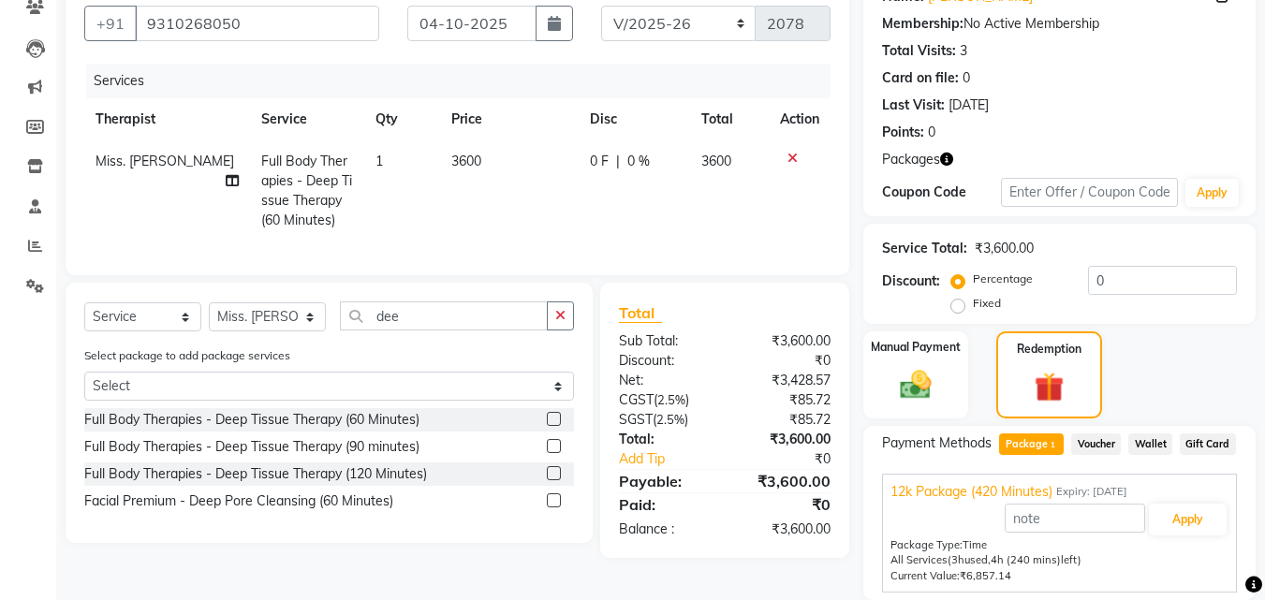
click at [1034, 441] on span "Package 1" at bounding box center [1031, 444] width 65 height 22
click at [1201, 518] on button "Apply" at bounding box center [1187, 520] width 78 height 32
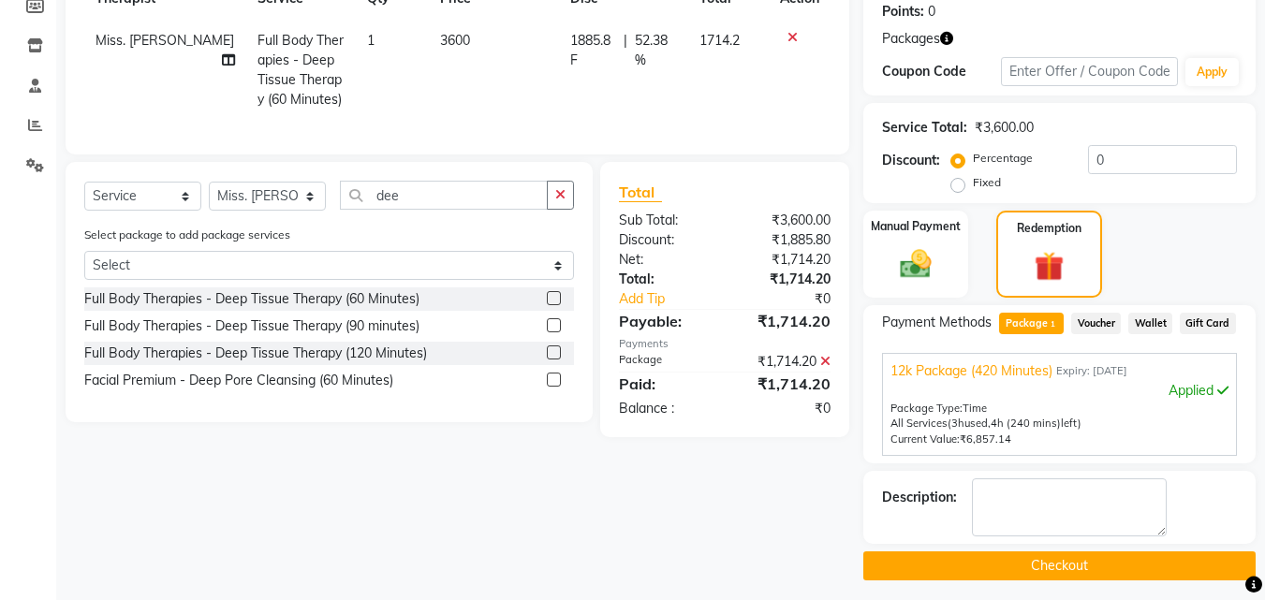
scroll to position [298, 0]
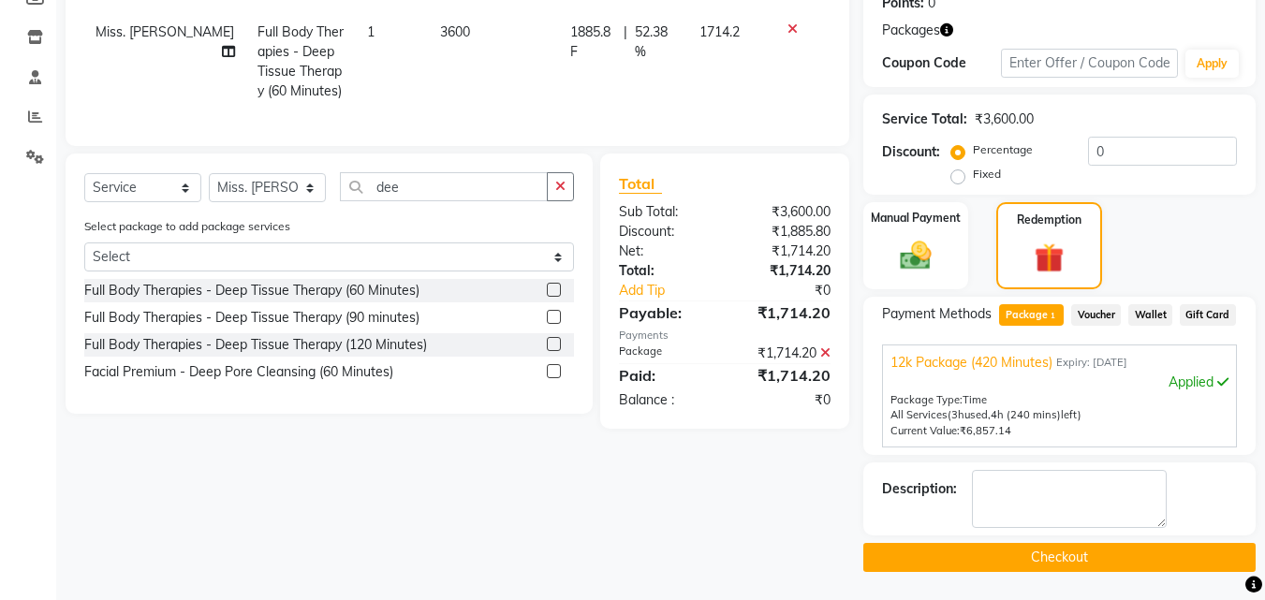
click at [1162, 554] on button "Checkout" at bounding box center [1059, 557] width 392 height 29
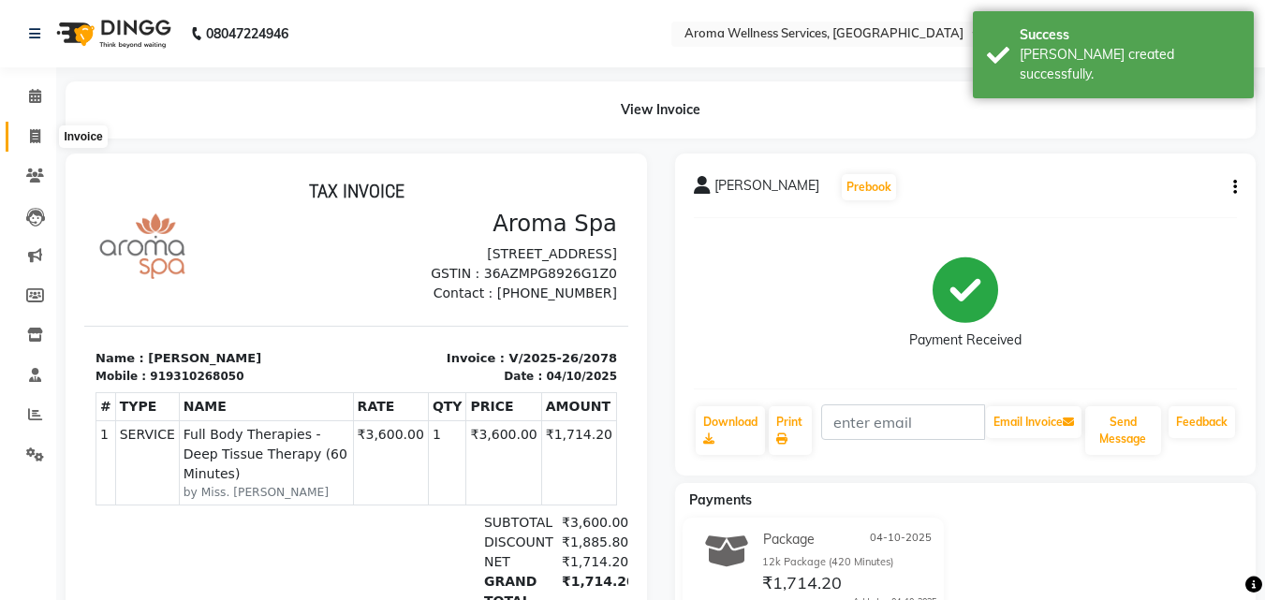
click at [27, 134] on span at bounding box center [35, 137] width 33 height 22
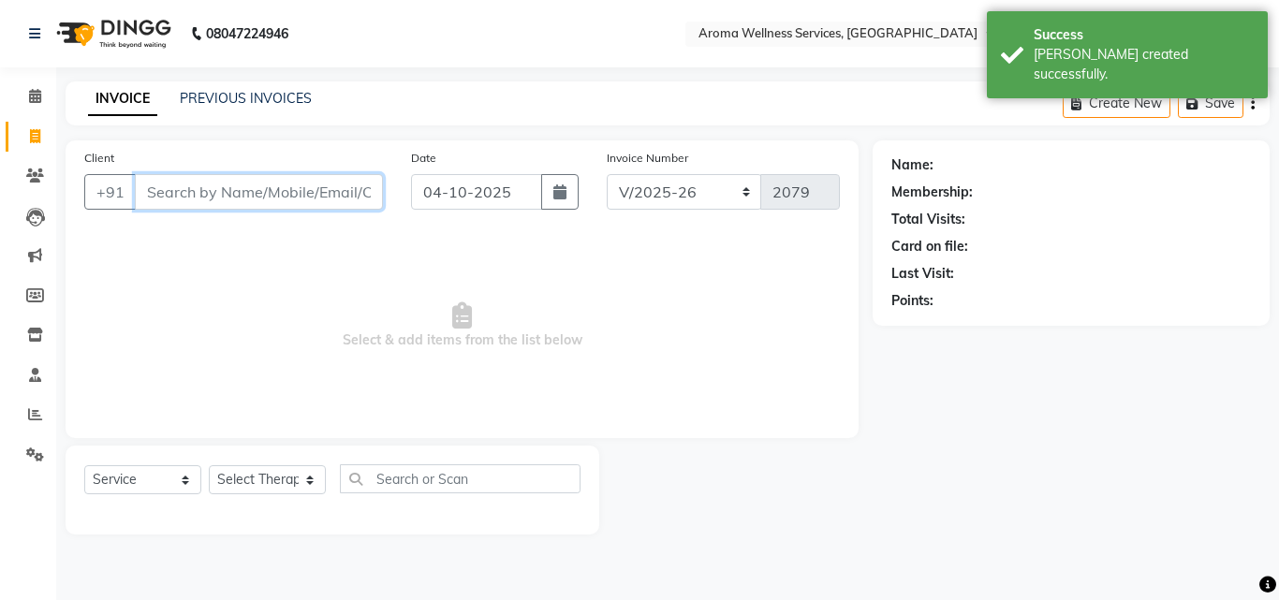
click at [250, 187] on input "Client" at bounding box center [259, 192] width 248 height 36
paste input "9310268050"
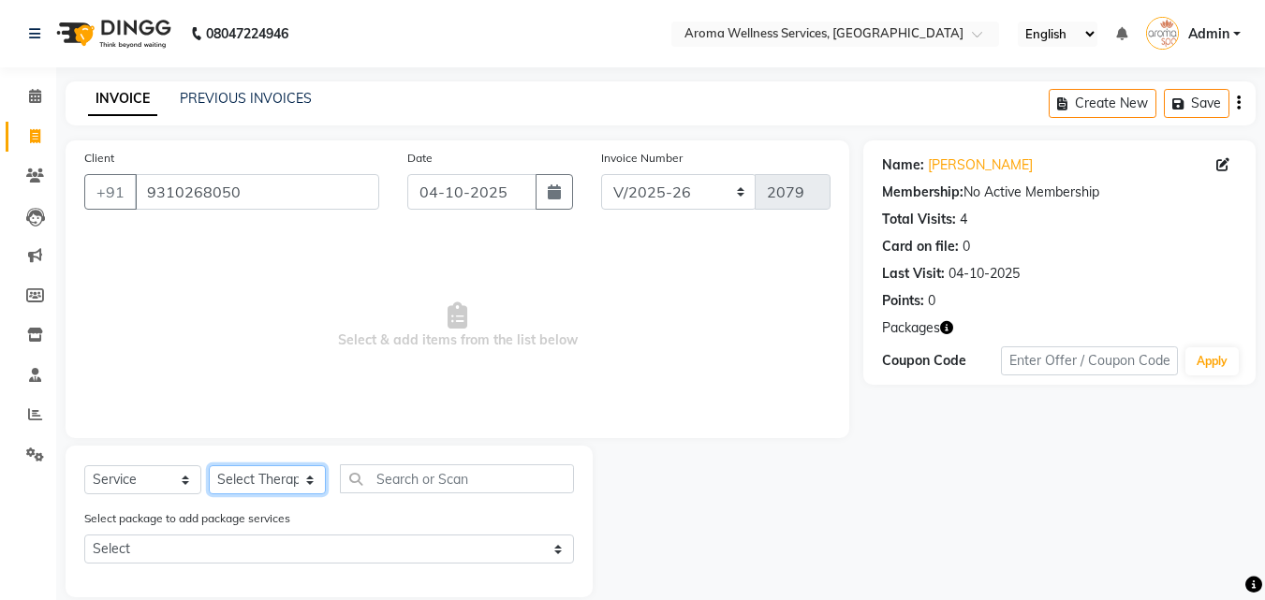
click at [312, 483] on select "Select Therapist [PERSON_NAME] [PERSON_NAME] Miss. Duhpuii [PERSON_NAME] Miss. …" at bounding box center [267, 479] width 117 height 29
click at [209, 465] on select "Select Therapist [PERSON_NAME] [PERSON_NAME] Miss. Duhpuii [PERSON_NAME] Miss. …" at bounding box center [267, 479] width 117 height 29
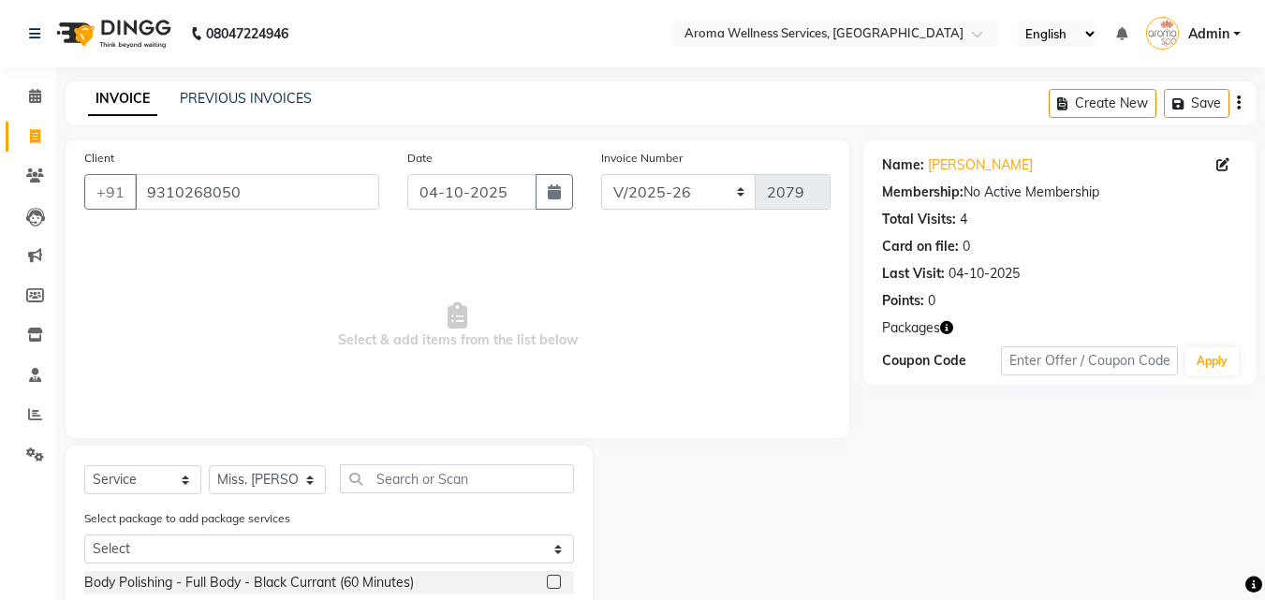
click at [396, 476] on input "text" at bounding box center [457, 478] width 234 height 29
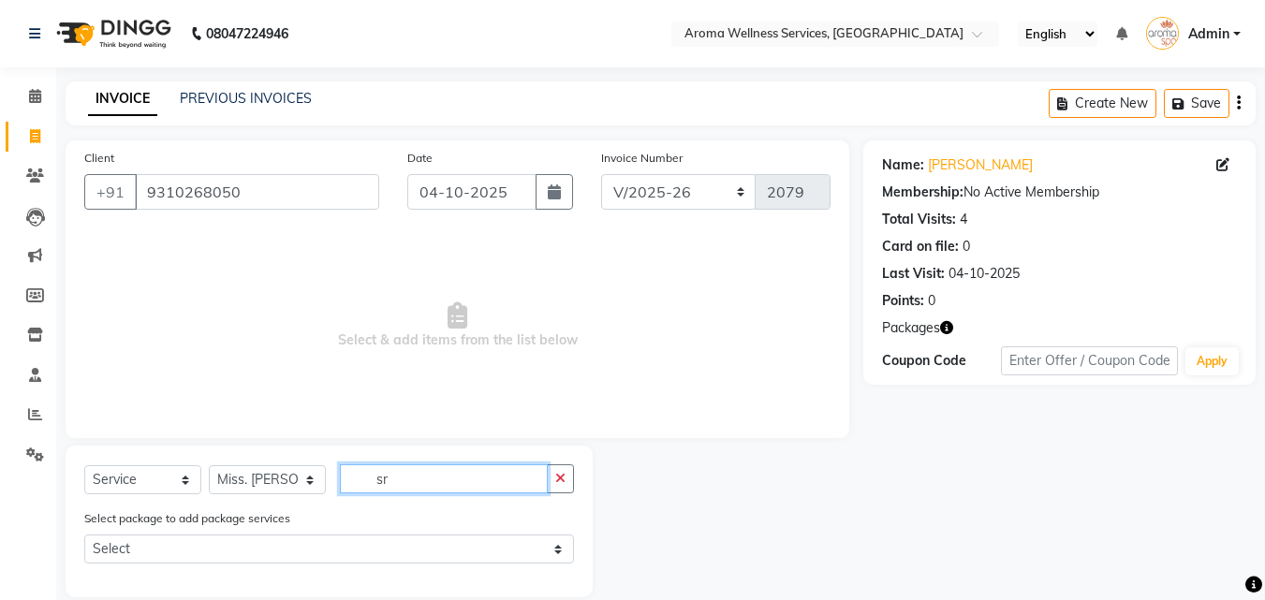
scroll to position [25, 0]
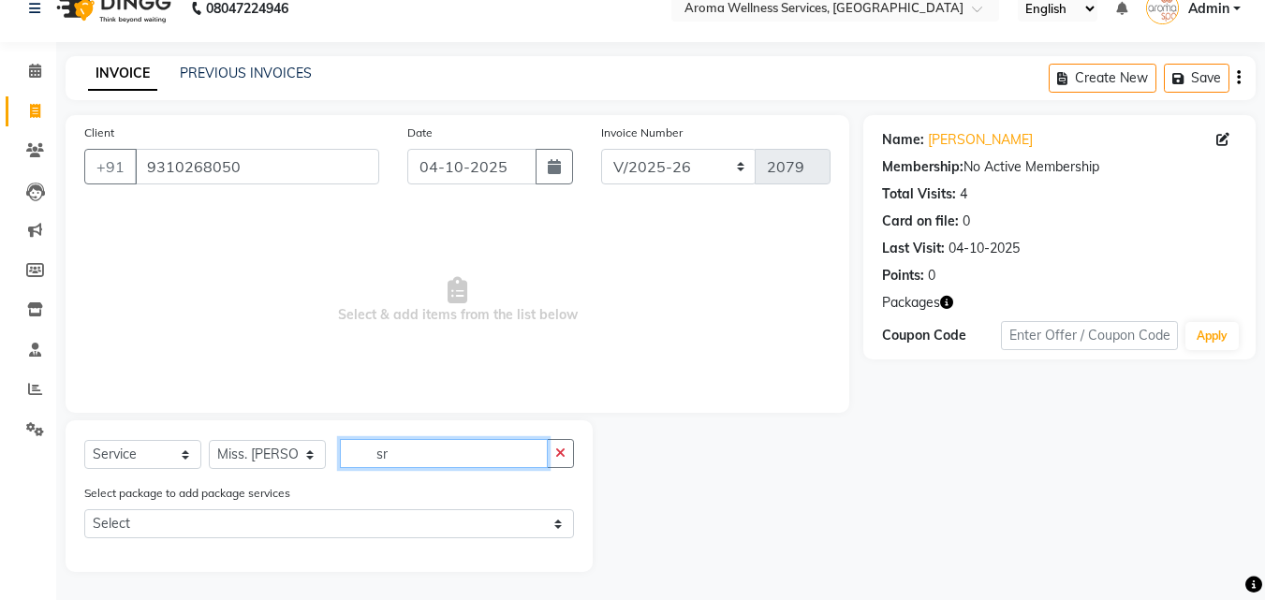
click at [400, 446] on input "sr" at bounding box center [444, 453] width 208 height 29
click at [403, 461] on input "sr" at bounding box center [444, 453] width 208 height 29
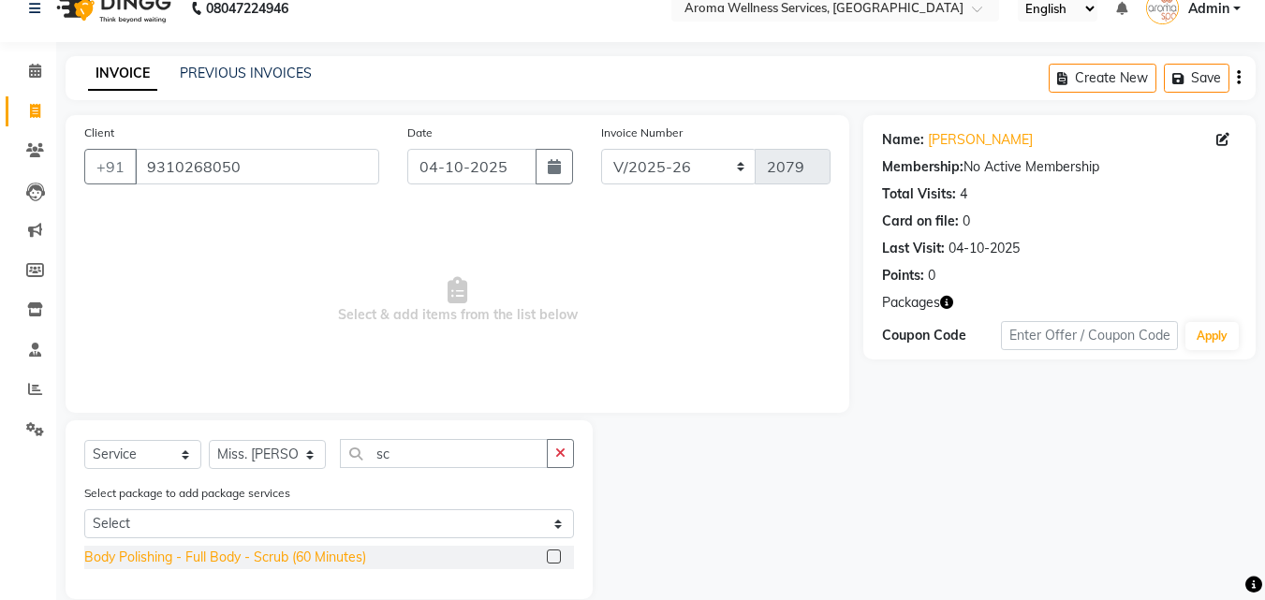
click at [300, 559] on div "Body Polishing - Full Body - Scrub (60 Minutes)" at bounding box center [225, 558] width 282 height 20
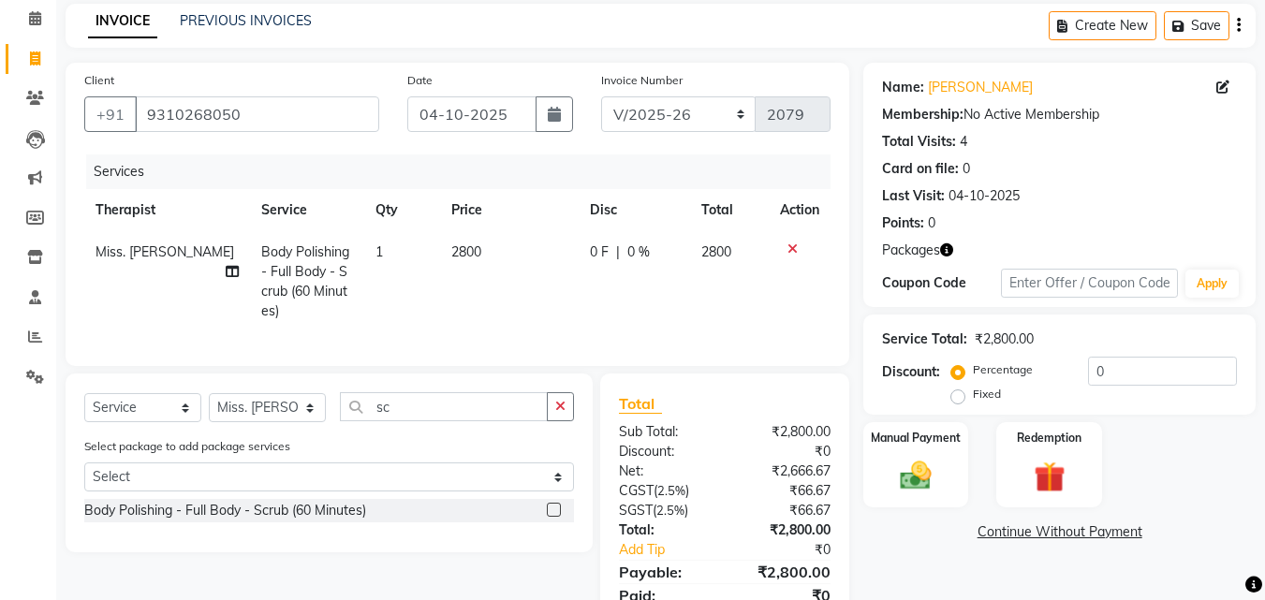
scroll to position [119, 0]
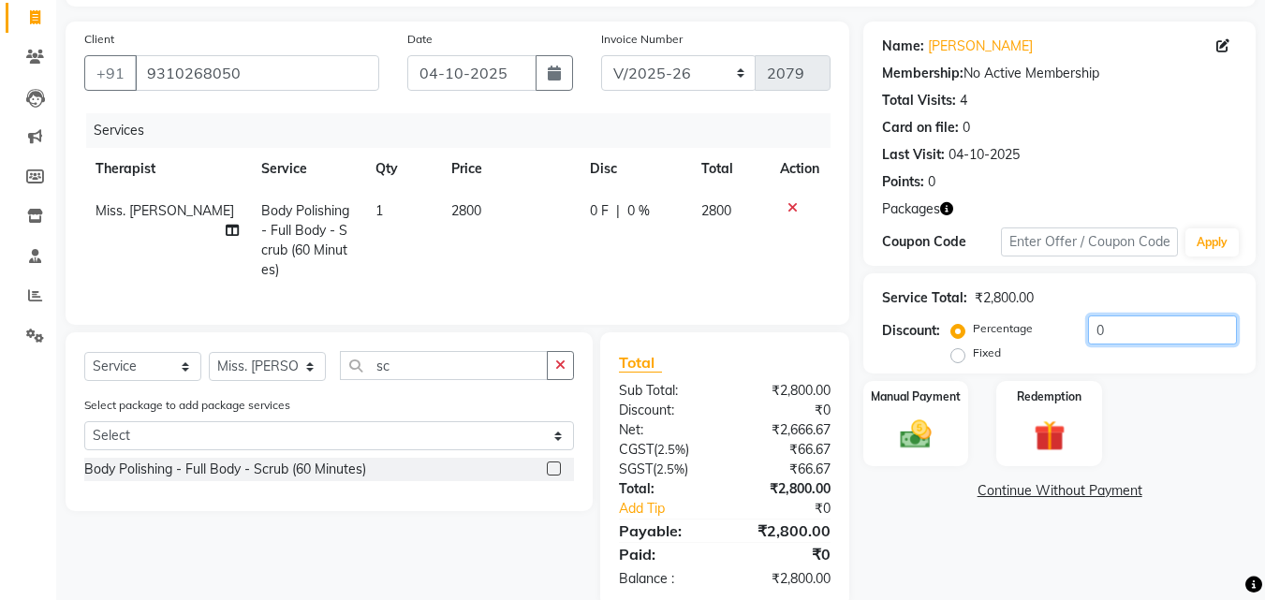
click at [1089, 329] on input "0" at bounding box center [1162, 329] width 149 height 29
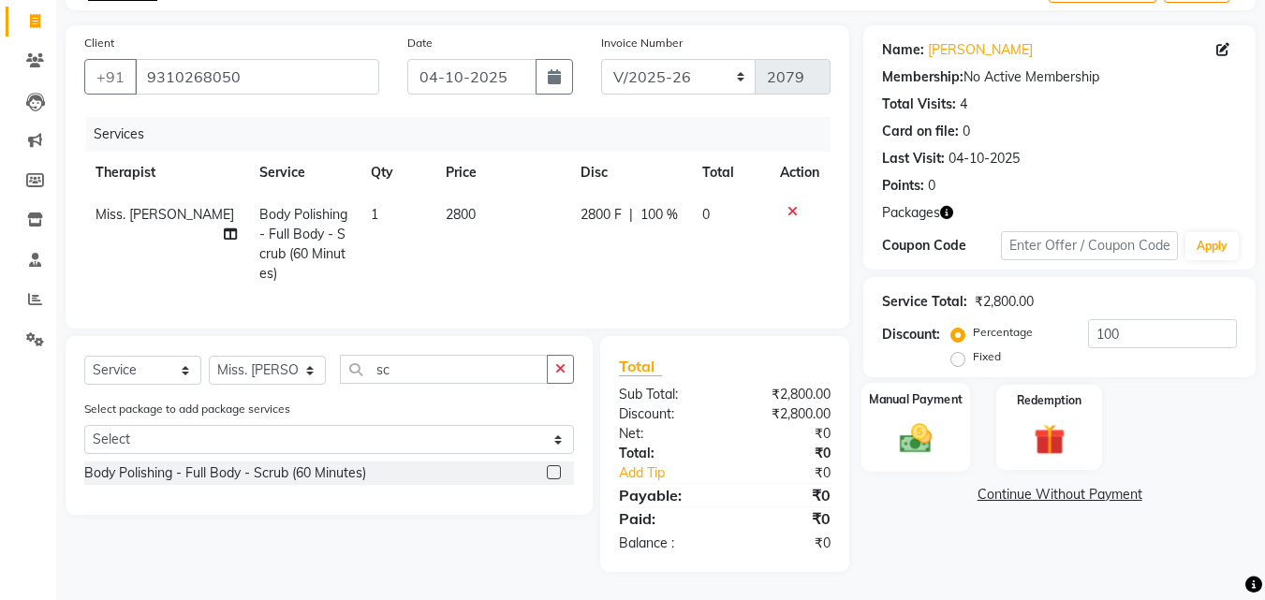
click at [928, 442] on img at bounding box center [915, 437] width 52 height 37
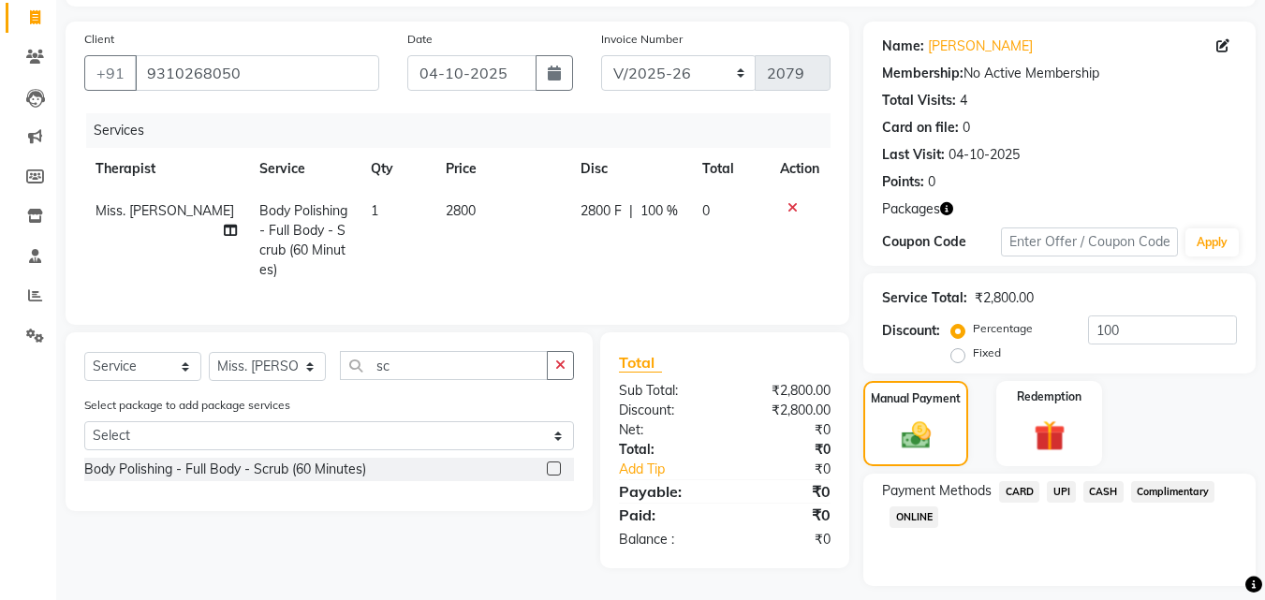
click at [1179, 488] on span "Complimentary" at bounding box center [1173, 492] width 84 height 22
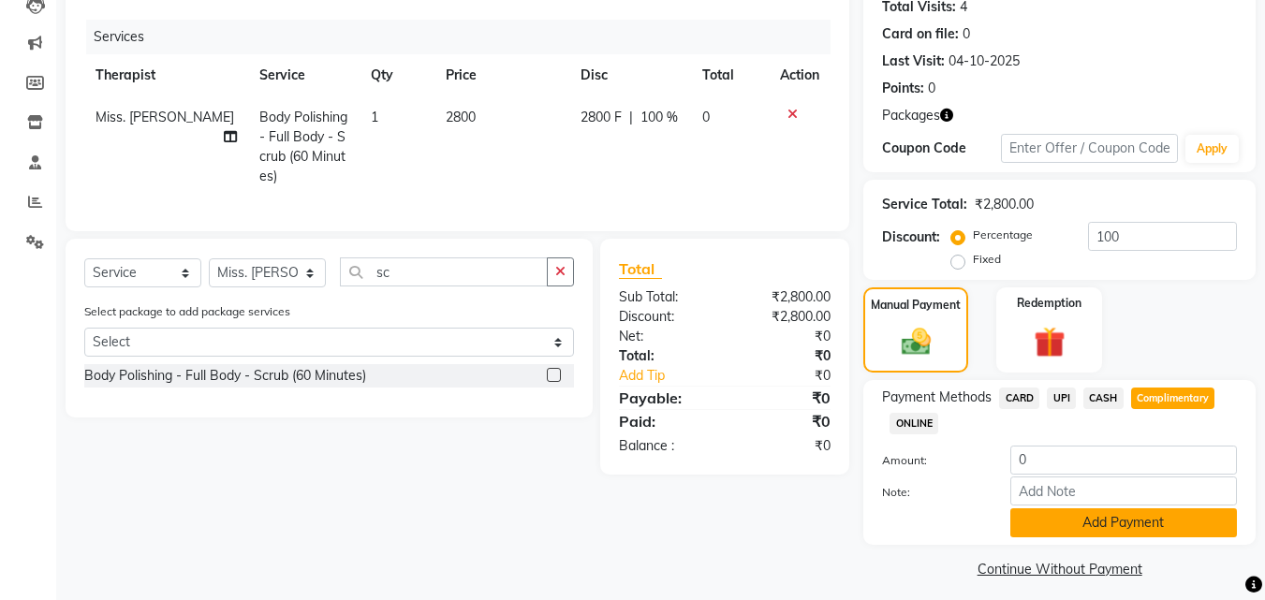
click at [1106, 517] on button "Add Payment" at bounding box center [1123, 522] width 227 height 29
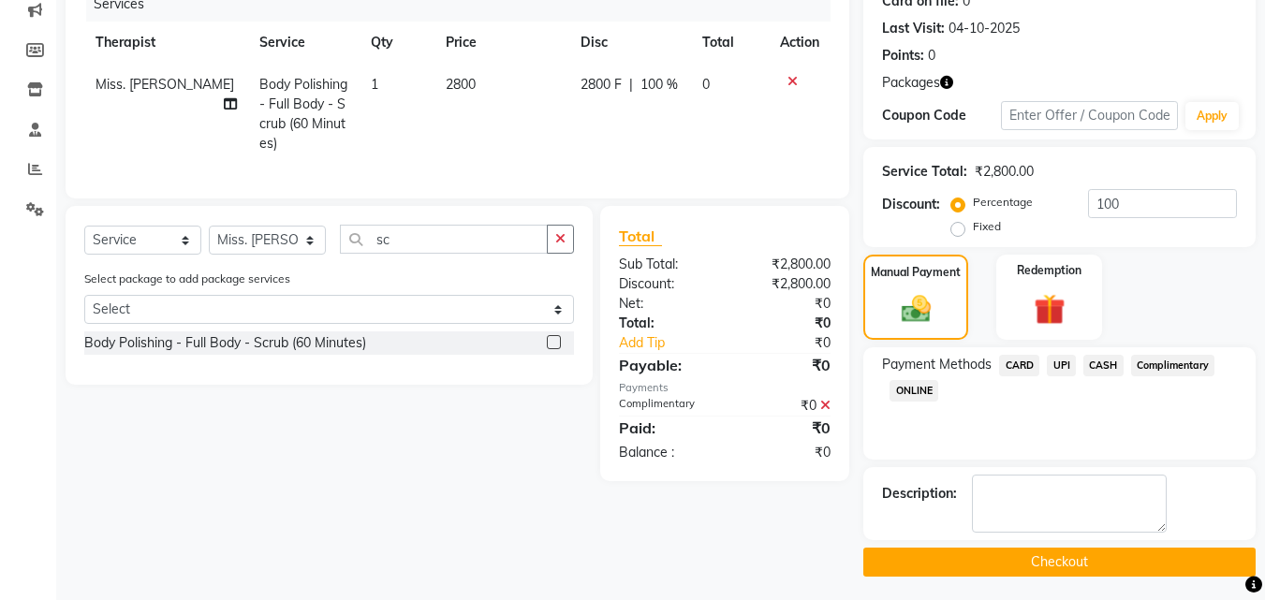
scroll to position [250, 0]
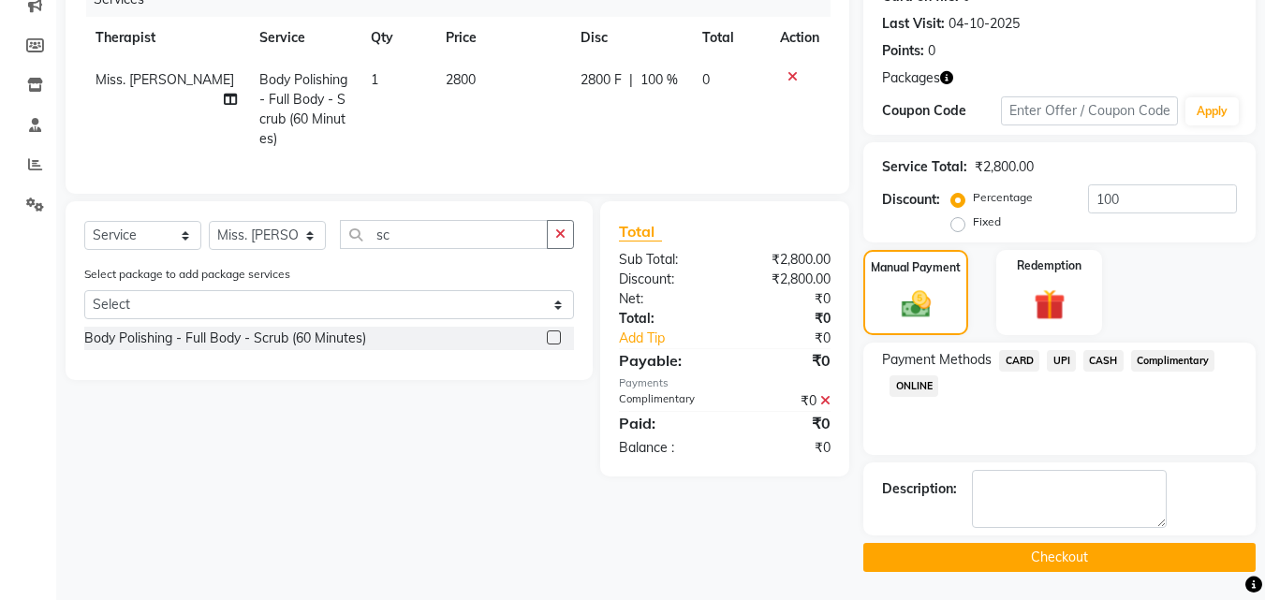
click at [1130, 559] on button "Checkout" at bounding box center [1059, 557] width 392 height 29
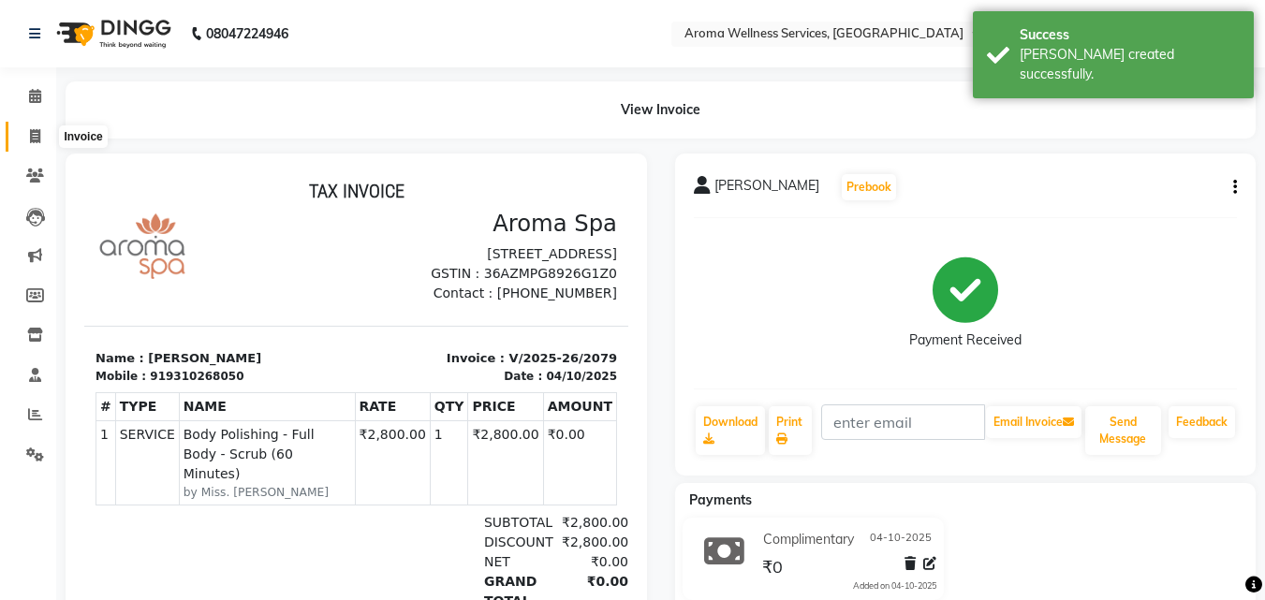
click at [27, 132] on span at bounding box center [35, 137] width 33 height 22
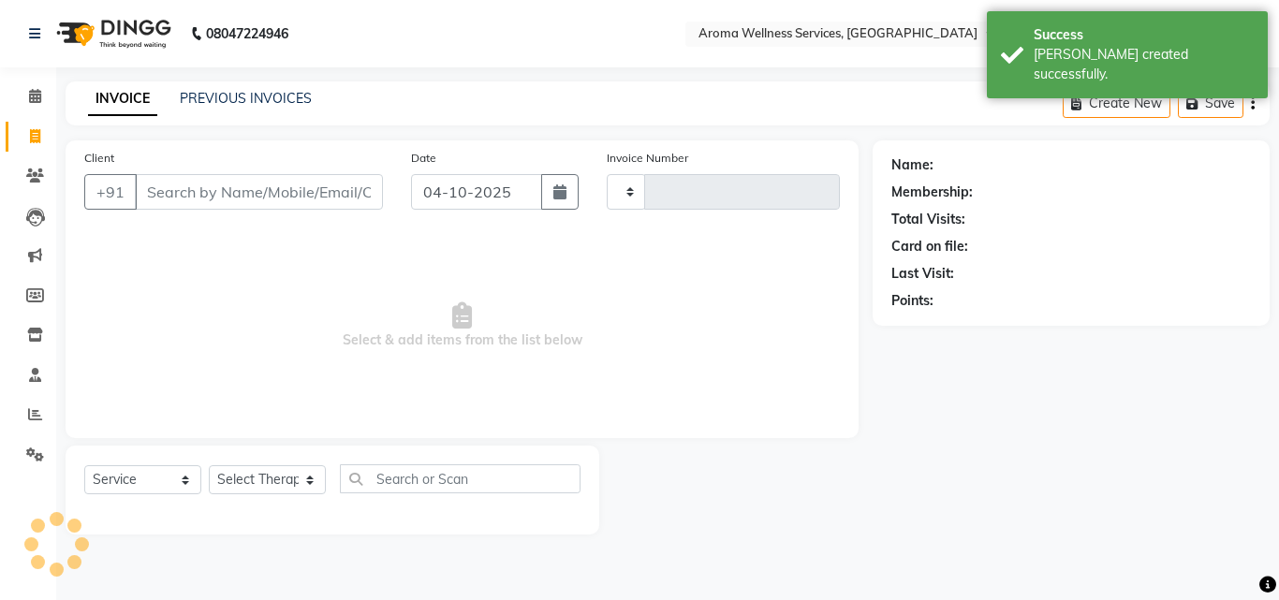
click at [27, 132] on span at bounding box center [35, 137] width 33 height 22
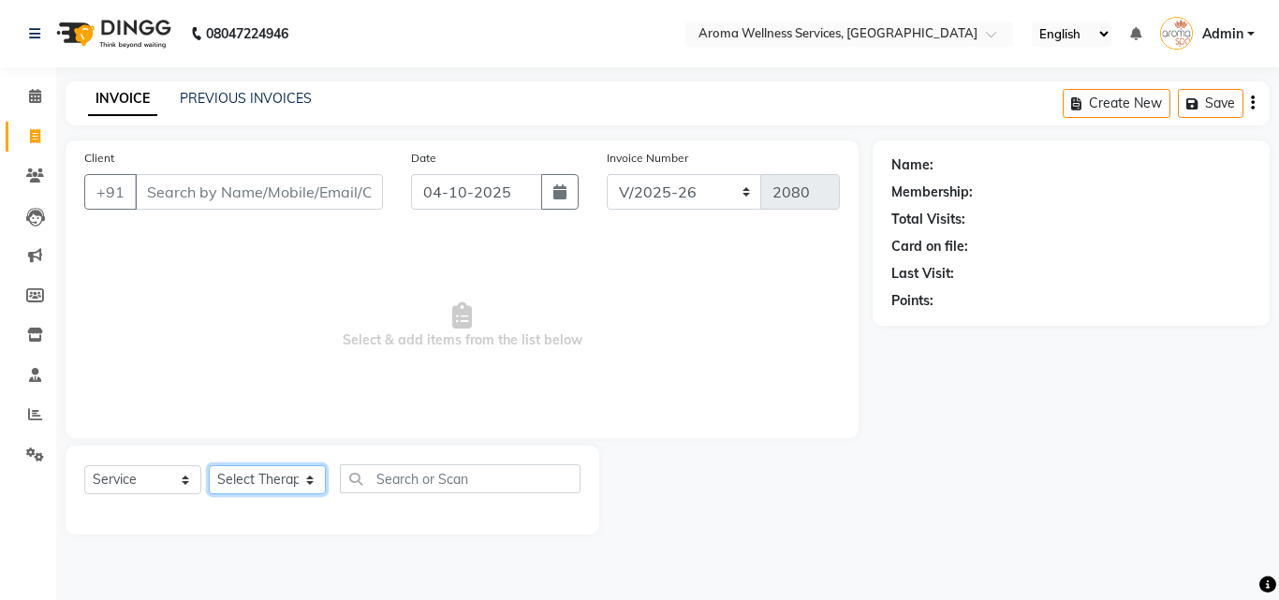
click at [308, 481] on select "Select Therapist [PERSON_NAME] [PERSON_NAME] Miss. Duhpuii [PERSON_NAME] Miss. …" at bounding box center [267, 479] width 117 height 29
click at [309, 476] on select "Select Therapist [PERSON_NAME] [PERSON_NAME] Miss. Duhpuii [PERSON_NAME] Miss. …" at bounding box center [267, 479] width 117 height 29
click at [209, 465] on select "Select Therapist [PERSON_NAME] [PERSON_NAME] Miss. Duhpuii [PERSON_NAME] Miss. …" at bounding box center [267, 479] width 117 height 29
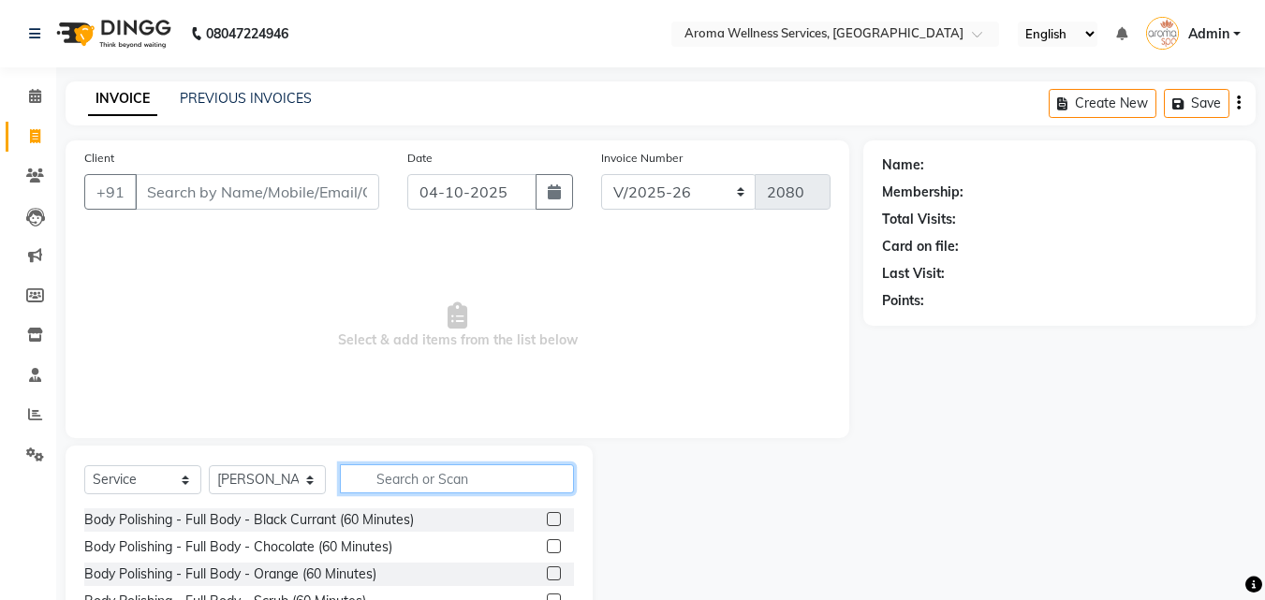
click at [396, 466] on input "text" at bounding box center [457, 478] width 234 height 29
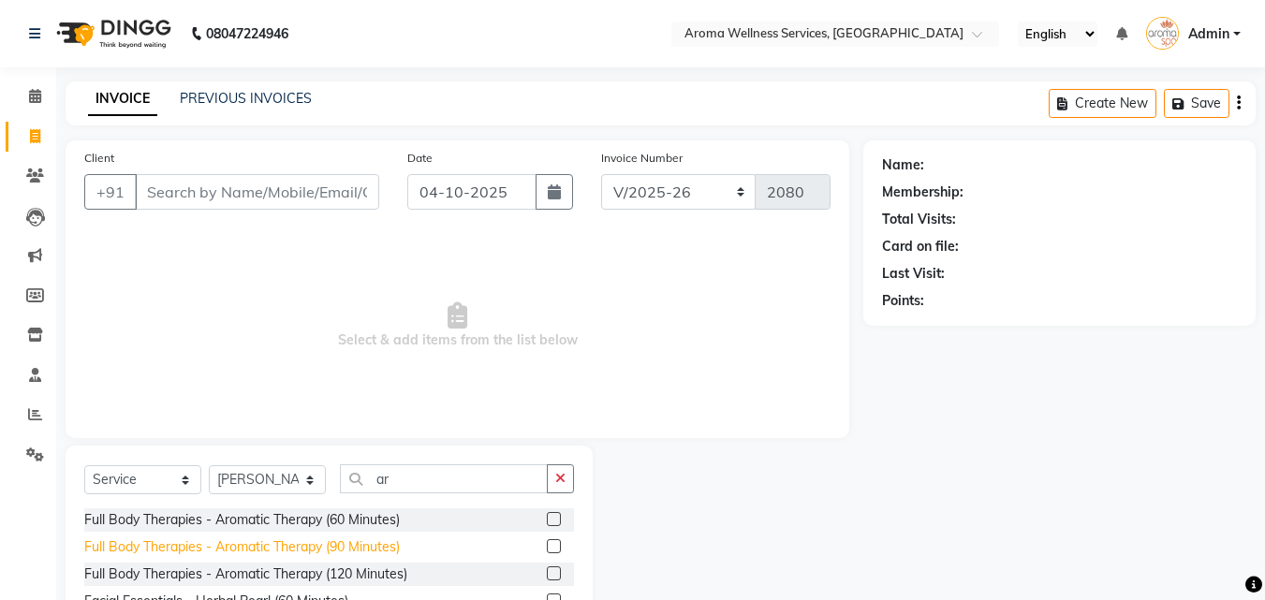
click at [374, 541] on div "Full Body Therapies - Aromatic Therapy (90 Minutes)" at bounding box center [241, 547] width 315 height 20
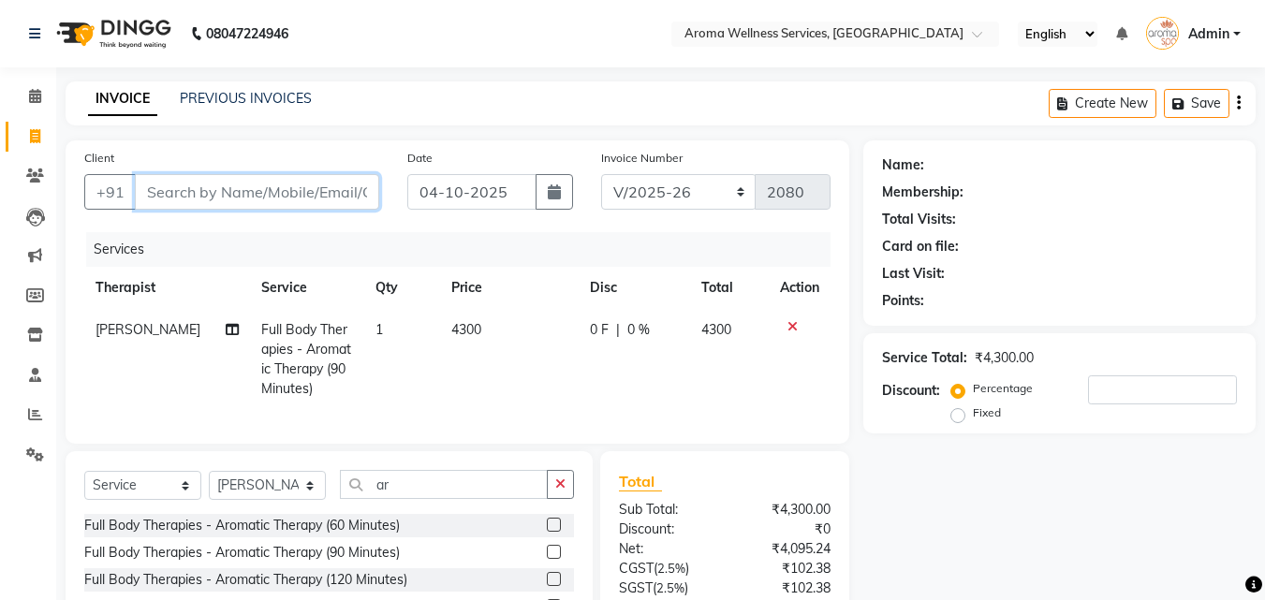
click at [263, 195] on input "Client" at bounding box center [257, 192] width 244 height 36
paste input "9866528123"
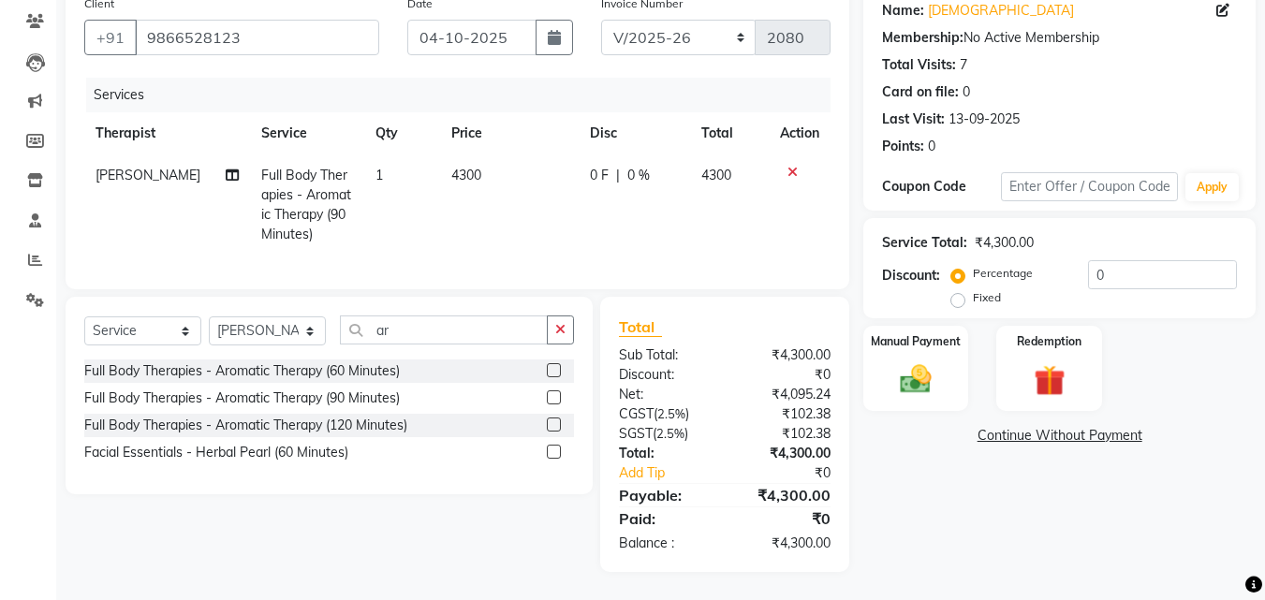
scroll to position [168, 0]
click at [907, 365] on img at bounding box center [915, 378] width 52 height 37
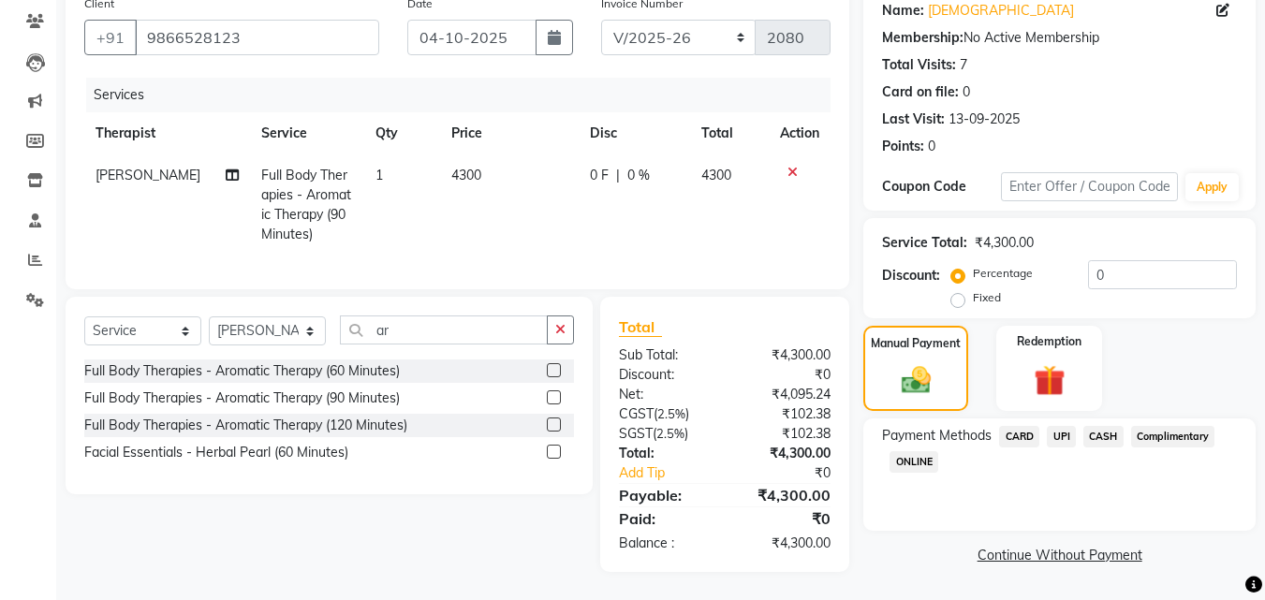
click at [1061, 426] on span "UPI" at bounding box center [1060, 437] width 29 height 22
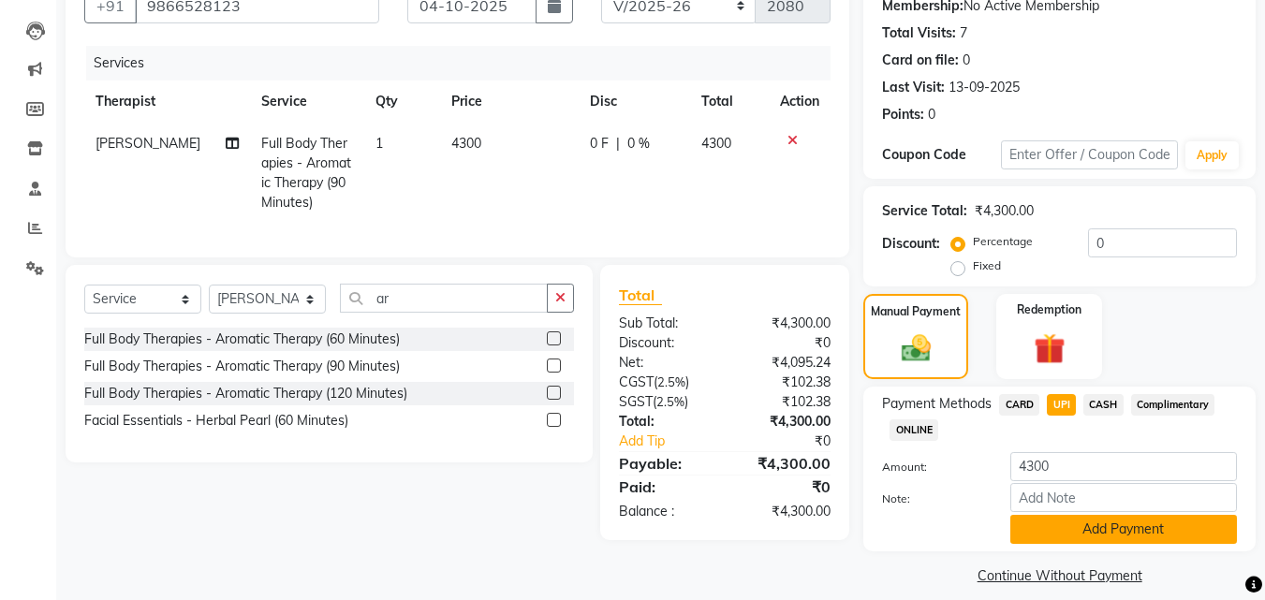
scroll to position [204, 0]
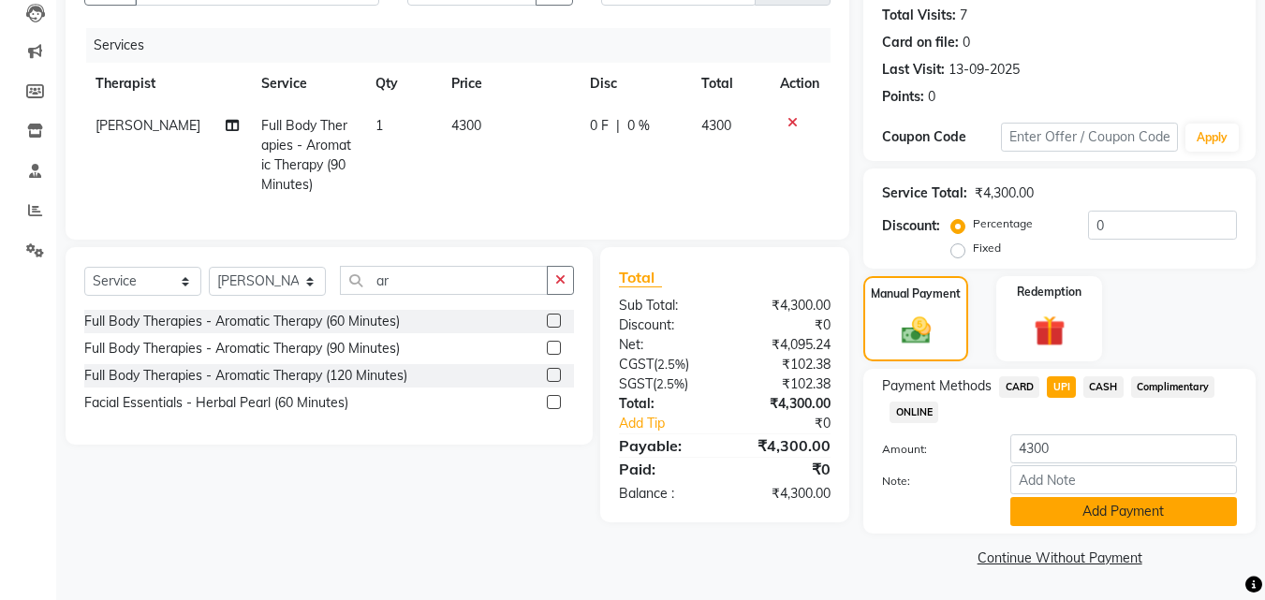
click at [1162, 505] on button "Add Payment" at bounding box center [1123, 511] width 227 height 29
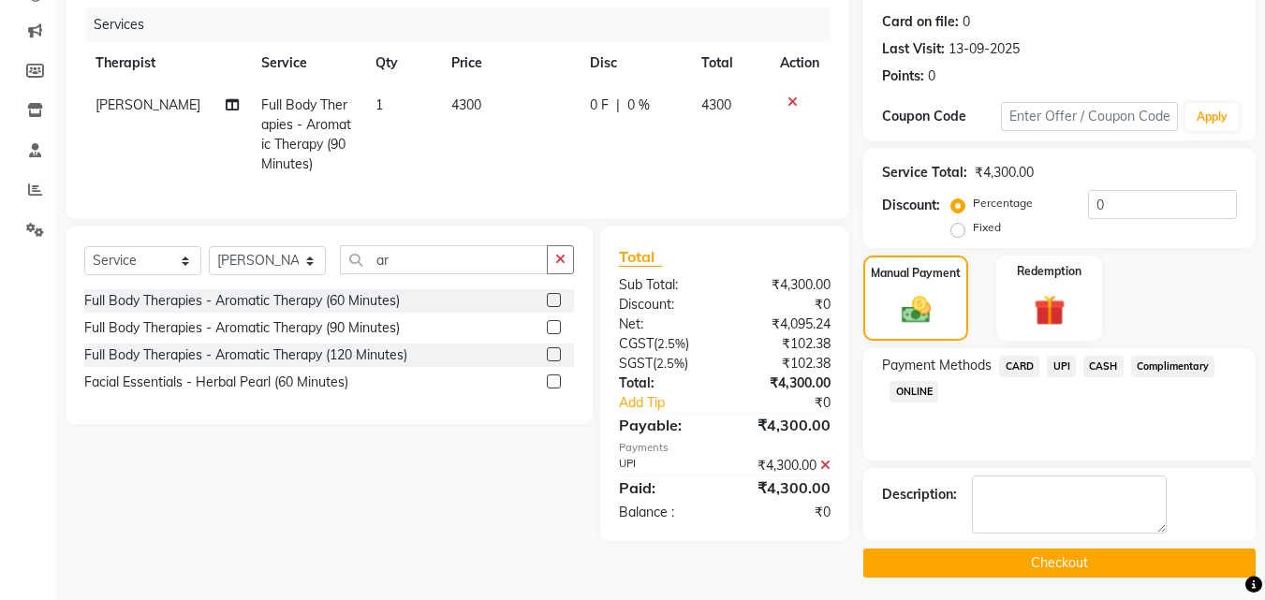
scroll to position [230, 0]
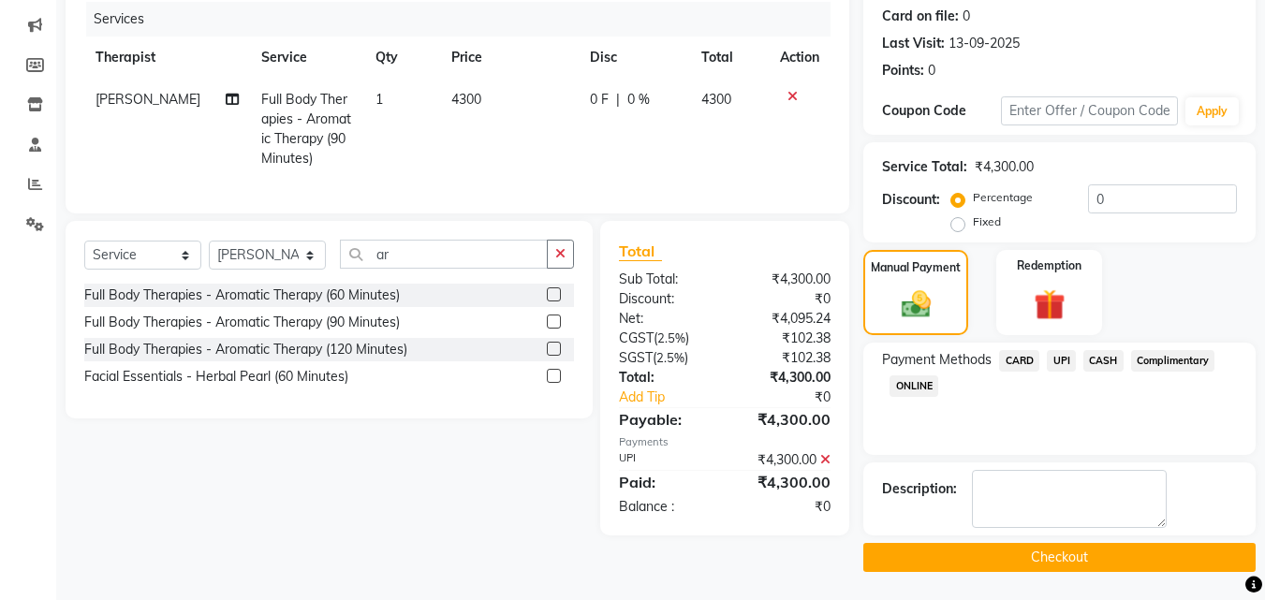
click at [1141, 562] on button "Checkout" at bounding box center [1059, 557] width 392 height 29
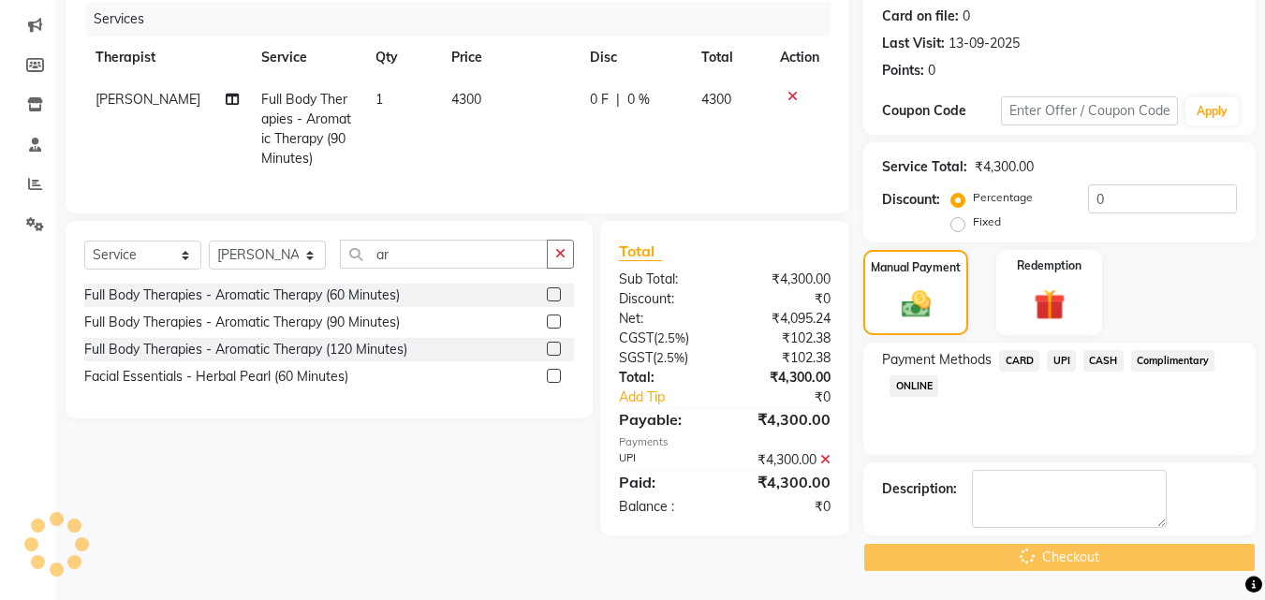
click at [1141, 562] on div "Checkout" at bounding box center [1059, 557] width 392 height 29
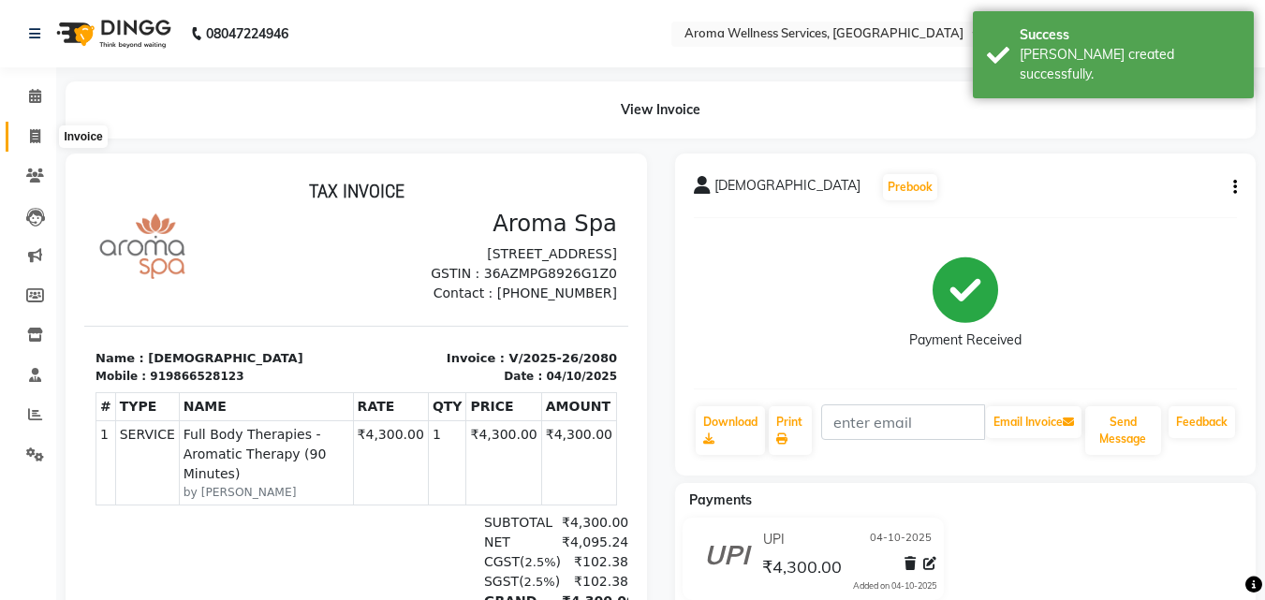
click at [38, 136] on icon at bounding box center [35, 136] width 10 height 14
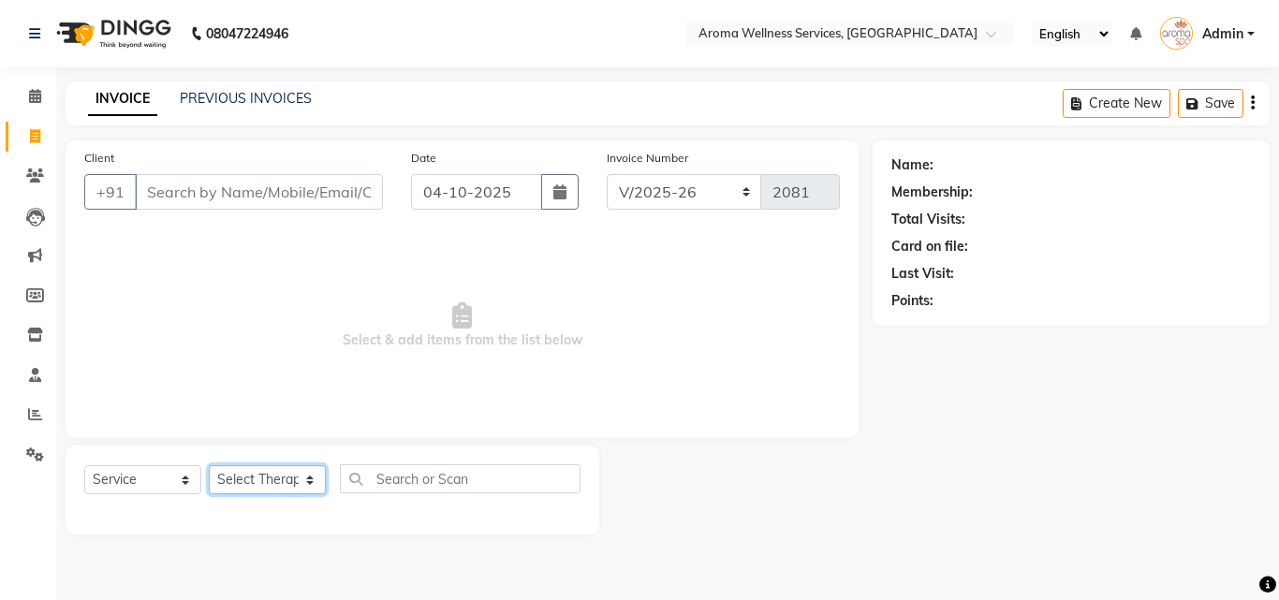
click at [312, 481] on select "Select Therapist [PERSON_NAME] [PERSON_NAME] Miss. Duhpuii [PERSON_NAME] Miss. …" at bounding box center [267, 479] width 117 height 29
click at [209, 465] on select "Select Therapist [PERSON_NAME] [PERSON_NAME] Miss. Duhpuii [PERSON_NAME] Miss. …" at bounding box center [267, 479] width 117 height 29
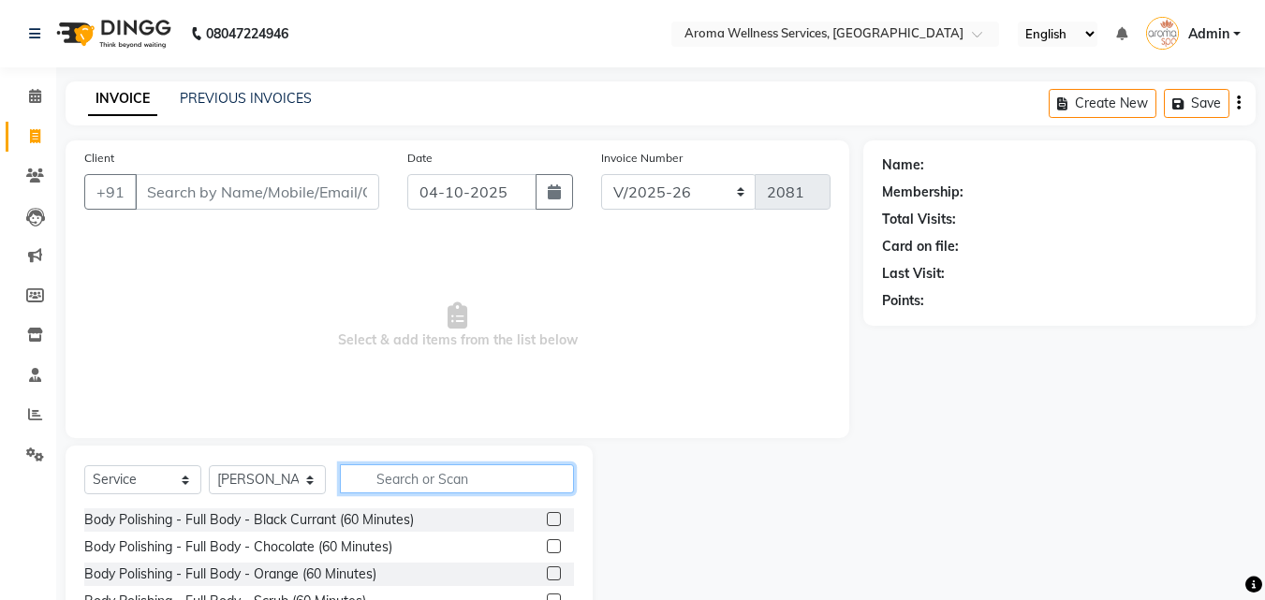
click at [401, 490] on input "text" at bounding box center [457, 478] width 234 height 29
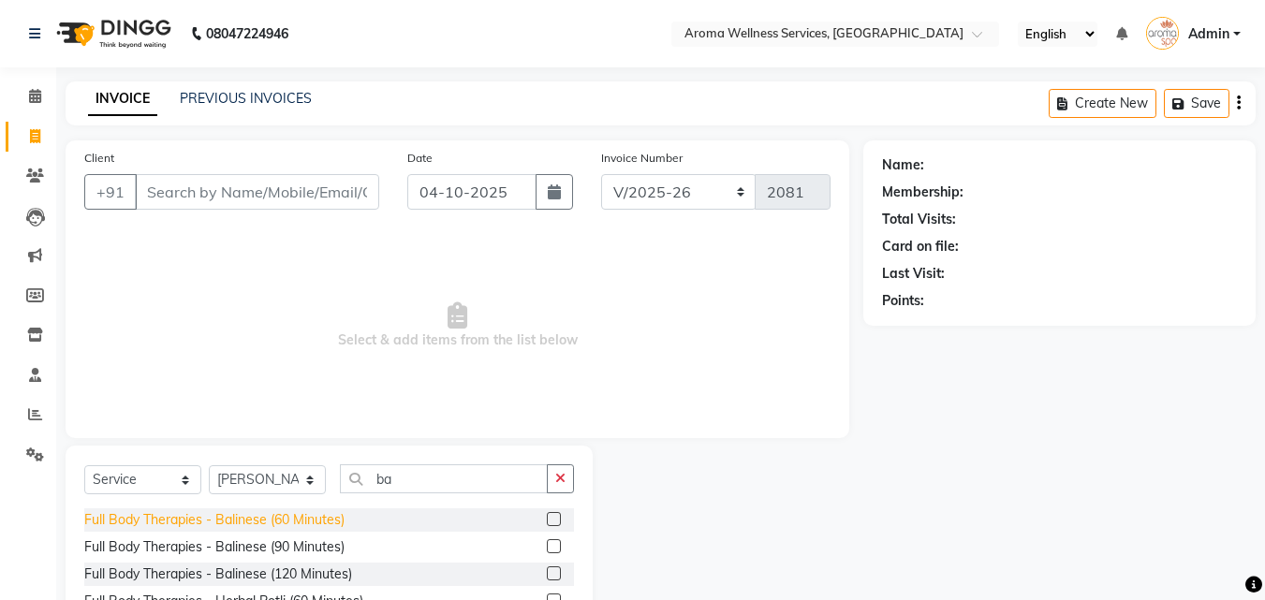
click at [310, 522] on div "Full Body Therapies - Balinese (60 Minutes)" at bounding box center [214, 520] width 260 height 20
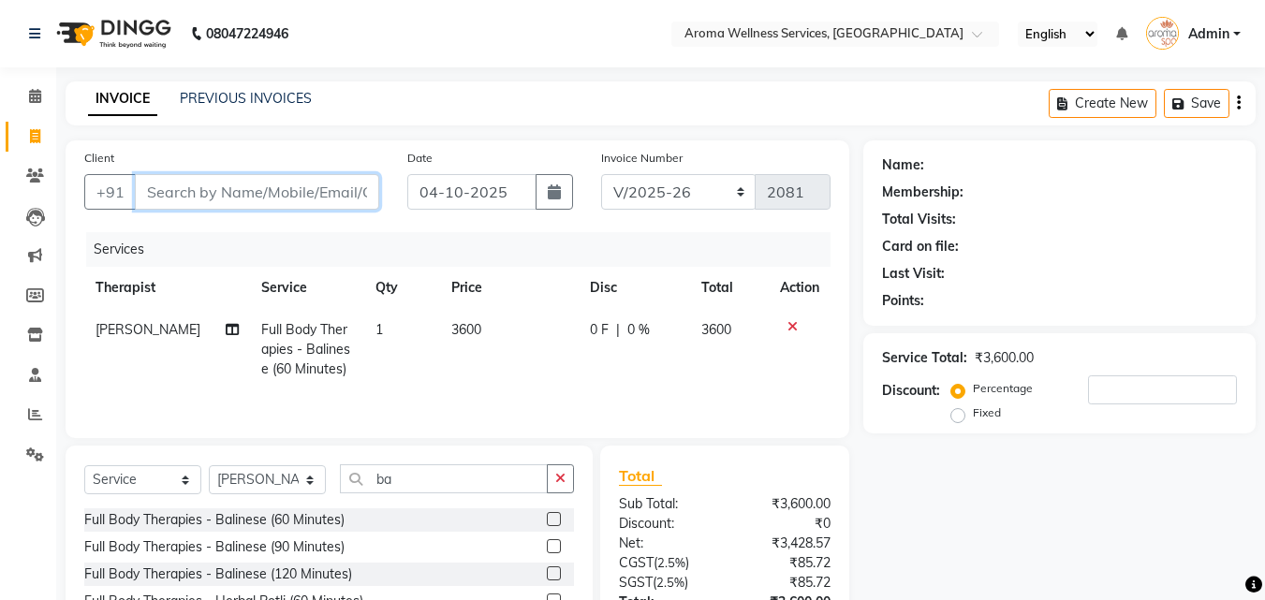
click at [292, 191] on input "Client" at bounding box center [257, 192] width 244 height 36
paste input "9970163036"
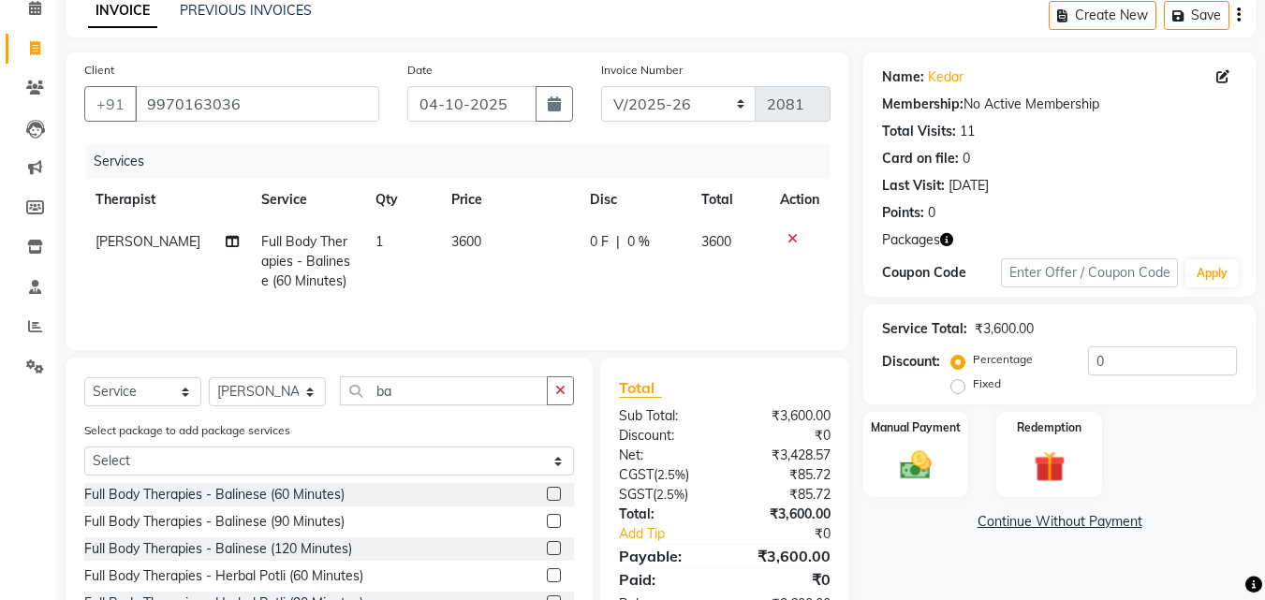
scroll to position [187, 0]
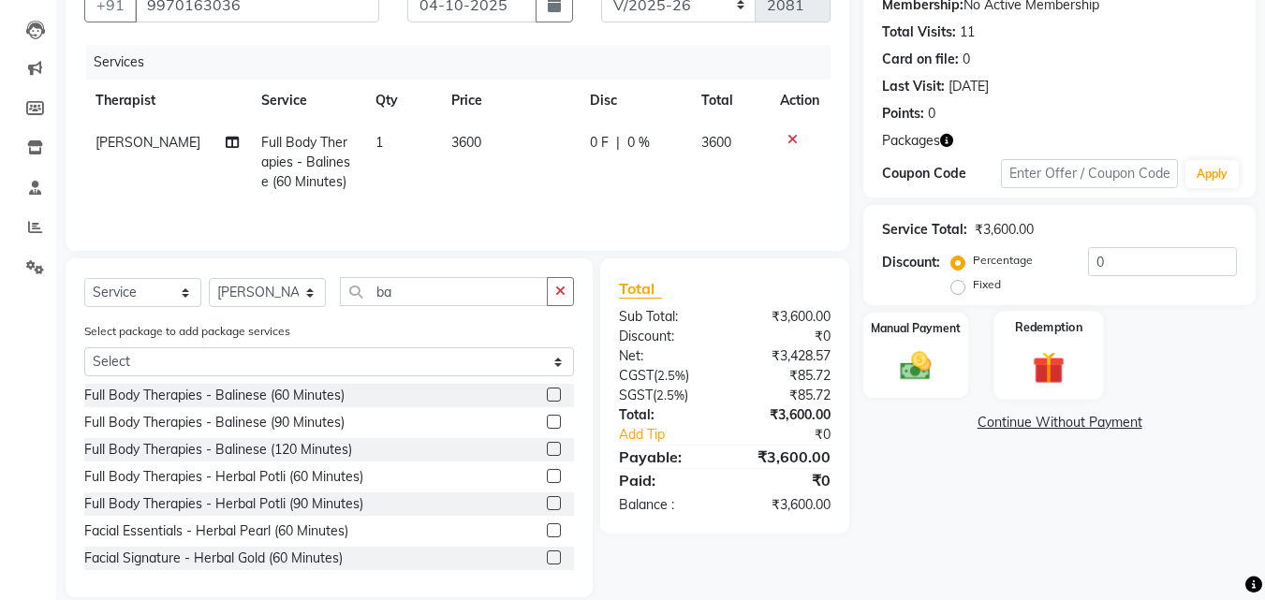
click at [1048, 365] on img at bounding box center [1048, 367] width 52 height 40
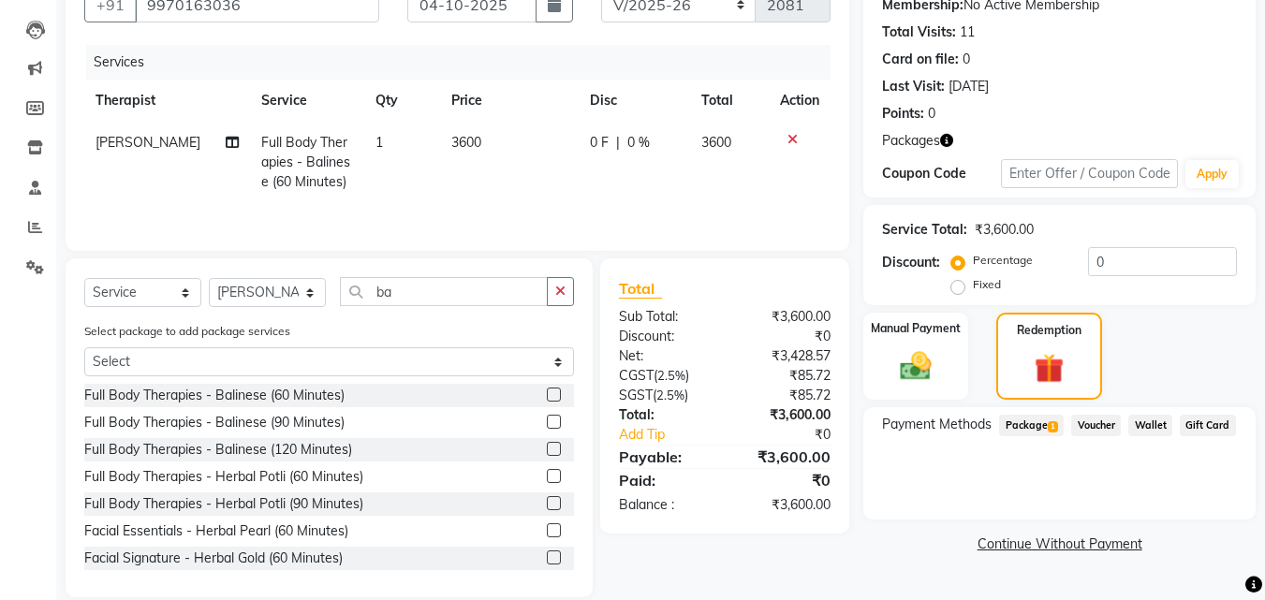
click at [1056, 425] on span "1" at bounding box center [1052, 426] width 10 height 11
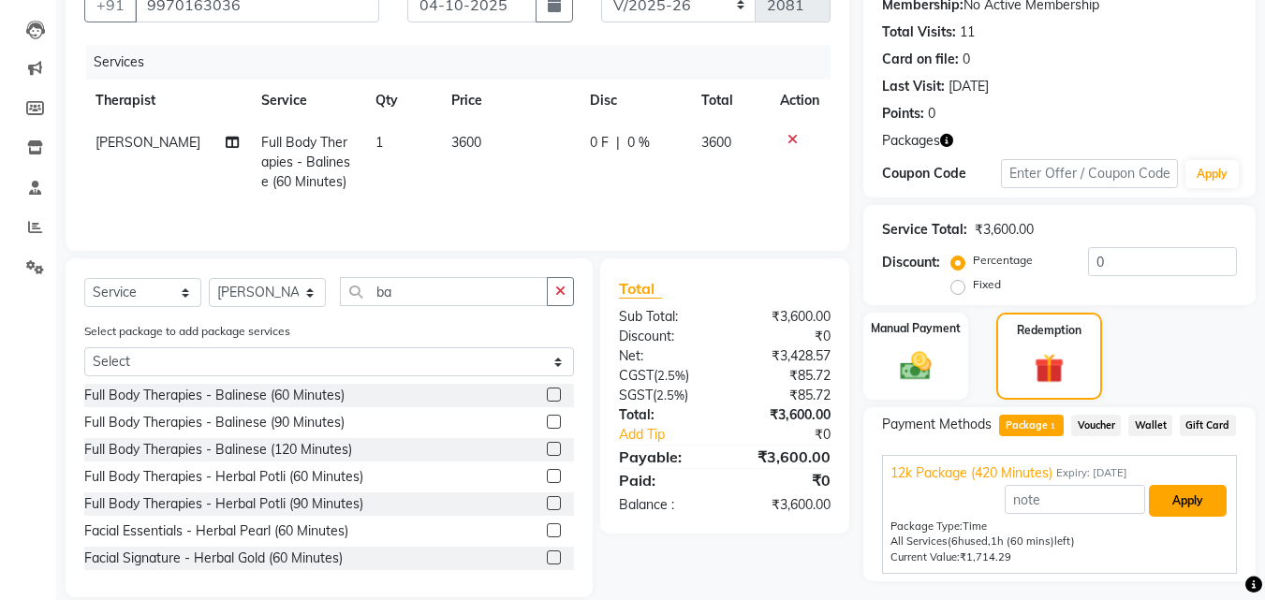
click at [1207, 491] on button "Apply" at bounding box center [1187, 501] width 78 height 32
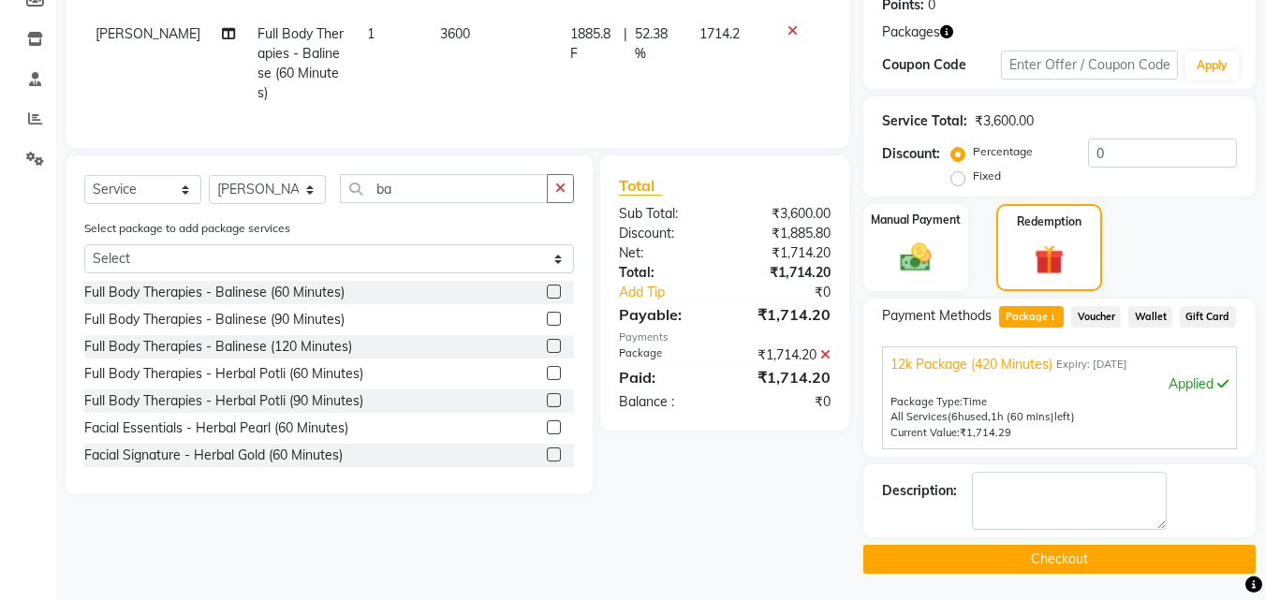
scroll to position [298, 0]
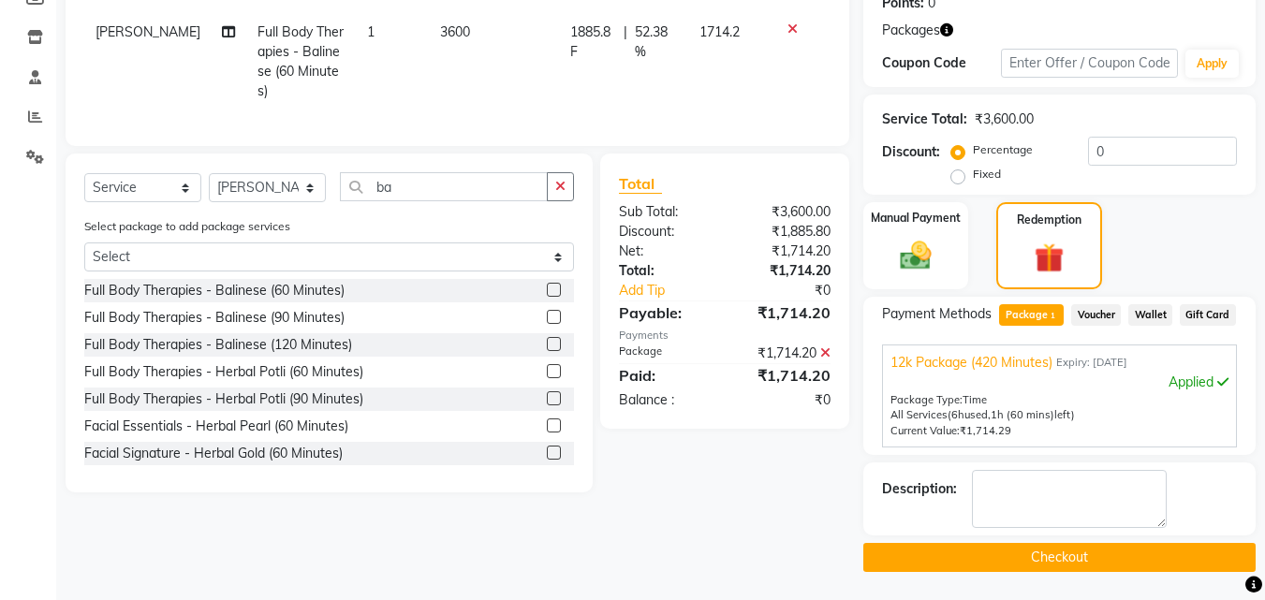
click at [1192, 563] on button "Checkout" at bounding box center [1059, 557] width 392 height 29
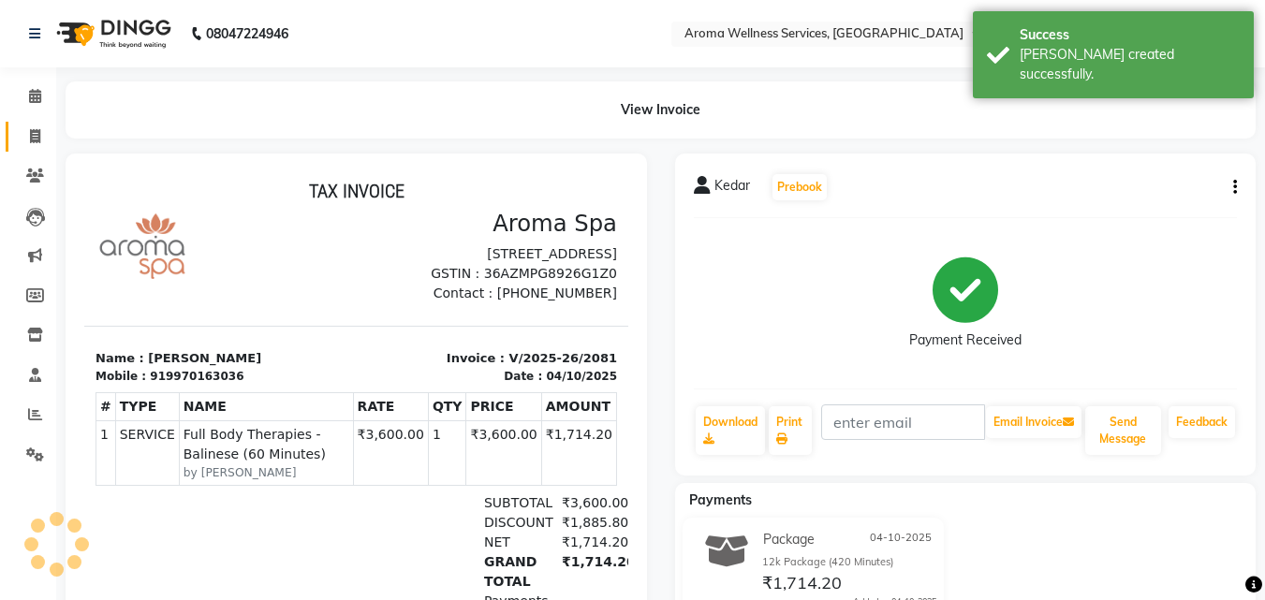
click at [31, 123] on link "Invoice" at bounding box center [28, 137] width 45 height 31
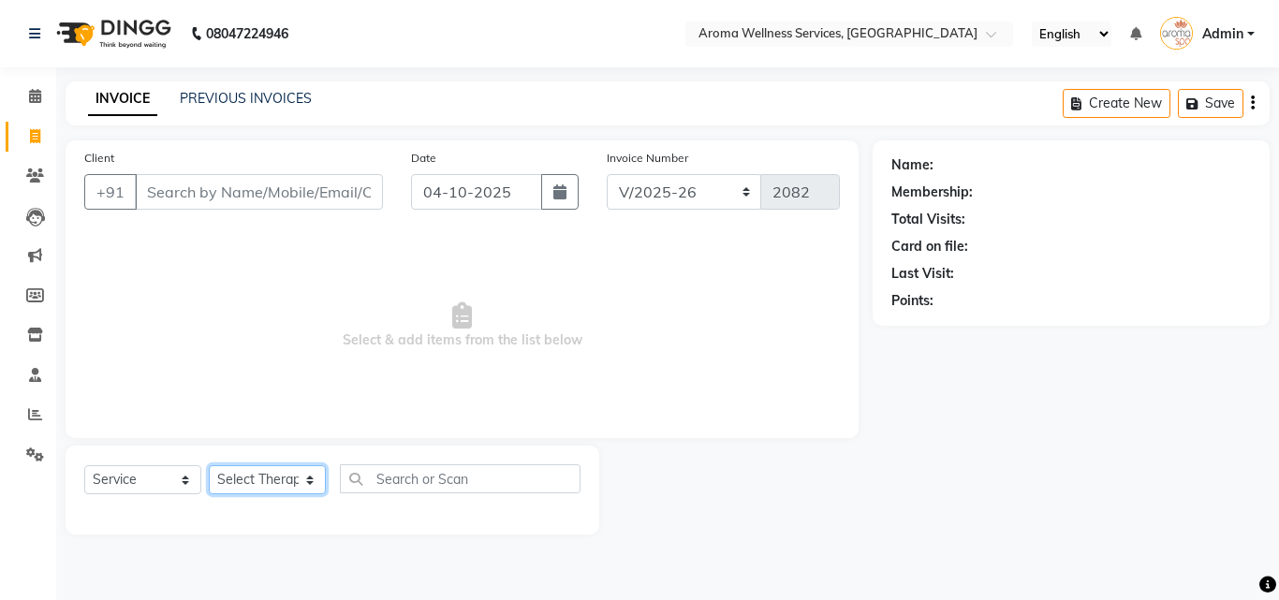
click at [302, 484] on select "Select Therapist [PERSON_NAME] [PERSON_NAME] Miss. Duhpuii [PERSON_NAME] Miss. …" at bounding box center [267, 479] width 117 height 29
click at [209, 465] on select "Select Therapist [PERSON_NAME] [PERSON_NAME] Miss. Duhpuii [PERSON_NAME] Miss. …" at bounding box center [267, 479] width 117 height 29
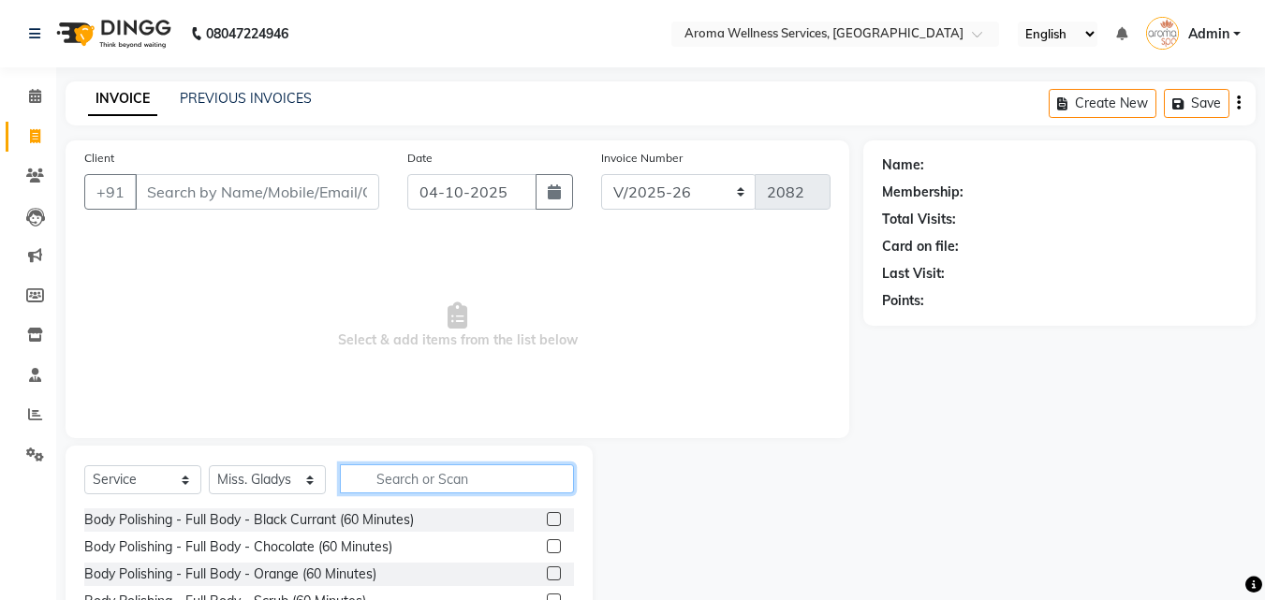
click at [398, 474] on input "text" at bounding box center [457, 478] width 234 height 29
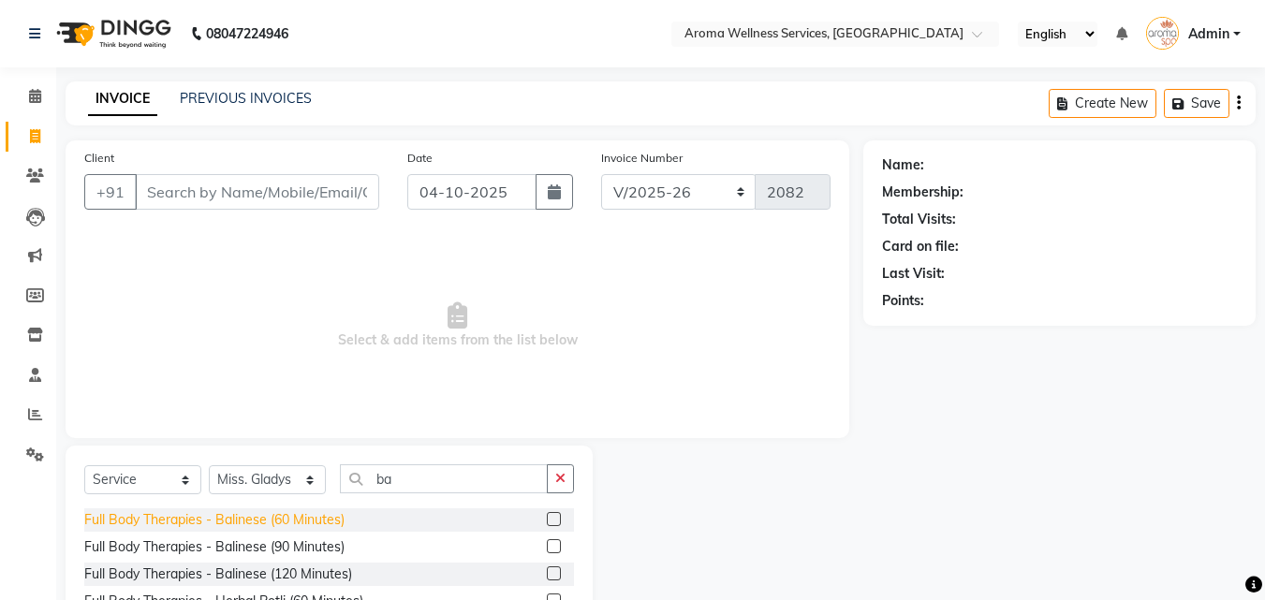
click at [272, 519] on div "Full Body Therapies - Balinese (60 Minutes)" at bounding box center [214, 520] width 260 height 20
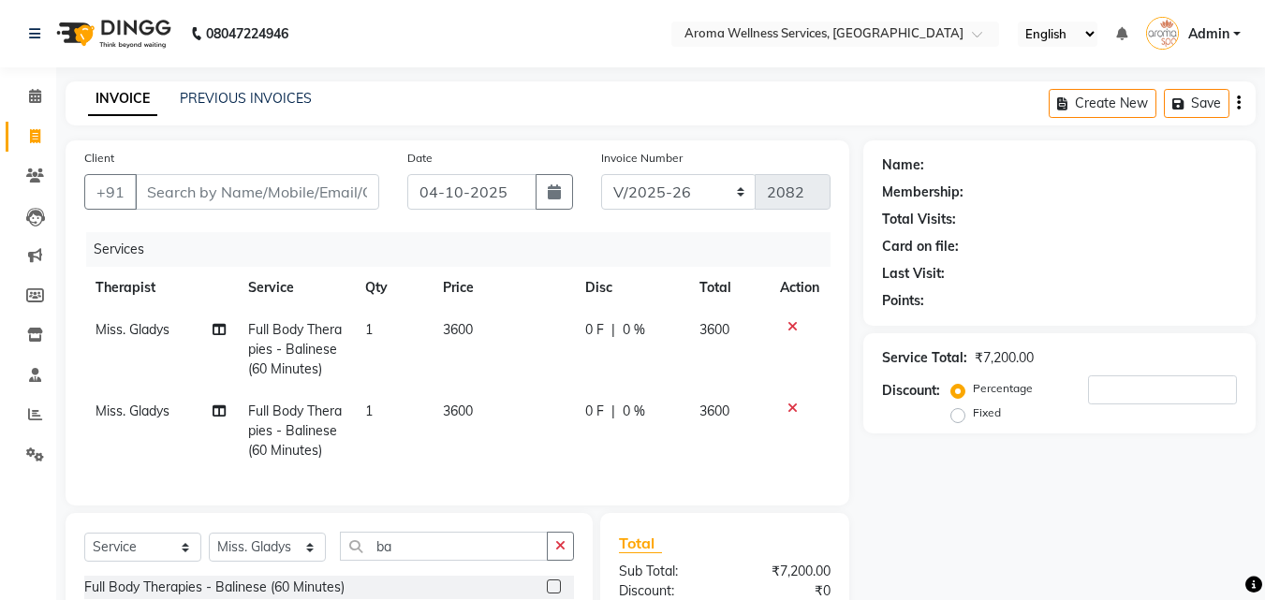
click at [798, 408] on div at bounding box center [799, 408] width 39 height 13
click at [796, 408] on icon at bounding box center [792, 408] width 10 height 13
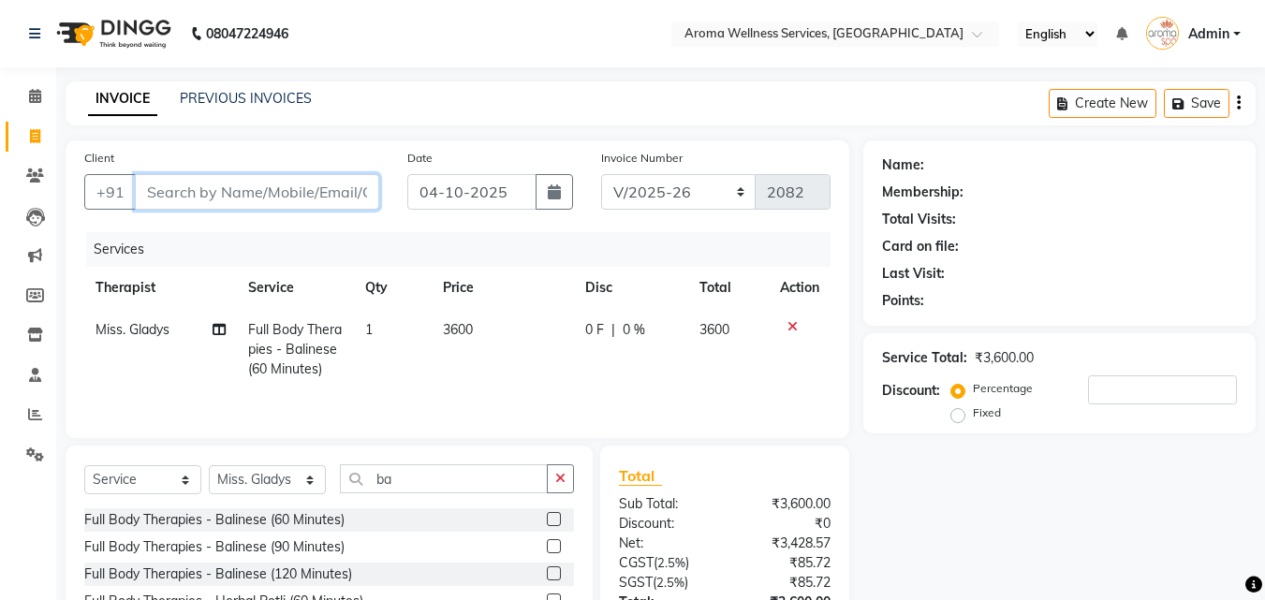
click at [327, 196] on input "Client" at bounding box center [257, 192] width 244 height 36
paste input "7093905003"
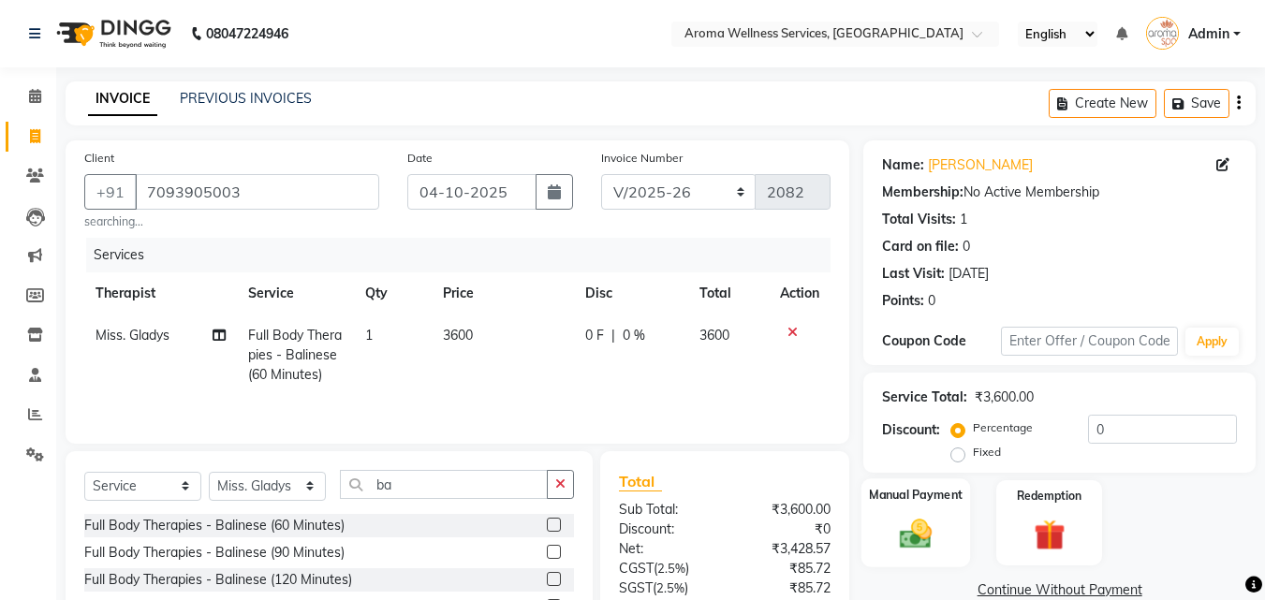
click at [920, 531] on img at bounding box center [915, 533] width 52 height 37
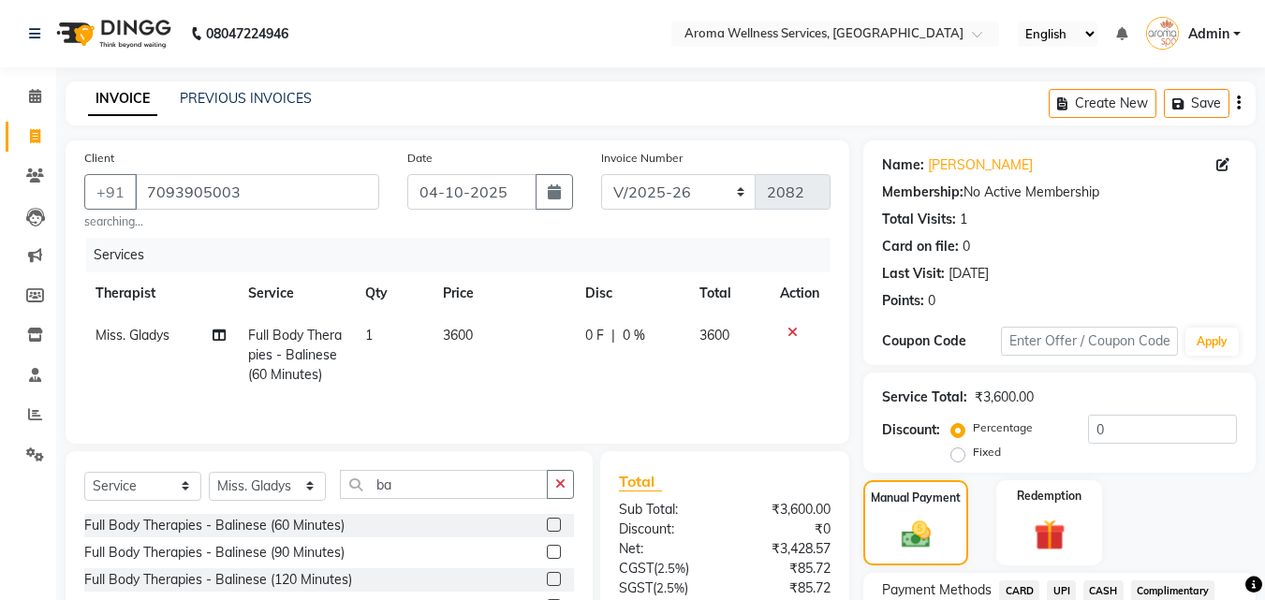
click at [972, 461] on label "Fixed" at bounding box center [986, 452] width 28 height 17
click at [955, 459] on input "Fixed" at bounding box center [961, 452] width 13 height 13
click at [972, 461] on label "Fixed" at bounding box center [986, 452] width 28 height 17
click at [955, 459] on input "Fixed" at bounding box center [961, 452] width 13 height 13
click at [1094, 429] on input "0" at bounding box center [1162, 429] width 149 height 29
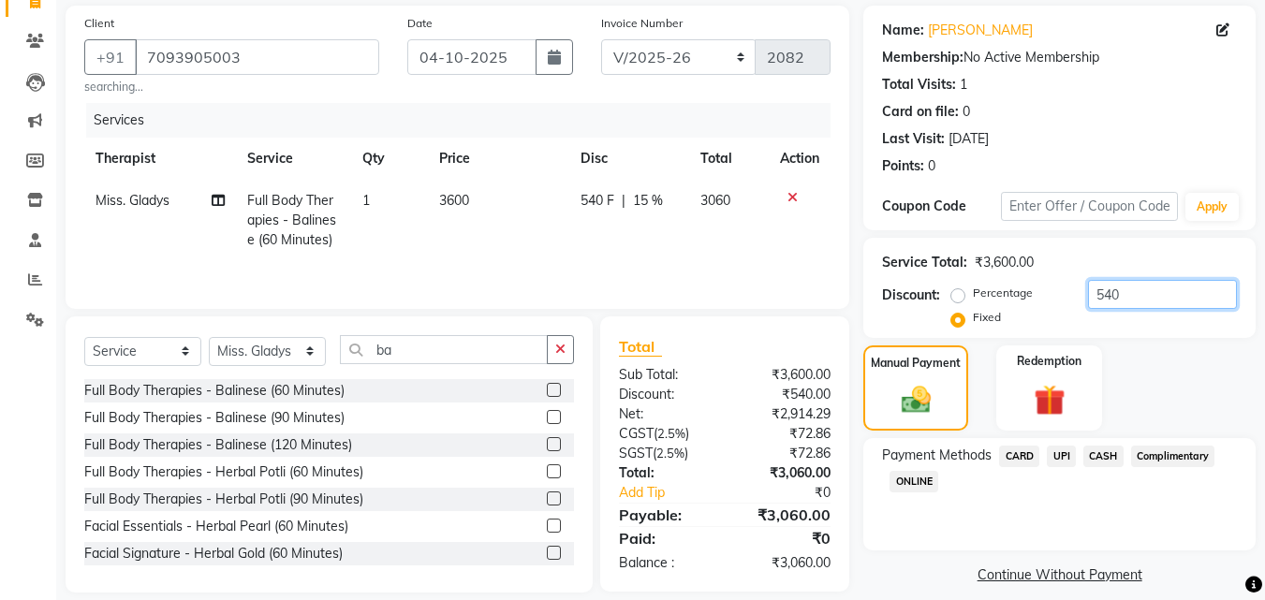
scroll to position [155, 0]
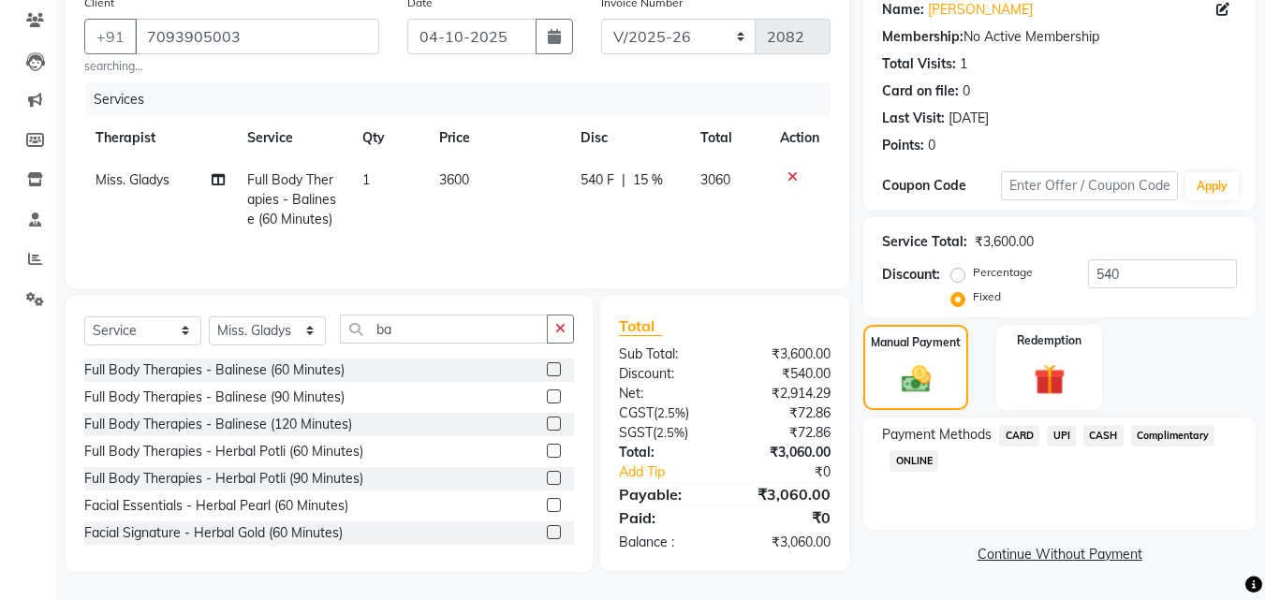
click at [1050, 425] on span "UPI" at bounding box center [1060, 436] width 29 height 22
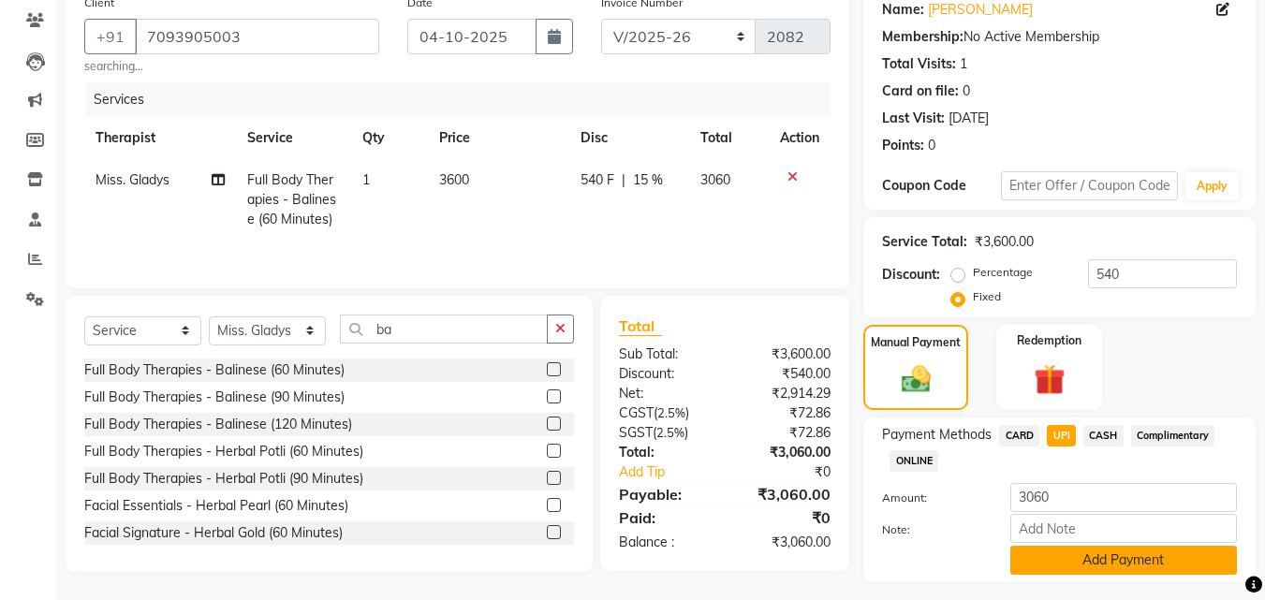
click at [1102, 555] on button "Add Payment" at bounding box center [1123, 560] width 227 height 29
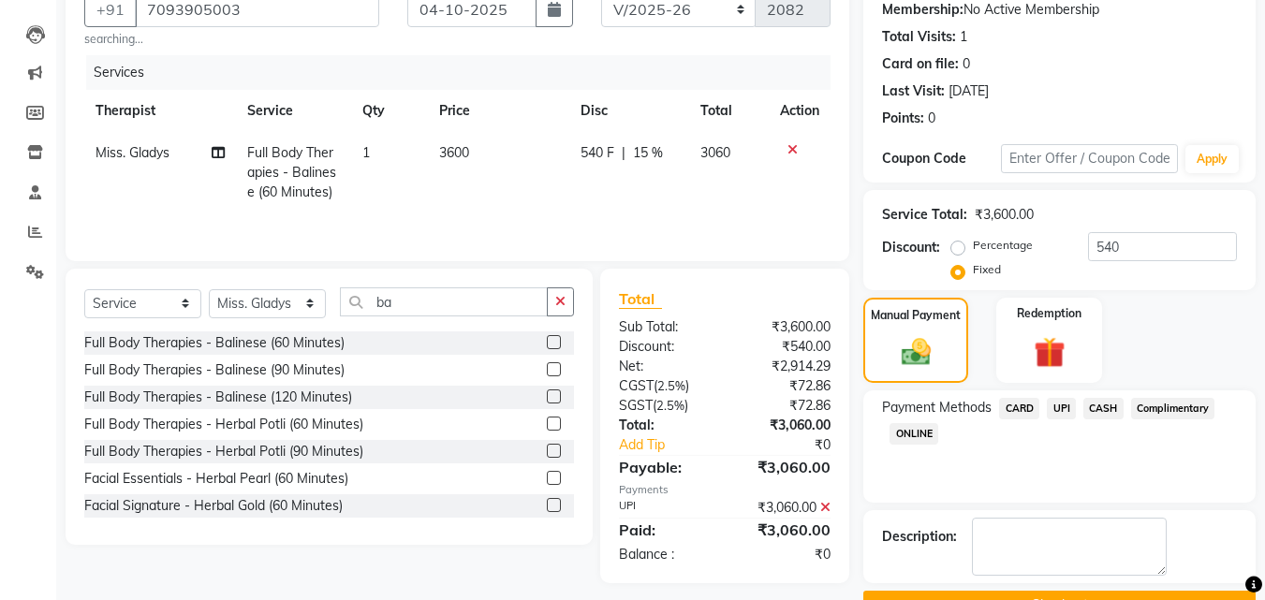
scroll to position [230, 0]
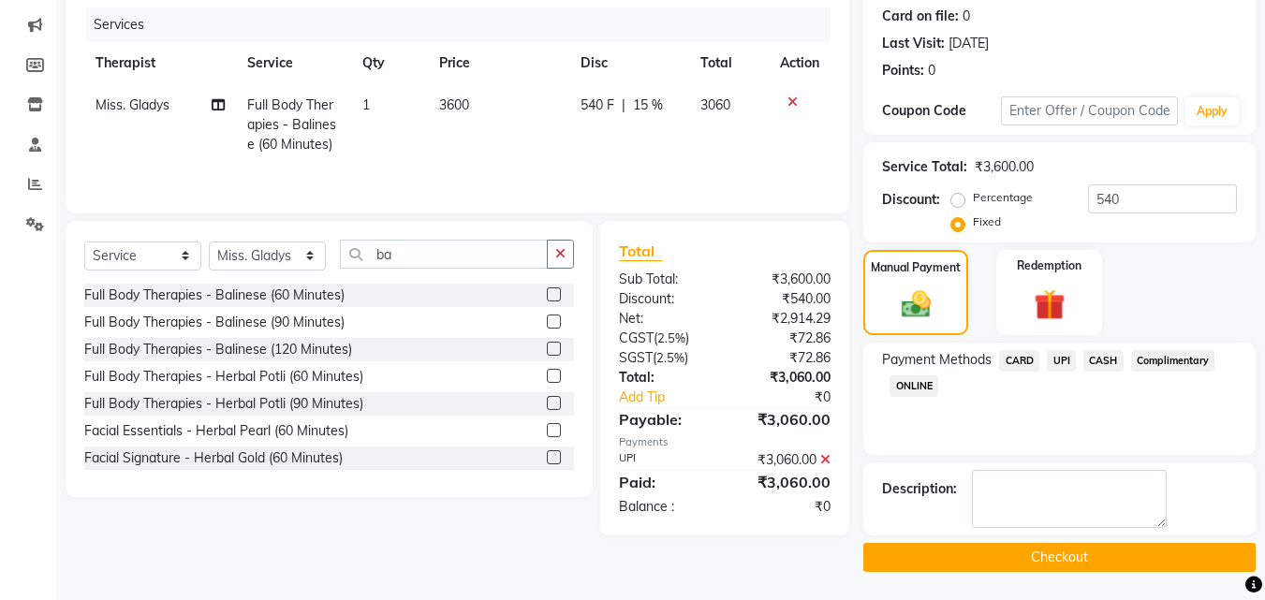
click at [1113, 565] on button "Checkout" at bounding box center [1059, 557] width 392 height 29
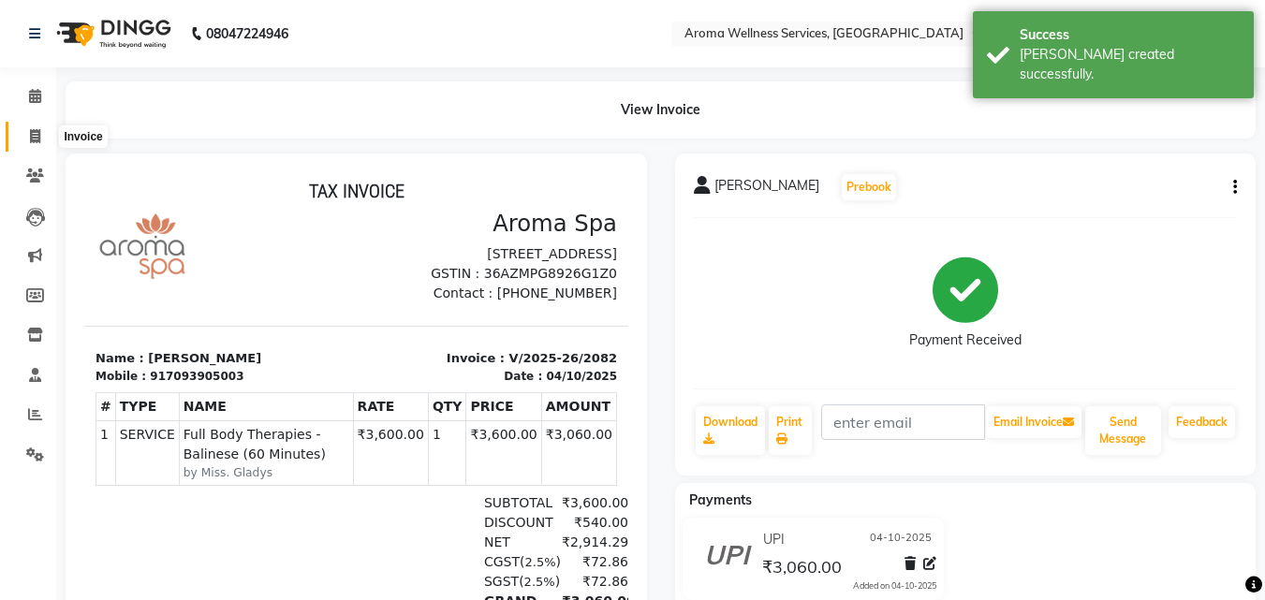
click at [38, 135] on icon at bounding box center [35, 136] width 10 height 14
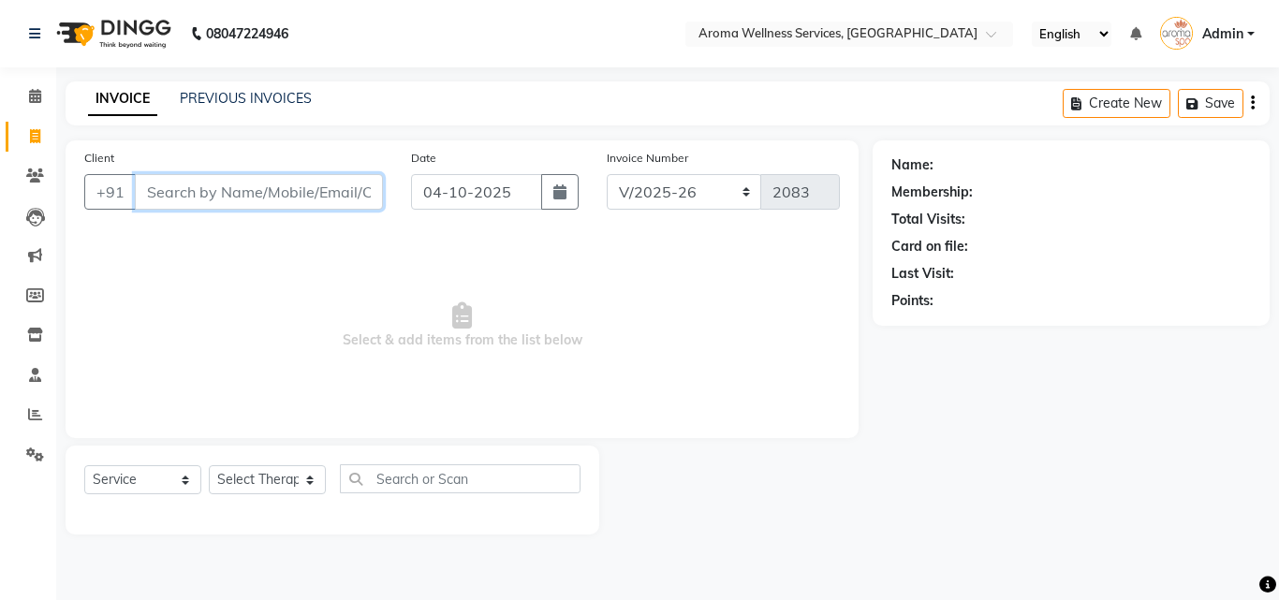
click at [287, 202] on input "Client" at bounding box center [259, 192] width 248 height 36
paste input "9970163036"
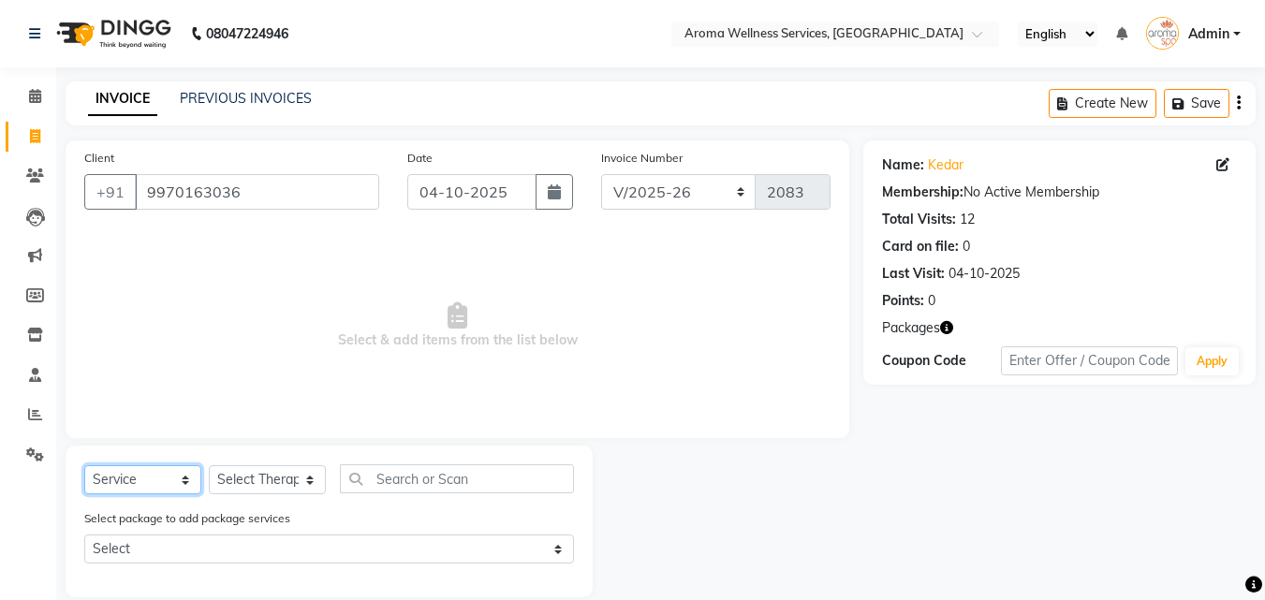
click at [186, 483] on select "Select Service Product Membership Package Voucher Prepaid Gift Card" at bounding box center [142, 479] width 117 height 29
click at [84, 465] on select "Select Service Product Membership Package Voucher Prepaid Gift Card" at bounding box center [142, 479] width 117 height 29
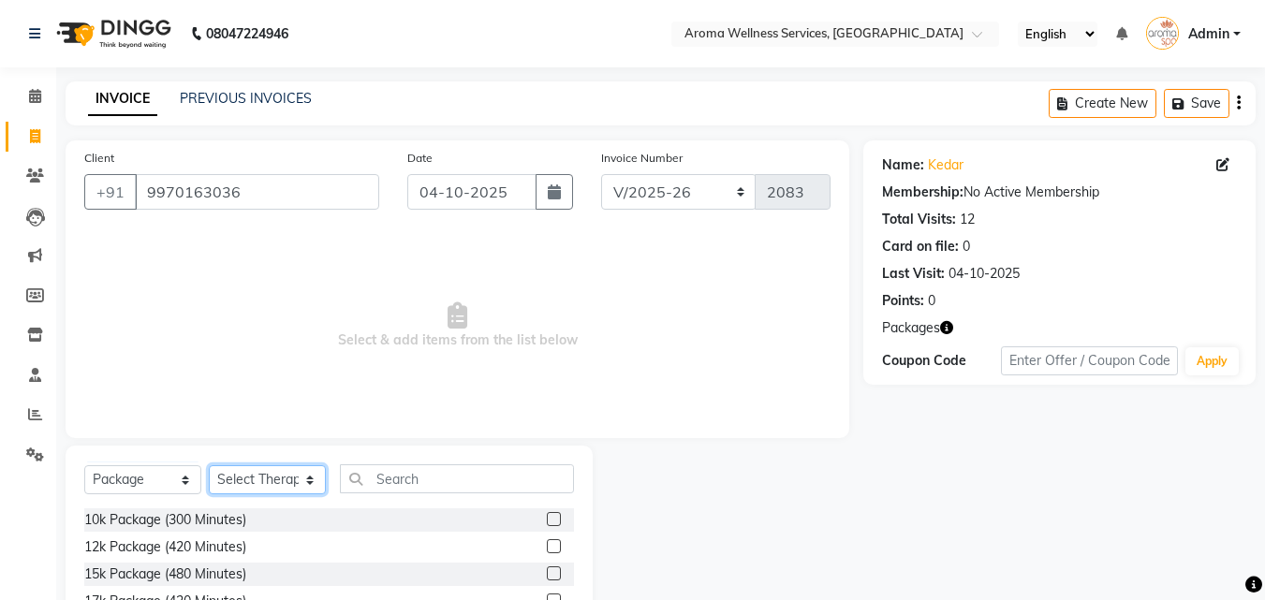
click at [309, 479] on select "Select Therapist [PERSON_NAME] [PERSON_NAME] Miss. Duhpuii [PERSON_NAME] Miss. …" at bounding box center [267, 479] width 117 height 29
click at [209, 465] on select "Select Therapist [PERSON_NAME] [PERSON_NAME] Miss. Duhpuii [PERSON_NAME] Miss. …" at bounding box center [267, 479] width 117 height 29
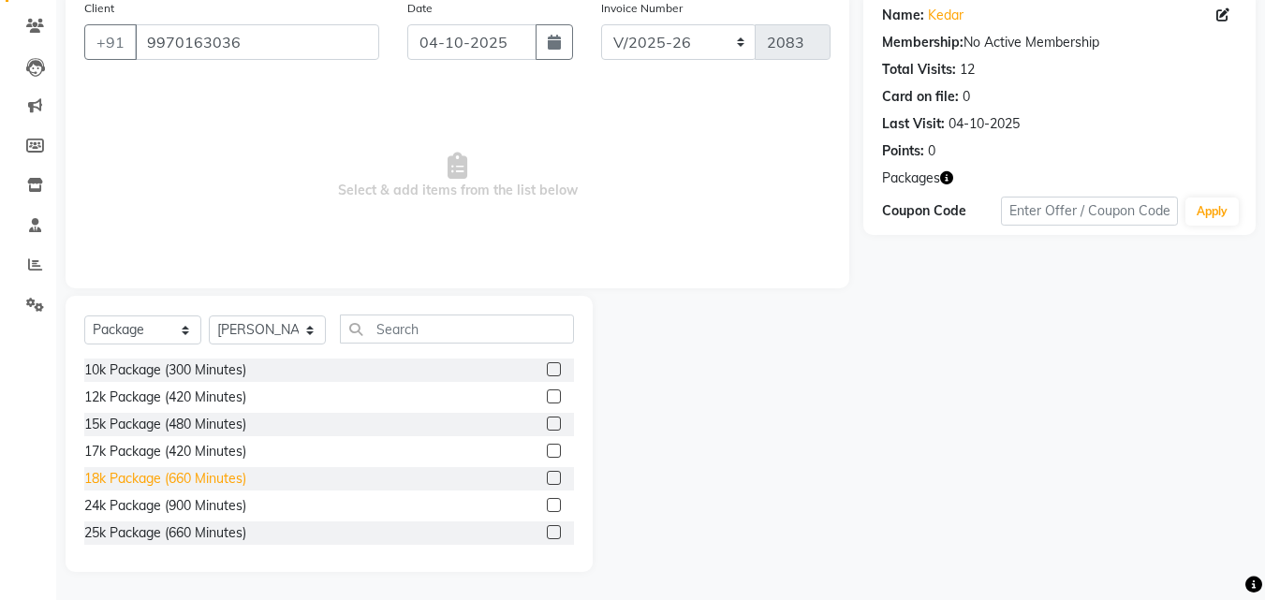
click at [221, 474] on div "18k Package (660 Minutes)" at bounding box center [165, 479] width 162 height 20
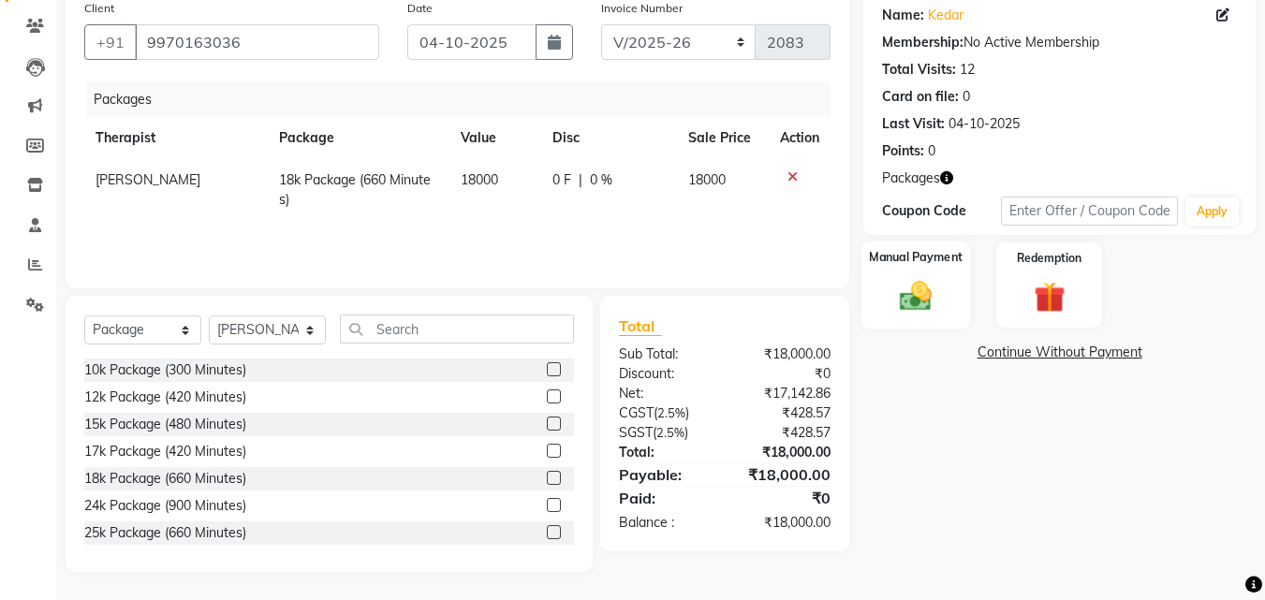
click at [922, 269] on div "Manual Payment" at bounding box center [916, 285] width 110 height 89
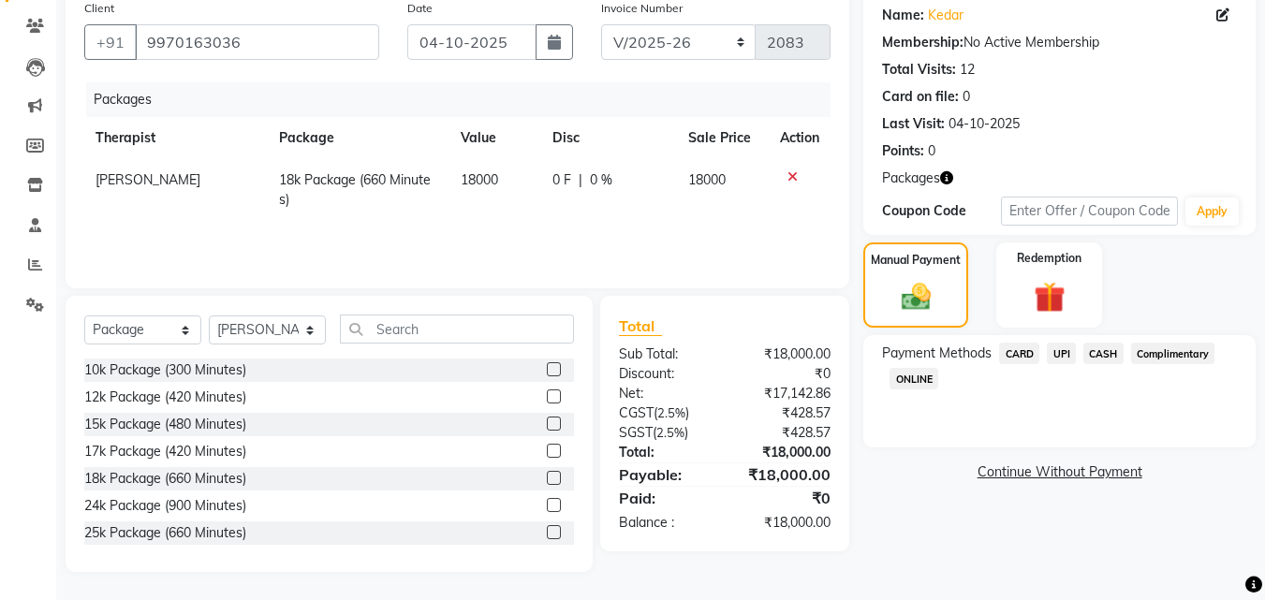
click at [1024, 348] on span "CARD" at bounding box center [1019, 354] width 40 height 22
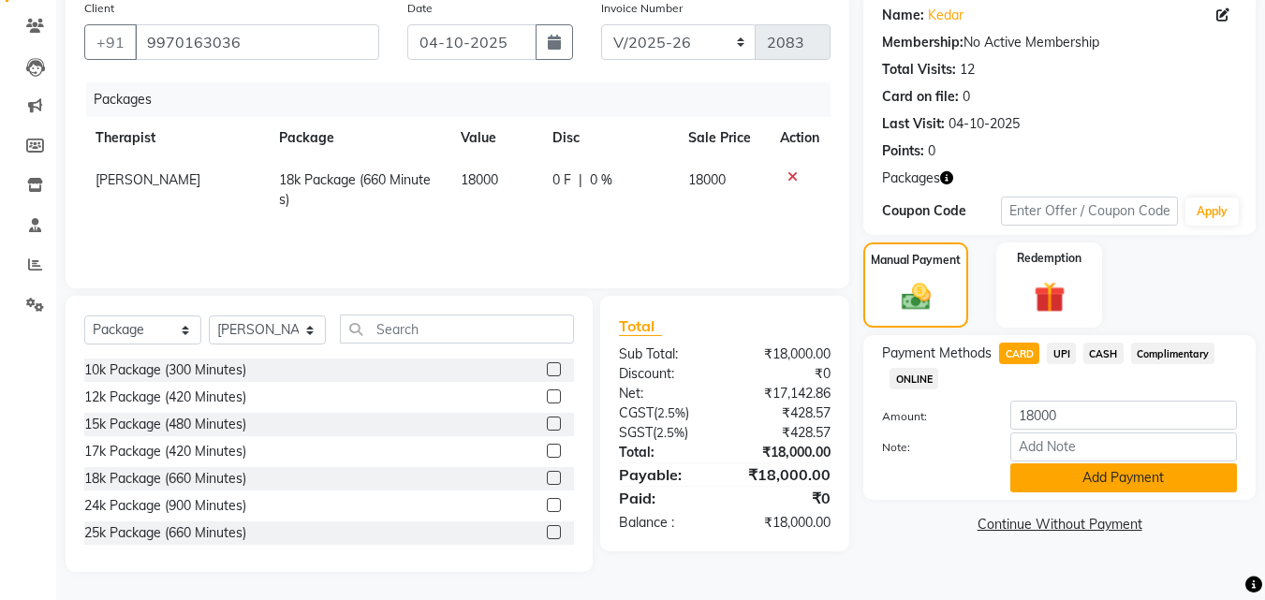
click at [1083, 478] on button "Add Payment" at bounding box center [1123, 477] width 227 height 29
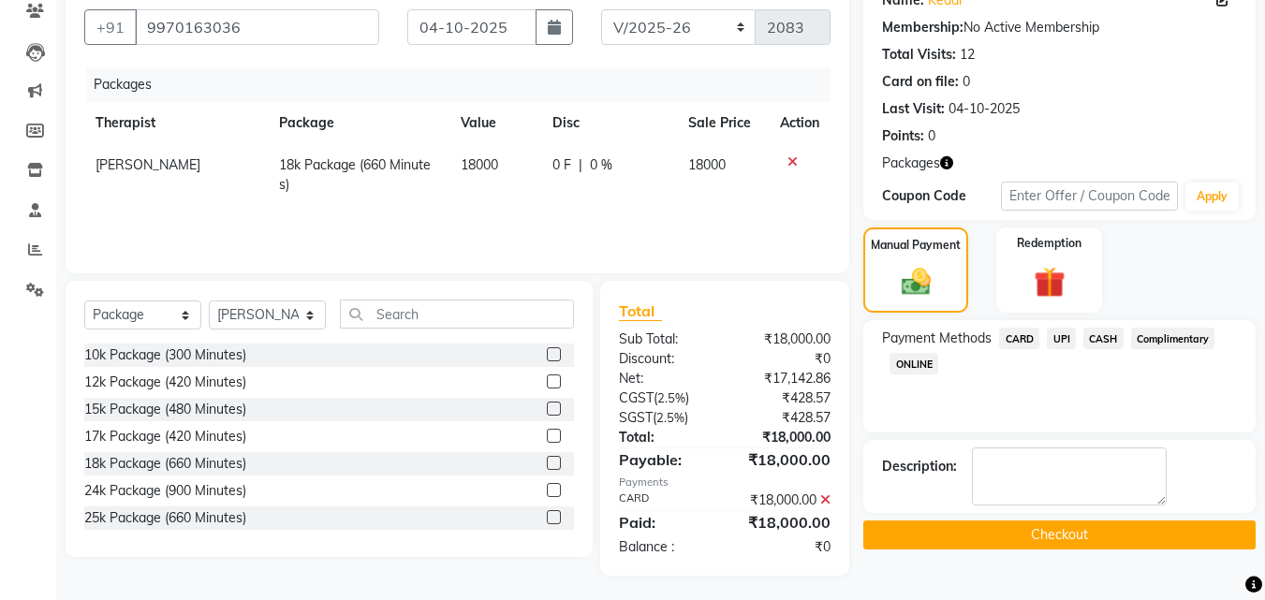
scroll to position [168, 0]
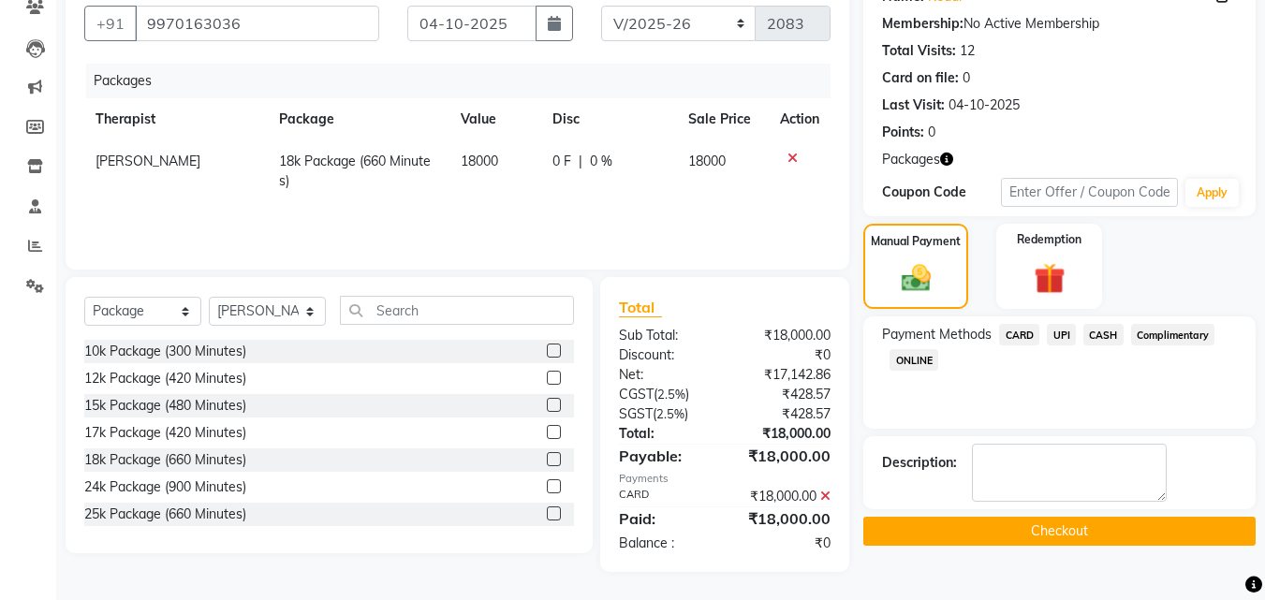
click at [1124, 533] on button "Checkout" at bounding box center [1059, 531] width 392 height 29
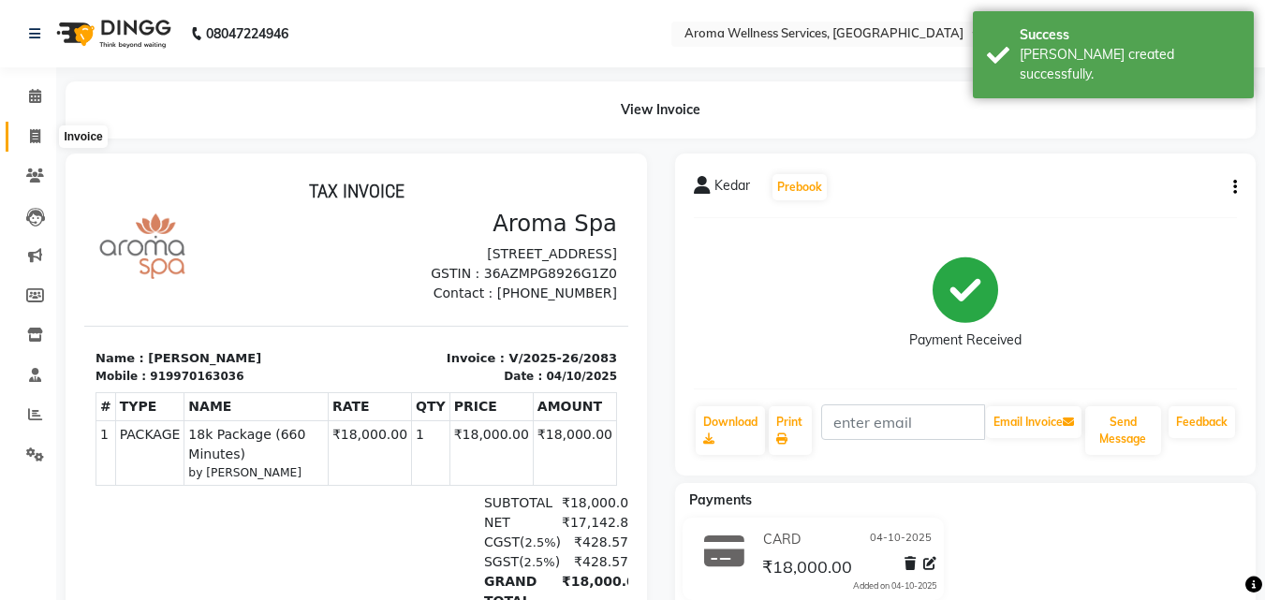
click at [40, 134] on icon at bounding box center [35, 136] width 10 height 14
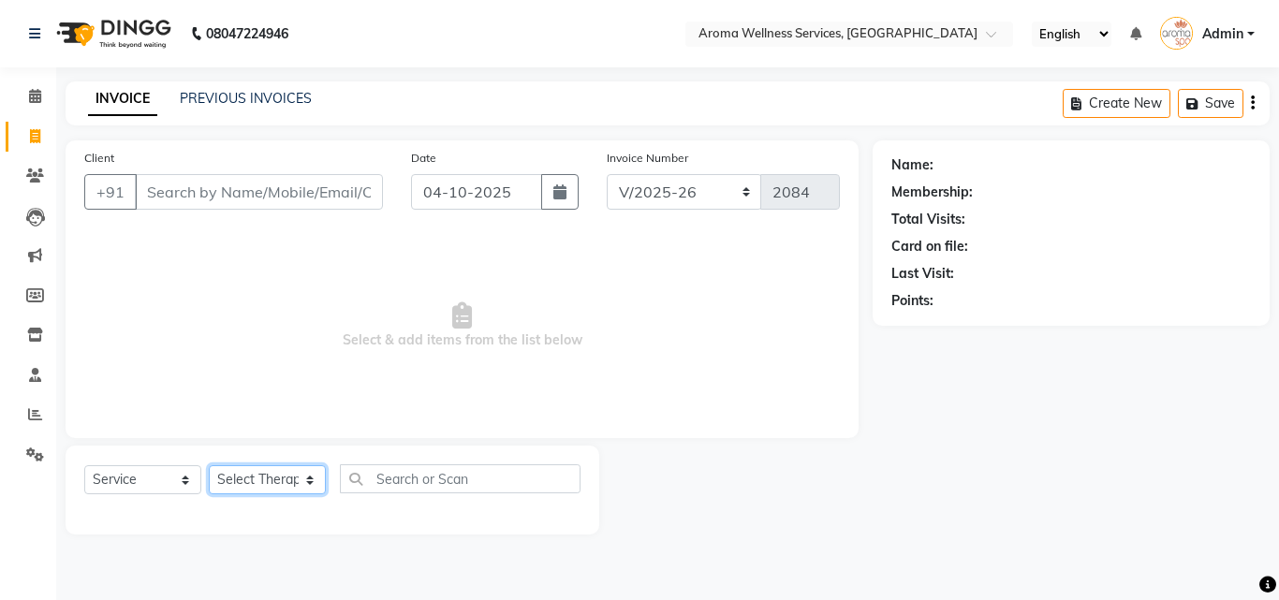
click at [300, 484] on select "Select Therapist [PERSON_NAME] [PERSON_NAME] Miss. Duhpuii [PERSON_NAME] Miss. …" at bounding box center [267, 479] width 117 height 29
click at [311, 483] on select "Select Therapist [PERSON_NAME] [PERSON_NAME] Miss. Duhpuii [PERSON_NAME] Miss. …" at bounding box center [267, 479] width 117 height 29
click at [209, 465] on select "Select Therapist [PERSON_NAME] [PERSON_NAME] Miss. Duhpuii [PERSON_NAME] Miss. …" at bounding box center [267, 479] width 117 height 29
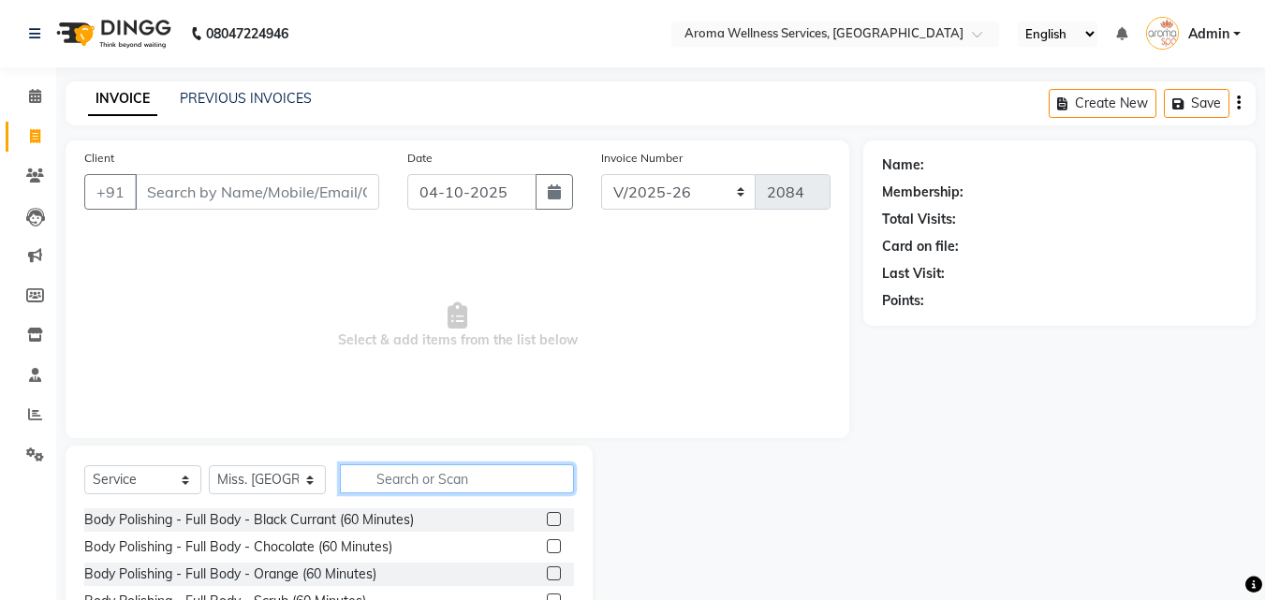
click at [455, 479] on input "text" at bounding box center [457, 478] width 234 height 29
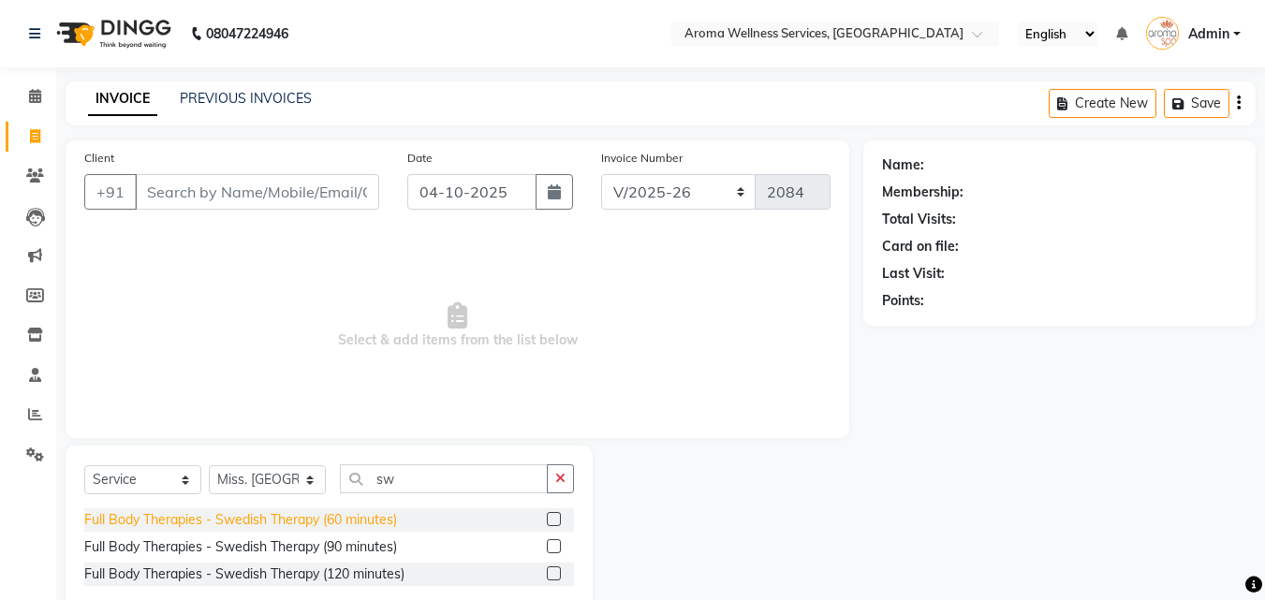
click at [394, 515] on div "Full Body Therapies - Swedish Therapy (60 minutes)" at bounding box center [240, 520] width 313 height 20
click at [394, 508] on div "Select Service Product Membership Package Voucher Prepaid Gift Card Select Ther…" at bounding box center [329, 486] width 490 height 44
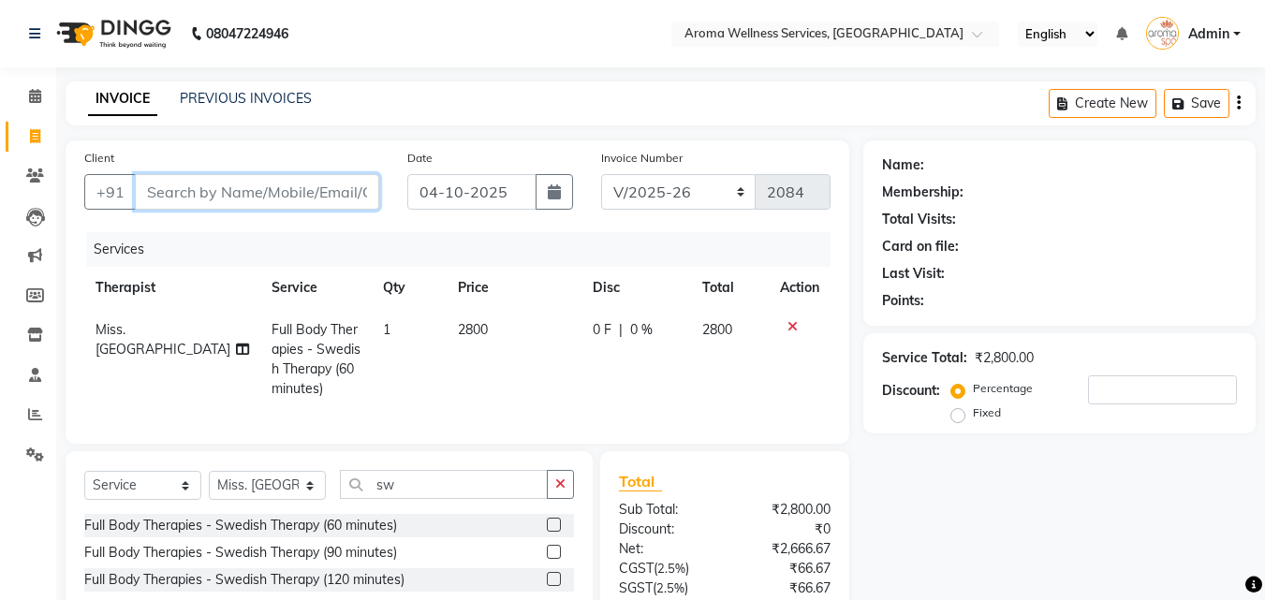
click at [321, 190] on input "Client" at bounding box center [257, 192] width 244 height 36
paste input "9966087969"
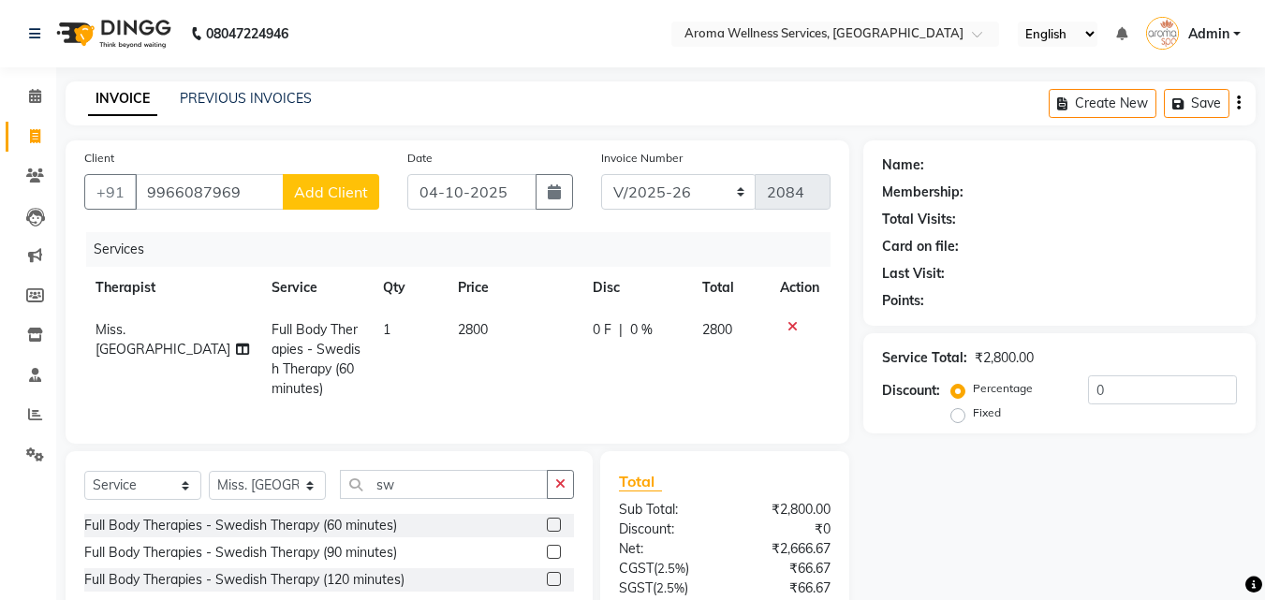
click at [321, 190] on span "Add Client" at bounding box center [331, 192] width 74 height 19
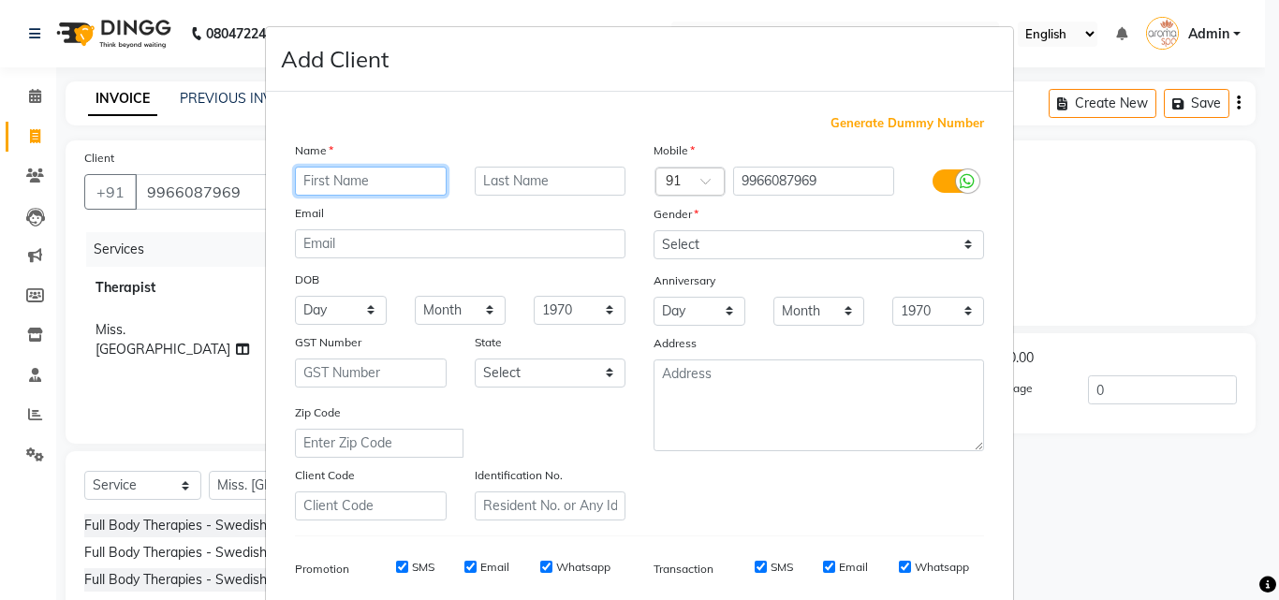
click at [355, 175] on input "text" at bounding box center [371, 181] width 152 height 29
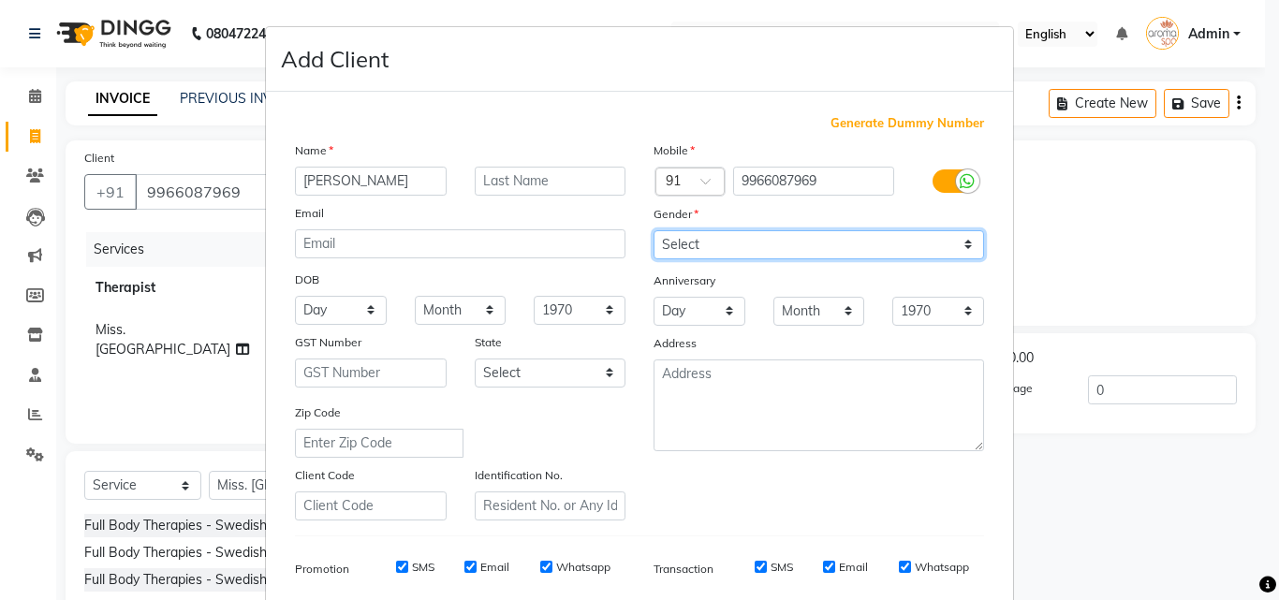
click at [960, 241] on select "Select [DEMOGRAPHIC_DATA] [DEMOGRAPHIC_DATA] Other Prefer Not To Say" at bounding box center [818, 244] width 330 height 29
click at [653, 230] on select "Select [DEMOGRAPHIC_DATA] [DEMOGRAPHIC_DATA] Other Prefer Not To Say" at bounding box center [818, 244] width 330 height 29
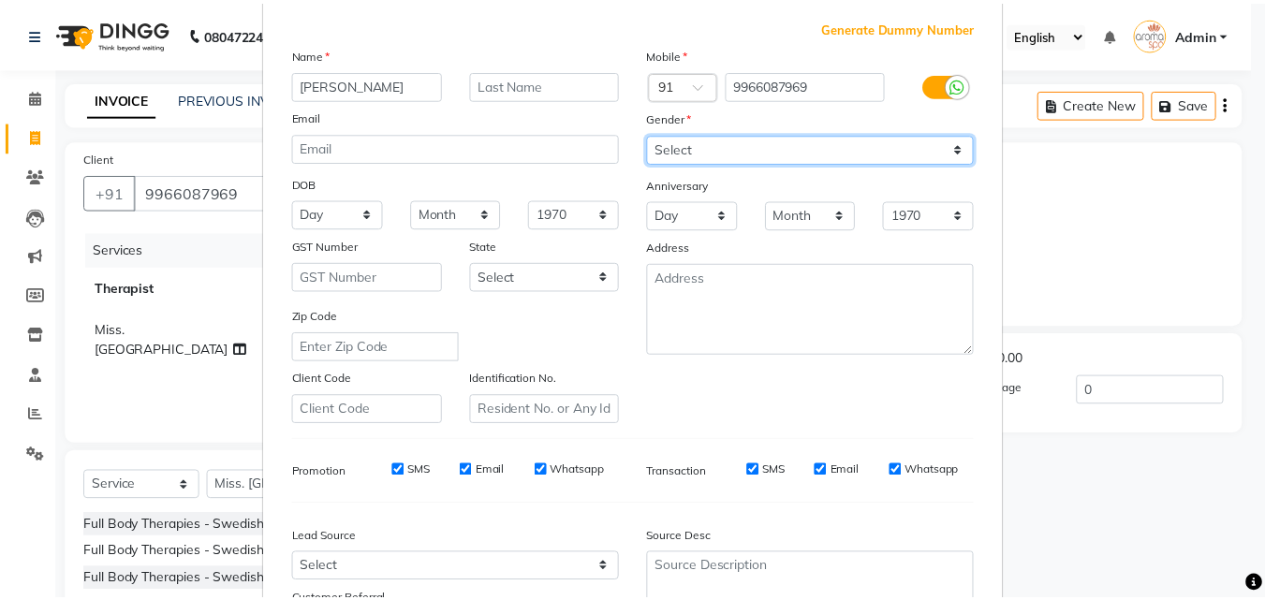
scroll to position [264, 0]
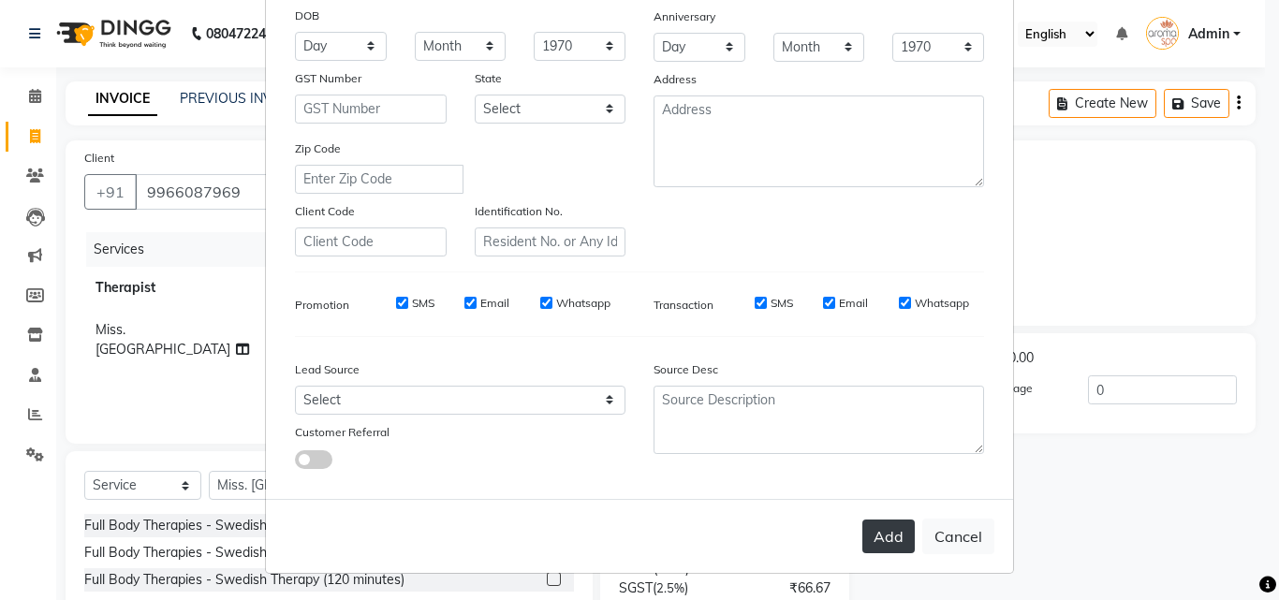
click at [894, 523] on button "Add" at bounding box center [888, 536] width 52 height 34
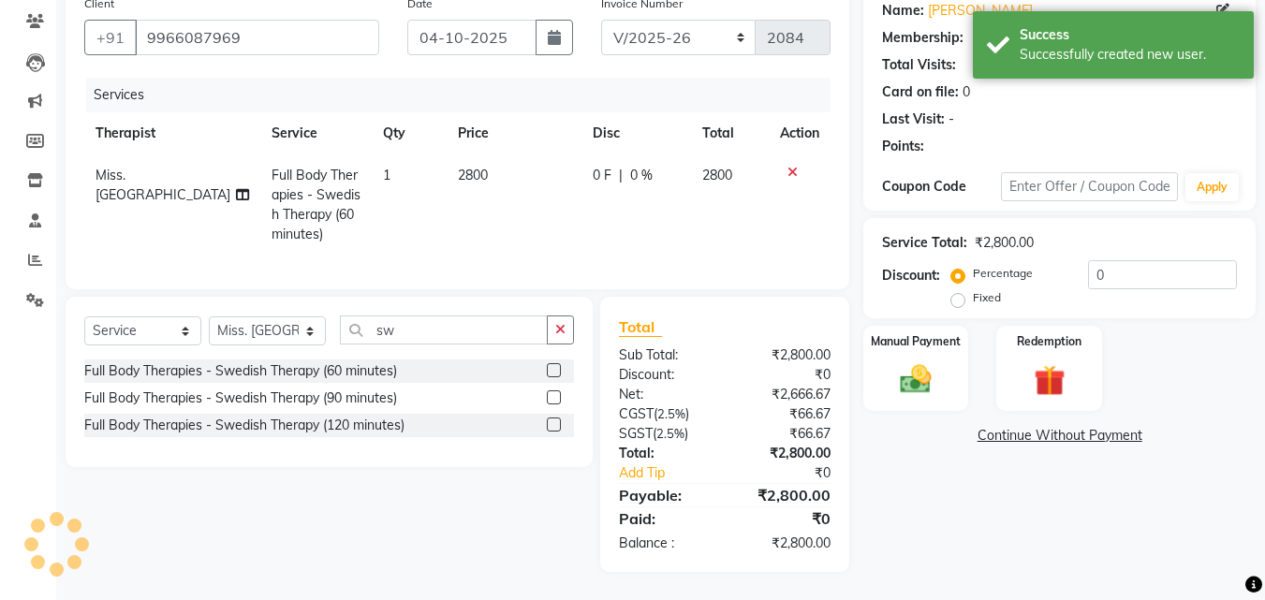
scroll to position [168, 0]
click at [911, 360] on img at bounding box center [915, 378] width 52 height 37
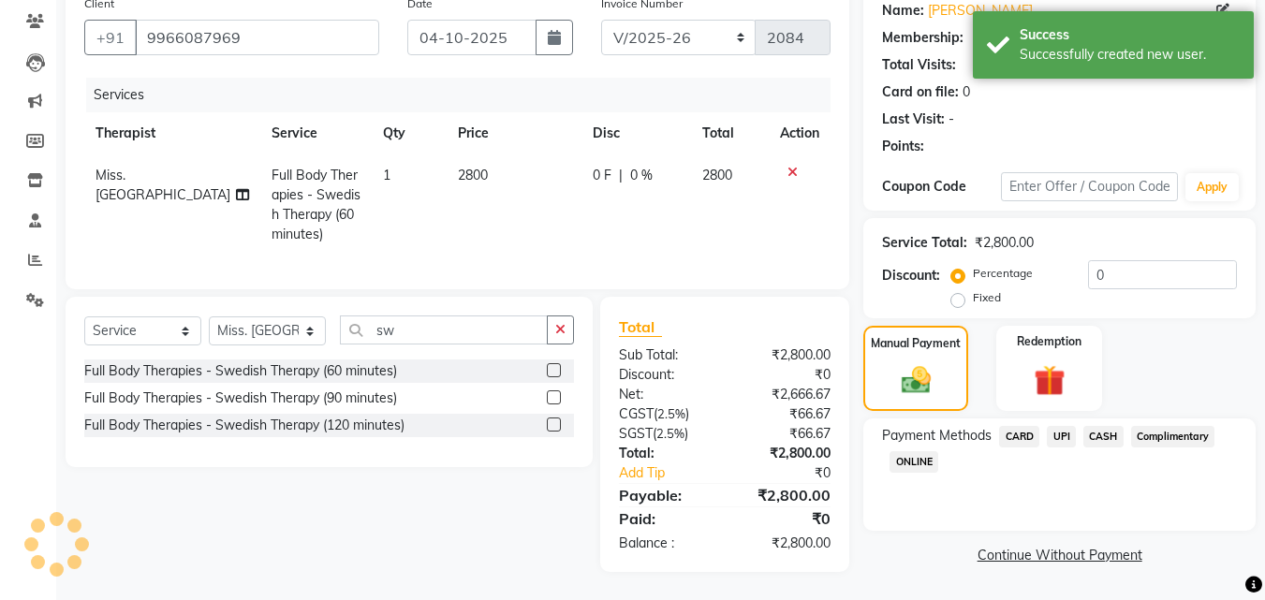
click at [1063, 426] on span "UPI" at bounding box center [1060, 437] width 29 height 22
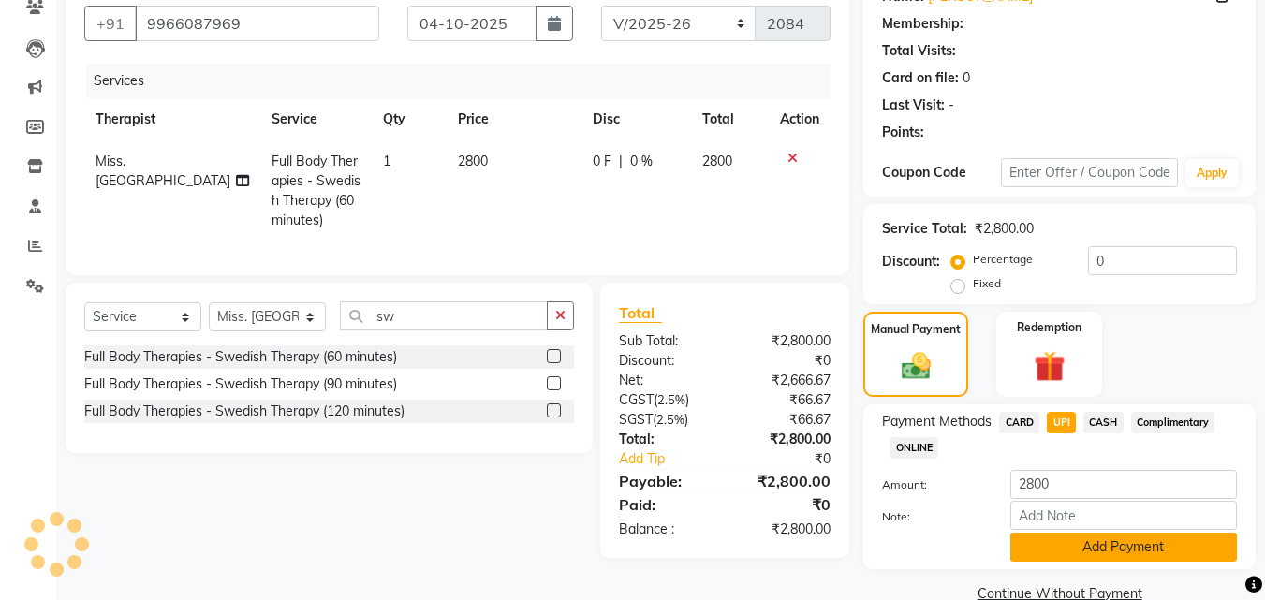
click at [1142, 540] on button "Add Payment" at bounding box center [1123, 547] width 227 height 29
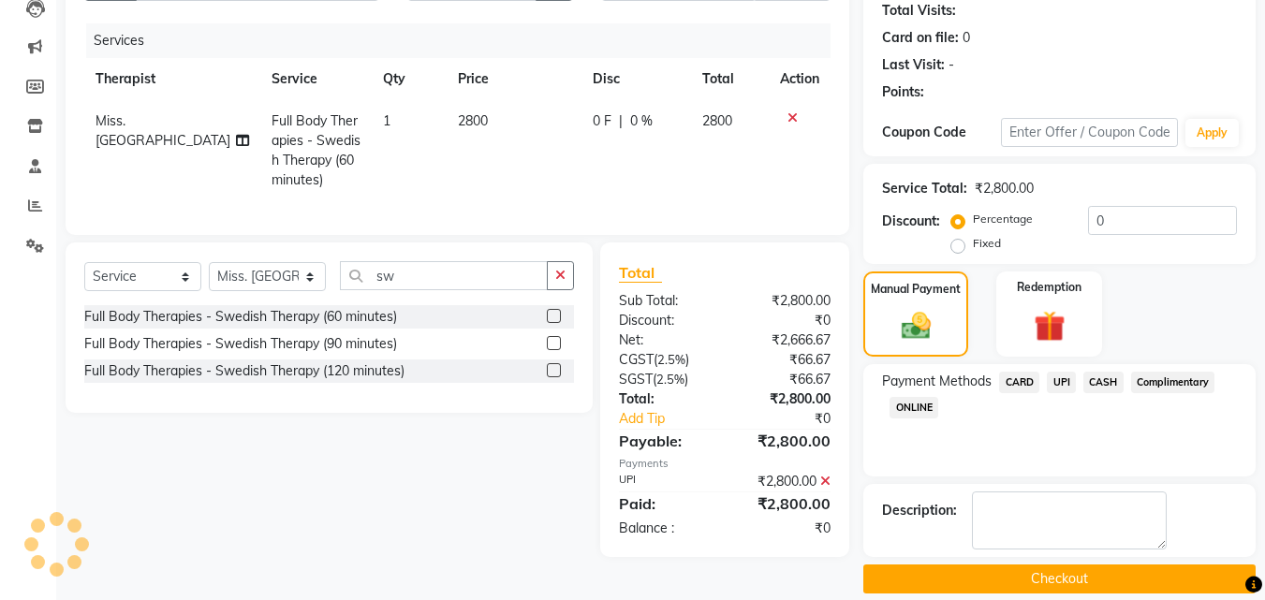
scroll to position [230, 0]
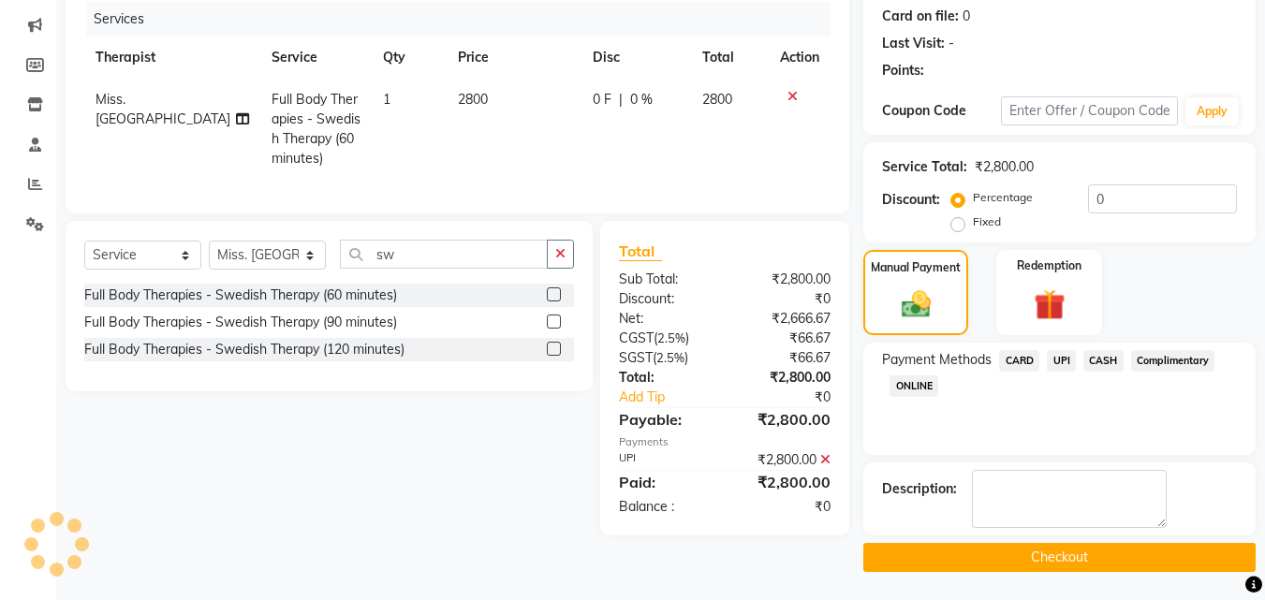
click at [1122, 554] on button "Checkout" at bounding box center [1059, 557] width 392 height 29
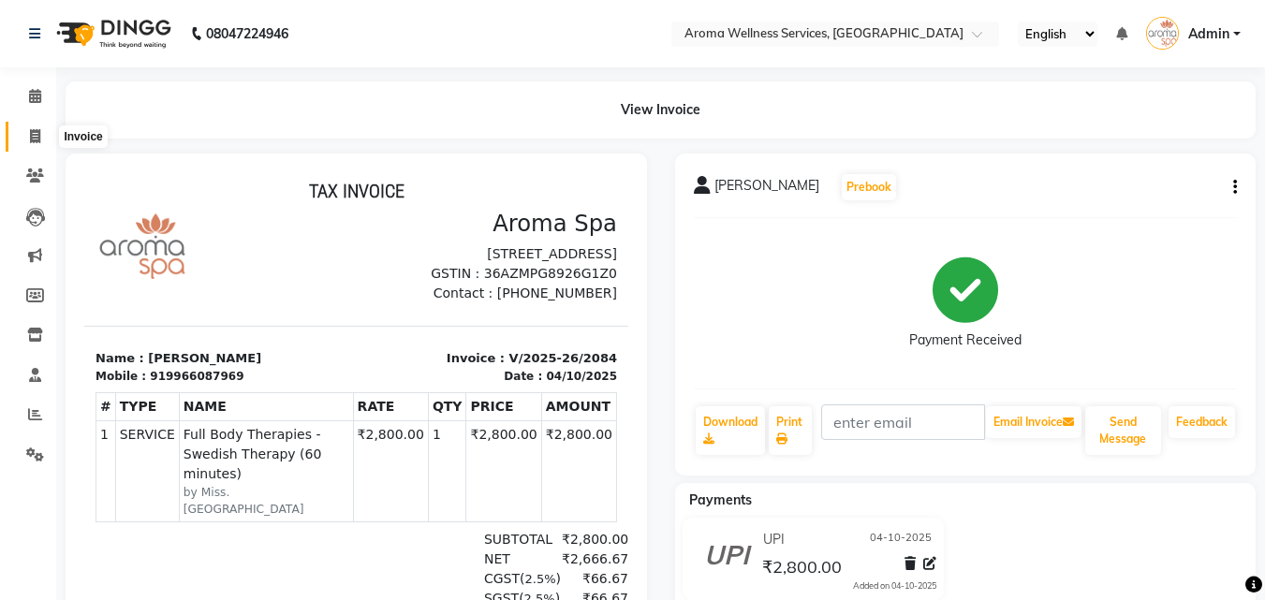
click at [35, 130] on icon at bounding box center [35, 136] width 10 height 14
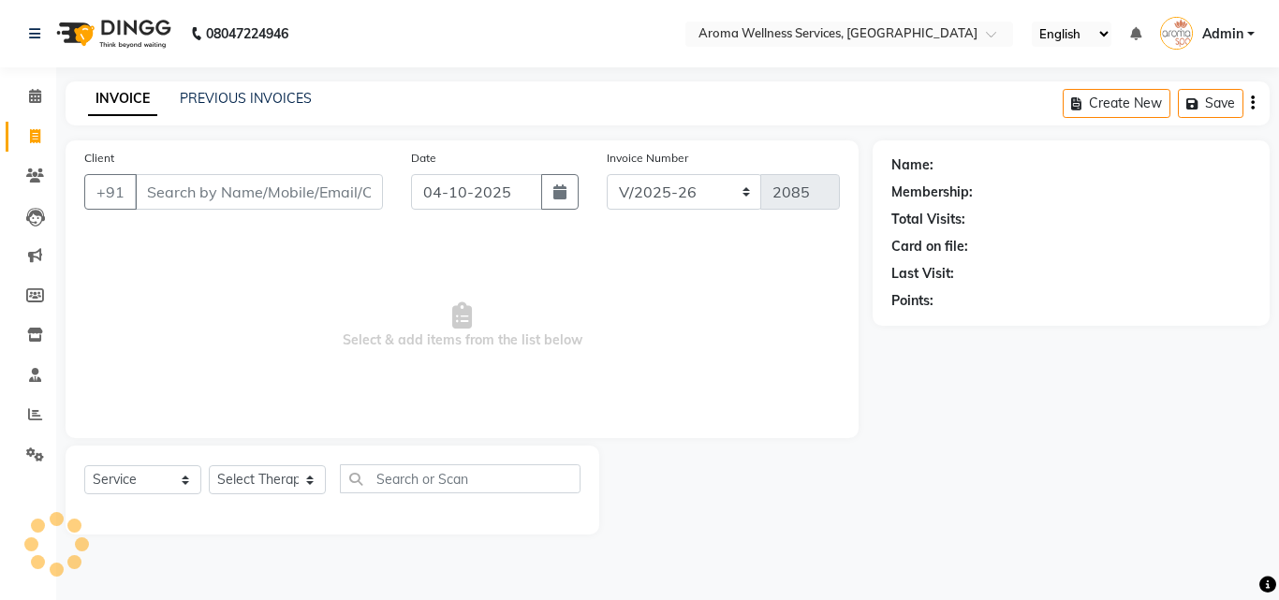
click at [258, 84] on div "INVOICE PREVIOUS INVOICES Create New Save" at bounding box center [668, 103] width 1204 height 44
click at [258, 93] on link "PREVIOUS INVOICES" at bounding box center [246, 98] width 132 height 17
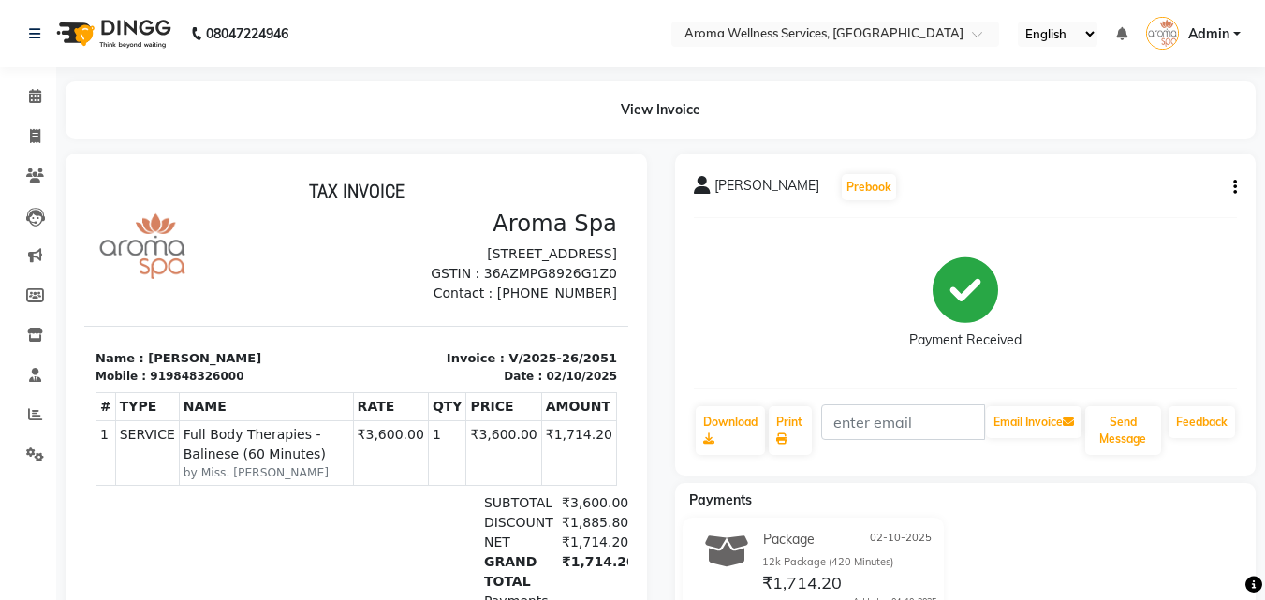
click at [1234, 187] on icon "button" at bounding box center [1235, 187] width 4 height 1
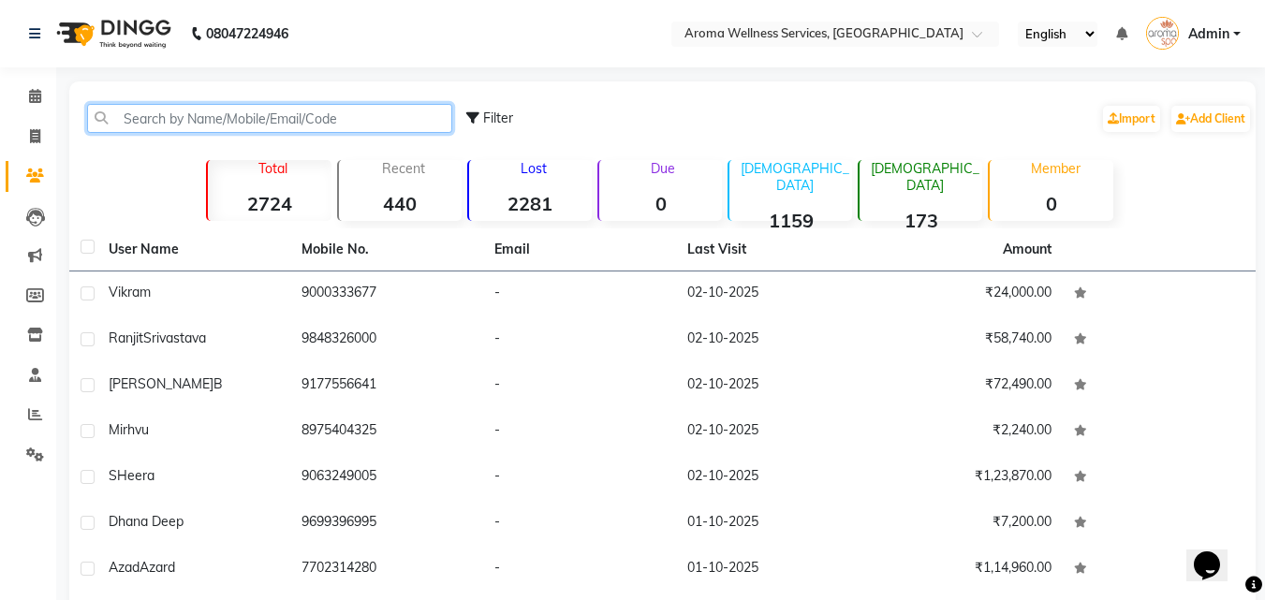
click at [338, 123] on input "text" at bounding box center [269, 118] width 365 height 29
paste input "9686570957"
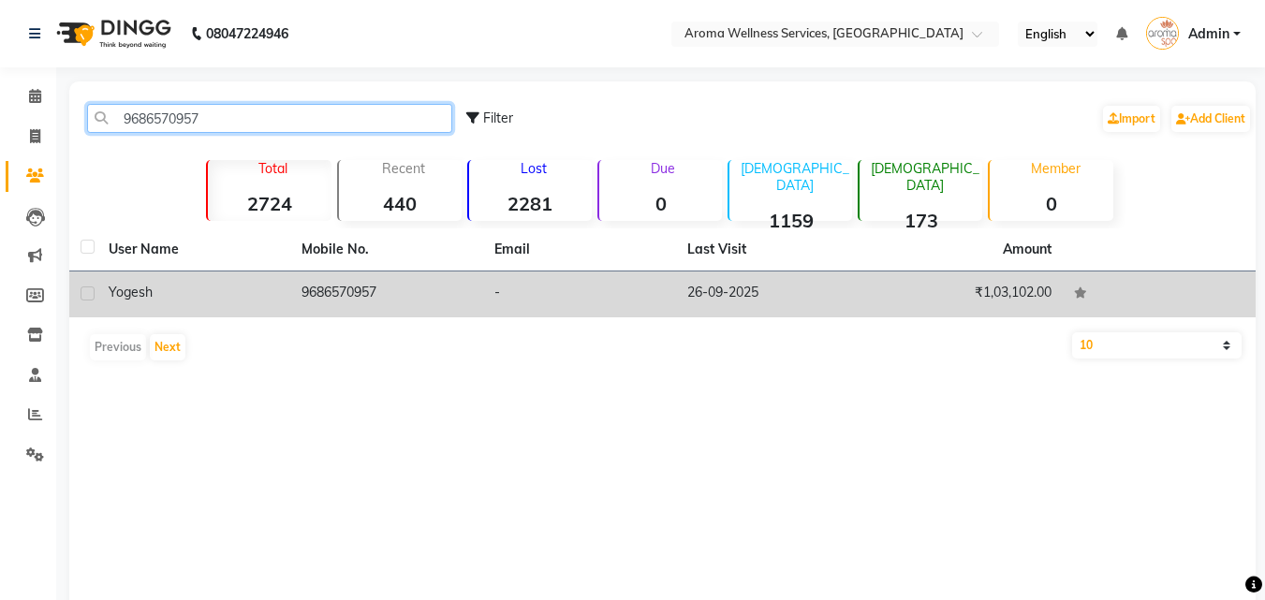
type input "9686570957"
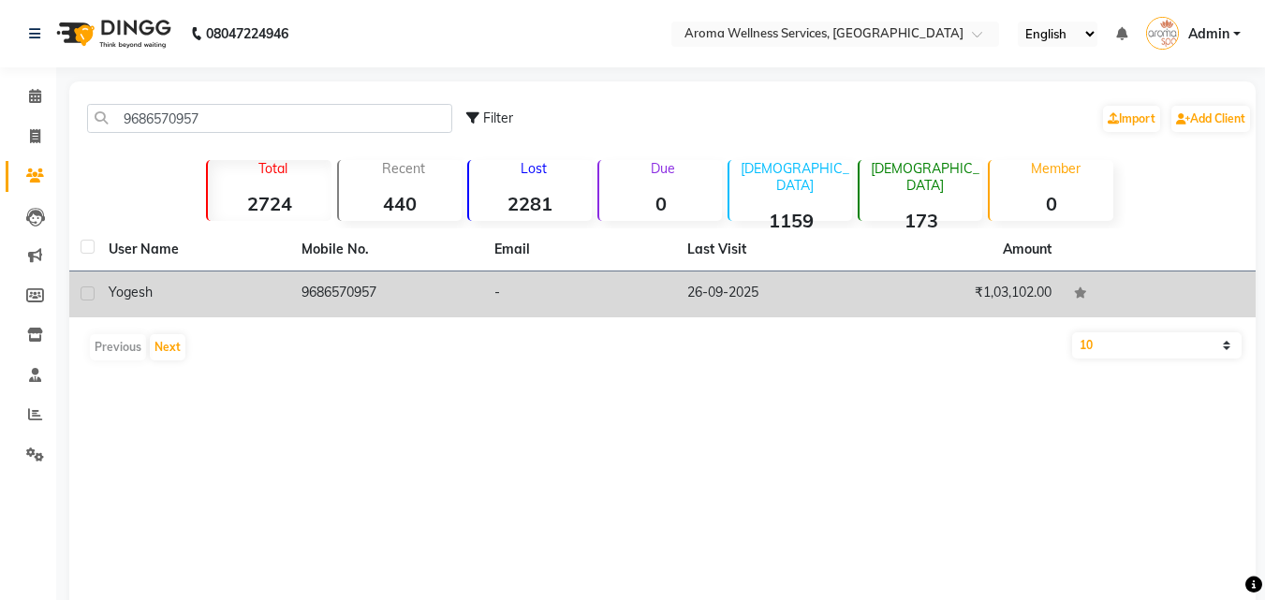
click at [344, 294] on td "9686570957" at bounding box center [386, 294] width 193 height 46
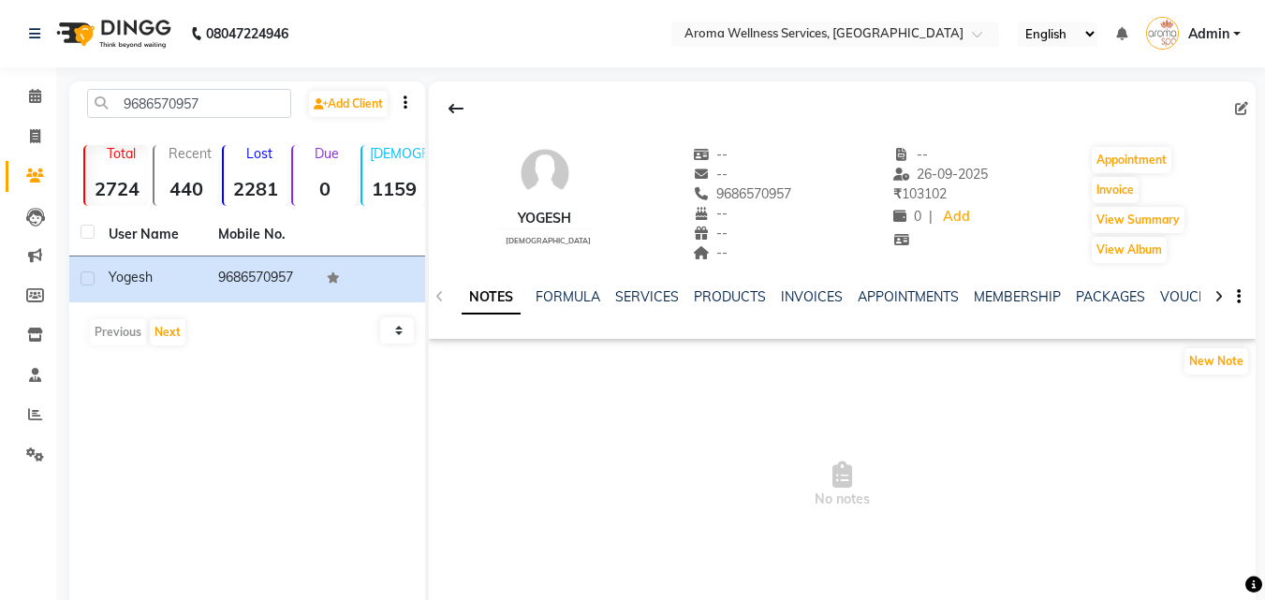
click at [1117, 287] on div "PACKAGES" at bounding box center [1109, 297] width 69 height 20
click at [1118, 293] on link "PACKAGES" at bounding box center [1109, 296] width 69 height 17
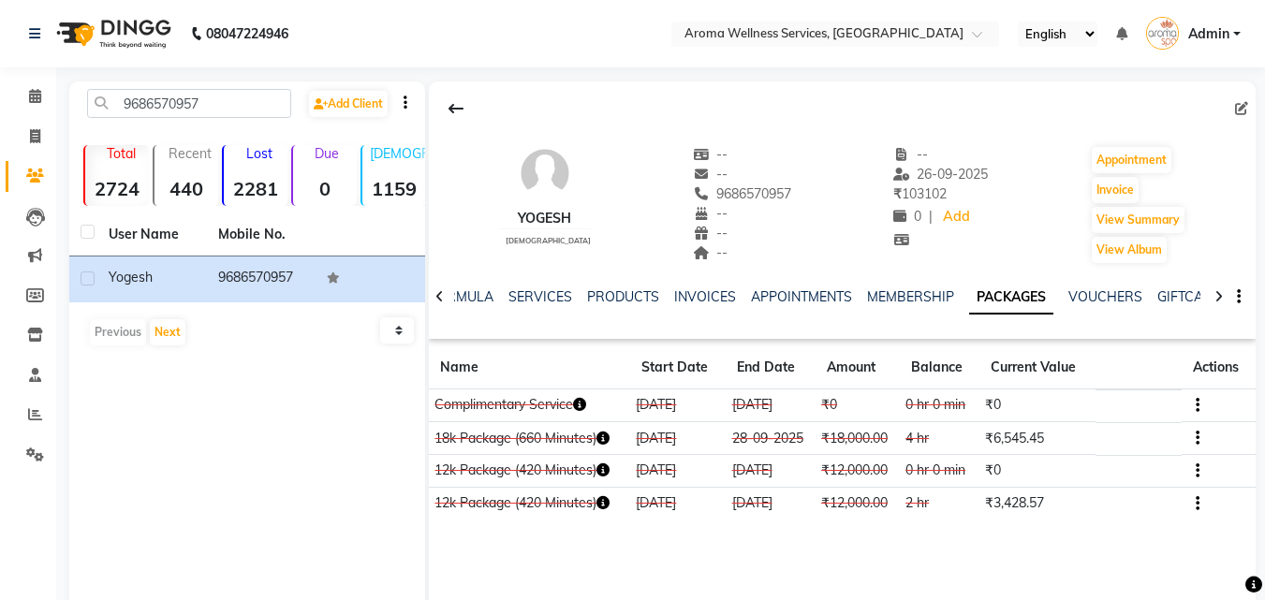
click at [1192, 438] on button "button" at bounding box center [1193, 439] width 11 height 20
click at [1100, 442] on div "Edit" at bounding box center [1106, 438] width 123 height 23
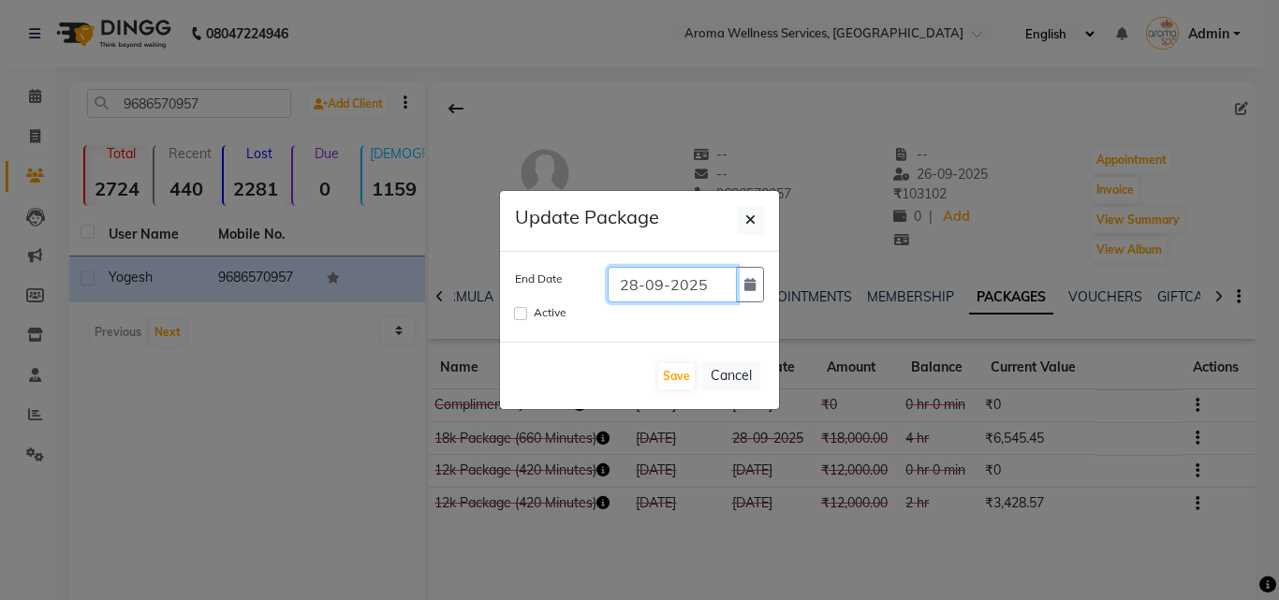
click at [660, 284] on input "28-09-2025" at bounding box center [671, 285] width 129 height 36
click at [635, 281] on input "28-11-2025" at bounding box center [671, 285] width 129 height 36
type input "01-11-2025"
click at [522, 313] on input "Active" at bounding box center [520, 313] width 13 height 13
checkbox input "true"
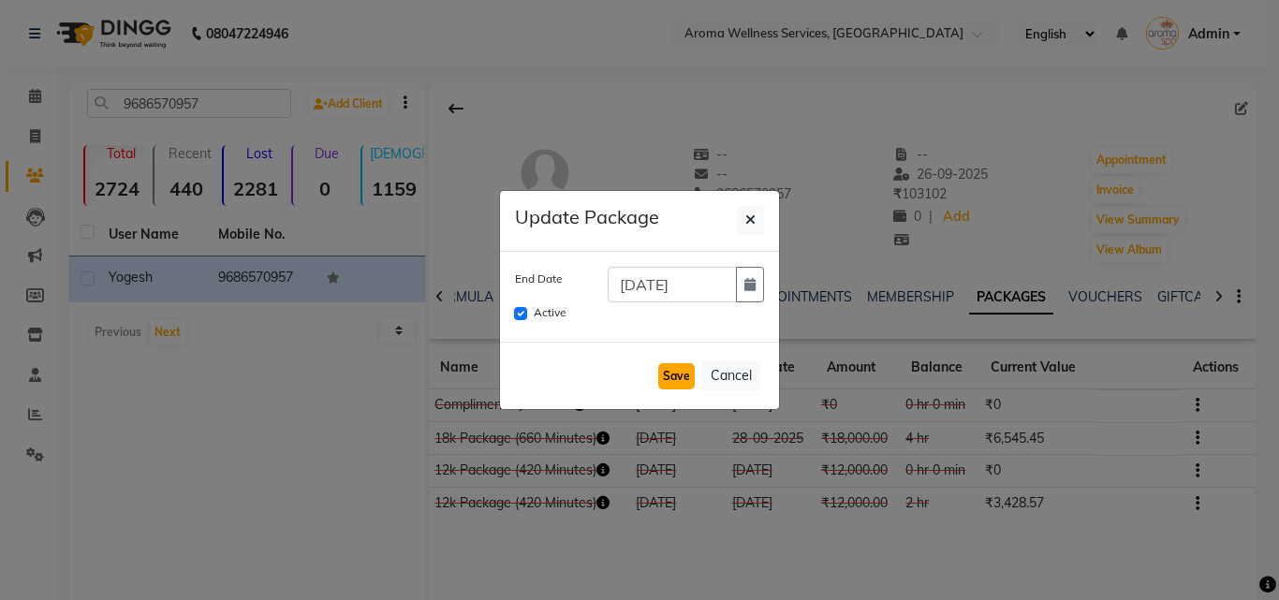
click at [680, 380] on button "Save" at bounding box center [676, 376] width 37 height 26
checkbox input "false"
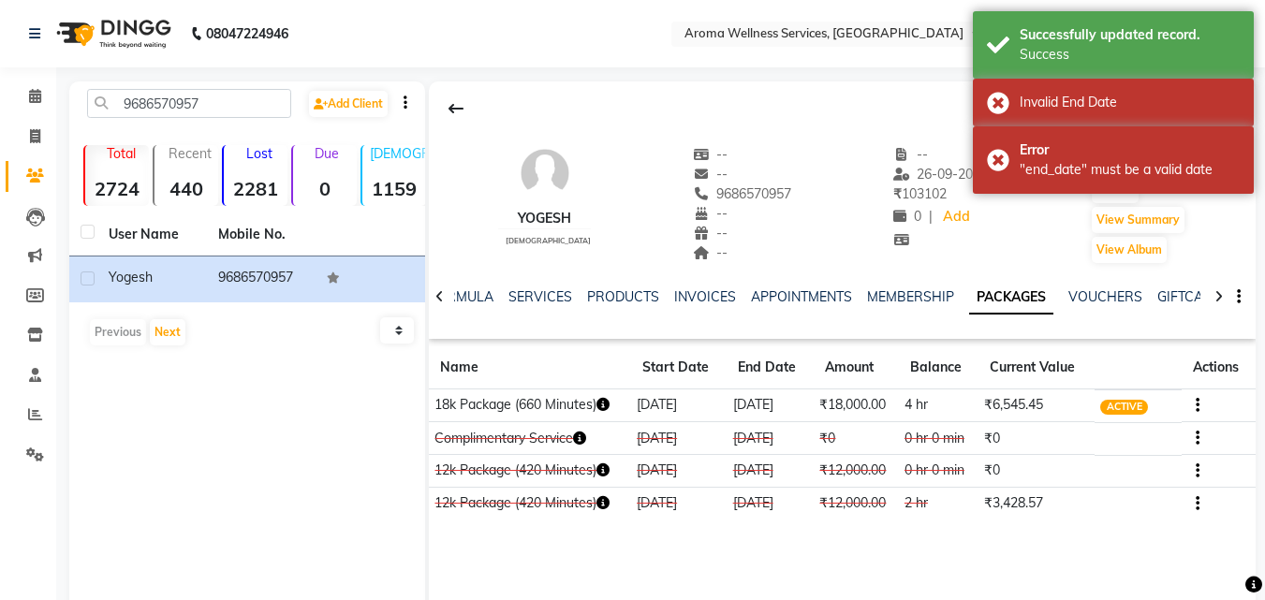
click at [1135, 494] on span "CONSUMED" at bounding box center [1134, 504] width 69 height 20
